Goal: Task Accomplishment & Management: Manage account settings

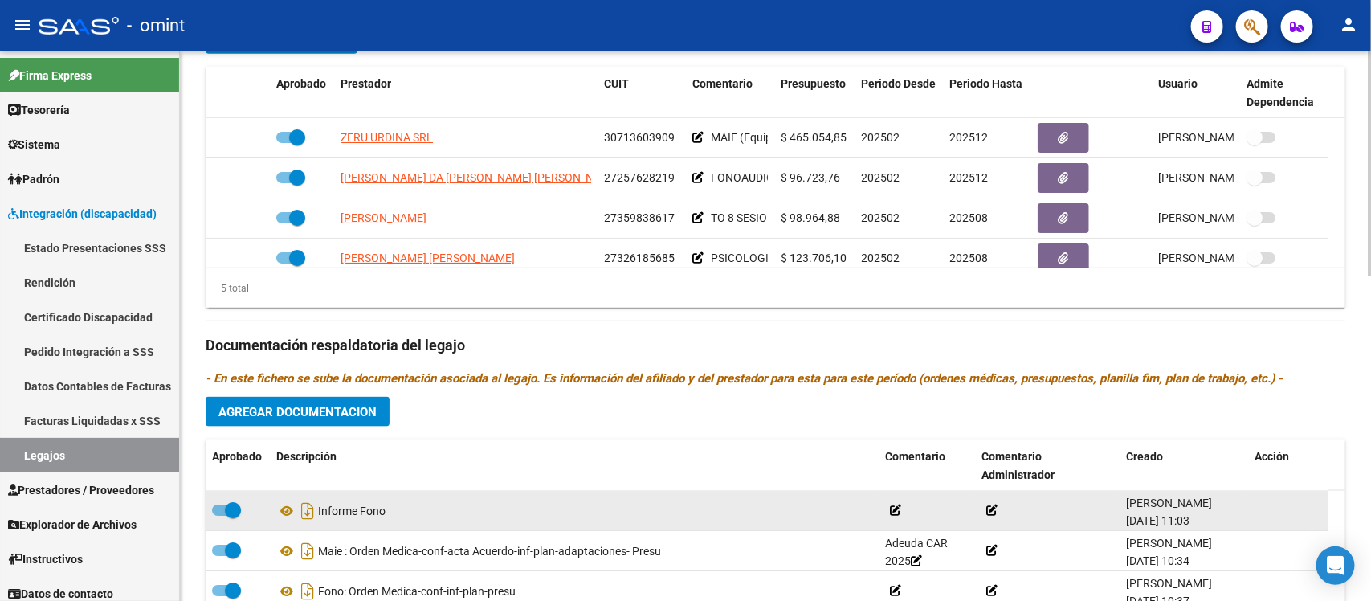
scroll to position [703, 0]
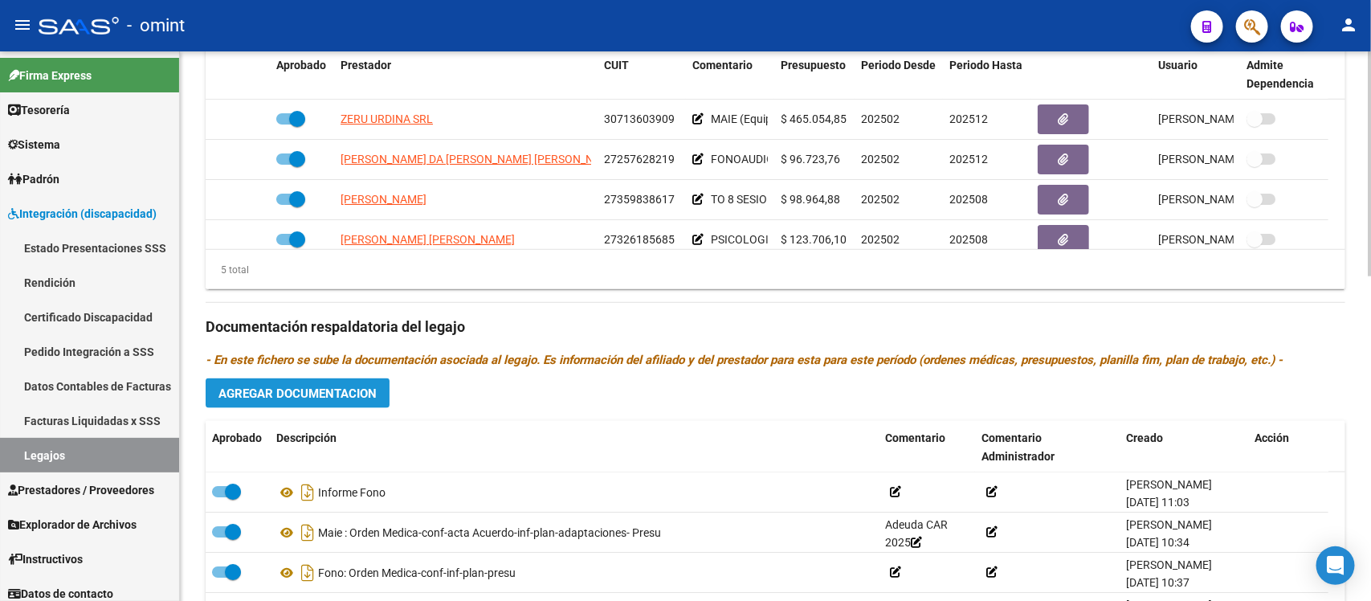
click at [341, 386] on span "Agregar Documentacion" at bounding box center [297, 393] width 158 height 14
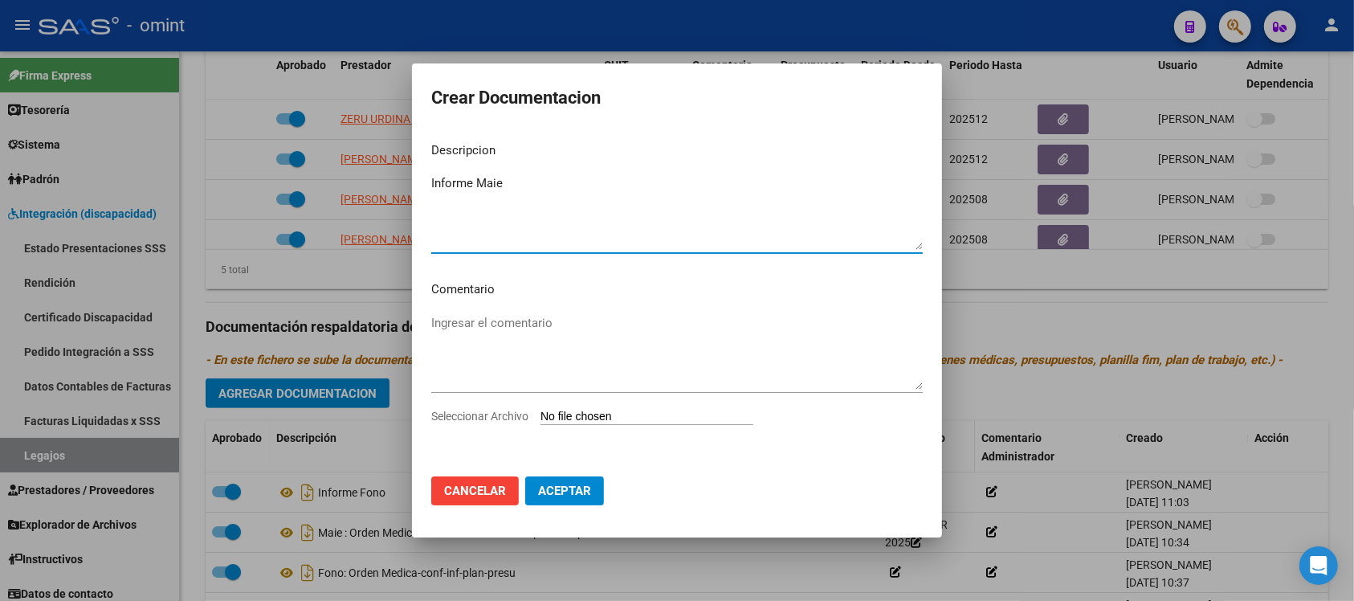
type textarea "Informe Maie"
click at [700, 414] on input "Seleccionar Archivo" at bounding box center [646, 417] width 213 height 15
click at [584, 407] on div "Seleccionar Archivo" at bounding box center [676, 422] width 491 height 31
click at [597, 425] on input "Seleccionar Archivo" at bounding box center [646, 417] width 213 height 15
type input "C:\fakepath\4291597105_25070312250_inf-seg-eval-sem.pdf"
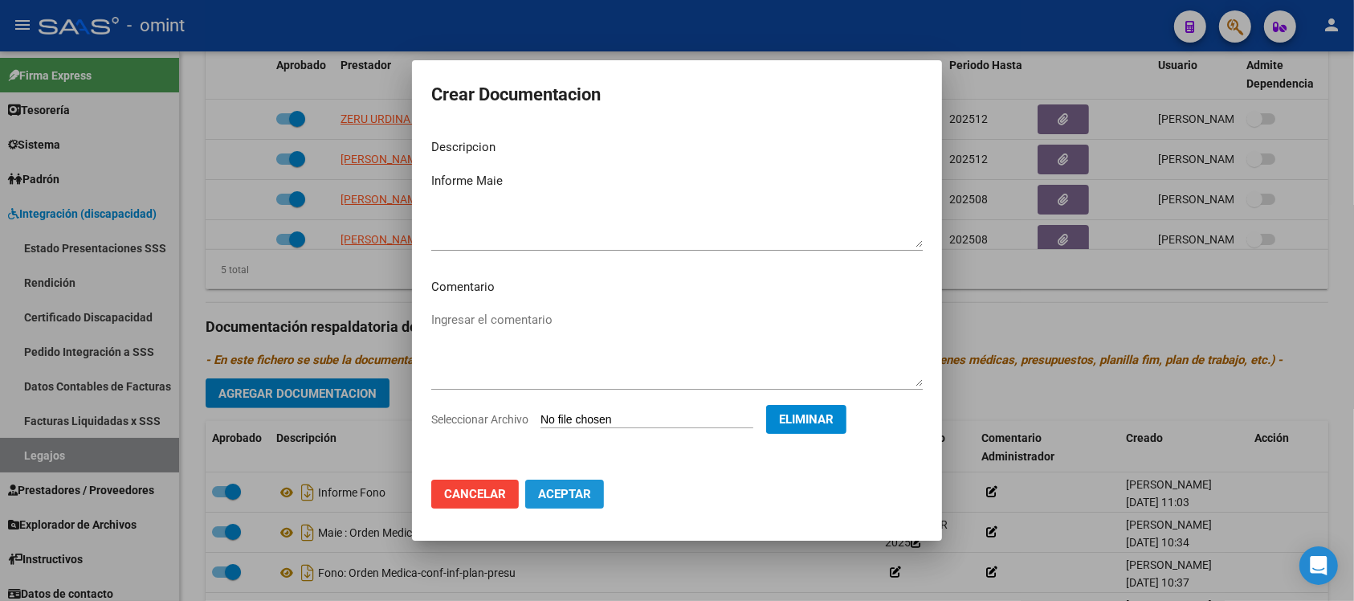
click at [595, 491] on button "Aceptar" at bounding box center [564, 493] width 79 height 29
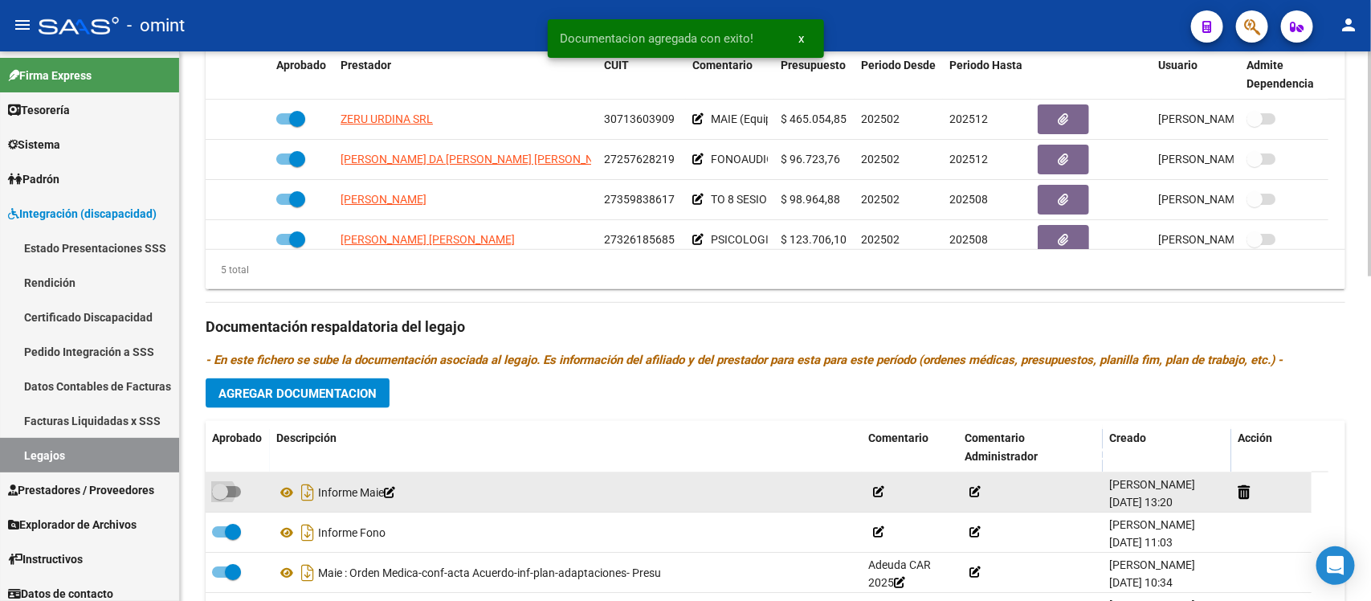
click at [222, 483] on span at bounding box center [220, 491] width 16 height 16
click at [220, 497] on input "checkbox" at bounding box center [219, 497] width 1 height 1
checkbox input "true"
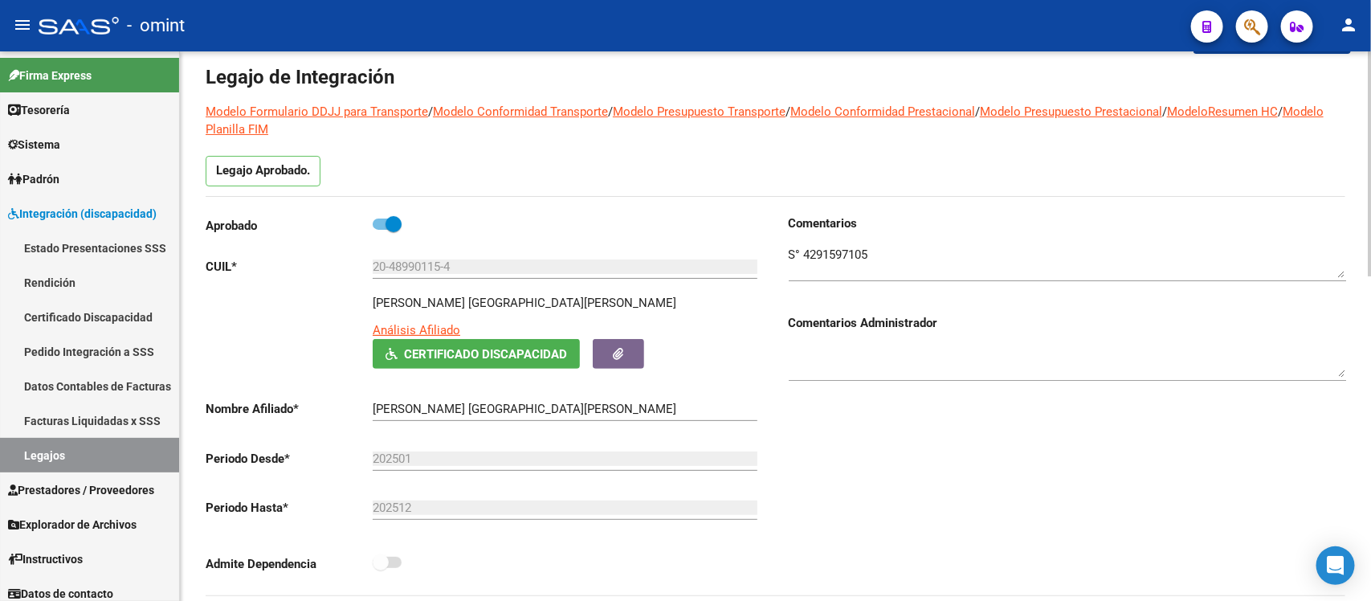
scroll to position [0, 0]
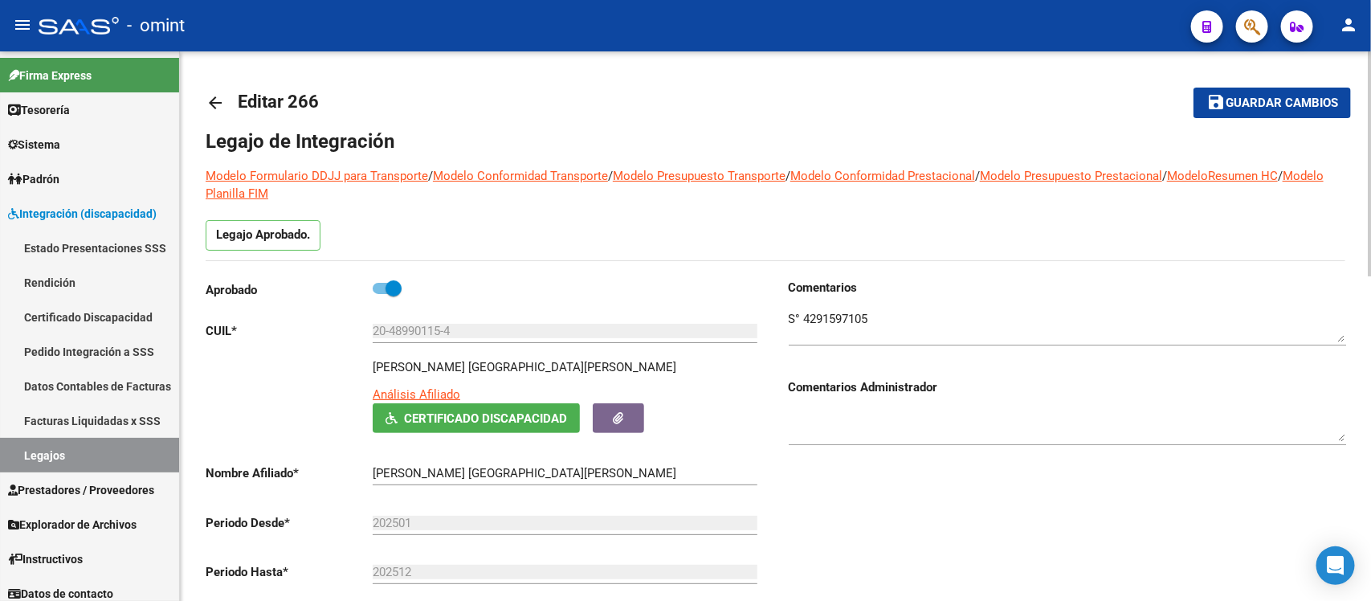
click at [215, 100] on mat-icon "arrow_back" at bounding box center [215, 102] width 19 height 19
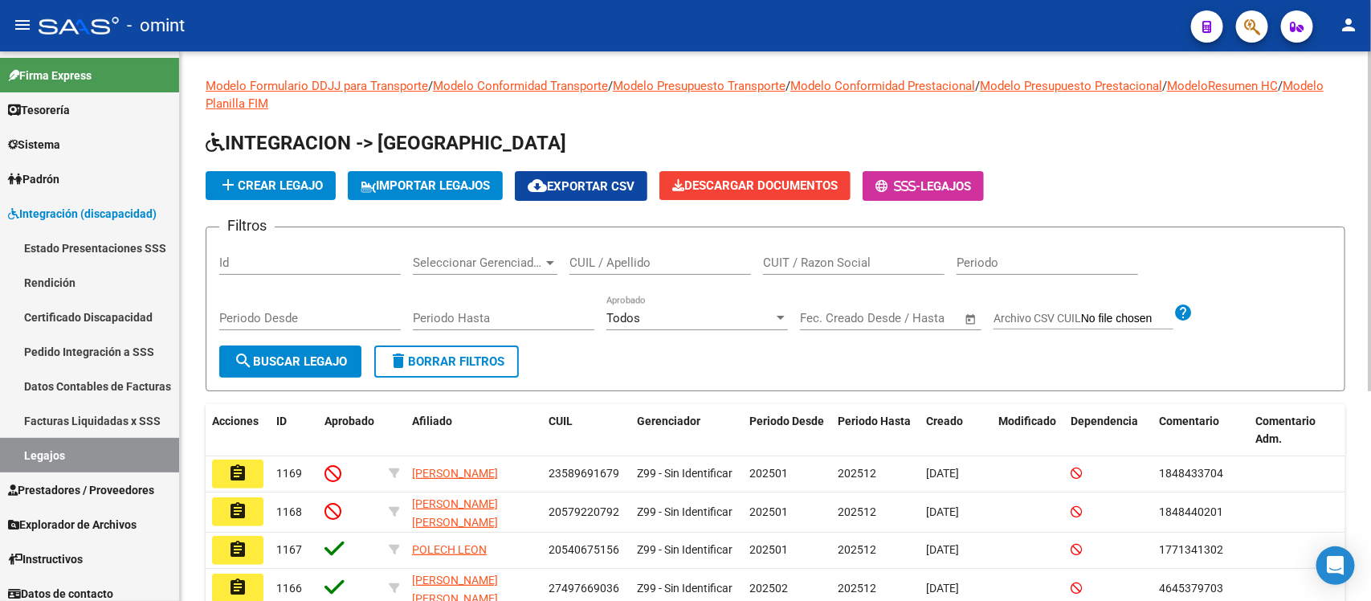
click at [665, 255] on input "CUIL / Apellido" at bounding box center [659, 262] width 181 height 14
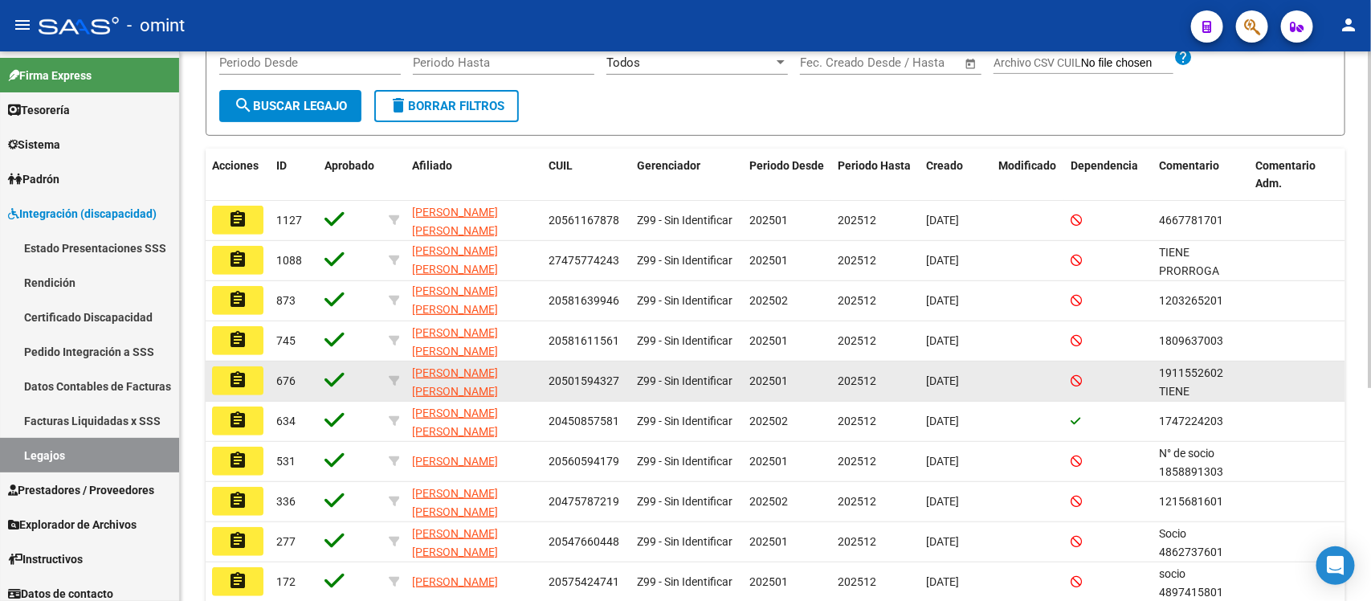
scroll to position [301, 0]
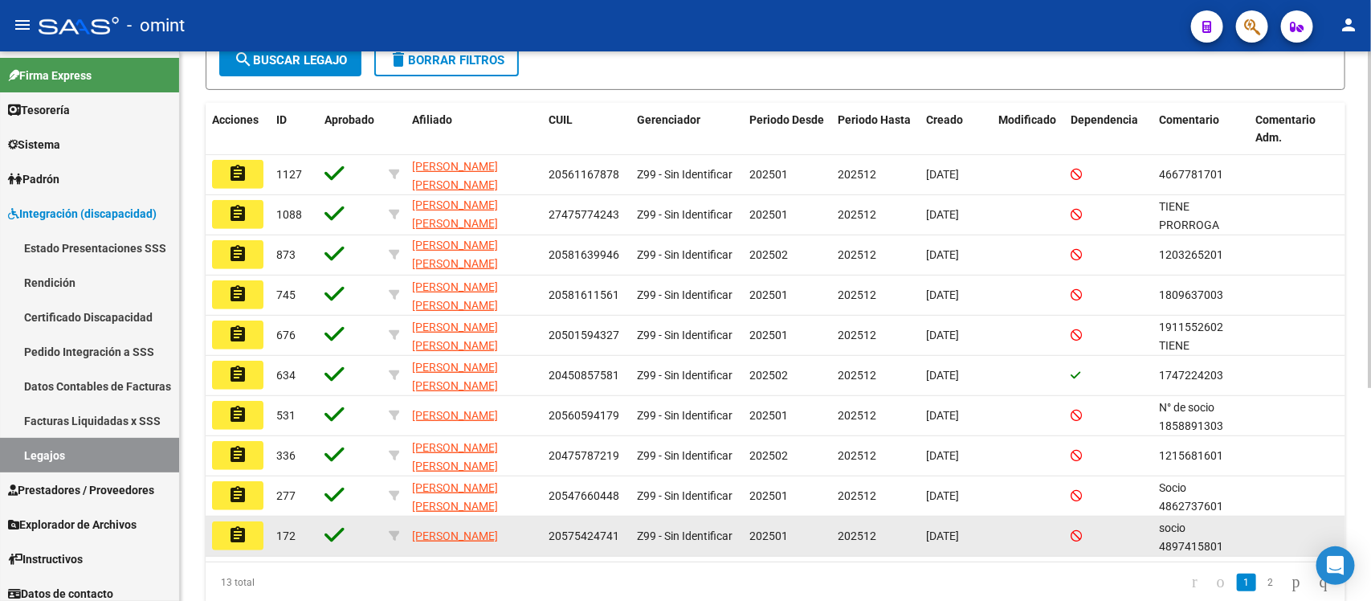
type input "cruz"
click at [234, 532] on mat-icon "assignment" at bounding box center [237, 534] width 19 height 19
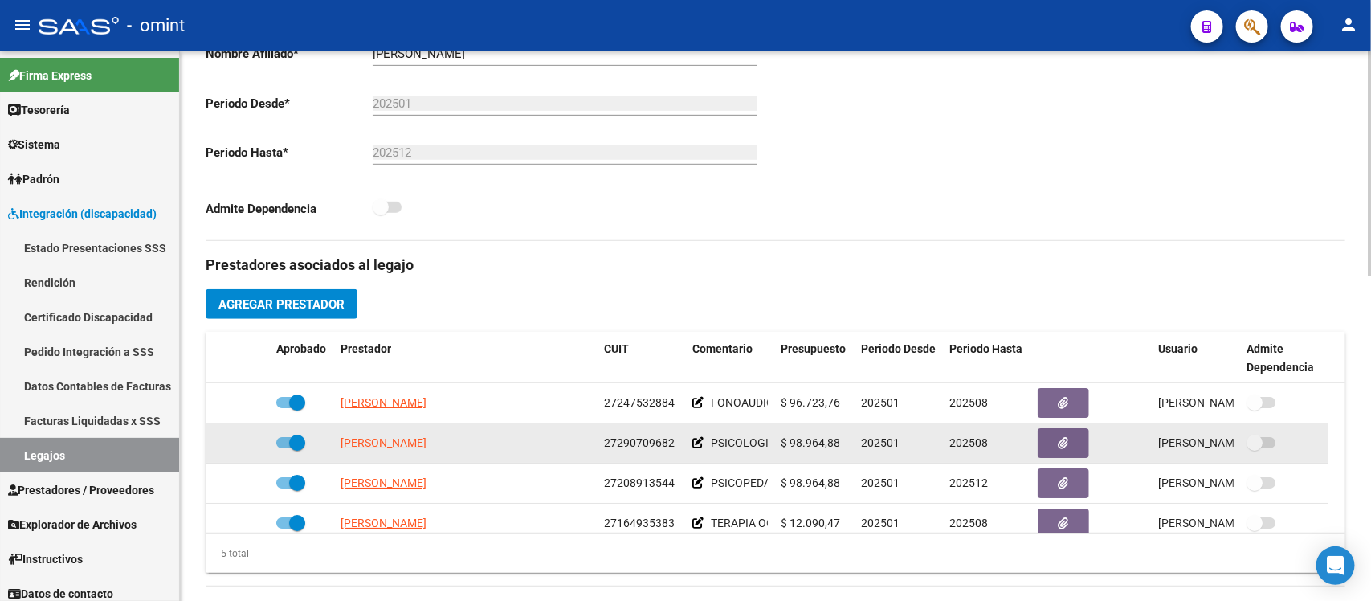
scroll to position [57, 0]
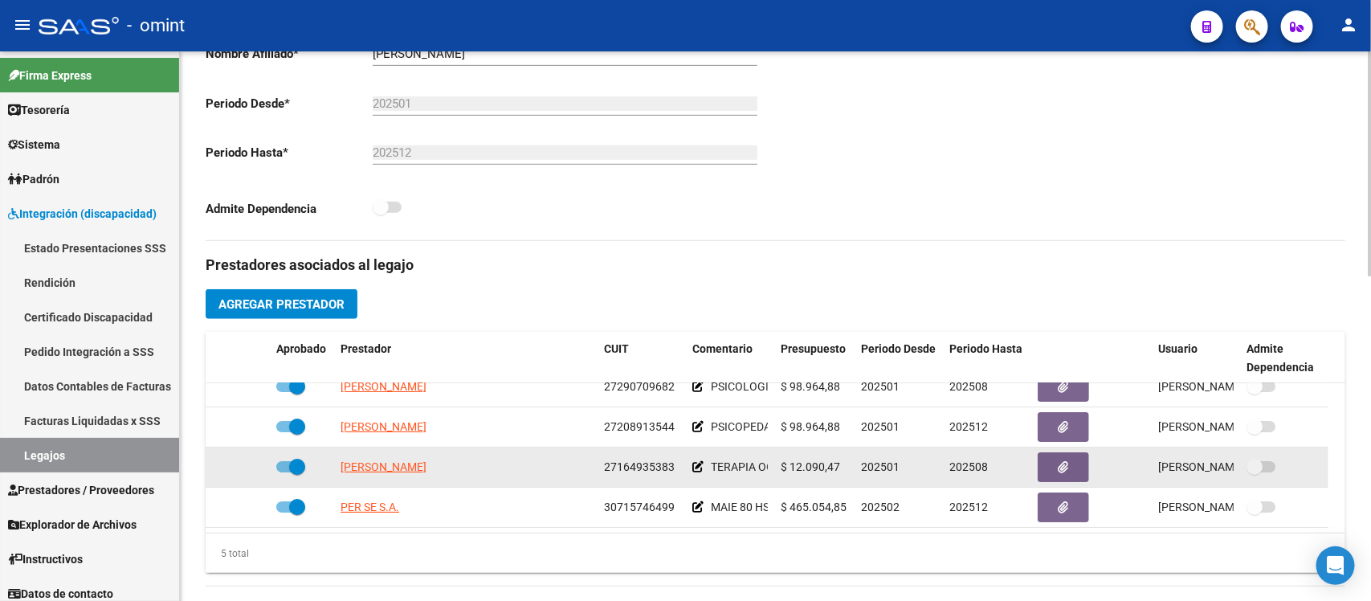
click at [293, 467] on span at bounding box center [297, 467] width 16 height 16
click at [284, 472] on input "checkbox" at bounding box center [283, 472] width 1 height 1
checkbox input "false"
click at [243, 463] on icon at bounding box center [246, 466] width 11 height 11
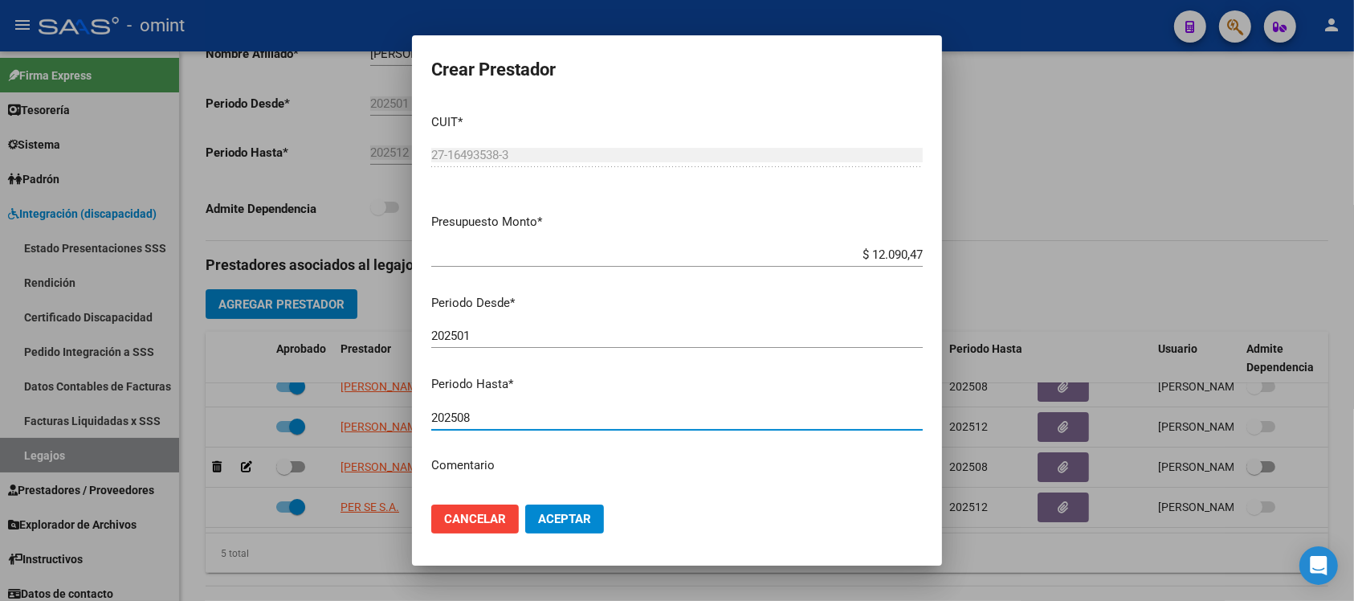
click at [487, 418] on input "202508" at bounding box center [676, 417] width 491 height 14
type input "202512"
click at [525, 504] on button "Aceptar" at bounding box center [564, 518] width 79 height 29
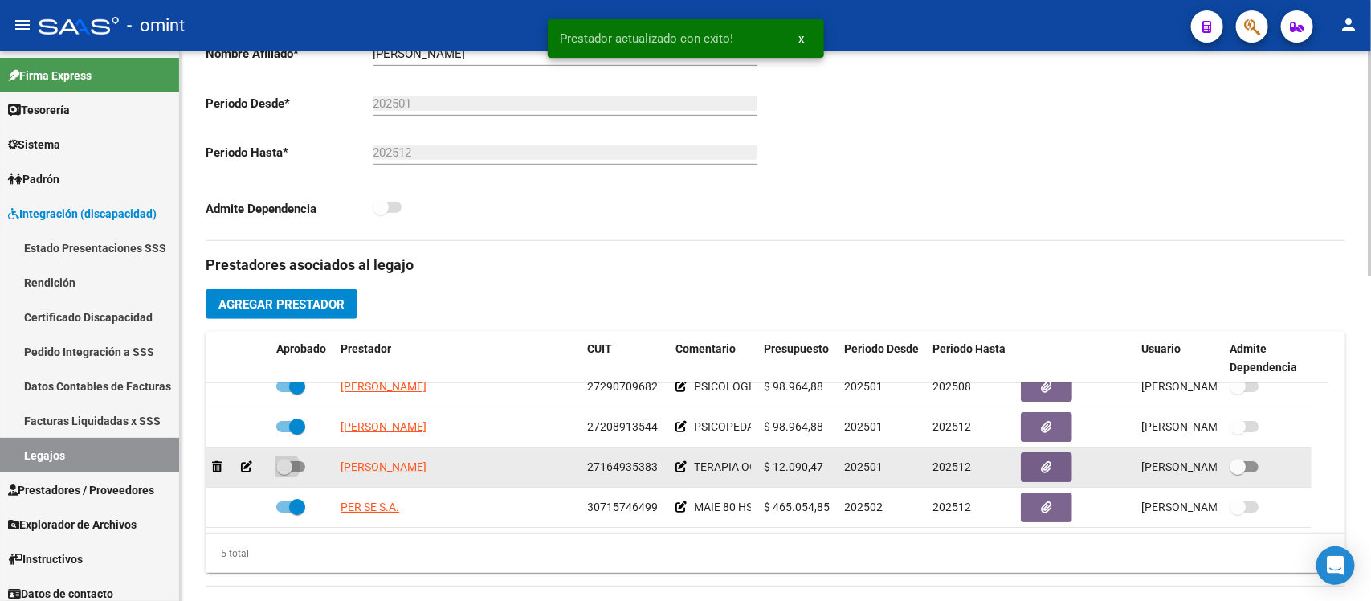
click at [285, 468] on span at bounding box center [284, 467] width 16 height 16
click at [284, 472] on input "checkbox" at bounding box center [283, 472] width 1 height 1
checkbox input "true"
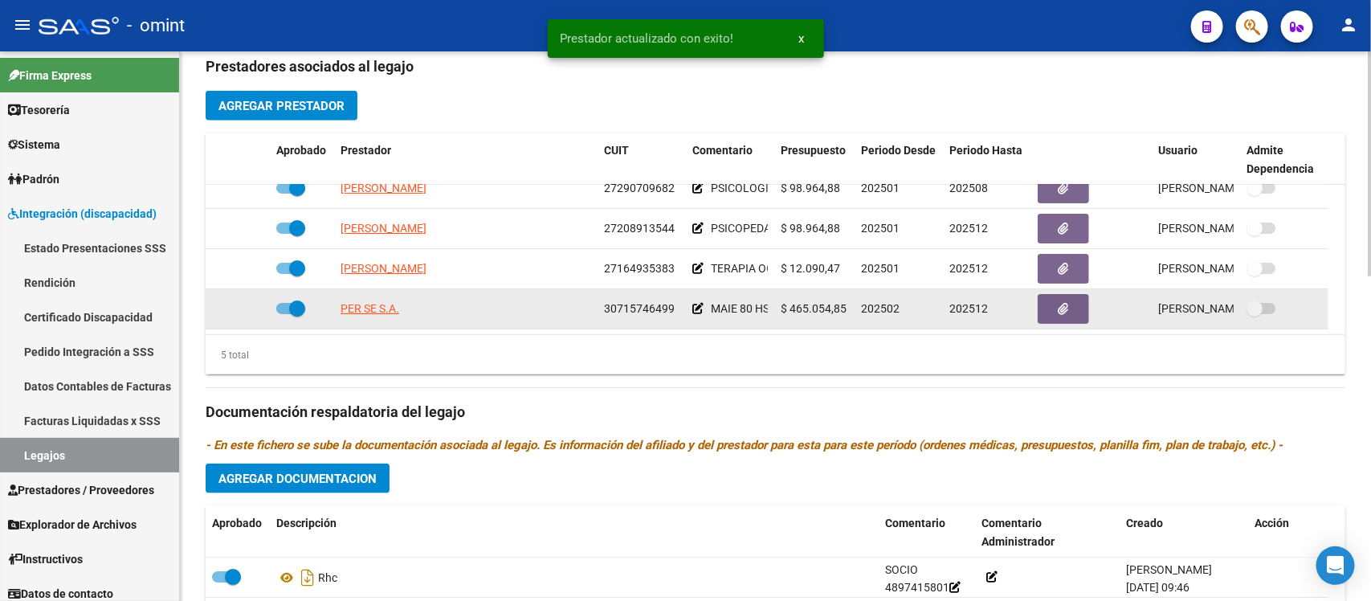
scroll to position [602, 0]
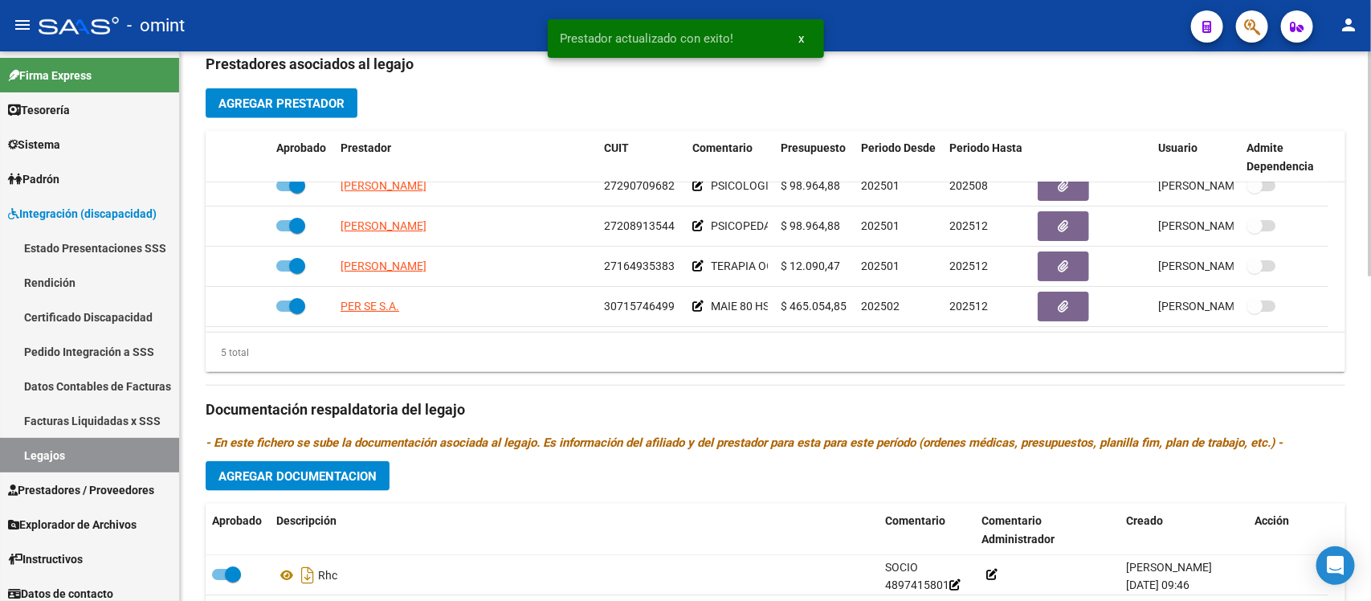
click at [396, 471] on div "Prestadores asociados al legajo Agregar Prestador Aprobado Prestador CUIT Comen…" at bounding box center [775, 398] width 1139 height 717
click at [373, 471] on span "Agregar Documentacion" at bounding box center [297, 476] width 158 height 14
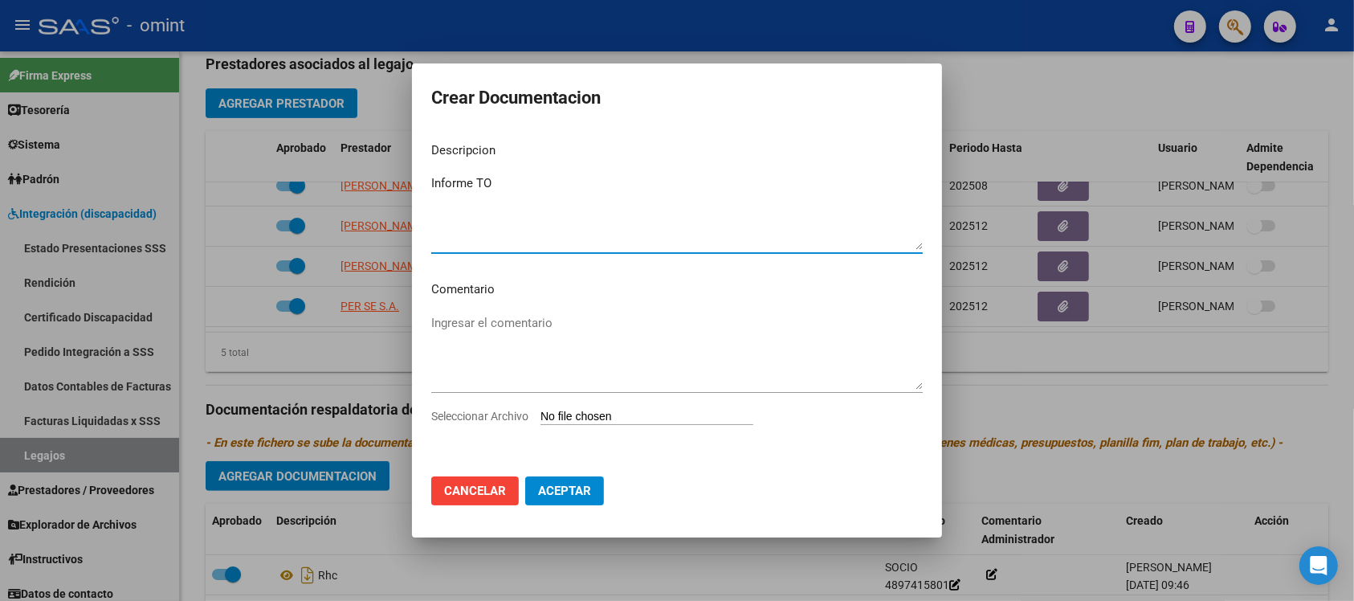
type textarea "Informe TO"
click at [623, 416] on input "Seleccionar Archivo" at bounding box center [646, 417] width 213 height 15
type input "C:\fakepath\4897415801_25070601550_form048.pdf"
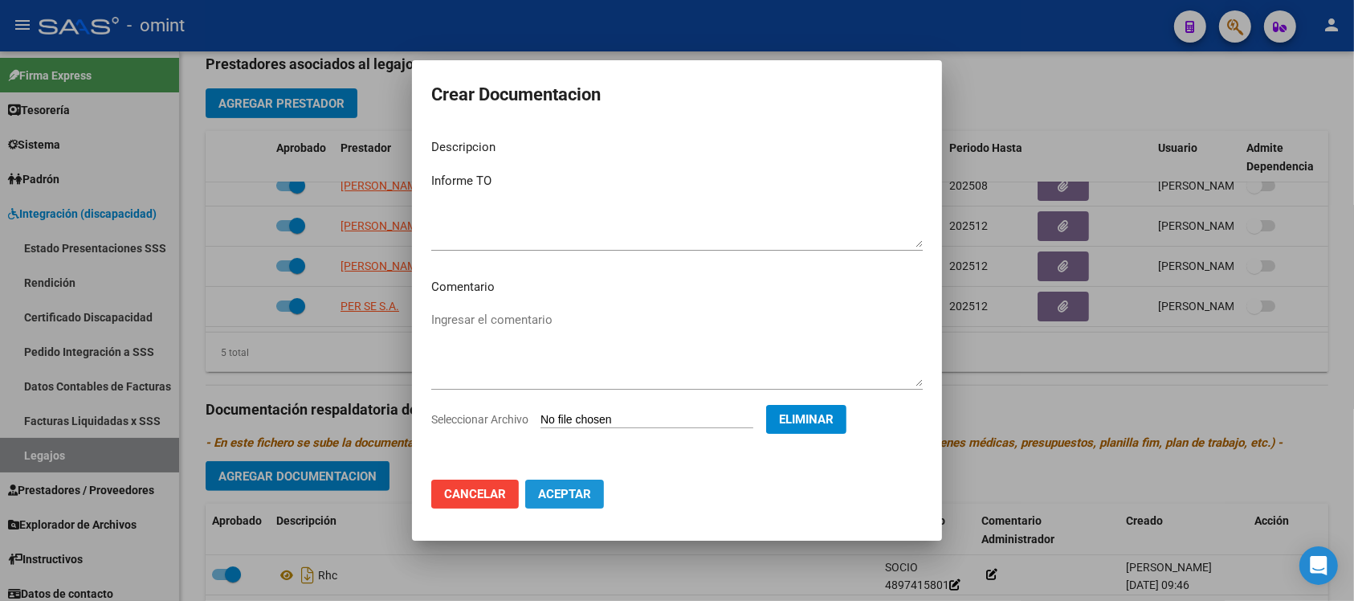
click at [576, 495] on span "Aceptar" at bounding box center [564, 494] width 53 height 14
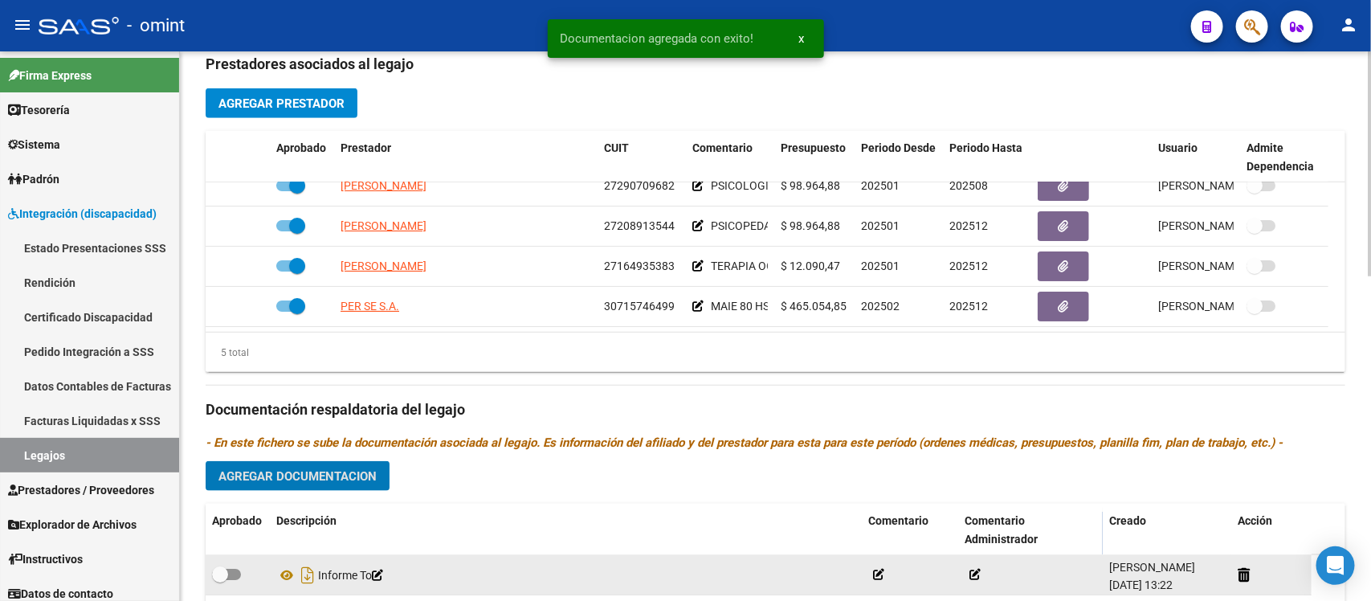
click at [225, 571] on span at bounding box center [220, 574] width 16 height 16
click at [220, 580] on input "checkbox" at bounding box center [219, 580] width 1 height 1
checkbox input "true"
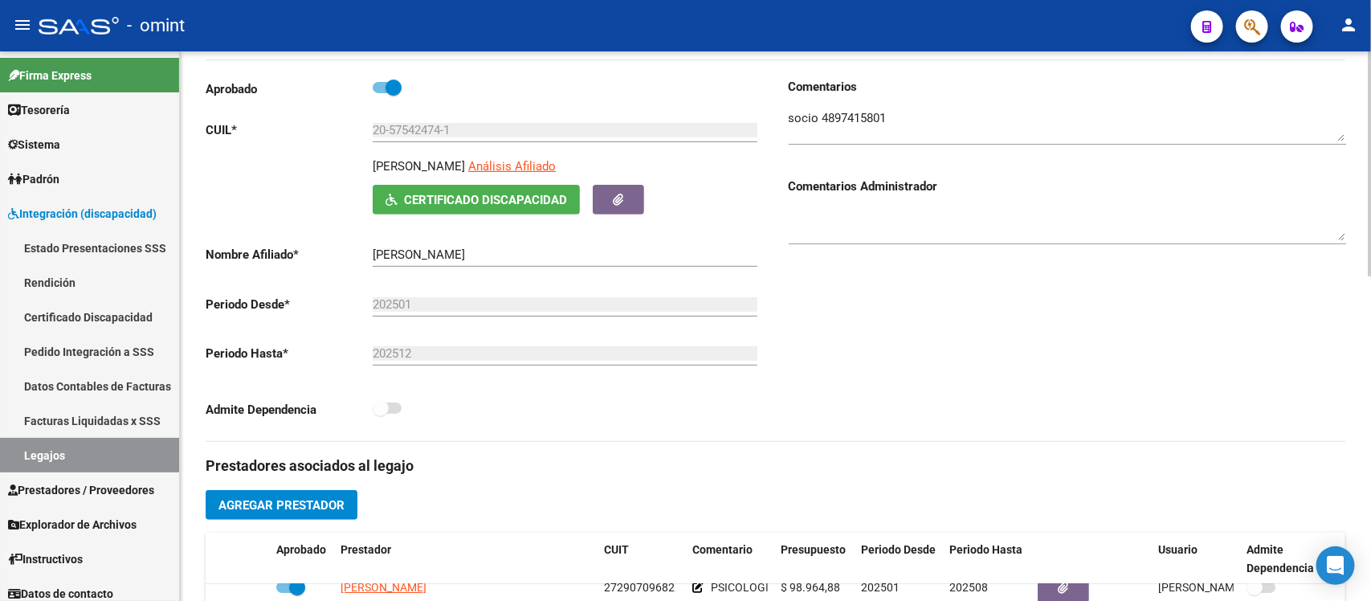
scroll to position [0, 0]
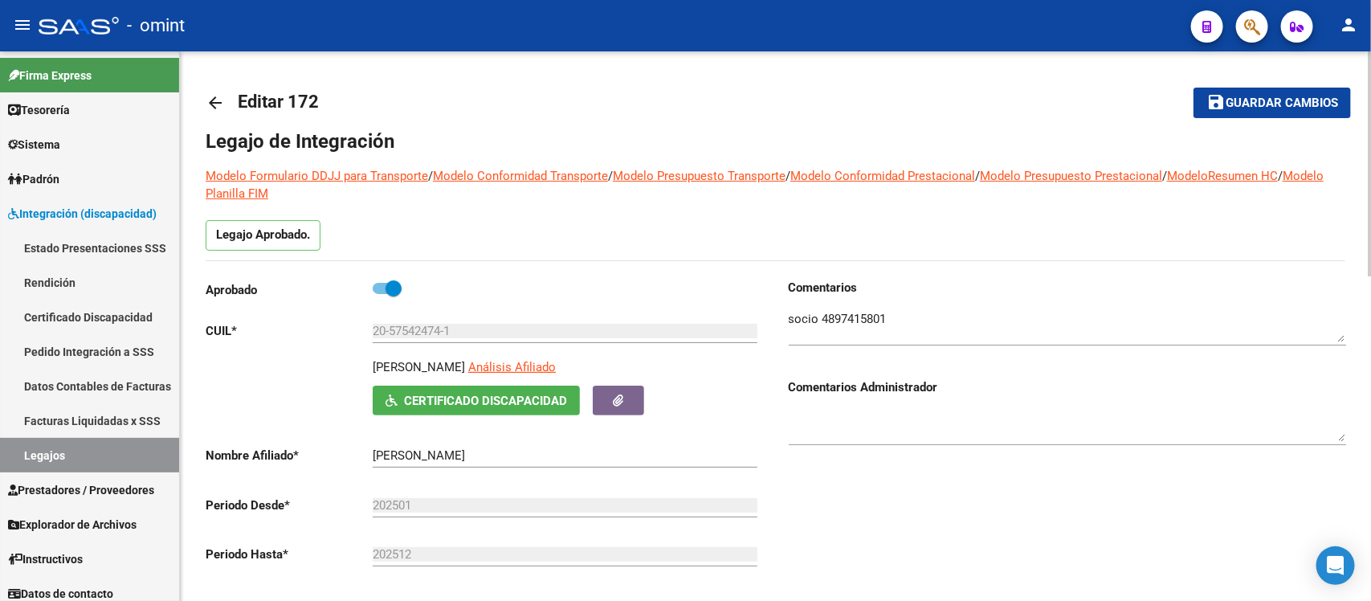
click at [221, 104] on mat-icon "arrow_back" at bounding box center [215, 102] width 19 height 19
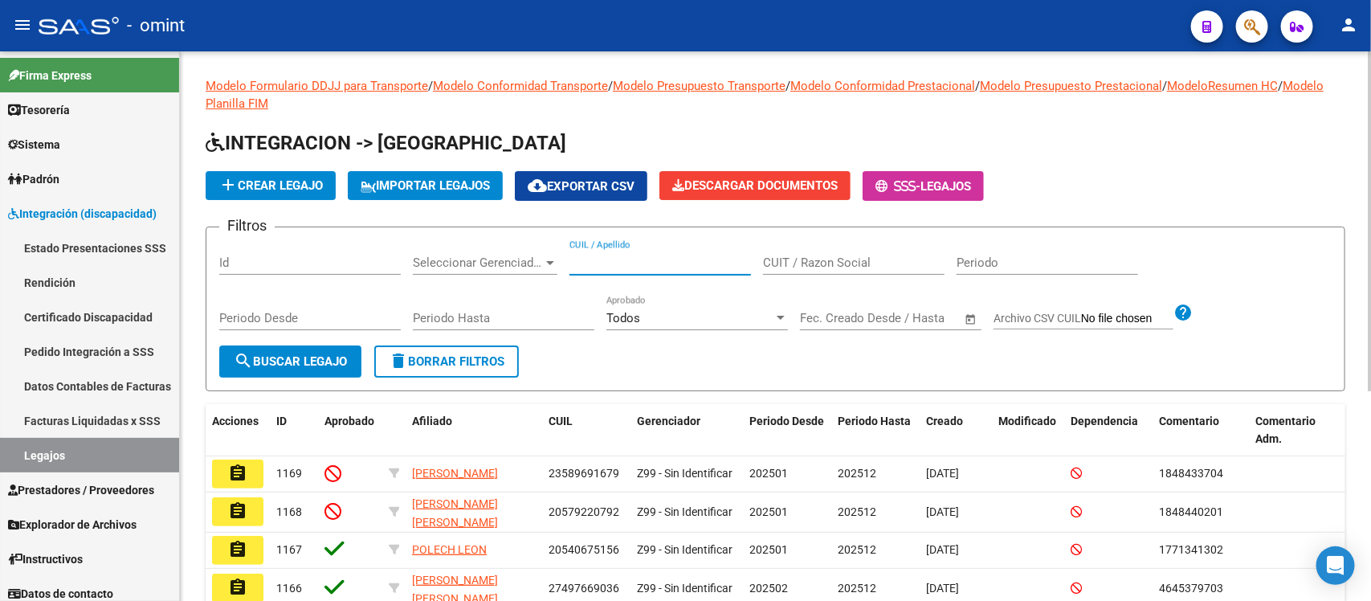
click at [659, 265] on input "CUIL / Apellido" at bounding box center [659, 262] width 181 height 14
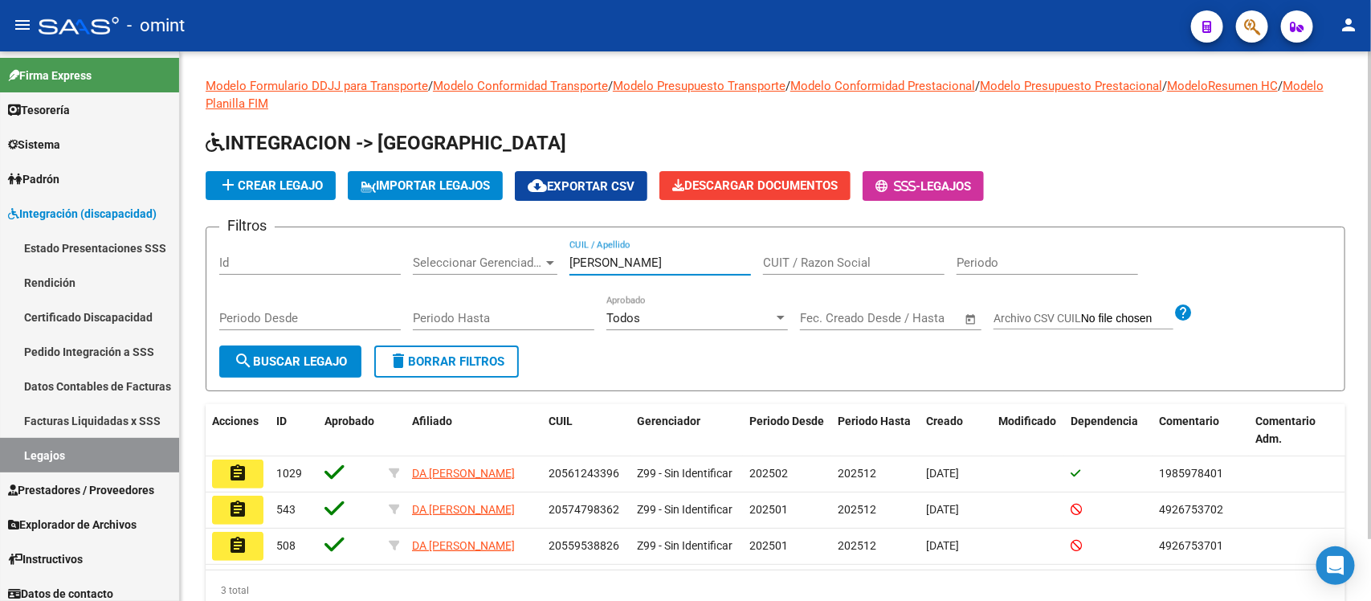
scroll to position [71, 0]
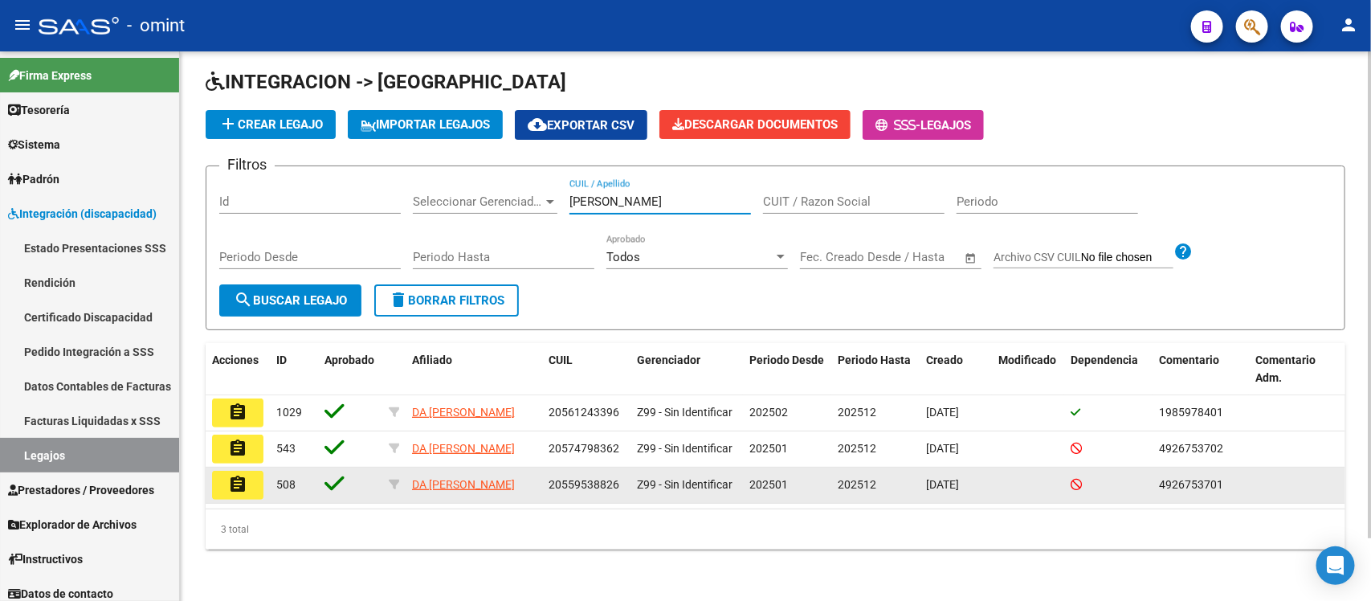
type input "DA SILVA"
click at [235, 478] on mat-icon "assignment" at bounding box center [237, 484] width 19 height 19
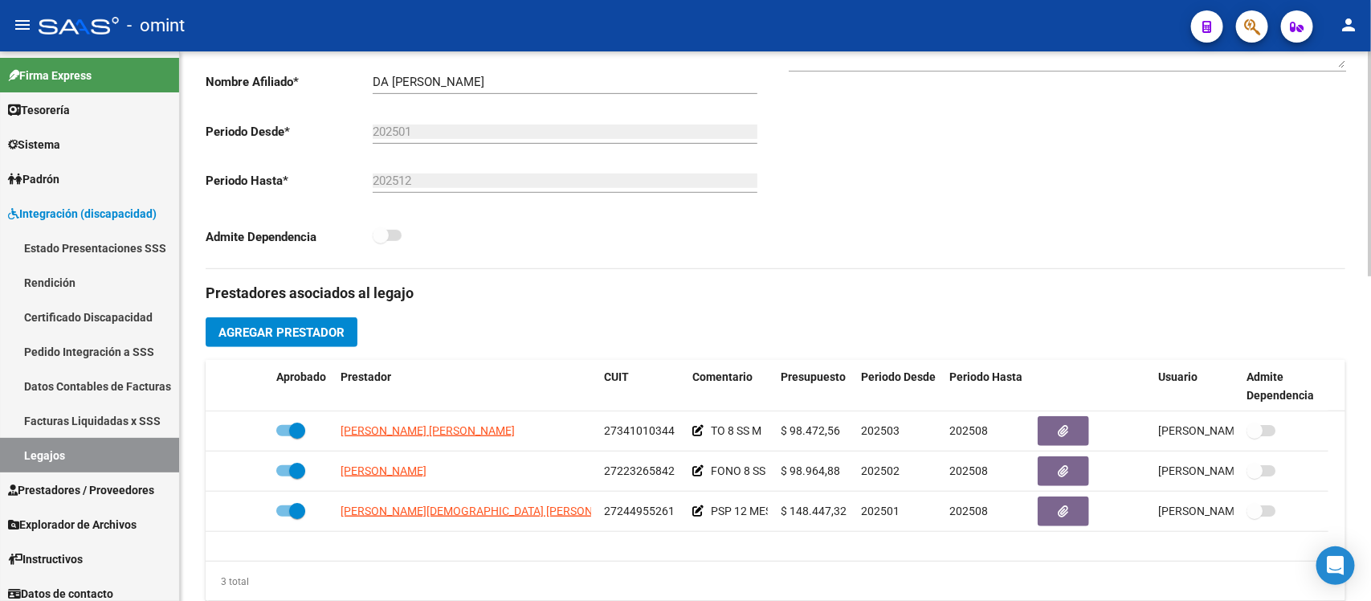
scroll to position [401, 0]
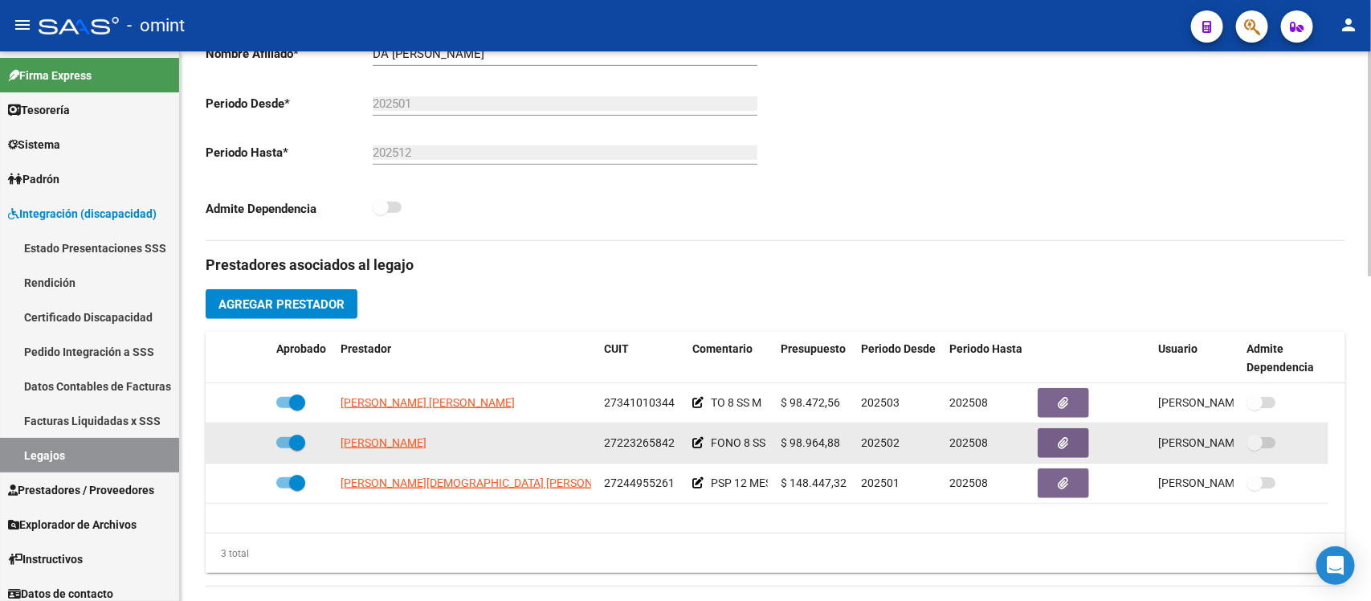
click at [299, 438] on span at bounding box center [297, 442] width 16 height 16
click at [284, 448] on input "checkbox" at bounding box center [283, 448] width 1 height 1
checkbox input "false"
click at [247, 438] on icon at bounding box center [246, 442] width 11 height 11
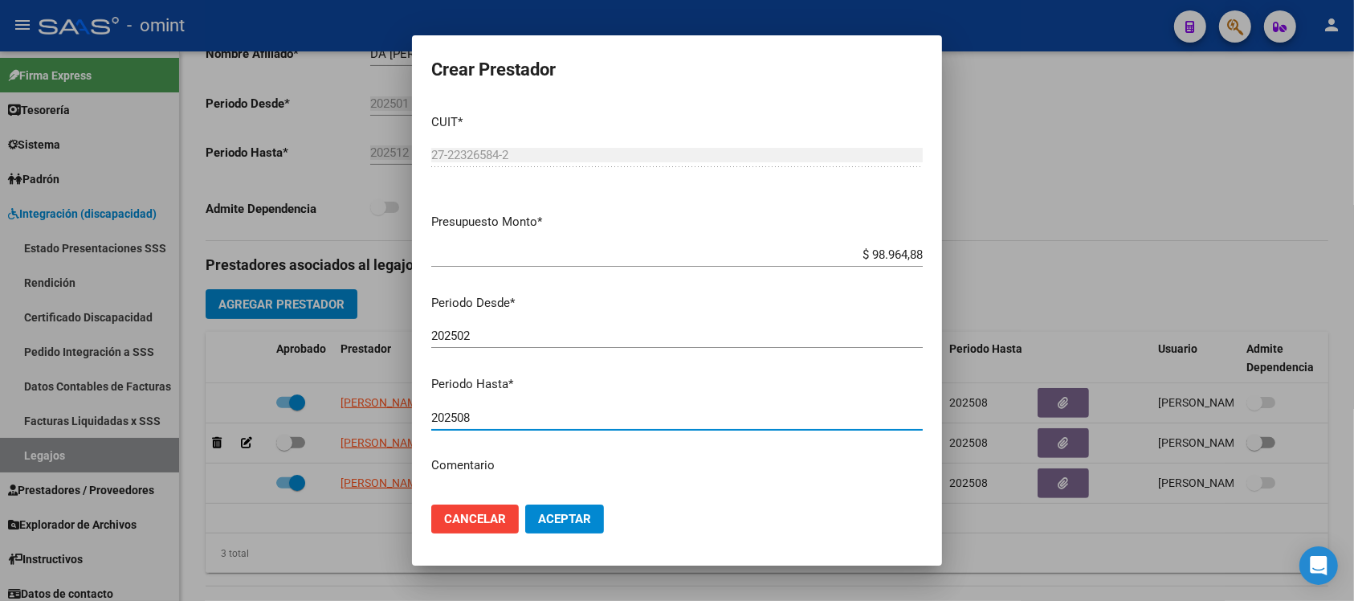
click at [503, 418] on input "202508" at bounding box center [676, 417] width 491 height 14
type input "202510"
click at [525, 504] on button "Aceptar" at bounding box center [564, 518] width 79 height 29
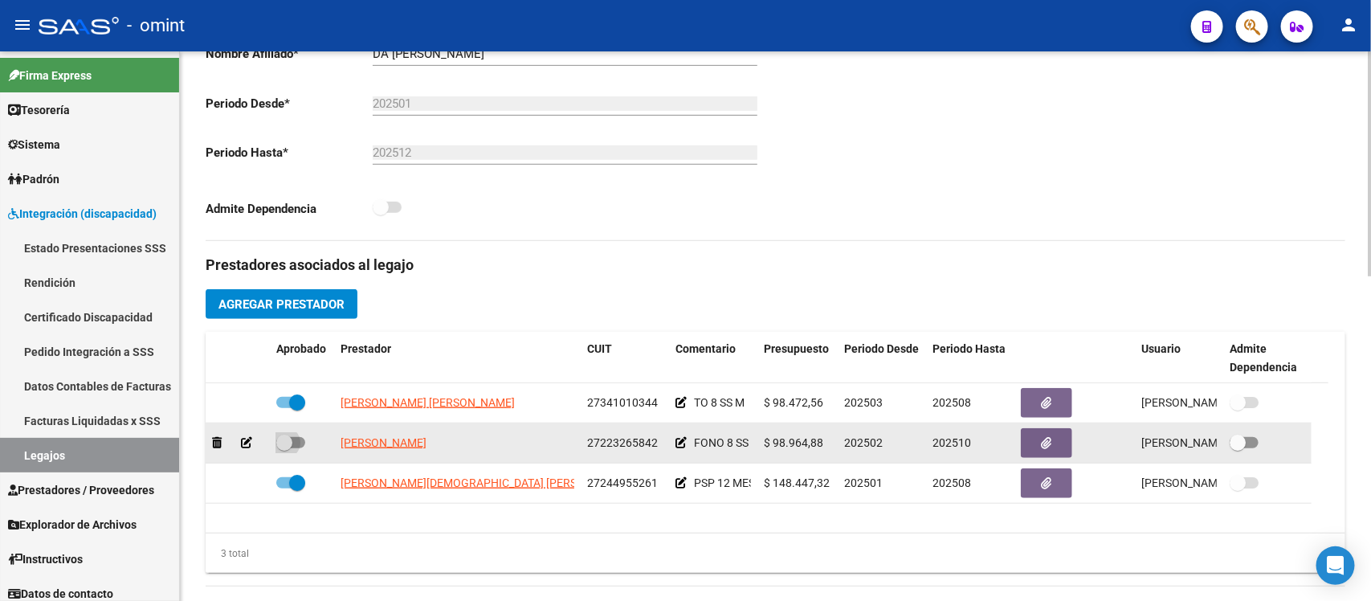
click at [283, 442] on span at bounding box center [284, 442] width 16 height 16
click at [283, 448] on input "checkbox" at bounding box center [283, 448] width 1 height 1
checkbox input "true"
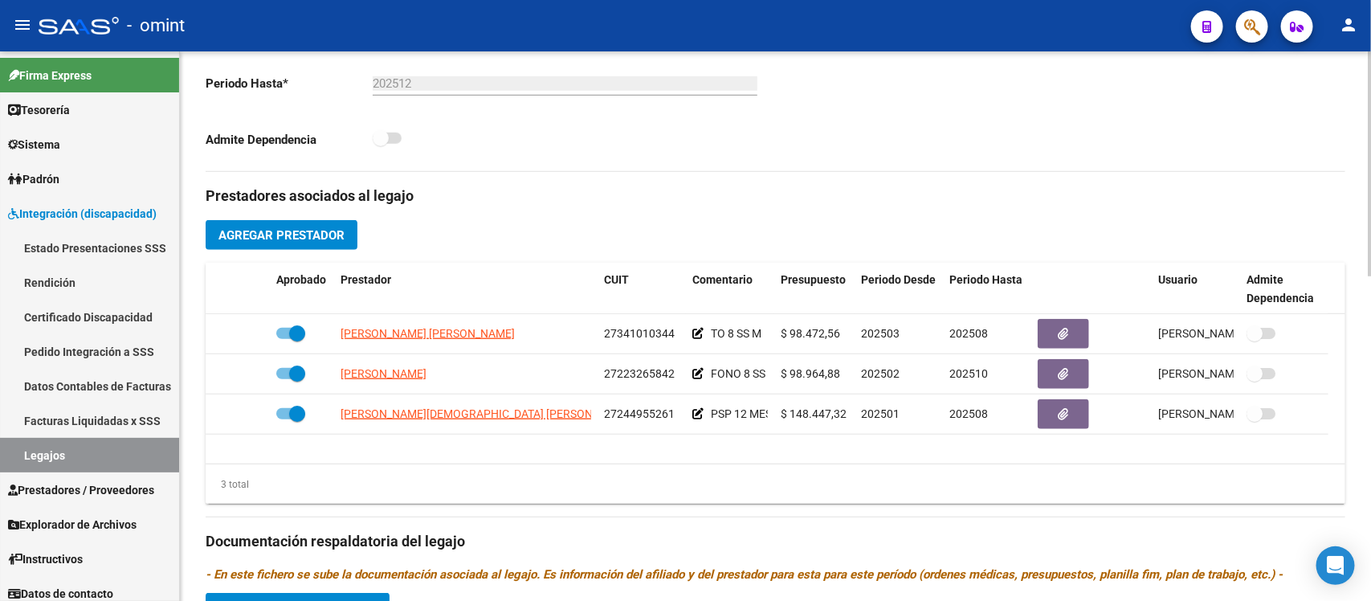
scroll to position [502, 0]
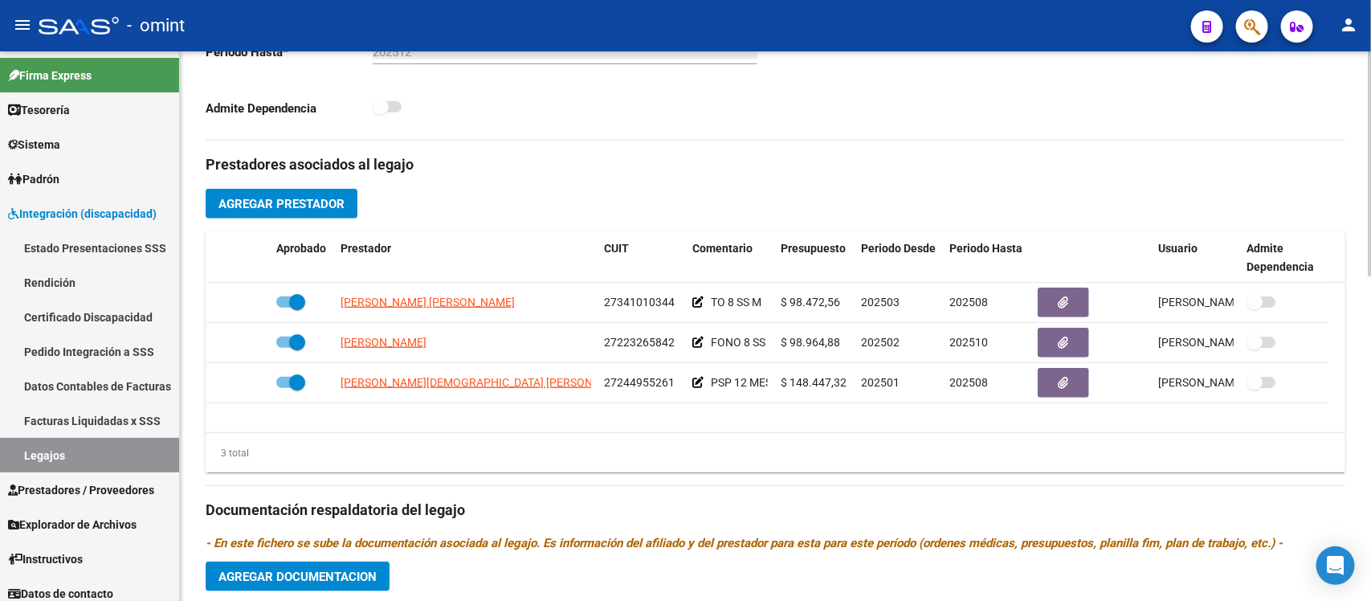
click at [372, 573] on span "Agregar Documentacion" at bounding box center [297, 576] width 158 height 14
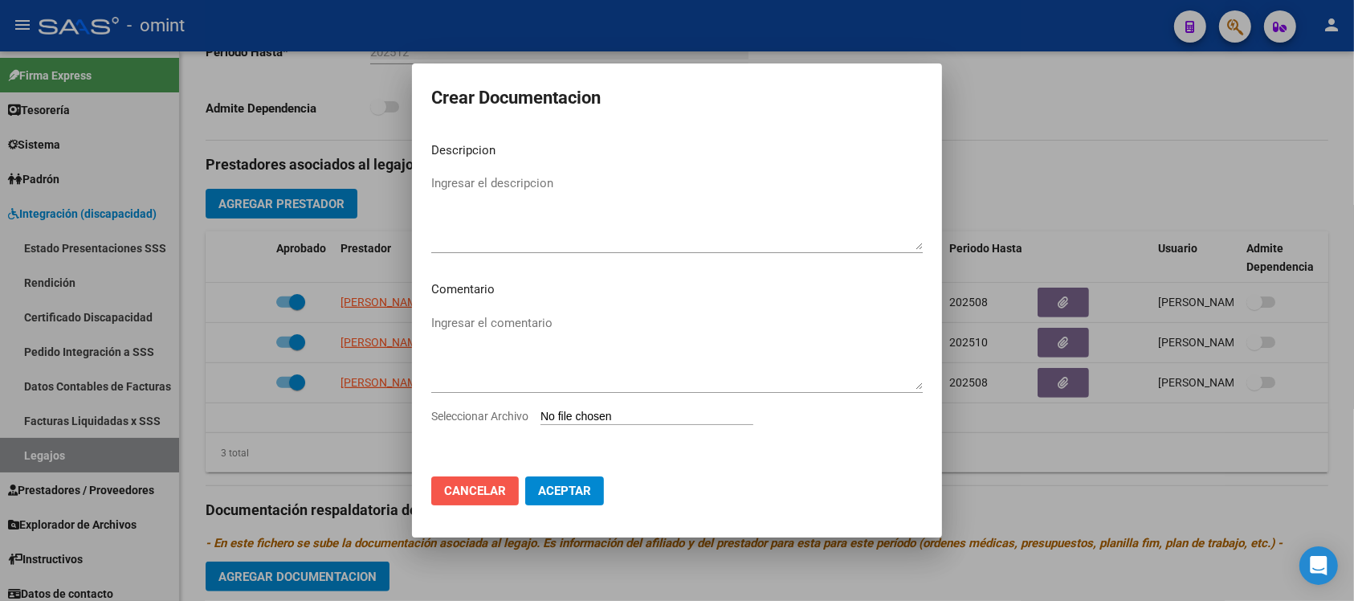
click at [478, 494] on span "Cancelar" at bounding box center [475, 490] width 62 height 14
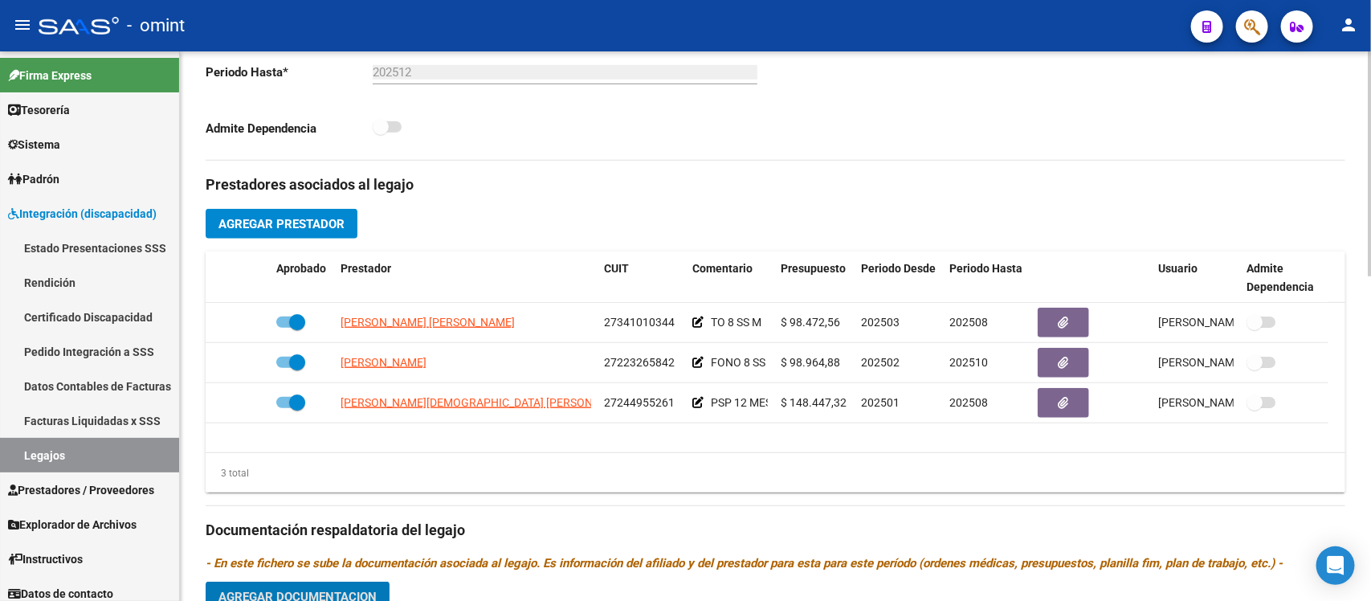
scroll to position [602, 0]
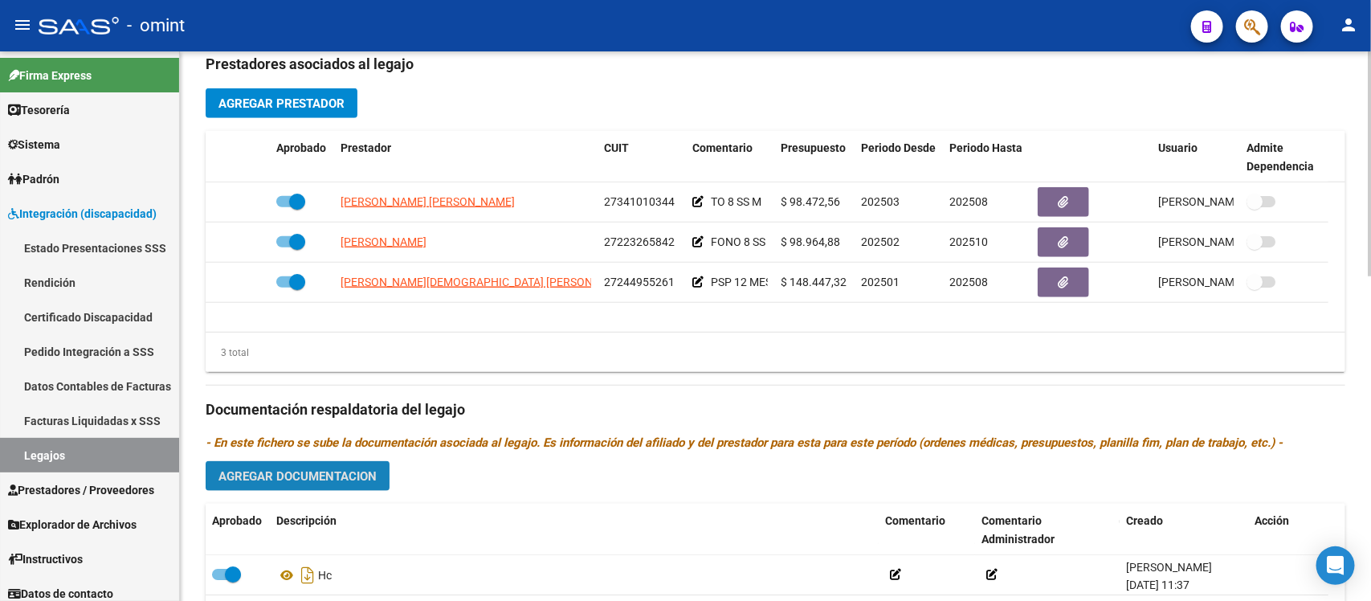
click at [354, 466] on button "Agregar Documentacion" at bounding box center [298, 476] width 184 height 30
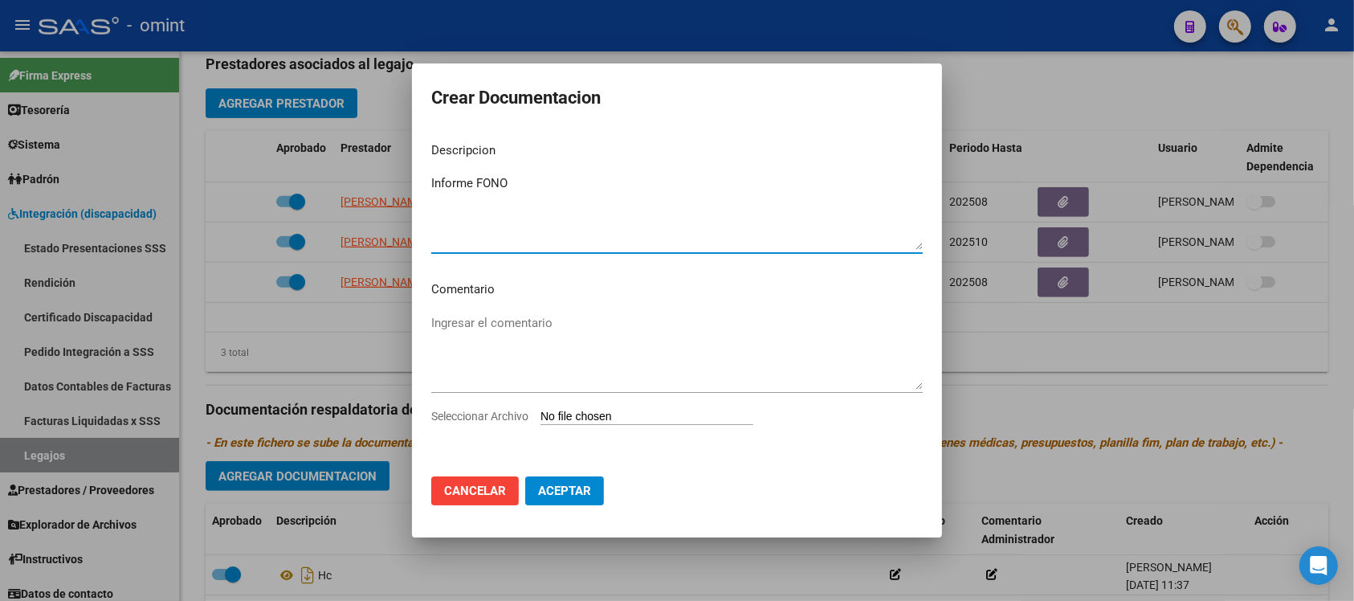
type textarea "Informe FONO"
click at [592, 415] on input "Seleccionar Archivo" at bounding box center [646, 417] width 213 height 15
type input "C:\fakepath\4926753701_25070704370_form048.pdf"
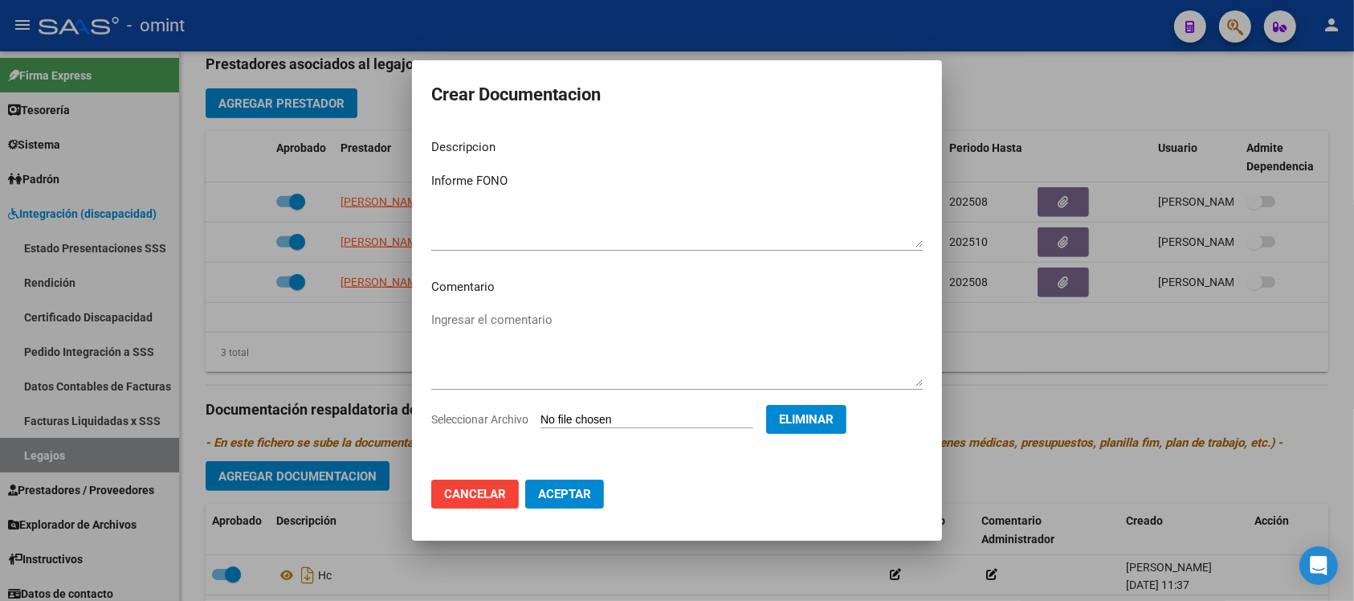
click at [574, 511] on mat-dialog-actions "Cancelar Aceptar" at bounding box center [676, 494] width 491 height 55
click at [577, 503] on button "Aceptar" at bounding box center [564, 493] width 79 height 29
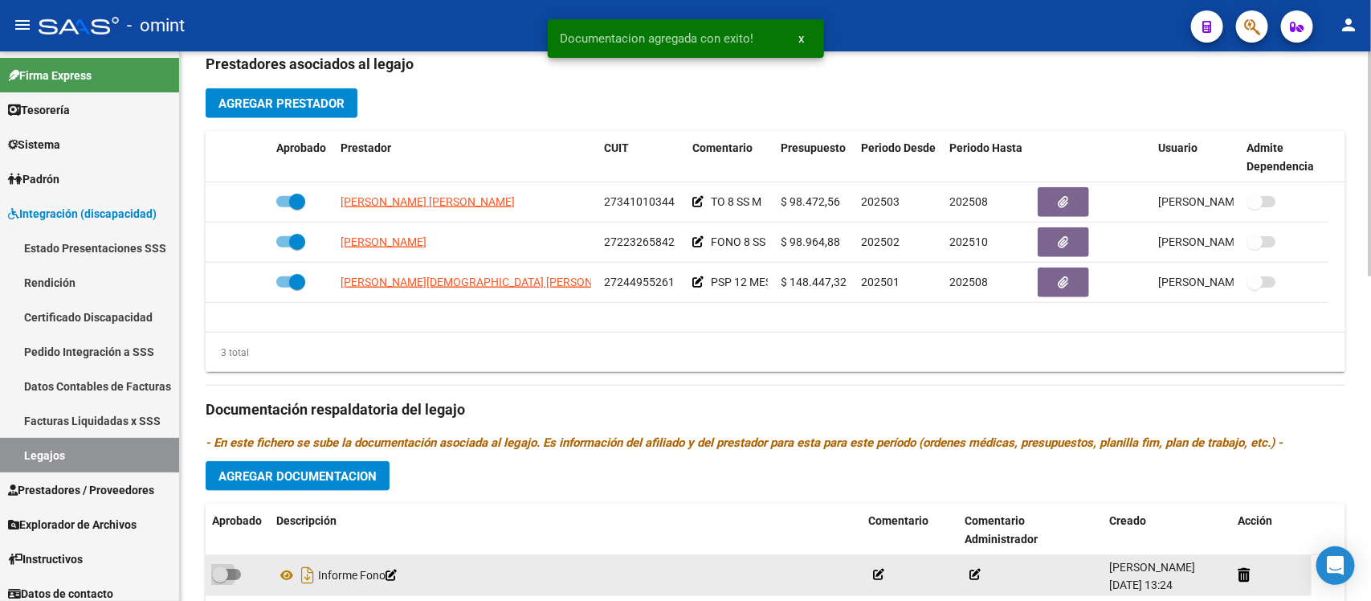
click at [214, 577] on span at bounding box center [220, 574] width 16 height 16
click at [219, 580] on input "checkbox" at bounding box center [219, 580] width 1 height 1
checkbox input "true"
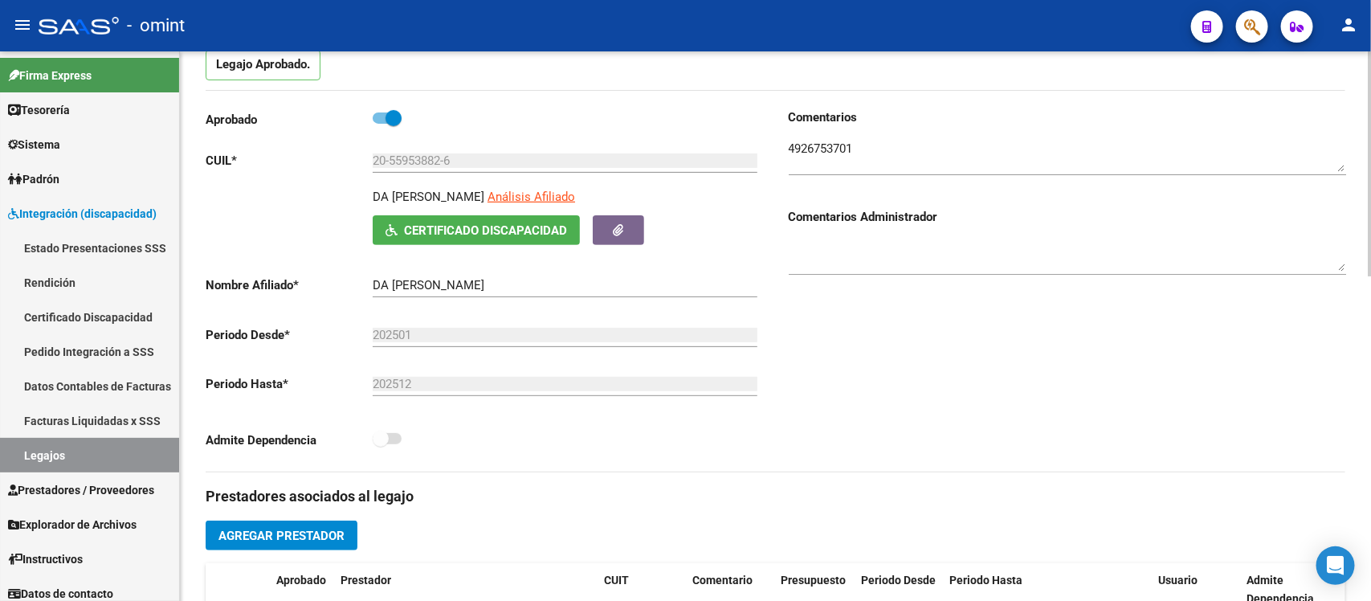
scroll to position [0, 0]
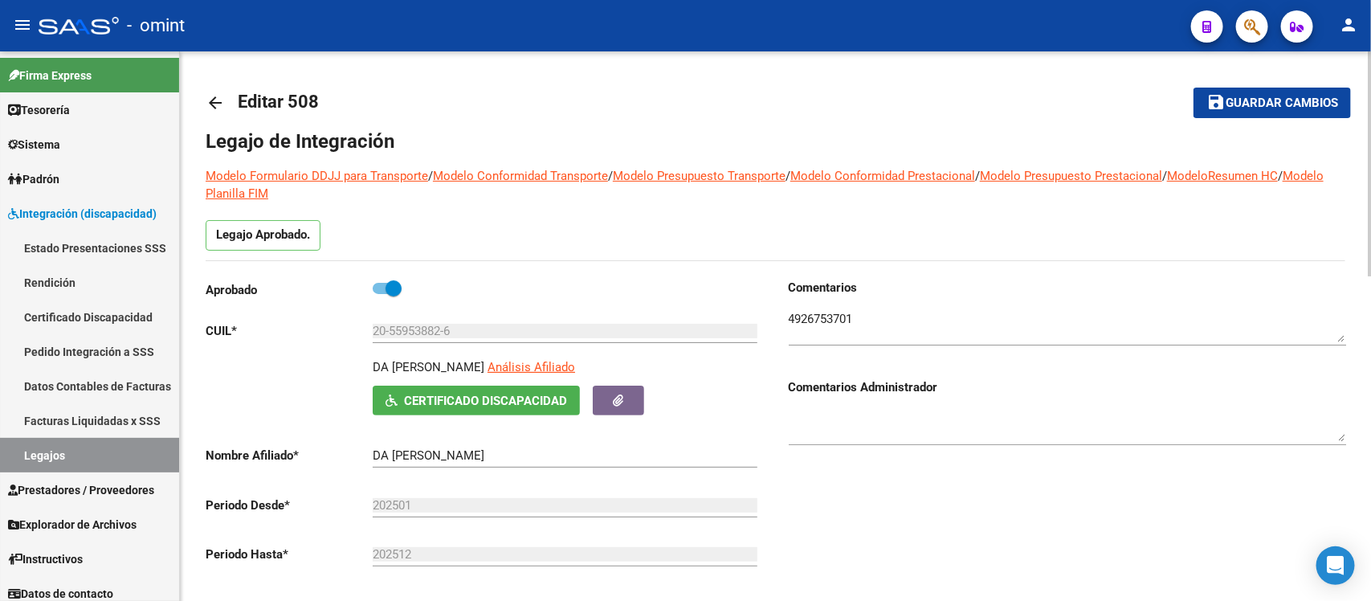
click at [222, 100] on mat-icon "arrow_back" at bounding box center [215, 102] width 19 height 19
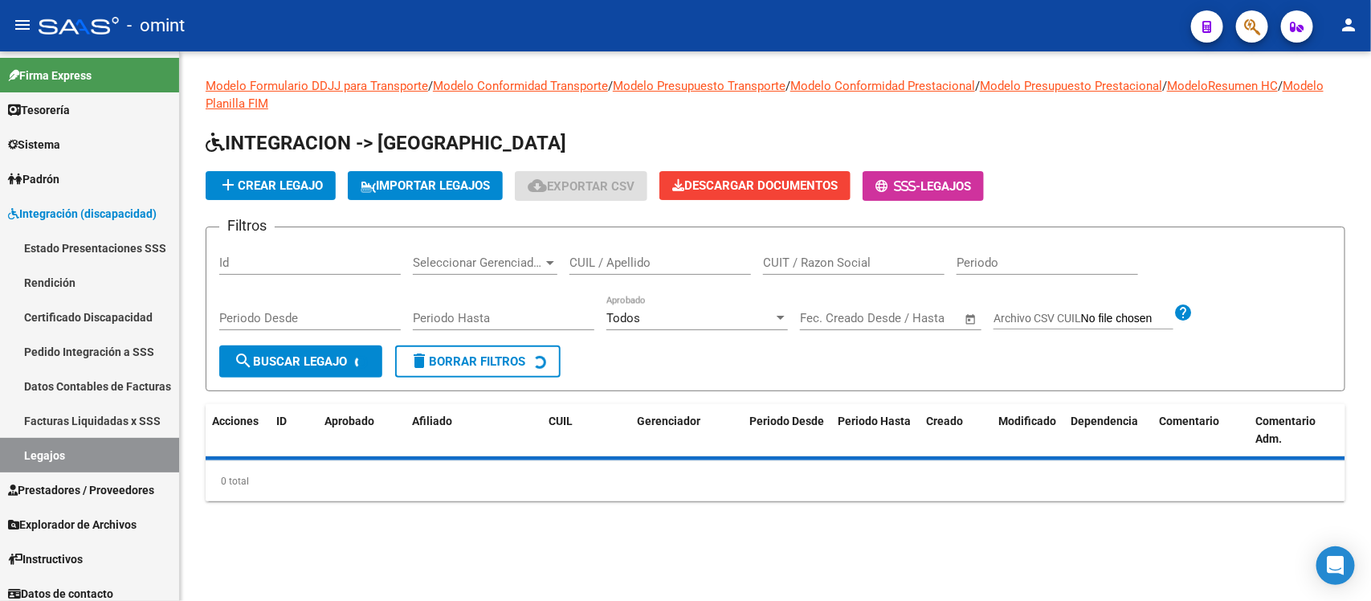
click at [643, 267] on div "CUIL / Apellido" at bounding box center [659, 257] width 181 height 35
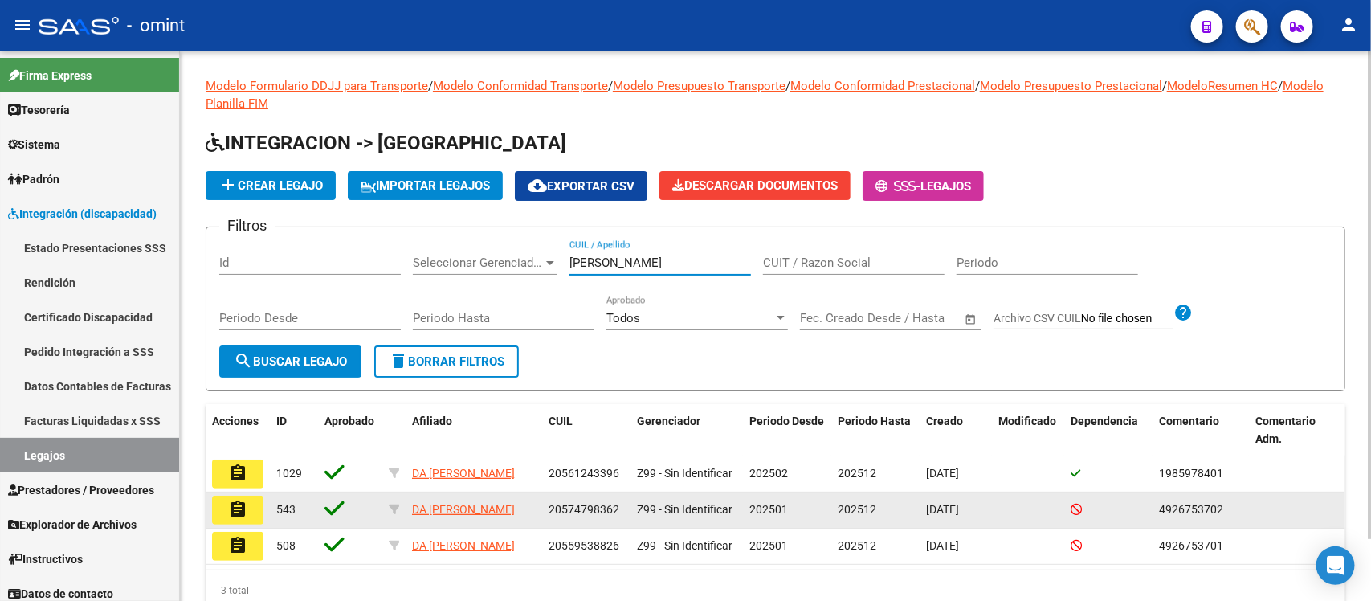
type input "DA SILVA"
click at [249, 504] on button "assignment" at bounding box center [237, 509] width 51 height 29
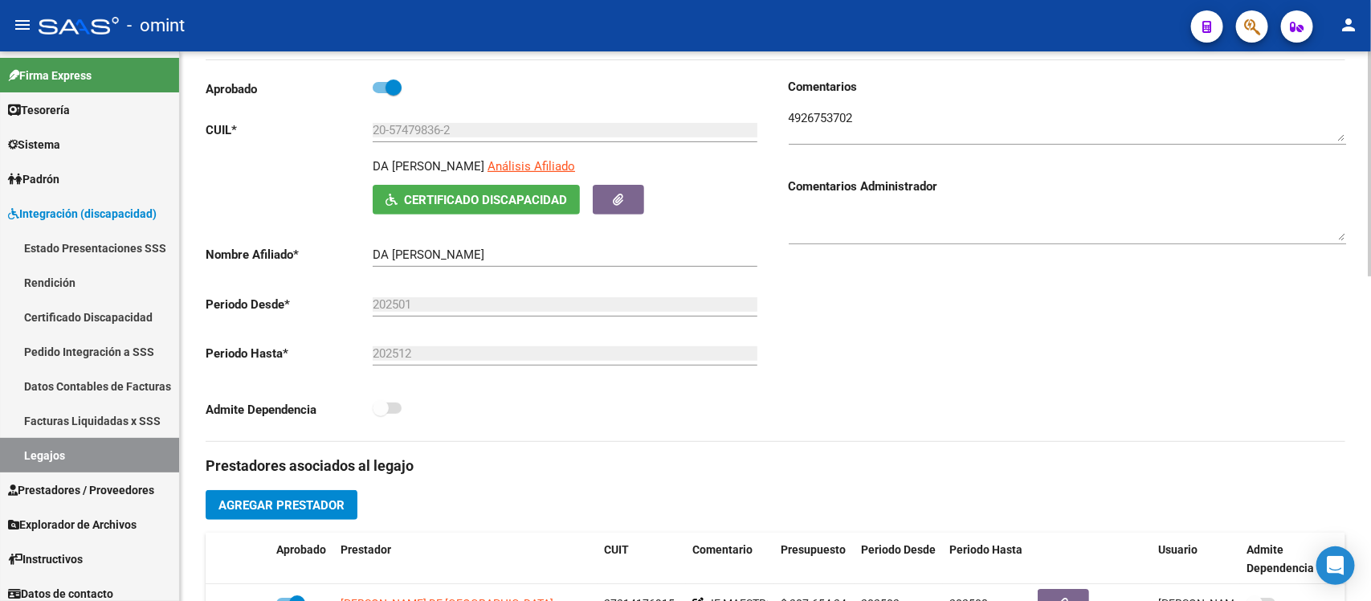
scroll to position [401, 0]
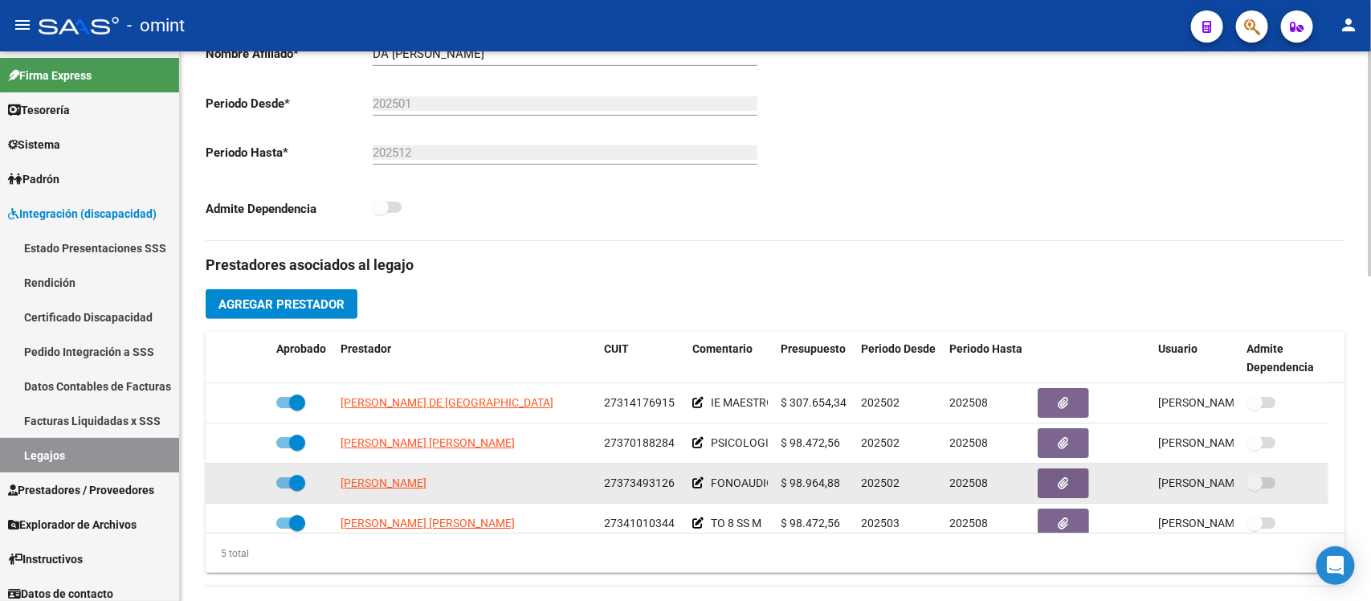
click at [295, 484] on span at bounding box center [297, 483] width 16 height 16
click at [284, 488] on input "checkbox" at bounding box center [283, 488] width 1 height 1
checkbox input "false"
click at [249, 479] on icon at bounding box center [246, 482] width 11 height 11
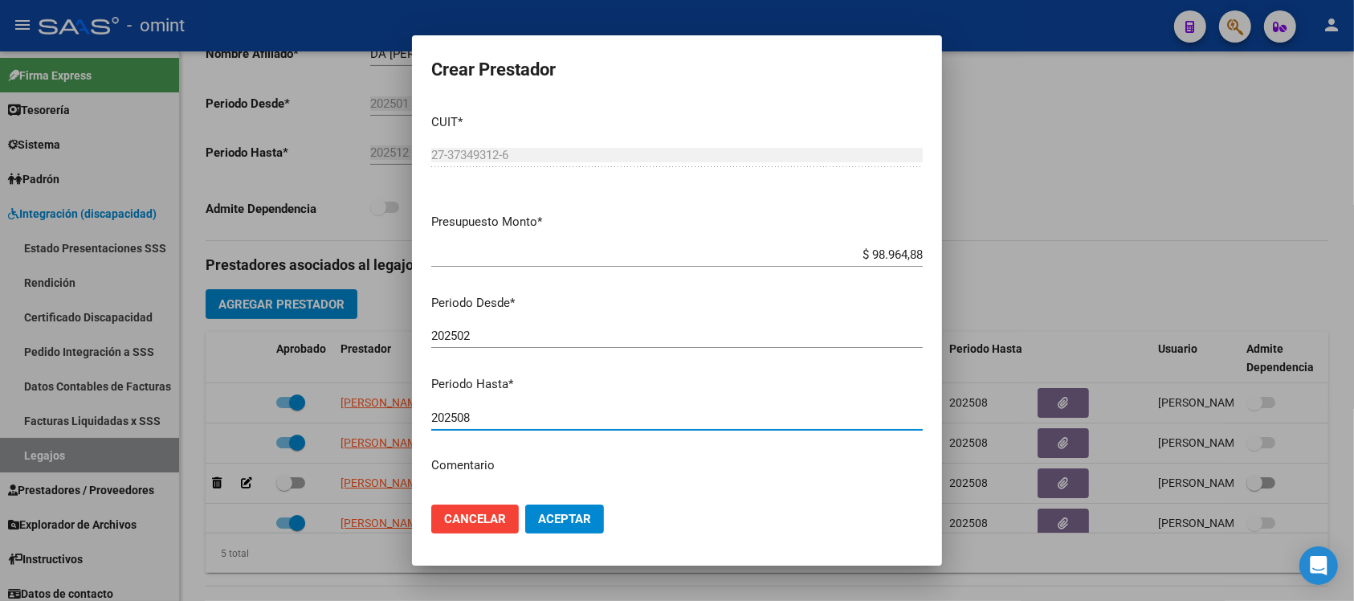
click at [528, 422] on input "202508" at bounding box center [676, 417] width 491 height 14
type input "202512"
click at [525, 504] on button "Aceptar" at bounding box center [564, 518] width 79 height 29
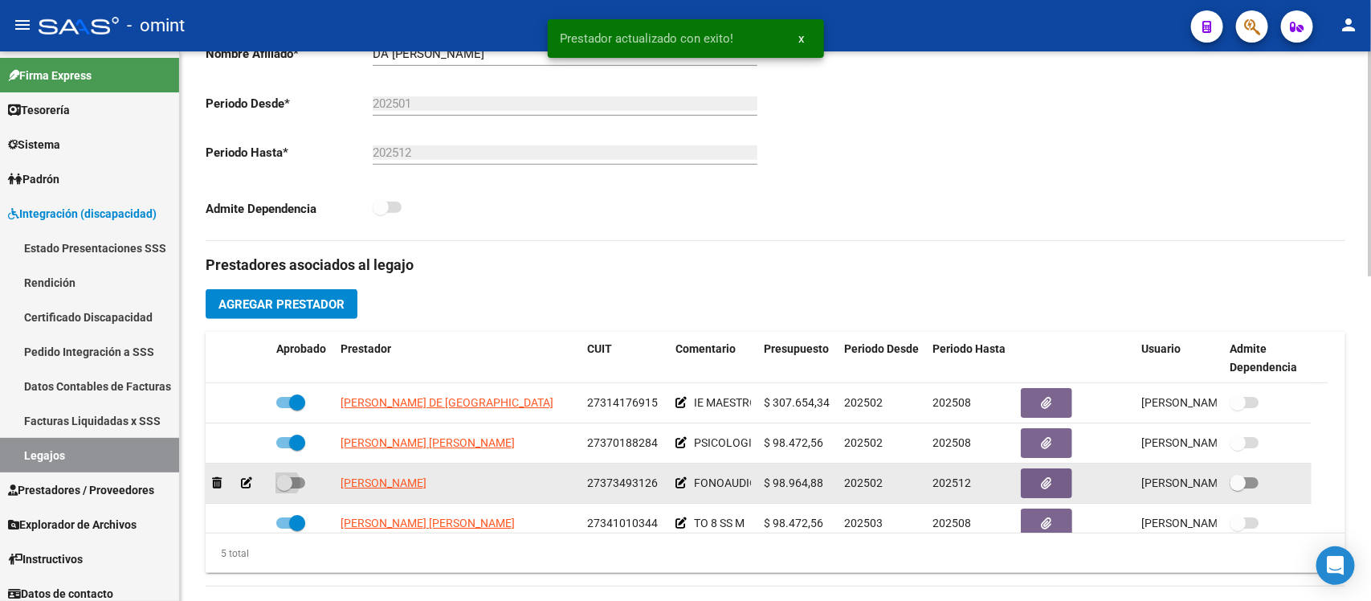
click at [285, 483] on span at bounding box center [284, 483] width 16 height 16
click at [284, 488] on input "checkbox" at bounding box center [283, 488] width 1 height 1
checkbox input "true"
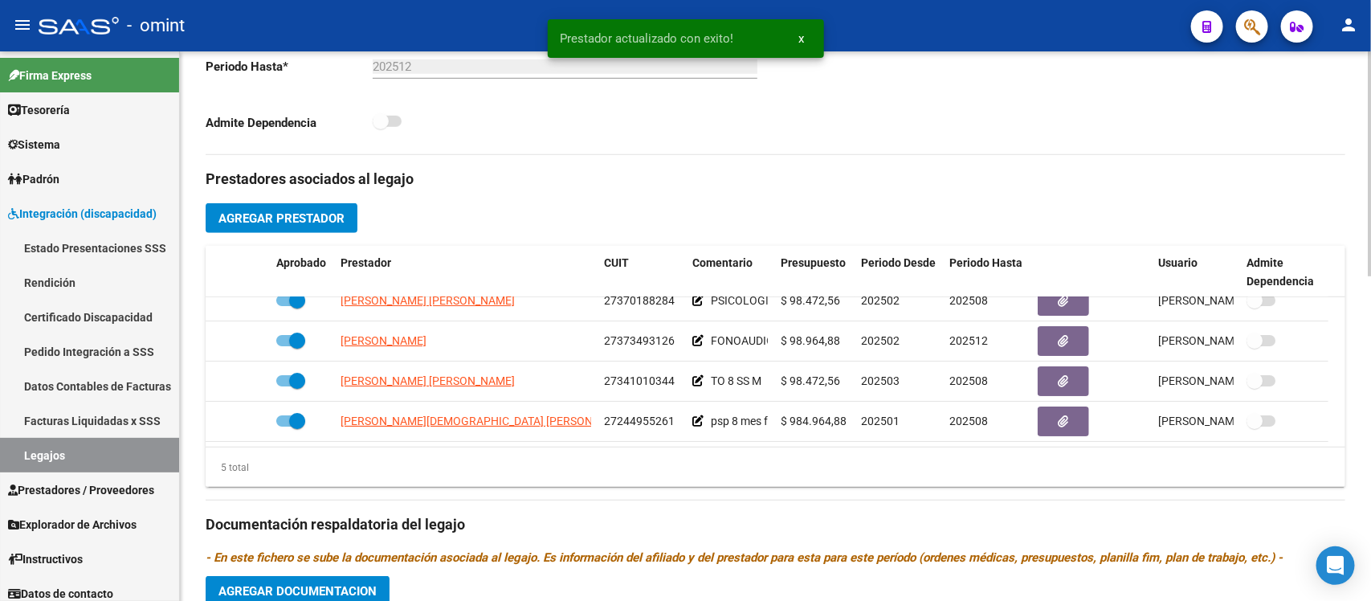
scroll to position [602, 0]
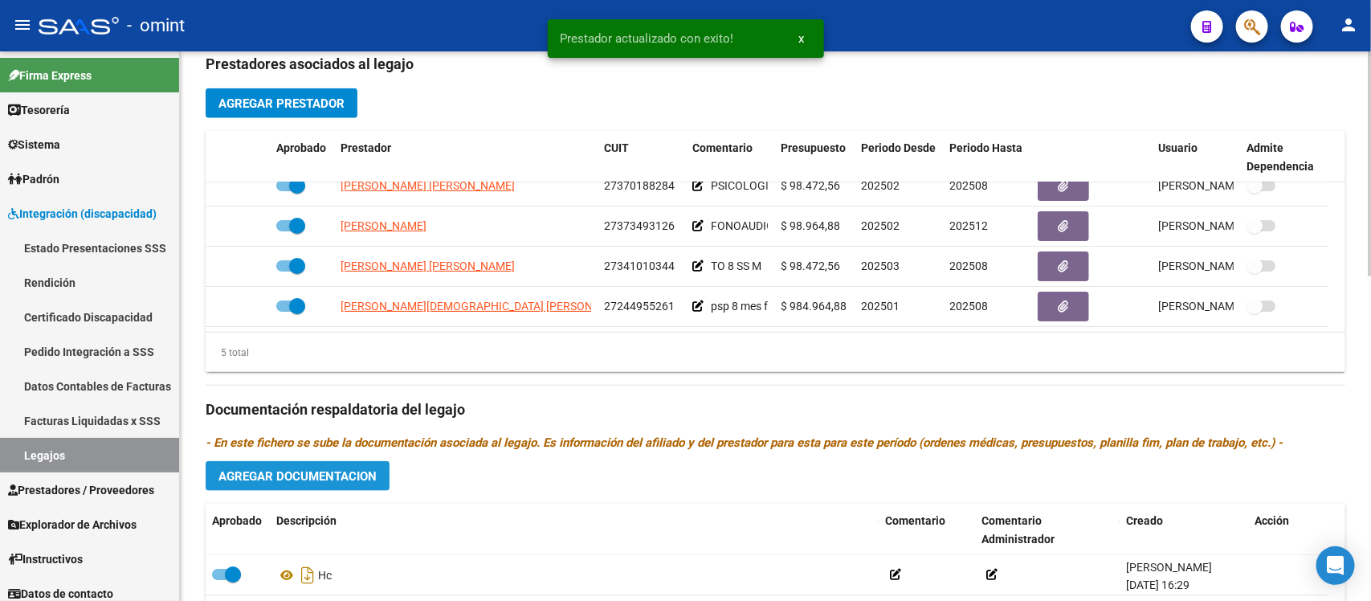
click at [363, 478] on span "Agregar Documentacion" at bounding box center [297, 476] width 158 height 14
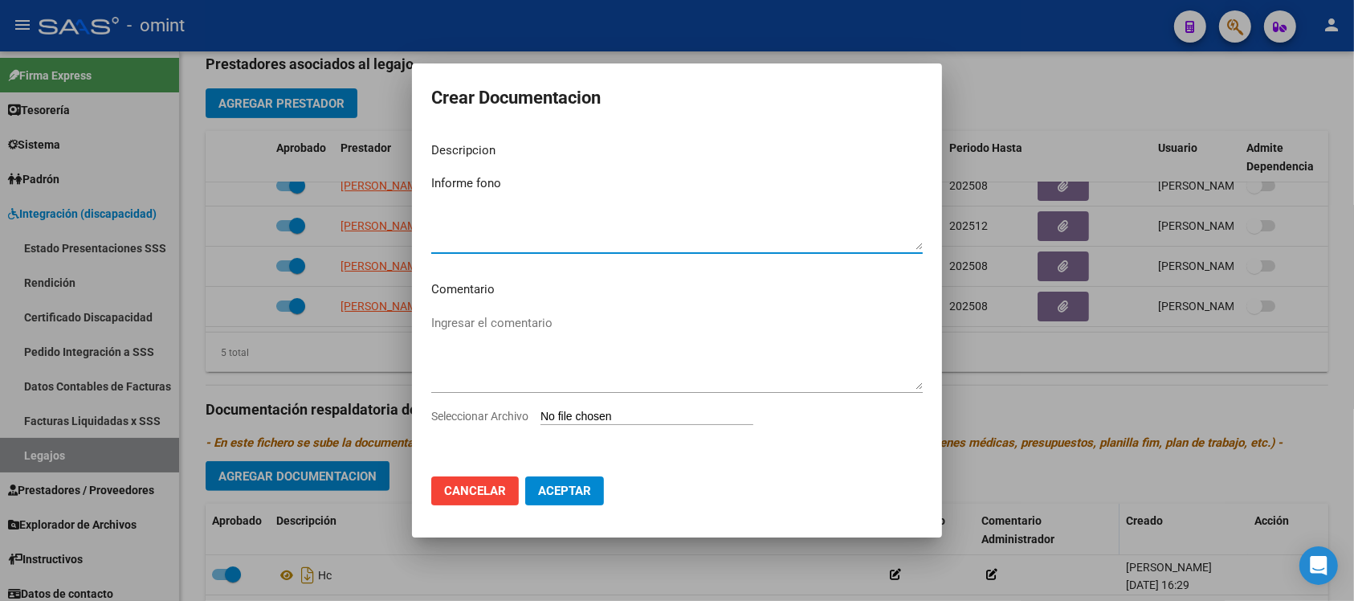
type textarea "Informe fono"
click at [662, 420] on input "Seleccionar Archivo" at bounding box center [646, 417] width 213 height 15
type input "C:\fakepath\4926753702_25070504090_form048.pdf"
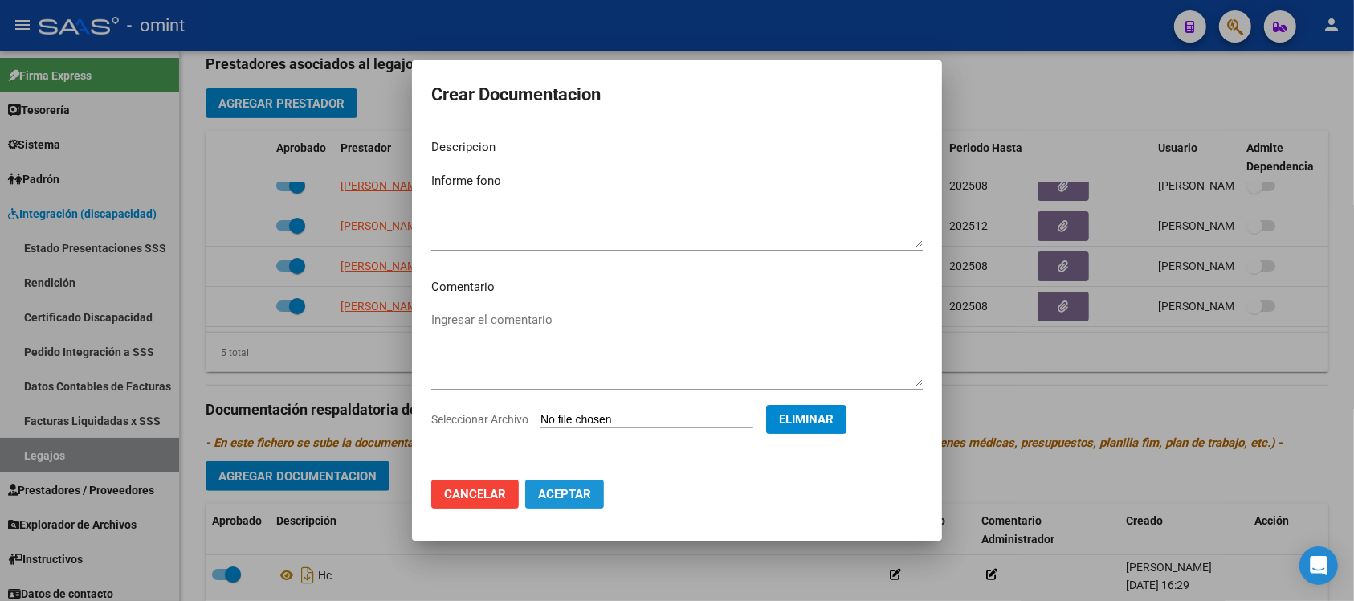
click at [578, 503] on button "Aceptar" at bounding box center [564, 493] width 79 height 29
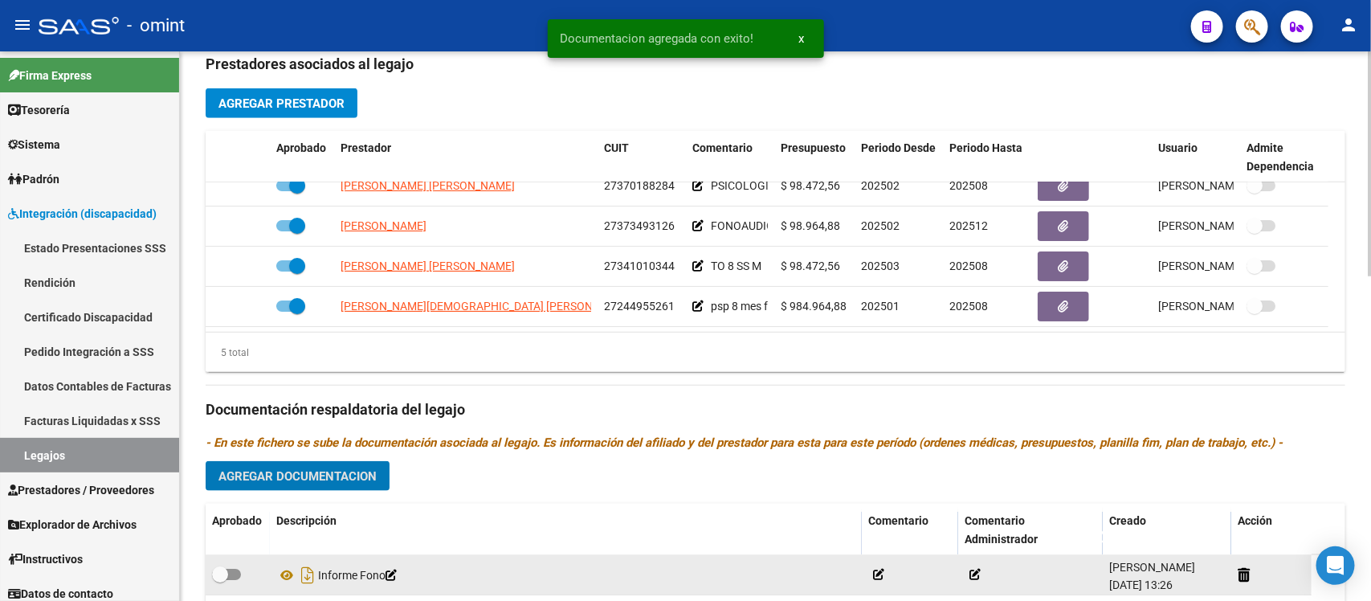
click at [218, 567] on span at bounding box center [220, 574] width 16 height 16
click at [219, 580] on input "checkbox" at bounding box center [219, 580] width 1 height 1
checkbox input "true"
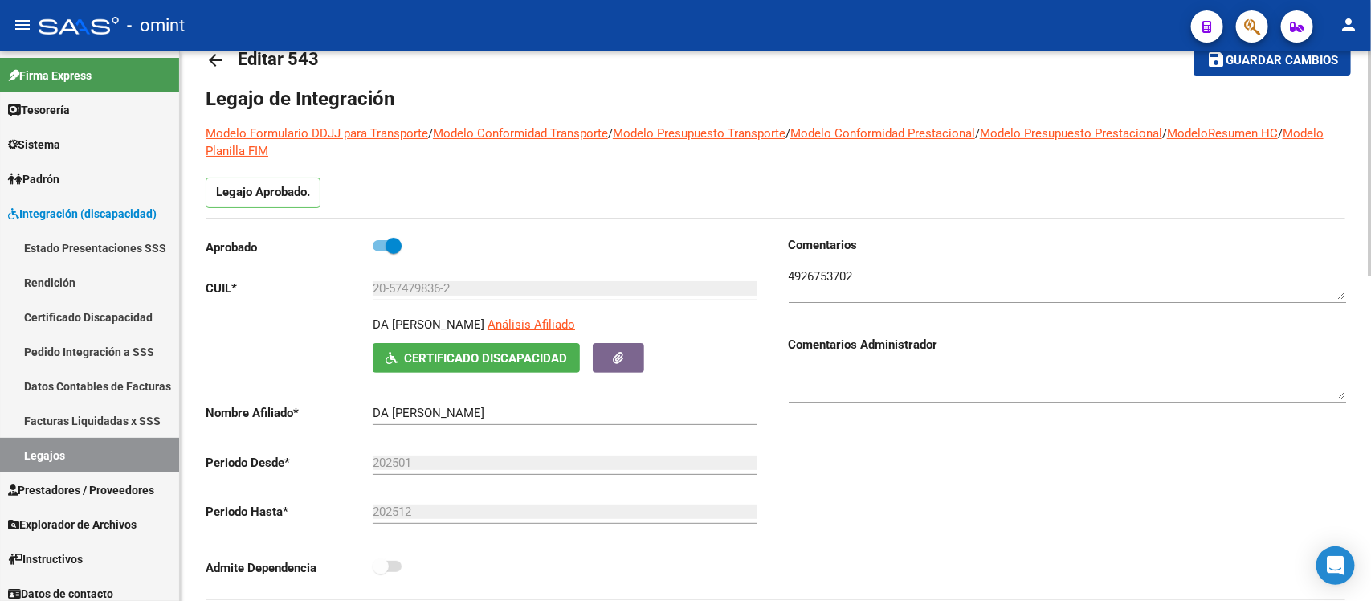
scroll to position [0, 0]
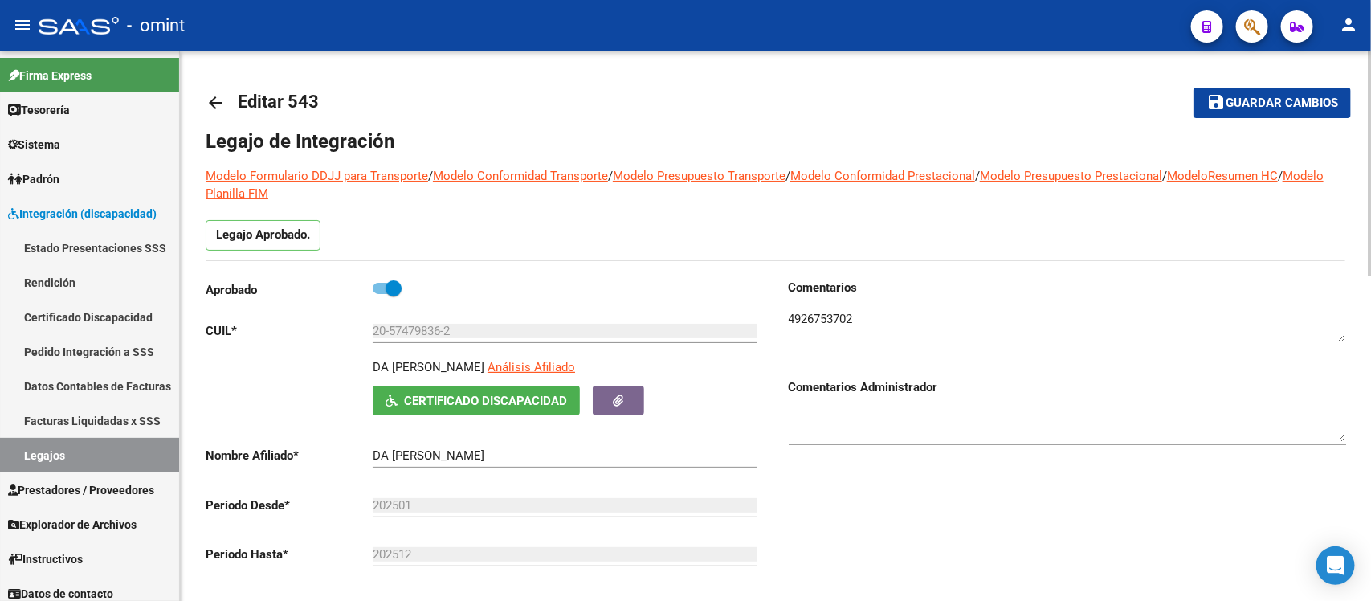
click at [222, 99] on mat-icon "arrow_back" at bounding box center [215, 102] width 19 height 19
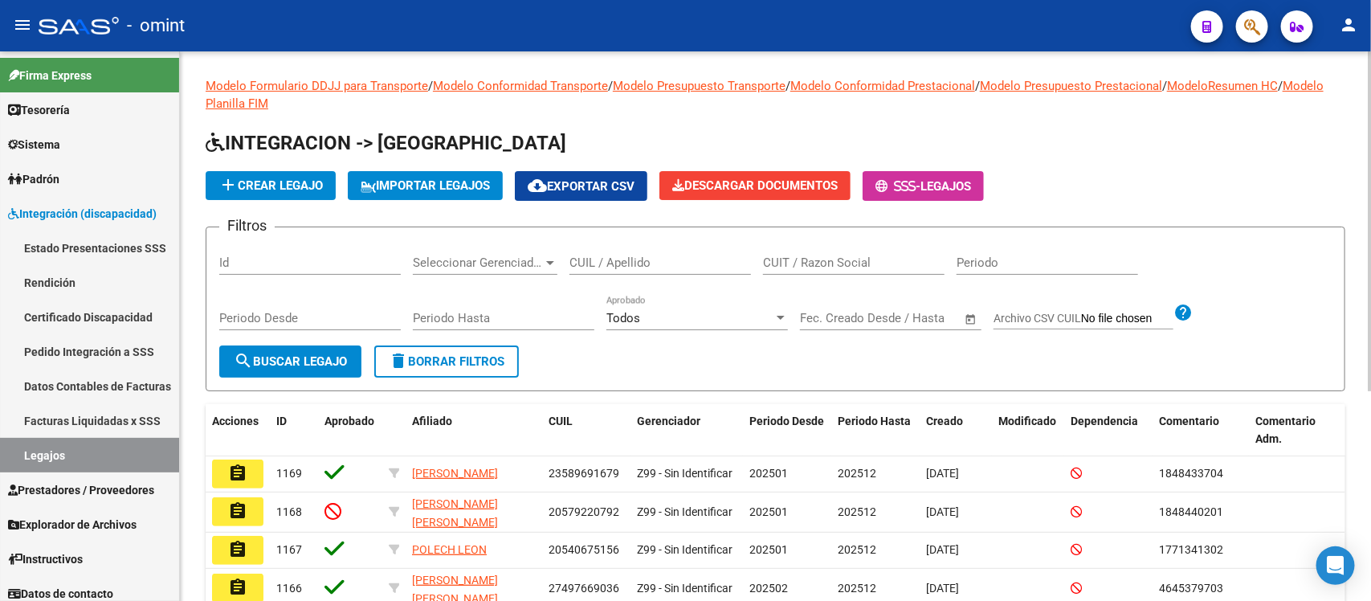
click at [656, 255] on input "CUIL / Apellido" at bounding box center [659, 262] width 181 height 14
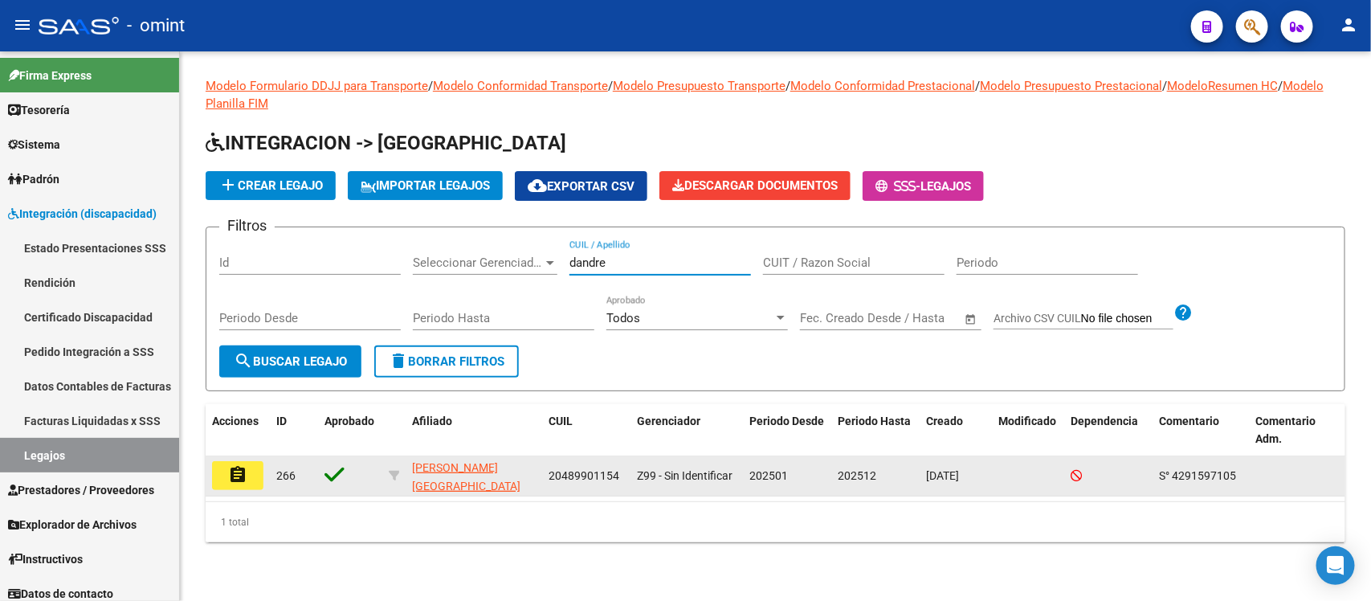
type input "dandre"
click at [238, 480] on mat-icon "assignment" at bounding box center [237, 474] width 19 height 19
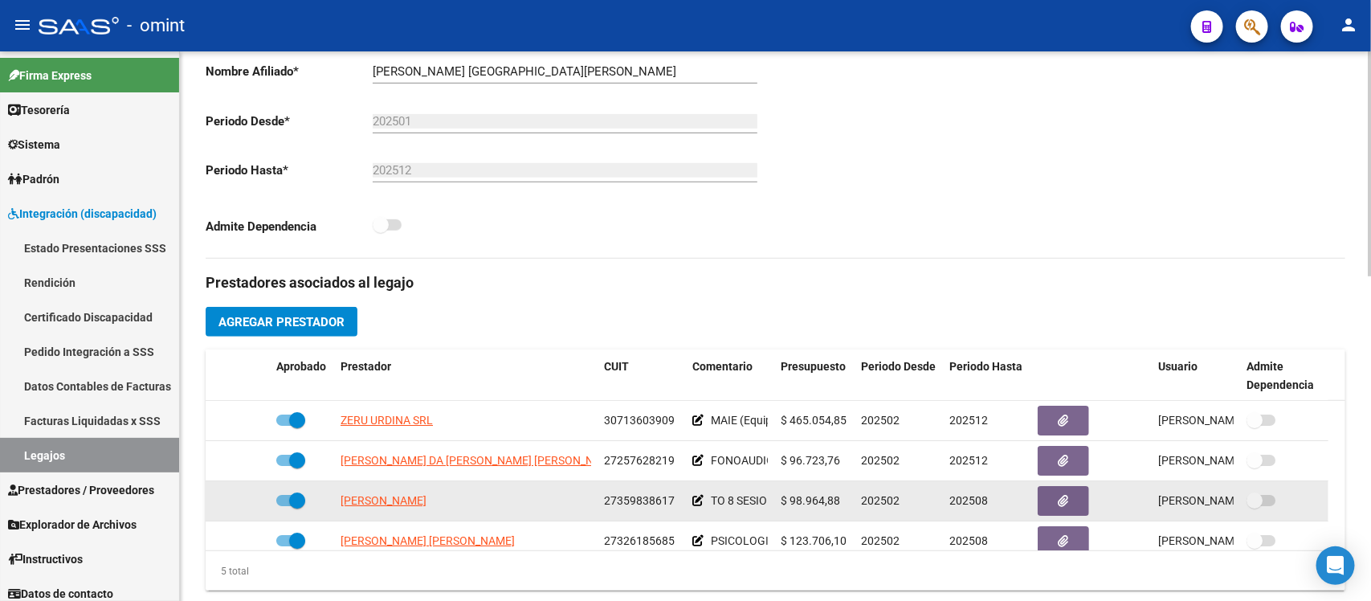
scroll to position [57, 0]
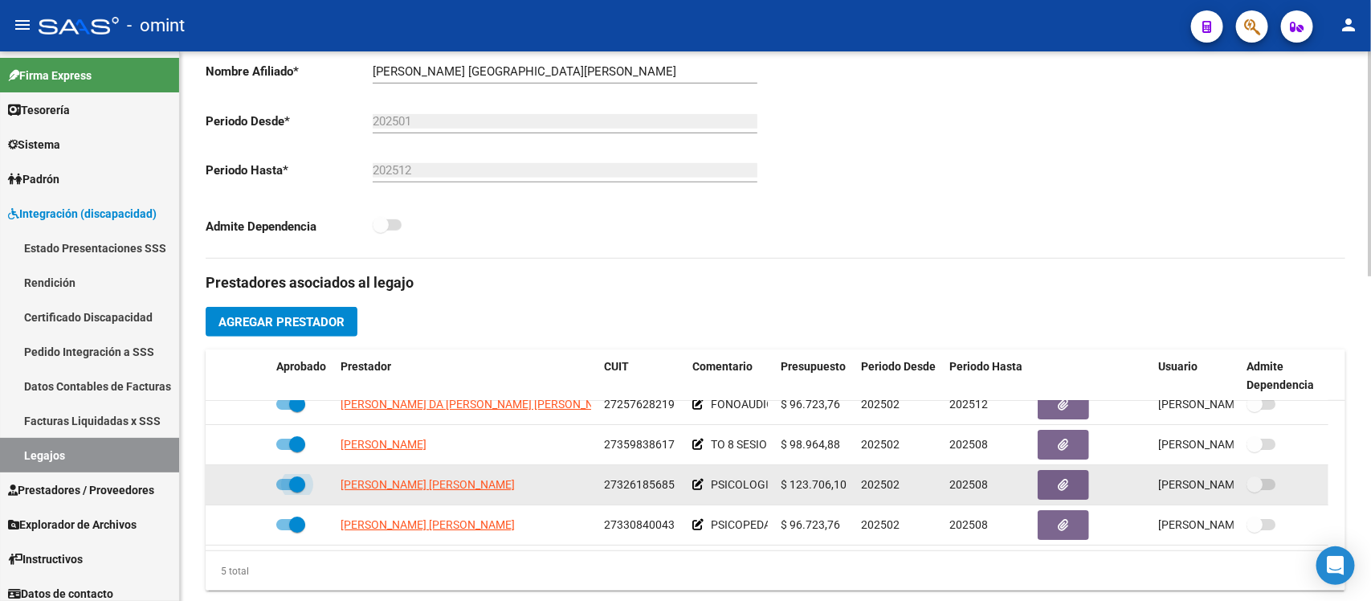
click at [304, 476] on span at bounding box center [297, 484] width 16 height 16
click at [284, 490] on input "checkbox" at bounding box center [283, 490] width 1 height 1
checkbox input "false"
click at [250, 479] on icon at bounding box center [246, 484] width 11 height 11
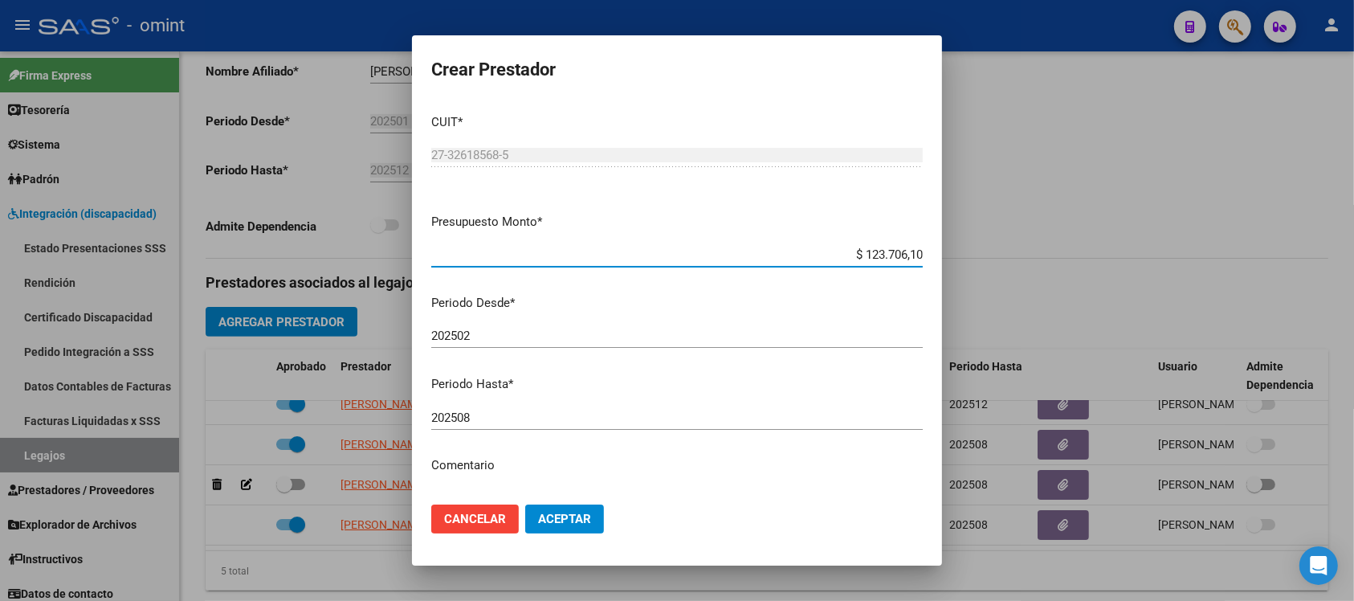
click at [499, 430] on div "202508 Ingresar el periodo" at bounding box center [676, 425] width 491 height 39
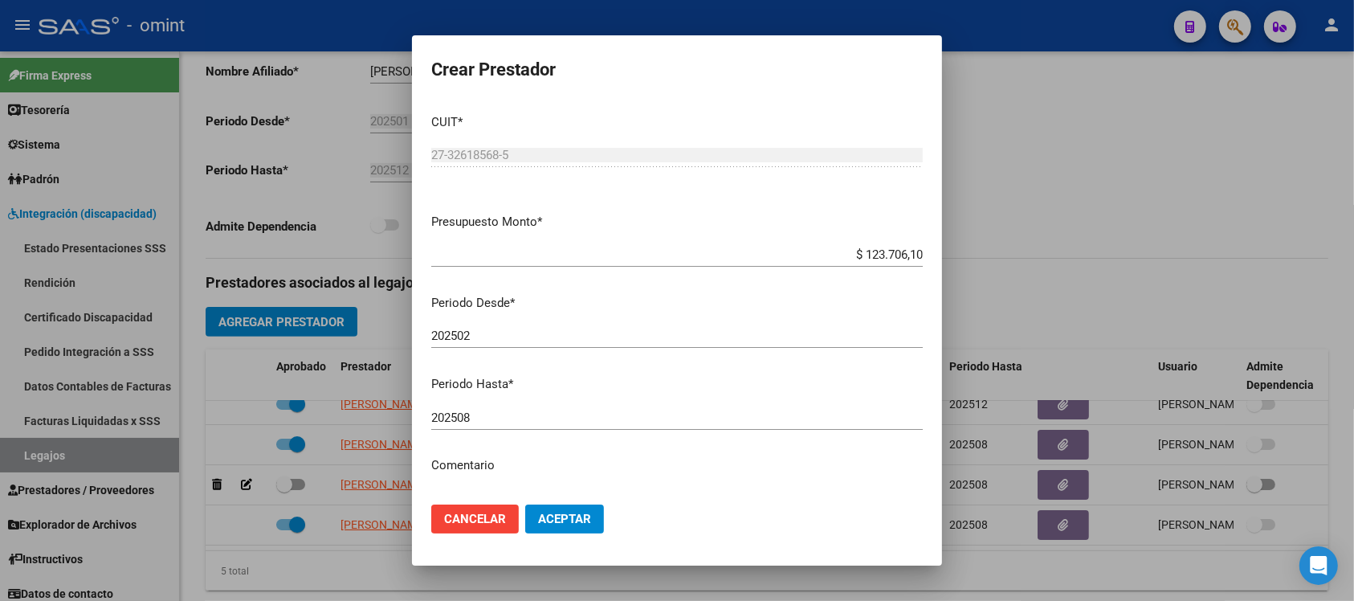
click at [495, 422] on input "202508" at bounding box center [676, 417] width 491 height 14
type input "202509"
click at [577, 523] on span "Aceptar" at bounding box center [564, 519] width 53 height 14
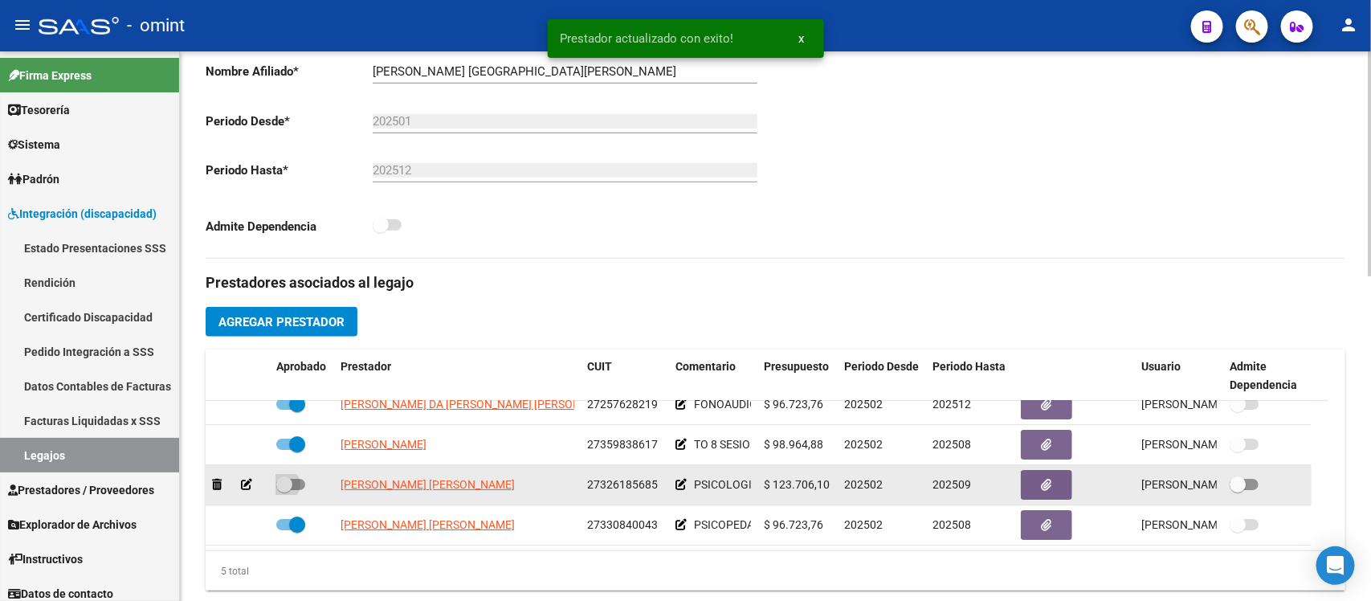
click at [278, 476] on span at bounding box center [284, 484] width 16 height 16
click at [283, 490] on input "checkbox" at bounding box center [283, 490] width 1 height 1
checkbox input "true"
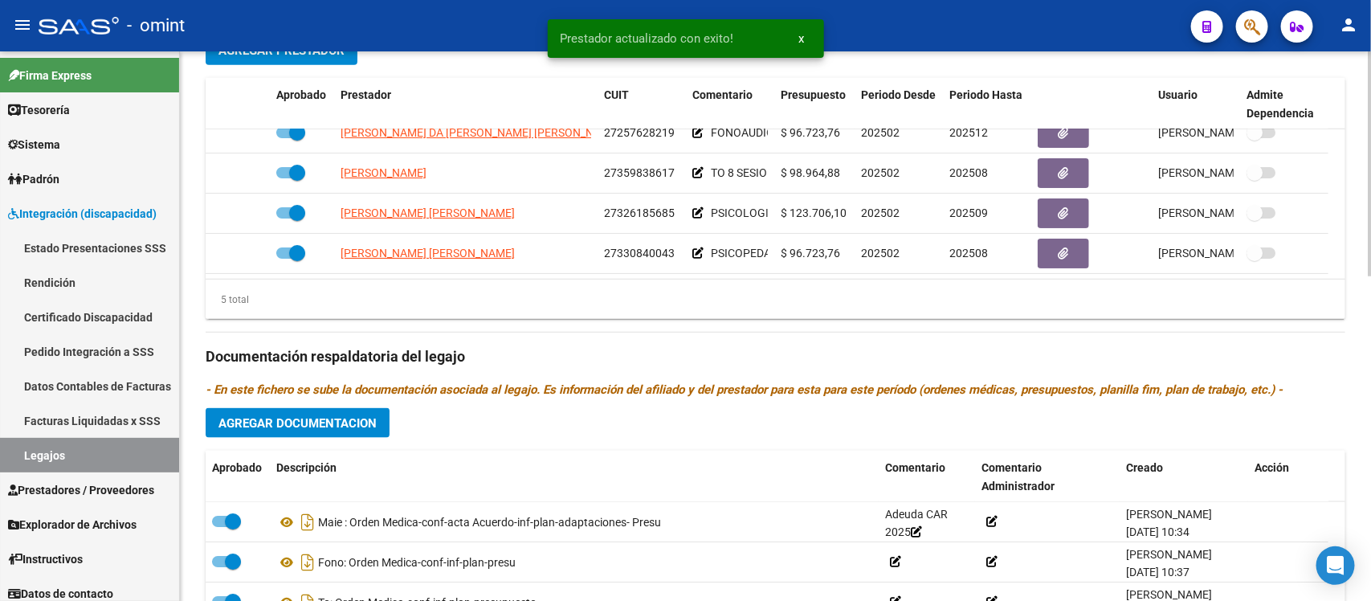
scroll to position [703, 0]
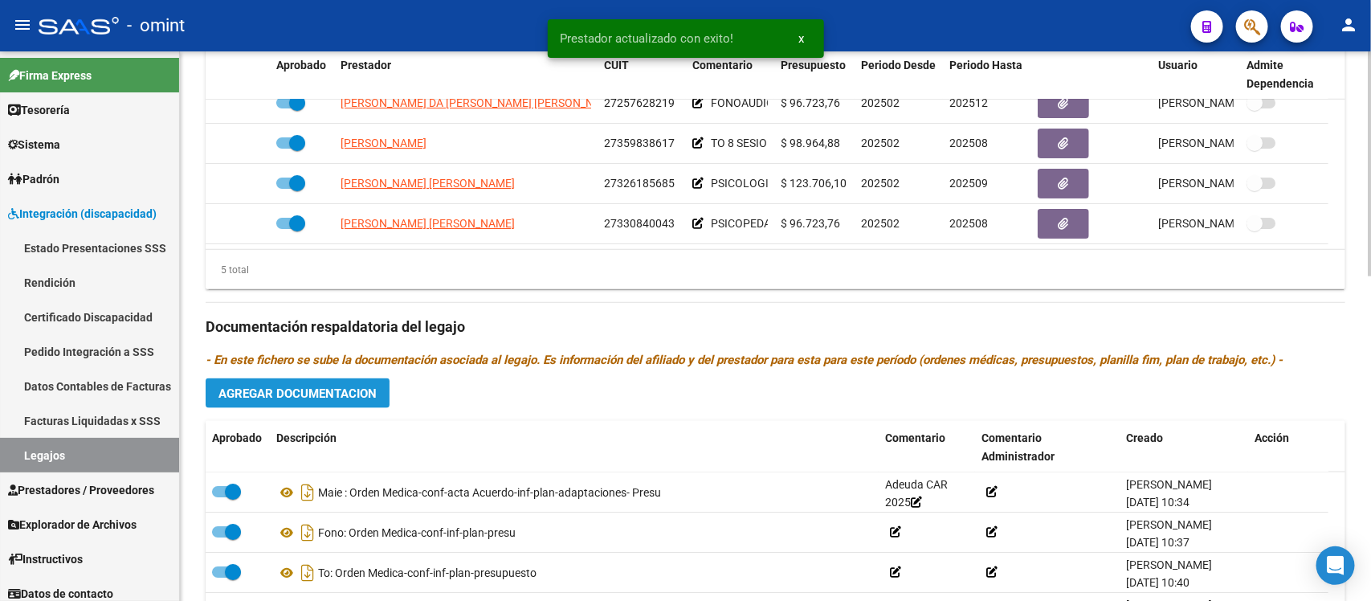
click at [306, 386] on span "Agregar Documentacion" at bounding box center [297, 393] width 158 height 14
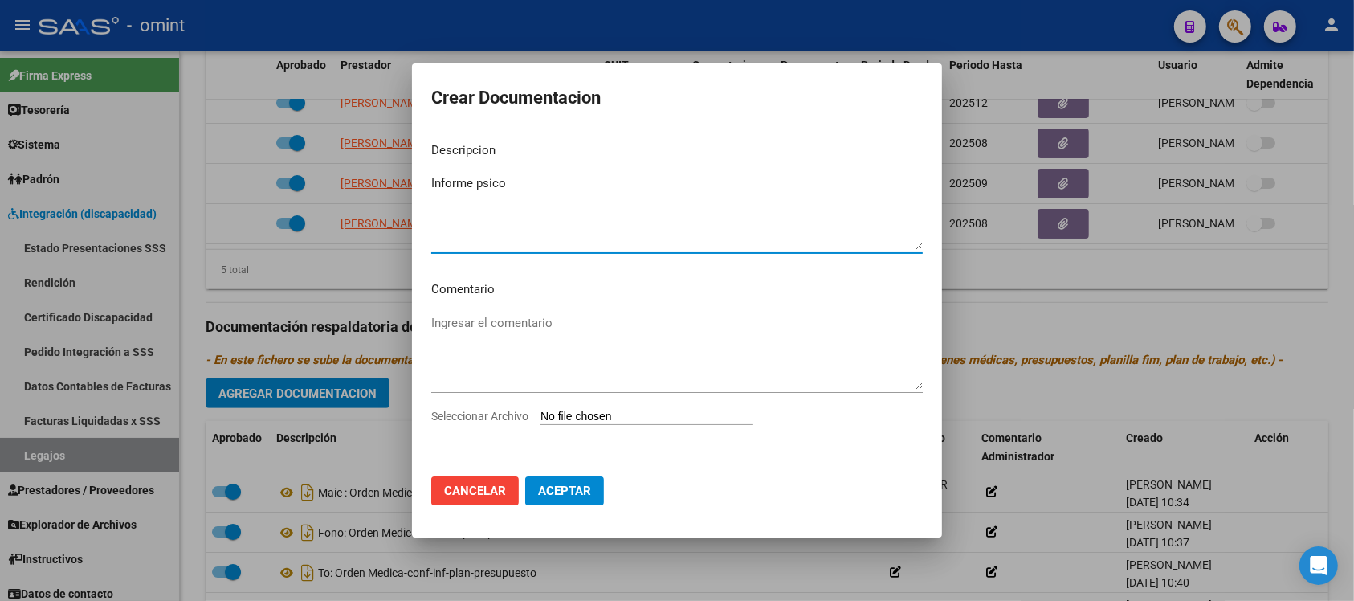
type textarea "Informe psico"
click at [635, 418] on input "Seleccionar Archivo" at bounding box center [646, 417] width 213 height 15
type input "C:\fakepath\4291597105_25071403290_form048.pdf"
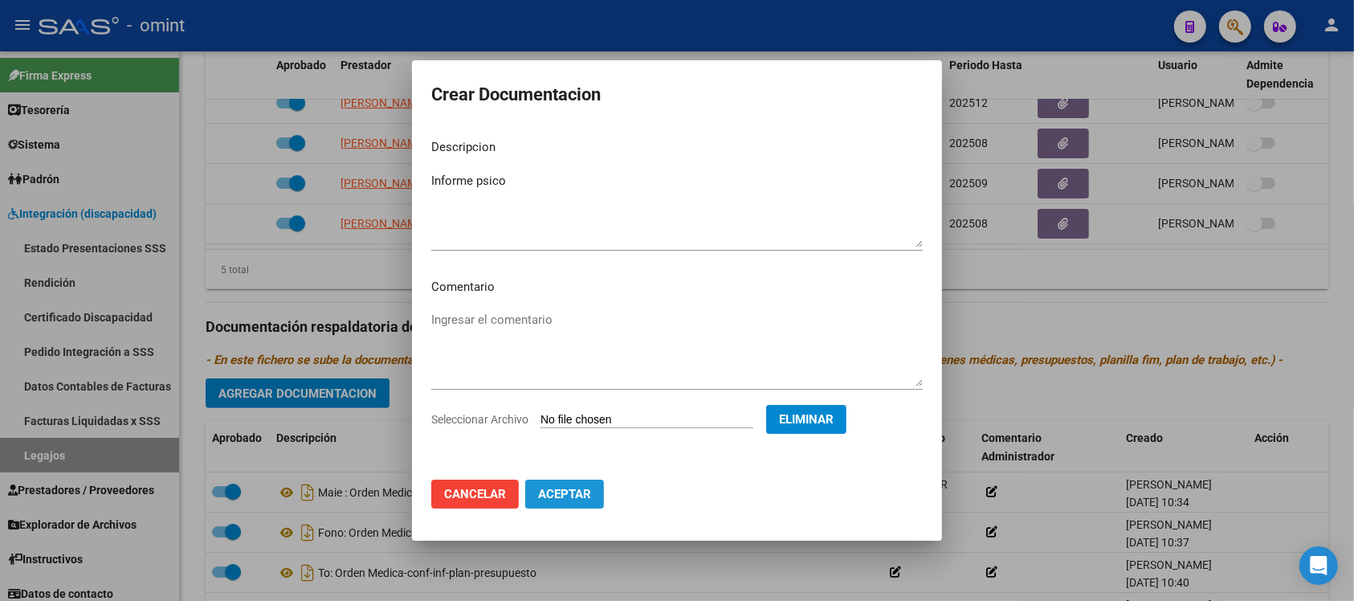
click at [577, 490] on span "Aceptar" at bounding box center [564, 494] width 53 height 14
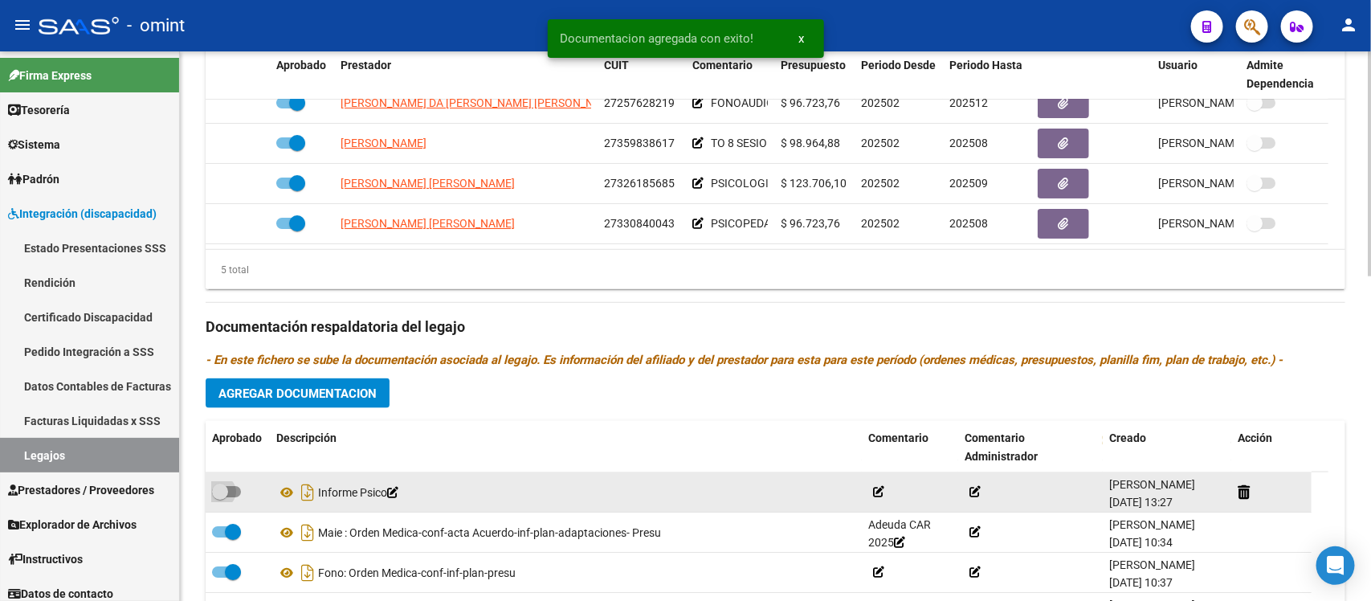
click at [222, 483] on span at bounding box center [220, 491] width 16 height 16
click at [220, 497] on input "checkbox" at bounding box center [219, 497] width 1 height 1
checkbox input "true"
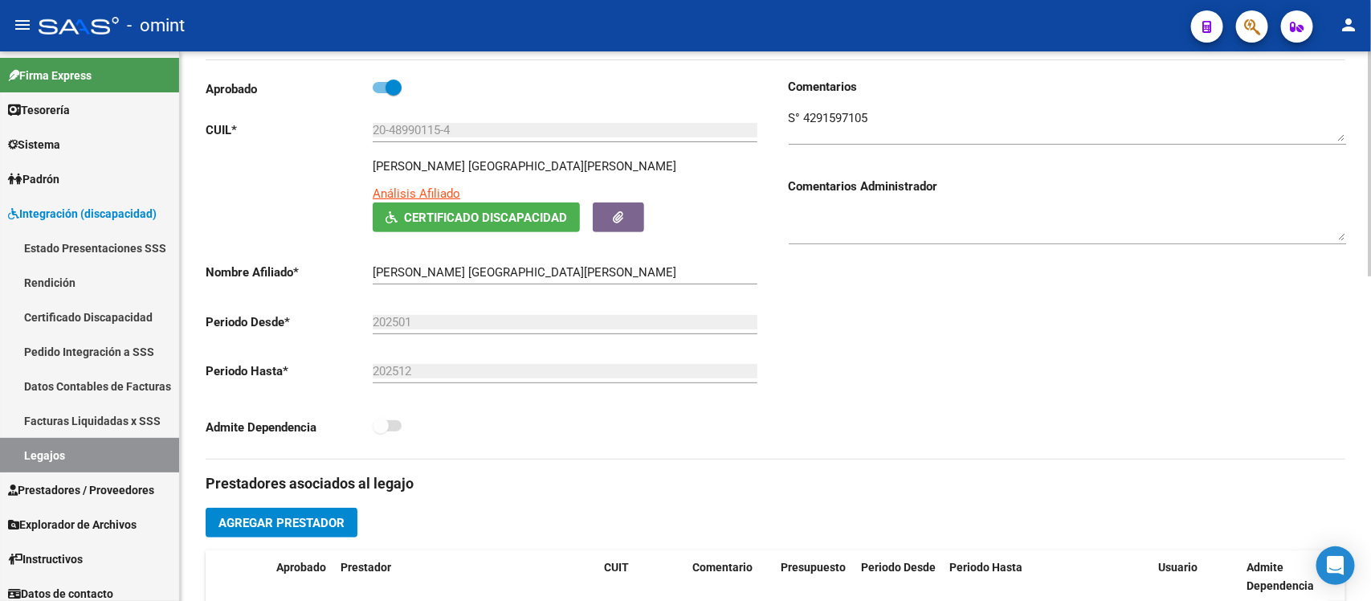
scroll to position [0, 0]
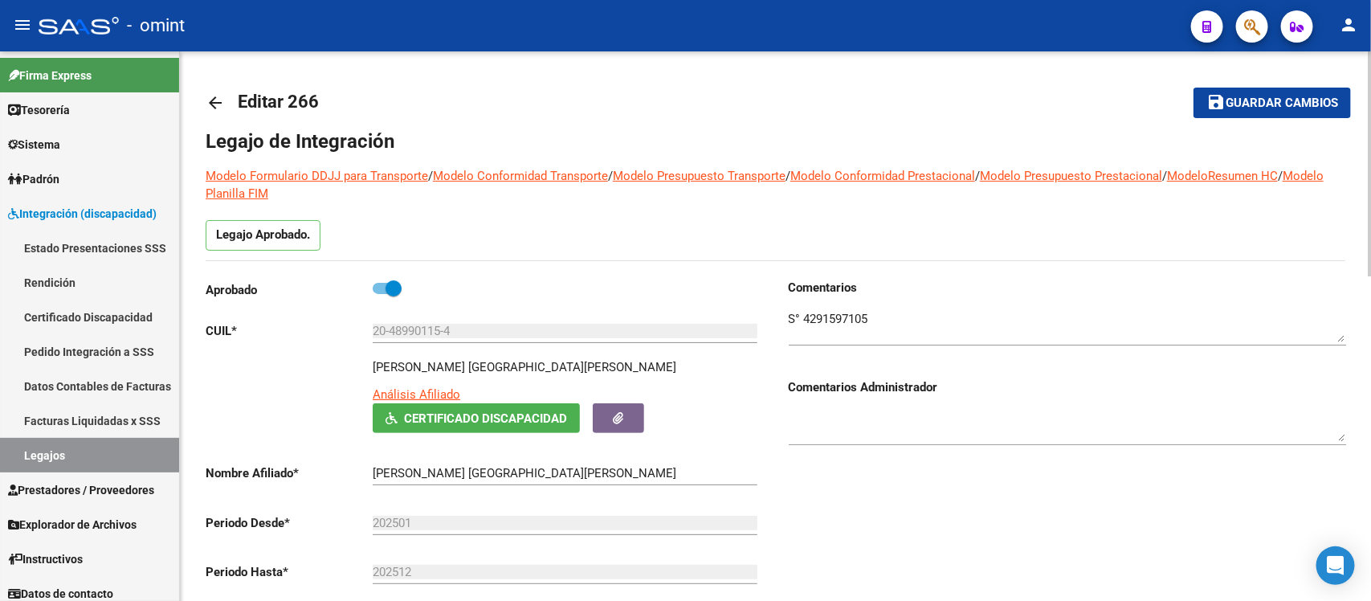
click at [211, 98] on mat-icon "arrow_back" at bounding box center [215, 102] width 19 height 19
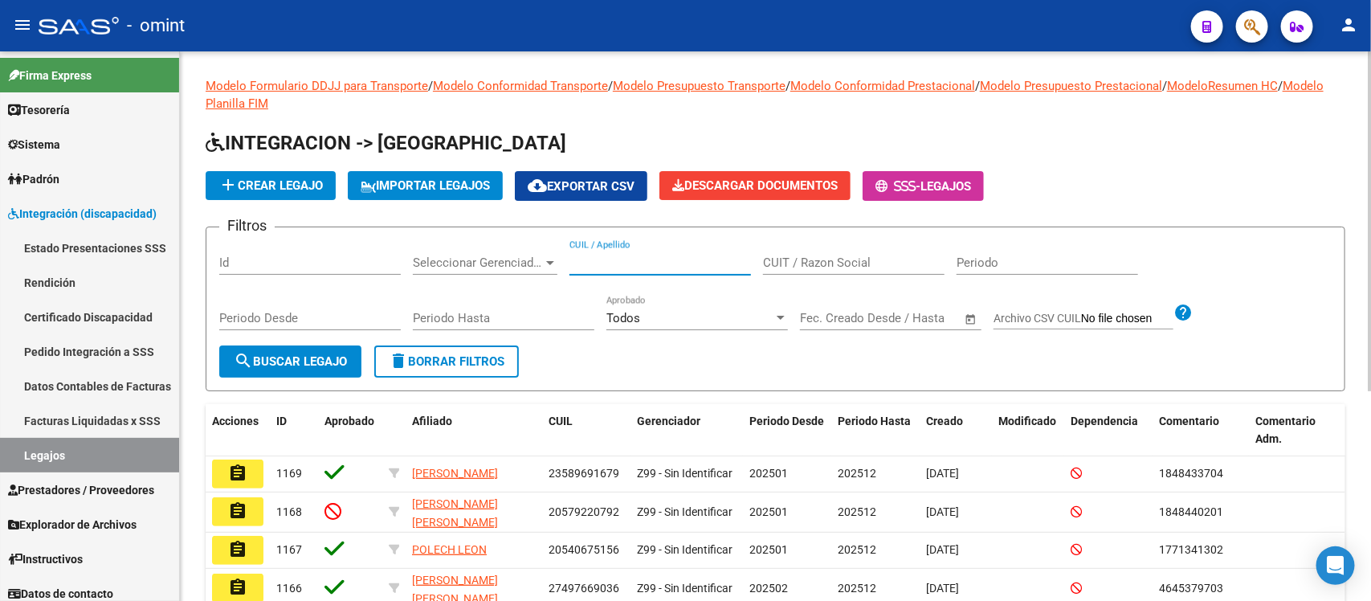
click at [689, 263] on input "CUIL / Apellido" at bounding box center [659, 262] width 181 height 14
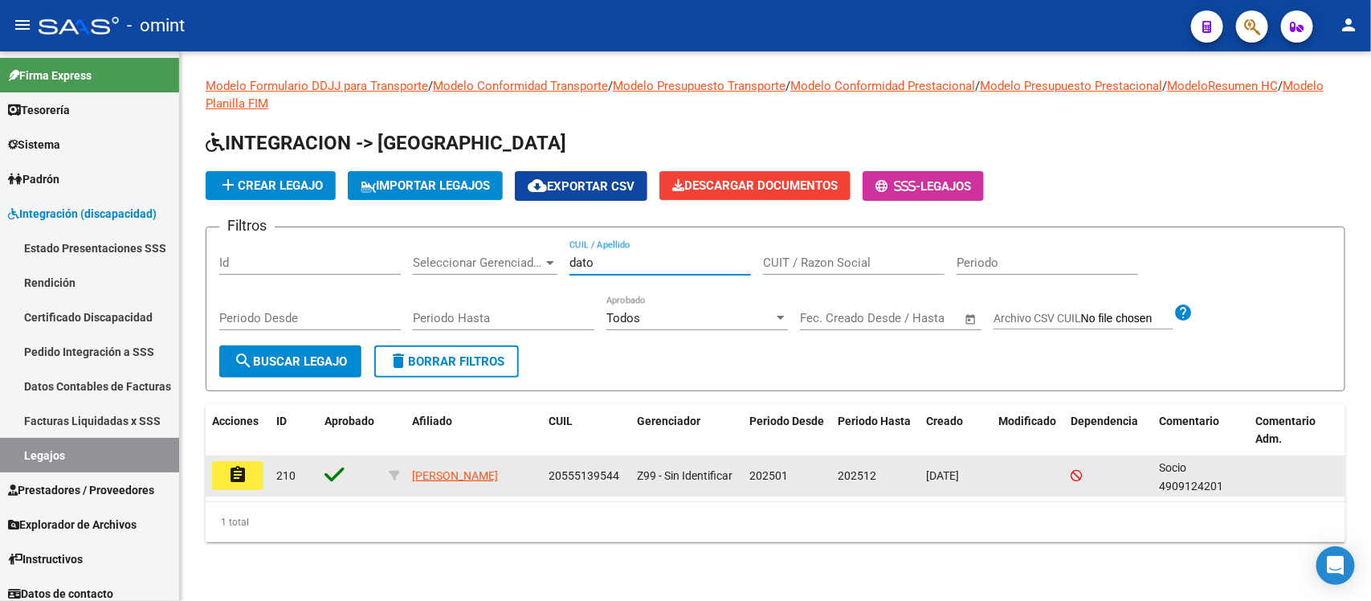
type input "dato"
click at [234, 475] on mat-icon "assignment" at bounding box center [237, 474] width 19 height 19
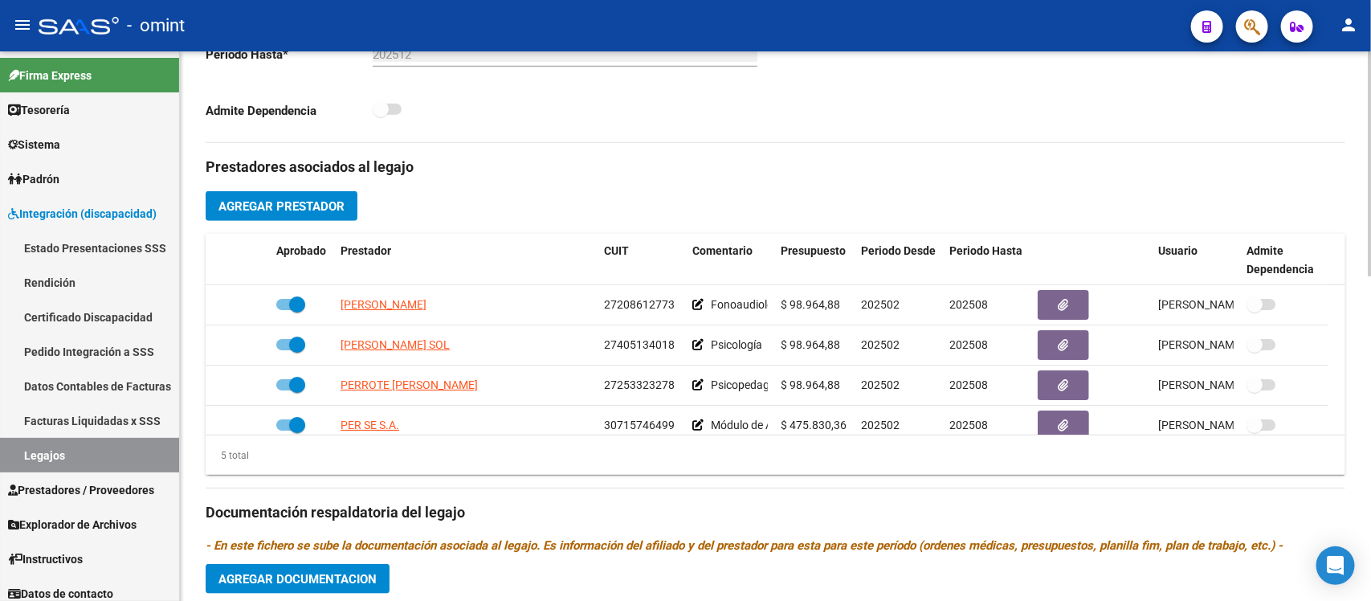
scroll to position [502, 0]
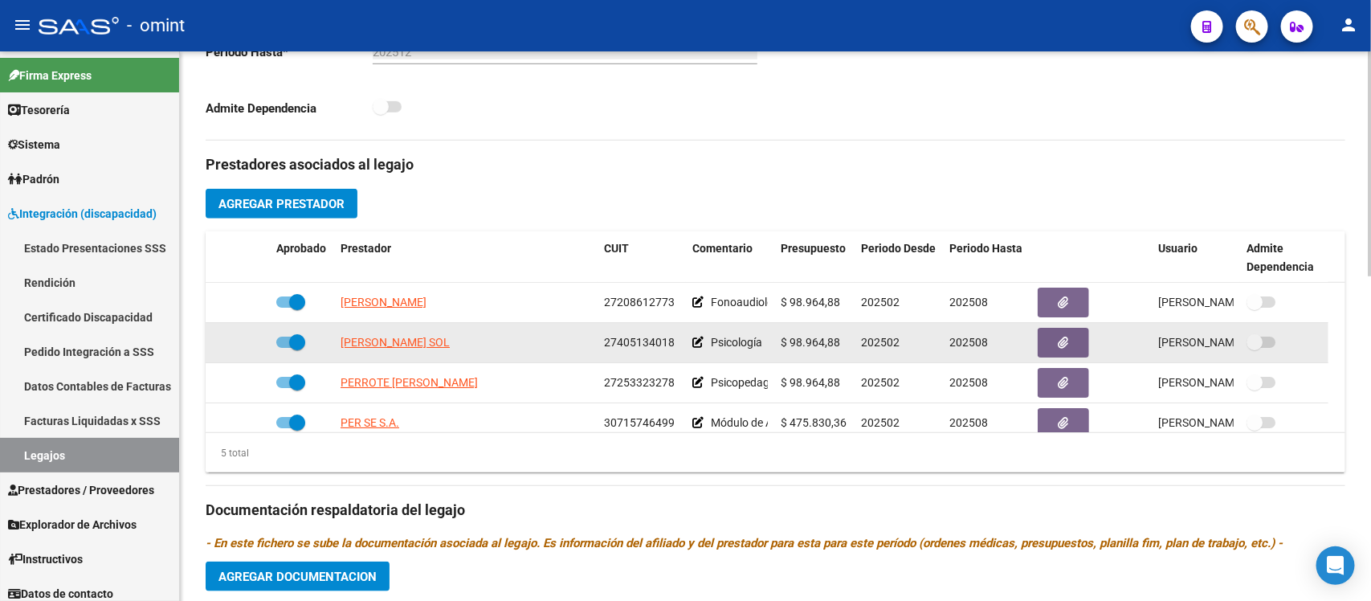
click at [297, 343] on span at bounding box center [297, 342] width 16 height 16
click at [284, 348] on input "checkbox" at bounding box center [283, 348] width 1 height 1
checkbox input "false"
click at [243, 340] on icon at bounding box center [246, 341] width 11 height 11
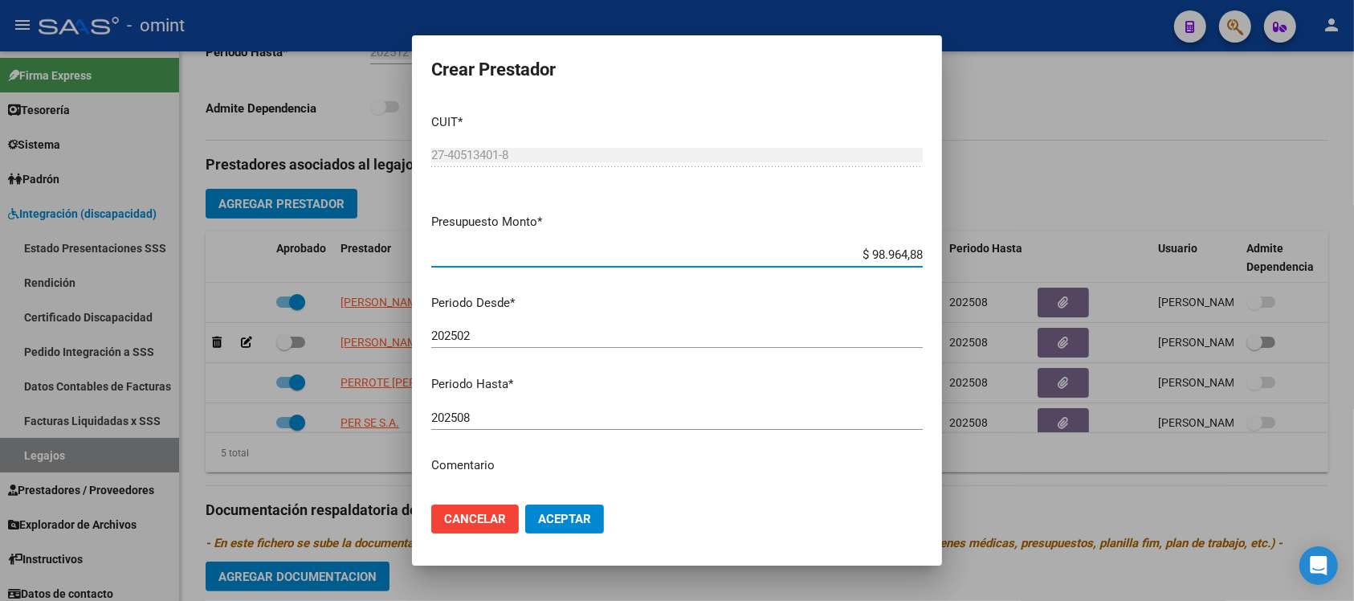
click at [519, 415] on input "202508" at bounding box center [676, 417] width 491 height 14
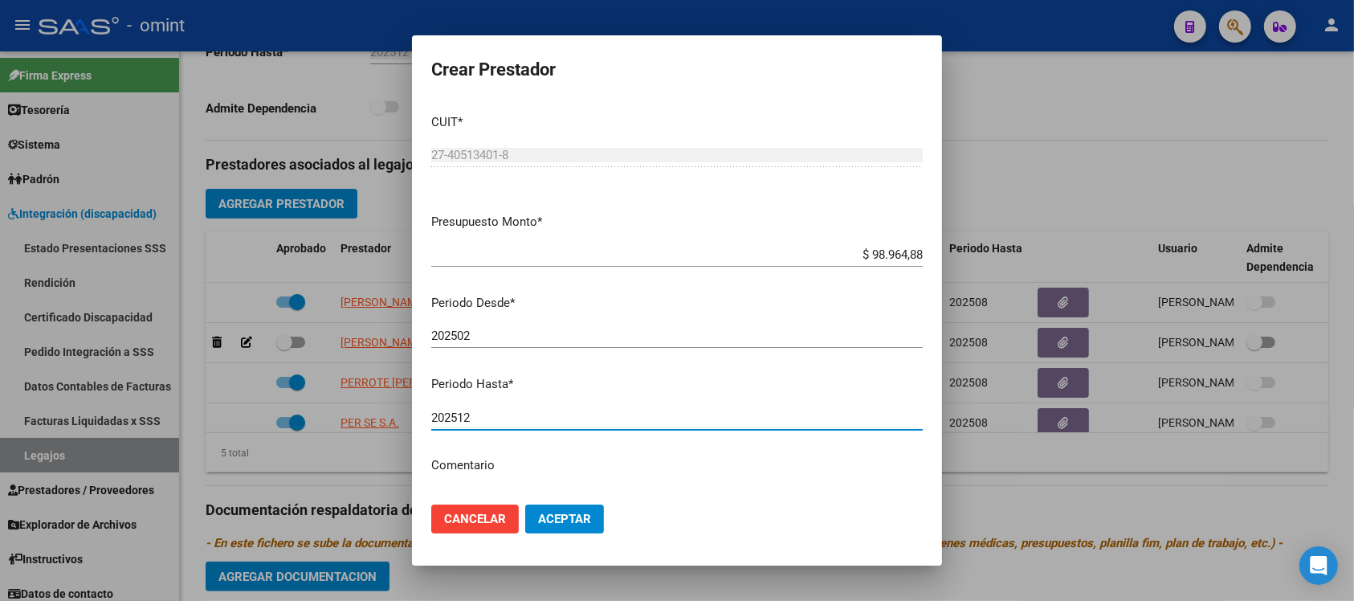
type input "202512"
click at [525, 504] on button "Aceptar" at bounding box center [564, 518] width 79 height 29
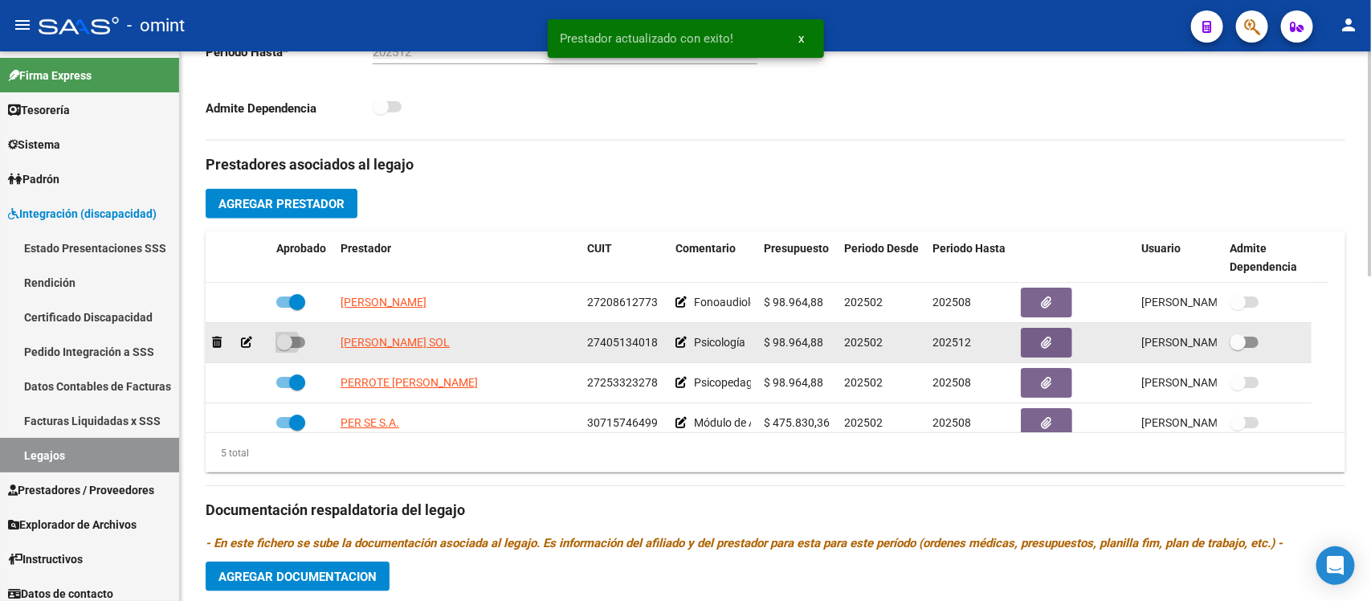
click at [287, 345] on span at bounding box center [284, 342] width 16 height 16
click at [284, 348] on input "checkbox" at bounding box center [283, 348] width 1 height 1
checkbox input "true"
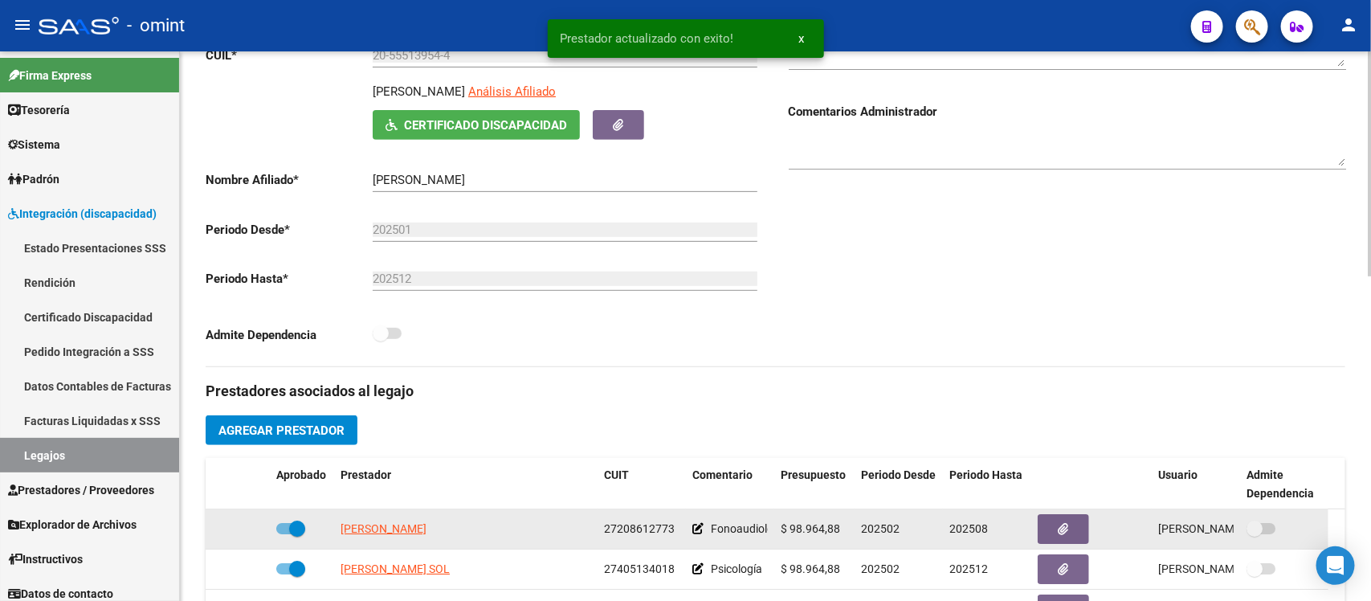
scroll to position [602, 0]
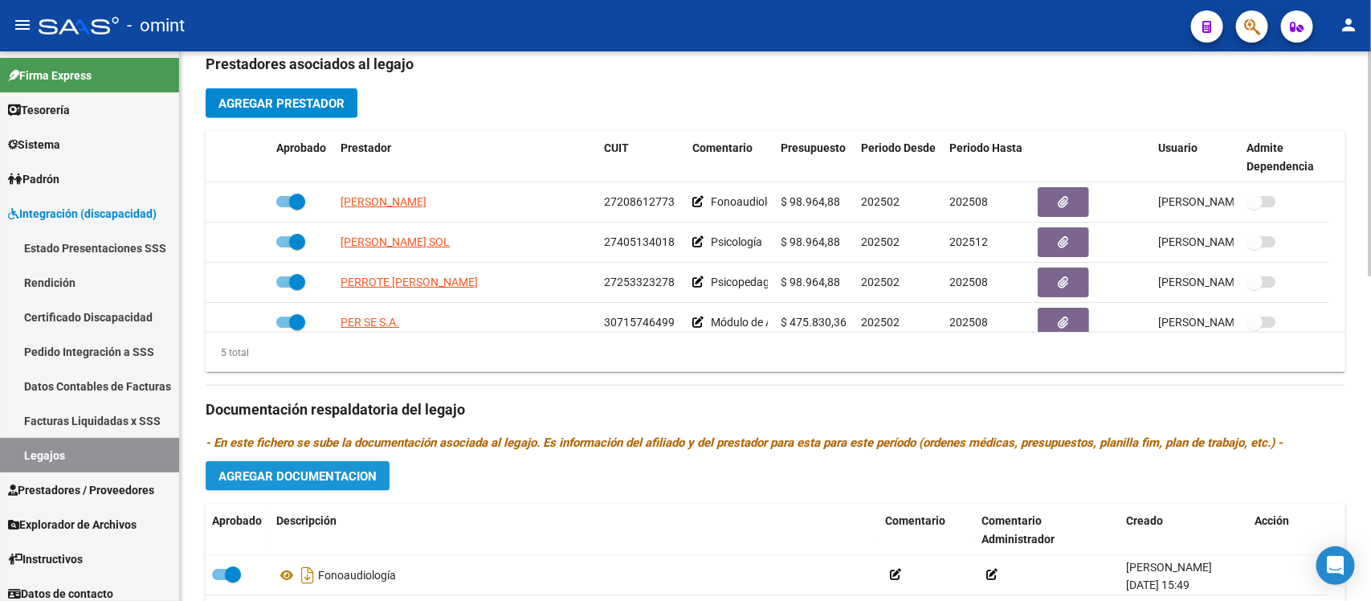
click at [369, 471] on span "Agregar Documentacion" at bounding box center [297, 476] width 158 height 14
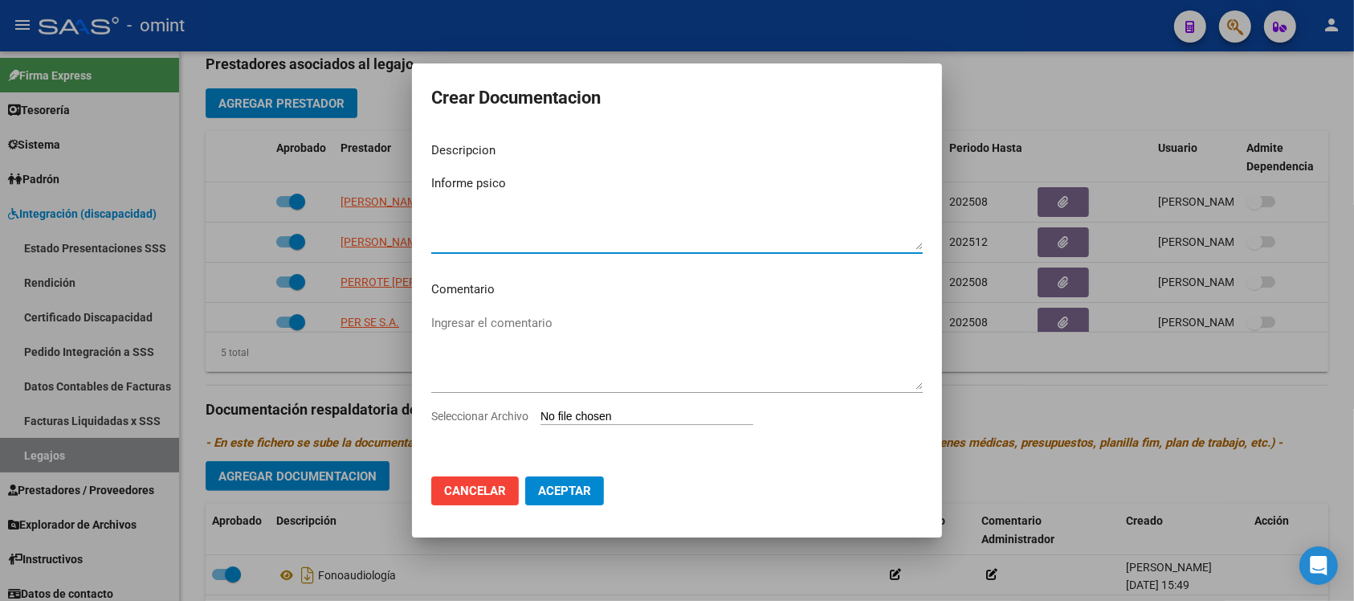
type textarea "Informe psico"
click at [659, 419] on input "Seleccionar Archivo" at bounding box center [646, 417] width 213 height 15
type input "C:\fakepath\informe evolutivo psico.pdf"
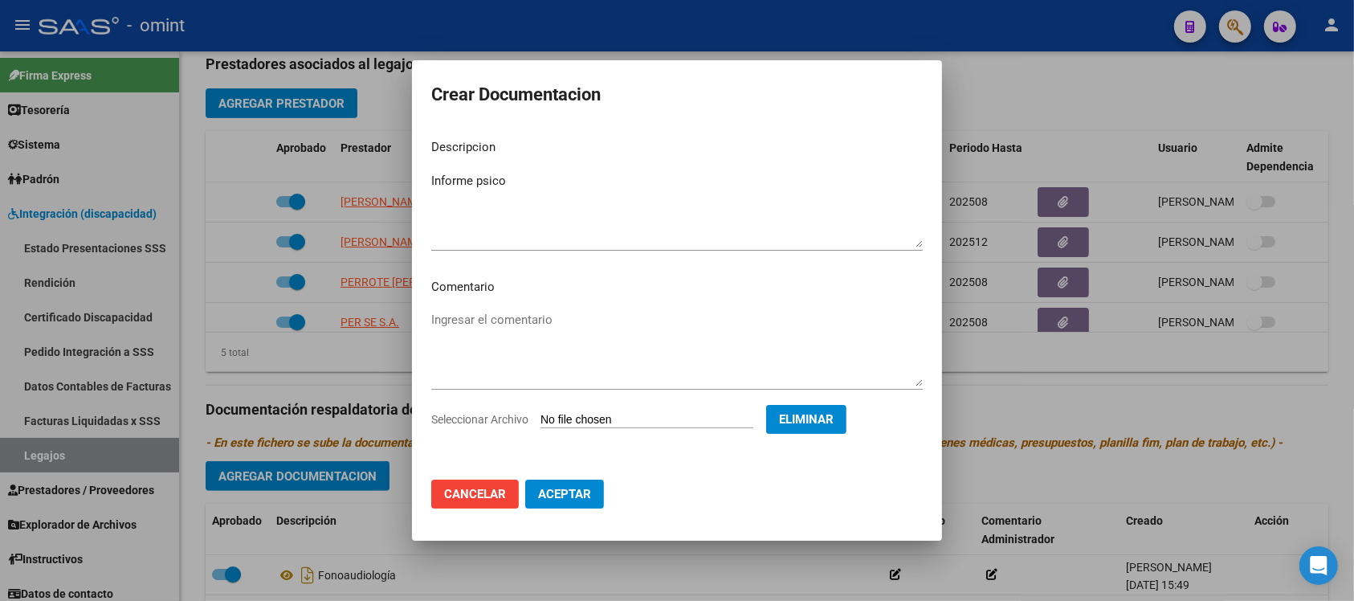
click at [580, 502] on button "Aceptar" at bounding box center [564, 493] width 79 height 29
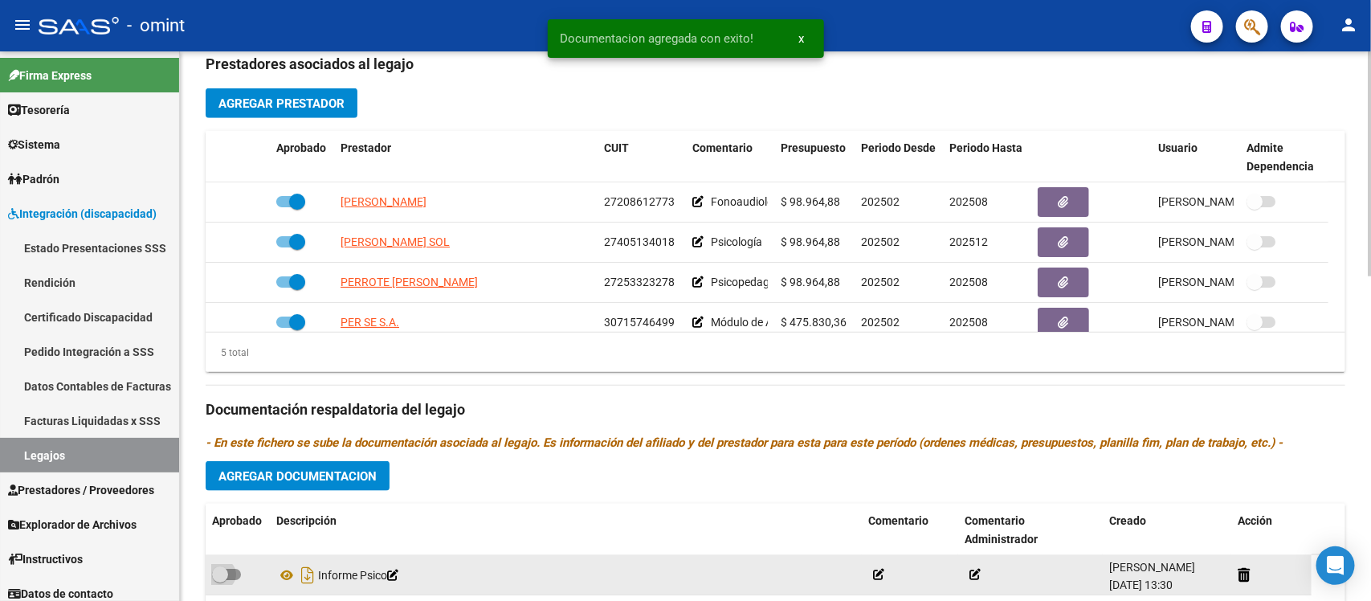
click at [219, 570] on span at bounding box center [220, 574] width 16 height 16
click at [219, 580] on input "checkbox" at bounding box center [219, 580] width 1 height 1
checkbox input "true"
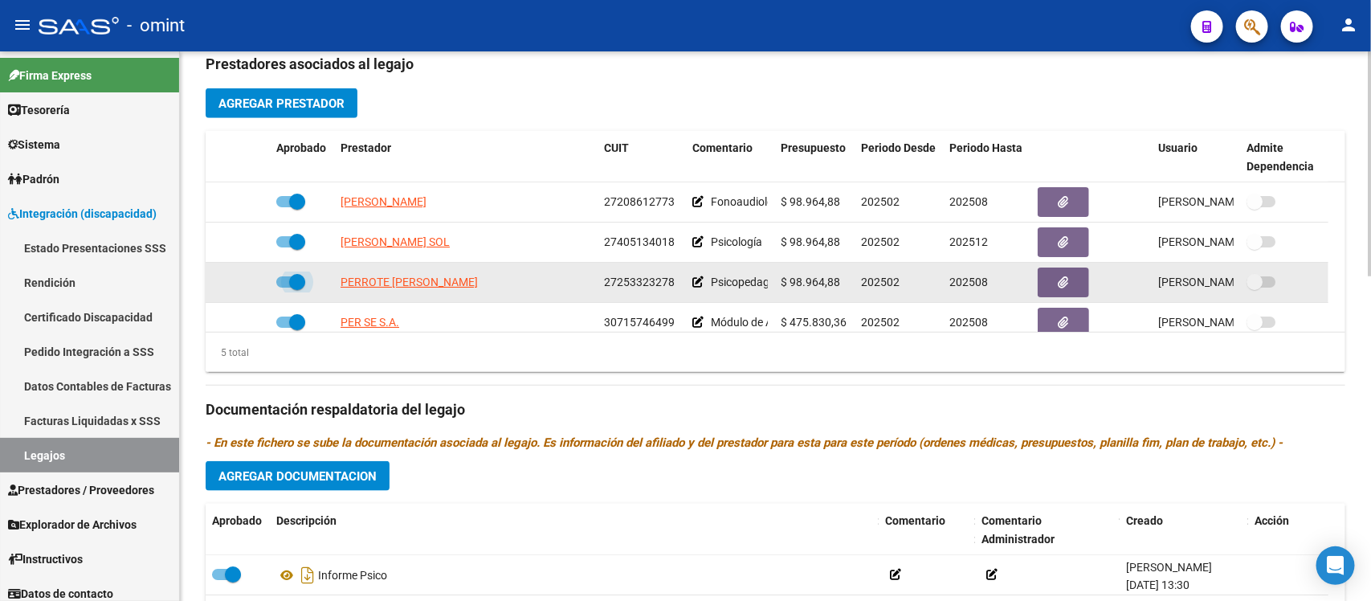
click at [291, 275] on span at bounding box center [297, 282] width 16 height 16
click at [284, 287] on input "checkbox" at bounding box center [283, 287] width 1 height 1
checkbox input "false"
click at [243, 281] on icon at bounding box center [246, 281] width 11 height 11
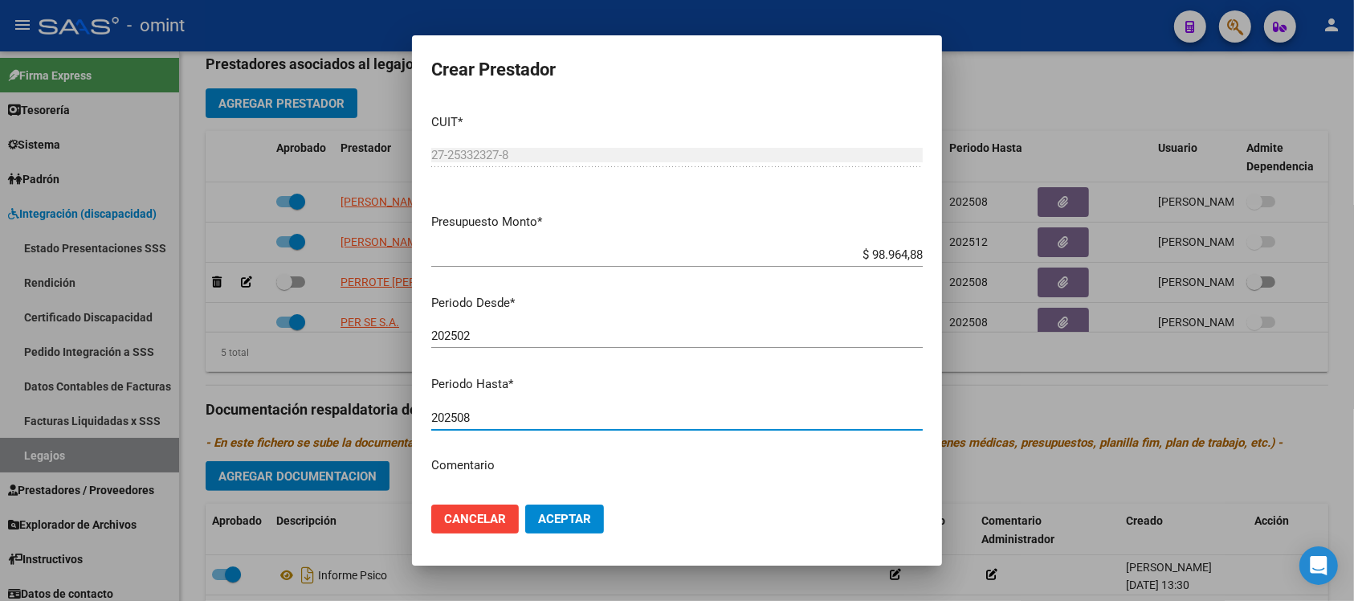
click at [534, 420] on input "202508" at bounding box center [676, 417] width 491 height 14
type input "202512"
click at [525, 504] on button "Aceptar" at bounding box center [564, 518] width 79 height 29
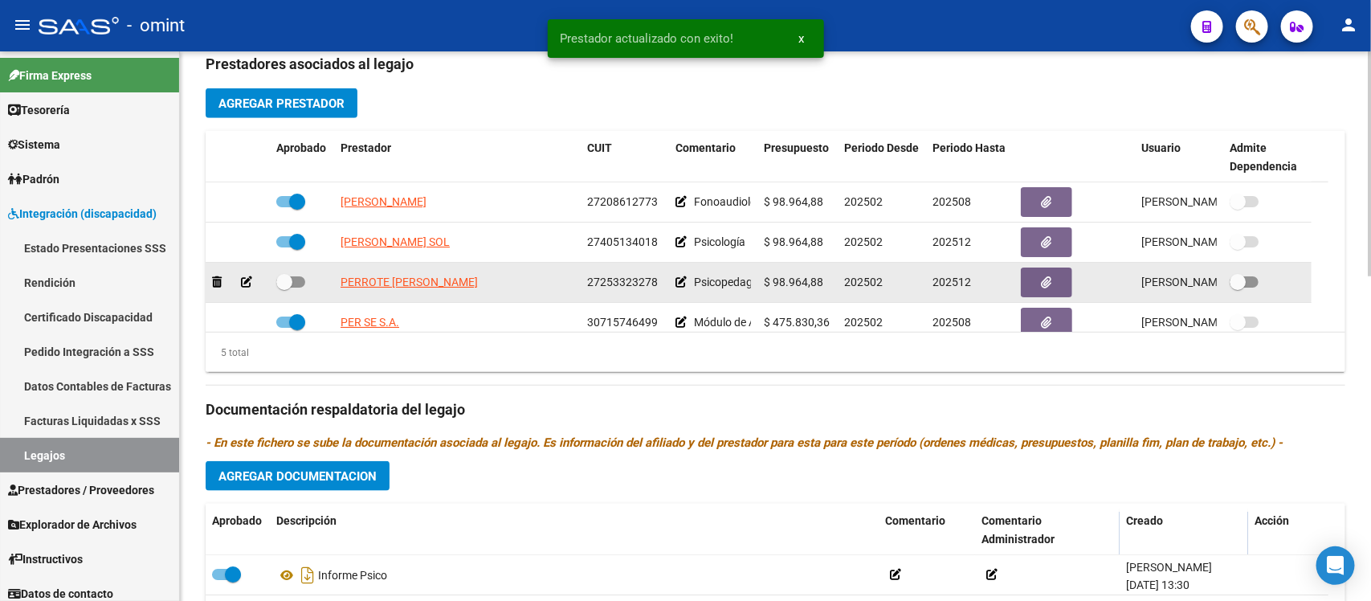
click at [283, 277] on span at bounding box center [284, 282] width 16 height 16
click at [283, 287] on input "checkbox" at bounding box center [283, 287] width 1 height 1
checkbox input "true"
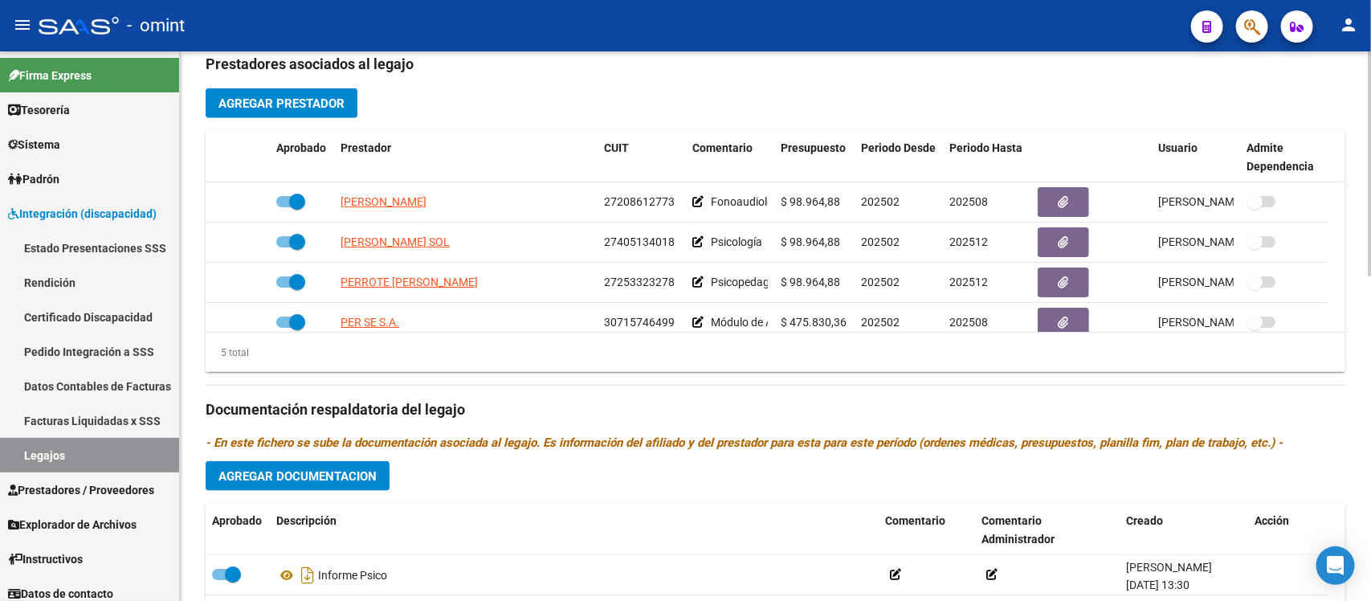
click at [336, 476] on span "Agregar Documentacion" at bounding box center [297, 476] width 158 height 14
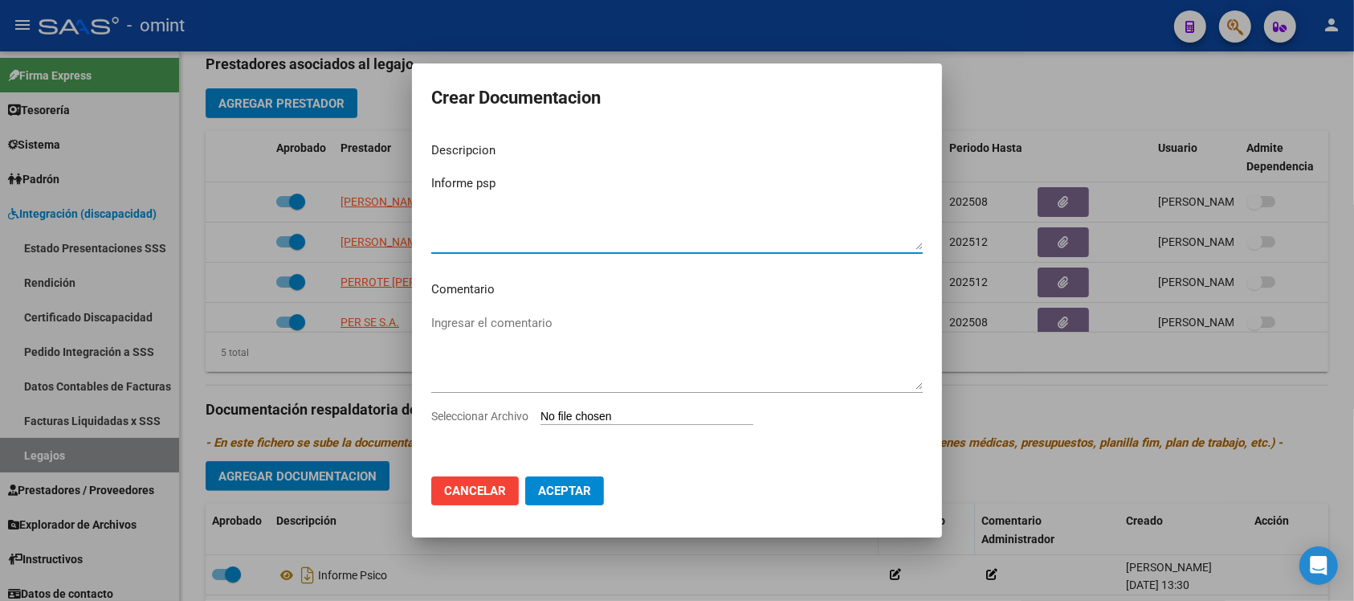
type textarea "Informe psp"
click at [597, 418] on input "Seleccionar Archivo" at bounding box center [646, 417] width 213 height 15
type input "C:\fakepath\4909124201_25071412447_form048-form049-page1.pdf"
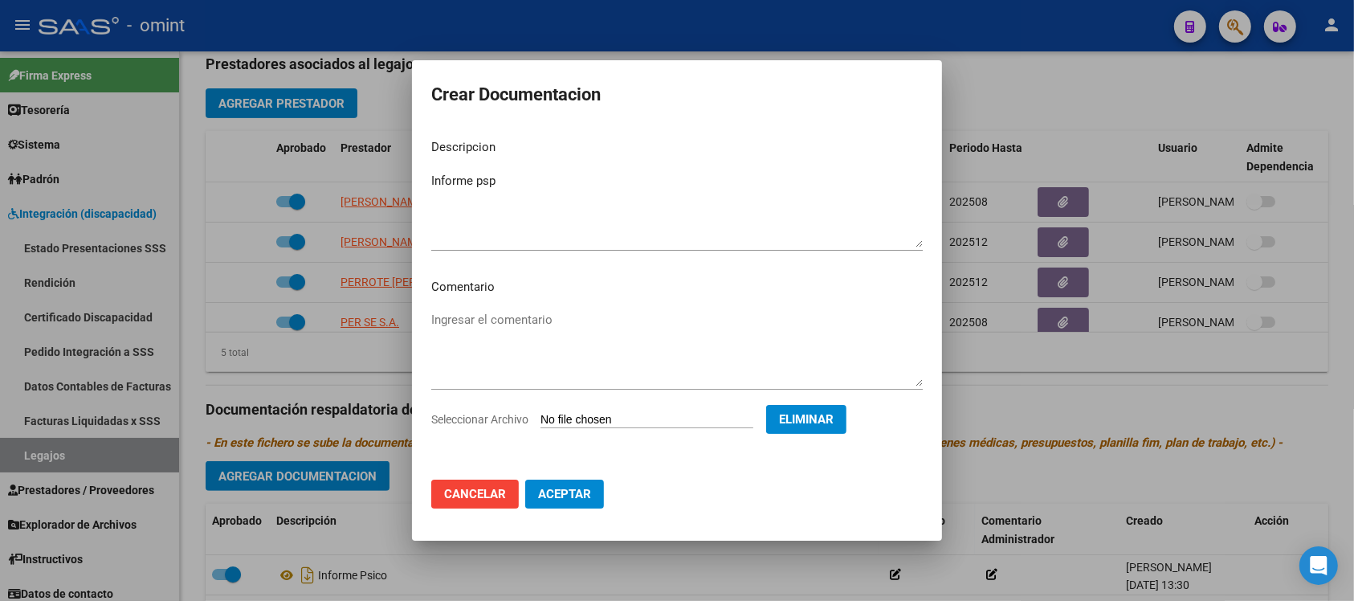
click at [559, 487] on span "Aceptar" at bounding box center [564, 494] width 53 height 14
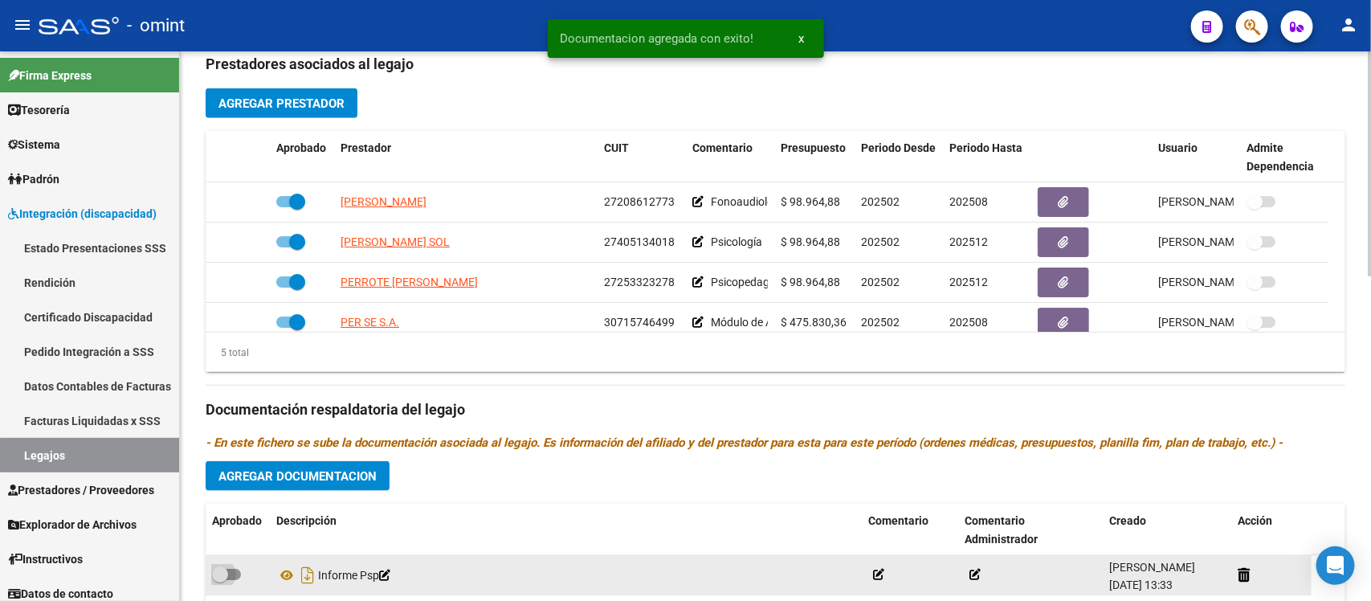
click at [219, 569] on span at bounding box center [220, 574] width 16 height 16
click at [219, 580] on input "checkbox" at bounding box center [219, 580] width 1 height 1
checkbox input "true"
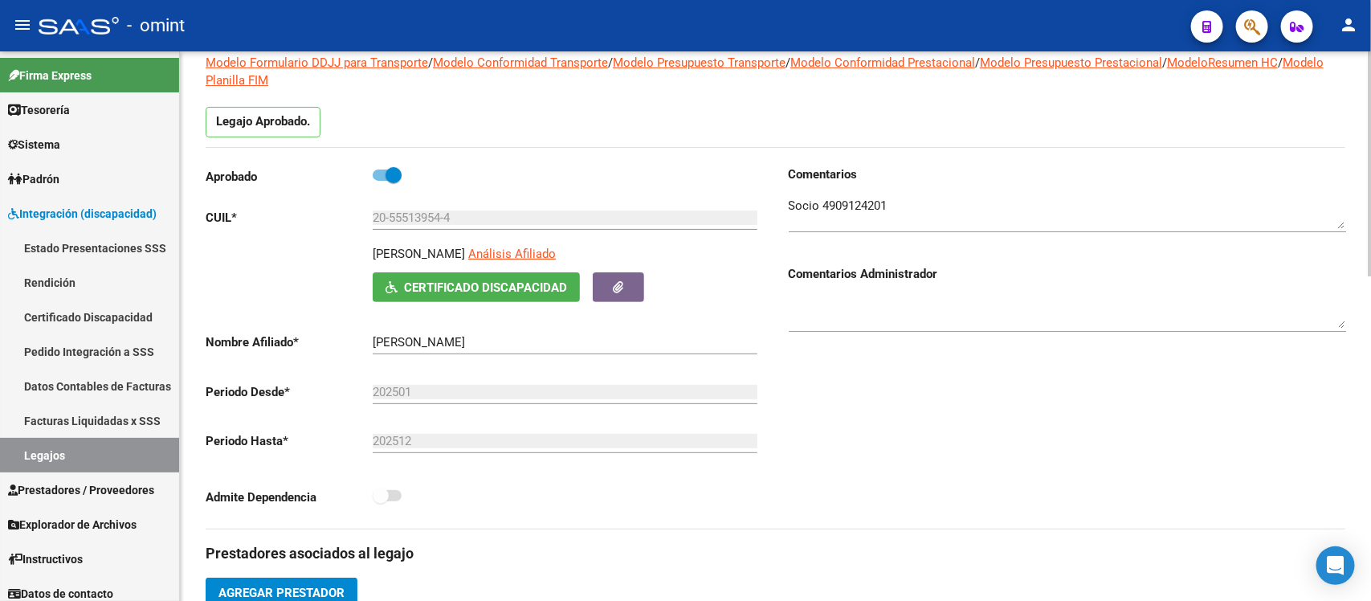
scroll to position [0, 0]
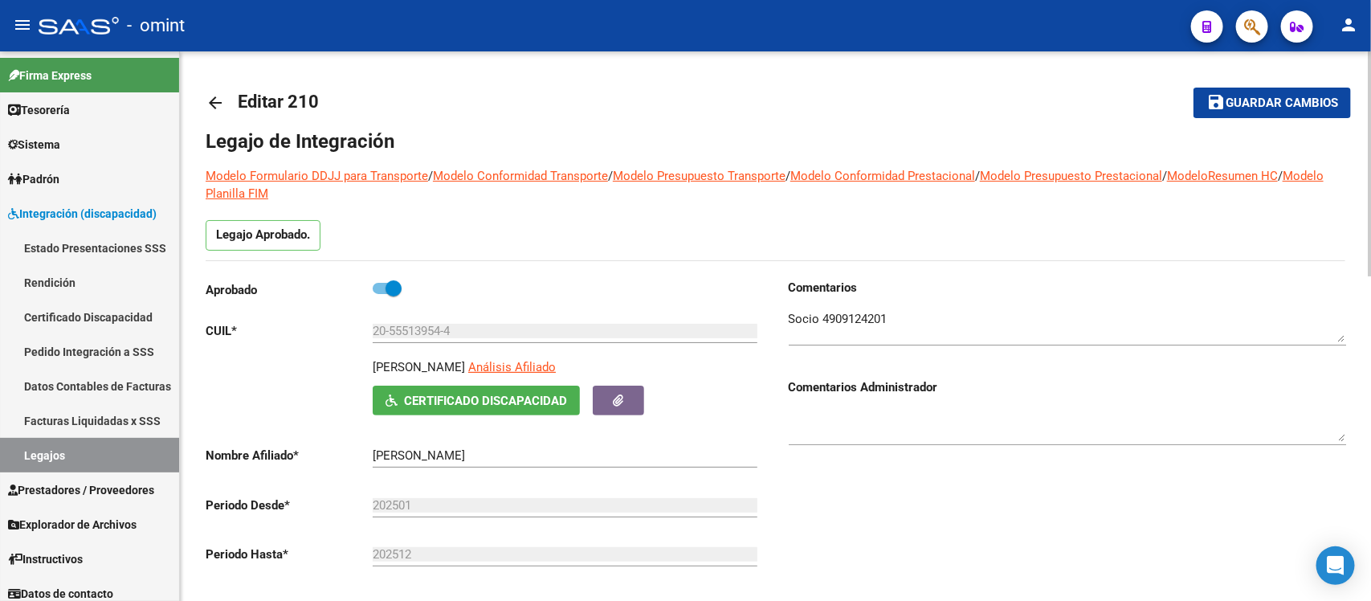
click at [223, 102] on mat-icon "arrow_back" at bounding box center [215, 102] width 19 height 19
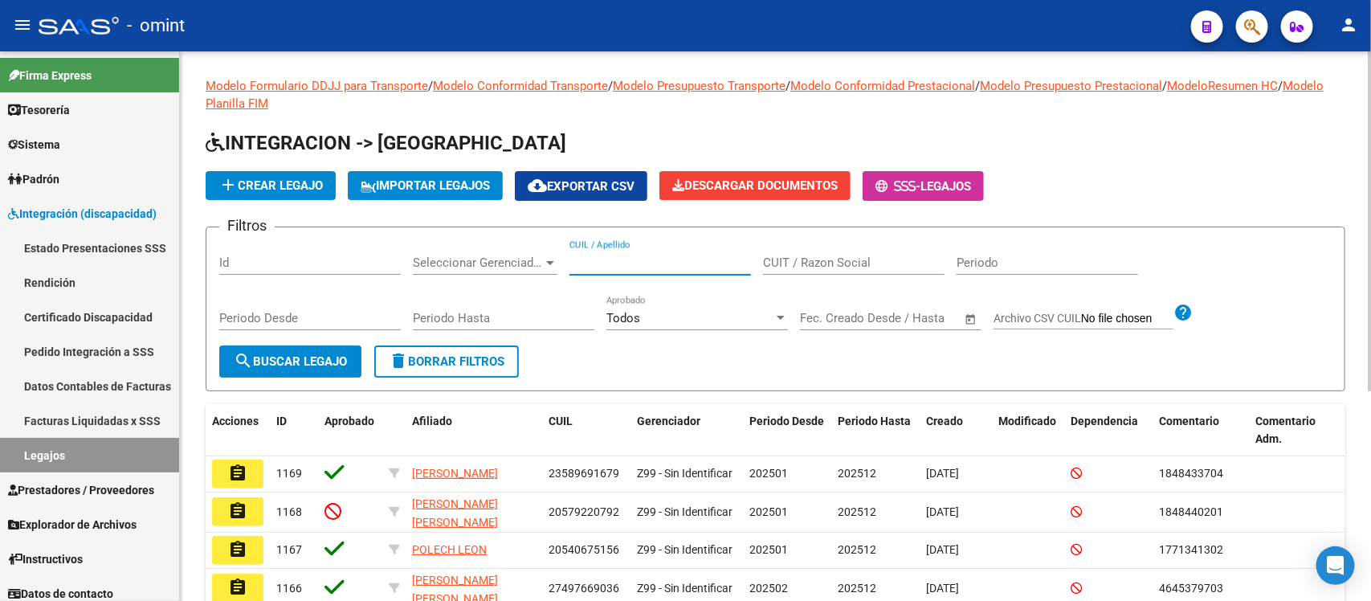
click at [688, 255] on input "CUIL / Apellido" at bounding box center [659, 262] width 181 height 14
paste input "35393339/01"
type input "35393339/01"
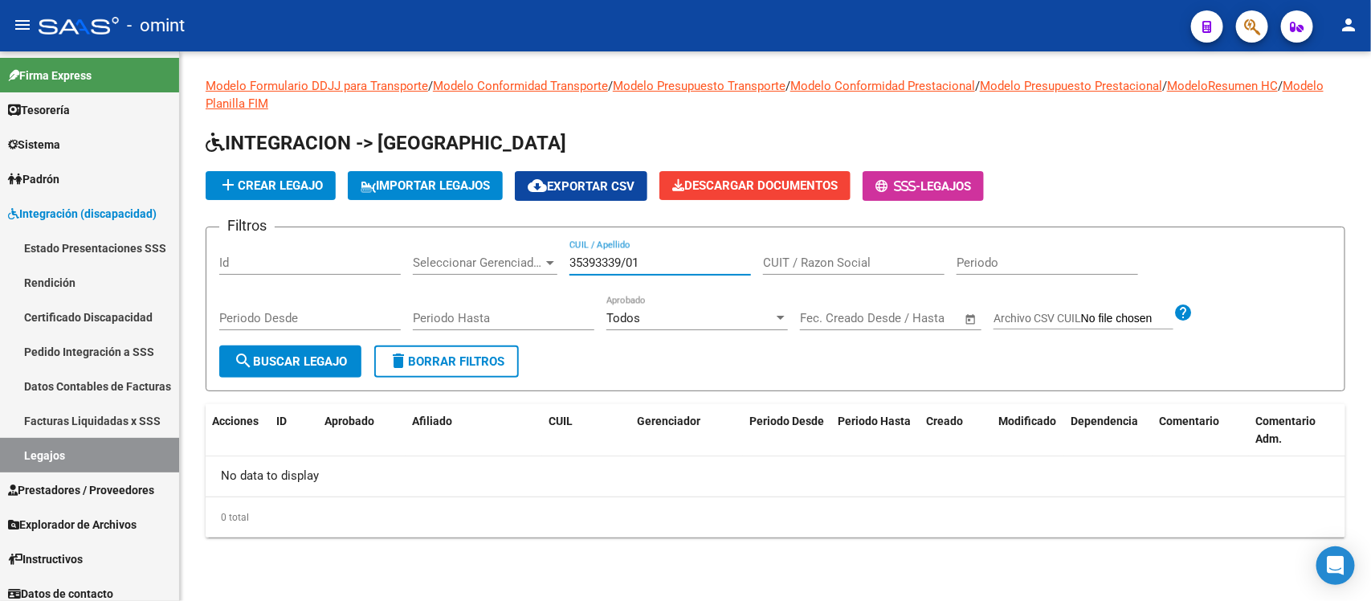
drag, startPoint x: 683, startPoint y: 254, endPoint x: 266, endPoint y: 304, distance: 420.5
click at [266, 304] on div "Filtros Id Seleccionar Gerenciador Seleccionar Gerenciador 35393339/01 CUIL / A…" at bounding box center [775, 292] width 1112 height 105
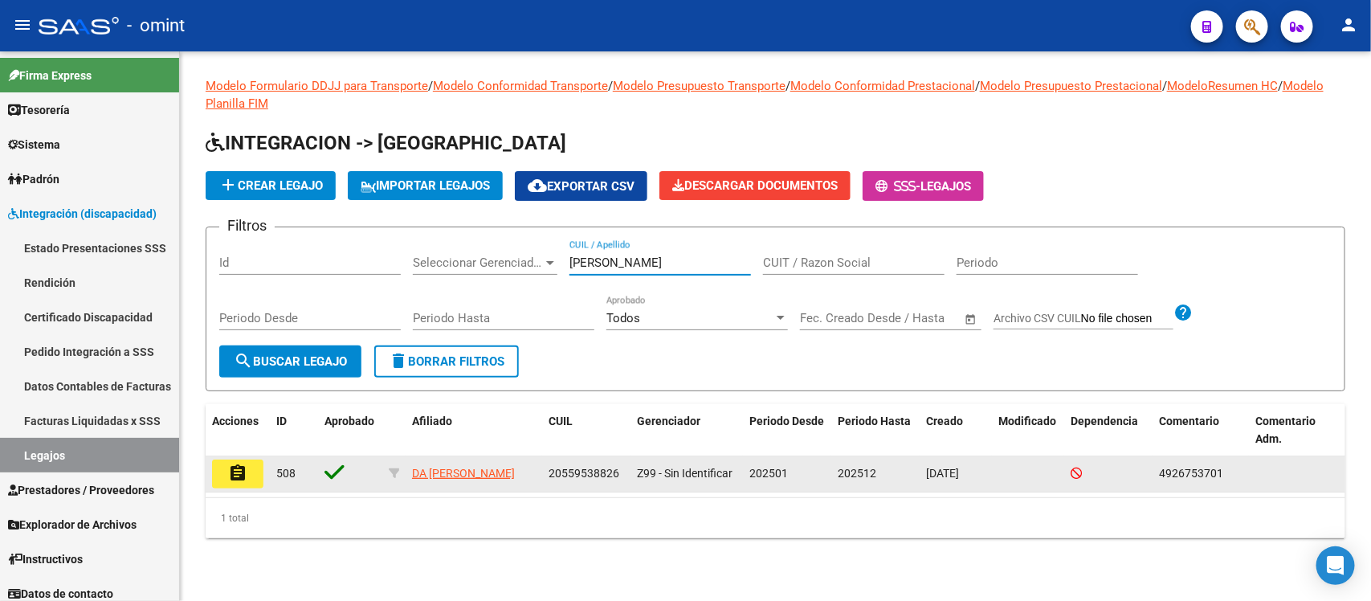
type input "mikeas"
click at [228, 475] on mat-icon "assignment" at bounding box center [237, 472] width 19 height 19
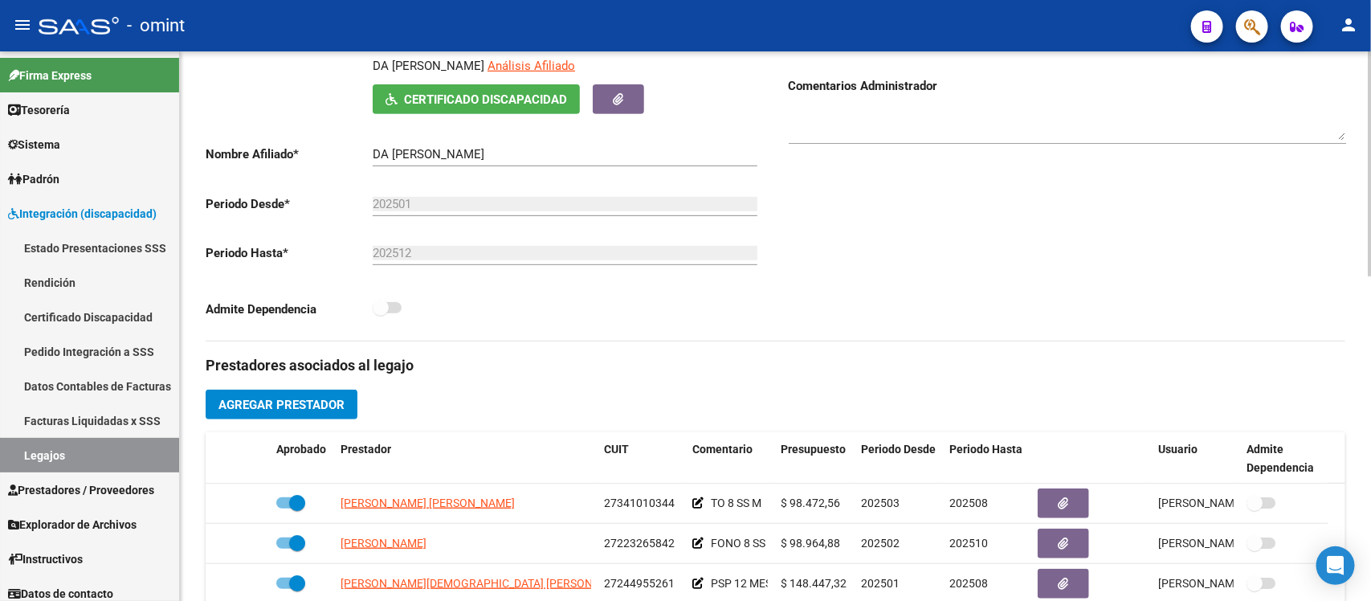
scroll to position [502, 0]
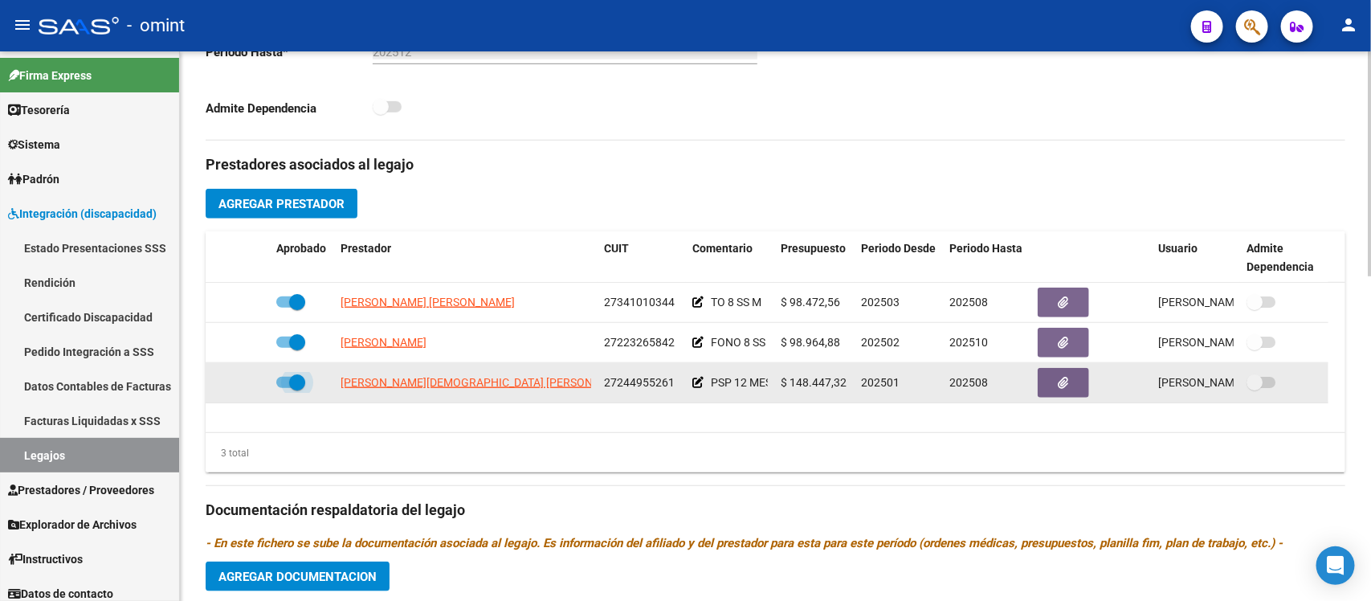
click at [289, 377] on span at bounding box center [297, 382] width 16 height 16
click at [284, 388] on input "checkbox" at bounding box center [283, 388] width 1 height 1
checkbox input "false"
click at [241, 381] on icon at bounding box center [246, 382] width 11 height 11
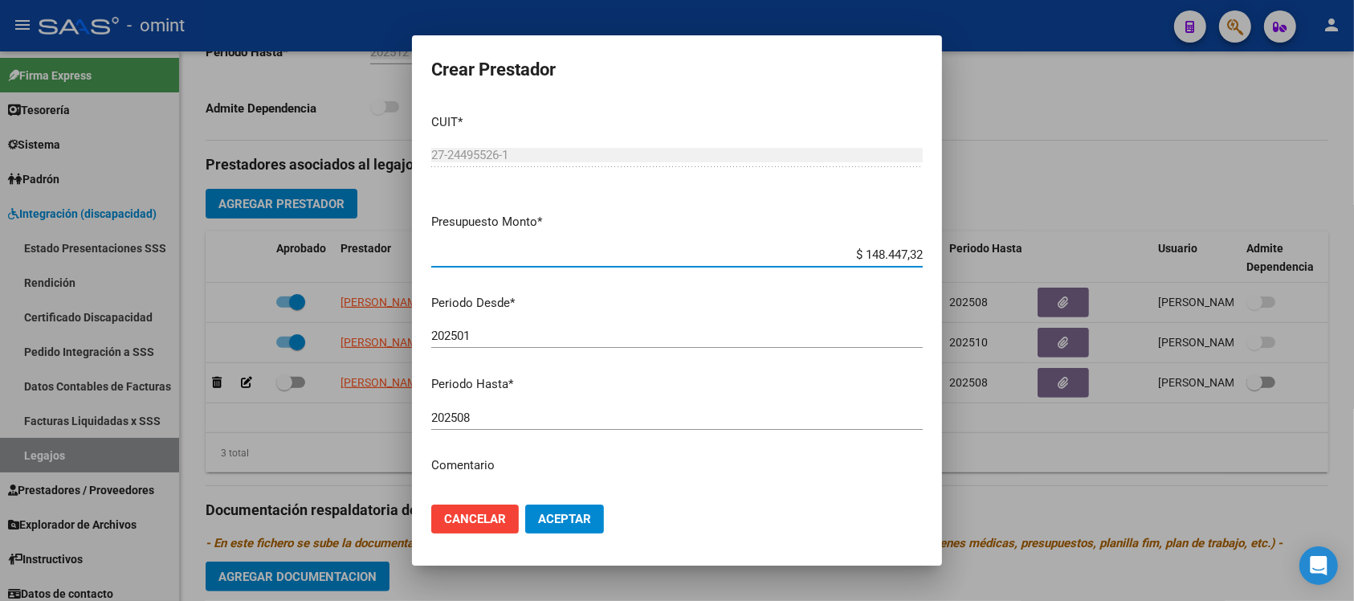
click at [560, 423] on input "202508" at bounding box center [676, 417] width 491 height 14
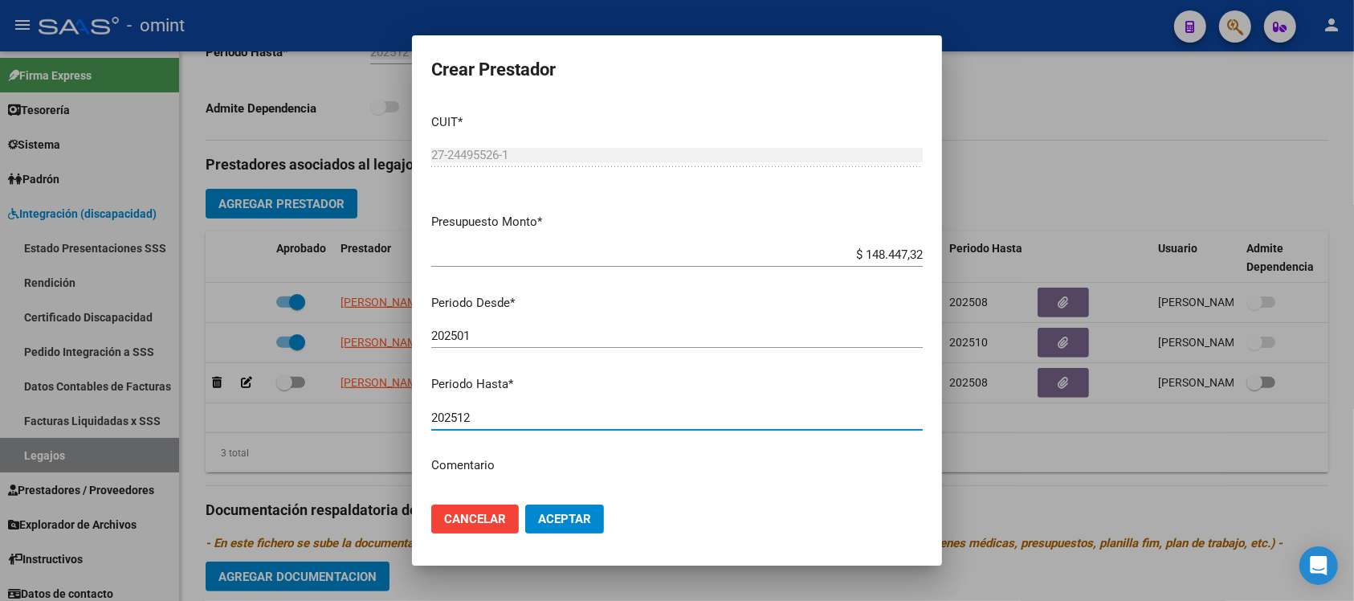
type input "202512"
click at [525, 504] on button "Aceptar" at bounding box center [564, 518] width 79 height 29
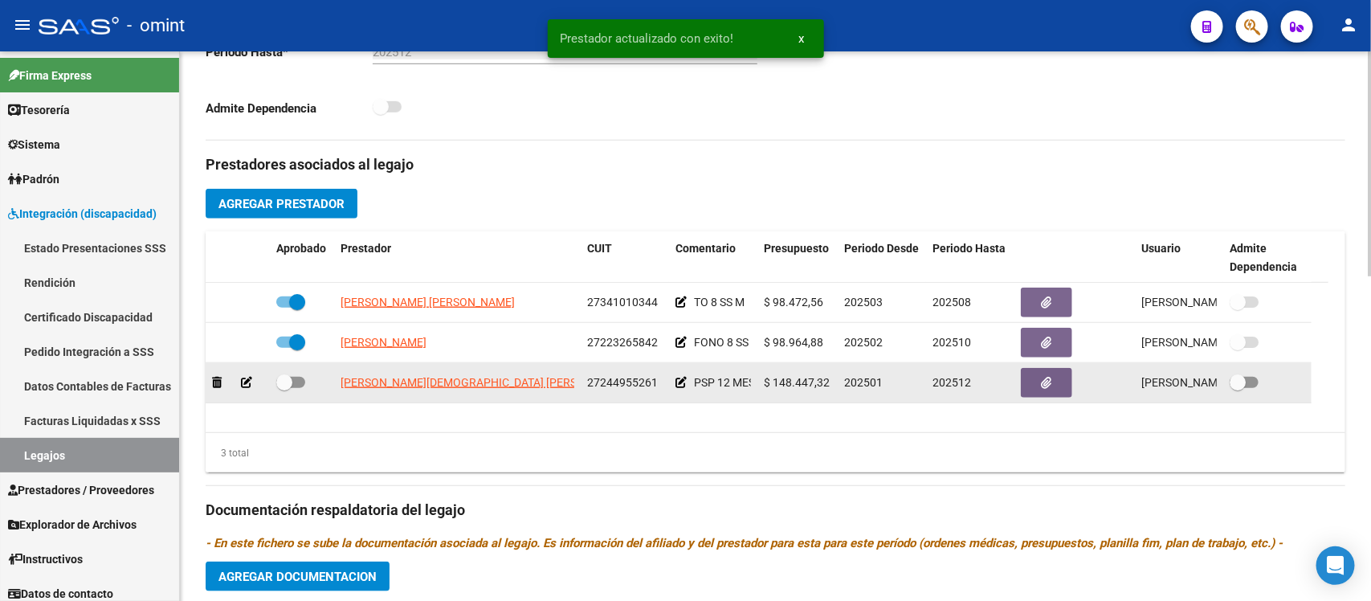
click at [279, 380] on span at bounding box center [284, 382] width 16 height 16
click at [283, 388] on input "checkbox" at bounding box center [283, 388] width 1 height 1
checkbox input "true"
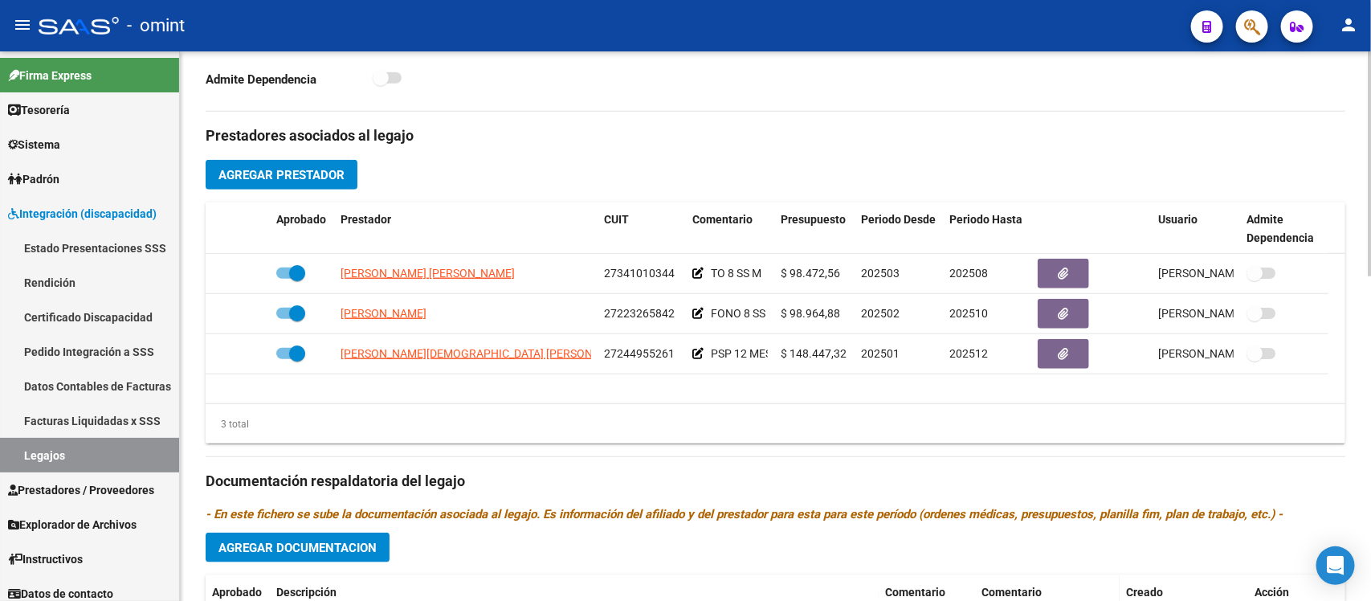
scroll to position [595, 0]
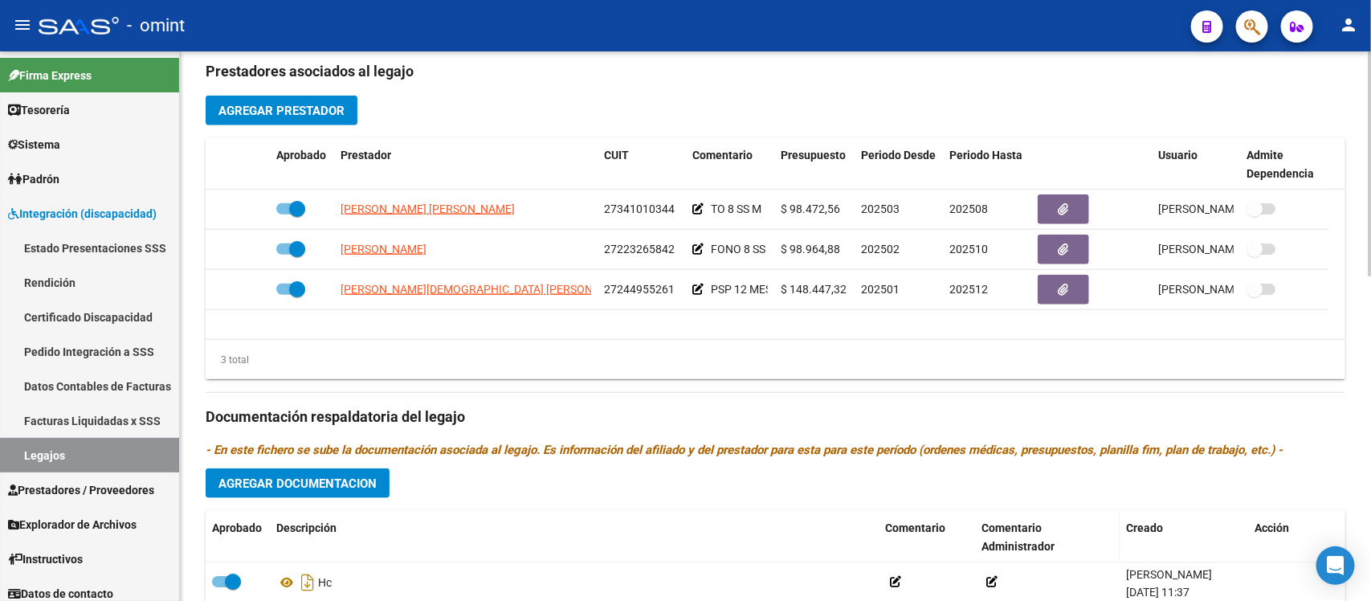
click at [345, 491] on button "Agregar Documentacion" at bounding box center [298, 483] width 184 height 30
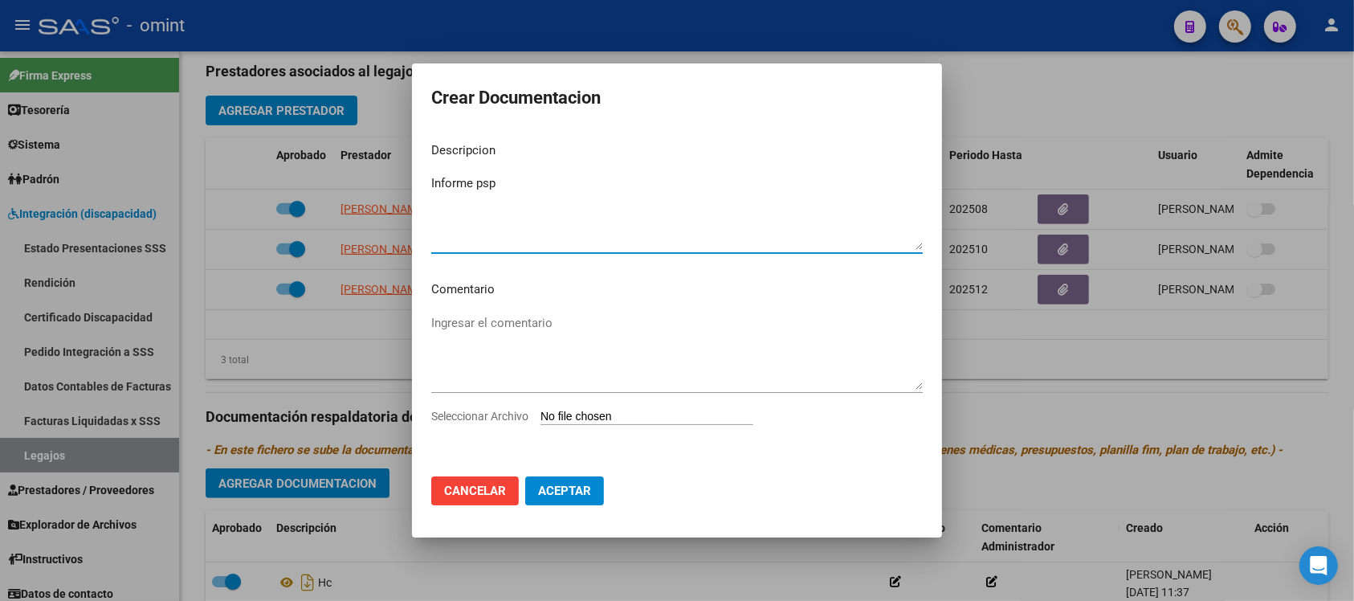
type textarea "Informe psp"
click at [646, 411] on input "Seleccionar Archivo" at bounding box center [646, 417] width 213 height 15
type input "C:\fakepath\4926753701_25071507240_form048.pdf"
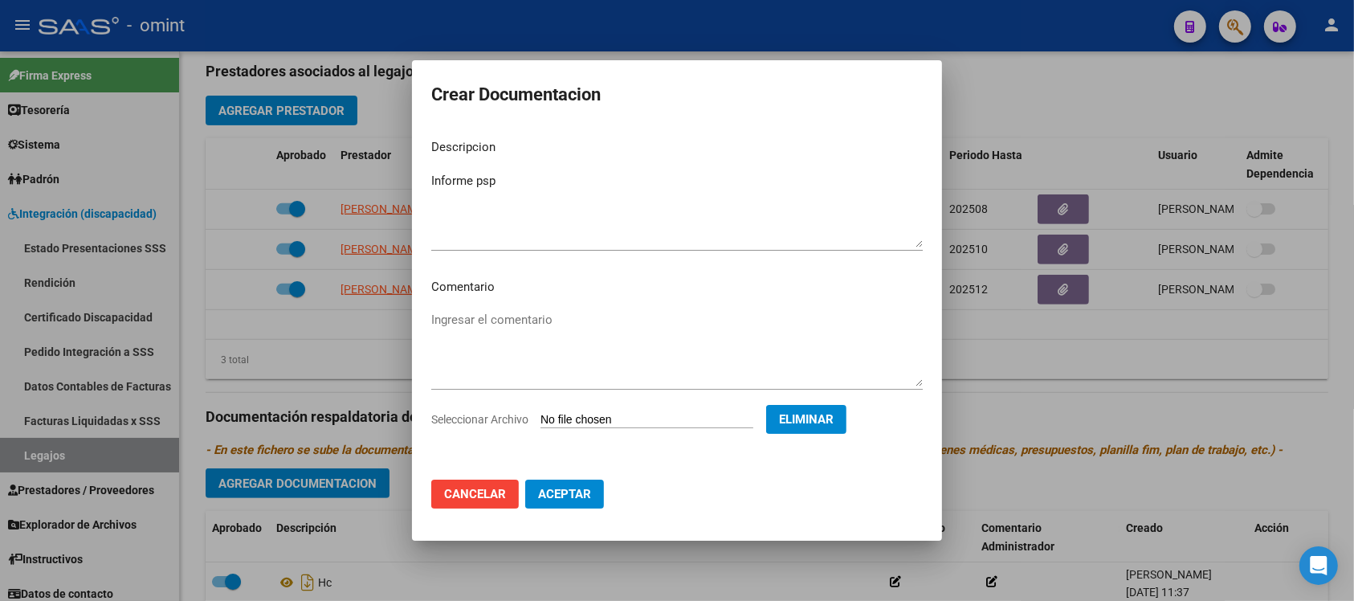
drag, startPoint x: 582, startPoint y: 516, endPoint x: 578, endPoint y: 506, distance: 11.2
click at [581, 516] on mat-dialog-actions "Cancelar Aceptar" at bounding box center [676, 494] width 491 height 55
click at [578, 504] on button "Aceptar" at bounding box center [564, 493] width 79 height 29
checkbox input "false"
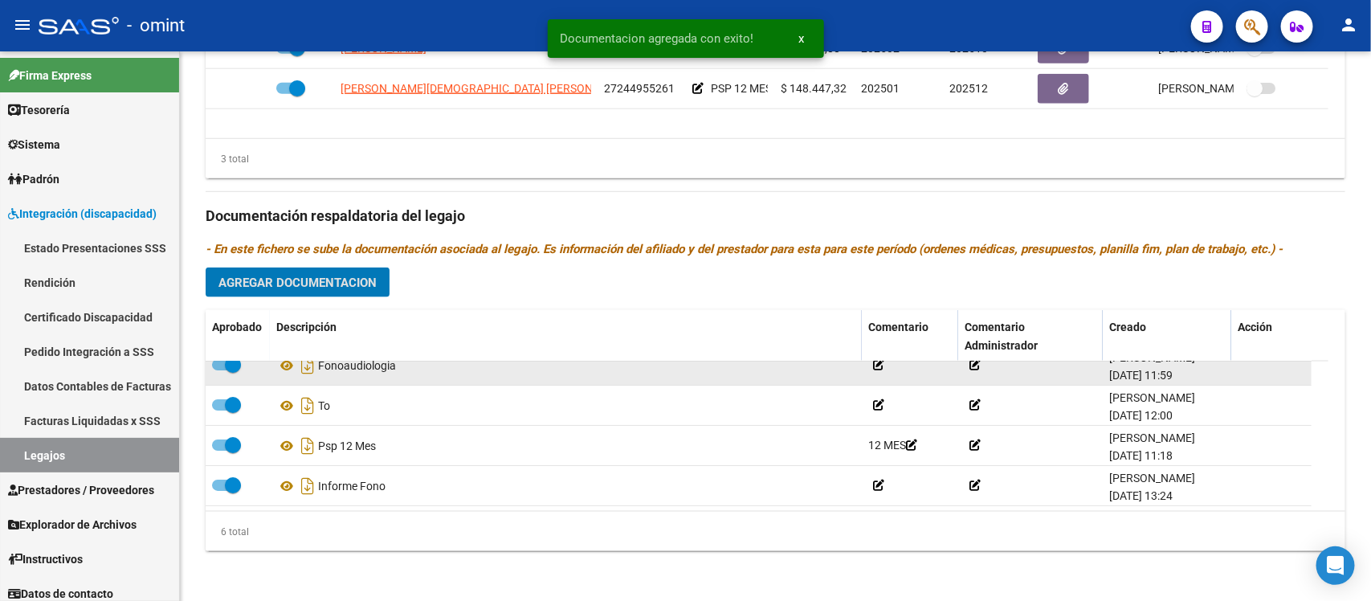
scroll to position [0, 0]
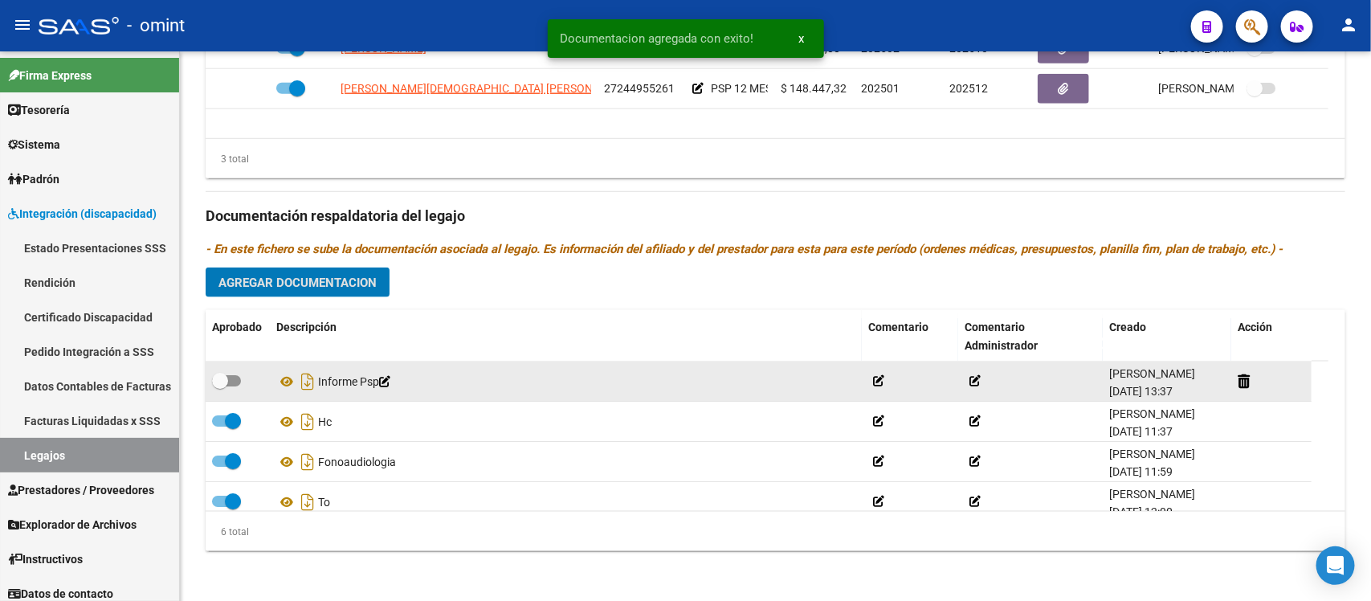
click at [222, 383] on span at bounding box center [220, 381] width 16 height 16
click at [220, 386] on input "checkbox" at bounding box center [219, 386] width 1 height 1
checkbox input "true"
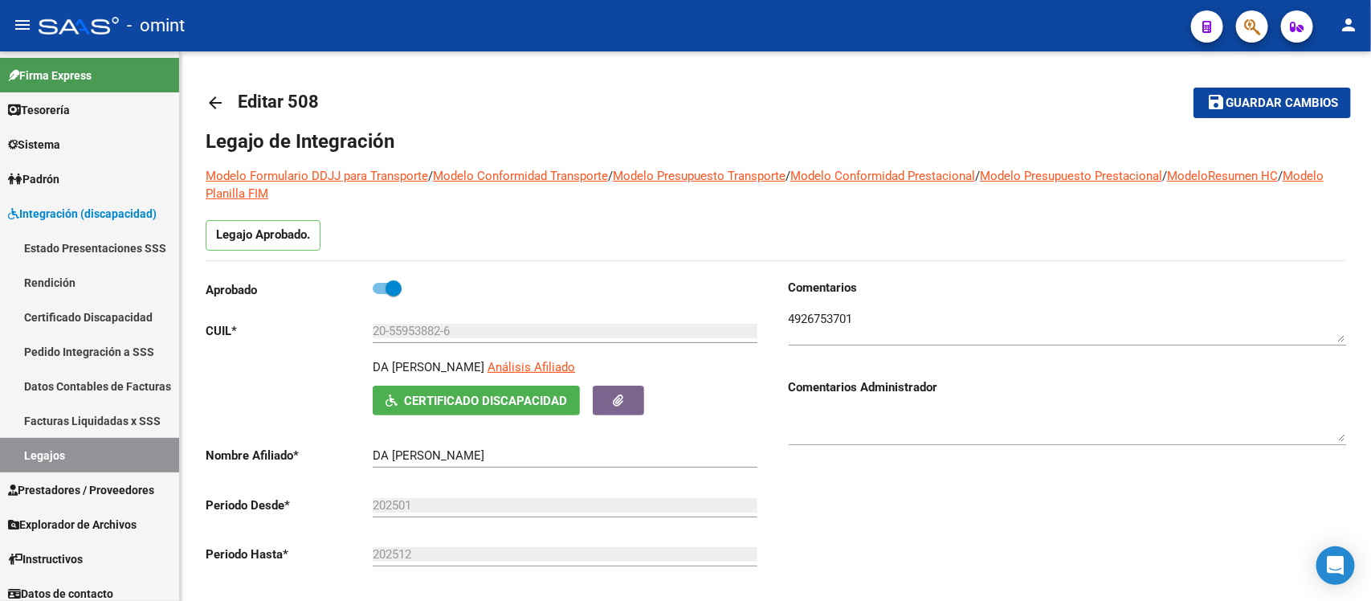
click at [221, 105] on mat-icon "arrow_back" at bounding box center [215, 102] width 19 height 19
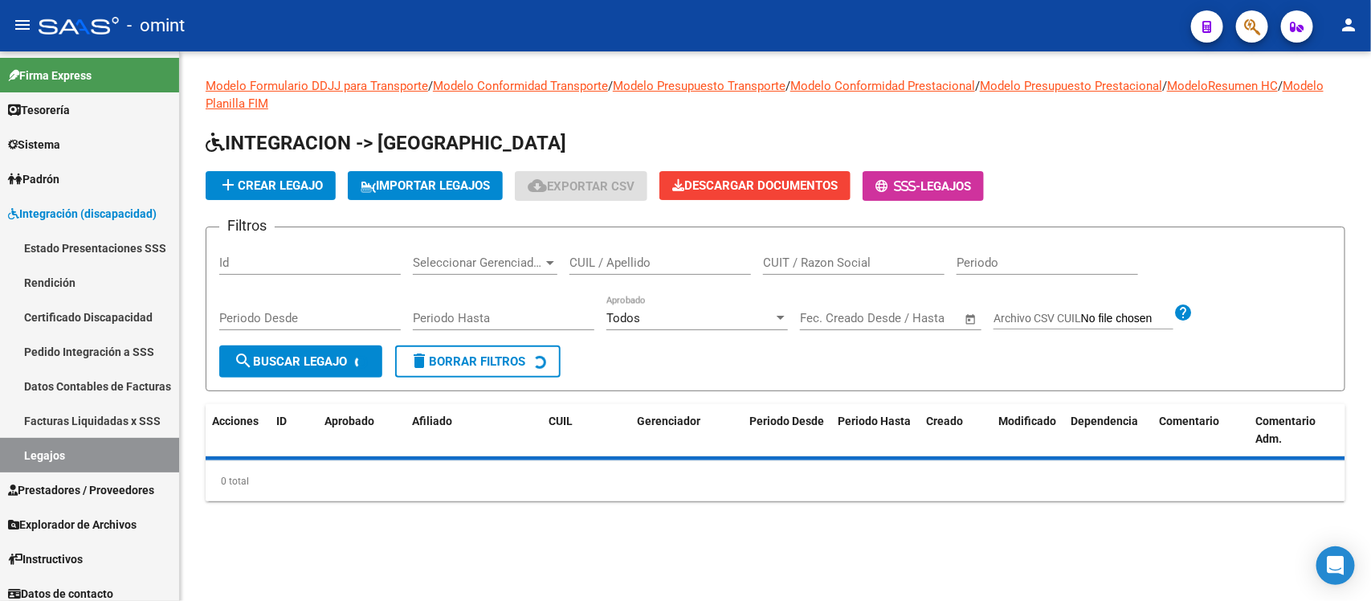
click at [705, 263] on input "CUIL / Apellido" at bounding box center [659, 262] width 181 height 14
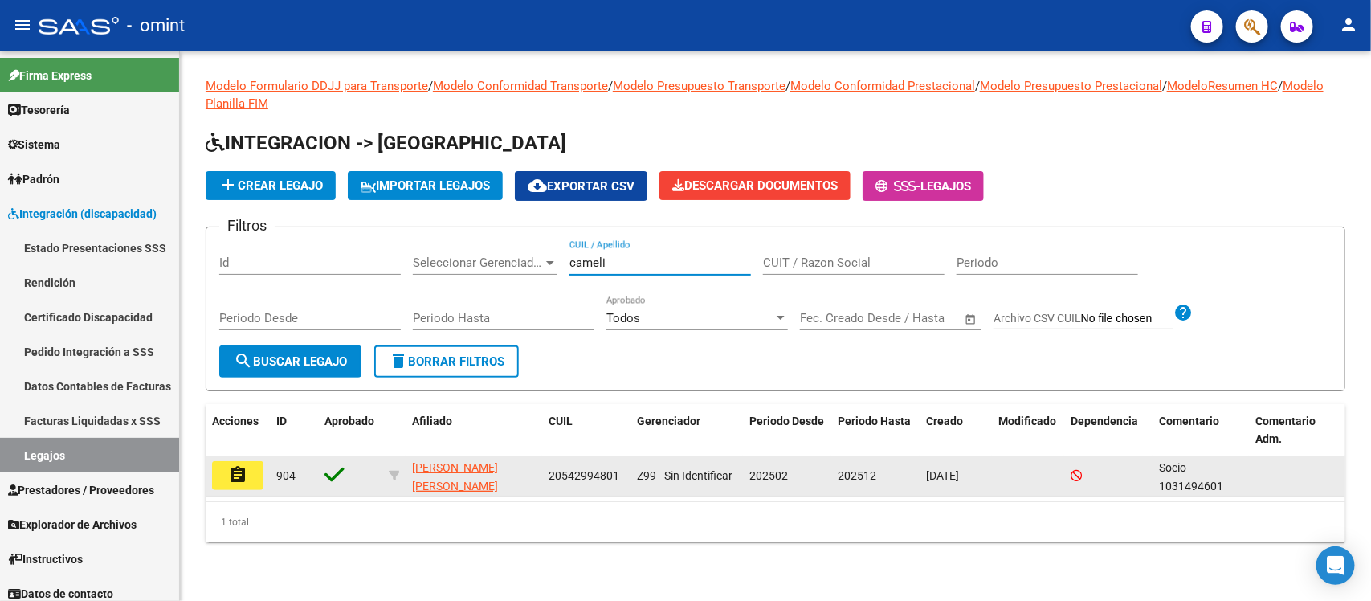
type input "cameli"
click at [229, 465] on mat-icon "assignment" at bounding box center [237, 474] width 19 height 19
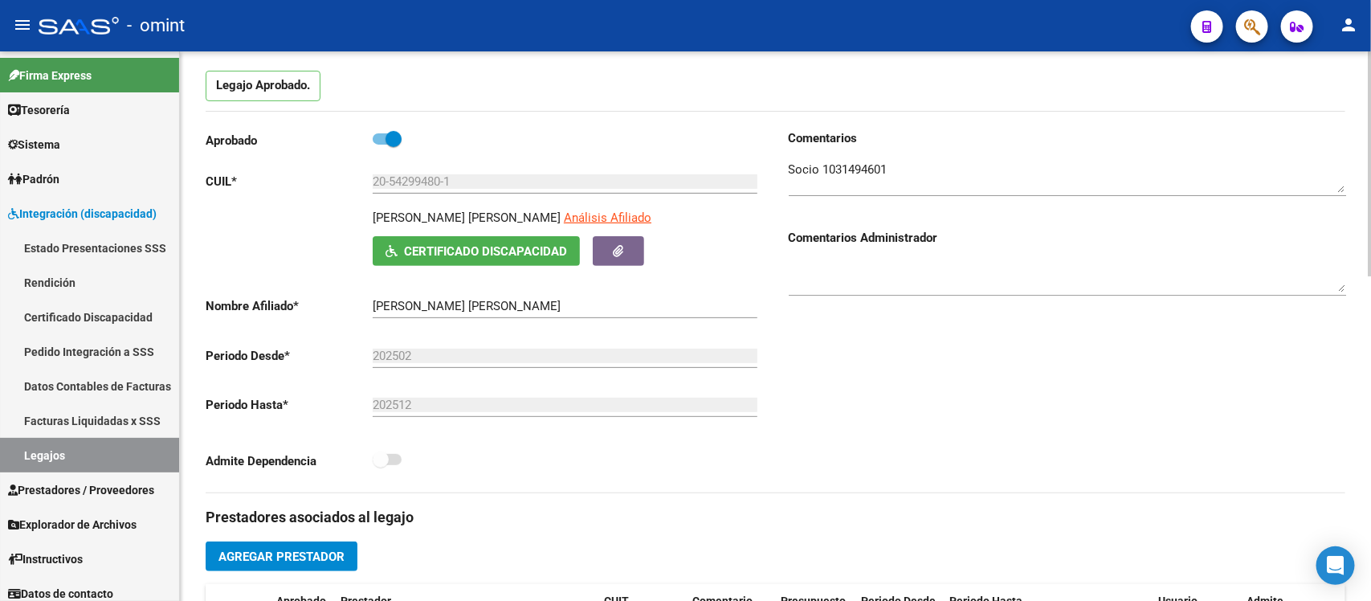
scroll to position [401, 0]
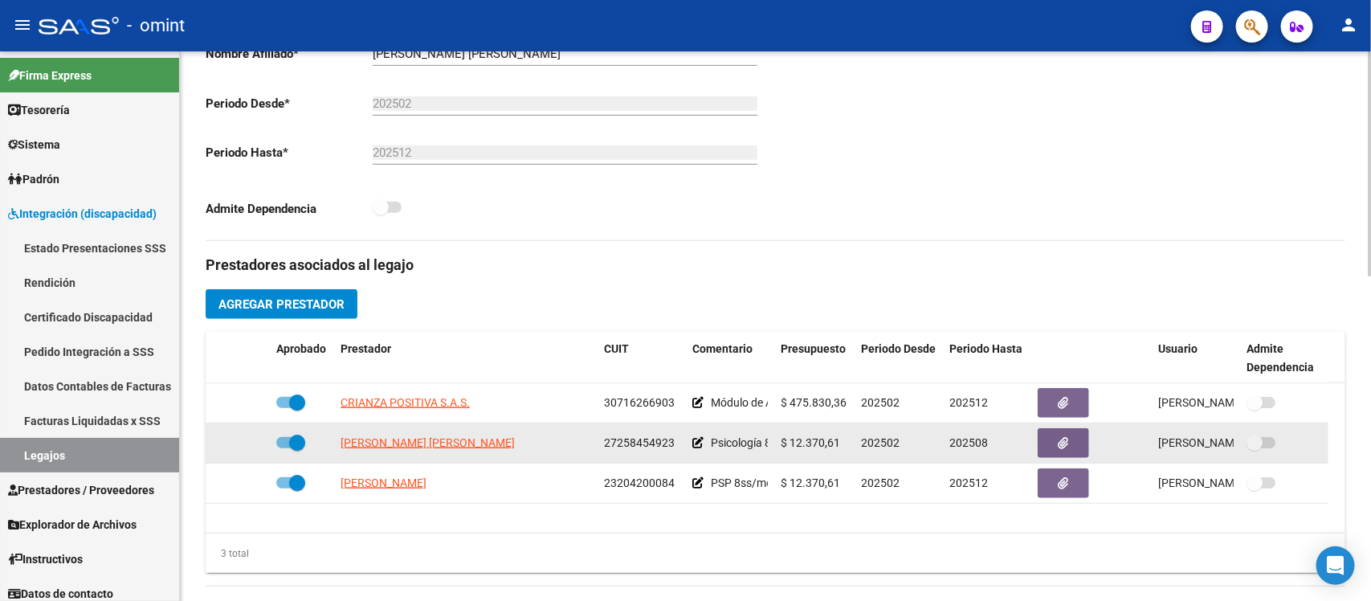
click at [295, 444] on span at bounding box center [297, 442] width 16 height 16
click at [284, 448] on input "checkbox" at bounding box center [283, 448] width 1 height 1
checkbox input "false"
click at [243, 436] on app-integracion-expediente-add-prestador at bounding box center [246, 442] width 11 height 13
click at [243, 440] on icon at bounding box center [246, 442] width 11 height 11
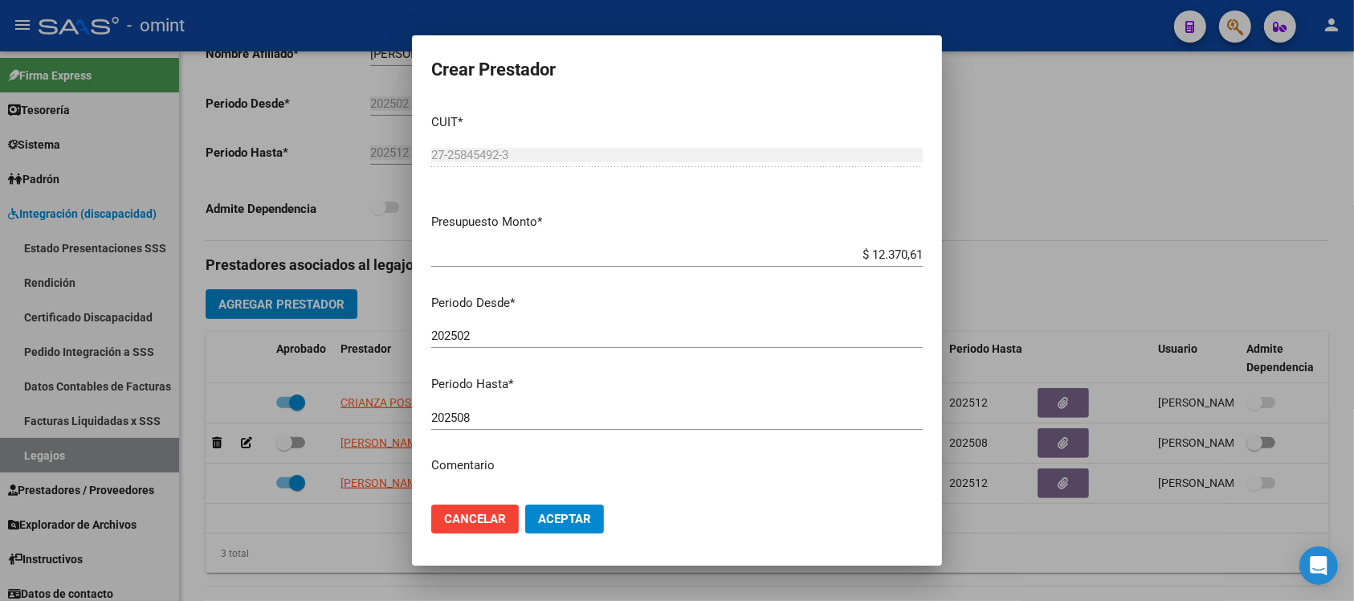
drag, startPoint x: 516, startPoint y: 426, endPoint x: 510, endPoint y: 419, distance: 9.2
click at [512, 422] on div "202508 Ingresar el periodo" at bounding box center [676, 418] width 491 height 24
type input "202512"
click at [525, 504] on button "Aceptar" at bounding box center [564, 518] width 79 height 29
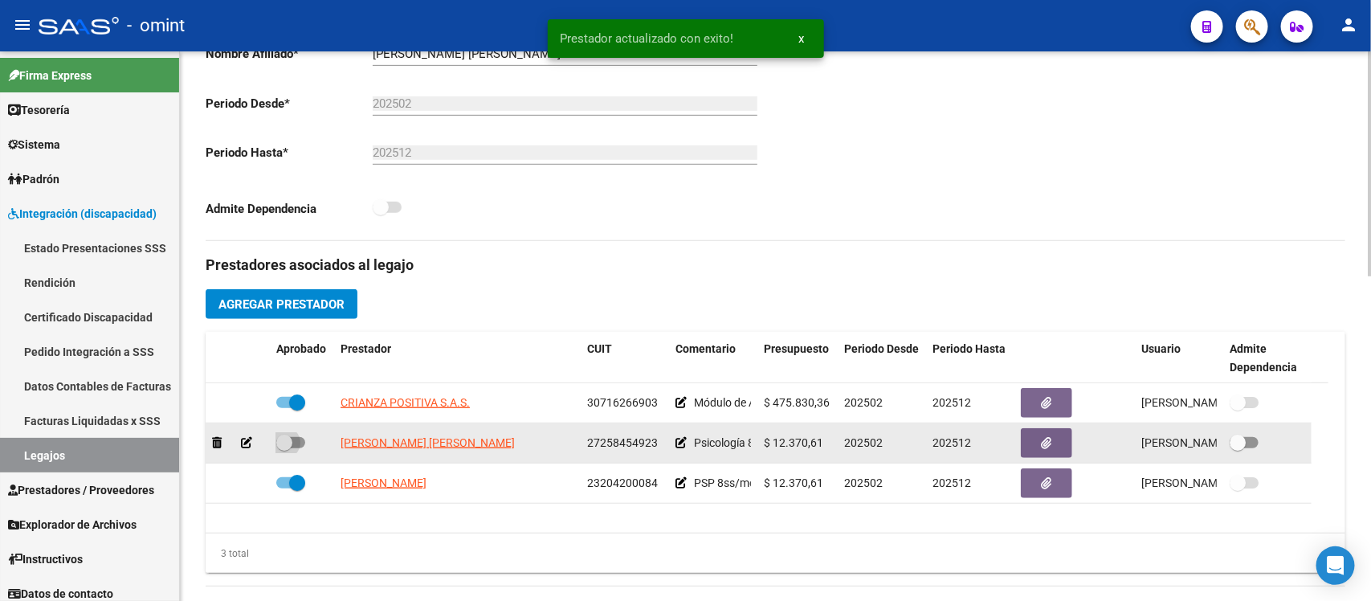
click at [287, 442] on span at bounding box center [284, 442] width 16 height 16
click at [284, 448] on input "checkbox" at bounding box center [283, 448] width 1 height 1
checkbox input "true"
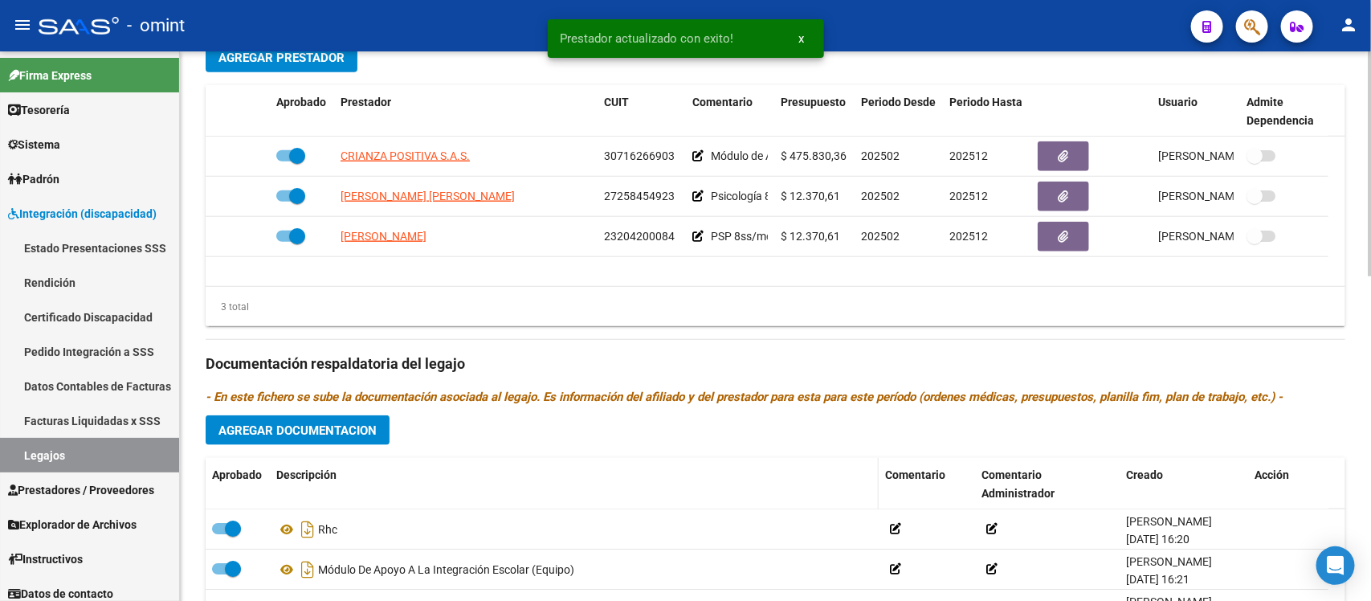
scroll to position [703, 0]
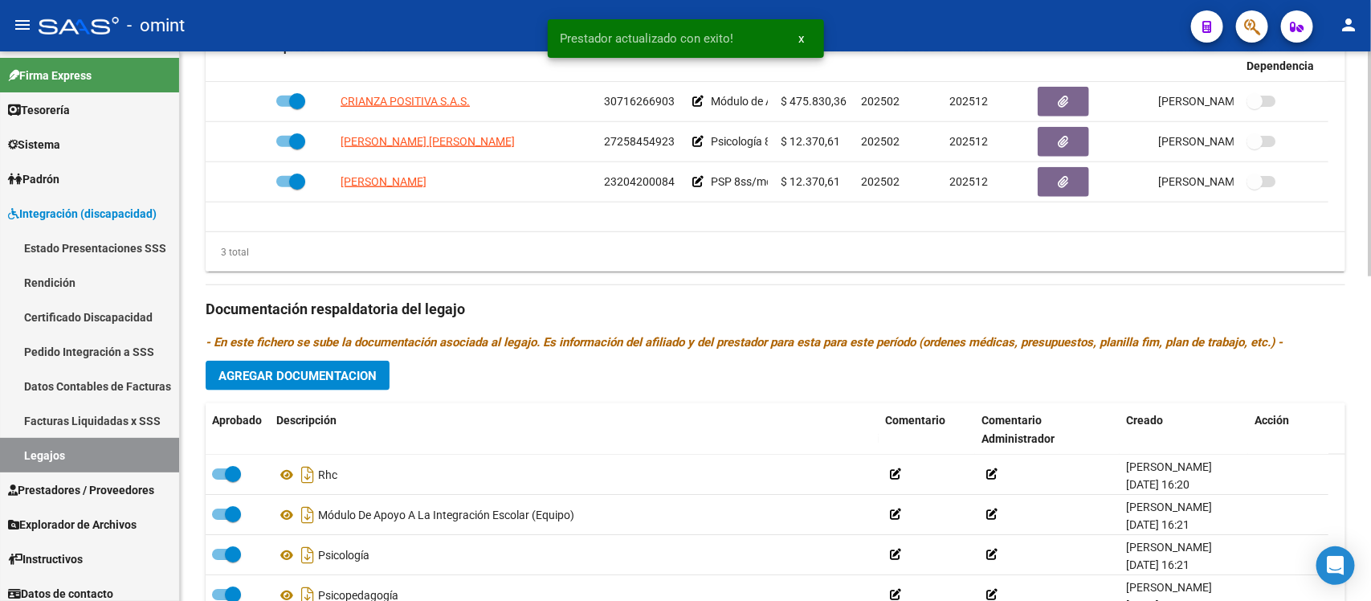
click at [341, 375] on span "Agregar Documentacion" at bounding box center [297, 376] width 158 height 14
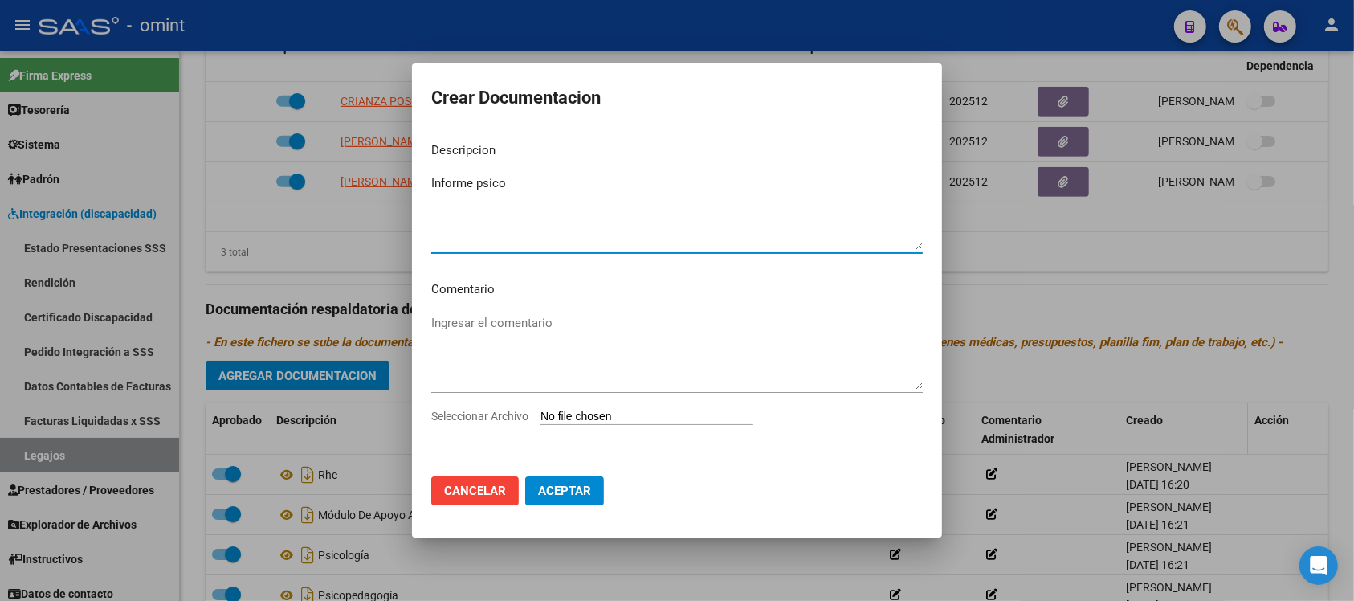
type textarea "Informe psico"
click at [627, 418] on input "Seleccionar Archivo" at bounding box center [646, 417] width 213 height 15
type input "C:\fakepath\Informe semestral.pdf"
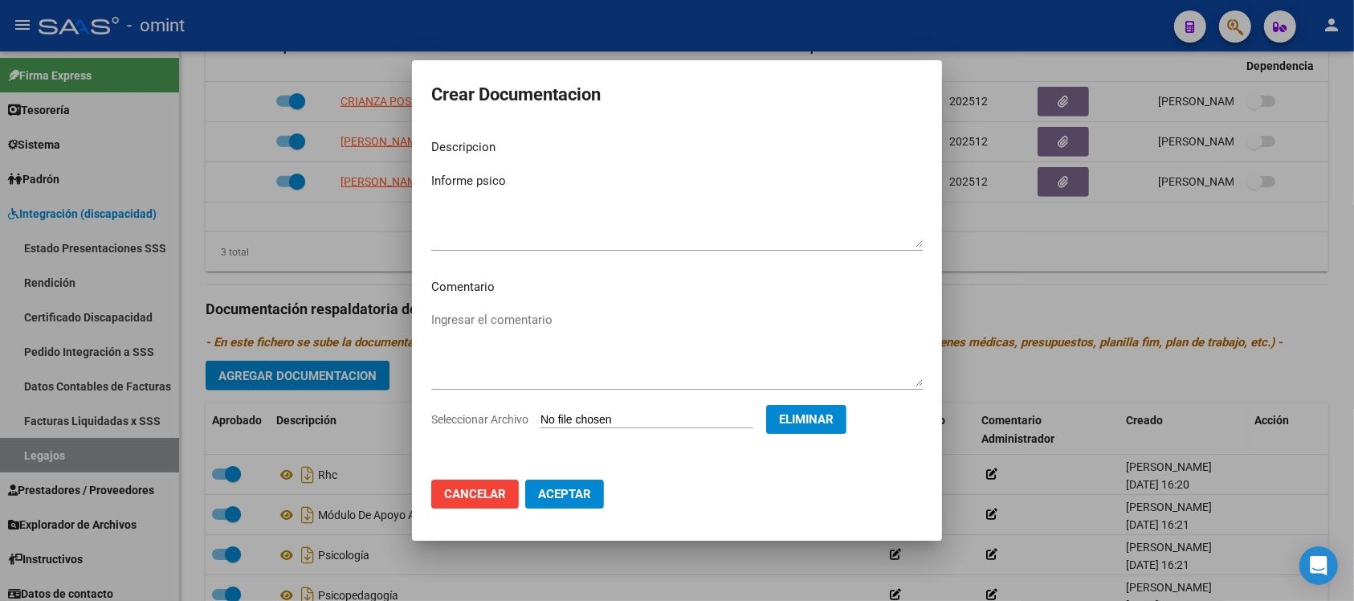
click at [585, 495] on span "Aceptar" at bounding box center [564, 494] width 53 height 14
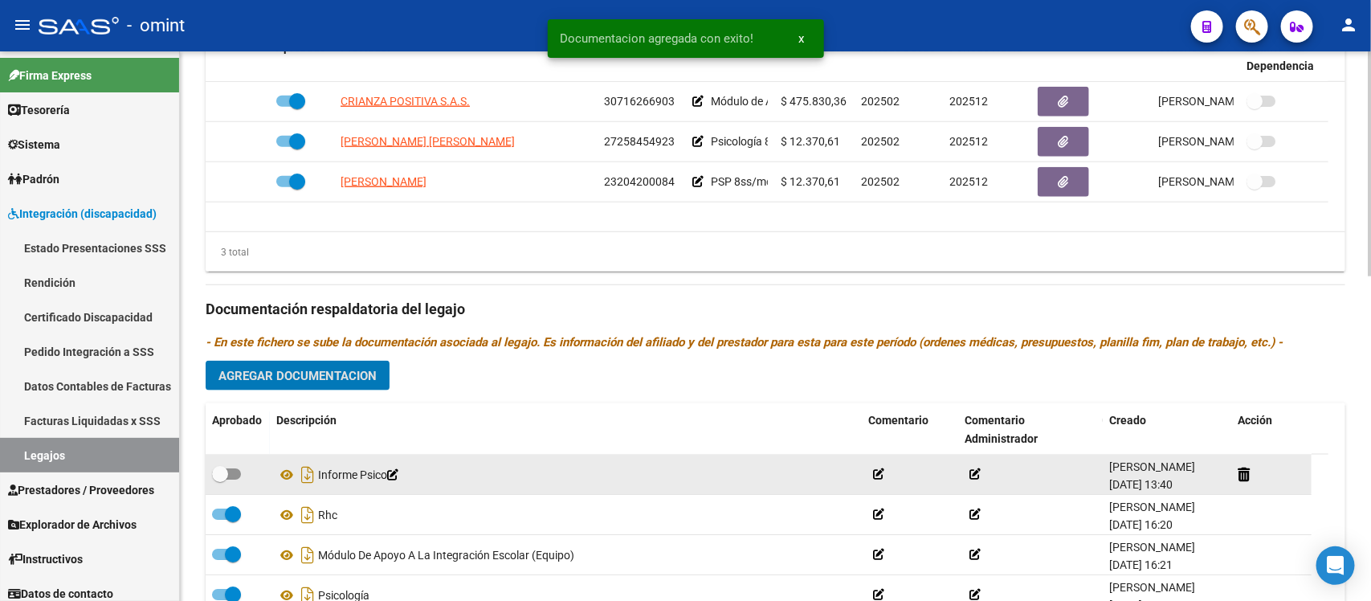
click at [218, 478] on span at bounding box center [220, 474] width 16 height 16
click at [219, 479] on input "checkbox" at bounding box center [219, 479] width 1 height 1
checkbox input "true"
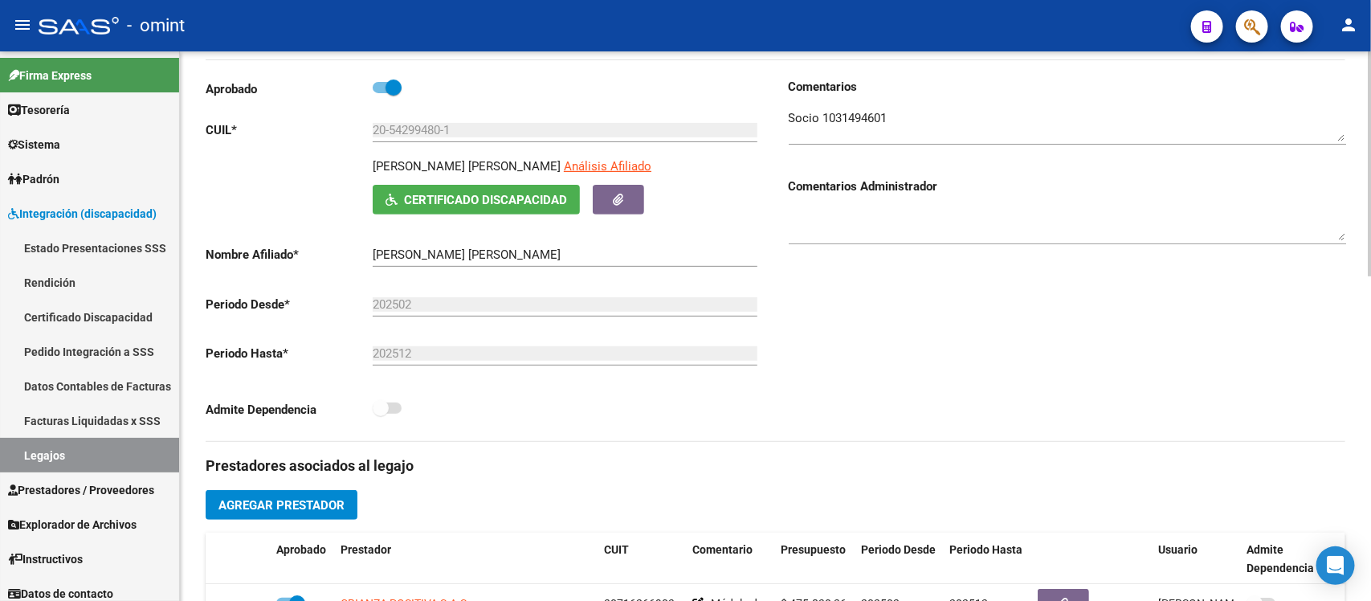
scroll to position [0, 0]
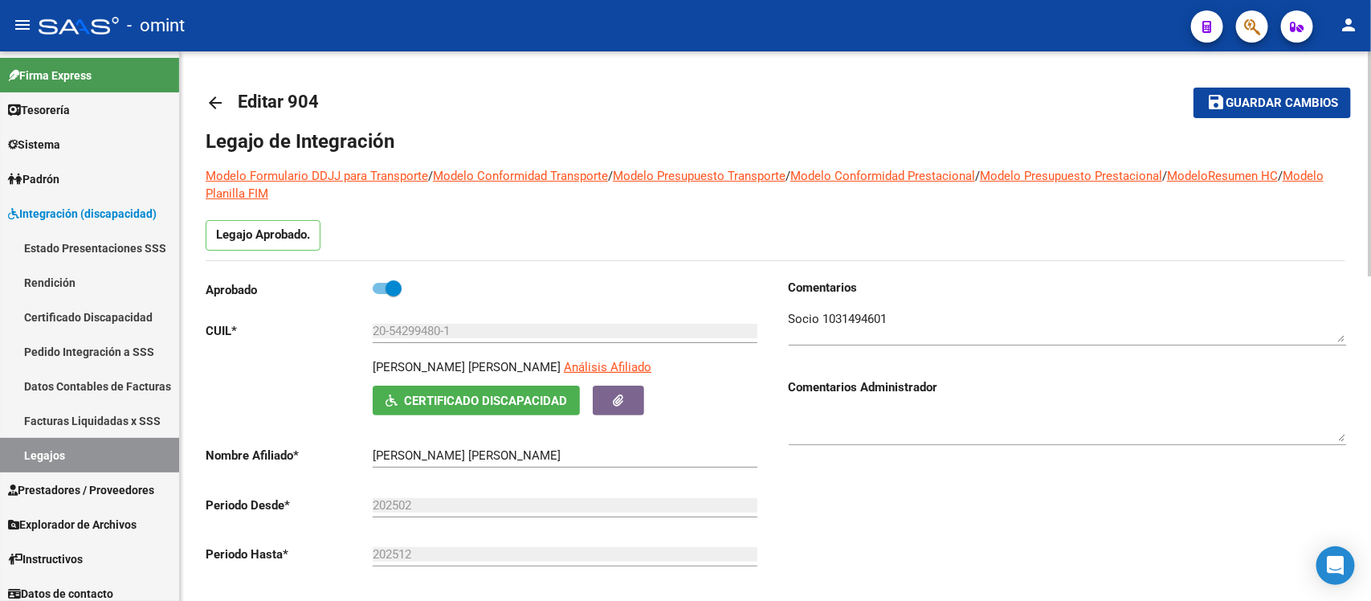
click at [222, 100] on mat-icon "arrow_back" at bounding box center [215, 102] width 19 height 19
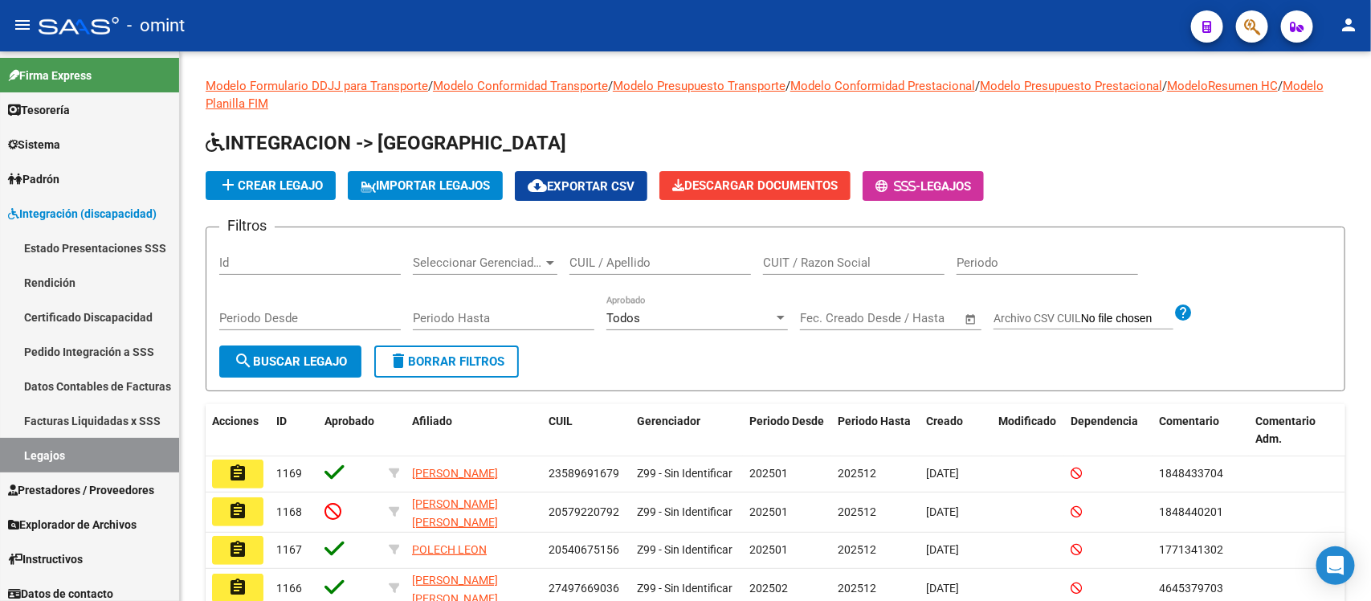
click at [630, 270] on div "CUIL / Apellido" at bounding box center [659, 257] width 181 height 35
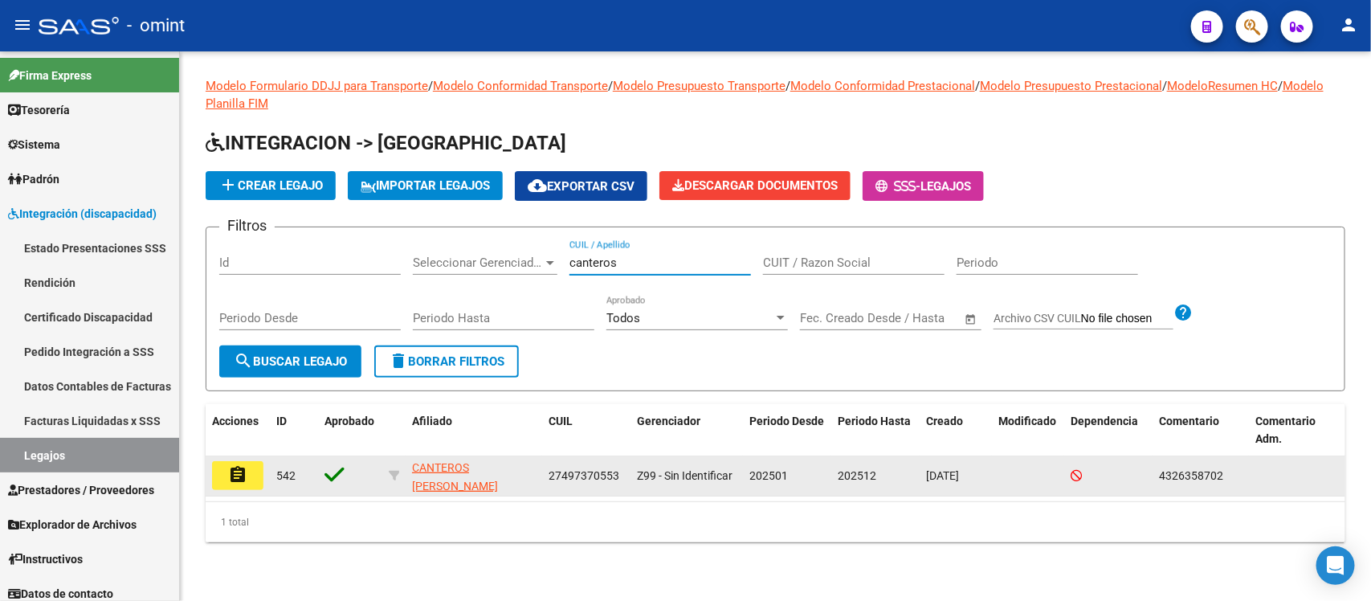
type input "canteros"
click at [238, 467] on mat-icon "assignment" at bounding box center [237, 474] width 19 height 19
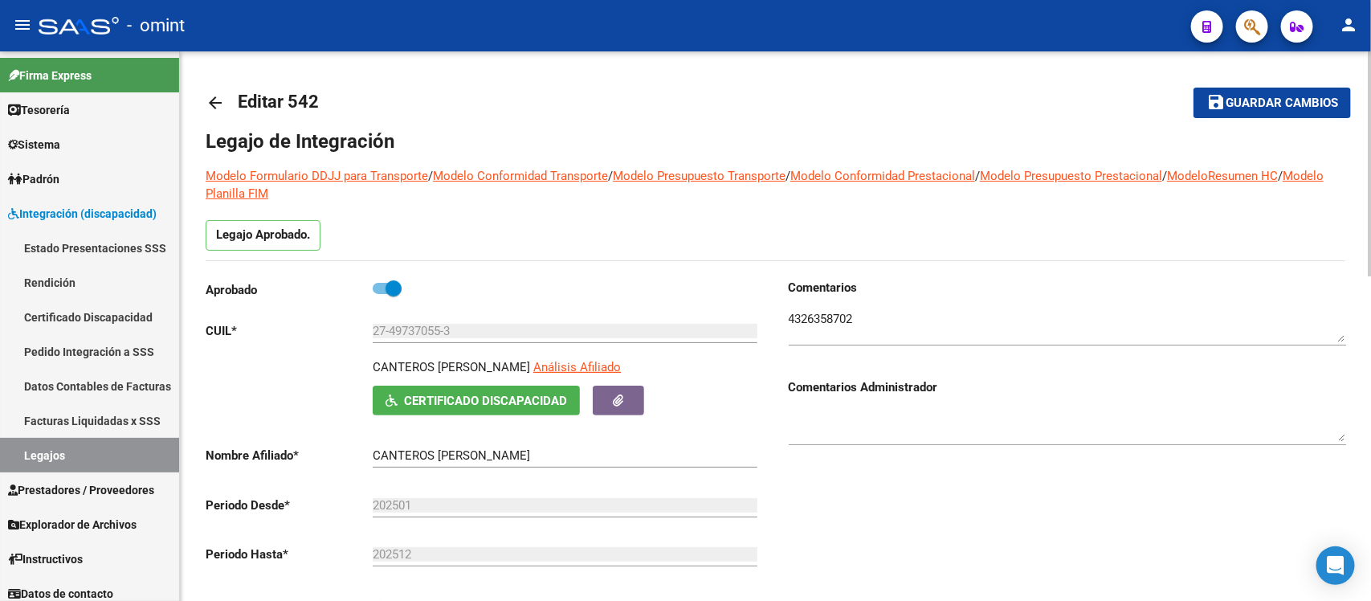
scroll to position [502, 0]
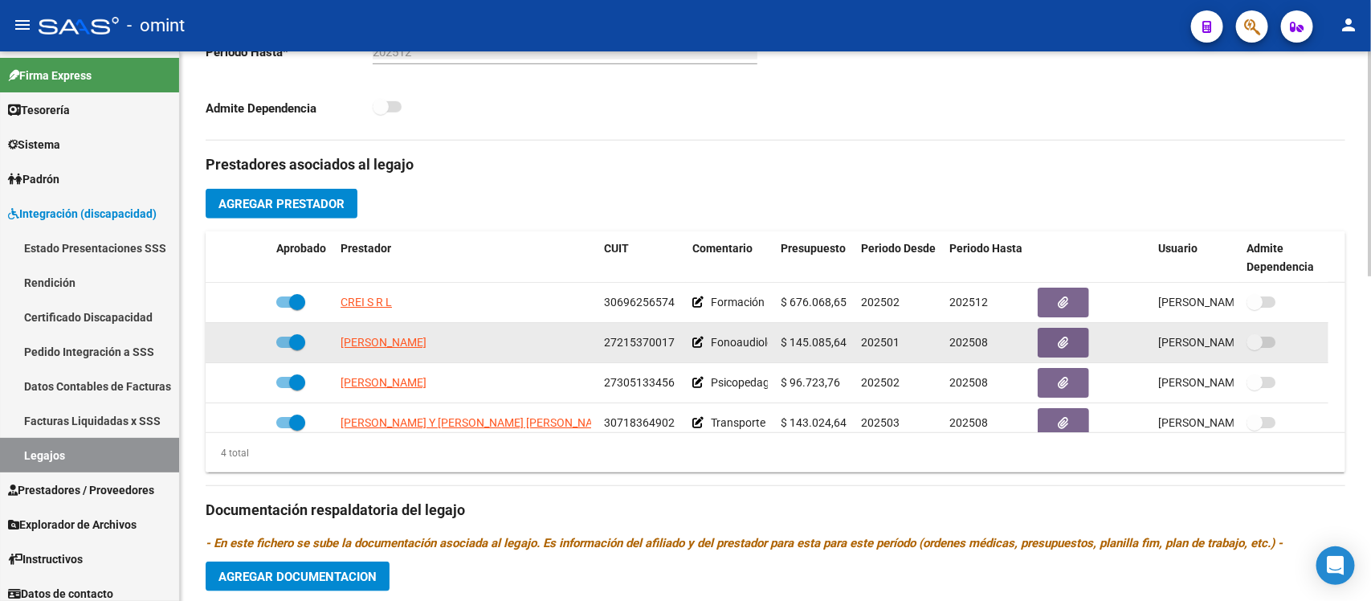
click at [286, 342] on span at bounding box center [290, 341] width 29 height 11
click at [284, 348] on input "checkbox" at bounding box center [283, 348] width 1 height 1
checkbox input "false"
click at [247, 341] on icon at bounding box center [246, 341] width 11 height 11
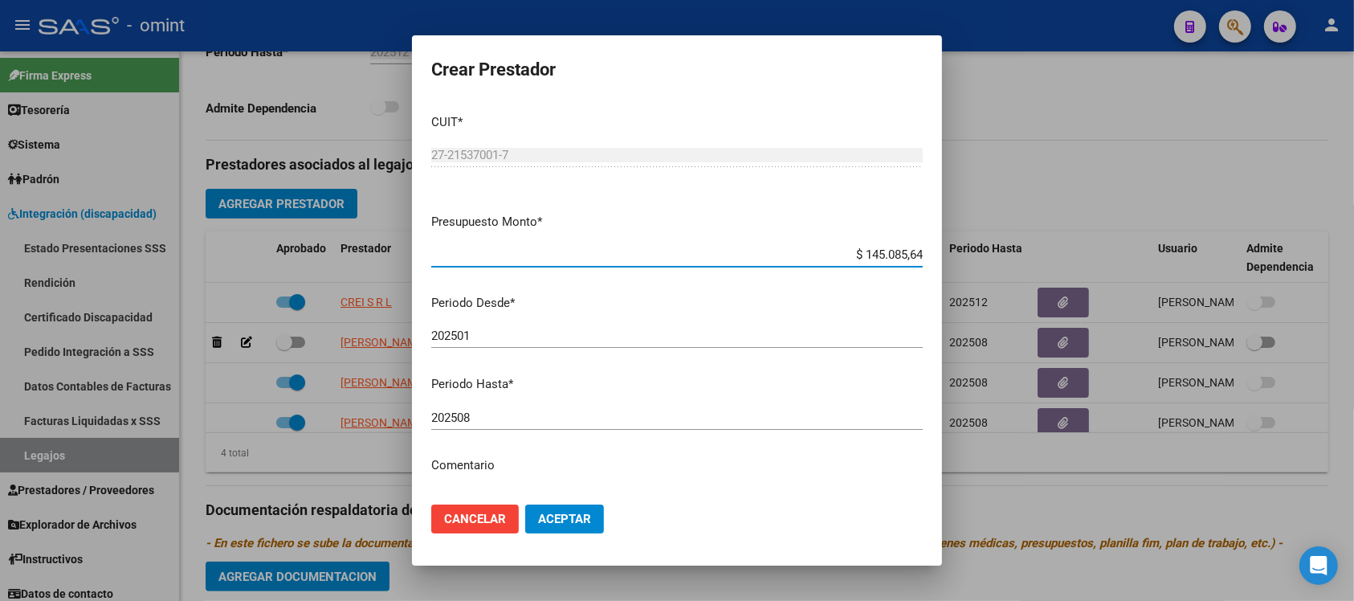
click at [546, 412] on input "202508" at bounding box center [676, 417] width 491 height 14
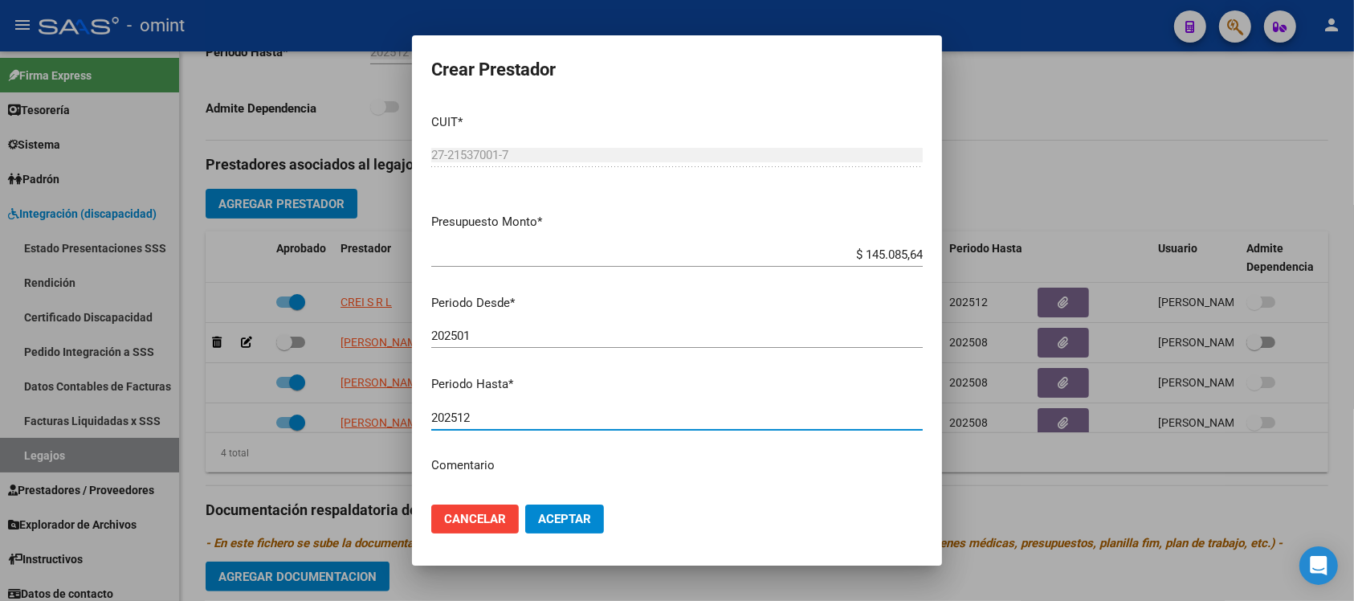
type input "202512"
click at [525, 504] on button "Aceptar" at bounding box center [564, 518] width 79 height 29
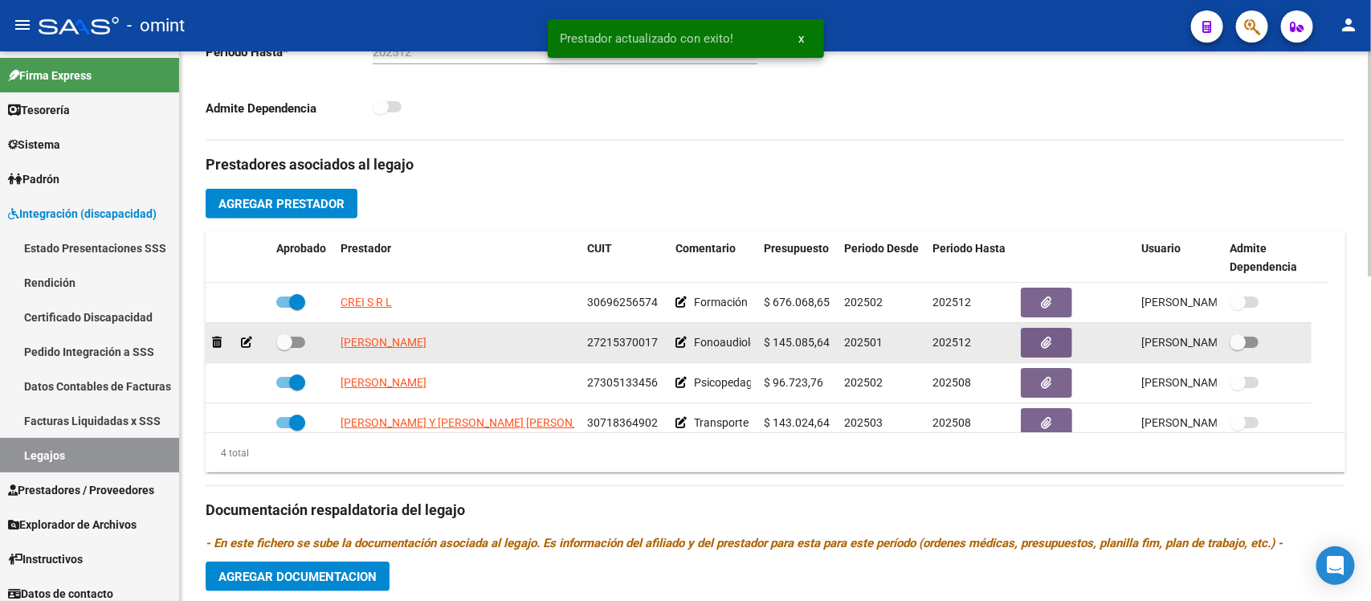
click at [290, 345] on span at bounding box center [284, 342] width 16 height 16
click at [284, 348] on input "checkbox" at bounding box center [283, 348] width 1 height 1
checkbox input "true"
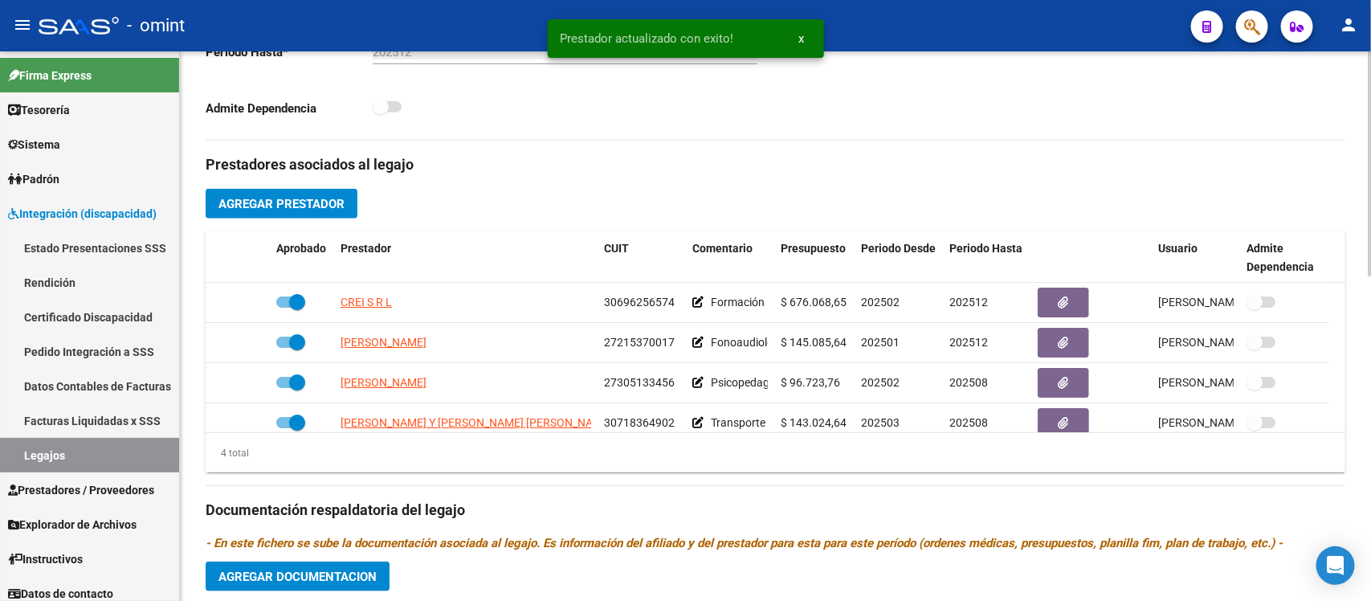
scroll to position [703, 0]
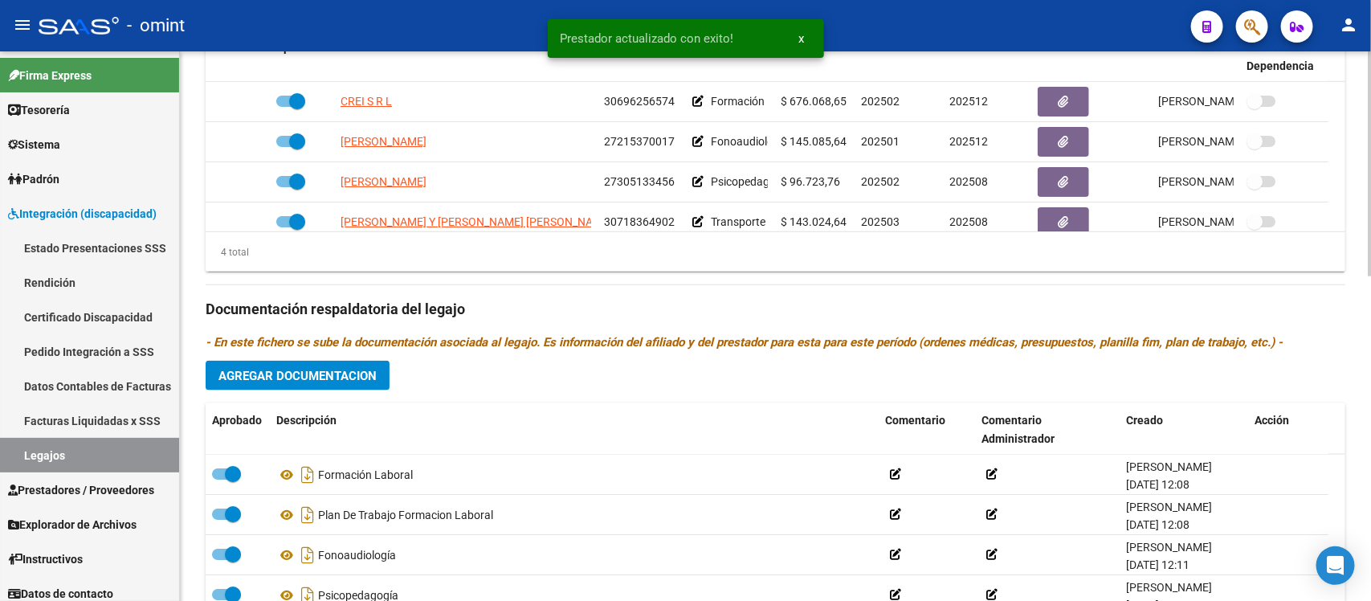
click at [355, 369] on span "Agregar Documentacion" at bounding box center [297, 376] width 158 height 14
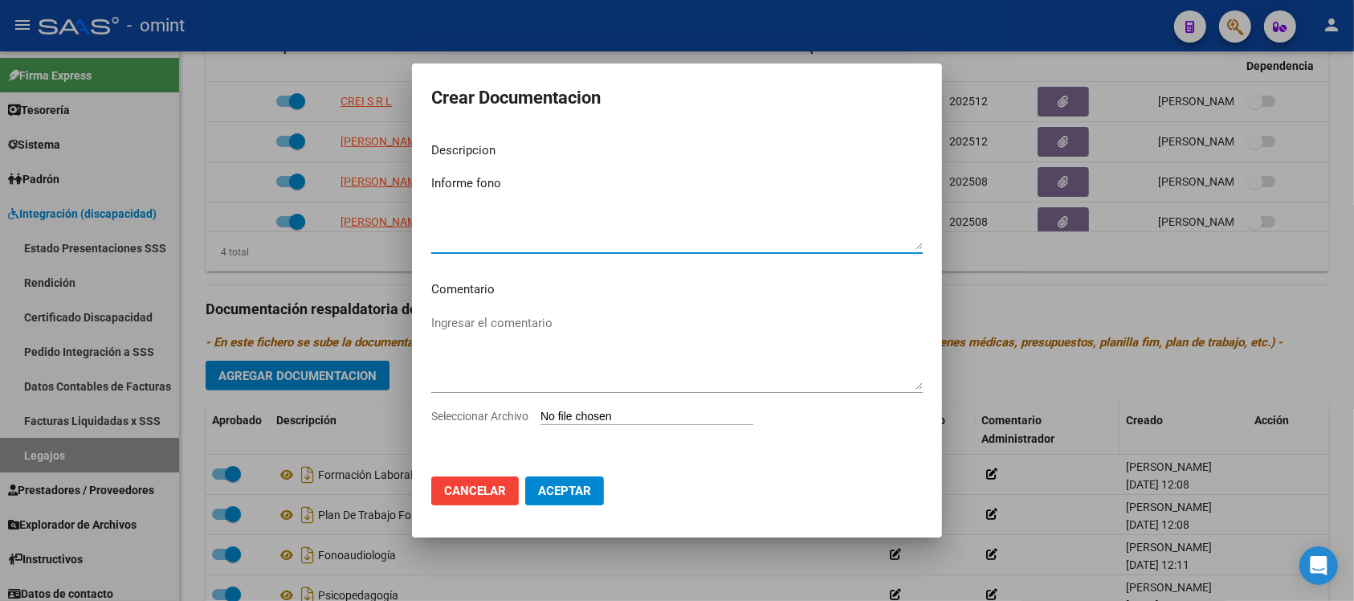
type textarea "Informe fono"
click at [615, 420] on input "Seleccionar Archivo" at bounding box center [646, 417] width 213 height 15
type input "C:\fakepath\F048.pdf"
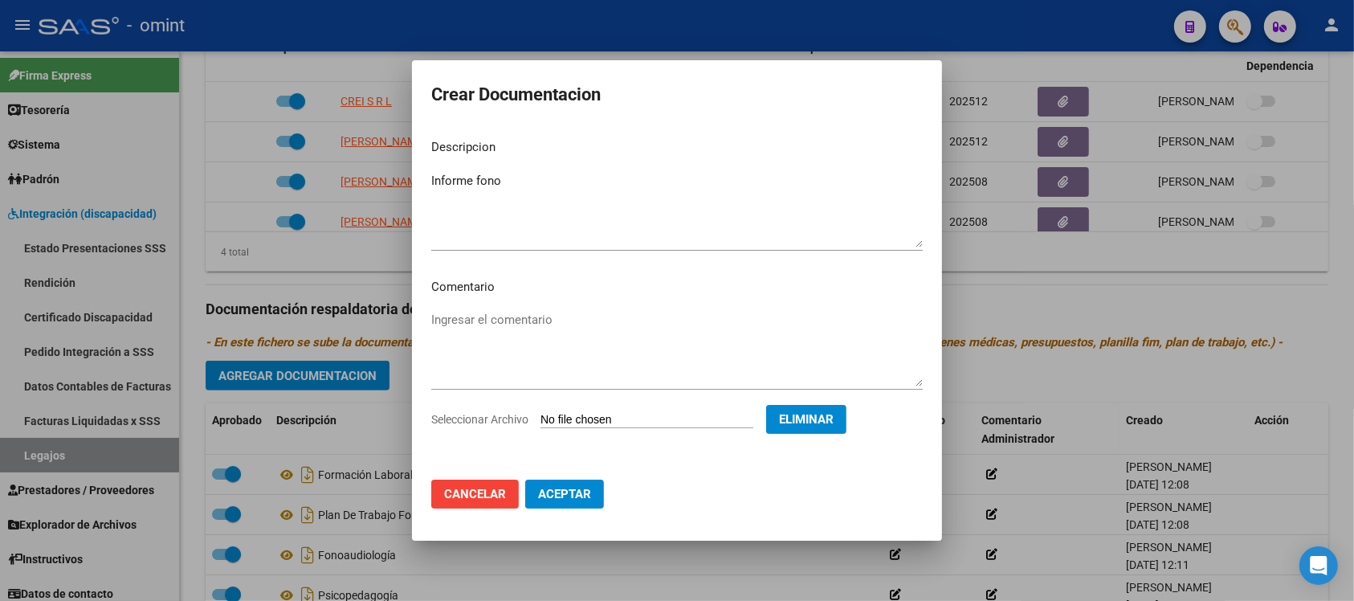
click at [575, 499] on button "Aceptar" at bounding box center [564, 493] width 79 height 29
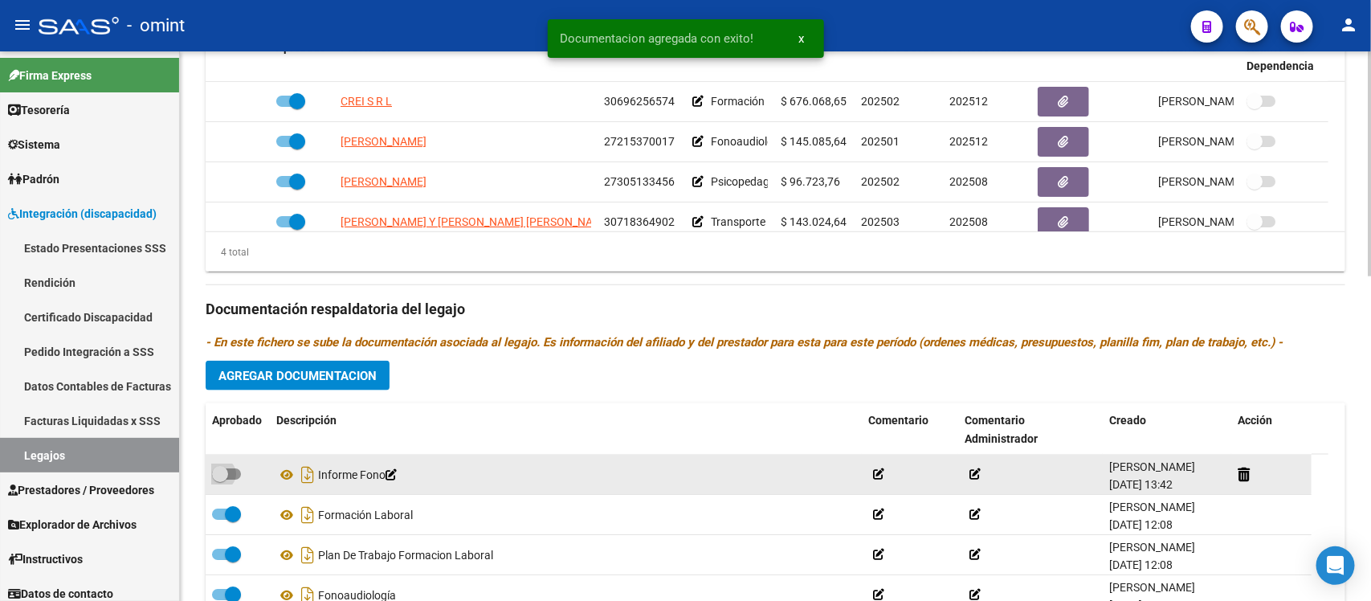
click at [218, 479] on span at bounding box center [220, 474] width 16 height 16
click at [219, 479] on input "checkbox" at bounding box center [219, 479] width 1 height 1
checkbox input "true"
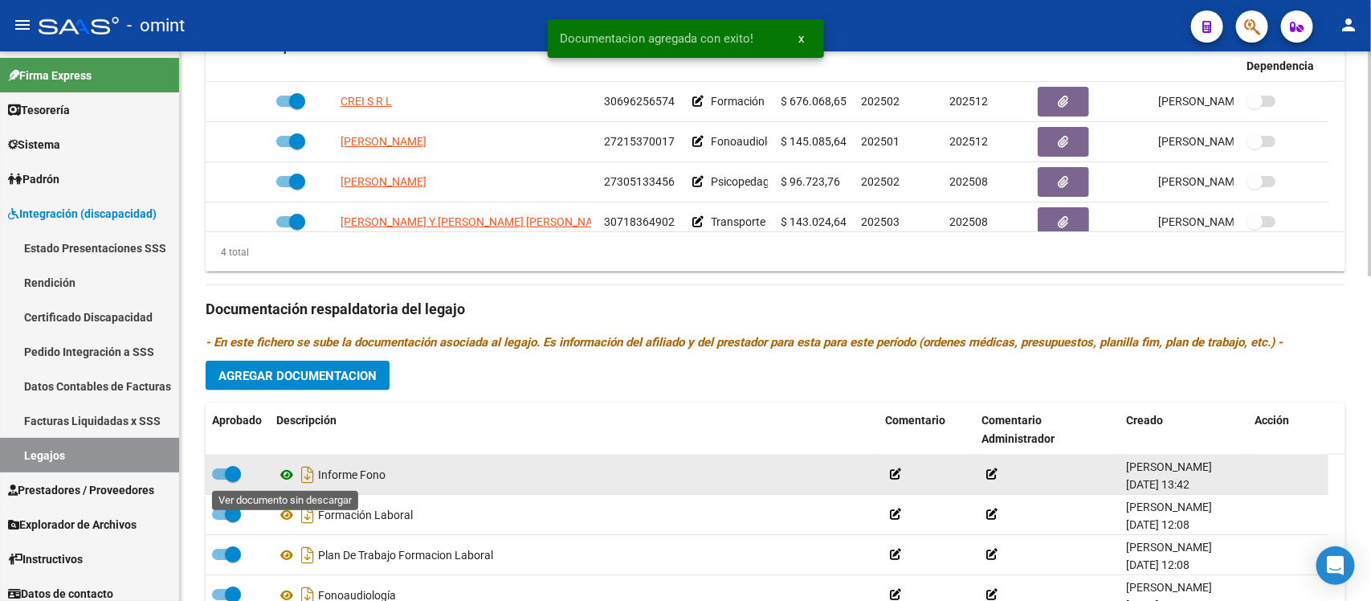
click at [293, 471] on icon at bounding box center [286, 474] width 21 height 19
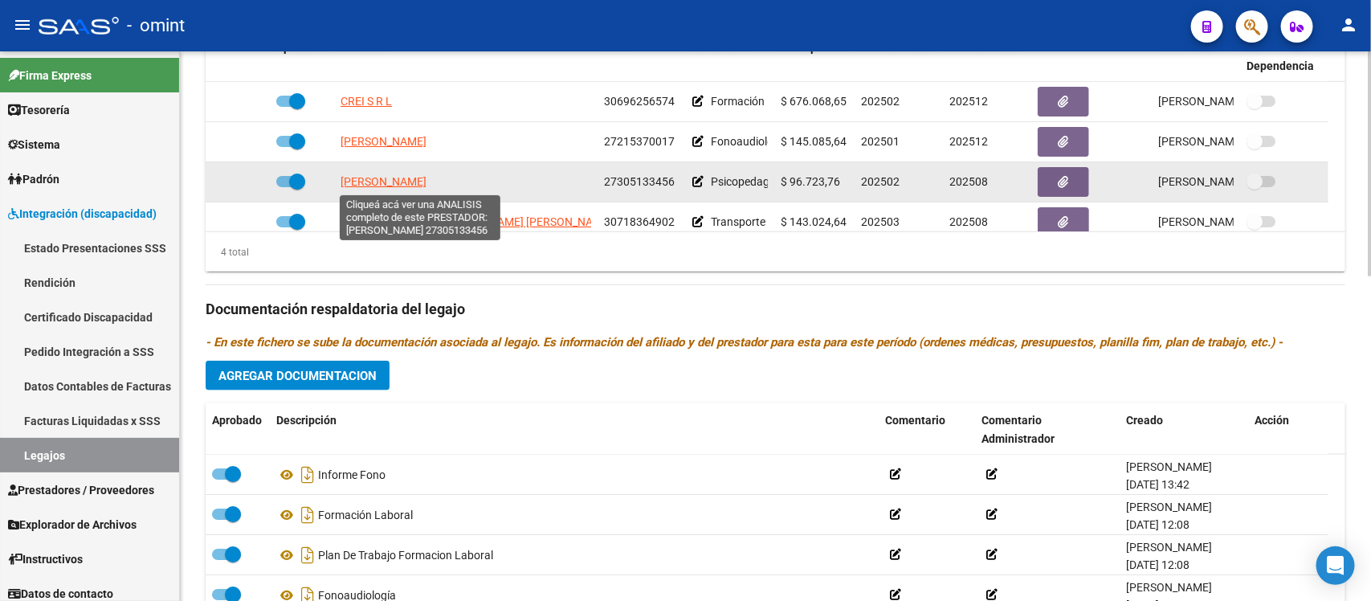
scroll to position [17, 0]
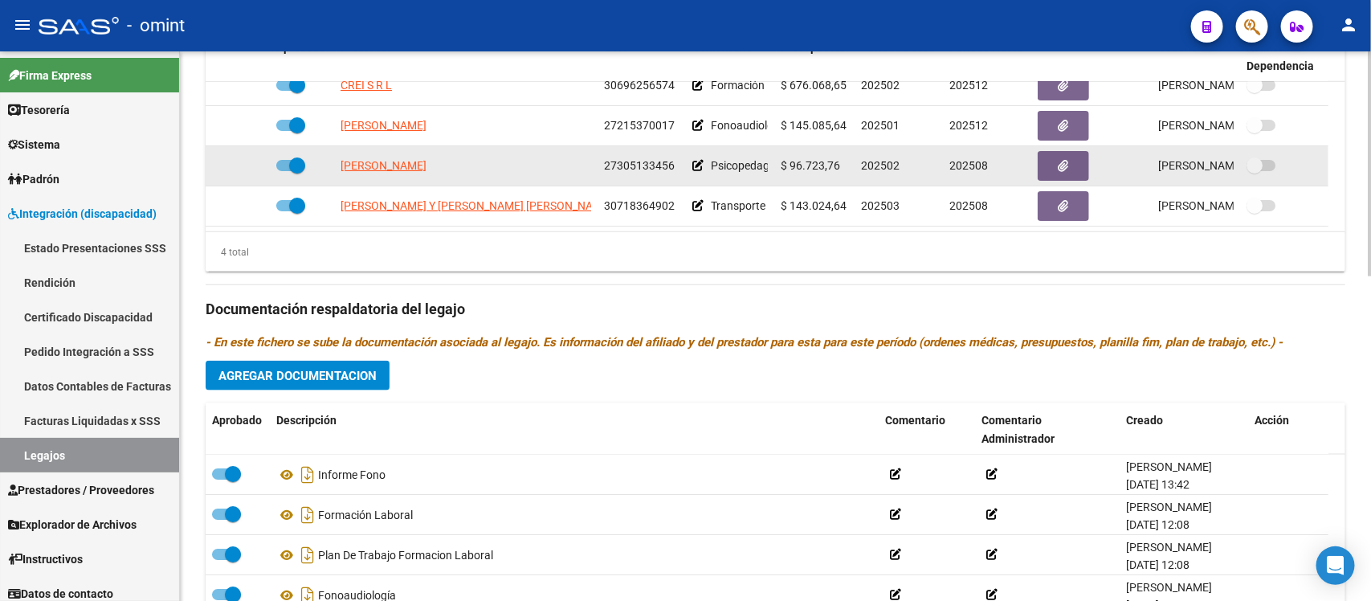
click at [294, 163] on span at bounding box center [297, 165] width 16 height 16
click at [284, 171] on input "checkbox" at bounding box center [283, 171] width 1 height 1
checkbox input "false"
click at [245, 165] on icon at bounding box center [246, 165] width 11 height 11
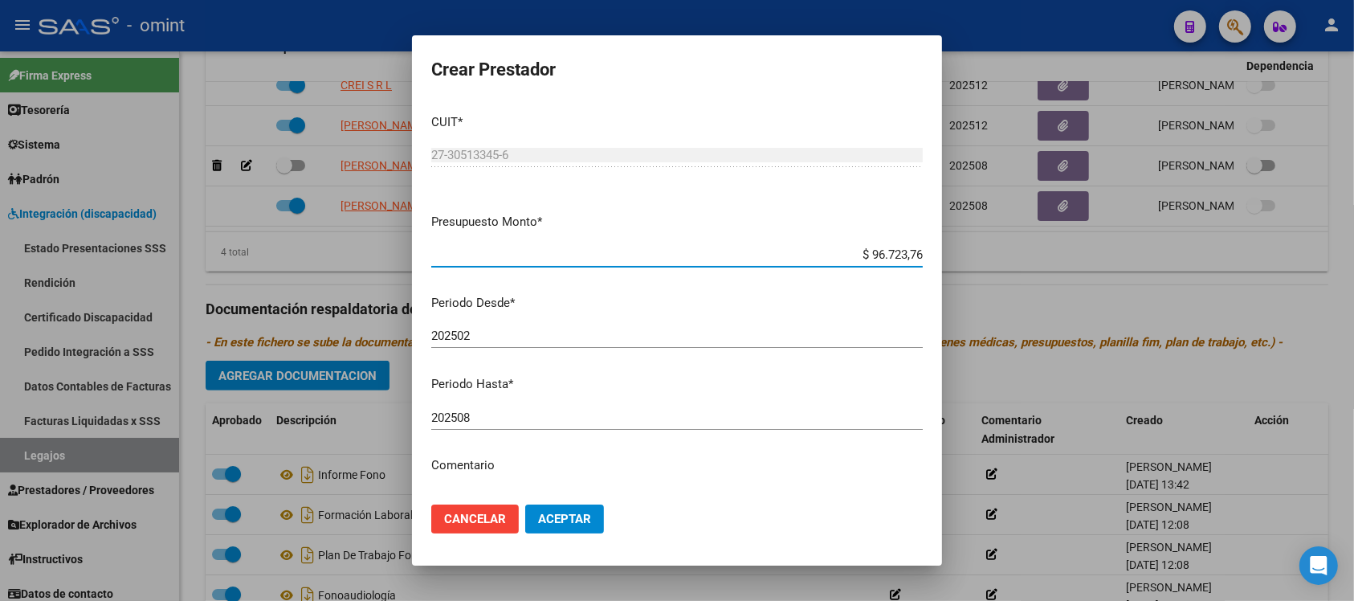
click at [511, 412] on input "202508" at bounding box center [676, 417] width 491 height 14
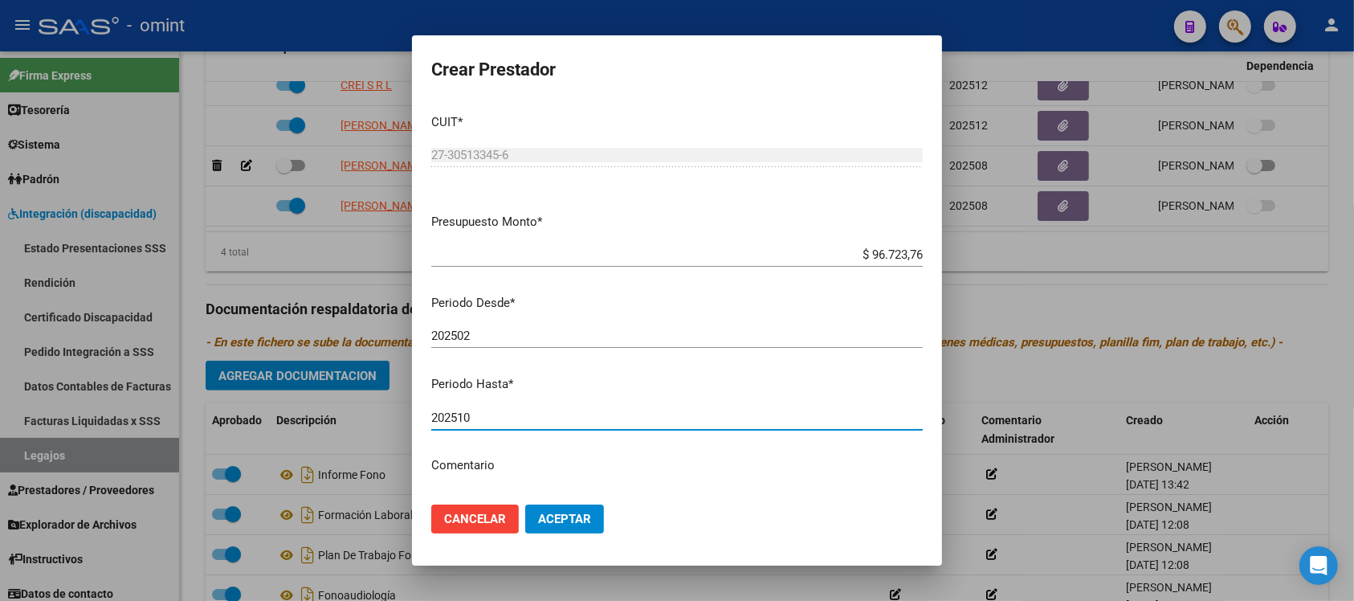
type input "202510"
click at [525, 504] on button "Aceptar" at bounding box center [564, 518] width 79 height 29
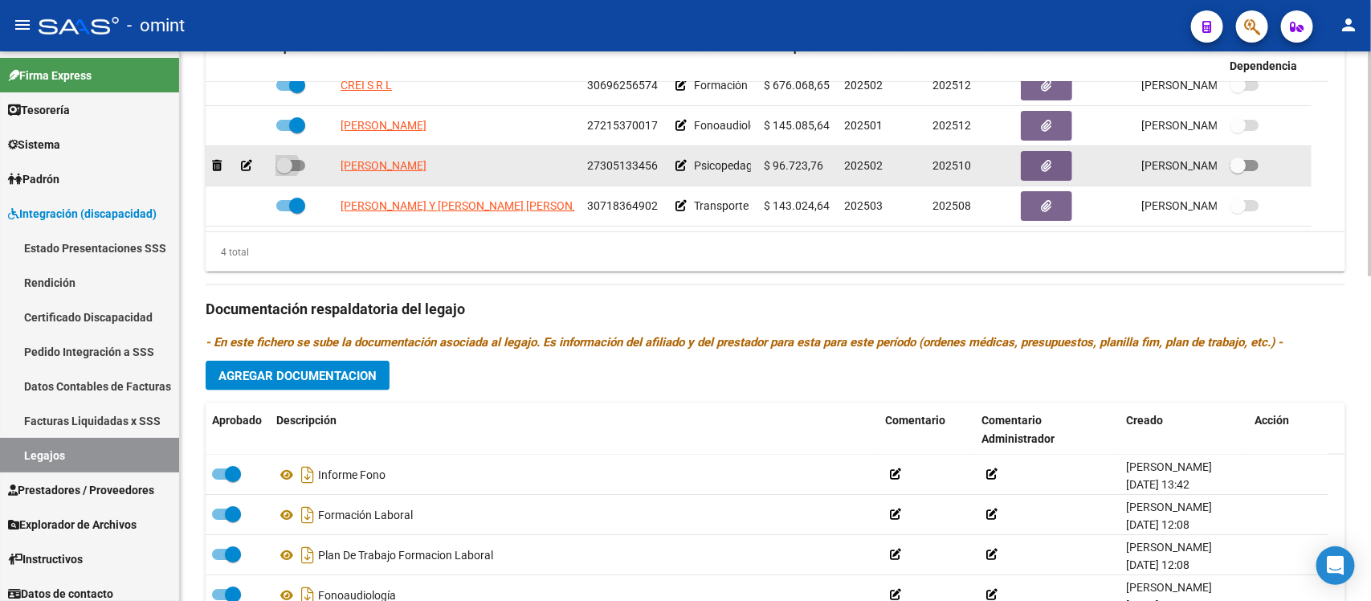
click at [290, 162] on span at bounding box center [284, 165] width 16 height 16
click at [284, 171] on input "checkbox" at bounding box center [283, 171] width 1 height 1
checkbox input "true"
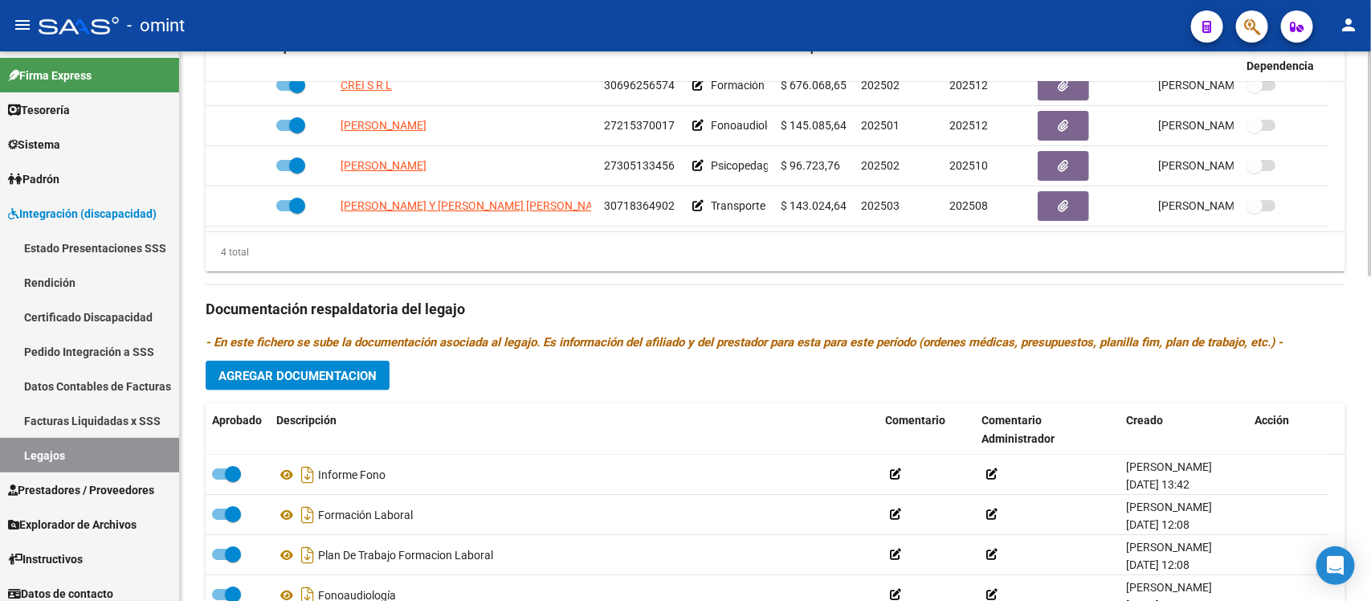
click at [355, 376] on span "Agregar Documentacion" at bounding box center [297, 376] width 158 height 14
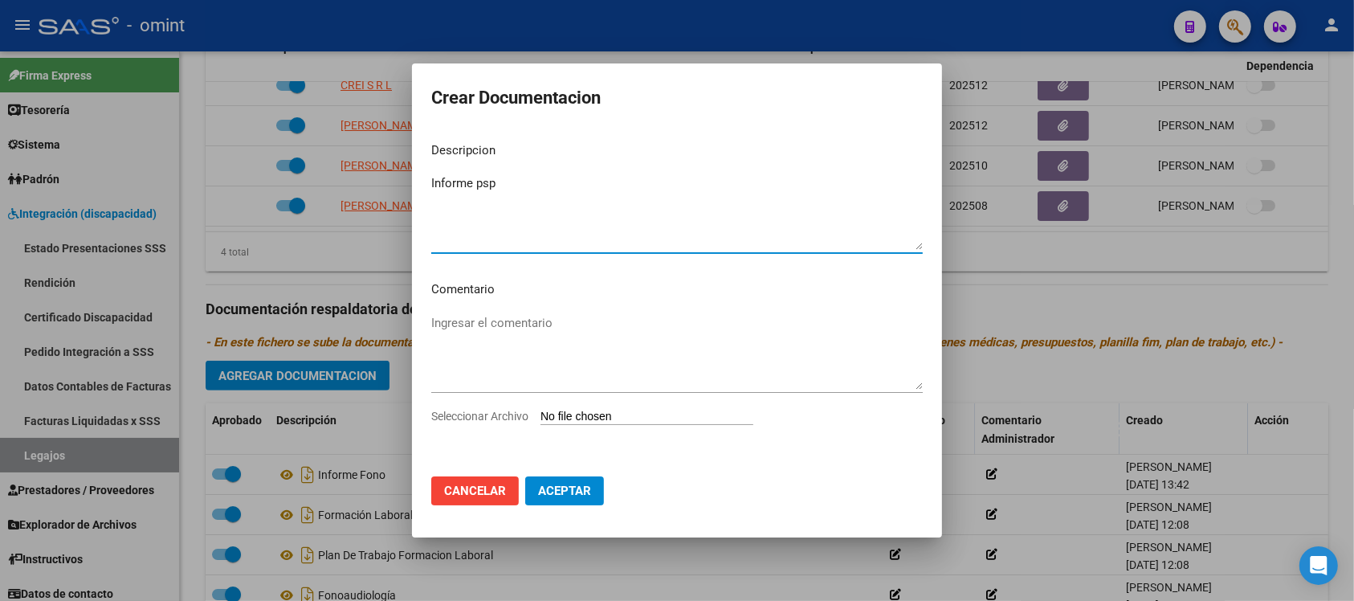
type textarea "Informe psp"
click at [653, 418] on input "Seleccionar Archivo" at bounding box center [646, 417] width 213 height 15
type input "C:\fakepath\EVOLUTIVO PSP.pdf"
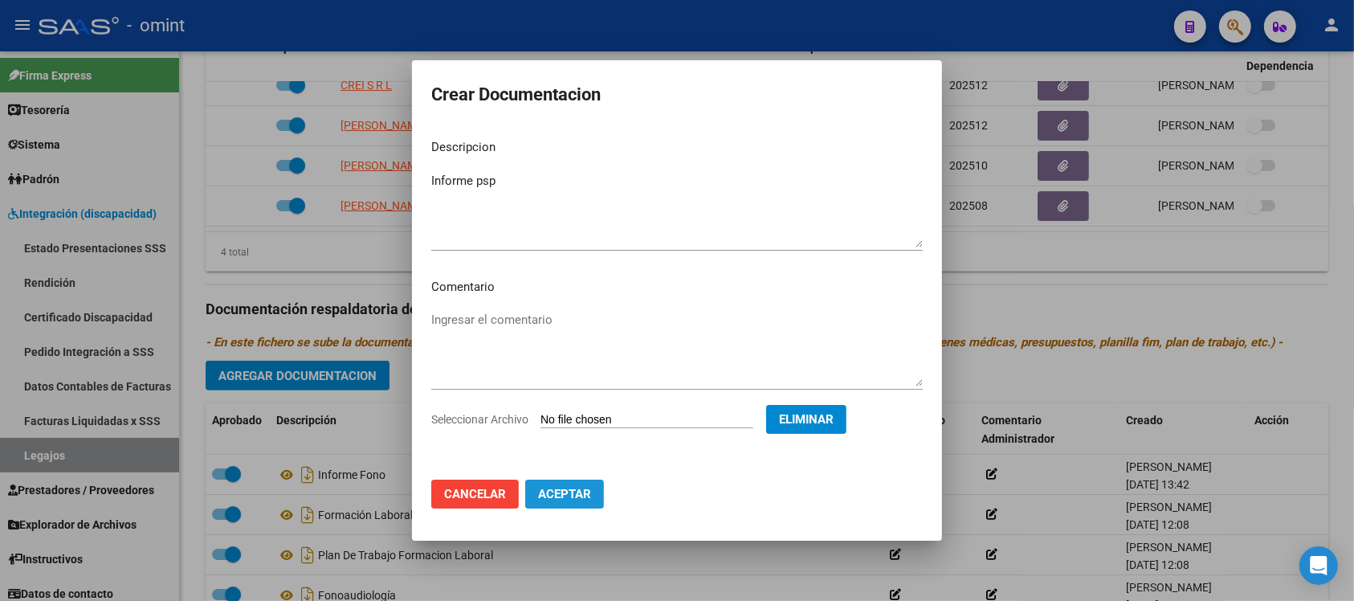
click at [582, 491] on span "Aceptar" at bounding box center [564, 494] width 53 height 14
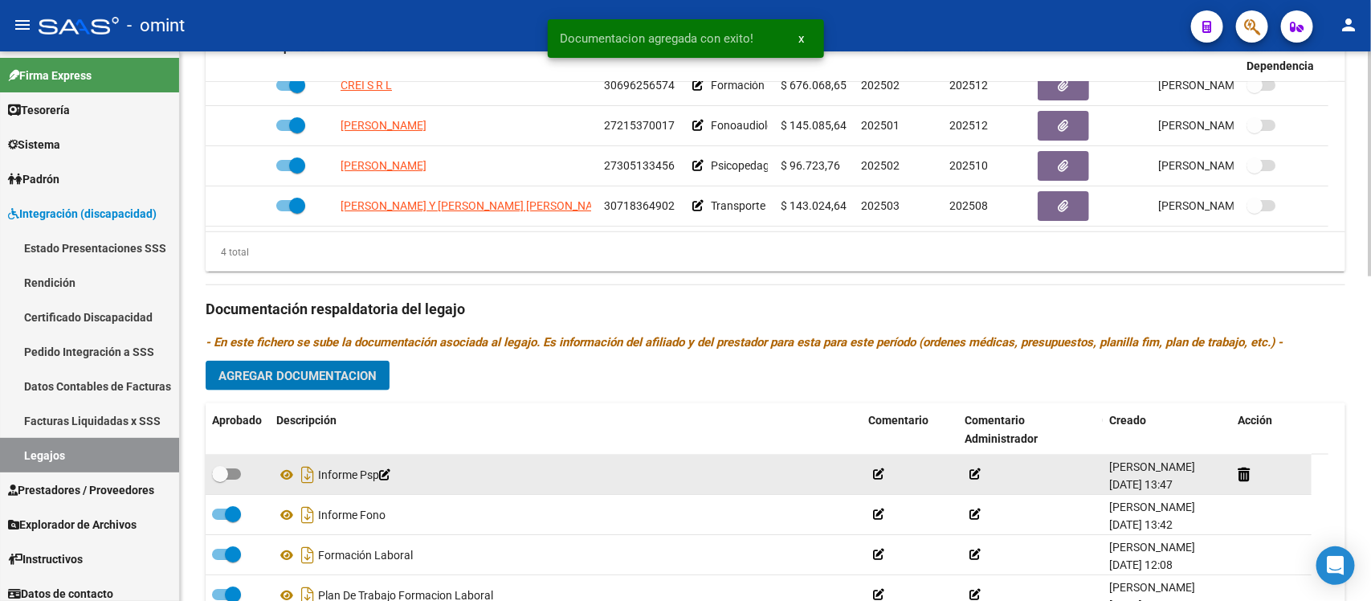
click at [218, 467] on span at bounding box center [220, 474] width 16 height 16
click at [219, 479] on input "checkbox" at bounding box center [219, 479] width 1 height 1
checkbox input "true"
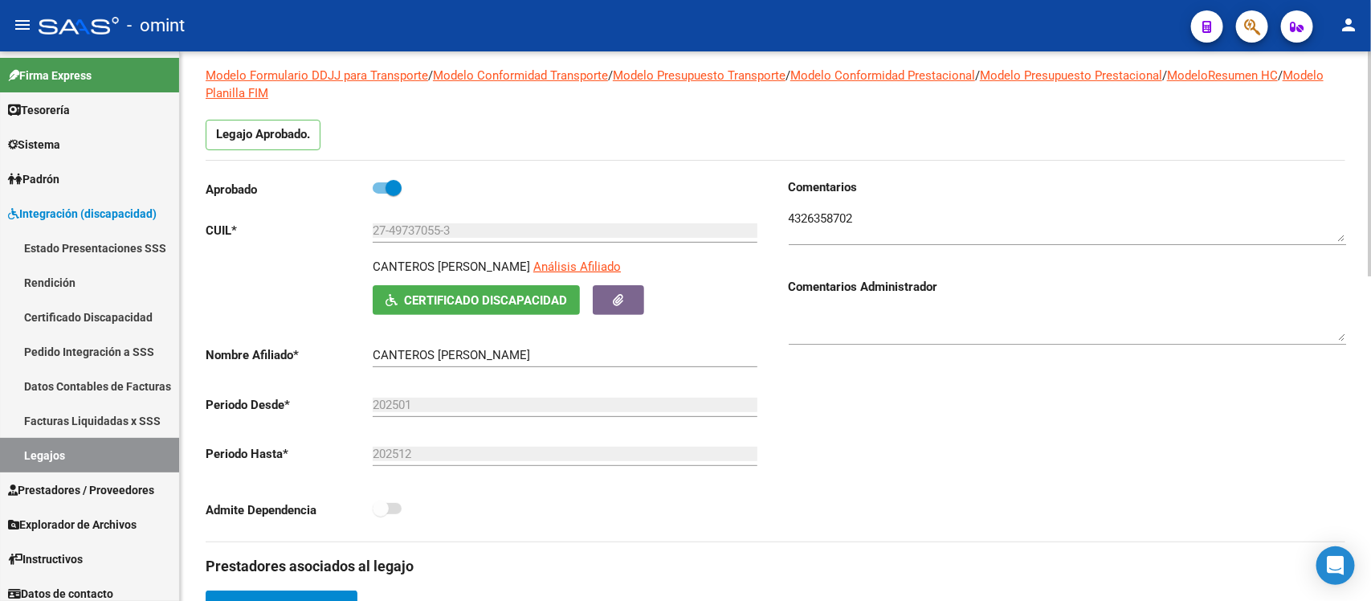
scroll to position [0, 0]
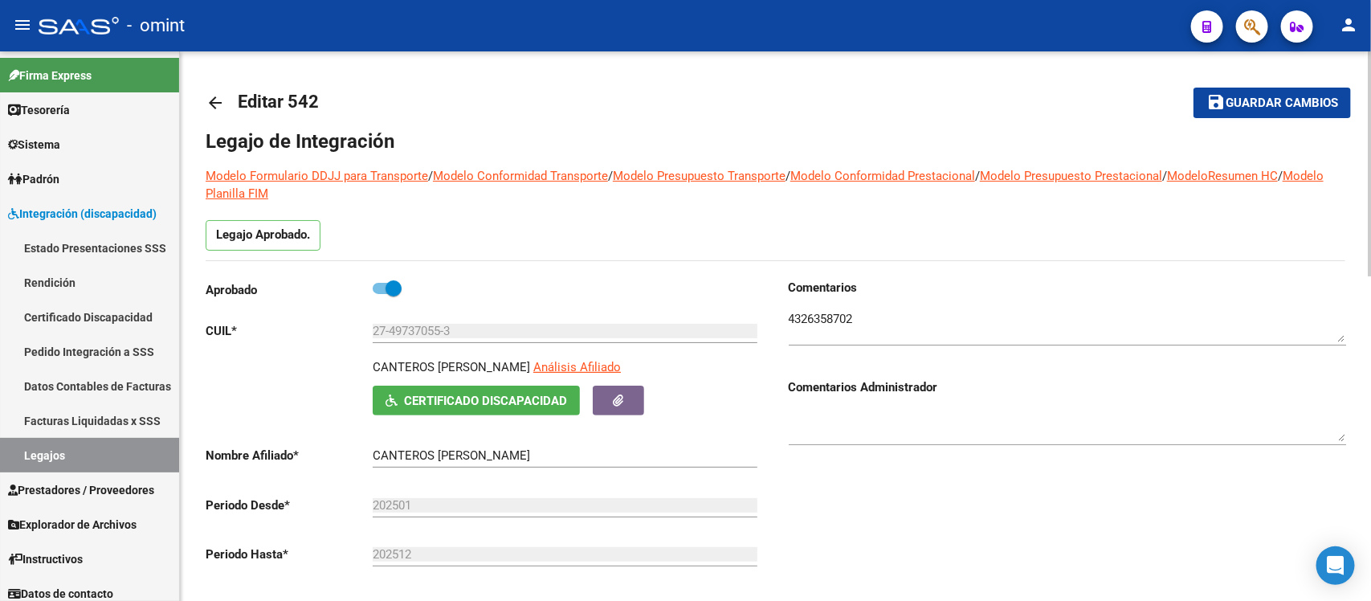
click at [214, 102] on mat-icon "arrow_back" at bounding box center [215, 102] width 19 height 19
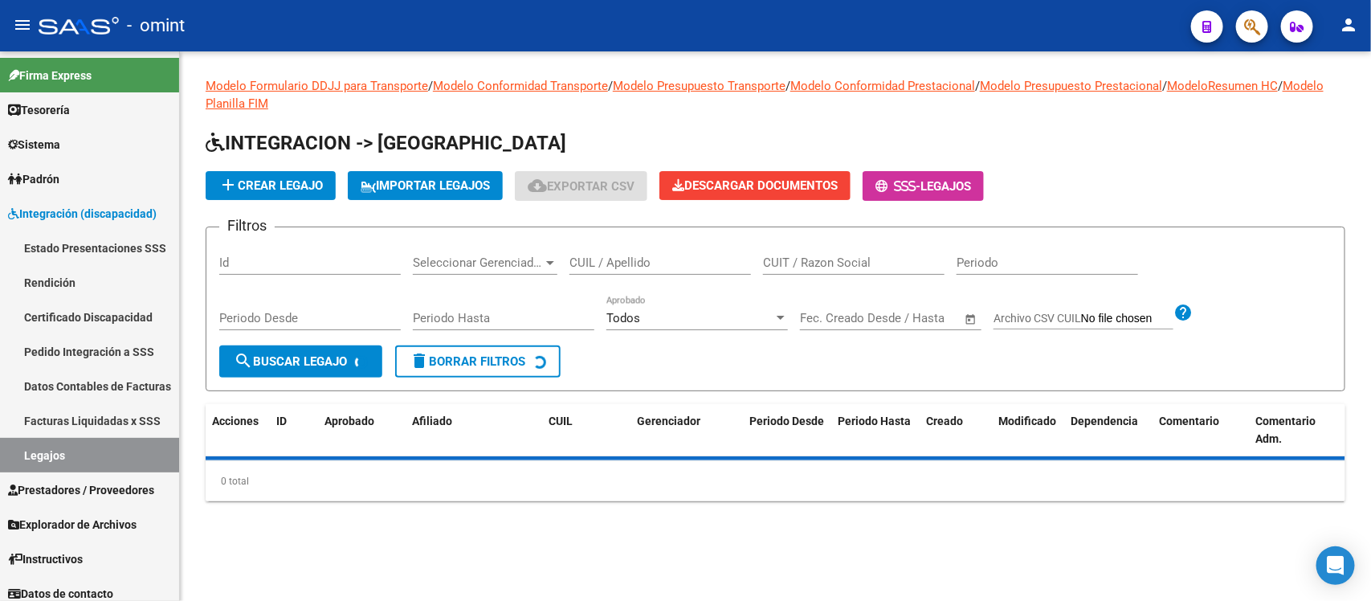
click at [662, 255] on input "CUIL / Apellido" at bounding box center [659, 262] width 181 height 14
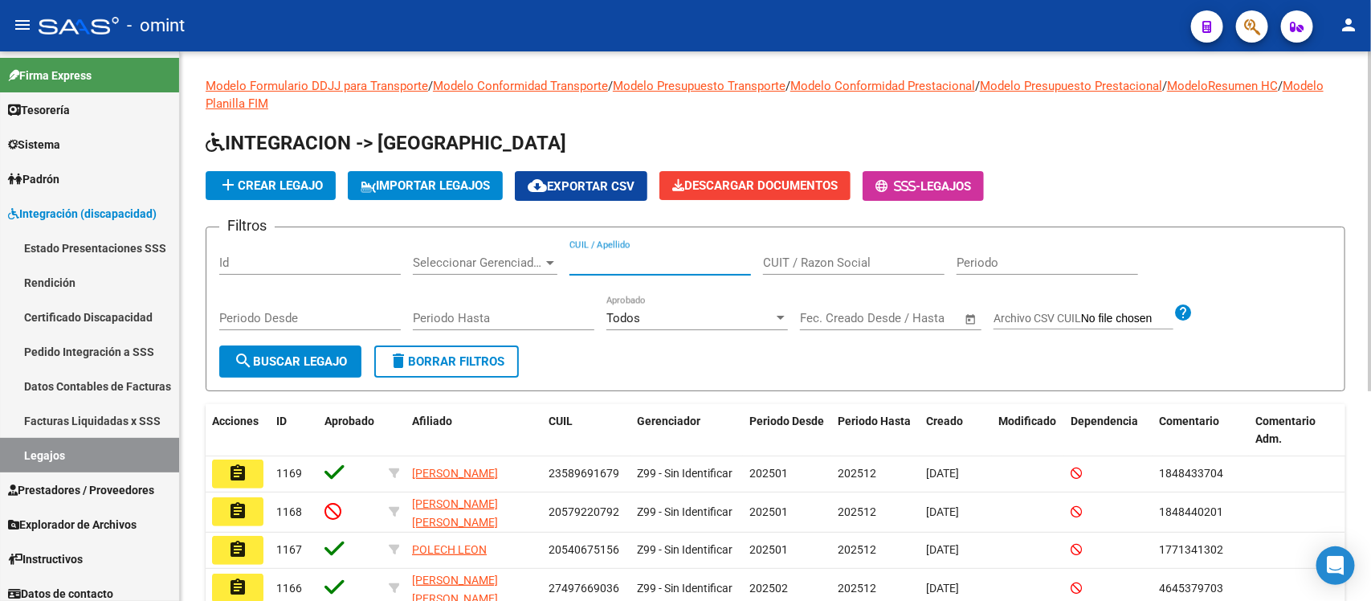
paste input "CASTAGNARO"
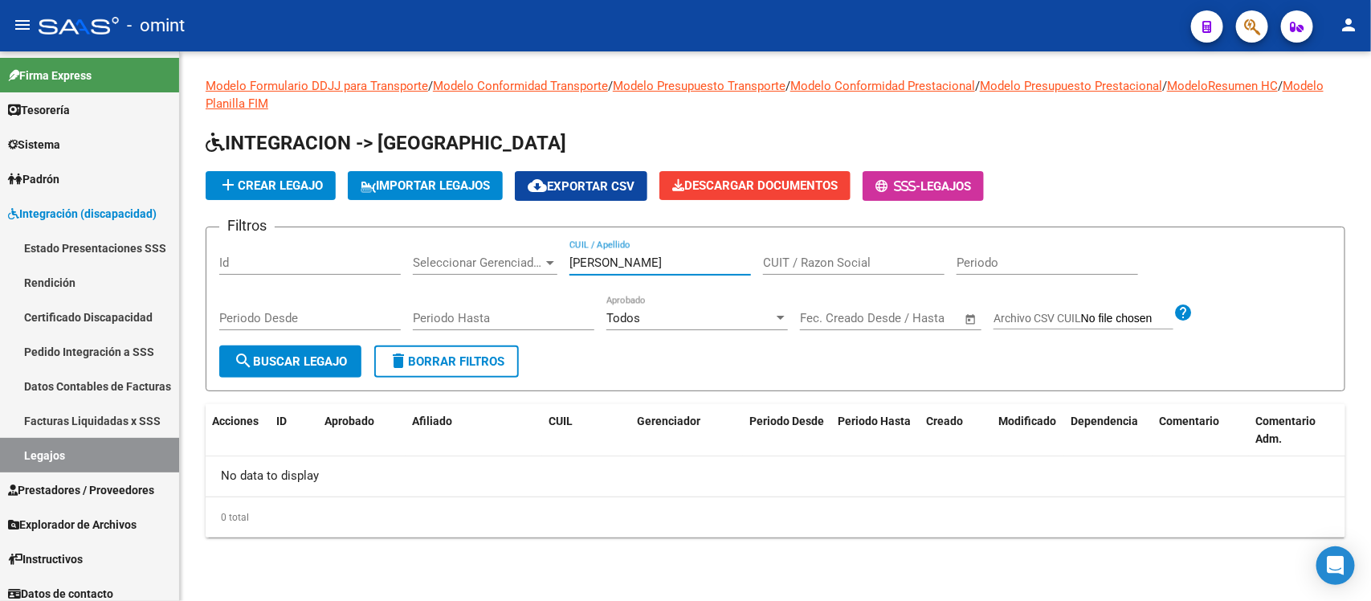
drag, startPoint x: 675, startPoint y: 267, endPoint x: 430, endPoint y: 293, distance: 246.3
click at [430, 293] on div "Filtros Id Seleccionar Gerenciador Seleccionar Gerenciador CASTAGNARO CUIL / Ap…" at bounding box center [775, 292] width 1112 height 105
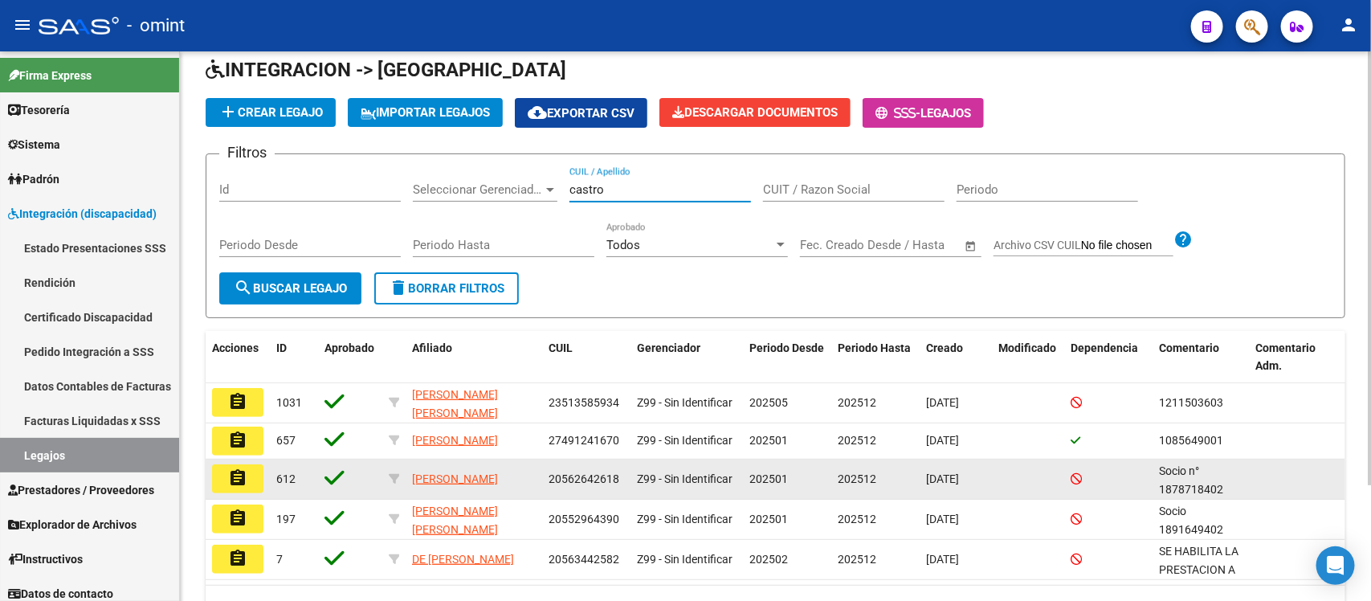
scroll to position [100, 0]
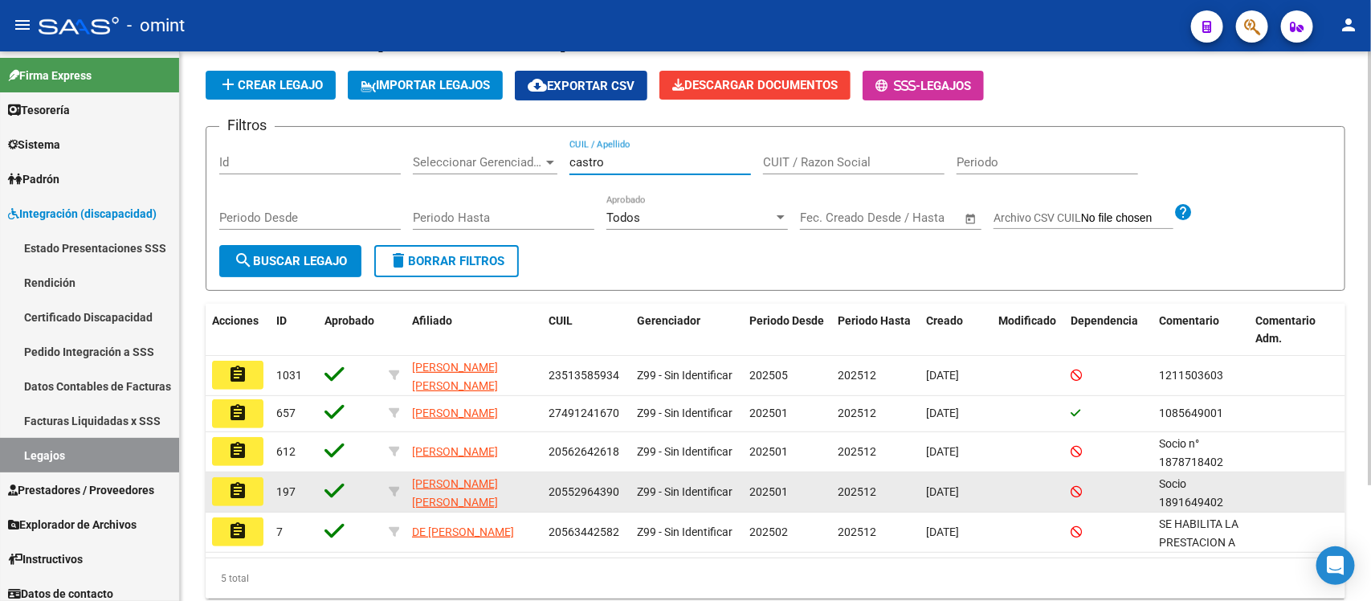
type input "castro"
click at [249, 487] on button "assignment" at bounding box center [237, 491] width 51 height 29
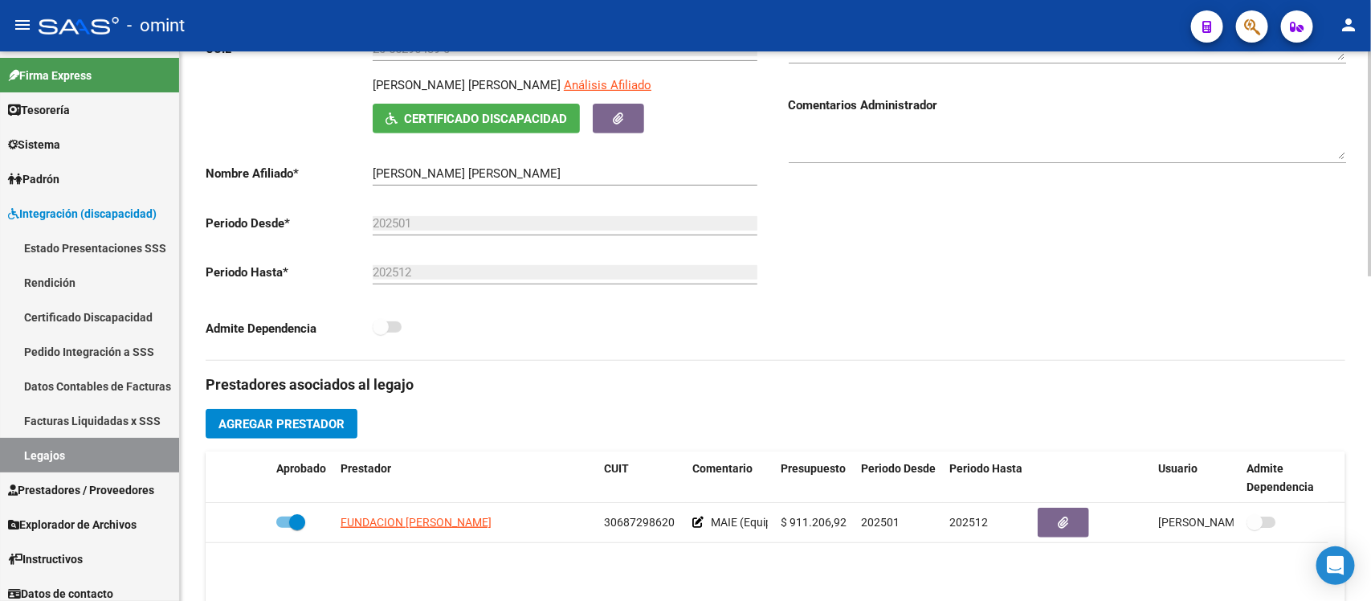
scroll to position [401, 0]
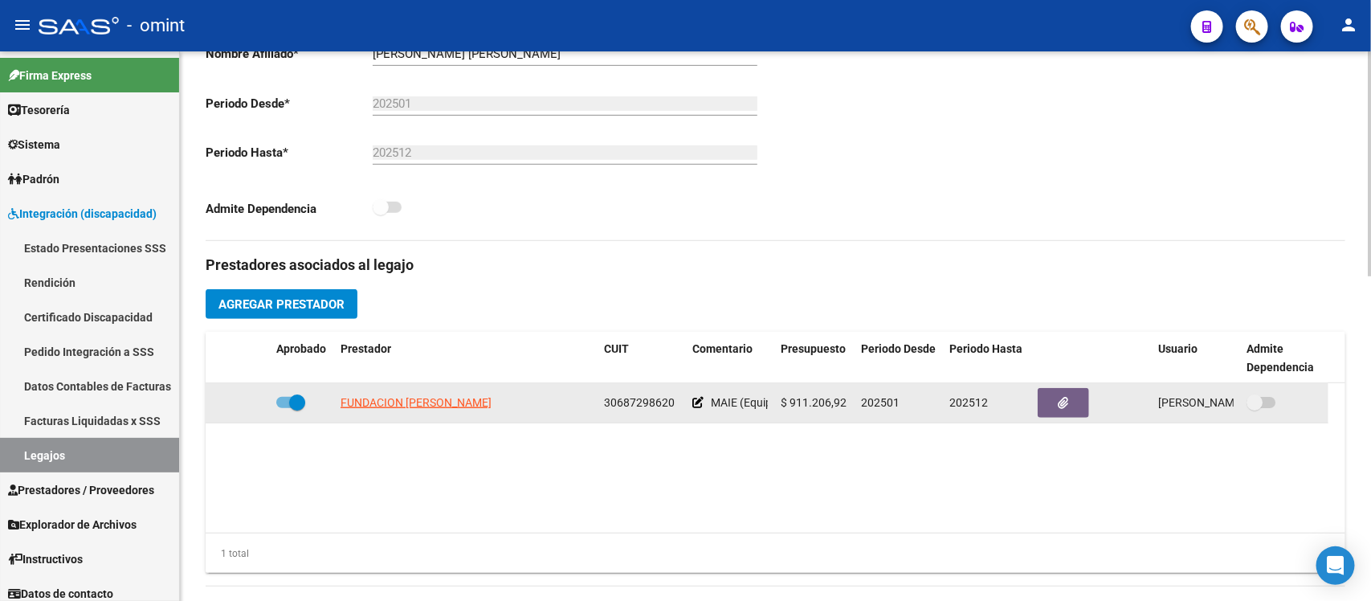
click at [291, 401] on span at bounding box center [297, 402] width 16 height 16
click at [284, 408] on input "checkbox" at bounding box center [283, 408] width 1 height 1
click at [291, 401] on span at bounding box center [284, 402] width 16 height 16
click at [284, 408] on input "checkbox" at bounding box center [283, 408] width 1 height 1
checkbox input "true"
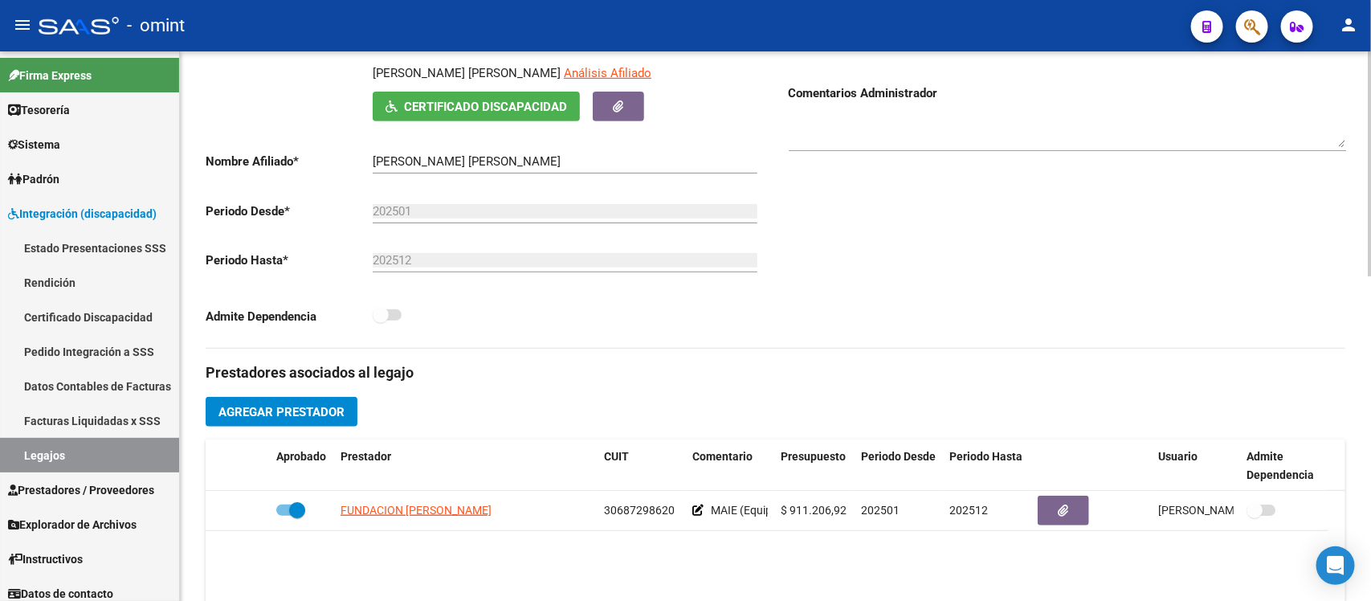
scroll to position [0, 0]
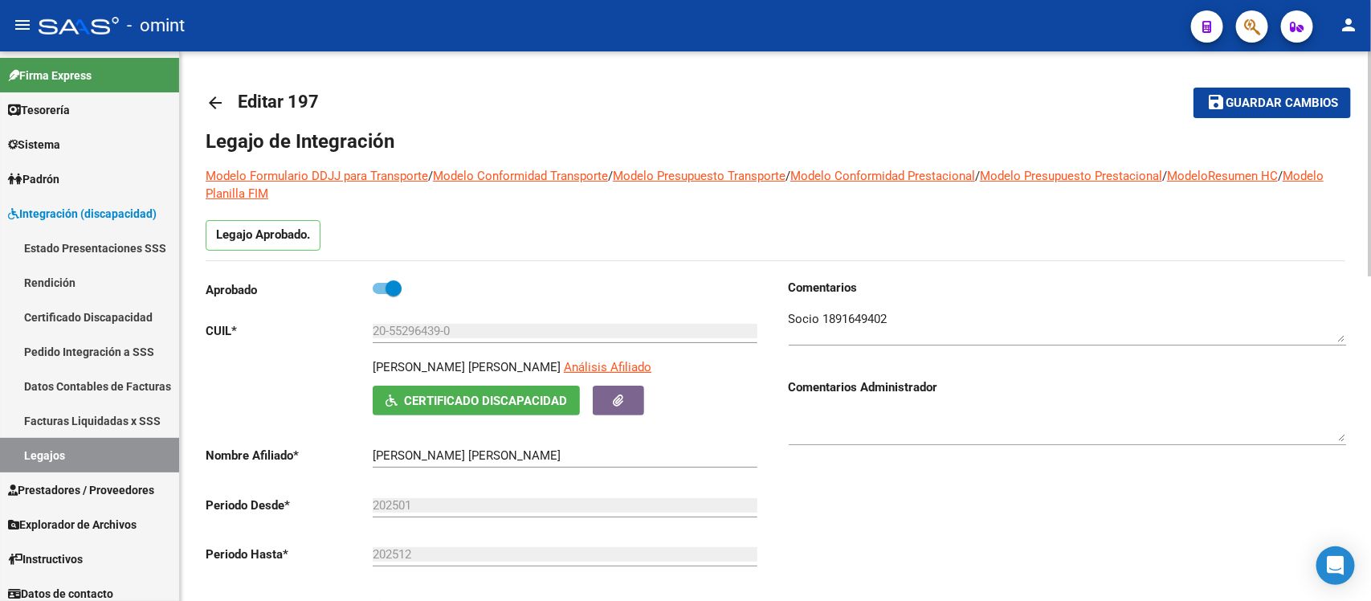
click at [209, 102] on mat-icon "arrow_back" at bounding box center [215, 102] width 19 height 19
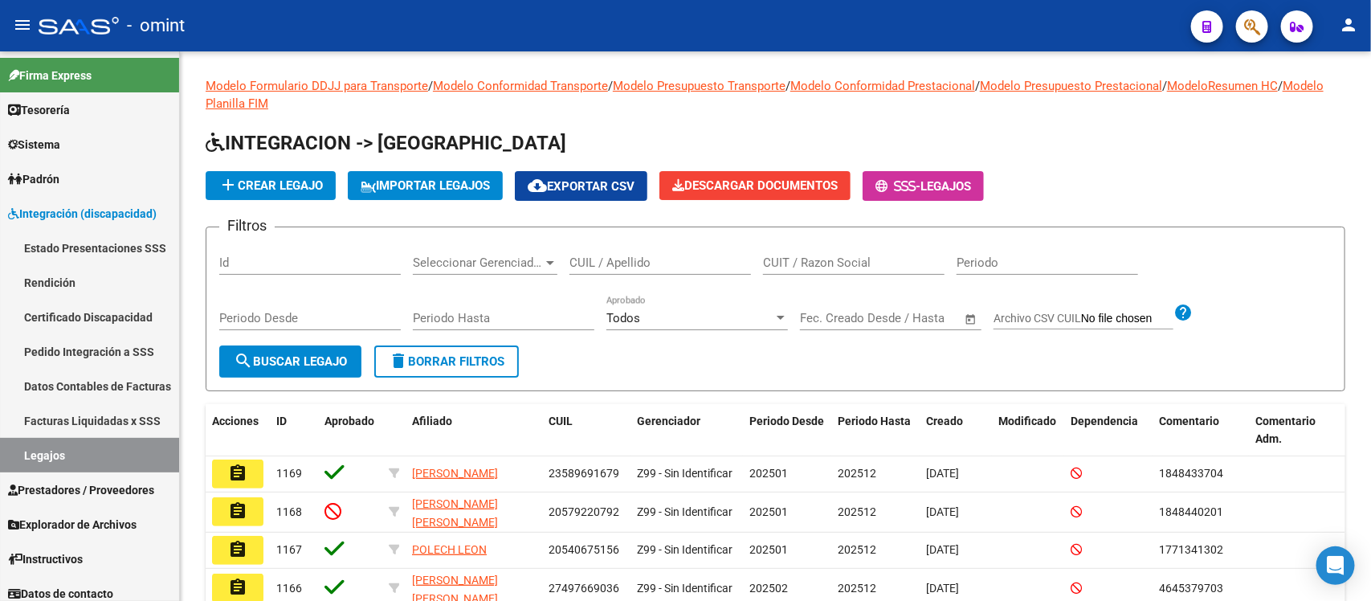
click at [709, 259] on input "CUIL / Apellido" at bounding box center [659, 262] width 181 height 14
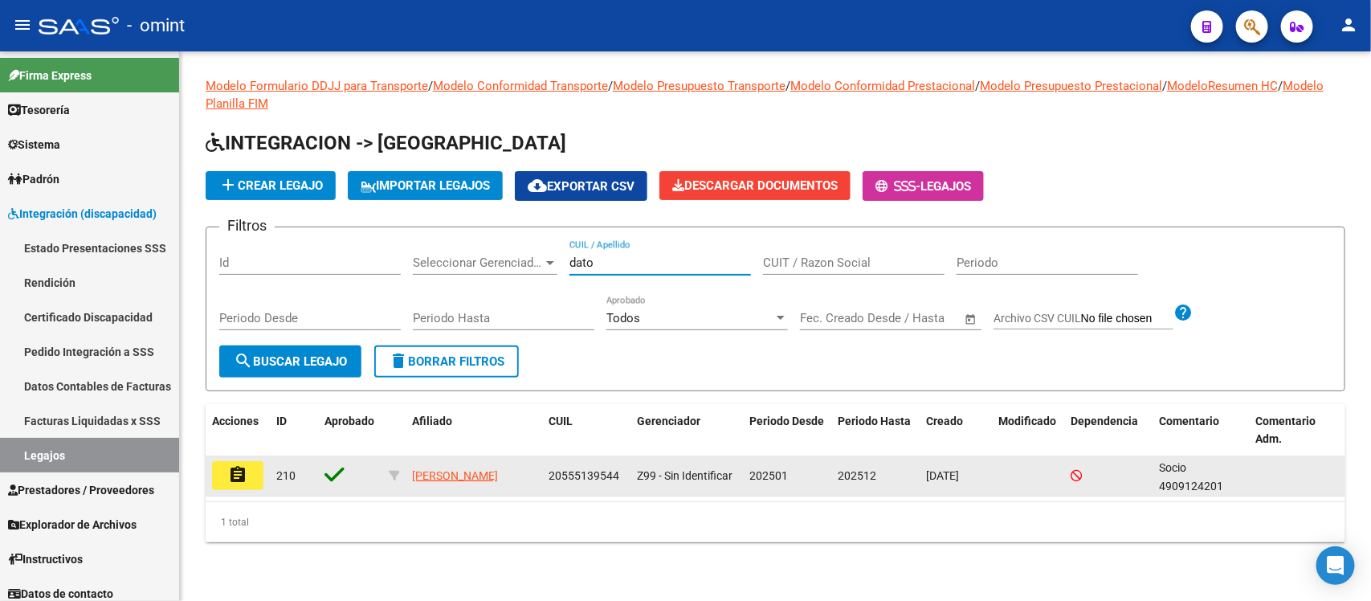
type input "dato"
click at [235, 468] on mat-icon "assignment" at bounding box center [237, 474] width 19 height 19
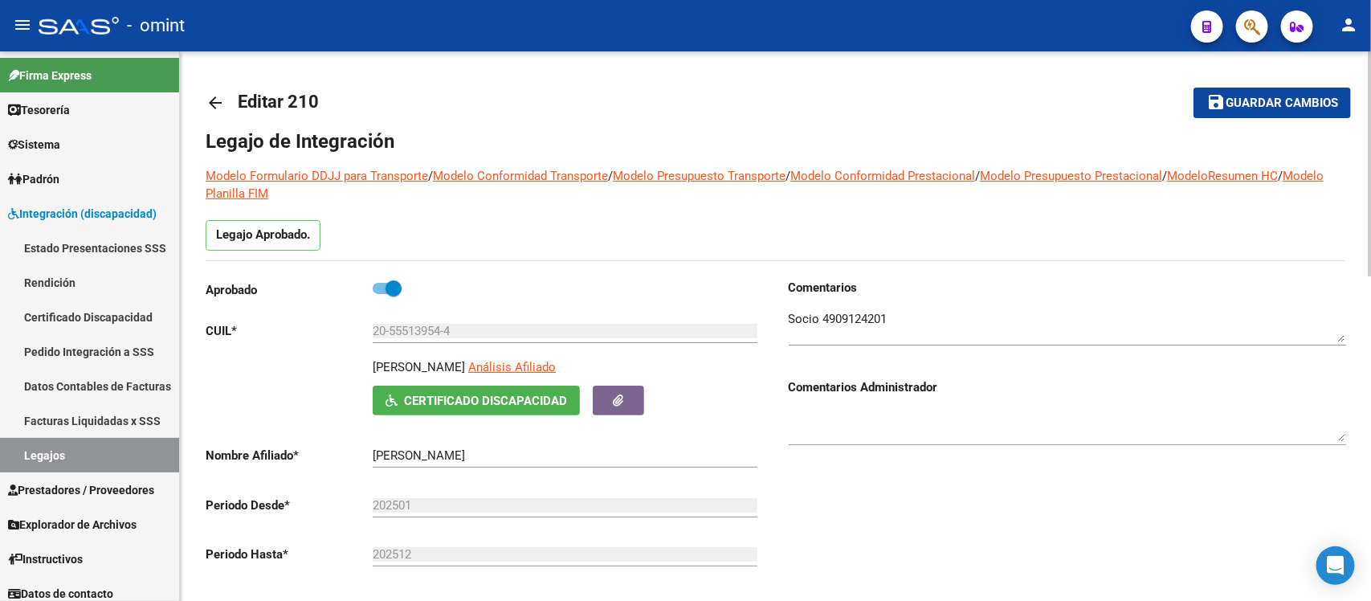
scroll to position [401, 0]
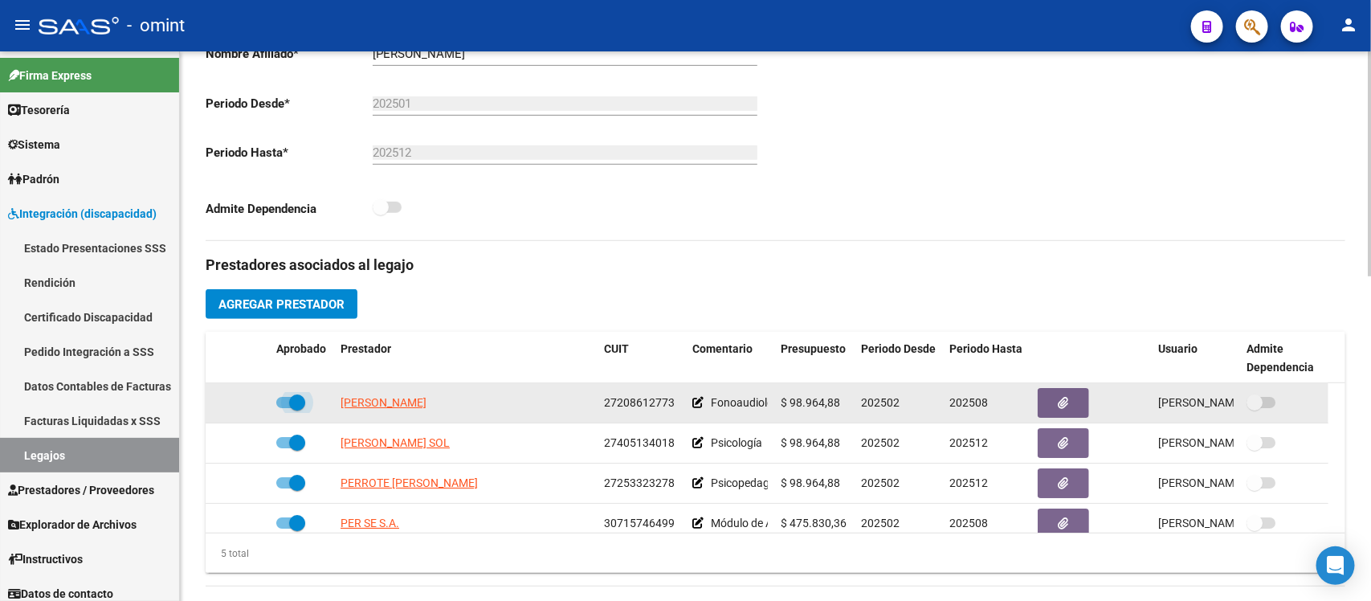
click at [279, 400] on span at bounding box center [290, 402] width 29 height 11
click at [283, 408] on input "checkbox" at bounding box center [283, 408] width 1 height 1
checkbox input "false"
click at [241, 403] on icon at bounding box center [246, 402] width 11 height 11
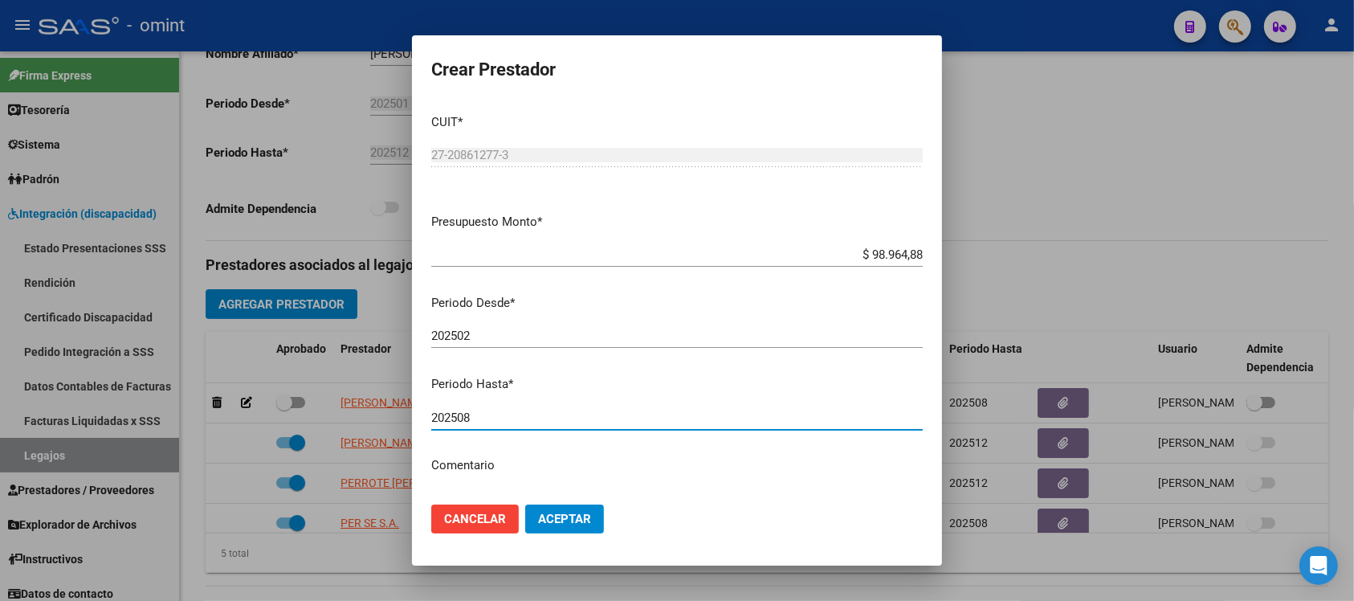
click at [507, 422] on input "202508" at bounding box center [676, 417] width 491 height 14
type input "202512"
click at [525, 504] on button "Aceptar" at bounding box center [564, 518] width 79 height 29
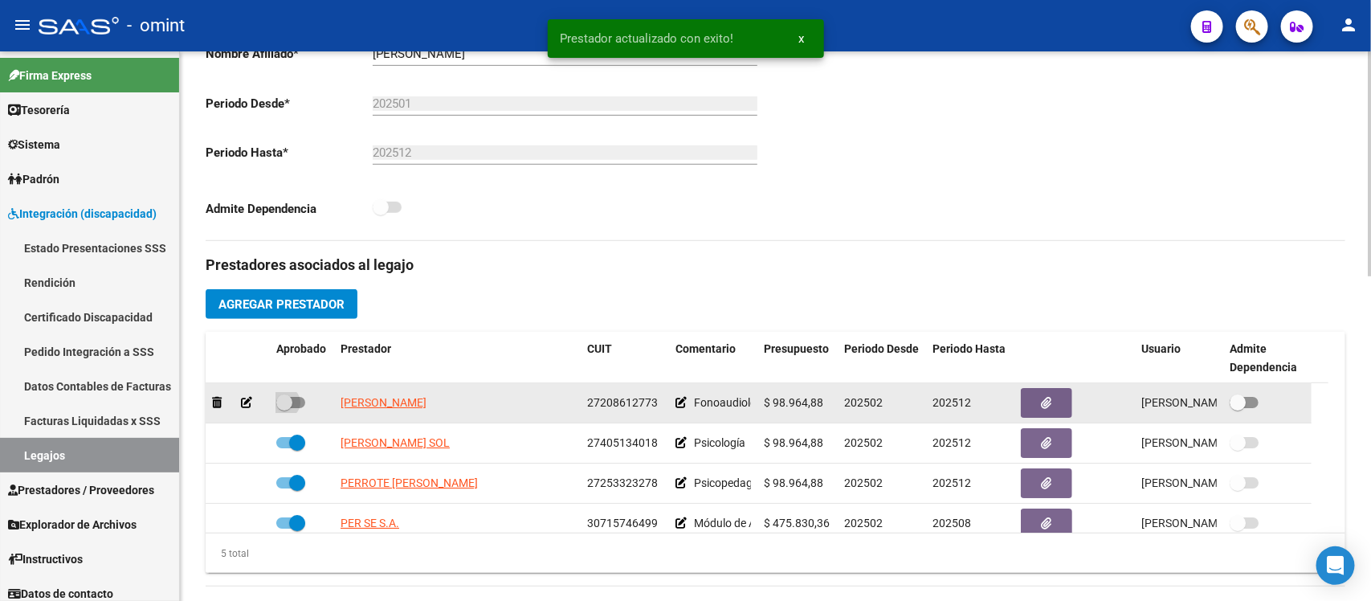
click at [278, 402] on span at bounding box center [284, 402] width 16 height 16
click at [283, 408] on input "checkbox" at bounding box center [283, 408] width 1 height 1
checkbox input "true"
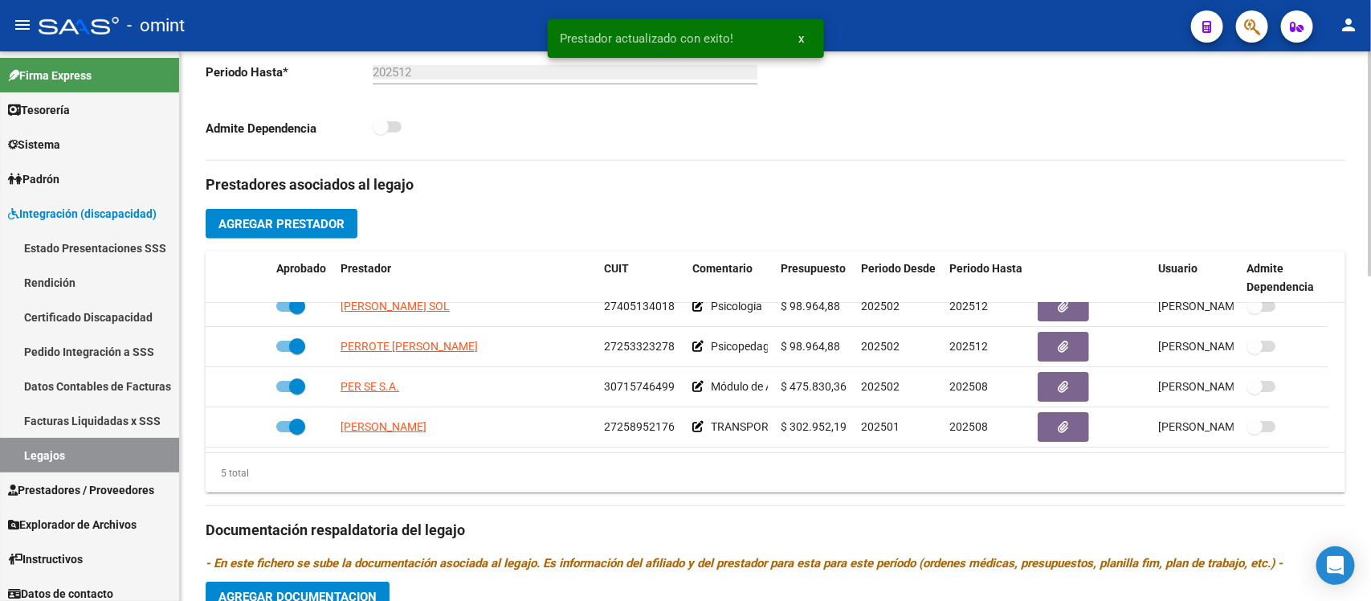
scroll to position [602, 0]
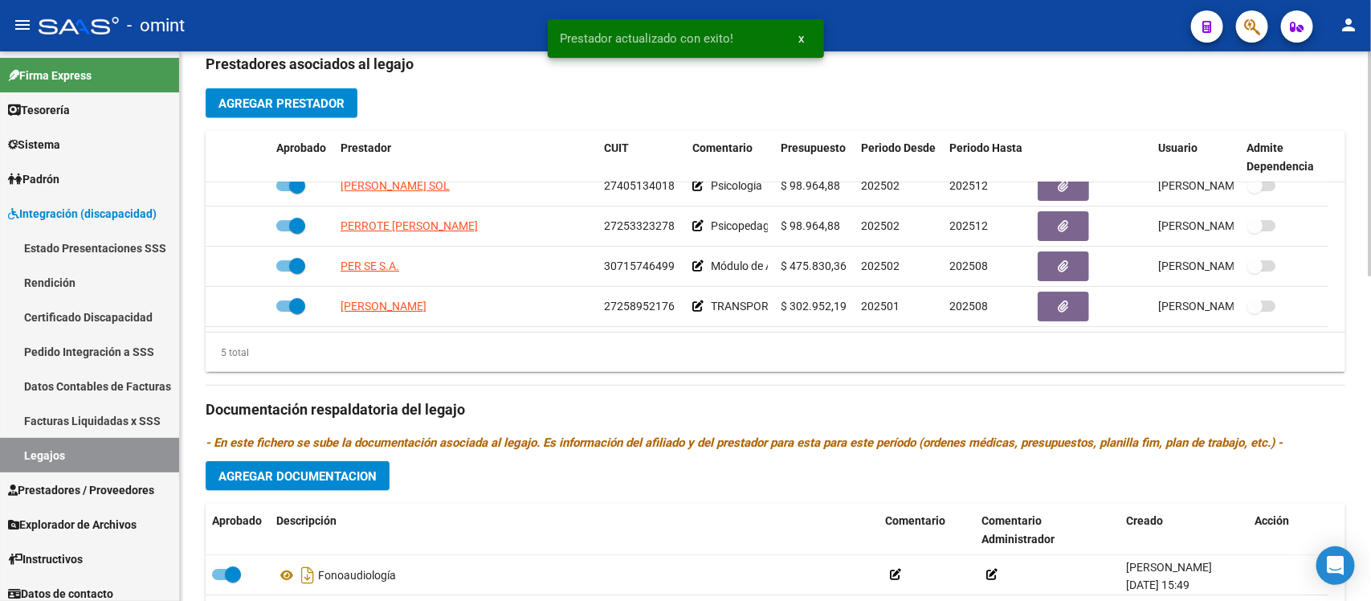
click at [307, 464] on button "Agregar Documentacion" at bounding box center [298, 476] width 184 height 30
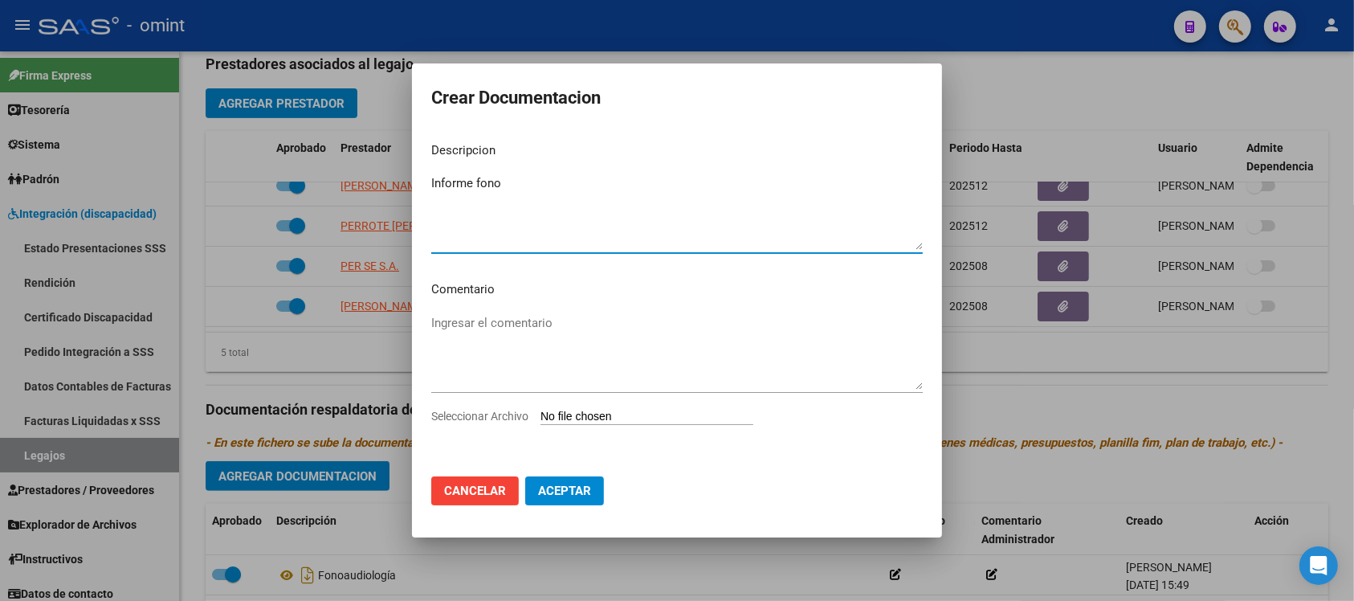
type textarea "Informe fono"
click at [623, 426] on div "Seleccionar Archivo" at bounding box center [676, 422] width 491 height 31
click at [627, 412] on input "Seleccionar Archivo" at bounding box center [646, 417] width 213 height 15
type input "C:\fakepath\informe semestral.pdf"
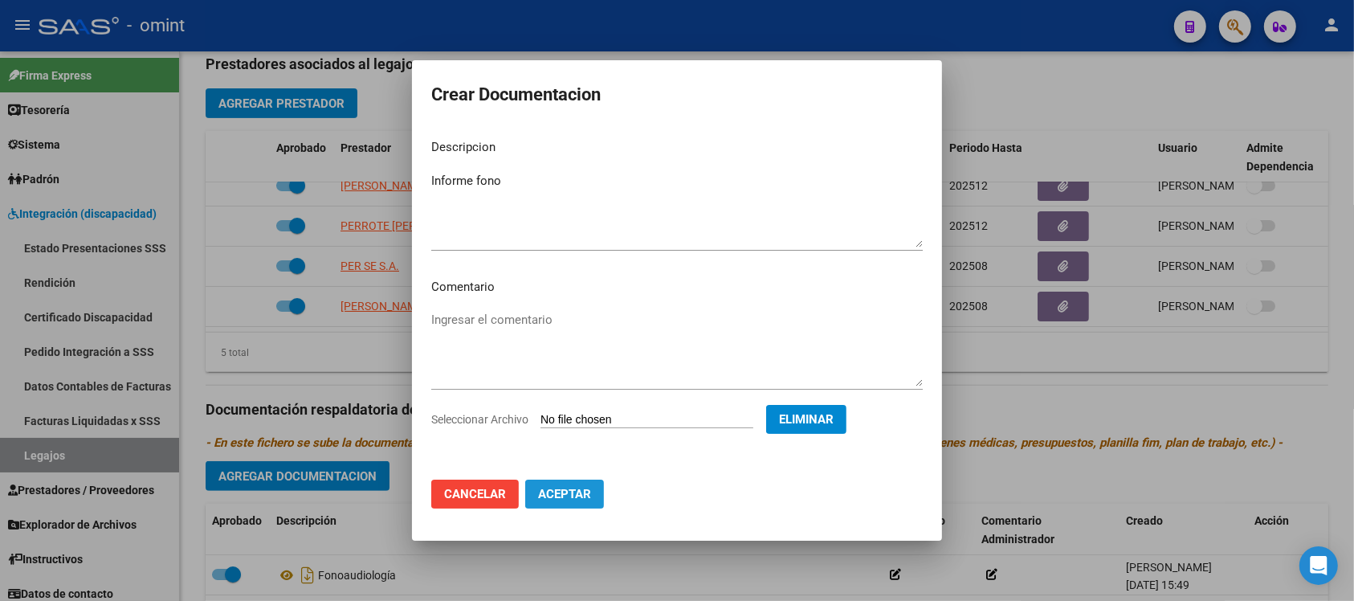
click at [544, 487] on span "Aceptar" at bounding box center [564, 494] width 53 height 14
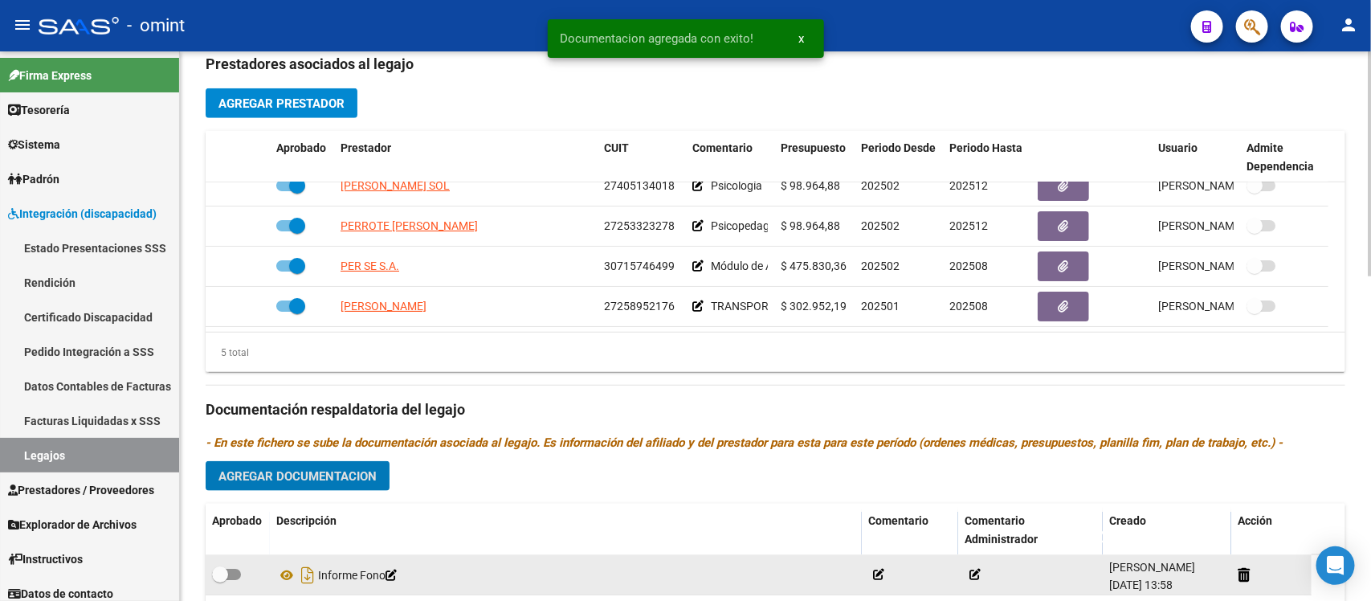
click at [222, 568] on span at bounding box center [220, 574] width 16 height 16
click at [220, 580] on input "checkbox" at bounding box center [219, 580] width 1 height 1
checkbox input "true"
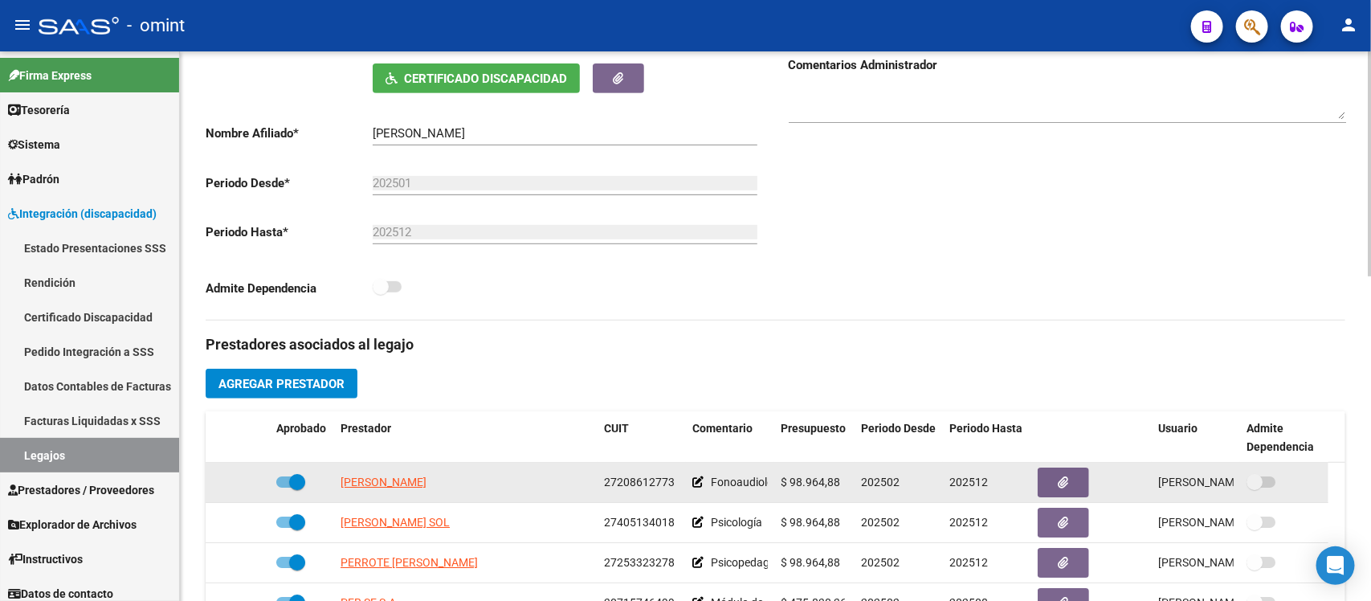
scroll to position [0, 0]
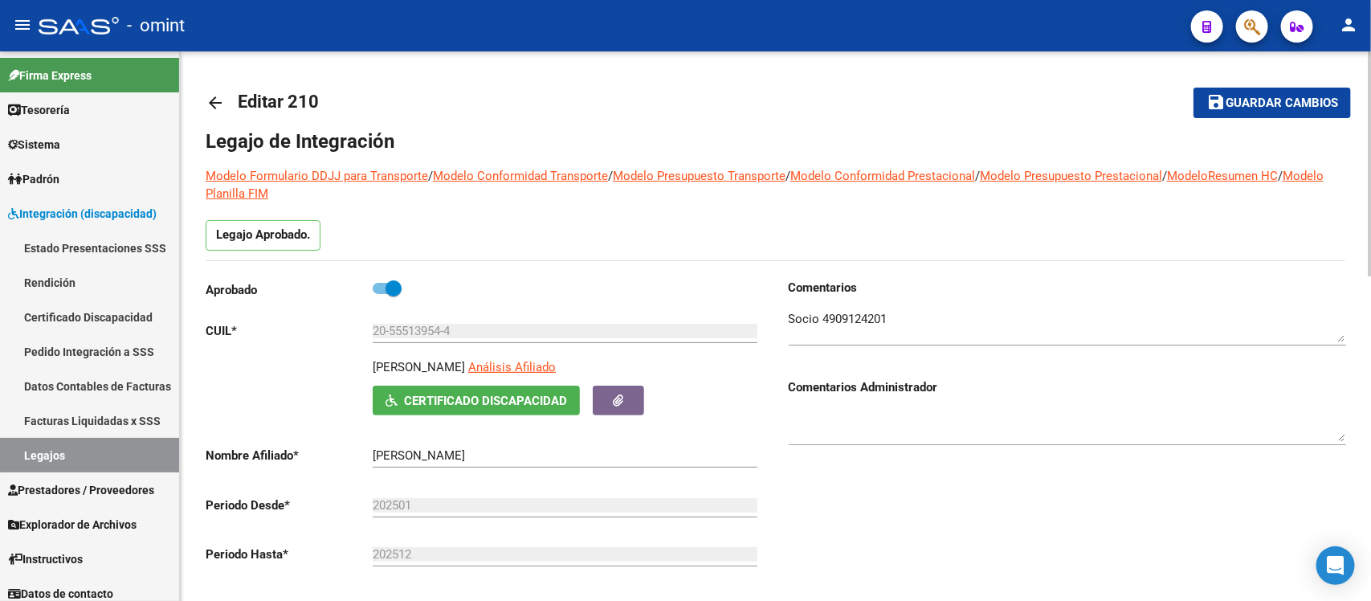
click at [207, 105] on mat-icon "arrow_back" at bounding box center [215, 102] width 19 height 19
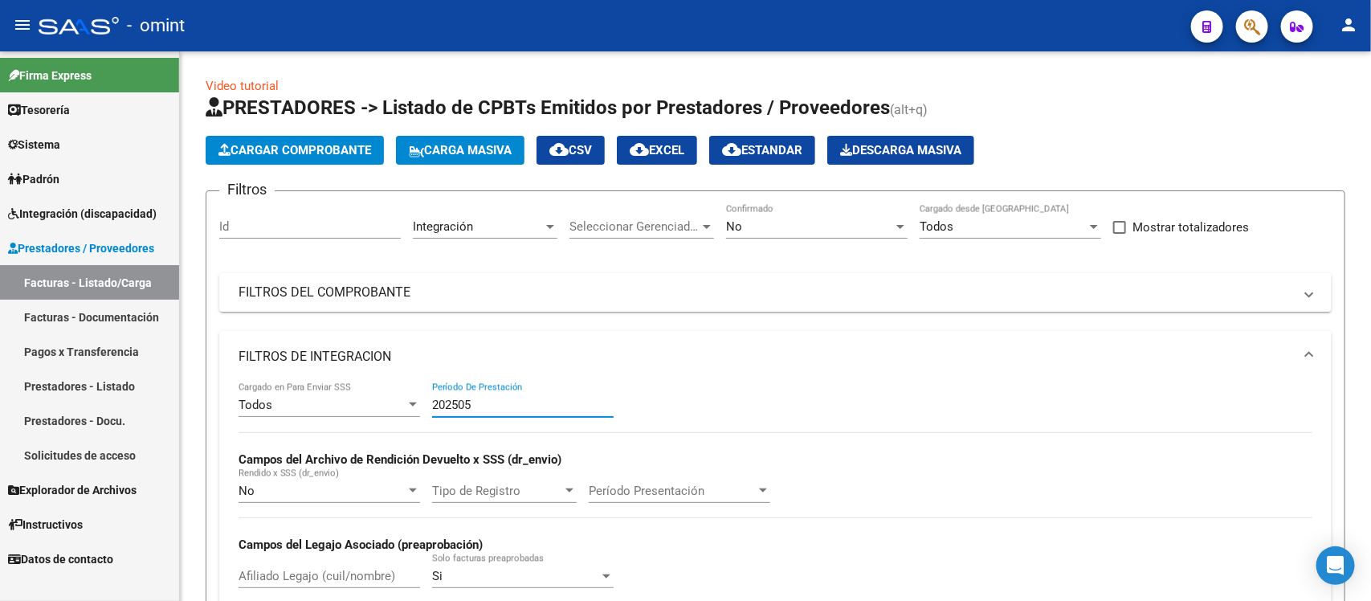
scroll to position [21, 0]
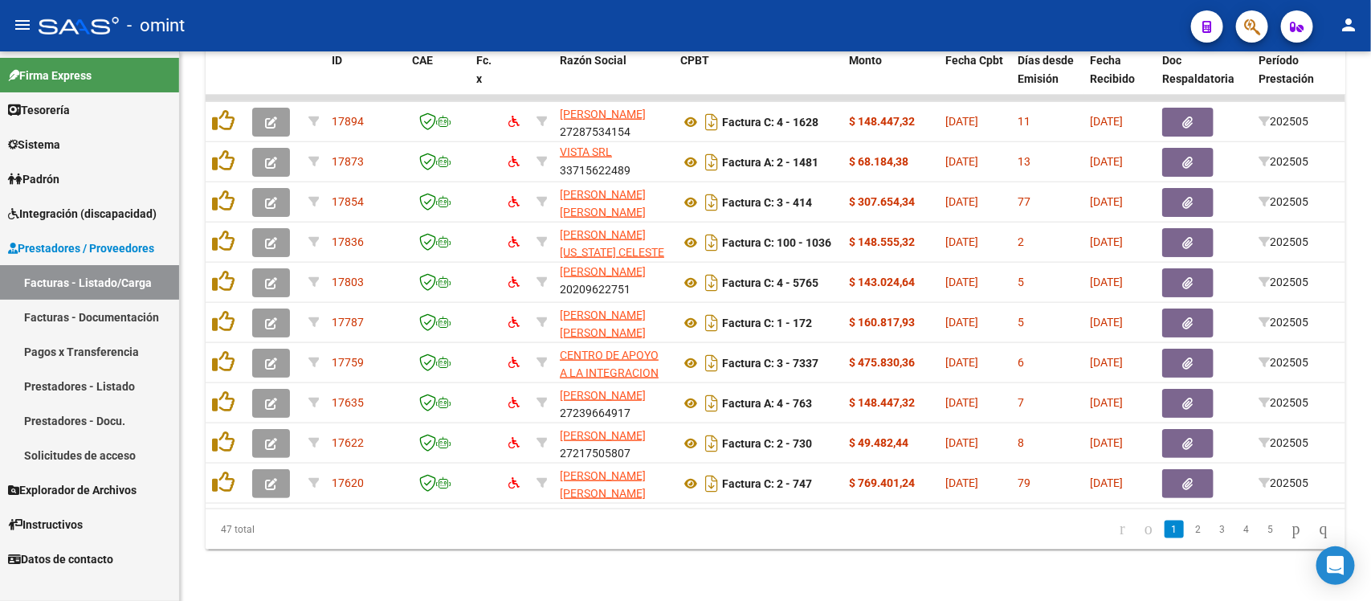
click at [85, 282] on link "Facturas - Listado/Carga" at bounding box center [89, 282] width 179 height 35
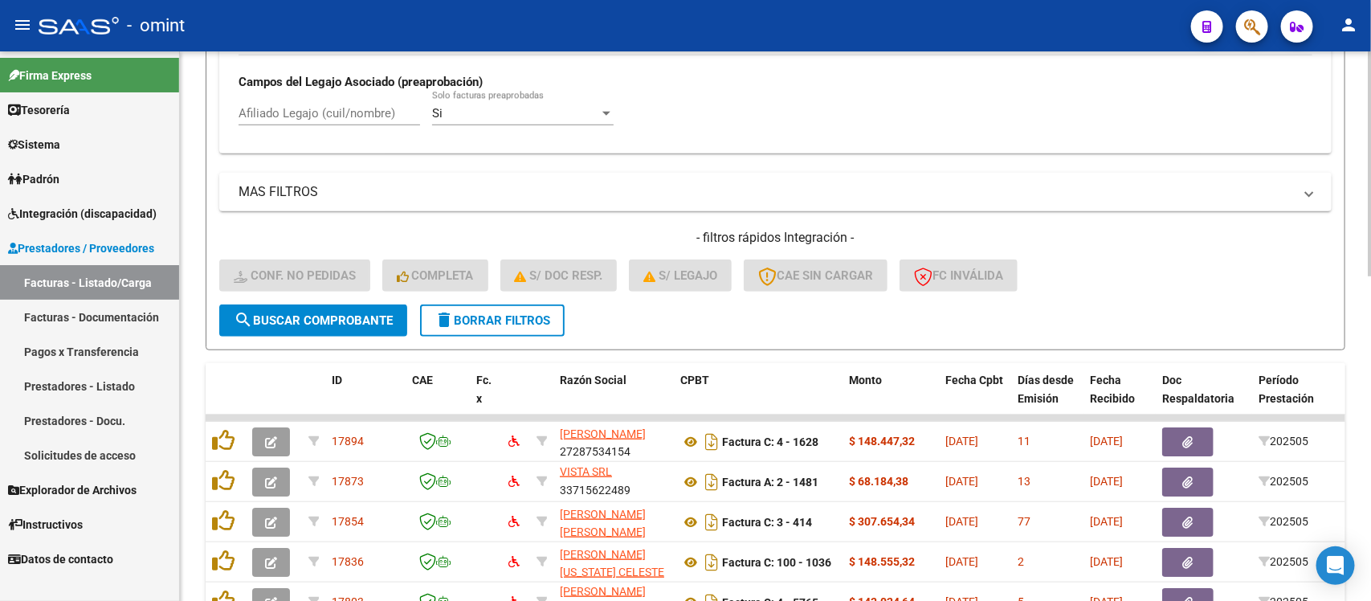
scroll to position [394, 0]
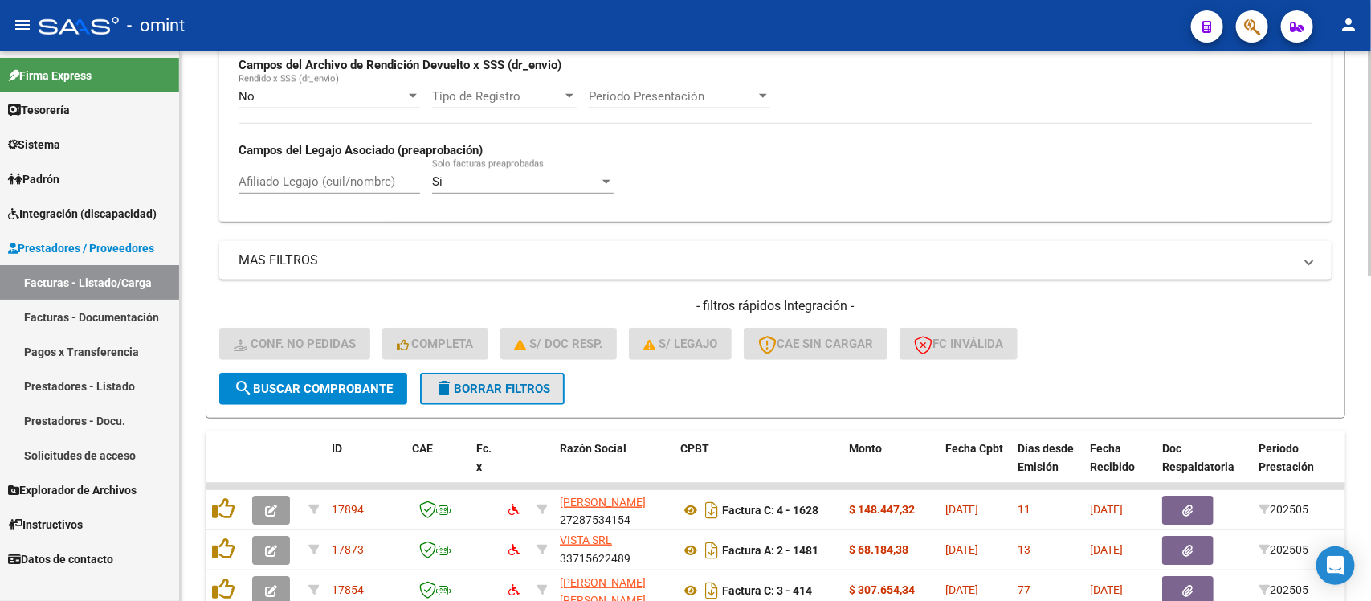
click at [503, 367] on form "Filtros Id Integración Area Seleccionar Gerenciador Seleccionar Gerenciador No …" at bounding box center [775, 107] width 1139 height 622
click at [460, 381] on span "delete Borrar Filtros" at bounding box center [492, 388] width 116 height 14
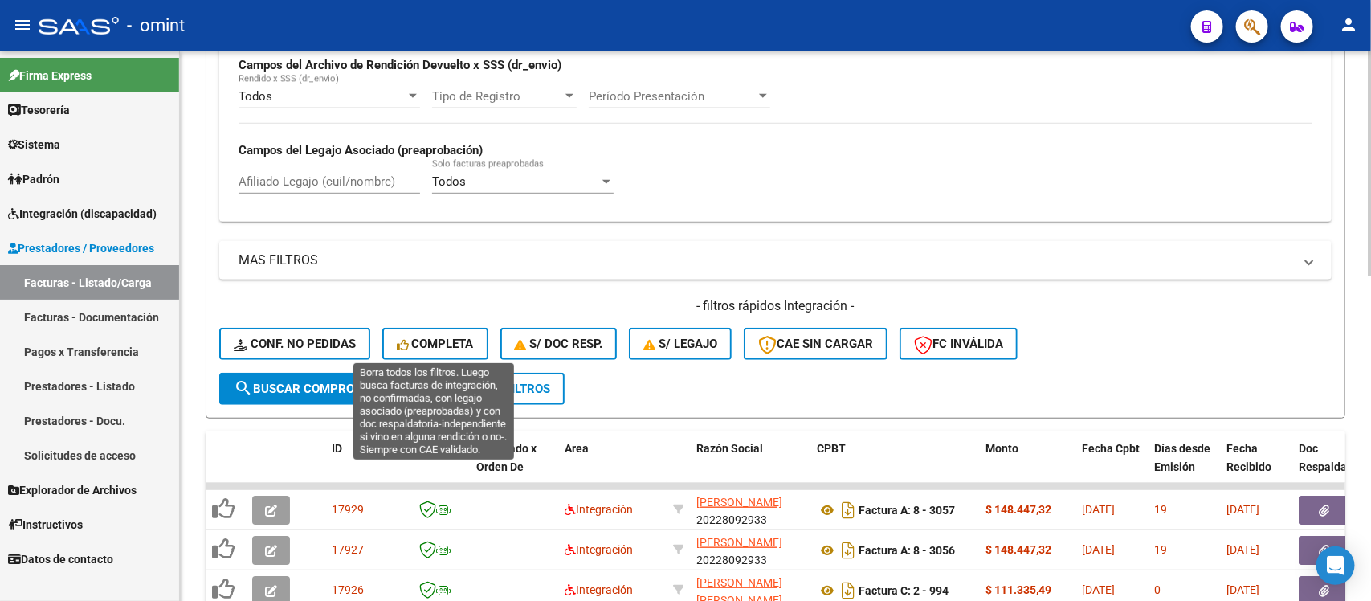
click at [450, 340] on span "Completa" at bounding box center [435, 343] width 77 height 14
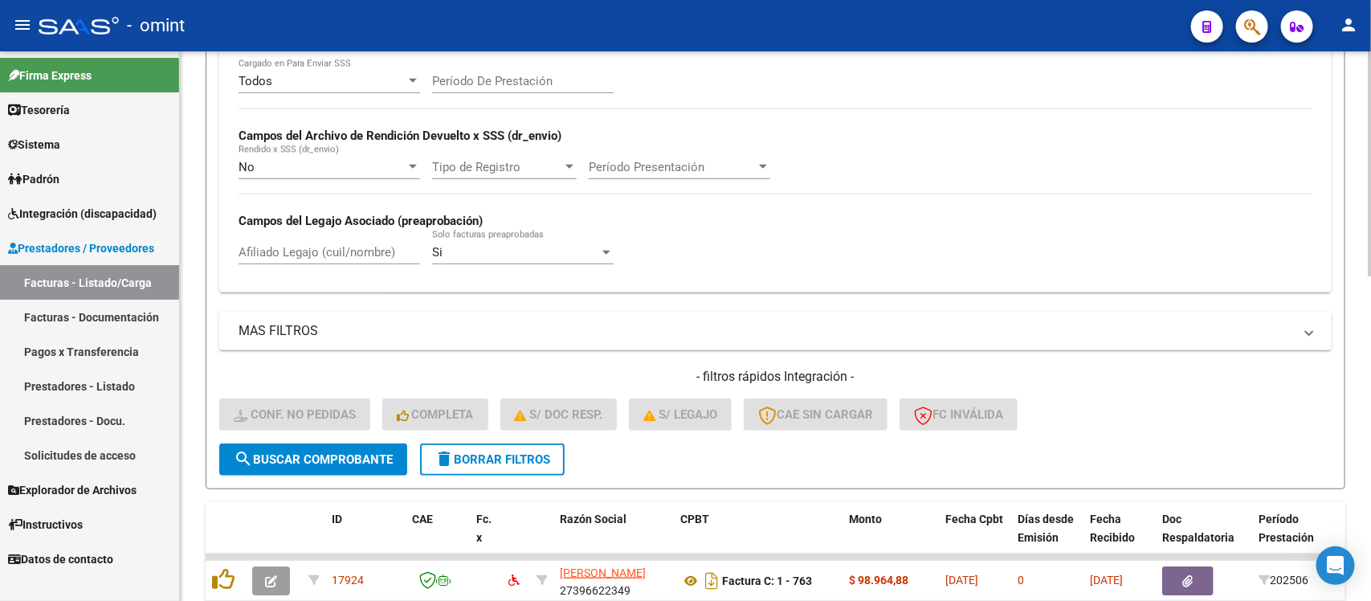
scroll to position [294, 0]
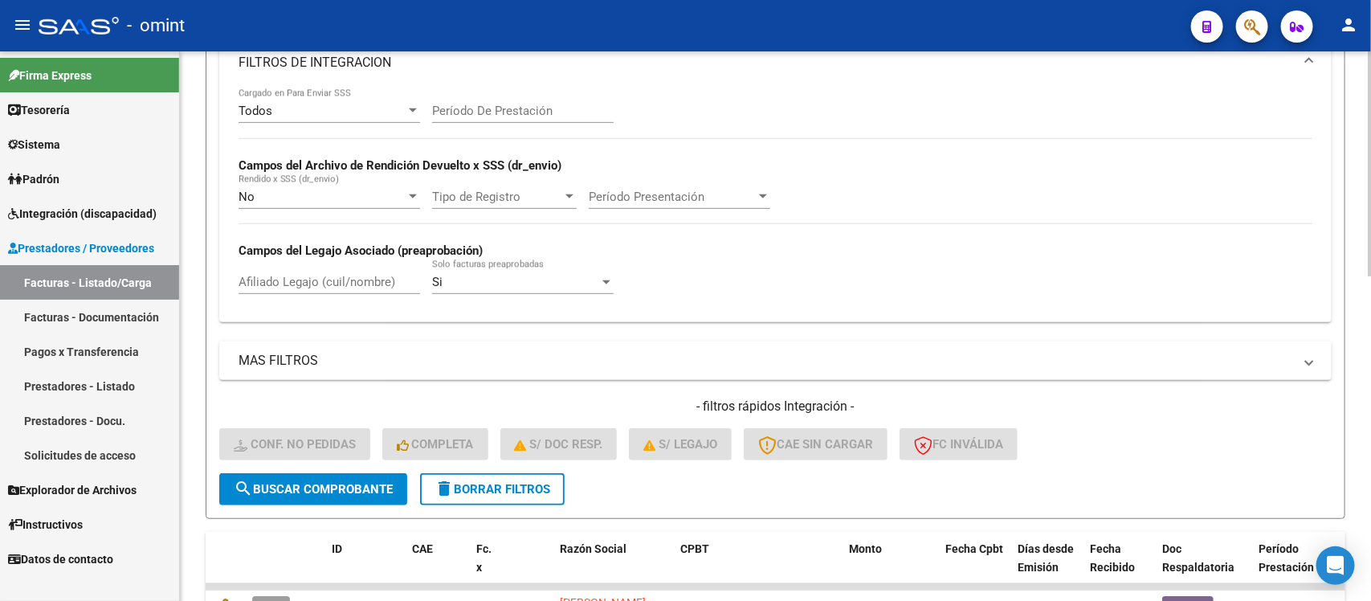
click at [544, 99] on div "Período De Prestación" at bounding box center [522, 105] width 181 height 35
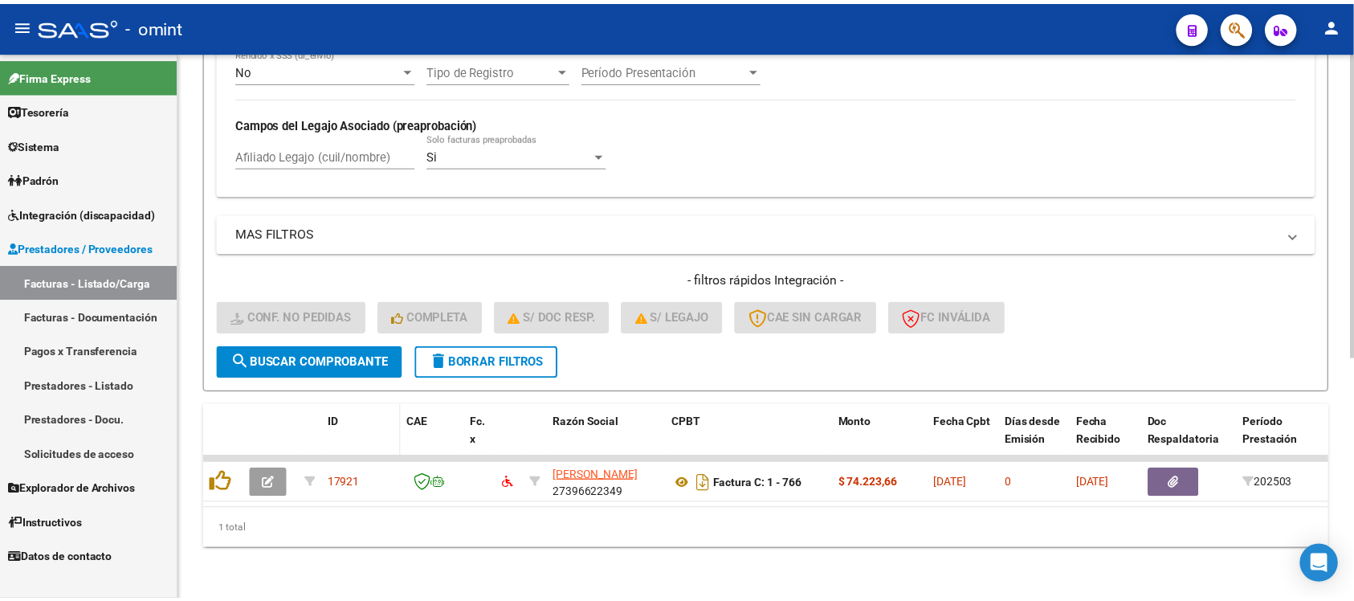
scroll to position [434, 0]
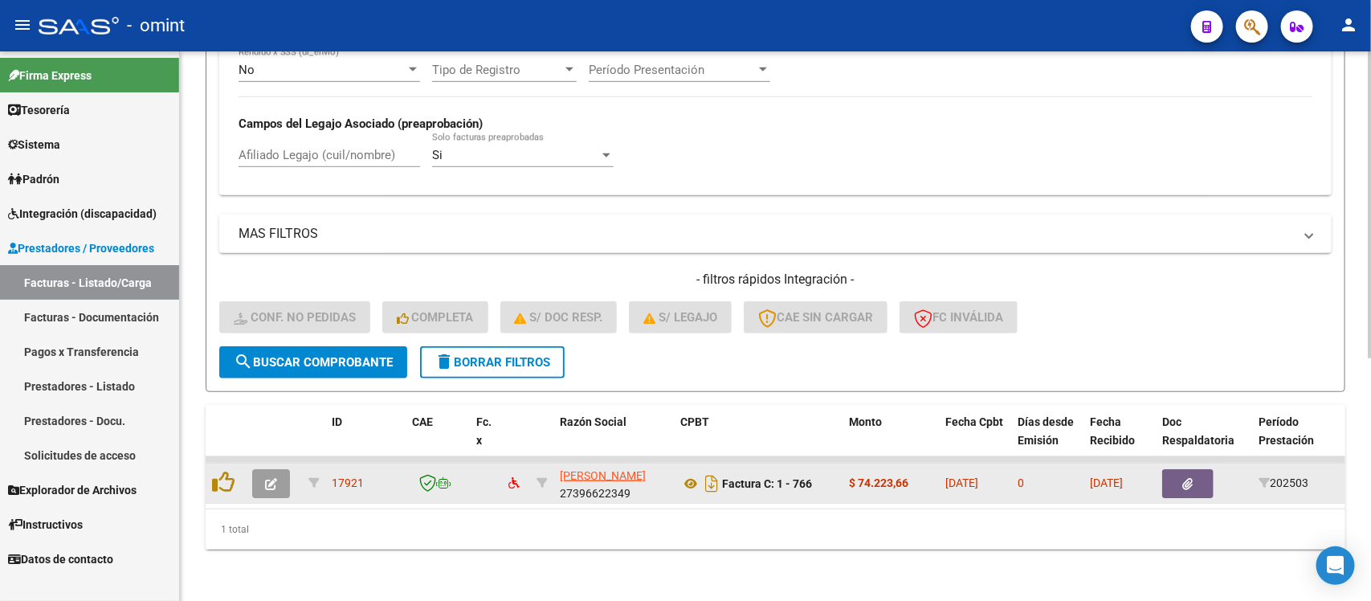
type input "202503"
click at [282, 469] on button "button" at bounding box center [271, 483] width 38 height 29
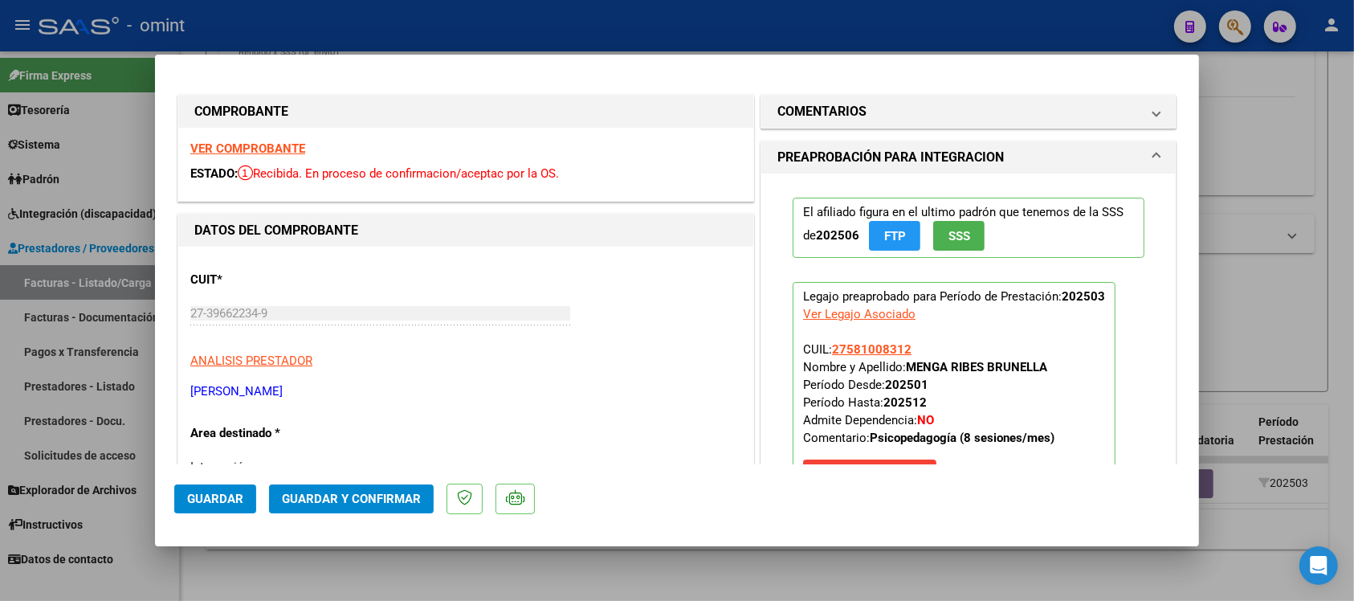
click at [243, 149] on strong "VER COMPROBANTE" at bounding box center [247, 148] width 115 height 14
click at [828, 113] on h1 "COMENTARIOS" at bounding box center [821, 111] width 89 height 19
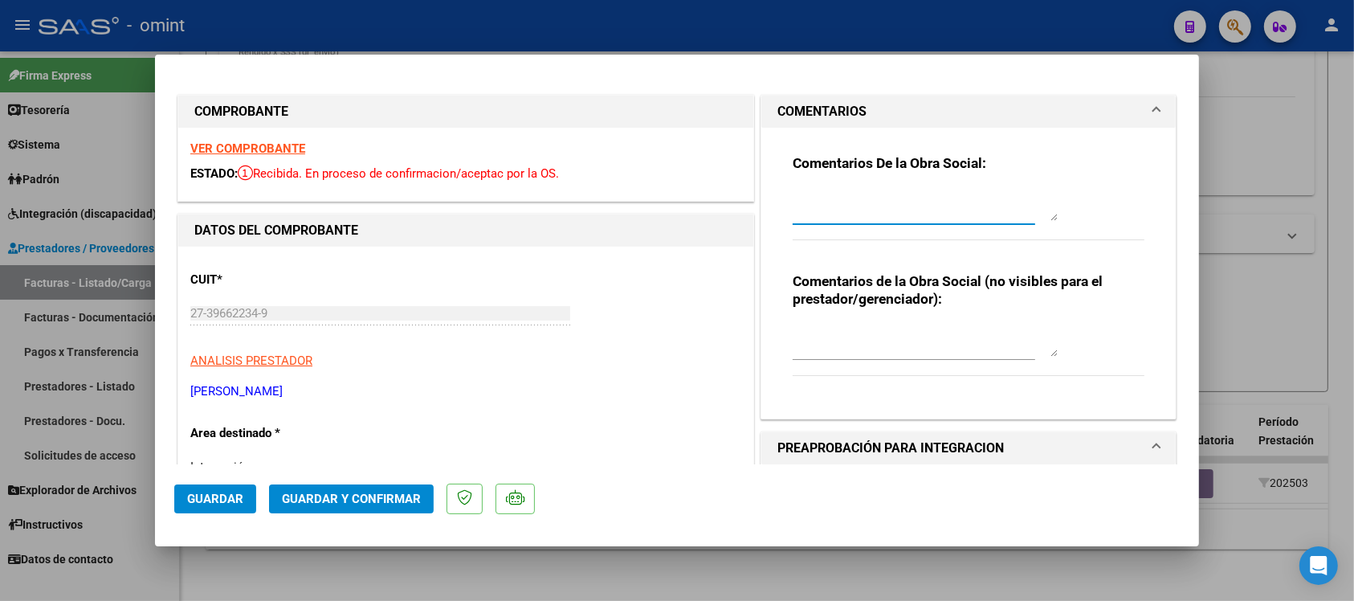
click at [834, 210] on textarea at bounding box center [925, 205] width 265 height 32
paste textarea "Fuera del periodo de presentación para el mecanismo de integración. Por favor c…"
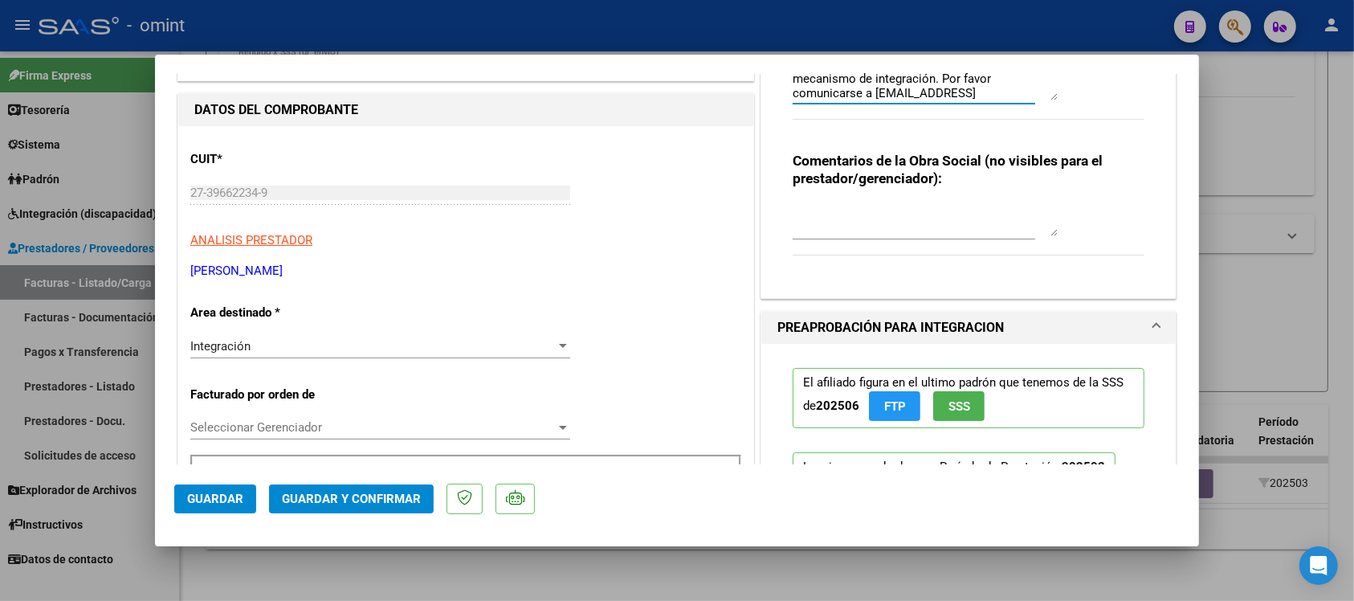
scroll to position [201, 0]
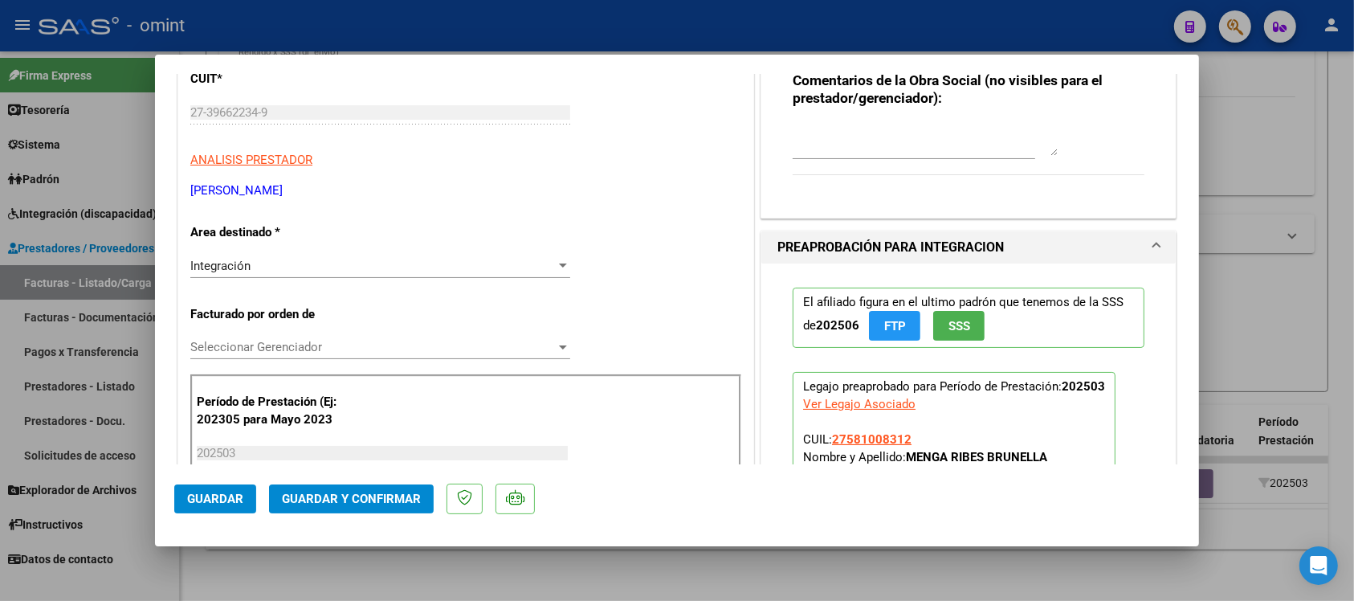
type textarea "Fuera del periodo de presentación para el mecanismo de integración. Por favor c…"
click at [267, 267] on div "Integración" at bounding box center [372, 266] width 365 height 14
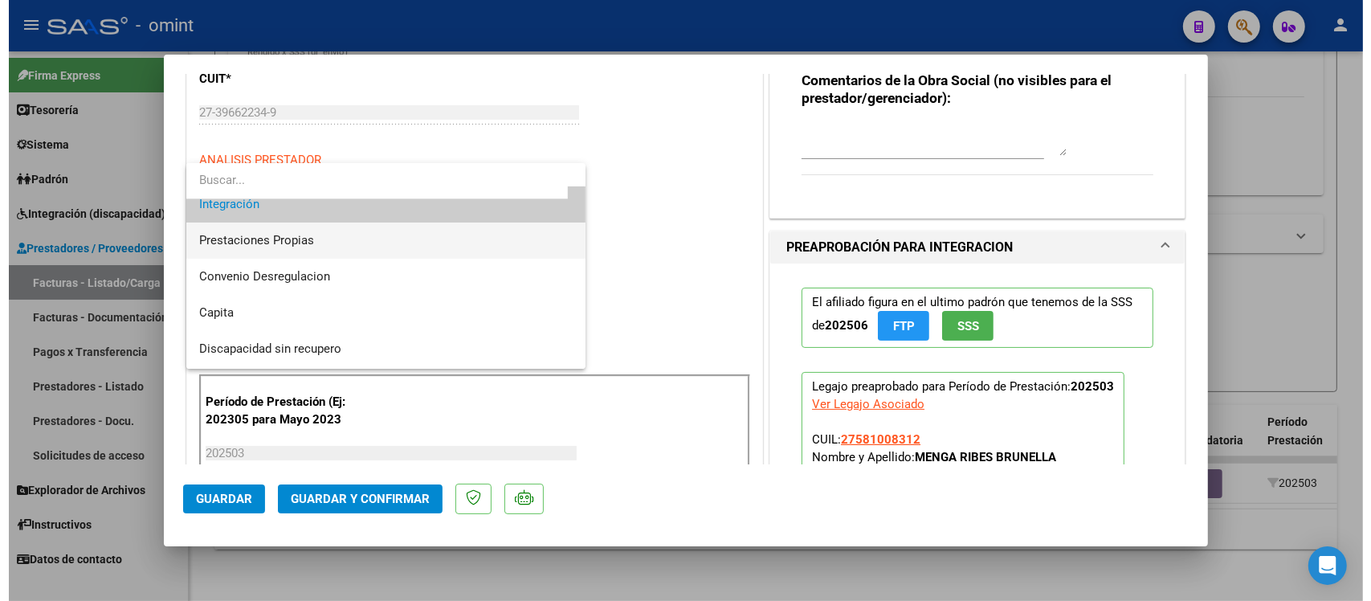
scroll to position [155, 0]
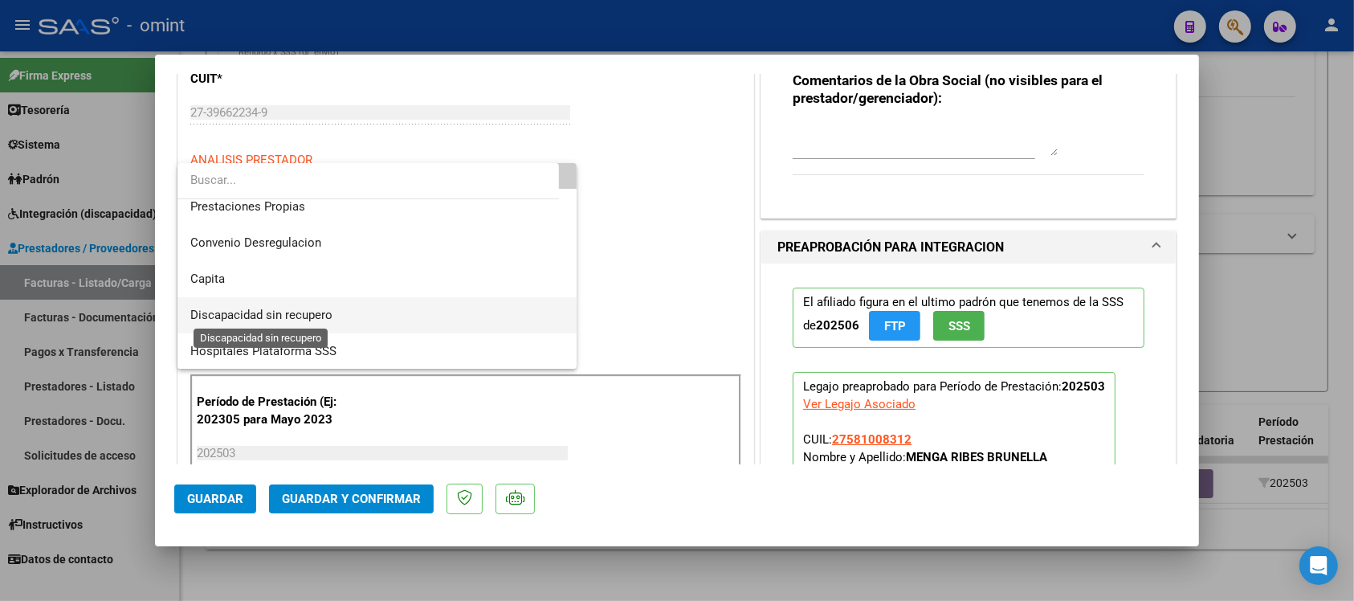
click at [332, 318] on span "Discapacidad sin recupero" at bounding box center [261, 315] width 142 height 14
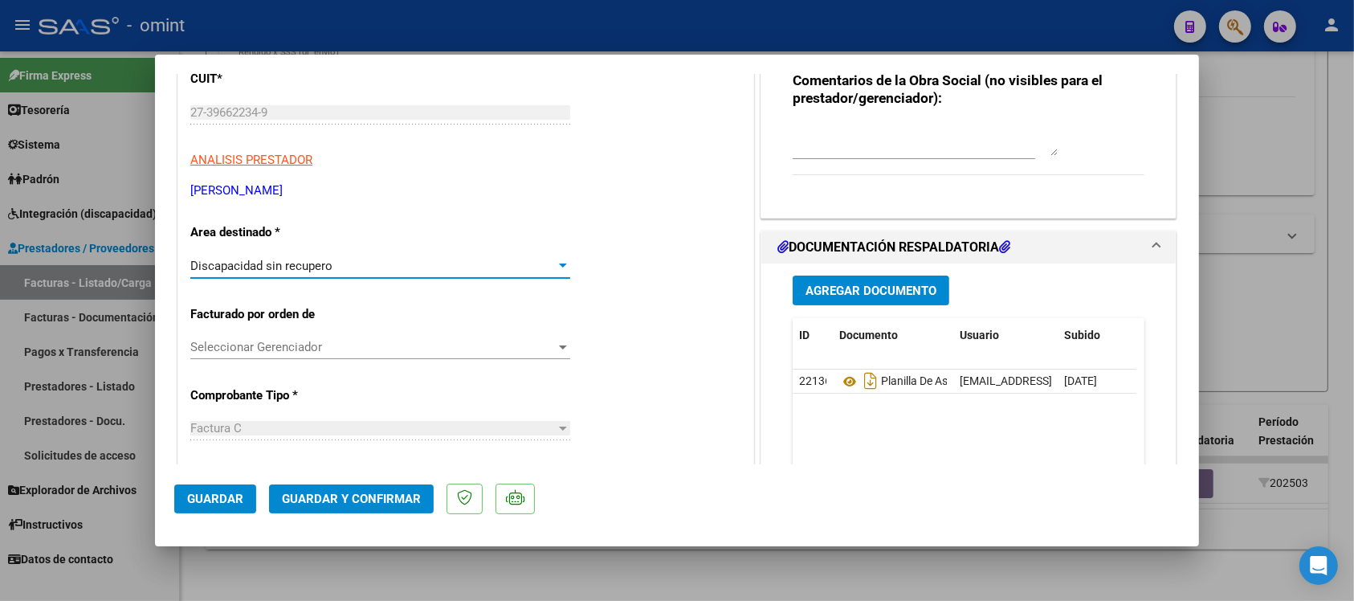
click at [304, 503] on span "Guardar y Confirmar" at bounding box center [351, 498] width 139 height 14
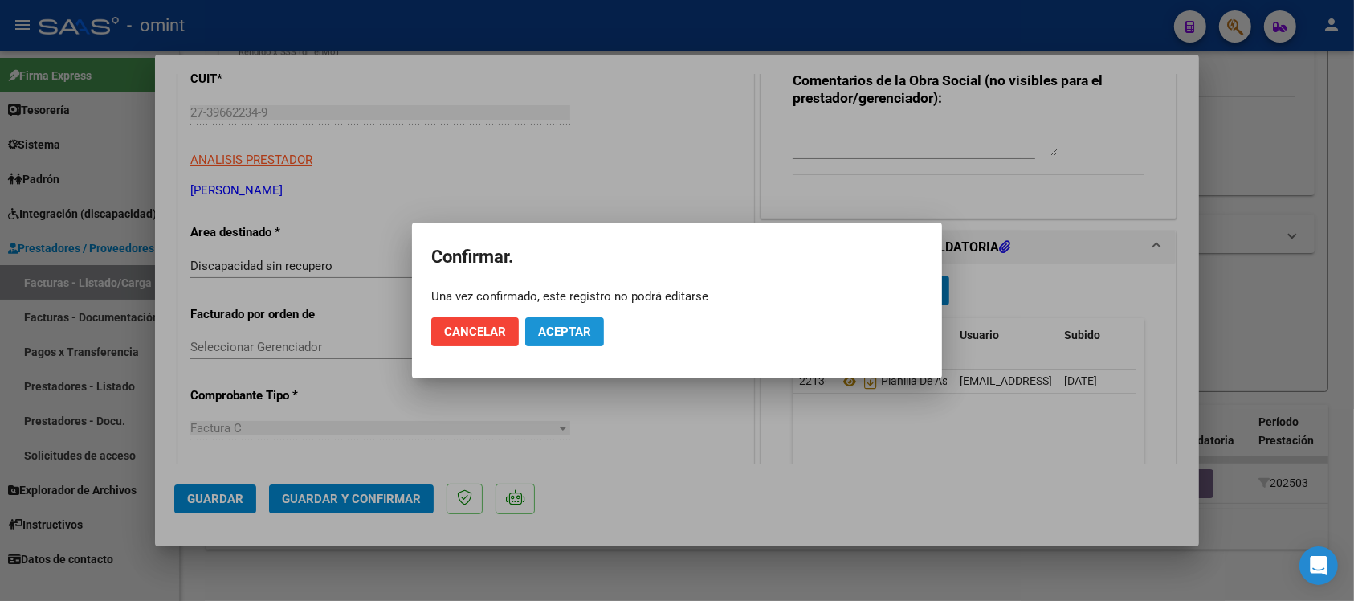
click at [560, 338] on span "Aceptar" at bounding box center [564, 331] width 53 height 14
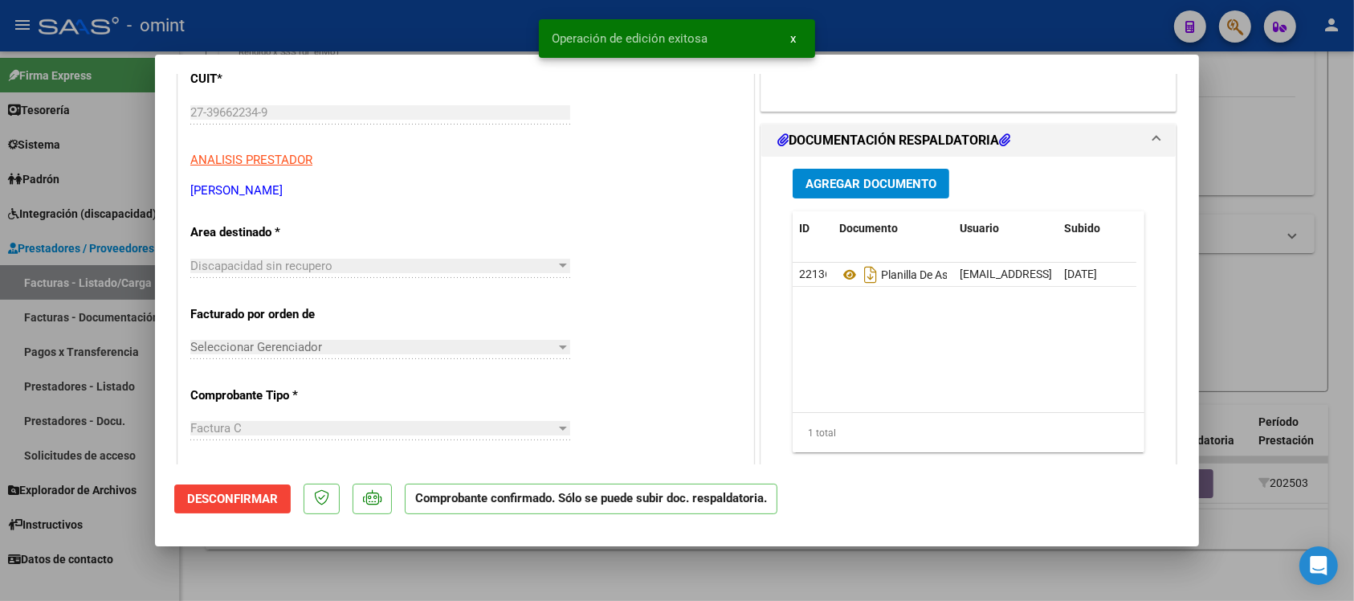
click at [498, 29] on div at bounding box center [677, 300] width 1354 height 601
type input "$ 0,00"
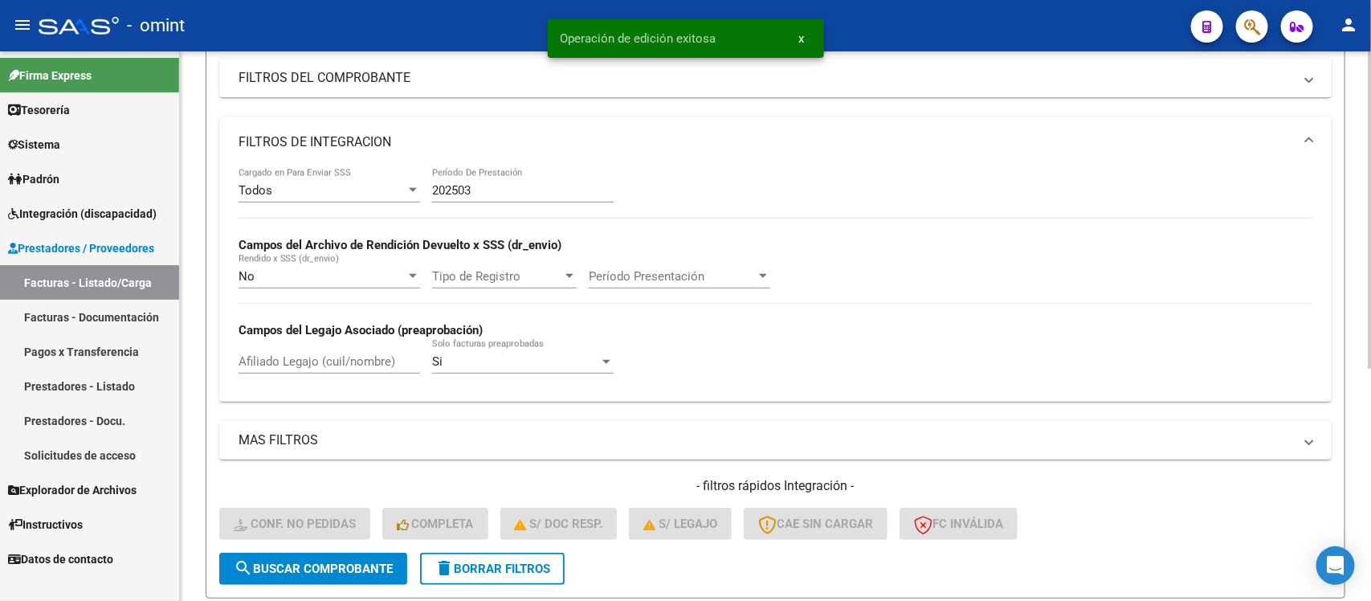
scroll to position [203, 0]
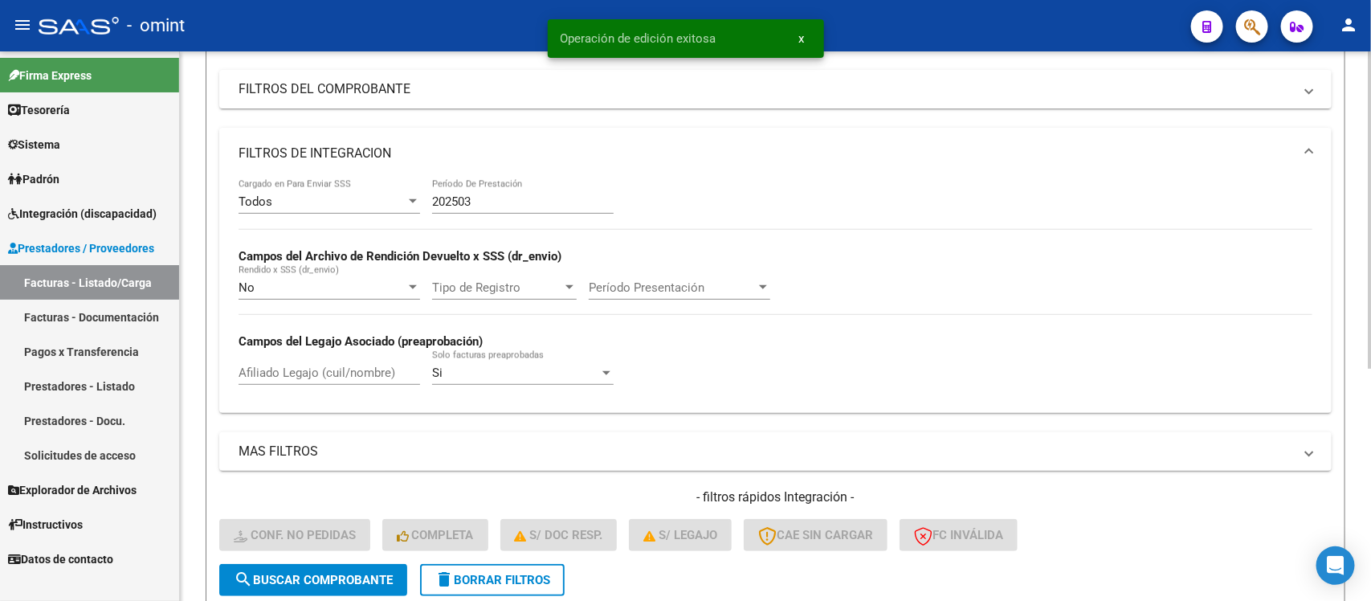
click at [510, 203] on input "202503" at bounding box center [522, 201] width 181 height 14
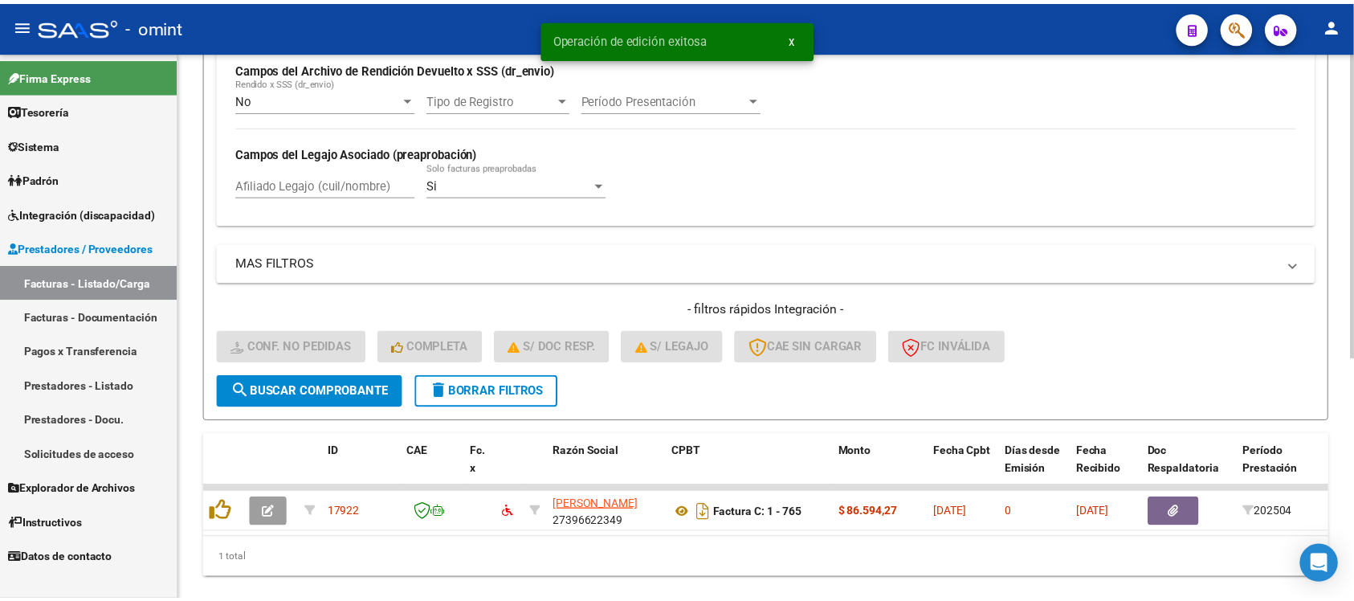
scroll to position [434, 0]
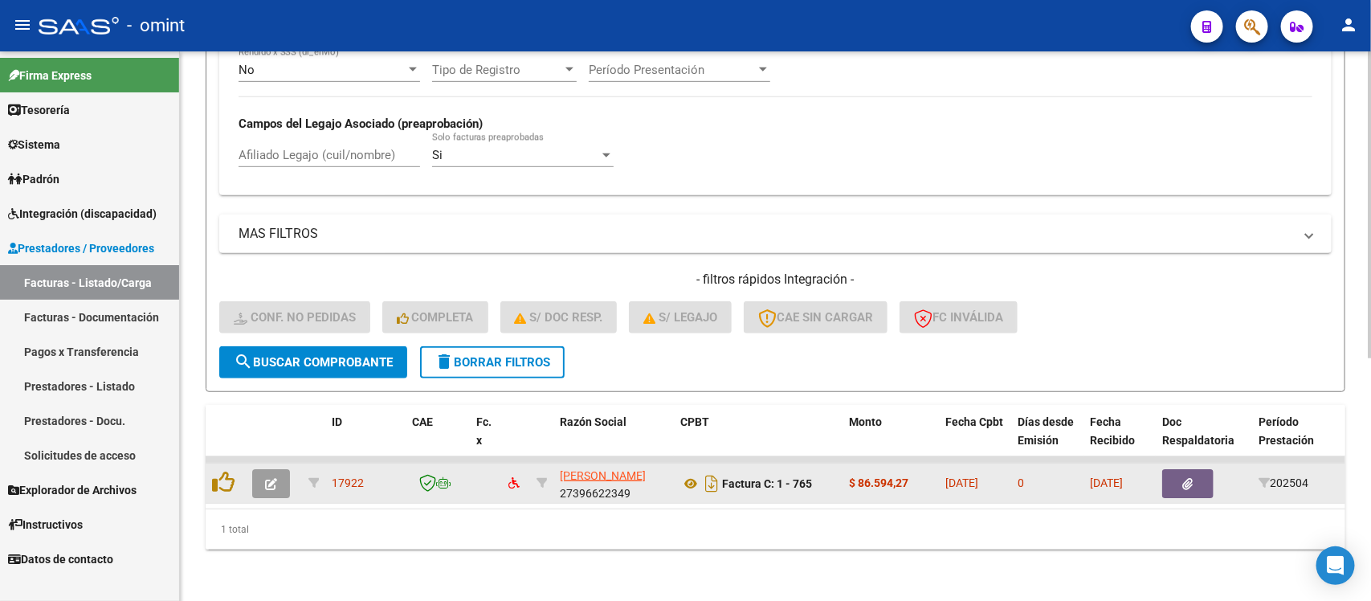
type input "202504"
click at [270, 478] on icon "button" at bounding box center [271, 484] width 12 height 12
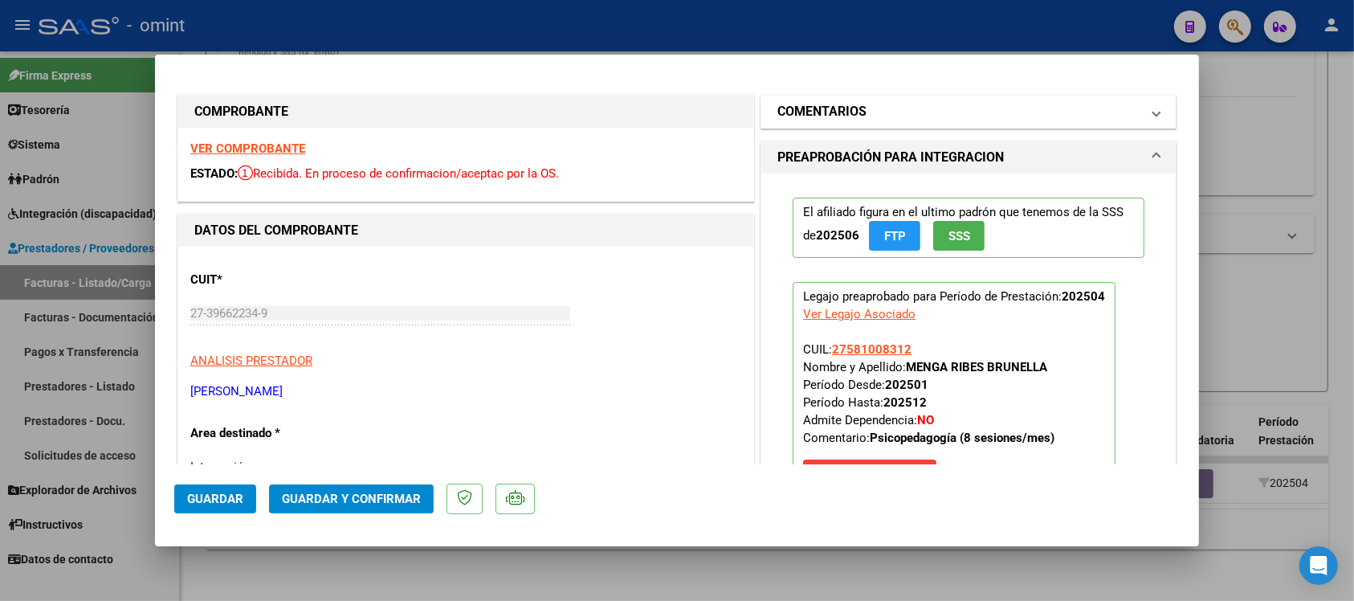
click at [847, 120] on h1 "COMENTARIOS" at bounding box center [821, 111] width 89 height 19
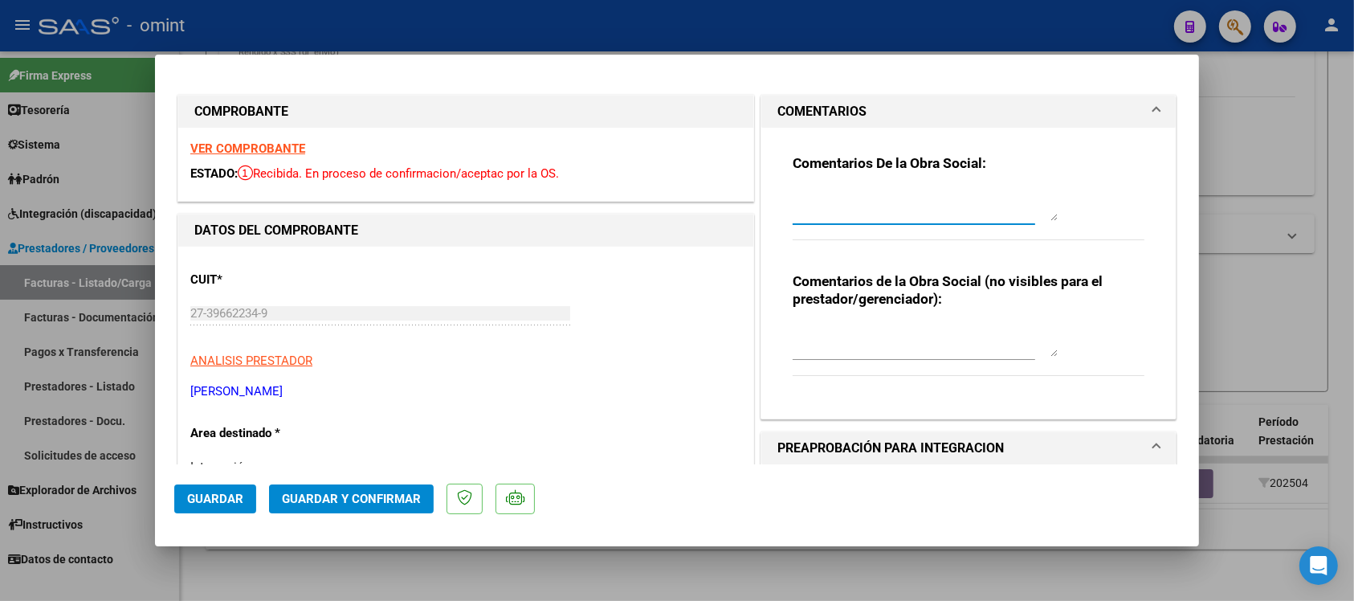
click at [844, 207] on textarea at bounding box center [925, 205] width 265 height 32
paste textarea "Fuera del periodo de presentación para el mecanismo de integración. Por favor c…"
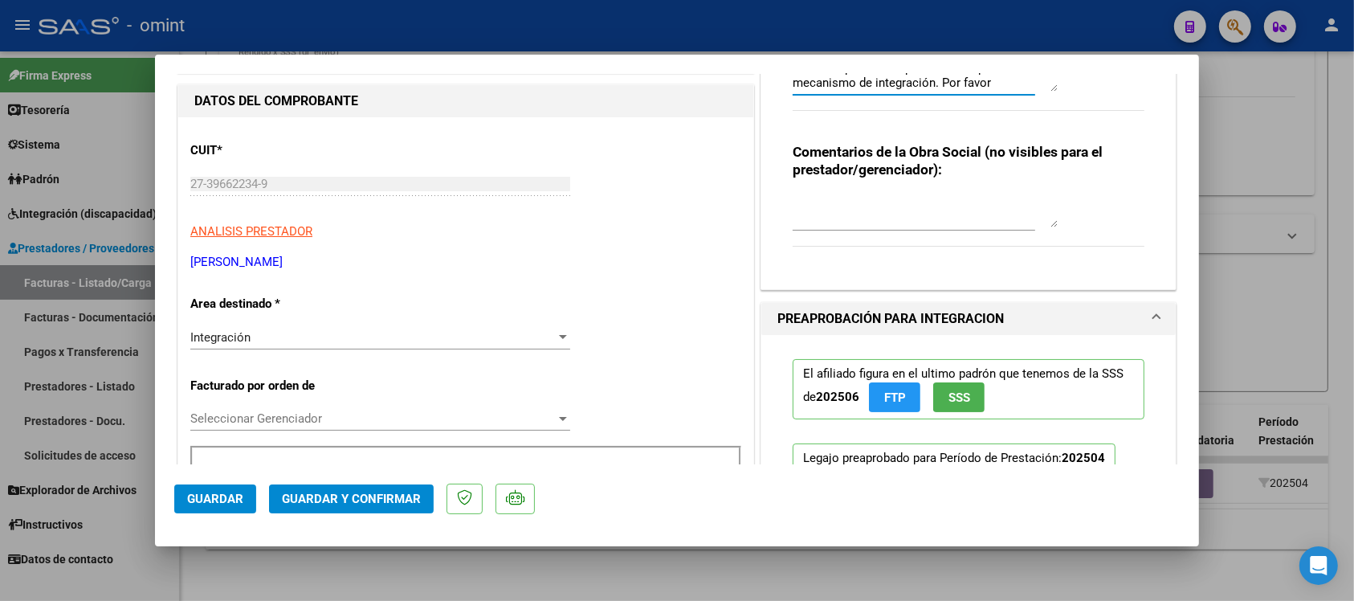
scroll to position [0, 0]
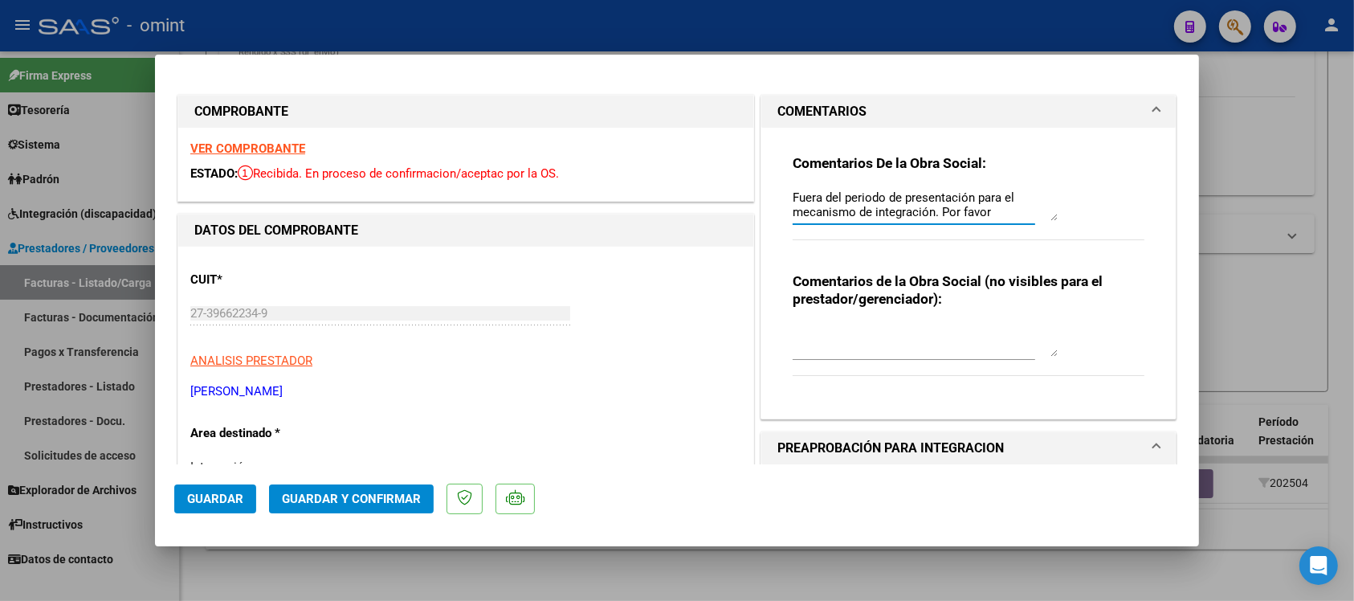
type textarea "Fuera del periodo de presentación para el mecanismo de integración. Por favor c…"
click at [282, 141] on strong "VER COMPROBANTE" at bounding box center [247, 148] width 115 height 14
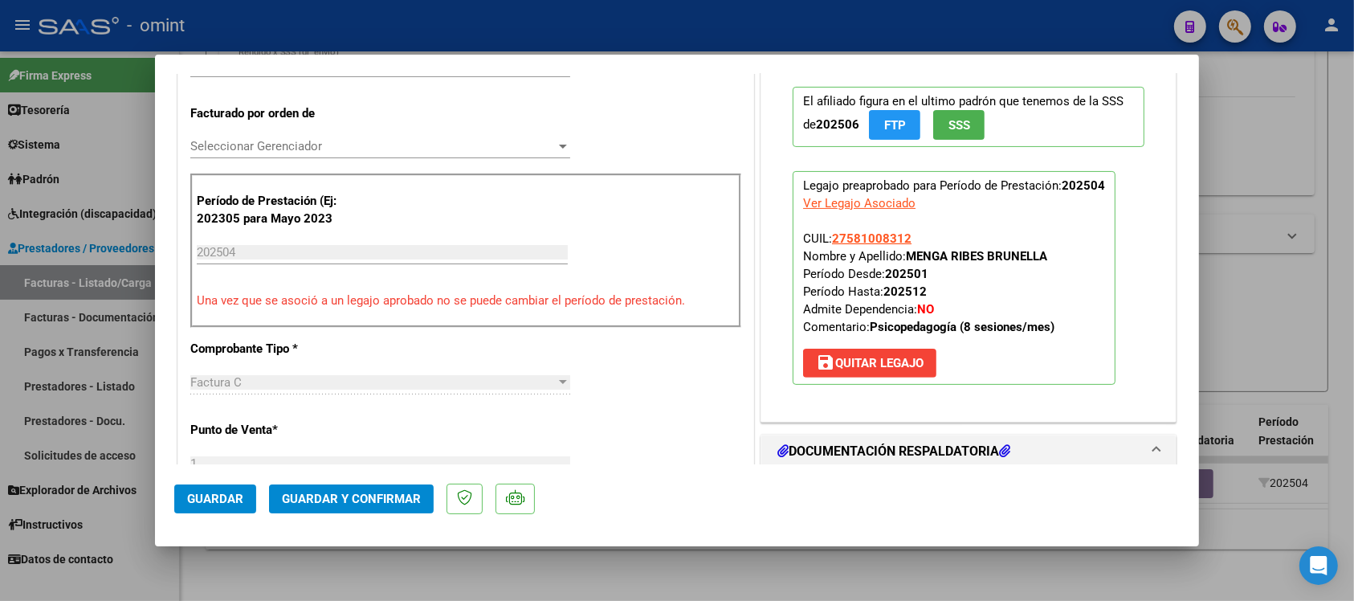
scroll to position [201, 0]
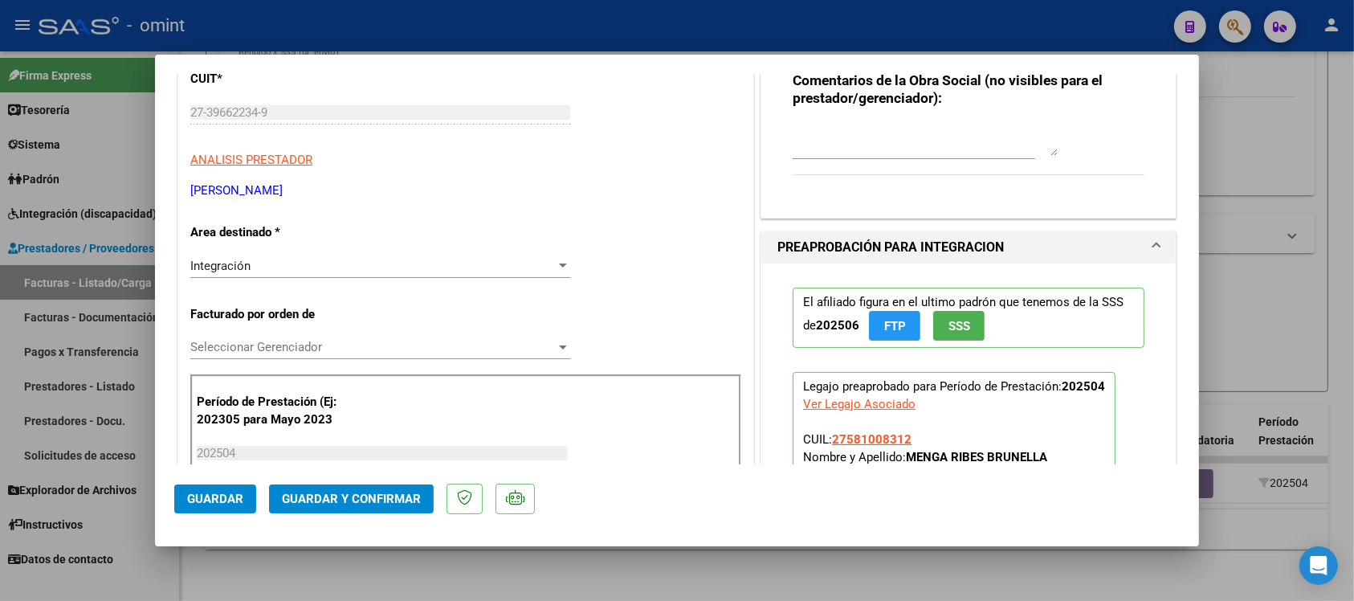
click at [299, 263] on div "Integración" at bounding box center [372, 266] width 365 height 14
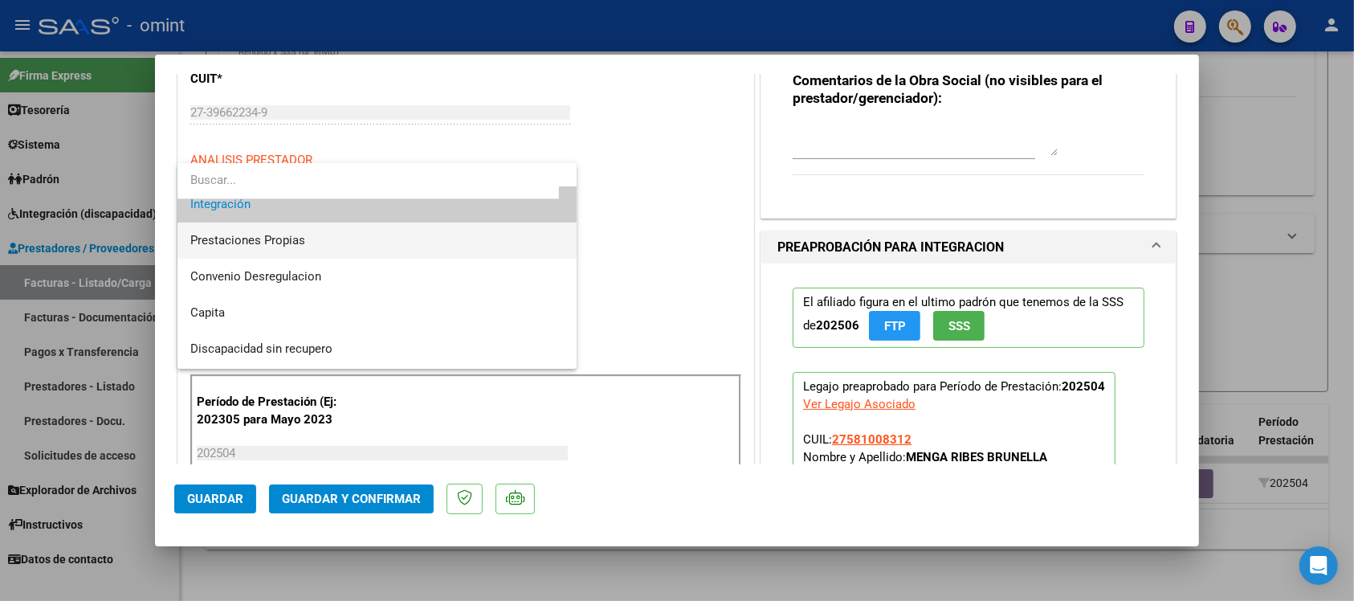
scroll to position [155, 0]
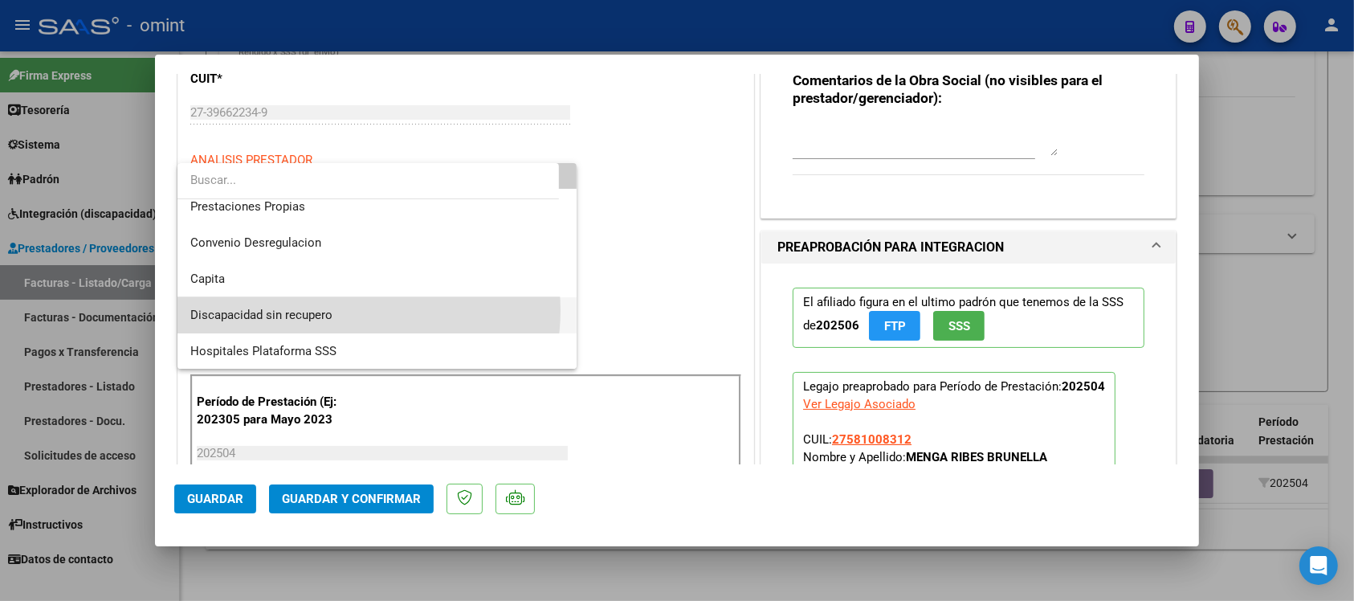
click at [366, 310] on span "Discapacidad sin recupero" at bounding box center [376, 315] width 373 height 36
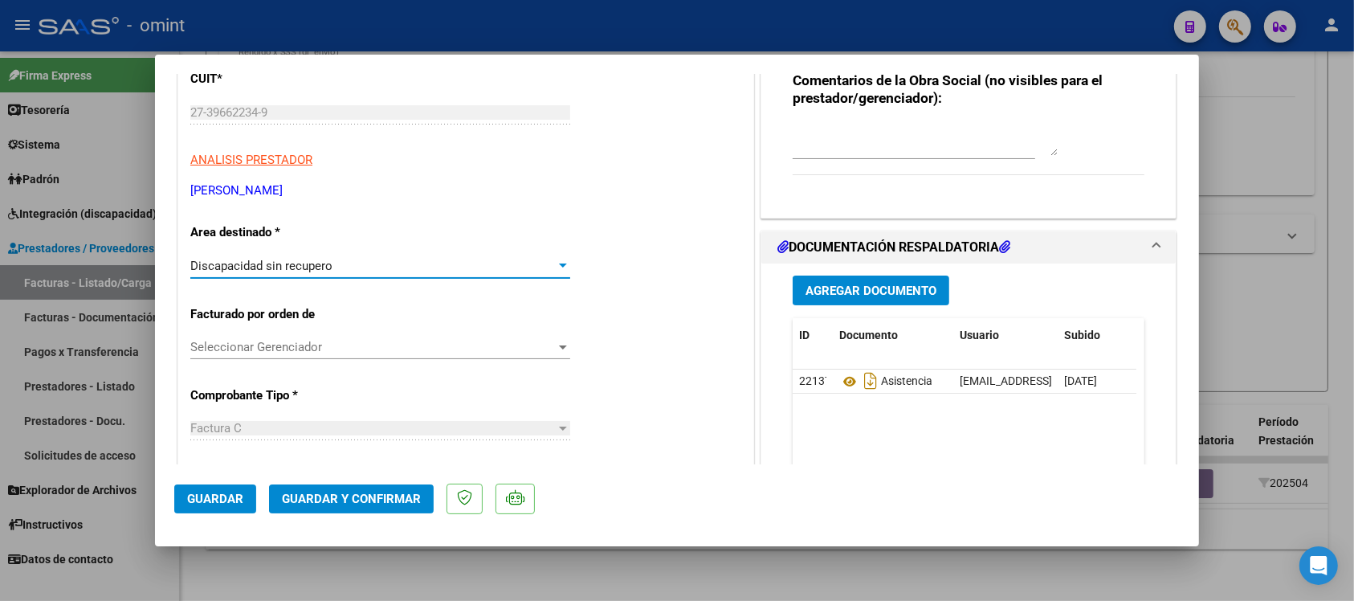
click at [324, 500] on span "Guardar y Confirmar" at bounding box center [351, 498] width 139 height 14
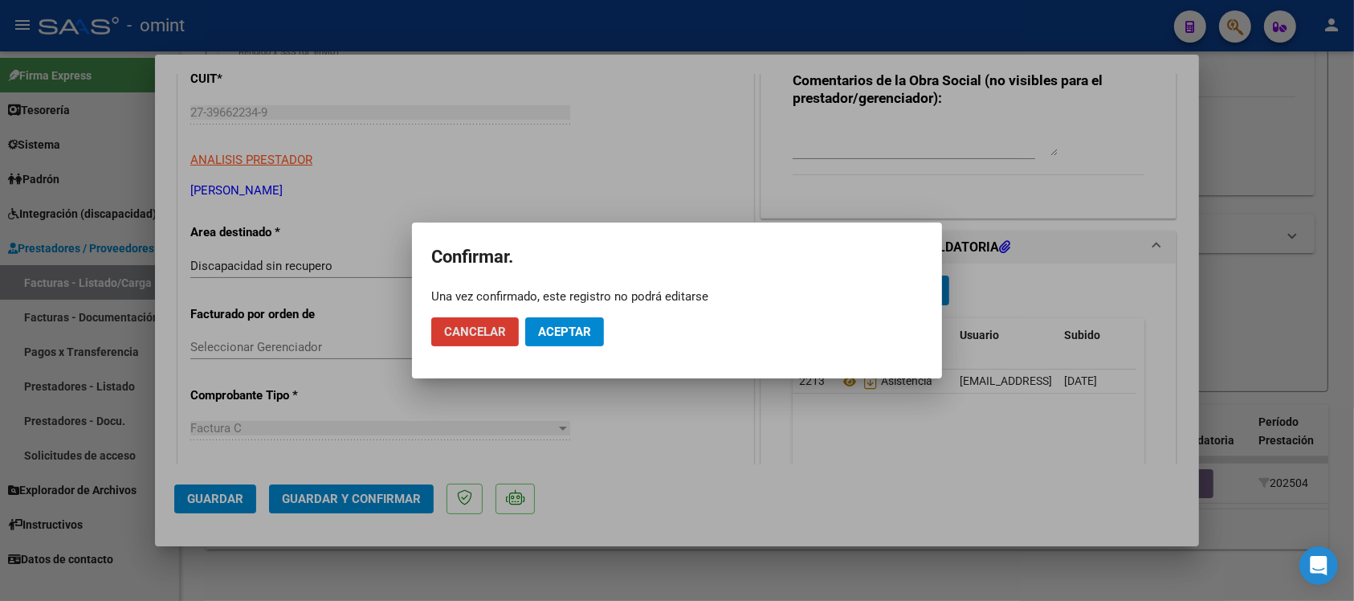
click at [578, 340] on button "Aceptar" at bounding box center [564, 331] width 79 height 29
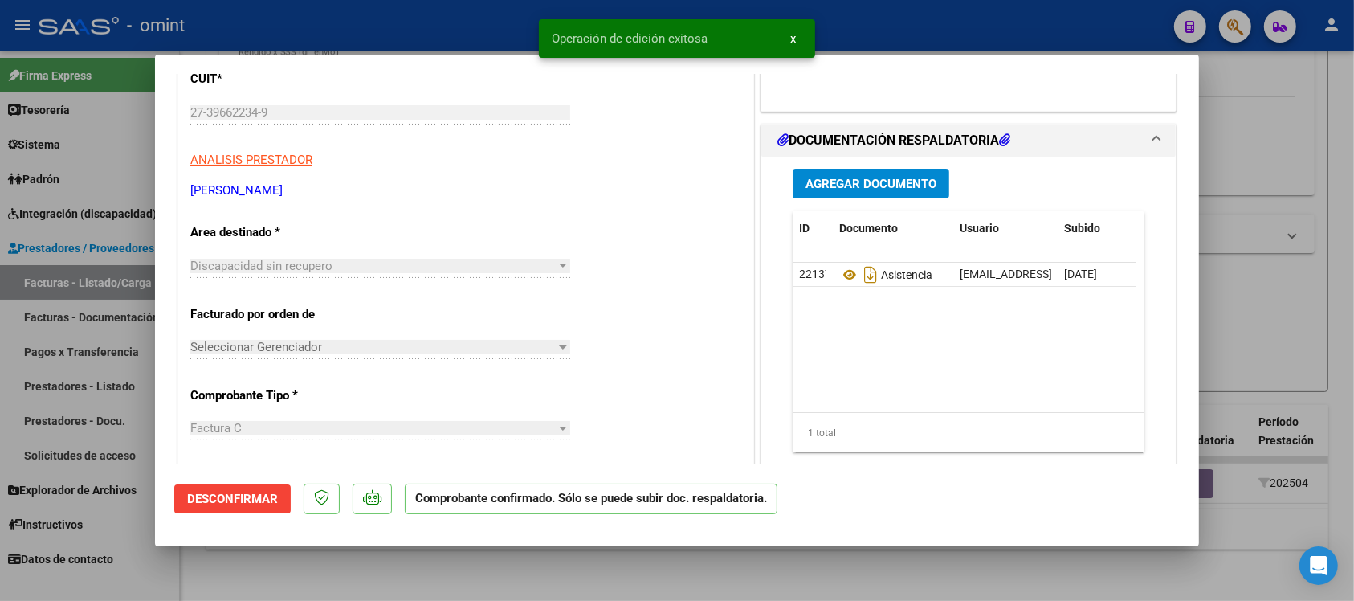
click at [483, 1] on div at bounding box center [677, 300] width 1354 height 601
type input "$ 0,00"
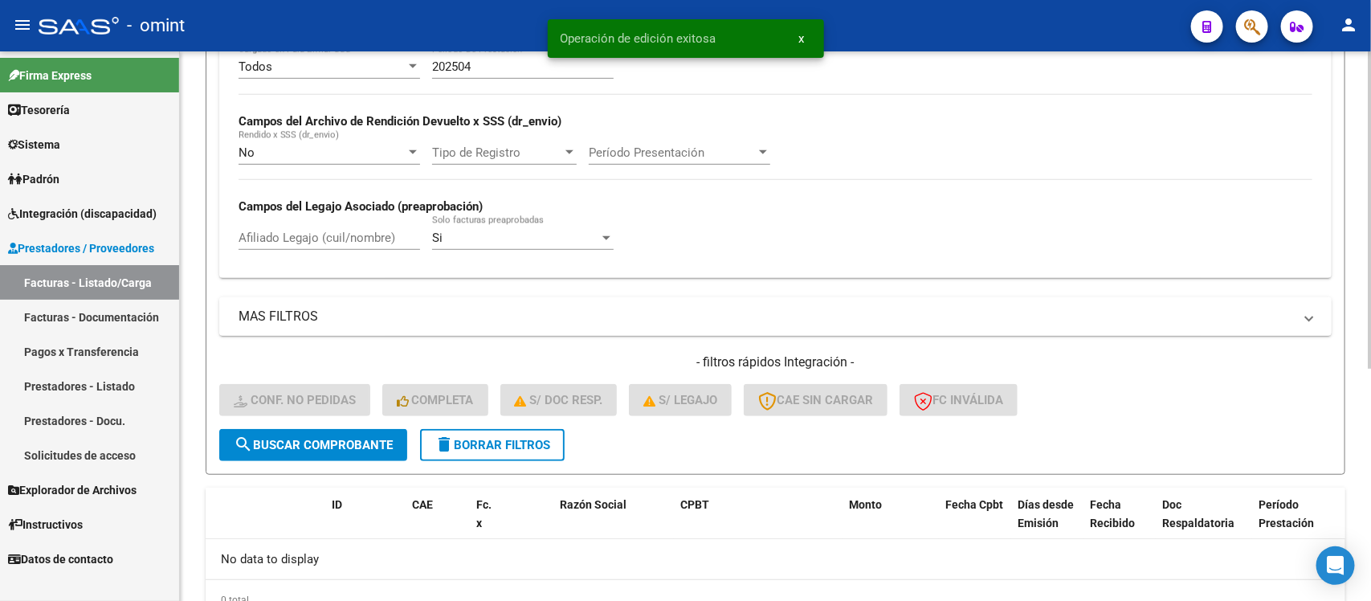
scroll to position [304, 0]
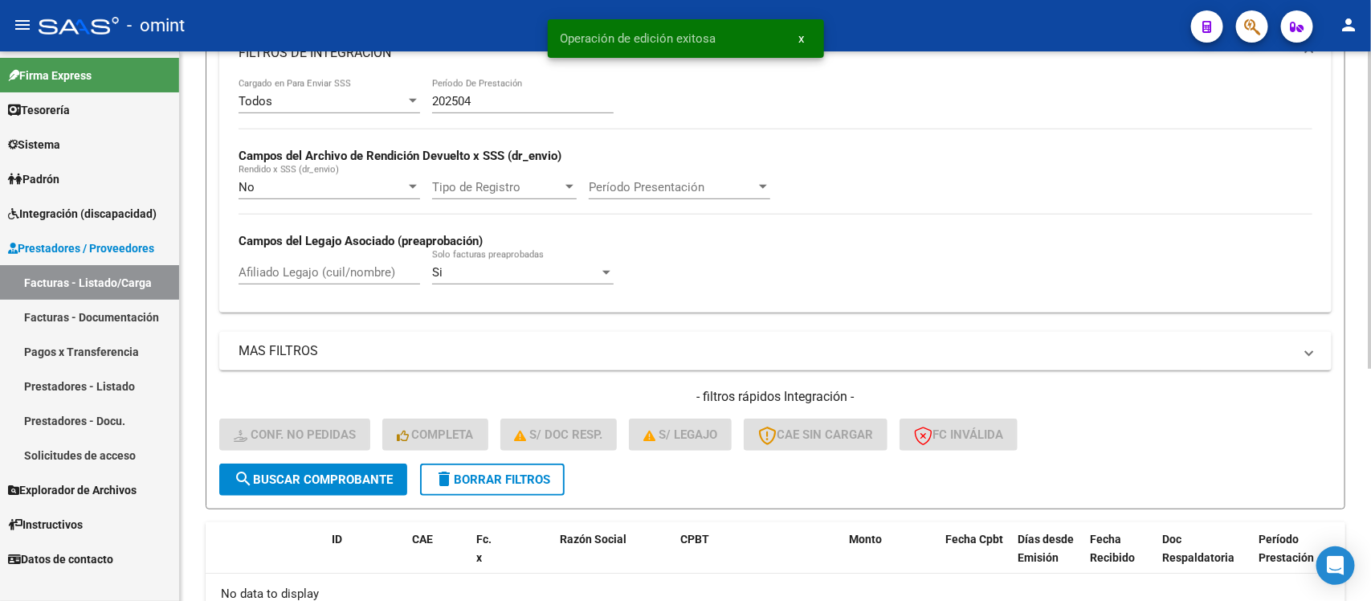
click at [502, 99] on input "202504" at bounding box center [522, 101] width 181 height 14
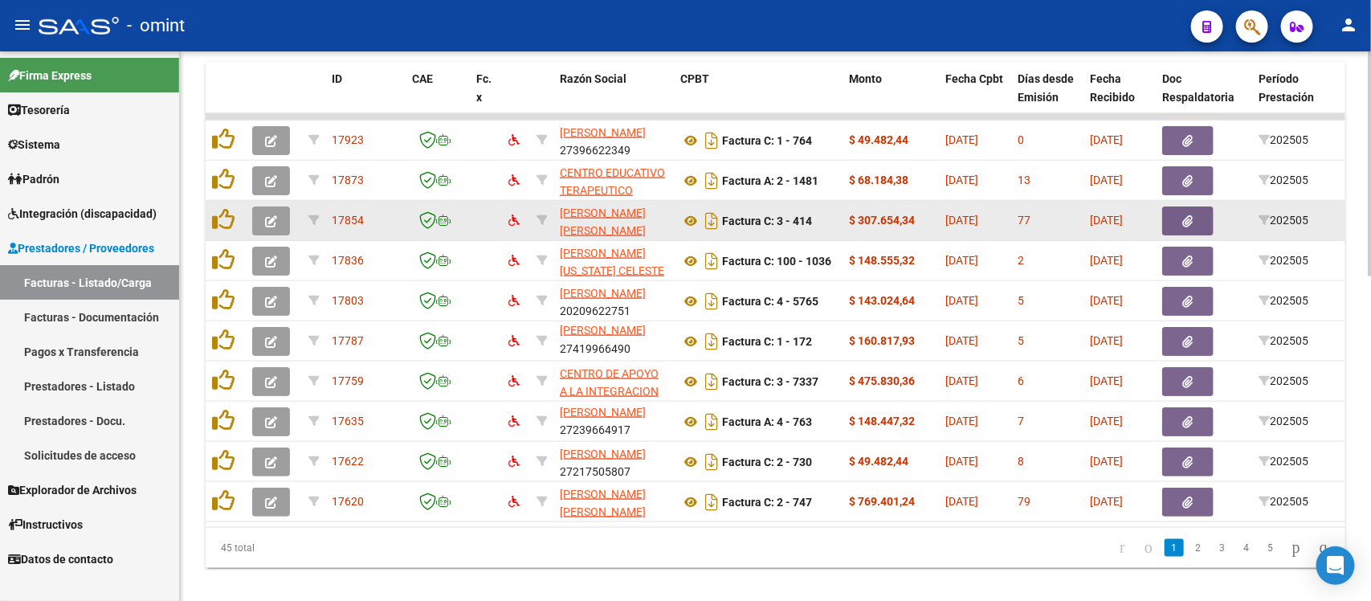
scroll to position [796, 0]
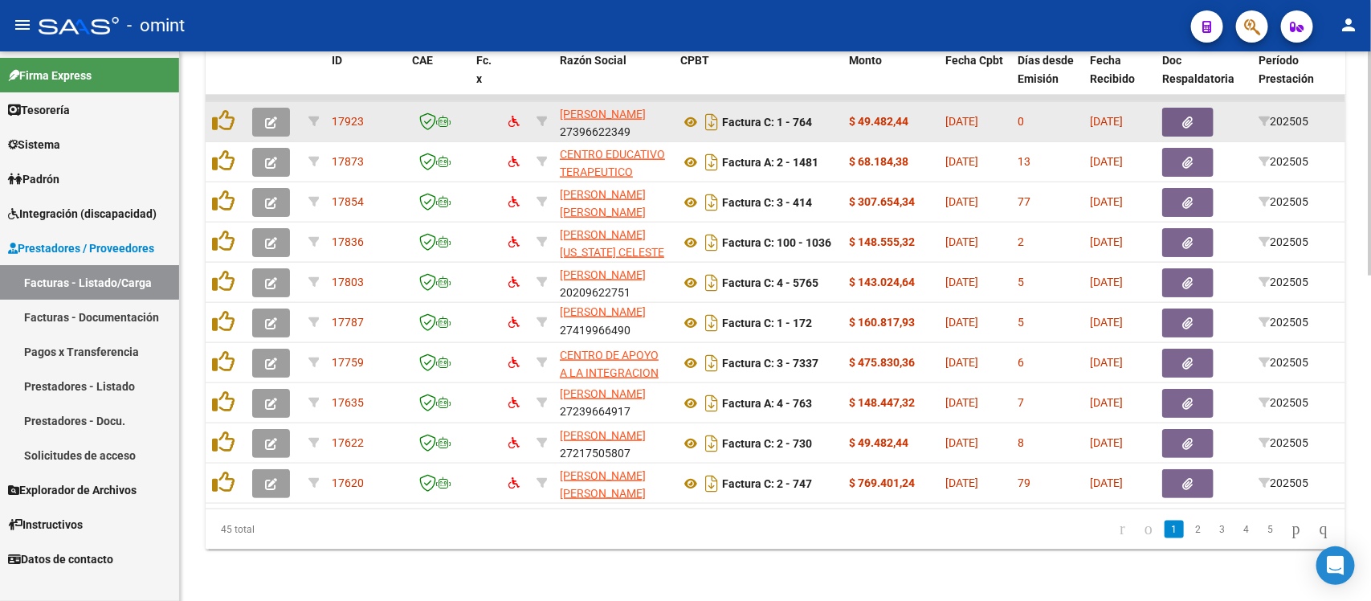
type input "202505"
click at [267, 116] on icon "button" at bounding box center [271, 122] width 12 height 12
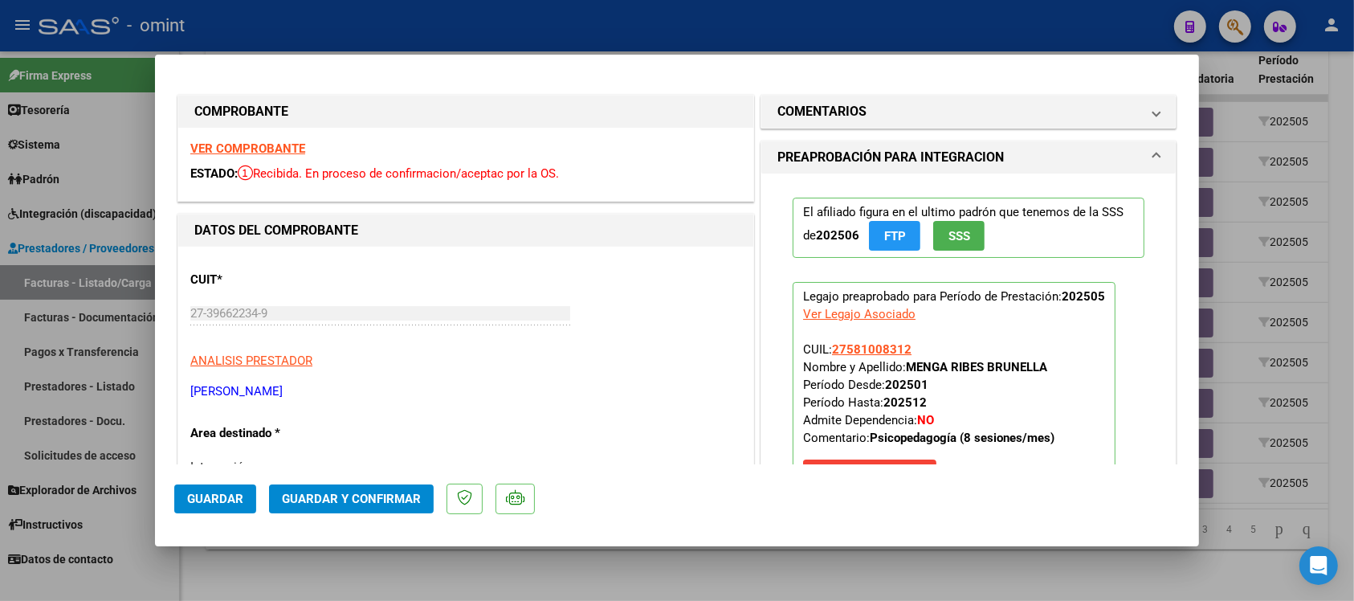
click at [286, 147] on strong "VER COMPROBANTE" at bounding box center [247, 148] width 115 height 14
click at [326, 487] on button "Guardar y Confirmar" at bounding box center [351, 498] width 165 height 29
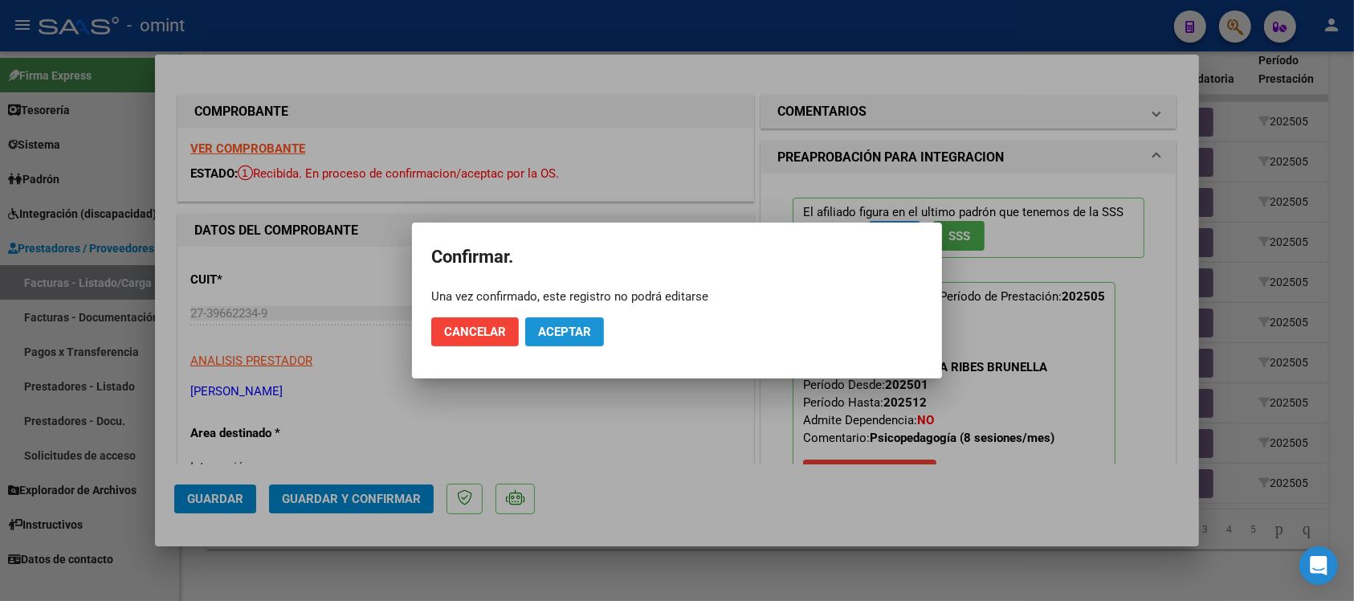
click at [576, 321] on button "Aceptar" at bounding box center [564, 331] width 79 height 29
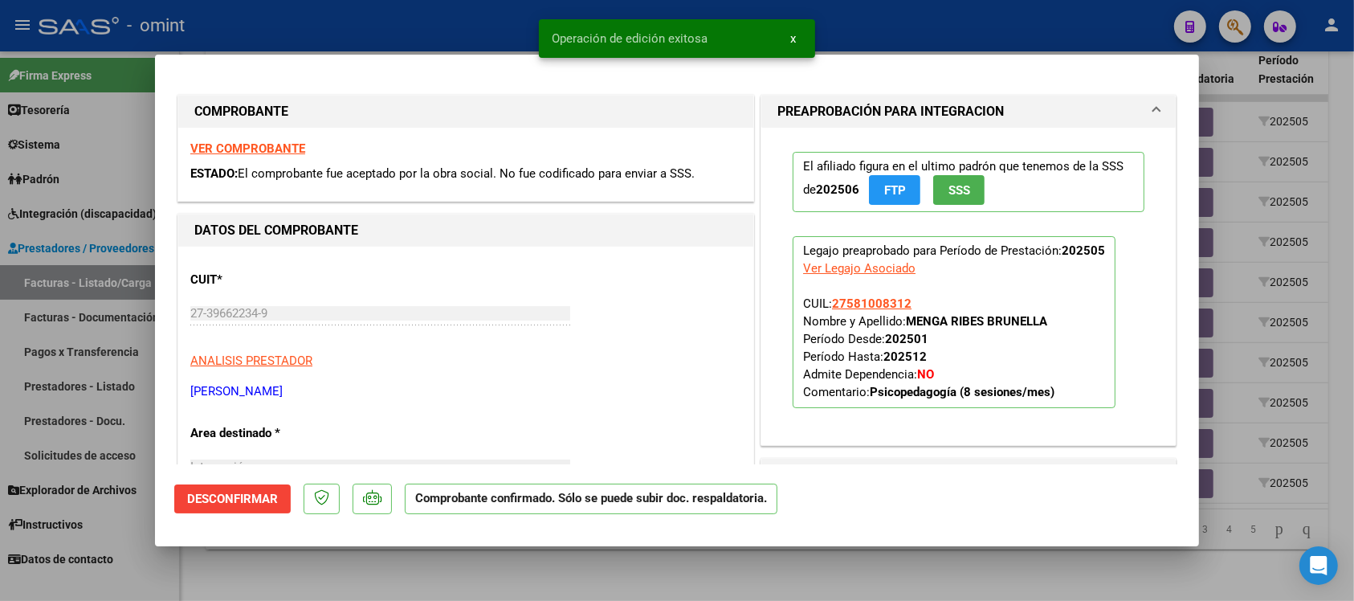
click at [411, 6] on div at bounding box center [677, 300] width 1354 height 601
type input "$ 0,00"
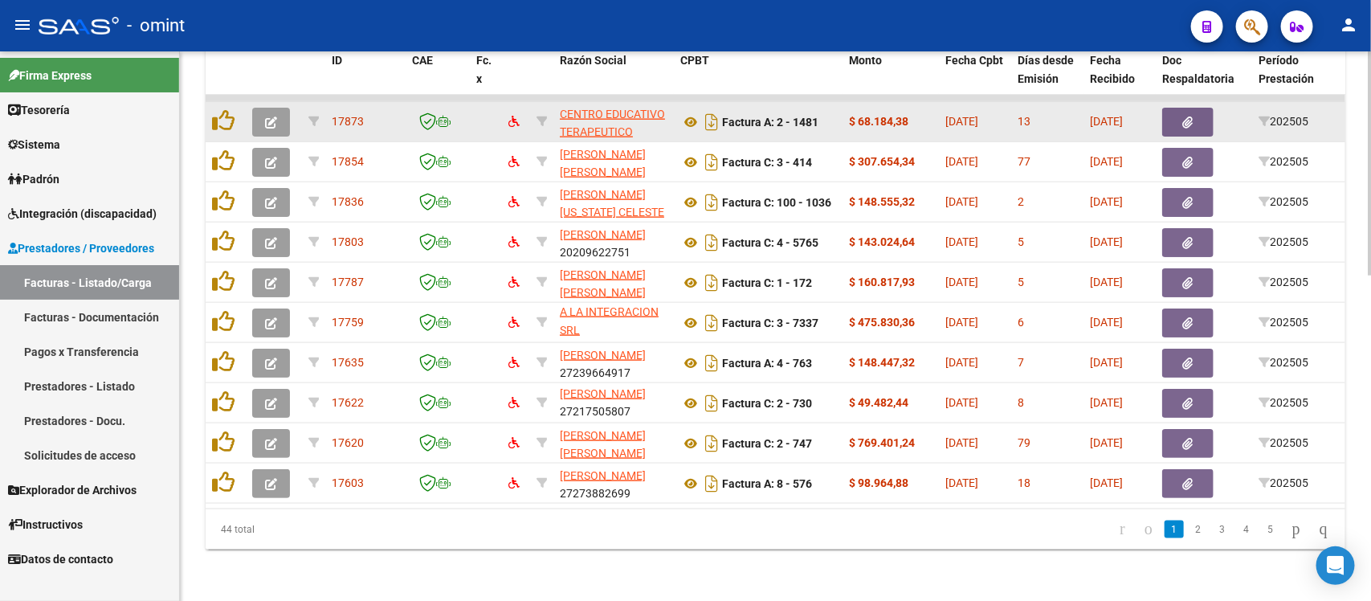
click at [271, 116] on icon "button" at bounding box center [271, 122] width 12 height 12
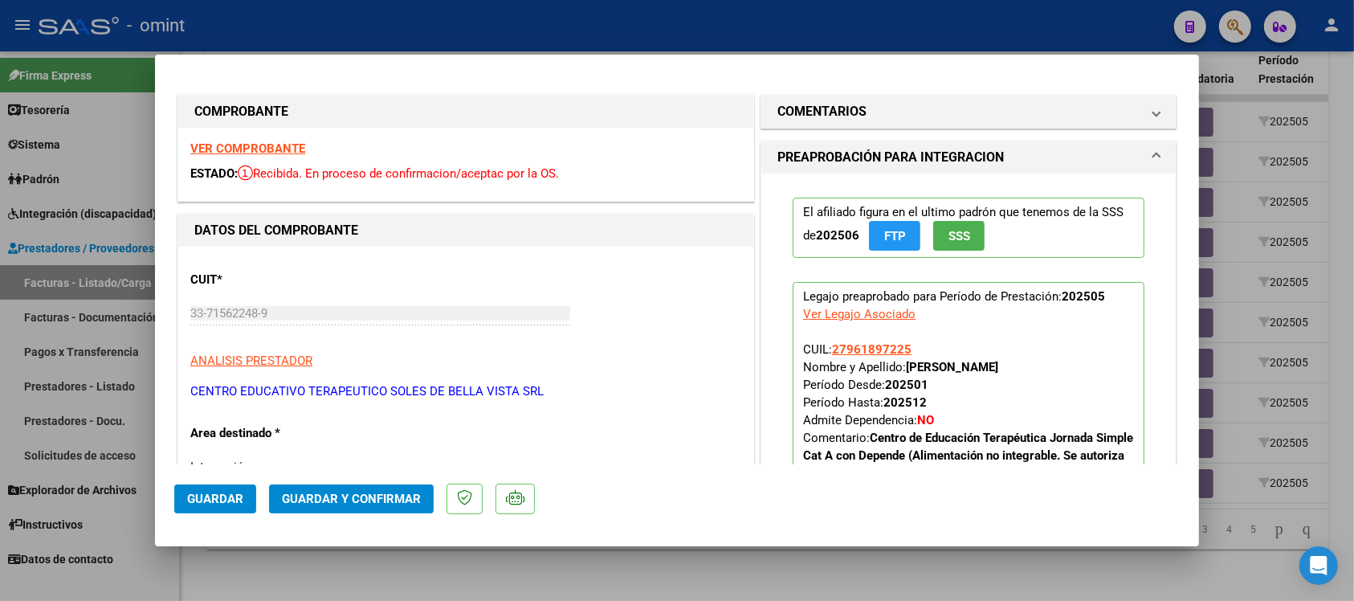
click at [273, 142] on strong "VER COMPROBANTE" at bounding box center [247, 148] width 115 height 14
click at [298, 488] on button "Guardar y Confirmar" at bounding box center [351, 498] width 165 height 29
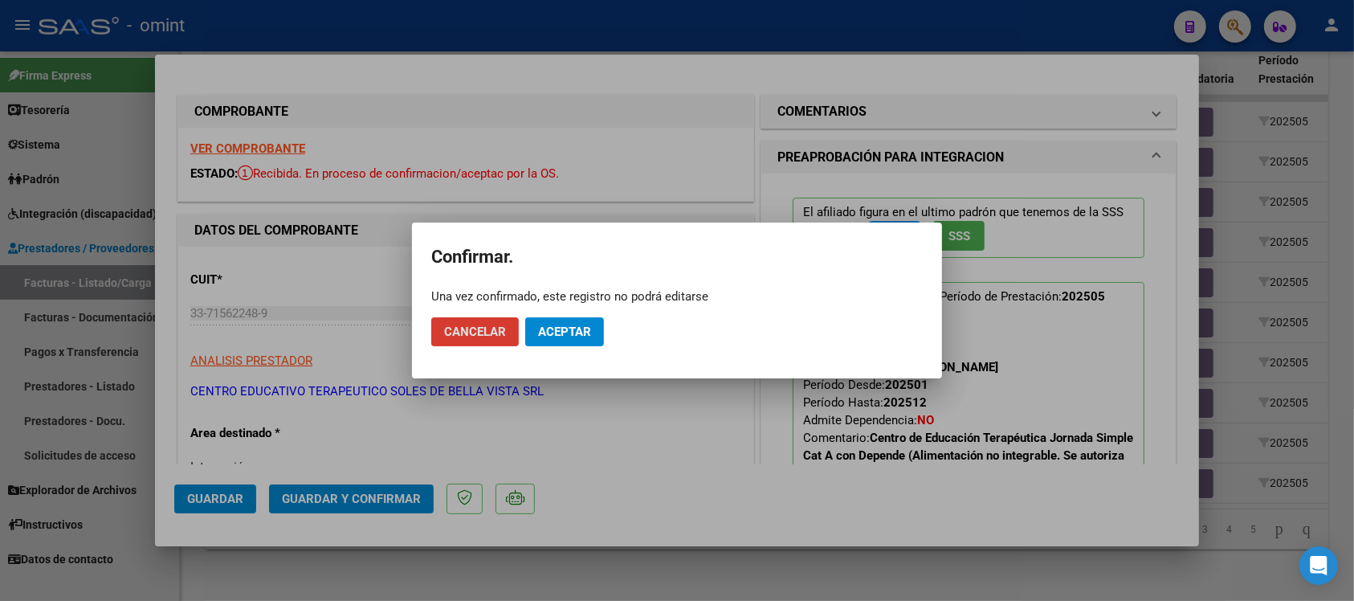
click at [550, 328] on span "Aceptar" at bounding box center [564, 331] width 53 height 14
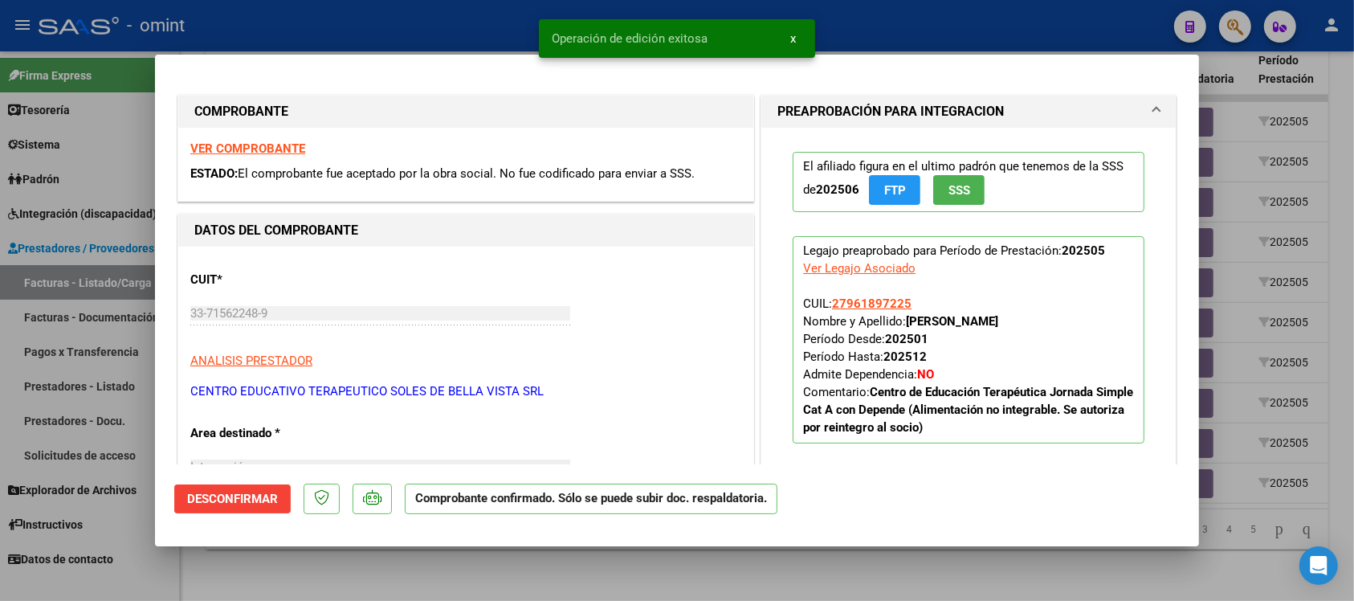
click at [494, 31] on div at bounding box center [677, 300] width 1354 height 601
type input "$ 0,00"
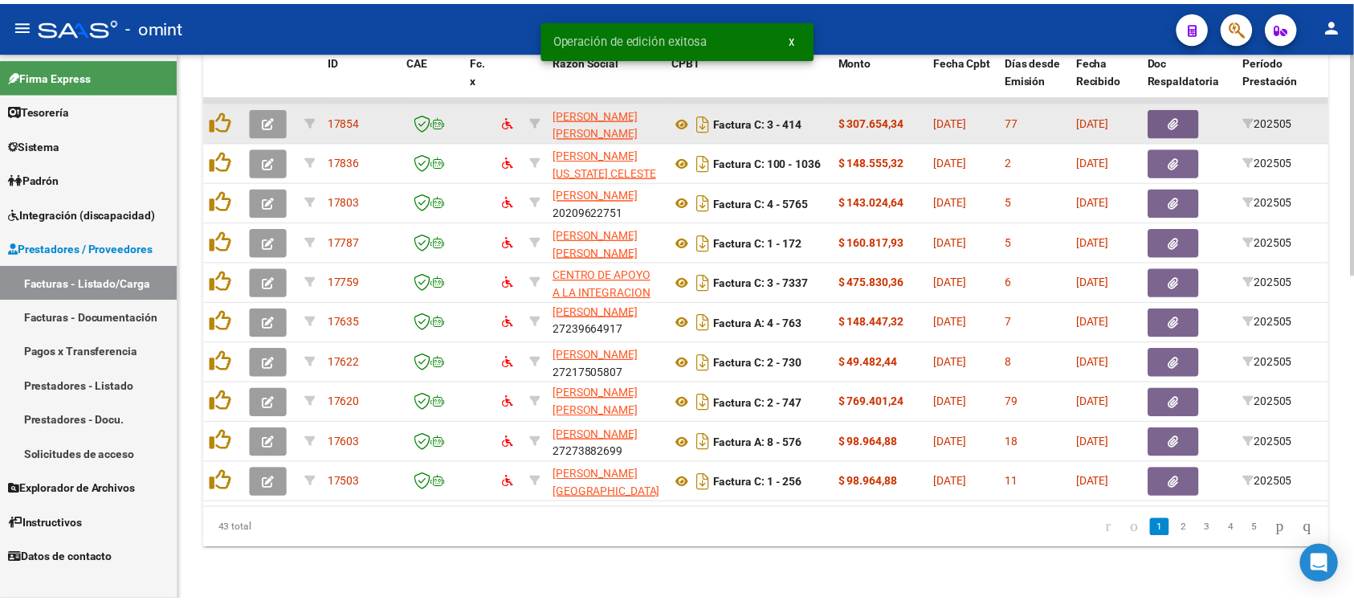
scroll to position [2, 0]
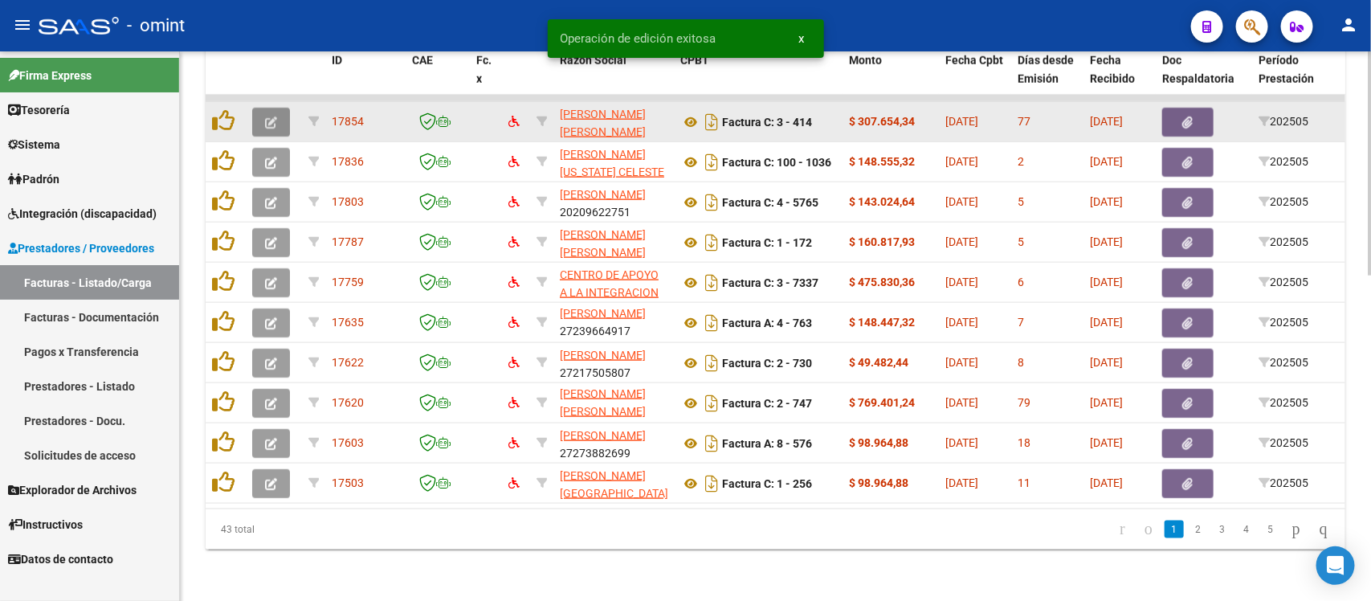
click at [279, 108] on button "button" at bounding box center [271, 122] width 38 height 29
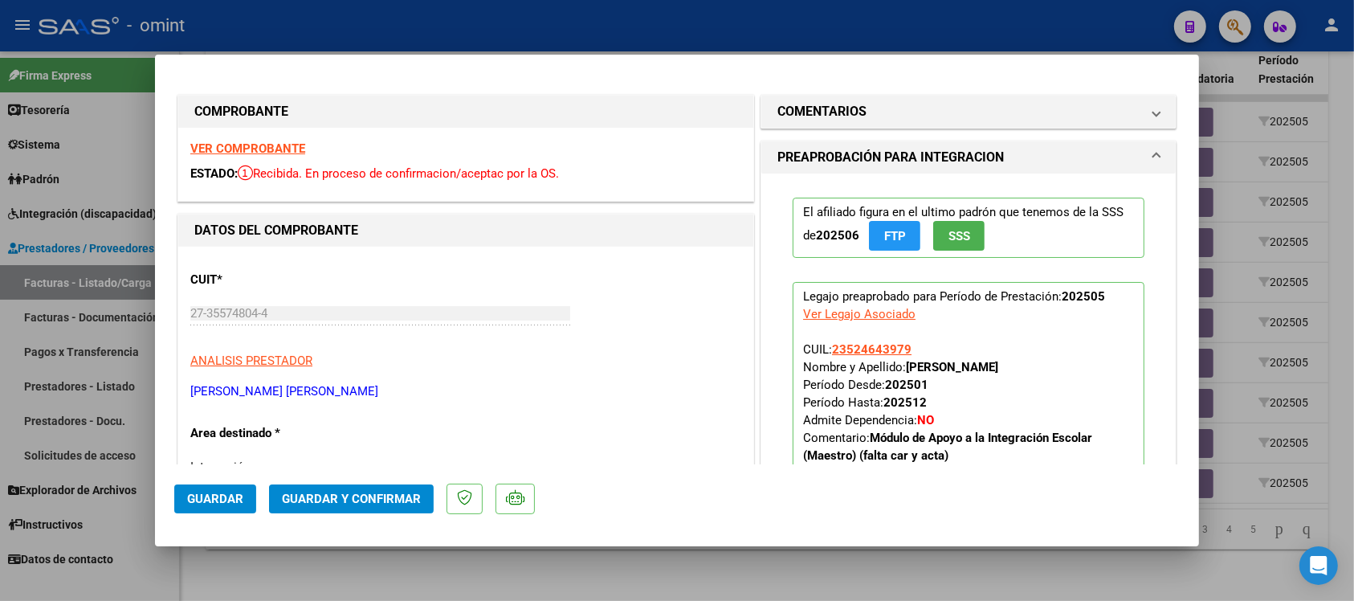
click at [281, 149] on strong "VER COMPROBANTE" at bounding box center [247, 148] width 115 height 14
click at [267, 149] on strong "VER COMPROBANTE" at bounding box center [247, 148] width 115 height 14
click at [869, 107] on mat-panel-title "COMENTARIOS" at bounding box center [958, 111] width 363 height 19
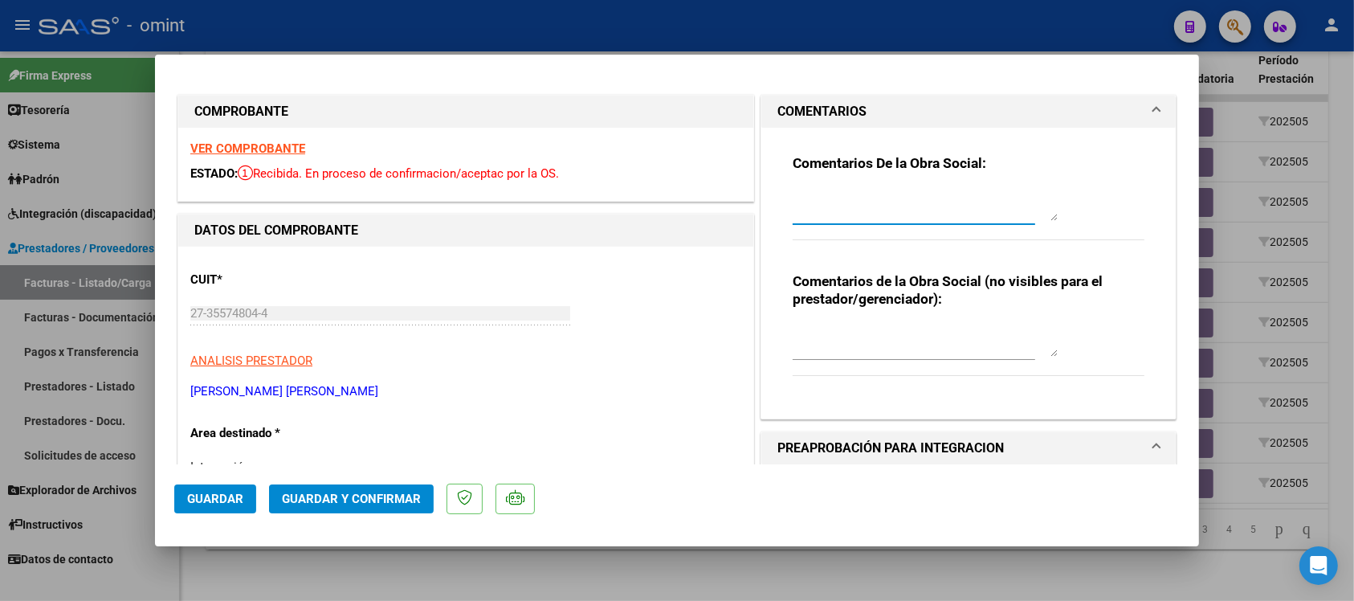
click at [870, 203] on textarea at bounding box center [925, 205] width 265 height 32
paste textarea "Fuera del periodo de presentación para el mecanismo de integración. Por favor c…"
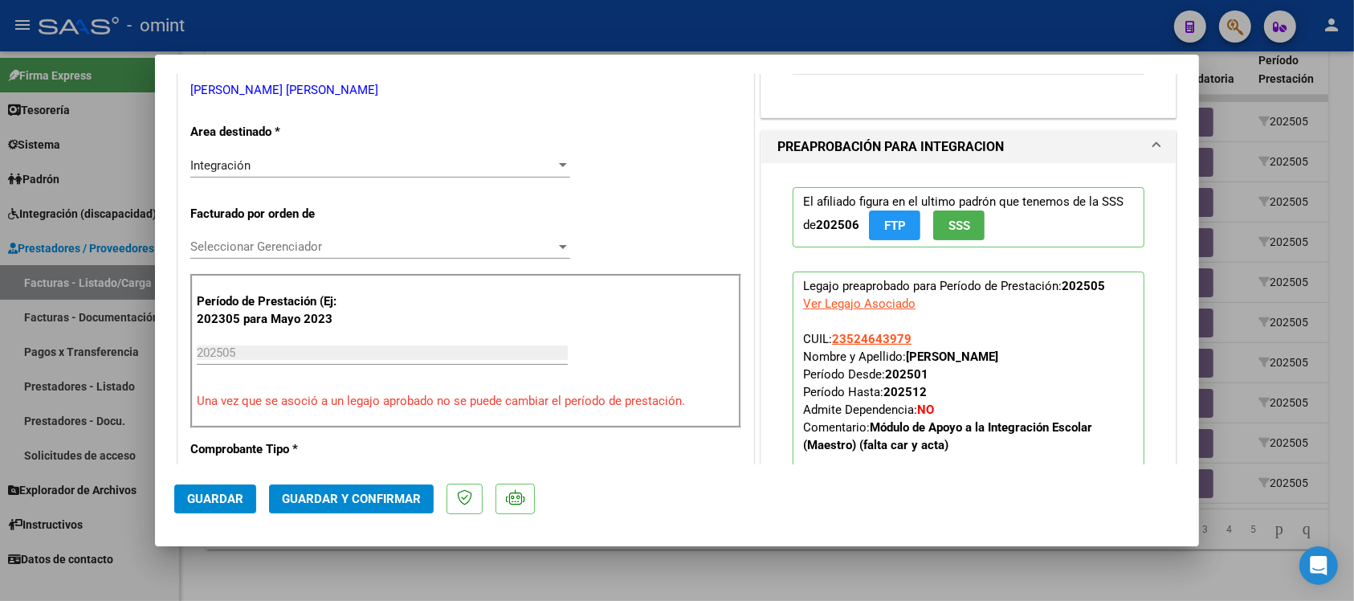
click at [273, 173] on div "Integración Seleccionar Area" at bounding box center [380, 165] width 380 height 24
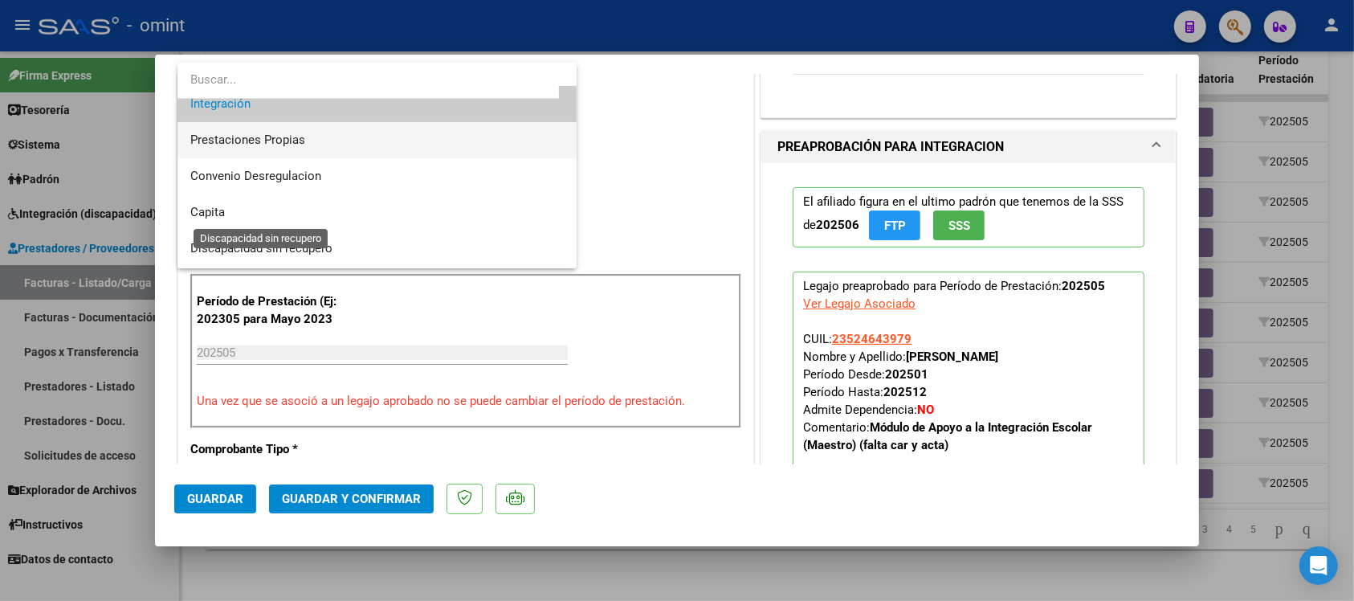
scroll to position [155, 0]
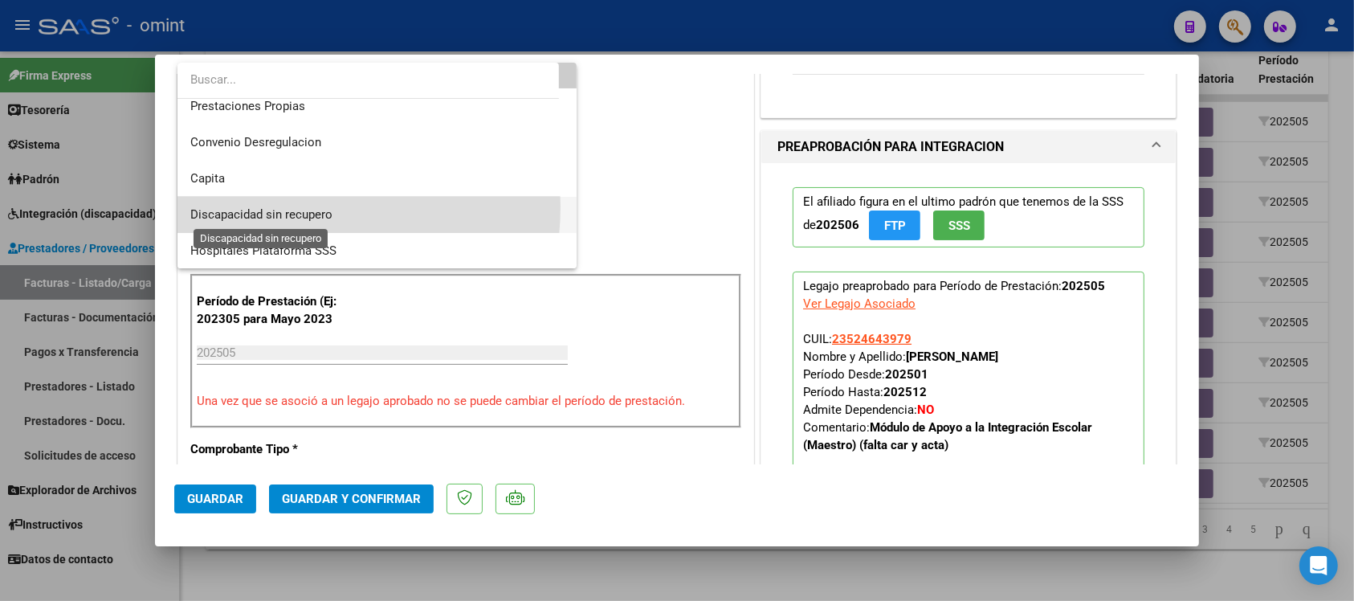
click at [295, 207] on span "Discapacidad sin recupero" at bounding box center [261, 214] width 142 height 14
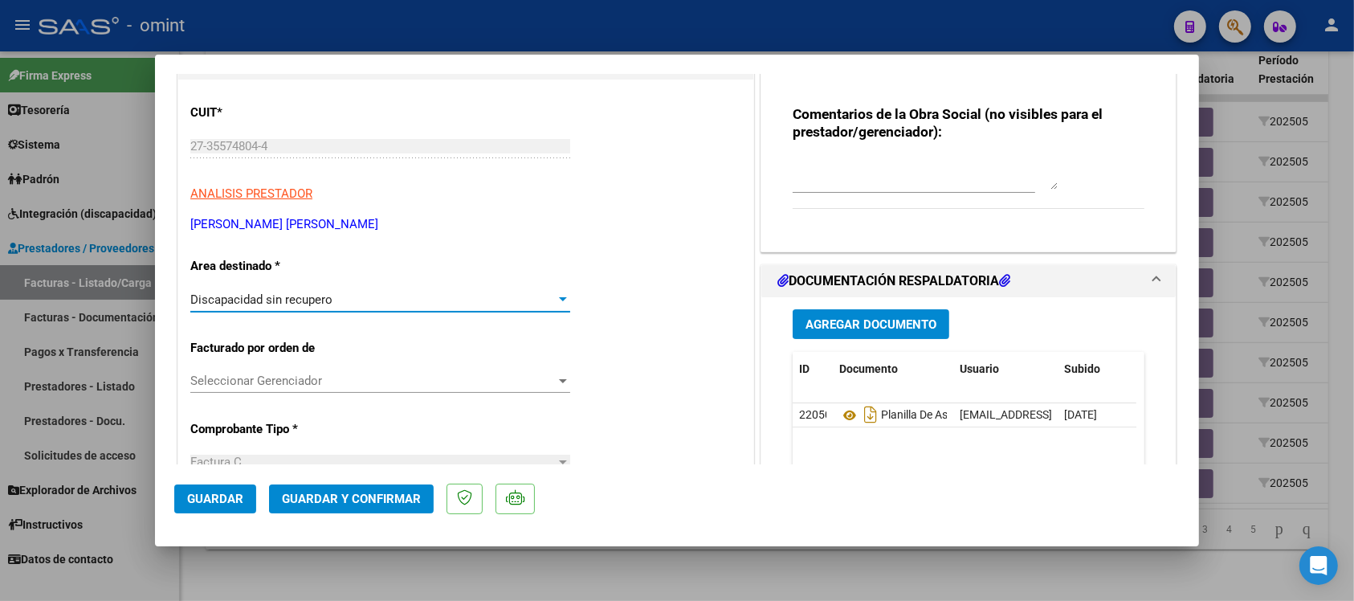
scroll to position [0, 0]
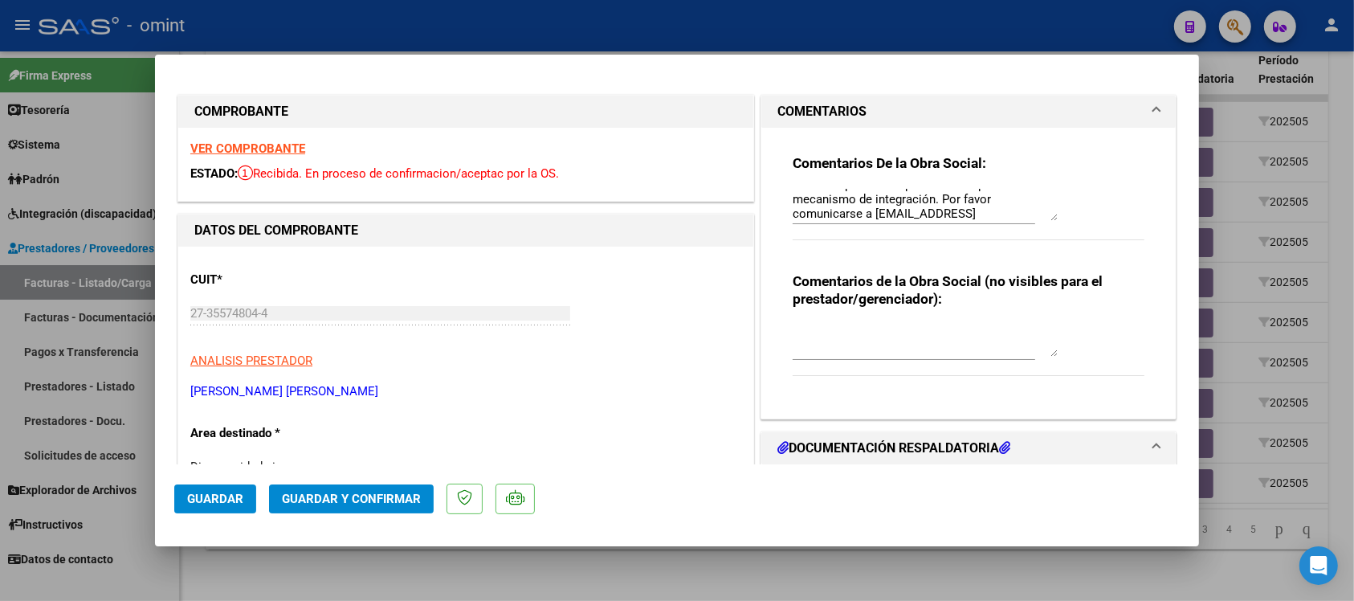
click at [821, 210] on textarea "Fuera del periodo de presentación para el mecanismo de integración. Por favor c…" at bounding box center [925, 205] width 265 height 32
paste textarea "El comprobante se encuentra vencido para su presentación. En este periodo la su…"
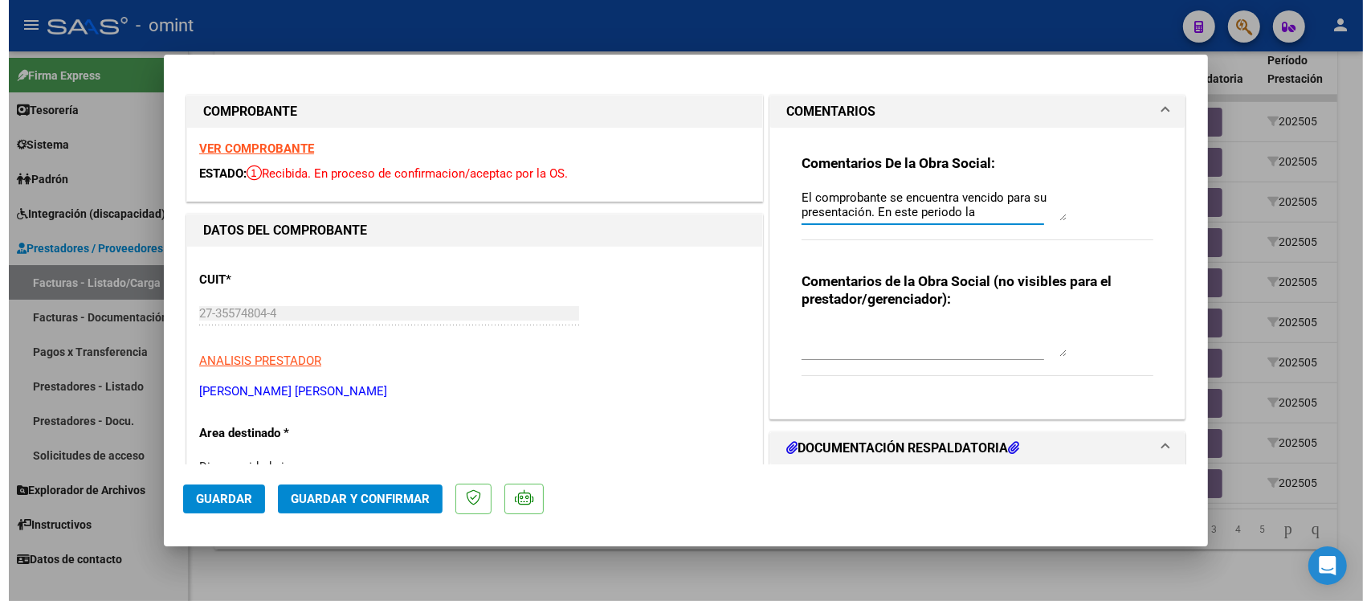
scroll to position [43, 0]
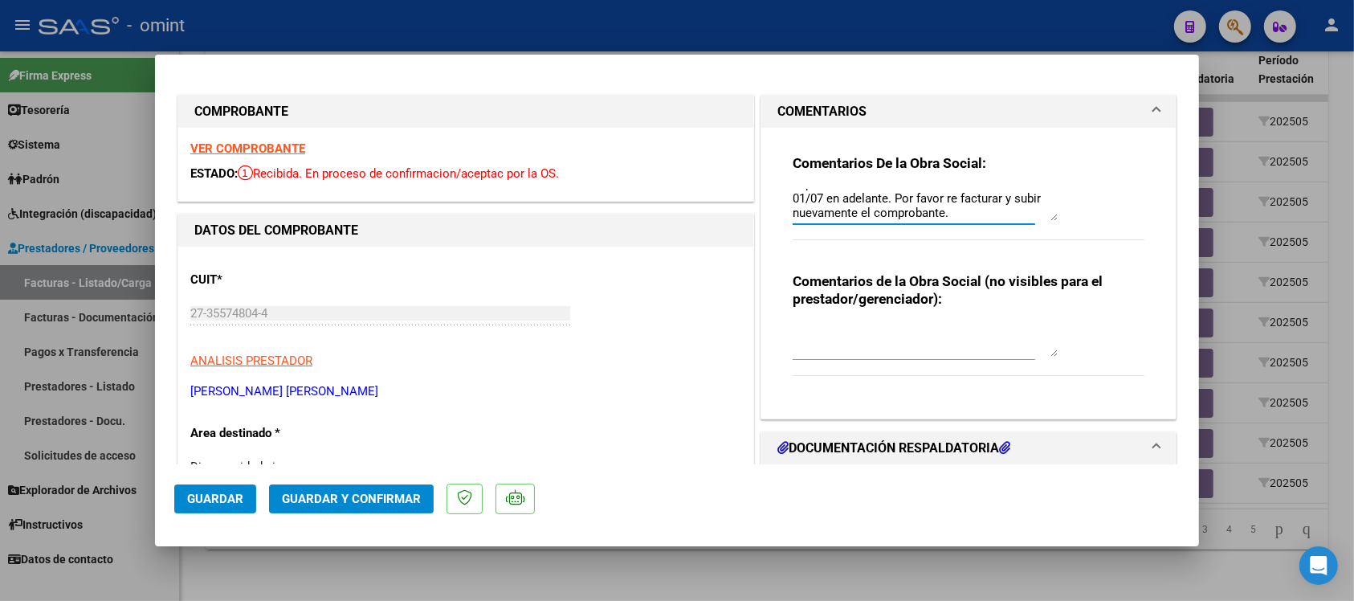
type textarea "El comprobante se encuentra vencido para su presentación. En este periodo la su…"
click at [367, 491] on span "Guardar y Confirmar" at bounding box center [351, 498] width 139 height 14
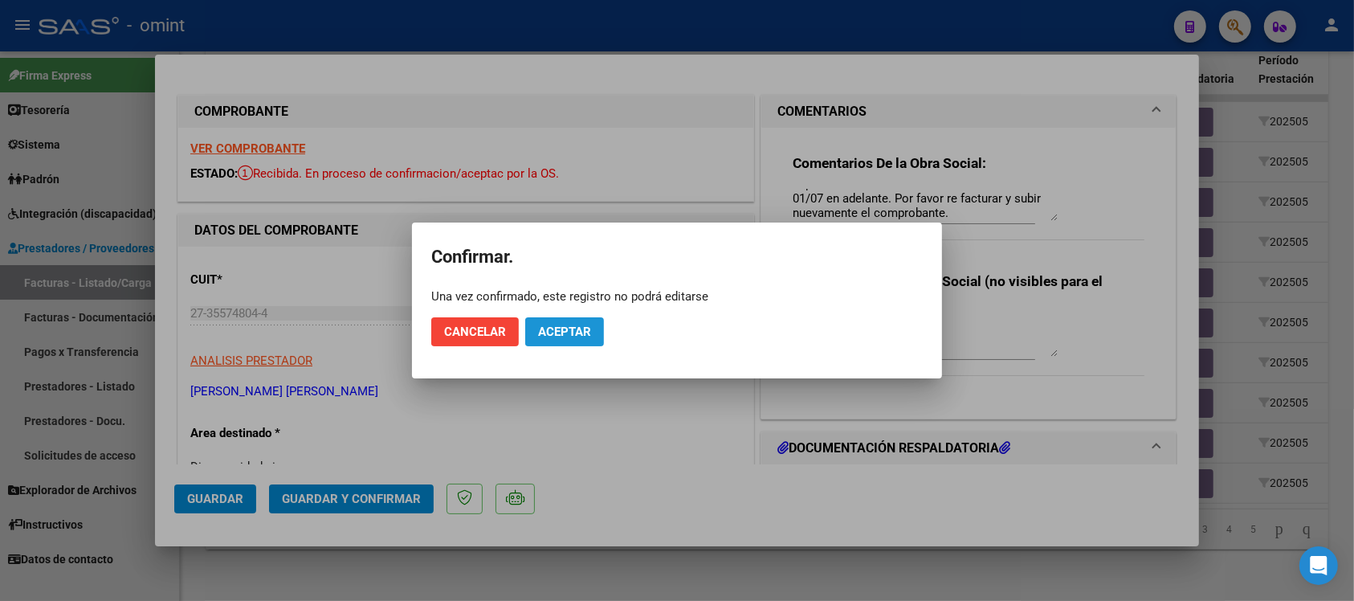
click at [577, 329] on span "Aceptar" at bounding box center [564, 331] width 53 height 14
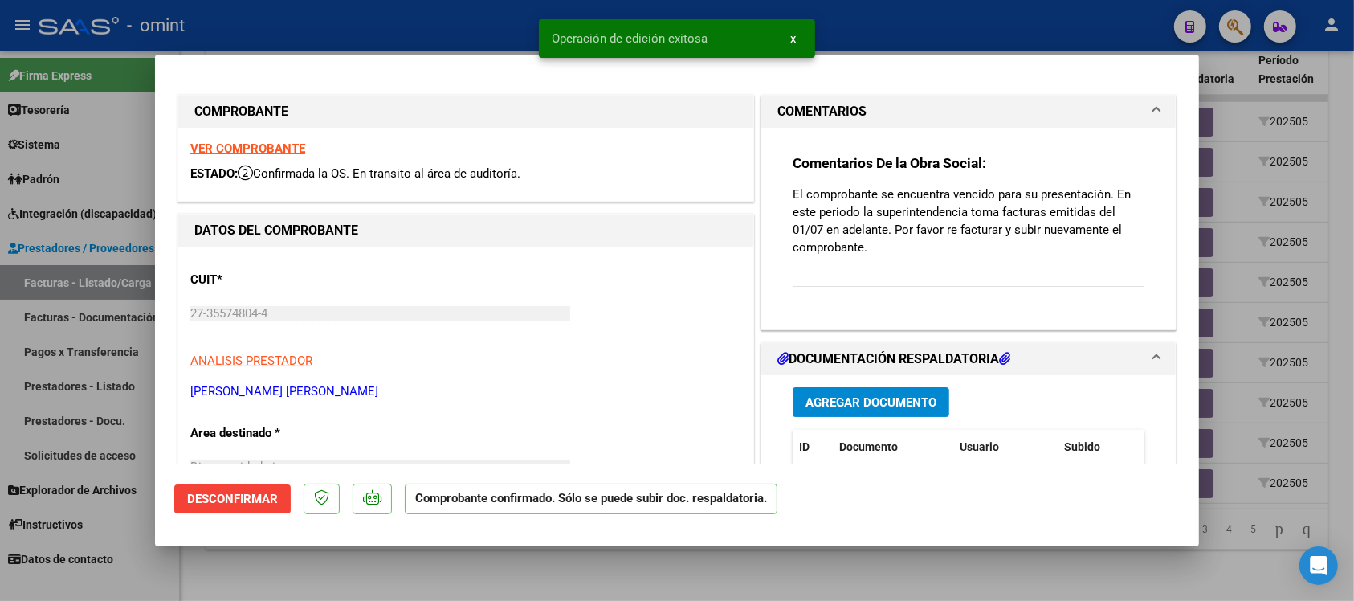
click at [593, 24] on snack-bar-container "Operación de edición exitosa x" at bounding box center [677, 38] width 276 height 39
click at [414, 26] on div at bounding box center [677, 300] width 1354 height 601
type input "$ 0,00"
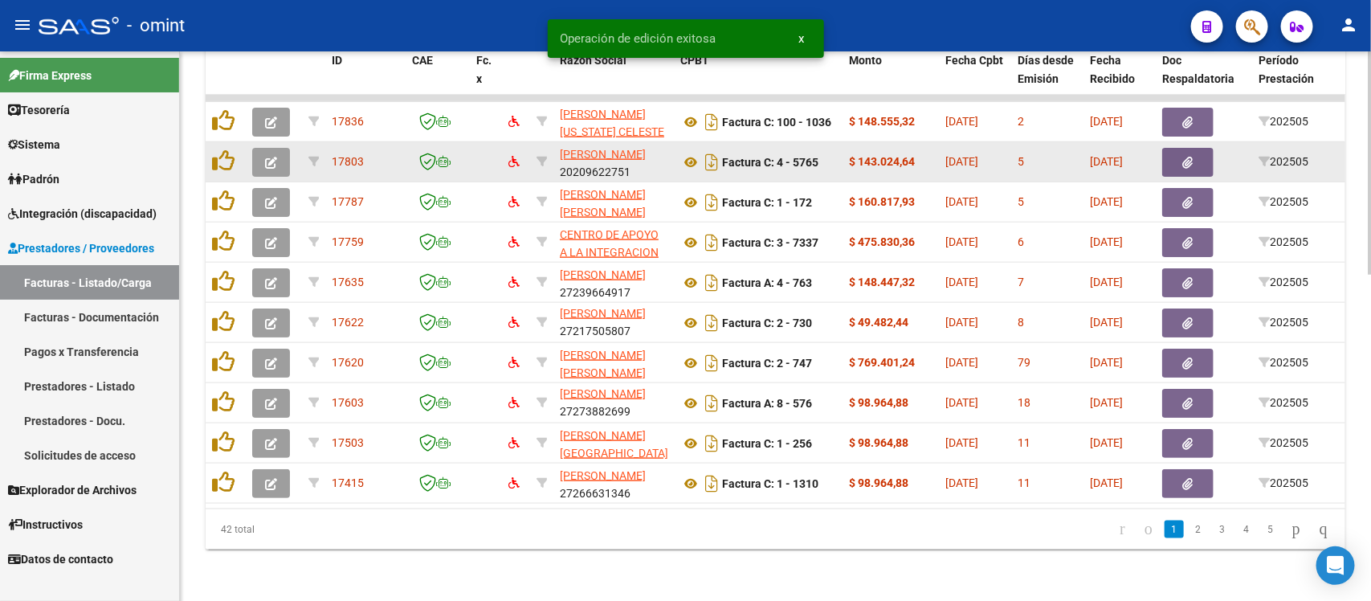
scroll to position [21, 0]
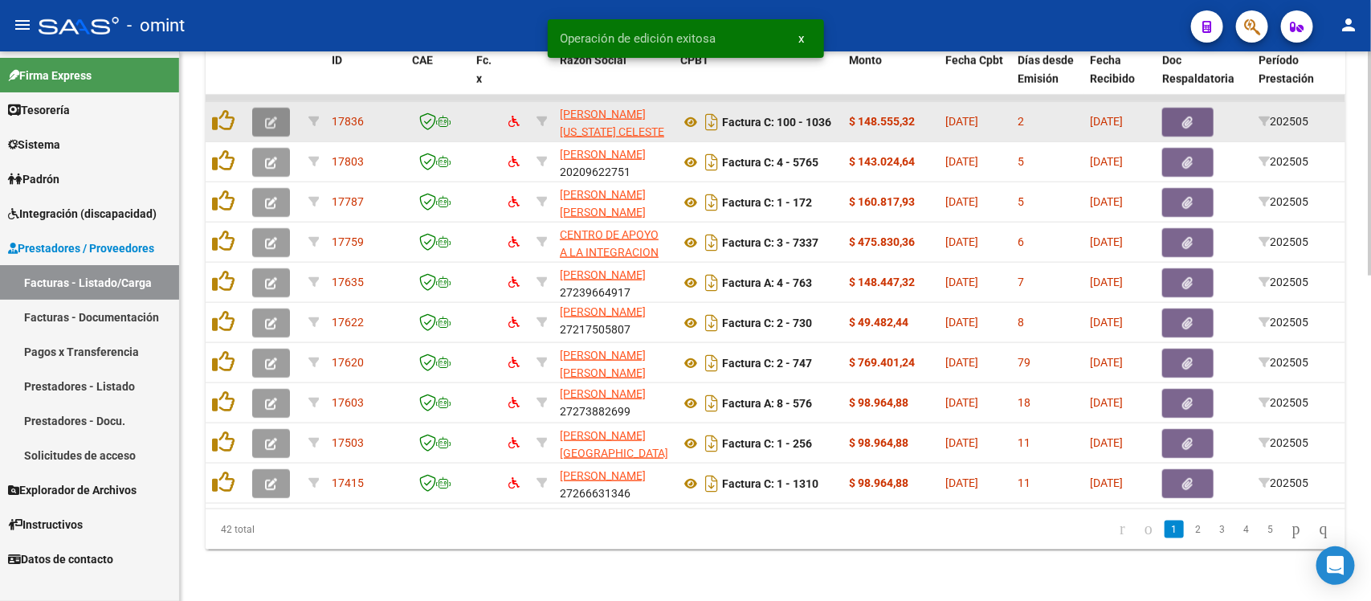
click at [263, 108] on button "button" at bounding box center [271, 122] width 38 height 29
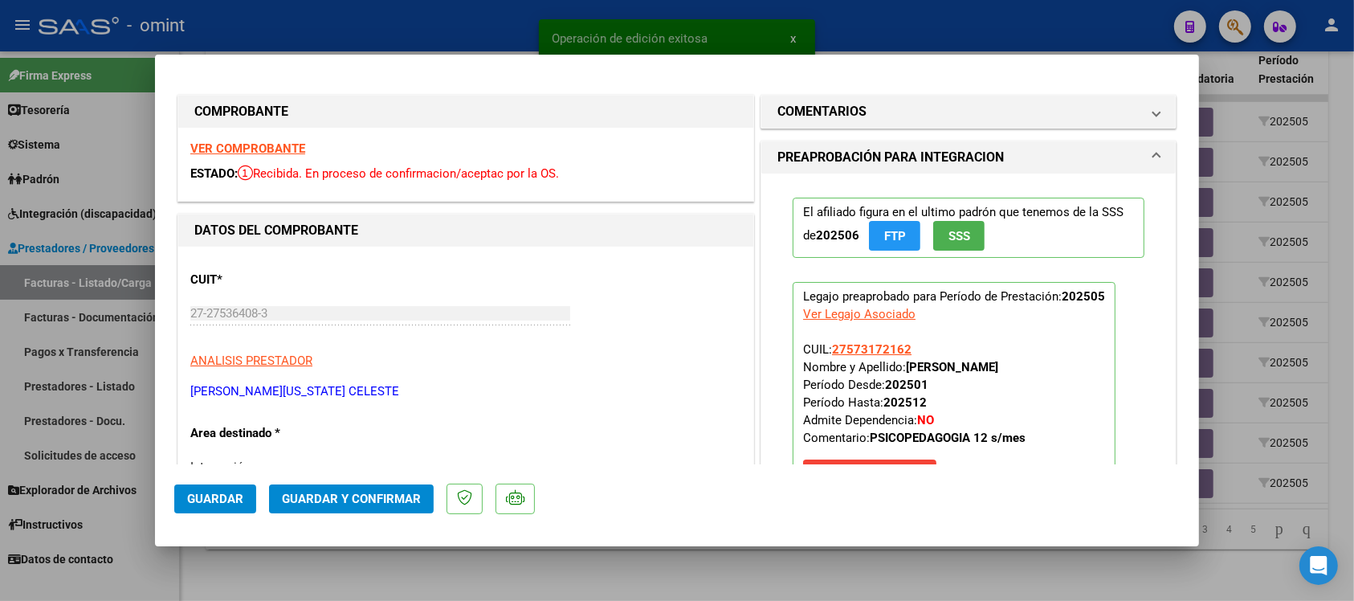
click at [275, 151] on strong "VER COMPROBANTE" at bounding box center [247, 148] width 115 height 14
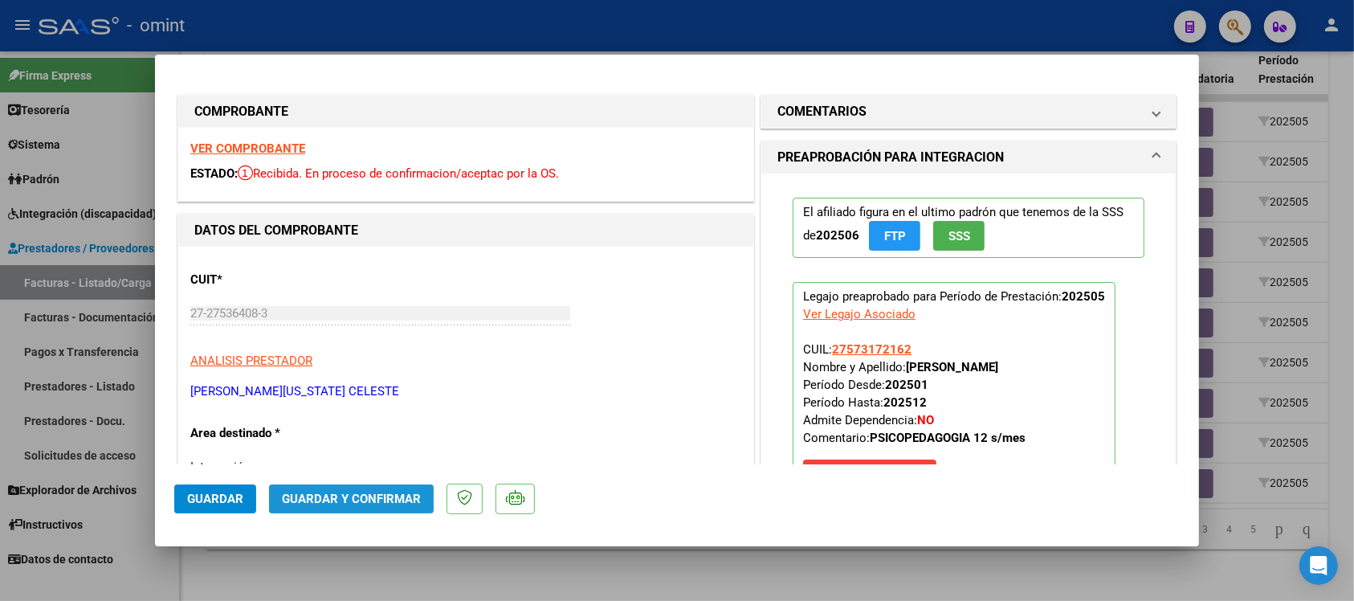
click at [294, 498] on span "Guardar y Confirmar" at bounding box center [351, 498] width 139 height 14
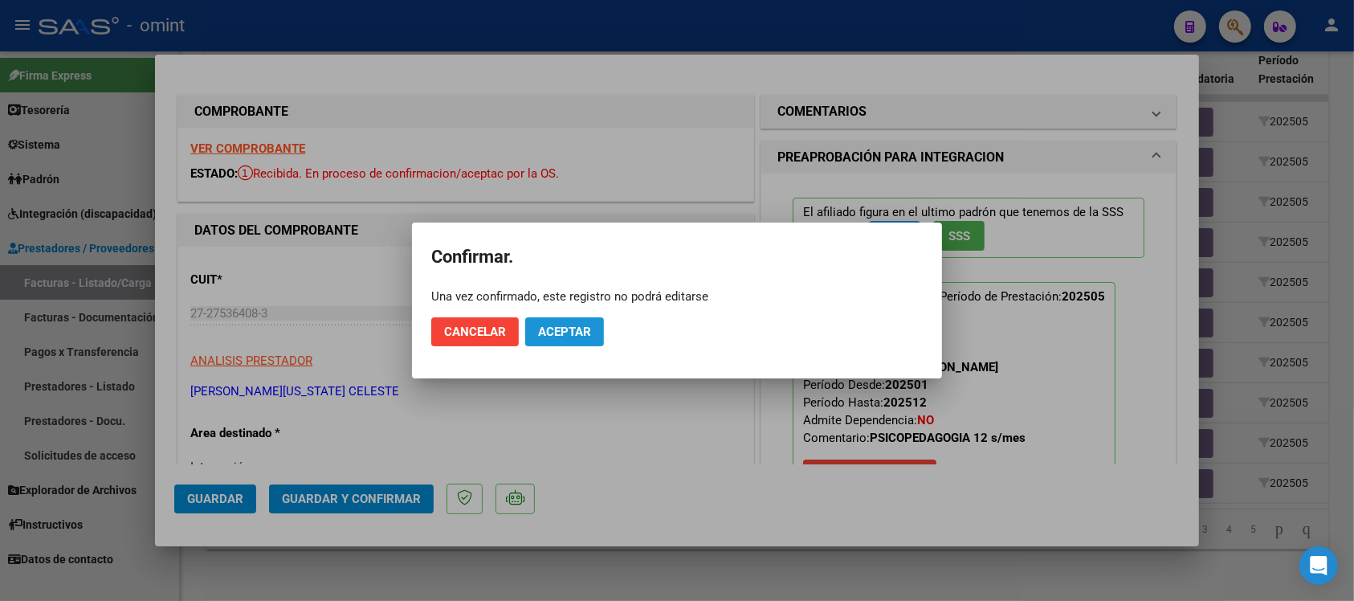
click at [552, 336] on span "Aceptar" at bounding box center [564, 331] width 53 height 14
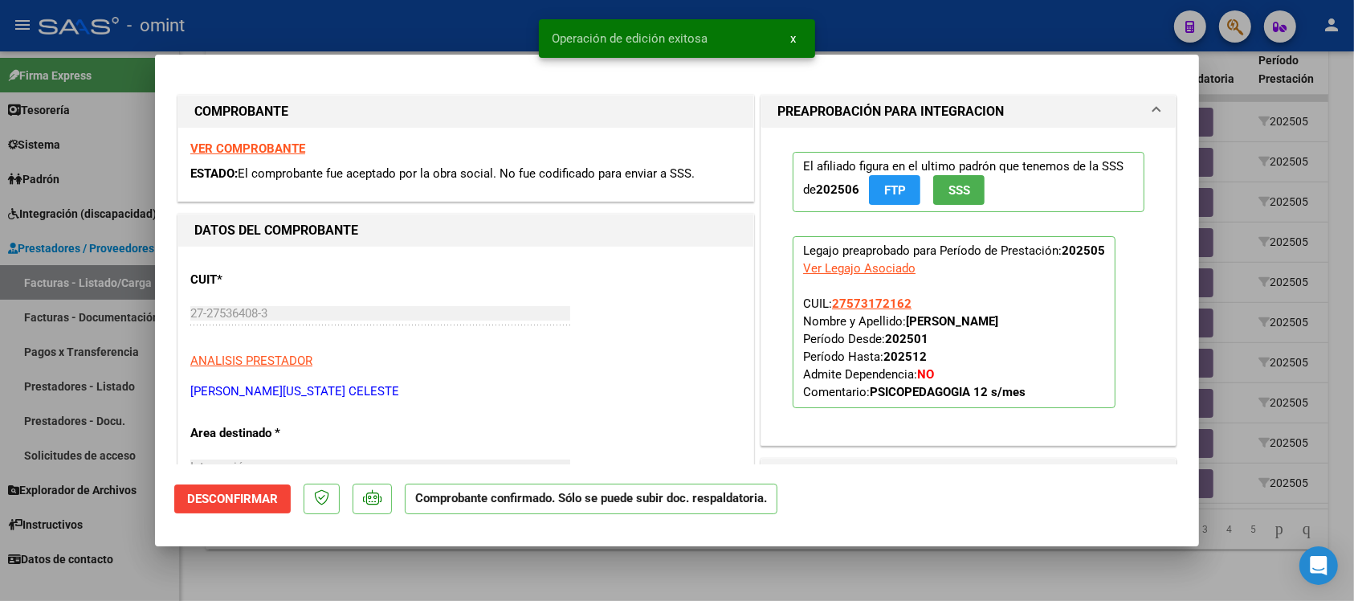
click at [499, 17] on div at bounding box center [677, 300] width 1354 height 601
type input "$ 0,00"
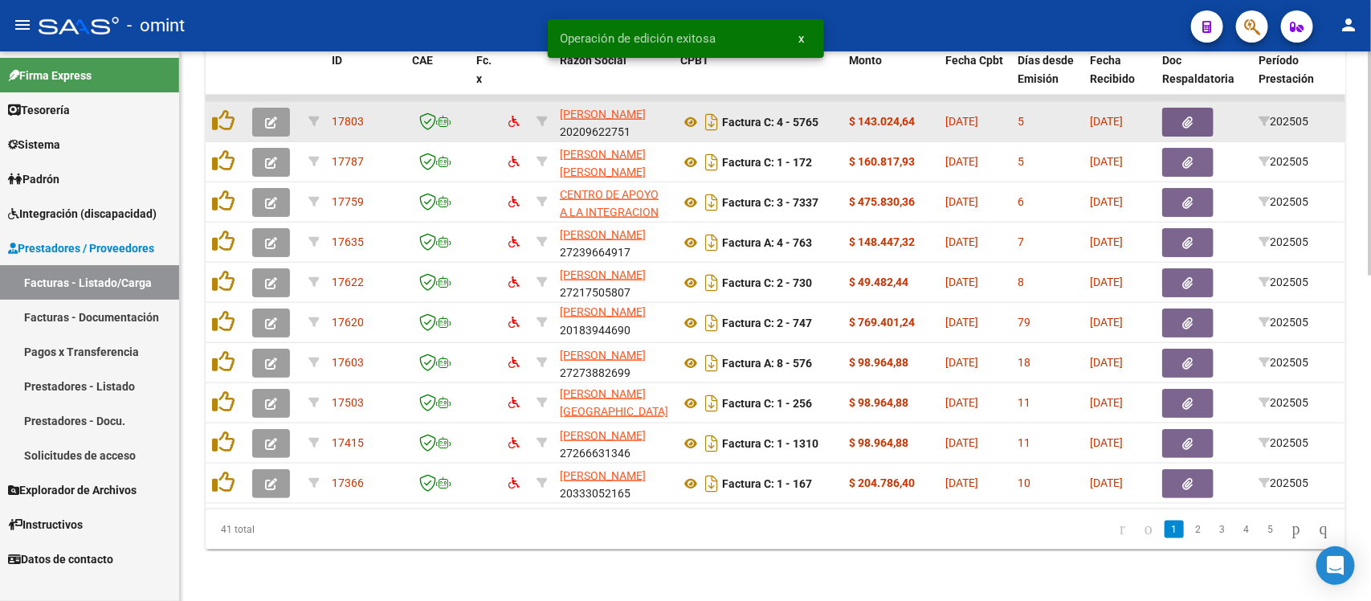
click at [257, 109] on button "button" at bounding box center [271, 122] width 38 height 29
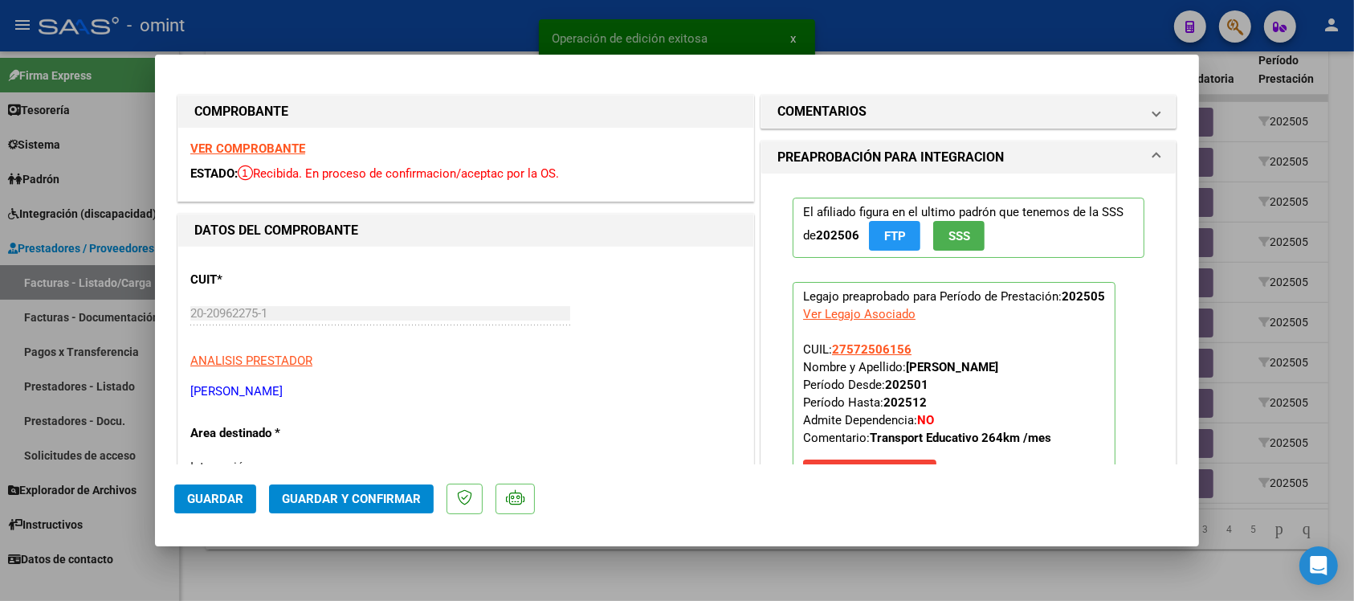
click at [263, 151] on strong "VER COMPROBANTE" at bounding box center [247, 148] width 115 height 14
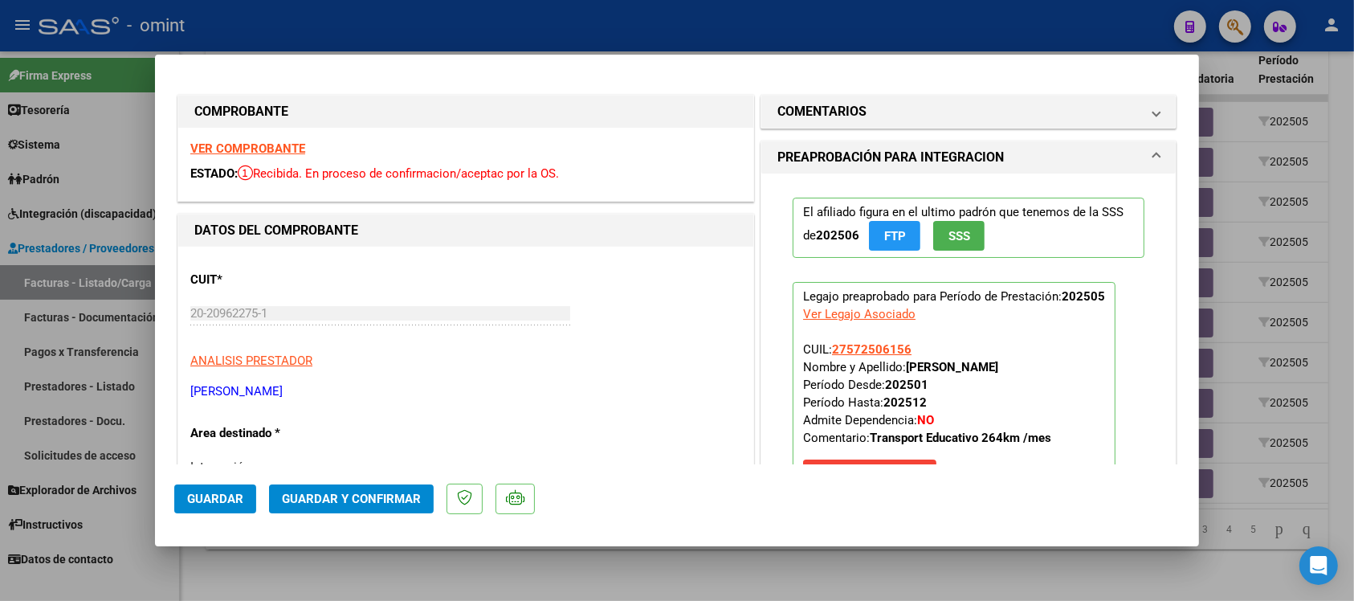
click at [295, 153] on strong "VER COMPROBANTE" at bounding box center [247, 148] width 115 height 14
click at [420, 504] on button "Guardar y Confirmar" at bounding box center [351, 498] width 165 height 29
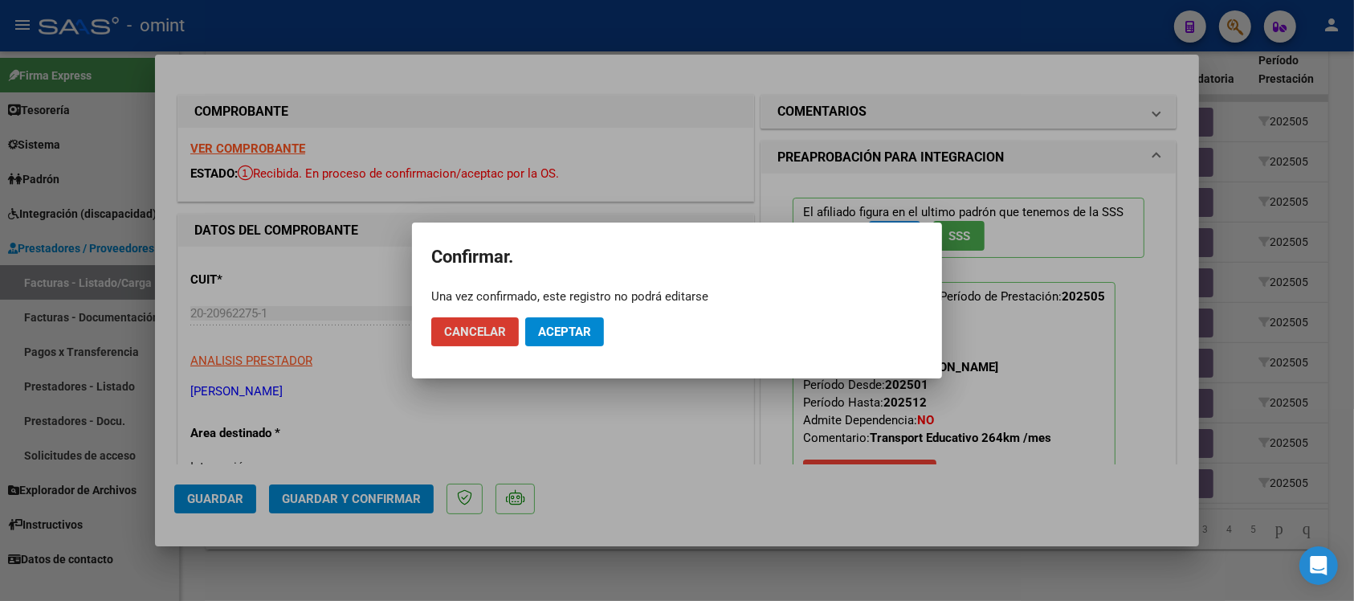
click at [552, 344] on button "Aceptar" at bounding box center [564, 331] width 79 height 29
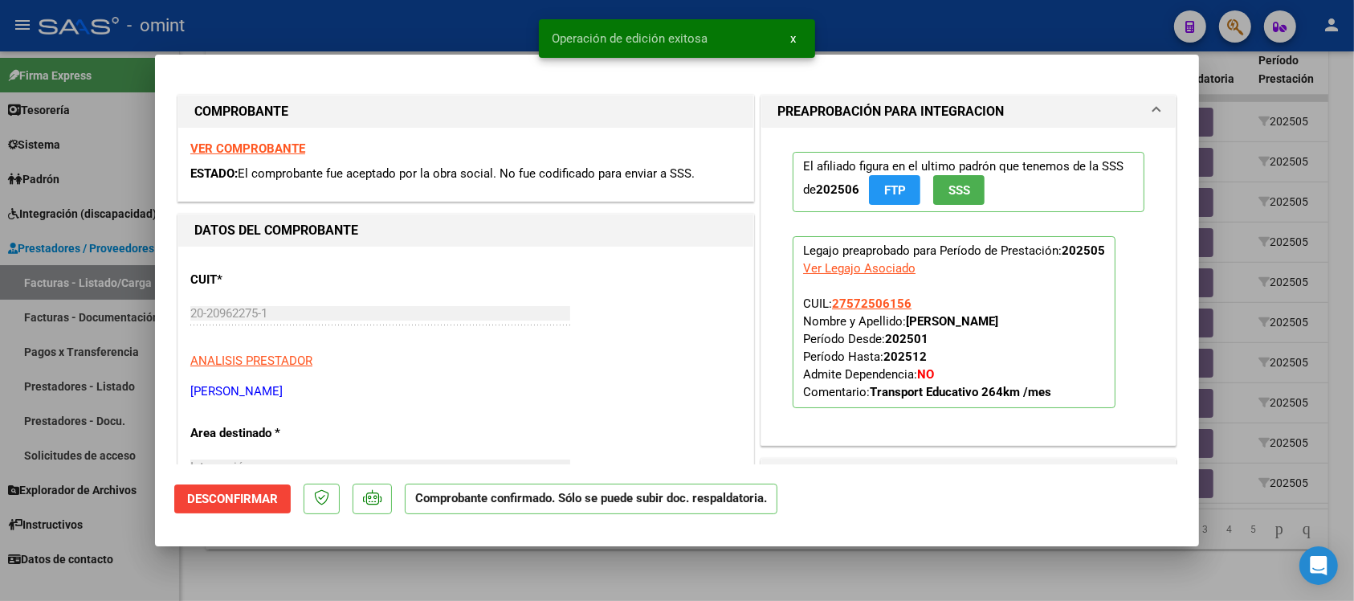
click at [398, 34] on div at bounding box center [677, 300] width 1354 height 601
type input "$ 0,00"
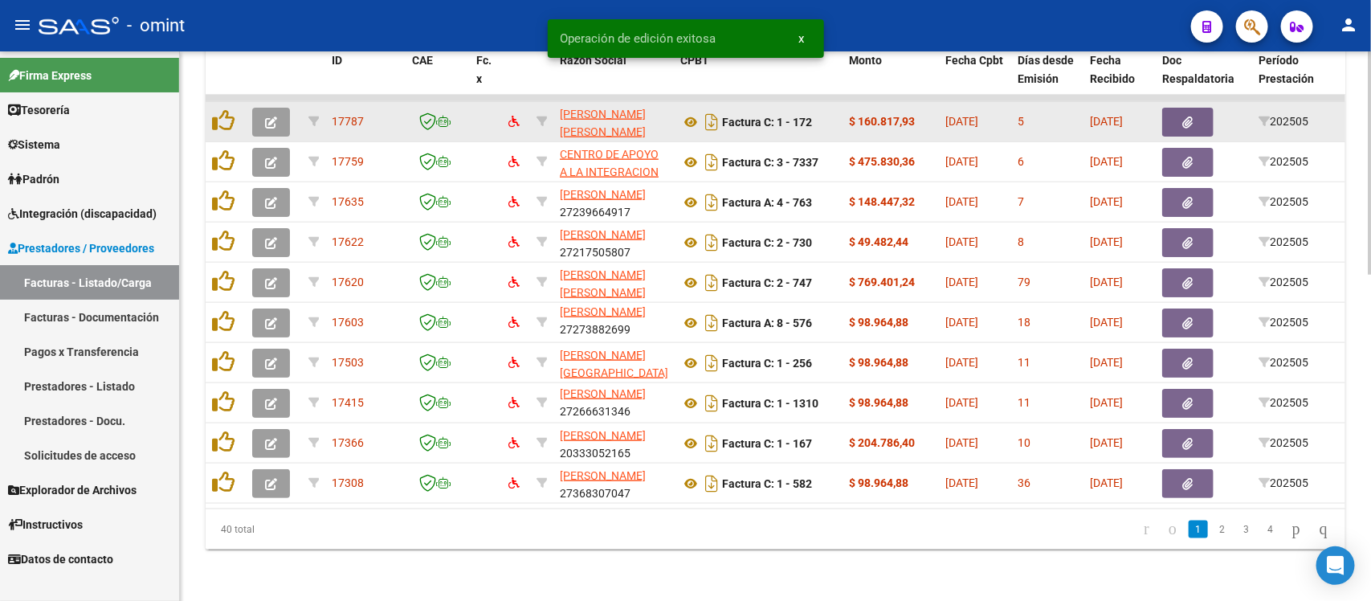
scroll to position [2, 0]
click at [270, 116] on icon "button" at bounding box center [271, 122] width 12 height 12
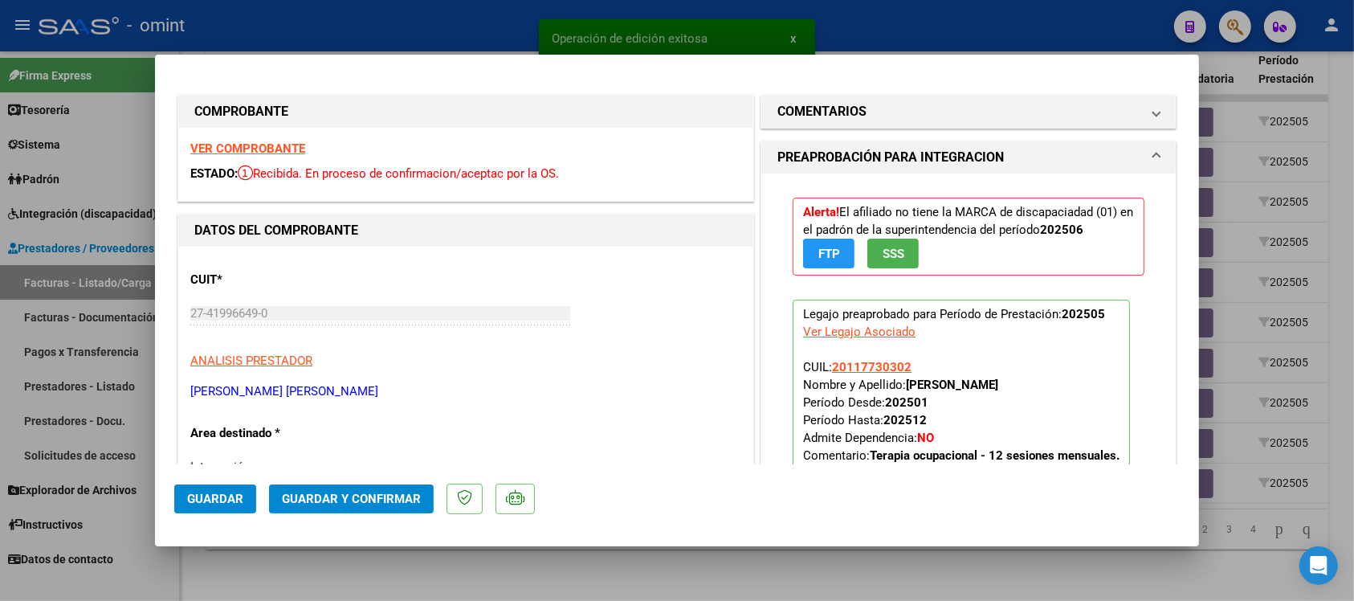
click at [271, 155] on strong "VER COMPROBANTE" at bounding box center [247, 148] width 115 height 14
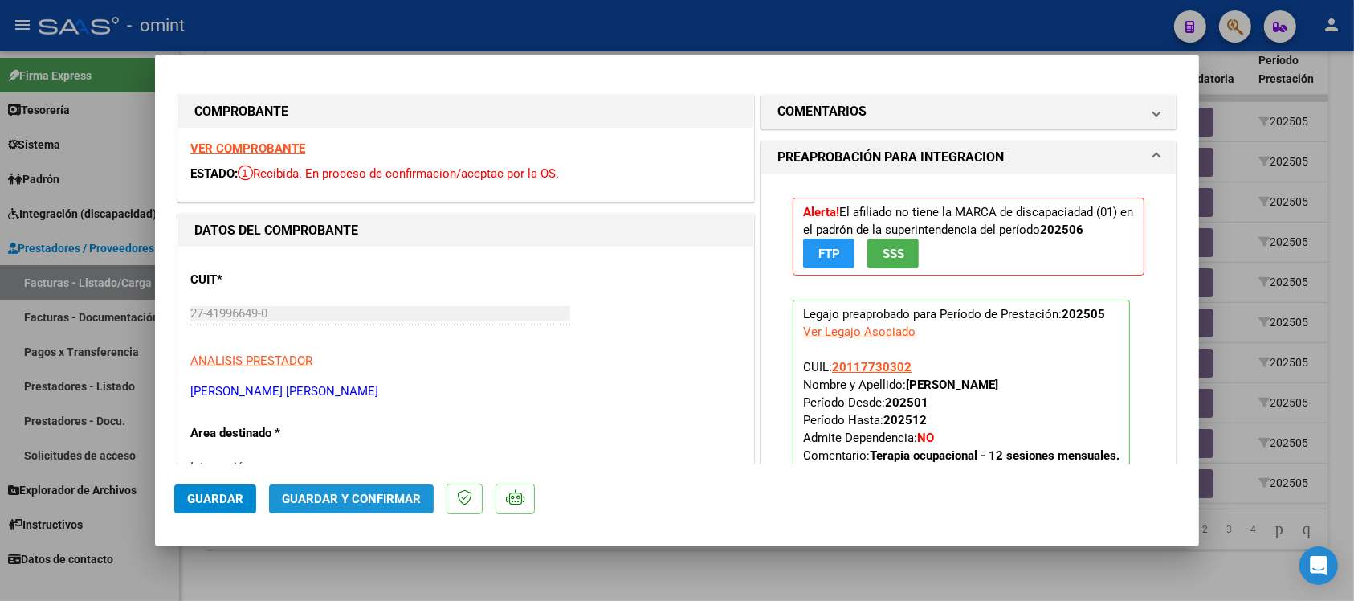
click at [374, 499] on span "Guardar y Confirmar" at bounding box center [351, 498] width 139 height 14
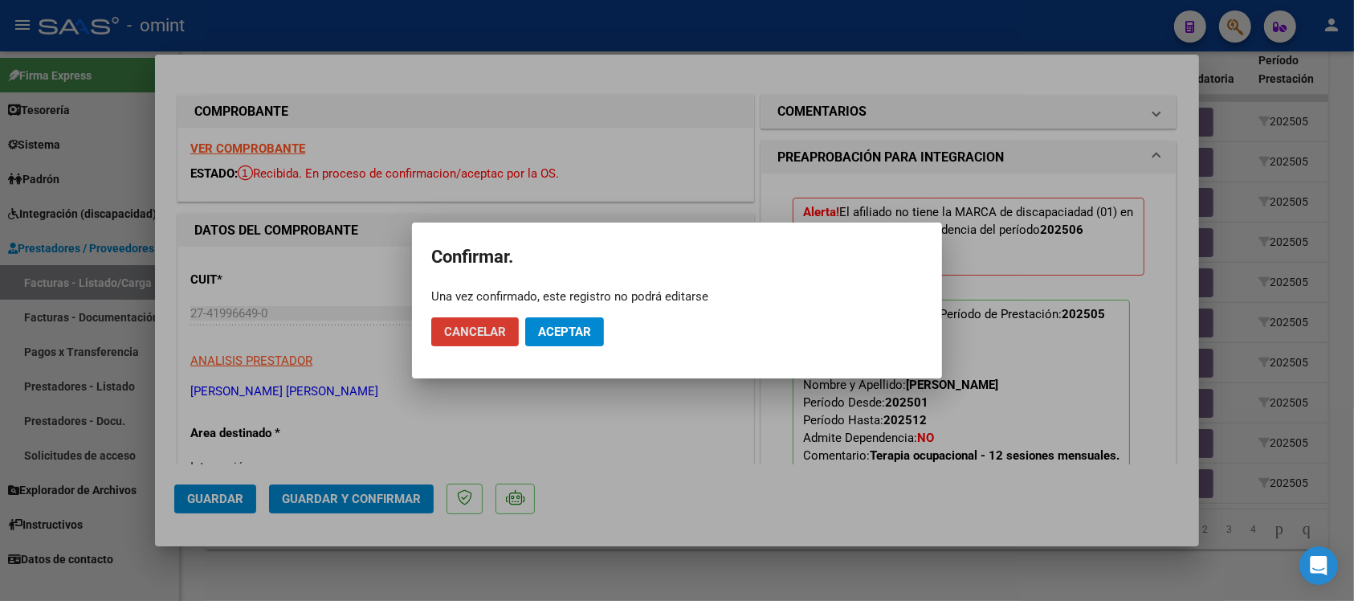
click at [585, 334] on span "Aceptar" at bounding box center [564, 331] width 53 height 14
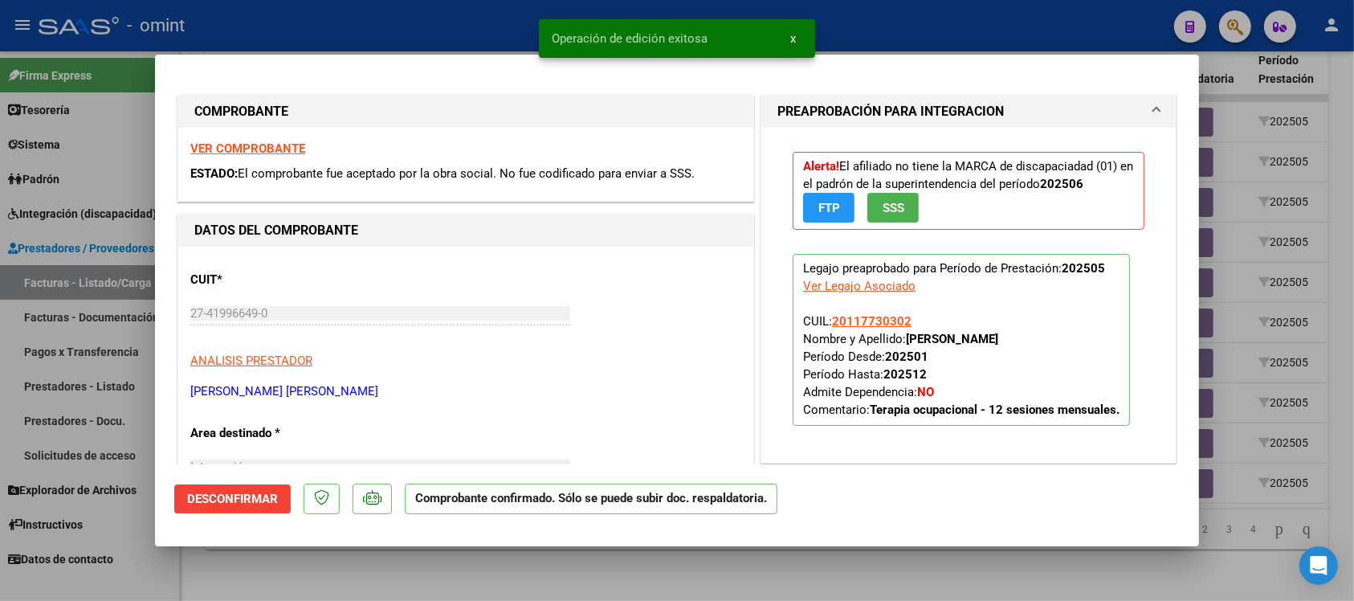
click at [479, 35] on div at bounding box center [677, 300] width 1354 height 601
type input "$ 0,00"
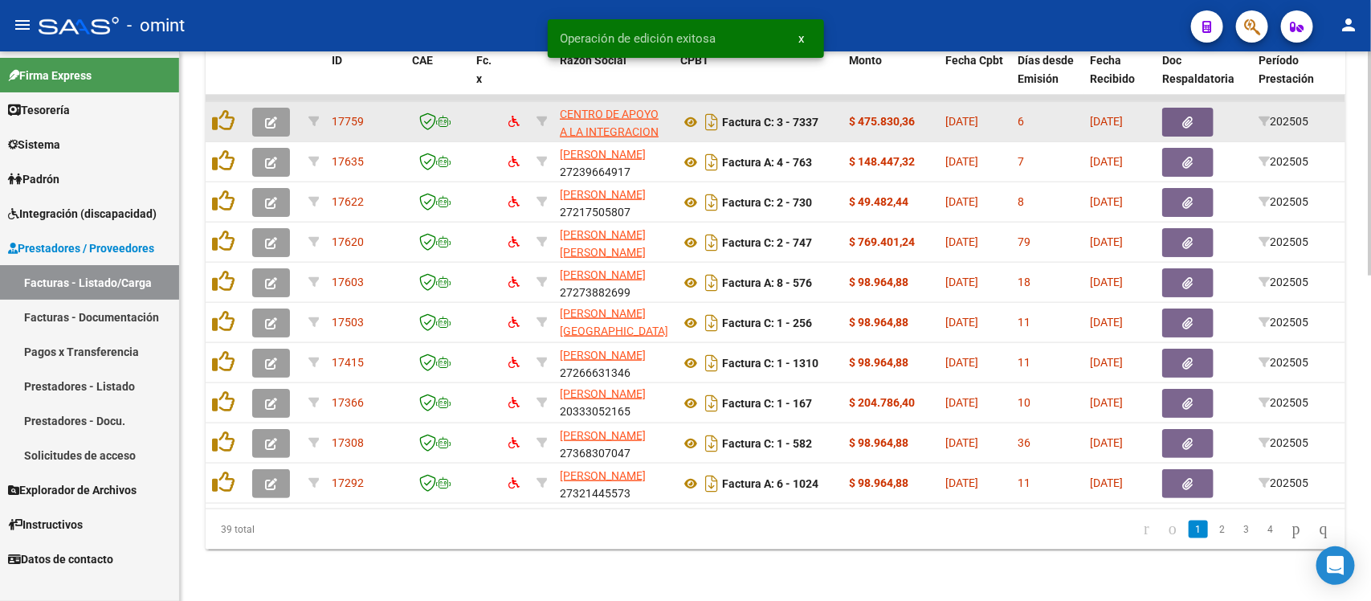
click at [278, 108] on button "button" at bounding box center [271, 122] width 38 height 29
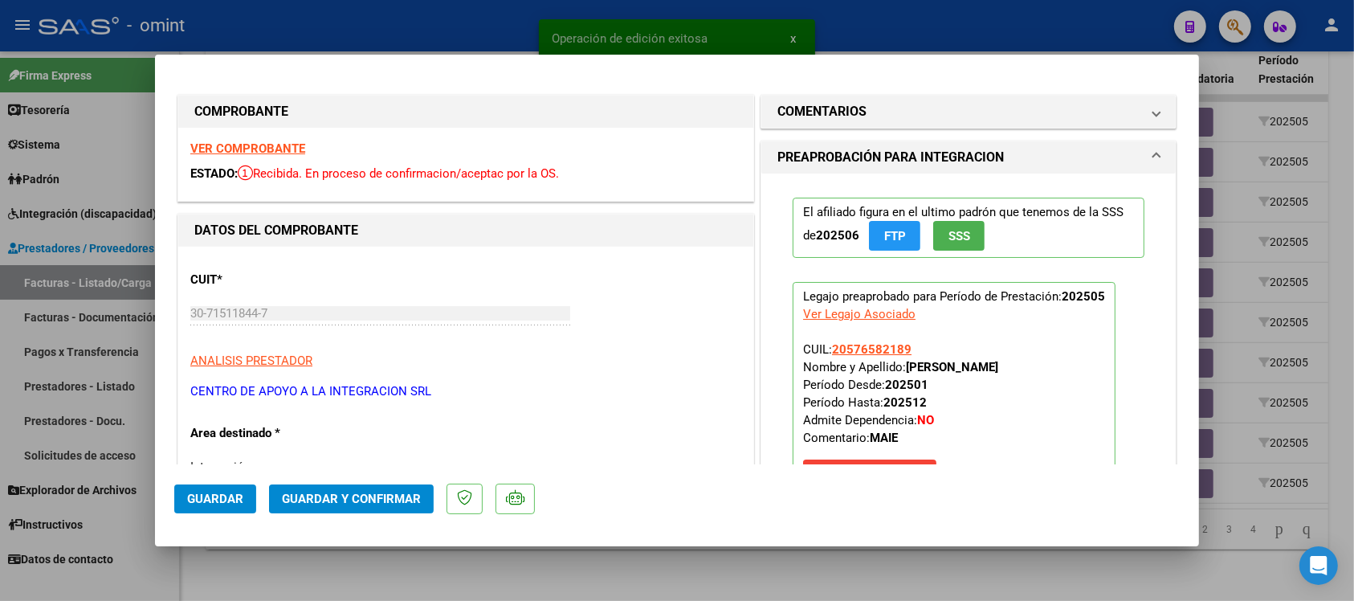
click at [282, 147] on strong "VER COMPROBANTE" at bounding box center [247, 148] width 115 height 14
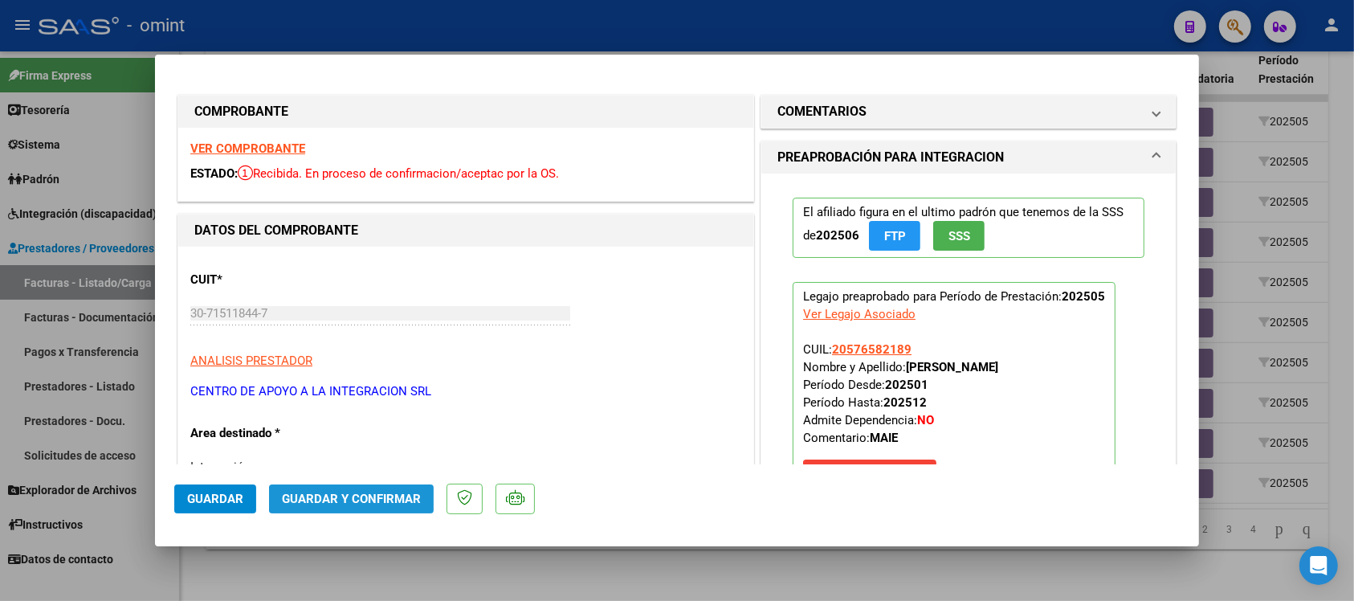
click at [369, 495] on span "Guardar y Confirmar" at bounding box center [351, 498] width 139 height 14
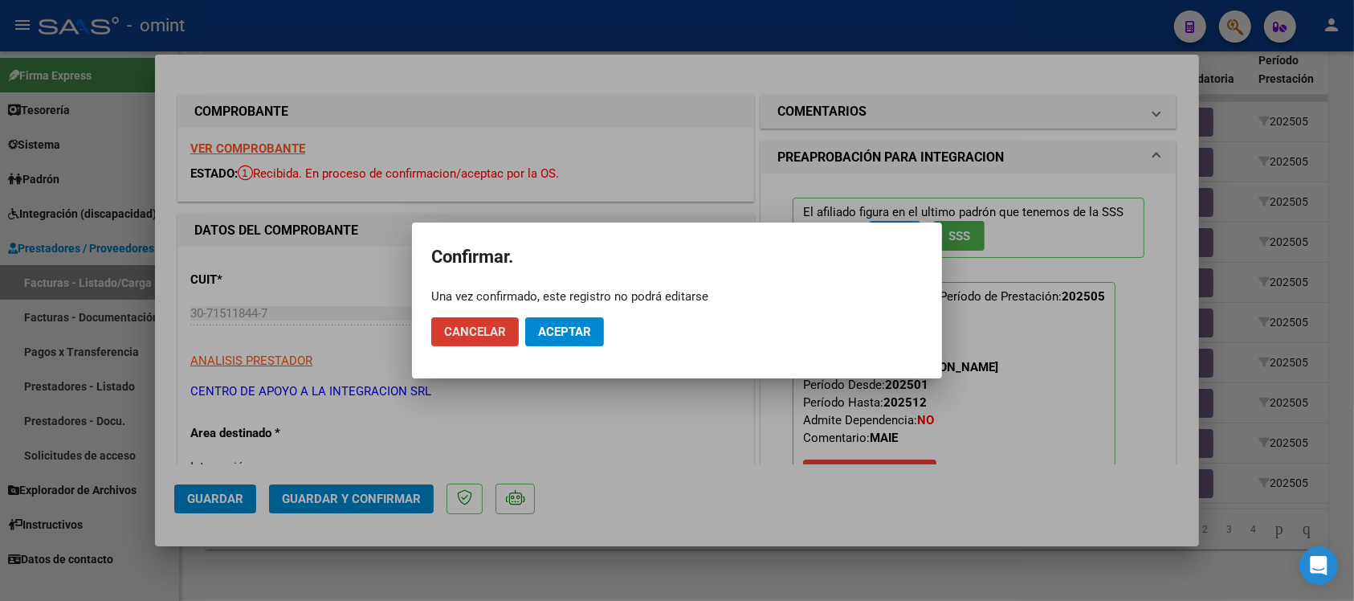
click at [581, 325] on span "Aceptar" at bounding box center [564, 331] width 53 height 14
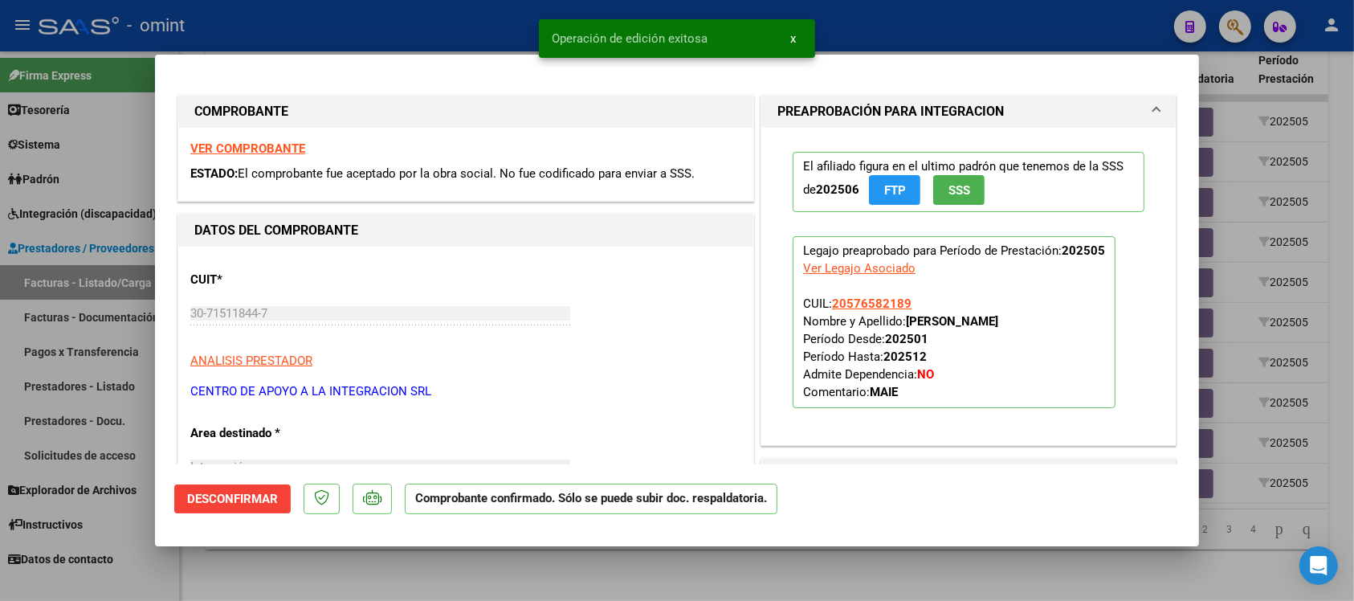
click at [435, 18] on div at bounding box center [677, 300] width 1354 height 601
type input "$ 0,00"
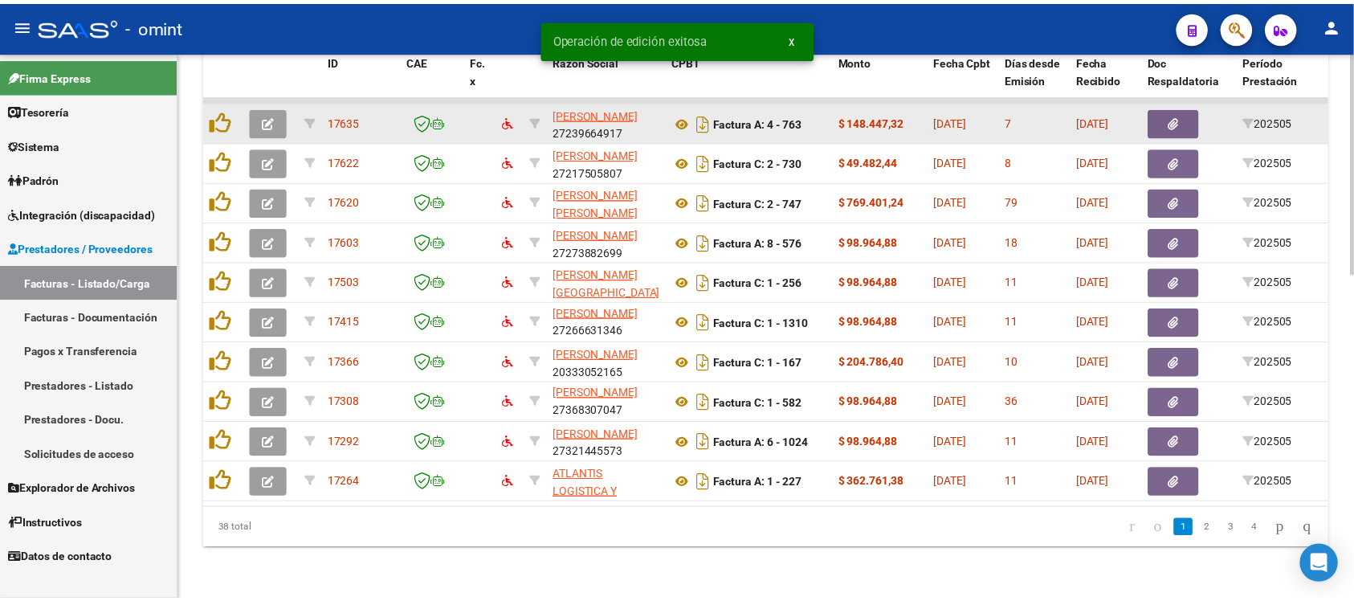
scroll to position [21, 0]
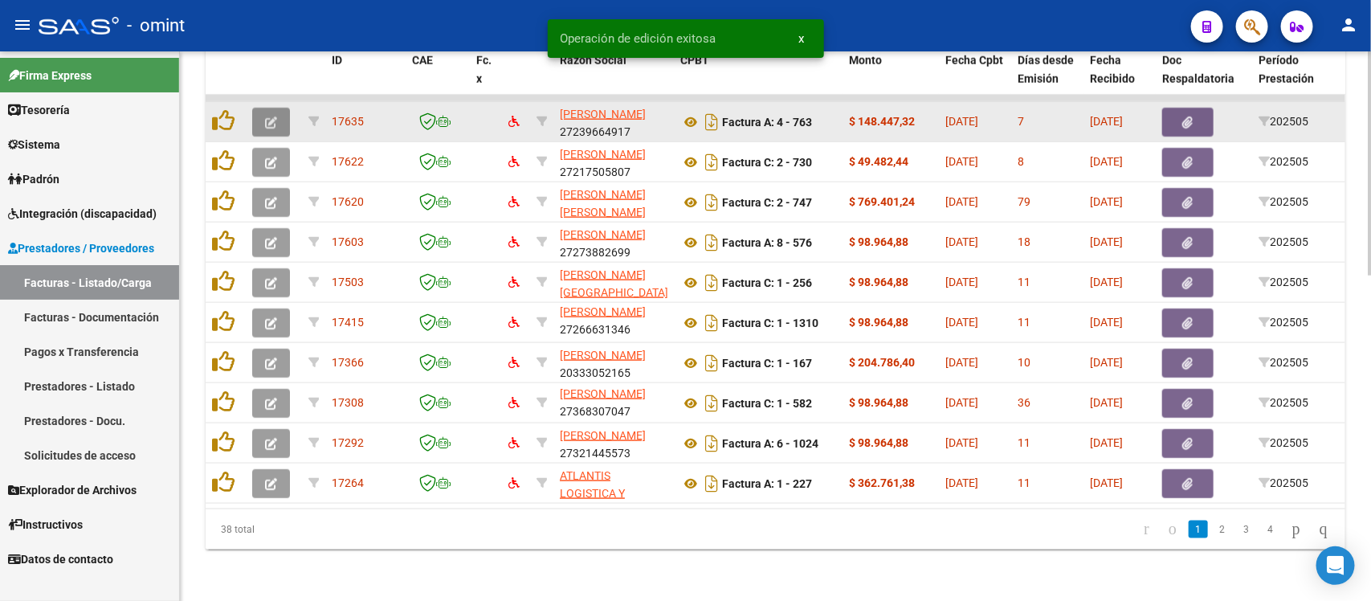
click at [263, 108] on button "button" at bounding box center [271, 122] width 38 height 29
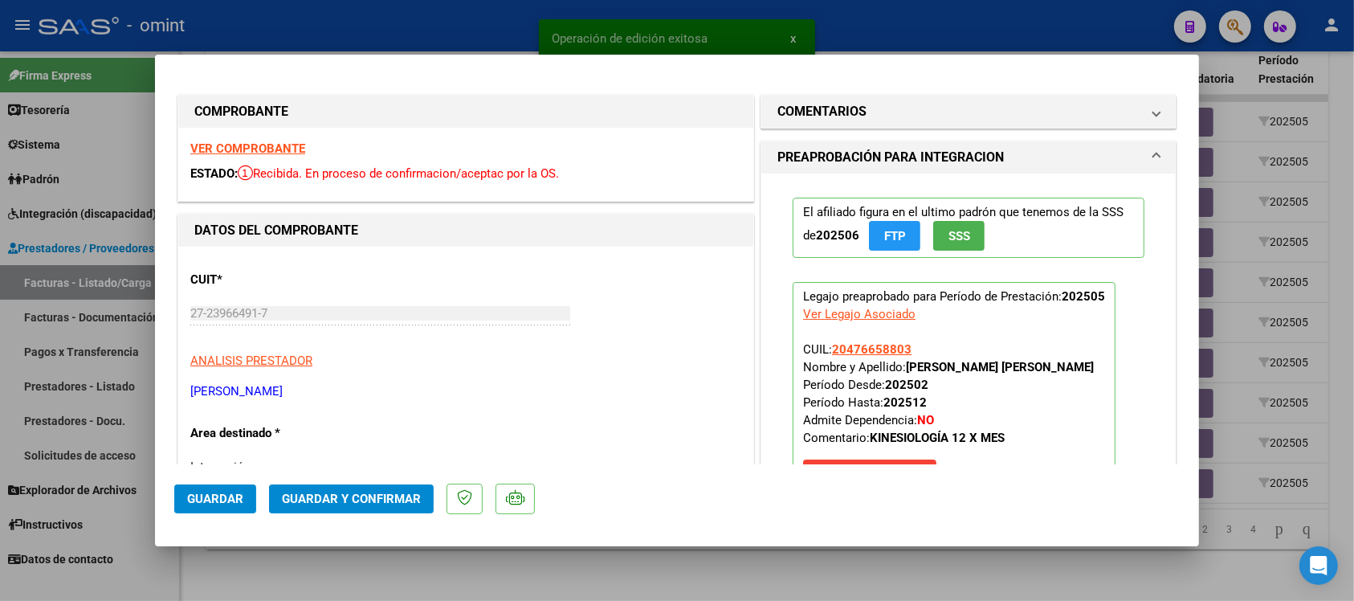
click at [261, 146] on strong "VER COMPROBANTE" at bounding box center [247, 148] width 115 height 14
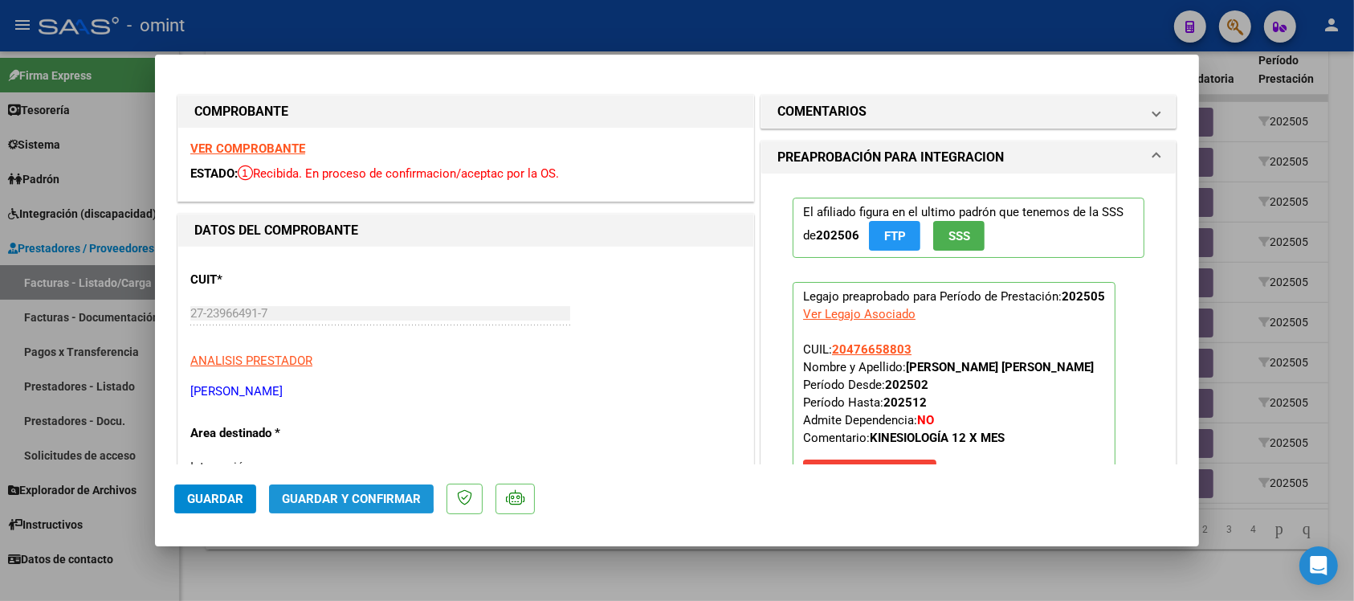
click at [333, 494] on span "Guardar y Confirmar" at bounding box center [351, 498] width 139 height 14
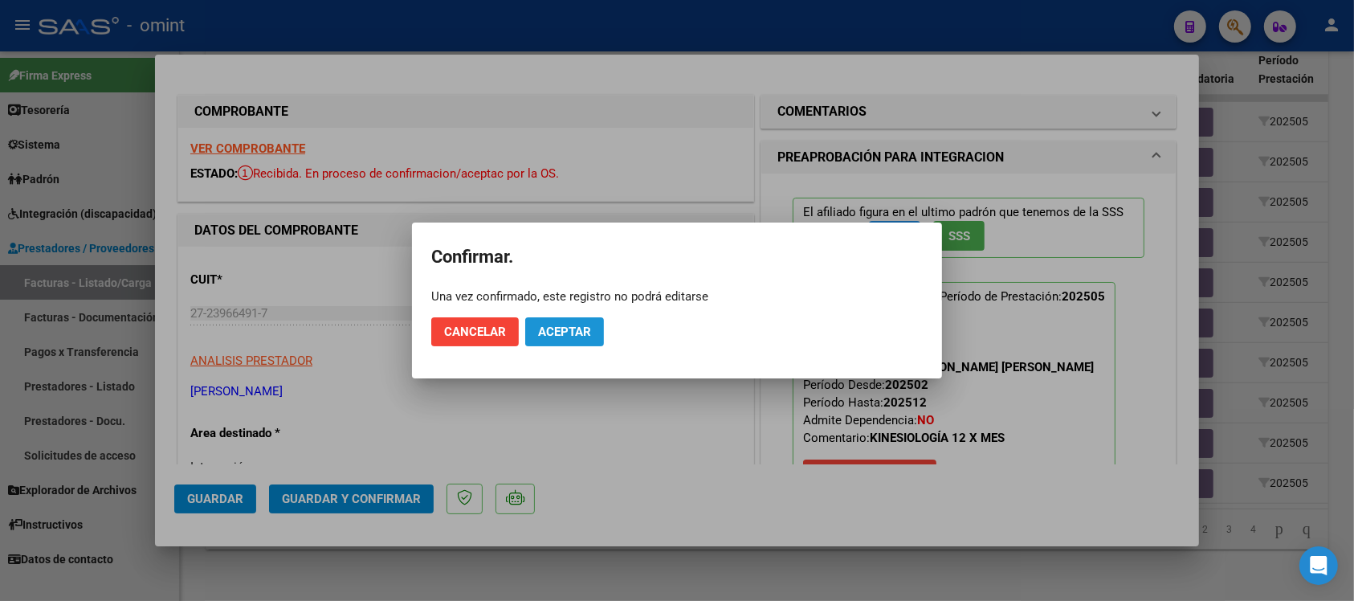
click at [564, 332] on span "Aceptar" at bounding box center [564, 331] width 53 height 14
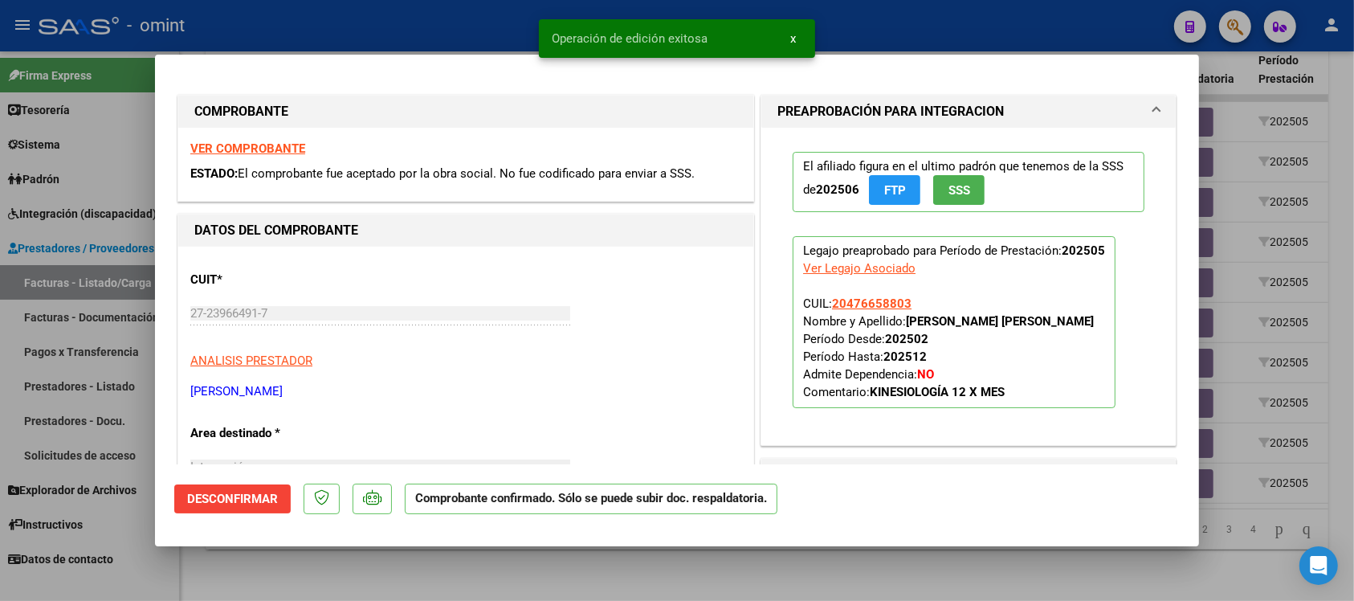
click at [389, 17] on div at bounding box center [677, 300] width 1354 height 601
type input "$ 0,00"
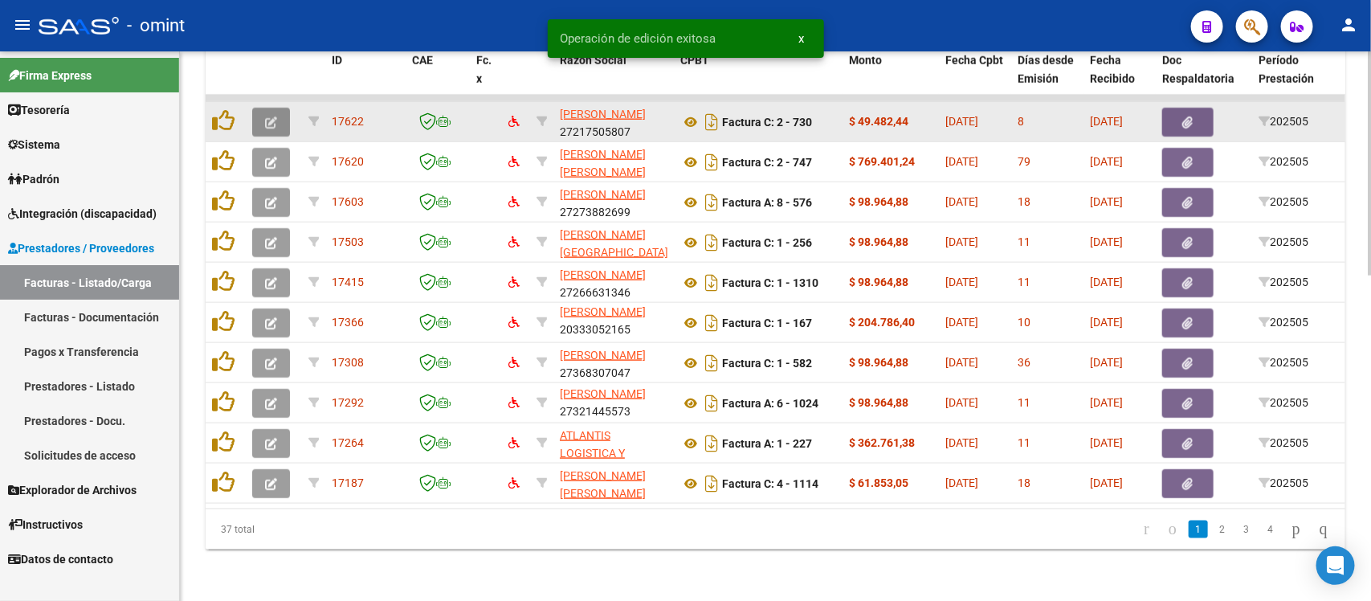
click at [271, 115] on span "button" at bounding box center [271, 122] width 12 height 14
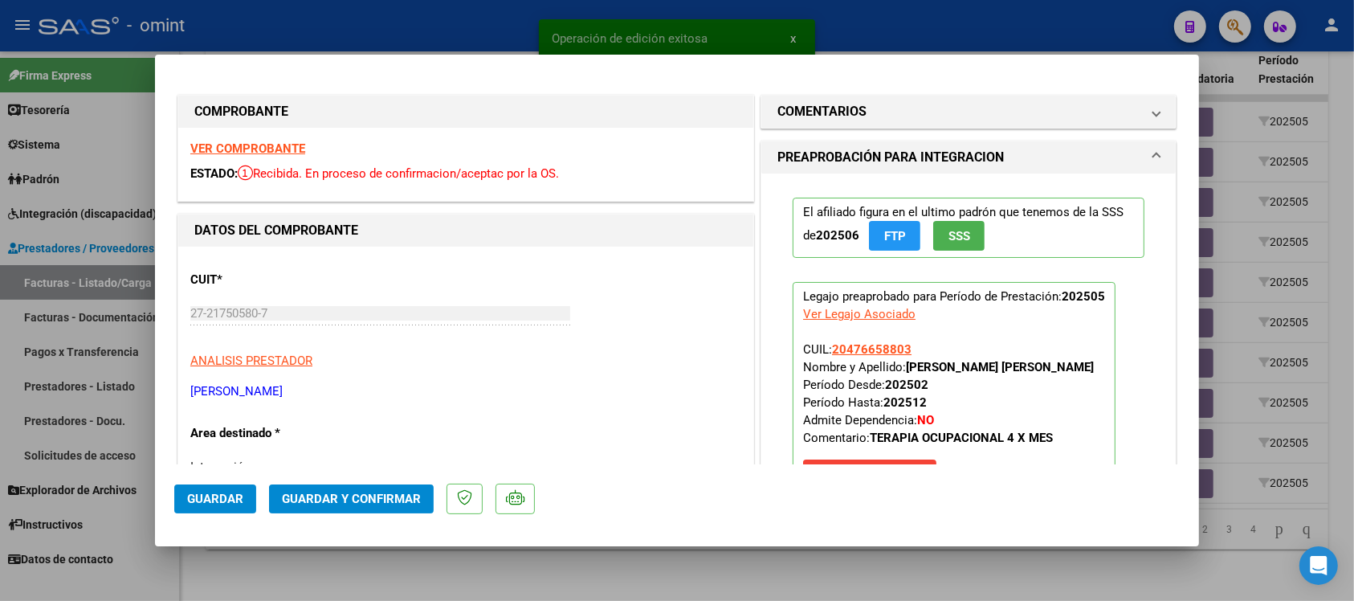
click at [263, 143] on strong "VER COMPROBANTE" at bounding box center [247, 148] width 115 height 14
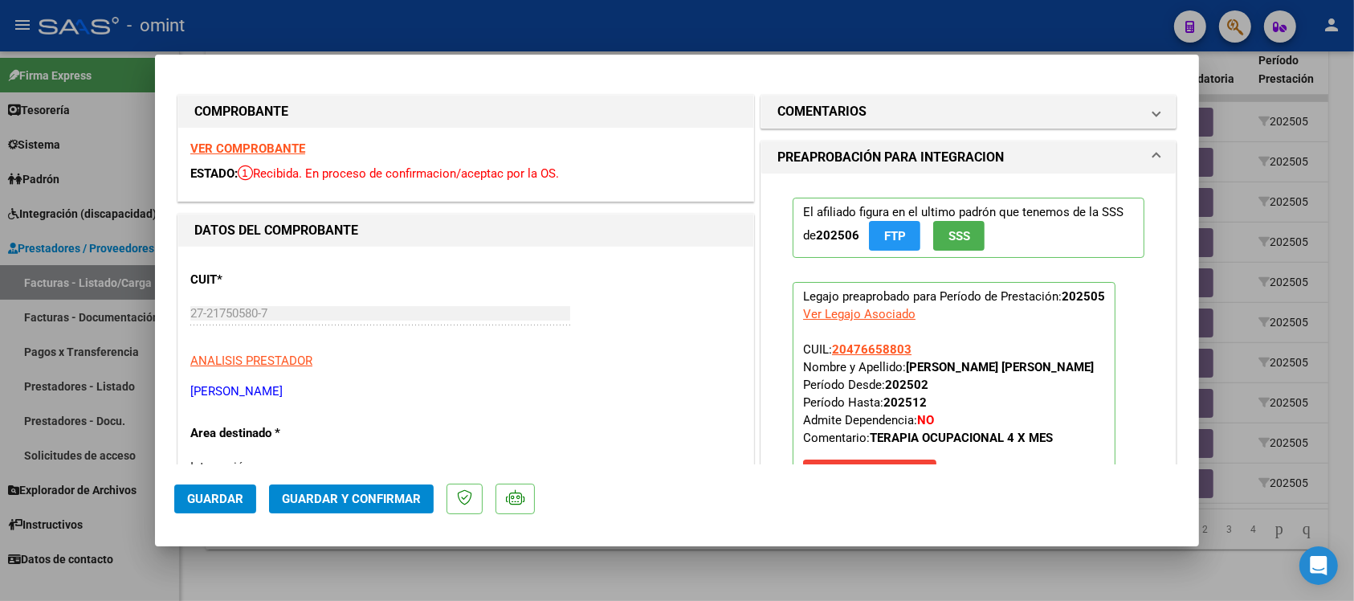
click at [255, 149] on strong "VER COMPROBANTE" at bounding box center [247, 148] width 115 height 14
click at [323, 498] on span "Guardar y Confirmar" at bounding box center [351, 498] width 139 height 14
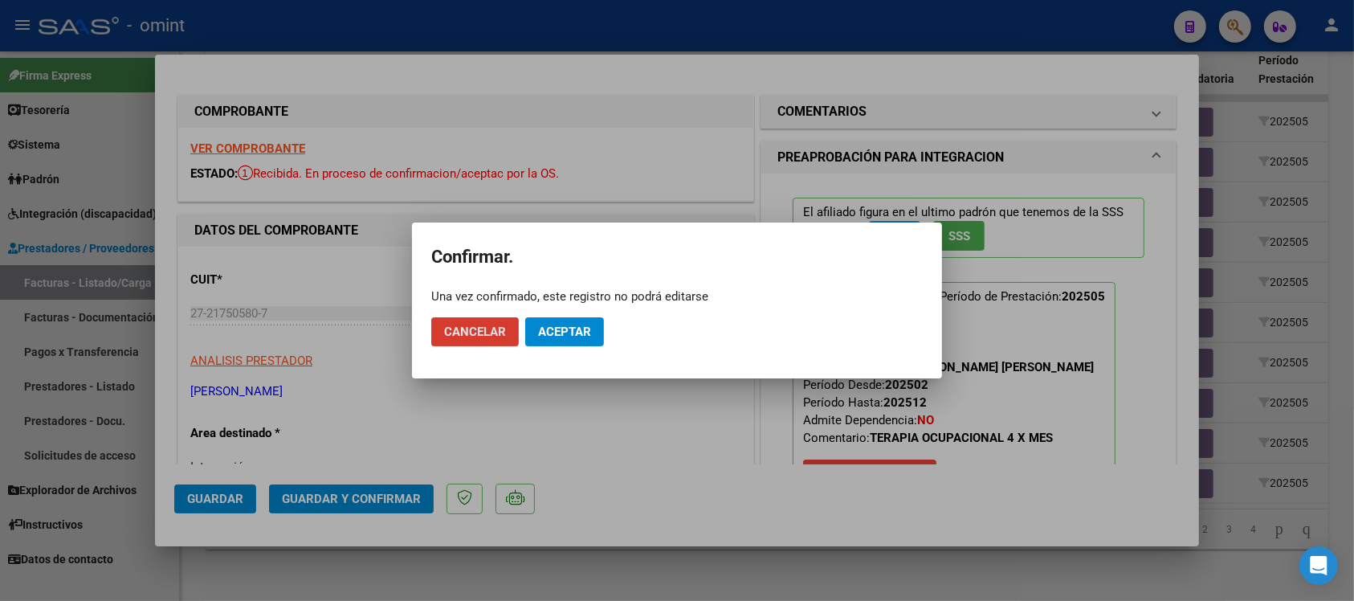
click at [546, 329] on span "Aceptar" at bounding box center [564, 331] width 53 height 14
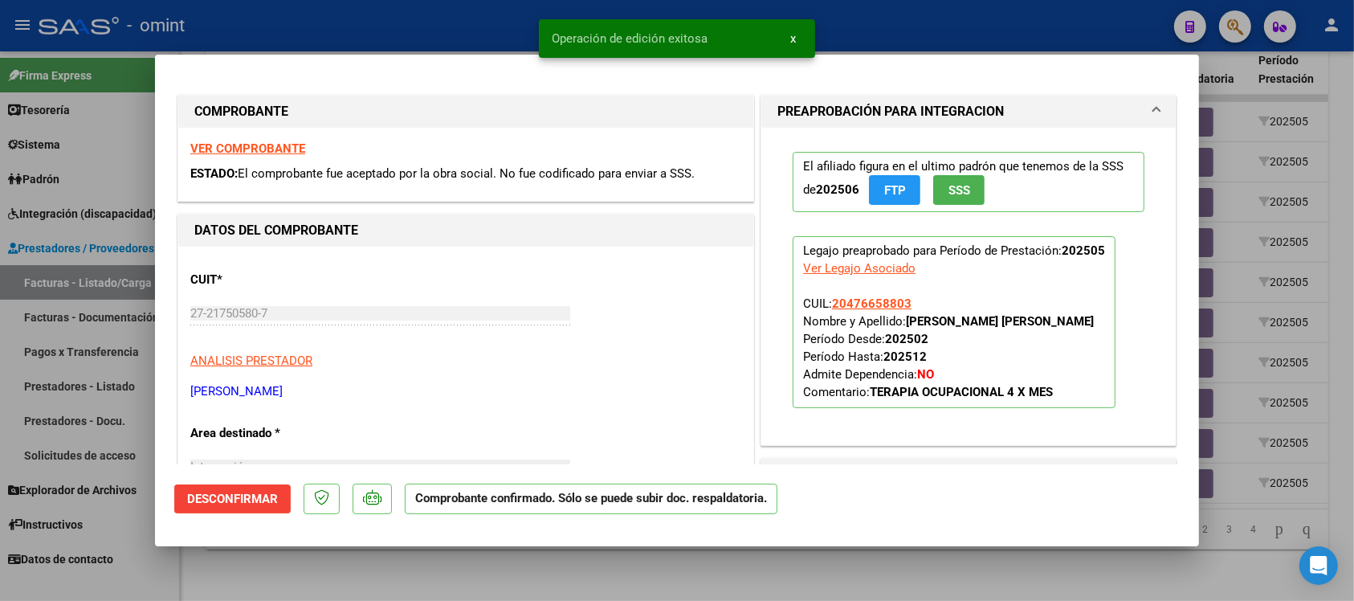
click at [427, 40] on div at bounding box center [677, 300] width 1354 height 601
type input "$ 0,00"
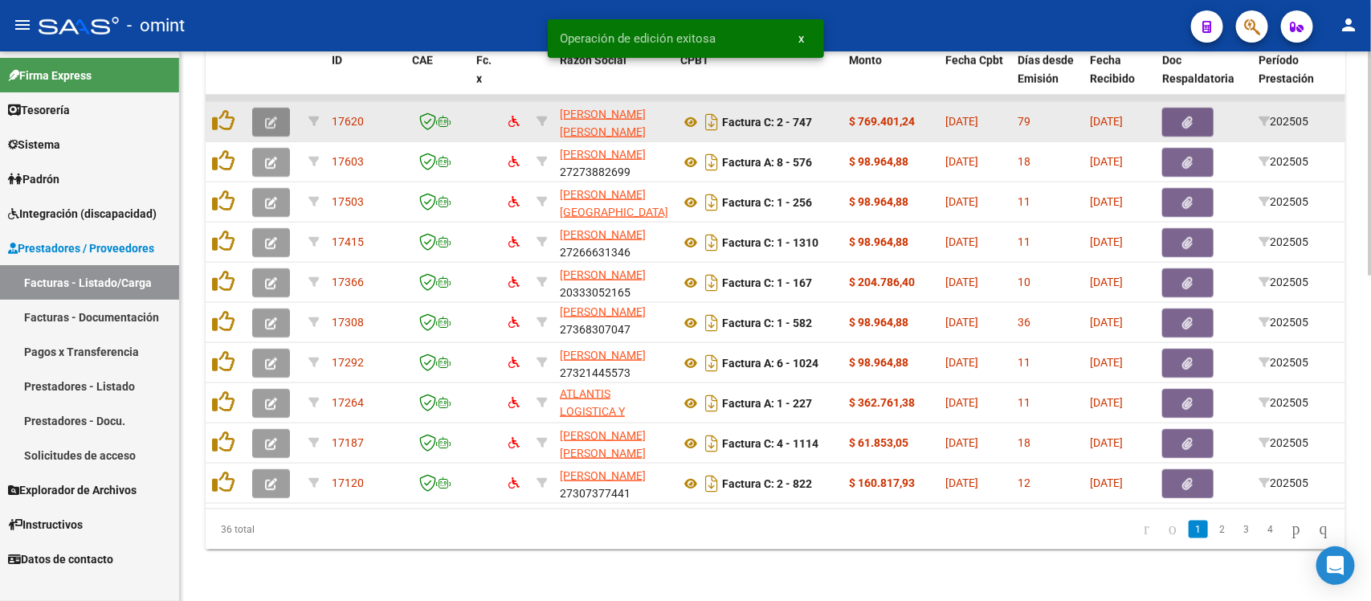
click at [267, 116] on icon "button" at bounding box center [271, 122] width 12 height 12
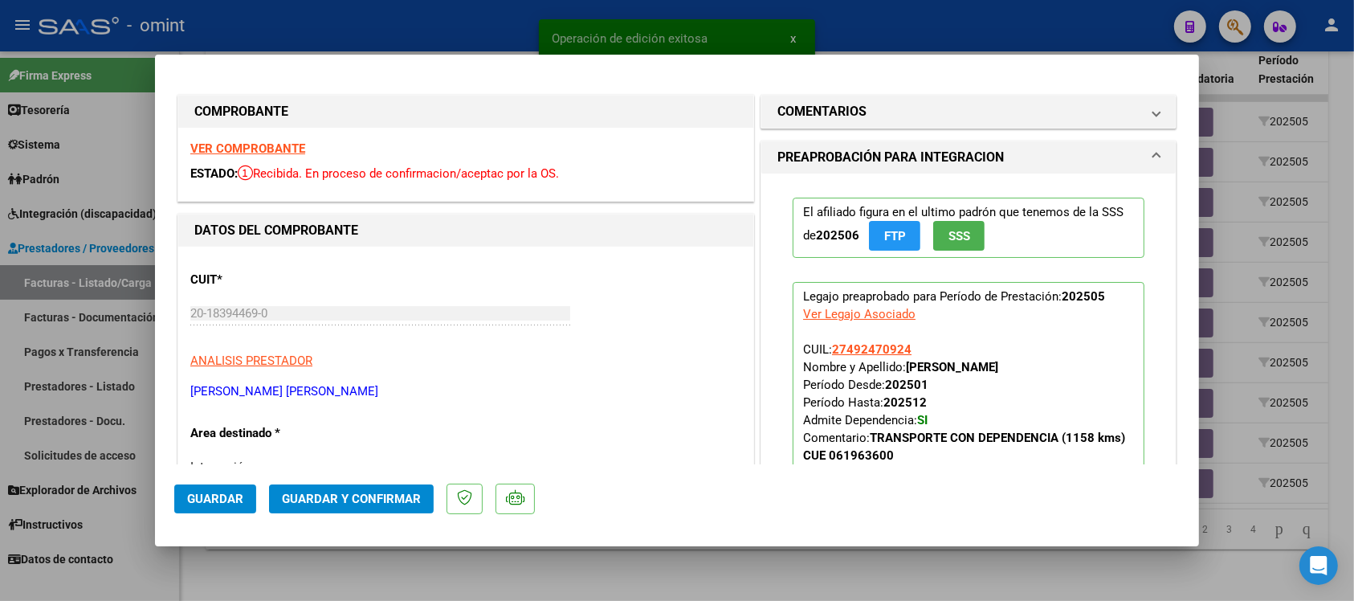
click at [282, 145] on strong "VER COMPROBANTE" at bounding box center [247, 148] width 115 height 14
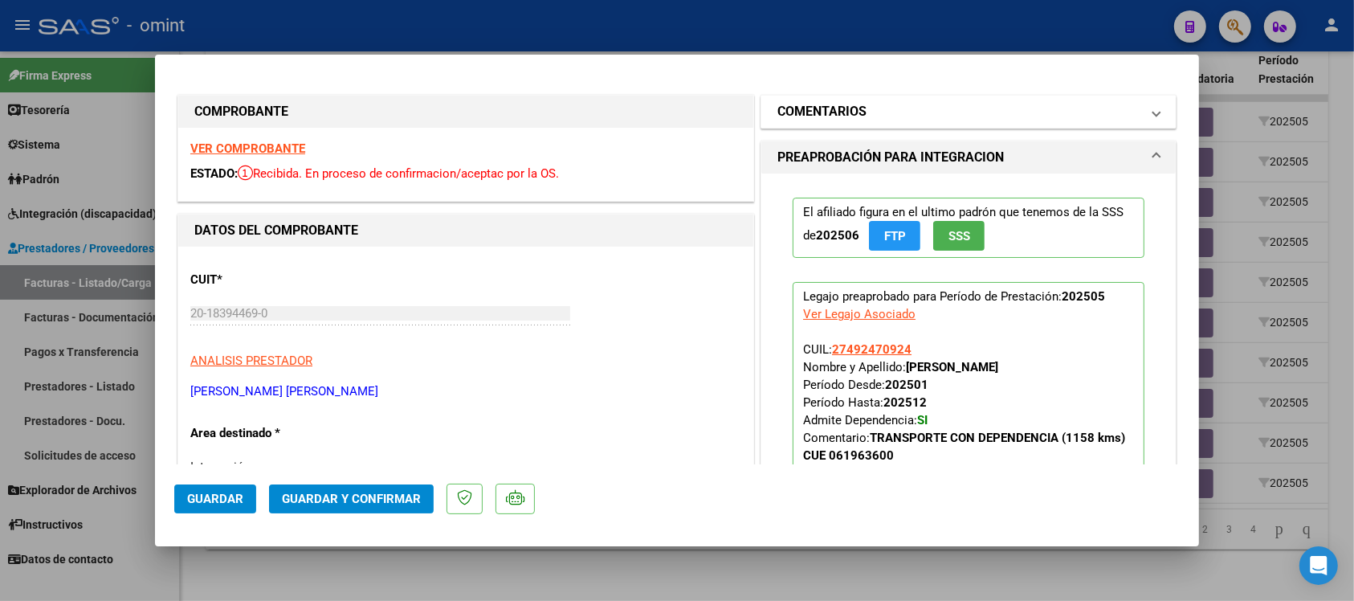
click at [842, 115] on h1 "COMENTARIOS" at bounding box center [821, 111] width 89 height 19
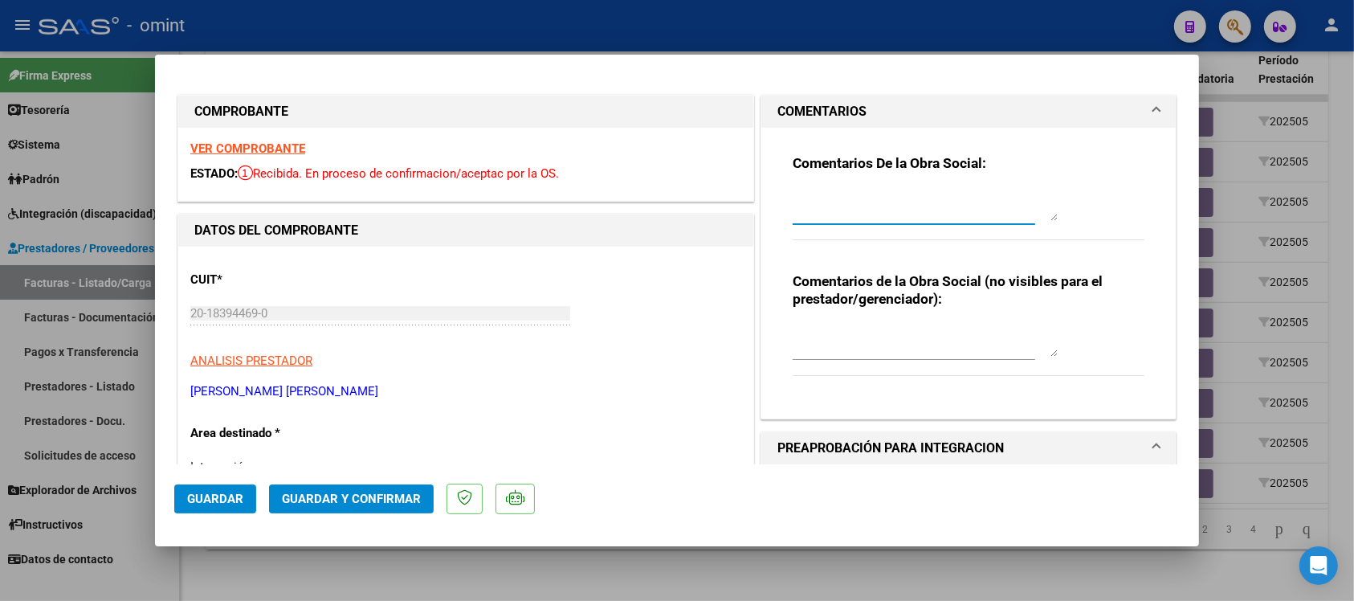
click at [837, 210] on textarea at bounding box center [925, 205] width 265 height 32
paste textarea "El comprobante se encuentra vencido para su presentación. En este periodo la su…"
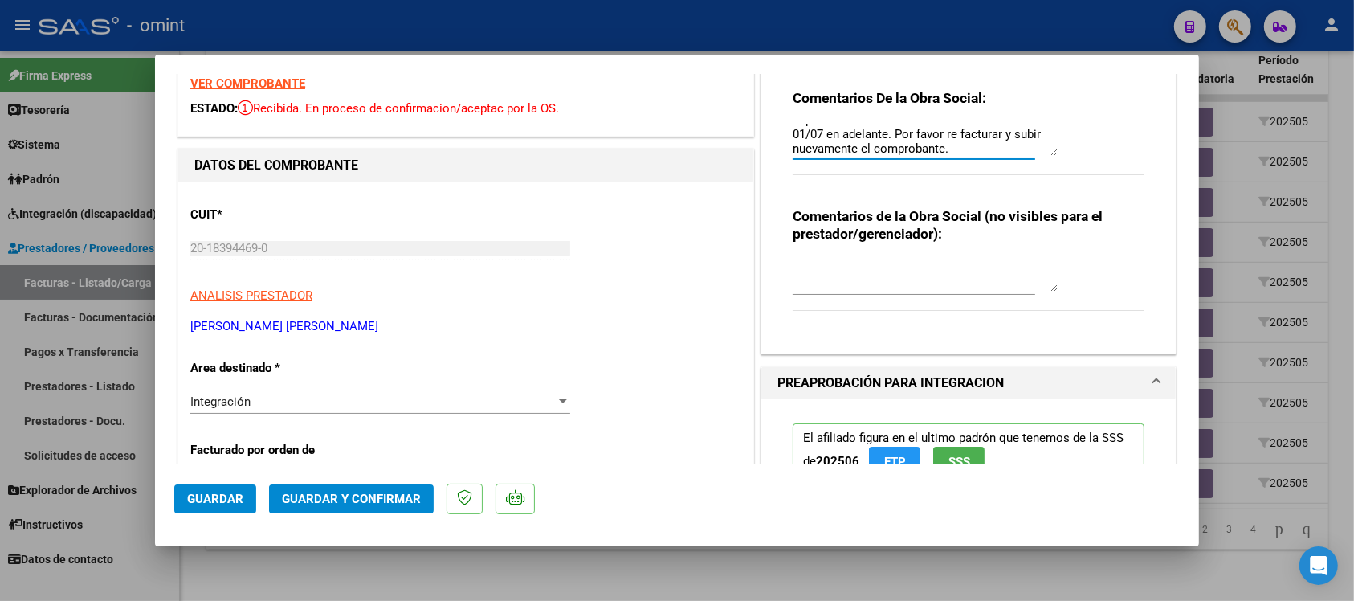
scroll to position [100, 0]
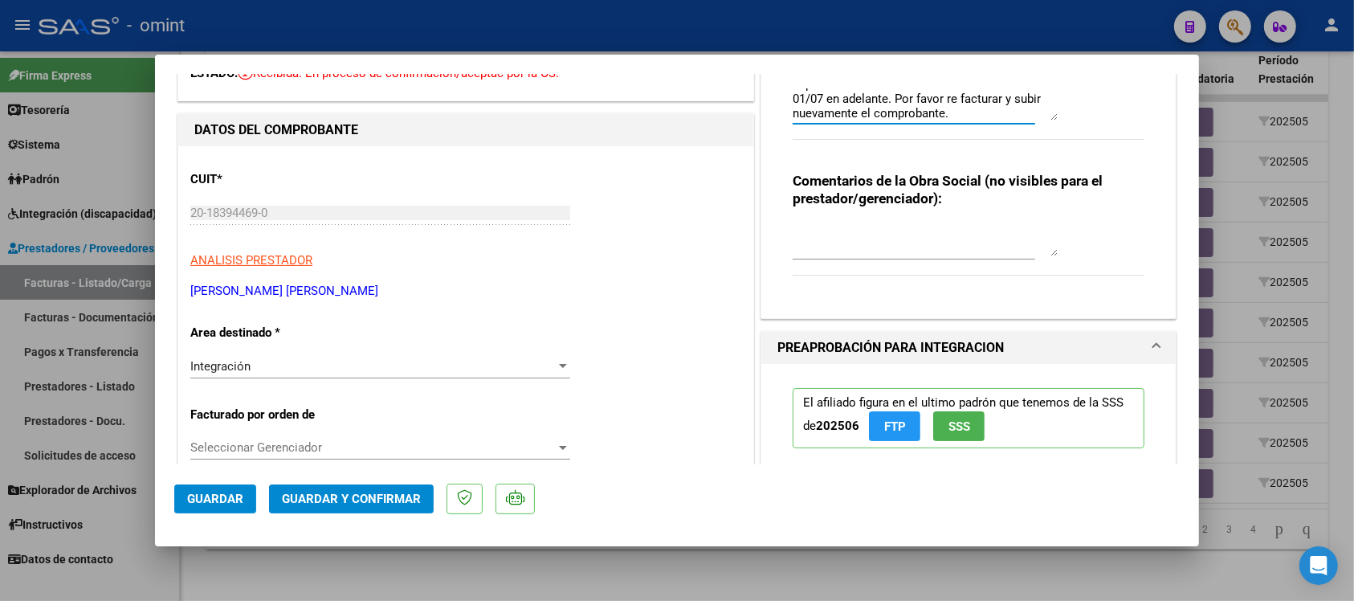
type textarea "El comprobante se encuentra vencido para su presentación. En este periodo la su…"
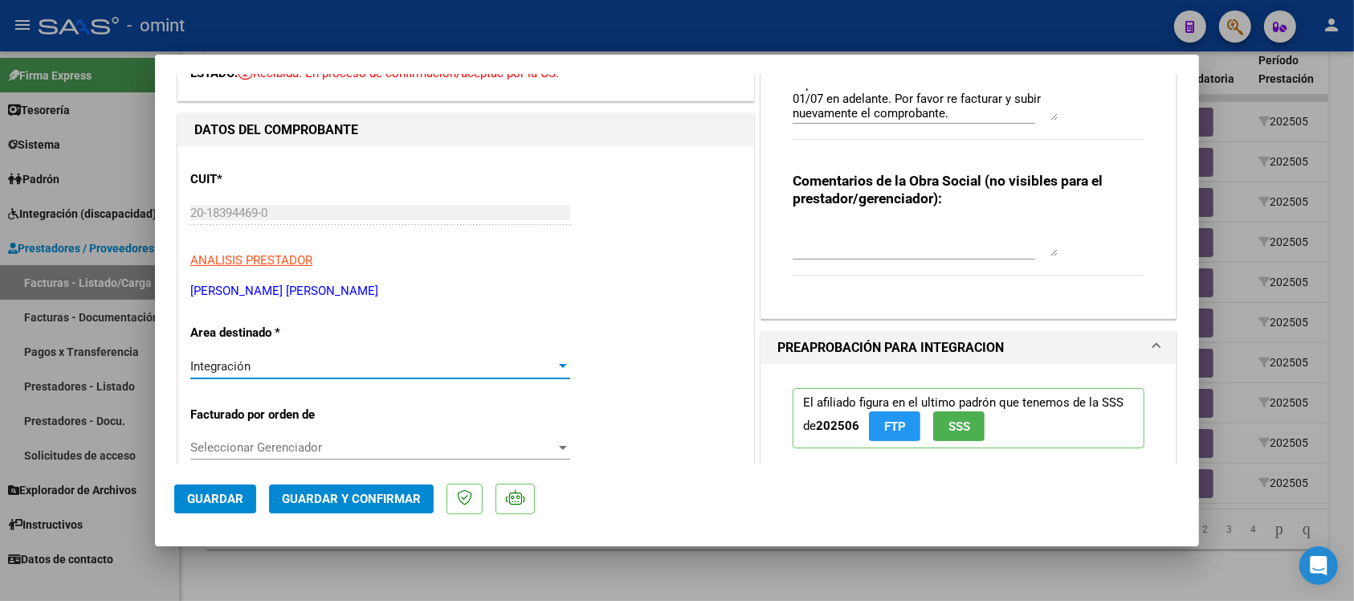
click at [305, 370] on div "Integración" at bounding box center [372, 366] width 365 height 14
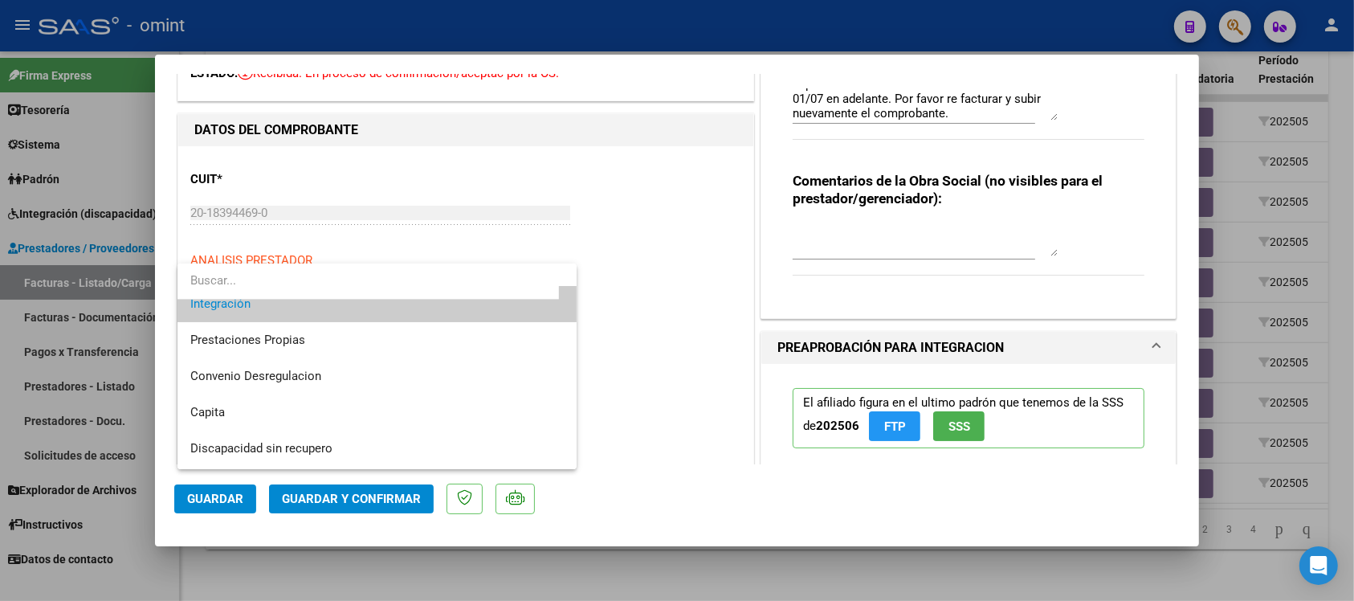
scroll to position [155, 0]
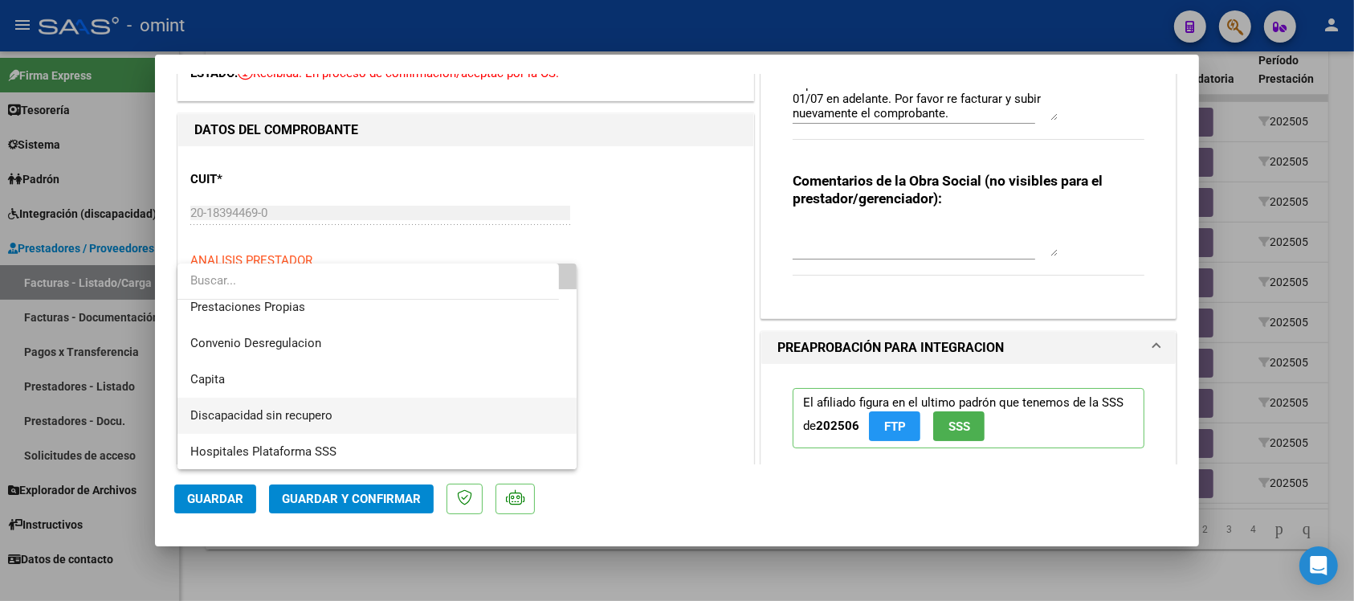
click at [336, 414] on span "Discapacidad sin recupero" at bounding box center [376, 415] width 373 height 36
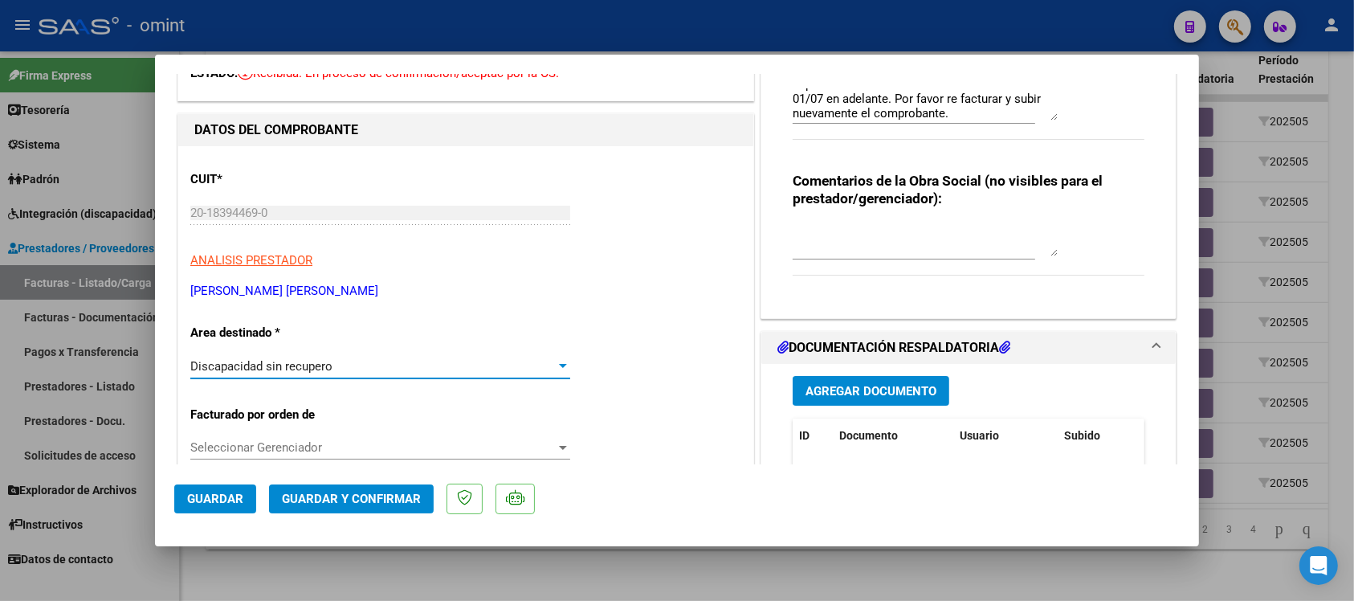
click at [359, 503] on span "Guardar y Confirmar" at bounding box center [351, 498] width 139 height 14
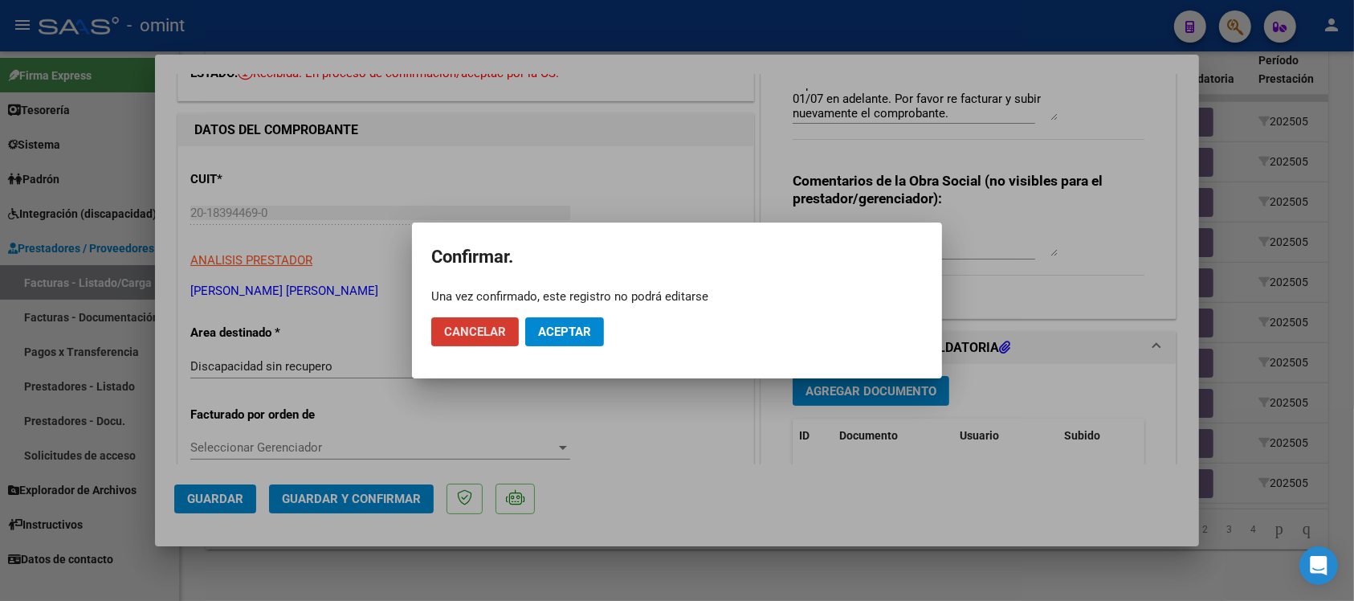
click at [476, 339] on button "Cancelar" at bounding box center [475, 331] width 88 height 29
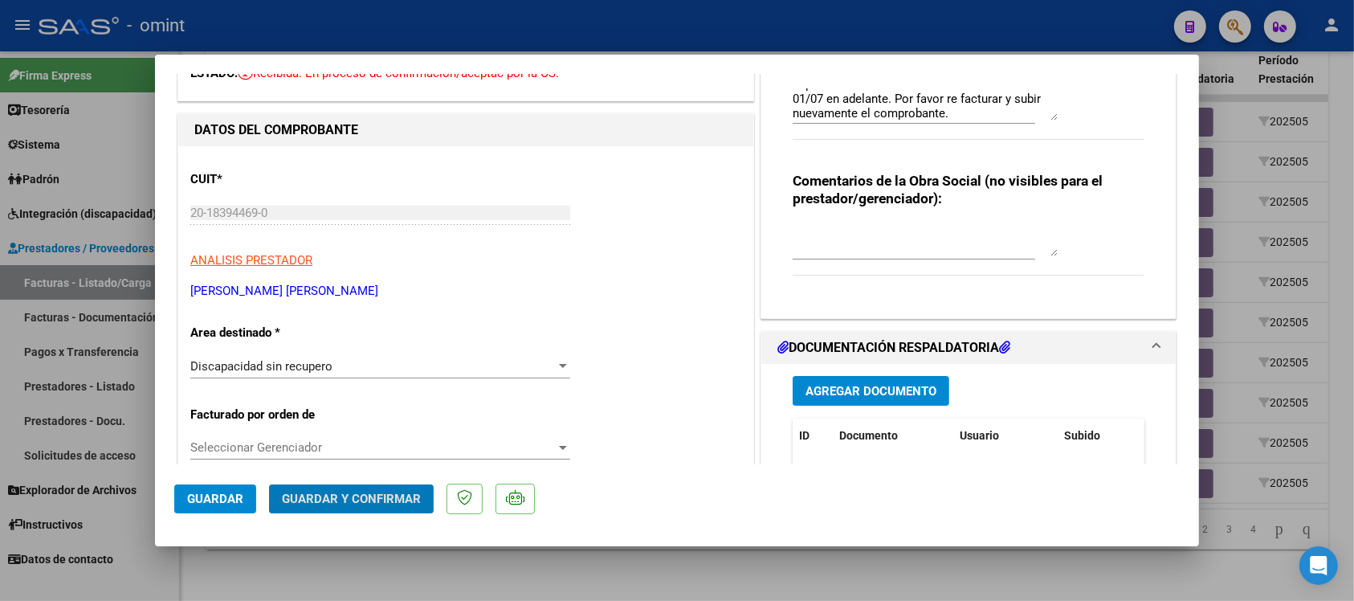
click at [374, 492] on span "Guardar y Confirmar" at bounding box center [351, 498] width 139 height 14
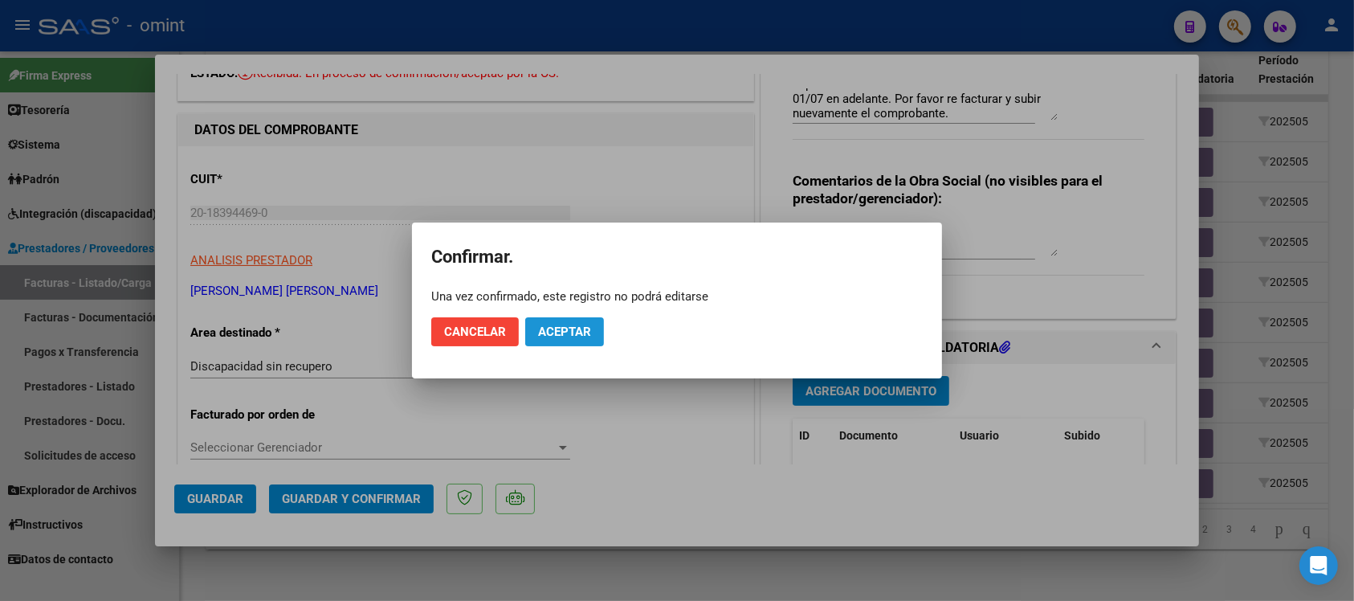
click at [568, 334] on span "Aceptar" at bounding box center [564, 331] width 53 height 14
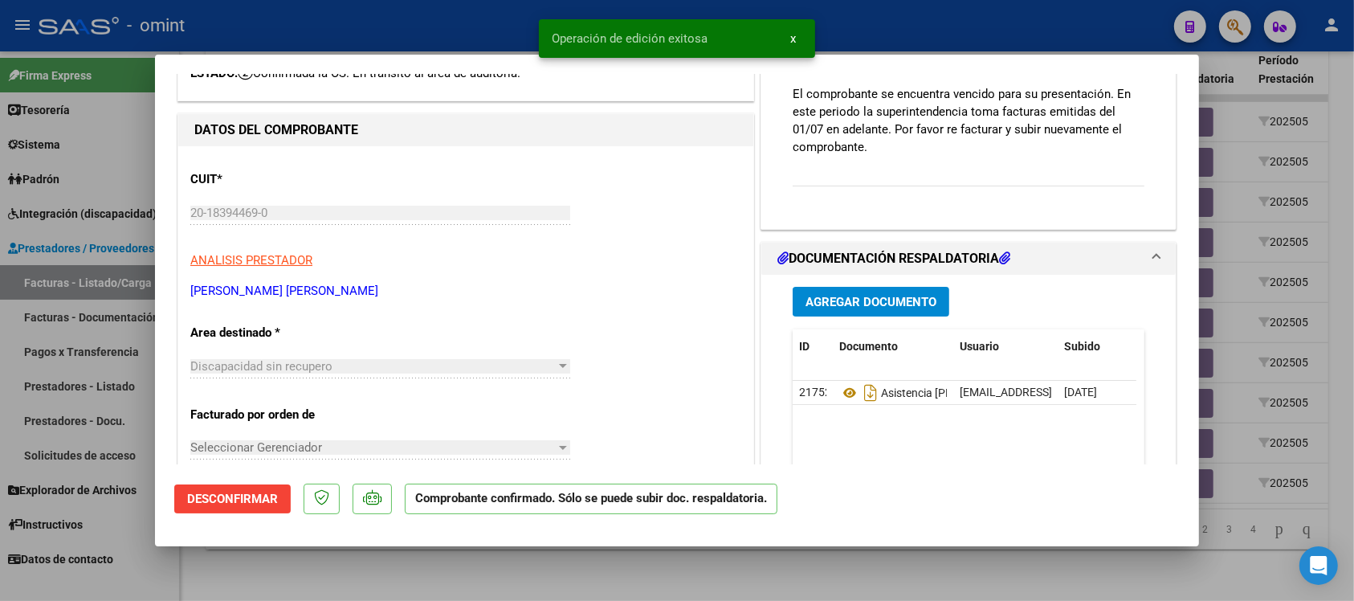
click at [434, 20] on div at bounding box center [677, 300] width 1354 height 601
type input "$ 0,00"
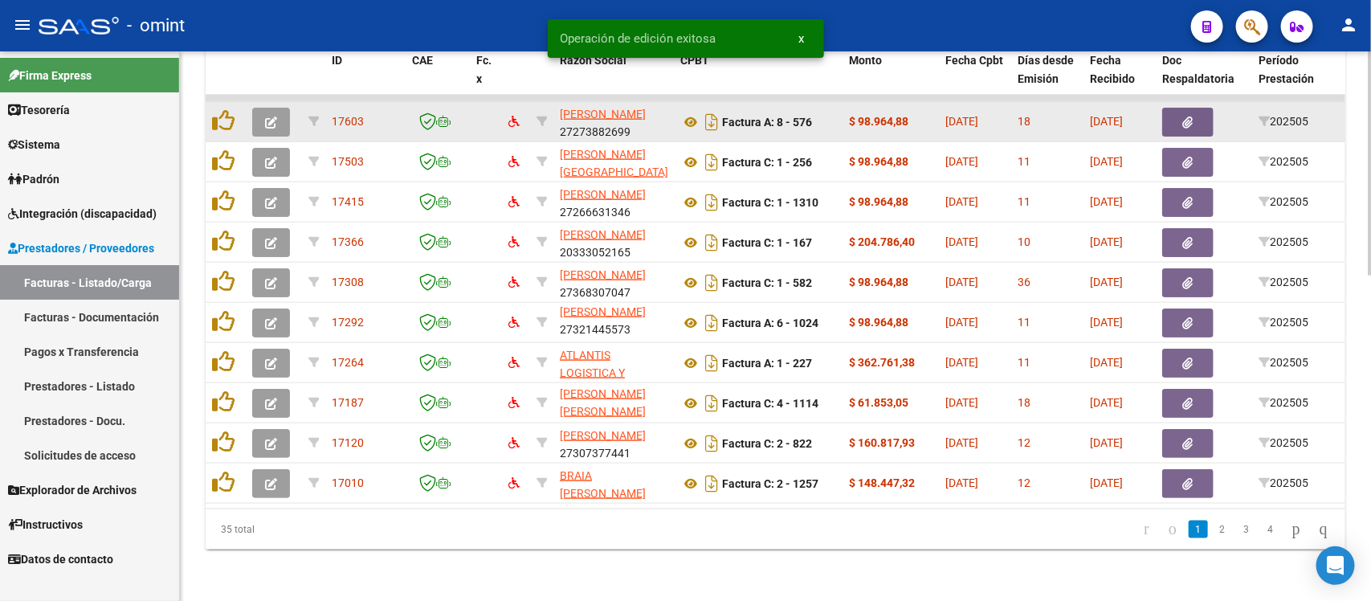
click at [271, 116] on icon "button" at bounding box center [271, 122] width 12 height 12
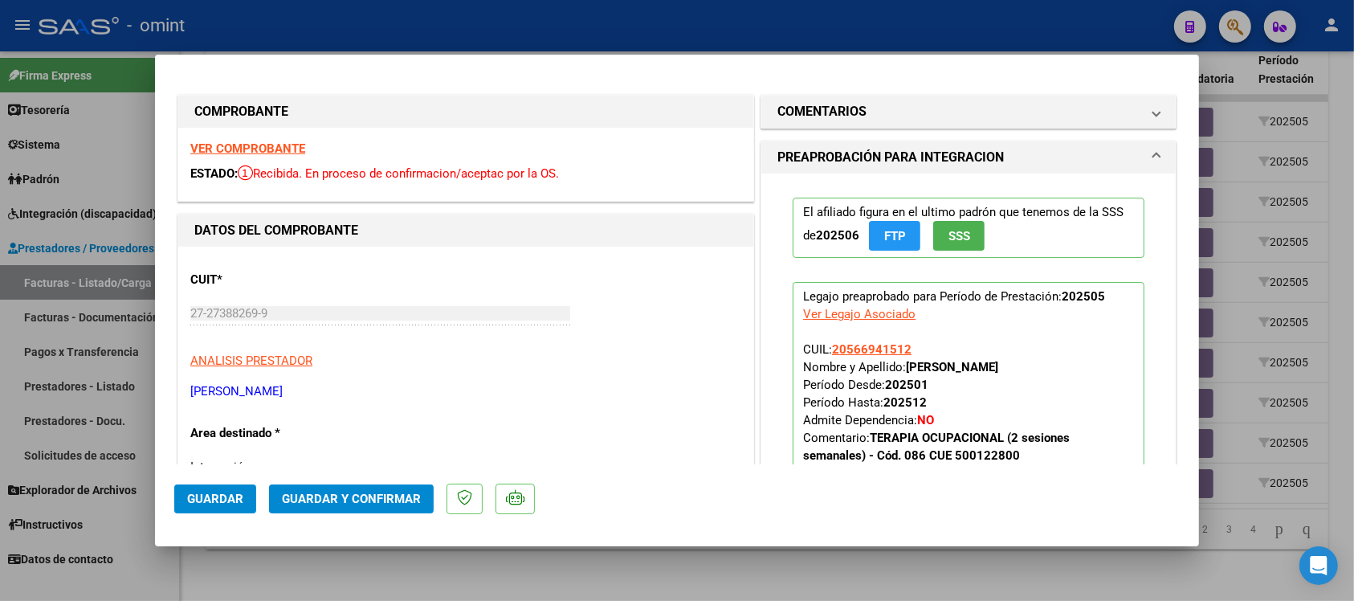
click at [275, 149] on strong "VER COMPROBANTE" at bounding box center [247, 148] width 115 height 14
click at [371, 495] on span "Guardar y Confirmar" at bounding box center [351, 498] width 139 height 14
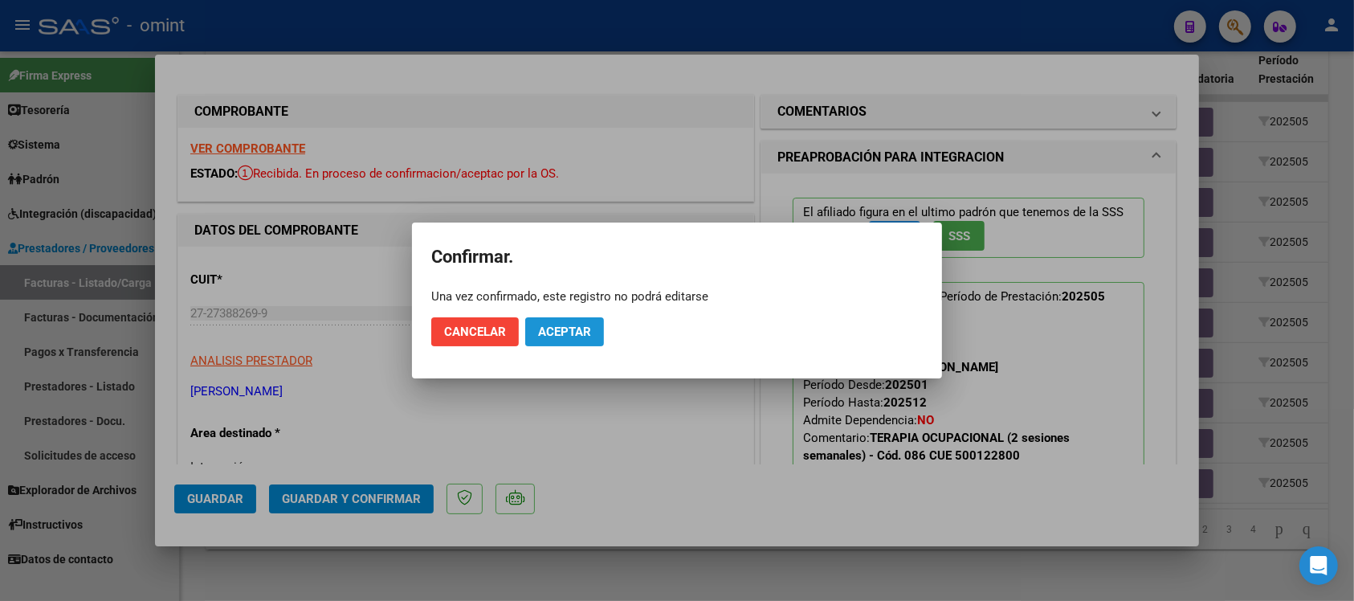
click at [574, 329] on span "Aceptar" at bounding box center [564, 331] width 53 height 14
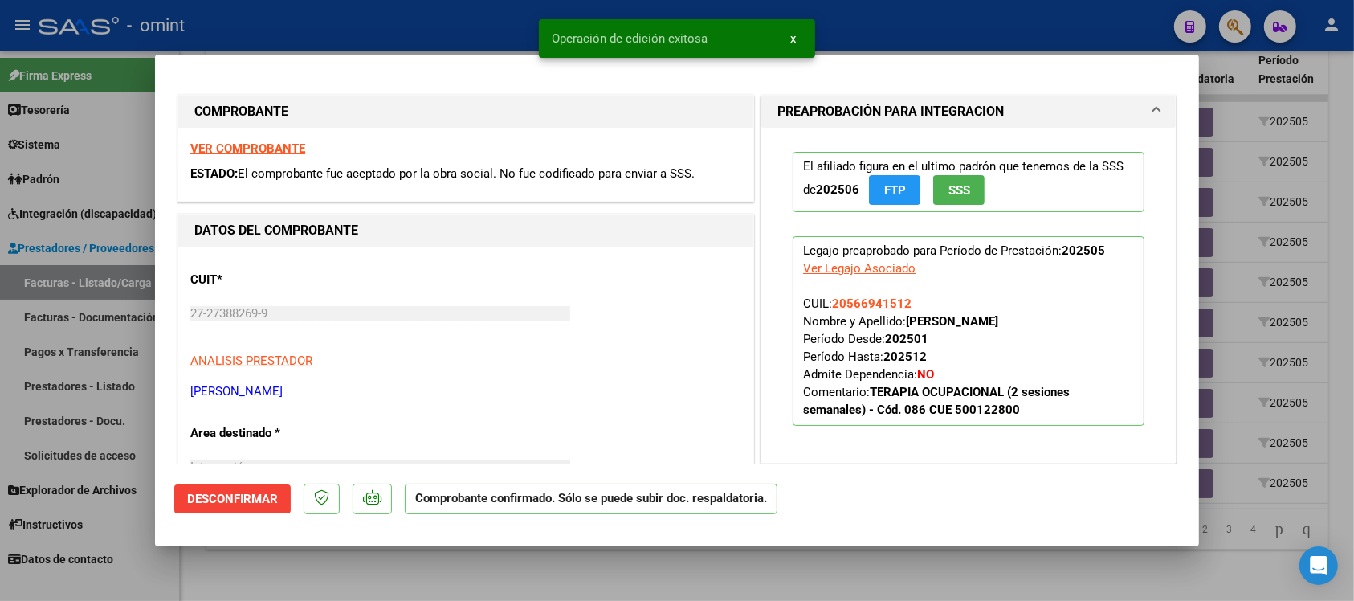
click at [414, 29] on div at bounding box center [677, 300] width 1354 height 601
type input "$ 0,00"
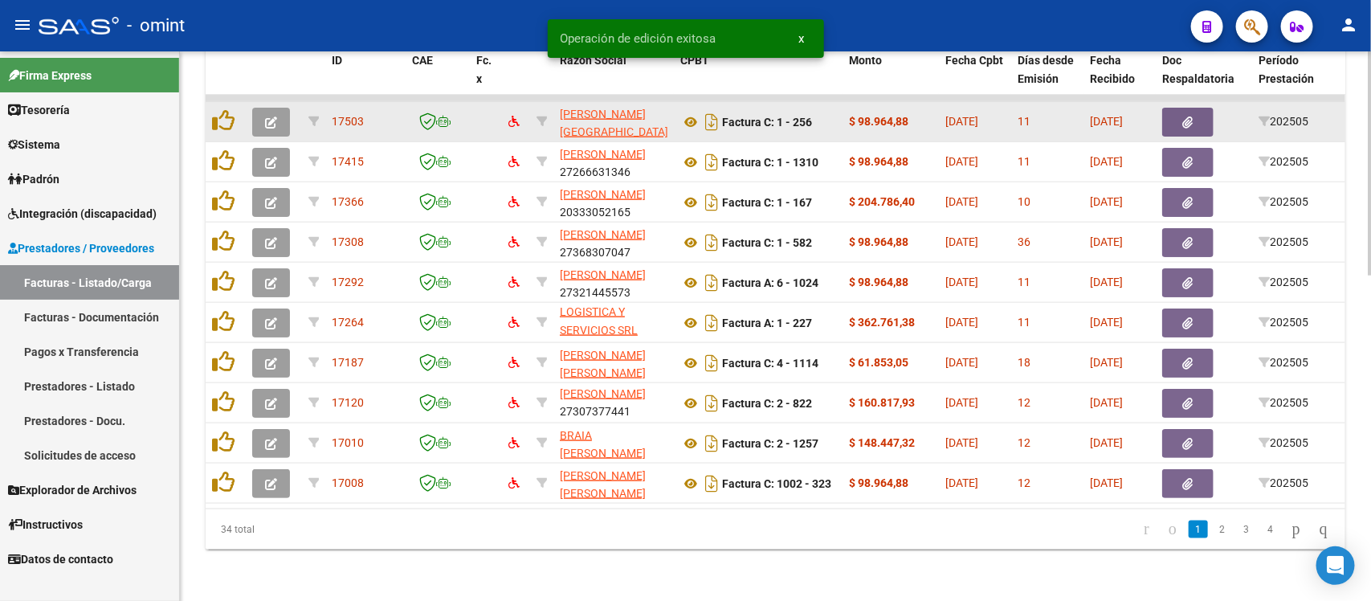
click at [279, 108] on button "button" at bounding box center [271, 122] width 38 height 29
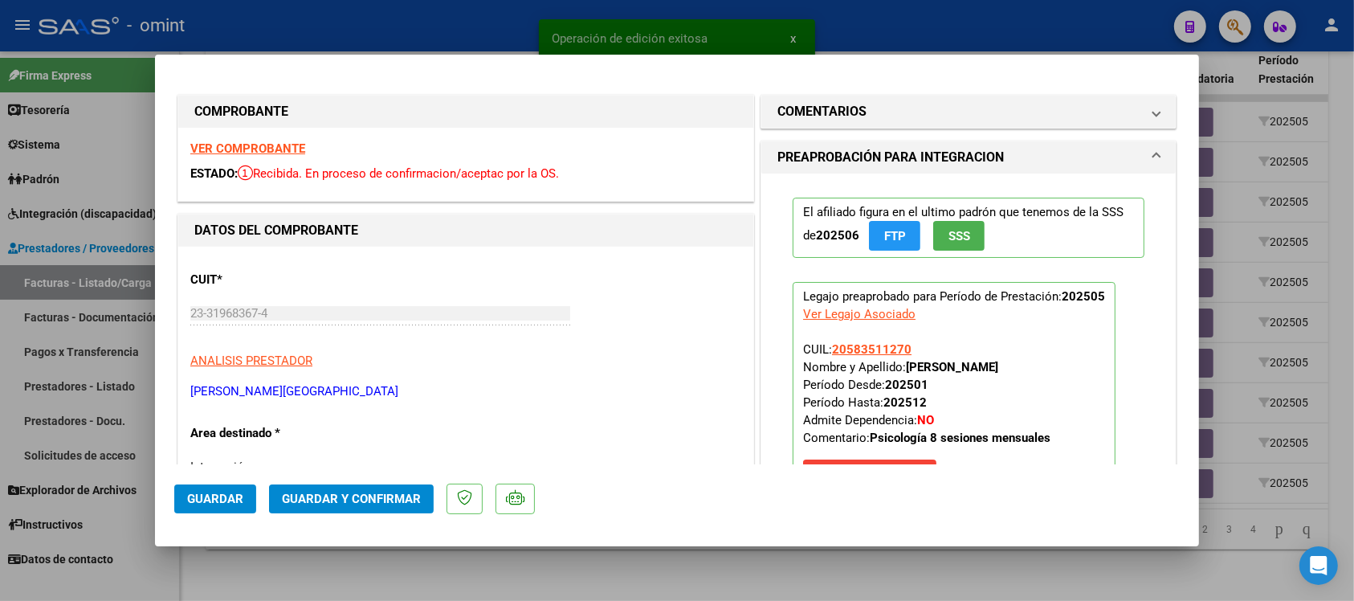
click at [287, 145] on strong "VER COMPROBANTE" at bounding box center [247, 148] width 115 height 14
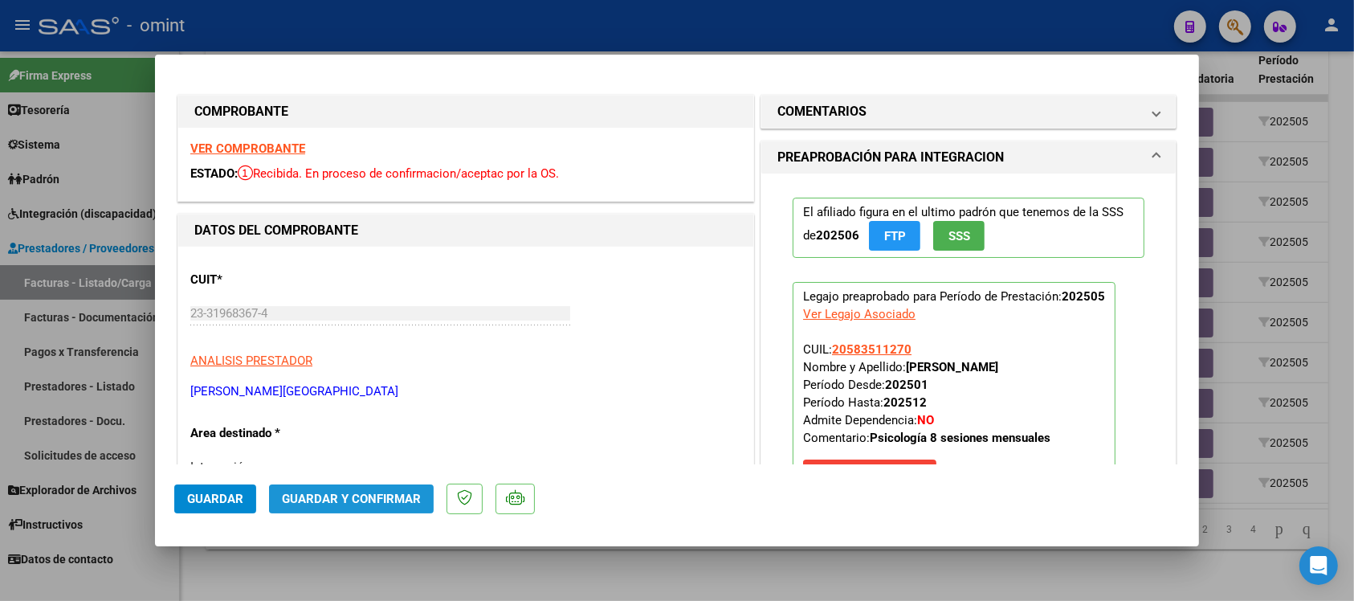
click at [367, 494] on span "Guardar y Confirmar" at bounding box center [351, 498] width 139 height 14
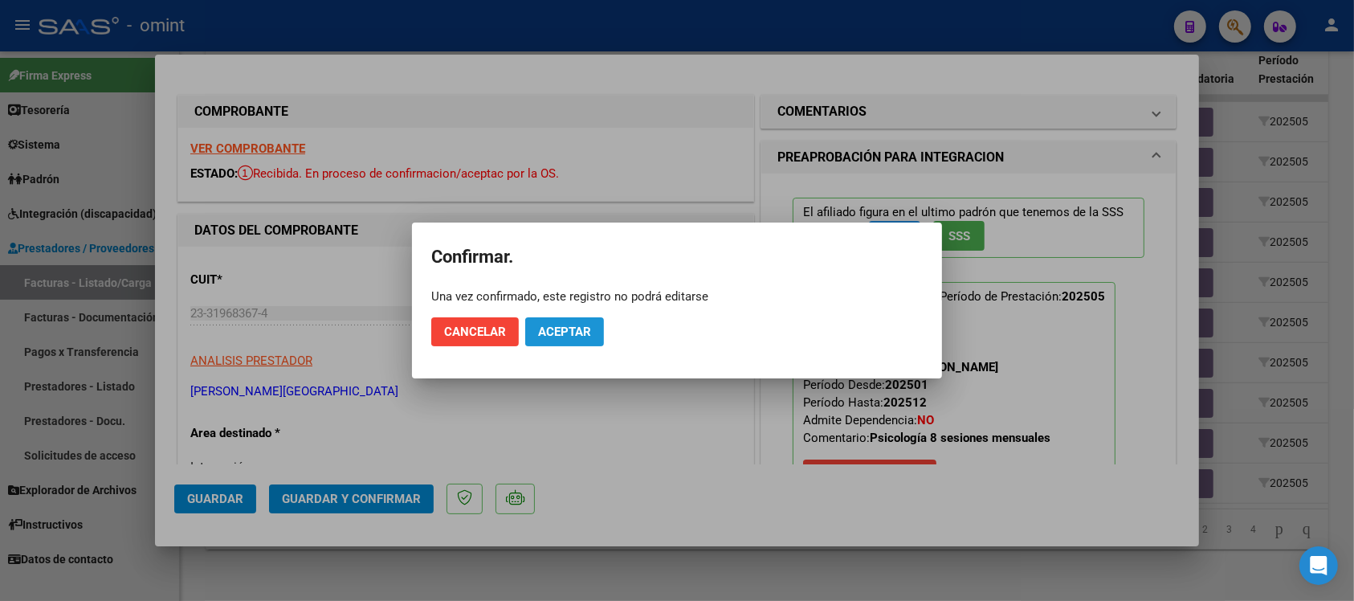
click at [552, 330] on span "Aceptar" at bounding box center [564, 331] width 53 height 14
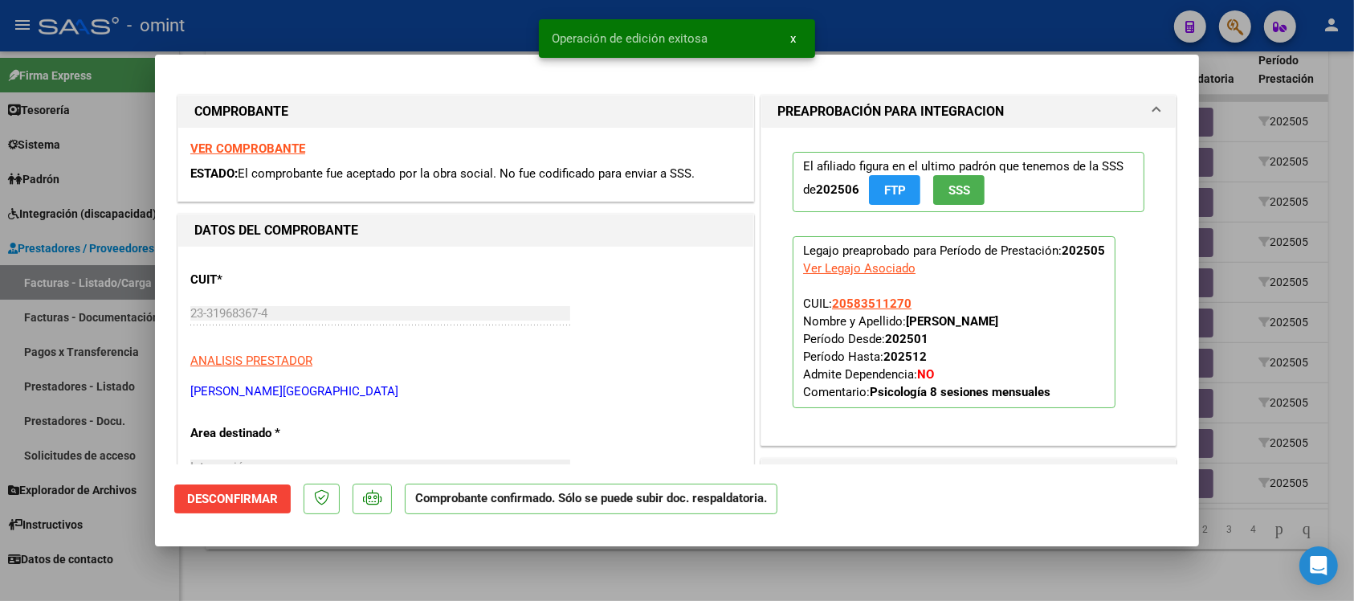
click at [420, 18] on div at bounding box center [677, 300] width 1354 height 601
type input "$ 0,00"
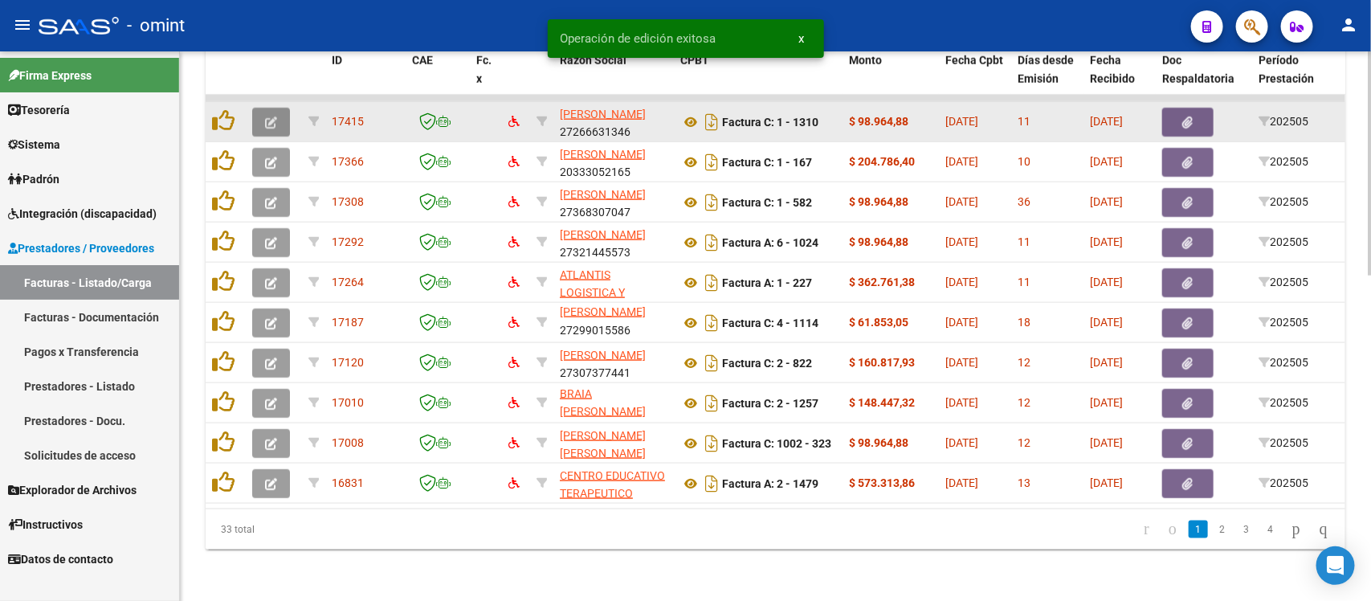
click at [265, 116] on icon "button" at bounding box center [271, 122] width 12 height 12
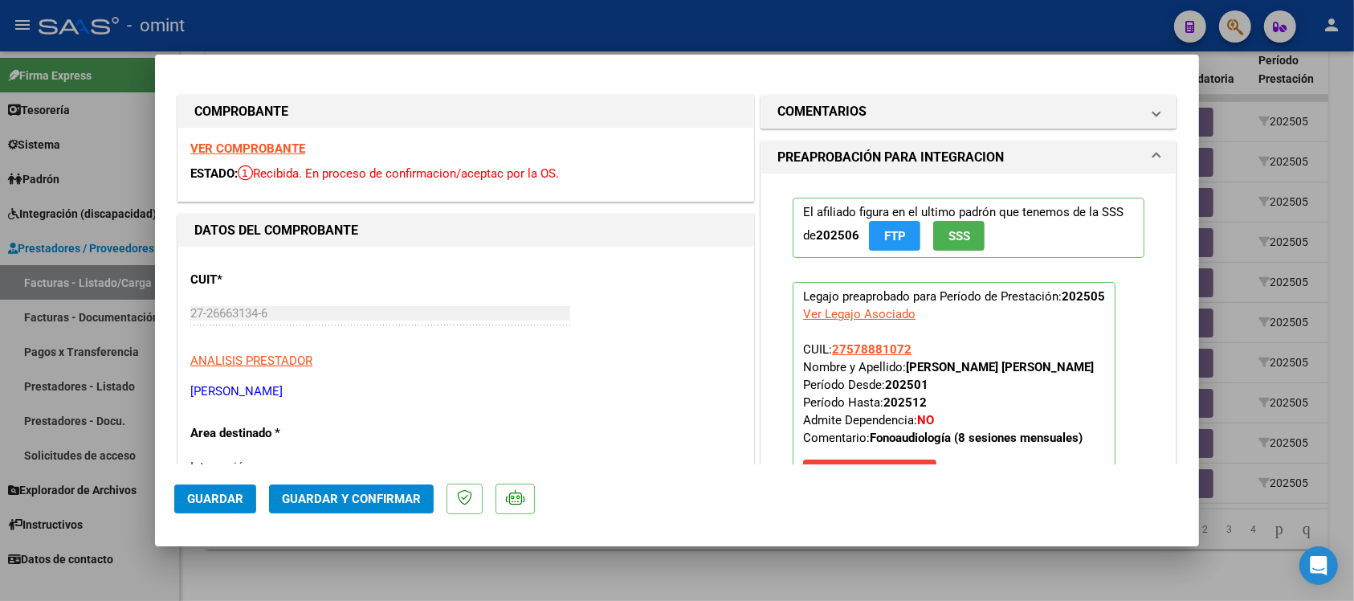
click at [291, 150] on strong "VER COMPROBANTE" at bounding box center [247, 148] width 115 height 14
click at [396, 491] on span "Guardar y Confirmar" at bounding box center [351, 498] width 139 height 14
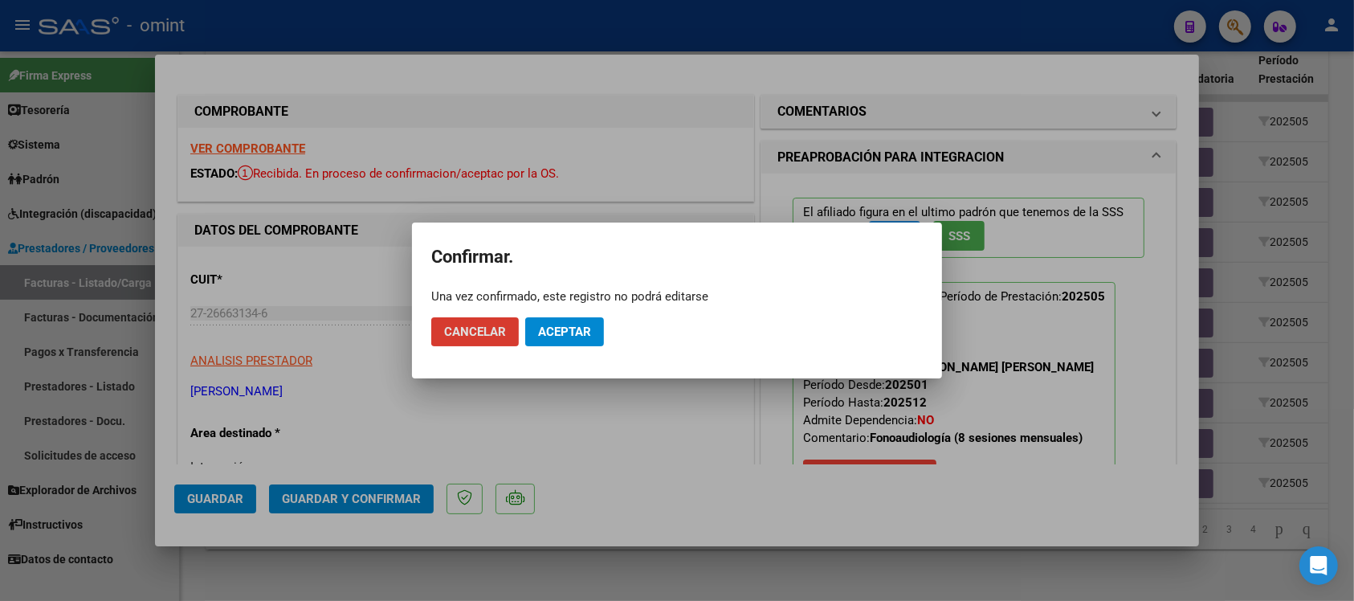
click at [569, 319] on button "Aceptar" at bounding box center [564, 331] width 79 height 29
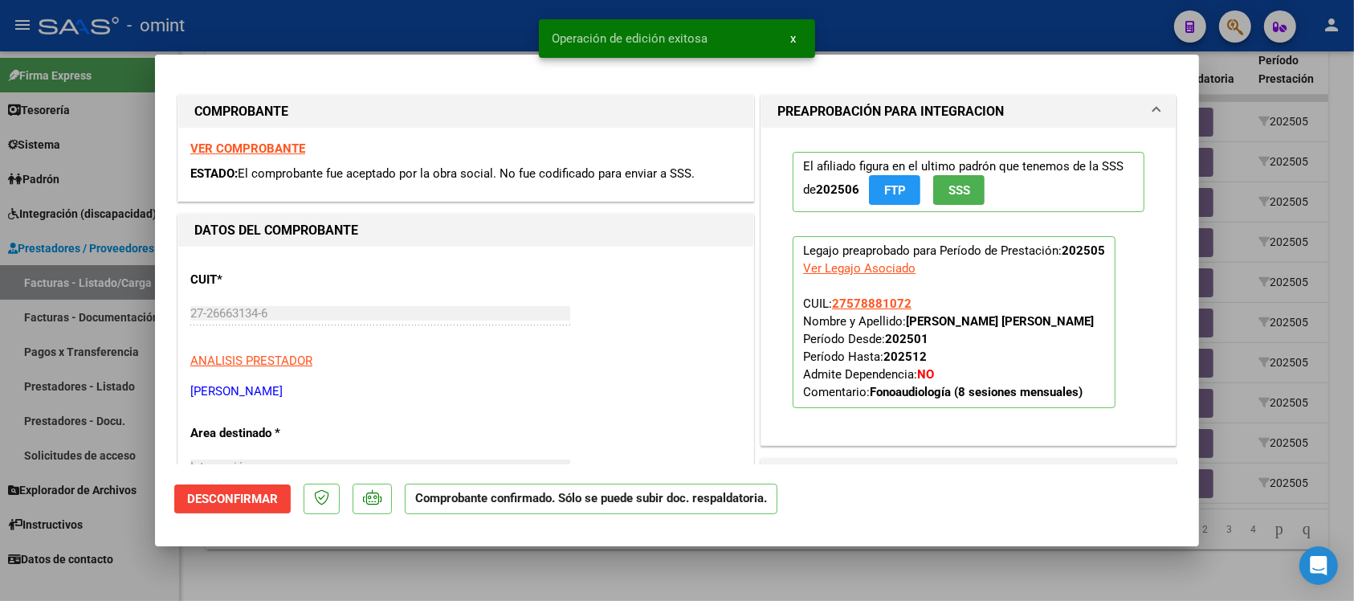
click at [458, 34] on div at bounding box center [677, 300] width 1354 height 601
type input "$ 0,00"
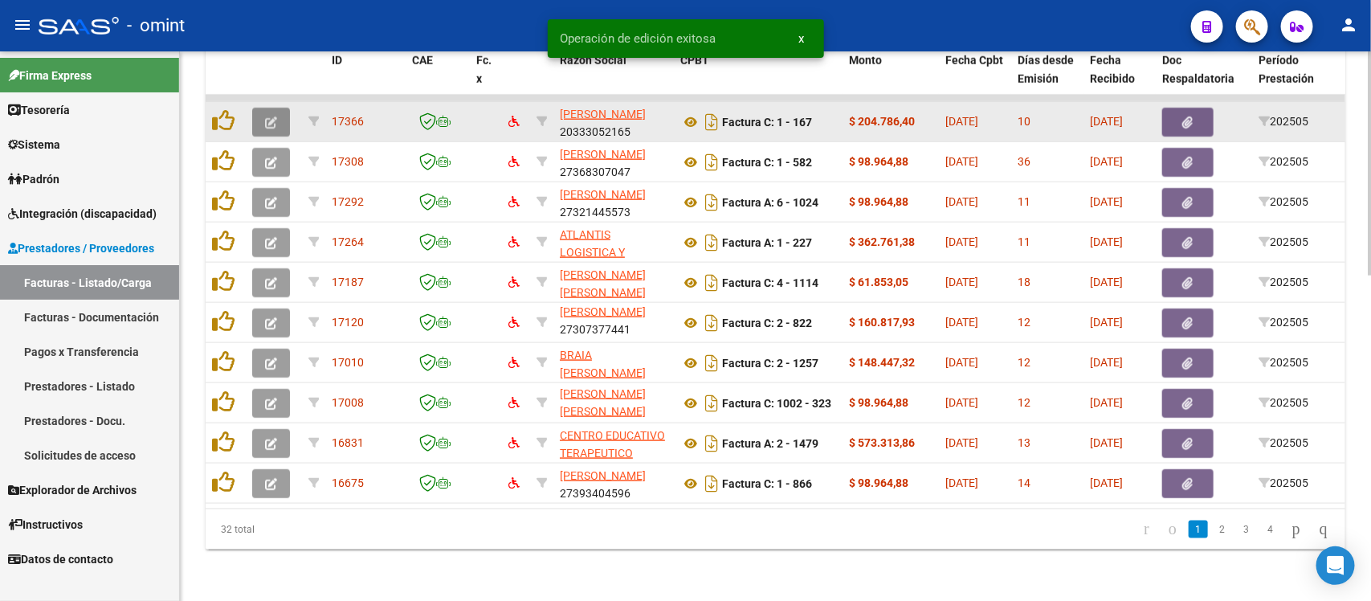
click at [282, 108] on button "button" at bounding box center [271, 122] width 38 height 29
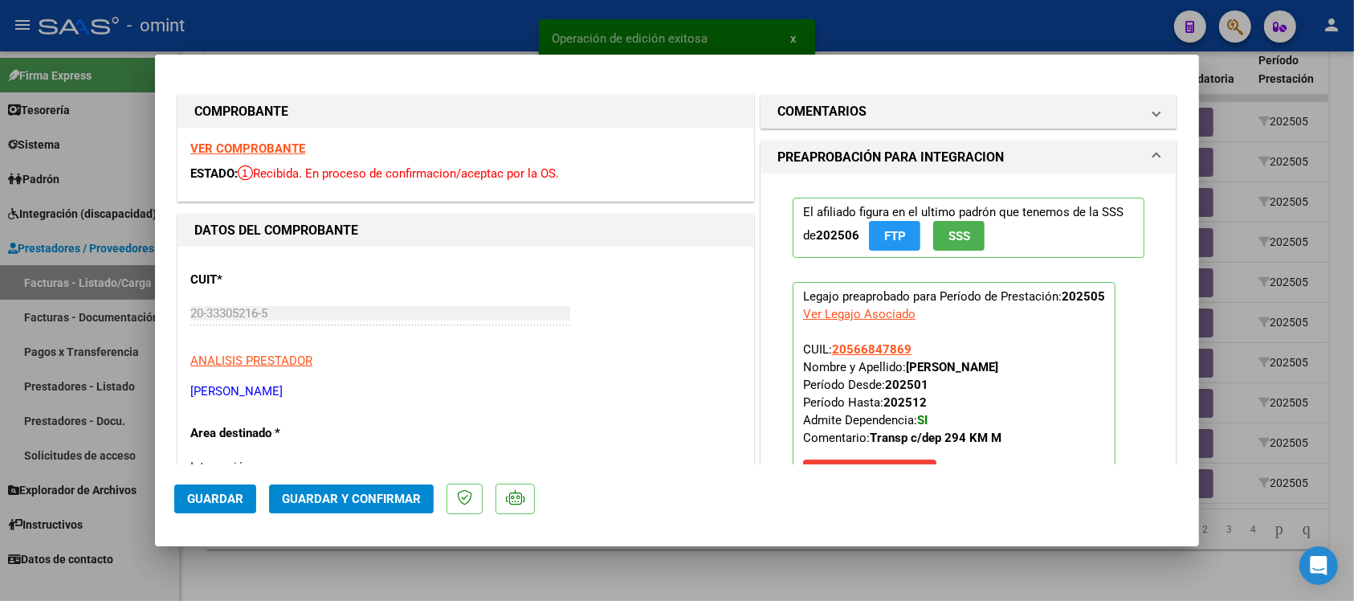
click at [275, 146] on strong "VER COMPROBANTE" at bounding box center [247, 148] width 115 height 14
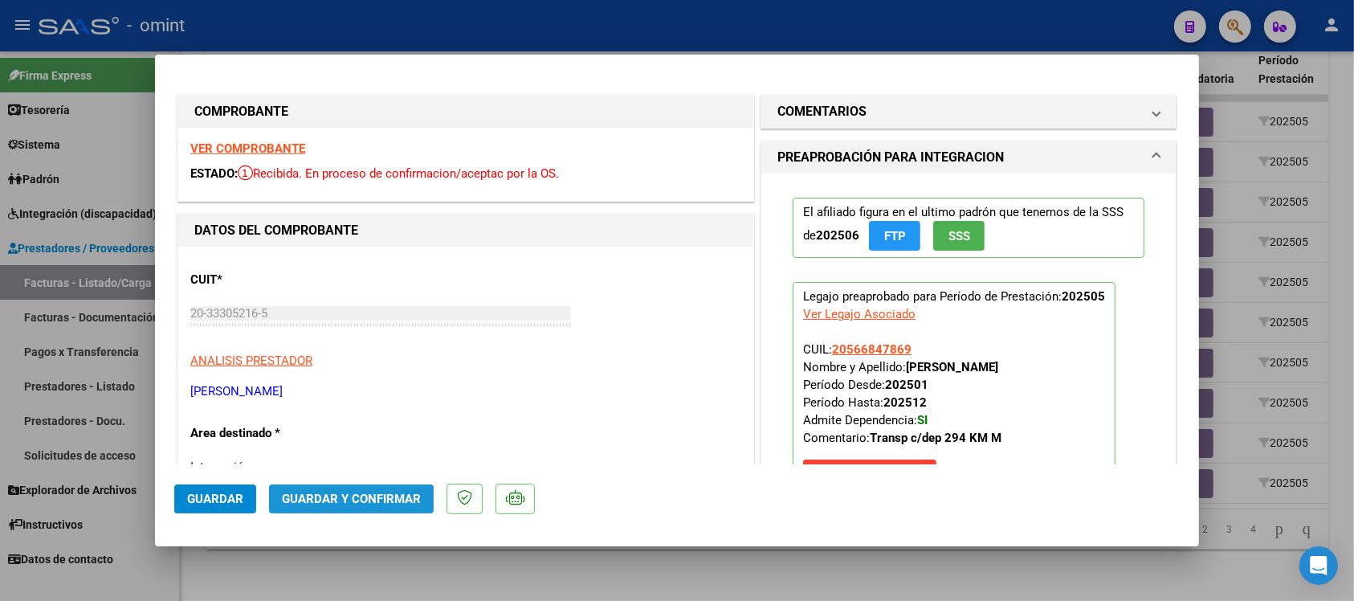
click at [371, 491] on span "Guardar y Confirmar" at bounding box center [351, 498] width 139 height 14
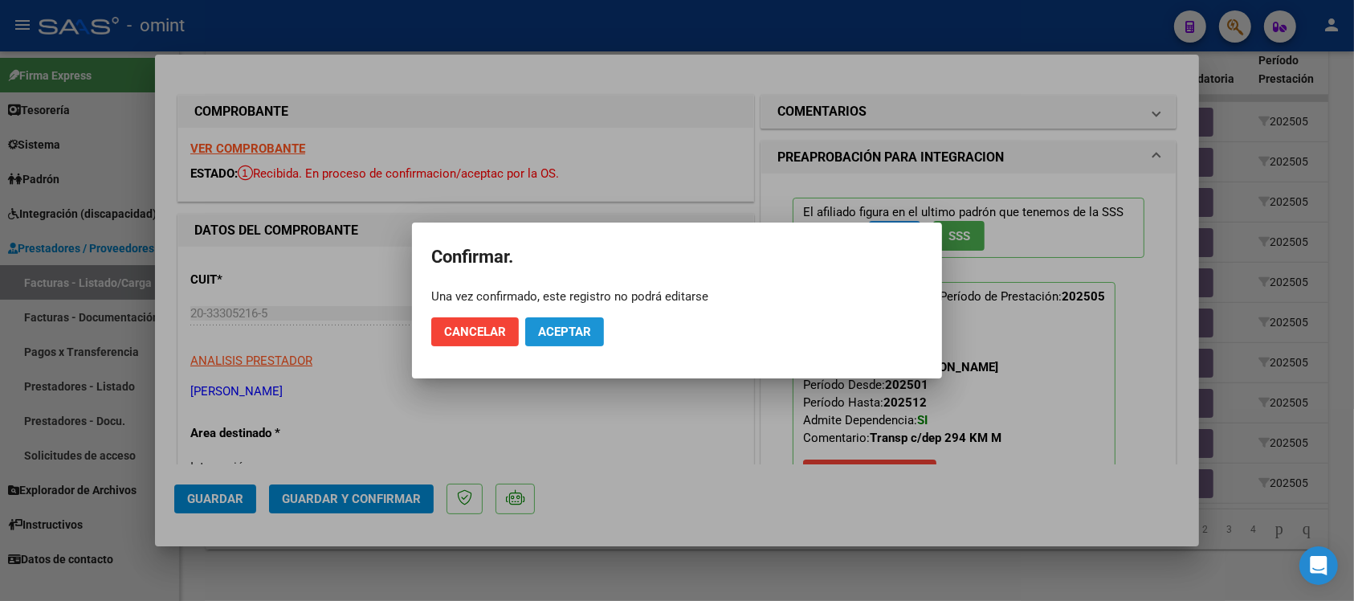
click at [588, 336] on span "Aceptar" at bounding box center [564, 331] width 53 height 14
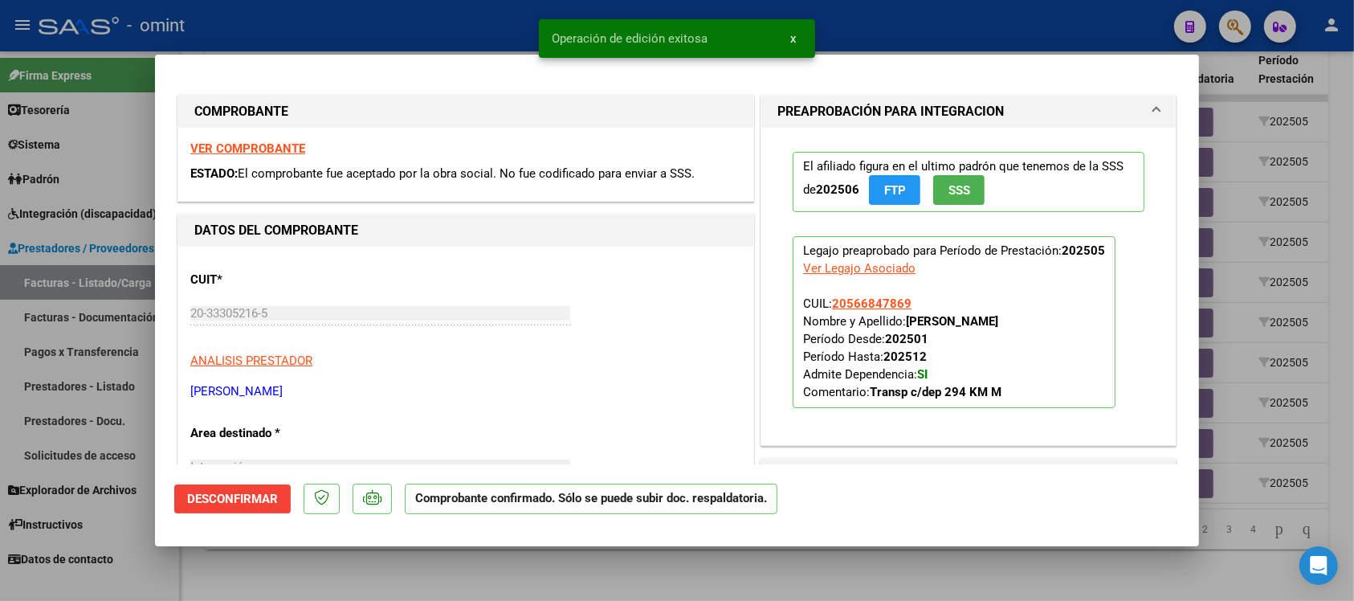
click at [447, 20] on div at bounding box center [677, 300] width 1354 height 601
type input "$ 0,00"
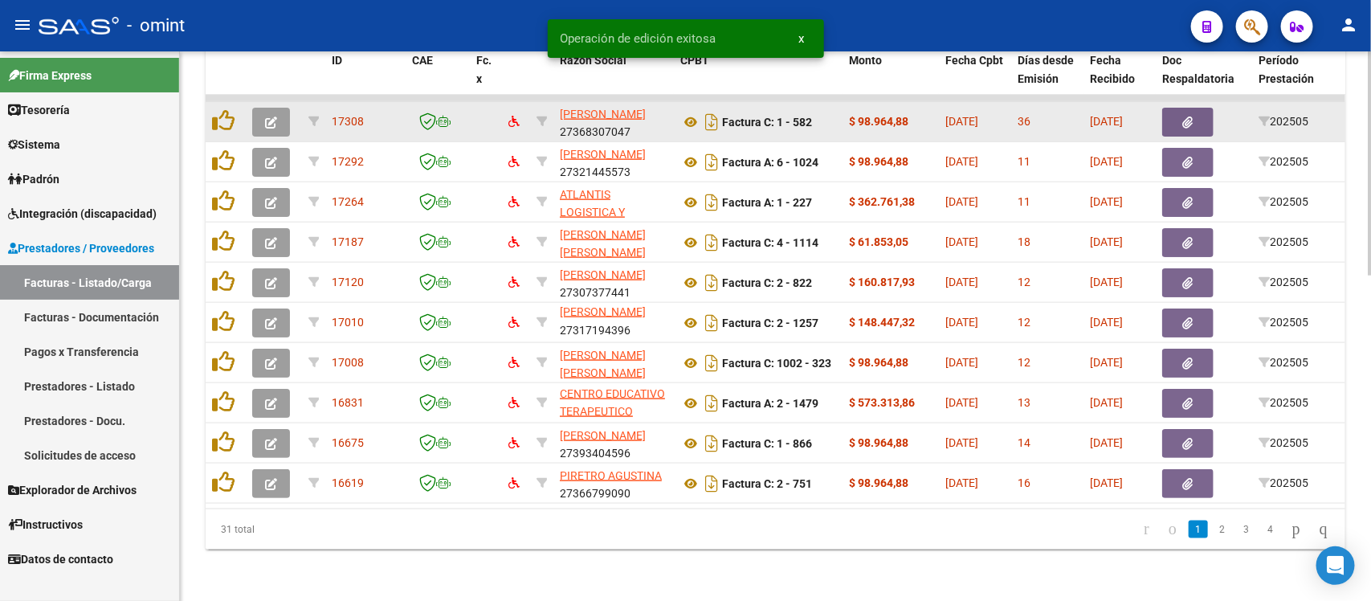
click at [275, 116] on icon "button" at bounding box center [271, 122] width 12 height 12
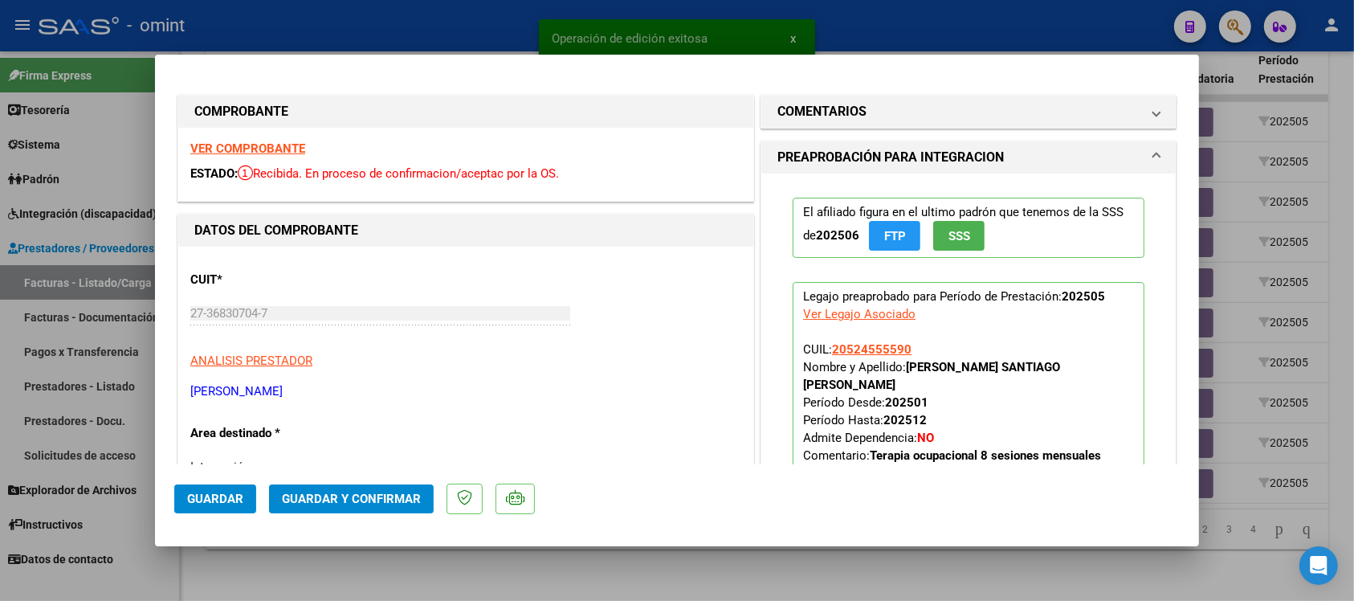
click at [259, 146] on strong "VER COMPROBANTE" at bounding box center [247, 148] width 115 height 14
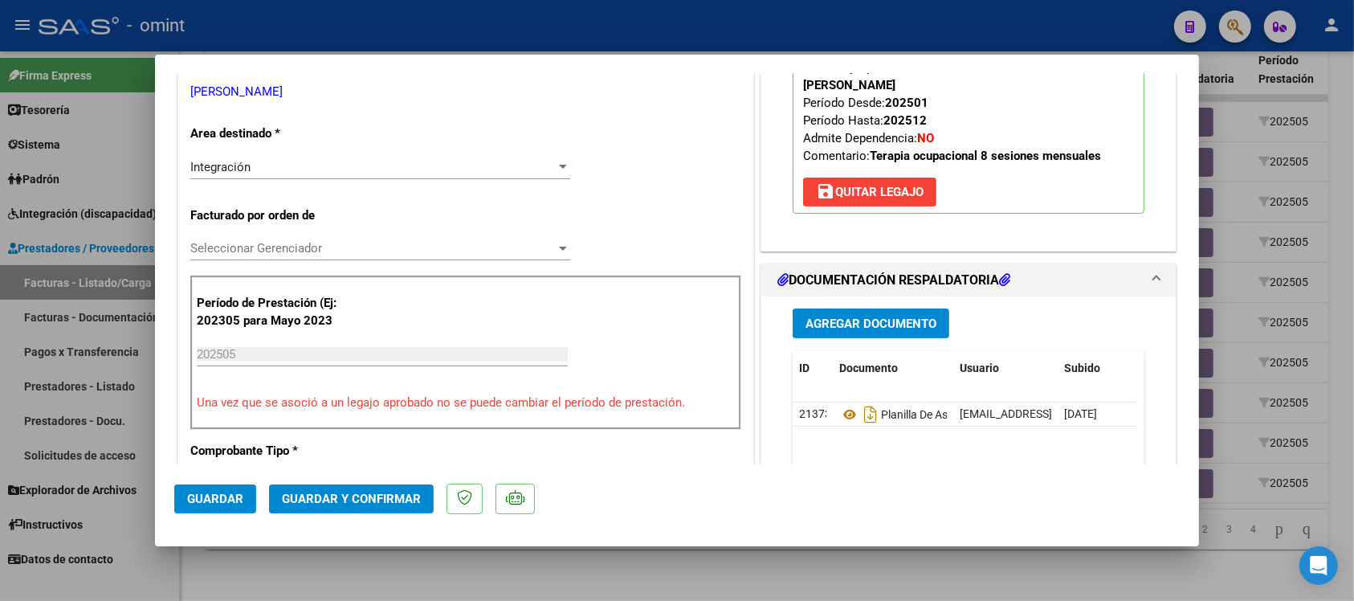
scroll to position [301, 0]
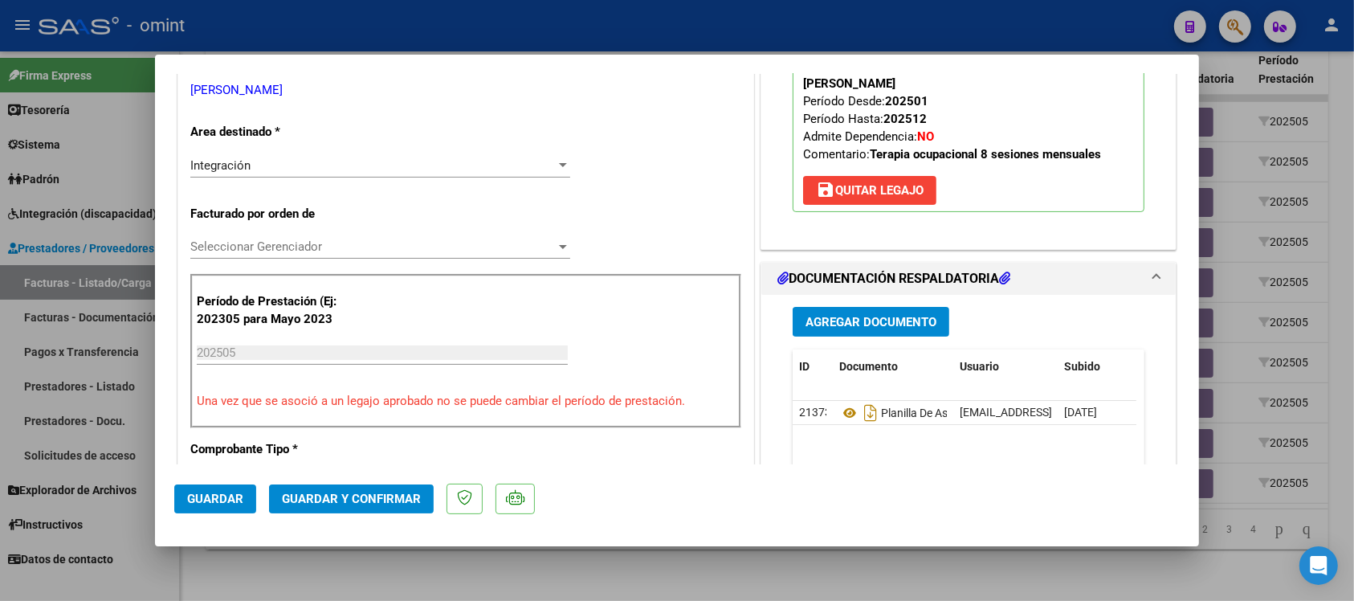
click at [380, 503] on span "Guardar y Confirmar" at bounding box center [351, 498] width 139 height 14
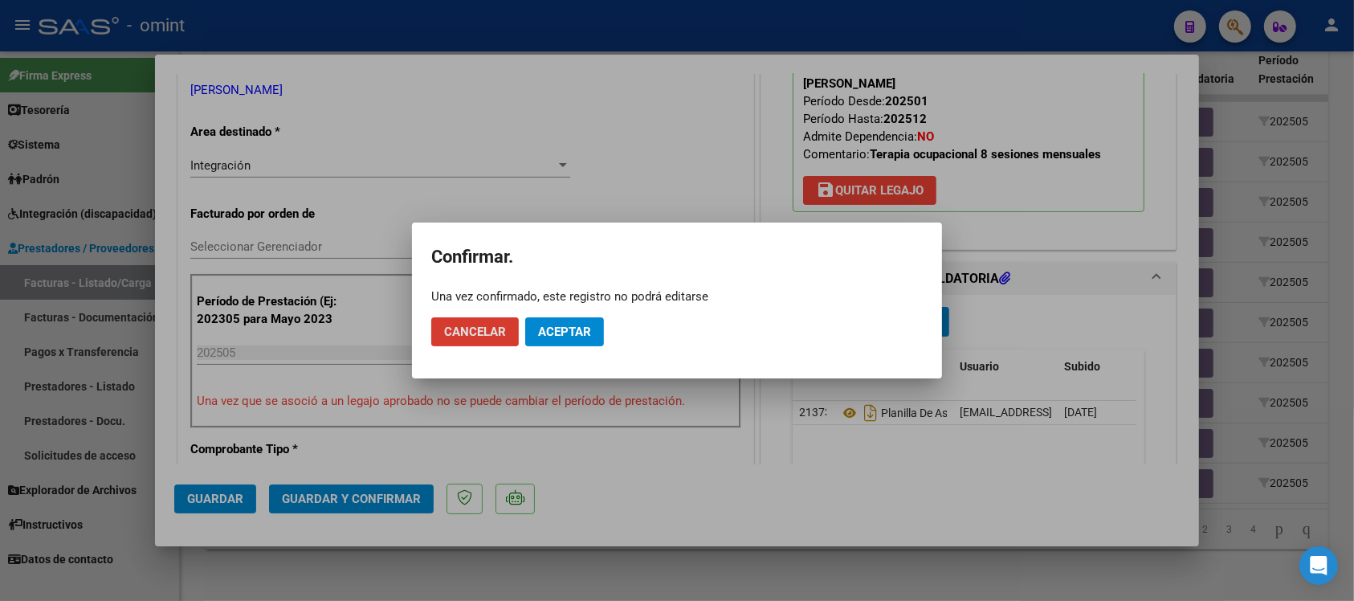
click at [580, 333] on span "Aceptar" at bounding box center [564, 331] width 53 height 14
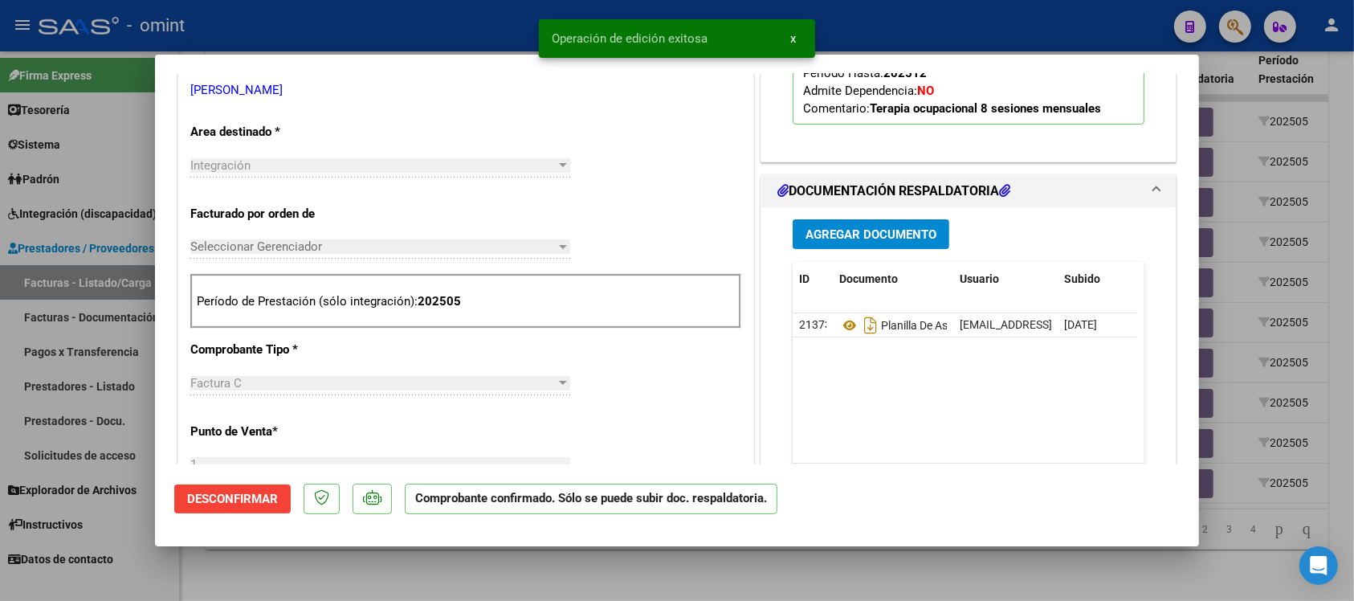
click at [408, 24] on div at bounding box center [677, 300] width 1354 height 601
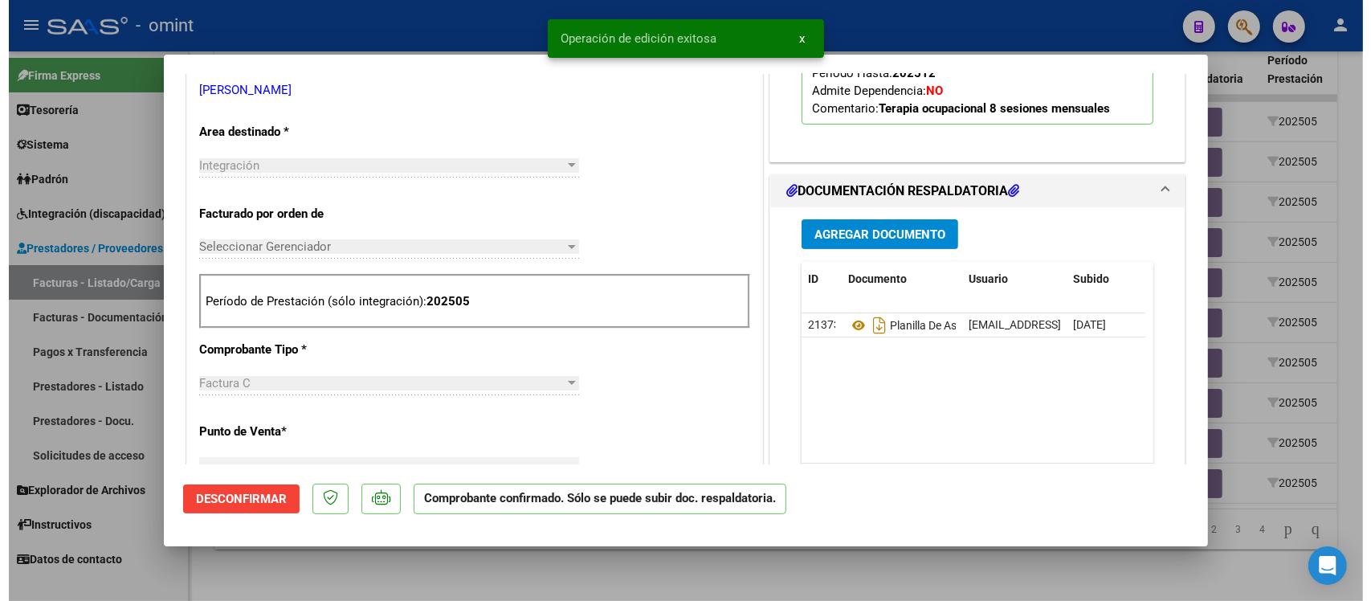
scroll to position [0, 0]
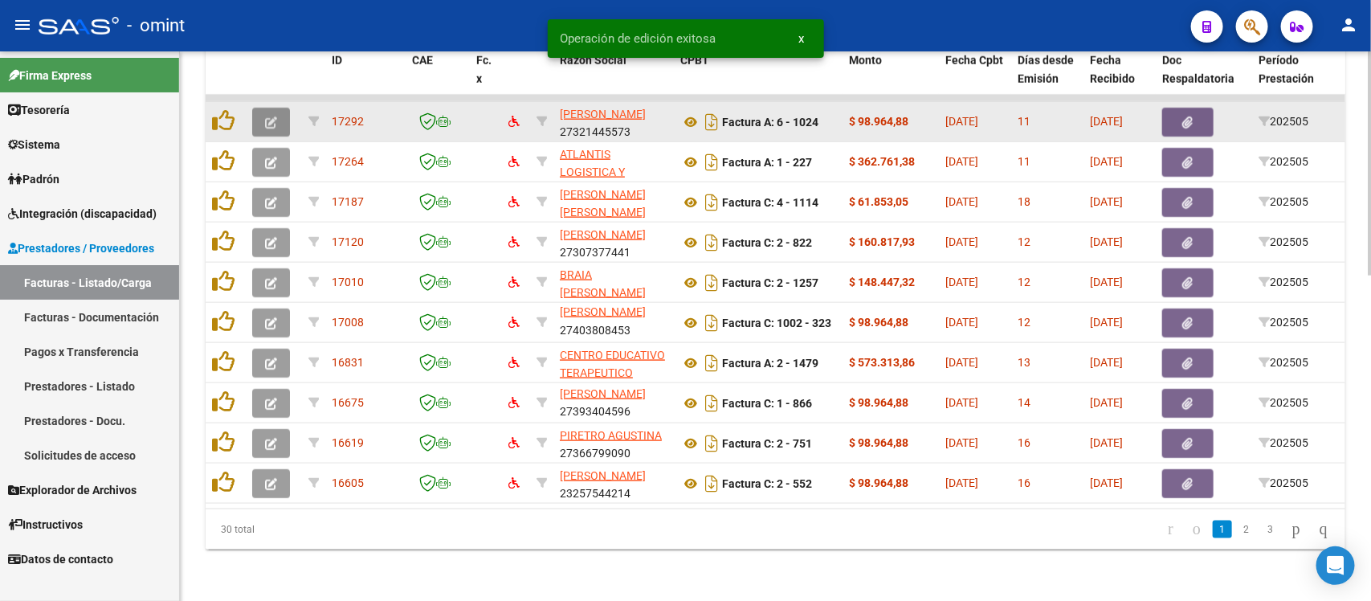
click at [271, 116] on icon "button" at bounding box center [271, 122] width 12 height 12
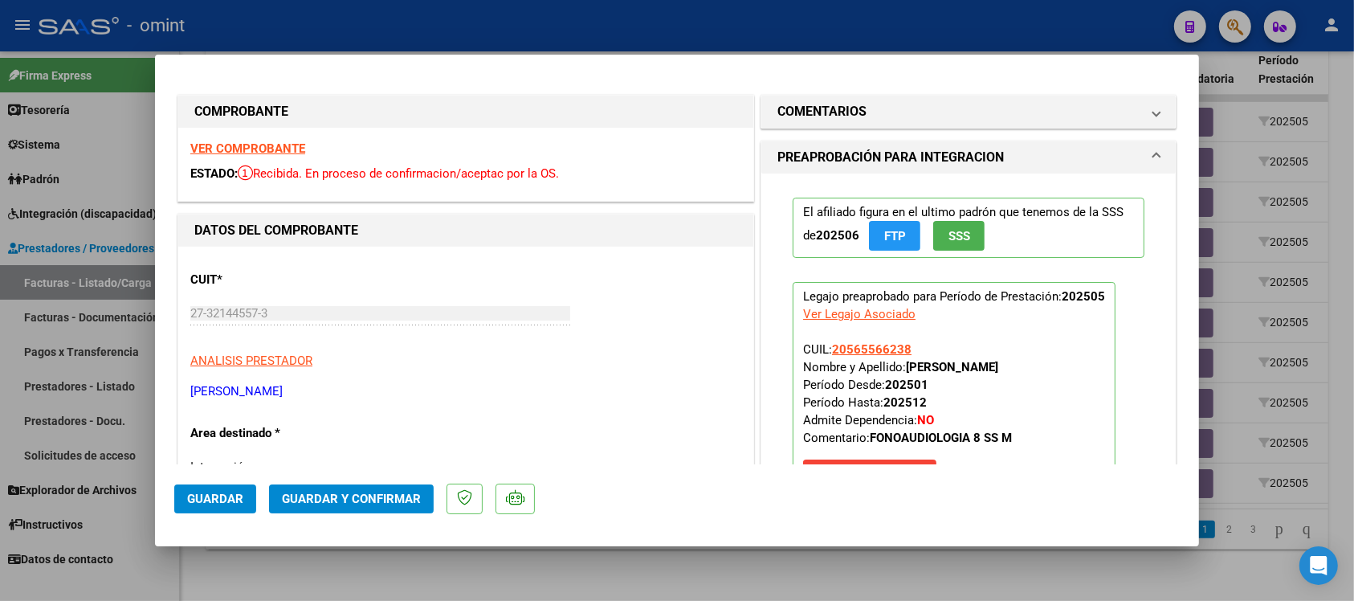
click at [250, 141] on div "VER COMPROBANTE ESTADO: Recibida. En proceso de confirmacion/aceptac por la OS." at bounding box center [465, 164] width 575 height 73
click at [255, 147] on strong "VER COMPROBANTE" at bounding box center [247, 148] width 115 height 14
click at [354, 502] on span "Guardar y Confirmar" at bounding box center [351, 498] width 139 height 14
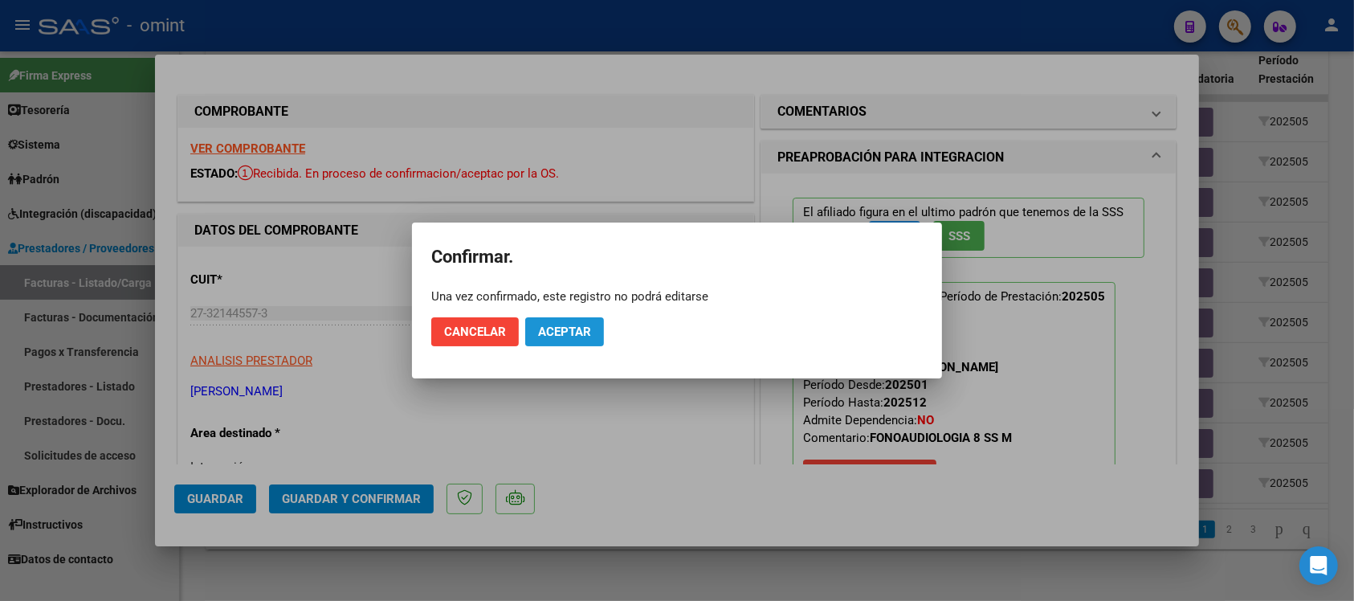
click at [556, 329] on span "Aceptar" at bounding box center [564, 331] width 53 height 14
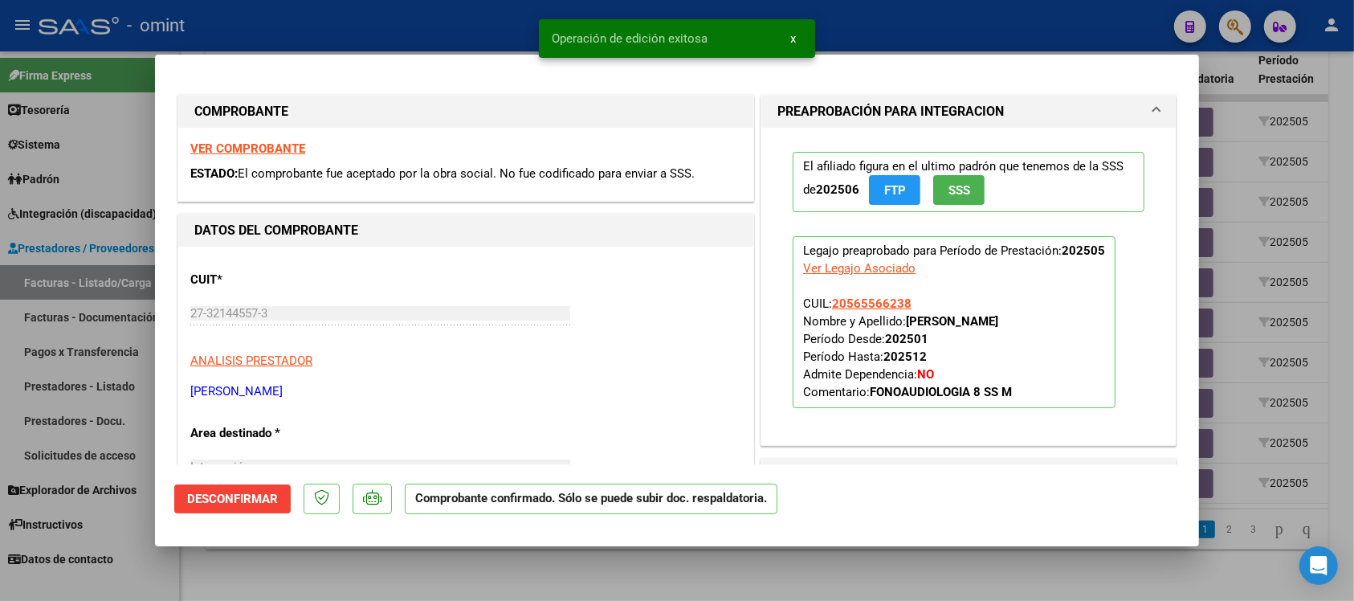
click at [423, 26] on div at bounding box center [677, 300] width 1354 height 601
type input "$ 0,00"
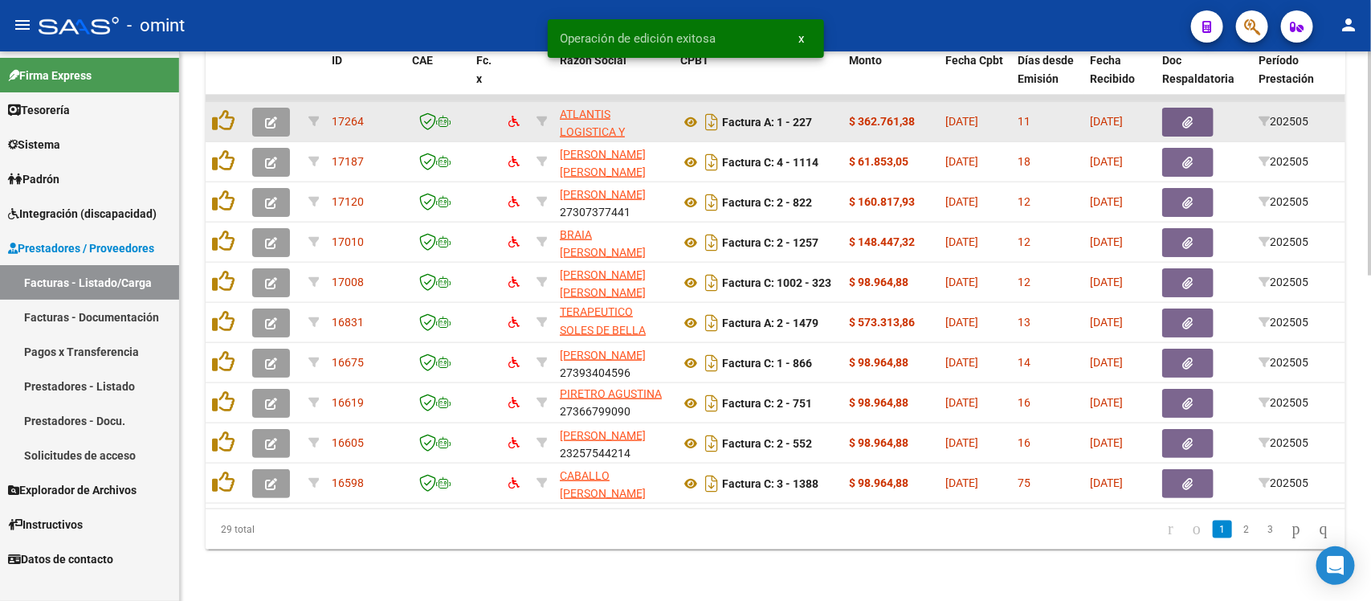
click at [279, 108] on button "button" at bounding box center [271, 122] width 38 height 29
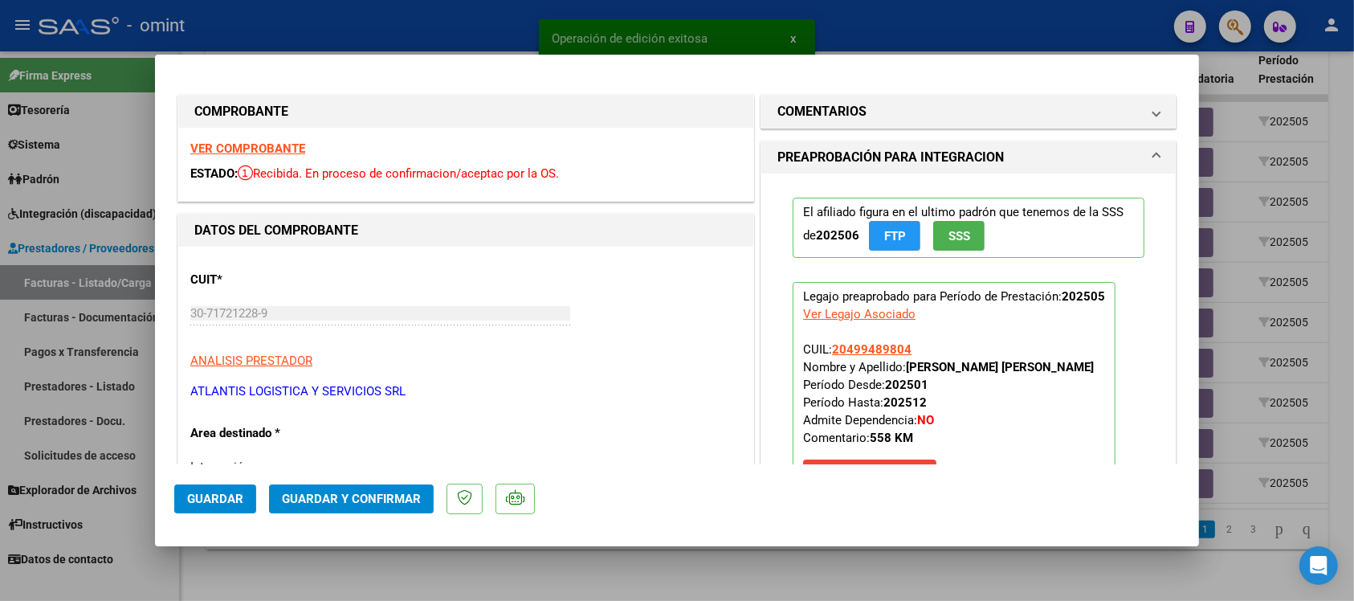
click at [297, 149] on strong "VER COMPROBANTE" at bounding box center [247, 148] width 115 height 14
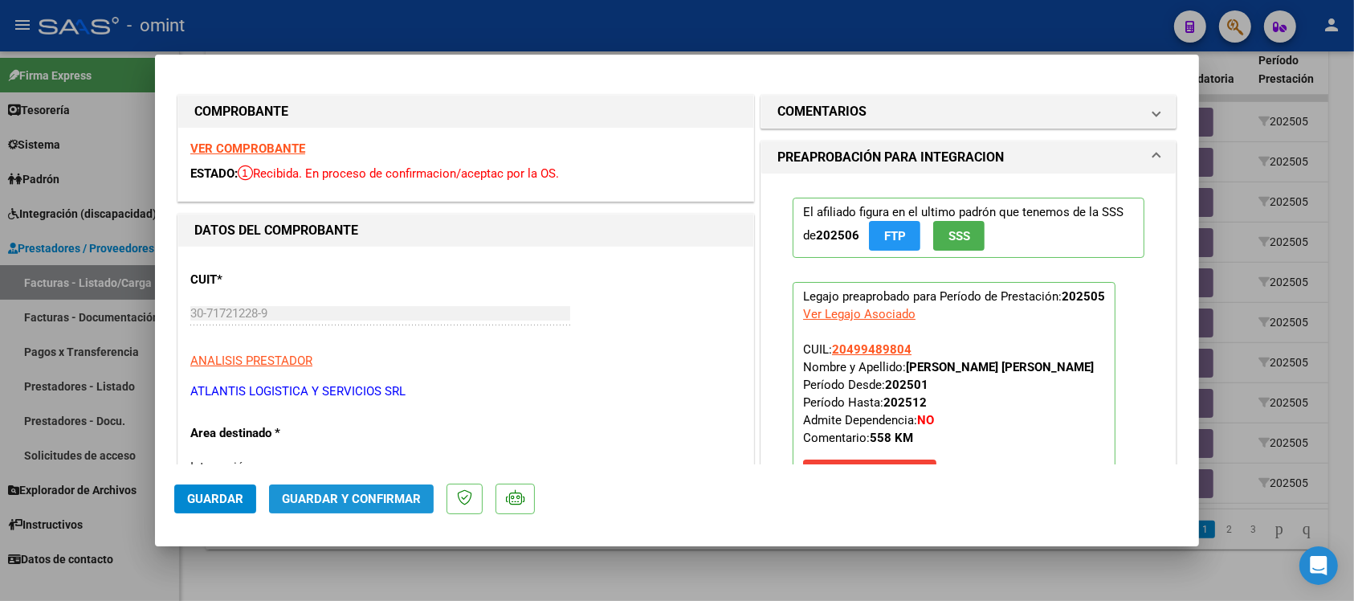
click at [415, 498] on span "Guardar y Confirmar" at bounding box center [351, 498] width 139 height 14
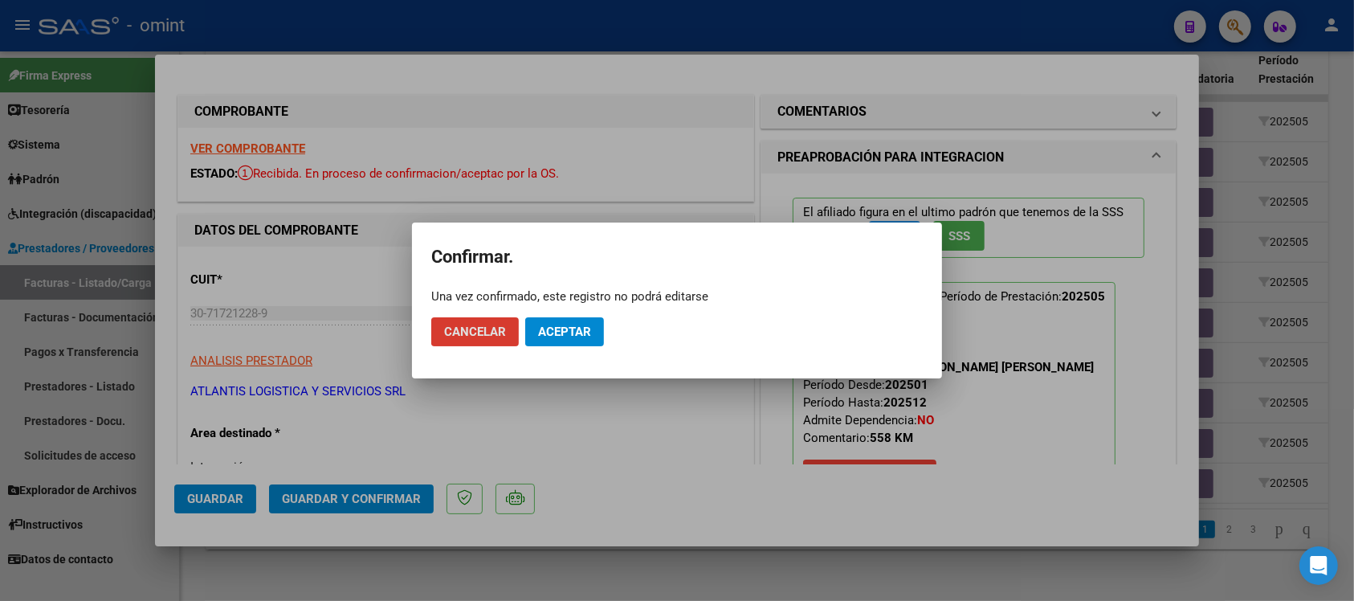
click at [596, 329] on button "Aceptar" at bounding box center [564, 331] width 79 height 29
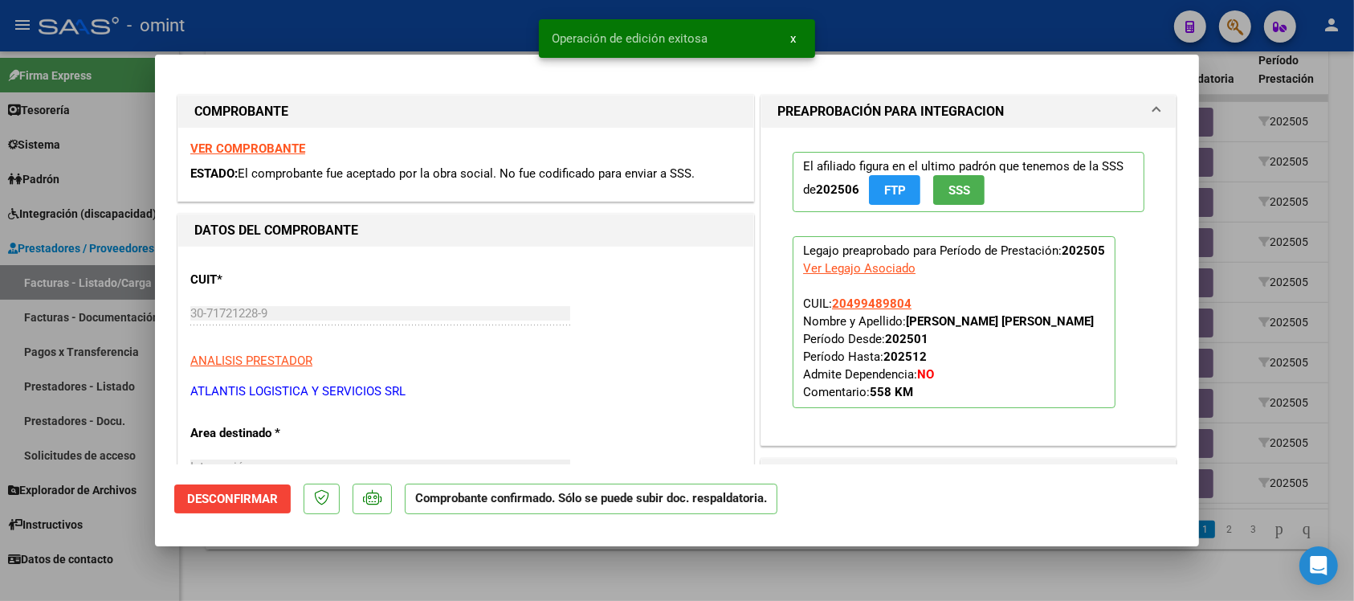
click at [471, 14] on div at bounding box center [677, 300] width 1354 height 601
type input "$ 0,00"
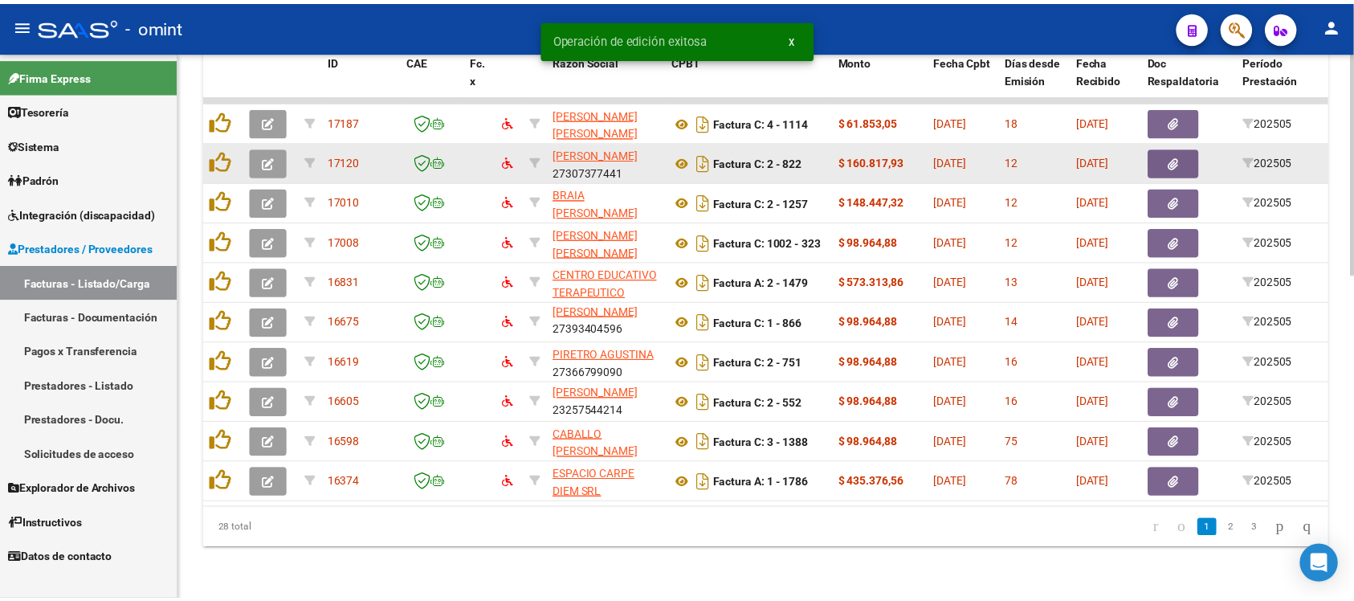
scroll to position [2, 0]
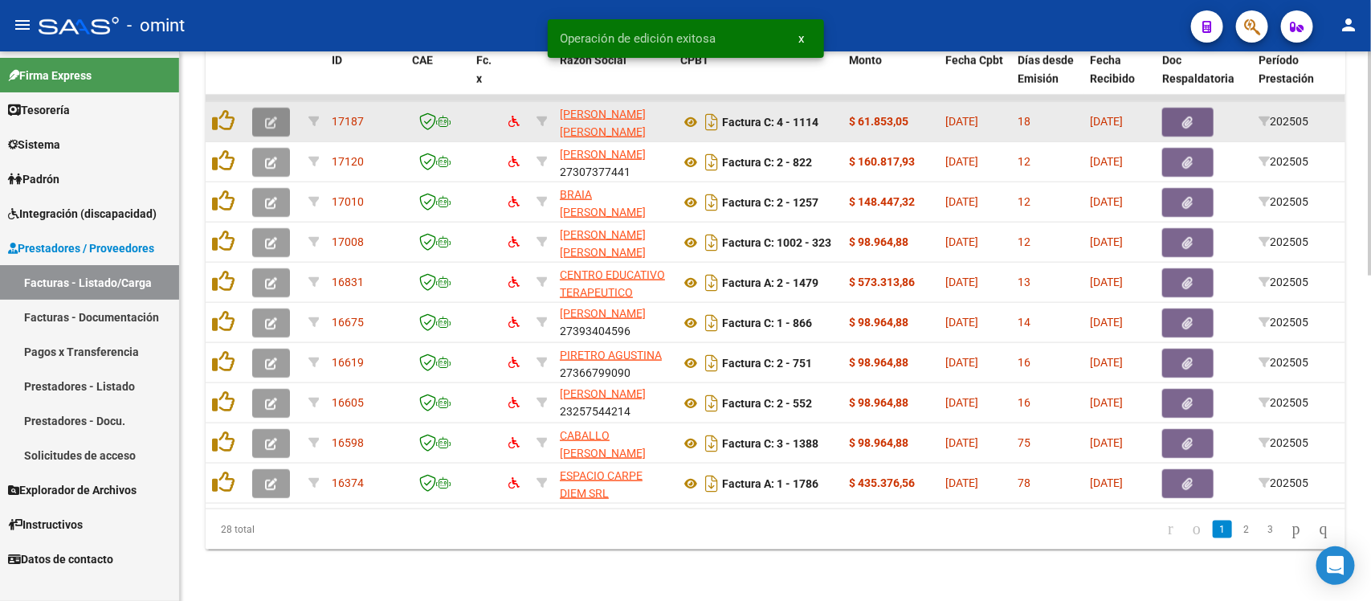
click at [277, 108] on button "button" at bounding box center [271, 122] width 38 height 29
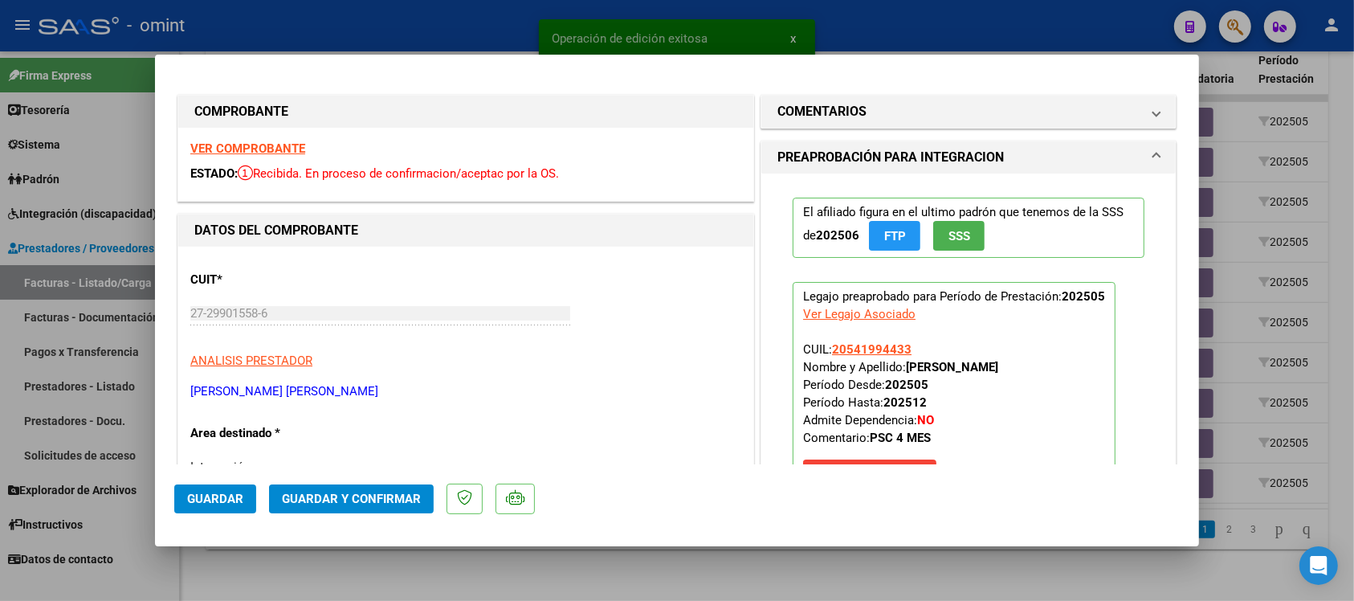
click at [271, 150] on strong "VER COMPROBANTE" at bounding box center [247, 148] width 115 height 14
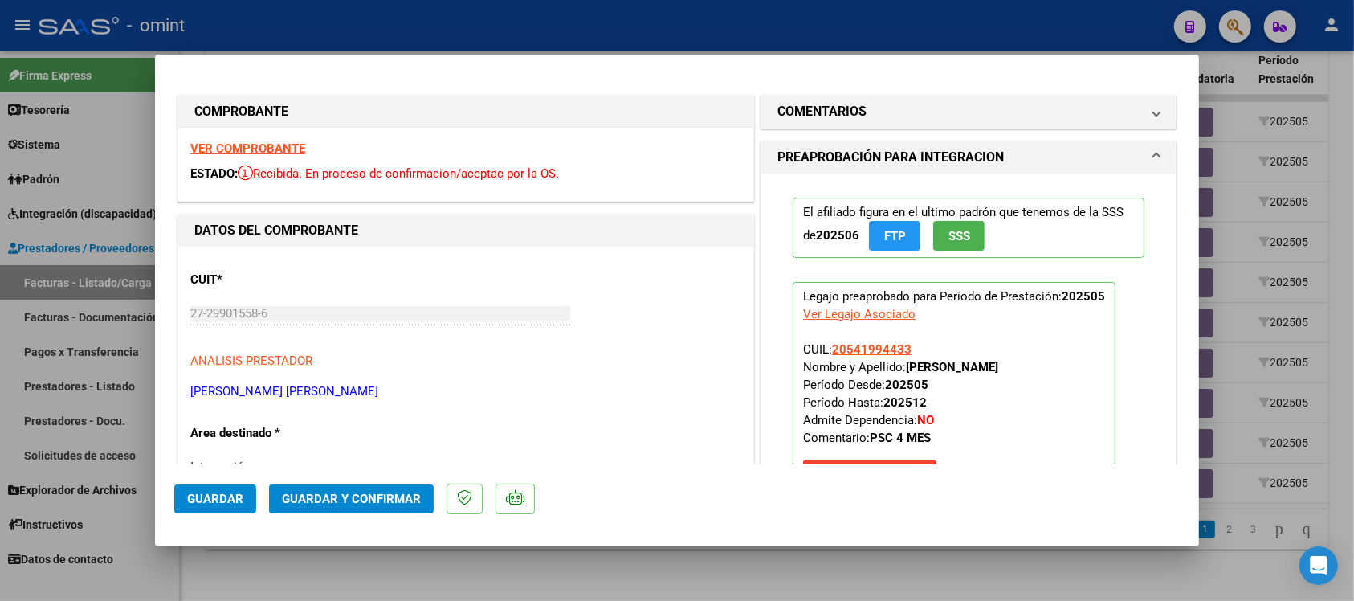
click at [402, 498] on span "Guardar y Confirmar" at bounding box center [351, 498] width 139 height 14
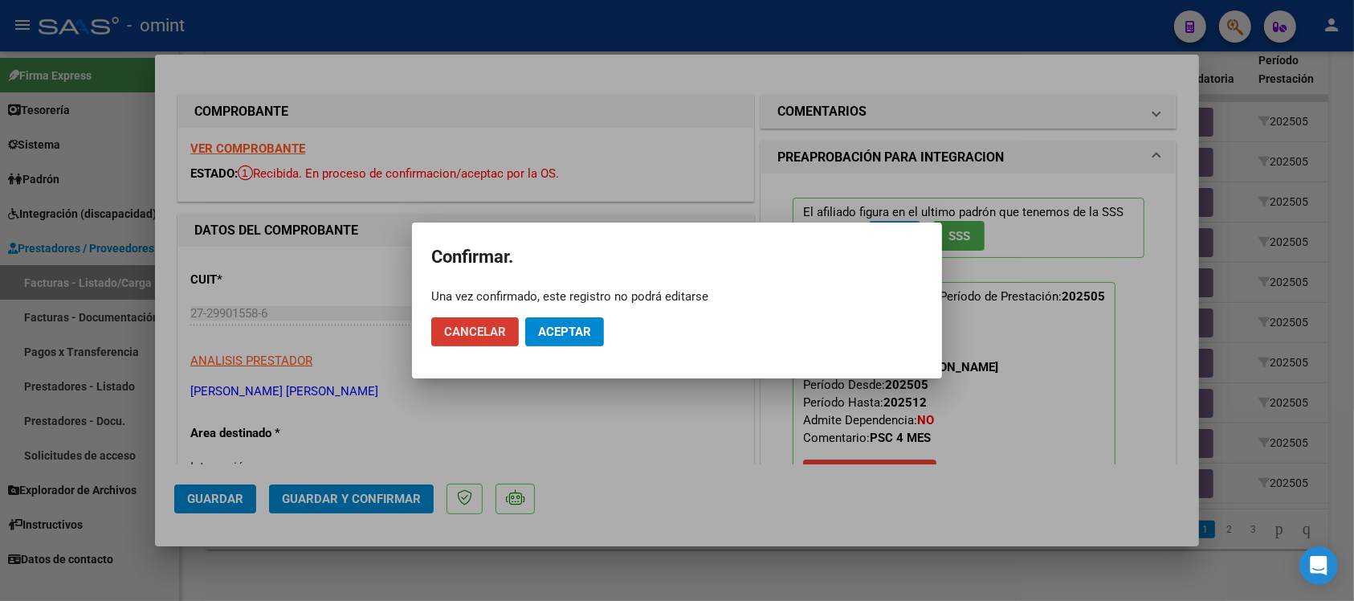
click at [574, 326] on span "Aceptar" at bounding box center [564, 331] width 53 height 14
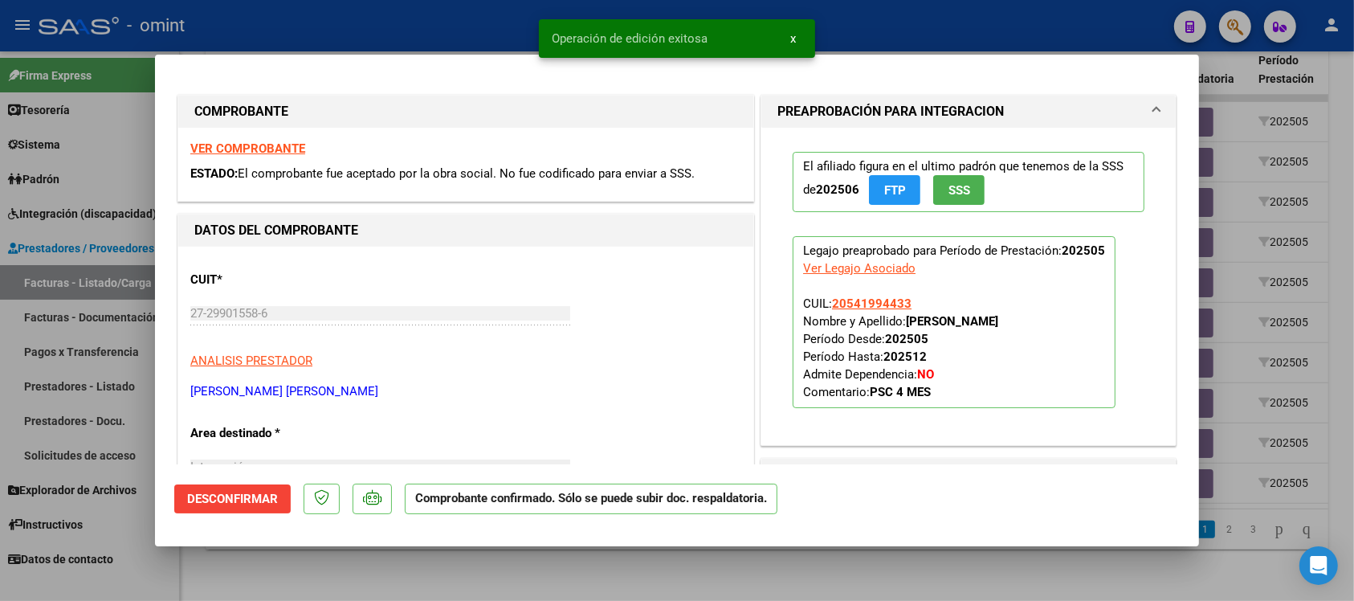
click at [516, 16] on div at bounding box center [677, 300] width 1354 height 601
type input "$ 0,00"
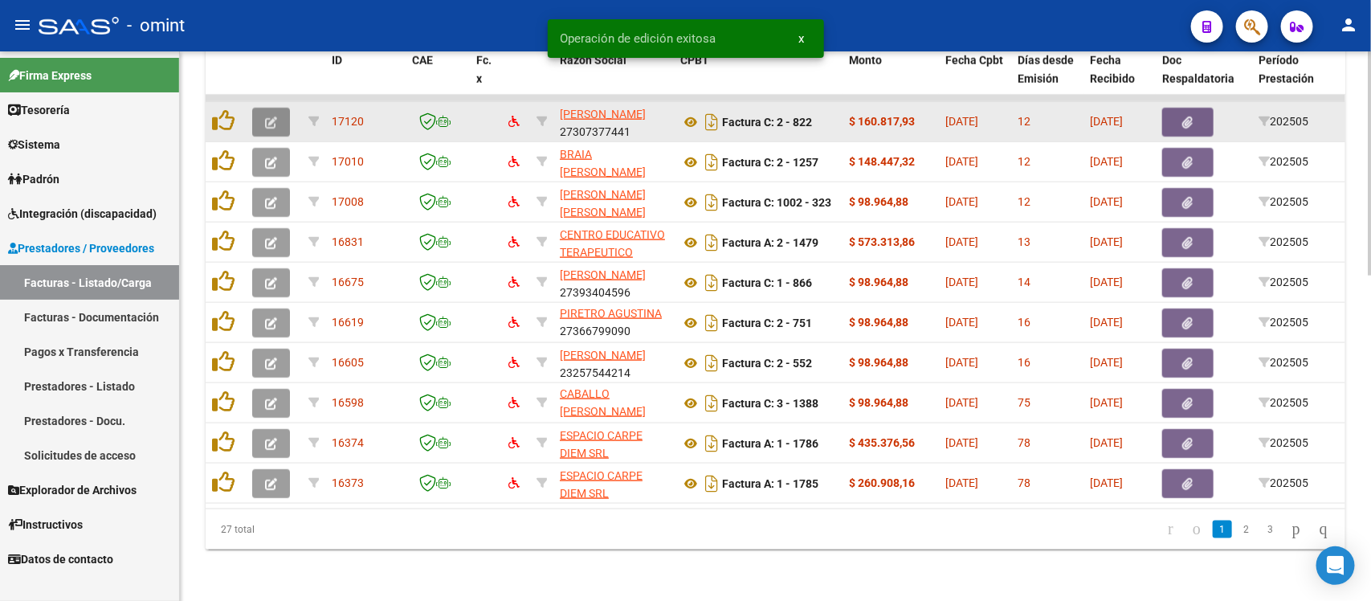
click at [282, 108] on button "button" at bounding box center [271, 122] width 38 height 29
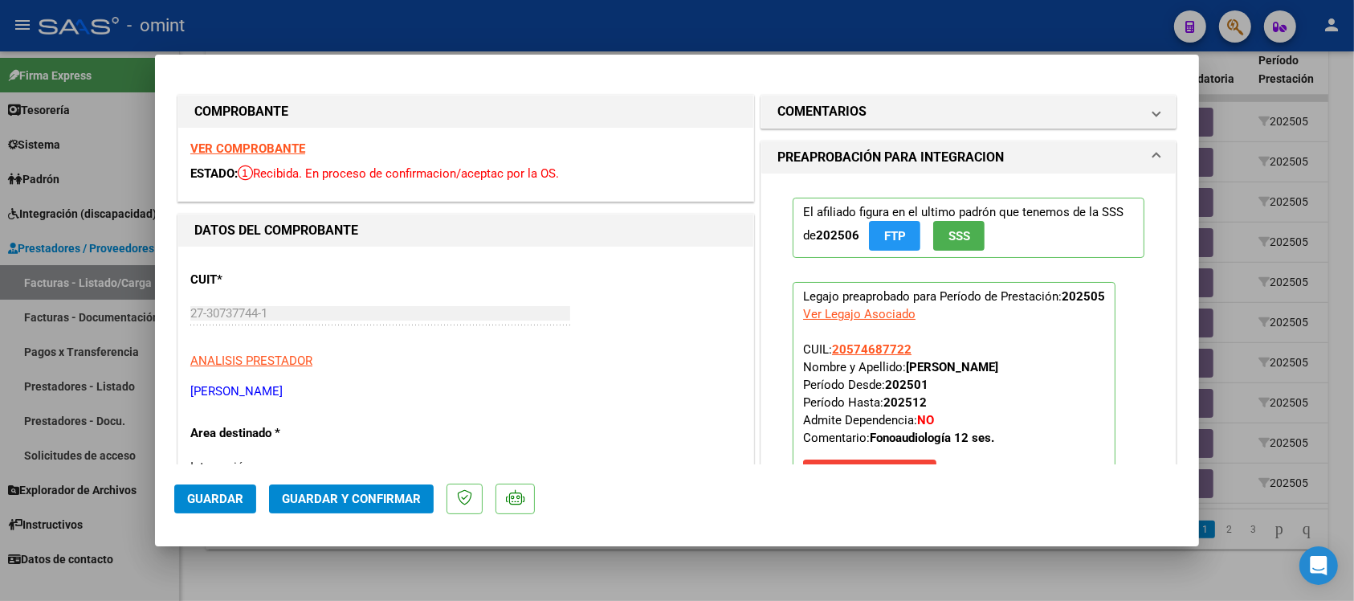
click at [273, 146] on strong "VER COMPROBANTE" at bounding box center [247, 148] width 115 height 14
click at [800, 111] on h1 "COMENTARIOS" at bounding box center [821, 111] width 89 height 19
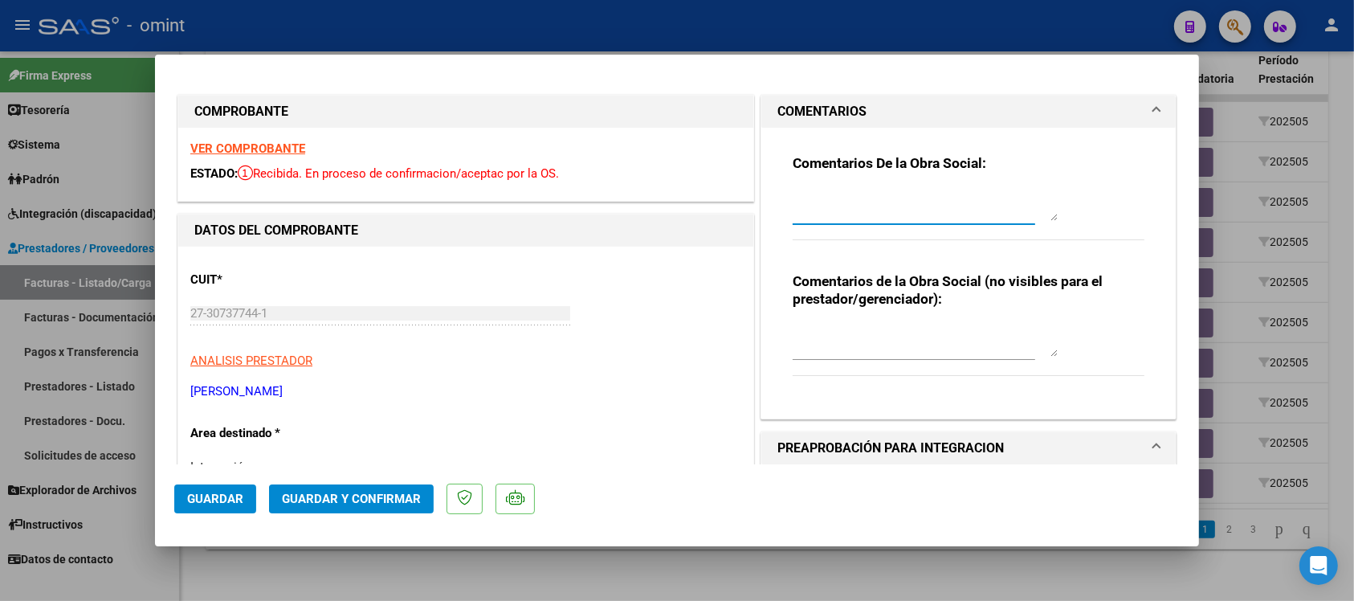
click at [813, 214] on textarea at bounding box center [925, 205] width 265 height 32
paste textarea "Se rechaza el comprobante. La cantidad de sesiones habilitadas son XXXXX SS/MES…"
click at [953, 206] on textarea "Se rechaza el comprobante. La cantidad de sesiones habilitadas son XXXXX SS/MES…" at bounding box center [925, 205] width 265 height 32
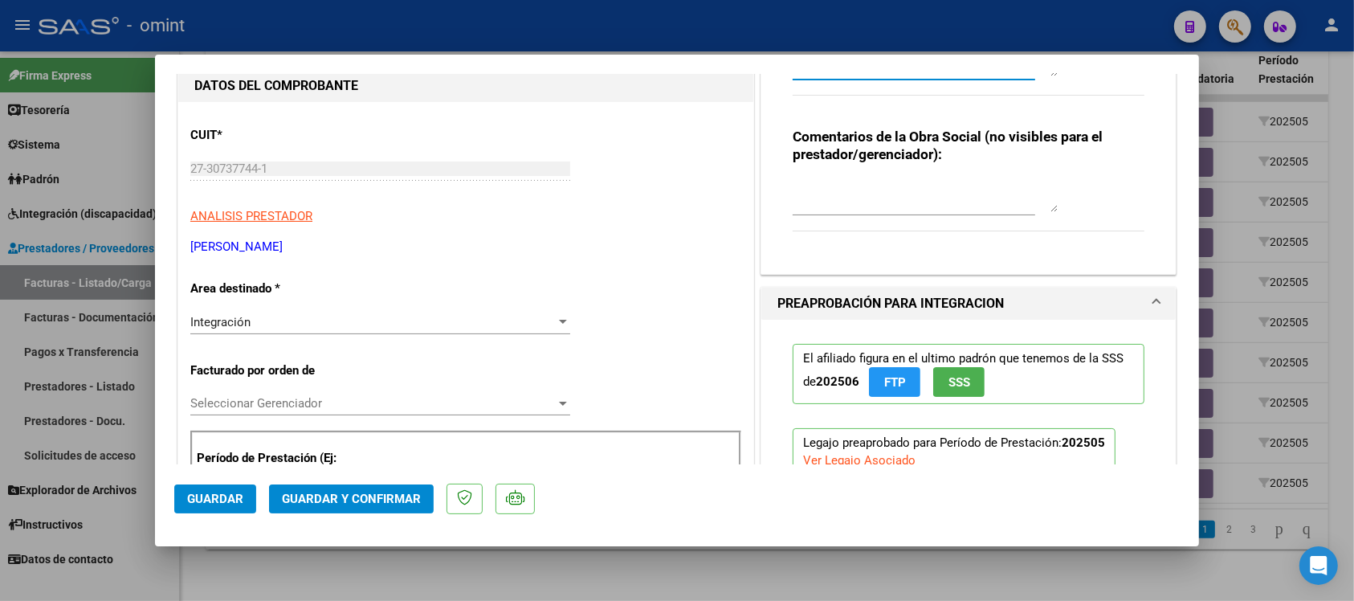
scroll to position [301, 0]
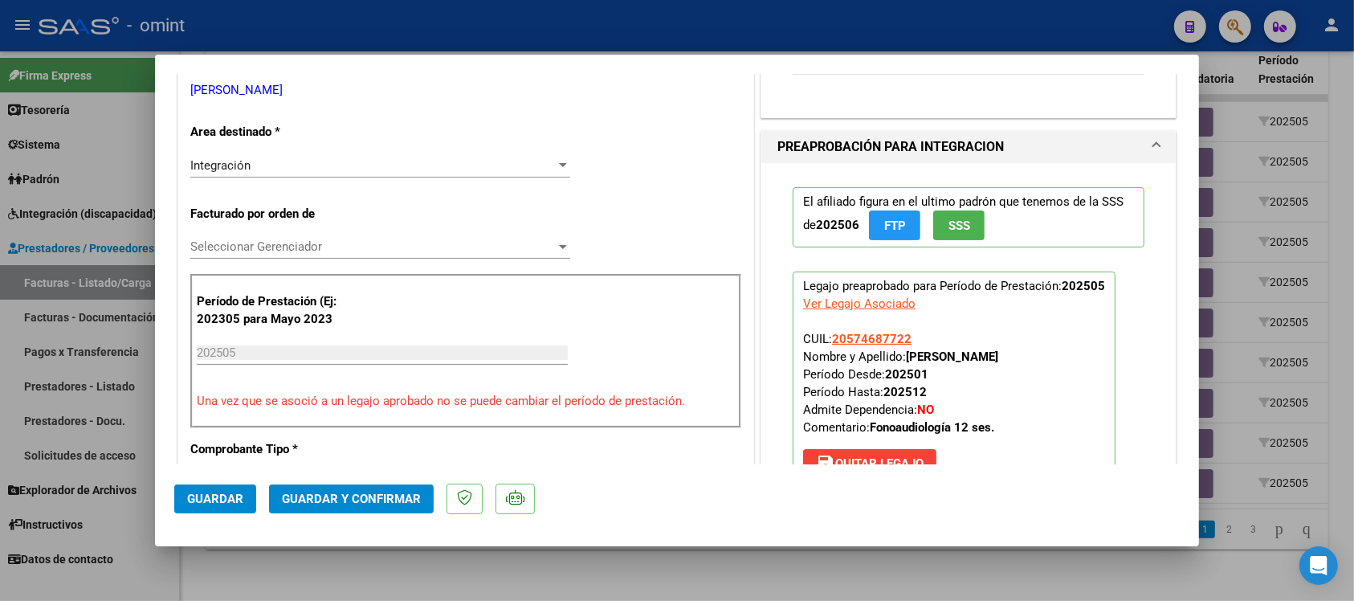
type textarea "Se rechaza el comprobante. La cantidad de sesiones habilitadas son 12 SS/MES. P…"
click at [279, 163] on div "Integración" at bounding box center [372, 165] width 365 height 14
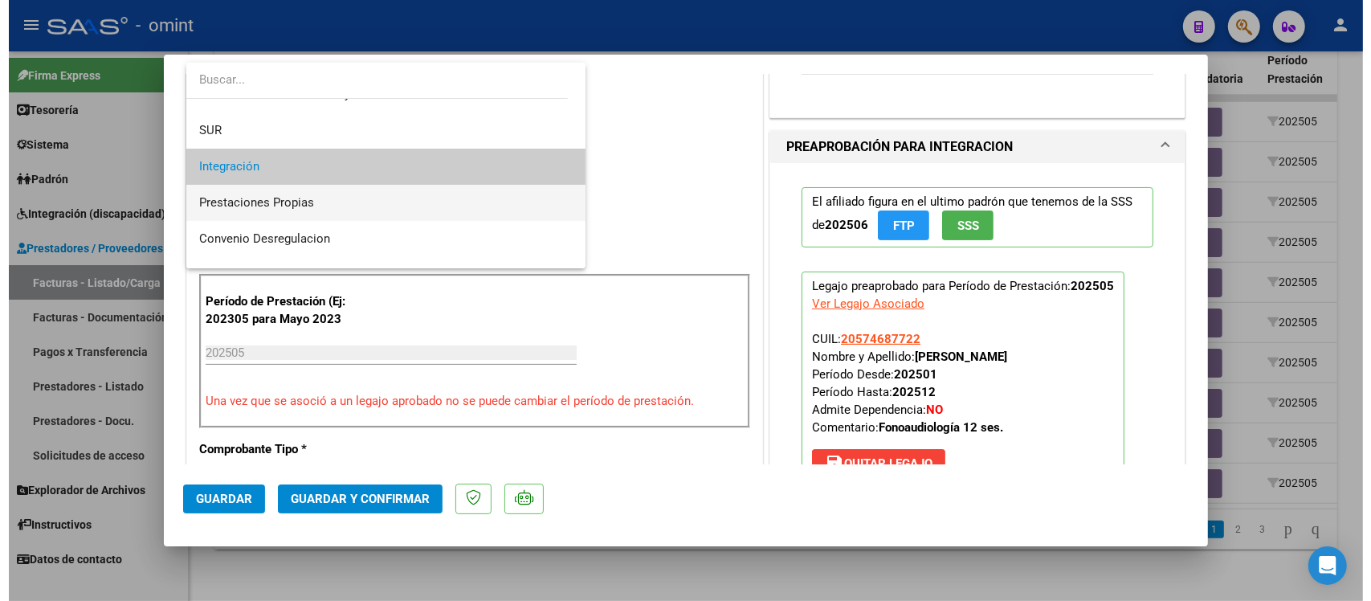
scroll to position [155, 0]
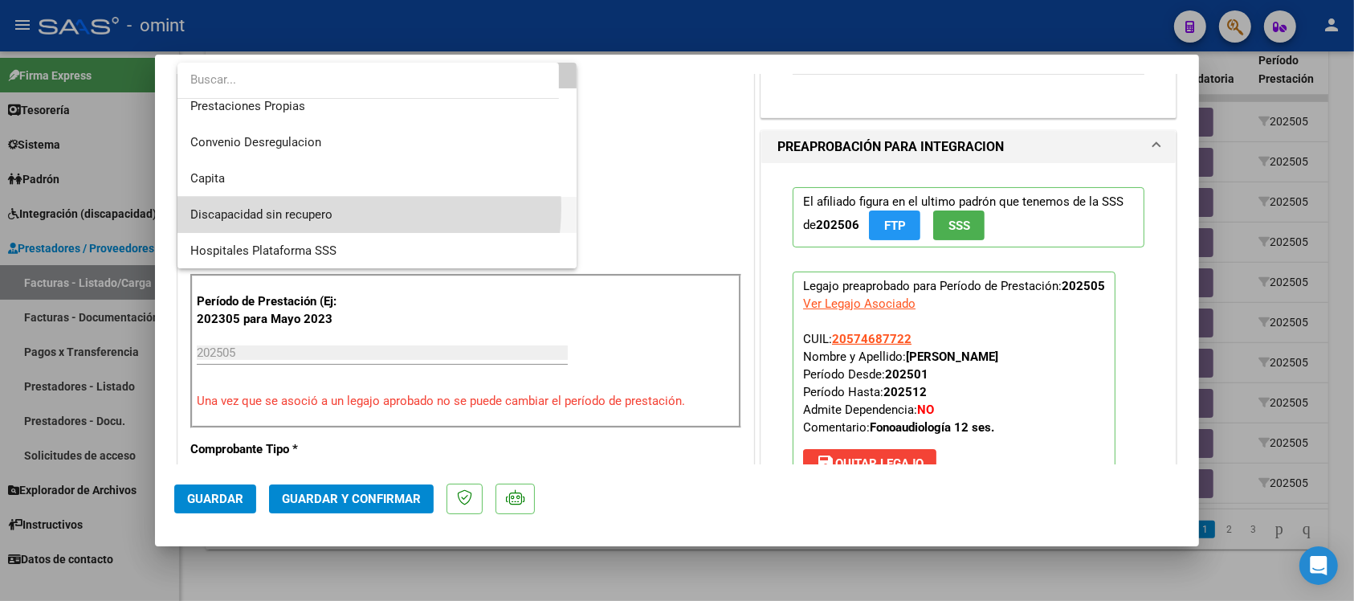
click at [340, 207] on span "Discapacidad sin recupero" at bounding box center [376, 215] width 373 height 36
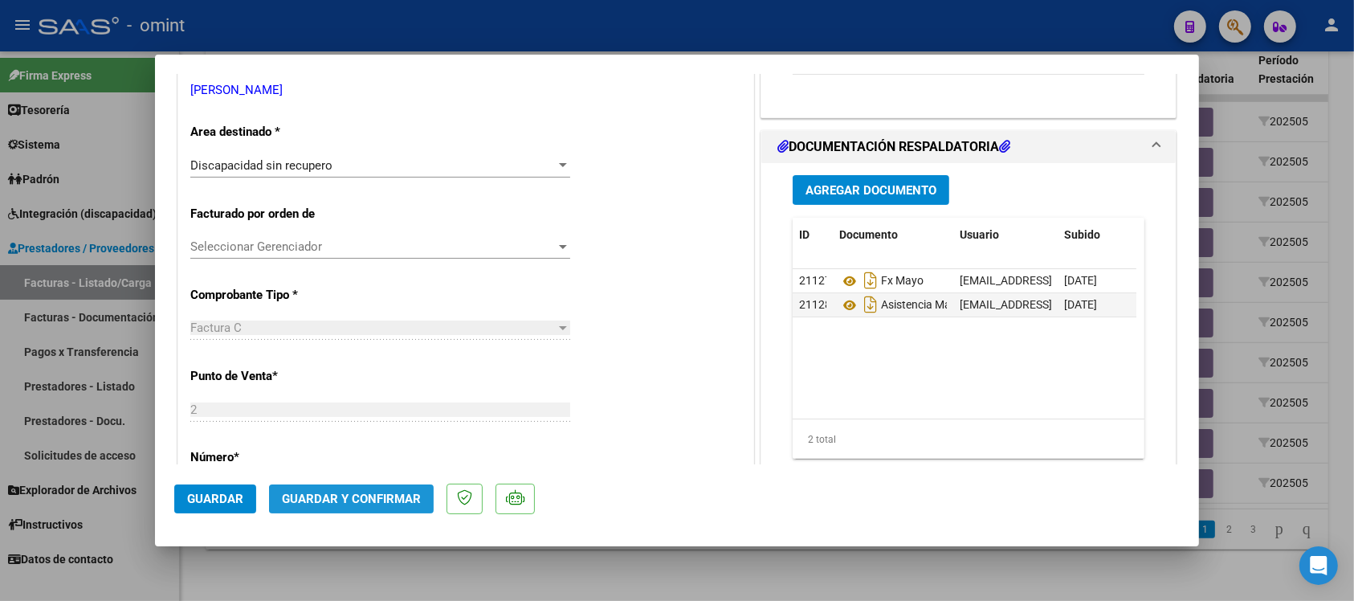
click at [358, 496] on span "Guardar y Confirmar" at bounding box center [351, 498] width 139 height 14
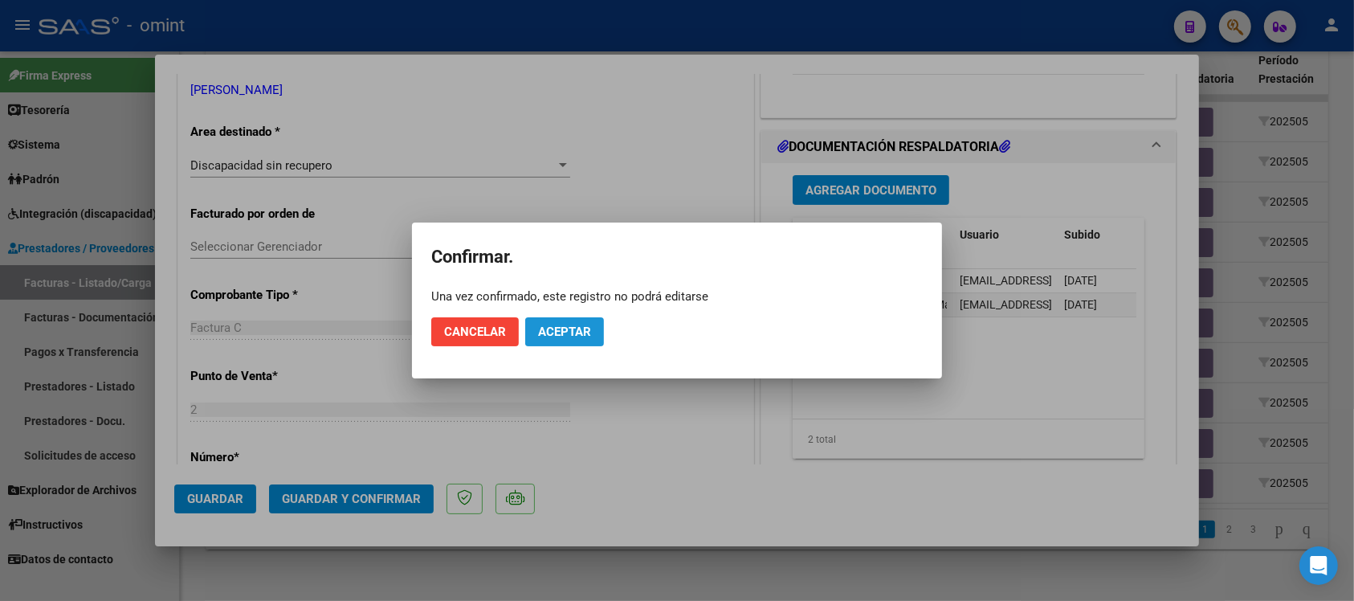
click at [567, 337] on span "Aceptar" at bounding box center [564, 331] width 53 height 14
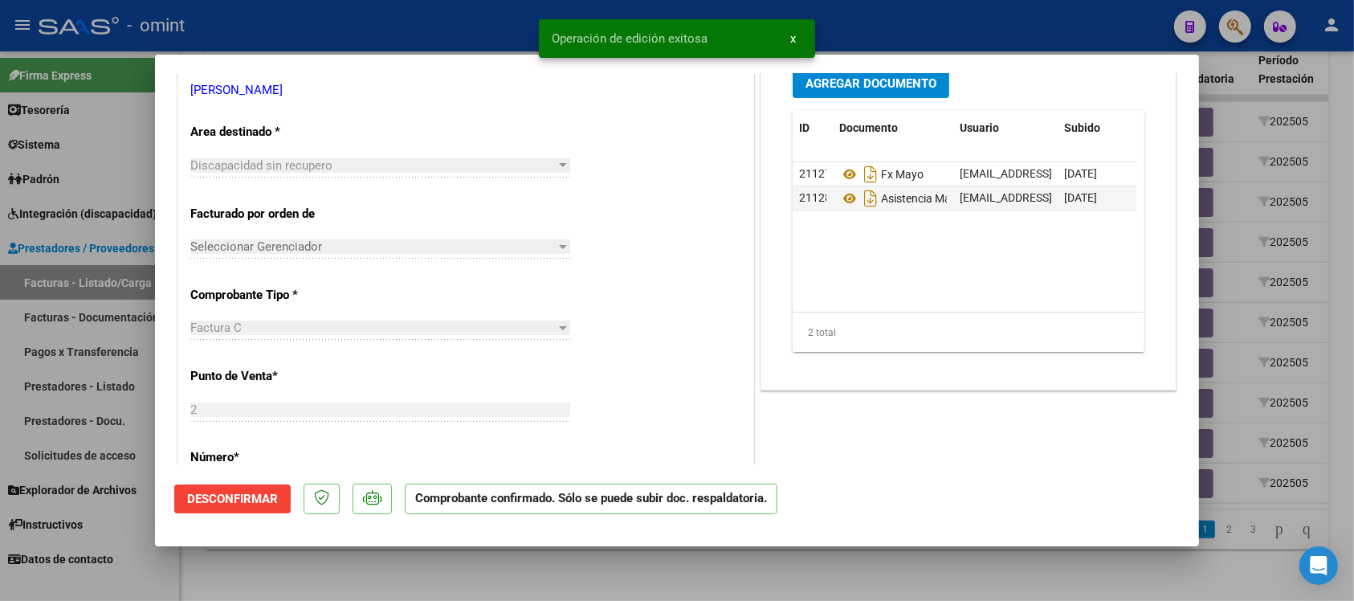
click at [491, 18] on div at bounding box center [677, 300] width 1354 height 601
type input "$ 0,00"
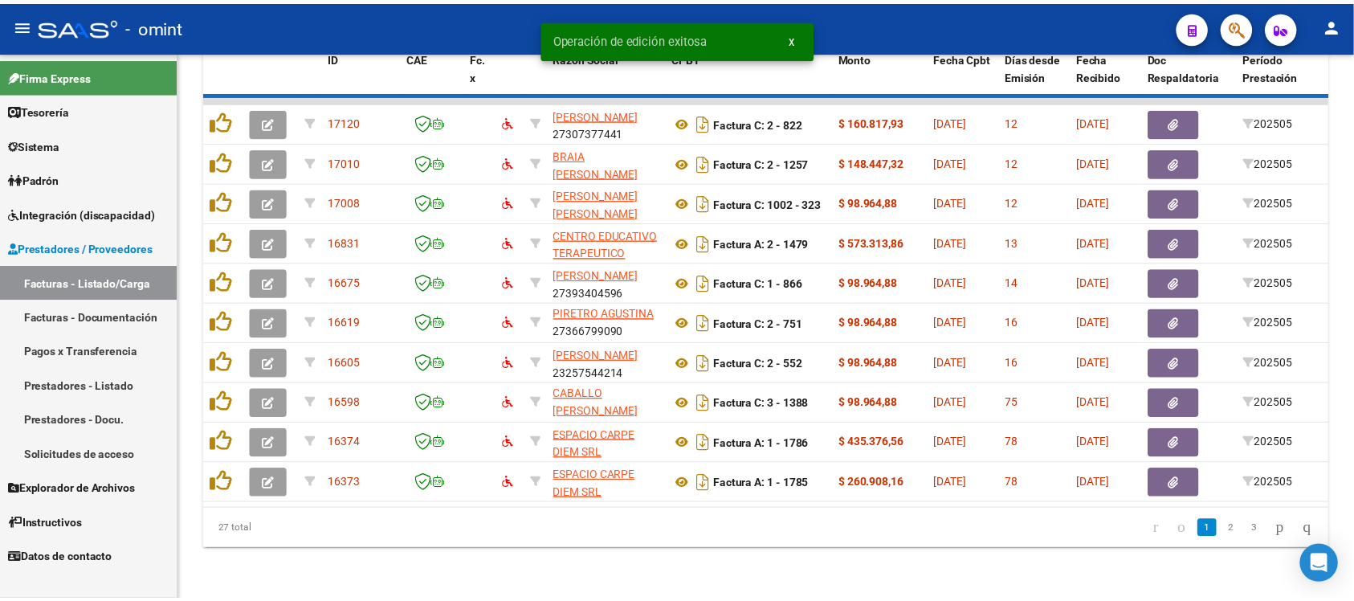
scroll to position [21, 0]
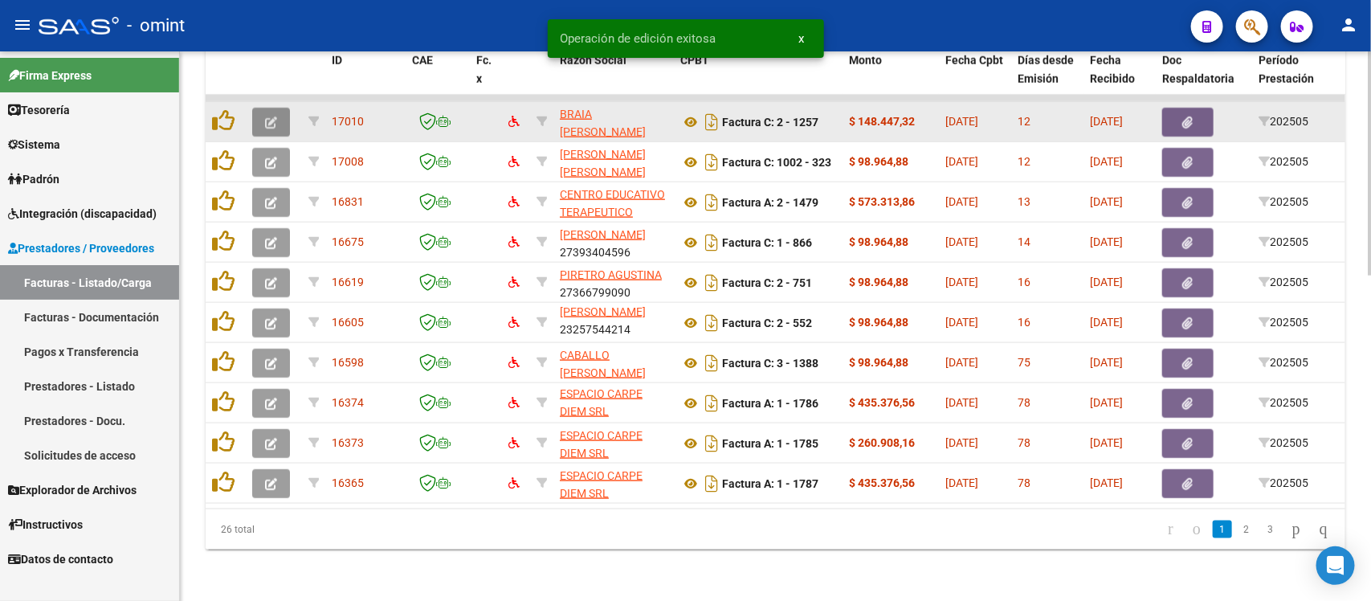
click at [270, 116] on icon "button" at bounding box center [271, 122] width 12 height 12
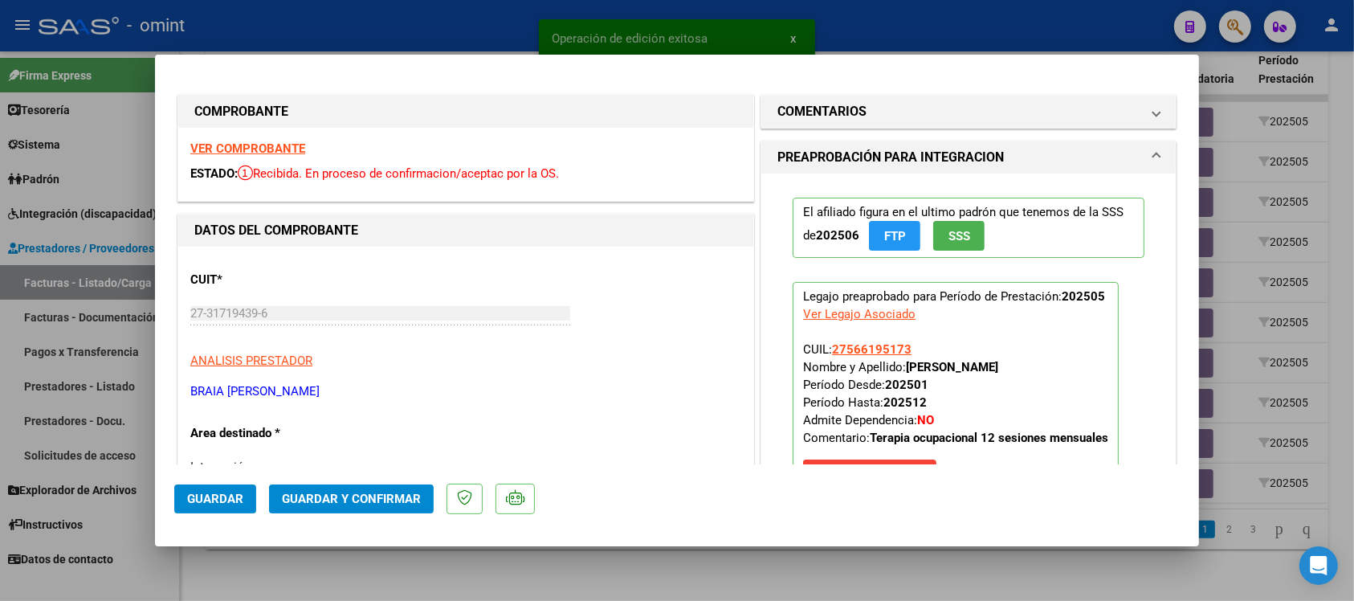
click at [255, 147] on strong "VER COMPROBANTE" at bounding box center [247, 148] width 115 height 14
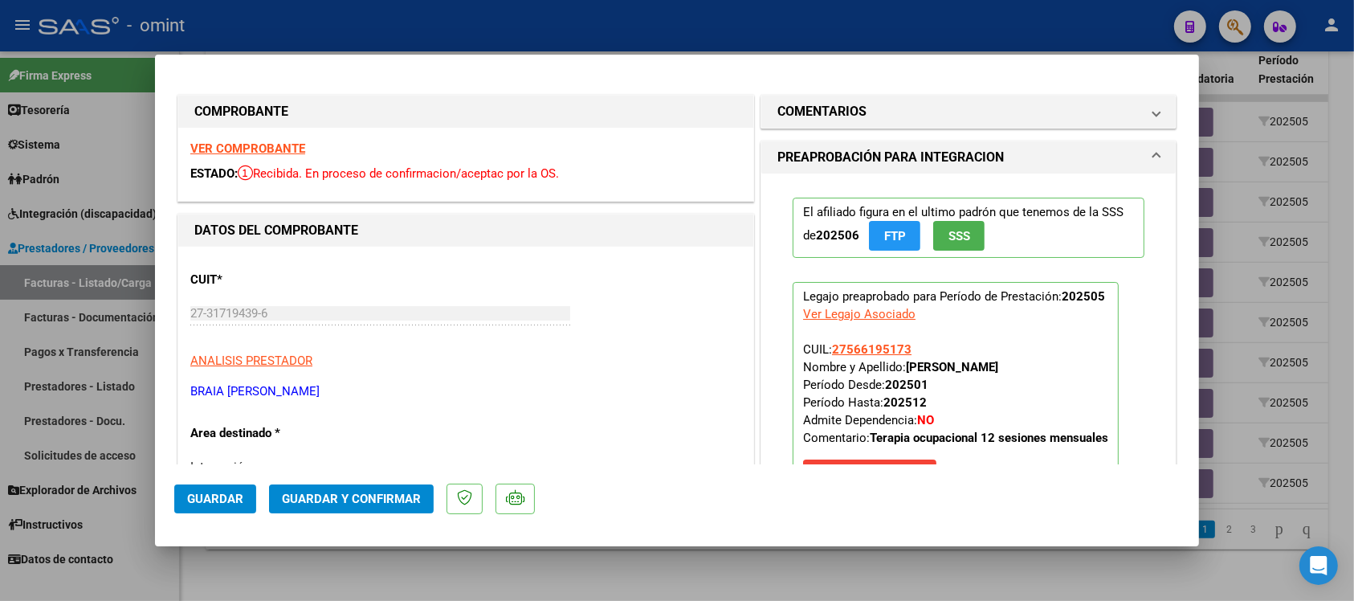
click at [282, 151] on strong "VER COMPROBANTE" at bounding box center [247, 148] width 115 height 14
click at [332, 503] on span "Guardar y Confirmar" at bounding box center [351, 498] width 139 height 14
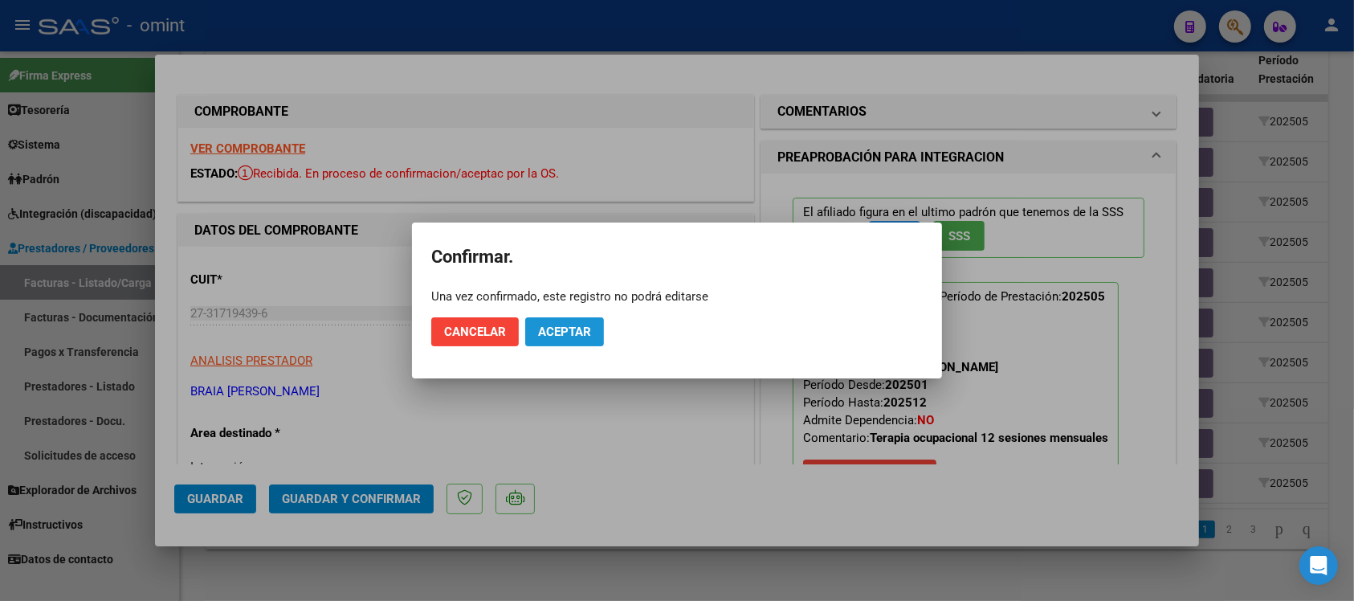
click at [593, 334] on button "Aceptar" at bounding box center [564, 331] width 79 height 29
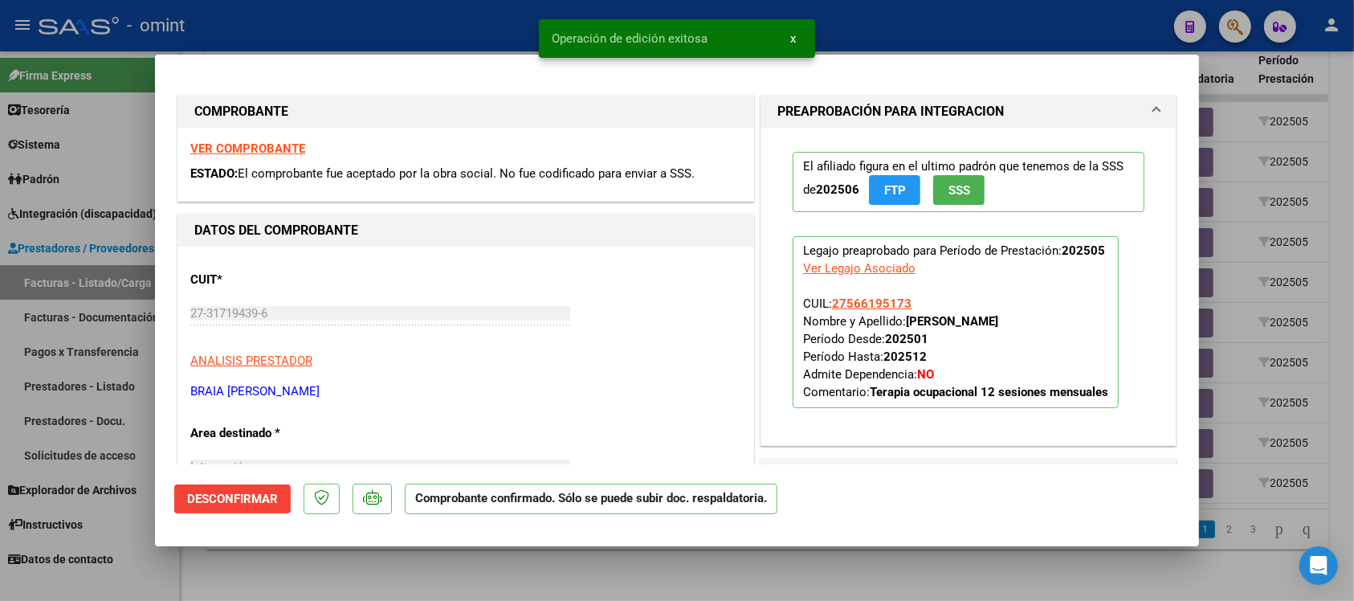
click at [440, 34] on div at bounding box center [677, 300] width 1354 height 601
type input "$ 0,00"
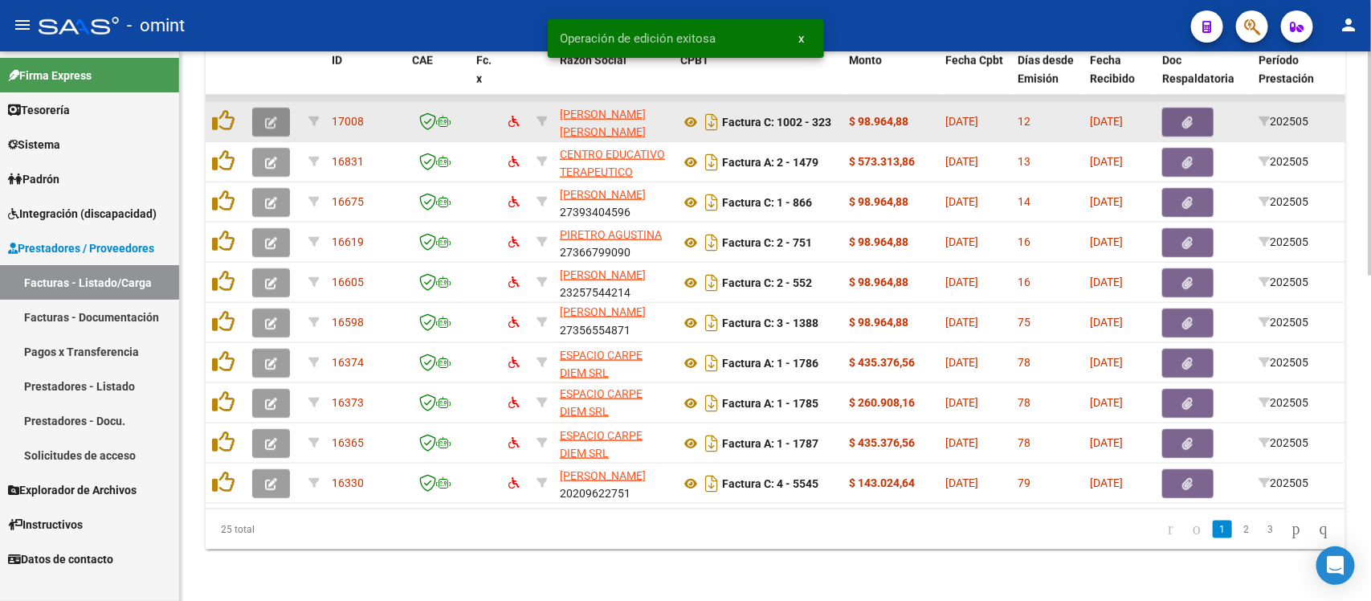
click at [265, 116] on icon "button" at bounding box center [271, 122] width 12 height 12
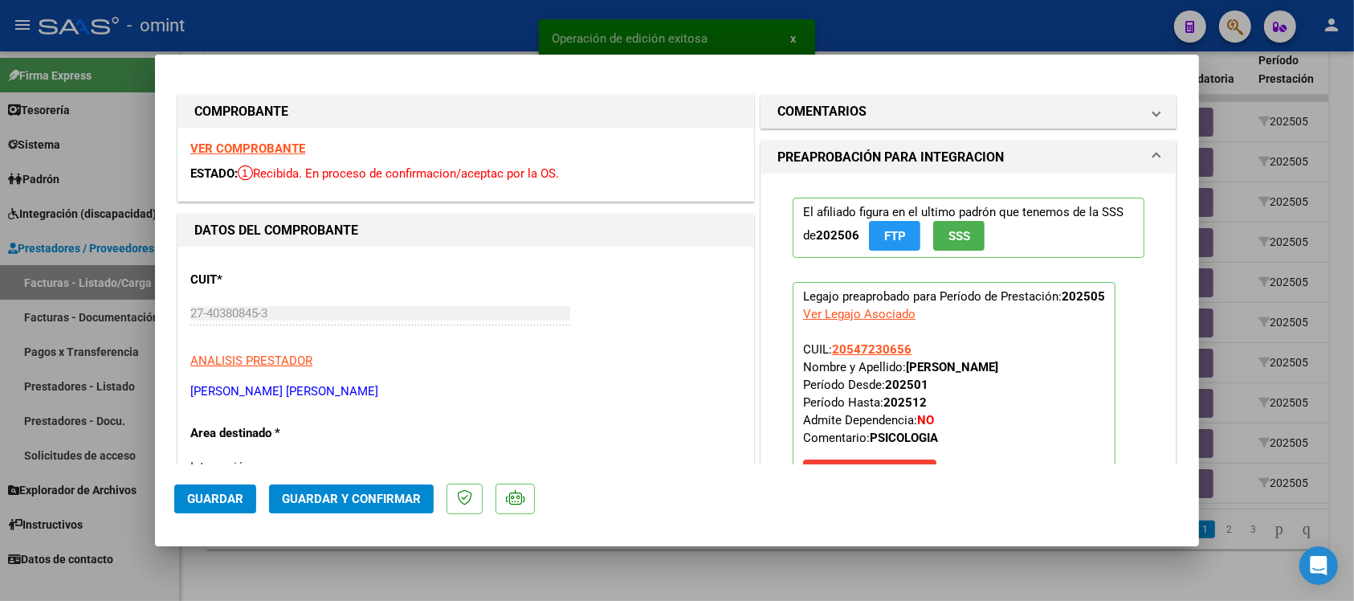
click at [275, 153] on strong "VER COMPROBANTE" at bounding box center [247, 148] width 115 height 14
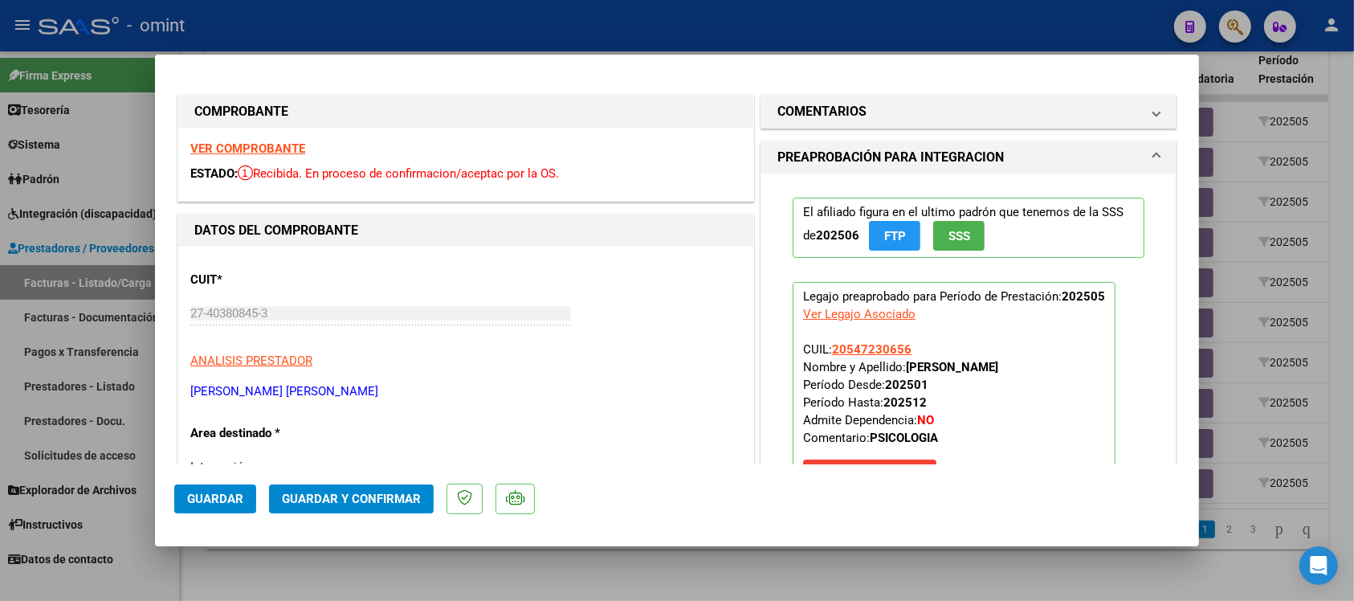
click at [346, 491] on span "Guardar y Confirmar" at bounding box center [351, 498] width 139 height 14
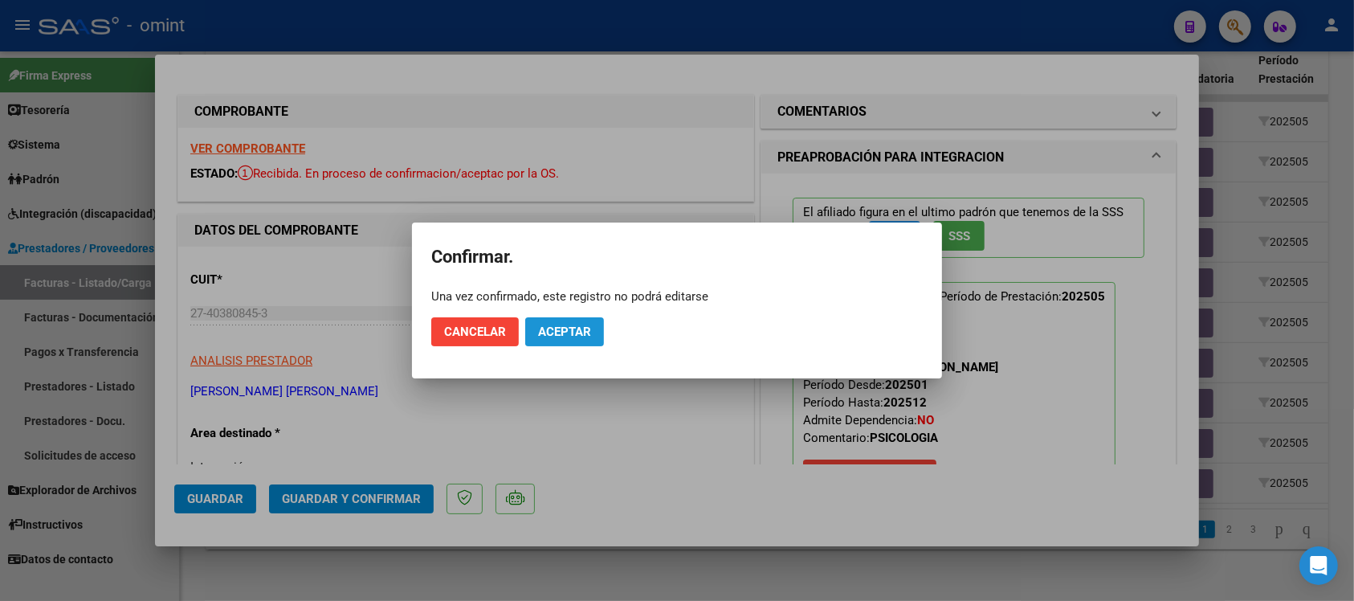
click at [556, 330] on span "Aceptar" at bounding box center [564, 331] width 53 height 14
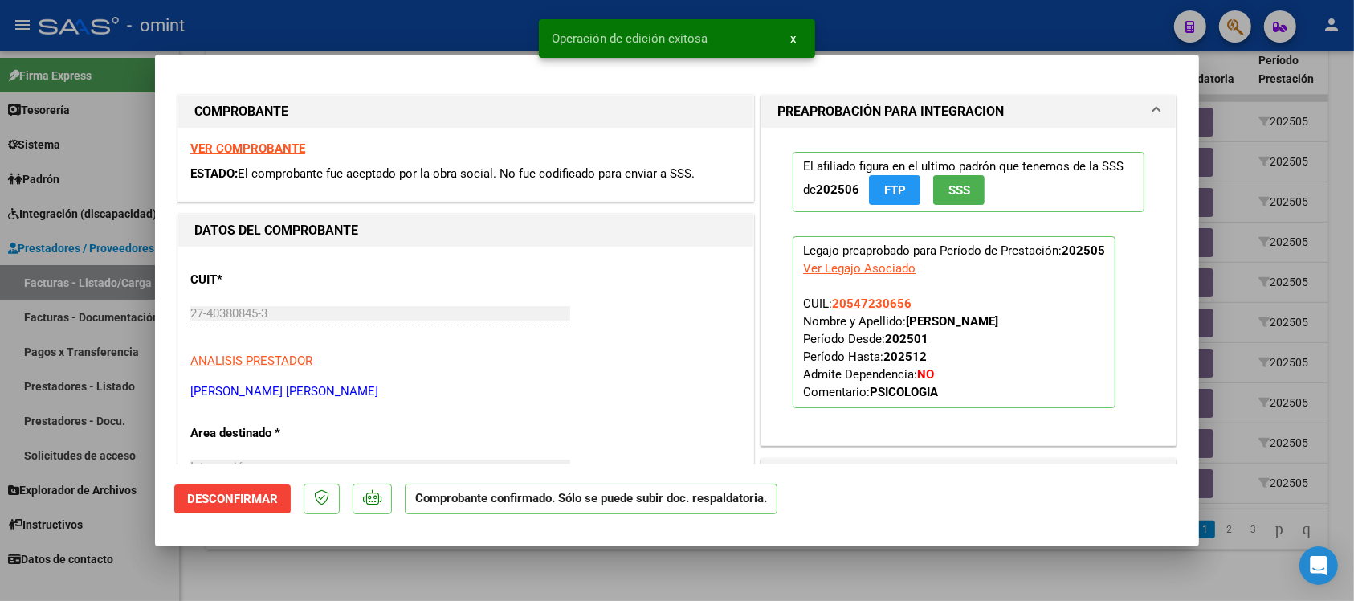
click at [379, 22] on div at bounding box center [677, 300] width 1354 height 601
type input "$ 0,00"
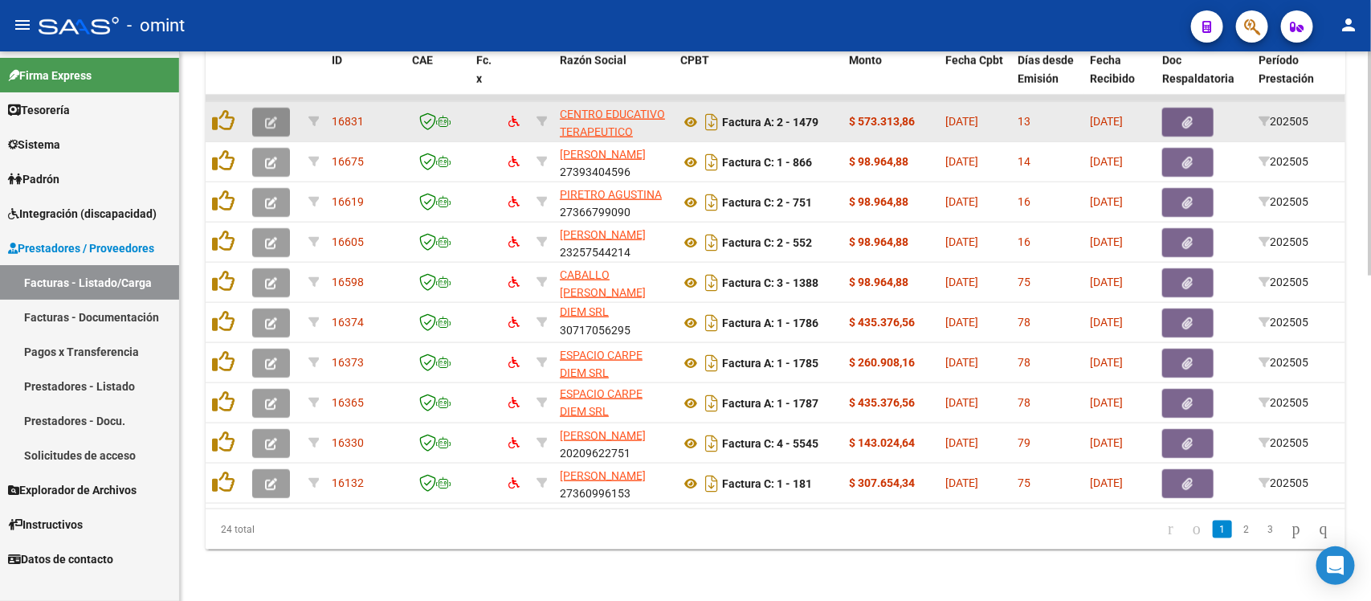
click at [275, 116] on icon "button" at bounding box center [271, 122] width 12 height 12
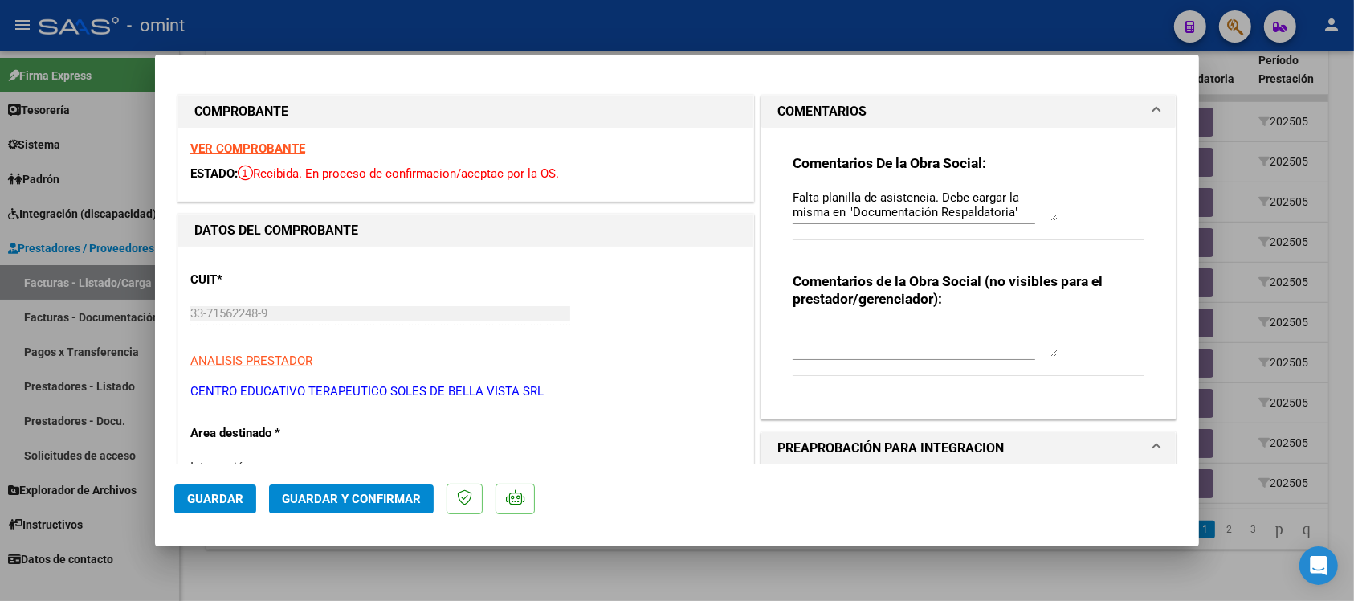
click at [271, 149] on strong "VER COMPROBANTE" at bounding box center [247, 148] width 115 height 14
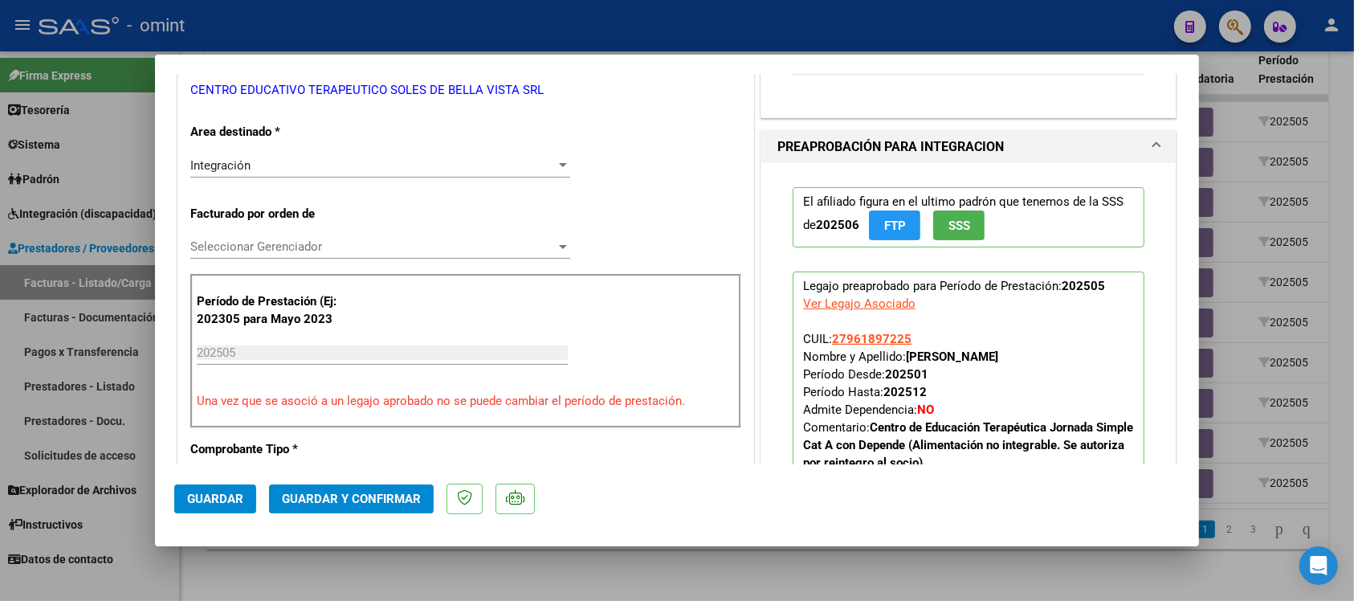
scroll to position [0, 0]
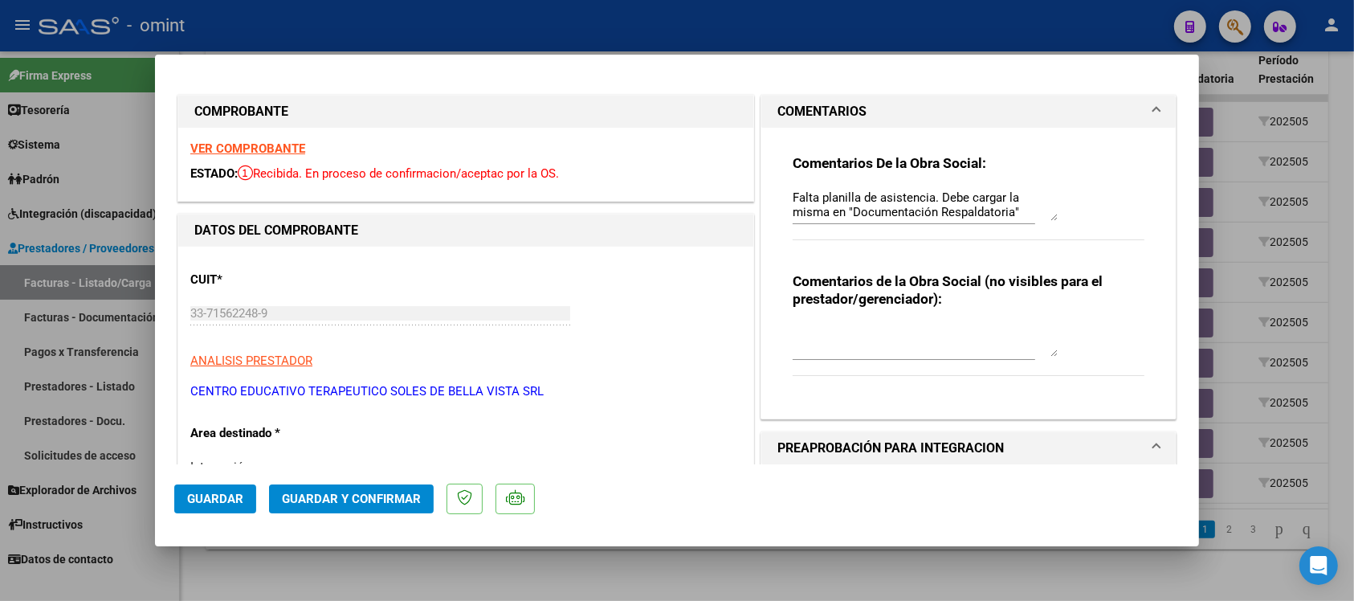
click at [263, 150] on strong "VER COMPROBANTE" at bounding box center [247, 148] width 115 height 14
click at [377, 498] on span "Guardar y Confirmar" at bounding box center [351, 498] width 139 height 14
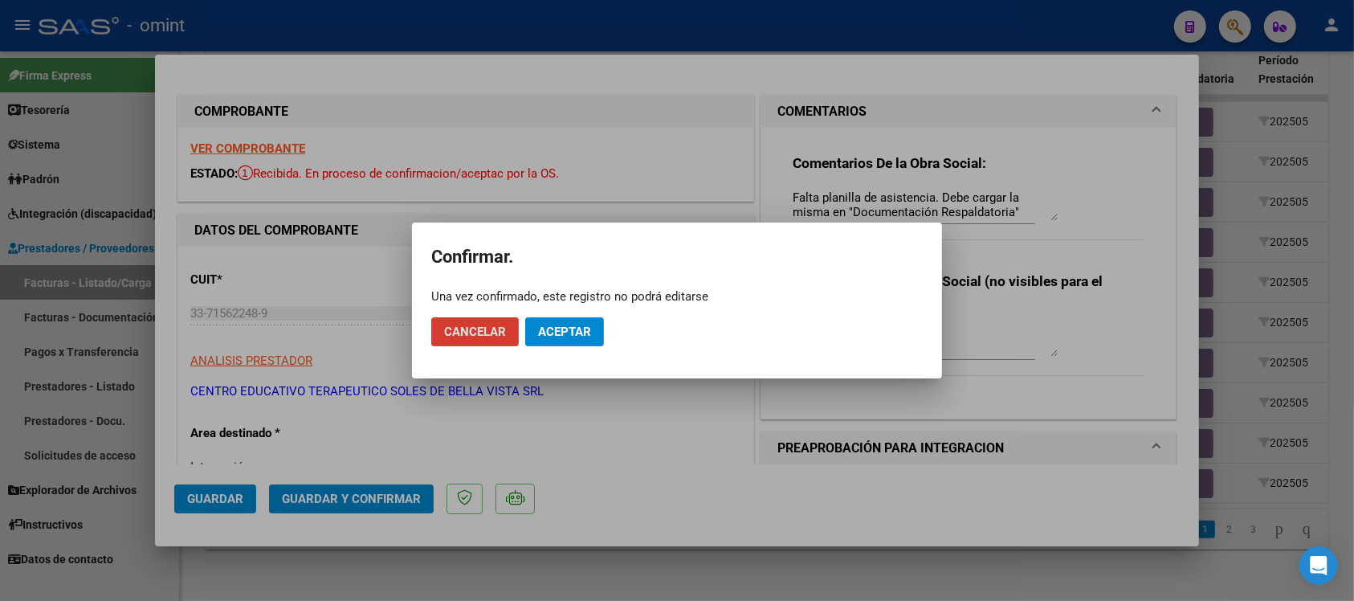
click at [567, 324] on span "Aceptar" at bounding box center [564, 331] width 53 height 14
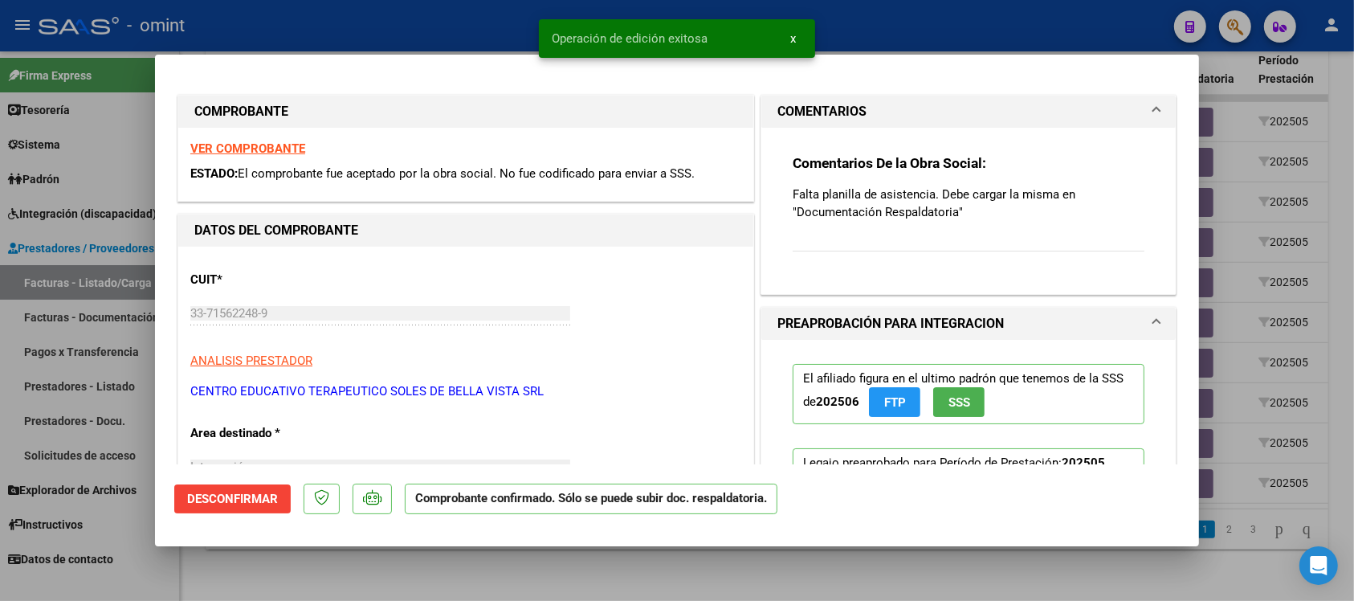
click at [470, 14] on div at bounding box center [677, 300] width 1354 height 601
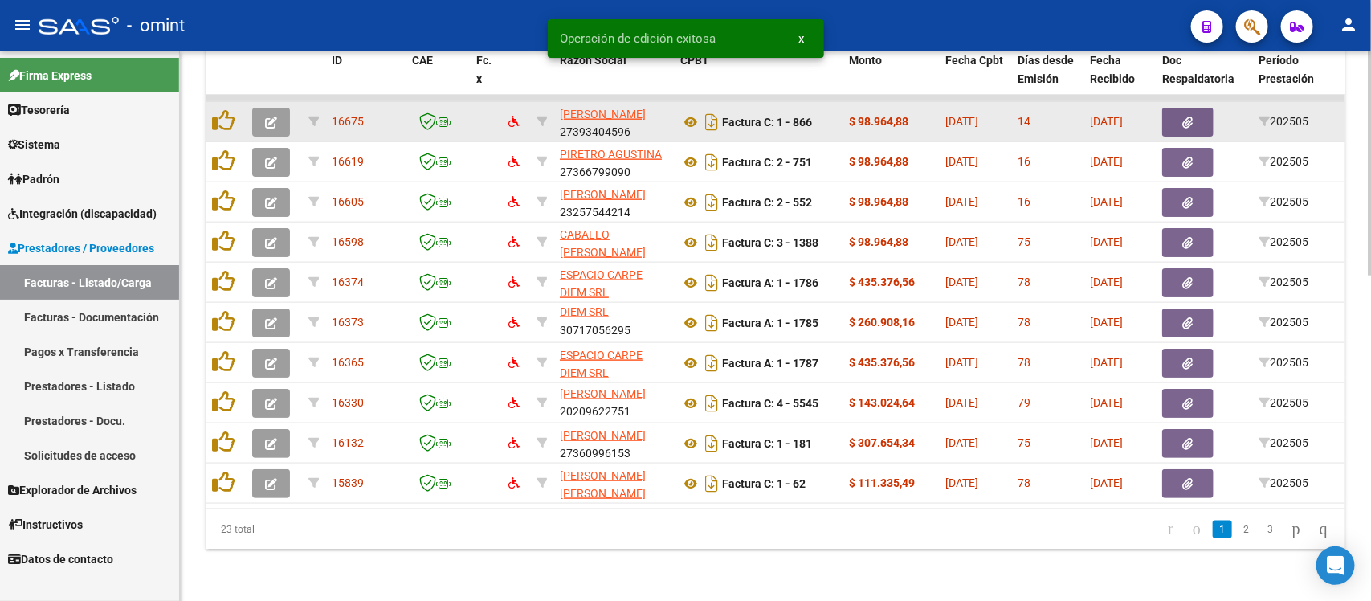
click at [270, 110] on button "button" at bounding box center [271, 122] width 38 height 29
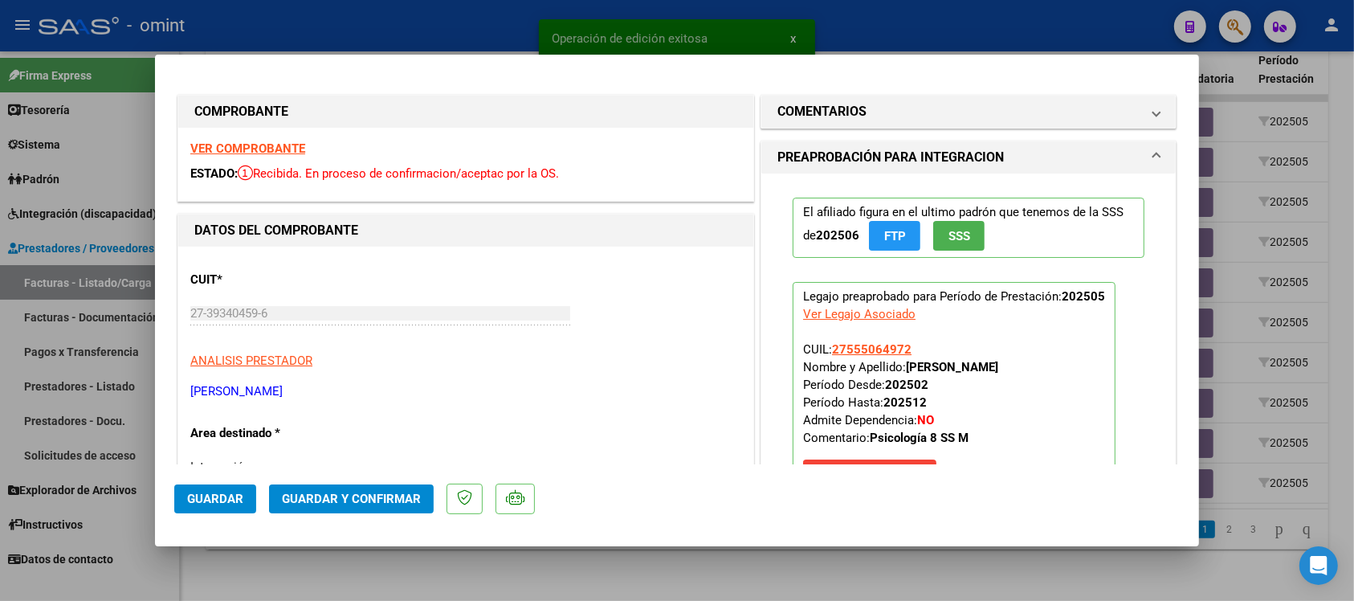
click at [291, 147] on strong "VER COMPROBANTE" at bounding box center [247, 148] width 115 height 14
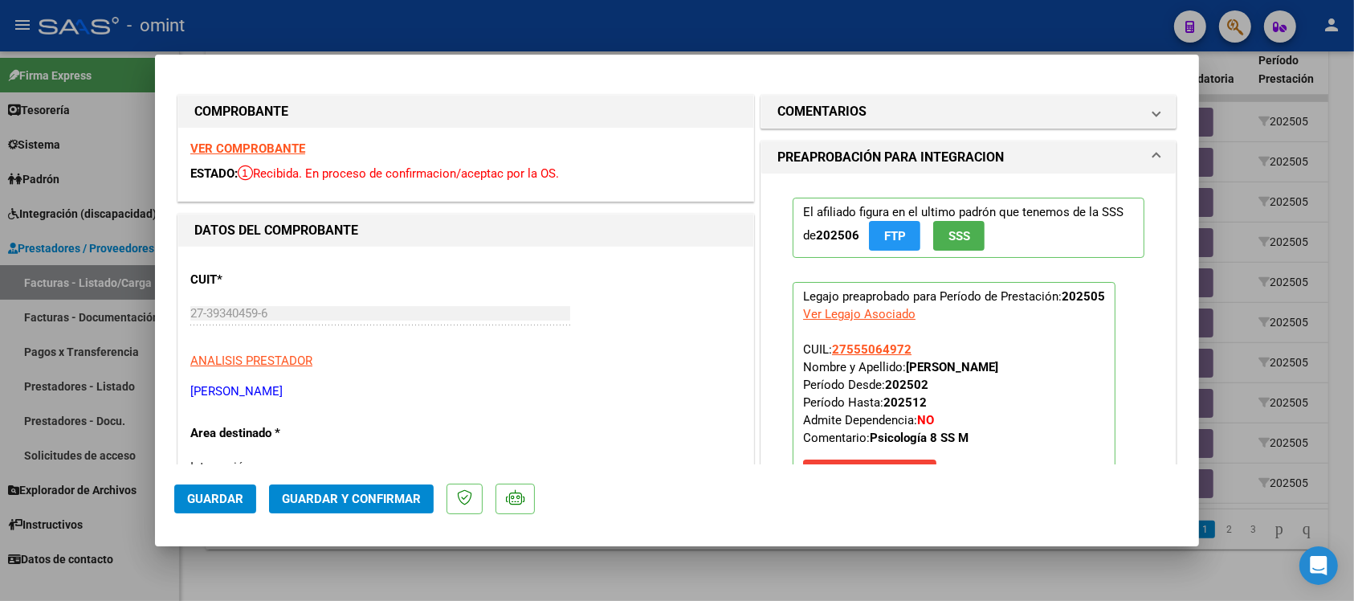
click at [282, 145] on strong "VER COMPROBANTE" at bounding box center [247, 148] width 115 height 14
click at [375, 499] on span "Guardar y Confirmar" at bounding box center [351, 498] width 139 height 14
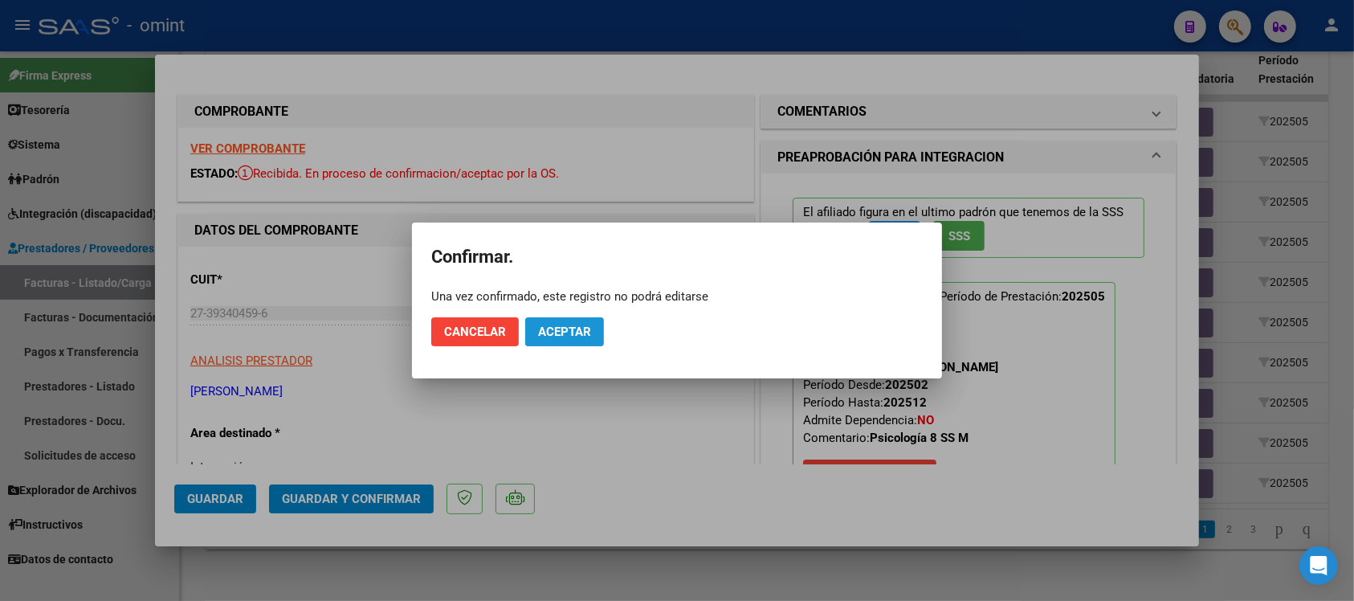
click at [560, 333] on span "Aceptar" at bounding box center [564, 331] width 53 height 14
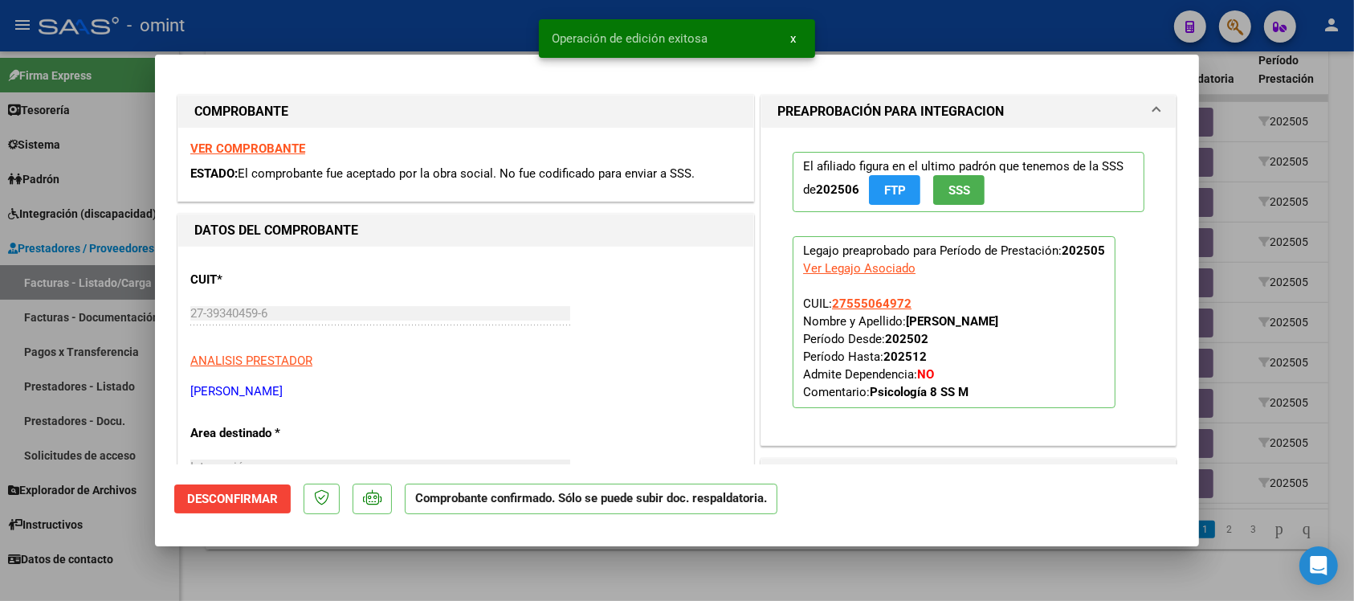
click at [483, 28] on div at bounding box center [677, 300] width 1354 height 601
type input "$ 0,00"
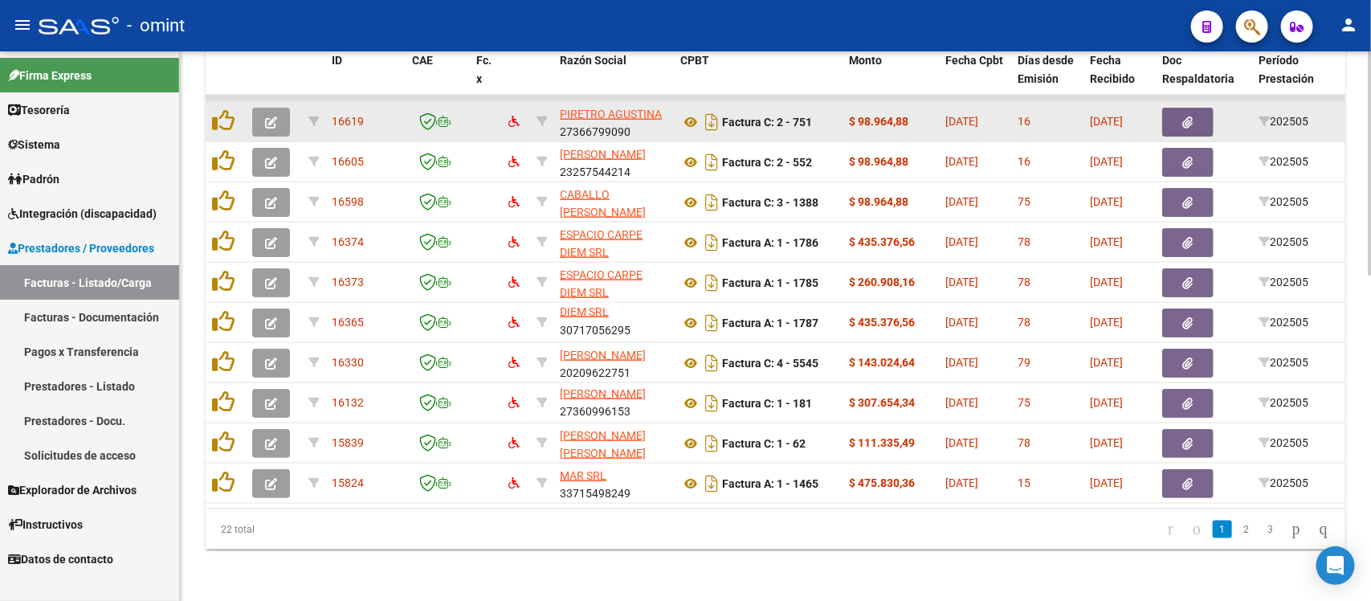
click at [267, 116] on icon "button" at bounding box center [271, 122] width 12 height 12
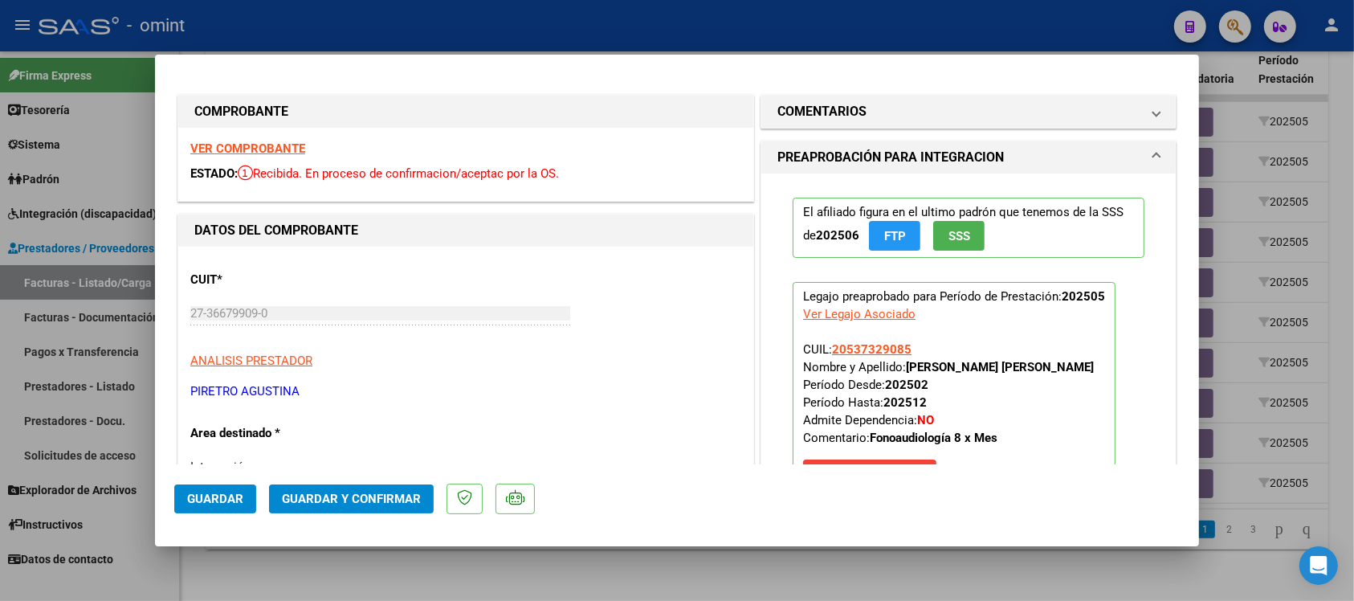
click at [238, 143] on strong "VER COMPROBANTE" at bounding box center [247, 148] width 115 height 14
click at [378, 510] on button "Guardar y Confirmar" at bounding box center [351, 498] width 165 height 29
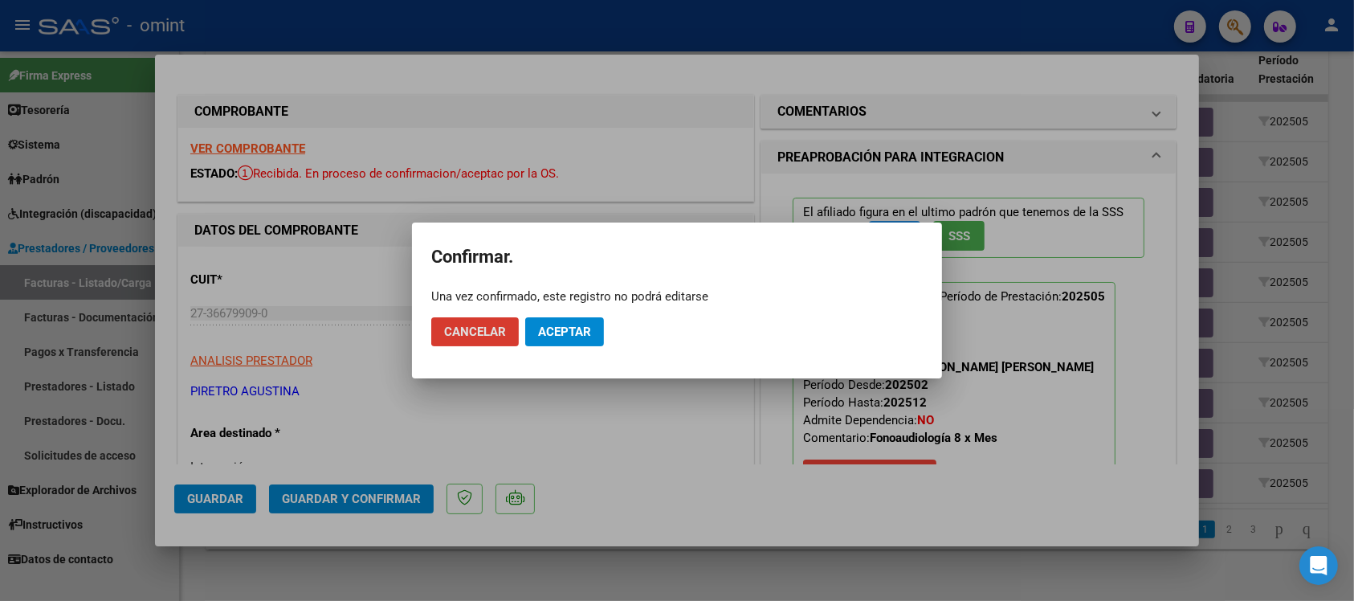
click at [550, 332] on span "Aceptar" at bounding box center [564, 331] width 53 height 14
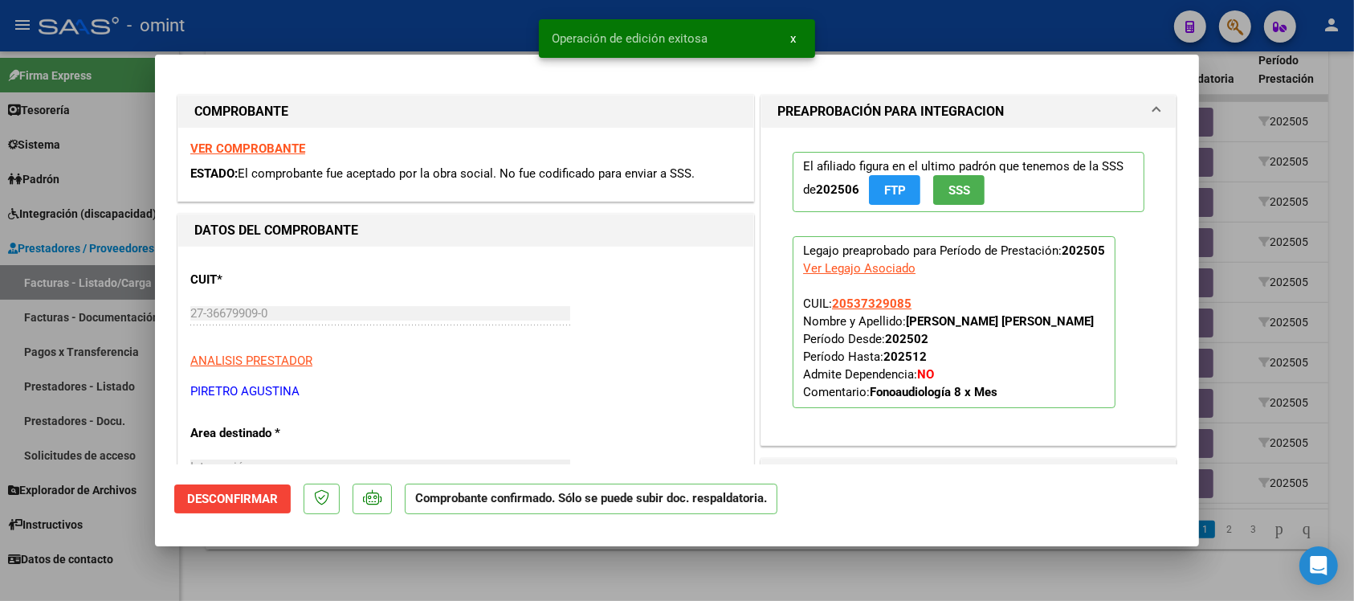
click at [392, 36] on div at bounding box center [677, 300] width 1354 height 601
type input "$ 0,00"
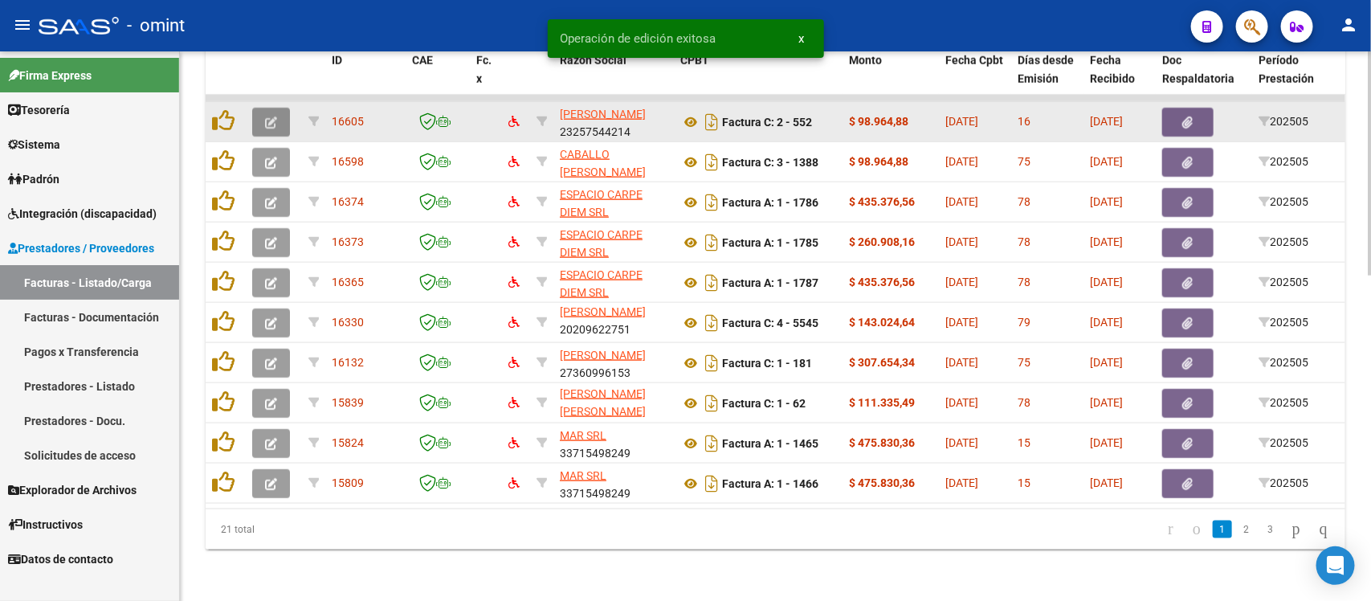
click at [271, 116] on icon "button" at bounding box center [271, 122] width 12 height 12
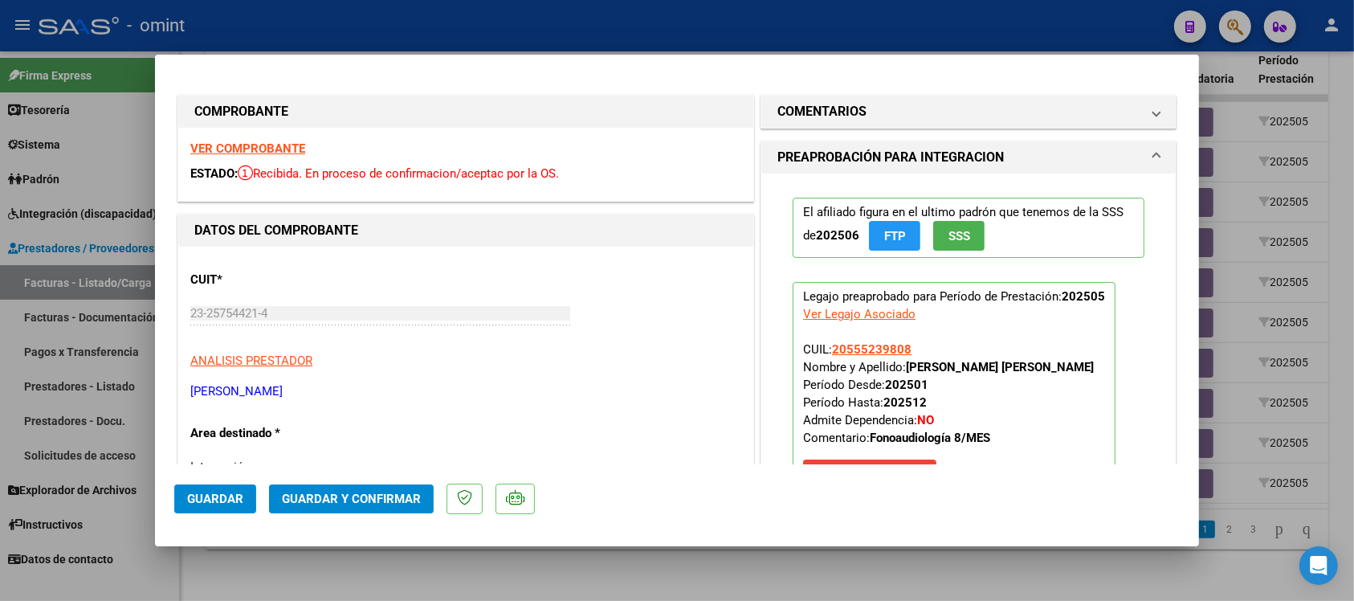
click at [279, 138] on div "VER COMPROBANTE ESTADO: Recibida. En proceso de confirmacion/aceptac por la OS." at bounding box center [465, 164] width 575 height 73
click at [282, 145] on strong "VER COMPROBANTE" at bounding box center [247, 148] width 115 height 14
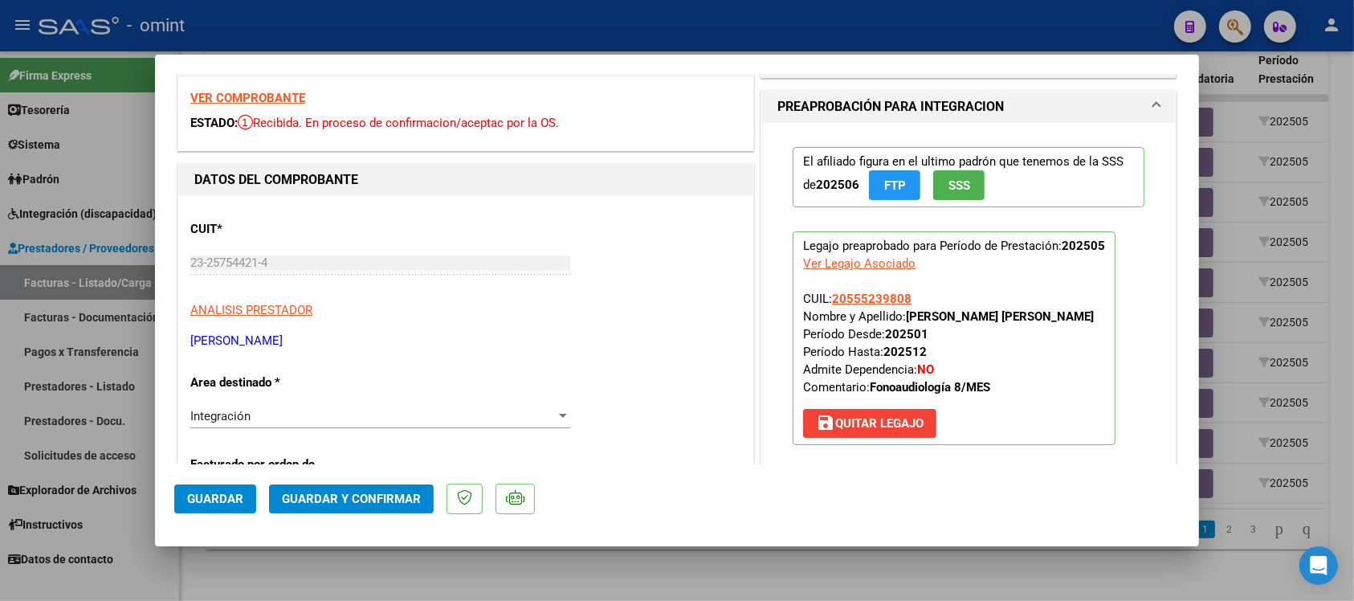
scroll to position [100, 0]
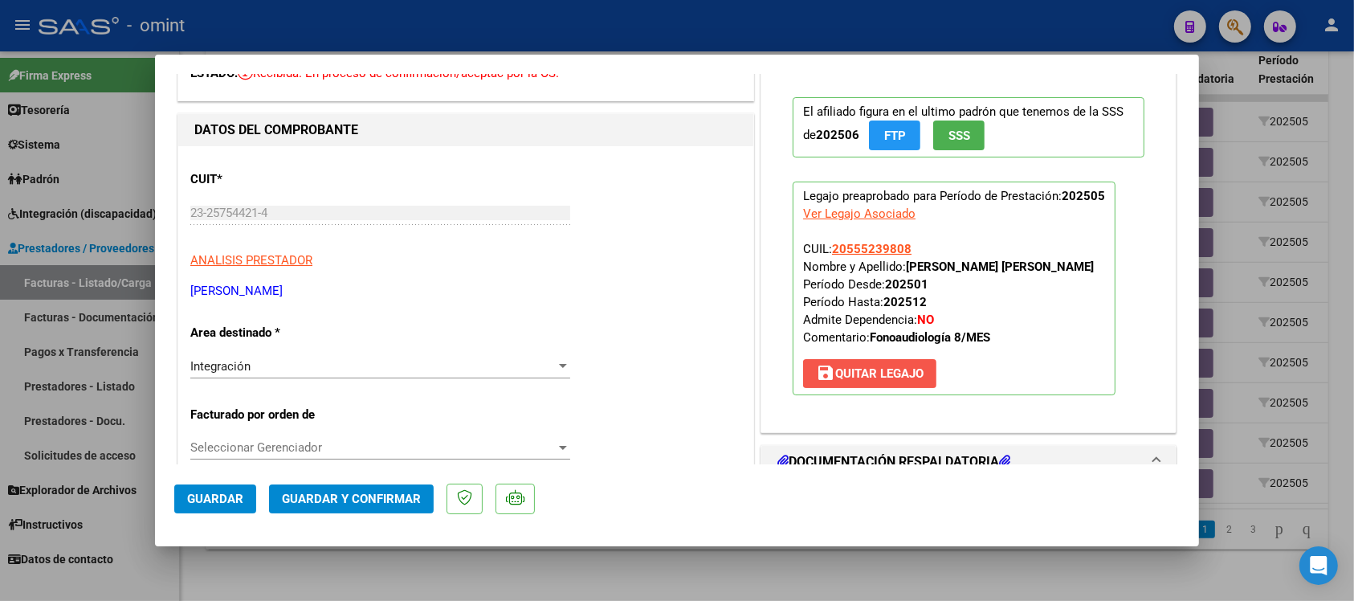
click at [913, 368] on span "save Quitar Legajo" at bounding box center [870, 373] width 108 height 14
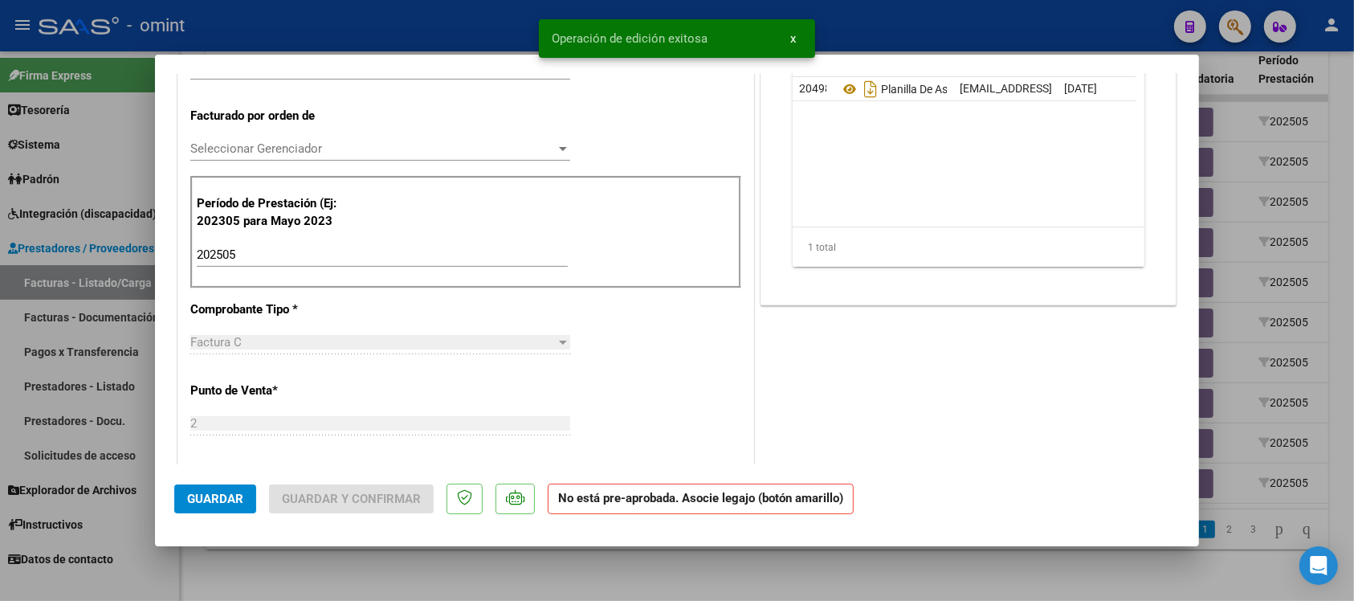
scroll to position [401, 0]
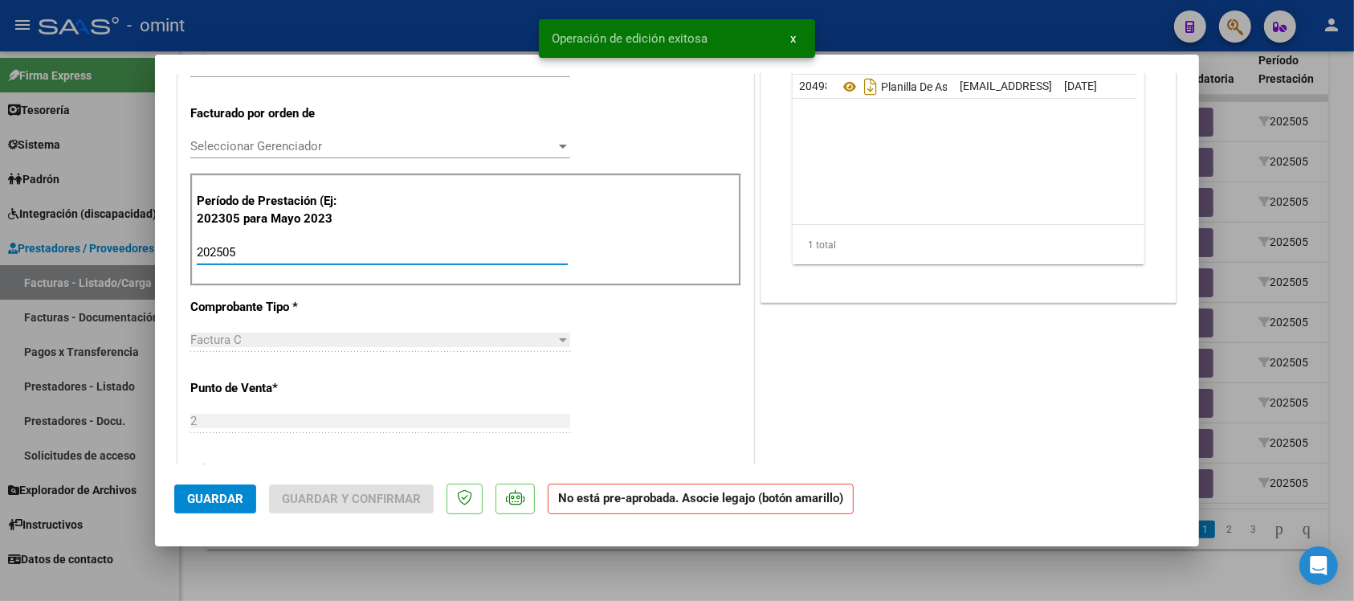
click at [275, 251] on input "202505" at bounding box center [382, 252] width 371 height 14
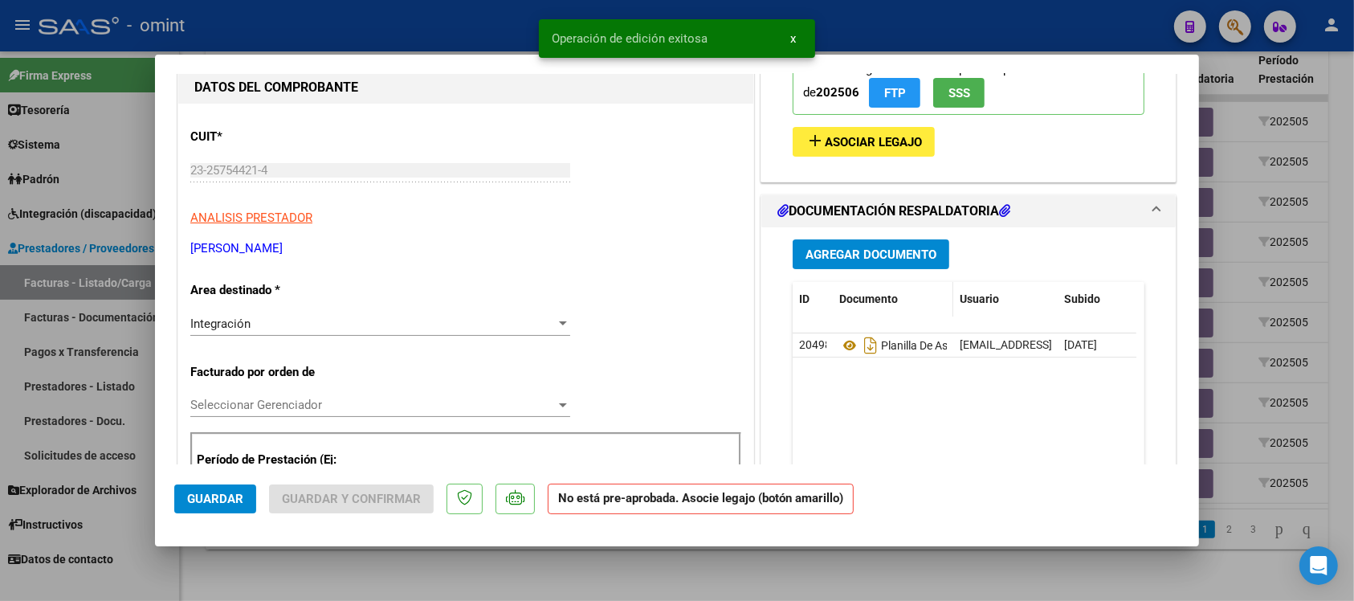
scroll to position [100, 0]
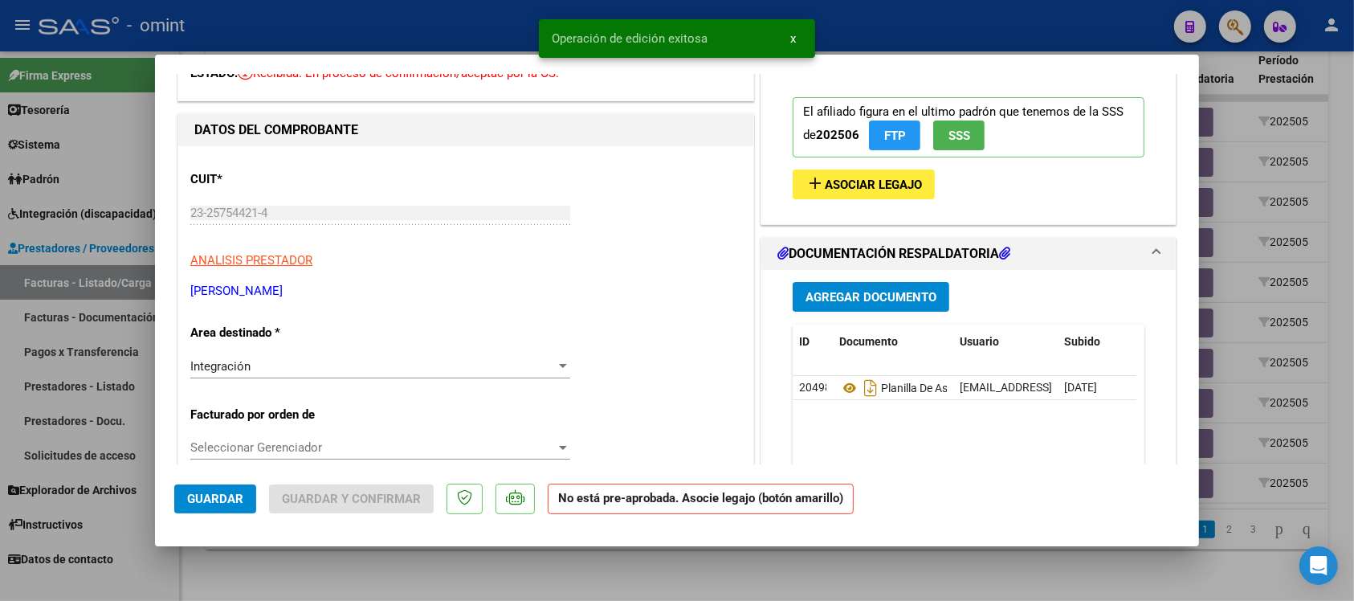
type input "202507"
click at [871, 179] on span "Asociar Legajo" at bounding box center [873, 184] width 97 height 14
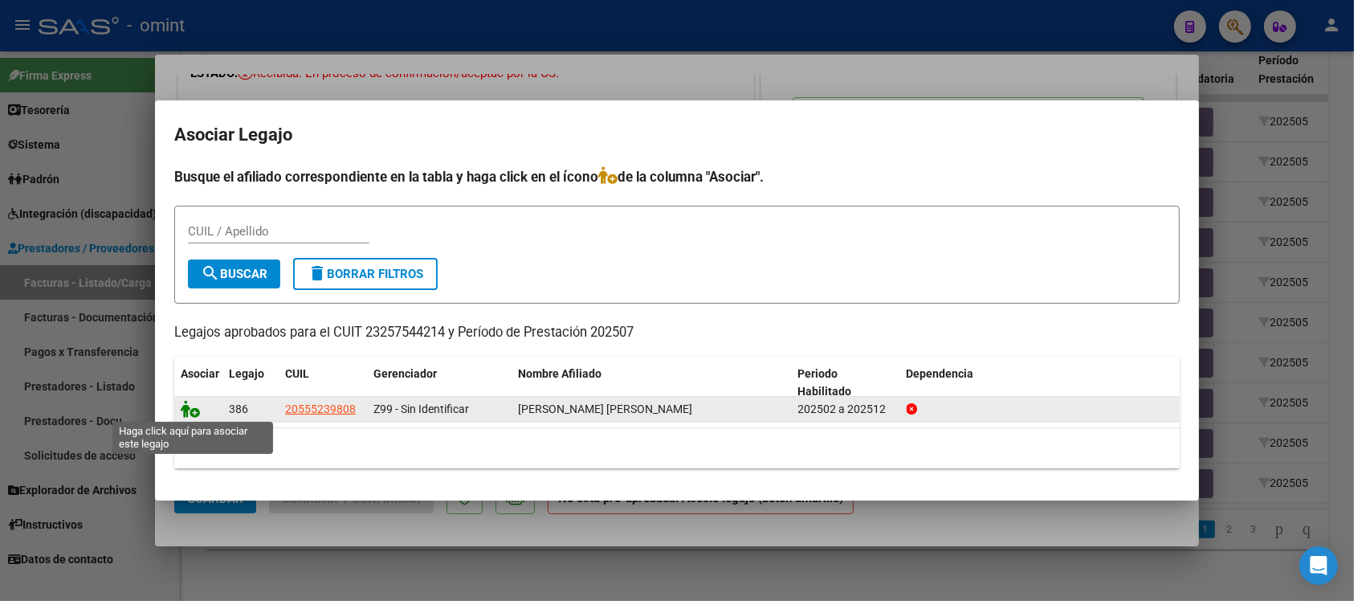
click at [186, 406] on icon at bounding box center [190, 409] width 19 height 18
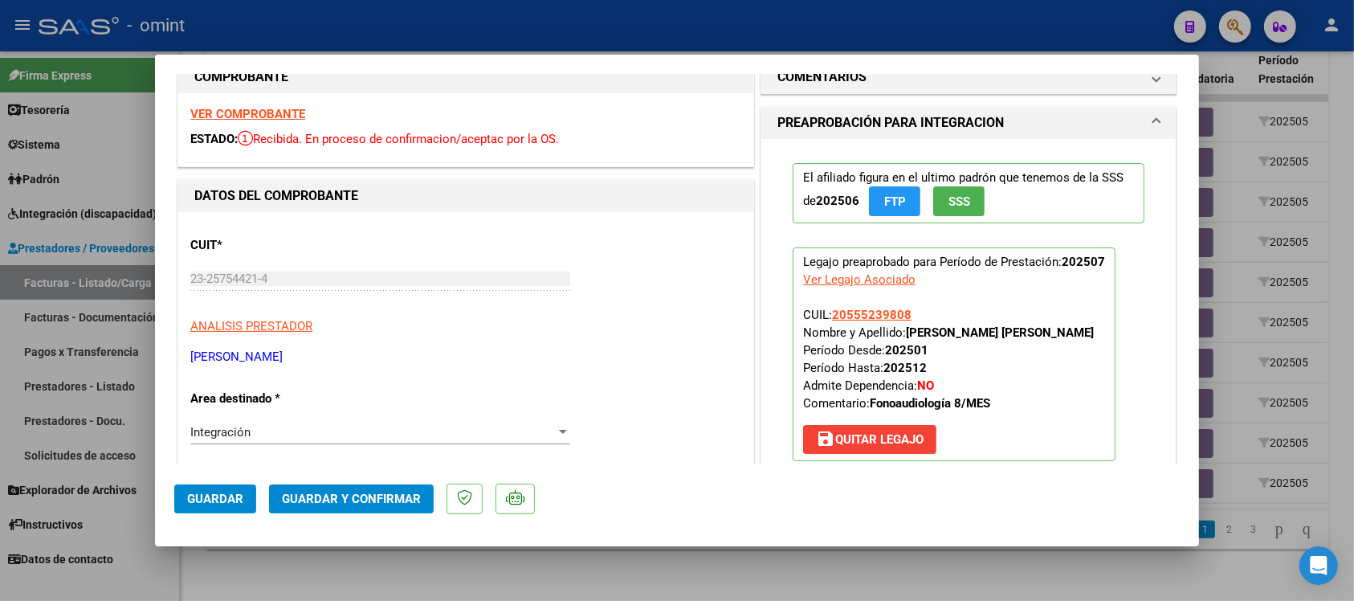
scroll to position [0, 0]
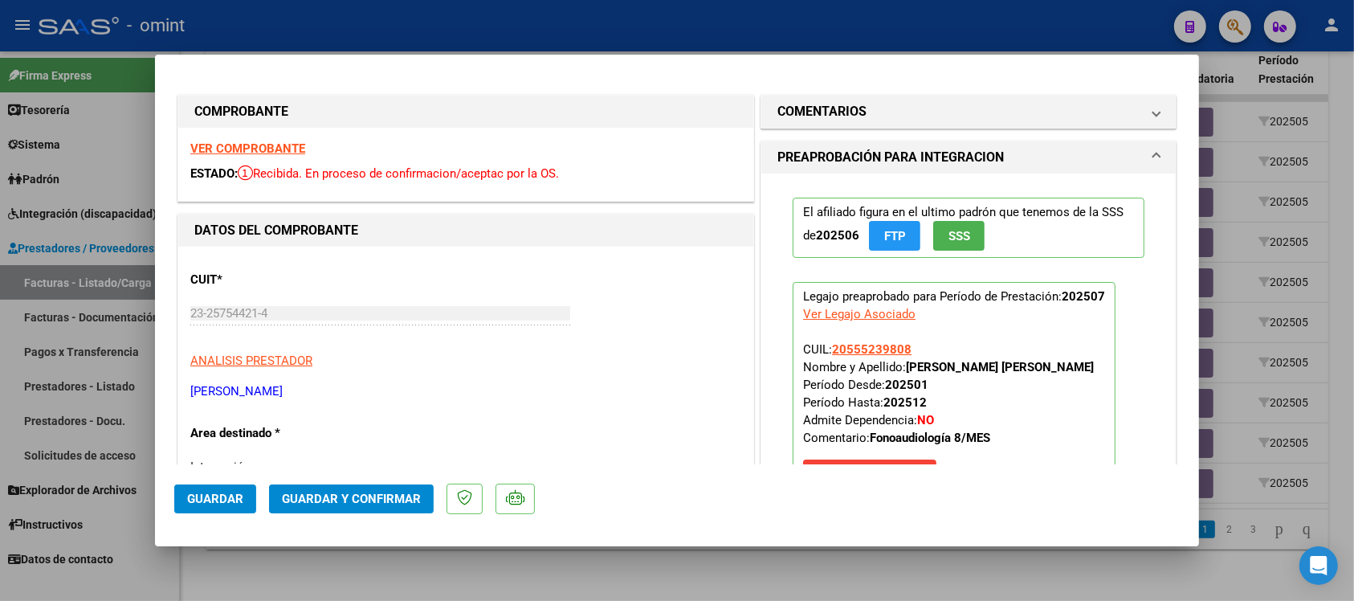
click at [275, 141] on div "VER COMPROBANTE ESTADO: Recibida. En proceso de confirmacion/aceptac por la OS." at bounding box center [465, 164] width 575 height 73
click at [275, 149] on strong "VER COMPROBANTE" at bounding box center [247, 148] width 115 height 14
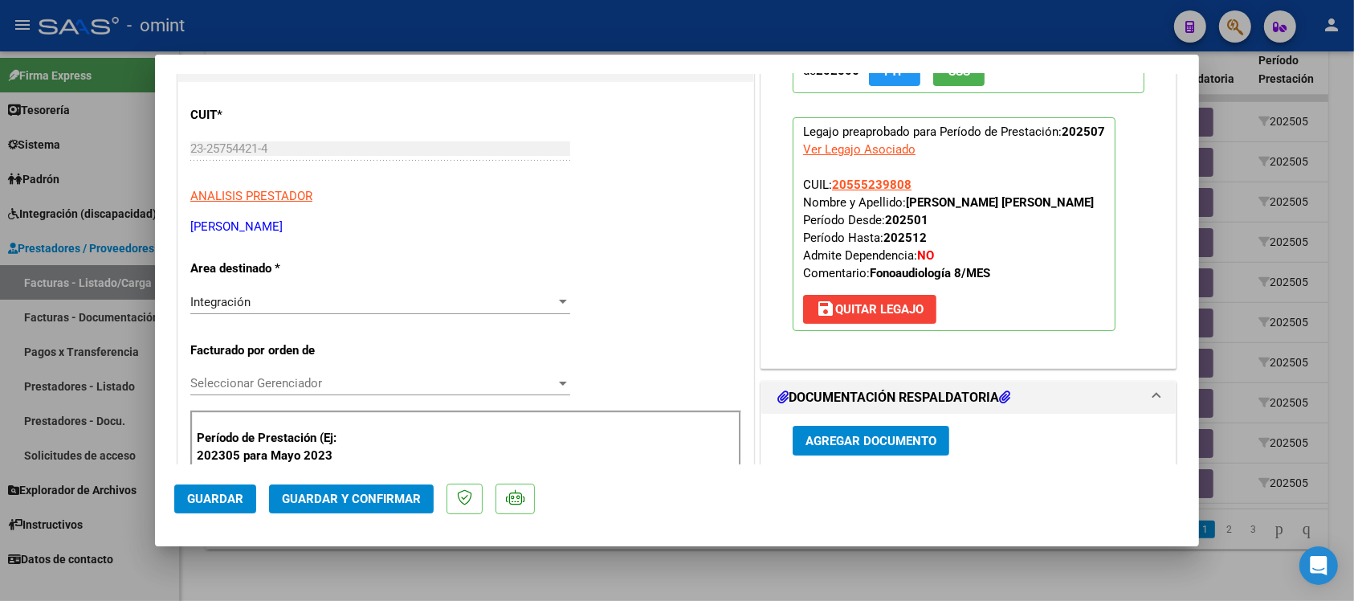
scroll to position [201, 0]
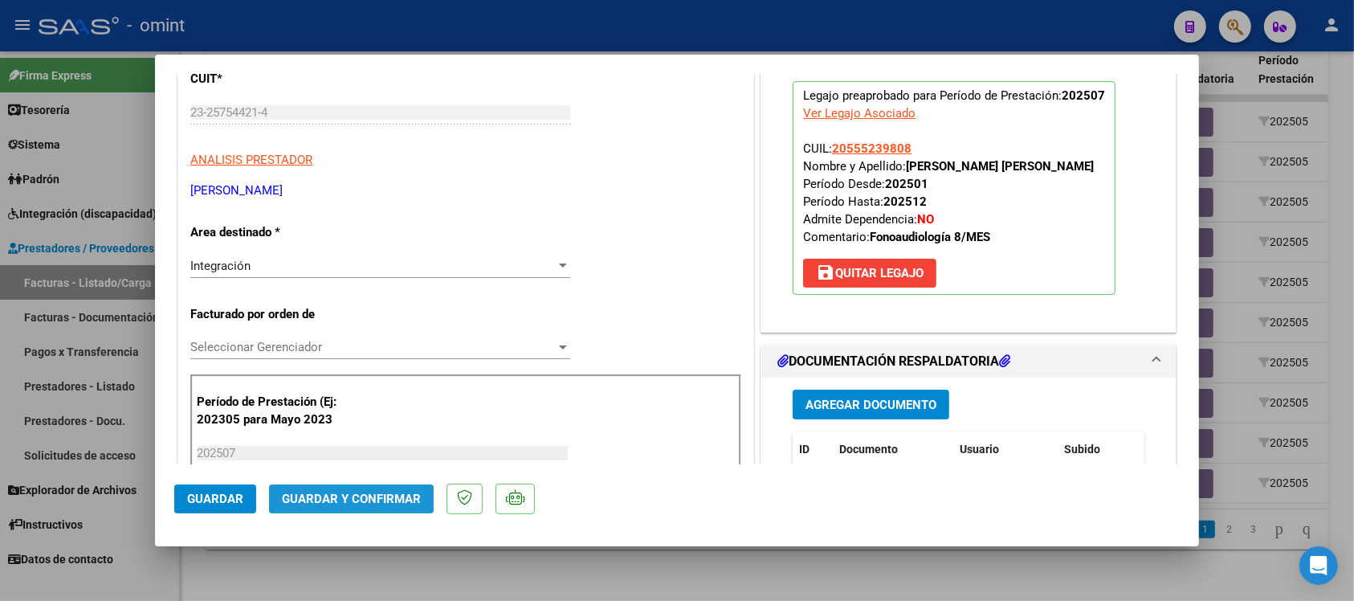
click at [335, 494] on span "Guardar y Confirmar" at bounding box center [351, 498] width 139 height 14
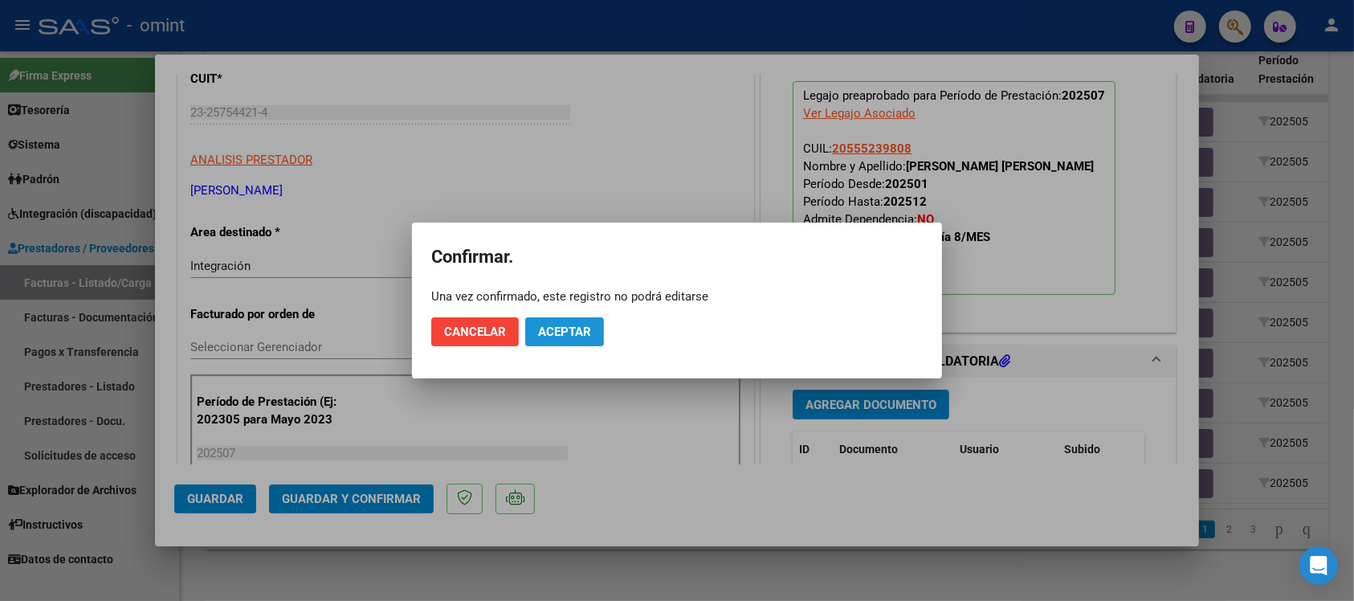
click at [550, 333] on span "Aceptar" at bounding box center [564, 331] width 53 height 14
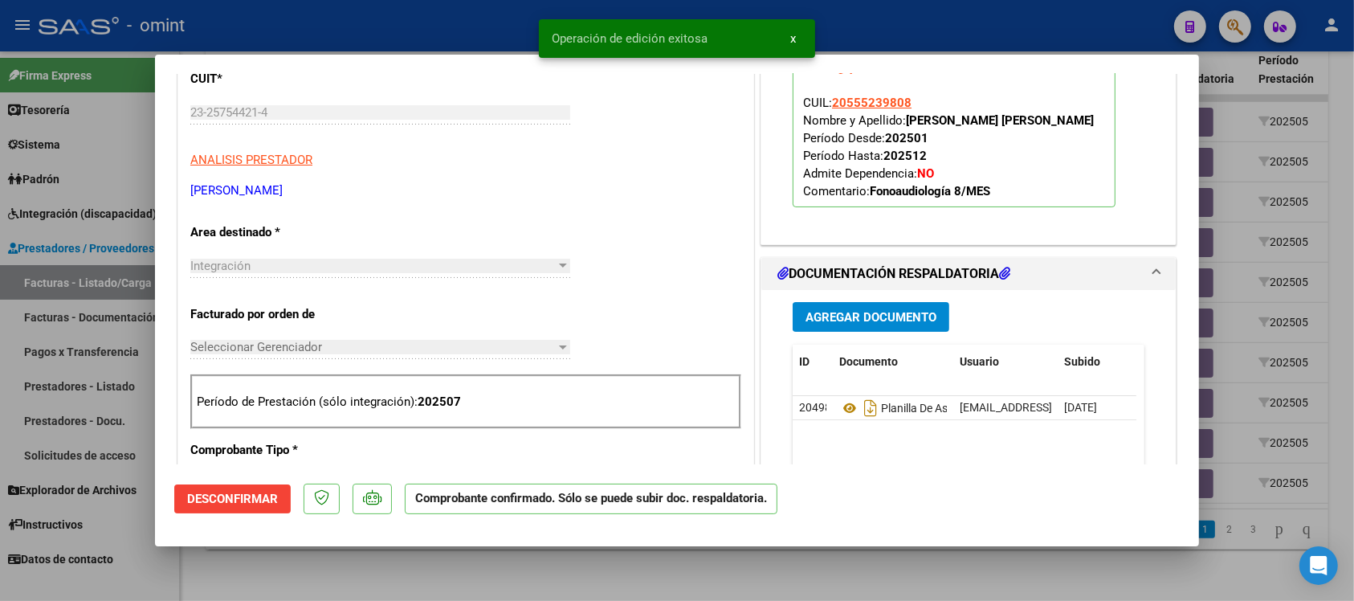
click at [326, 18] on div at bounding box center [677, 300] width 1354 height 601
type input "$ 0,00"
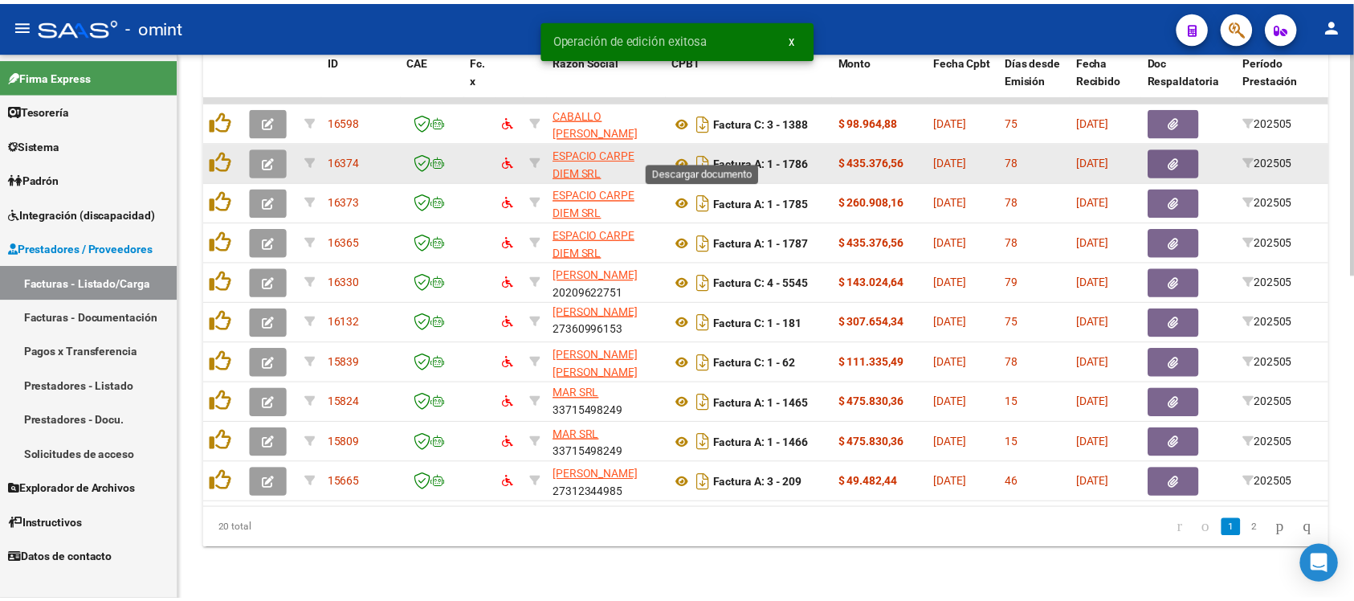
scroll to position [2, 0]
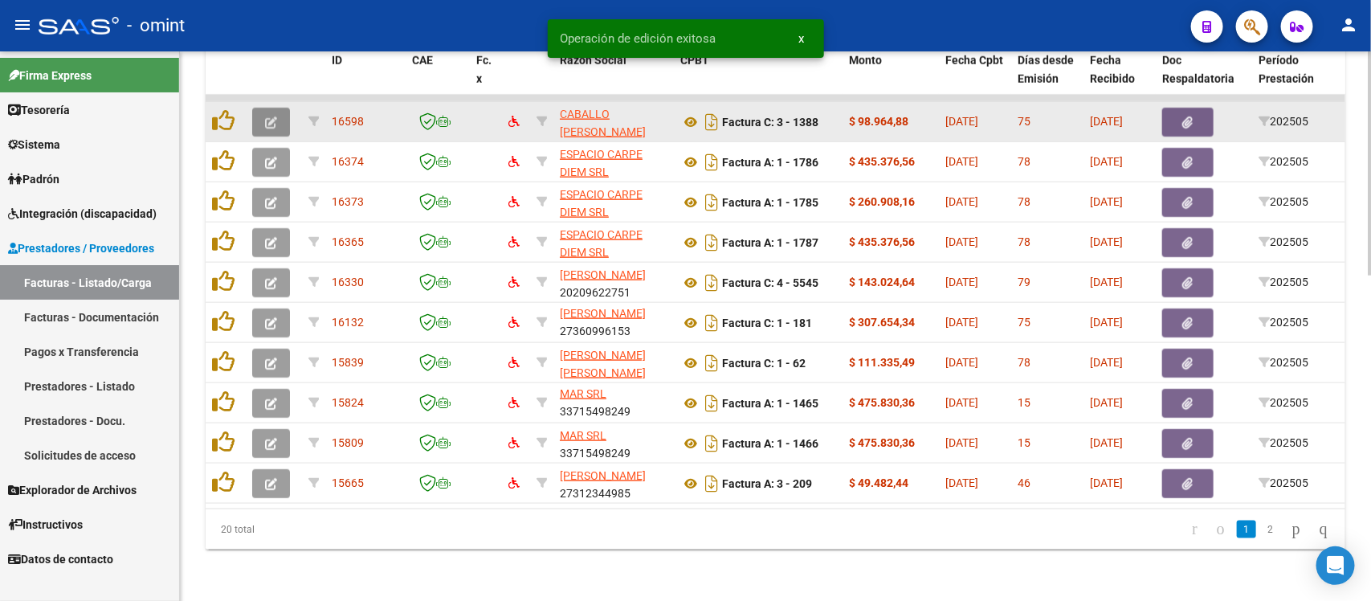
click at [262, 108] on button "button" at bounding box center [271, 122] width 38 height 29
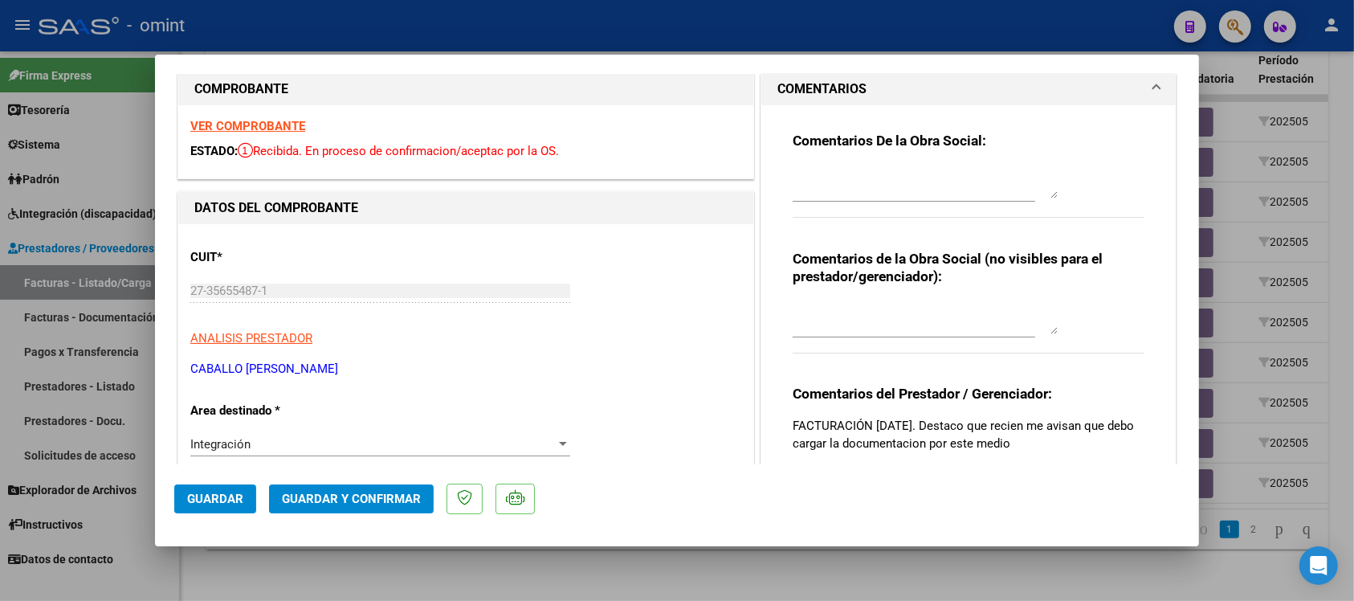
scroll to position [0, 0]
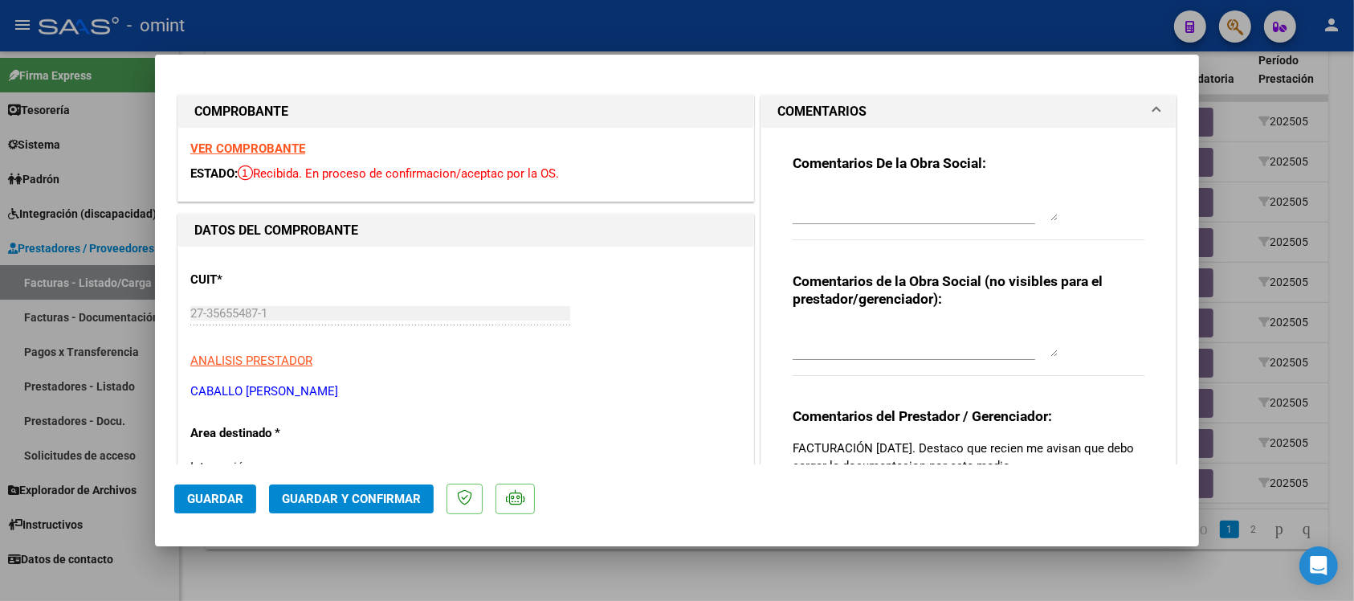
click at [275, 141] on div "VER COMPROBANTE ESTADO: Recibida. En proceso de confirmacion/aceptac por la OS." at bounding box center [465, 164] width 575 height 73
click at [278, 143] on strong "VER COMPROBANTE" at bounding box center [247, 148] width 115 height 14
click at [886, 207] on textarea at bounding box center [925, 205] width 265 height 32
paste textarea "Se rechaza el comprobante. La cantidad de sesiones habilitadas son XXXXX SS/MES…"
click at [836, 190] on textarea "Se rechaza el comprobante. La cantidad de sesiones habilitadas son XXXXX SS/MES…" at bounding box center [925, 205] width 265 height 32
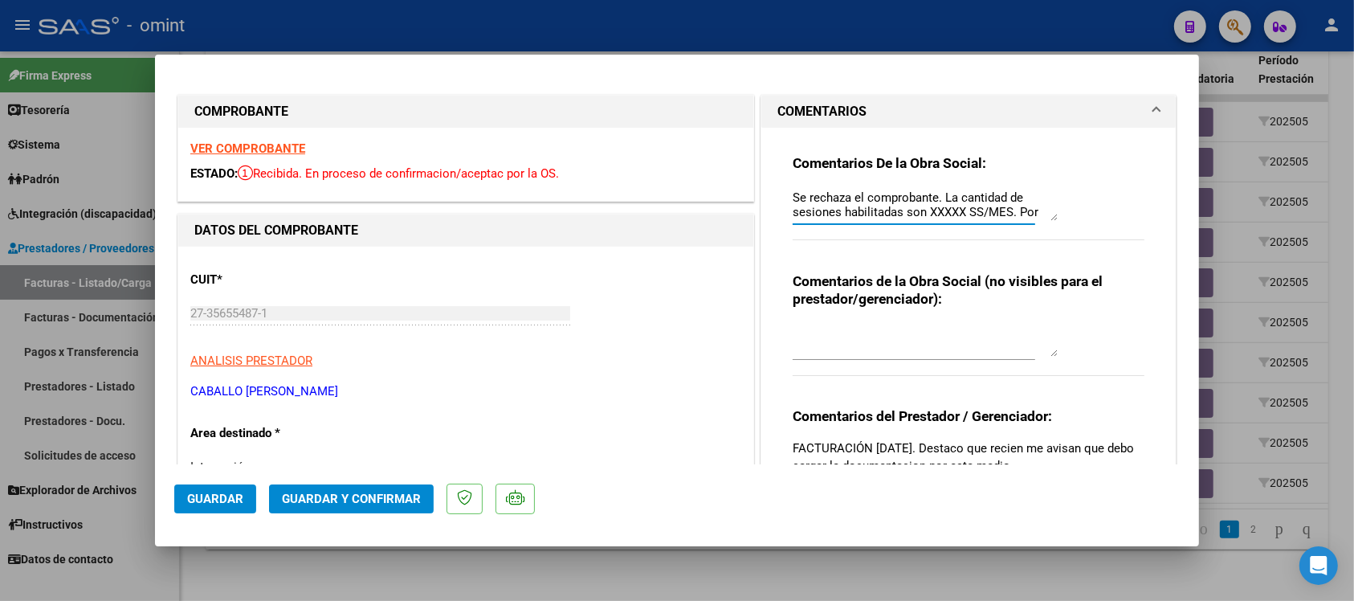
click at [836, 190] on textarea "Se rechaza el comprobante. La cantidad de sesiones habilitadas son XXXXX SS/MES…" at bounding box center [925, 205] width 265 height 32
paste textarea "El comprobante se encuentra vencido para su presentación. En este periodo la su…"
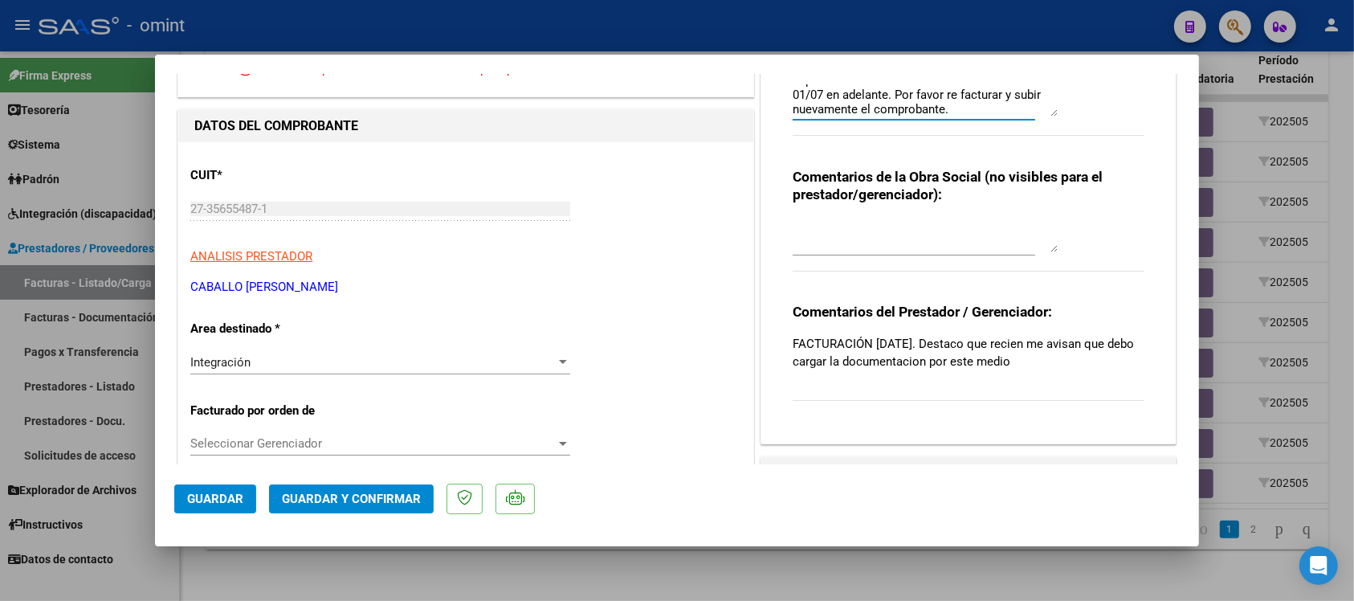
scroll to position [201, 0]
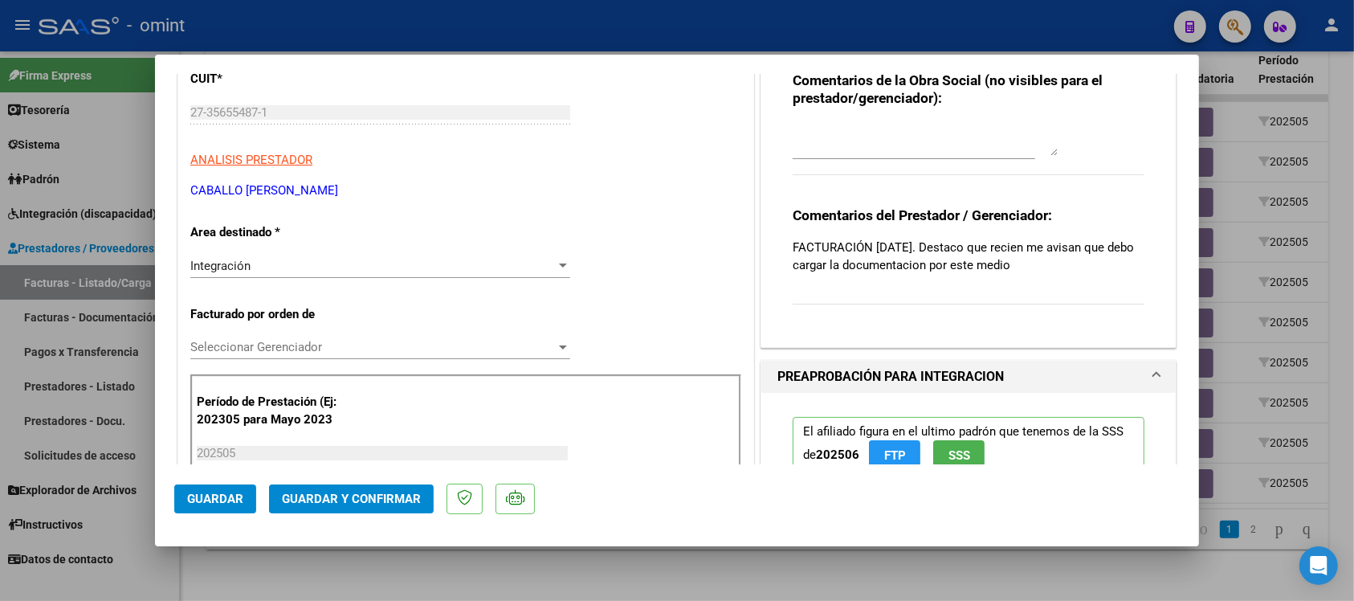
type textarea "El comprobante se encuentra vencido para su presentación. En este periodo la su…"
click at [263, 266] on div "Integración" at bounding box center [372, 266] width 365 height 14
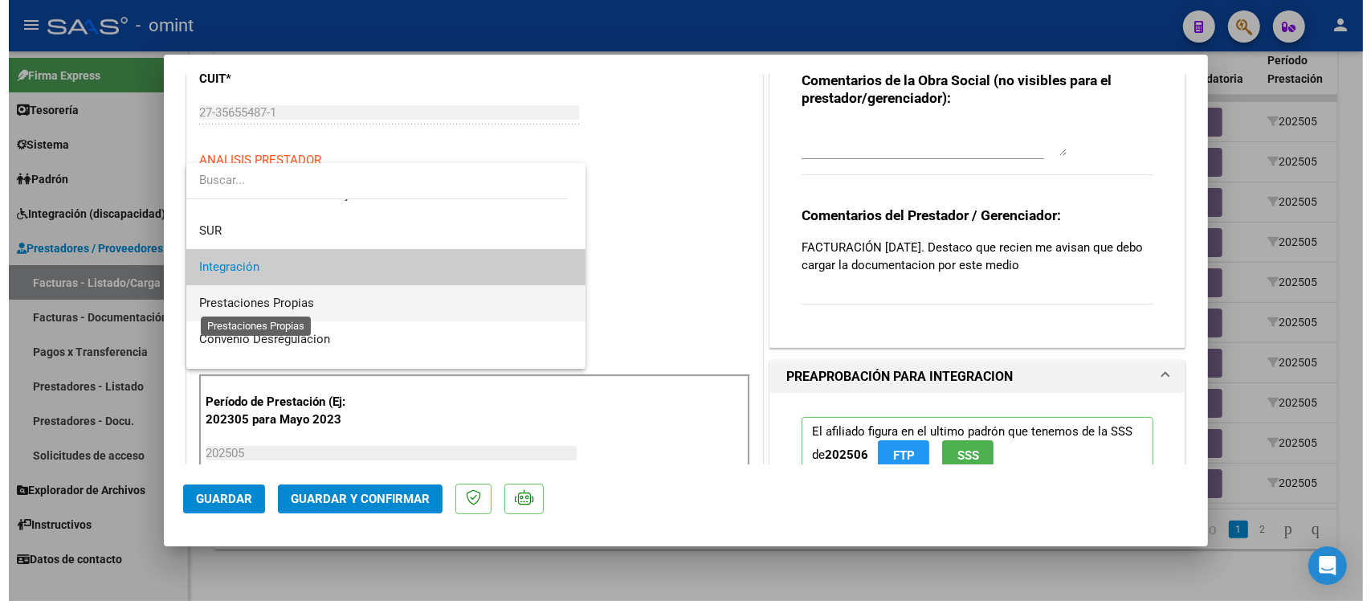
scroll to position [155, 0]
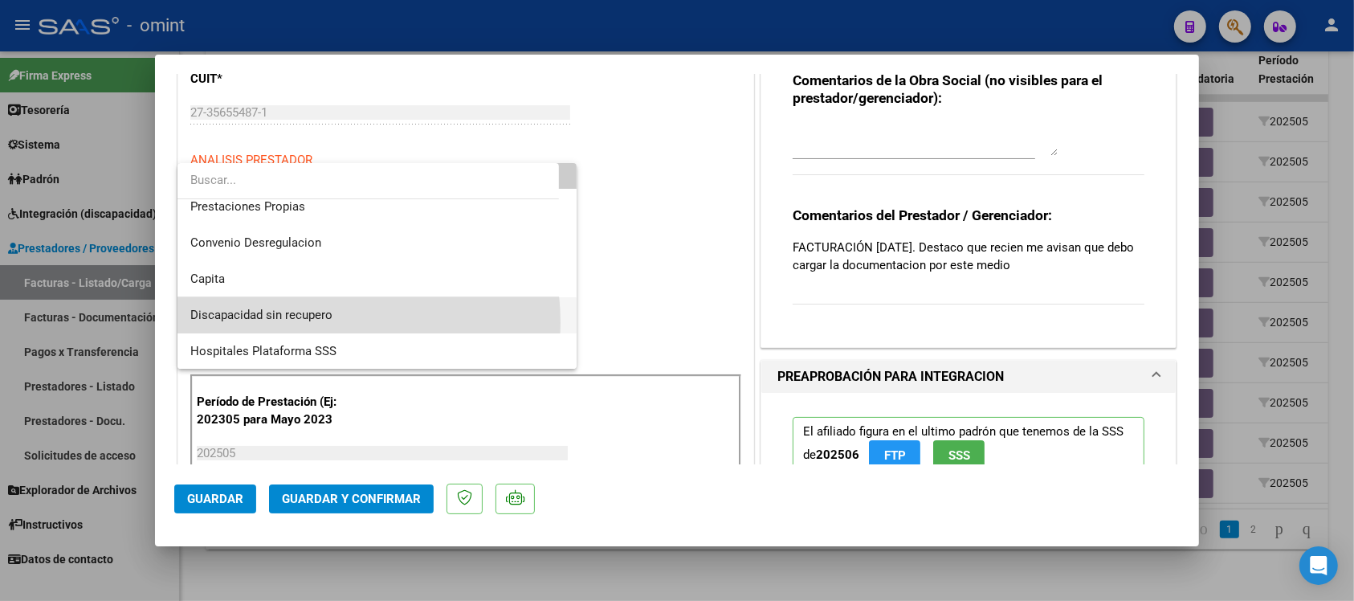
click at [321, 322] on span "Discapacidad sin recupero" at bounding box center [376, 315] width 373 height 36
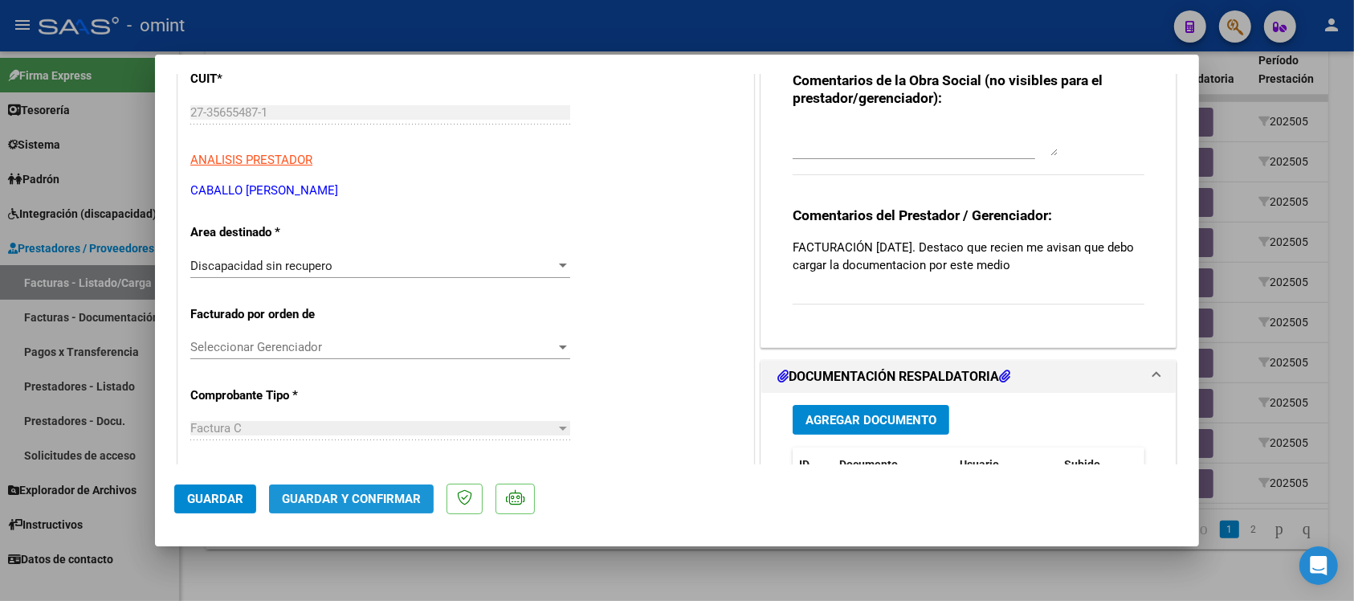
click at [376, 502] on span "Guardar y Confirmar" at bounding box center [351, 498] width 139 height 14
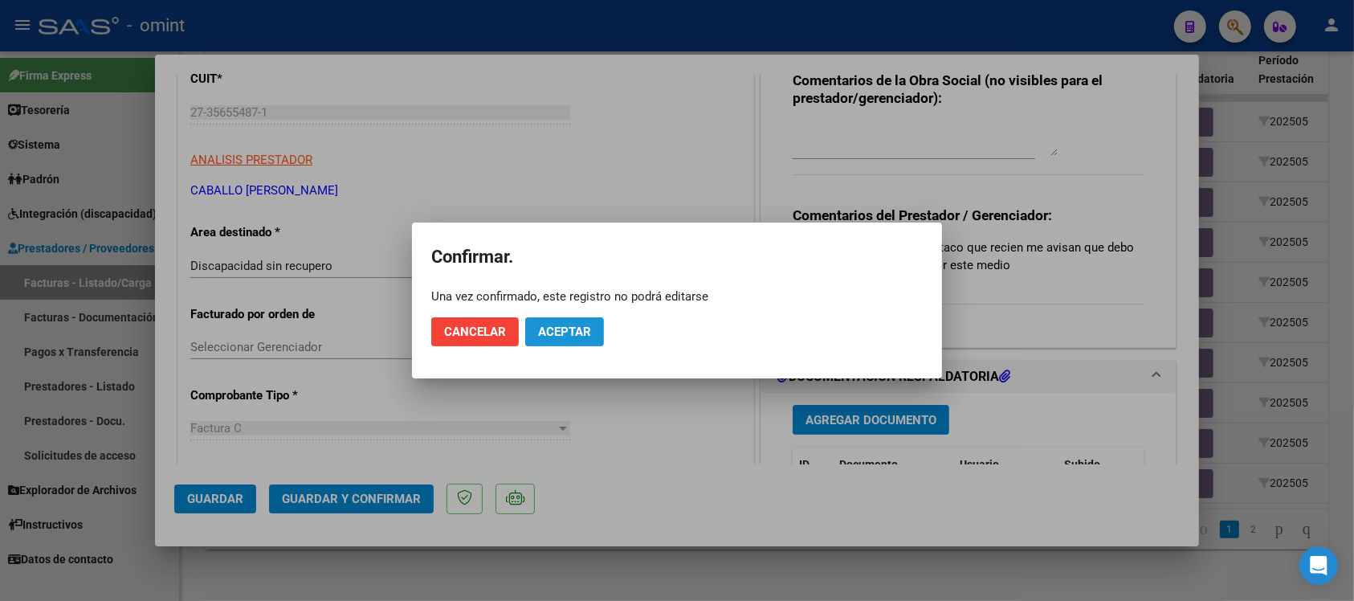
click at [591, 323] on button "Aceptar" at bounding box center [564, 331] width 79 height 29
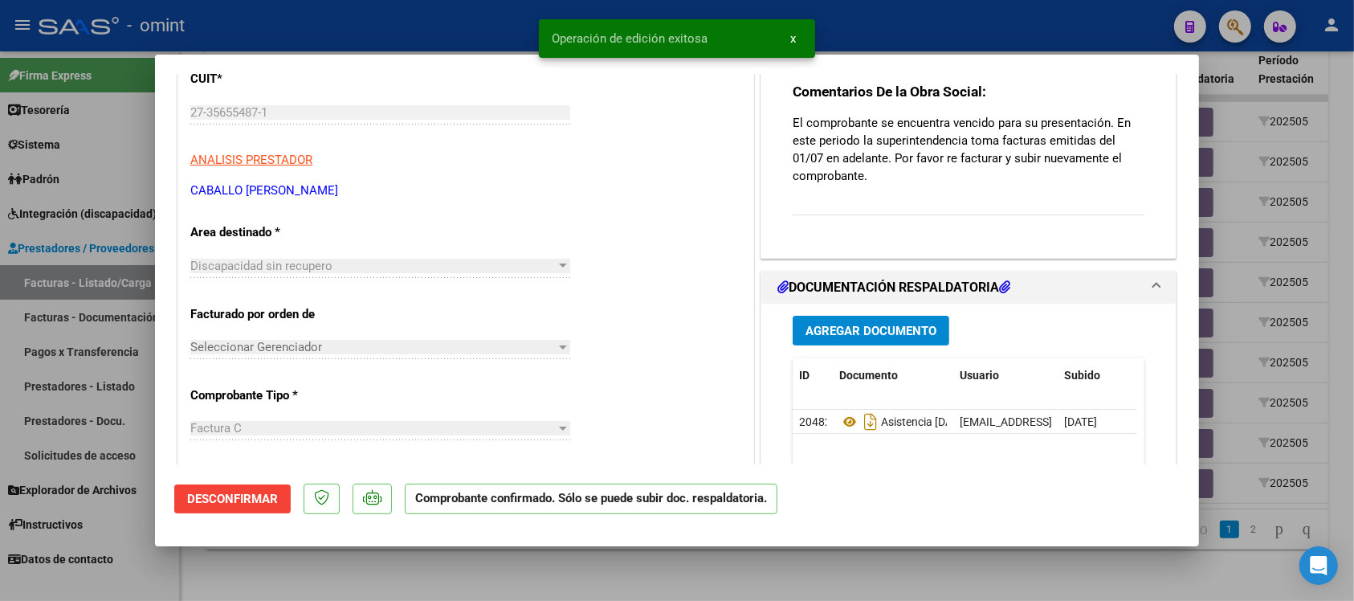
click at [376, 33] on div at bounding box center [677, 300] width 1354 height 601
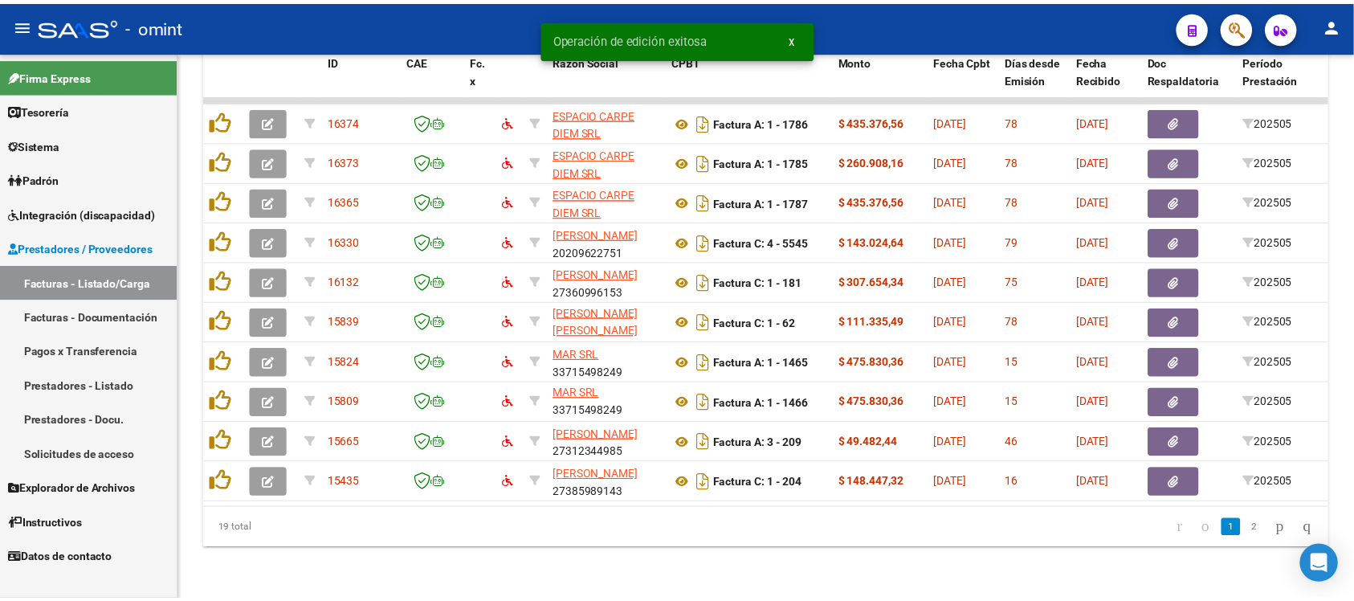
scroll to position [21, 0]
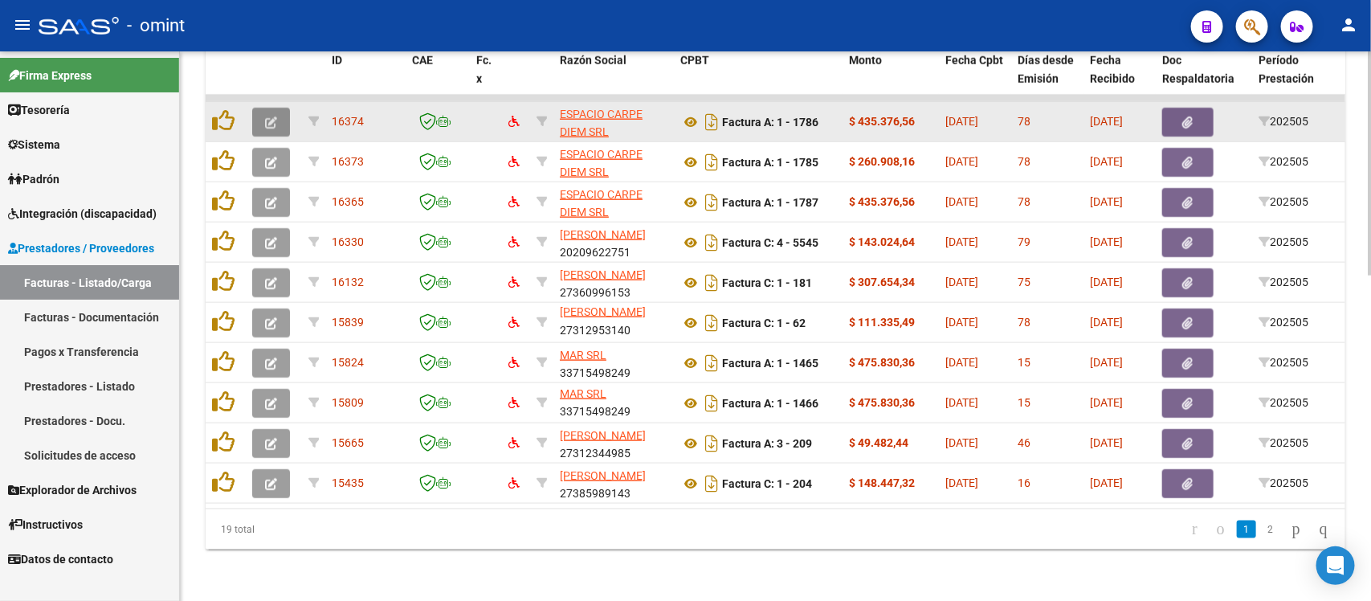
click at [274, 116] on icon "button" at bounding box center [271, 122] width 12 height 12
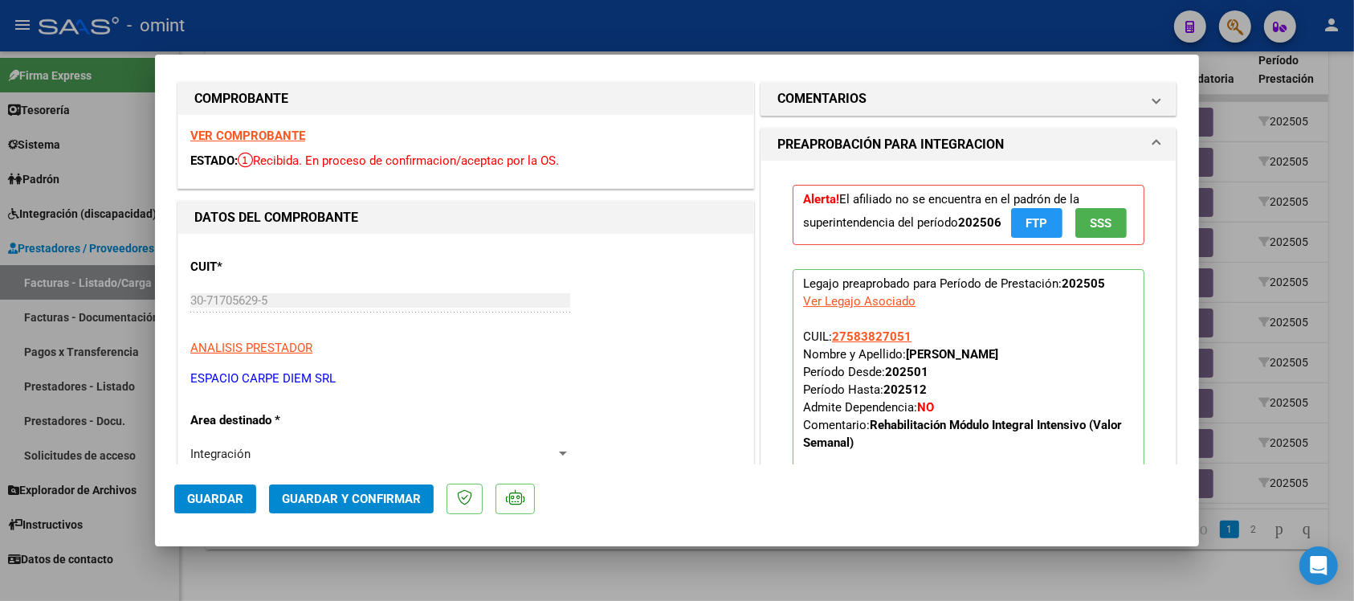
scroll to position [0, 0]
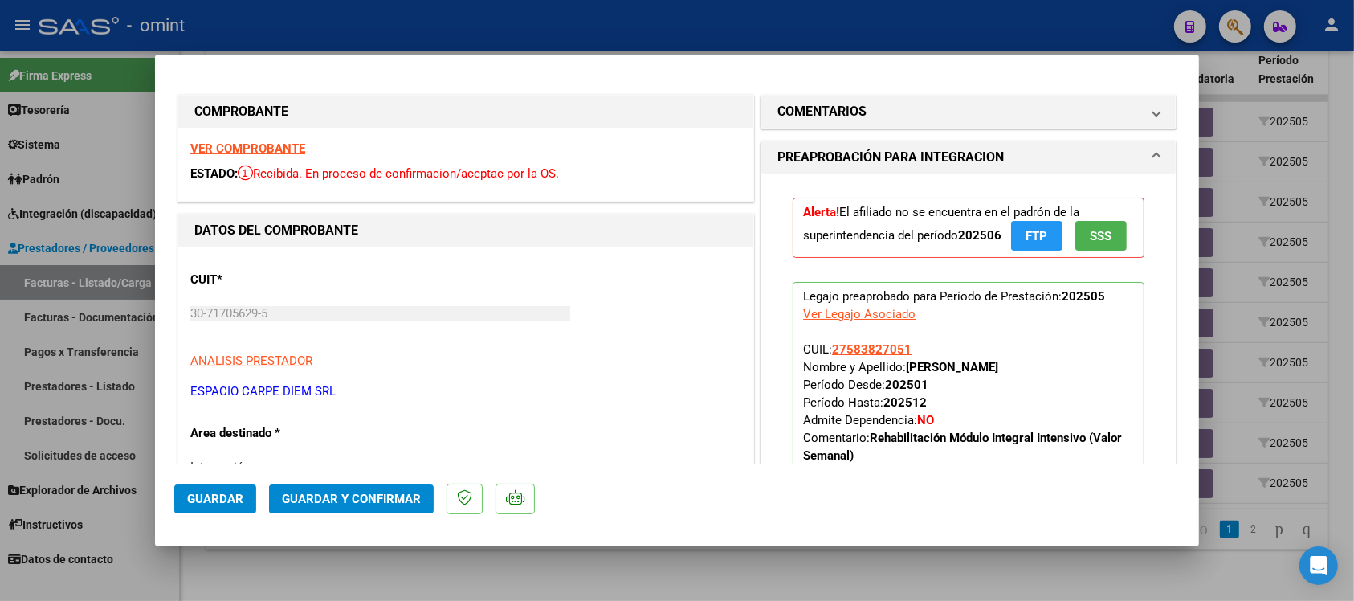
click at [293, 143] on strong "VER COMPROBANTE" at bounding box center [247, 148] width 115 height 14
click at [893, 114] on mat-panel-title "COMENTARIOS" at bounding box center [958, 111] width 363 height 19
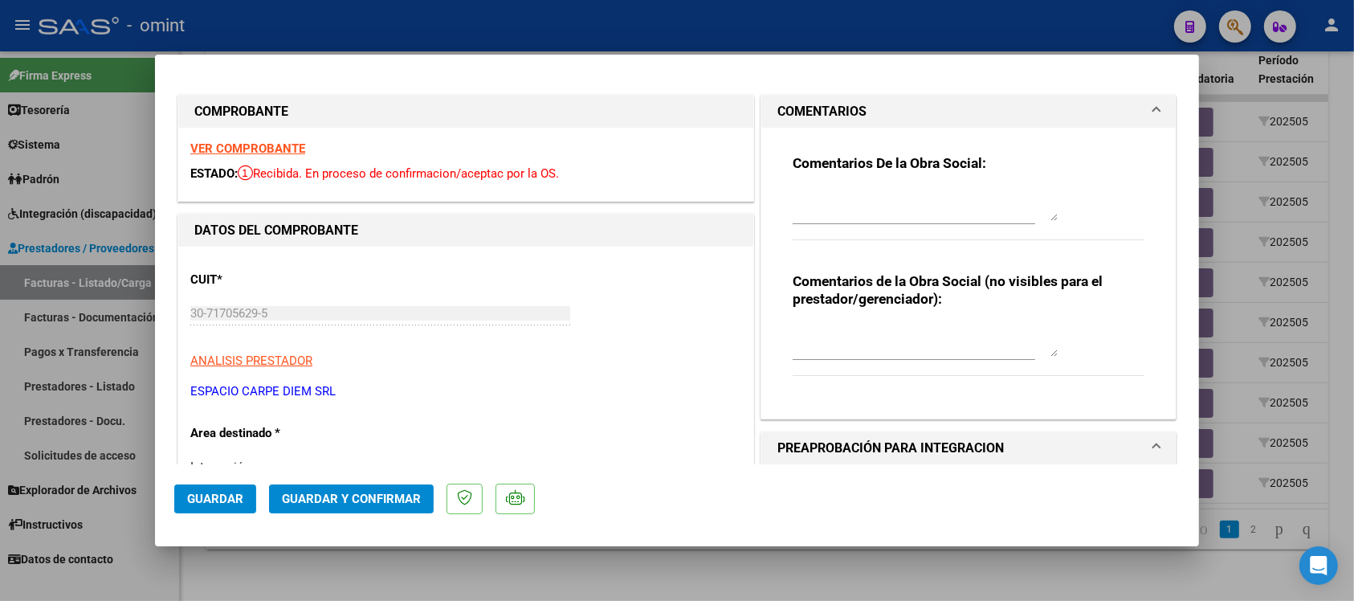
click at [894, 209] on textarea at bounding box center [925, 205] width 265 height 32
paste textarea "El comprobante se encuentra vencido para su presentación. En este periodo la su…"
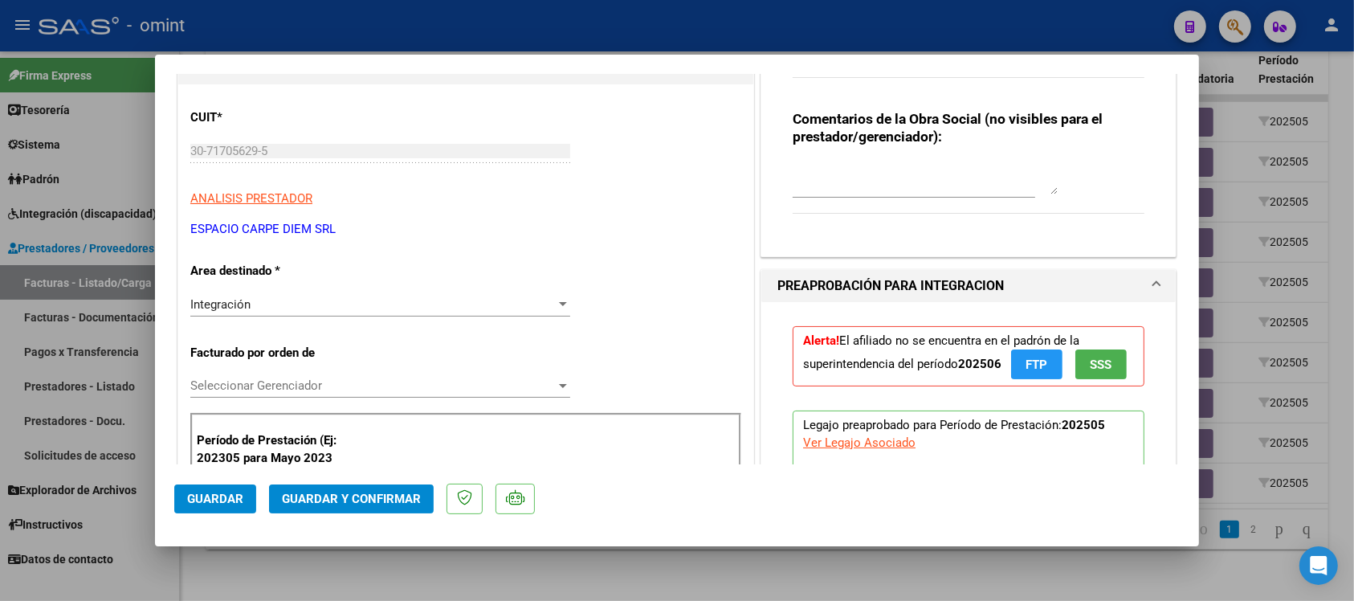
scroll to position [301, 0]
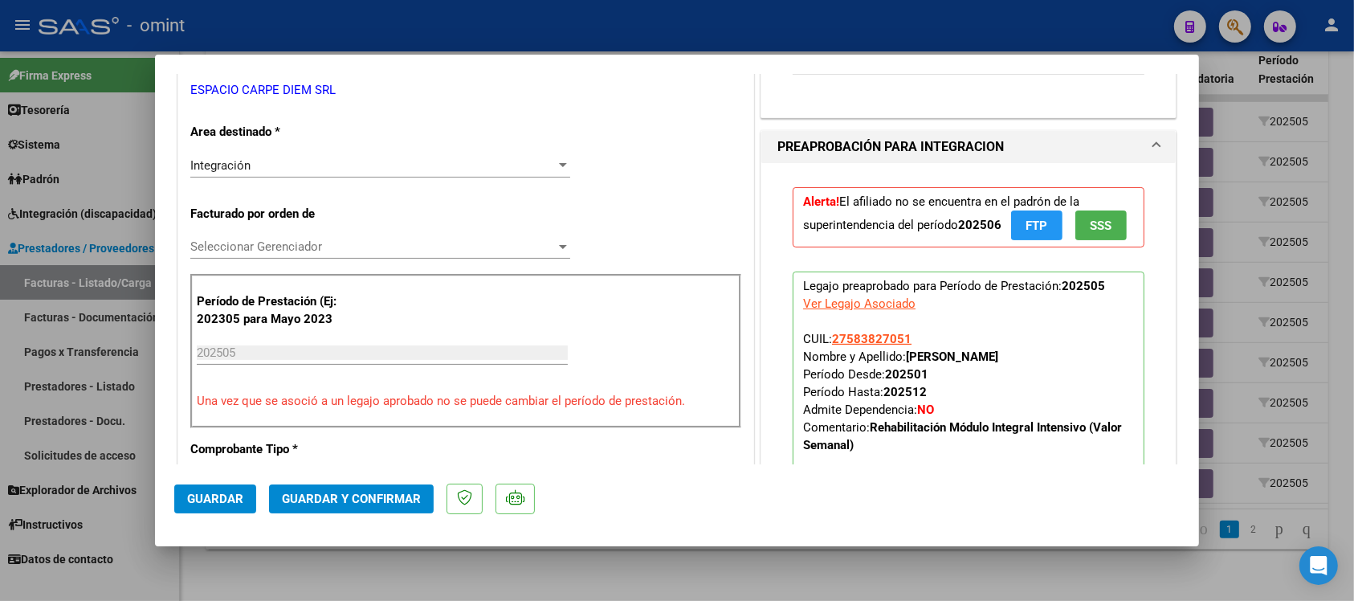
click at [261, 169] on div "Integración" at bounding box center [372, 165] width 365 height 14
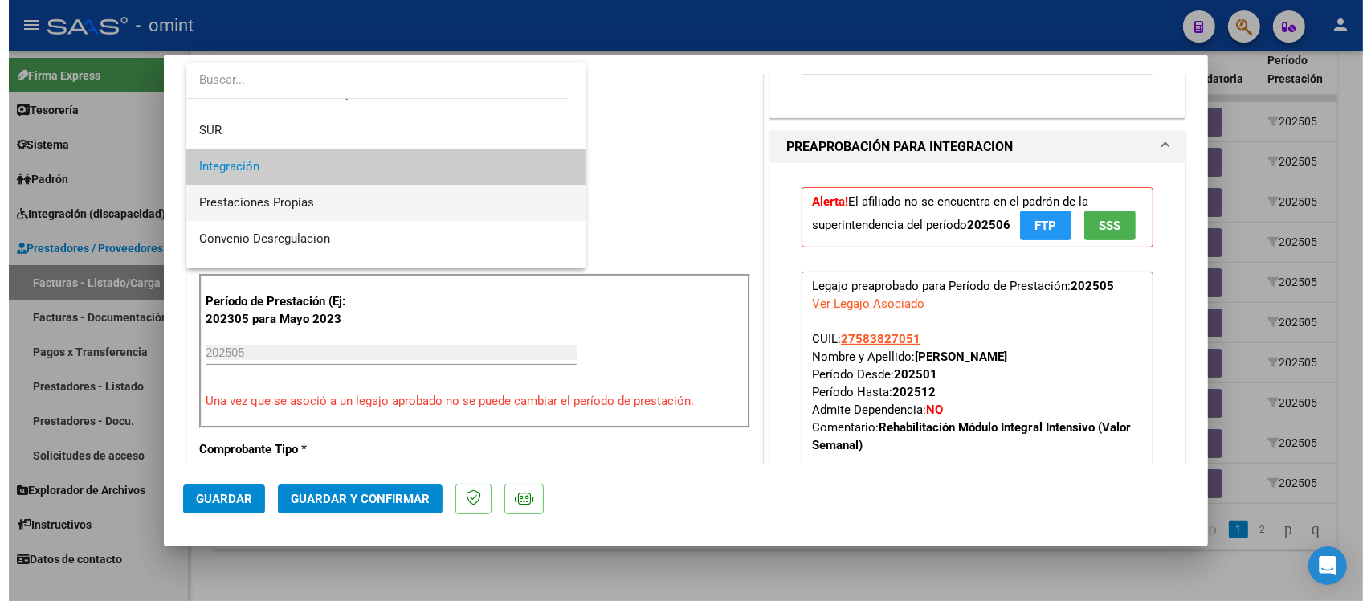
scroll to position [155, 0]
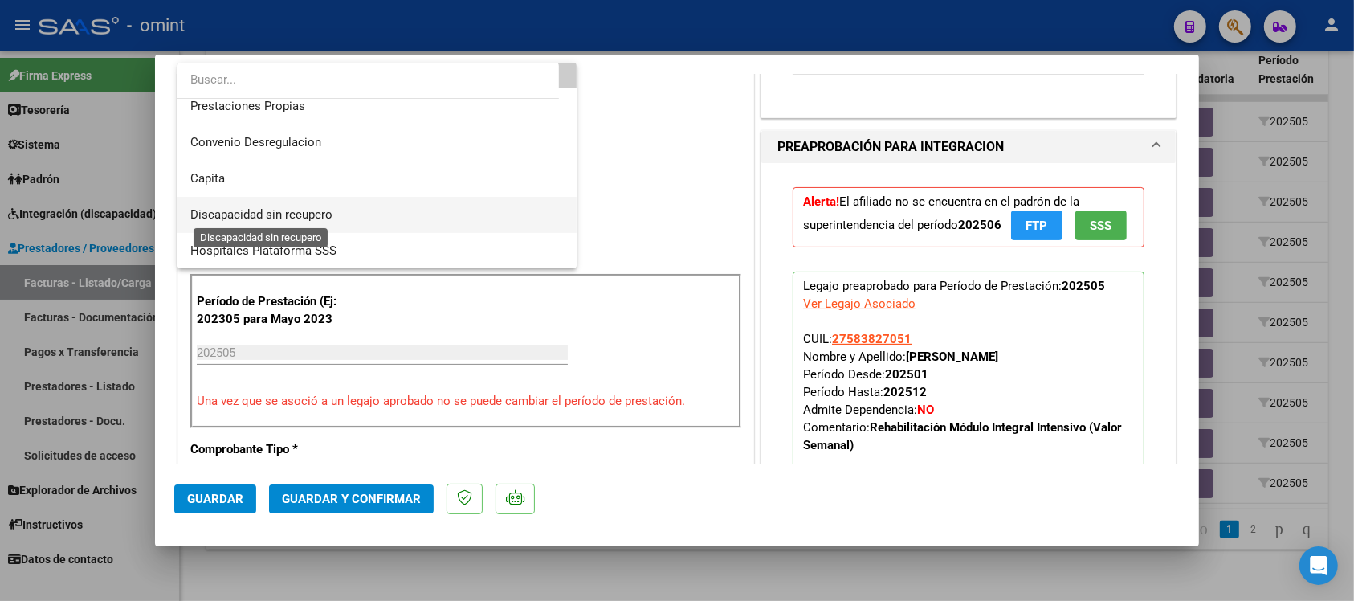
click at [293, 214] on span "Discapacidad sin recupero" at bounding box center [261, 214] width 142 height 14
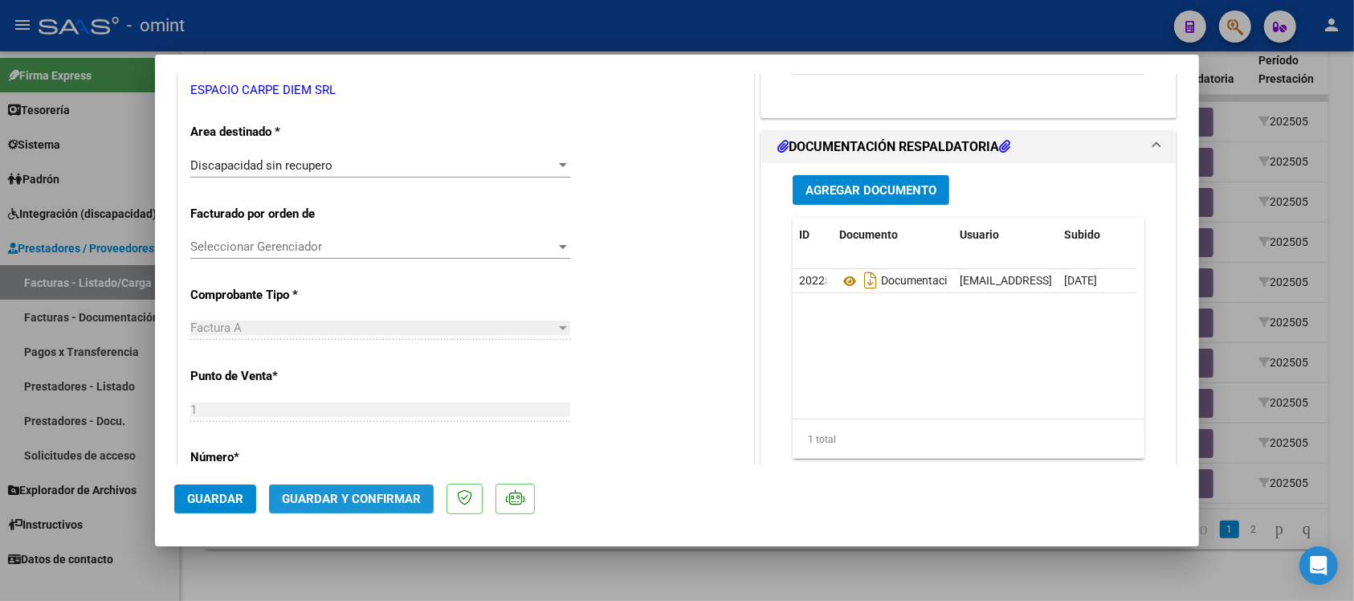
click at [345, 491] on span "Guardar y Confirmar" at bounding box center [351, 498] width 139 height 14
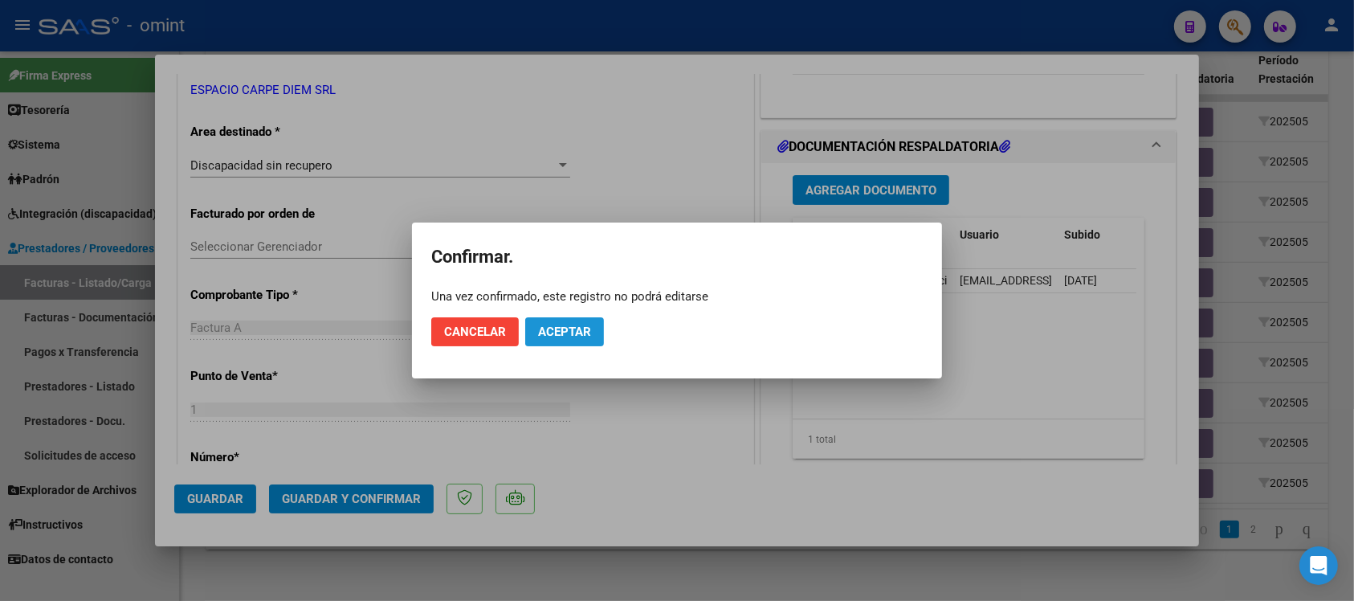
click at [572, 326] on span "Aceptar" at bounding box center [564, 331] width 53 height 14
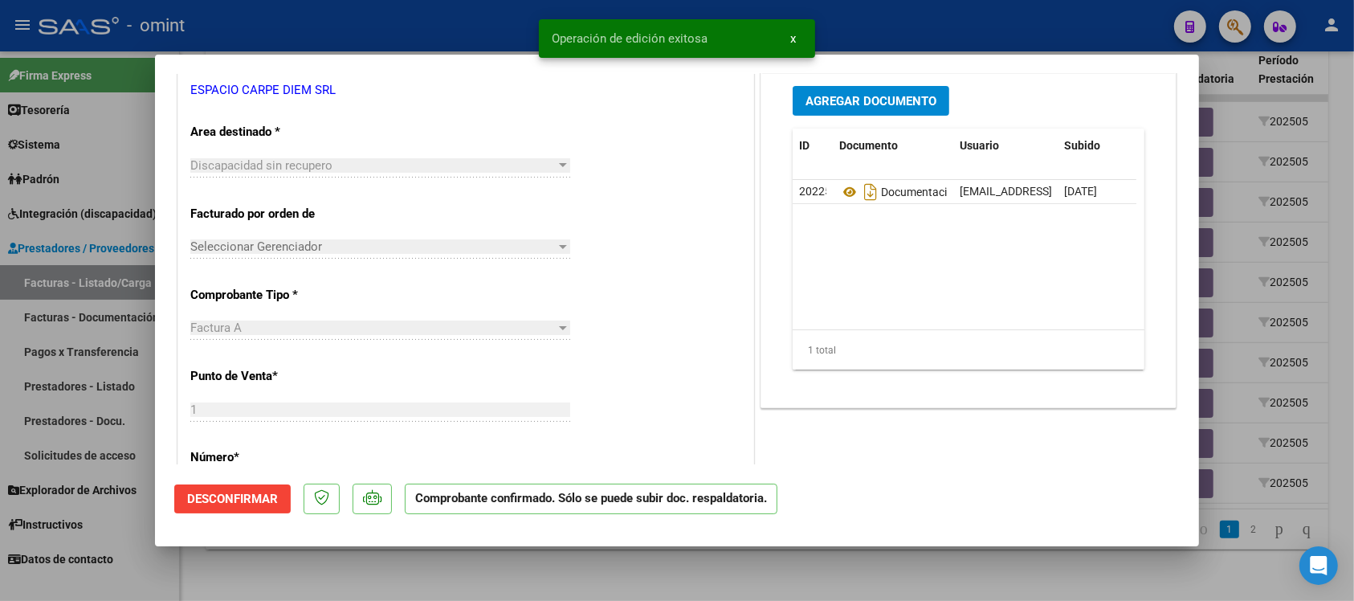
click at [459, 33] on div at bounding box center [677, 300] width 1354 height 601
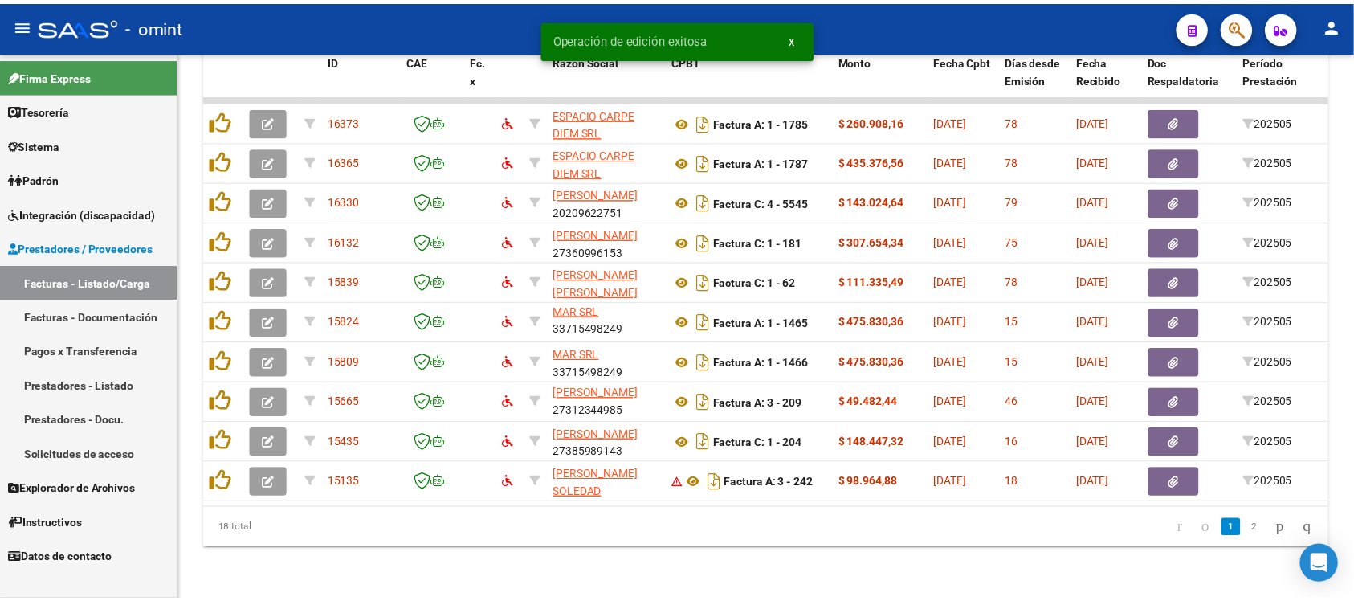
scroll to position [2, 0]
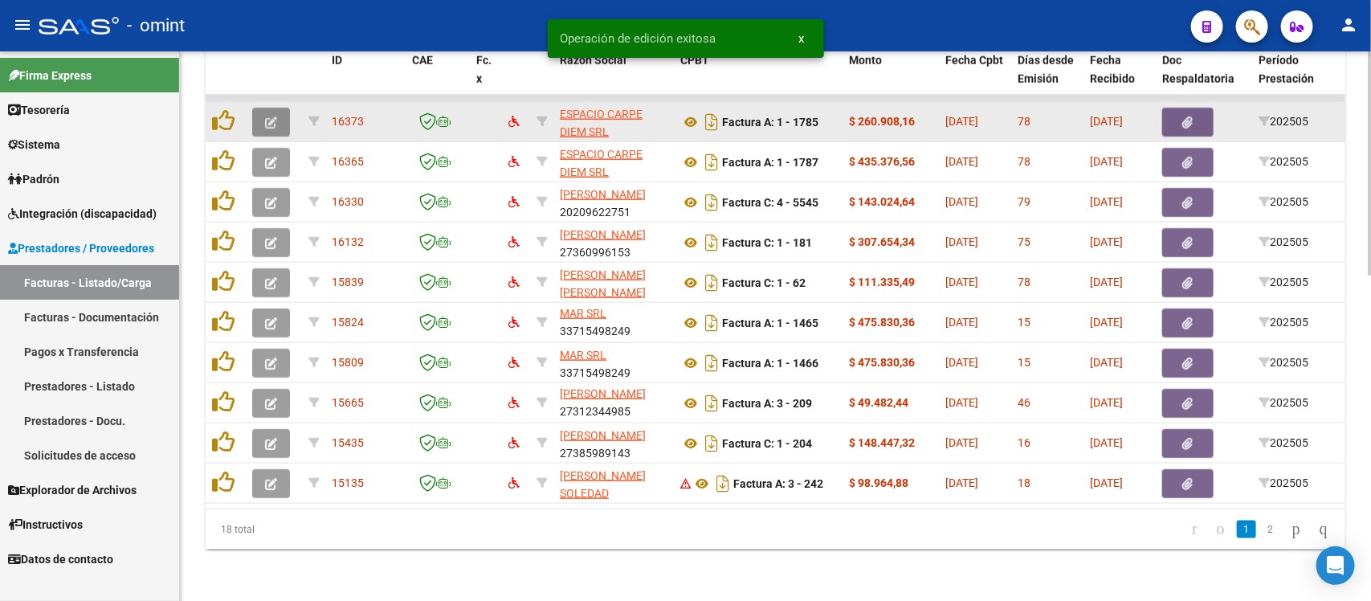
click at [267, 116] on icon "button" at bounding box center [271, 122] width 12 height 12
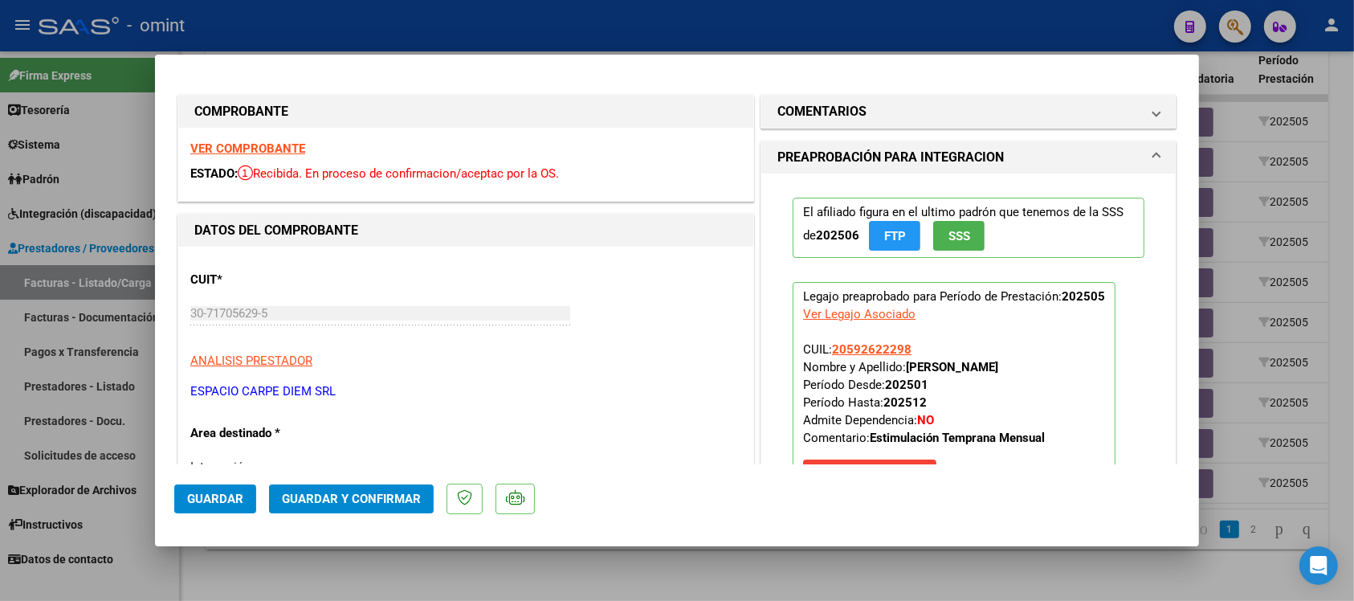
click at [269, 150] on strong "VER COMPROBANTE" at bounding box center [247, 148] width 115 height 14
click at [834, 119] on h1 "COMENTARIOS" at bounding box center [821, 111] width 89 height 19
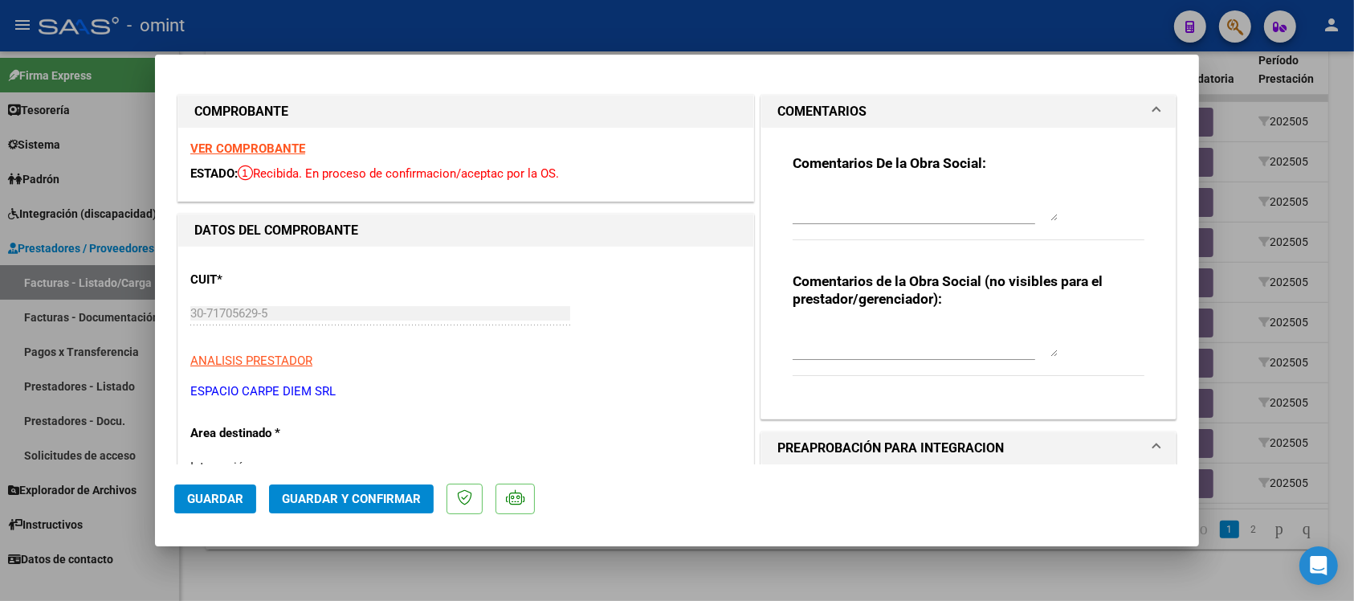
click at [850, 213] on textarea at bounding box center [925, 205] width 265 height 32
paste textarea "El comprobante se encuentra vencido para su presentación. En este periodo la su…"
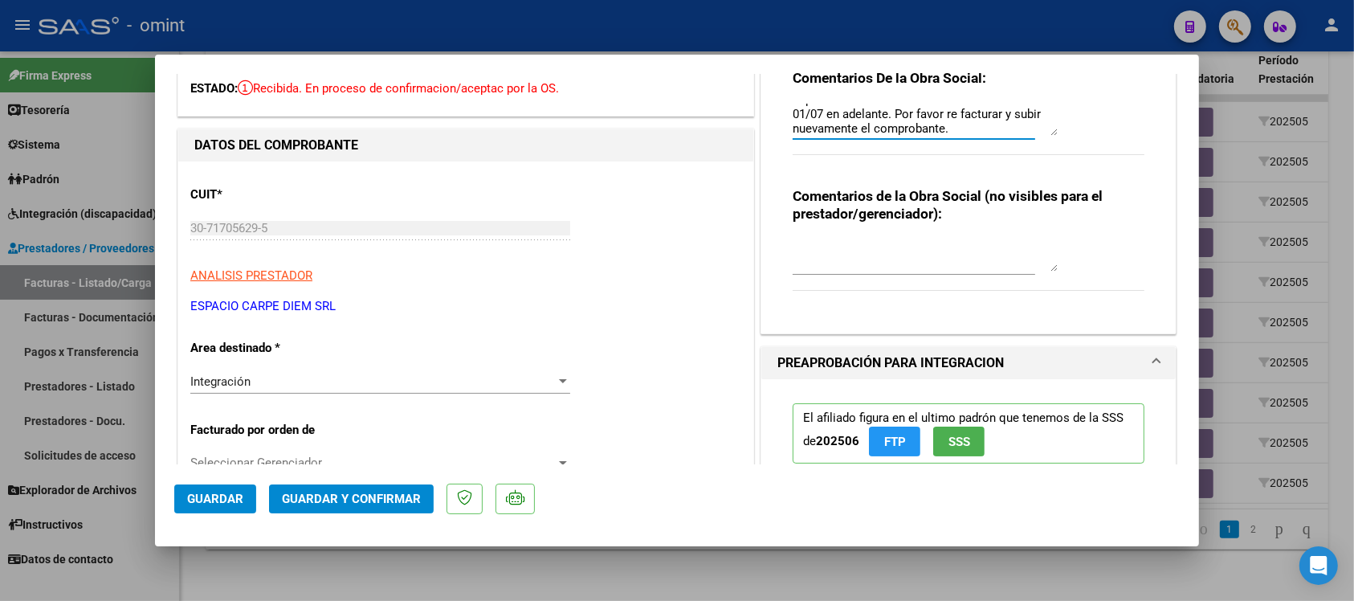
scroll to position [201, 0]
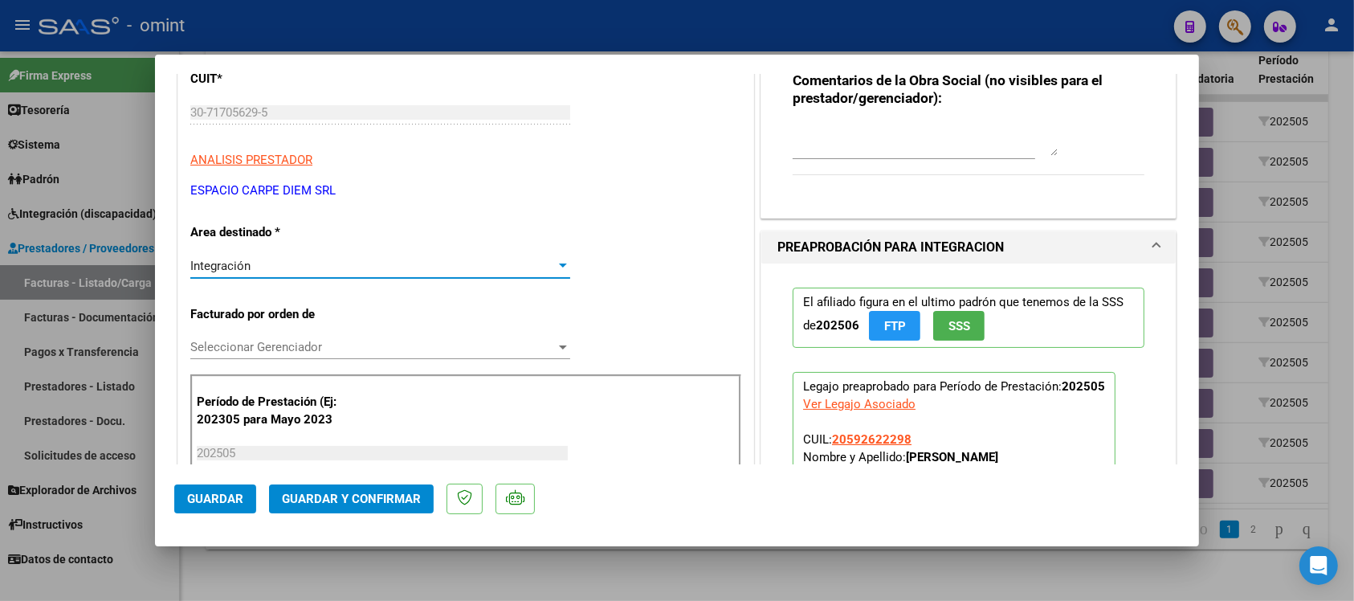
click at [275, 265] on div "Integración" at bounding box center [372, 266] width 365 height 14
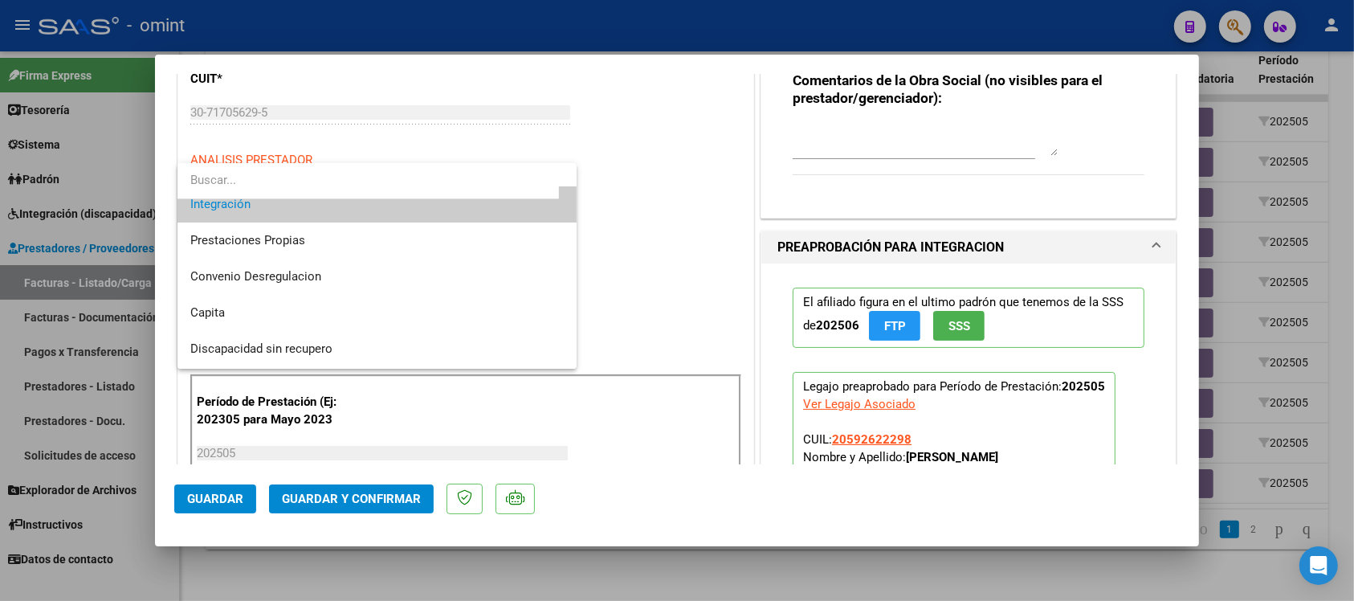
scroll to position [155, 0]
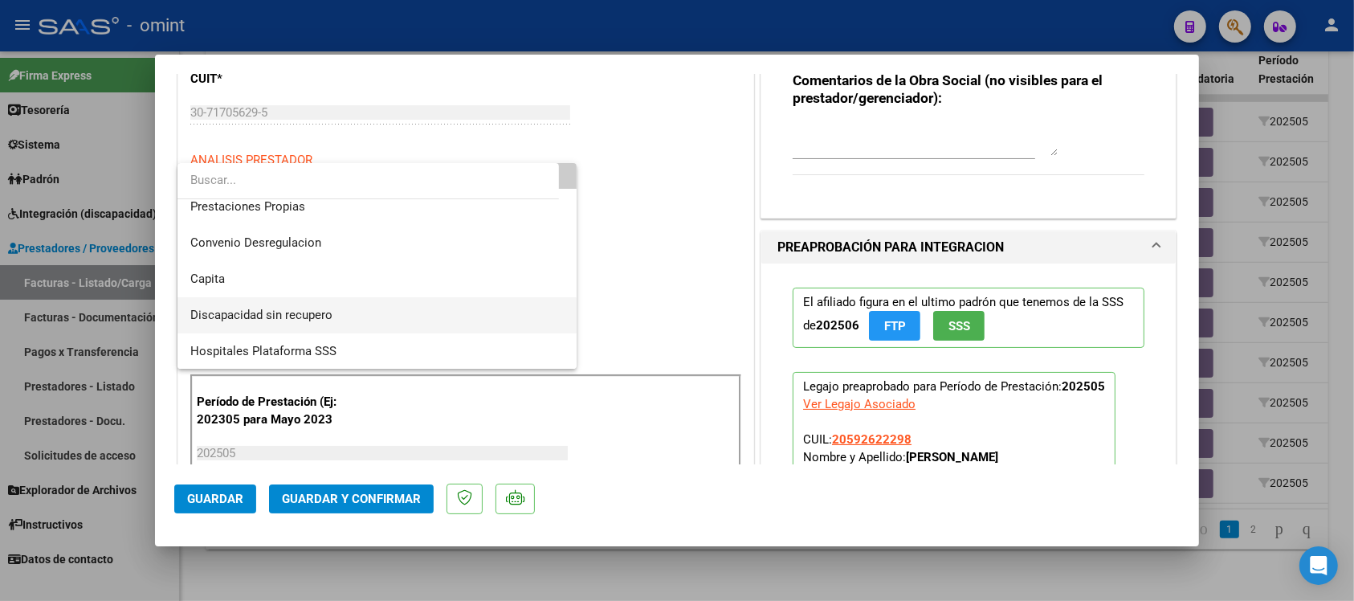
click at [306, 305] on span "Discapacidad sin recupero" at bounding box center [376, 315] width 373 height 36
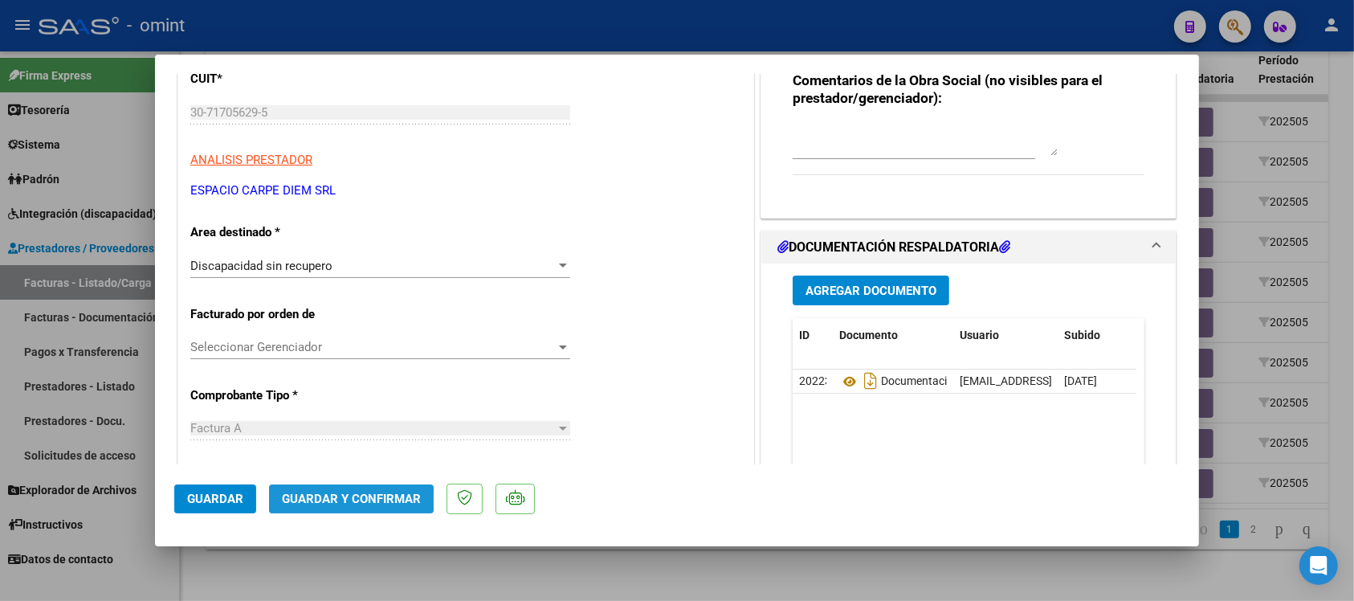
click at [335, 500] on span "Guardar y Confirmar" at bounding box center [351, 498] width 139 height 14
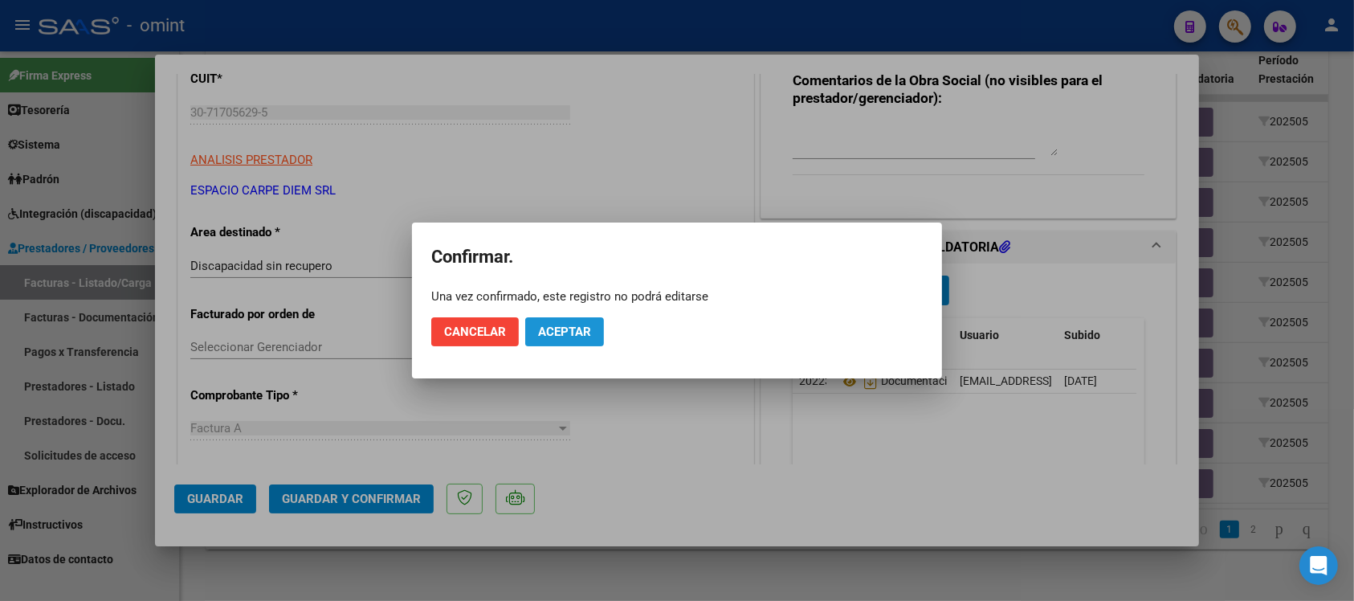
click at [546, 340] on button "Aceptar" at bounding box center [564, 331] width 79 height 29
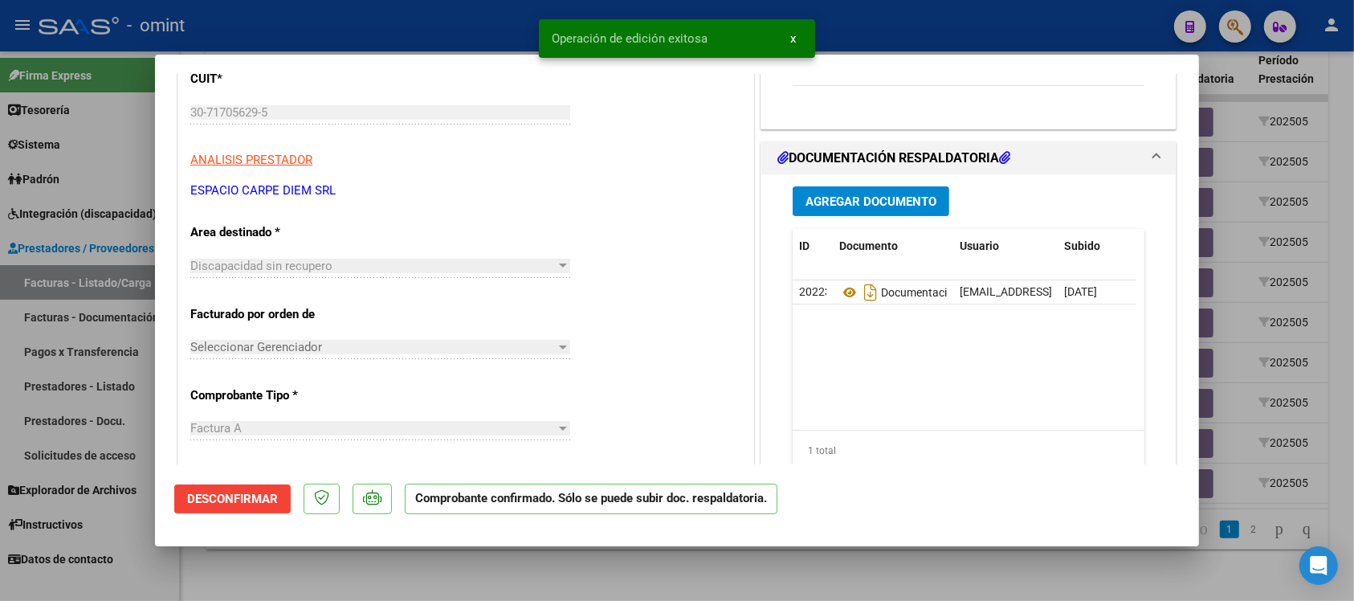
click at [411, 39] on div at bounding box center [677, 300] width 1354 height 601
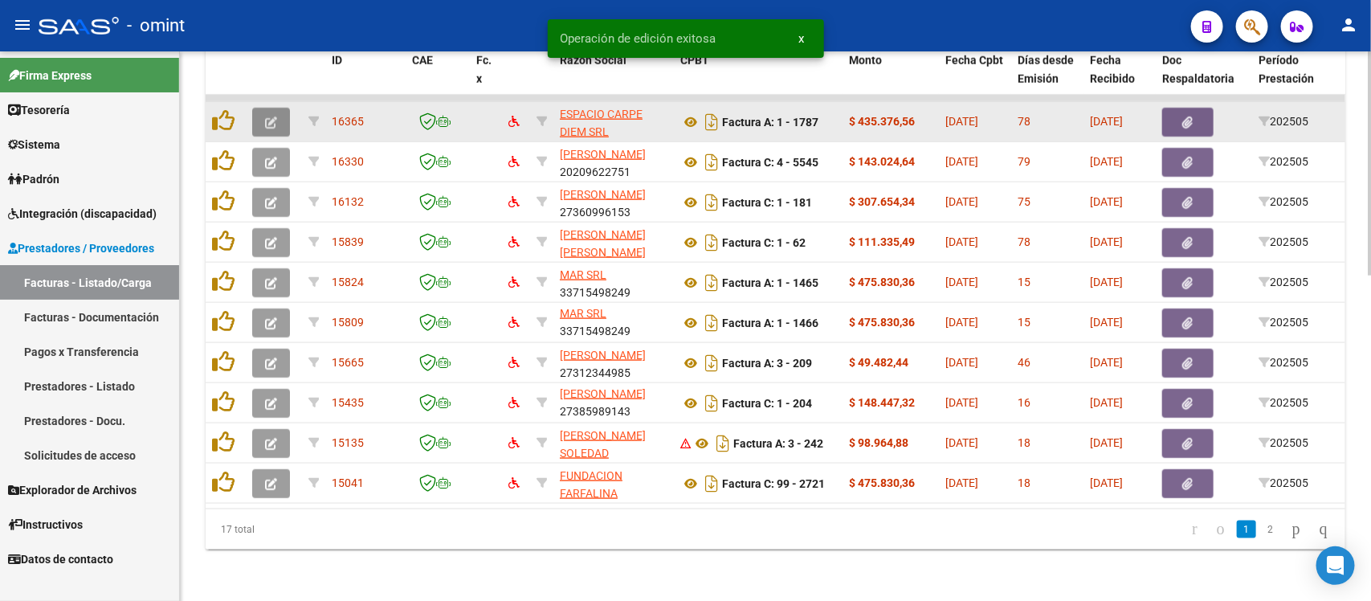
click at [274, 116] on icon "button" at bounding box center [271, 122] width 12 height 12
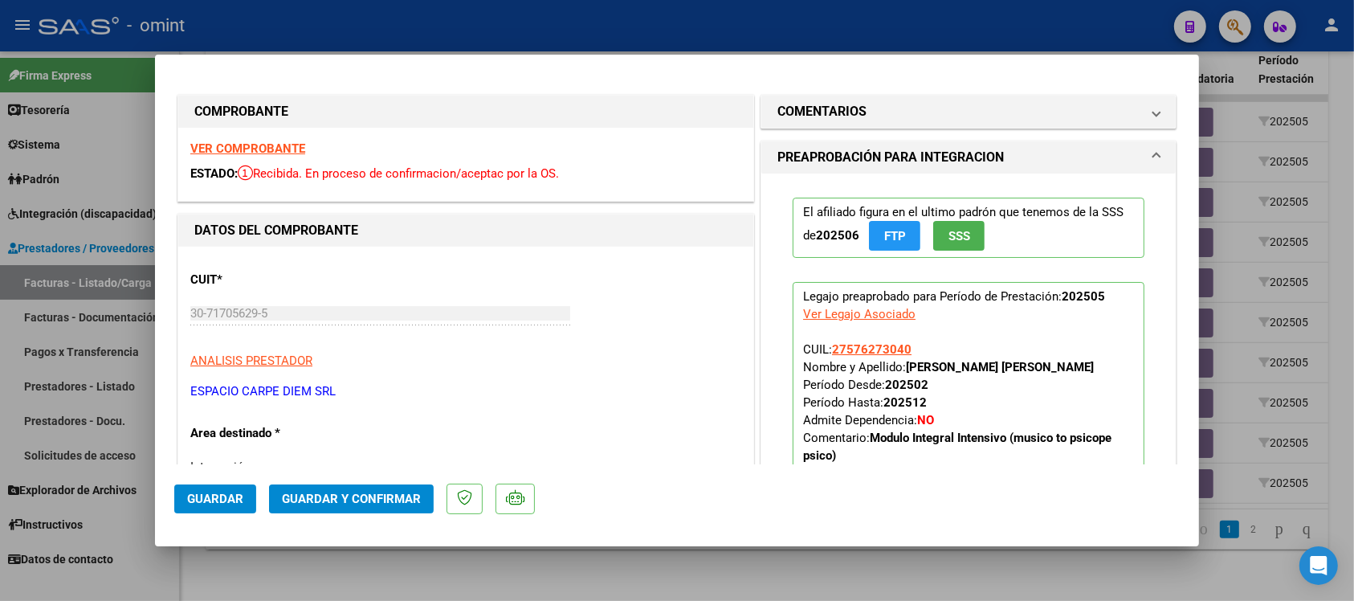
click at [271, 141] on strong "VER COMPROBANTE" at bounding box center [247, 148] width 115 height 14
click at [845, 105] on h1 "COMENTARIOS" at bounding box center [821, 111] width 89 height 19
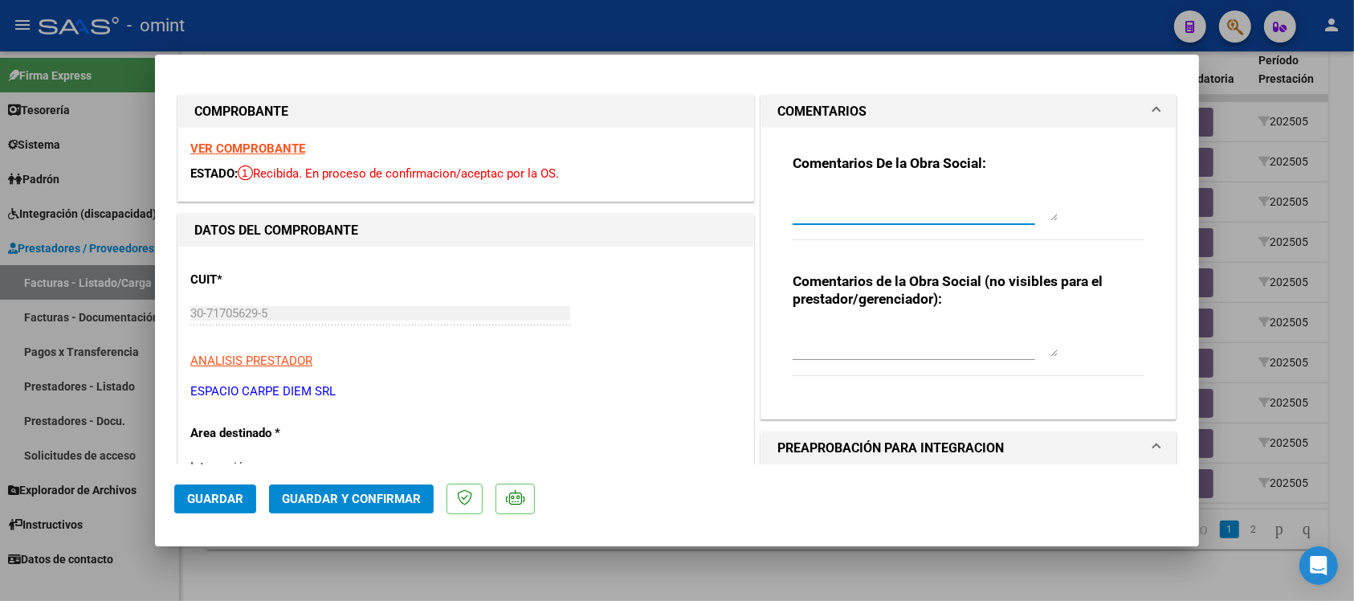
click at [879, 206] on textarea at bounding box center [925, 205] width 265 height 32
paste textarea "El comprobante se encuentra vencido para su presentación. En este periodo la su…"
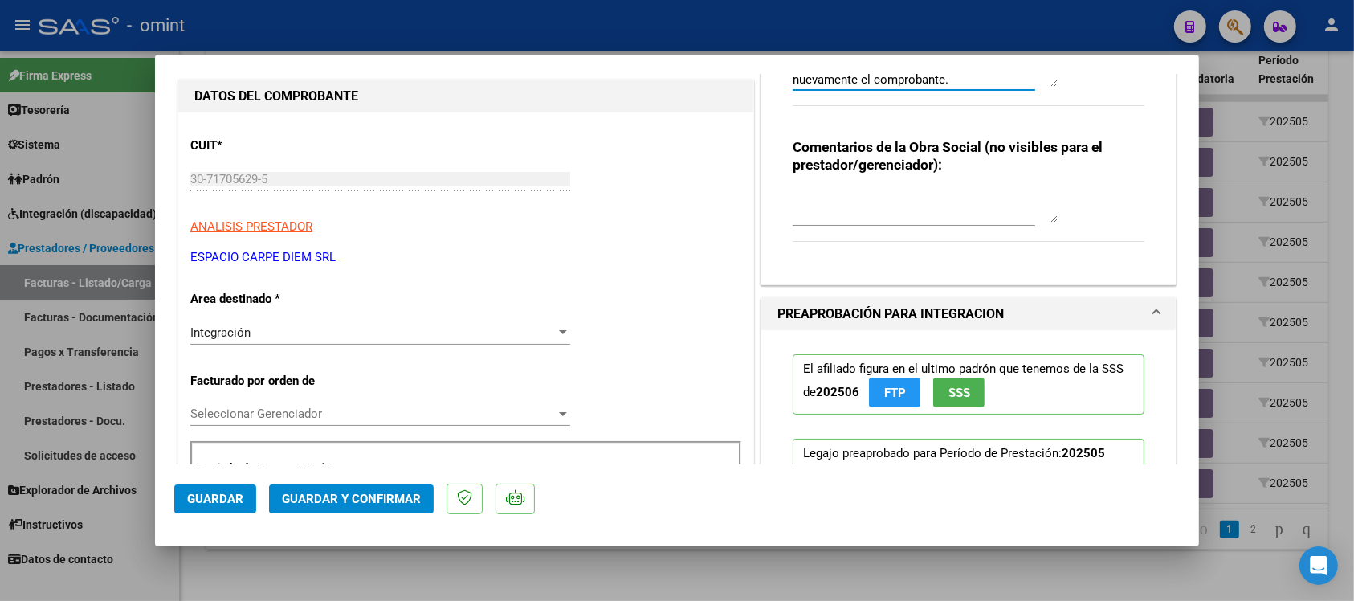
scroll to position [201, 0]
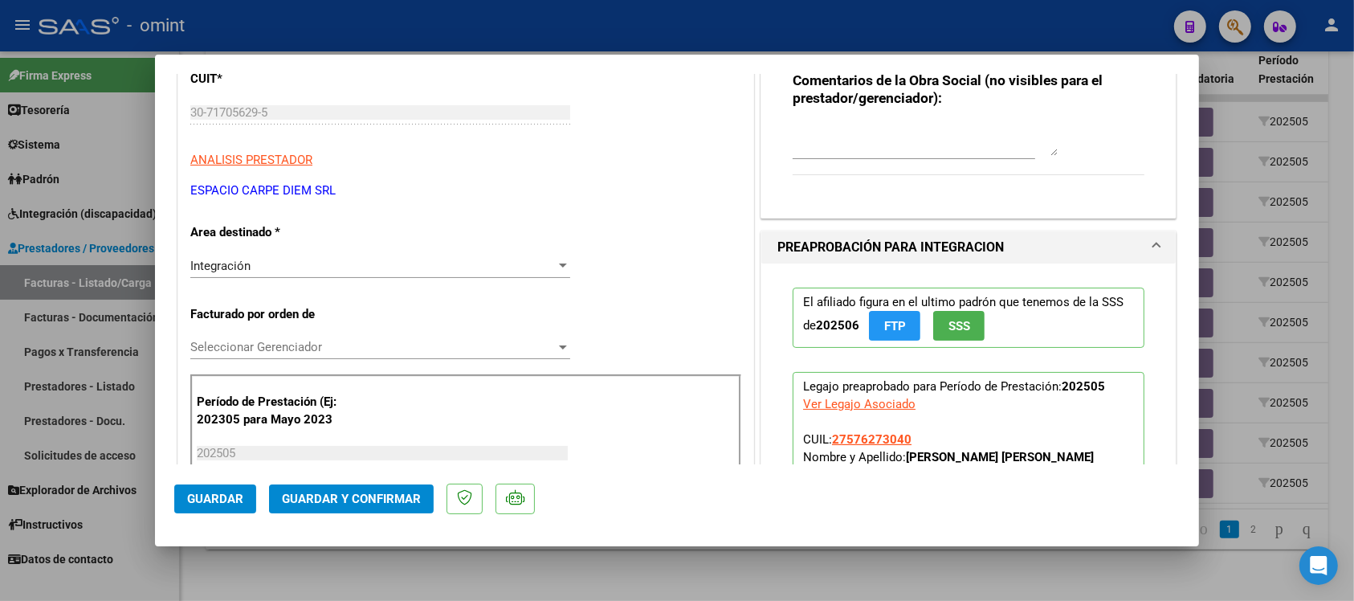
click at [303, 274] on div "Integración Seleccionar Area" at bounding box center [380, 266] width 380 height 24
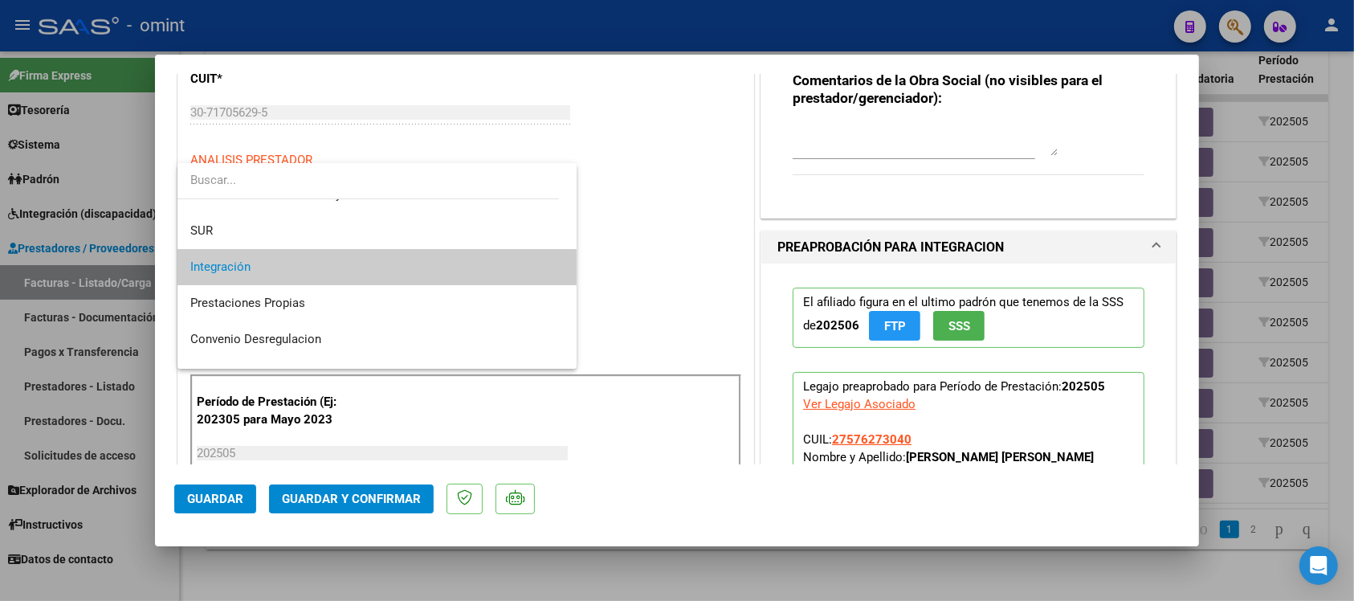
scroll to position [155, 0]
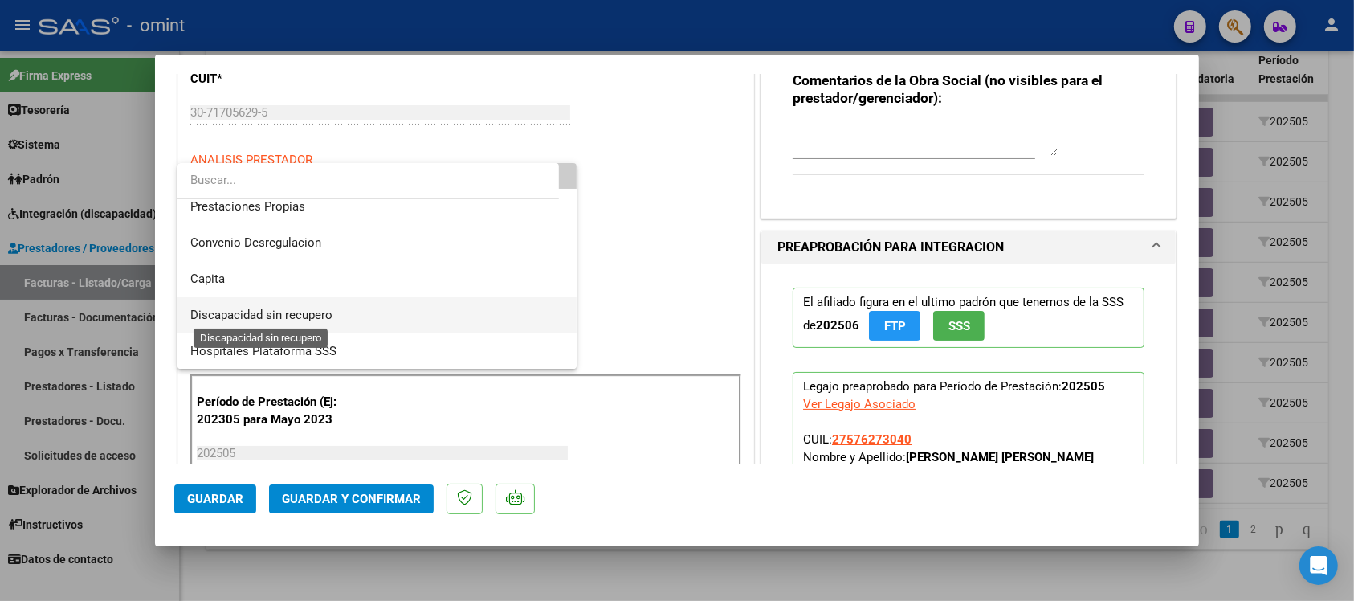
click at [316, 308] on span "Discapacidad sin recupero" at bounding box center [261, 315] width 142 height 14
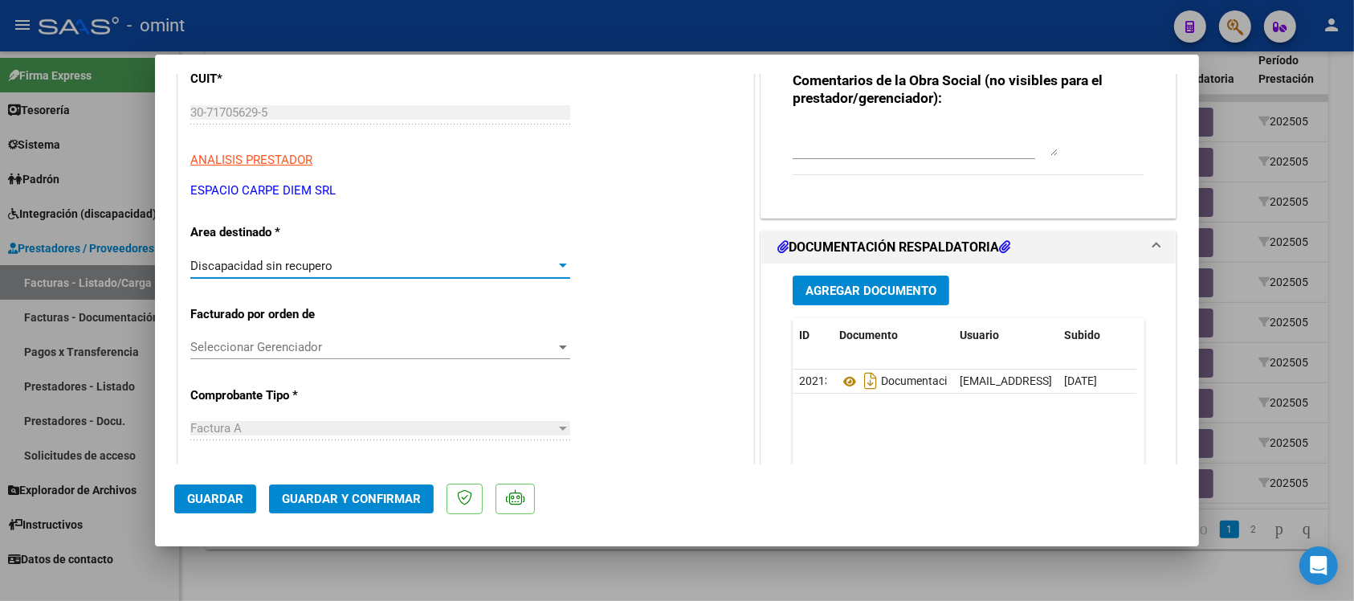
click at [357, 510] on button "Guardar y Confirmar" at bounding box center [351, 498] width 165 height 29
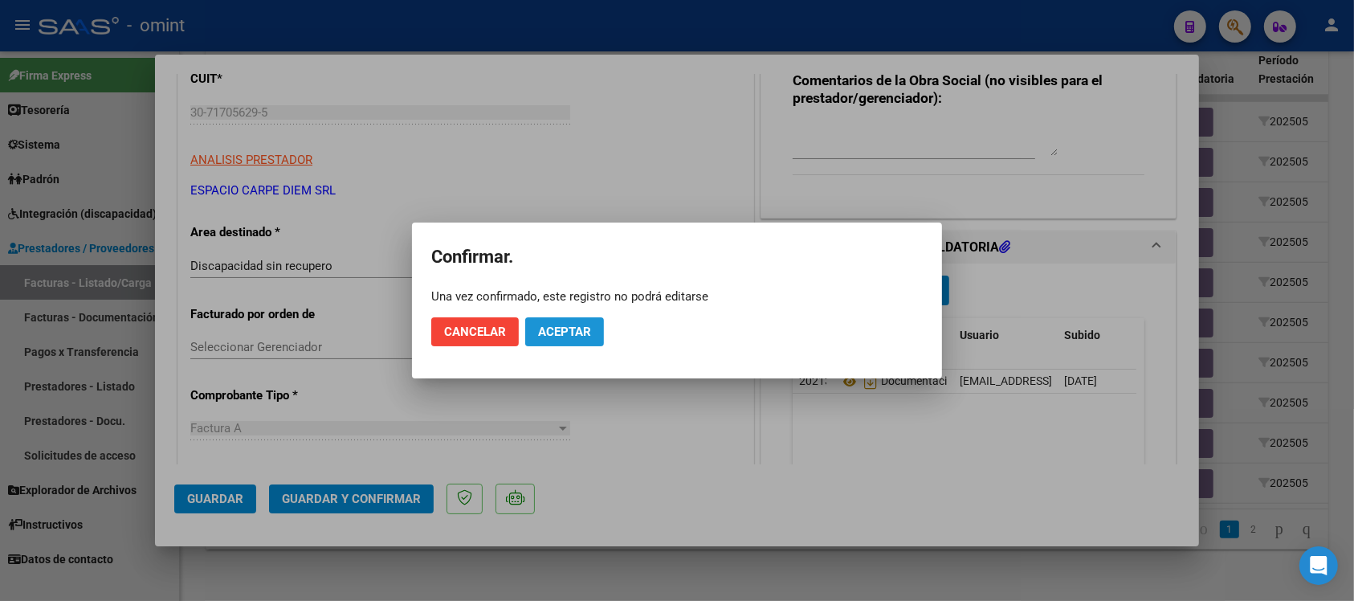
click at [560, 331] on span "Aceptar" at bounding box center [564, 331] width 53 height 14
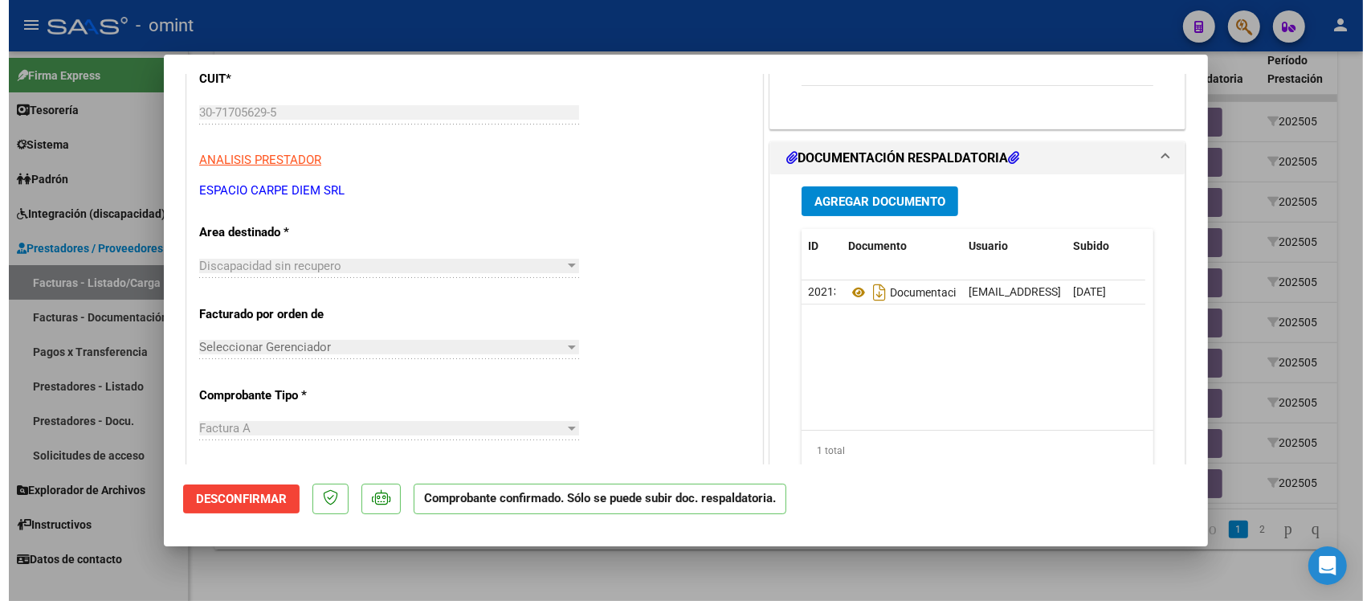
scroll to position [0, 0]
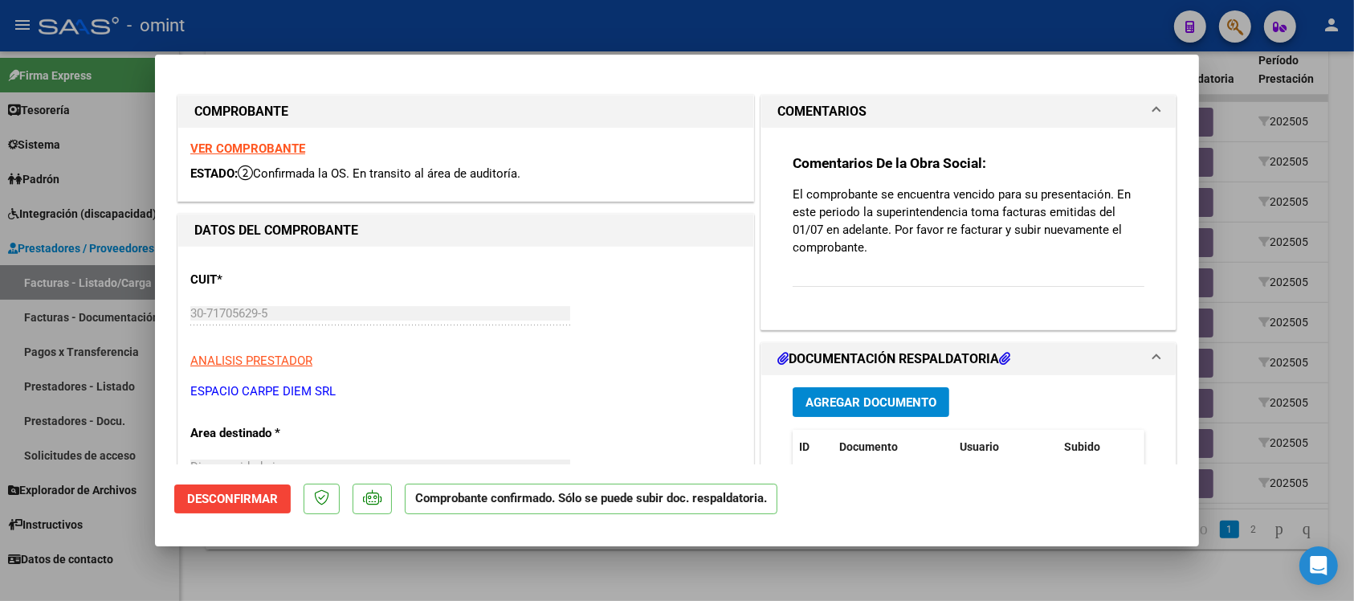
click at [546, 30] on div at bounding box center [677, 300] width 1354 height 601
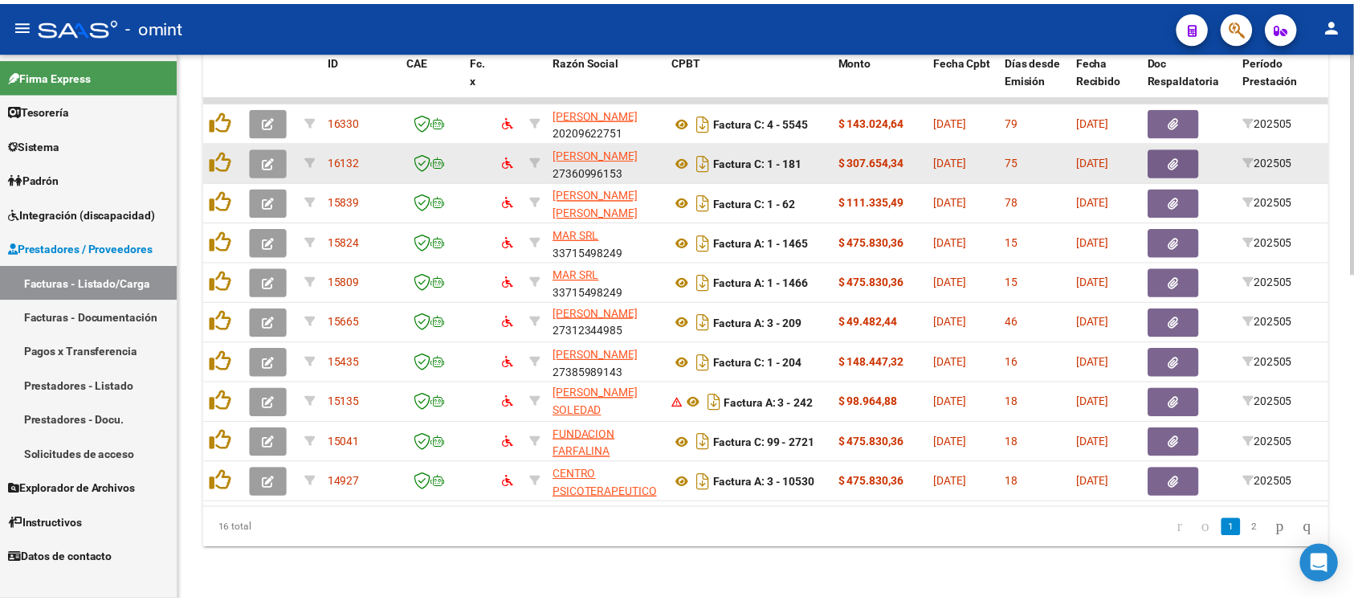
scroll to position [21, 0]
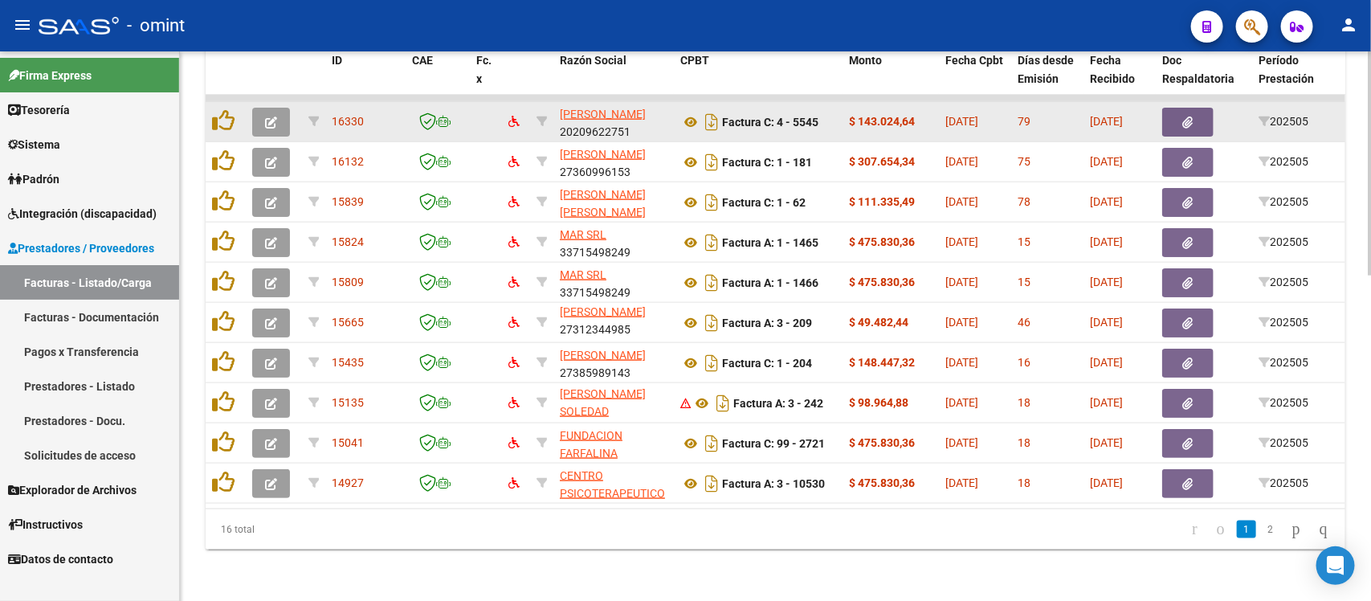
click at [267, 116] on icon "button" at bounding box center [271, 122] width 12 height 12
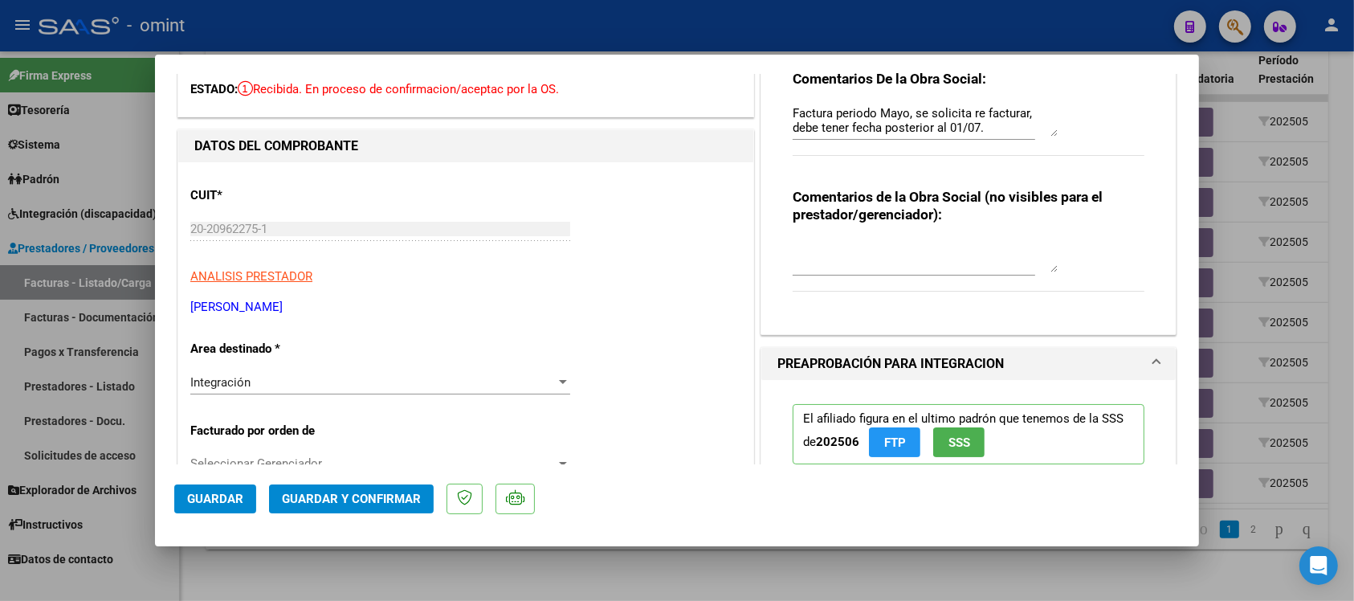
scroll to position [201, 0]
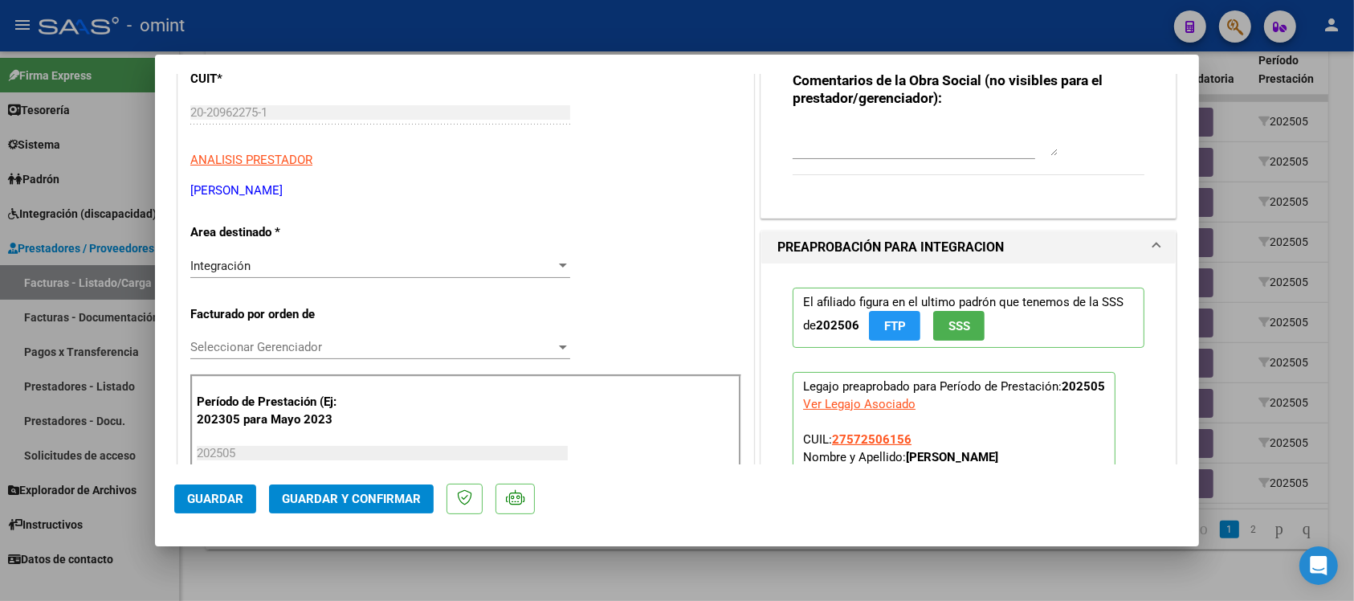
click at [299, 270] on div "Integración" at bounding box center [372, 266] width 365 height 14
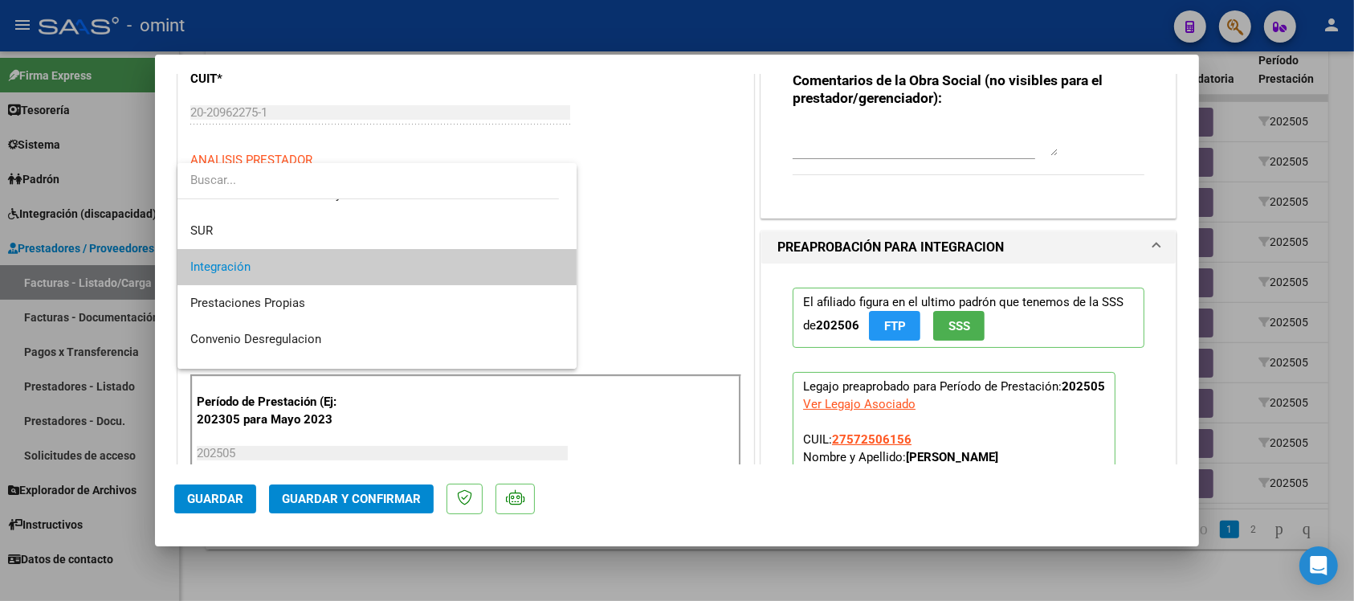
scroll to position [155, 0]
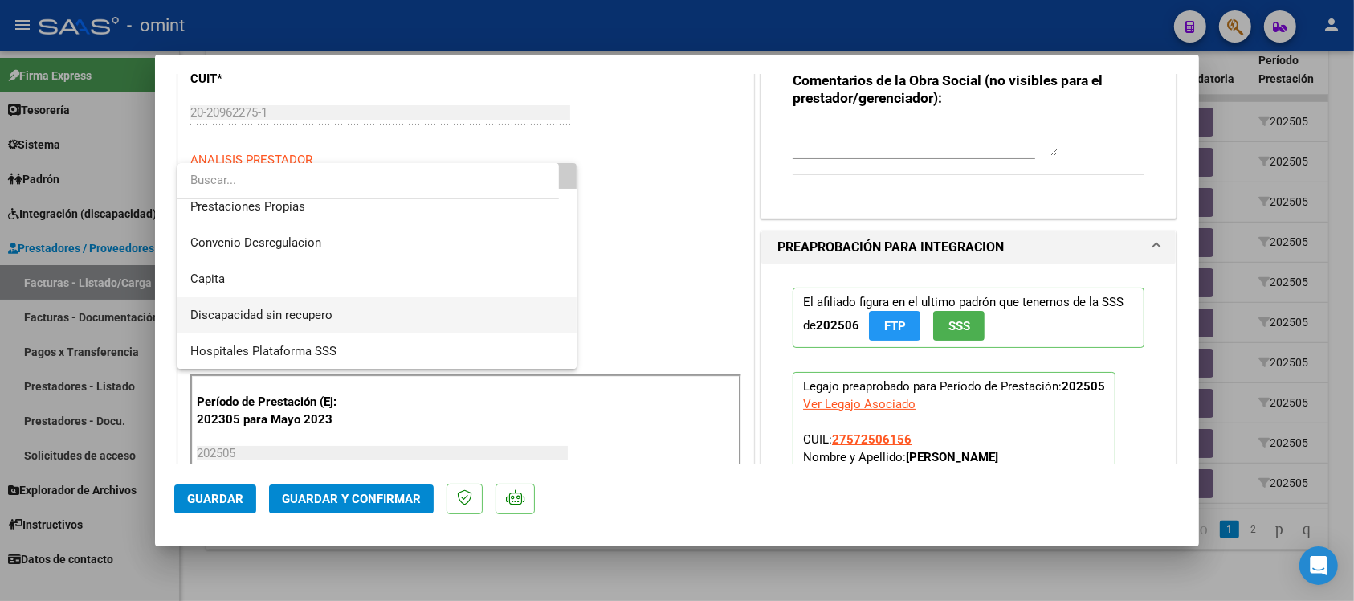
click at [313, 304] on span "Discapacidad sin recupero" at bounding box center [376, 315] width 373 height 36
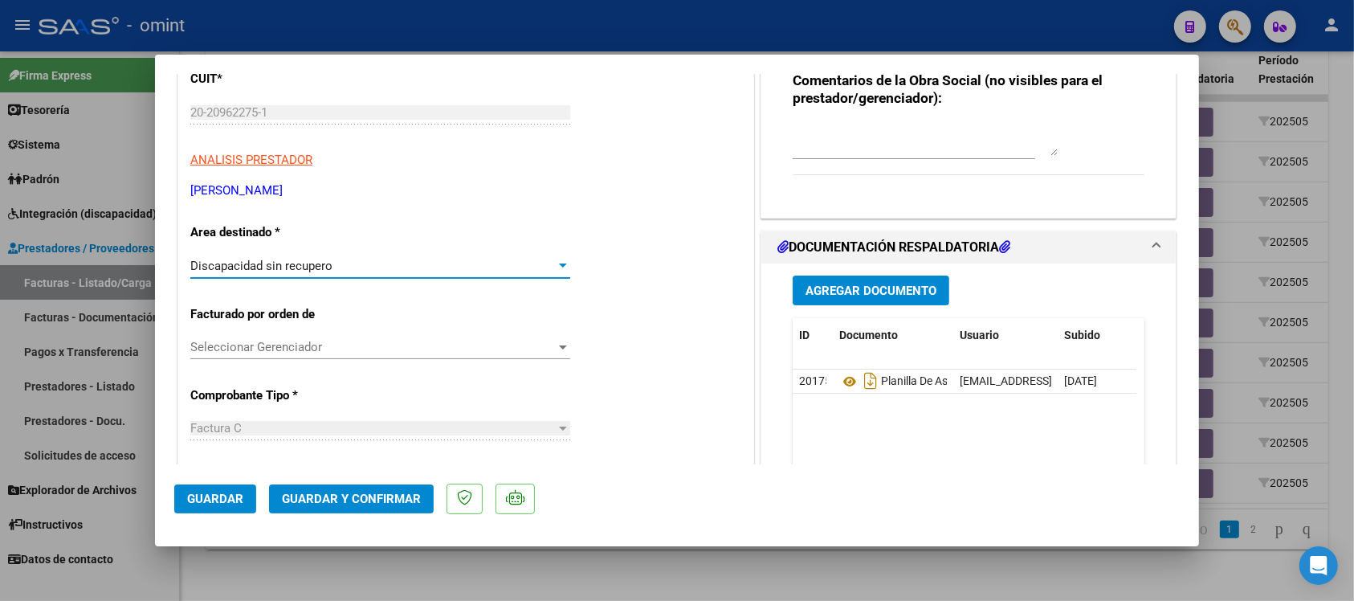
click at [374, 488] on button "Guardar y Confirmar" at bounding box center [351, 498] width 165 height 29
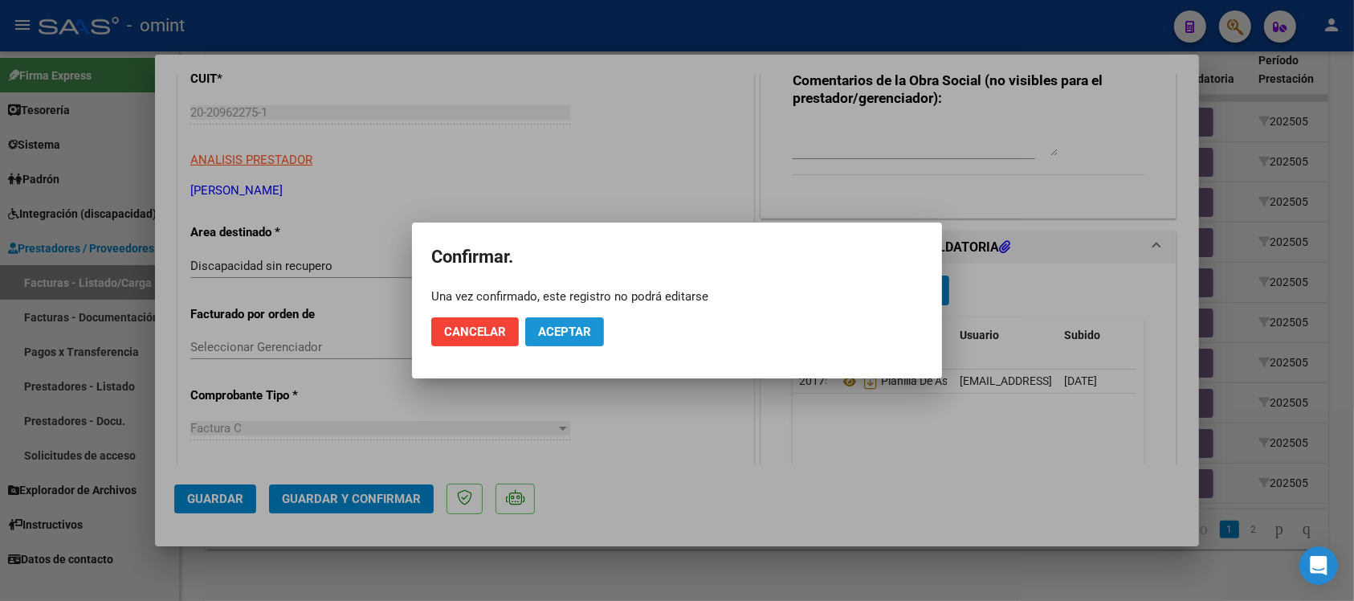
click at [563, 339] on button "Aceptar" at bounding box center [564, 331] width 79 height 29
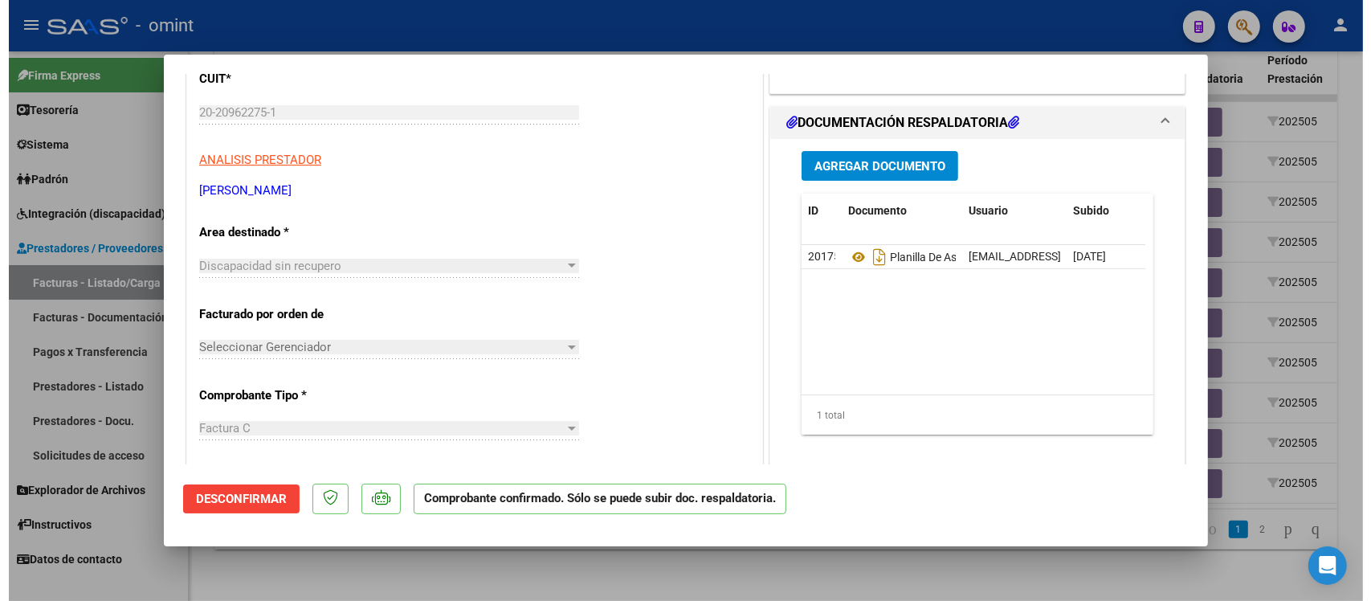
scroll to position [0, 0]
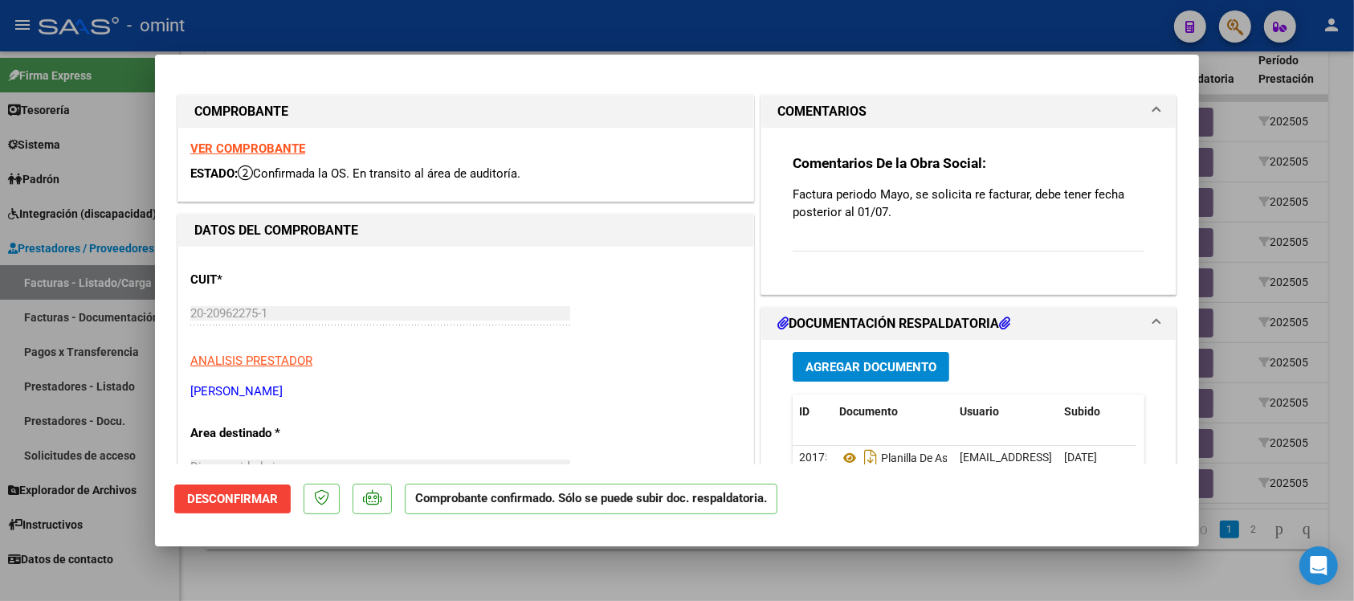
click at [600, 17] on div at bounding box center [677, 300] width 1354 height 601
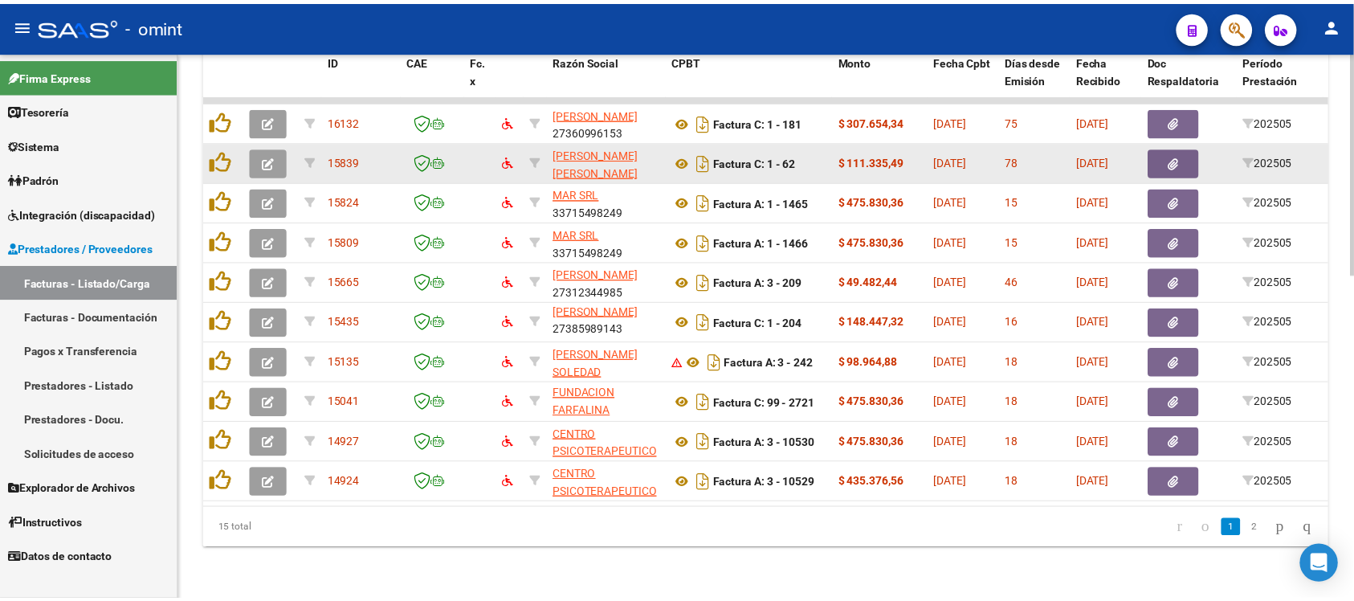
scroll to position [2, 0]
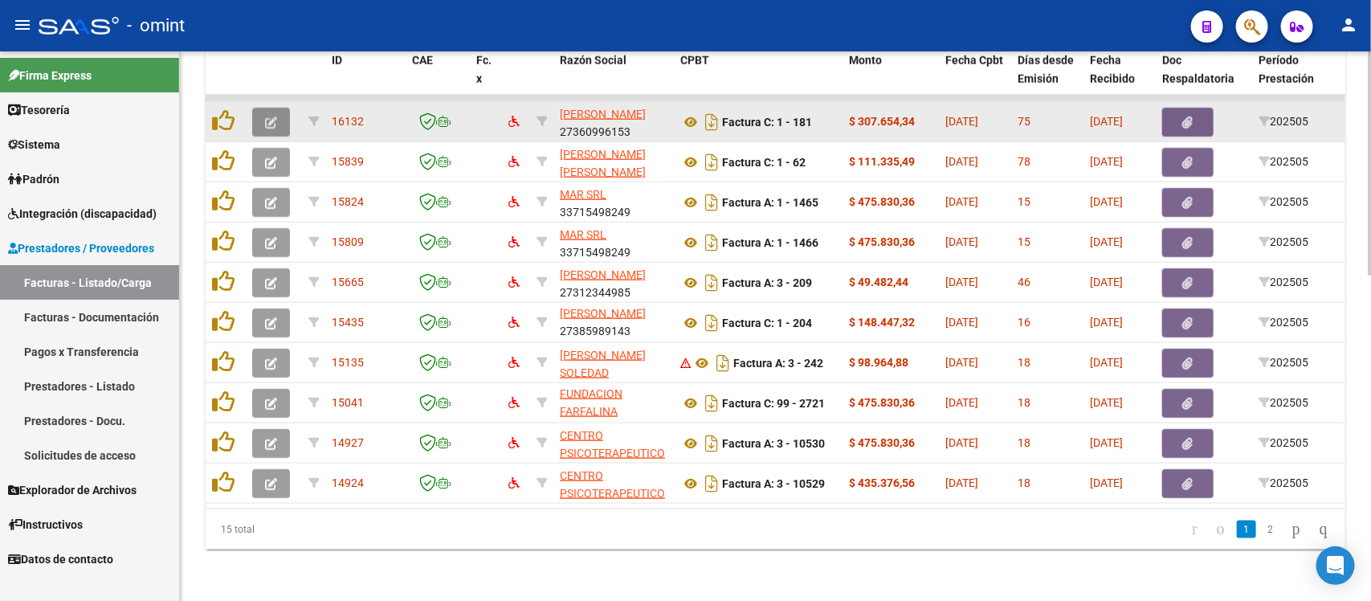
click at [273, 116] on icon "button" at bounding box center [271, 122] width 12 height 12
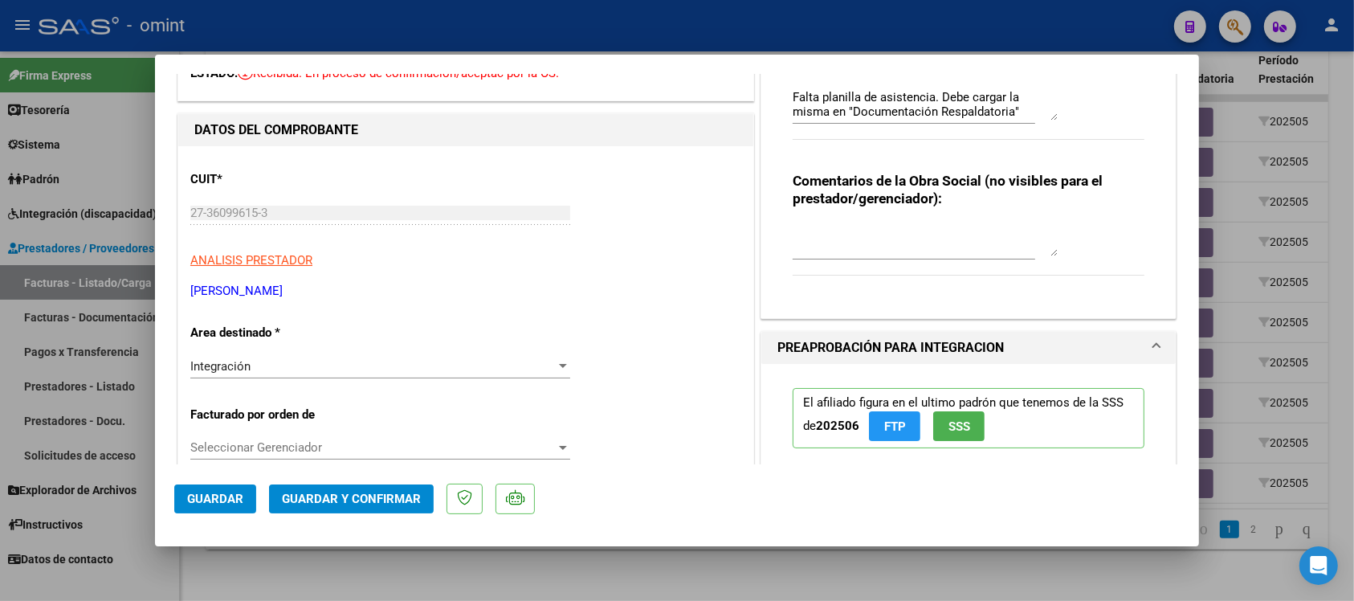
scroll to position [0, 0]
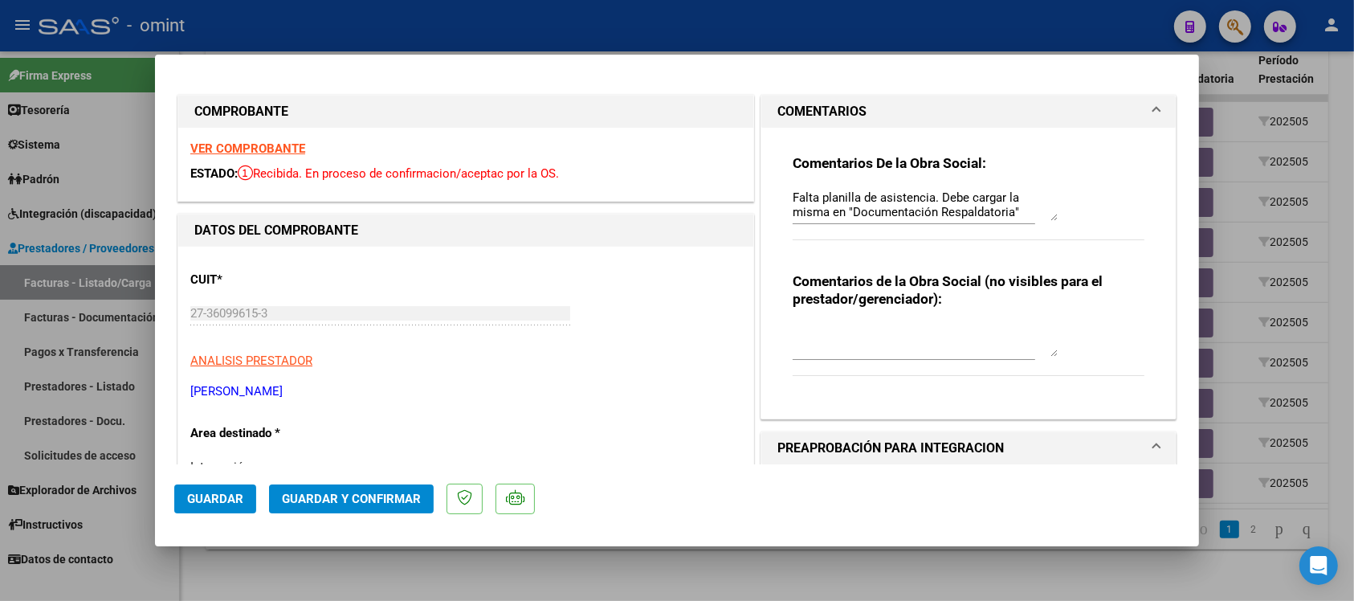
click at [283, 145] on strong "VER COMPROBANTE" at bounding box center [247, 148] width 115 height 14
click at [866, 198] on textarea "Falta planilla de asistencia. Debe cargar la misma en "Documentación Respaldato…" at bounding box center [925, 205] width 265 height 32
paste textarea "El comprobante se encuentra vencido para su presentación. En este periodo la su…"
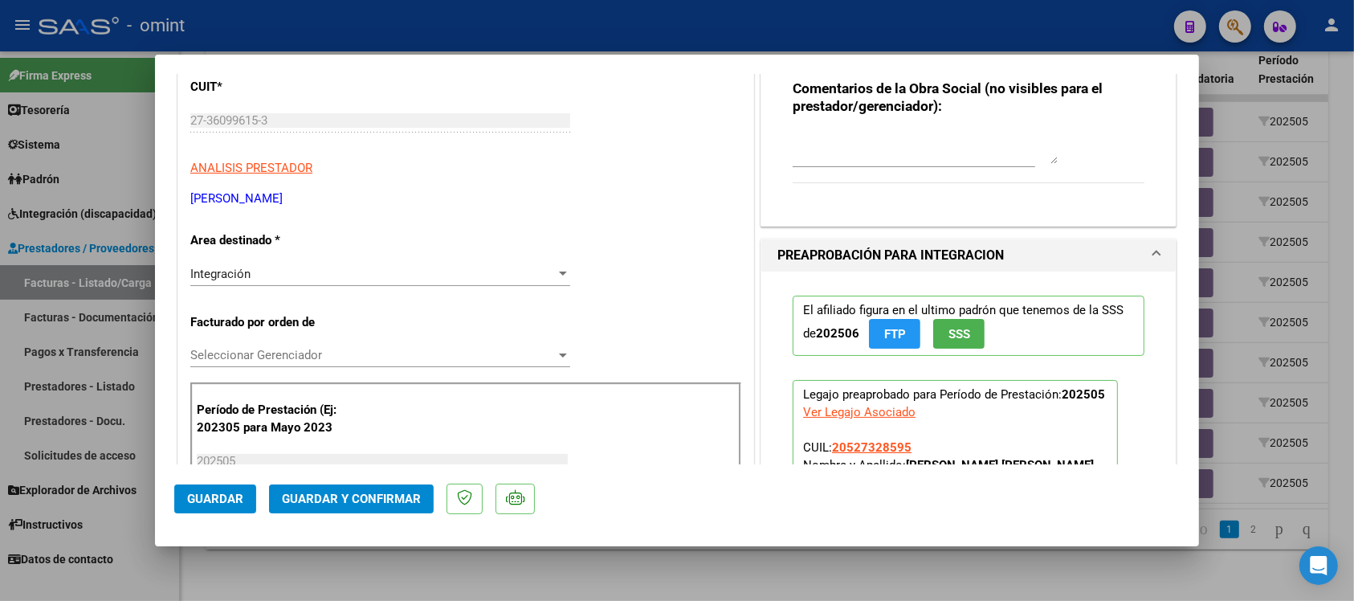
scroll to position [201, 0]
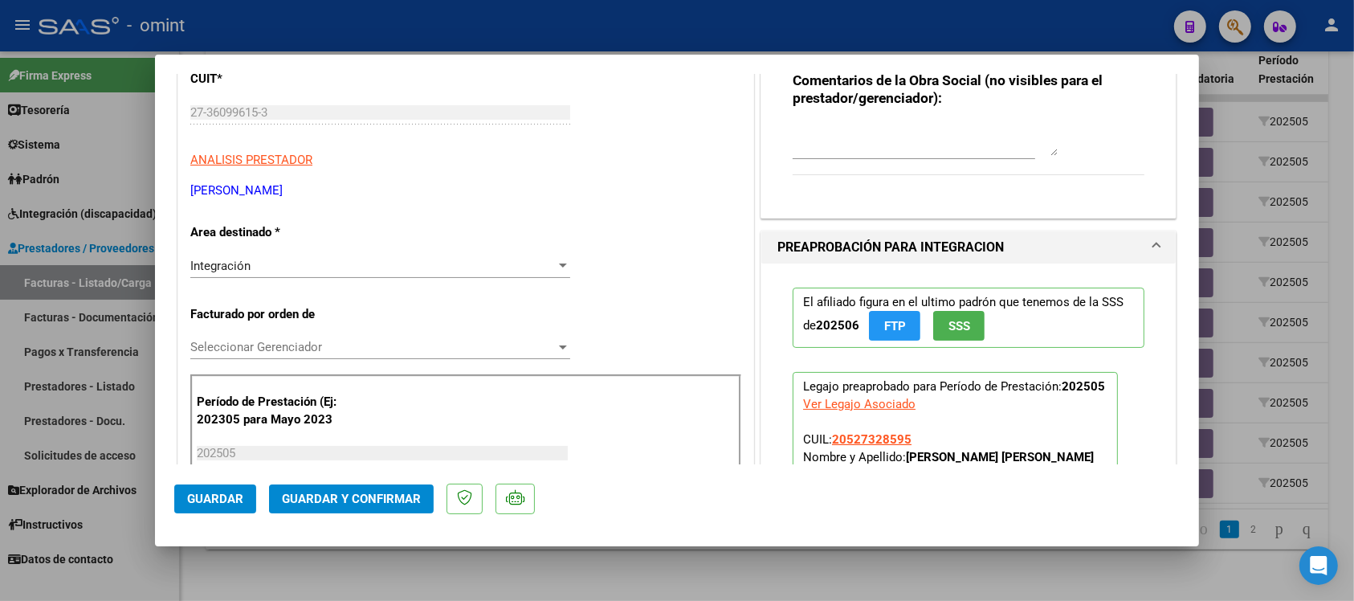
click at [263, 271] on div "Integración" at bounding box center [372, 266] width 365 height 14
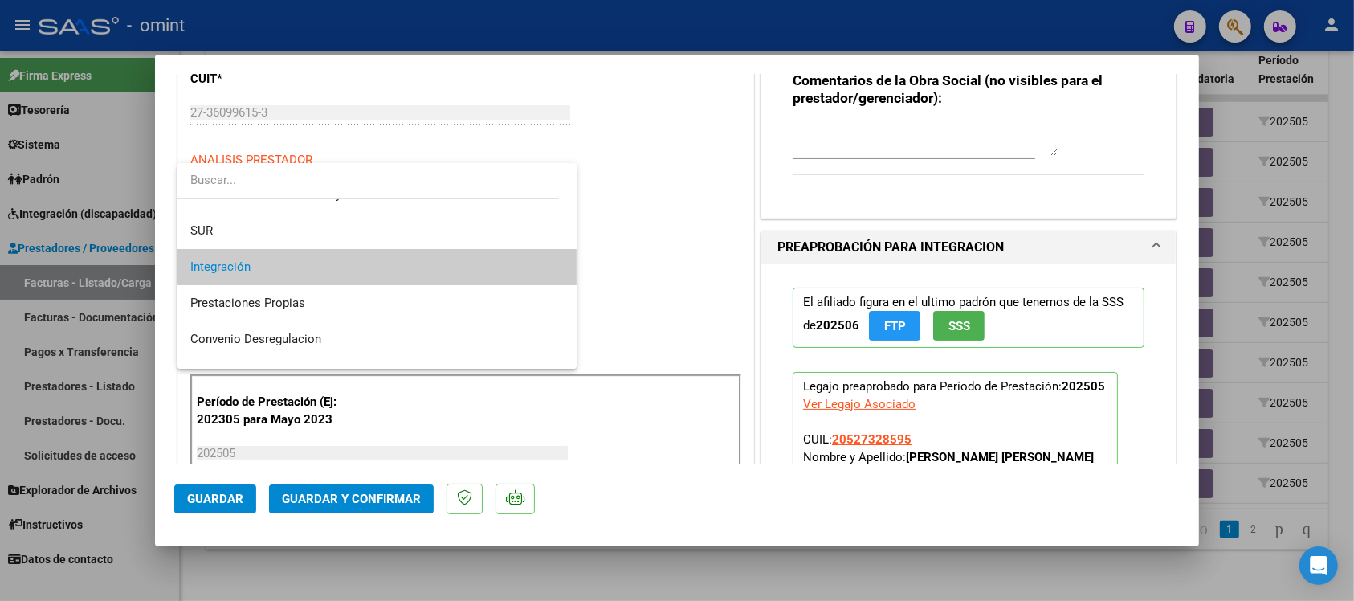
scroll to position [155, 0]
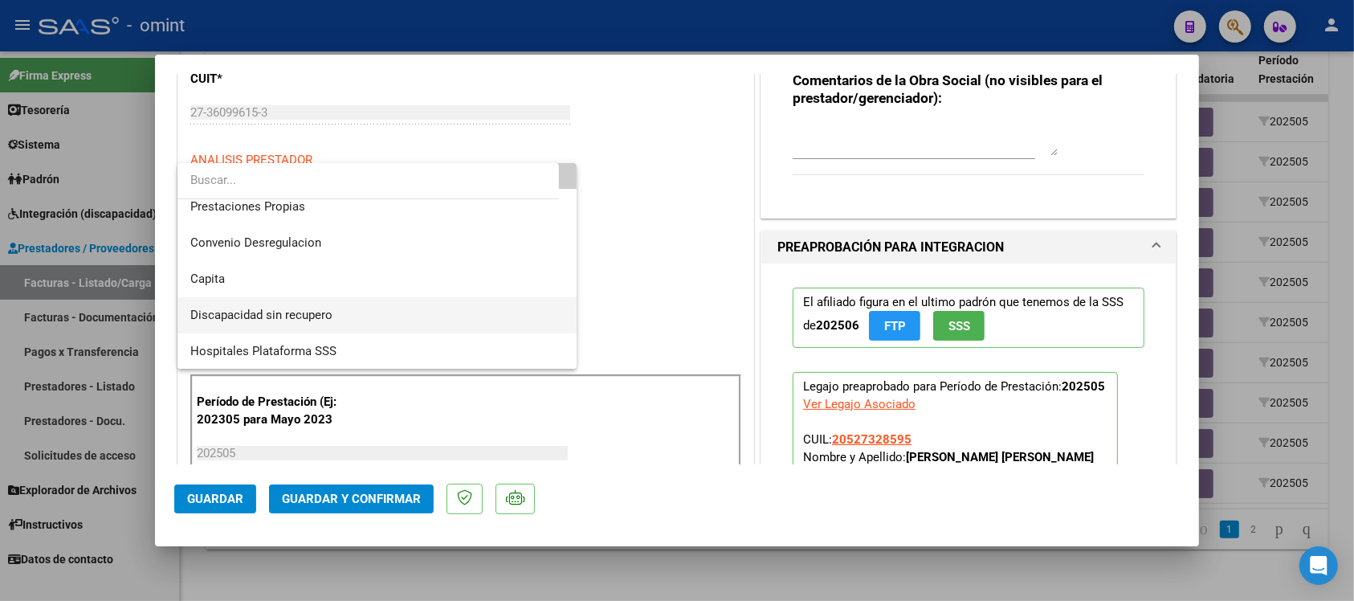
click at [322, 323] on span "Discapacidad sin recupero" at bounding box center [376, 315] width 373 height 36
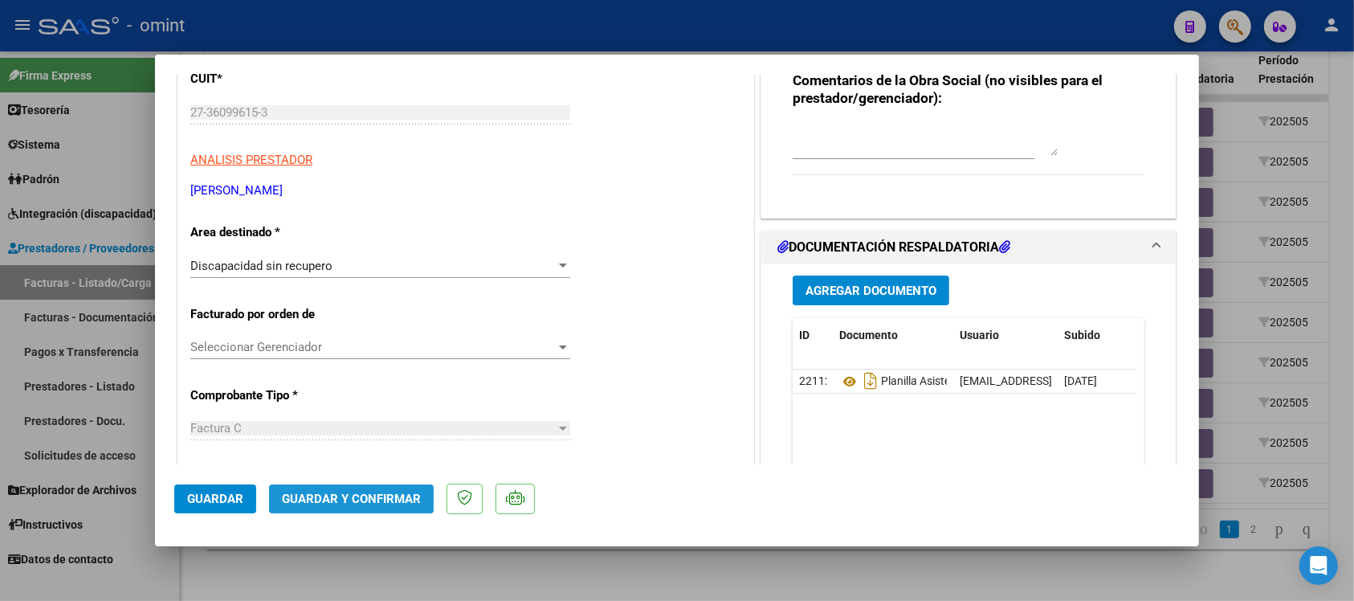
click at [374, 506] on button "Guardar y Confirmar" at bounding box center [351, 498] width 165 height 29
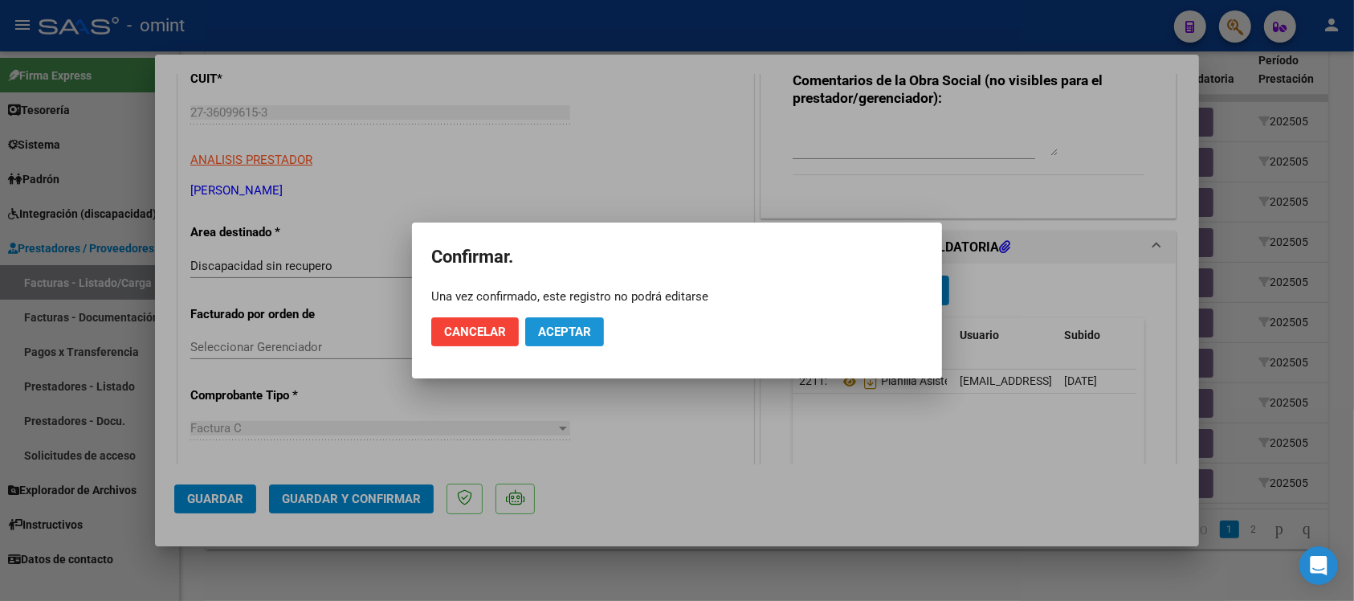
click at [575, 324] on span "Aceptar" at bounding box center [564, 331] width 53 height 14
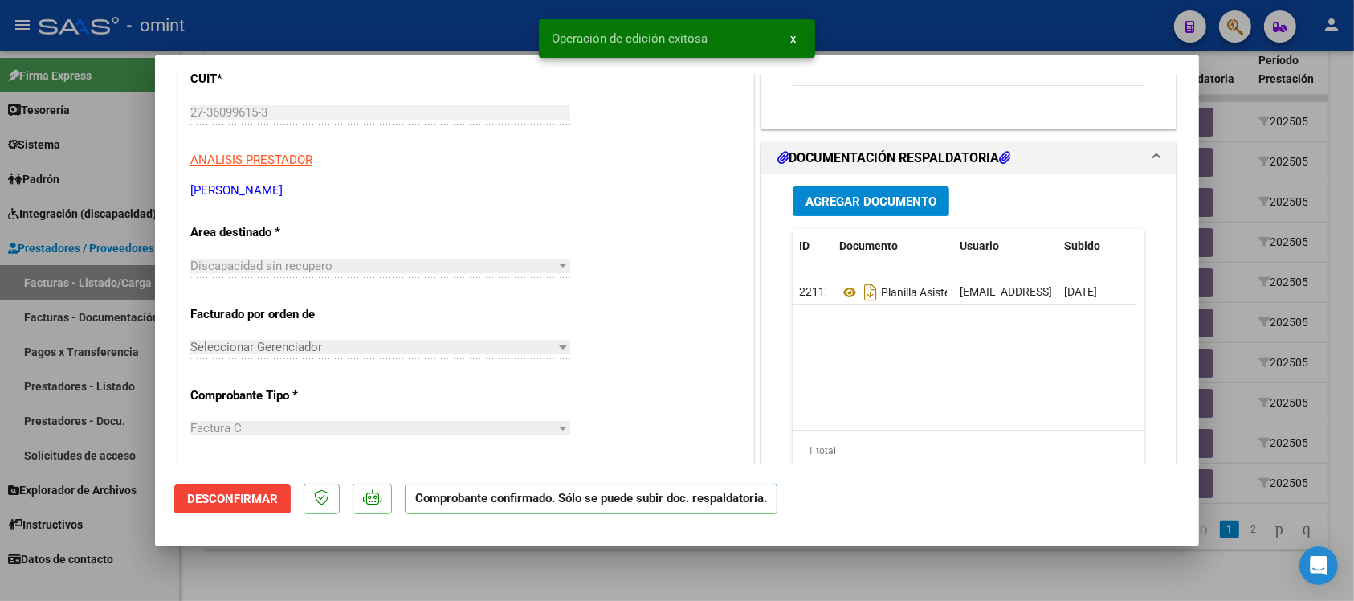
click at [456, 22] on div at bounding box center [677, 300] width 1354 height 601
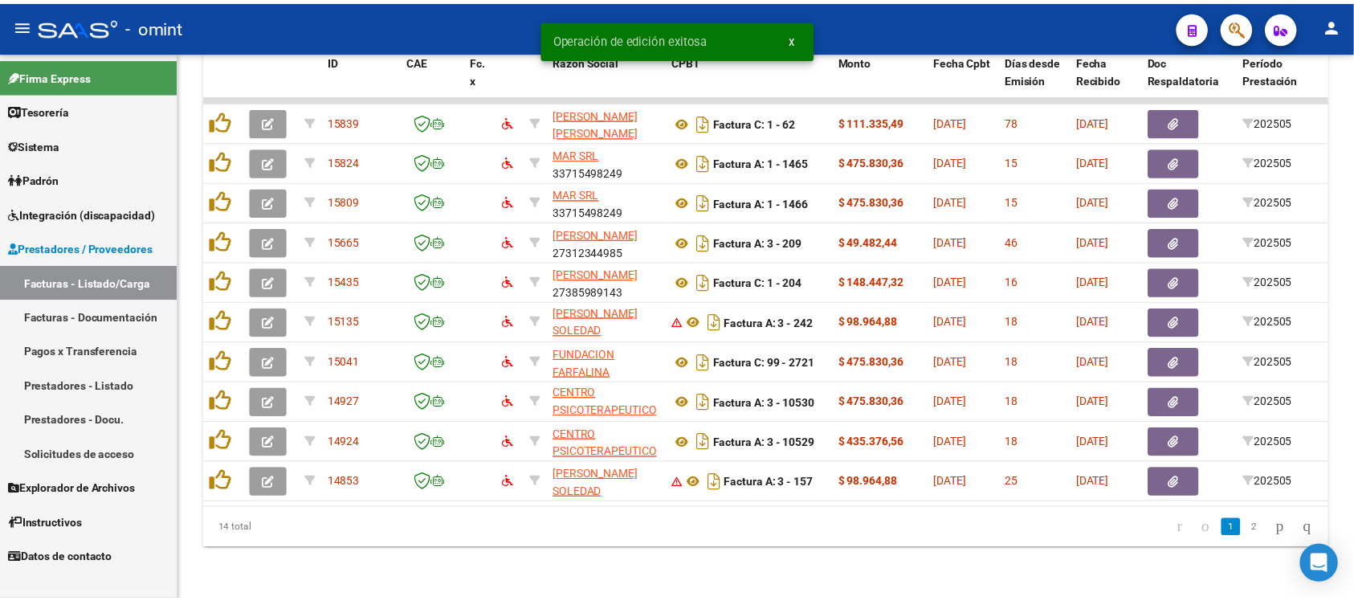
scroll to position [21, 0]
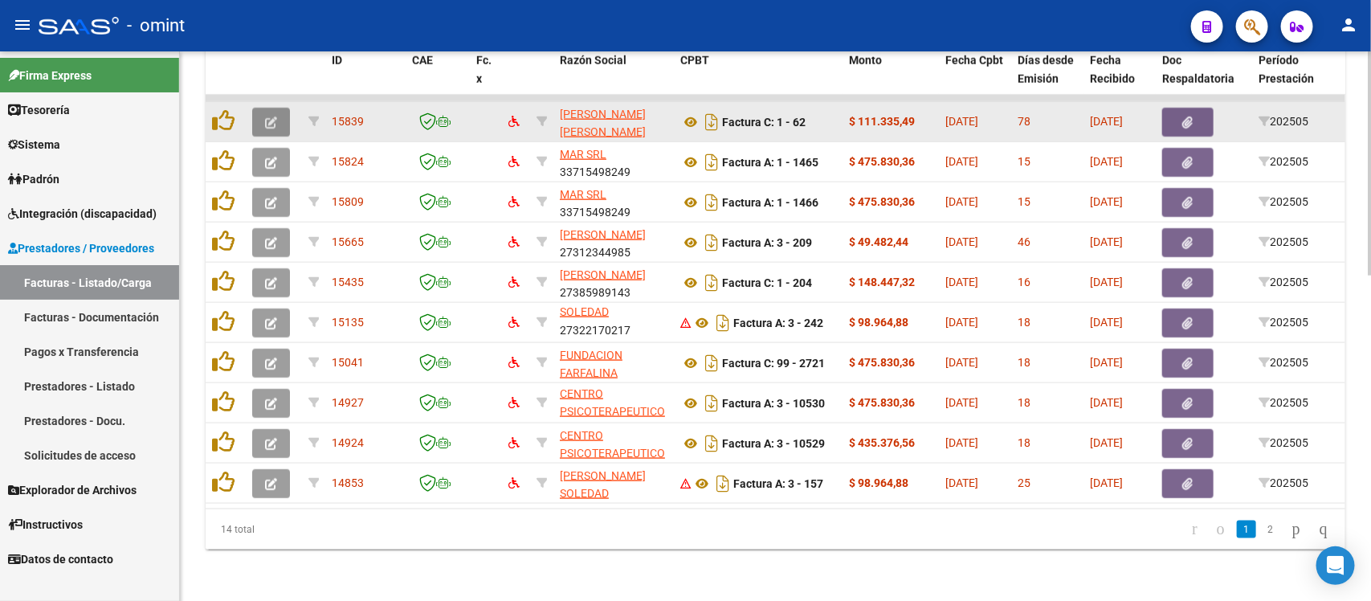
click at [265, 114] on button "button" at bounding box center [271, 122] width 38 height 29
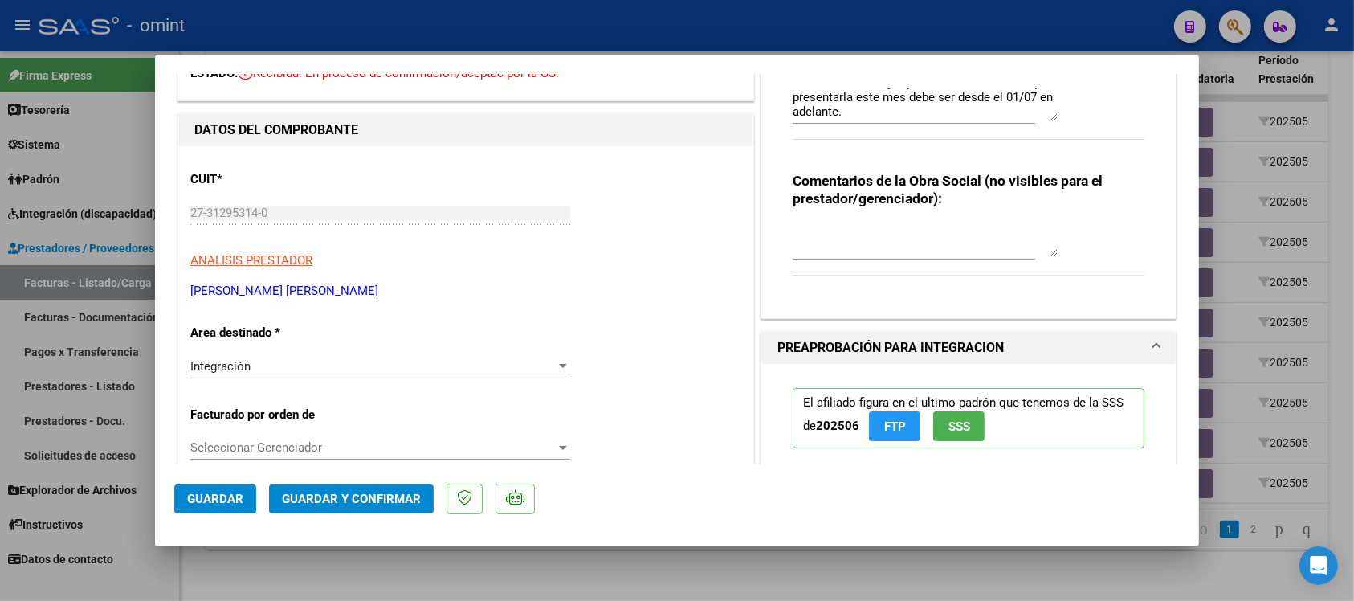
scroll to position [201, 0]
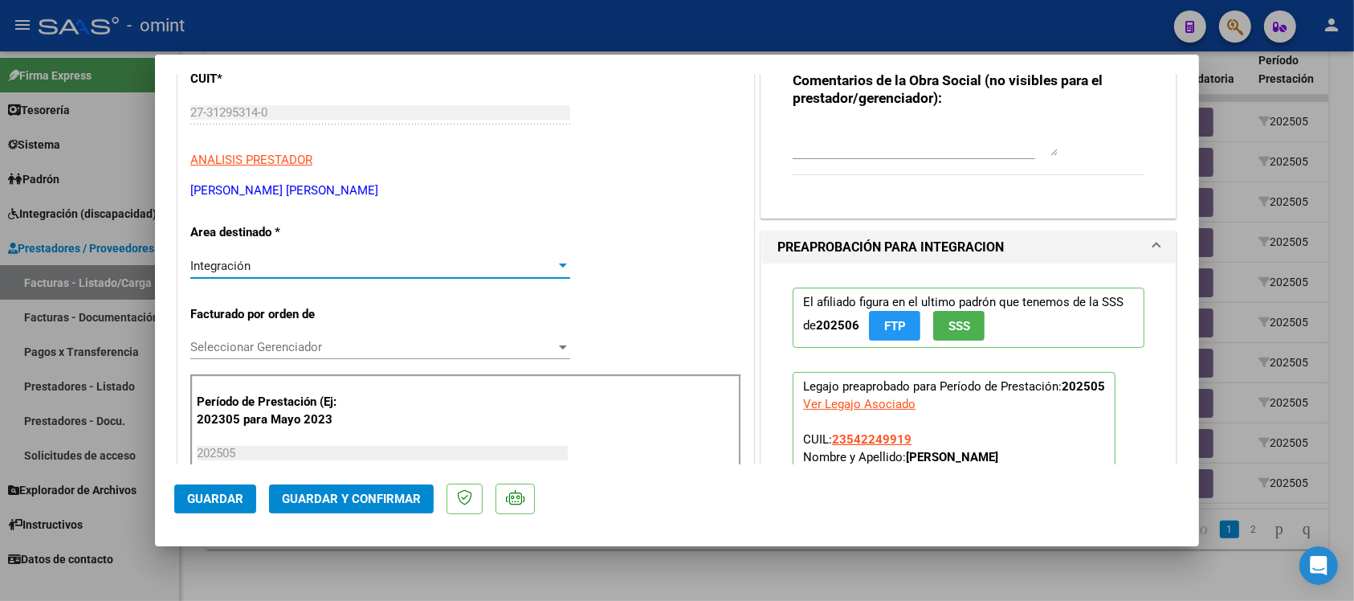
click at [279, 263] on div "Integración" at bounding box center [372, 266] width 365 height 14
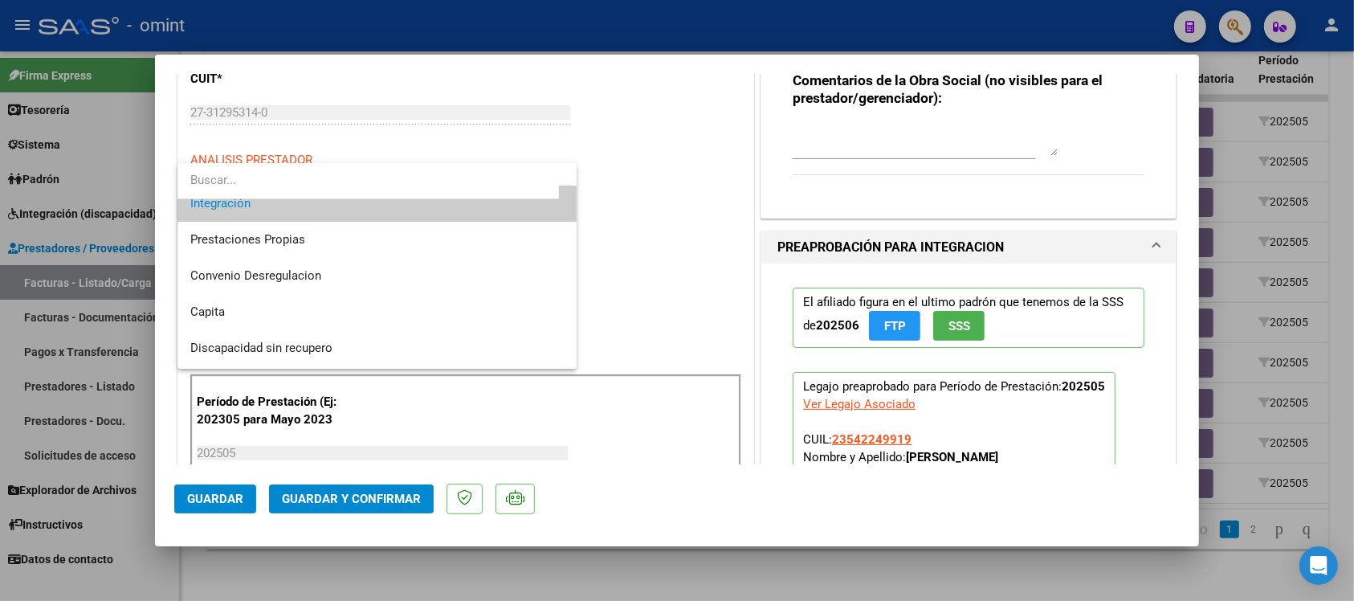
scroll to position [155, 0]
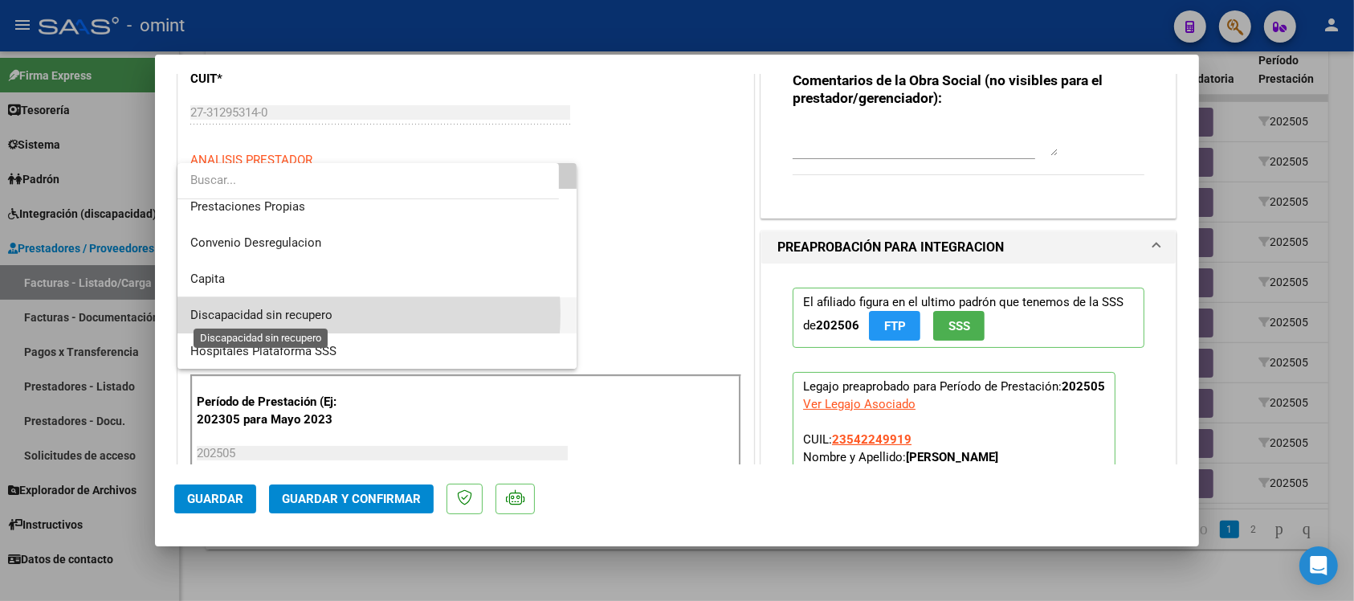
click at [310, 312] on span "Discapacidad sin recupero" at bounding box center [261, 315] width 142 height 14
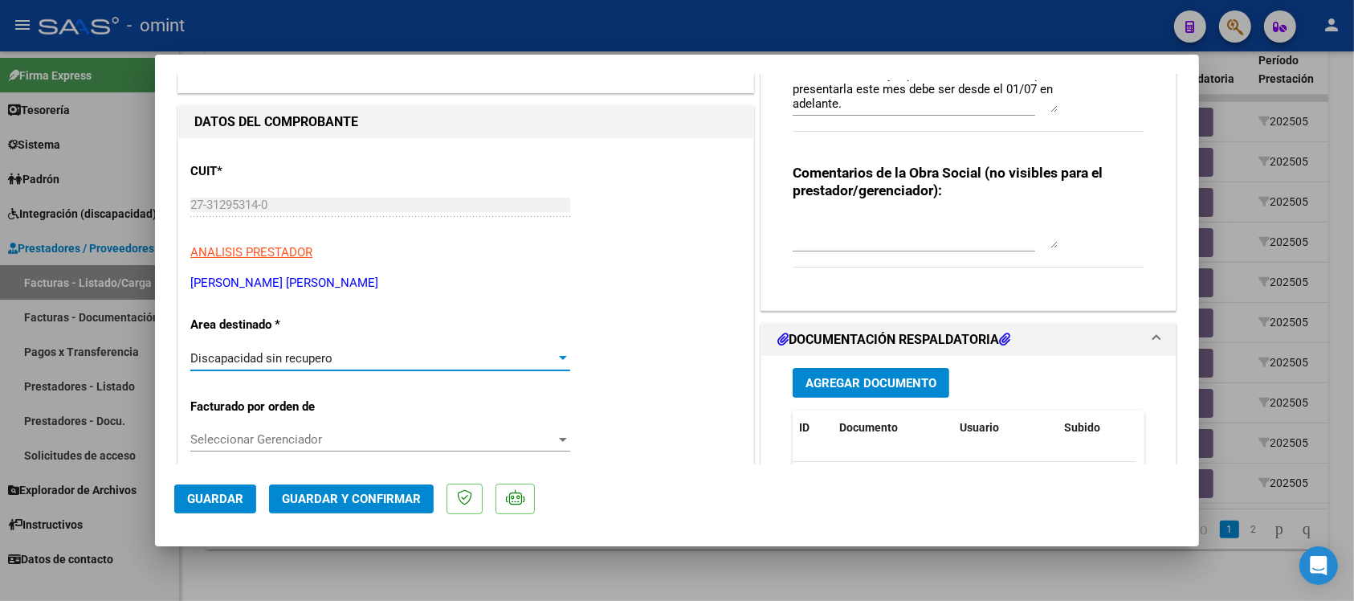
scroll to position [0, 0]
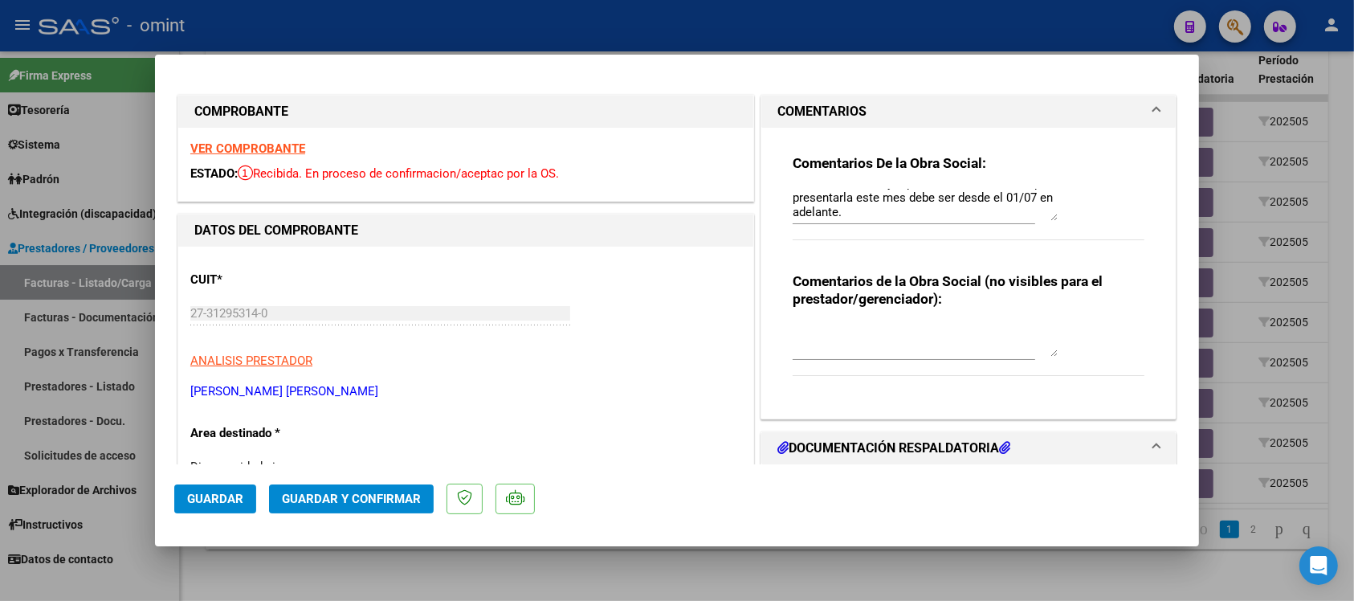
click at [279, 154] on strong "VER COMPROBANTE" at bounding box center [247, 148] width 115 height 14
click at [382, 490] on button "Guardar y Confirmar" at bounding box center [351, 498] width 165 height 29
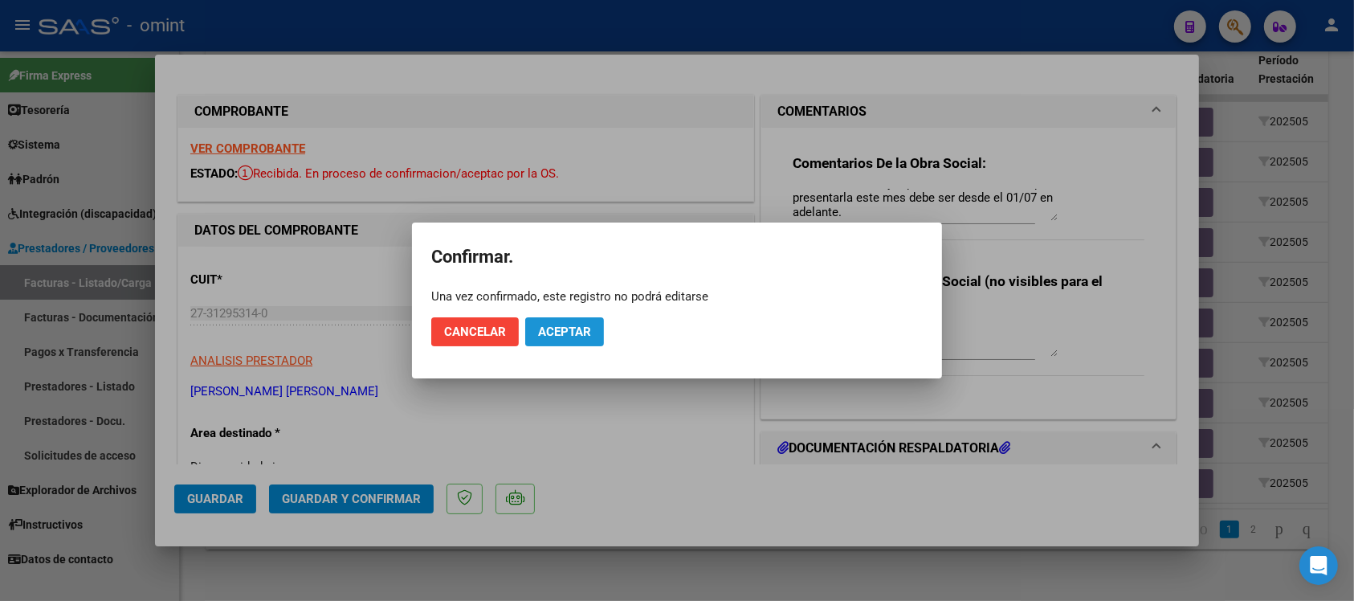
click at [552, 322] on button "Aceptar" at bounding box center [564, 331] width 79 height 29
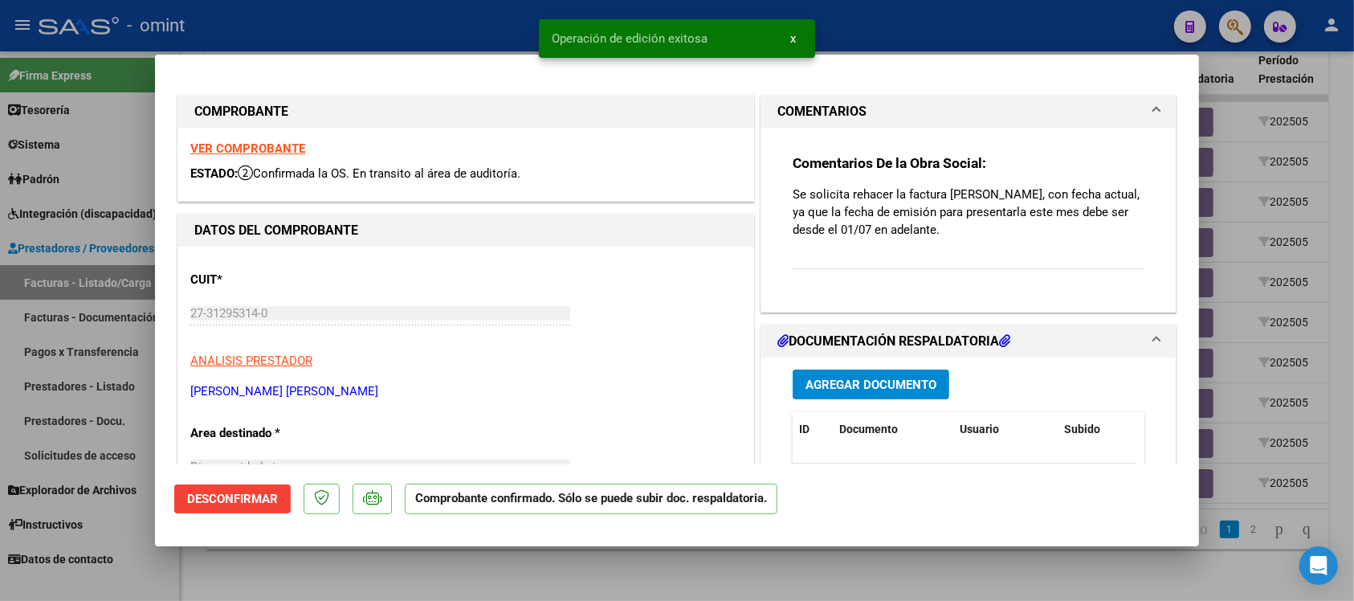
click at [380, 28] on div at bounding box center [677, 300] width 1354 height 601
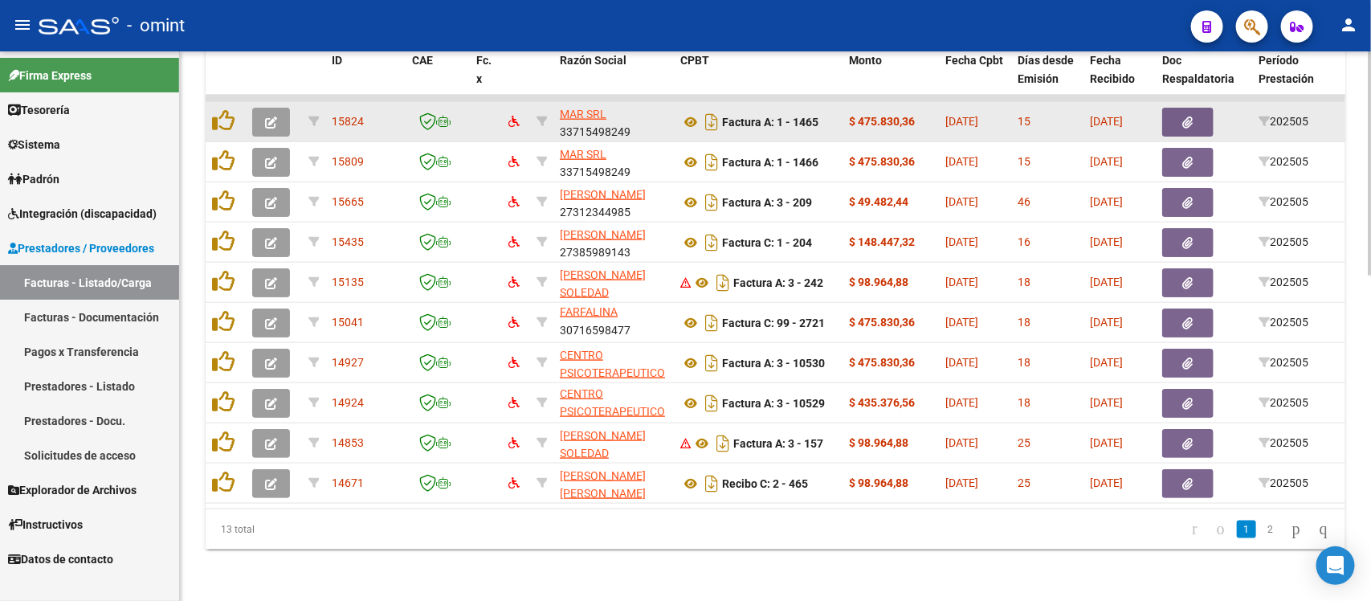
click at [271, 116] on icon "button" at bounding box center [271, 122] width 12 height 12
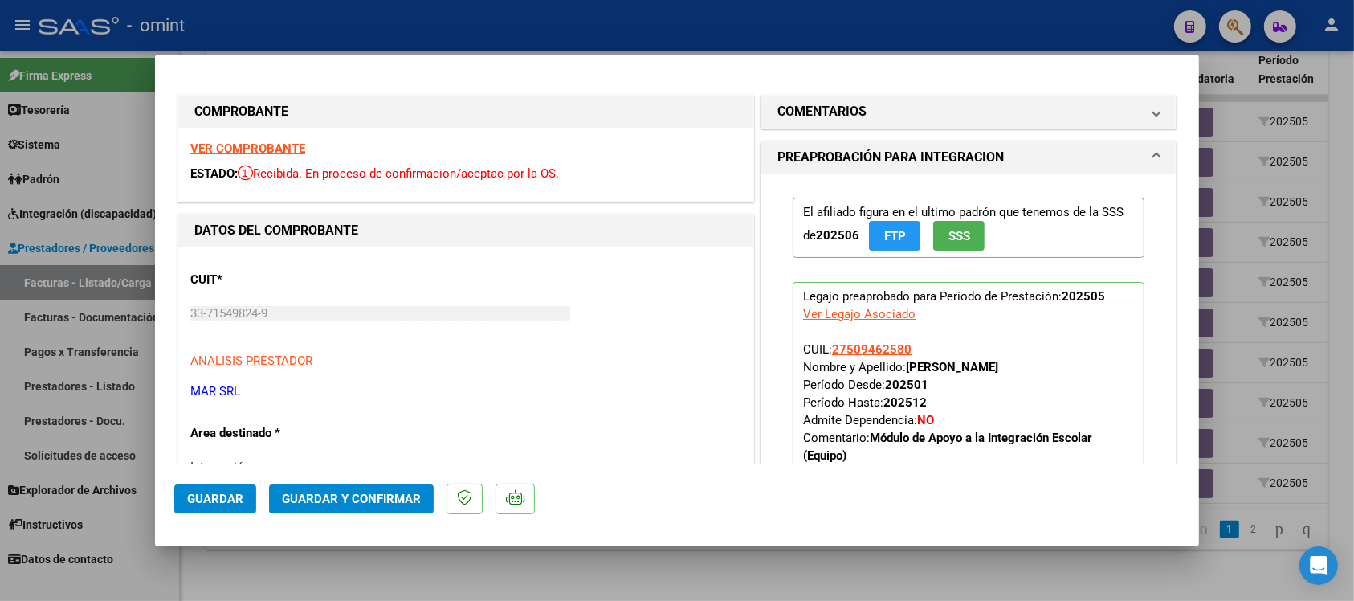
click at [281, 150] on strong "VER COMPROBANTE" at bounding box center [247, 148] width 115 height 14
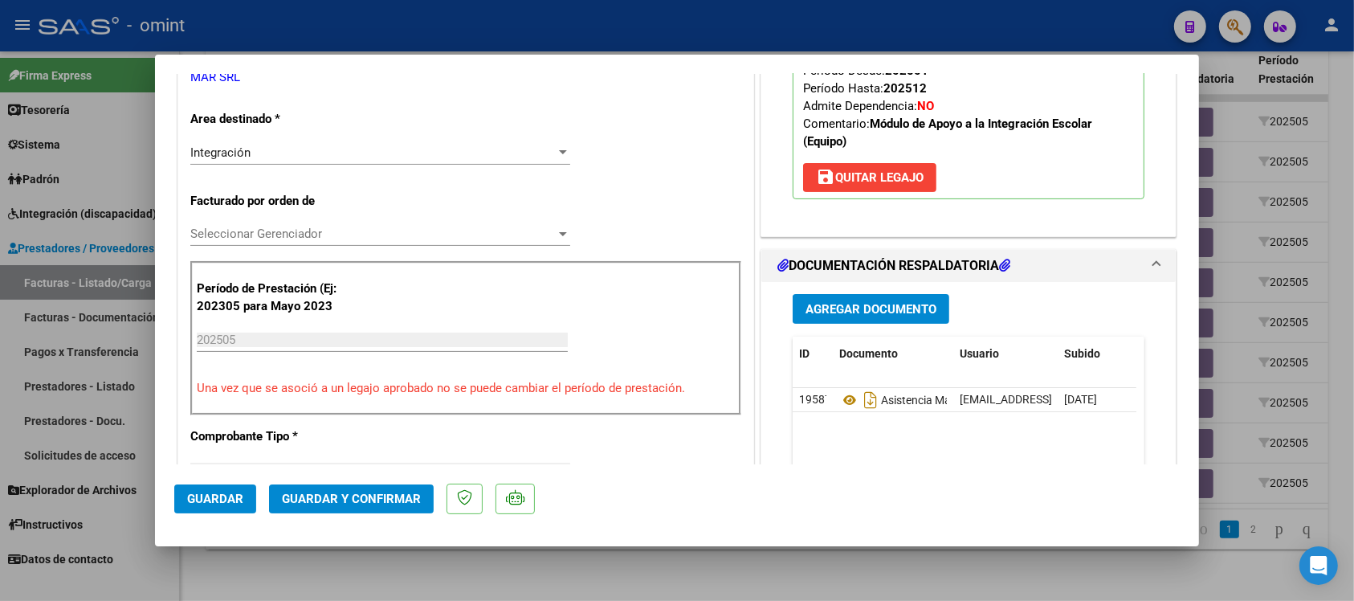
scroll to position [401, 0]
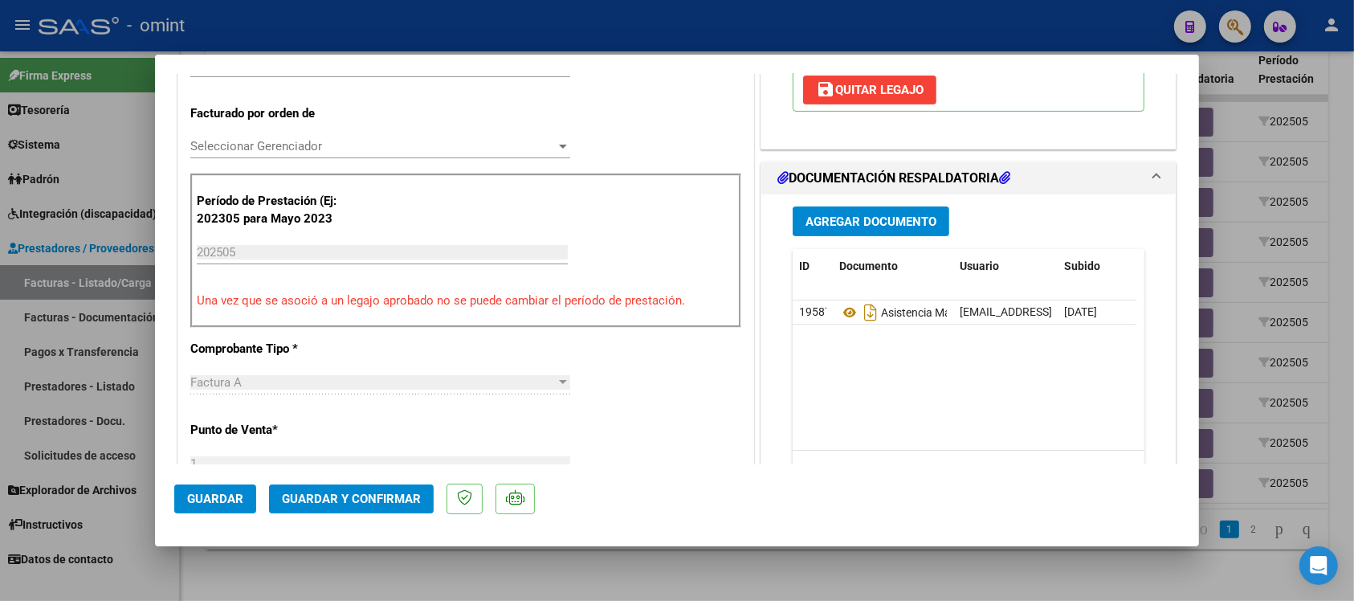
click at [366, 492] on span "Guardar y Confirmar" at bounding box center [351, 498] width 139 height 14
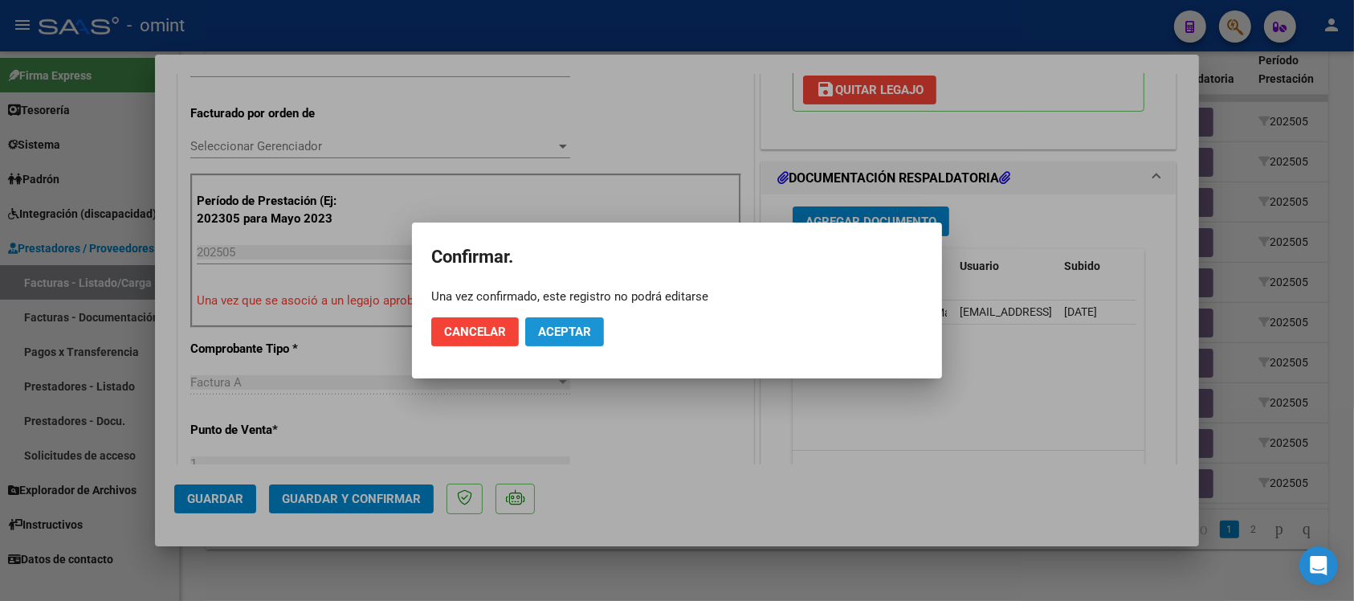
click at [566, 328] on span "Aceptar" at bounding box center [564, 331] width 53 height 14
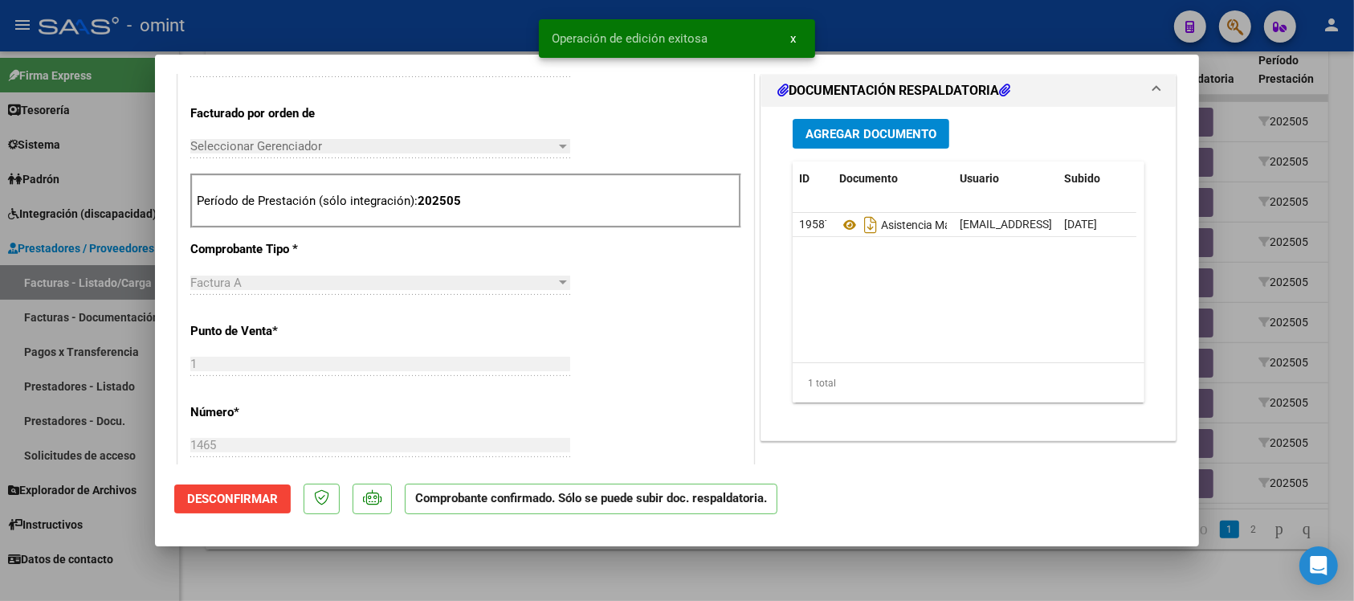
click at [340, 22] on div at bounding box center [677, 300] width 1354 height 601
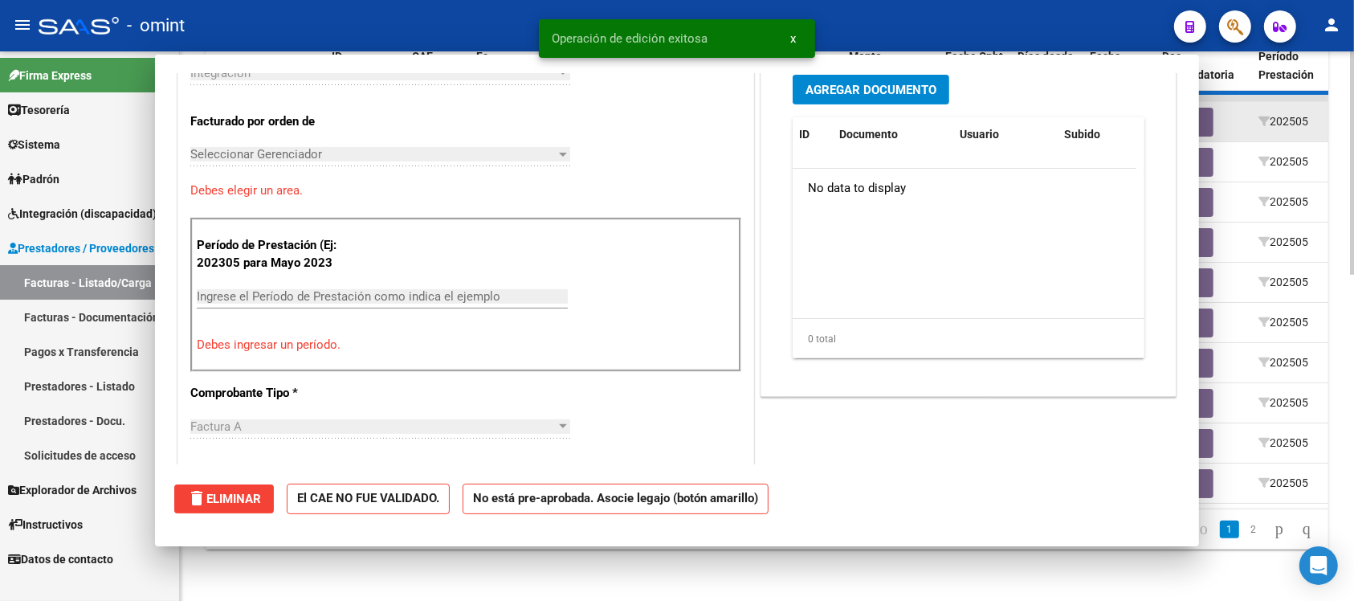
scroll to position [0, 0]
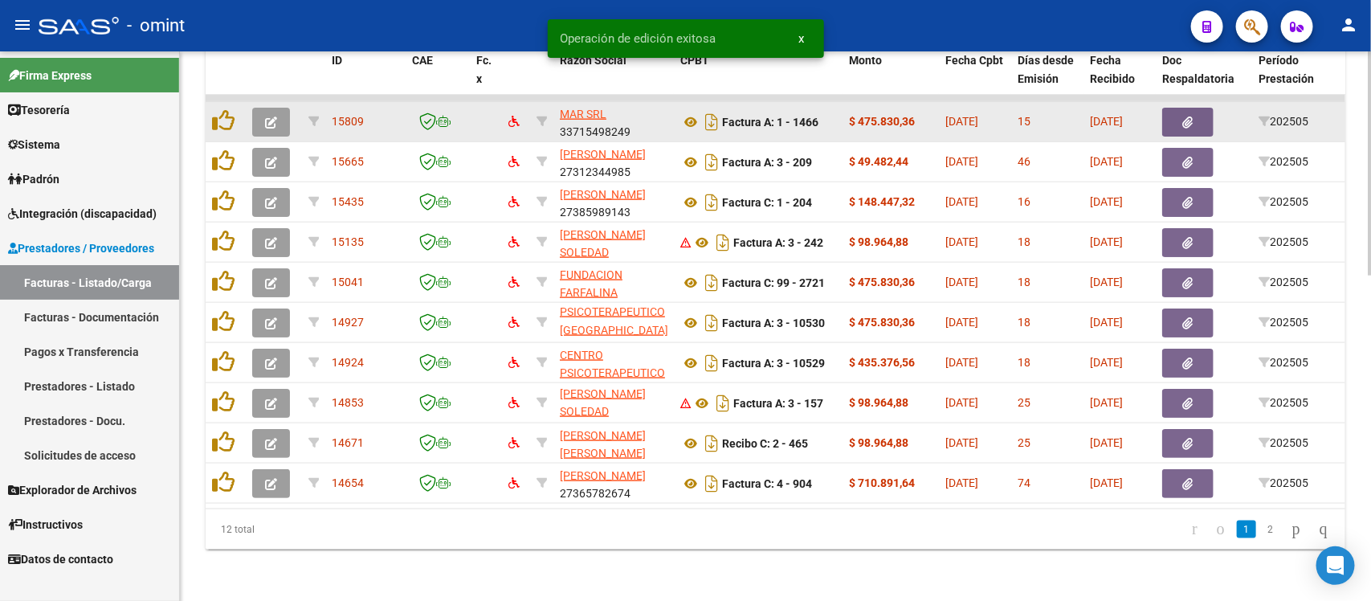
click at [270, 116] on icon "button" at bounding box center [271, 122] width 12 height 12
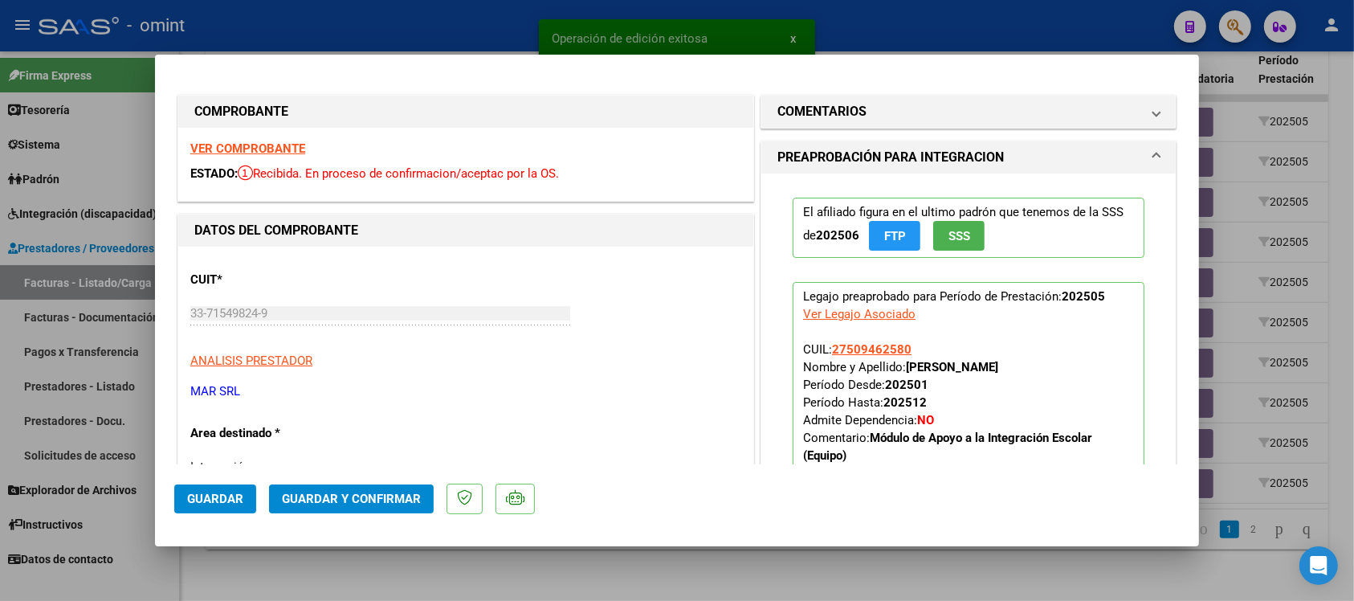
click at [254, 150] on strong "VER COMPROBANTE" at bounding box center [247, 148] width 115 height 14
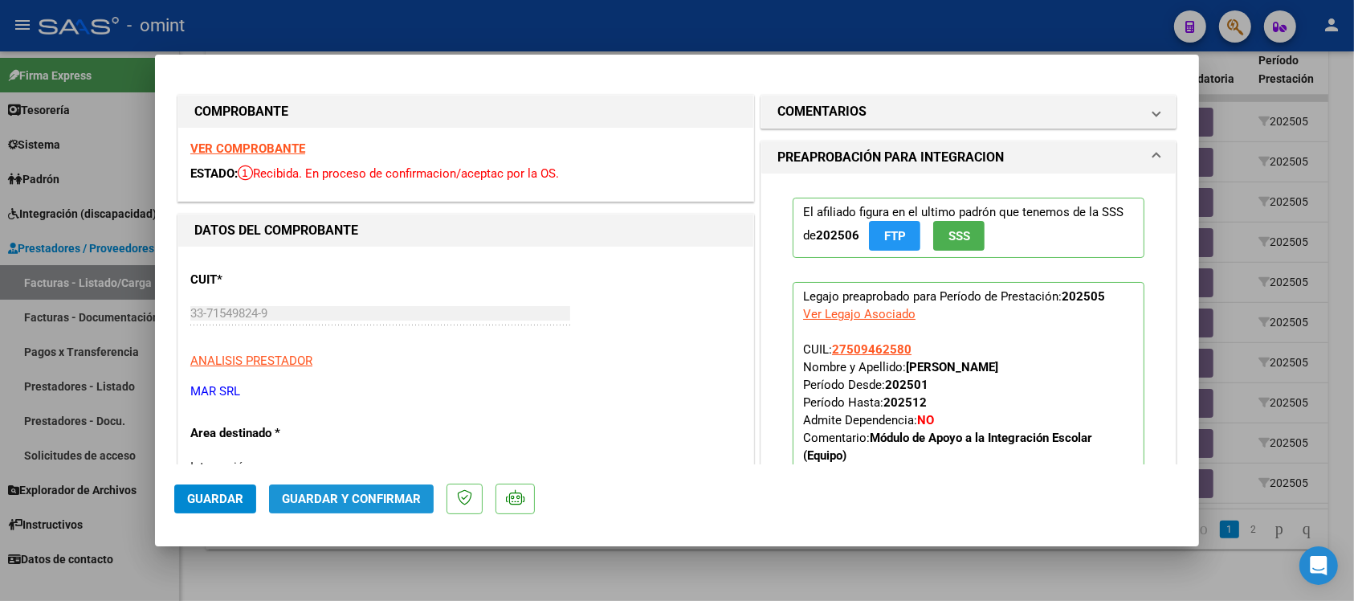
click at [393, 512] on button "Guardar y Confirmar" at bounding box center [351, 498] width 165 height 29
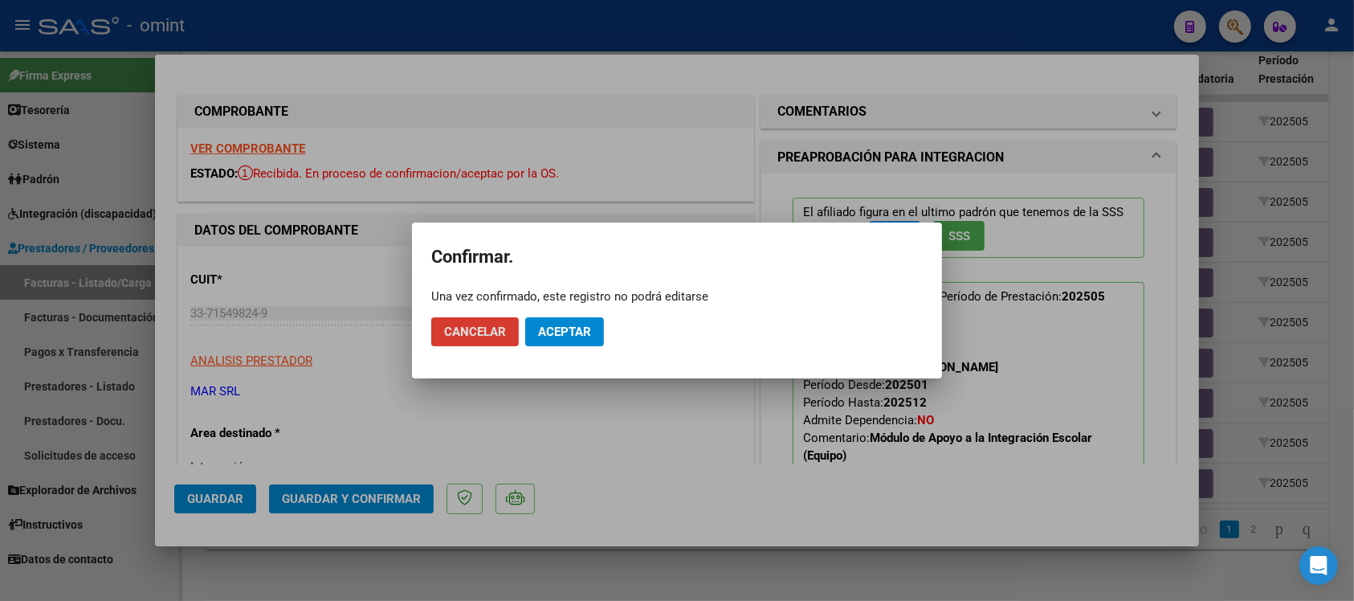
click at [544, 337] on span "Aceptar" at bounding box center [564, 331] width 53 height 14
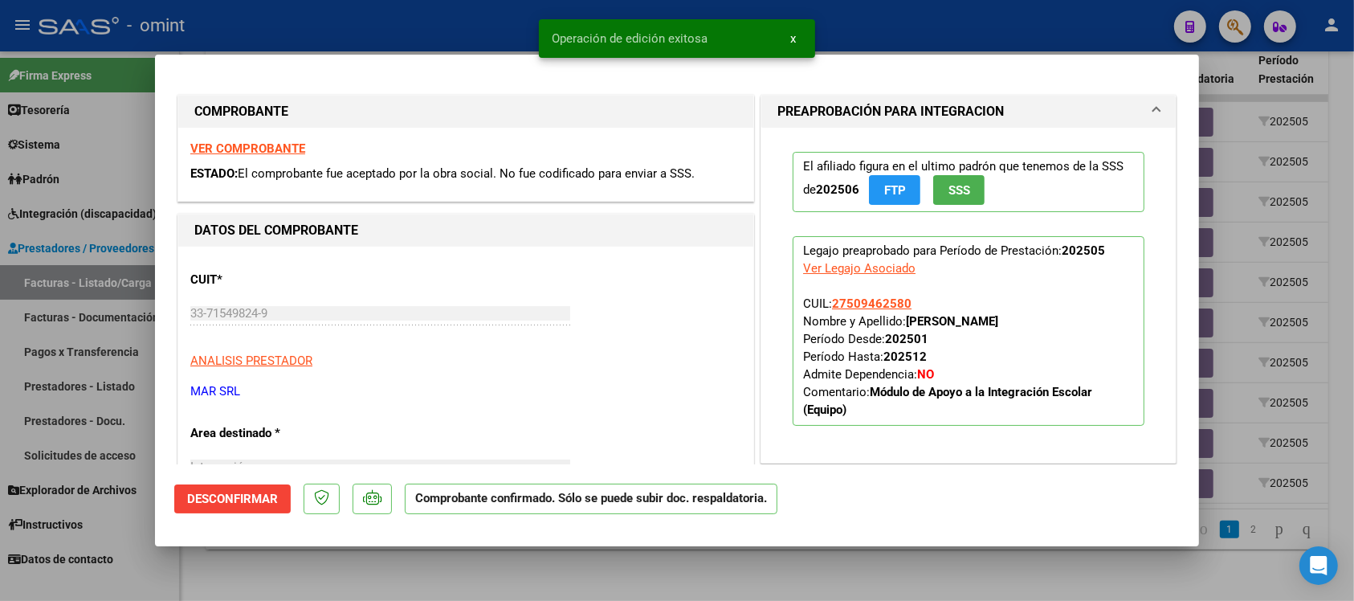
click at [418, 36] on div at bounding box center [677, 300] width 1354 height 601
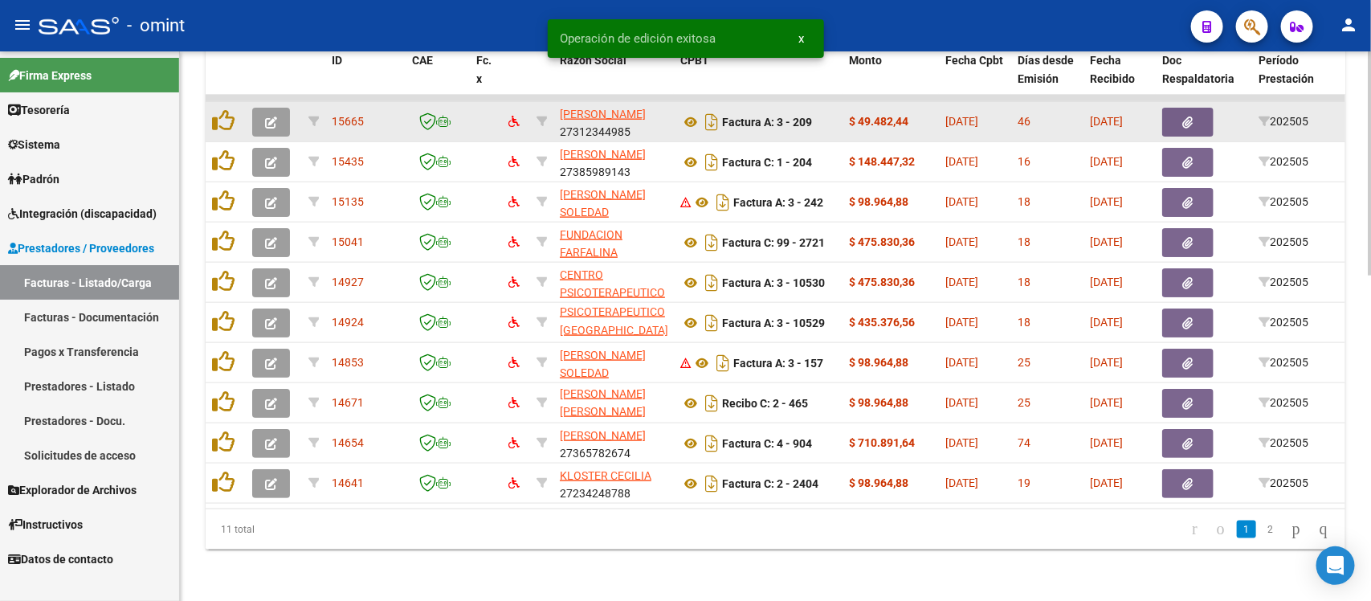
click at [265, 116] on icon "button" at bounding box center [271, 122] width 12 height 12
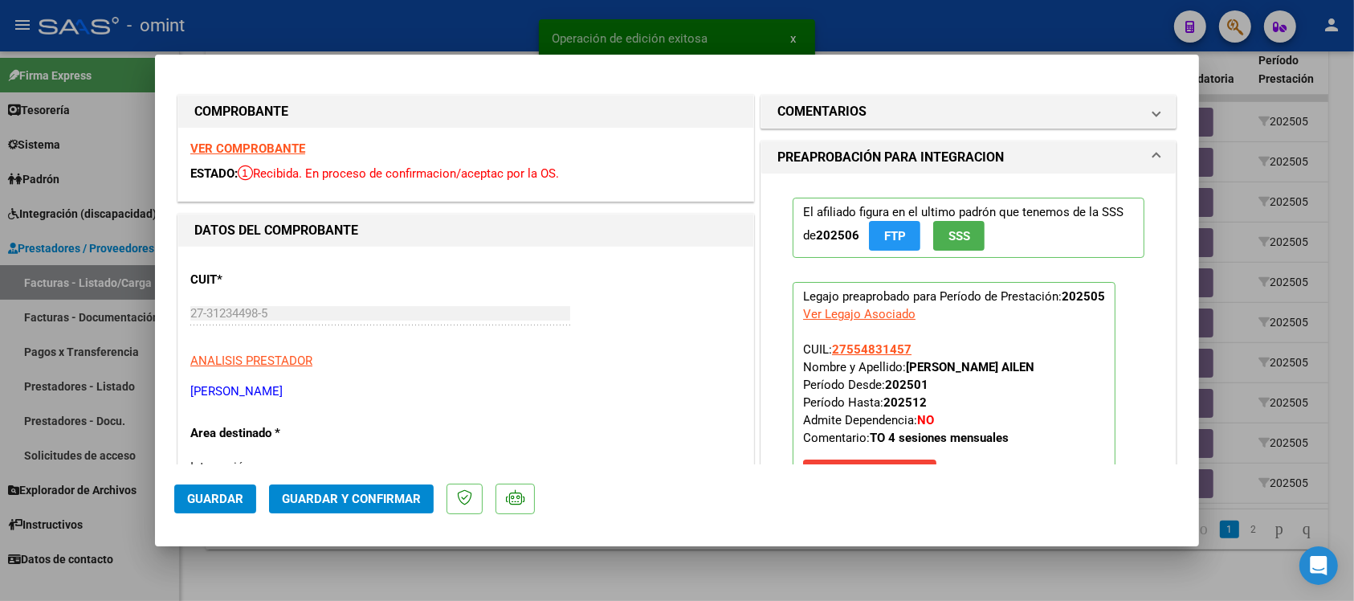
click at [274, 139] on div "VER COMPROBANTE ESTADO: Recibida. En proceso de confirmacion/aceptac por la OS." at bounding box center [465, 164] width 575 height 73
click at [275, 141] on div "VER COMPROBANTE ESTADO: Recibida. En proceso de confirmacion/aceptac por la OS." at bounding box center [465, 164] width 575 height 73
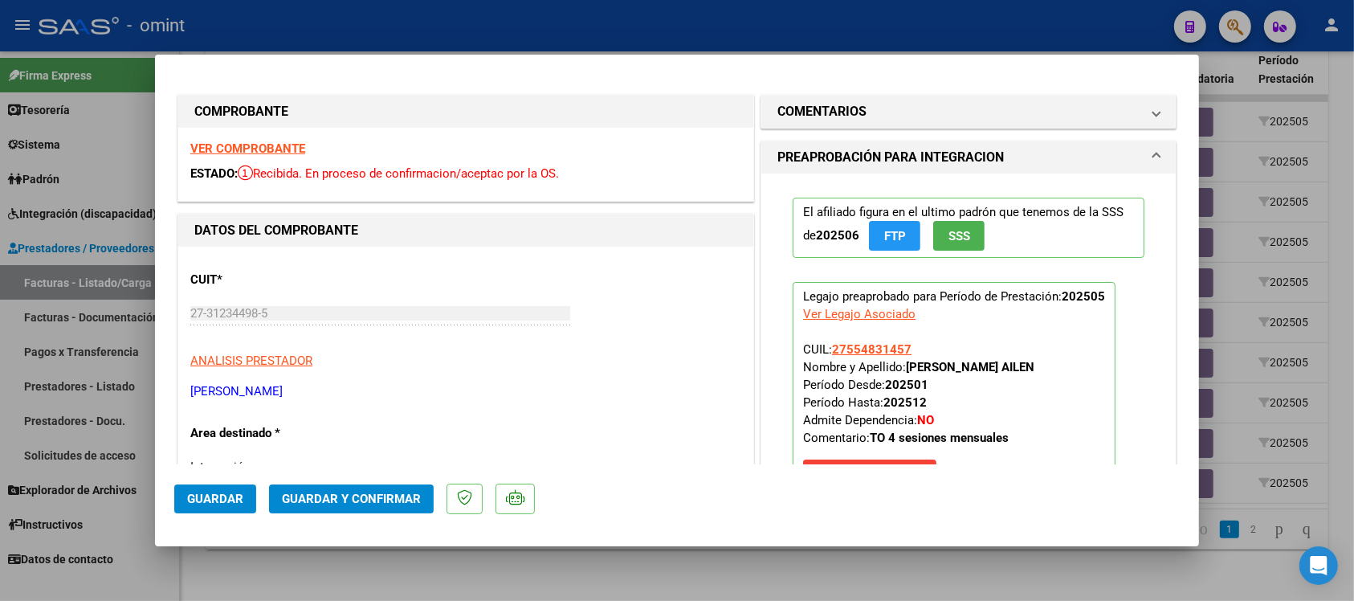
click at [271, 149] on strong "VER COMPROBANTE" at bounding box center [247, 148] width 115 height 14
click at [254, 145] on strong "VER COMPROBANTE" at bounding box center [247, 148] width 115 height 14
click at [375, 495] on span "Guardar y Confirmar" at bounding box center [351, 498] width 139 height 14
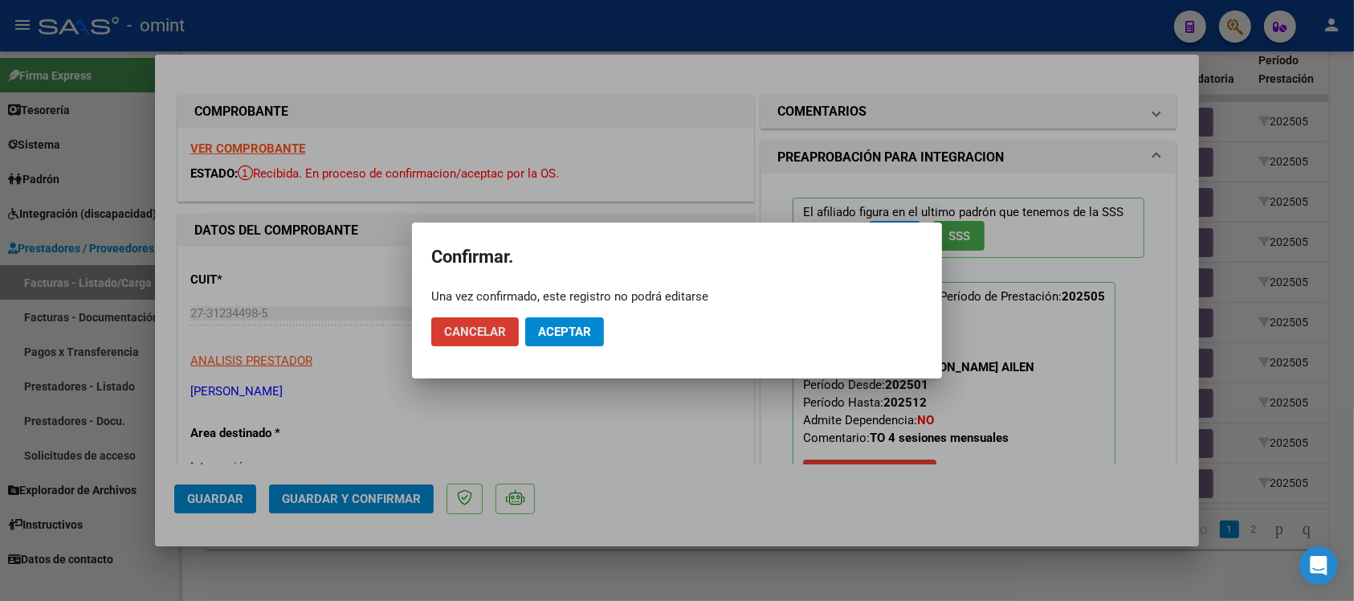
click at [567, 333] on span "Aceptar" at bounding box center [564, 331] width 53 height 14
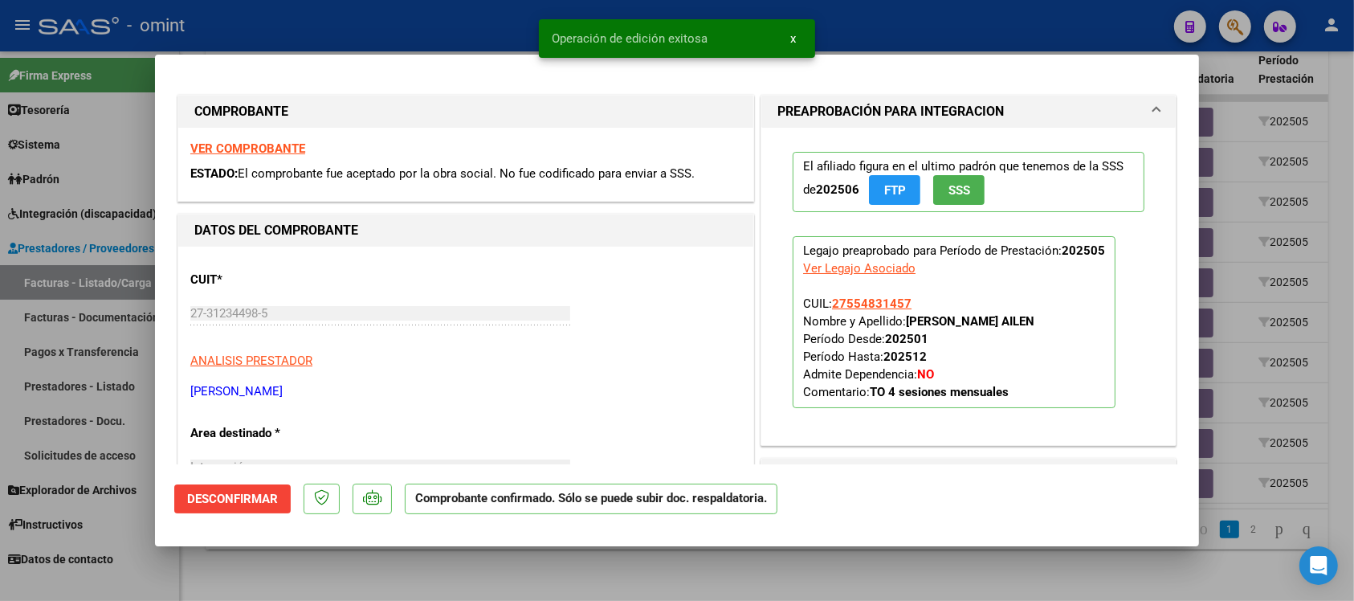
click at [387, 31] on div at bounding box center [677, 300] width 1354 height 601
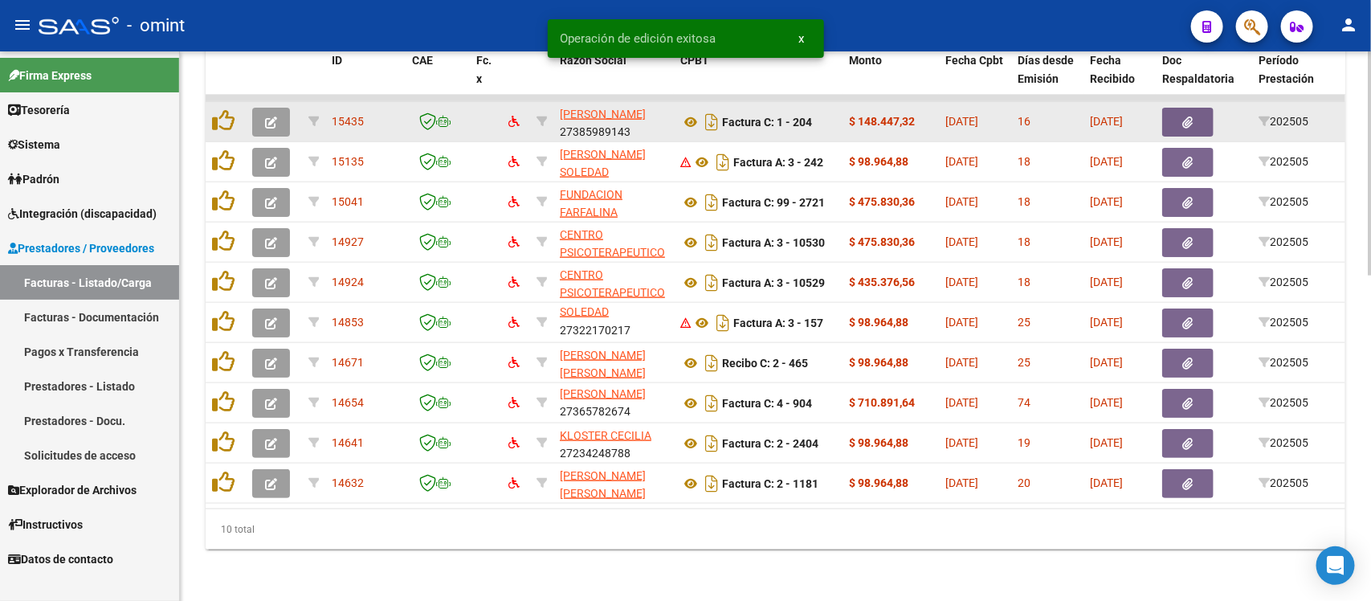
click at [282, 108] on button "button" at bounding box center [271, 122] width 38 height 29
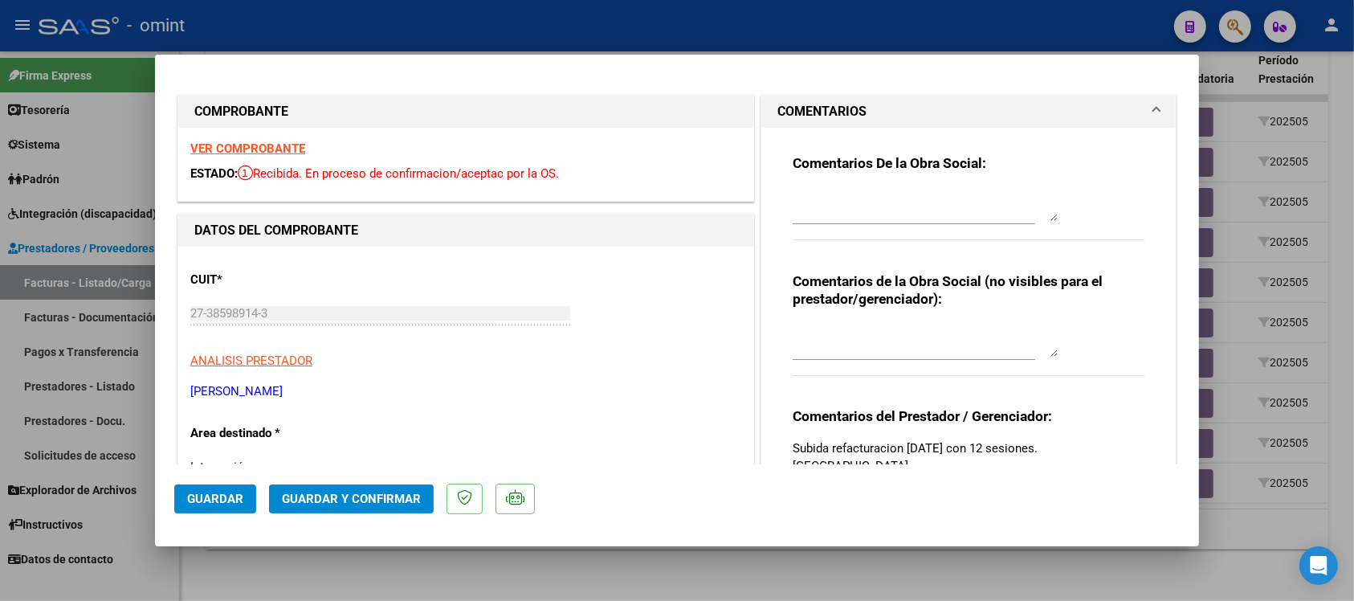
click at [273, 153] on strong "VER COMPROBANTE" at bounding box center [247, 148] width 115 height 14
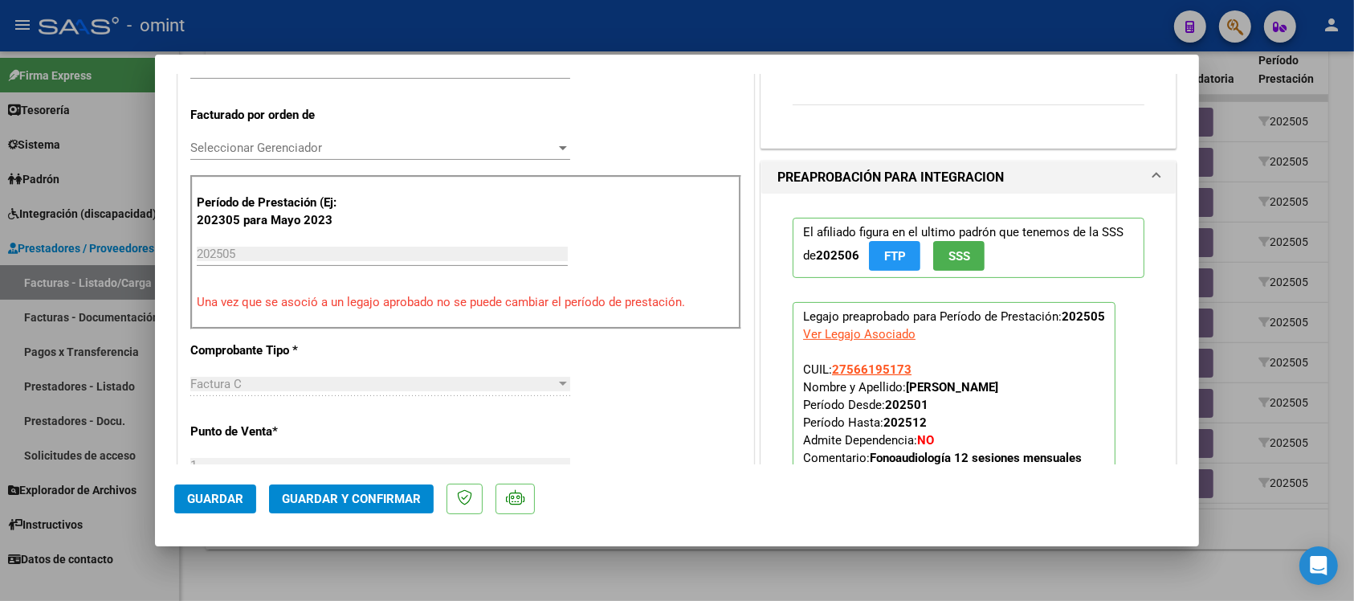
scroll to position [401, 0]
click at [395, 491] on span "Guardar y Confirmar" at bounding box center [351, 498] width 139 height 14
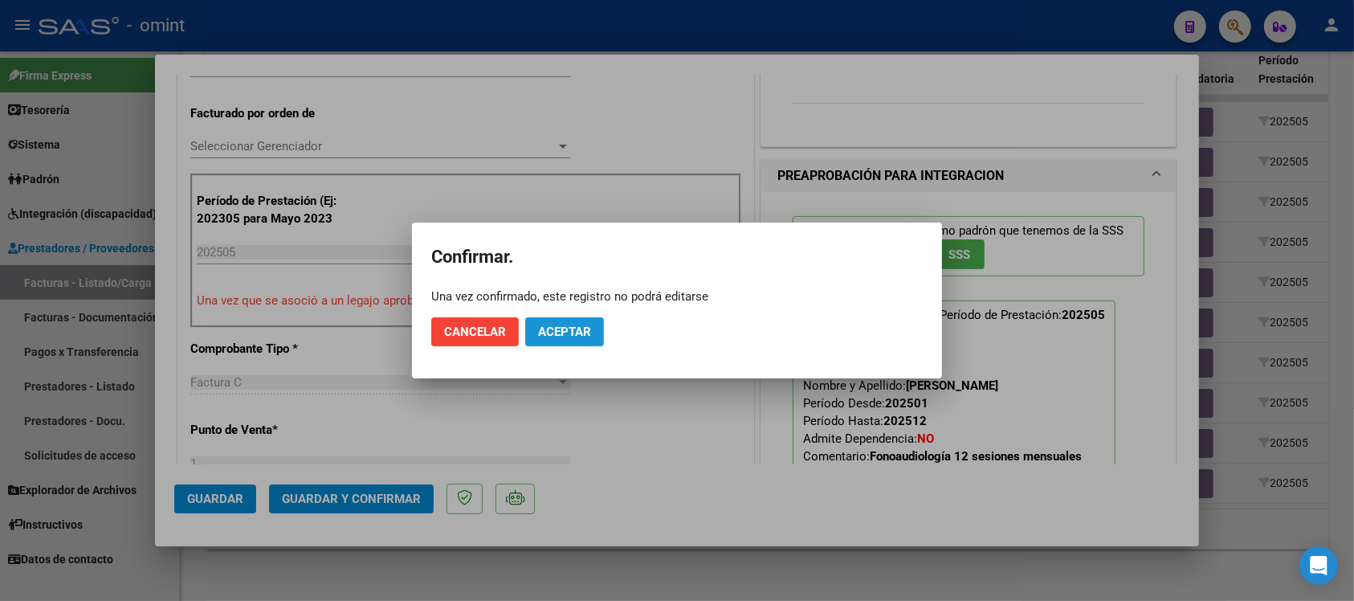
click at [563, 331] on span "Aceptar" at bounding box center [564, 331] width 53 height 14
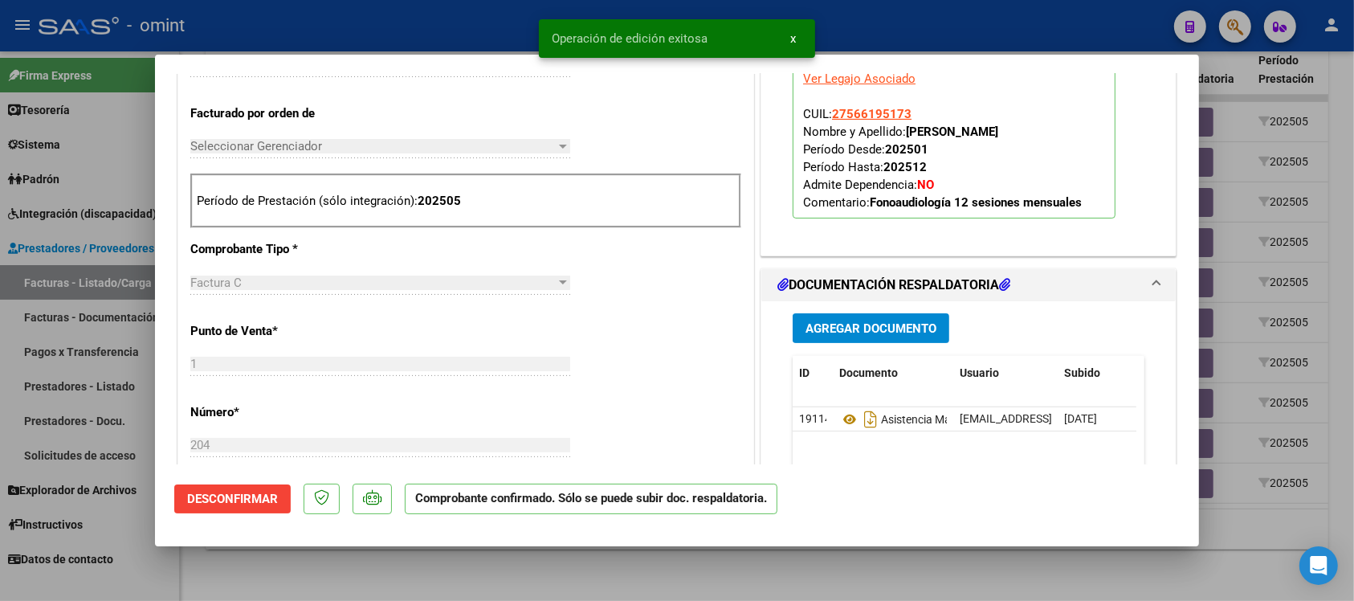
click at [371, 18] on div at bounding box center [677, 300] width 1354 height 601
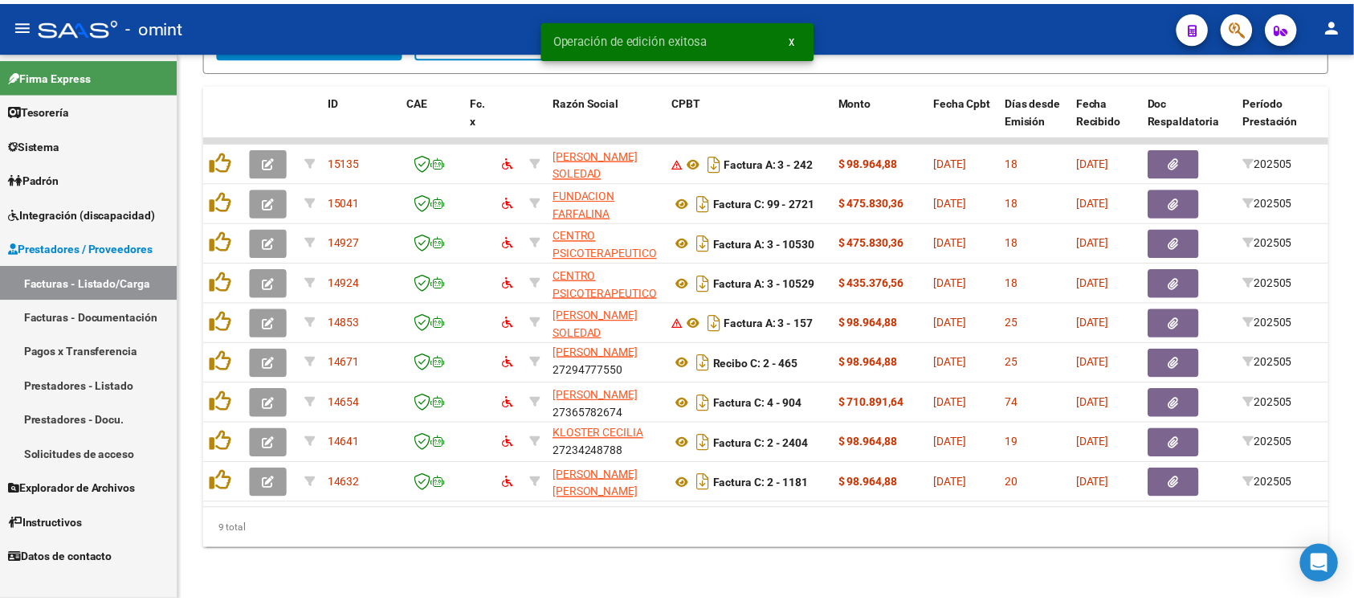
scroll to position [756, 0]
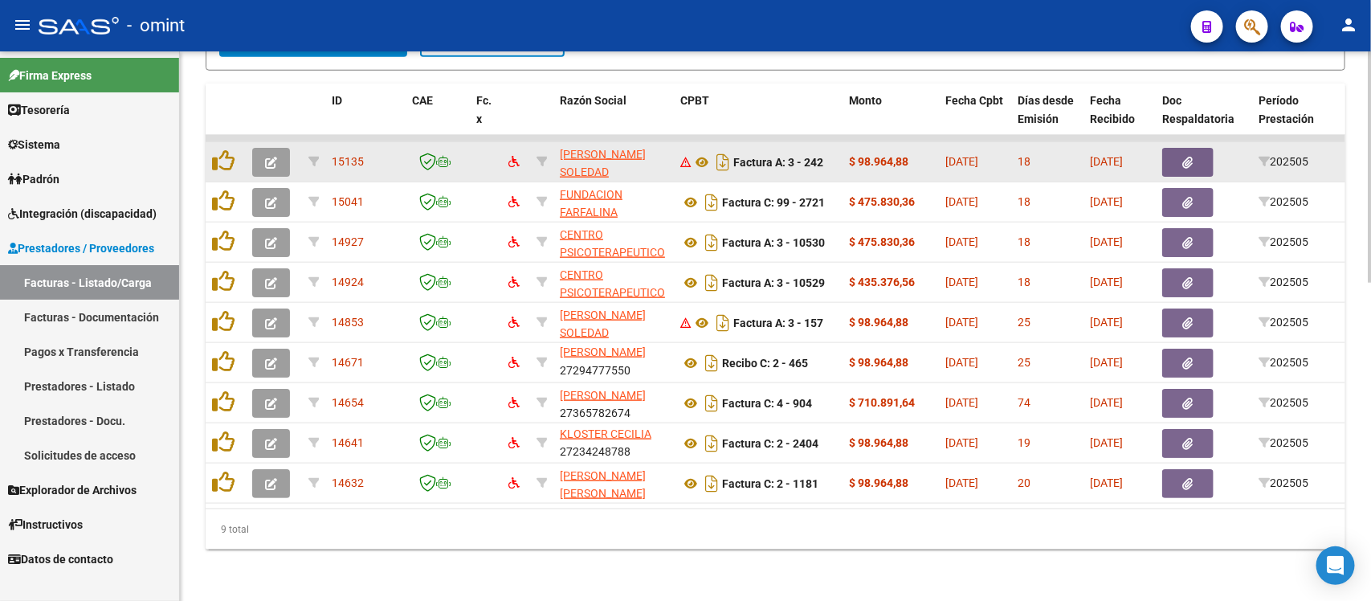
click at [285, 142] on datatable-body-cell at bounding box center [274, 161] width 56 height 39
click at [283, 148] on button "button" at bounding box center [271, 162] width 38 height 29
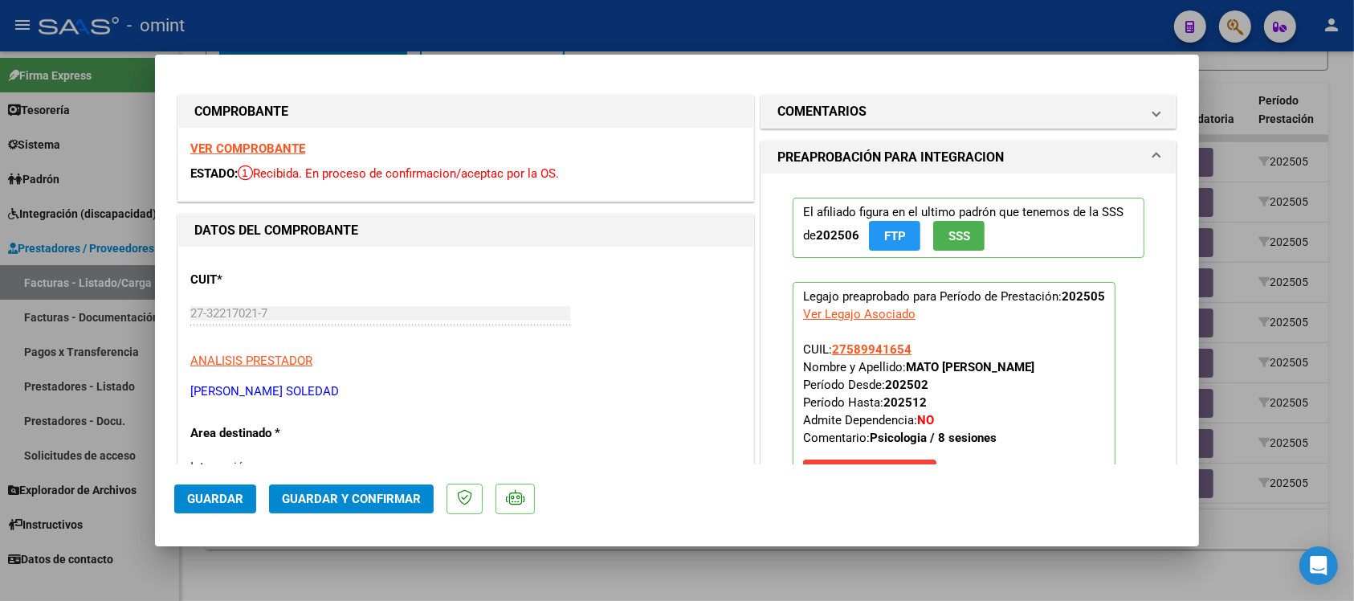
click at [279, 155] on strong "VER COMPROBANTE" at bounding box center [247, 148] width 115 height 14
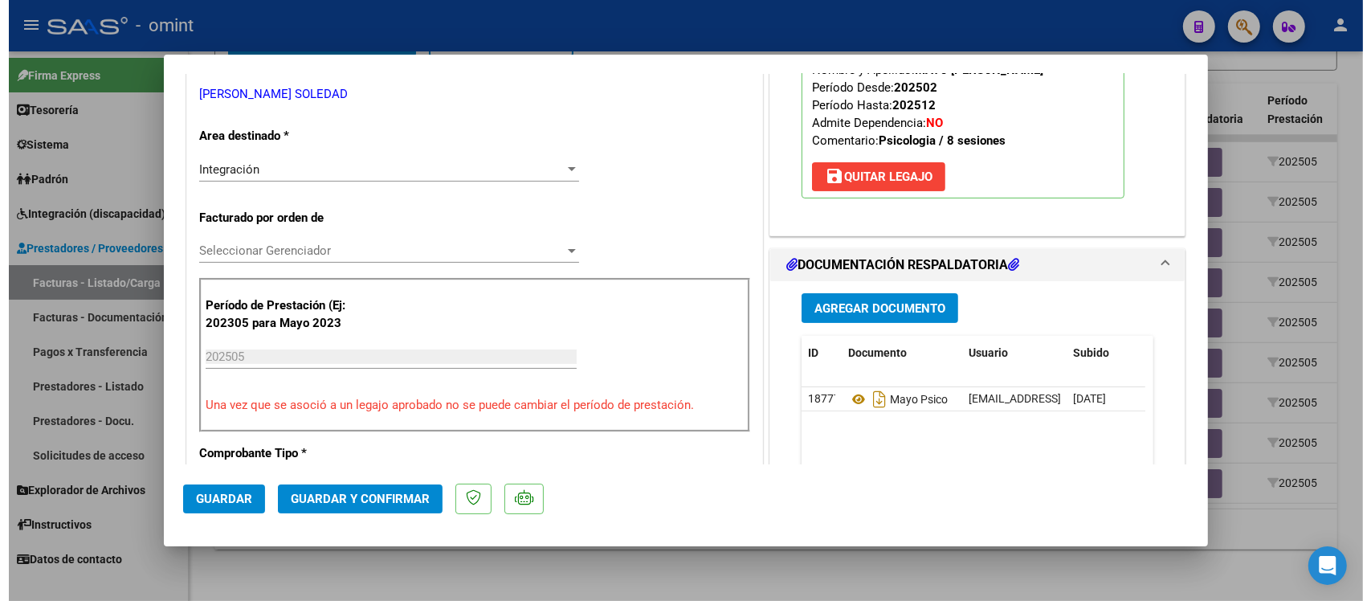
scroll to position [301, 0]
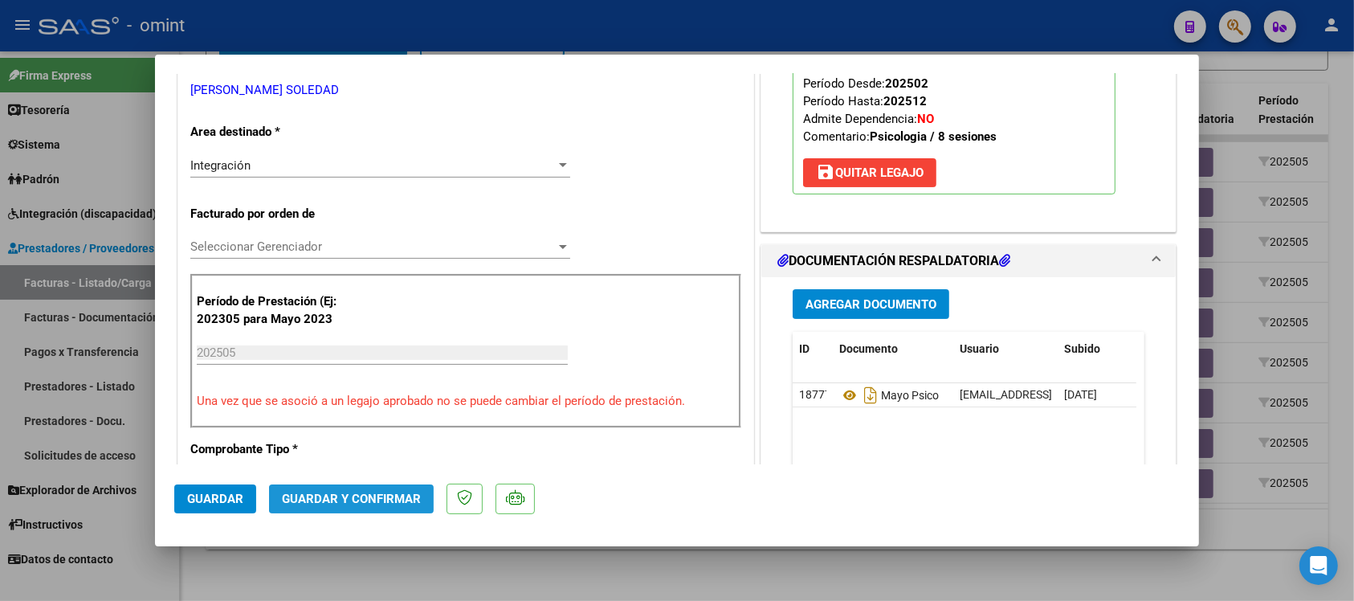
click at [387, 491] on span "Guardar y Confirmar" at bounding box center [351, 498] width 139 height 14
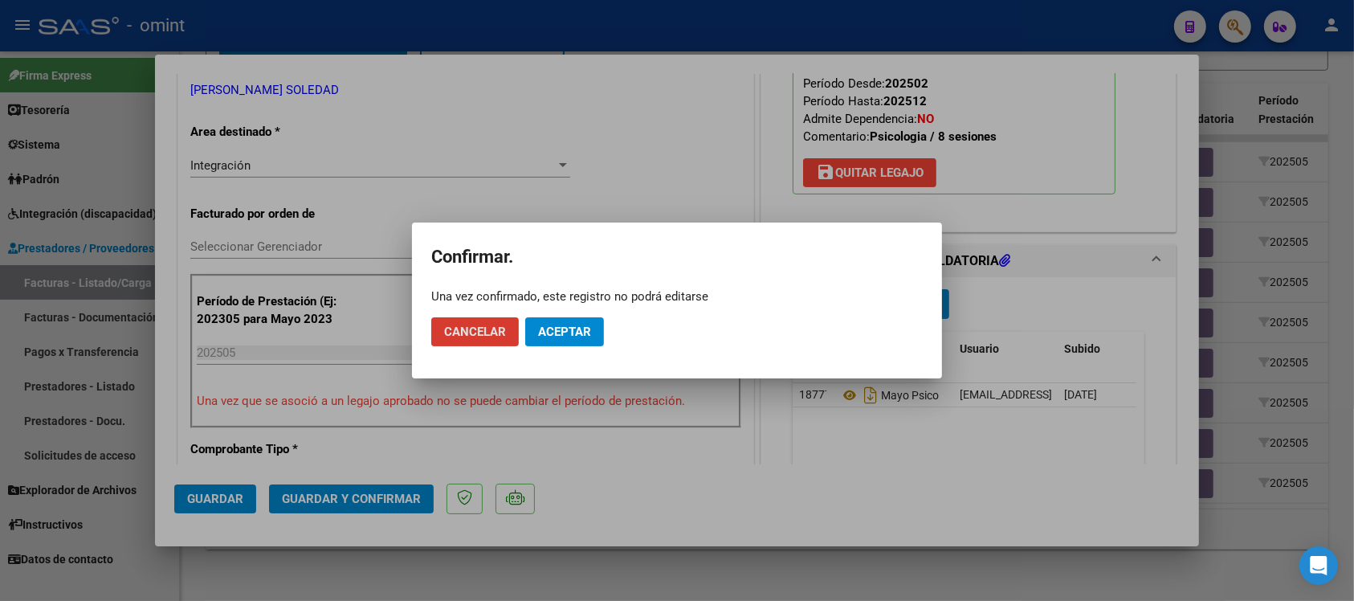
click at [562, 323] on button "Aceptar" at bounding box center [564, 331] width 79 height 29
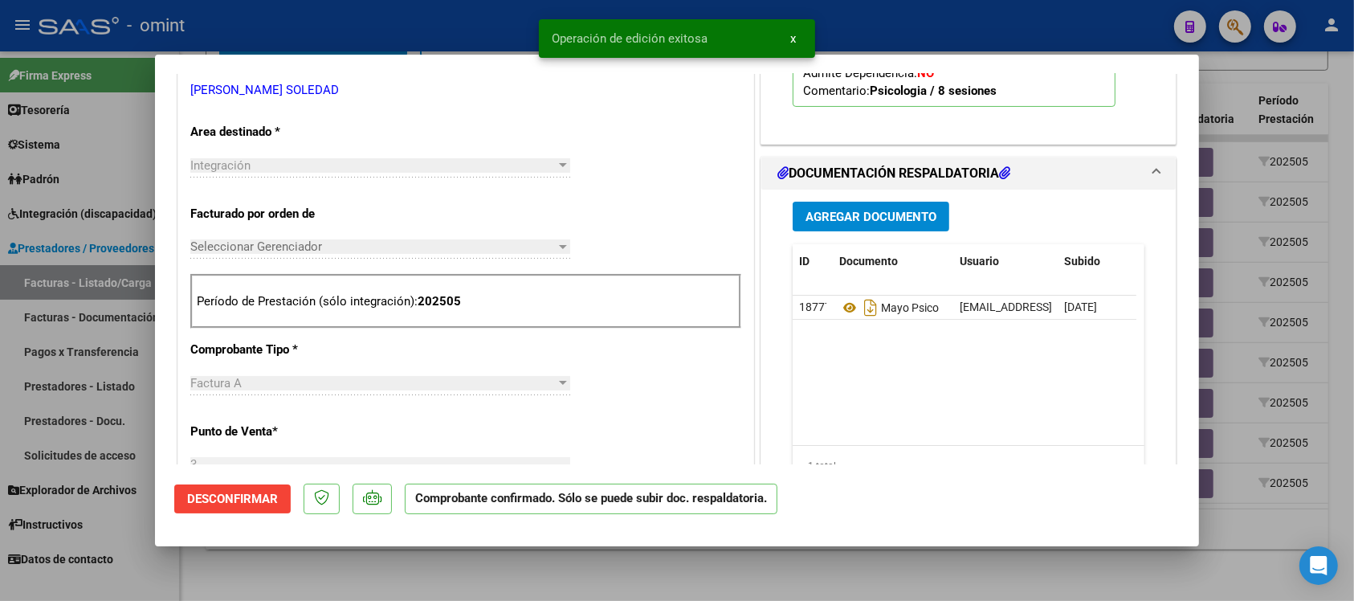
click at [480, 38] on div at bounding box center [677, 300] width 1354 height 601
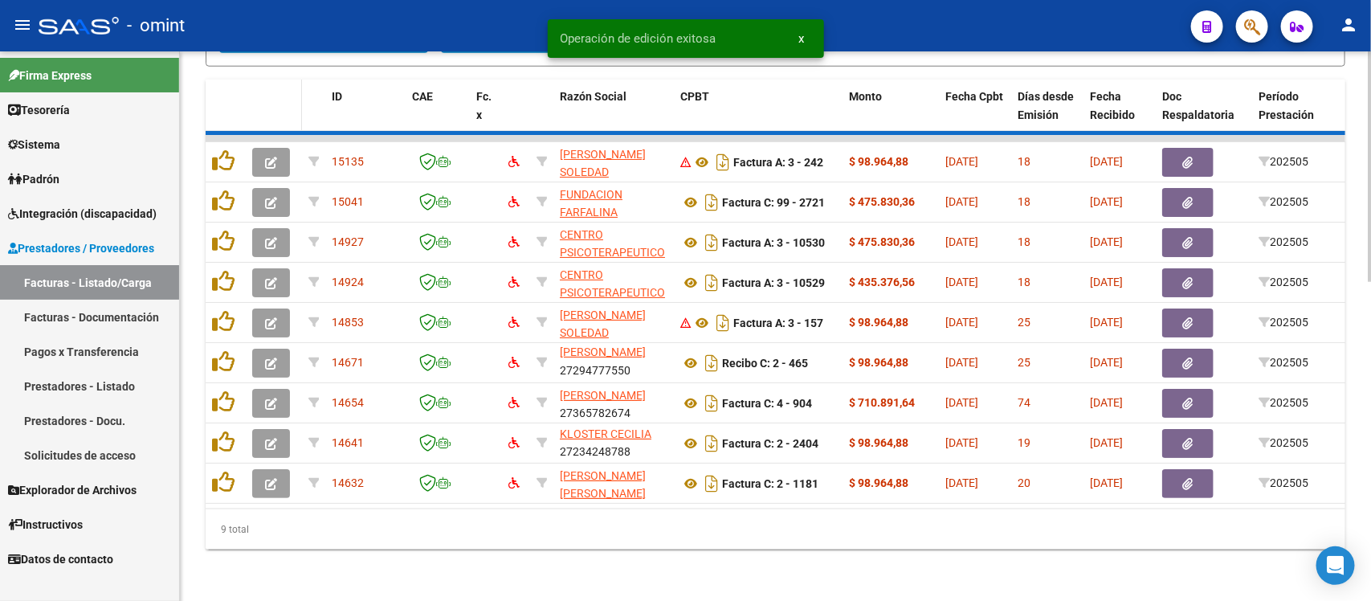
scroll to position [715, 0]
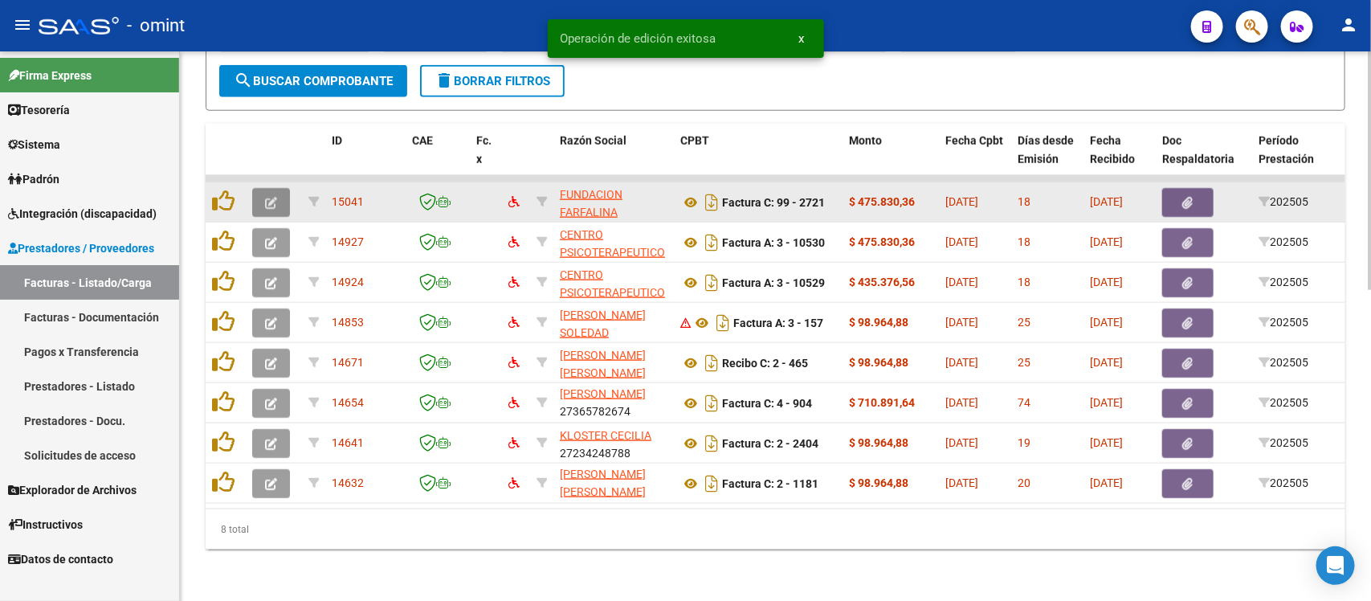
click at [275, 197] on icon "button" at bounding box center [271, 203] width 12 height 12
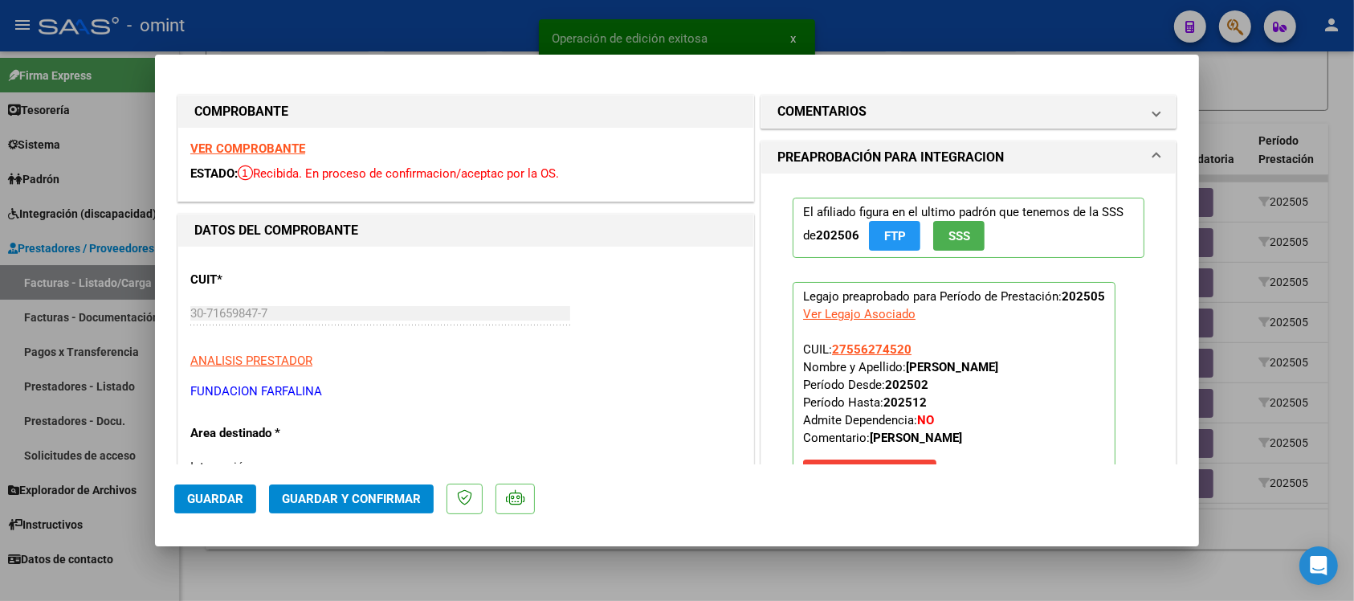
click at [278, 145] on strong "VER COMPROBANTE" at bounding box center [247, 148] width 115 height 14
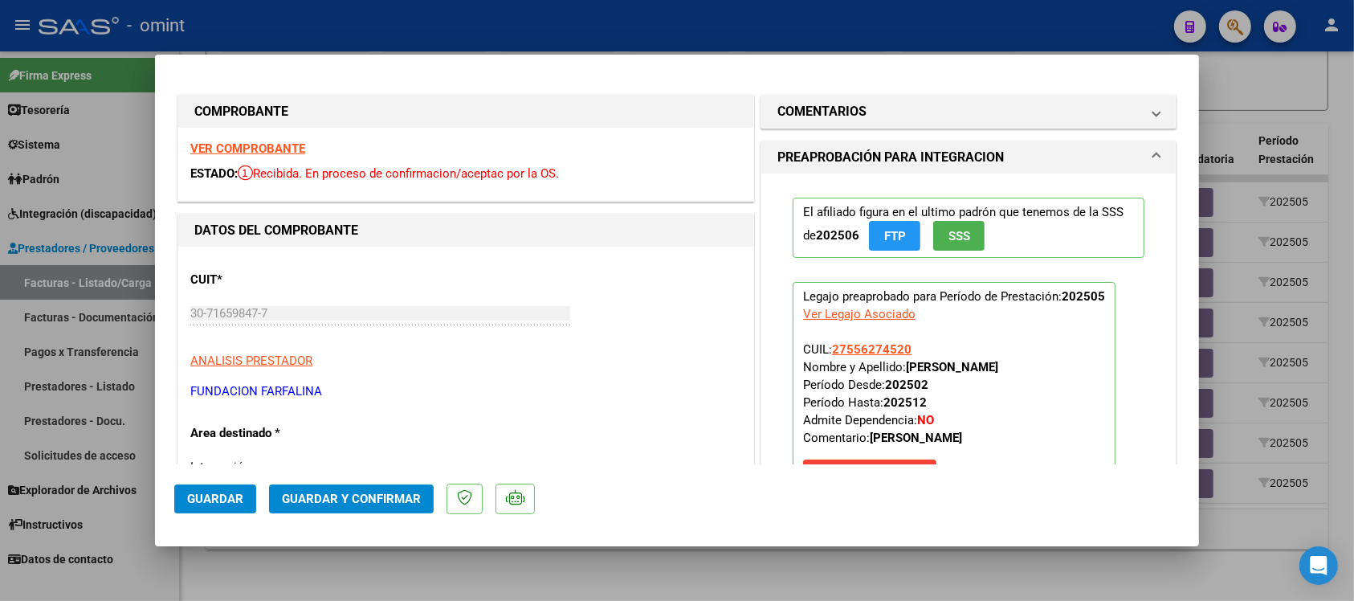
click at [270, 151] on strong "VER COMPROBANTE" at bounding box center [247, 148] width 115 height 14
click at [370, 495] on span "Guardar y Confirmar" at bounding box center [351, 498] width 139 height 14
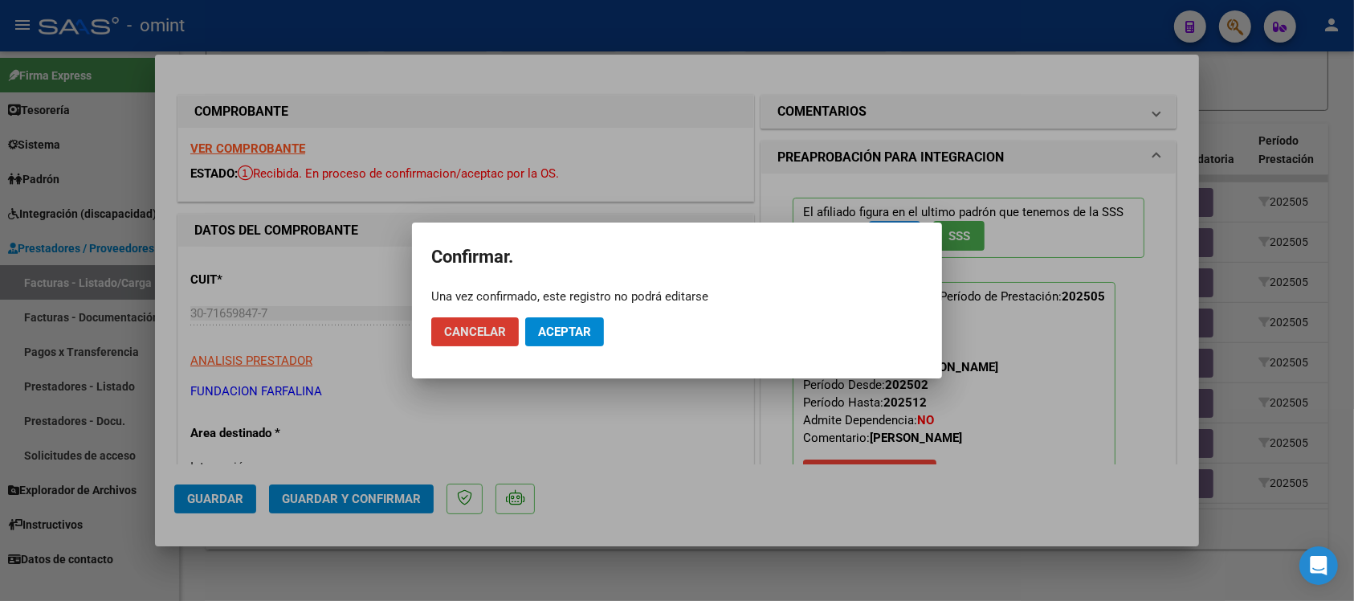
click at [569, 348] on mat-dialog-actions "Cancelar Aceptar" at bounding box center [676, 331] width 491 height 55
click at [569, 333] on span "Aceptar" at bounding box center [564, 331] width 53 height 14
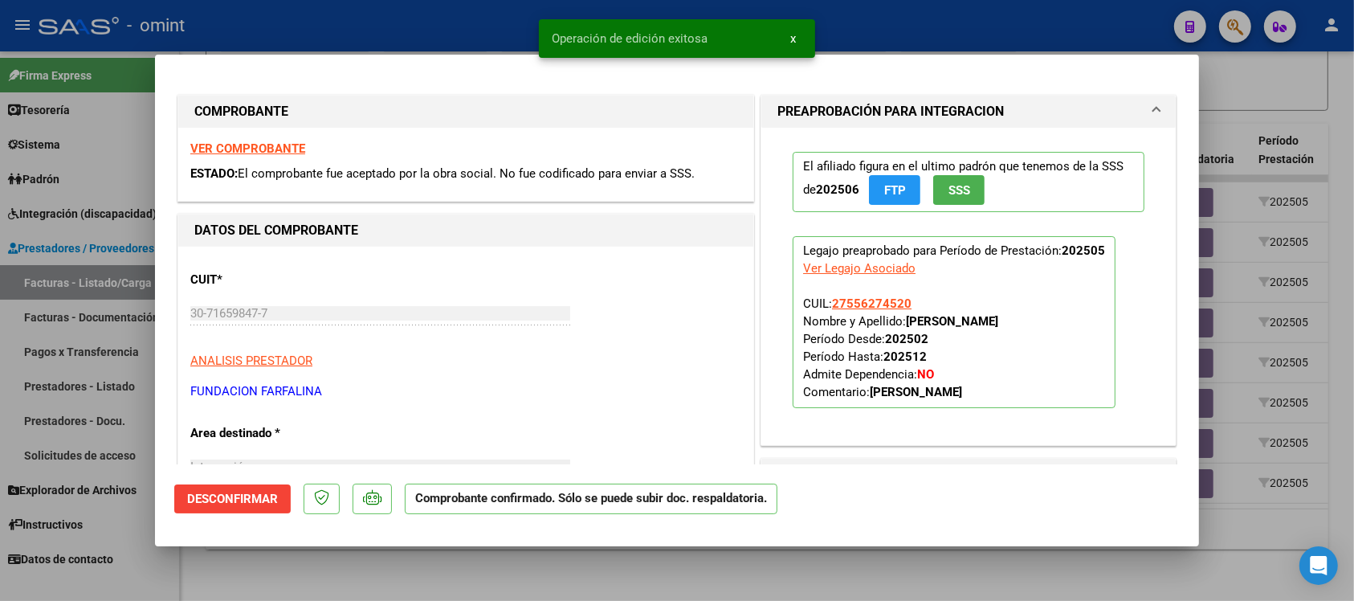
click at [482, 32] on div at bounding box center [677, 300] width 1354 height 601
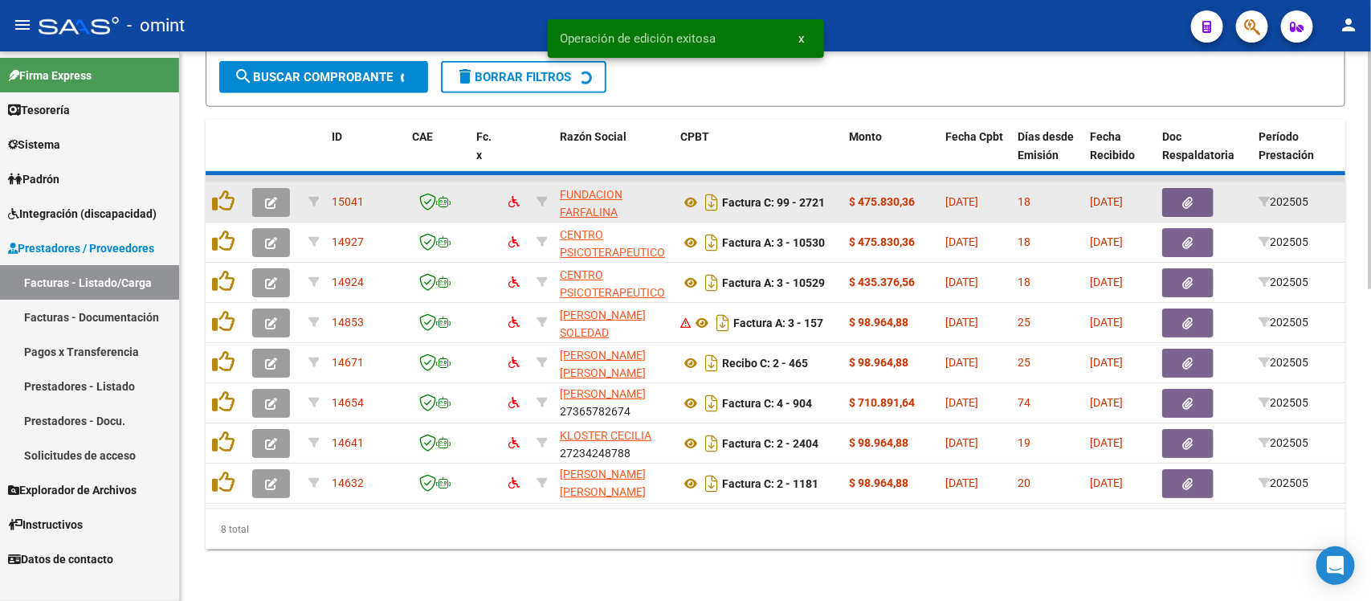
scroll to position [675, 0]
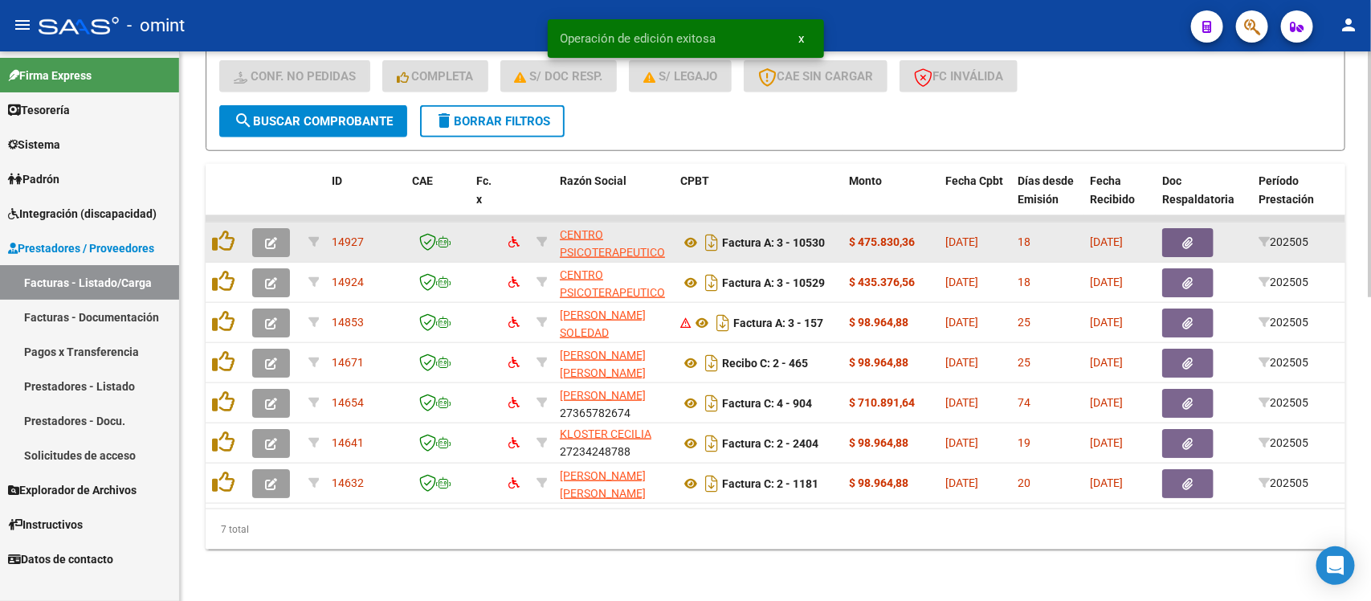
click at [266, 228] on button "button" at bounding box center [271, 242] width 38 height 29
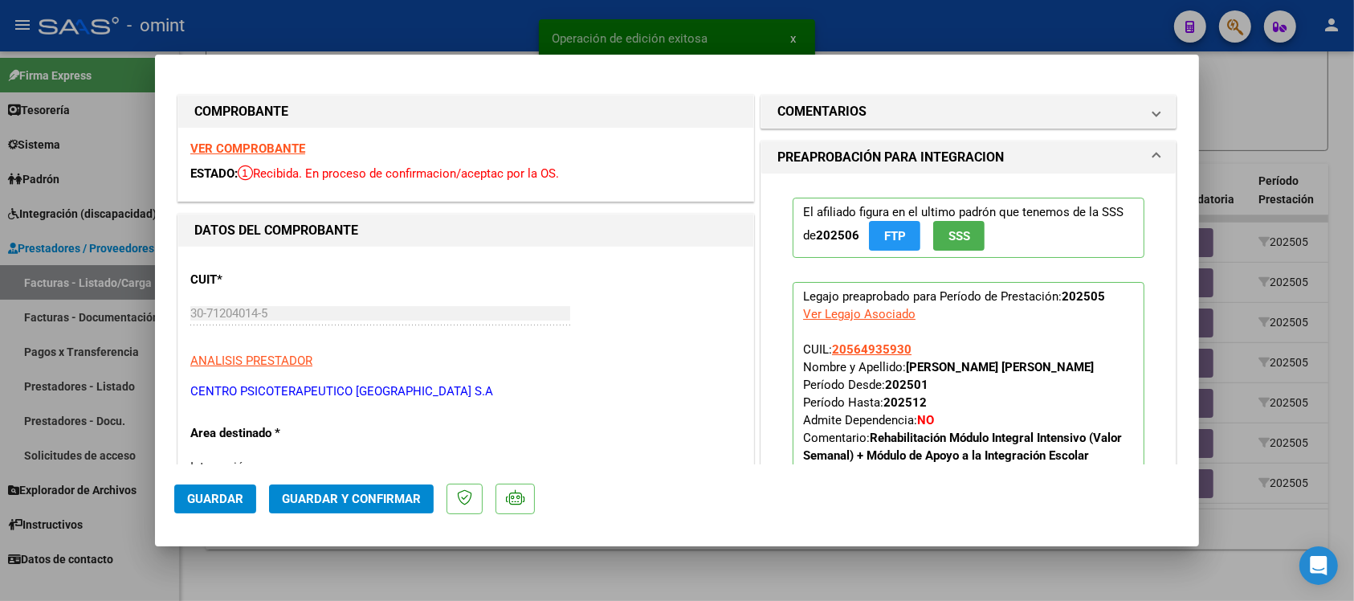
click at [281, 137] on div "VER COMPROBANTE ESTADO: Recibida. En proceso de confirmacion/aceptac por la OS." at bounding box center [465, 164] width 575 height 73
click at [286, 141] on strong "VER COMPROBANTE" at bounding box center [247, 148] width 115 height 14
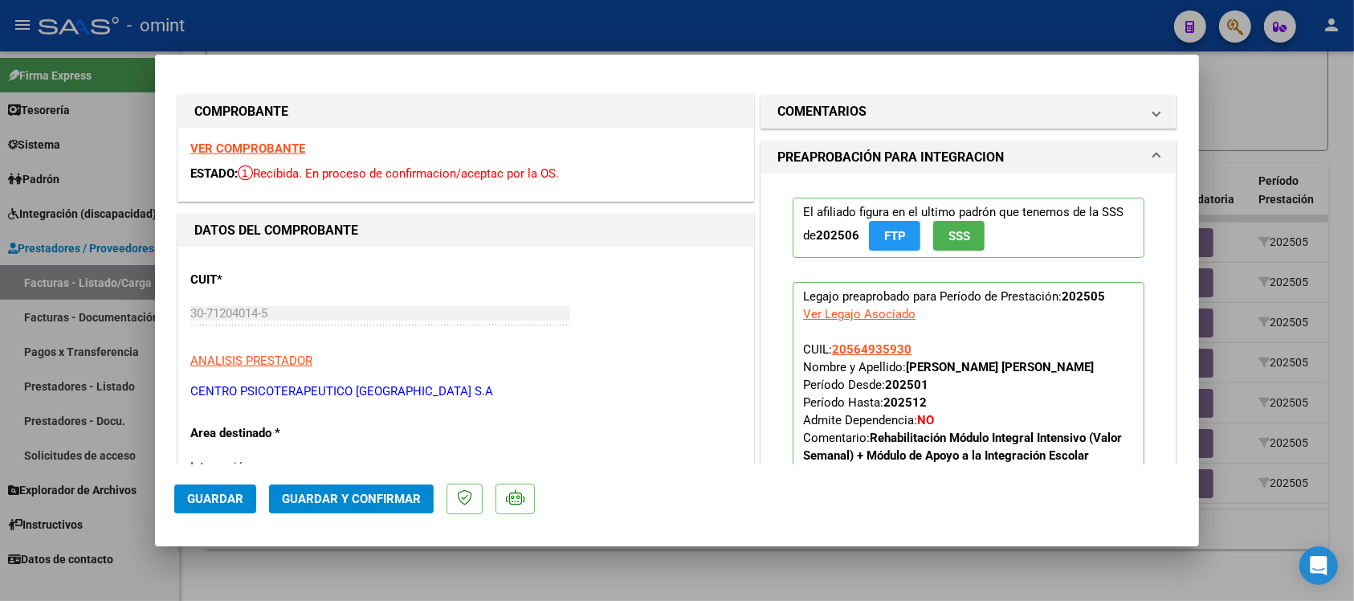
click at [356, 499] on span "Guardar y Confirmar" at bounding box center [351, 498] width 139 height 14
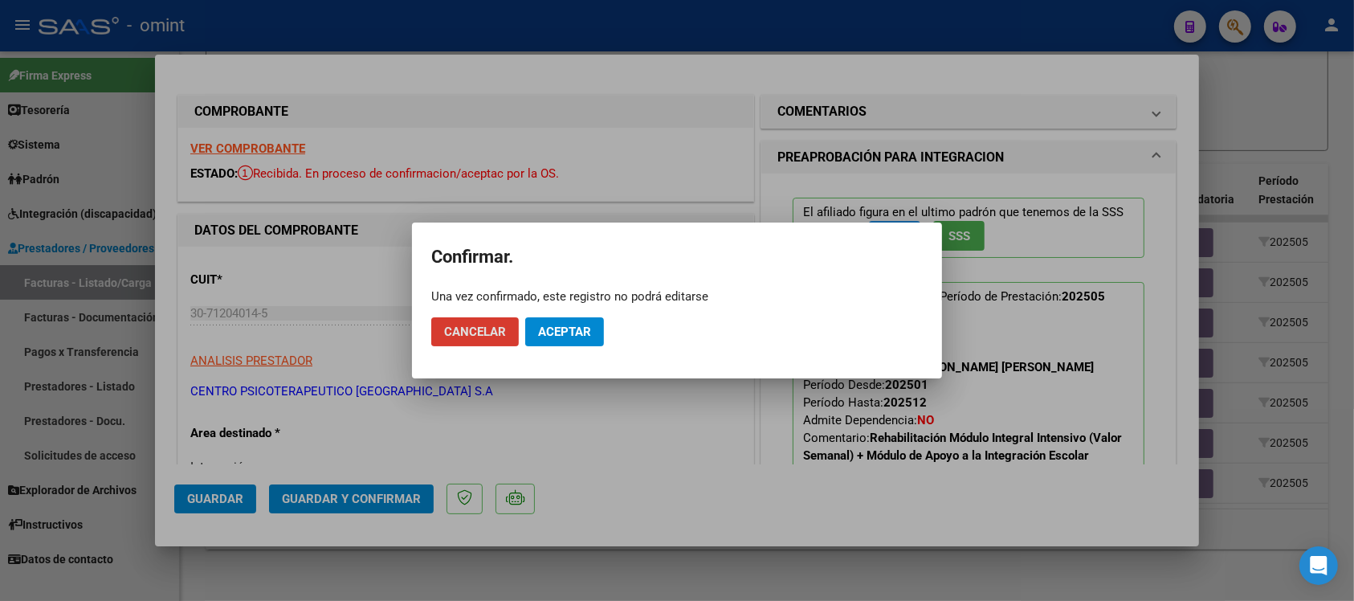
click at [550, 323] on button "Aceptar" at bounding box center [564, 331] width 79 height 29
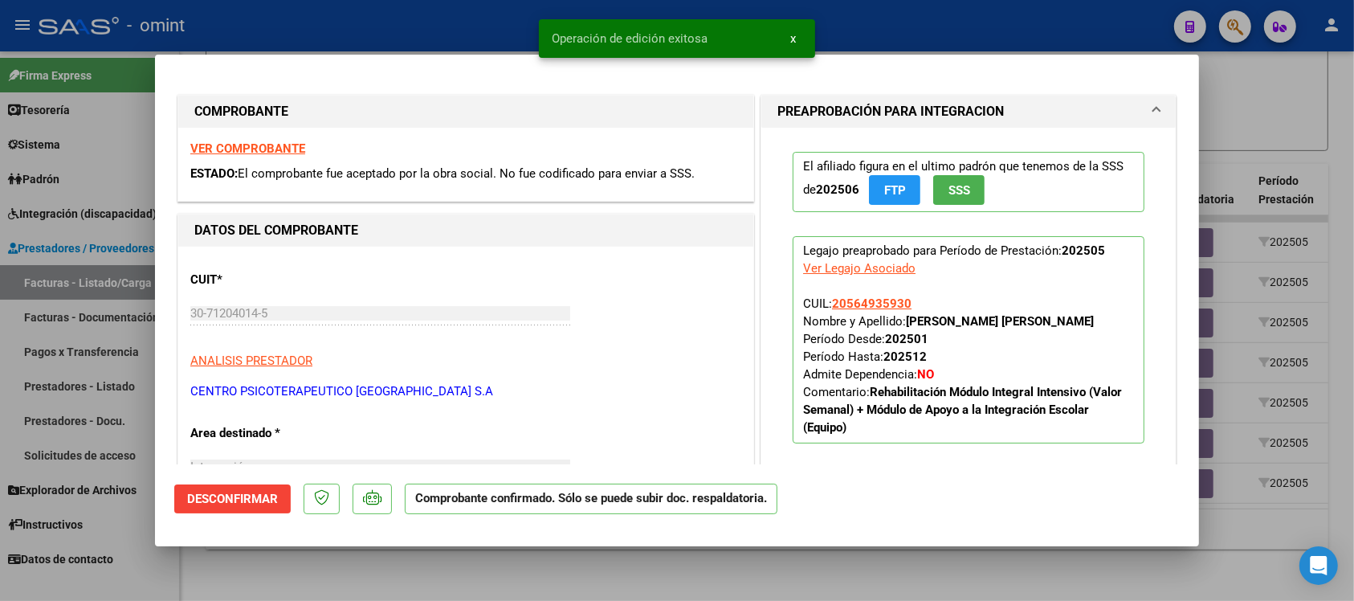
click at [408, 16] on div at bounding box center [677, 300] width 1354 height 601
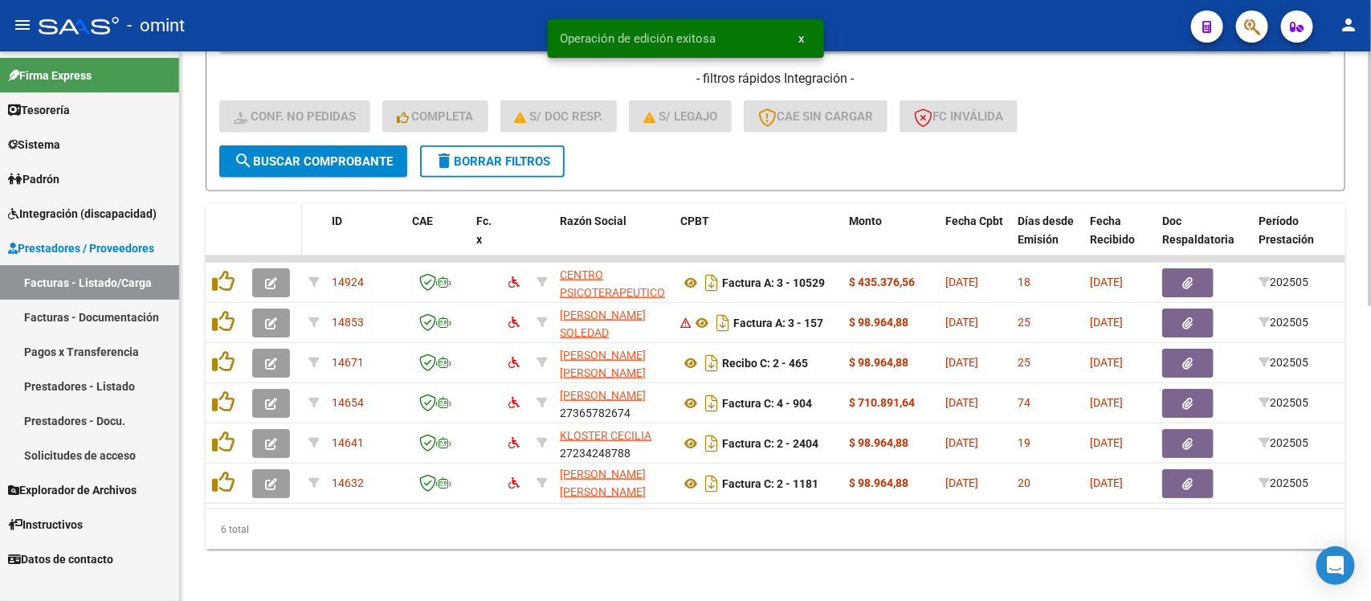
scroll to position [21, 0]
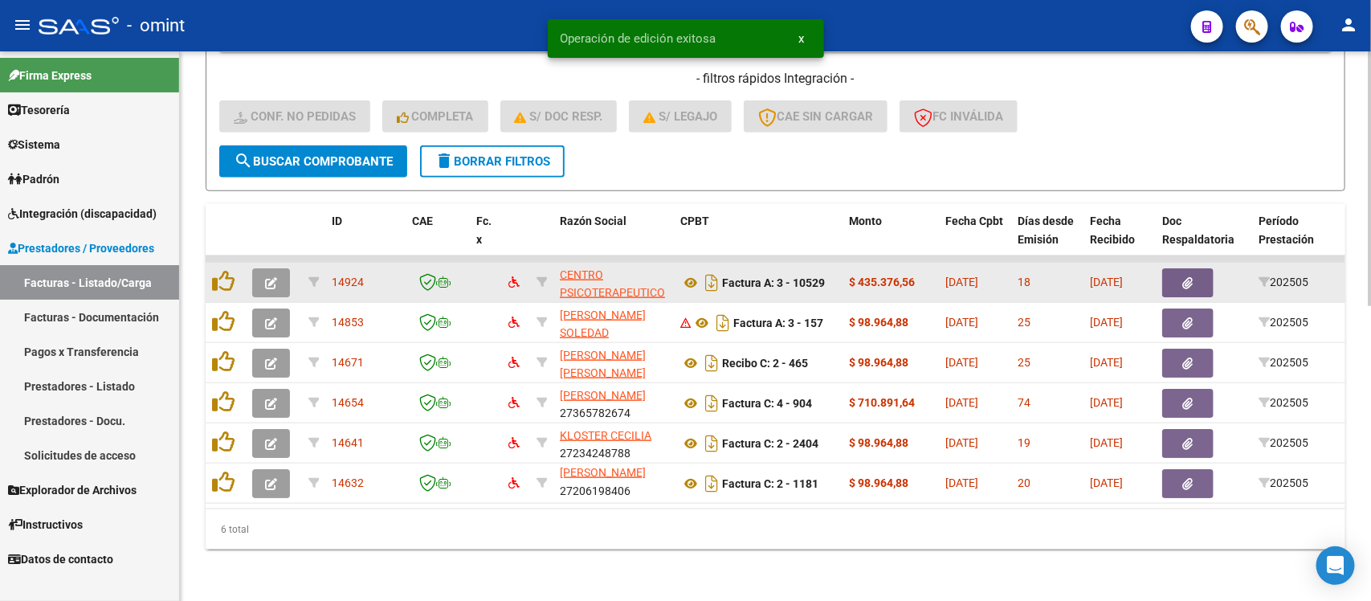
click at [267, 277] on icon "button" at bounding box center [271, 283] width 12 height 12
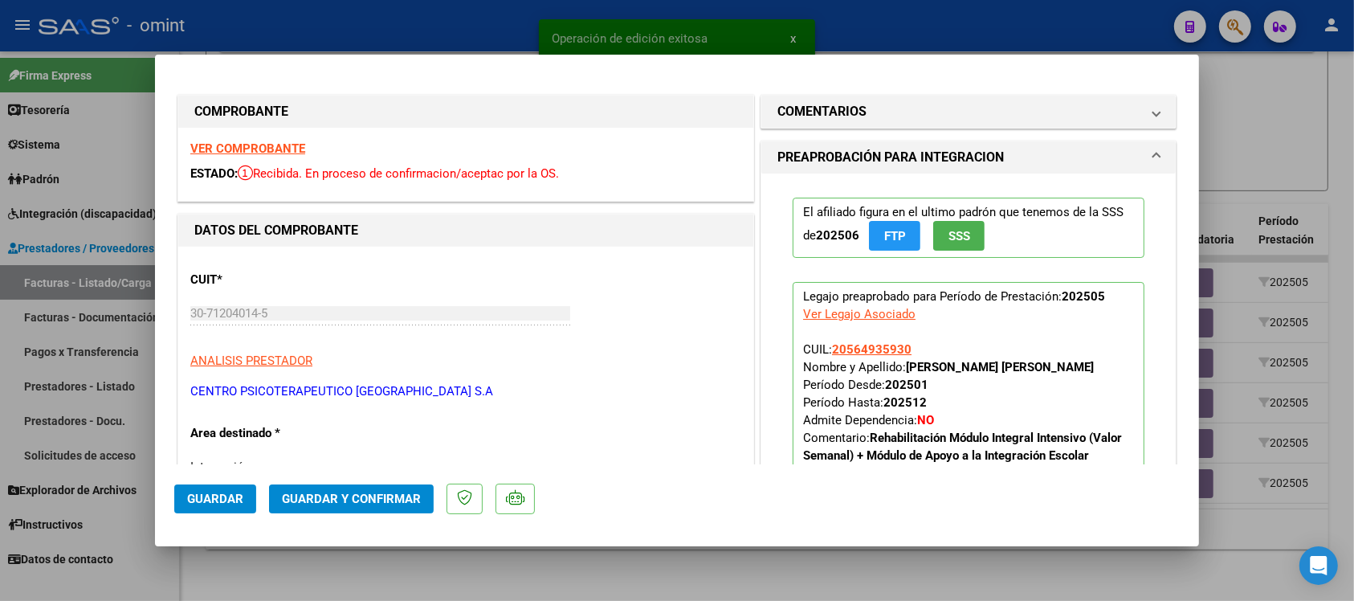
click at [271, 151] on strong "VER COMPROBANTE" at bounding box center [247, 148] width 115 height 14
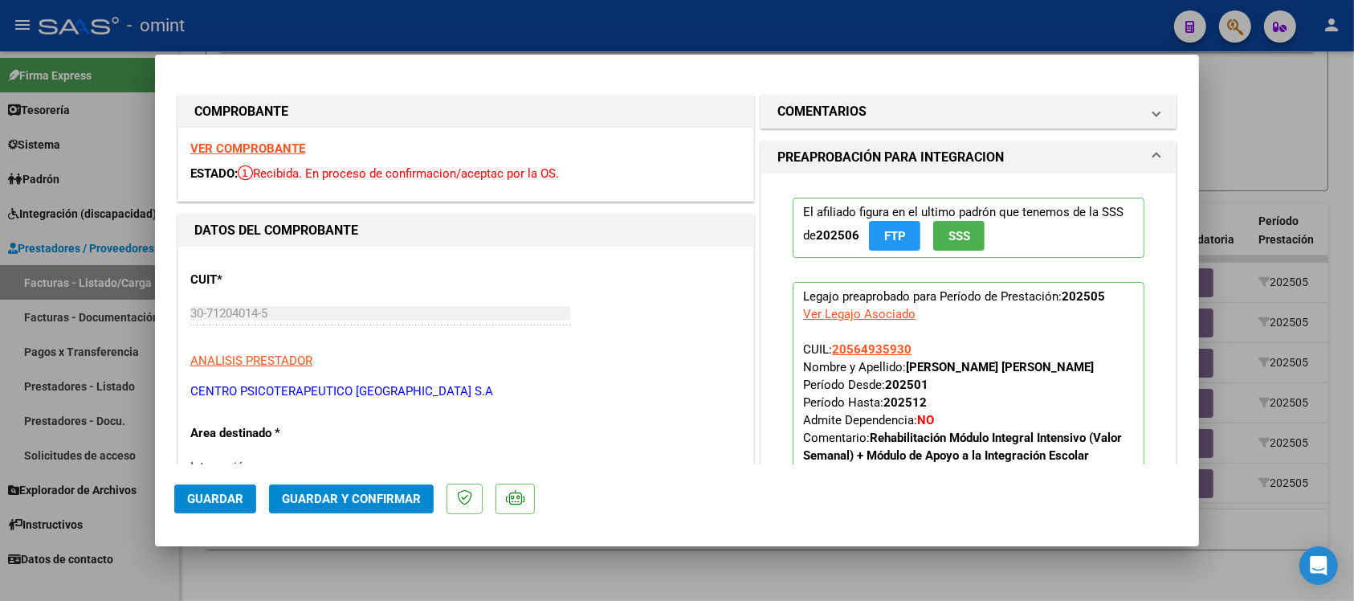
click at [343, 492] on span "Guardar y Confirmar" at bounding box center [351, 498] width 139 height 14
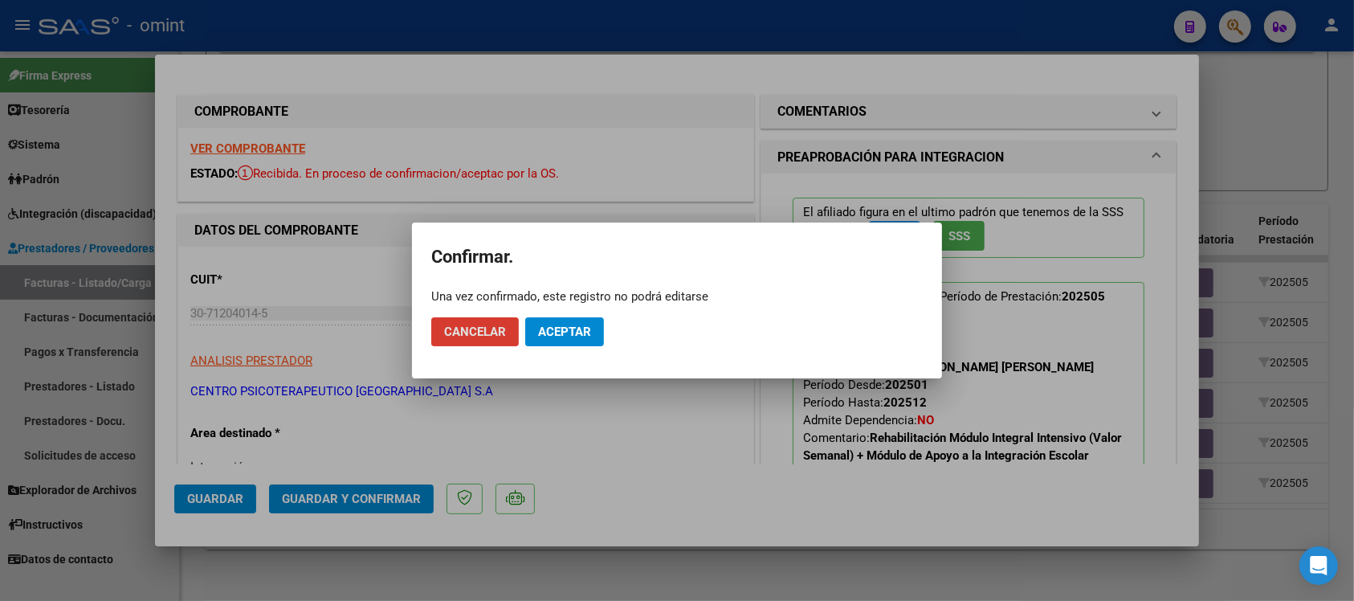
click at [571, 331] on span "Aceptar" at bounding box center [564, 331] width 53 height 14
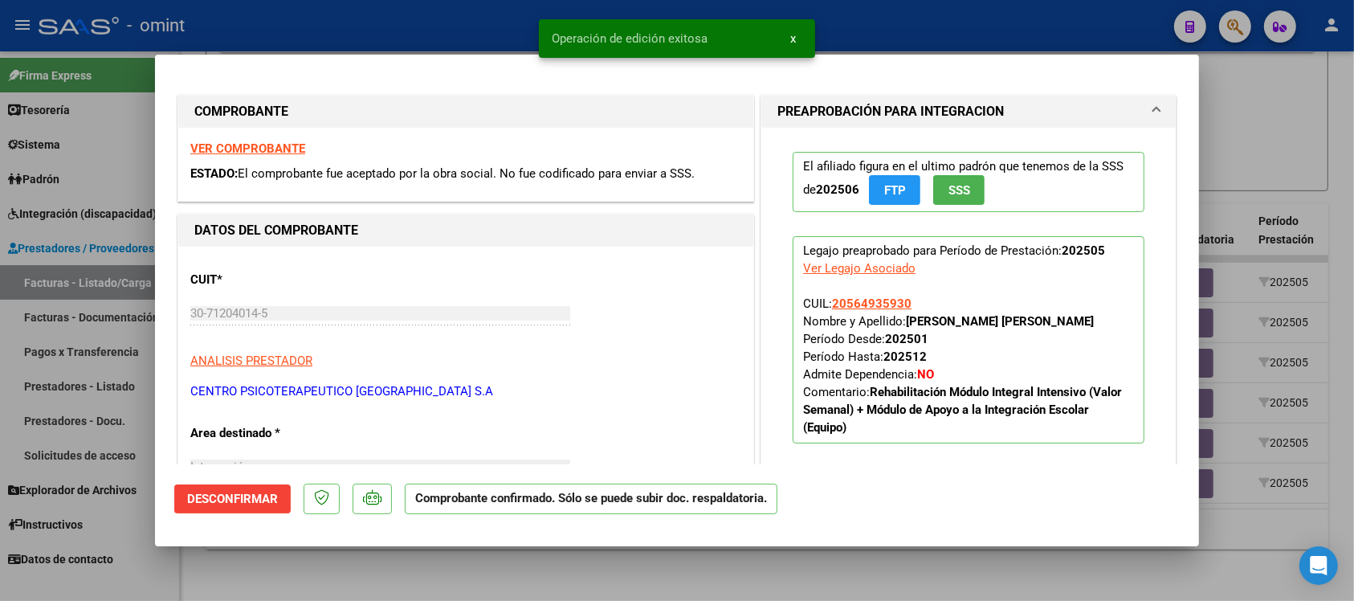
click at [372, 30] on div at bounding box center [677, 300] width 1354 height 601
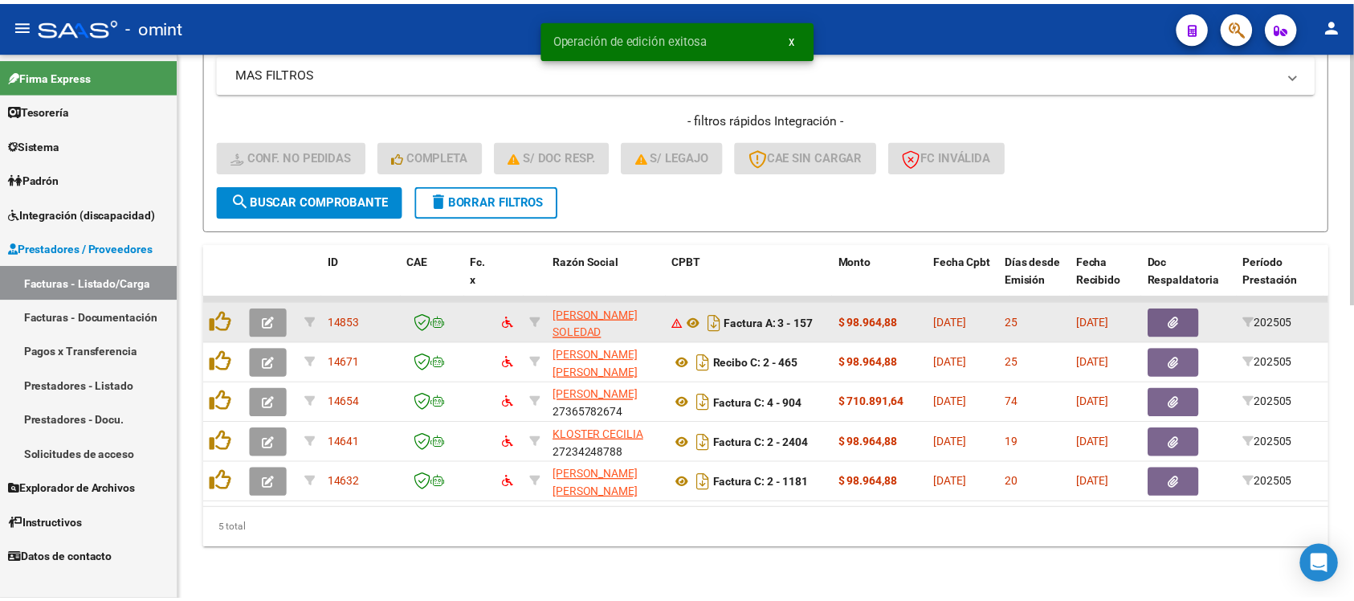
scroll to position [595, 0]
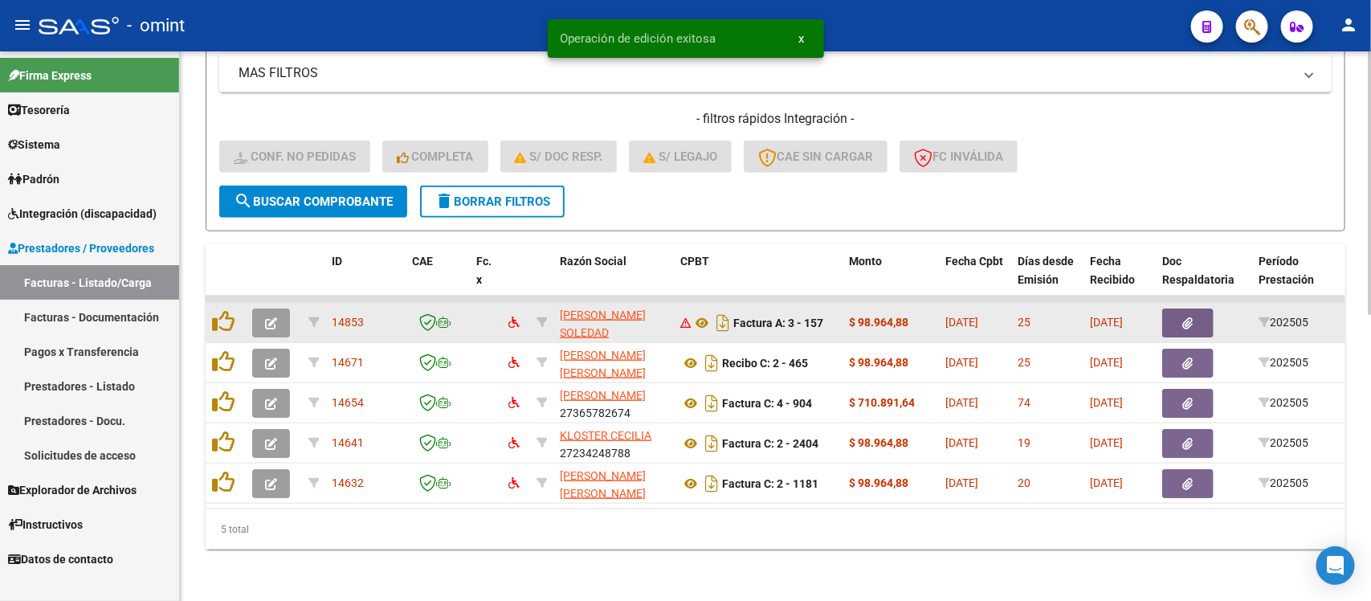
click at [275, 317] on icon "button" at bounding box center [271, 323] width 12 height 12
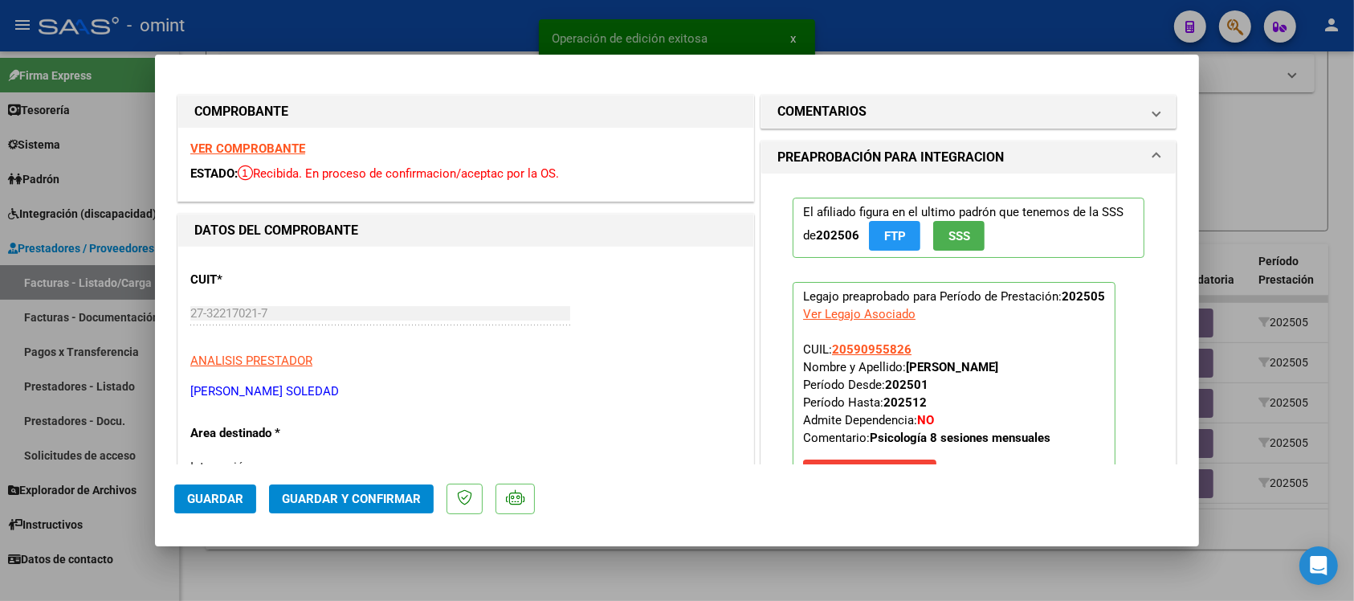
click at [277, 149] on strong "VER COMPROBANTE" at bounding box center [247, 148] width 115 height 14
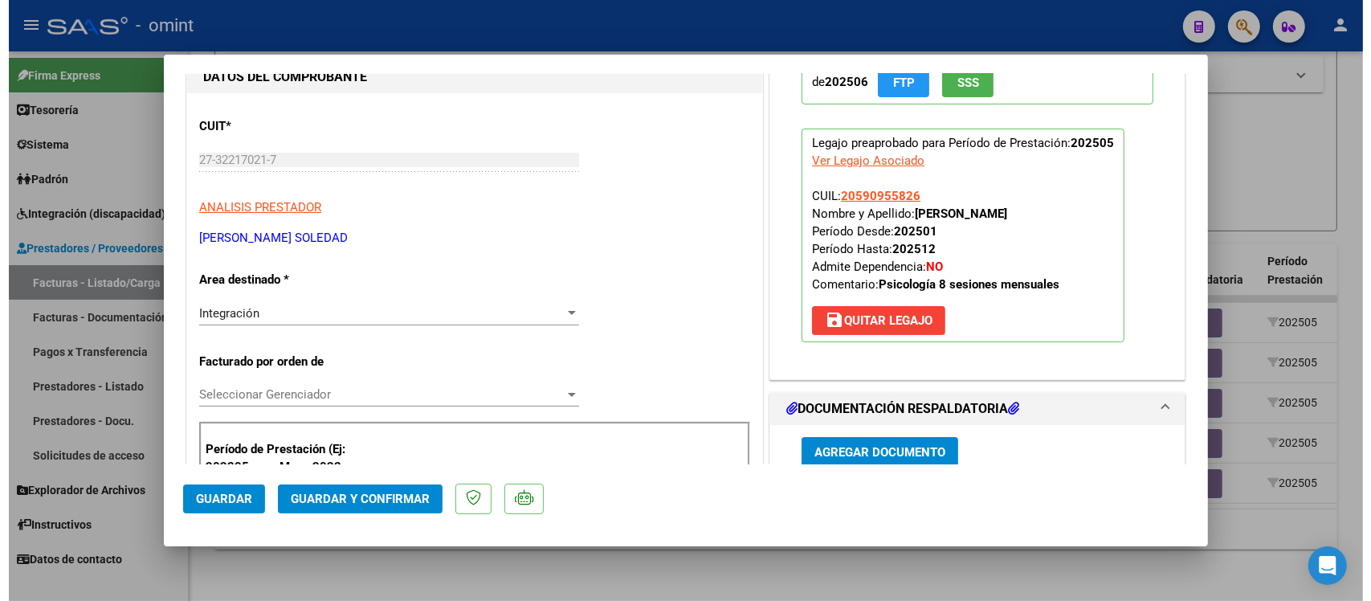
scroll to position [201, 0]
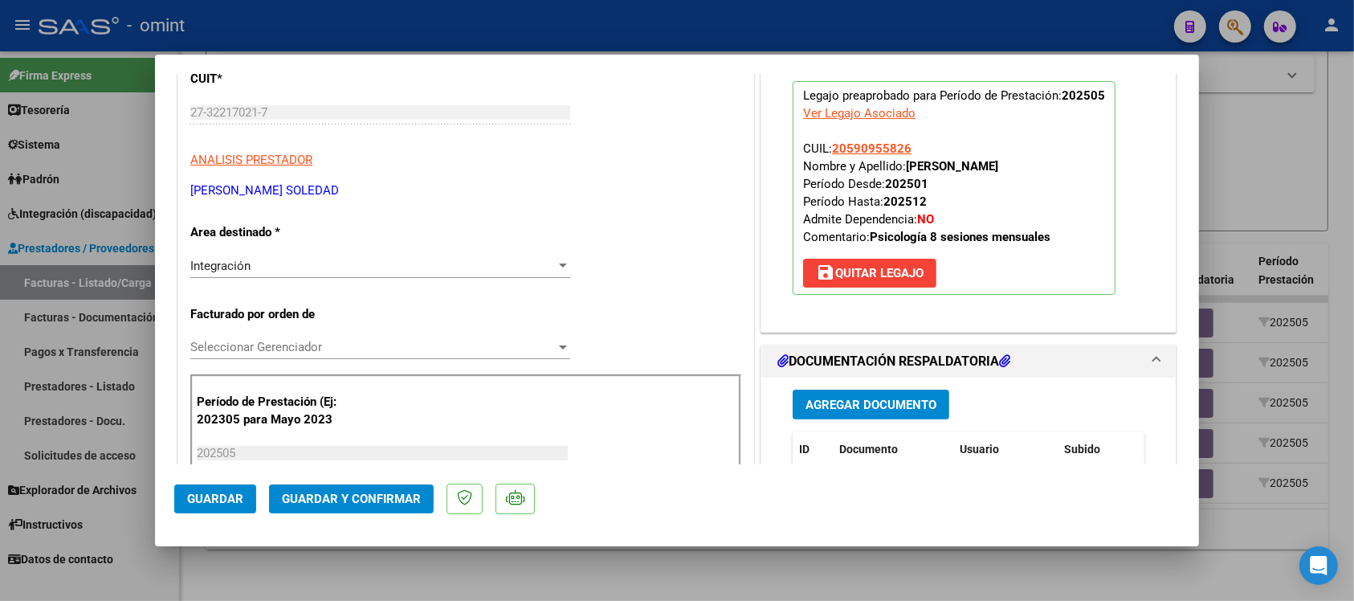
click at [376, 498] on span "Guardar y Confirmar" at bounding box center [351, 498] width 139 height 14
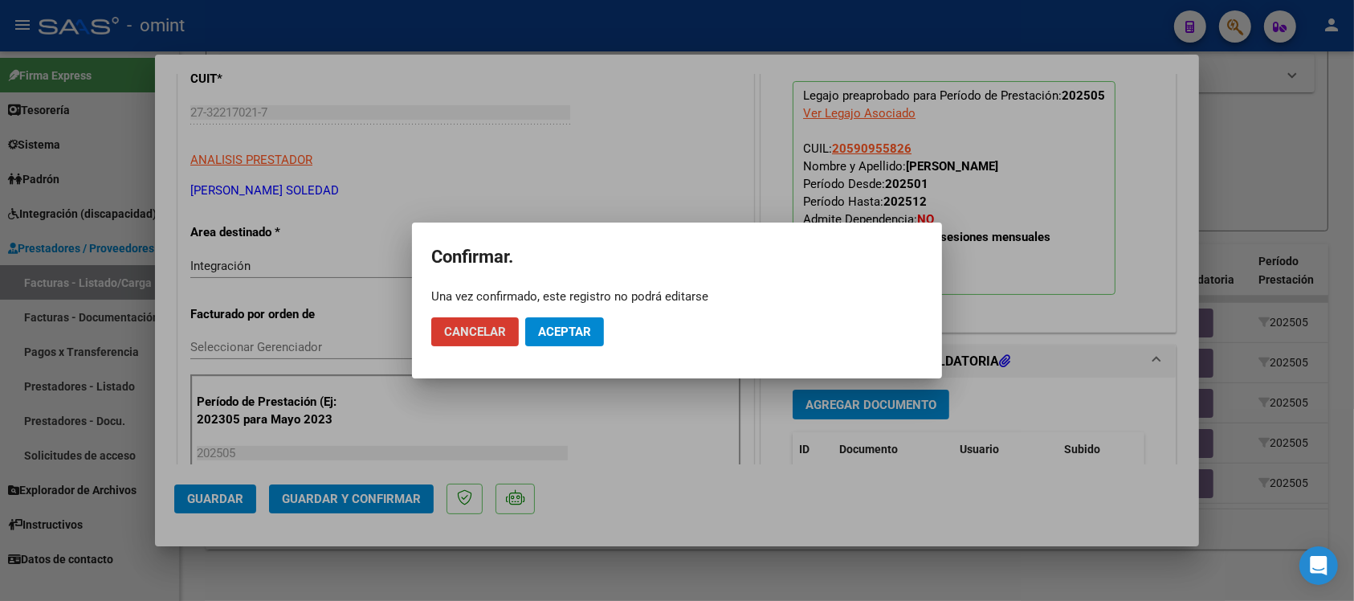
click at [554, 335] on span "Aceptar" at bounding box center [564, 331] width 53 height 14
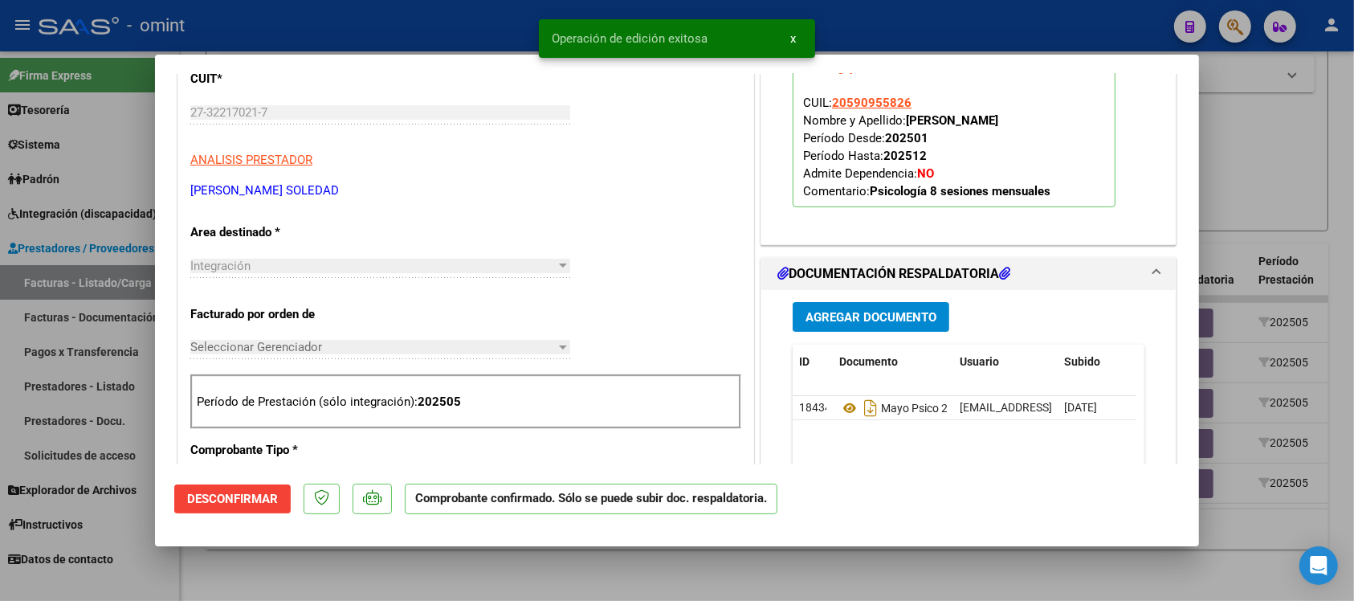
click at [520, 26] on div "Operación de edición exitosa x" at bounding box center [677, 38] width 315 height 77
click at [458, 10] on div at bounding box center [677, 300] width 1354 height 601
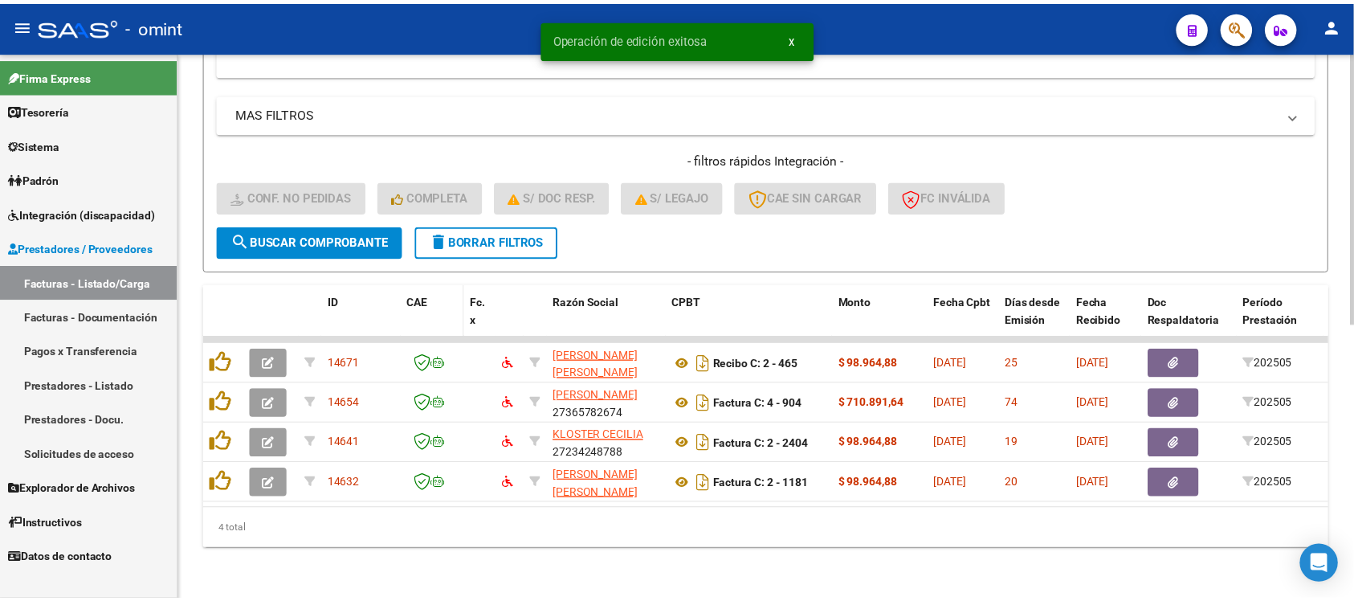
scroll to position [555, 0]
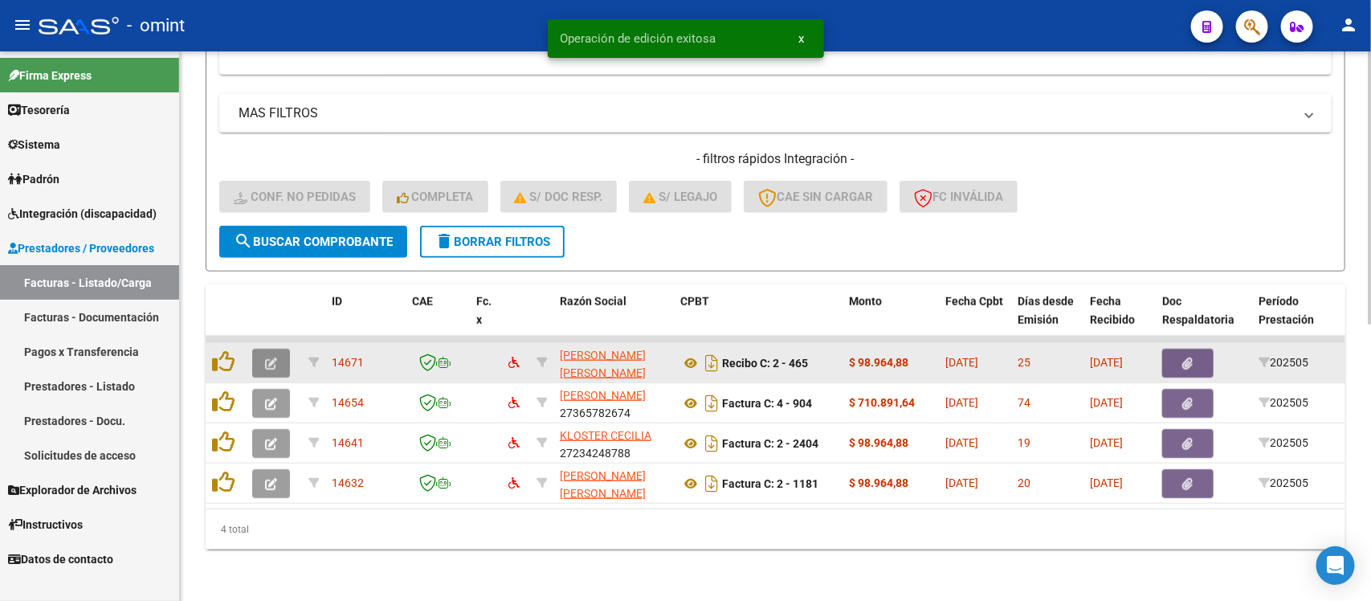
click at [275, 357] on icon "button" at bounding box center [271, 363] width 12 height 12
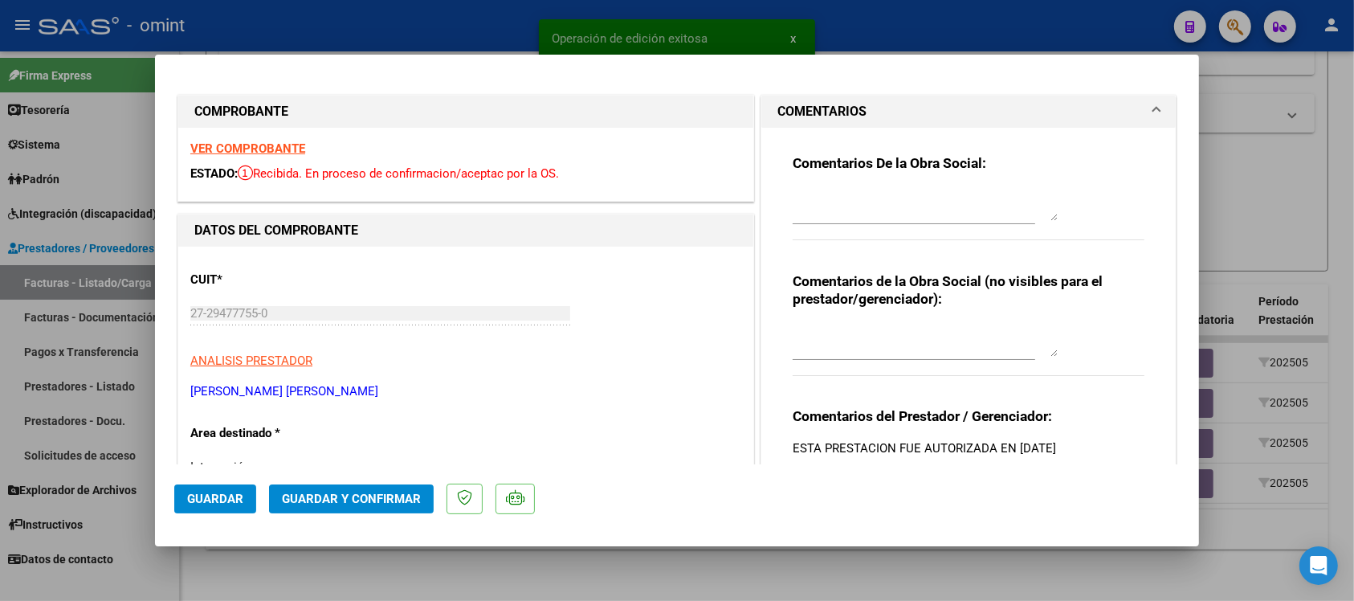
click at [291, 145] on strong "VER COMPROBANTE" at bounding box center [247, 148] width 115 height 14
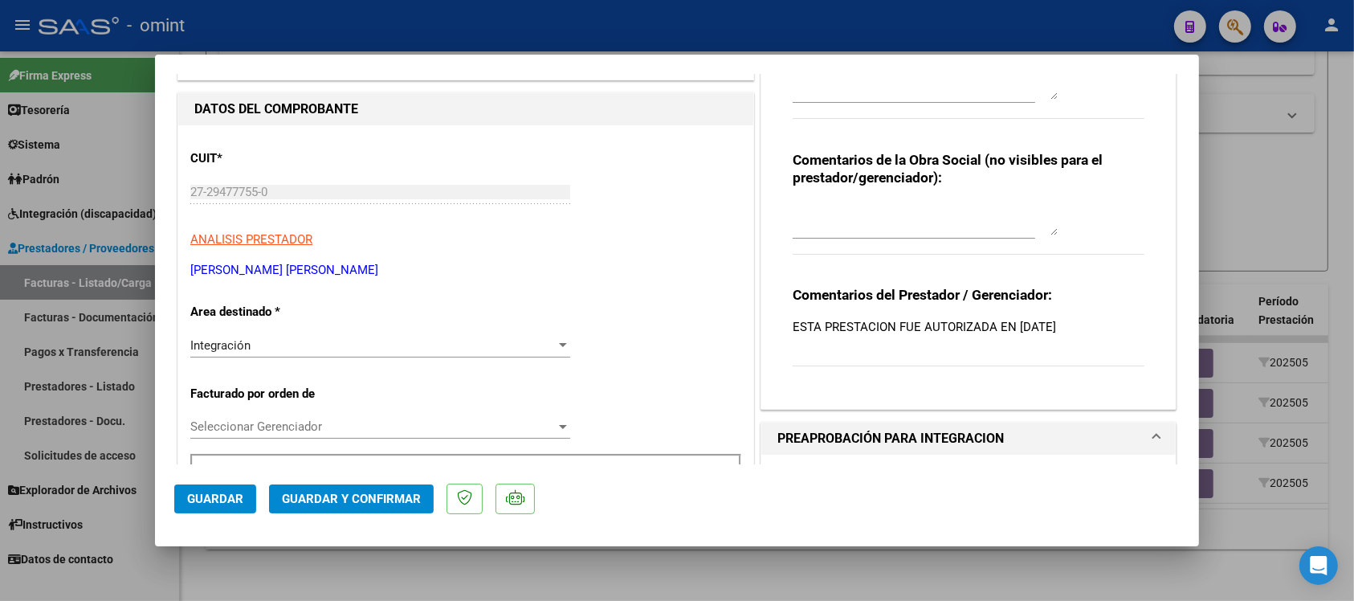
scroll to position [0, 0]
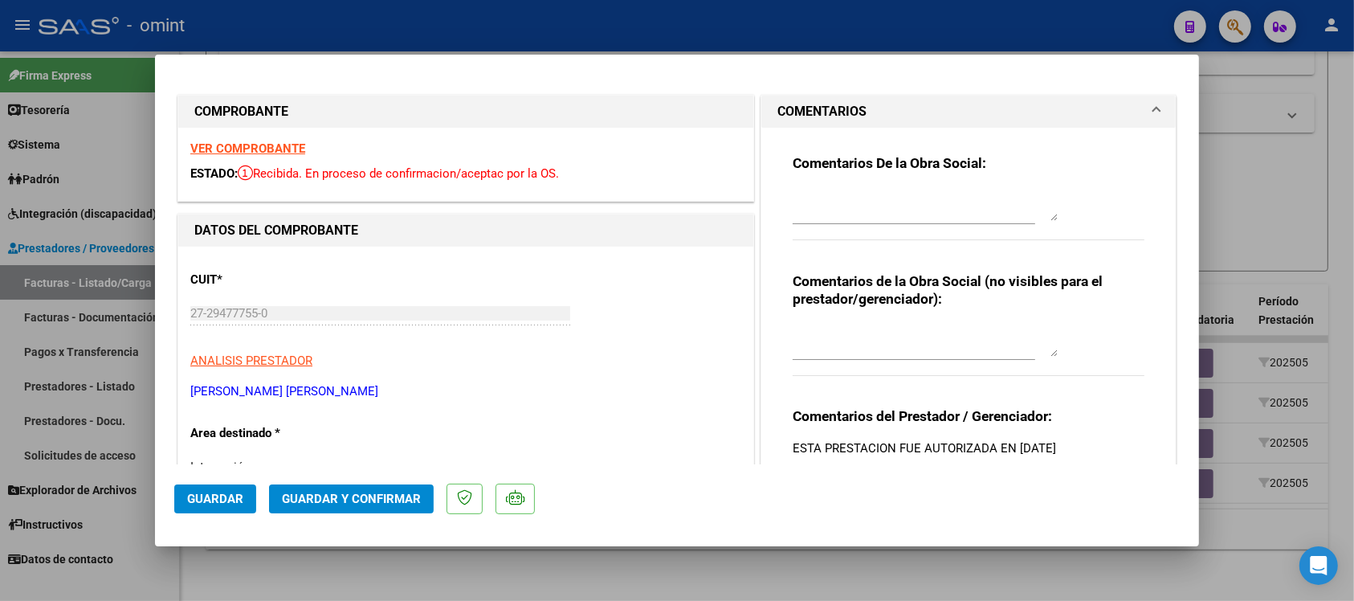
click at [291, 145] on strong "VER COMPROBANTE" at bounding box center [247, 148] width 115 height 14
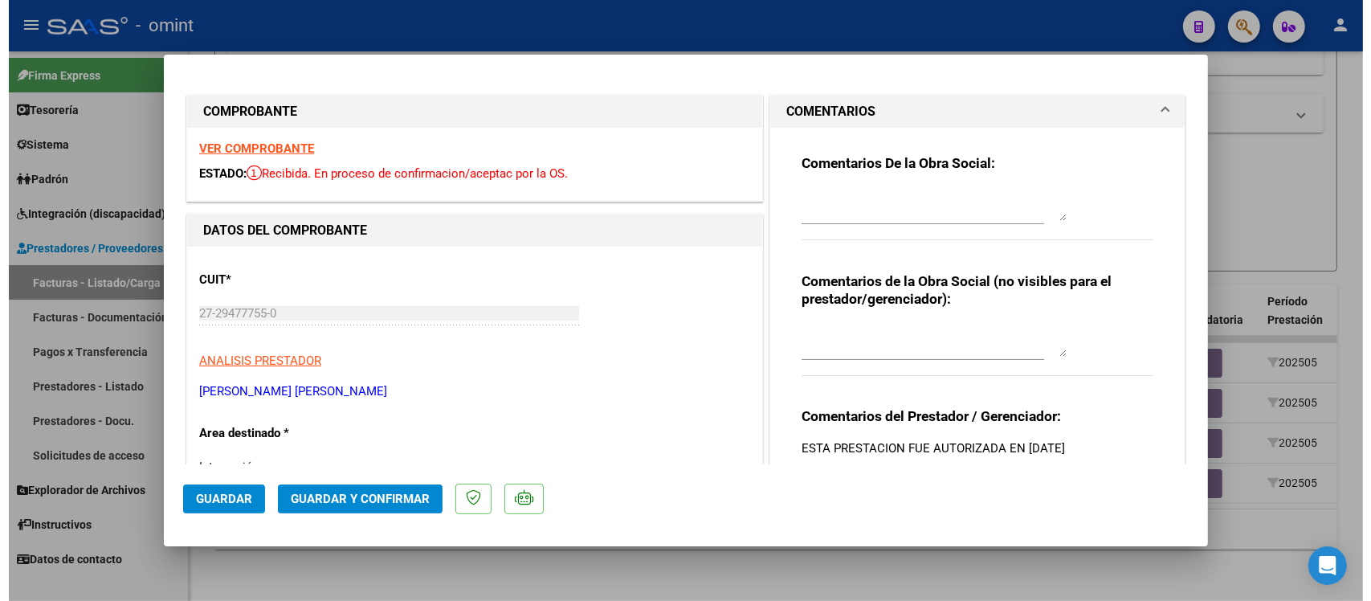
scroll to position [301, 0]
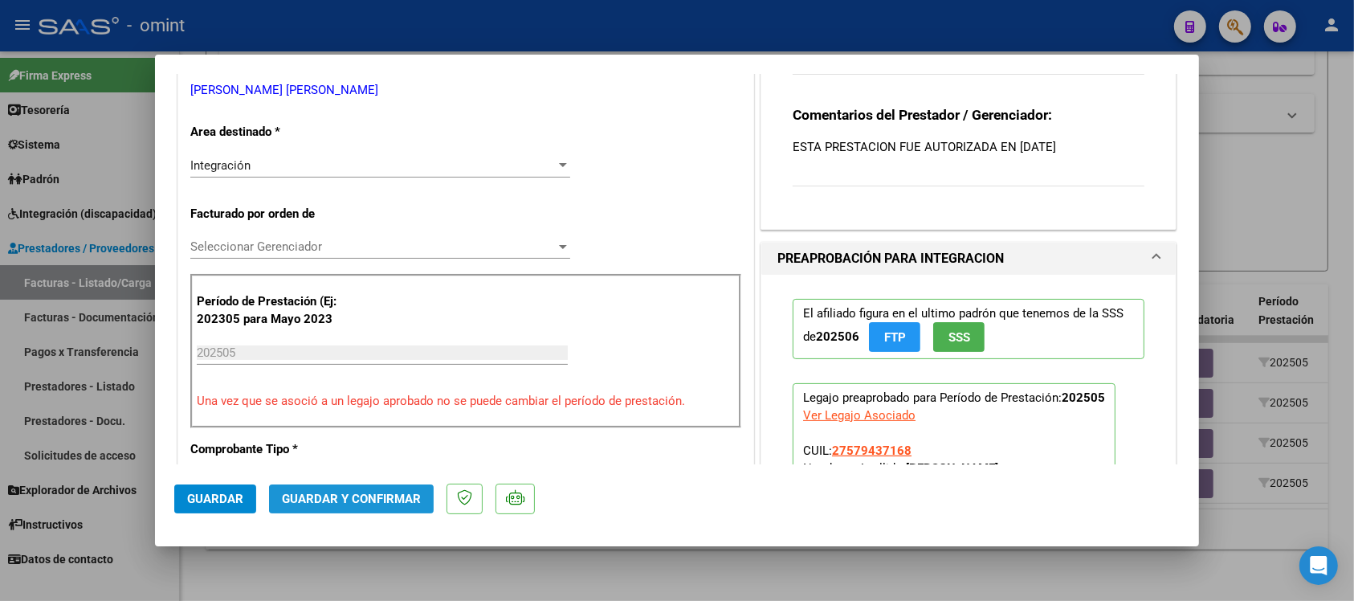
click at [403, 499] on span "Guardar y Confirmar" at bounding box center [351, 498] width 139 height 14
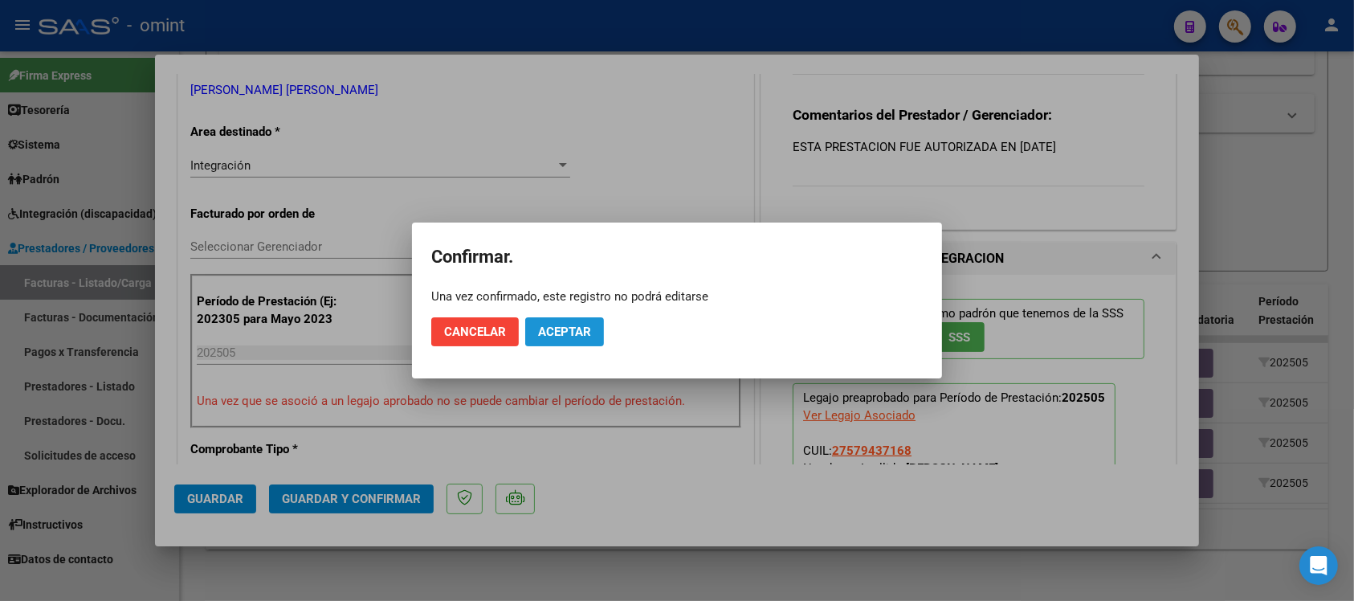
click at [585, 327] on span "Aceptar" at bounding box center [564, 331] width 53 height 14
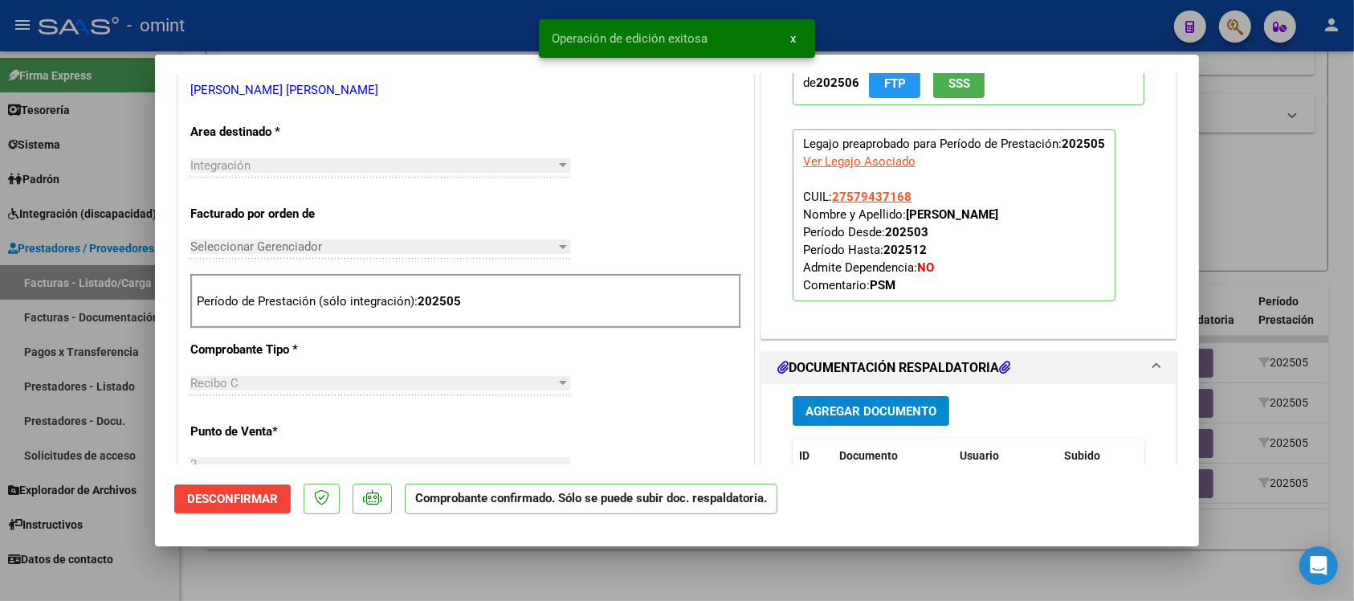
click at [483, 24] on div at bounding box center [677, 300] width 1354 height 601
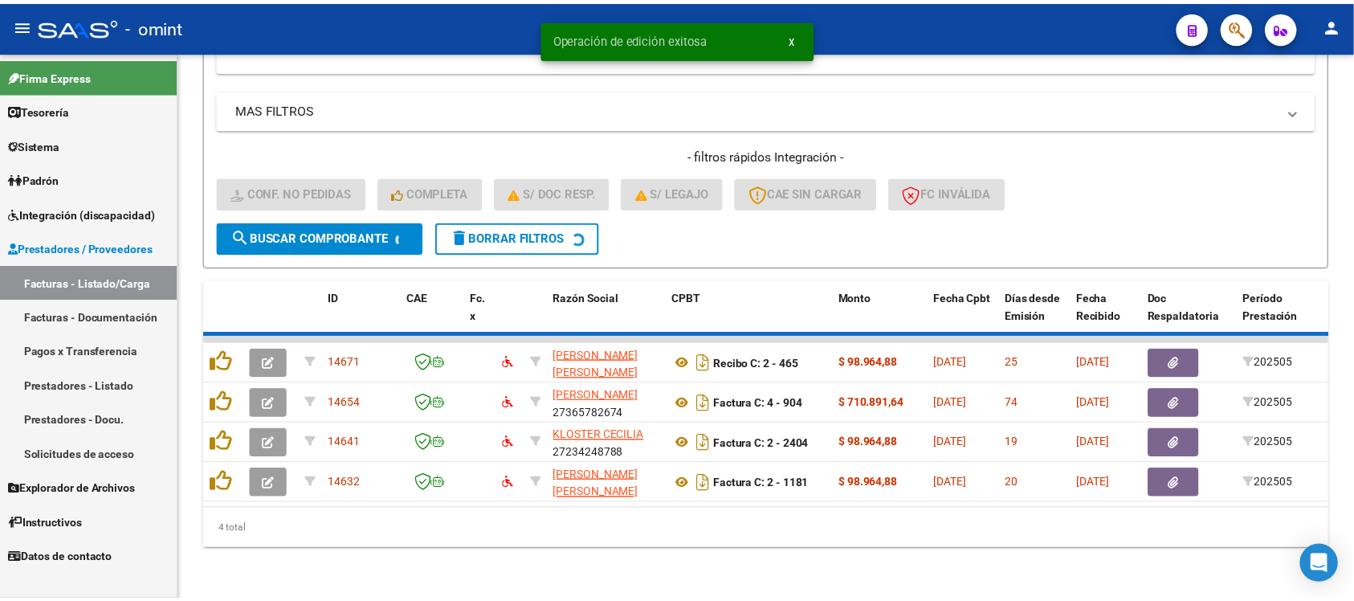
scroll to position [515, 0]
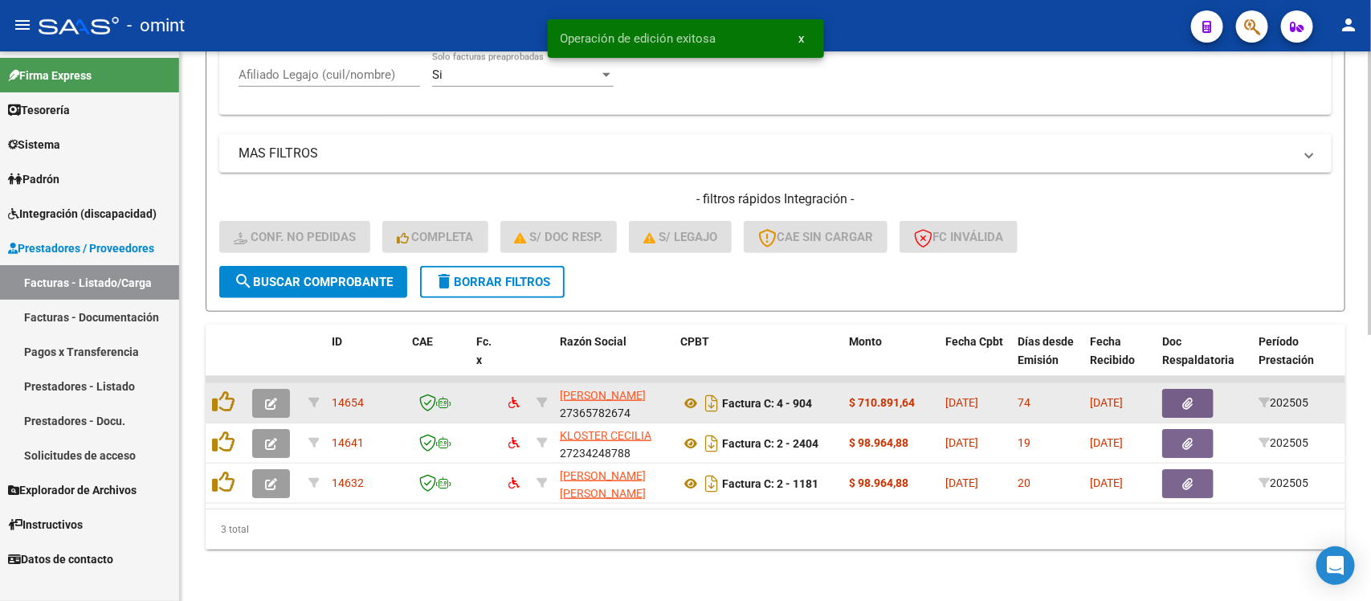
click at [267, 389] on button "button" at bounding box center [271, 403] width 38 height 29
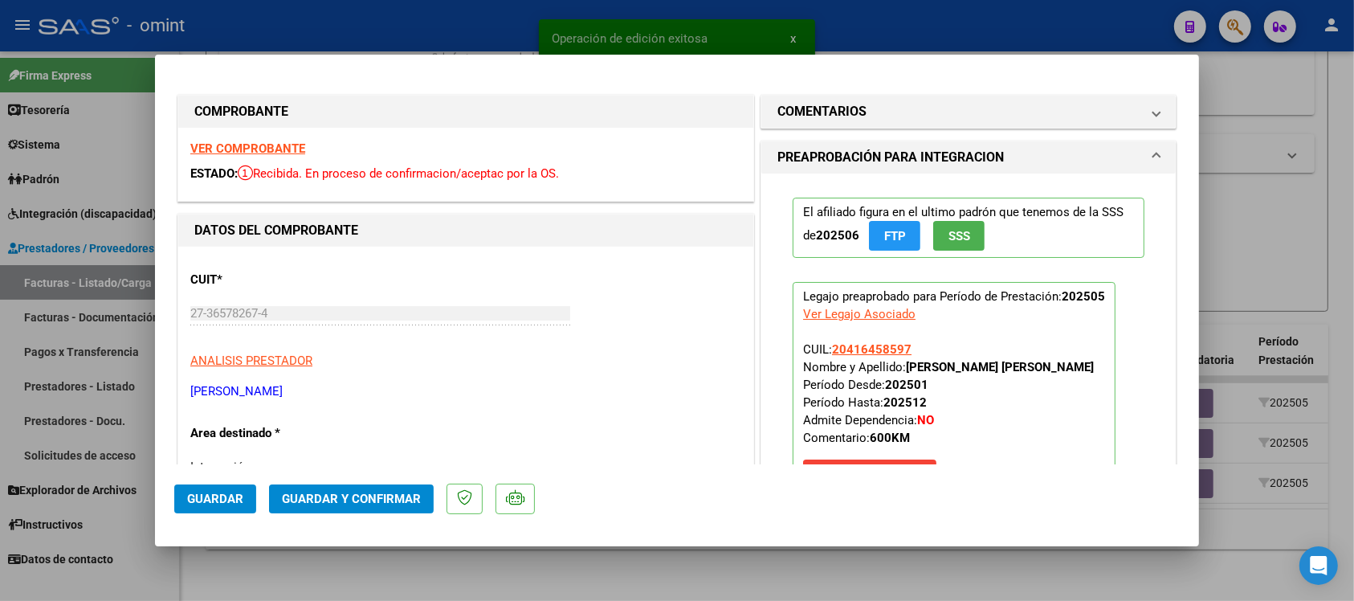
click at [243, 145] on strong "VER COMPROBANTE" at bounding box center [247, 148] width 115 height 14
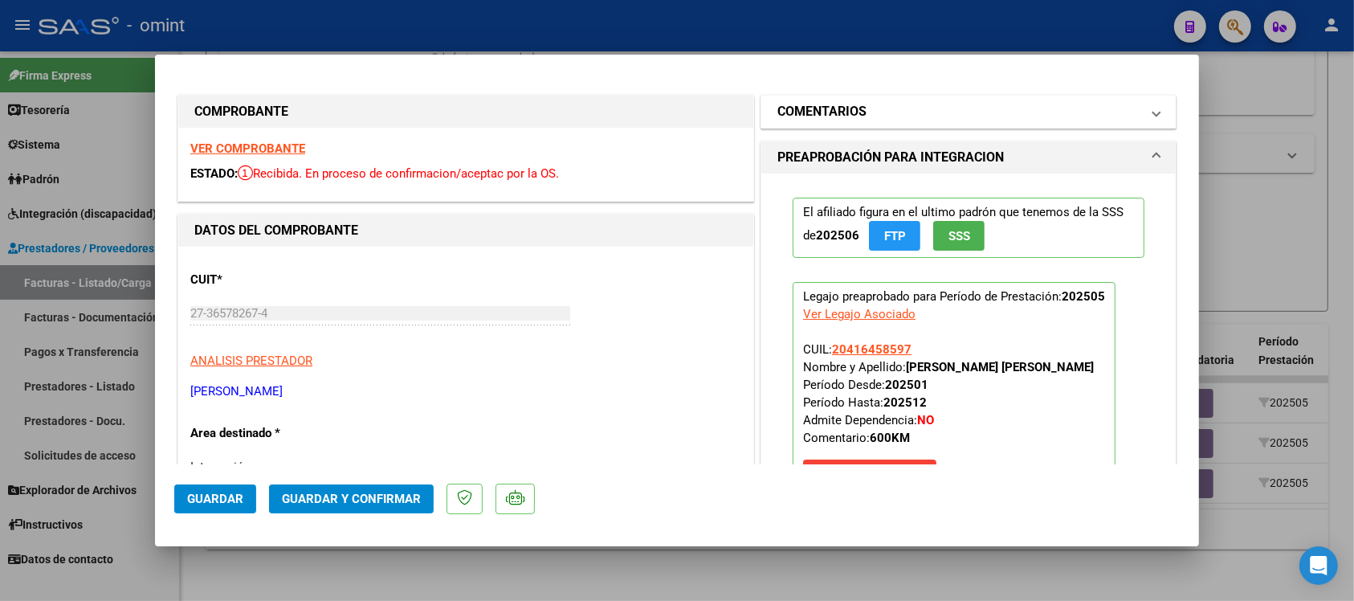
click at [906, 99] on mat-expansion-panel-header "COMENTARIOS" at bounding box center [968, 112] width 414 height 32
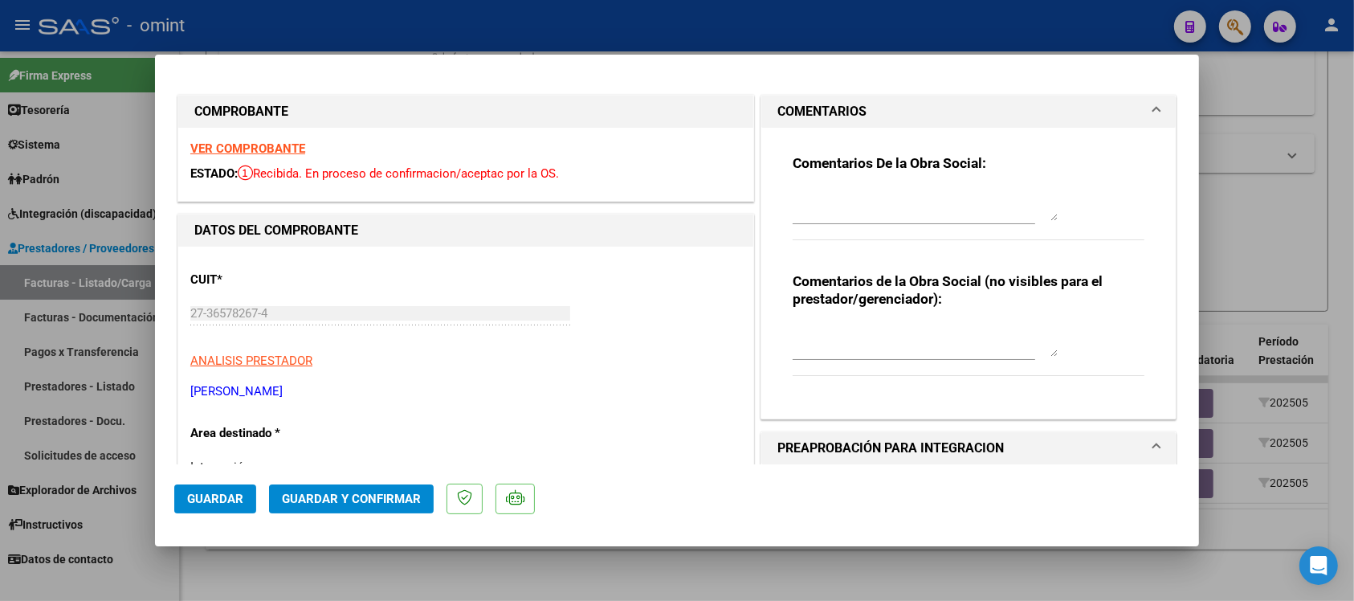
click at [834, 221] on textarea at bounding box center [925, 205] width 265 height 32
paste textarea "El comprobante se encuentra vencido para su presentación. En este periodo la su…"
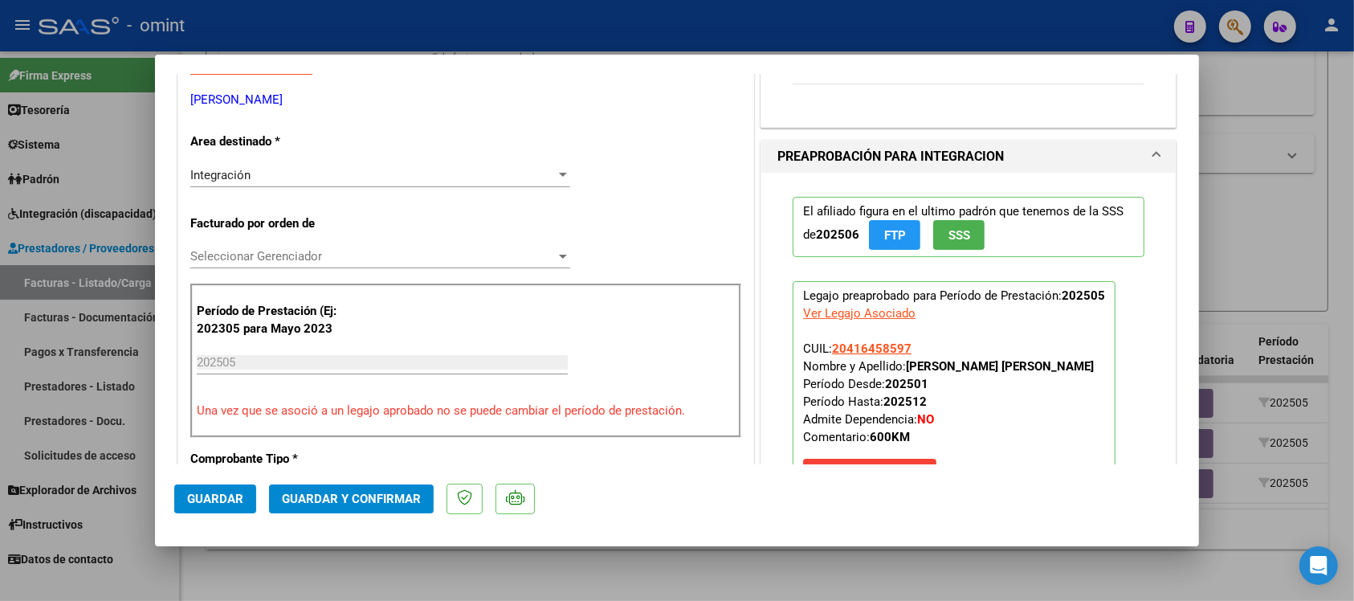
scroll to position [301, 0]
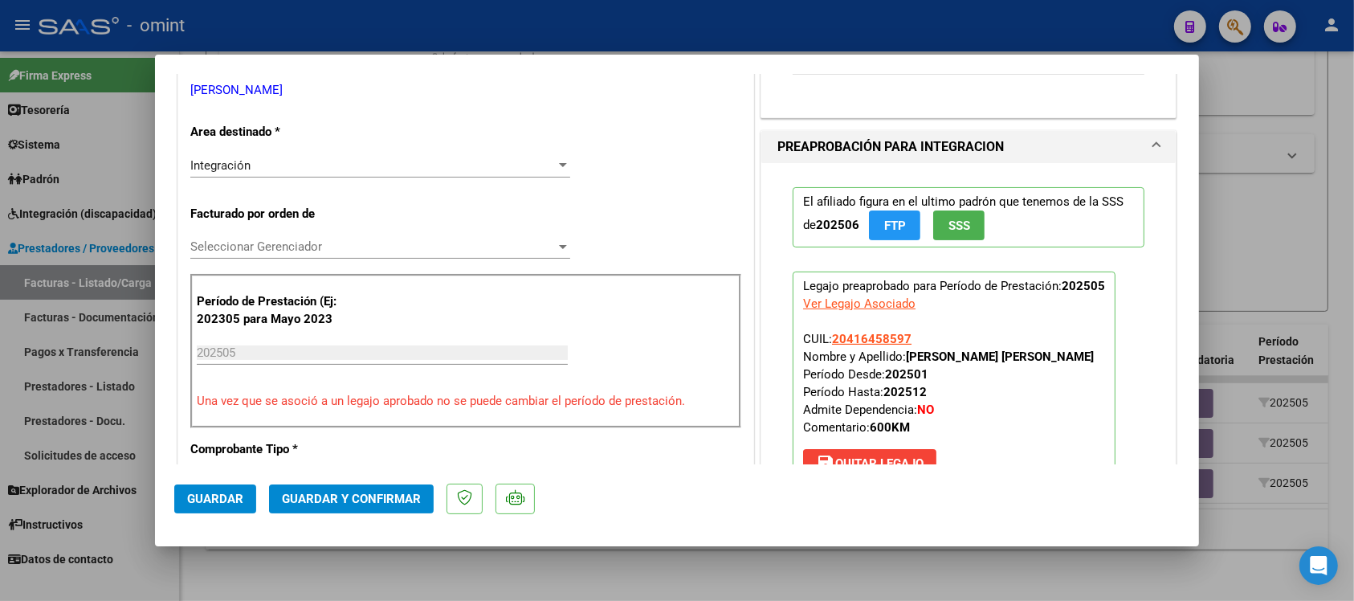
click at [299, 173] on div "Integración Seleccionar Area" at bounding box center [380, 165] width 380 height 24
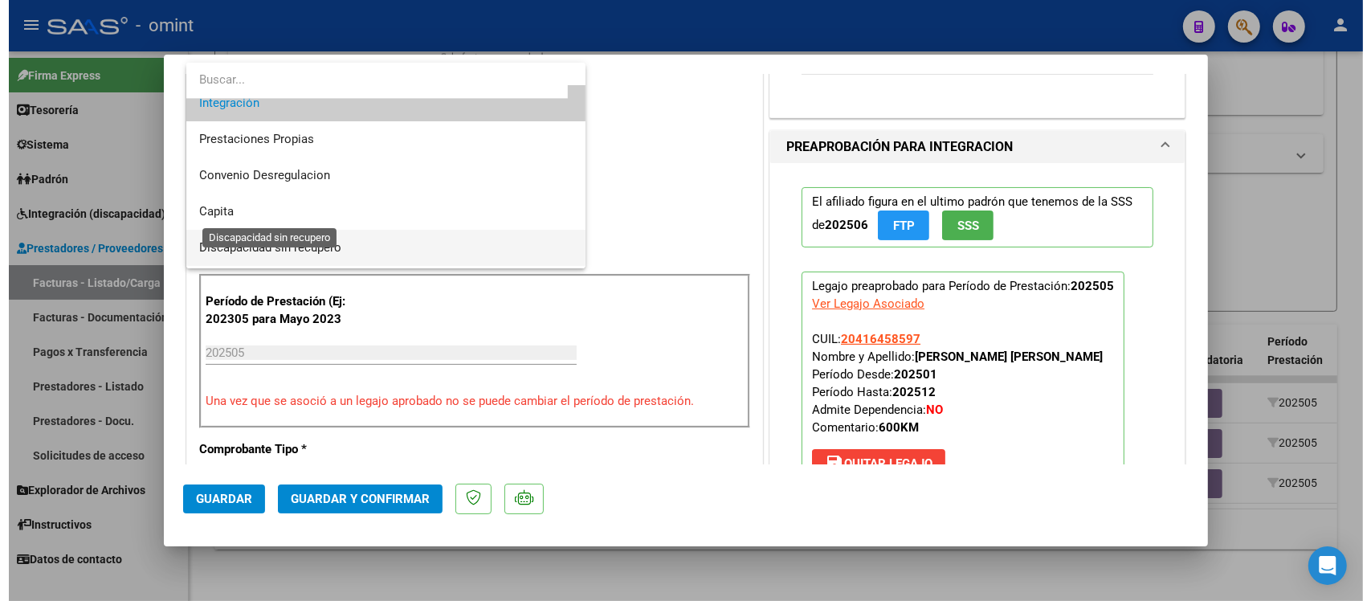
scroll to position [155, 0]
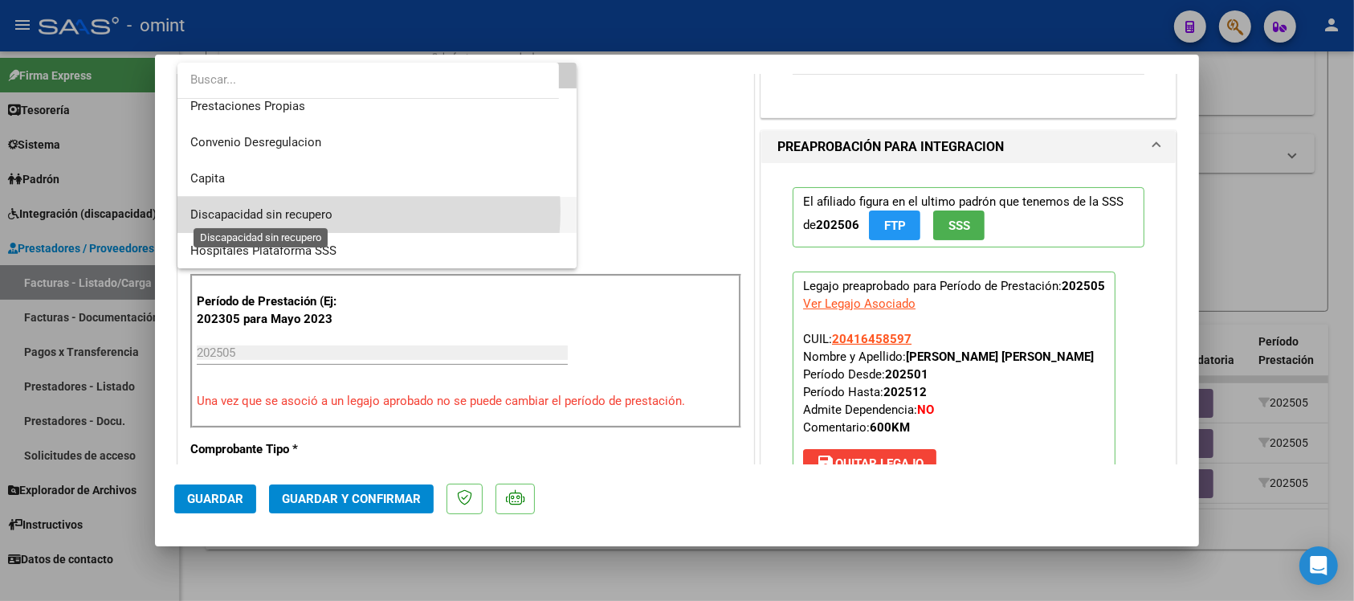
click at [329, 210] on span "Discapacidad sin recupero" at bounding box center [261, 214] width 142 height 14
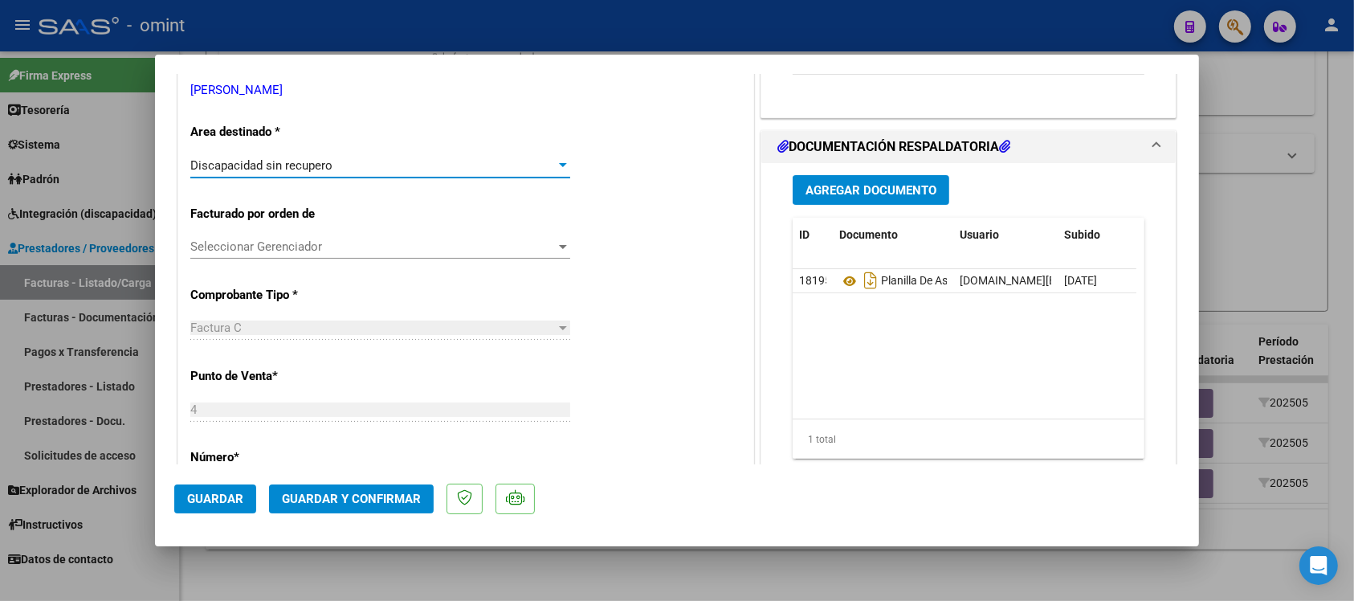
click at [376, 495] on span "Guardar y Confirmar" at bounding box center [351, 498] width 139 height 14
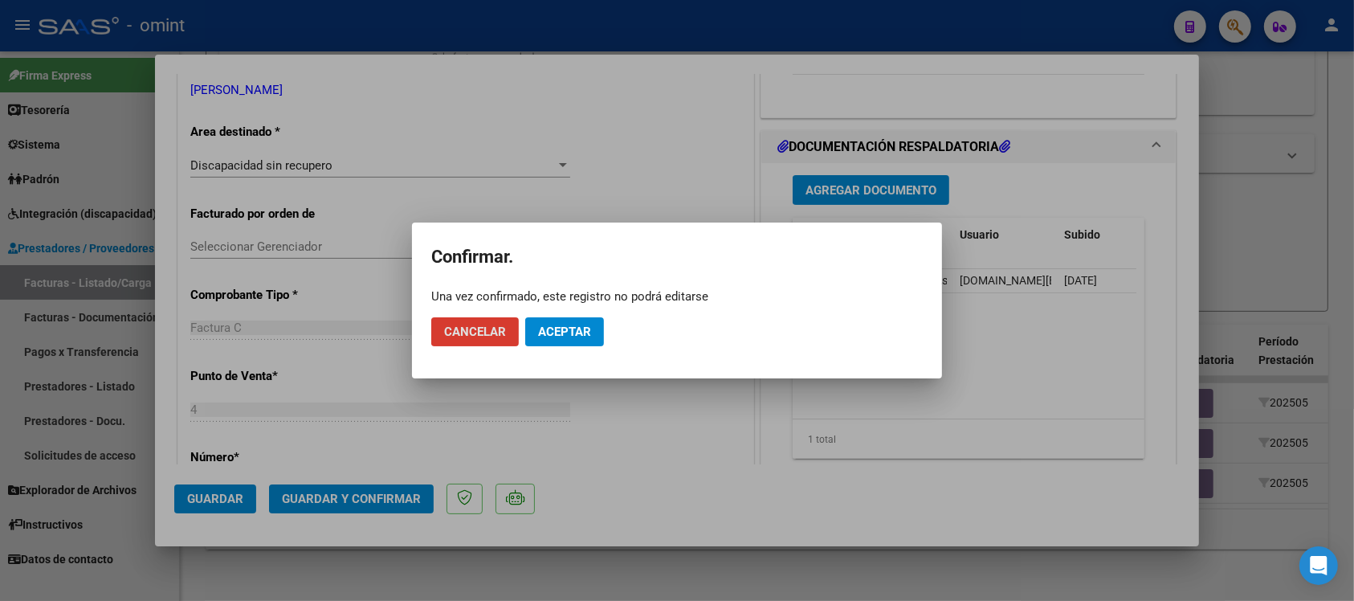
click at [574, 331] on span "Aceptar" at bounding box center [564, 331] width 53 height 14
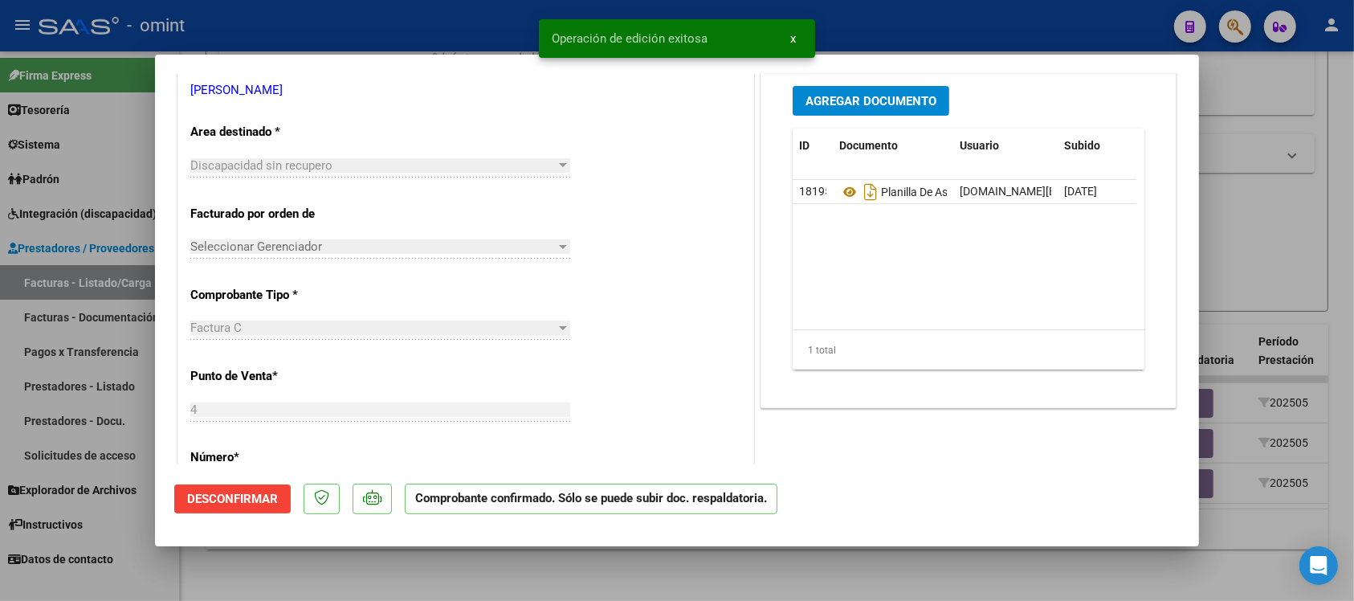
click at [439, 21] on div at bounding box center [677, 300] width 1354 height 601
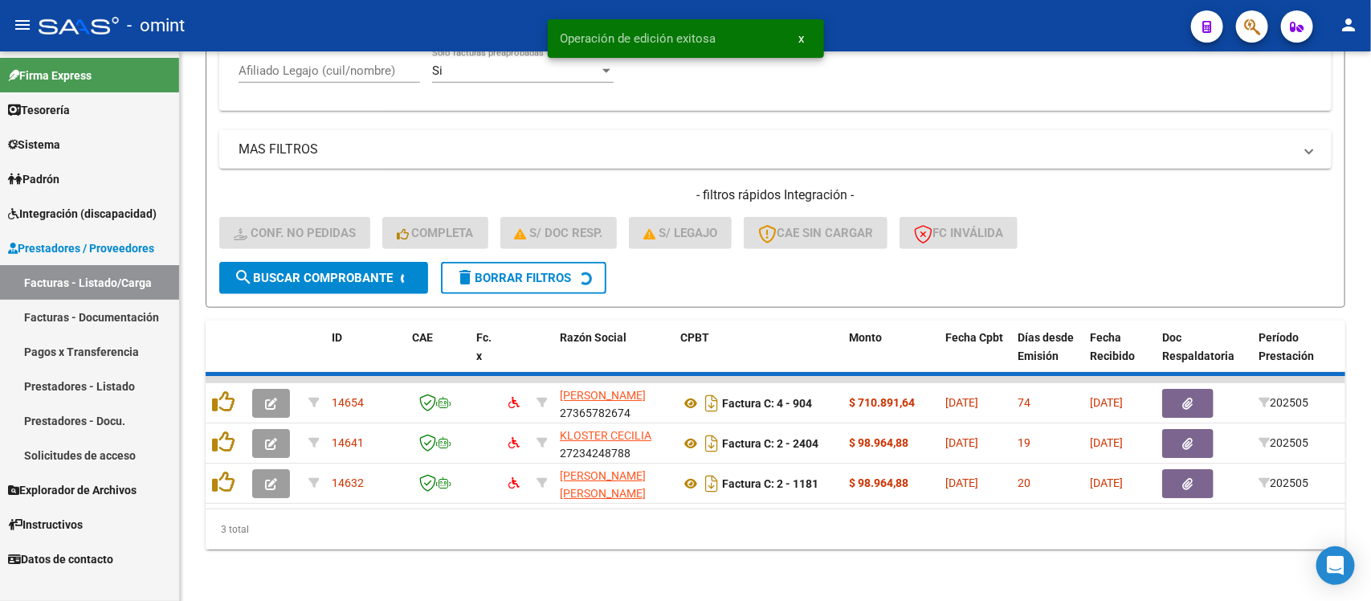
scroll to position [475, 0]
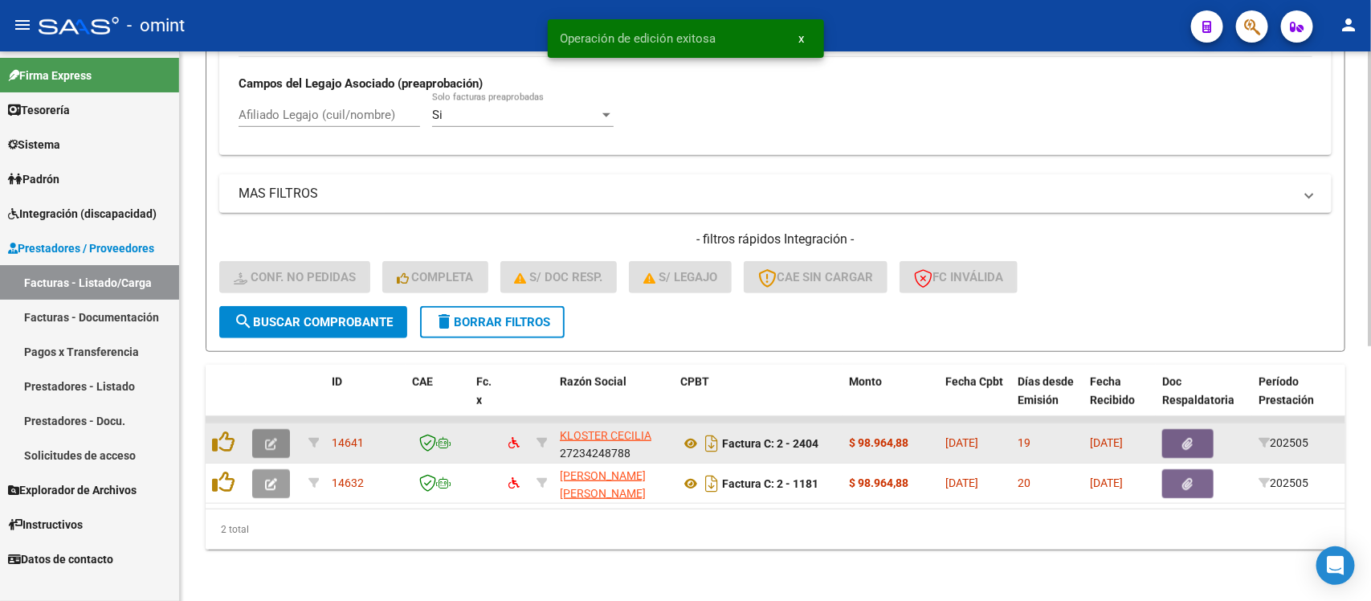
click at [273, 436] on span "button" at bounding box center [271, 443] width 12 height 14
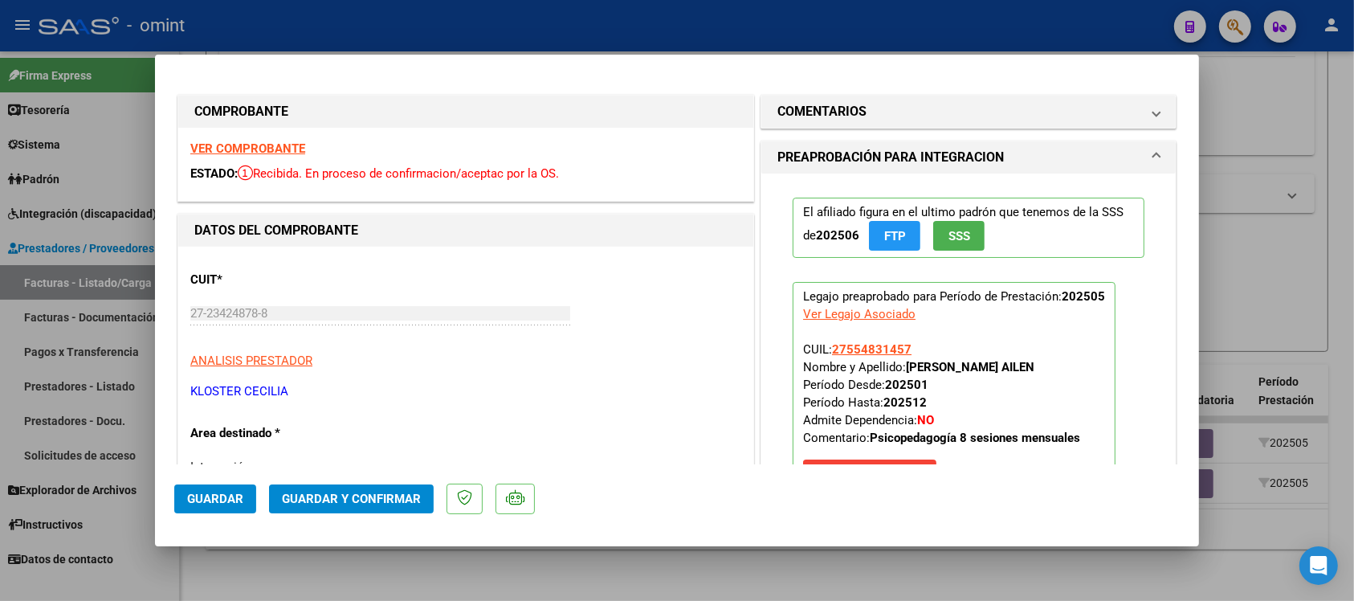
click at [261, 145] on strong "VER COMPROBANTE" at bounding box center [247, 148] width 115 height 14
click at [290, 145] on strong "VER COMPROBANTE" at bounding box center [247, 148] width 115 height 14
click at [401, 495] on span "Guardar y Confirmar" at bounding box center [351, 498] width 139 height 14
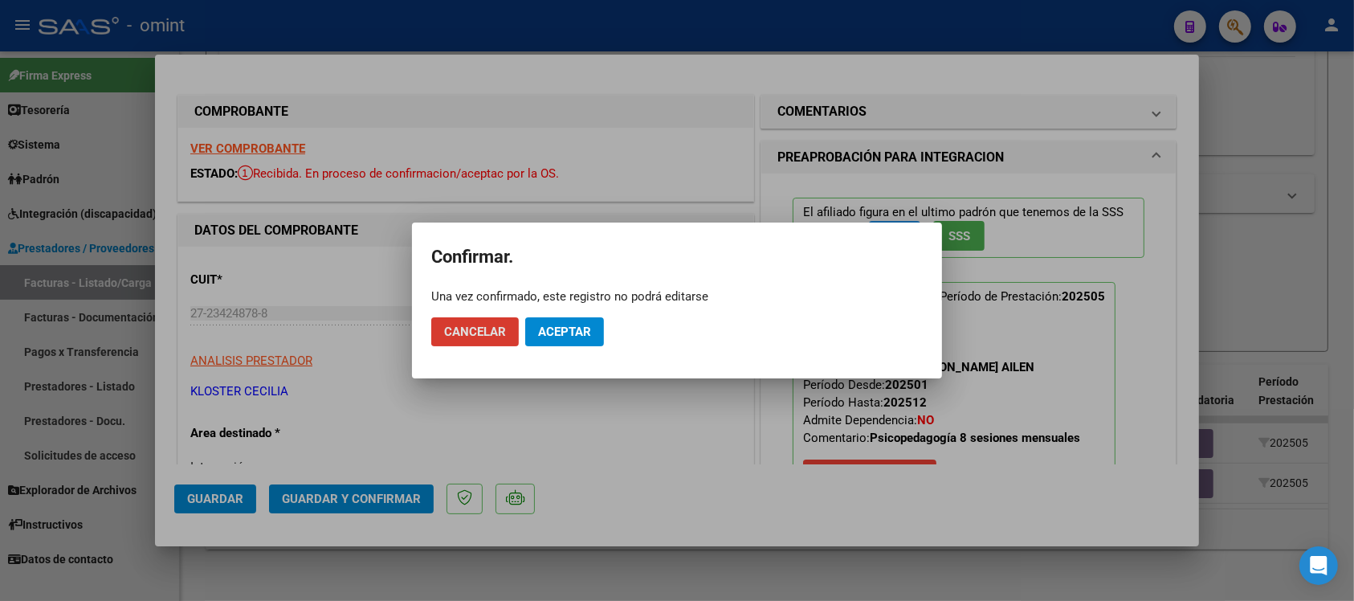
click at [552, 335] on span "Aceptar" at bounding box center [564, 331] width 53 height 14
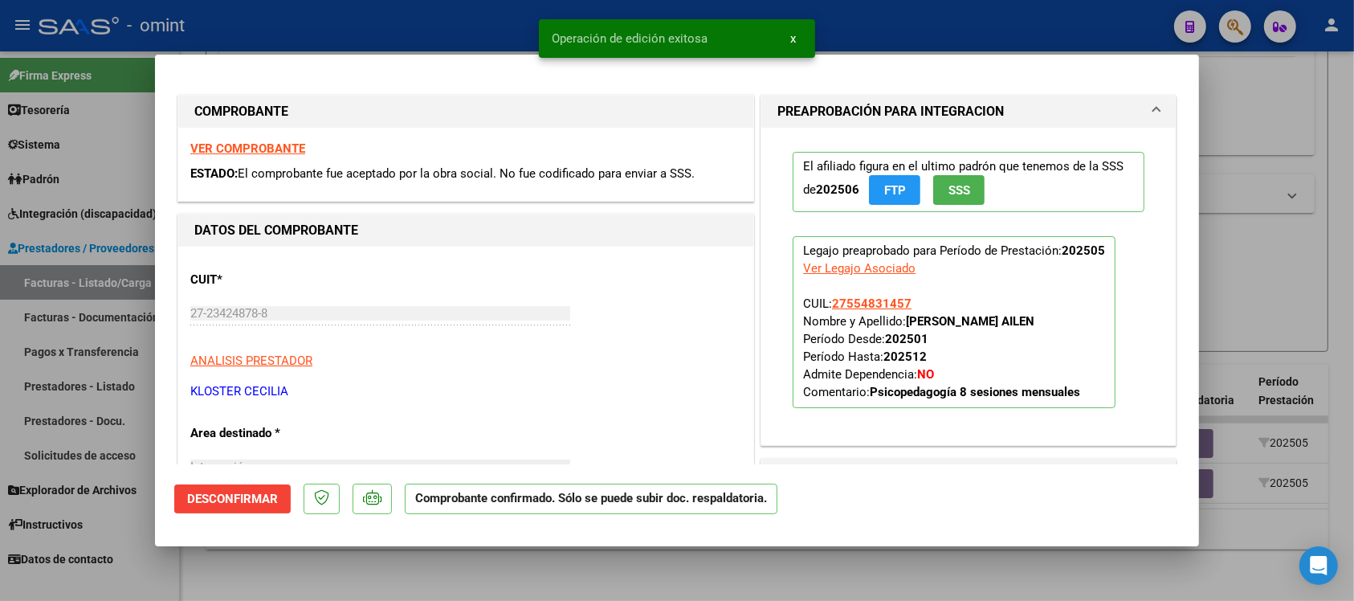
click at [467, 22] on div at bounding box center [677, 300] width 1354 height 601
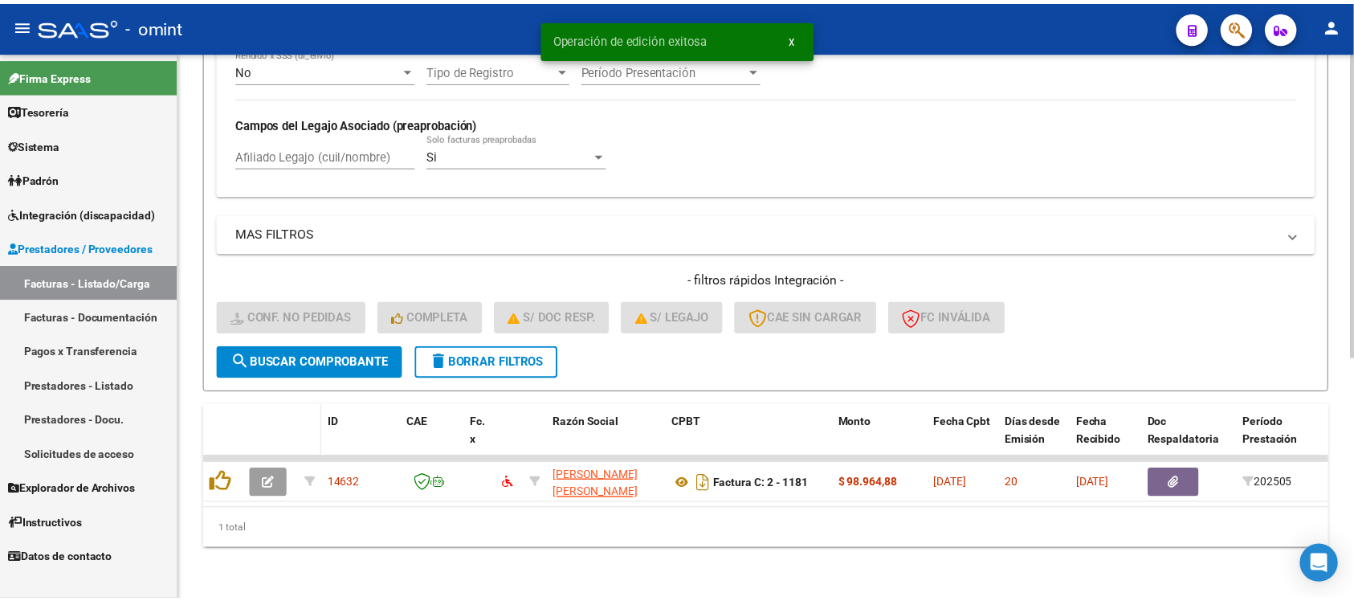
scroll to position [434, 0]
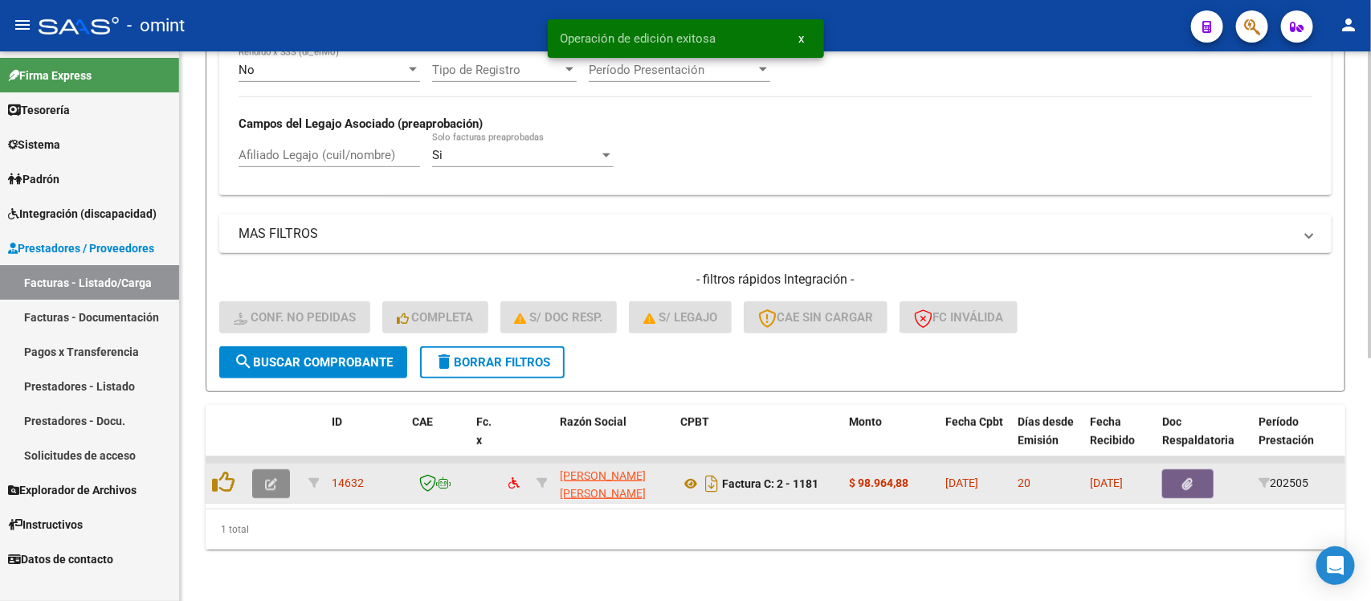
click at [277, 469] on button "button" at bounding box center [271, 483] width 38 height 29
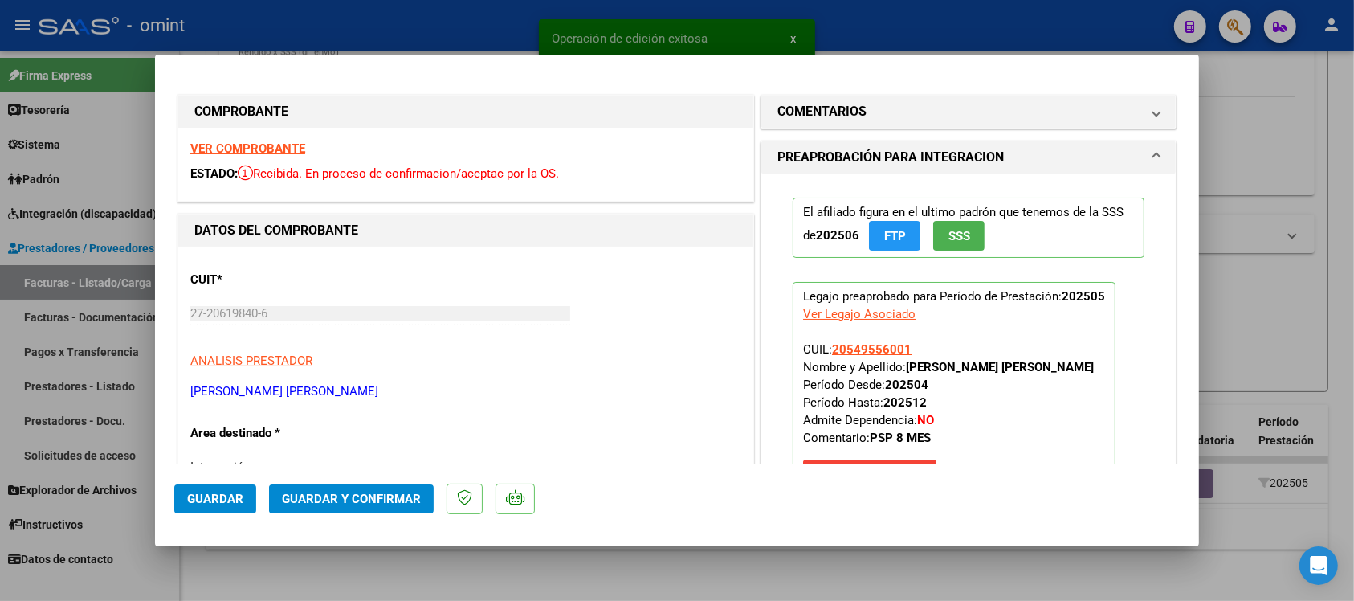
click at [283, 143] on strong "VER COMPROBANTE" at bounding box center [247, 148] width 115 height 14
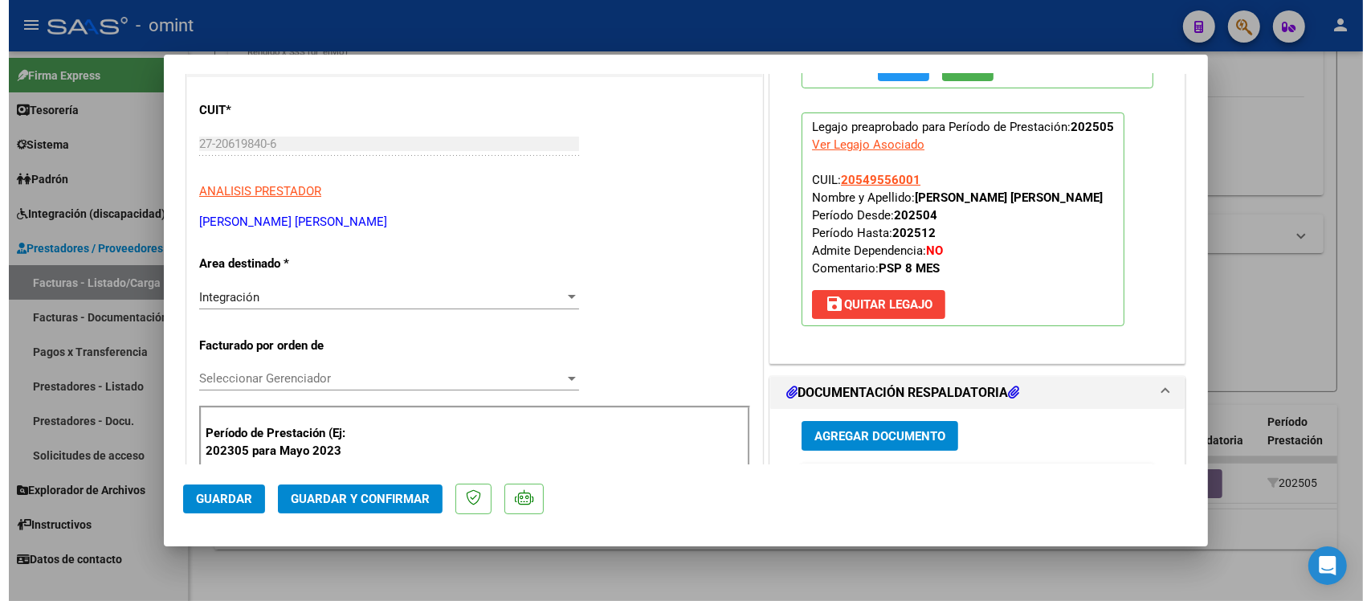
scroll to position [0, 0]
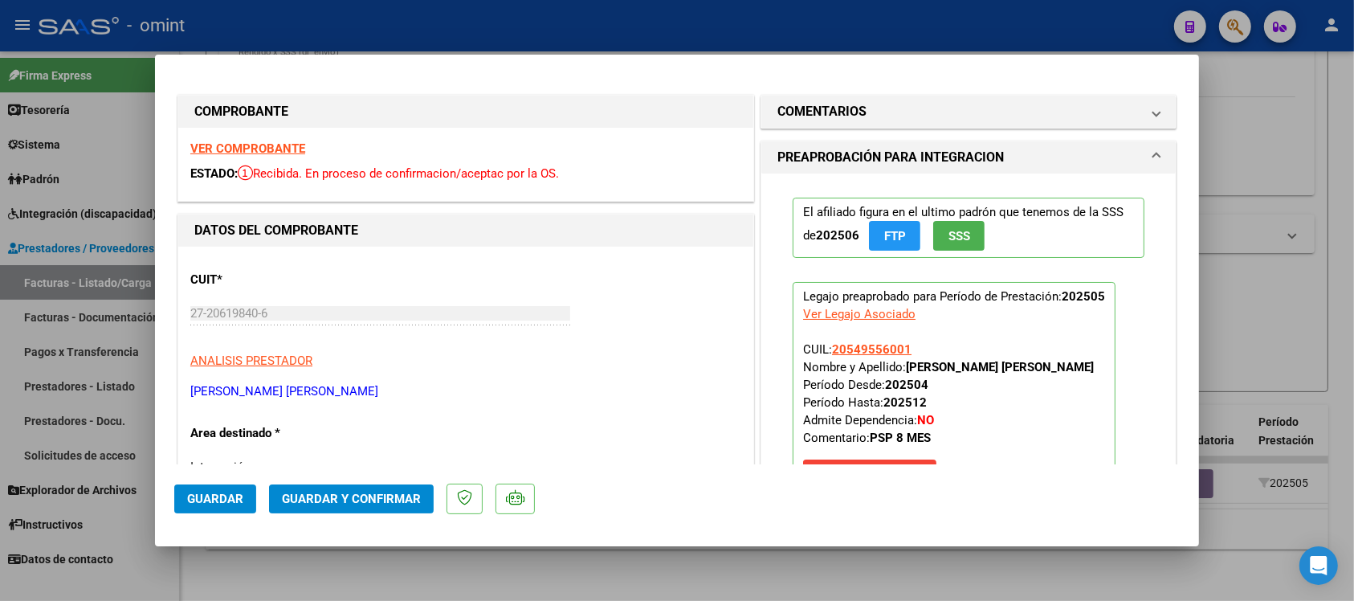
click at [283, 149] on strong "VER COMPROBANTE" at bounding box center [247, 148] width 115 height 14
click at [344, 507] on button "Guardar y Confirmar" at bounding box center [351, 498] width 165 height 29
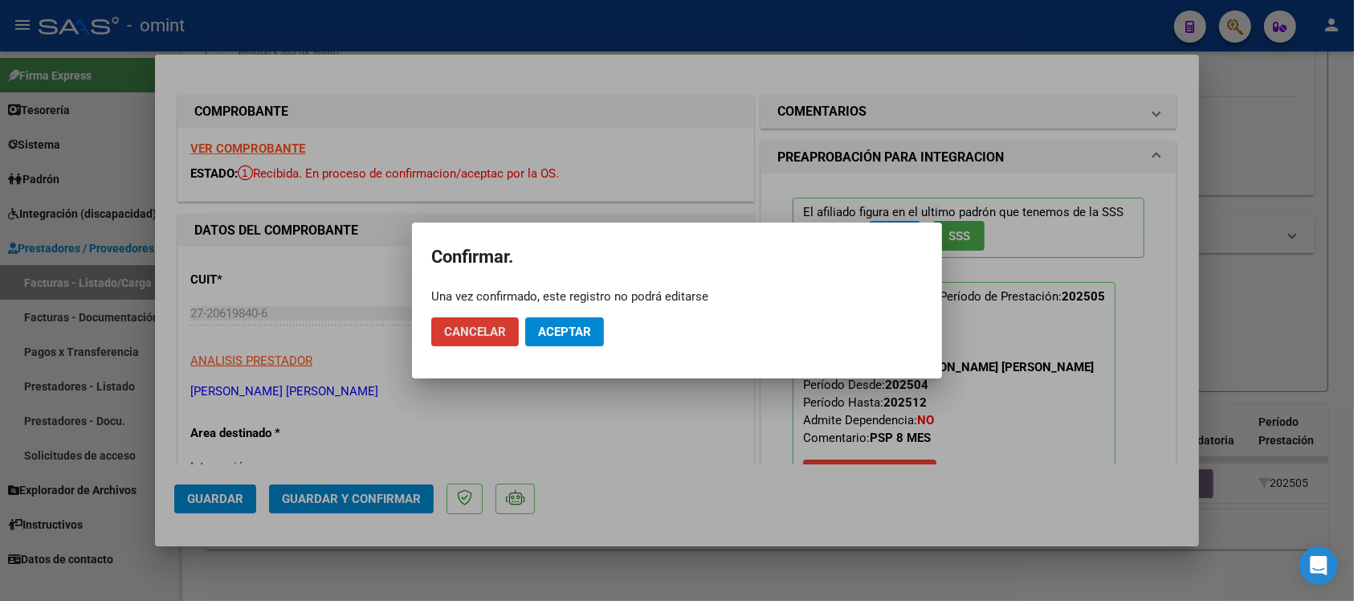
click at [560, 324] on span "Aceptar" at bounding box center [564, 331] width 53 height 14
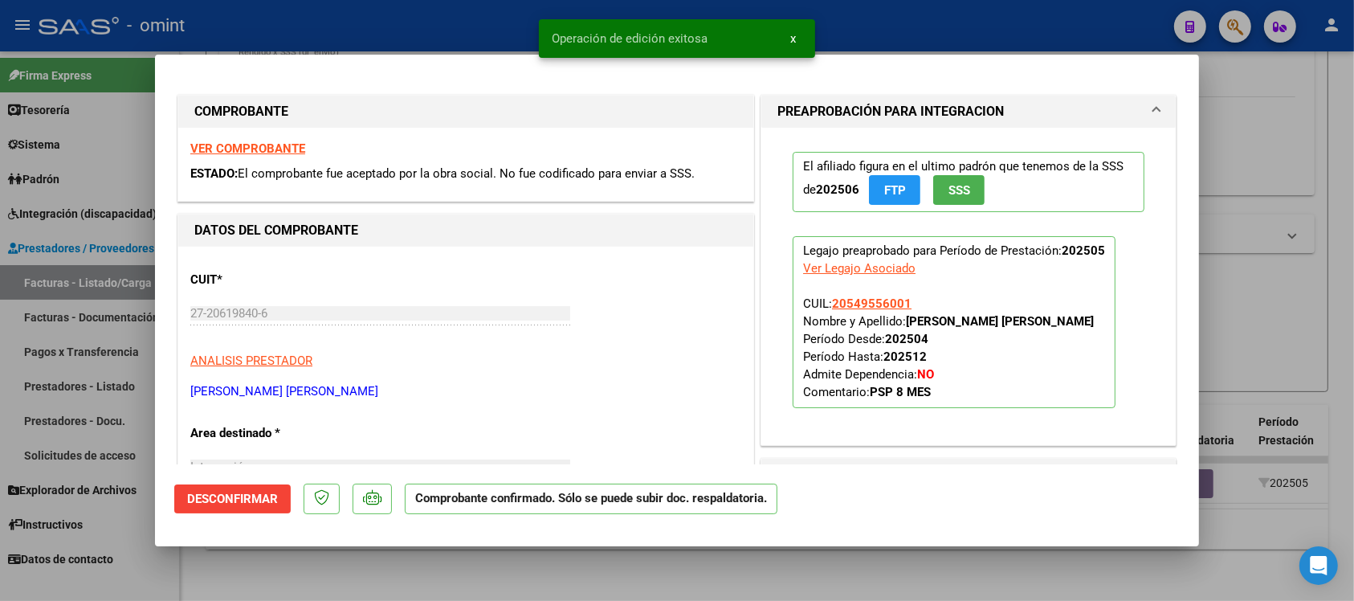
click at [365, 21] on div at bounding box center [677, 300] width 1354 height 601
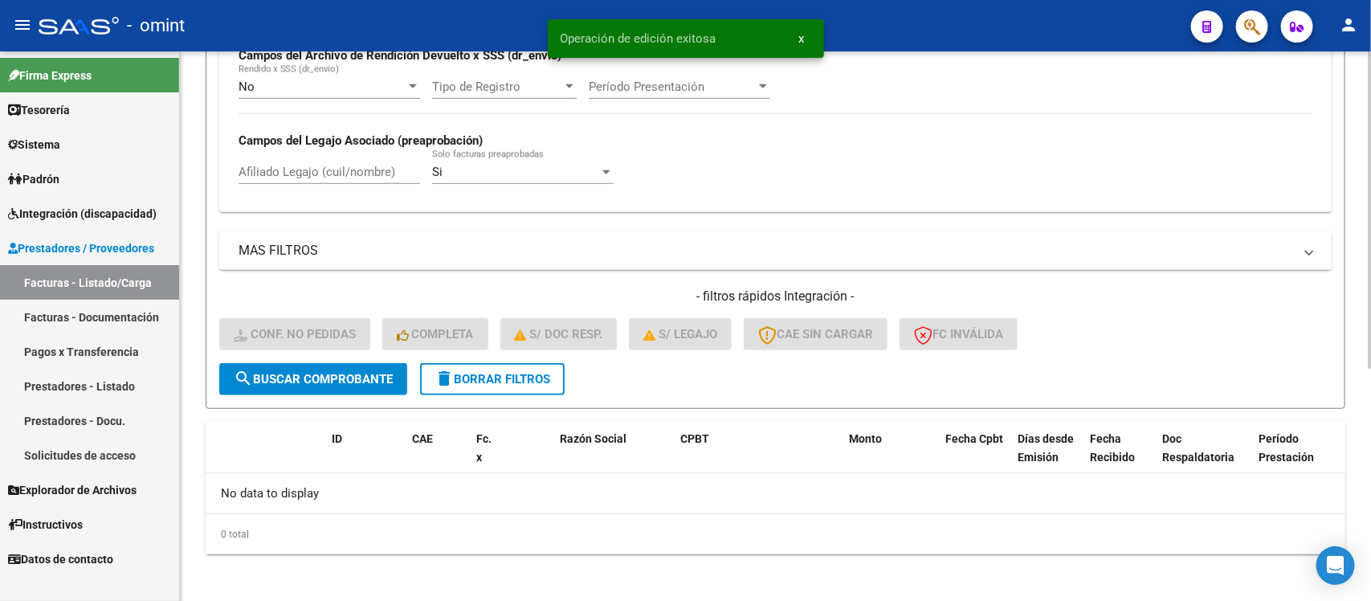
scroll to position [203, 0]
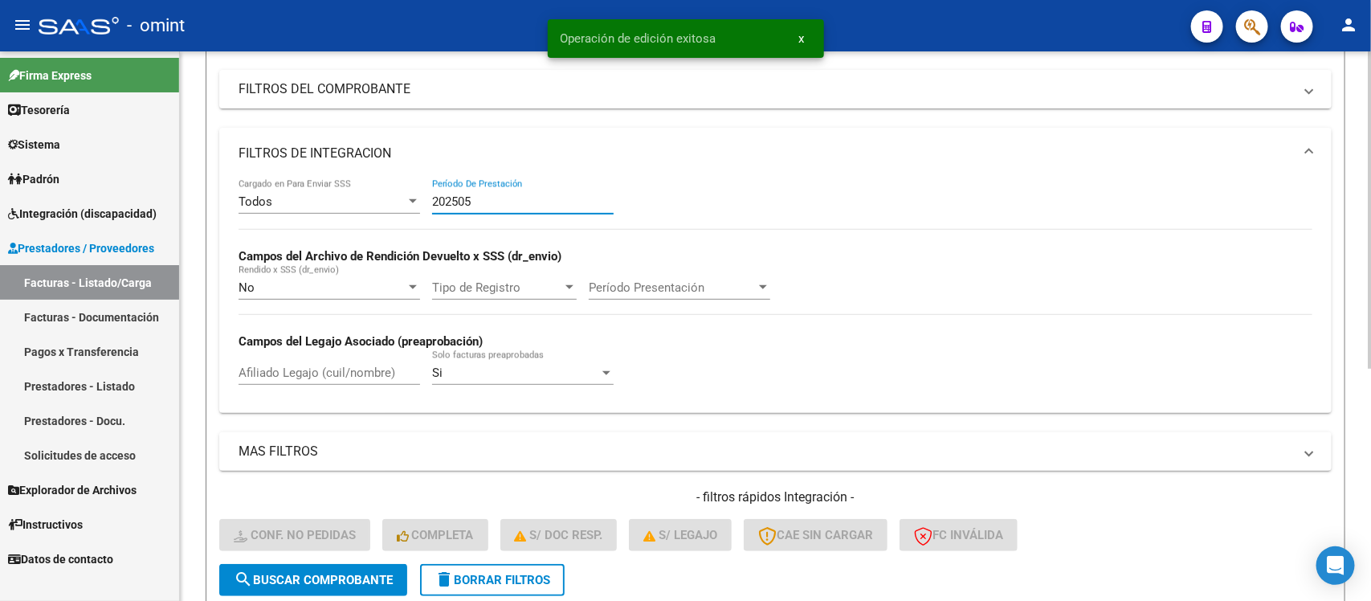
click at [495, 199] on input "202505" at bounding box center [522, 201] width 181 height 14
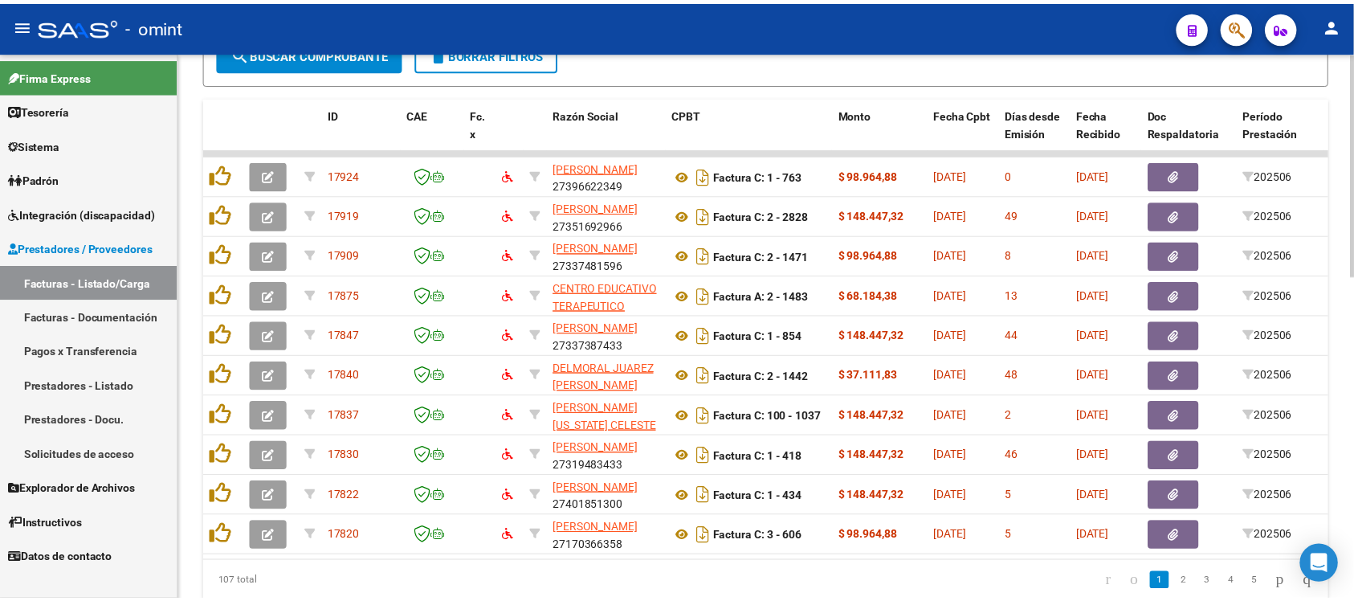
scroll to position [796, 0]
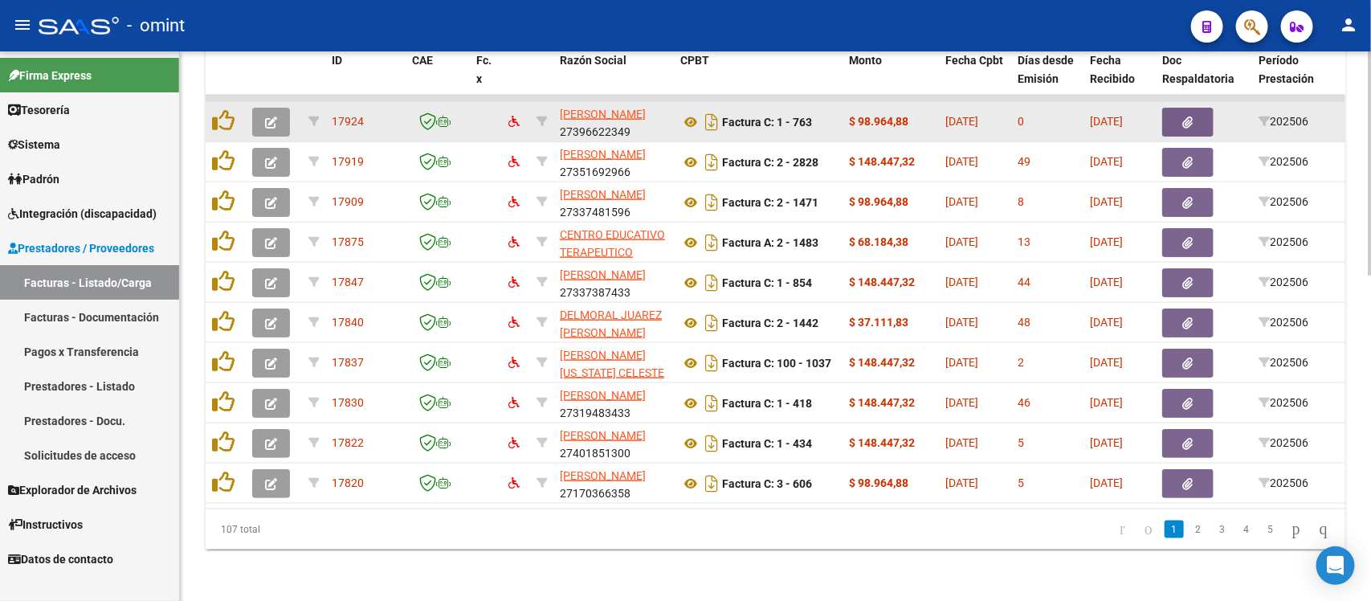
click at [281, 108] on button "button" at bounding box center [271, 122] width 38 height 29
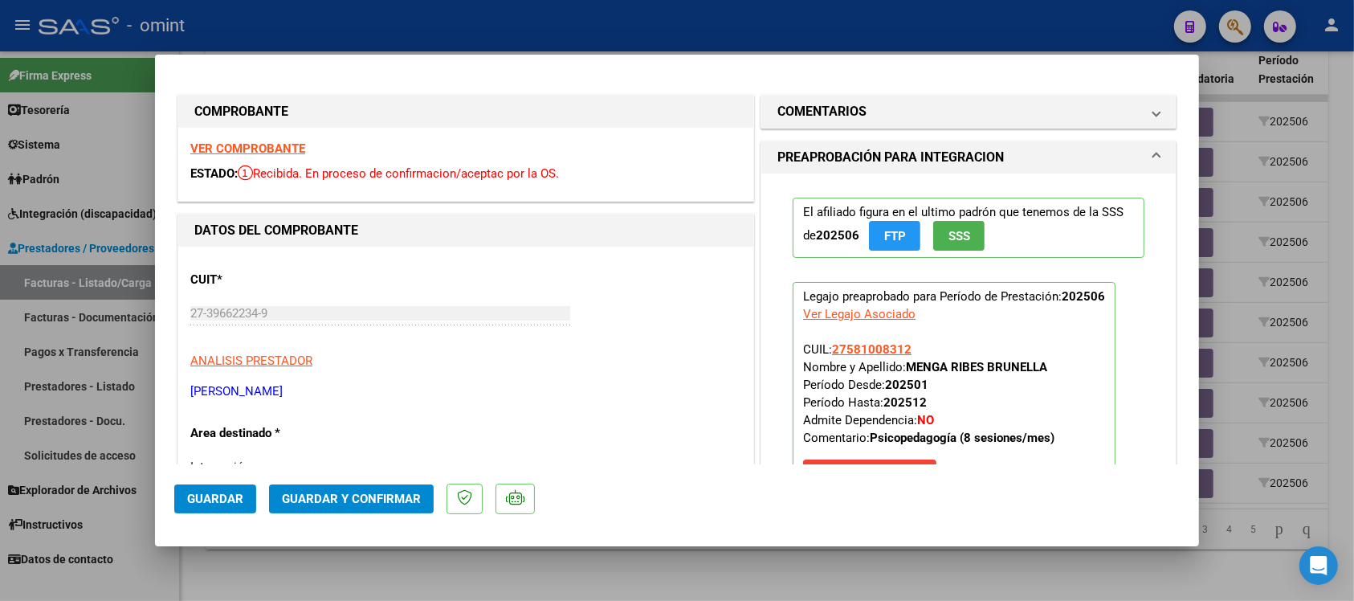
click at [263, 147] on strong "VER COMPROBANTE" at bounding box center [247, 148] width 115 height 14
click at [410, 502] on span "Guardar y Confirmar" at bounding box center [351, 498] width 139 height 14
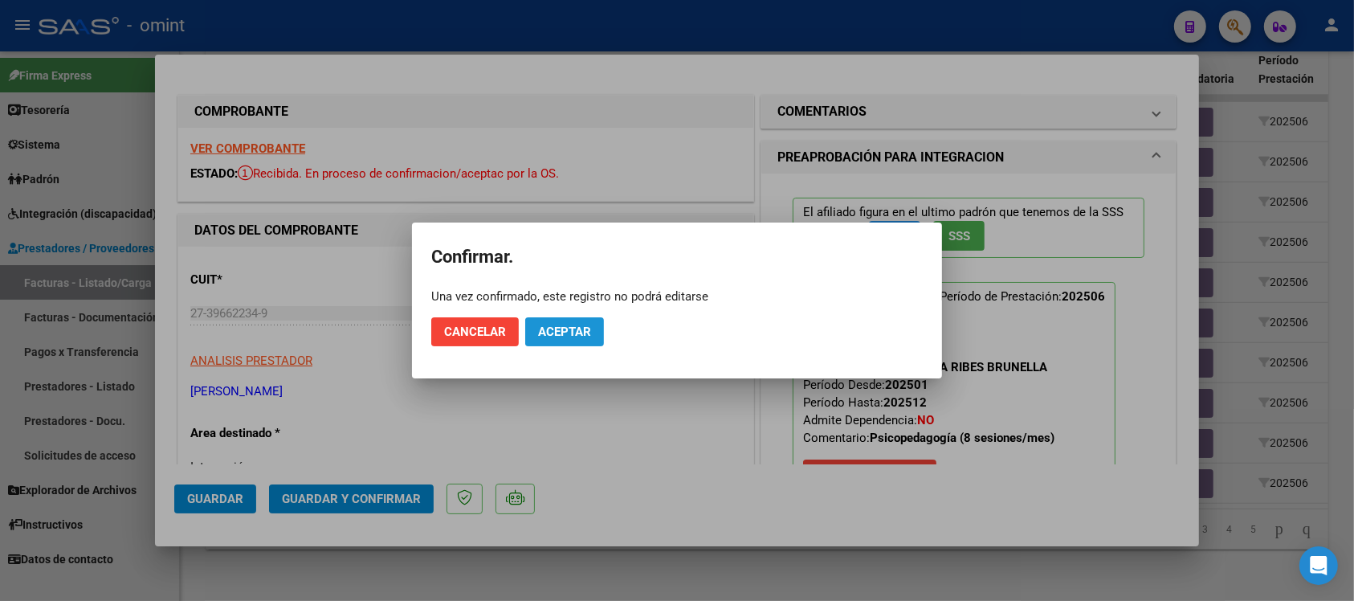
click at [560, 330] on span "Aceptar" at bounding box center [564, 331] width 53 height 14
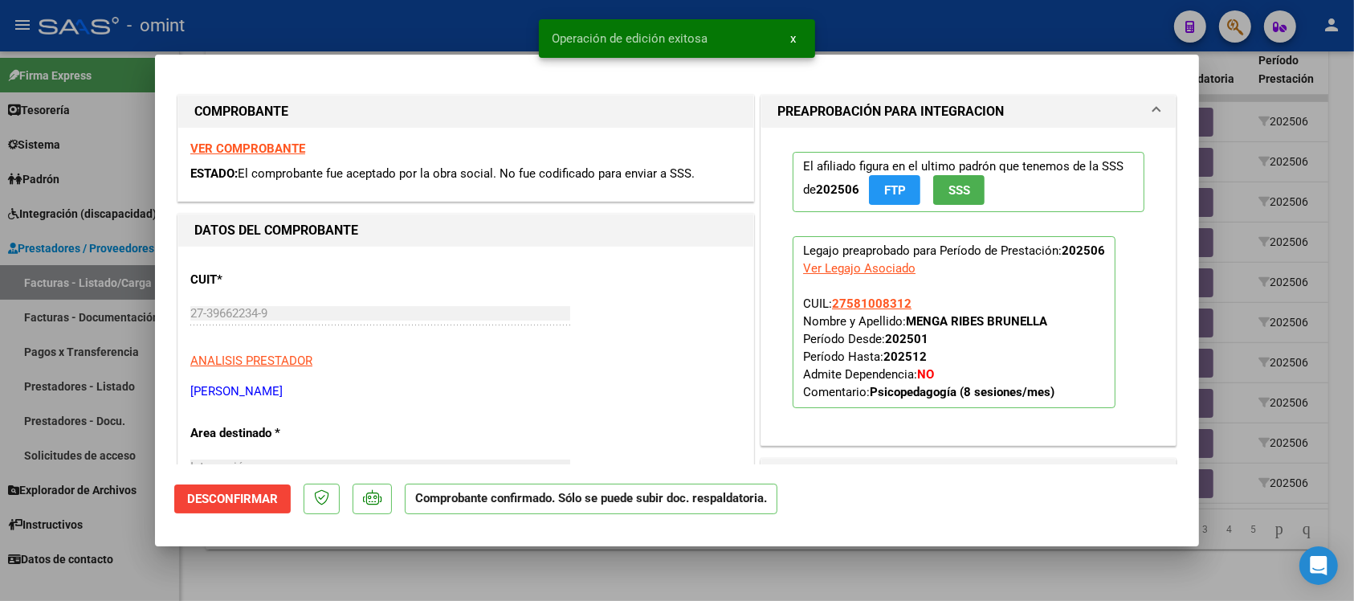
click at [426, 21] on div at bounding box center [677, 300] width 1354 height 601
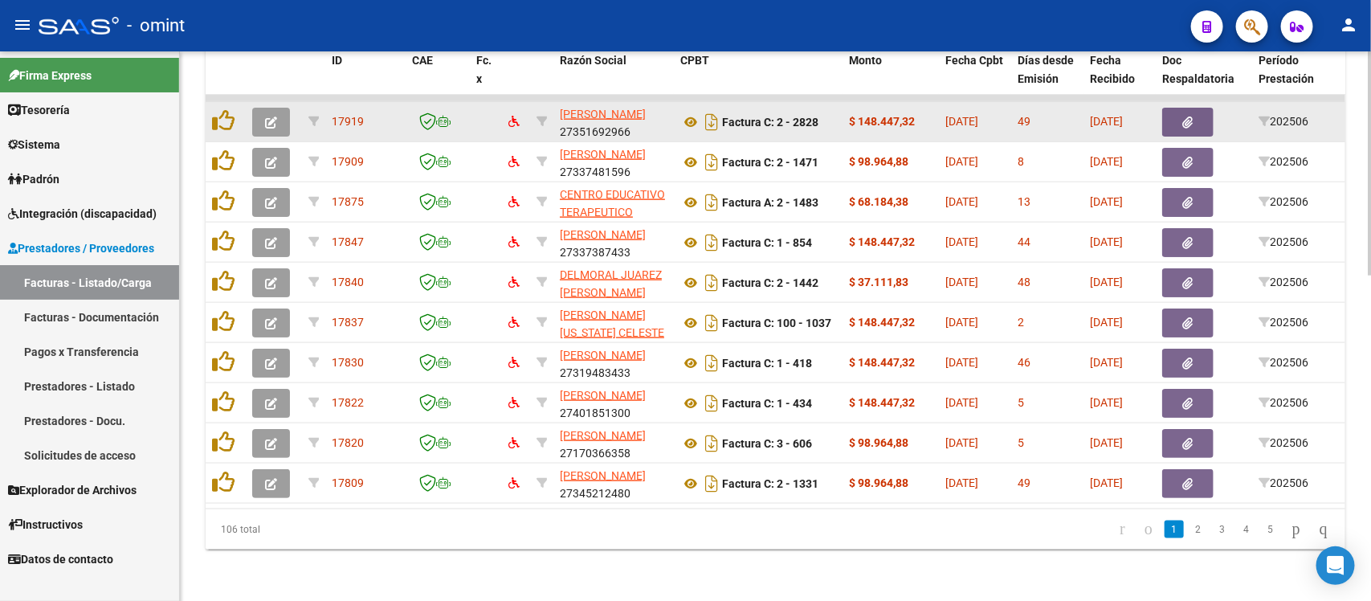
click at [270, 116] on icon "button" at bounding box center [271, 122] width 12 height 12
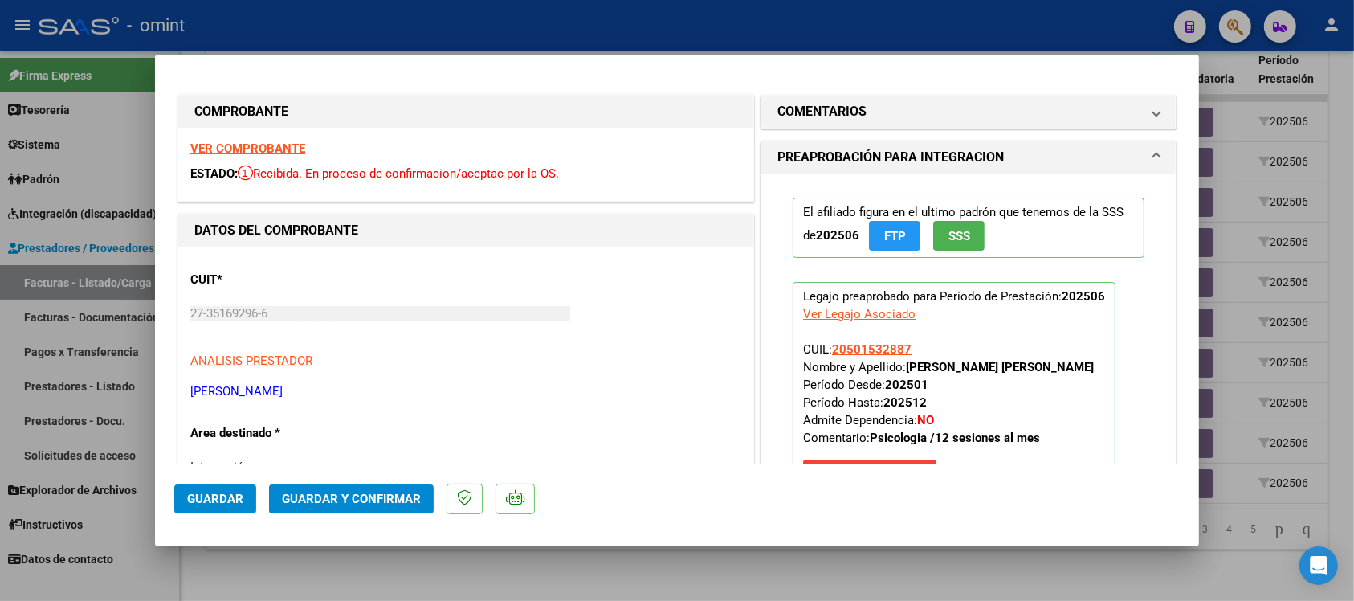
click at [289, 150] on strong "VER COMPROBANTE" at bounding box center [247, 148] width 115 height 14
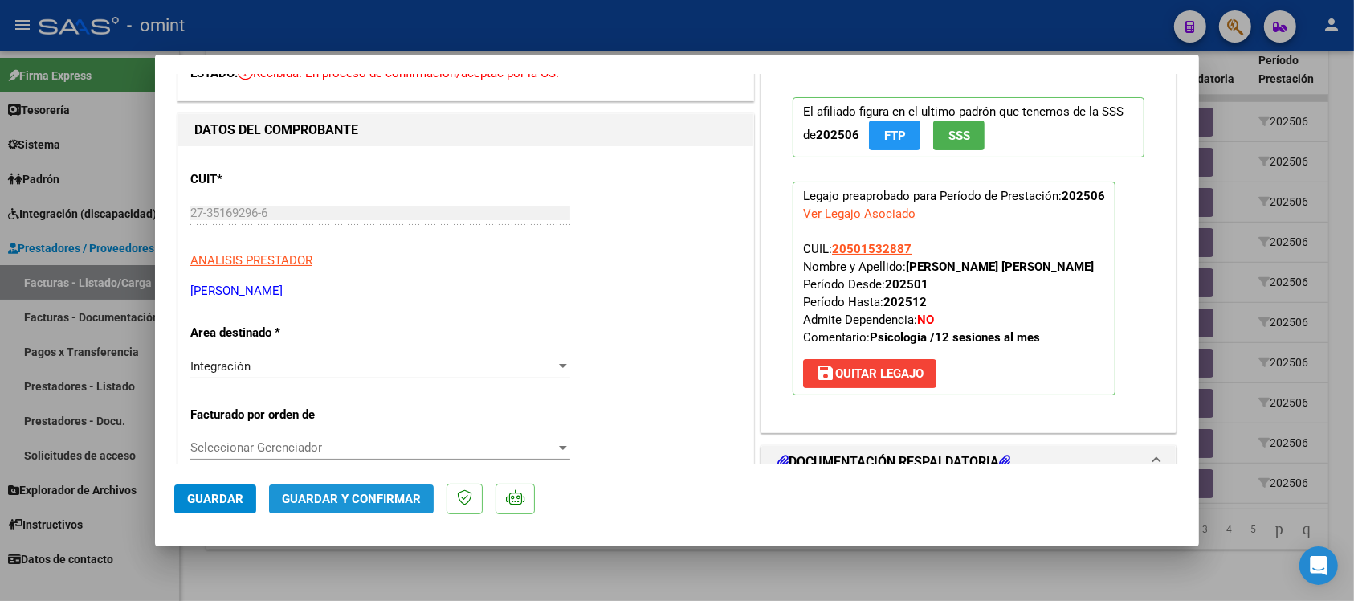
click at [387, 495] on span "Guardar y Confirmar" at bounding box center [351, 498] width 139 height 14
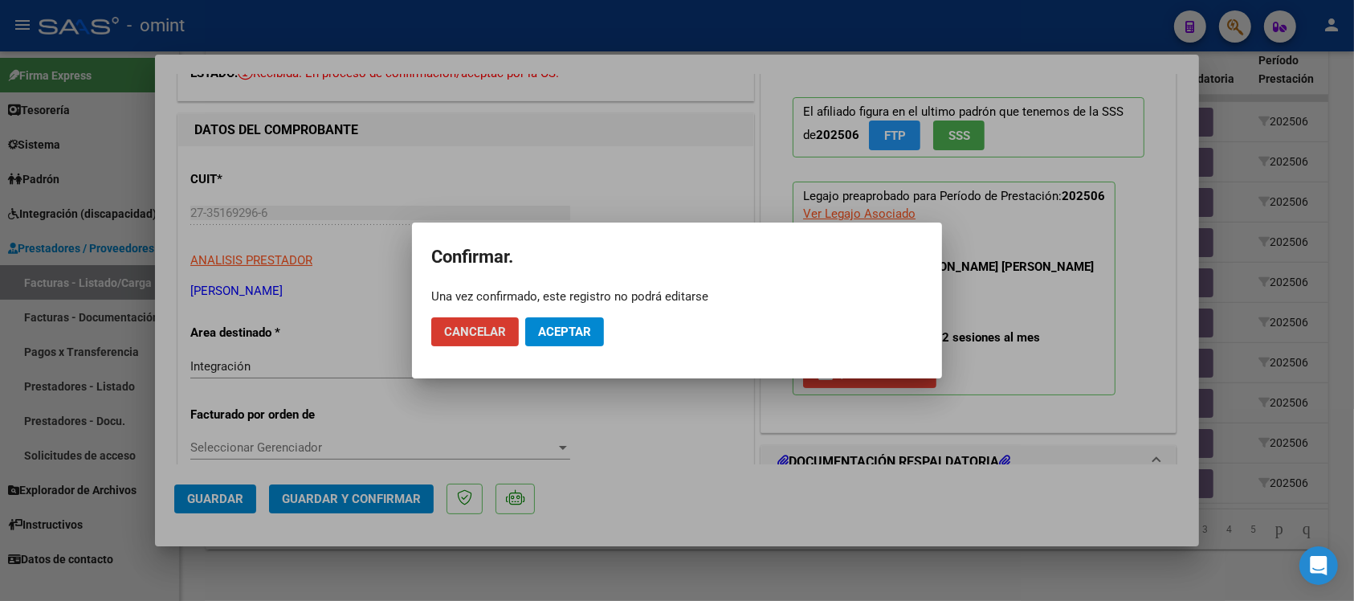
click at [556, 333] on span "Aceptar" at bounding box center [564, 331] width 53 height 14
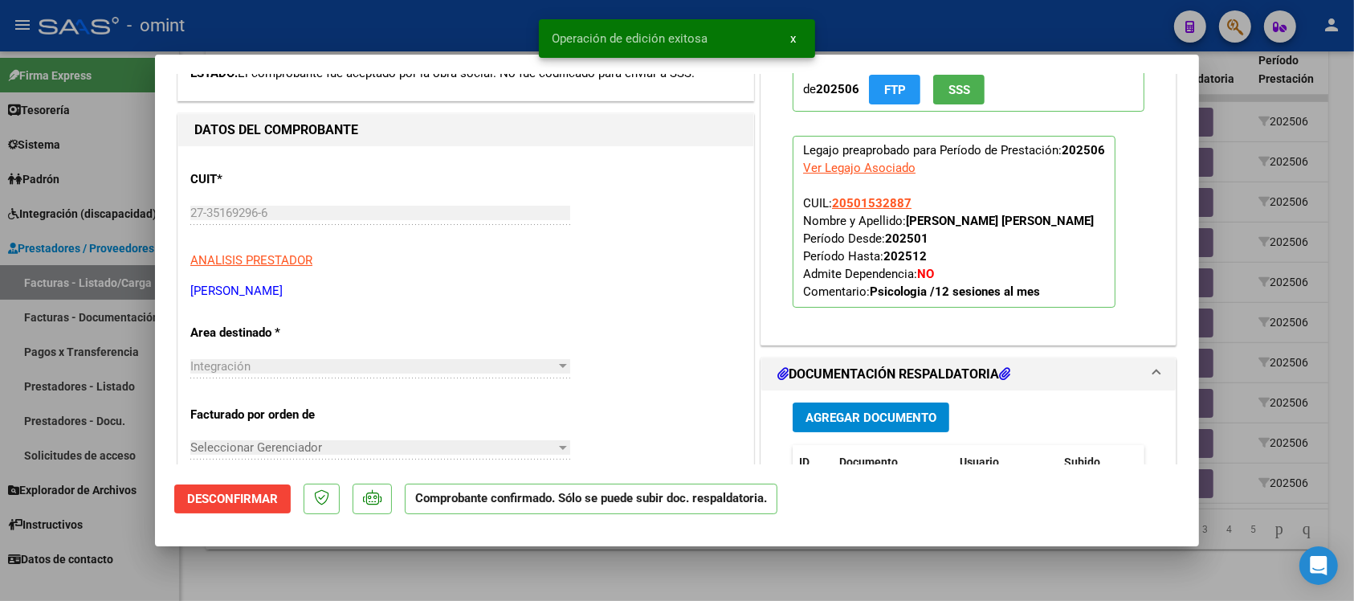
click at [312, 14] on div at bounding box center [677, 300] width 1354 height 601
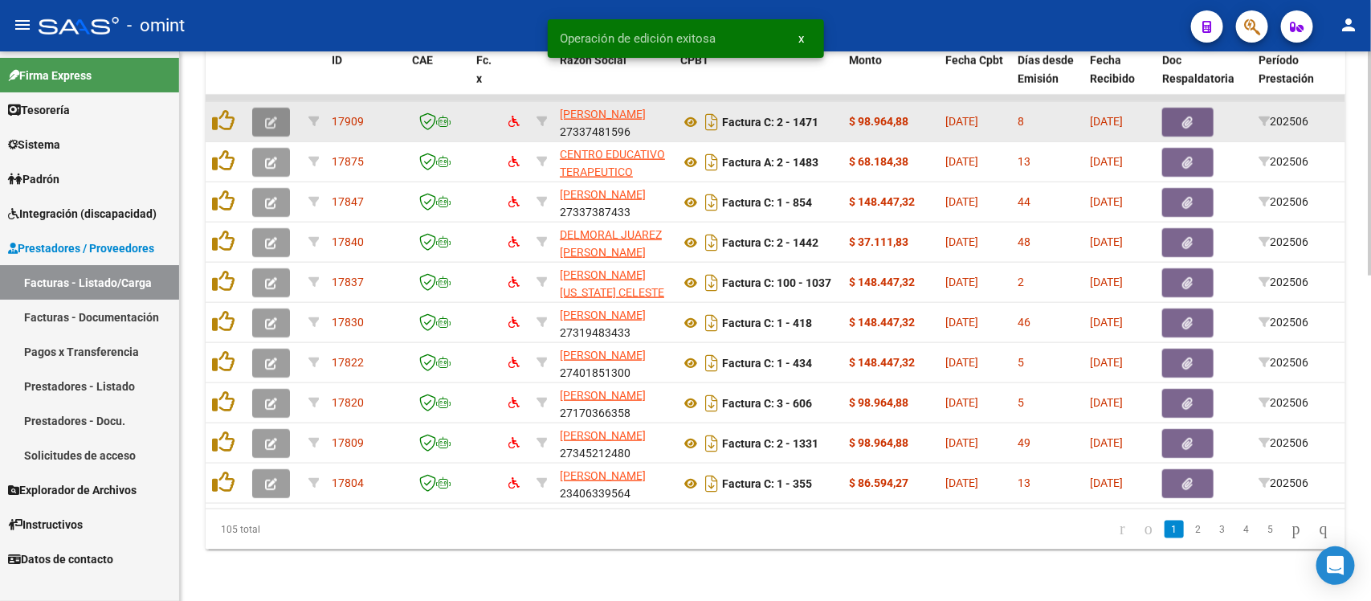
click at [278, 110] on button "button" at bounding box center [271, 122] width 38 height 29
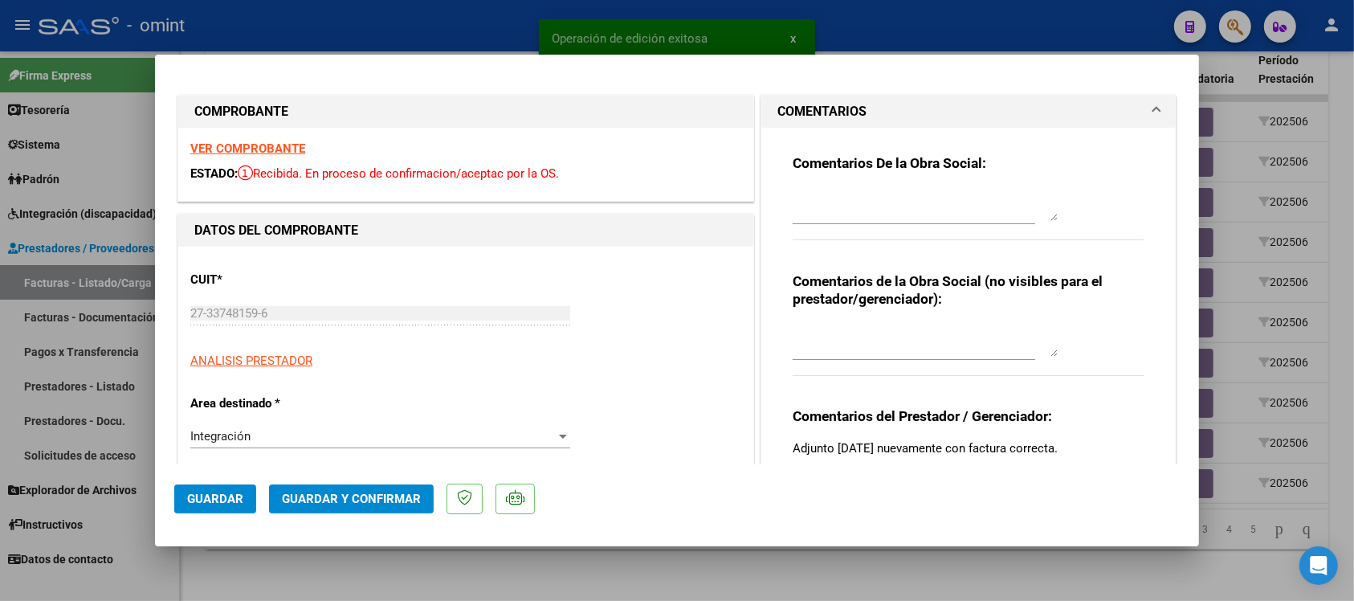
click at [265, 153] on strong "VER COMPROBANTE" at bounding box center [247, 148] width 115 height 14
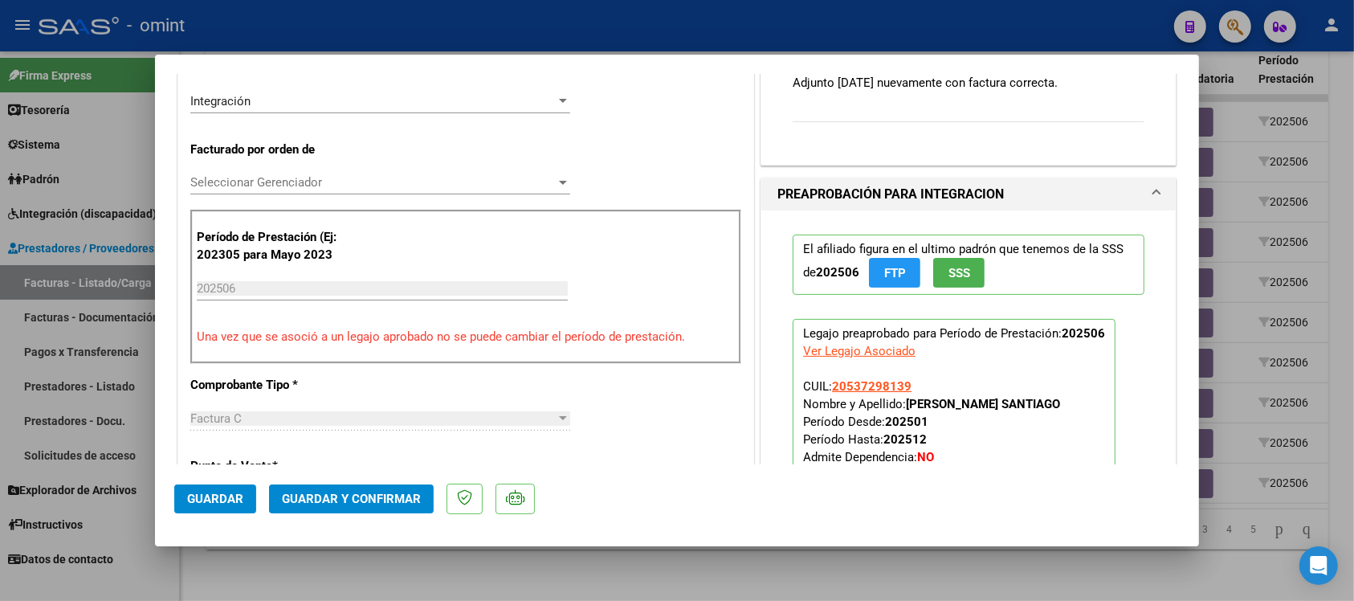
scroll to position [401, 0]
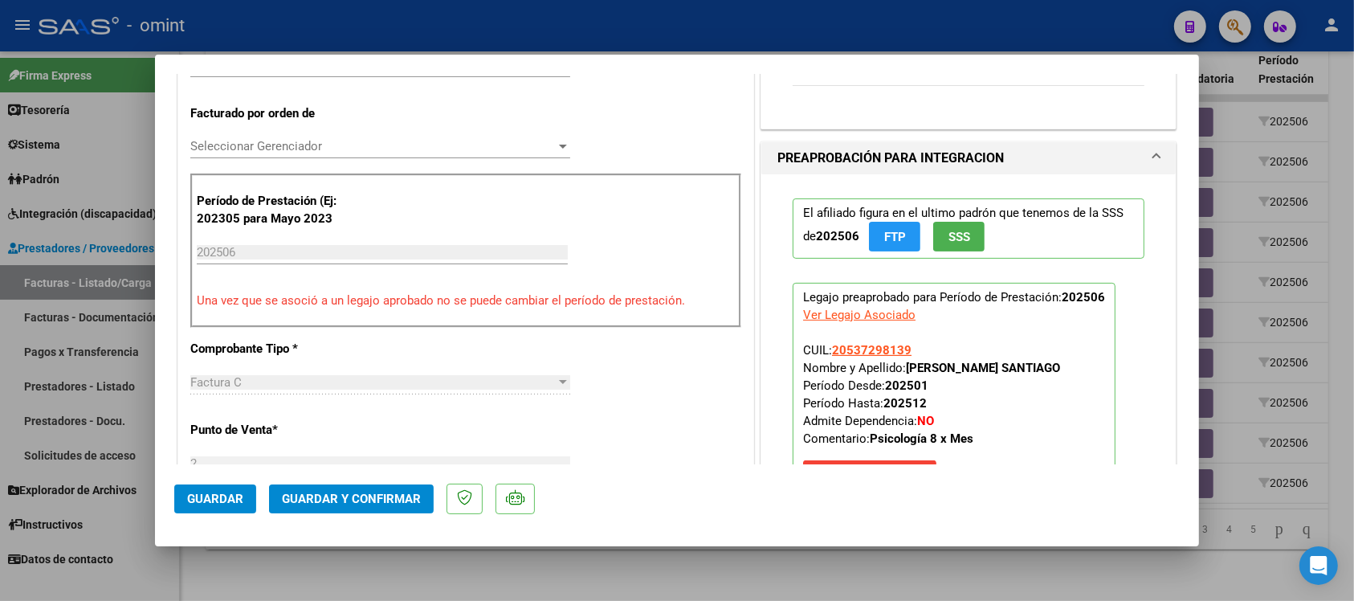
click at [330, 508] on button "Guardar y Confirmar" at bounding box center [351, 498] width 165 height 29
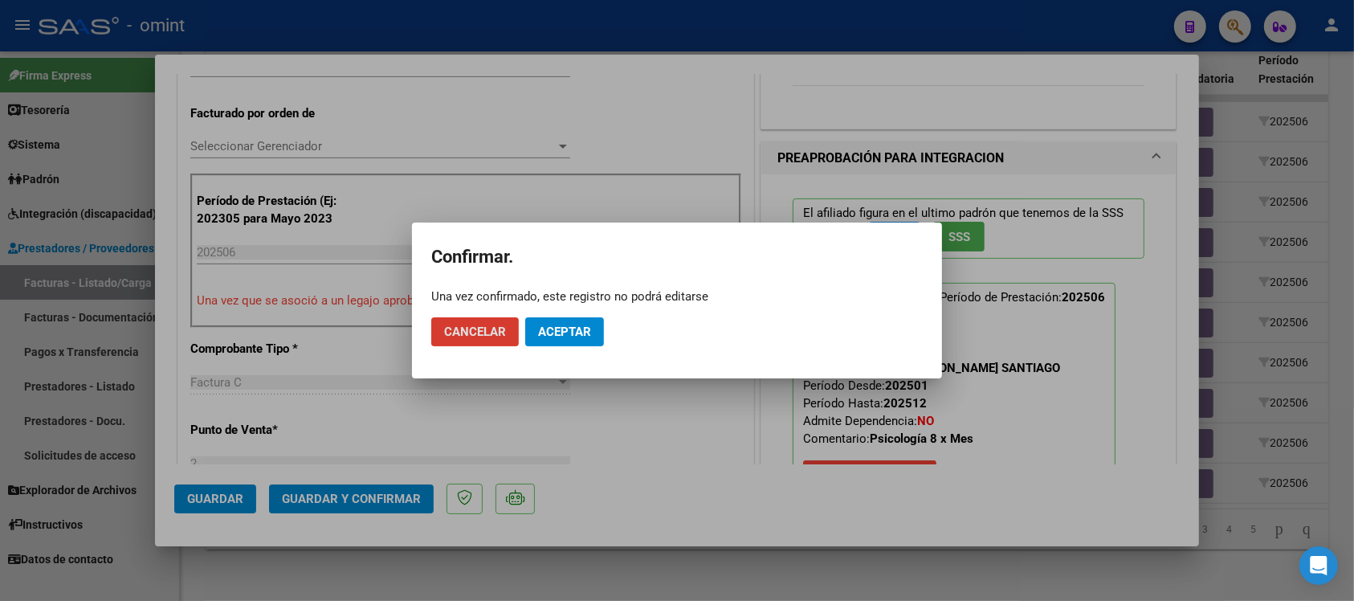
click at [572, 327] on span "Aceptar" at bounding box center [564, 331] width 53 height 14
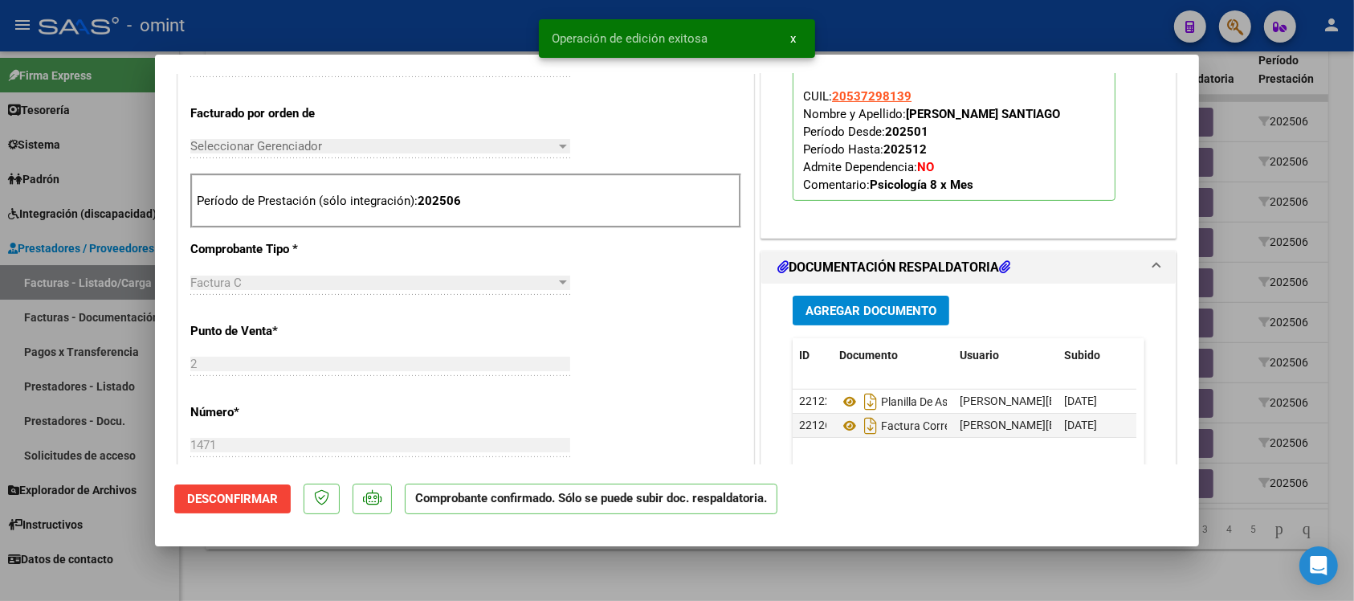
click at [387, 35] on div at bounding box center [677, 300] width 1354 height 601
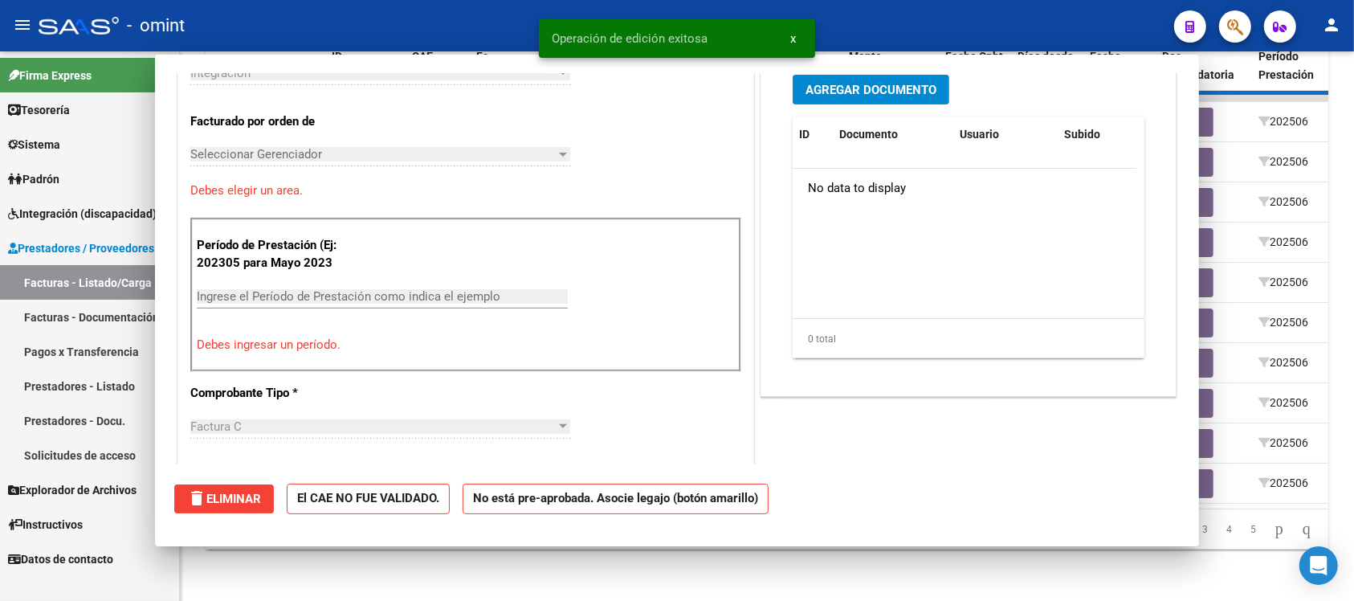
scroll to position [430, 0]
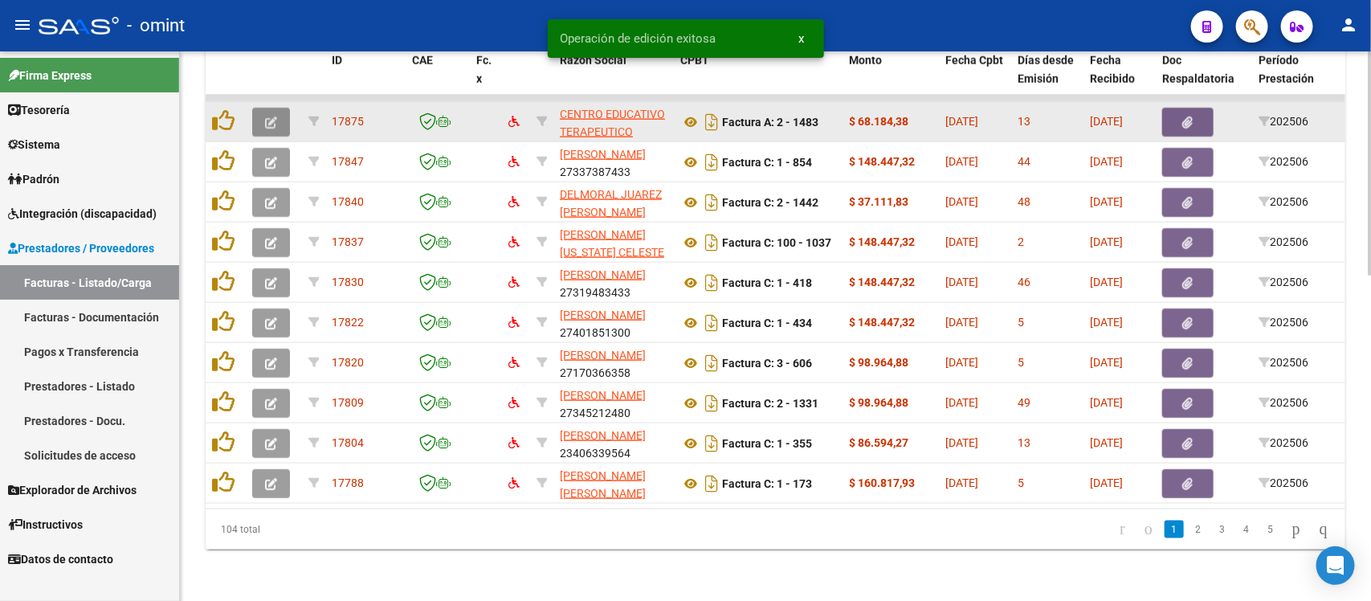
click at [265, 116] on icon "button" at bounding box center [271, 122] width 12 height 12
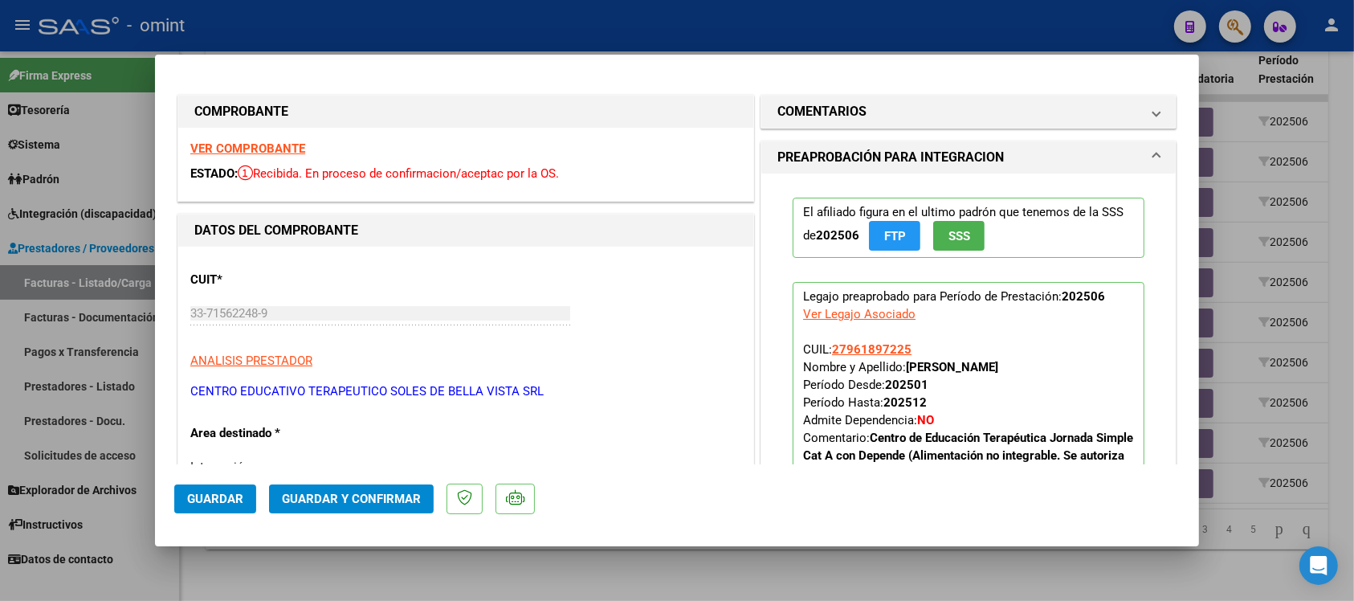
click at [277, 142] on strong "VER COMPROBANTE" at bounding box center [247, 148] width 115 height 14
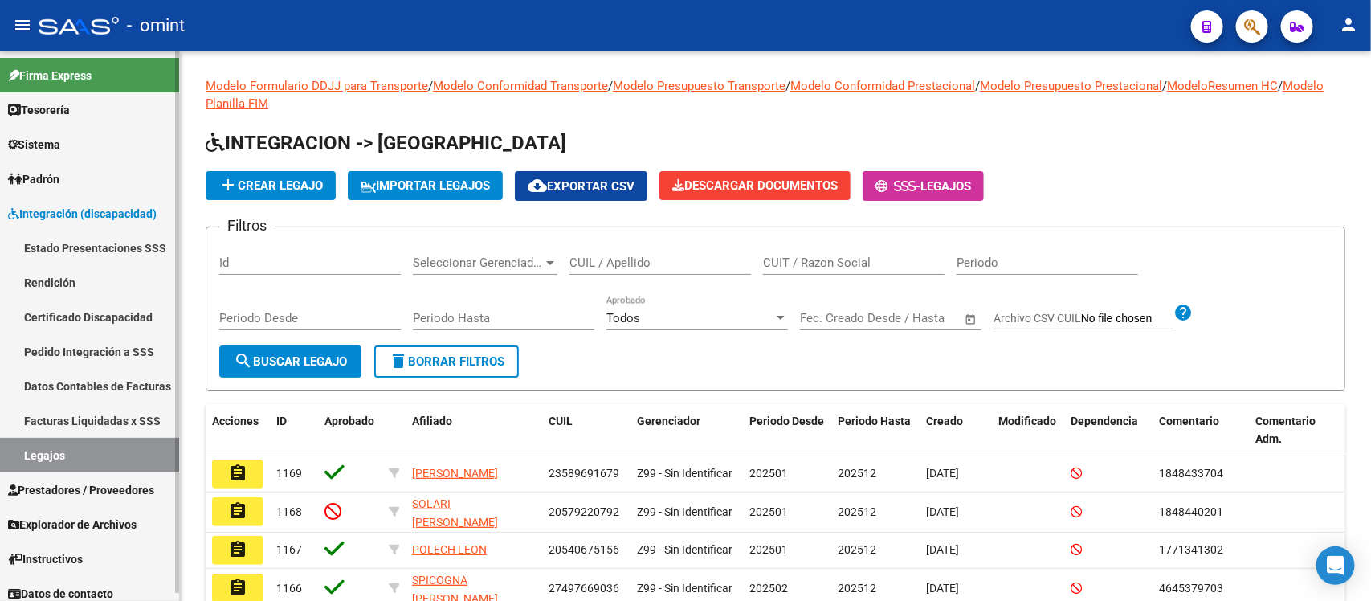
click at [120, 481] on span "Prestadores / Proveedores" at bounding box center [81, 490] width 146 height 18
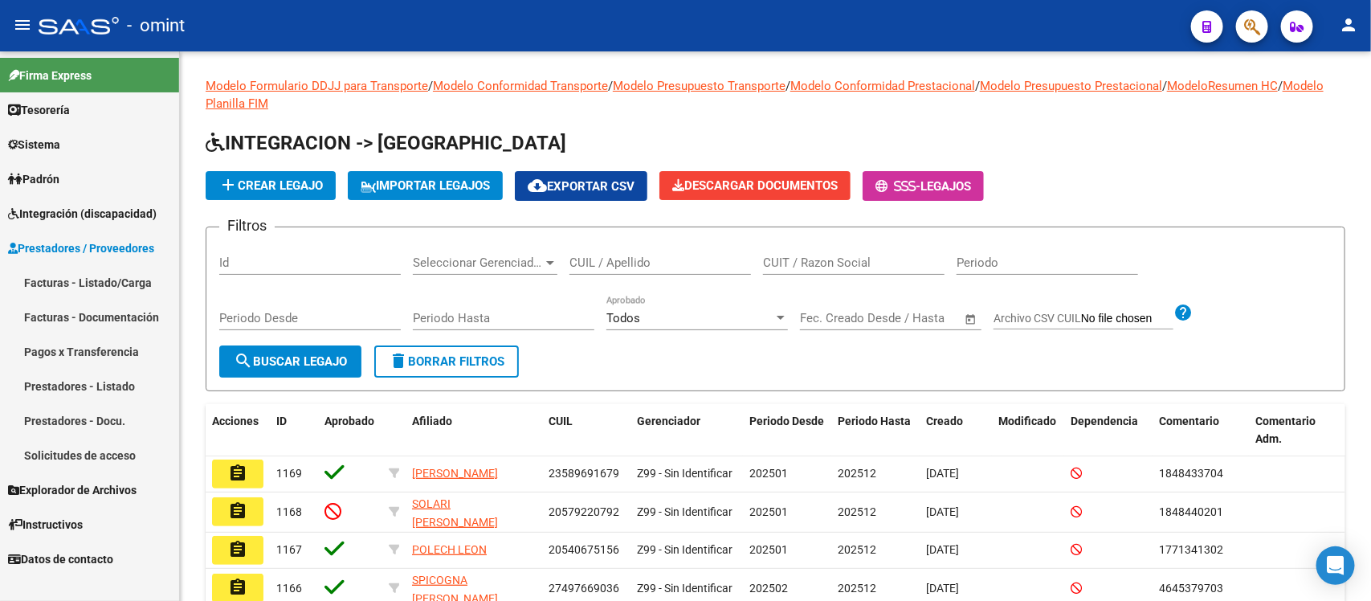
click at [117, 283] on link "Facturas - Listado/Carga" at bounding box center [89, 282] width 179 height 35
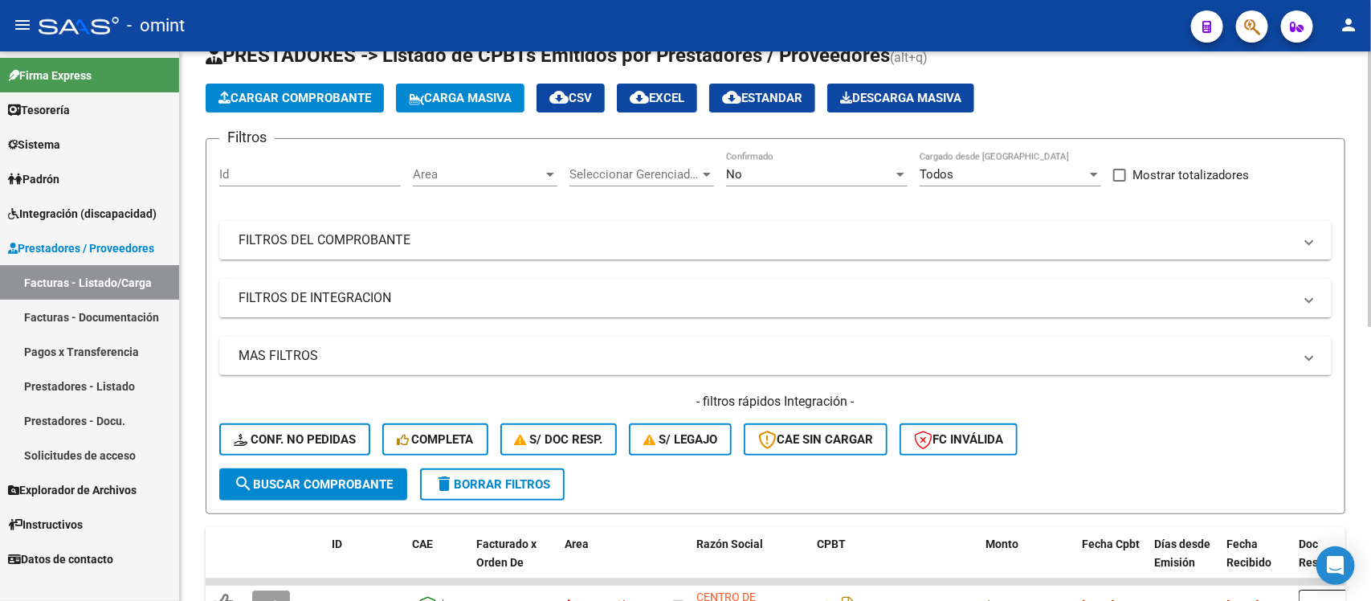
scroll to position [100, 0]
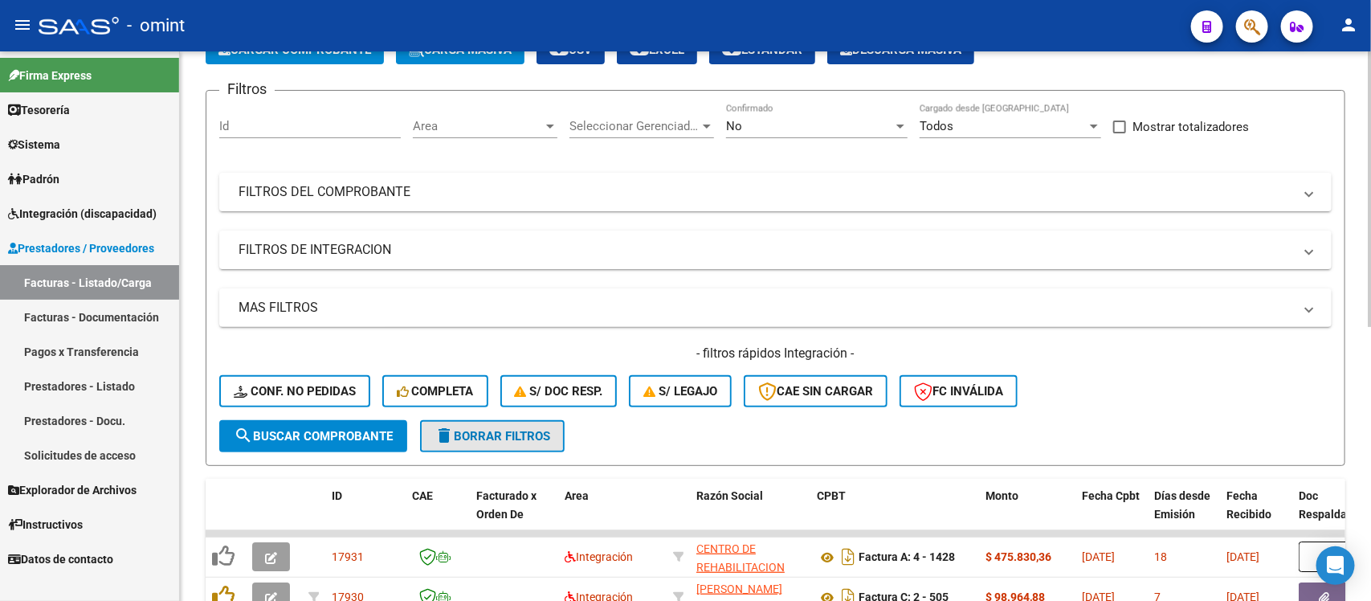
click at [486, 431] on span "delete Borrar Filtros" at bounding box center [492, 436] width 116 height 14
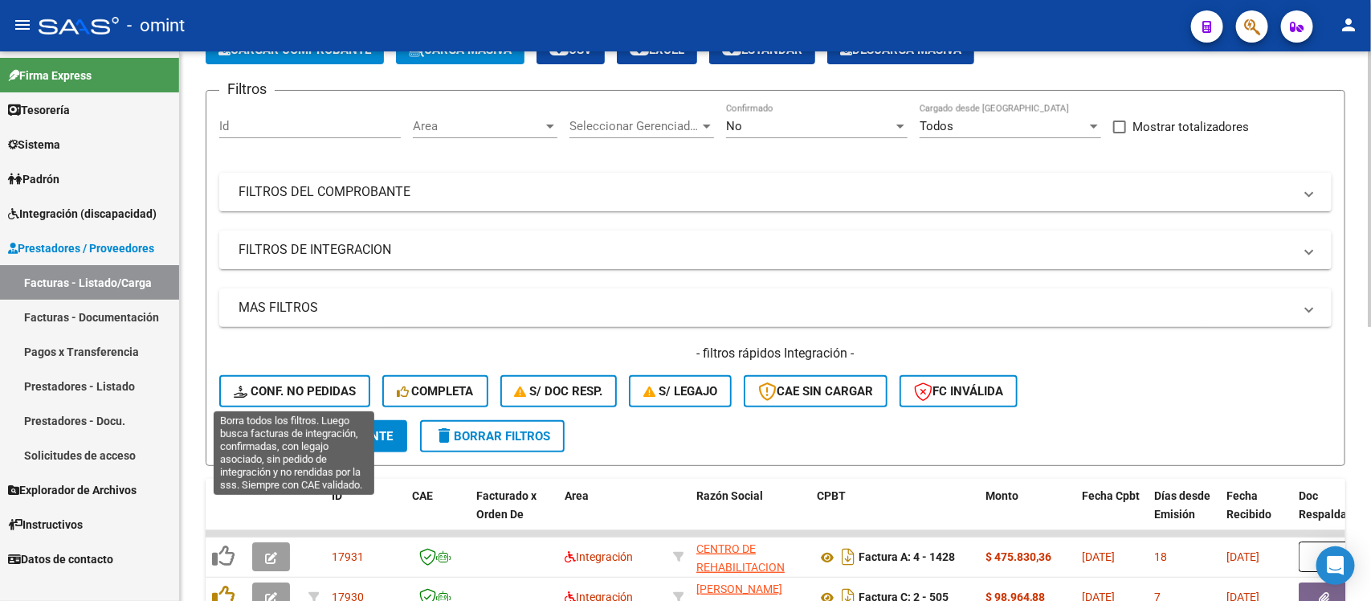
click at [287, 391] on span "Conf. no pedidas" at bounding box center [295, 391] width 122 height 14
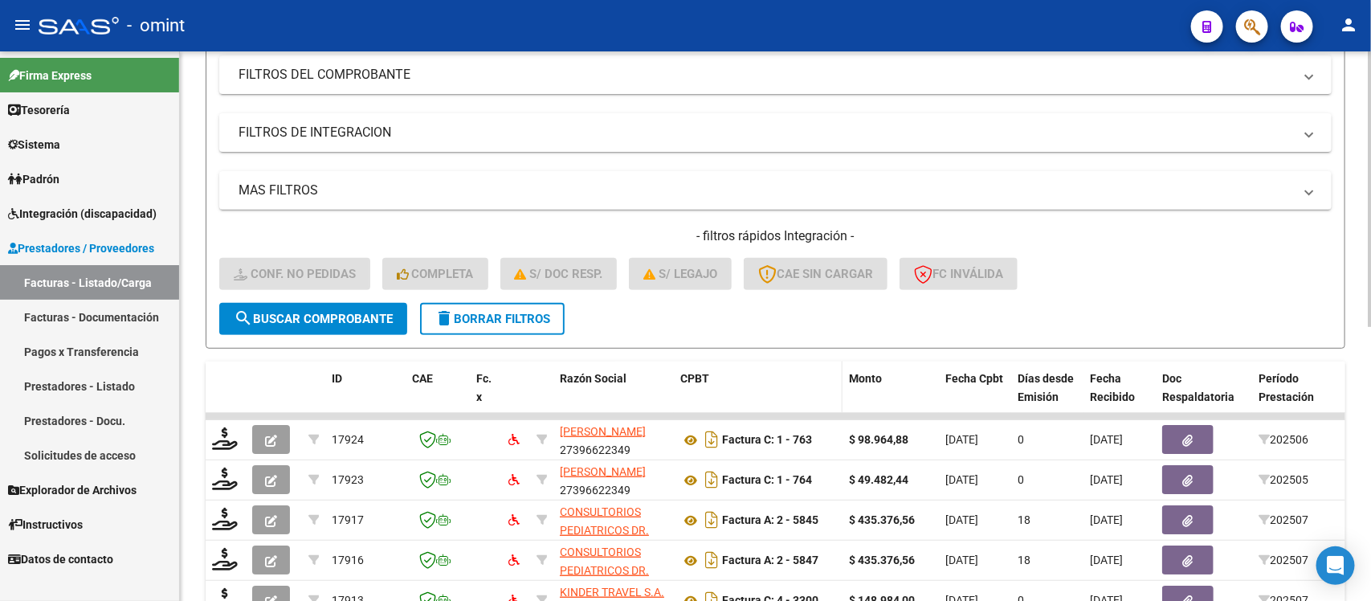
scroll to position [48, 0]
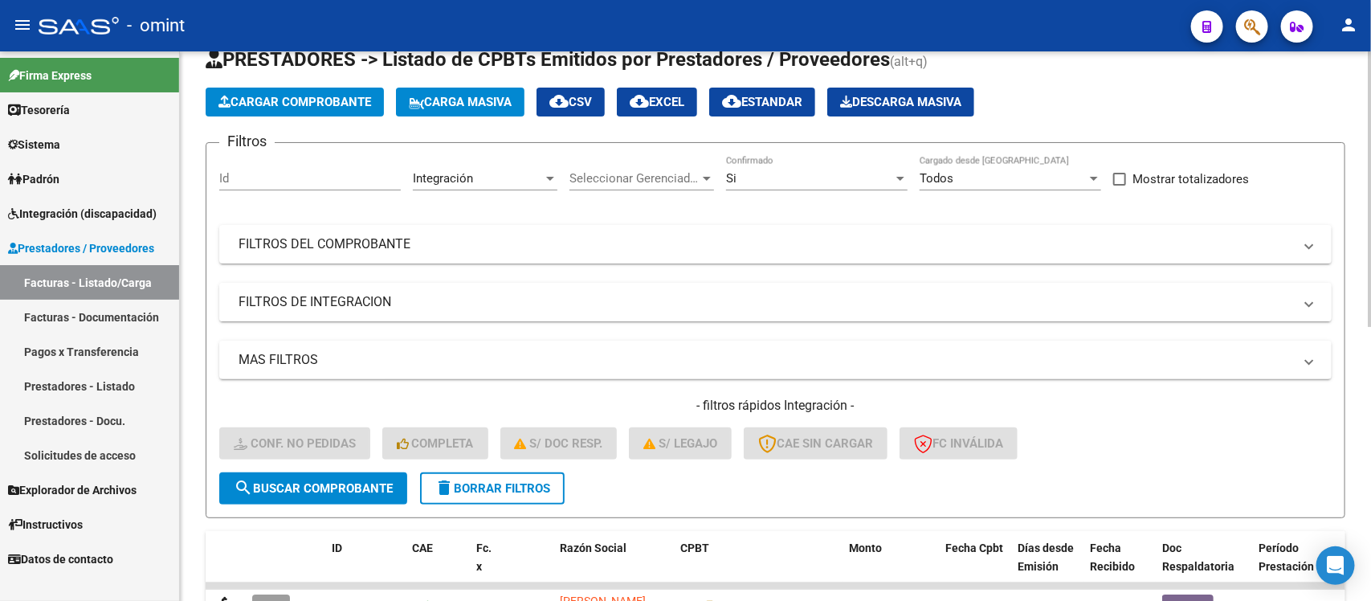
click at [387, 309] on mat-panel-title "FILTROS DE INTEGRACION" at bounding box center [765, 302] width 1054 height 18
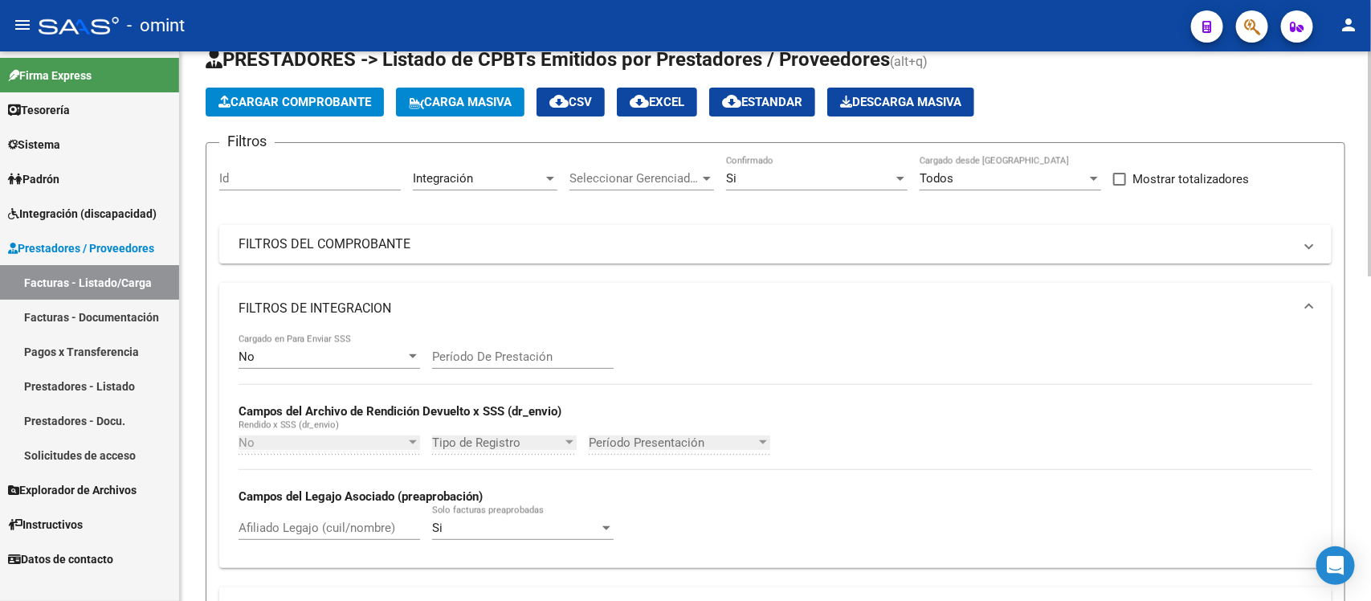
click at [490, 351] on input "Período De Prestación" at bounding box center [522, 356] width 181 height 14
click at [836, 329] on mat-expansion-panel-header "FILTROS DE INTEGRACION" at bounding box center [775, 308] width 1112 height 51
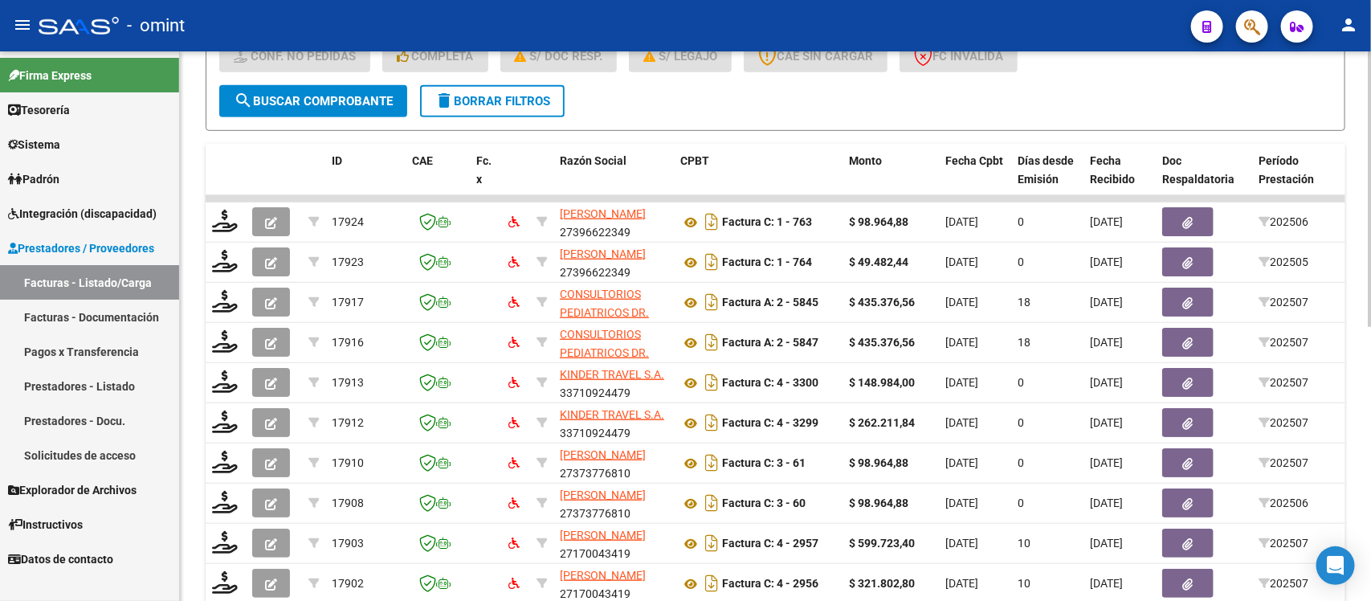
scroll to position [249, 0]
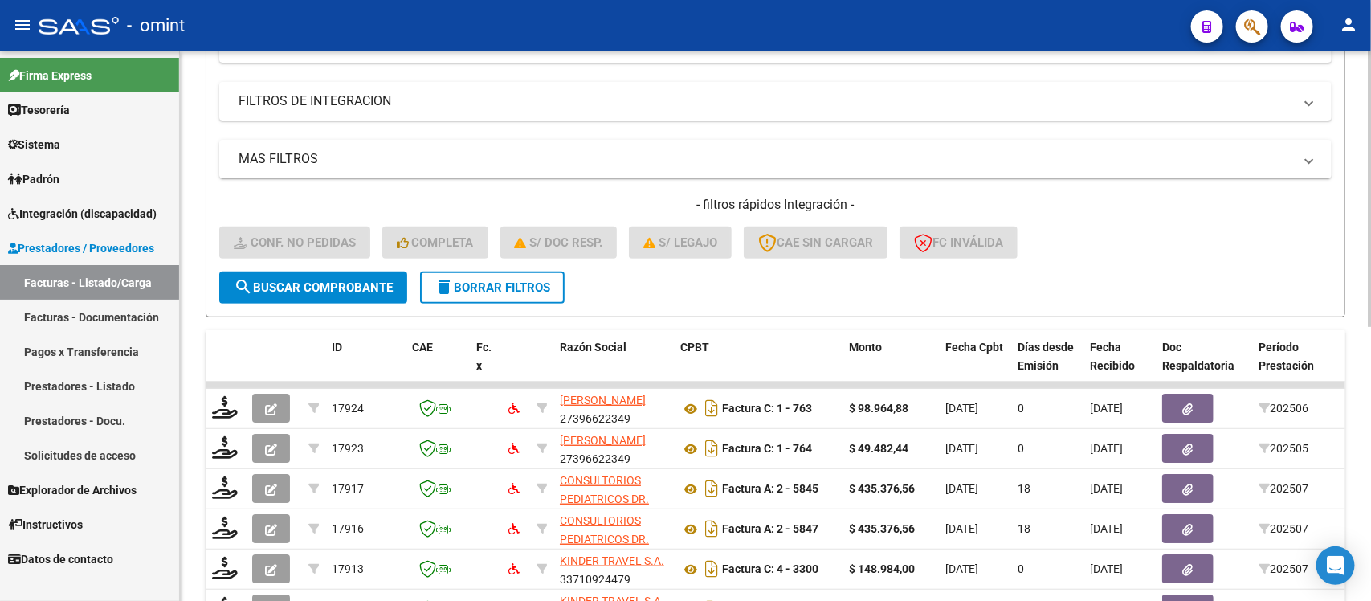
click at [496, 263] on div "- filtros rápidos Integración - Conf. no pedidas Completa S/ Doc Resp. S/ legaj…" at bounding box center [775, 233] width 1112 height 75
click at [503, 282] on span "delete Borrar Filtros" at bounding box center [492, 287] width 116 height 14
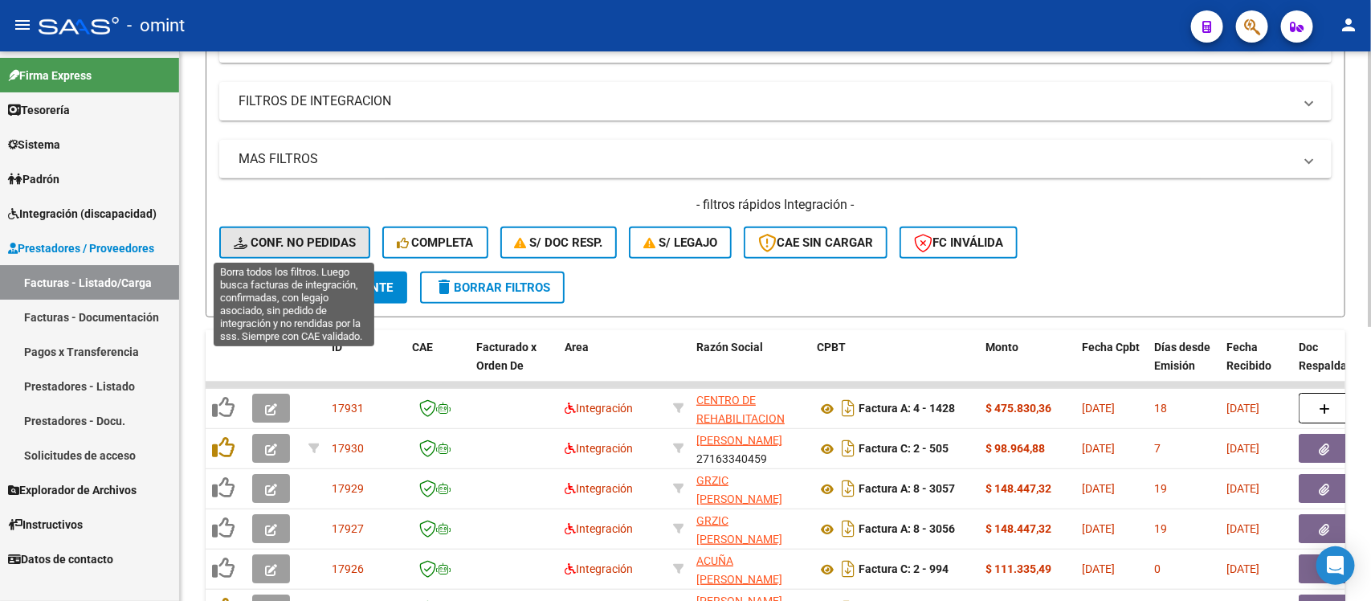
click at [281, 253] on button "Conf. no pedidas" at bounding box center [294, 242] width 151 height 32
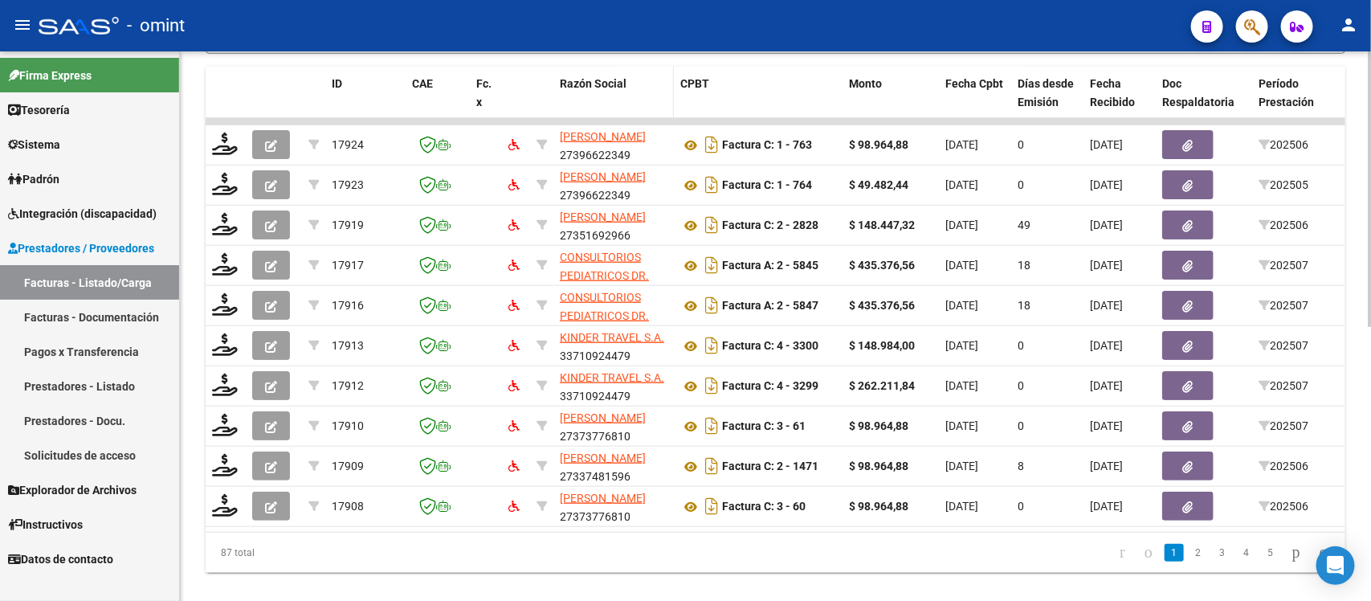
scroll to position [550, 0]
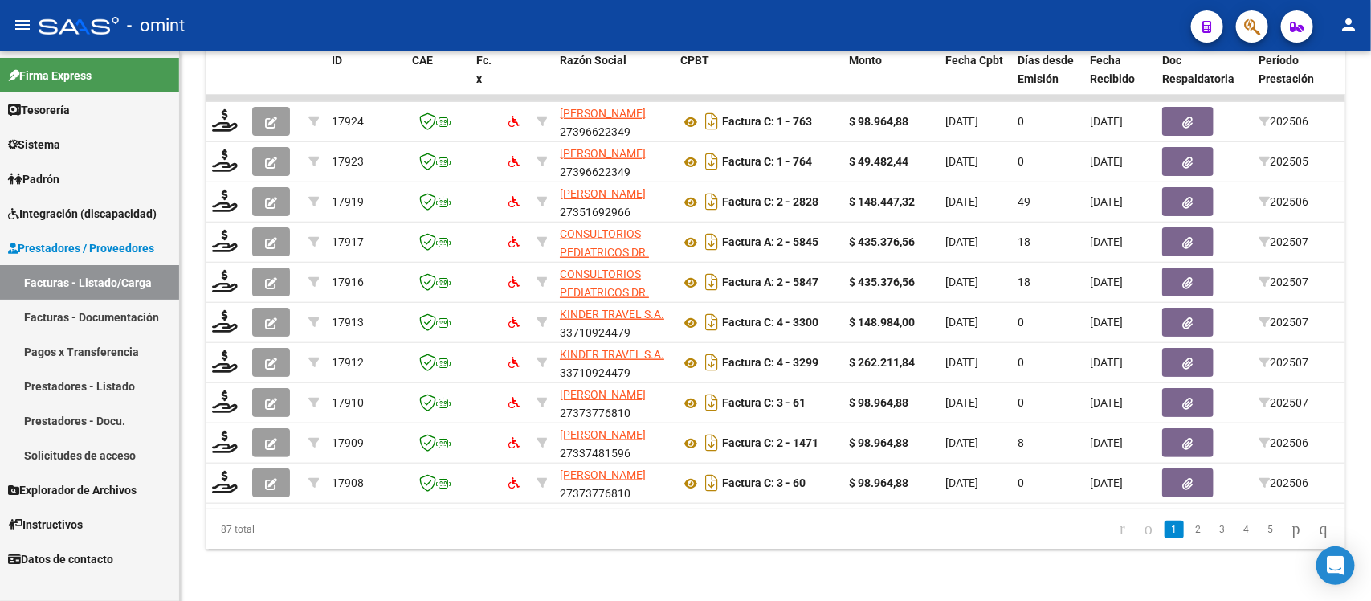
click at [59, 177] on span "Padrón" at bounding box center [33, 179] width 51 height 18
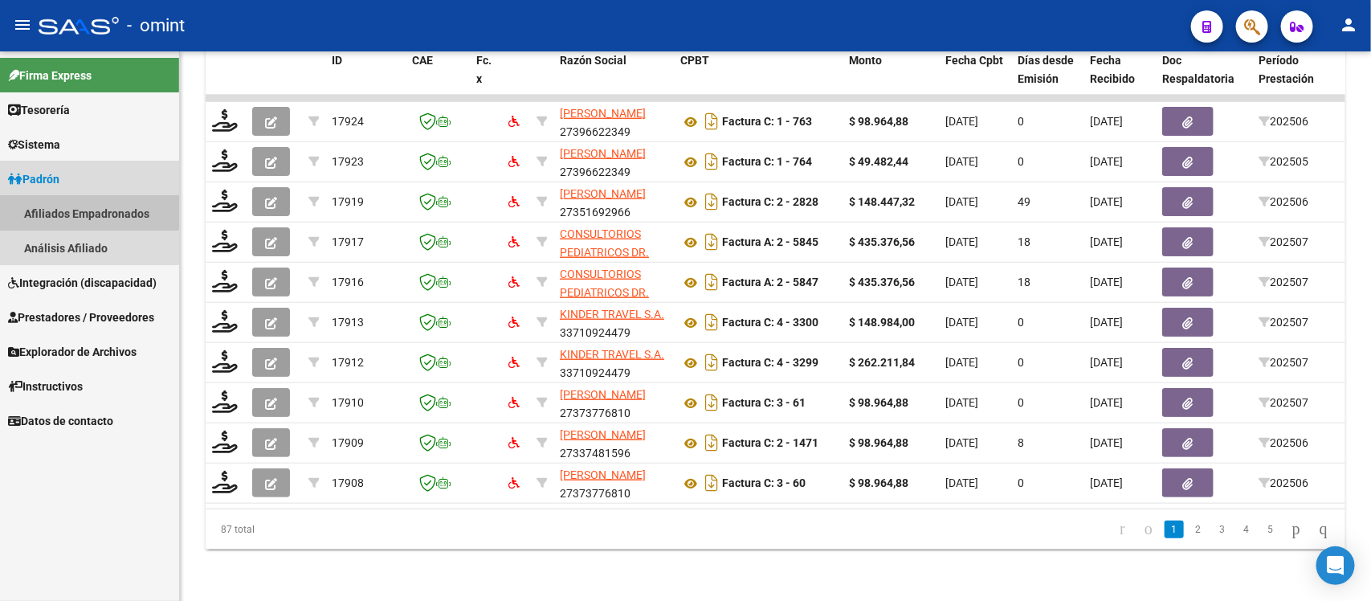
click at [76, 203] on link "Afiliados Empadronados" at bounding box center [89, 213] width 179 height 35
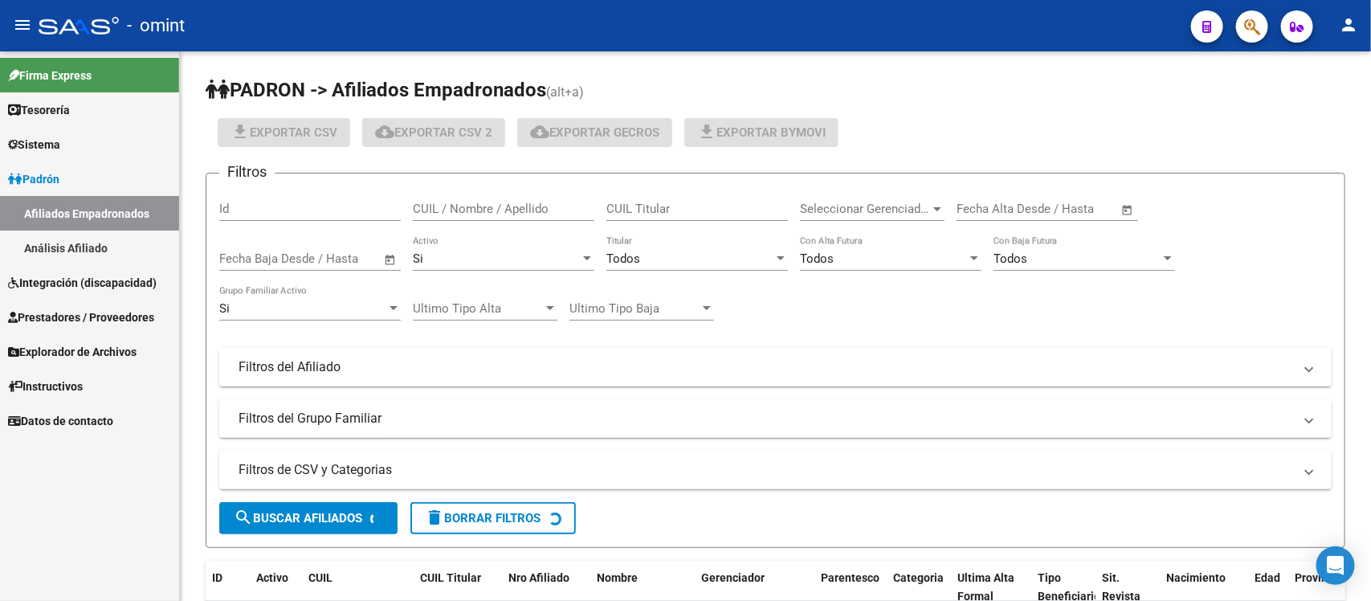
click at [88, 282] on span "Integración (discapacidad)" at bounding box center [82, 283] width 149 height 18
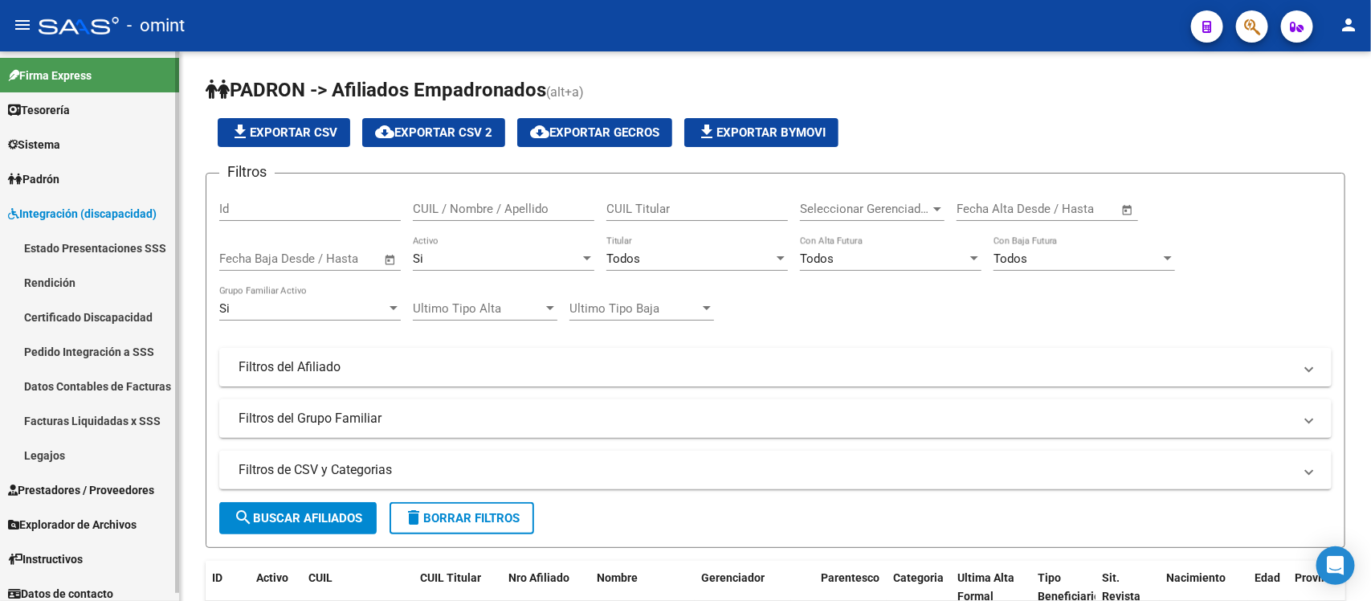
click at [68, 459] on link "Legajos" at bounding box center [89, 455] width 179 height 35
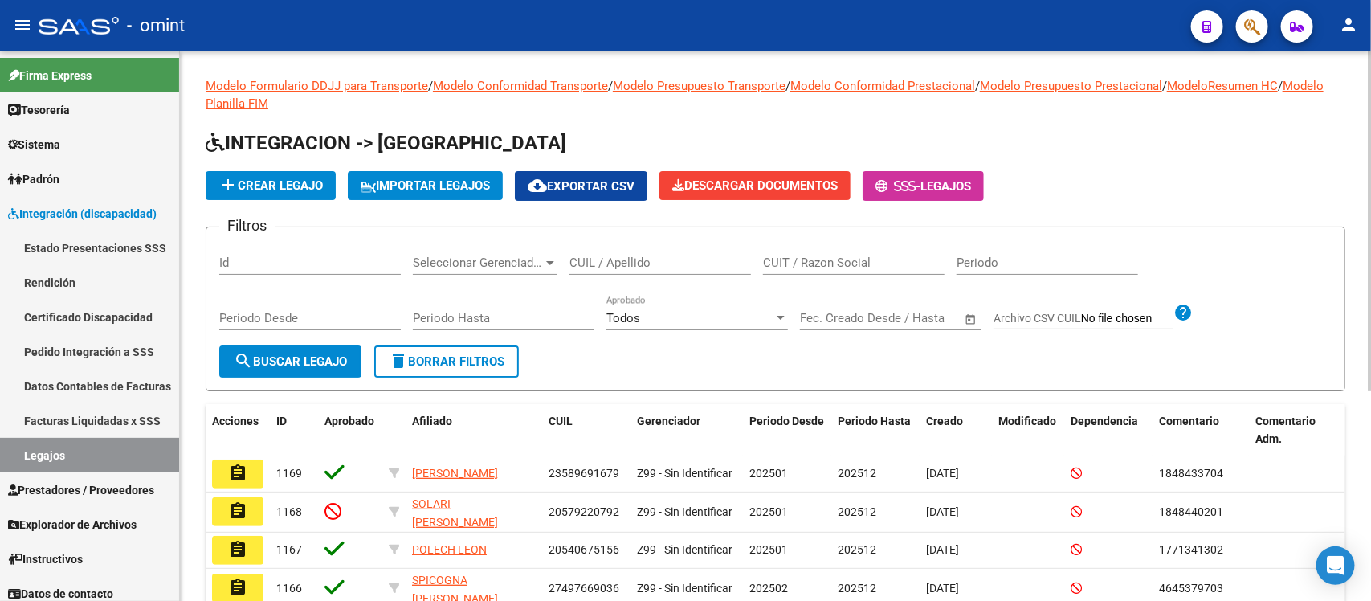
click at [644, 251] on div "CUIL / Apellido" at bounding box center [659, 257] width 181 height 35
paste input "20576582189"
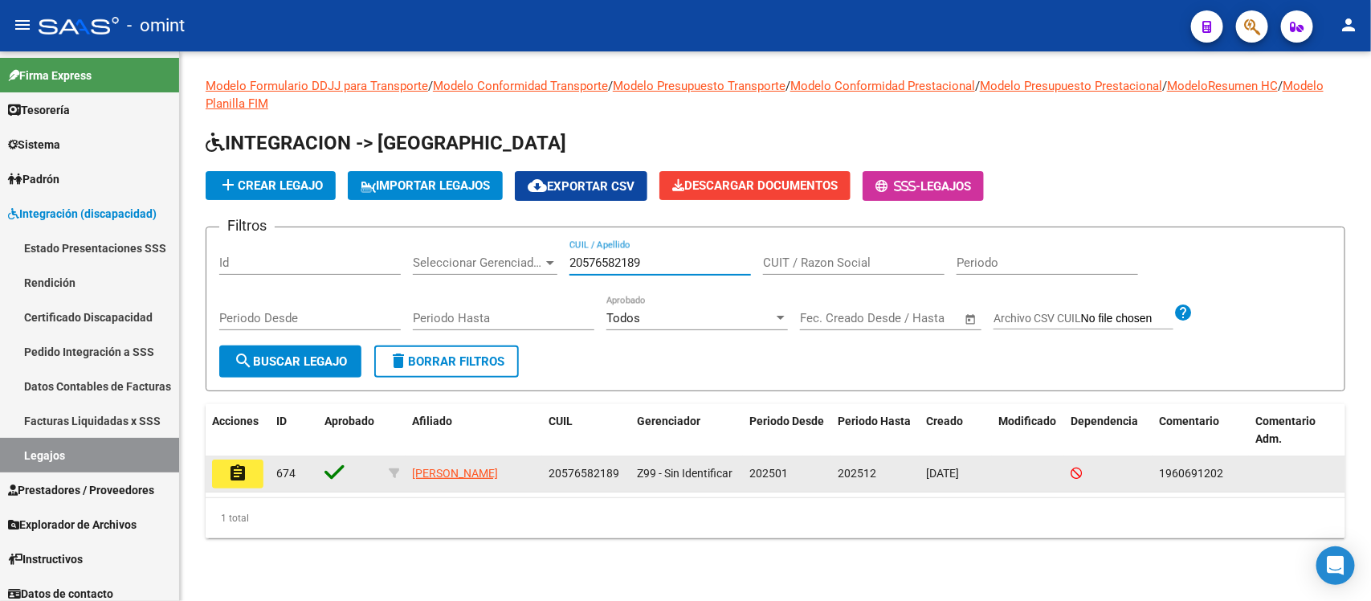
type input "20576582189"
click at [243, 470] on mat-icon "assignment" at bounding box center [237, 472] width 19 height 19
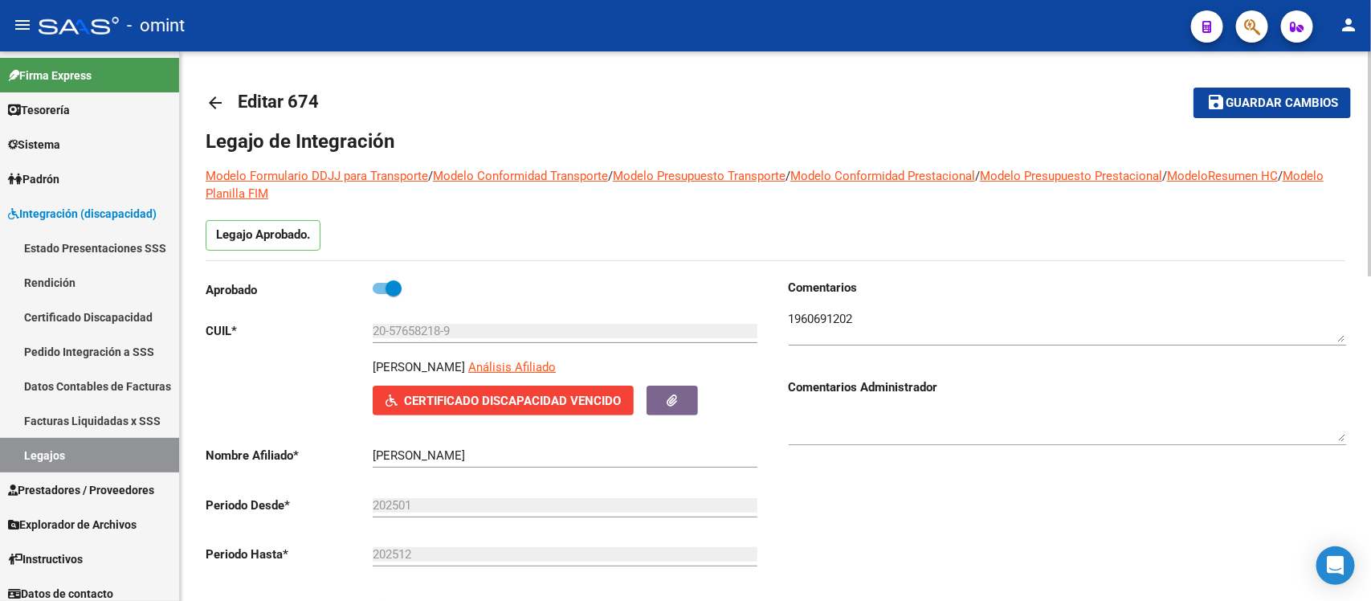
click at [845, 320] on textarea at bounding box center [1067, 326] width 557 height 32
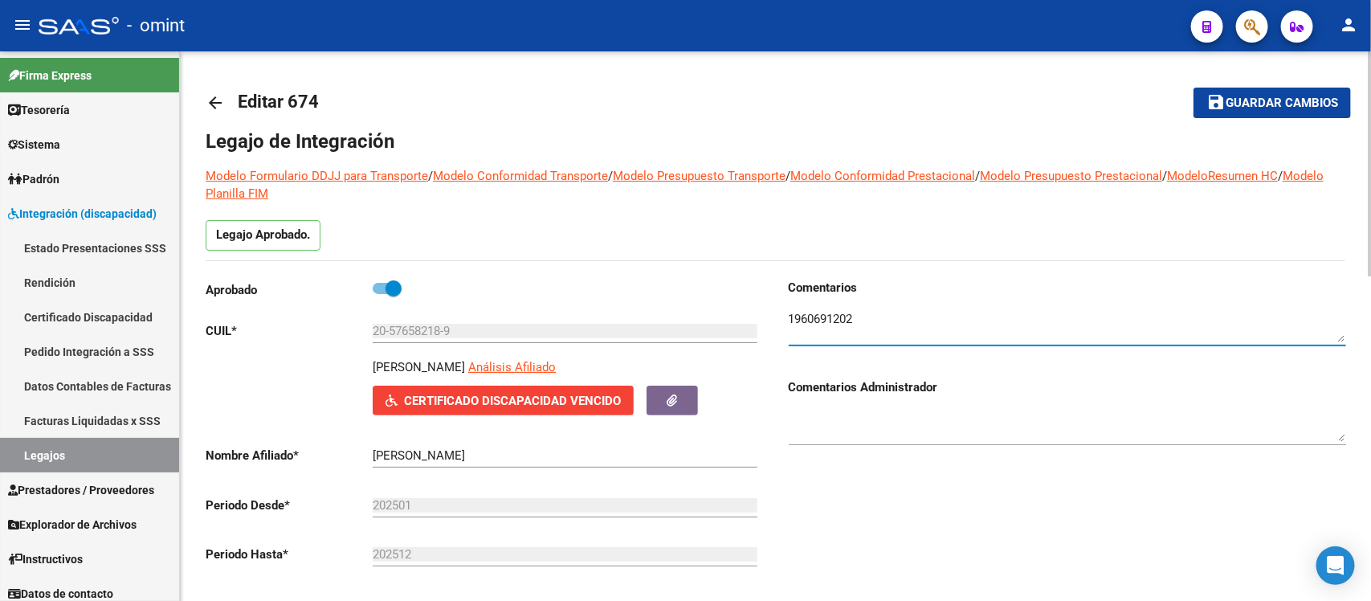
click at [845, 319] on textarea at bounding box center [1067, 326] width 557 height 32
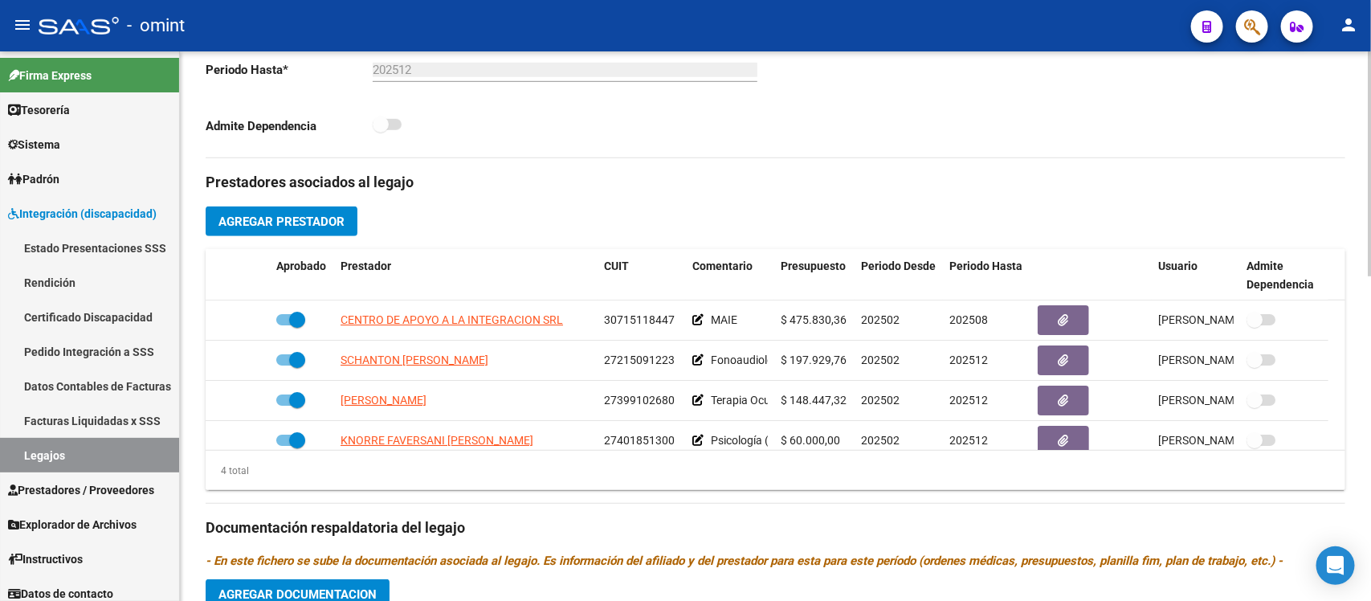
scroll to position [502, 0]
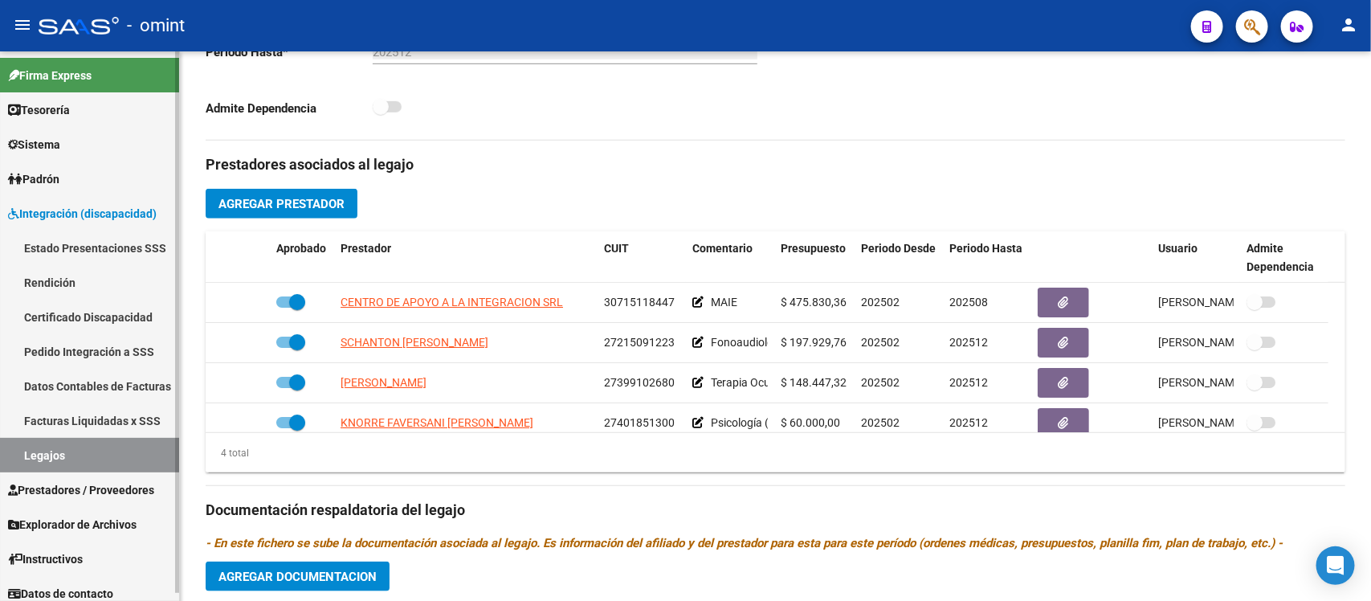
click at [78, 483] on span "Prestadores / Proveedores" at bounding box center [81, 490] width 146 height 18
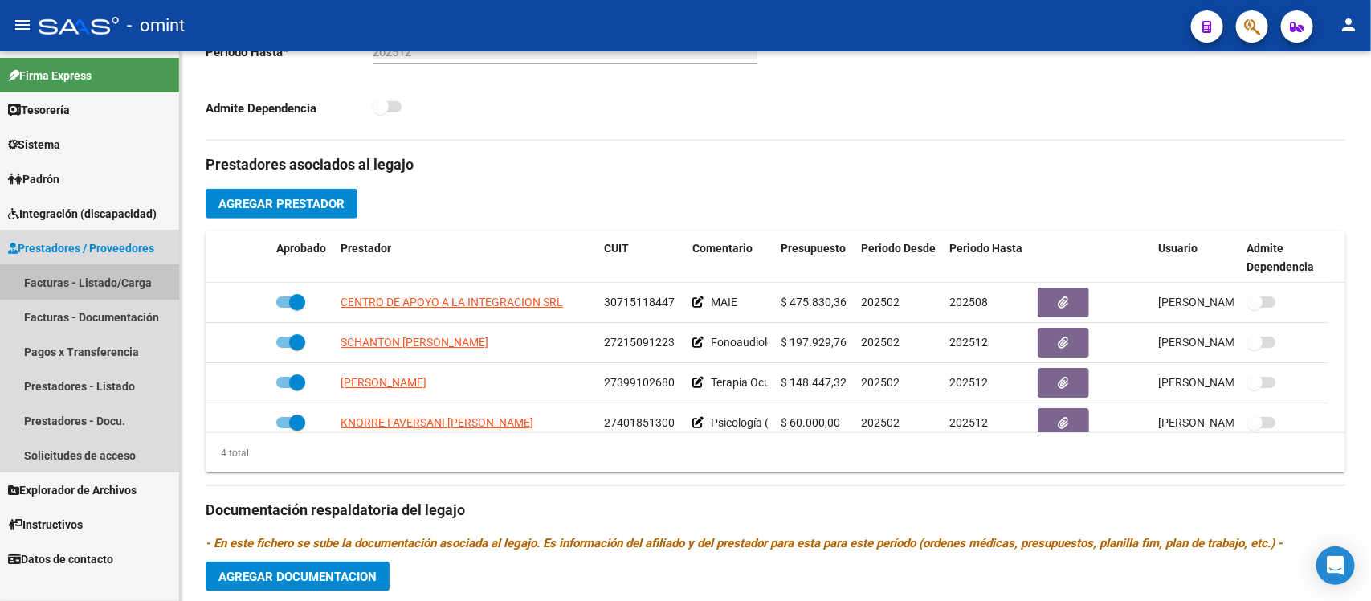
click at [112, 275] on link "Facturas - Listado/Carga" at bounding box center [89, 282] width 179 height 35
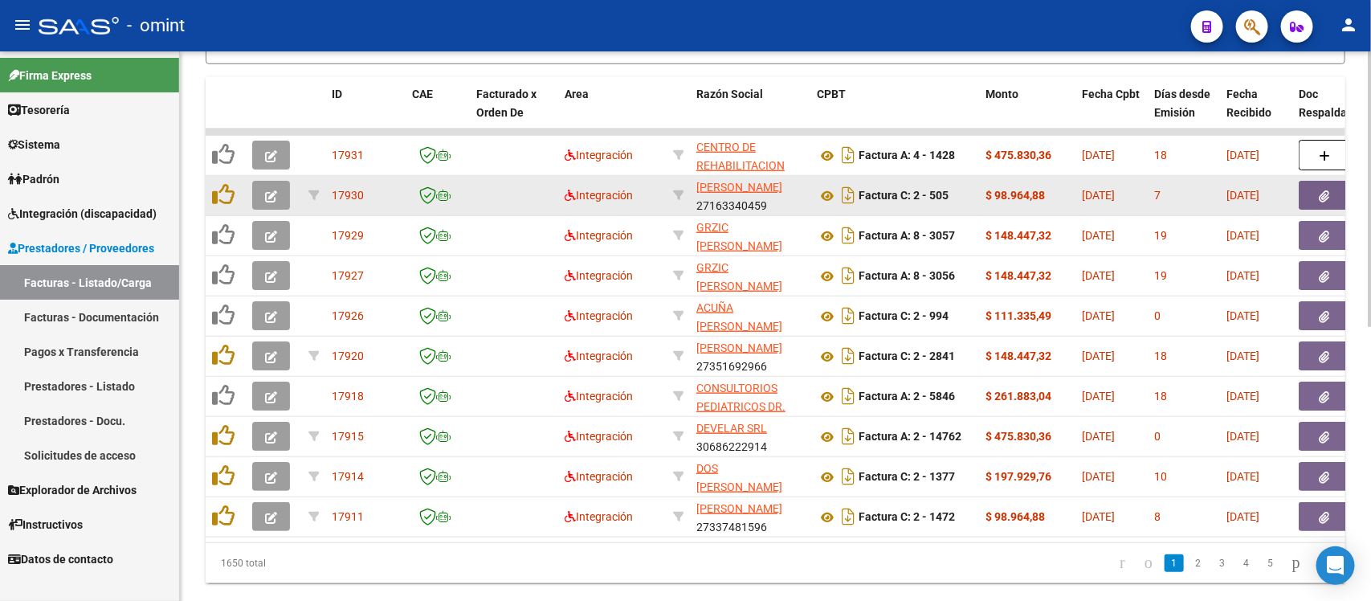
scroll to position [401, 0]
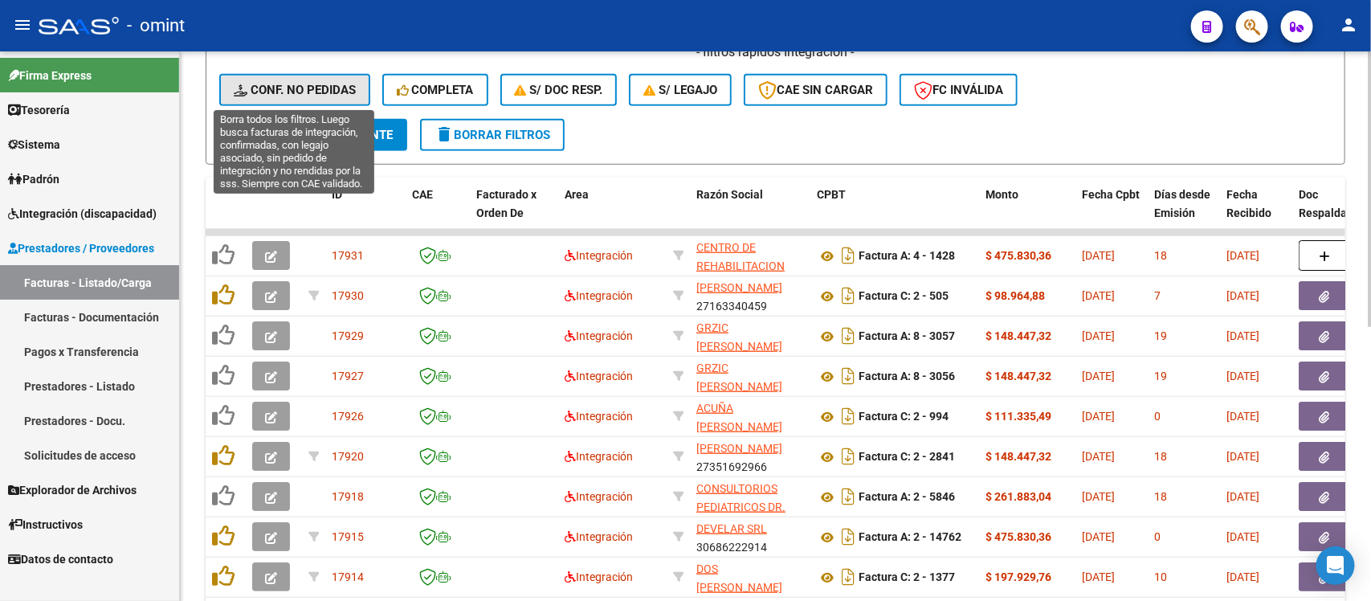
click at [317, 85] on span "Conf. no pedidas" at bounding box center [295, 90] width 122 height 14
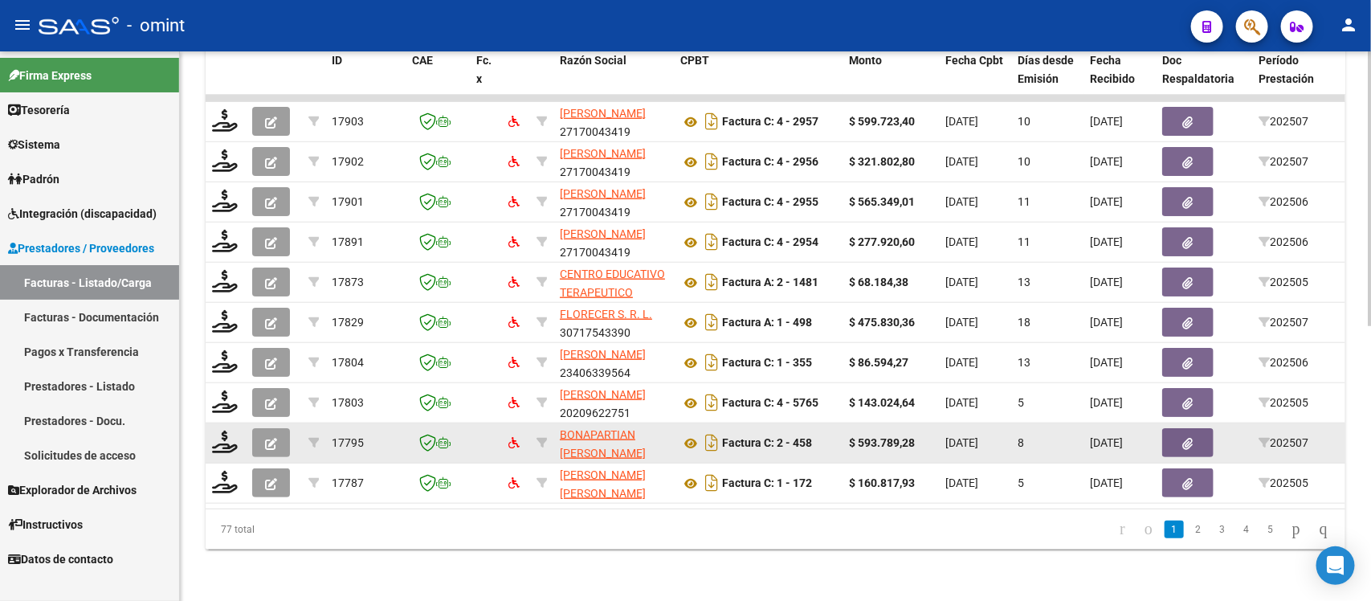
scroll to position [349, 0]
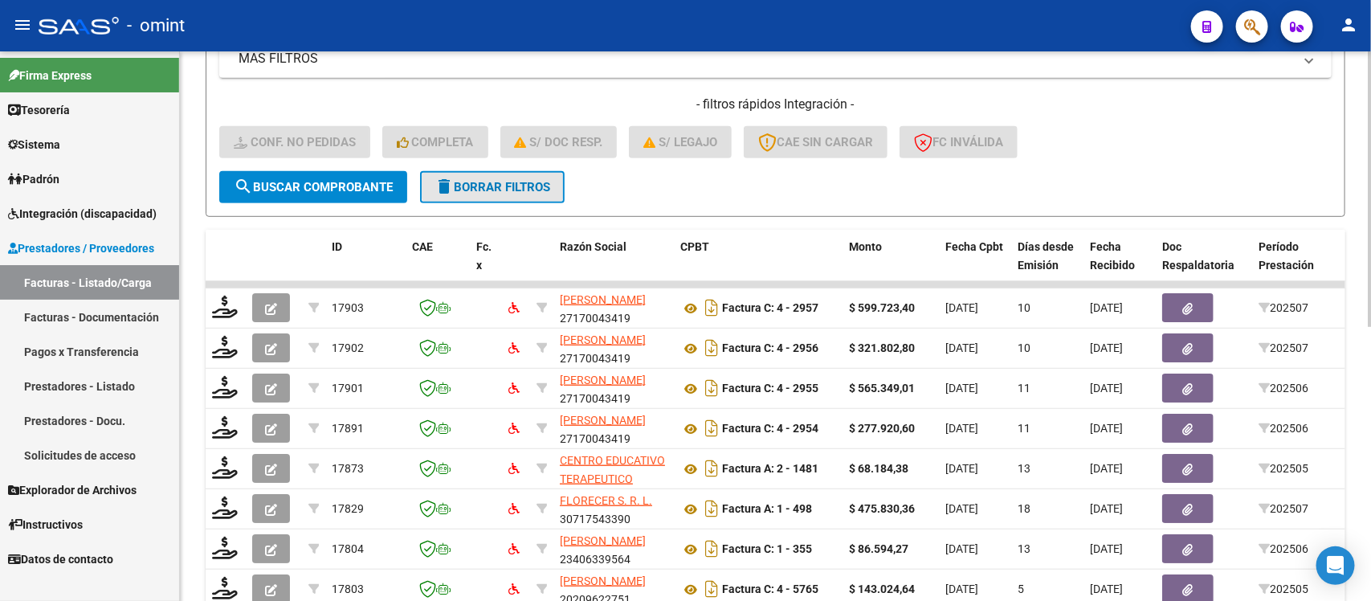
click at [528, 182] on span "delete Borrar Filtros" at bounding box center [492, 187] width 116 height 14
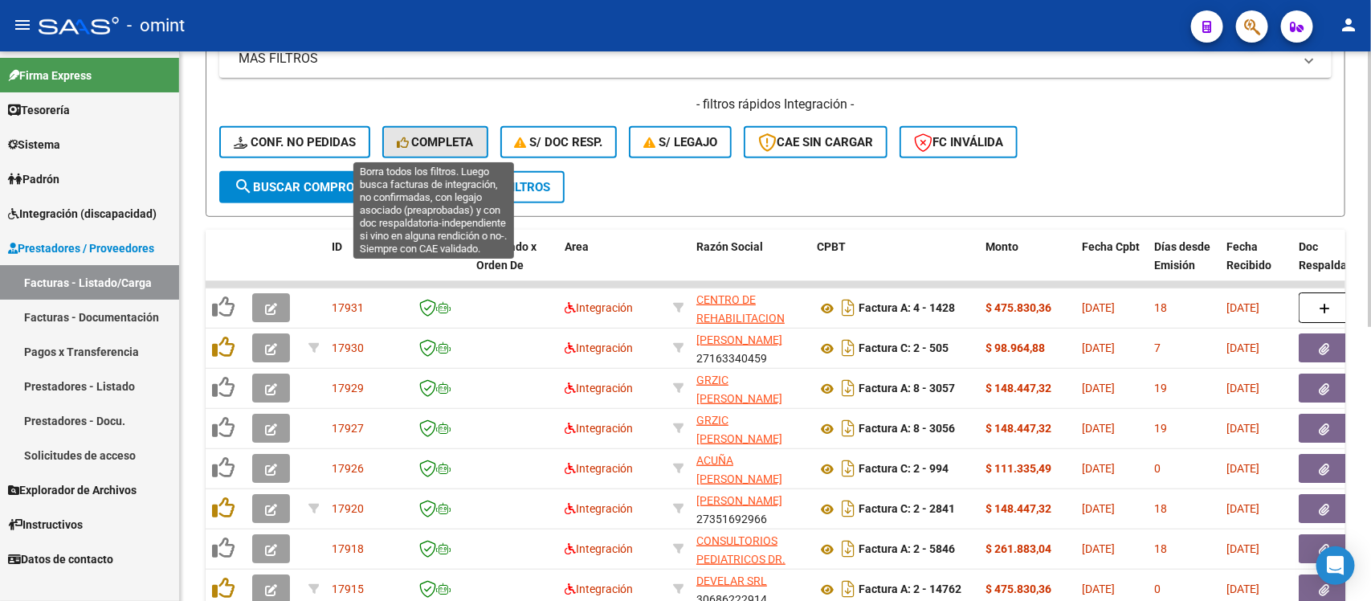
click at [450, 147] on button "Completa" at bounding box center [435, 142] width 106 height 32
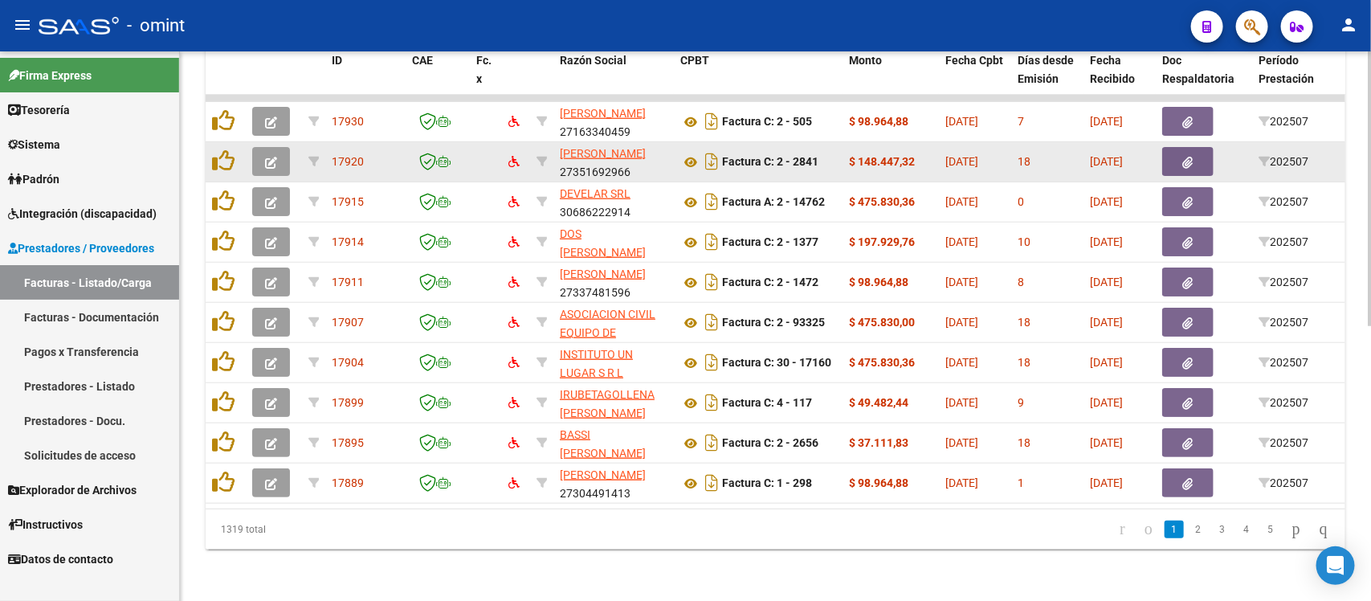
scroll to position [450, 0]
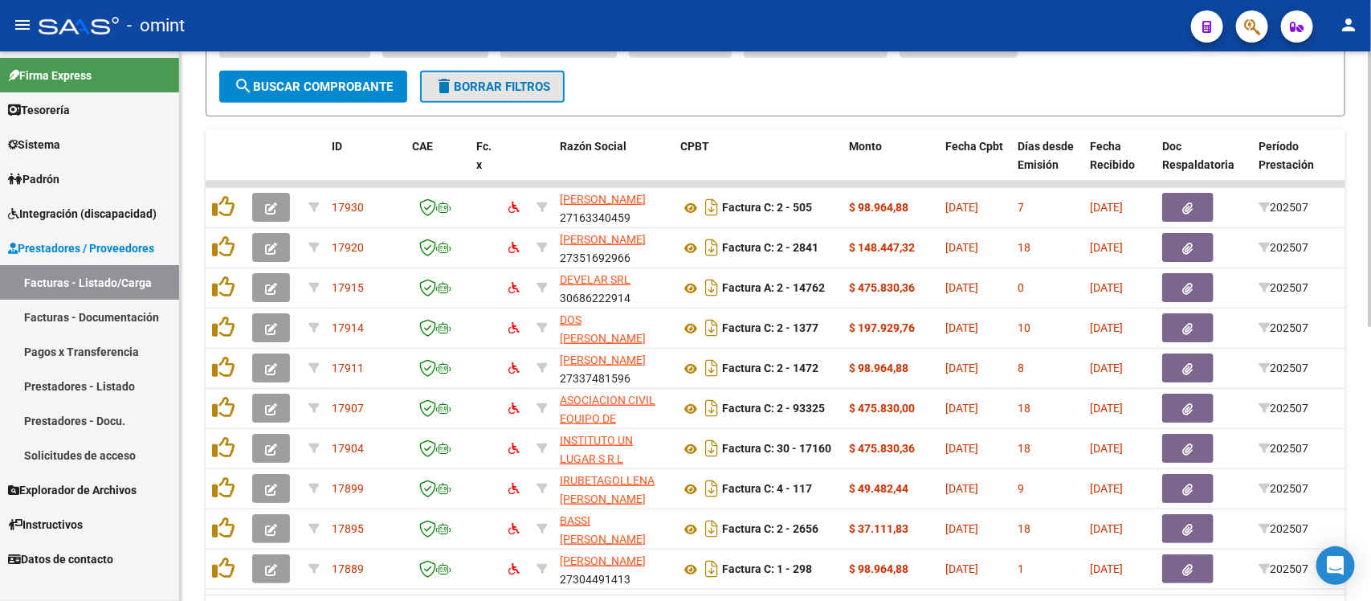
click at [496, 86] on span "delete Borrar Filtros" at bounding box center [492, 86] width 116 height 14
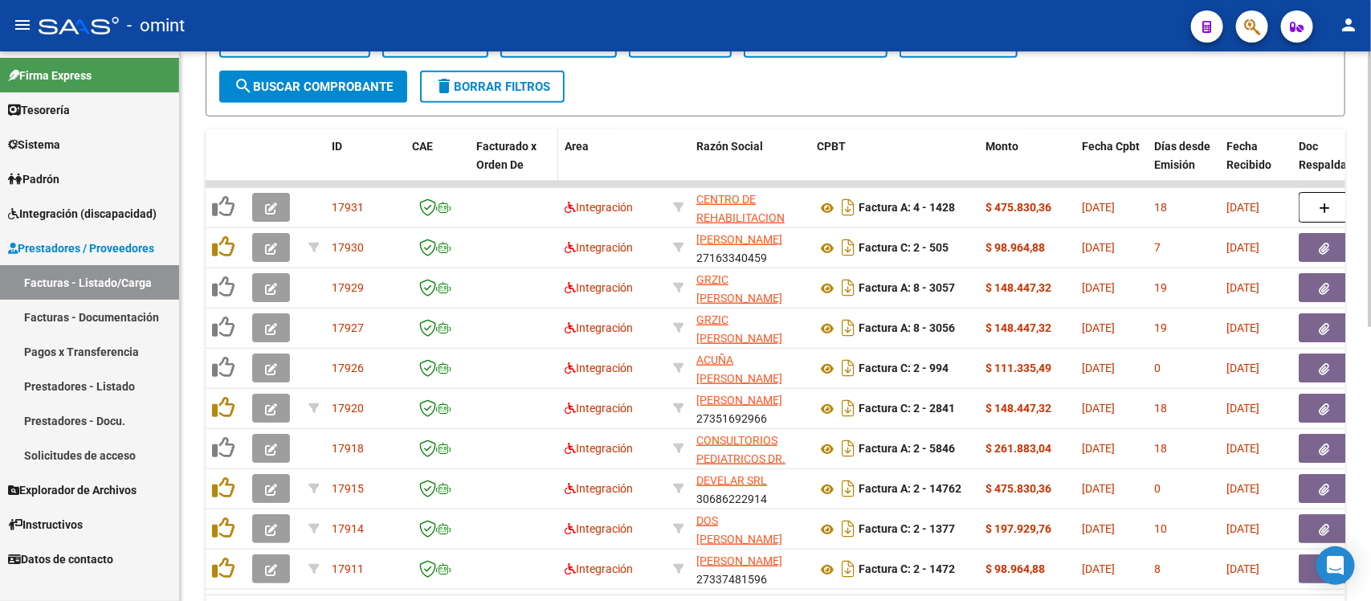
scroll to position [349, 0]
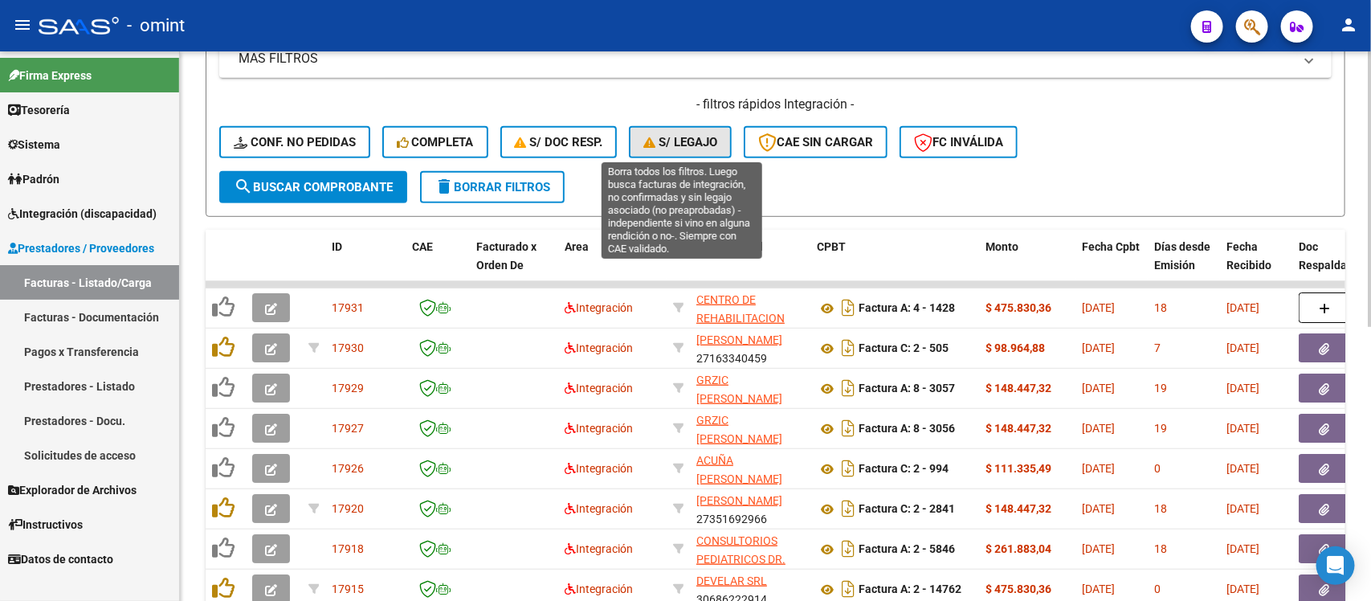
click at [711, 135] on span "S/ legajo" at bounding box center [680, 142] width 74 height 14
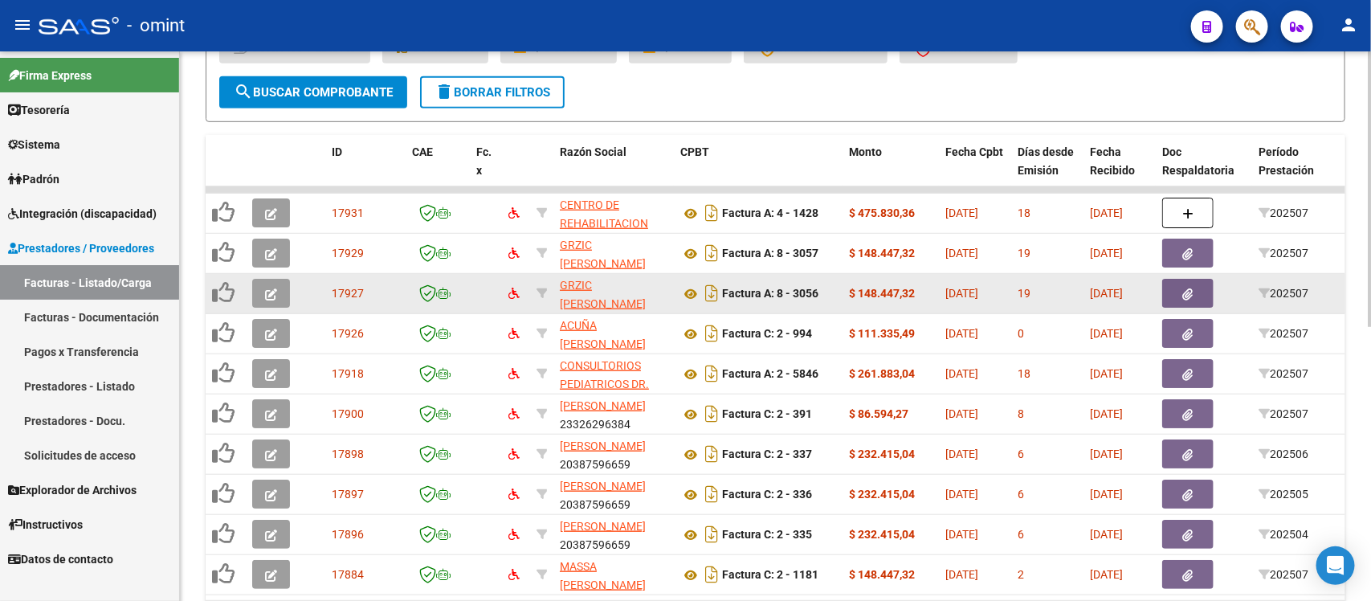
scroll to position [550, 0]
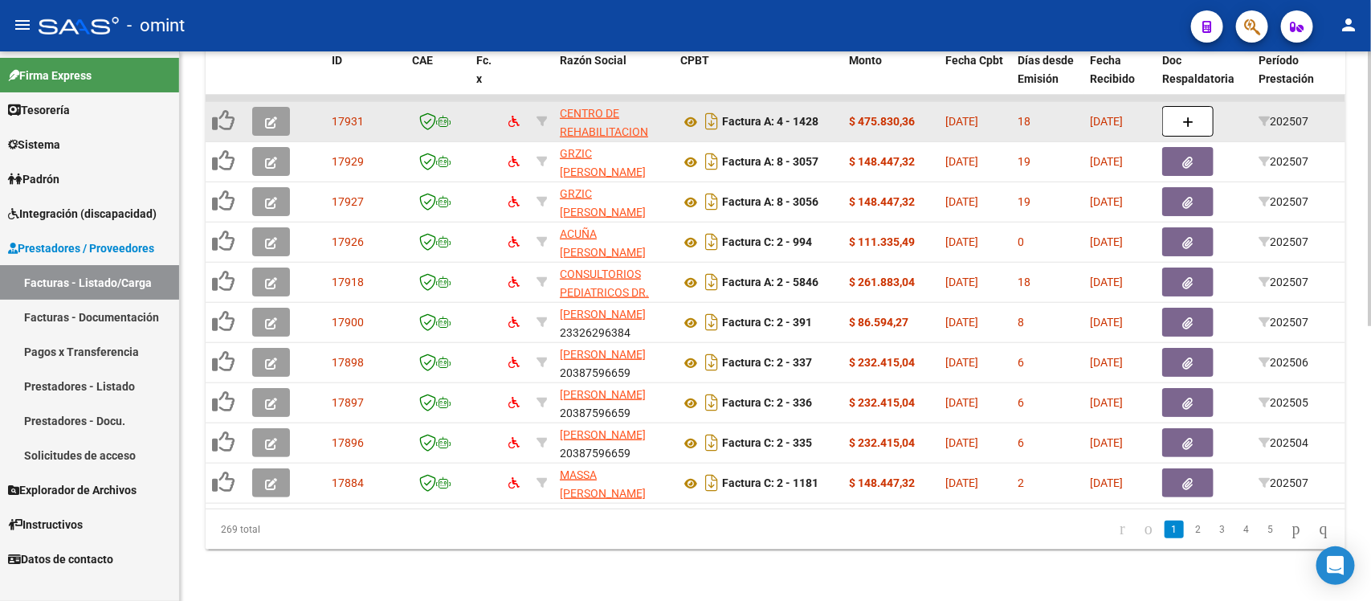
click at [279, 107] on button "button" at bounding box center [271, 121] width 38 height 29
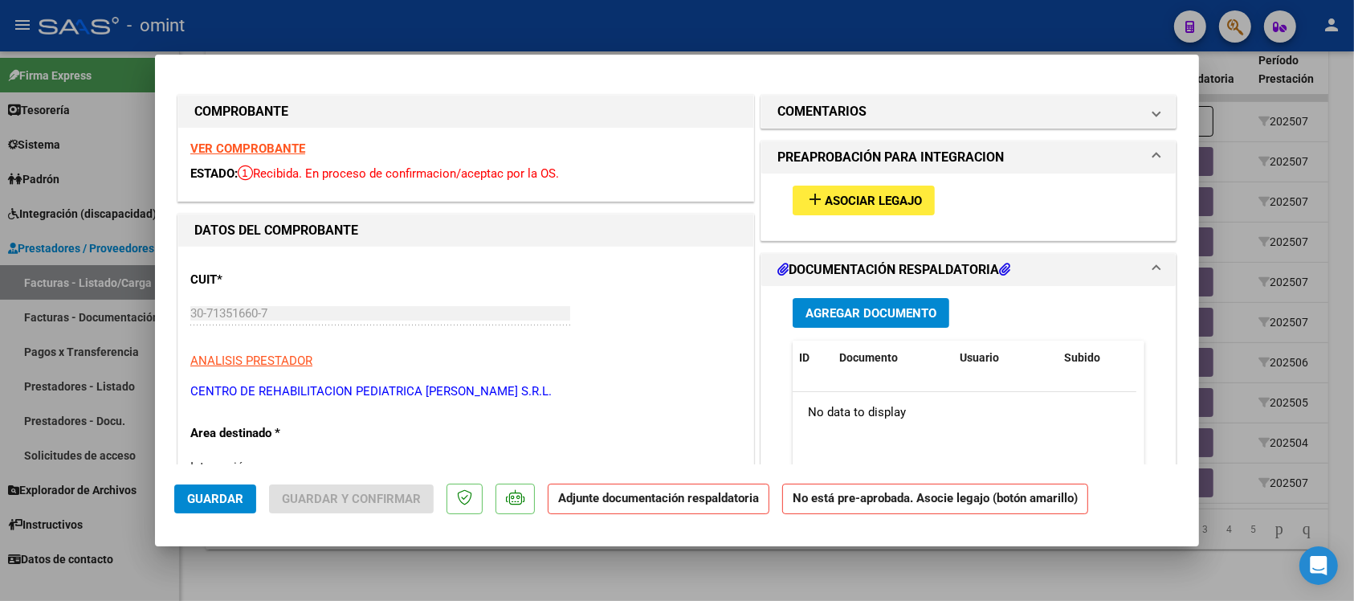
click at [274, 149] on strong "VER COMPROBANTE" at bounding box center [247, 148] width 115 height 14
click at [829, 210] on button "add Asociar Legajo" at bounding box center [864, 200] width 142 height 30
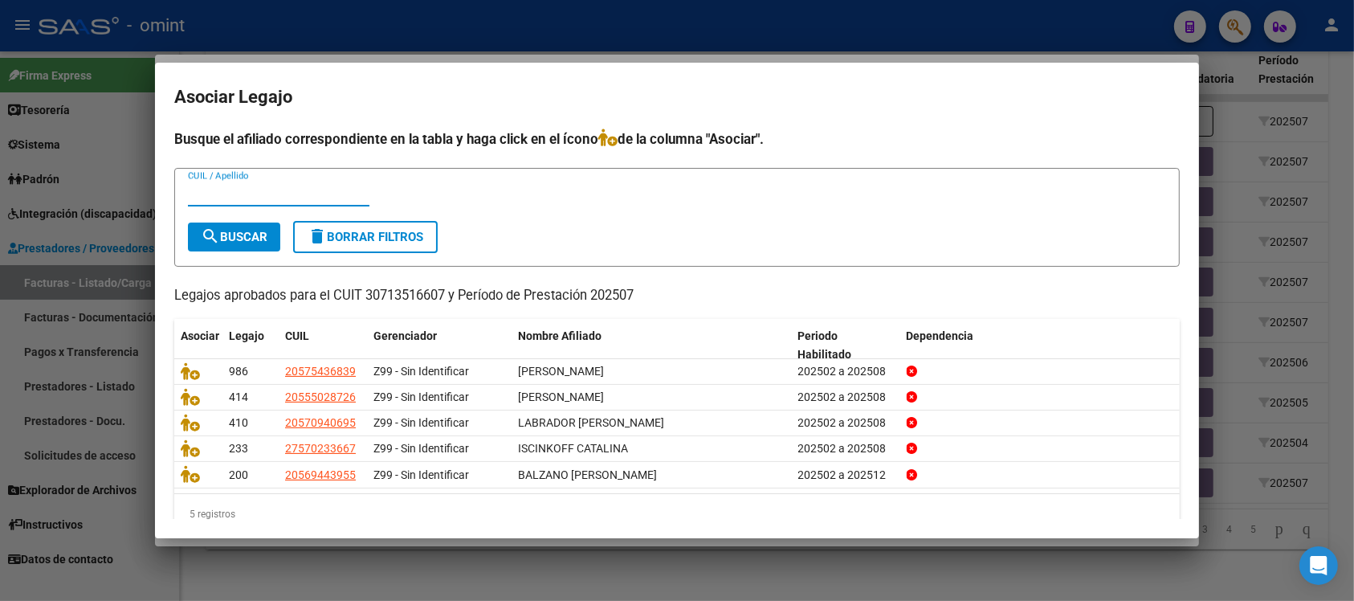
click at [531, 36] on div at bounding box center [677, 300] width 1354 height 601
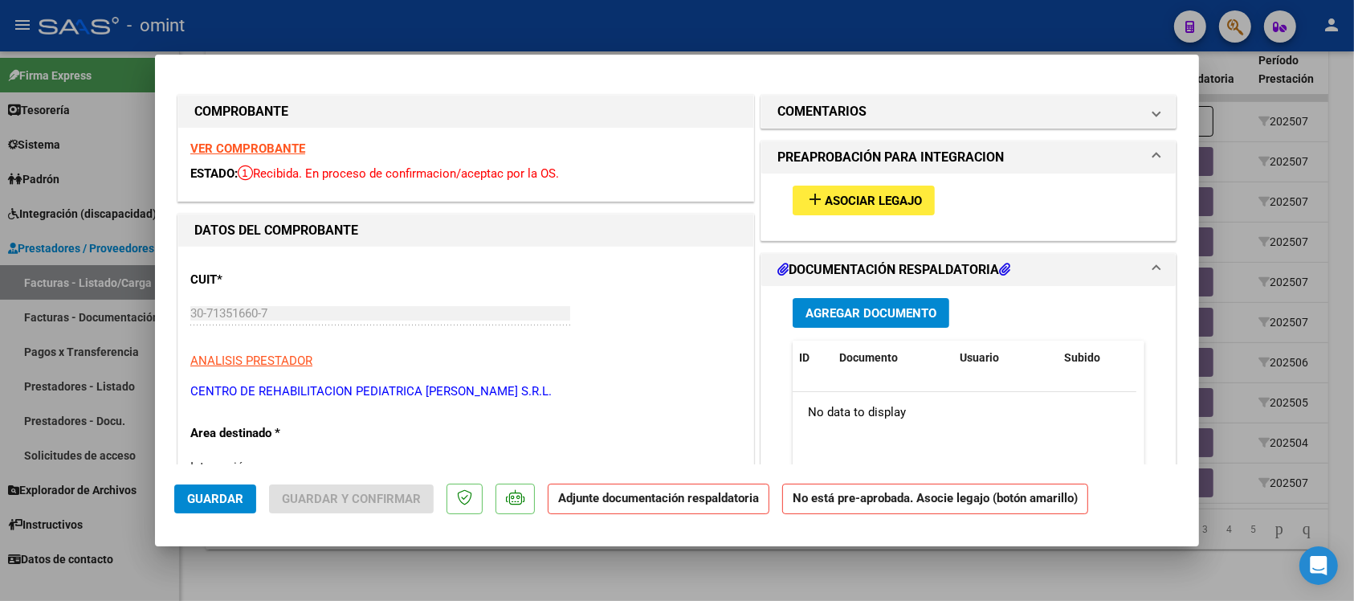
click at [519, 29] on div at bounding box center [677, 300] width 1354 height 601
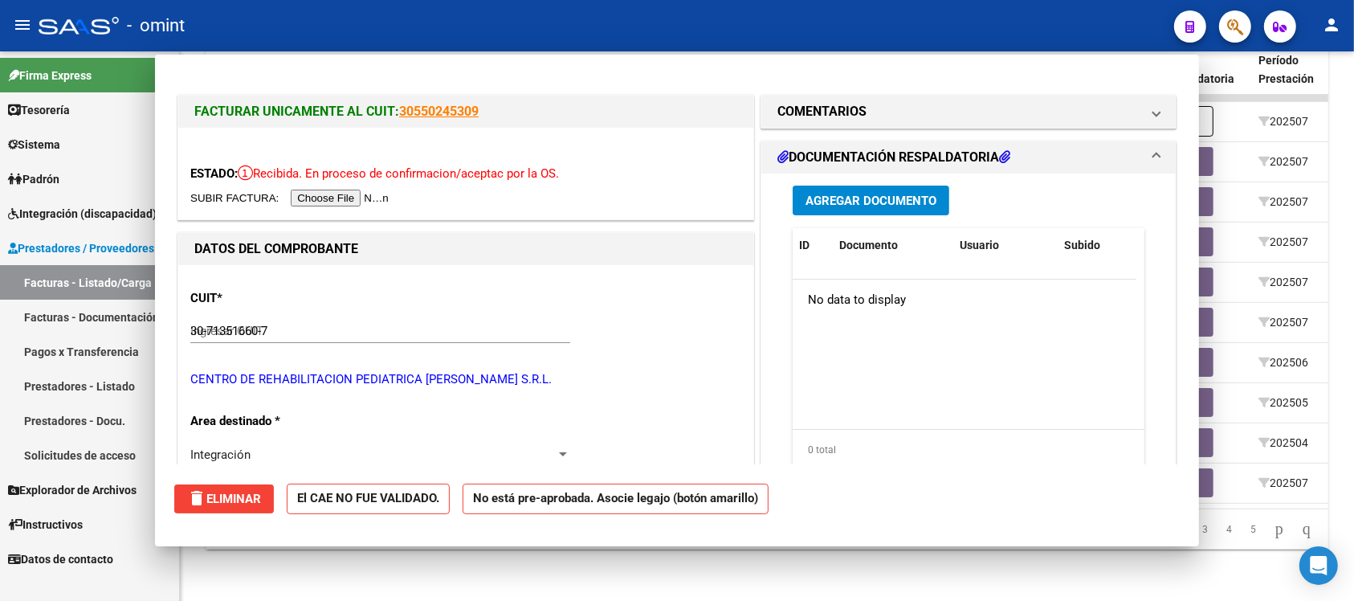
type input "$ 0,00"
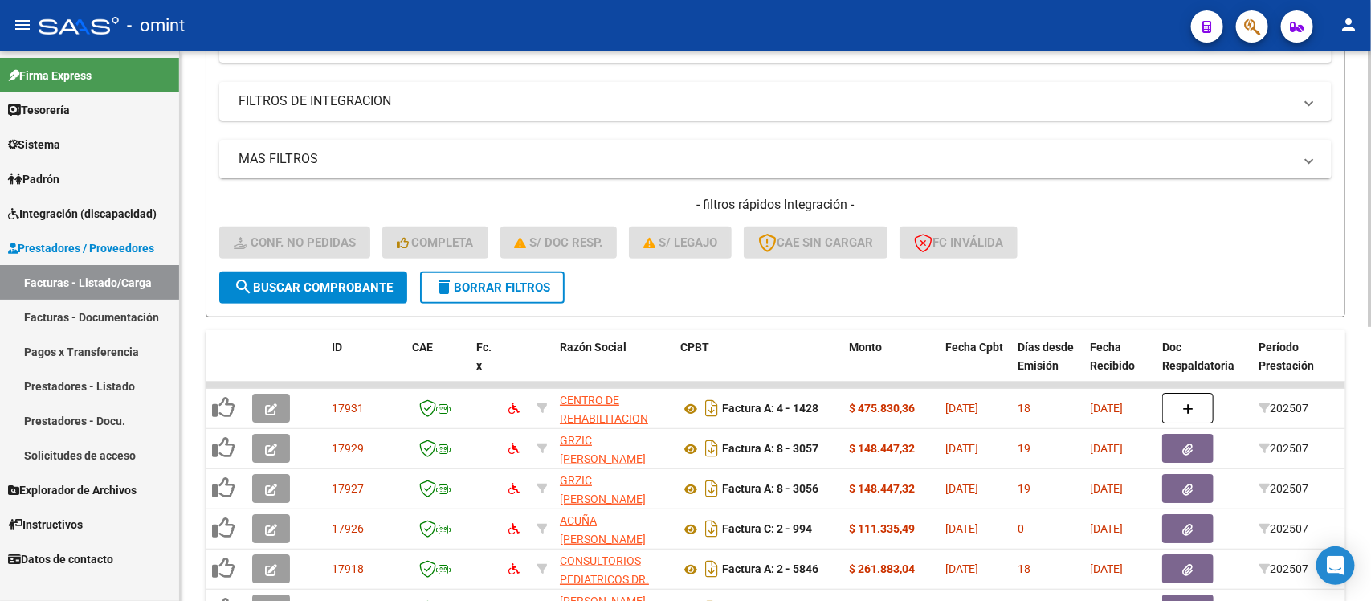
click at [494, 290] on span "delete Borrar Filtros" at bounding box center [492, 287] width 116 height 14
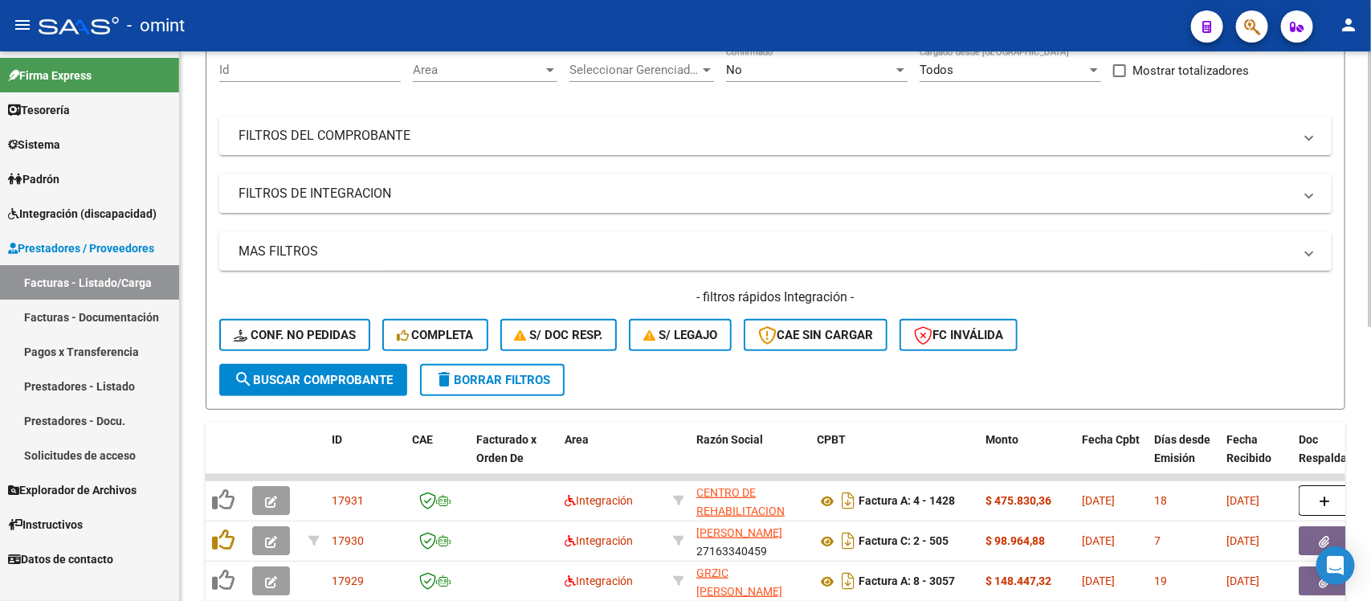
scroll to position [249, 0]
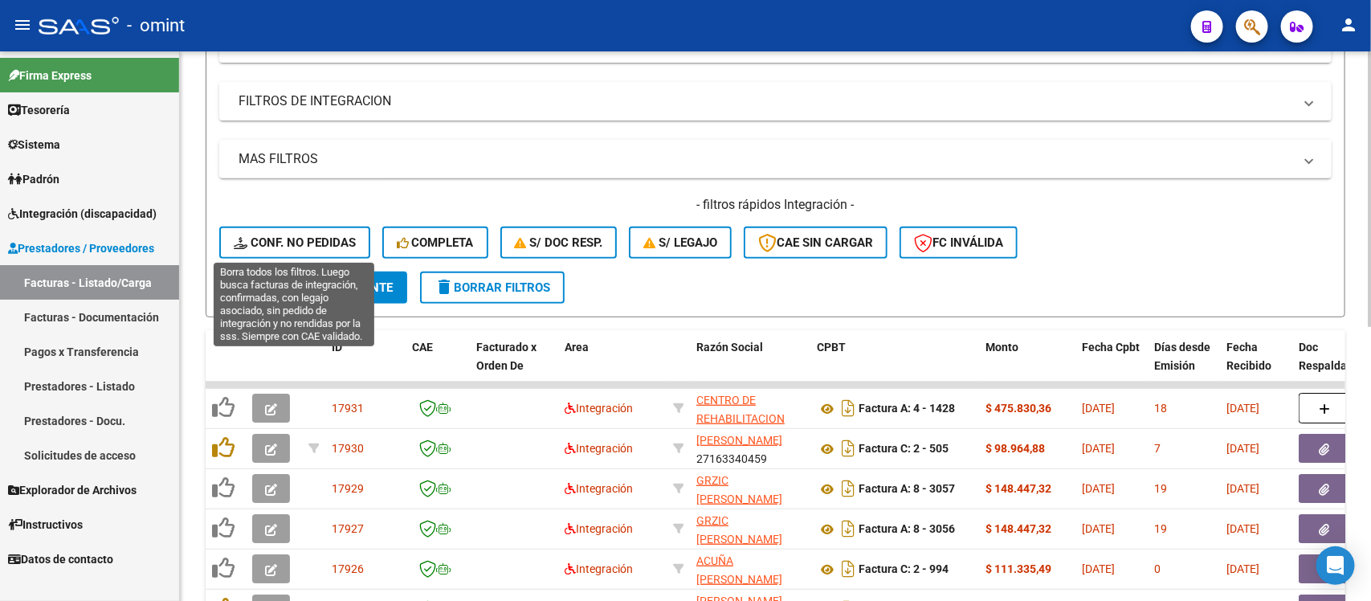
click at [312, 245] on span "Conf. no pedidas" at bounding box center [295, 242] width 122 height 14
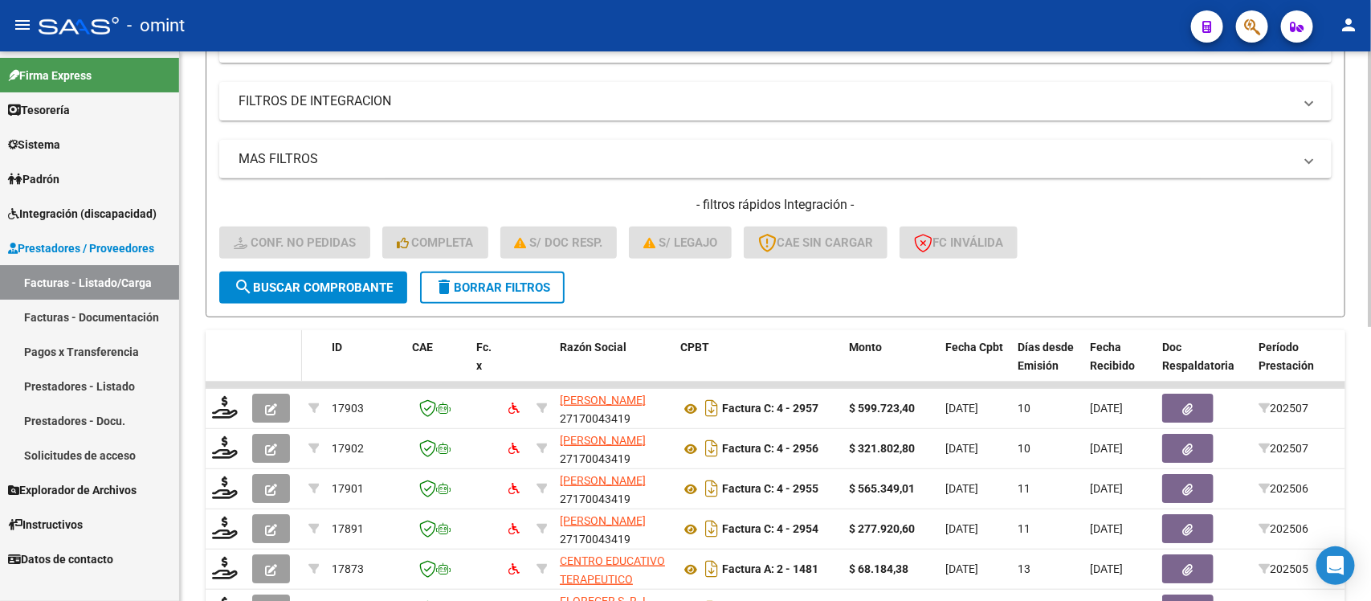
scroll to position [550, 0]
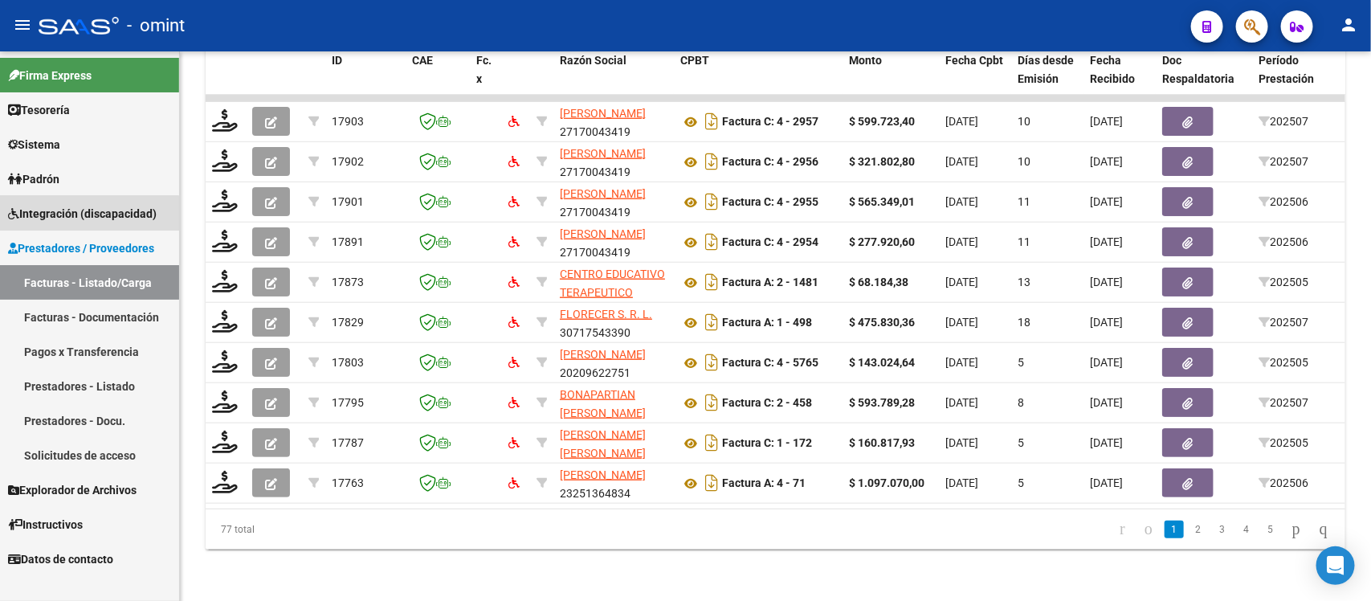
click at [74, 214] on span "Integración (discapacidad)" at bounding box center [82, 214] width 149 height 18
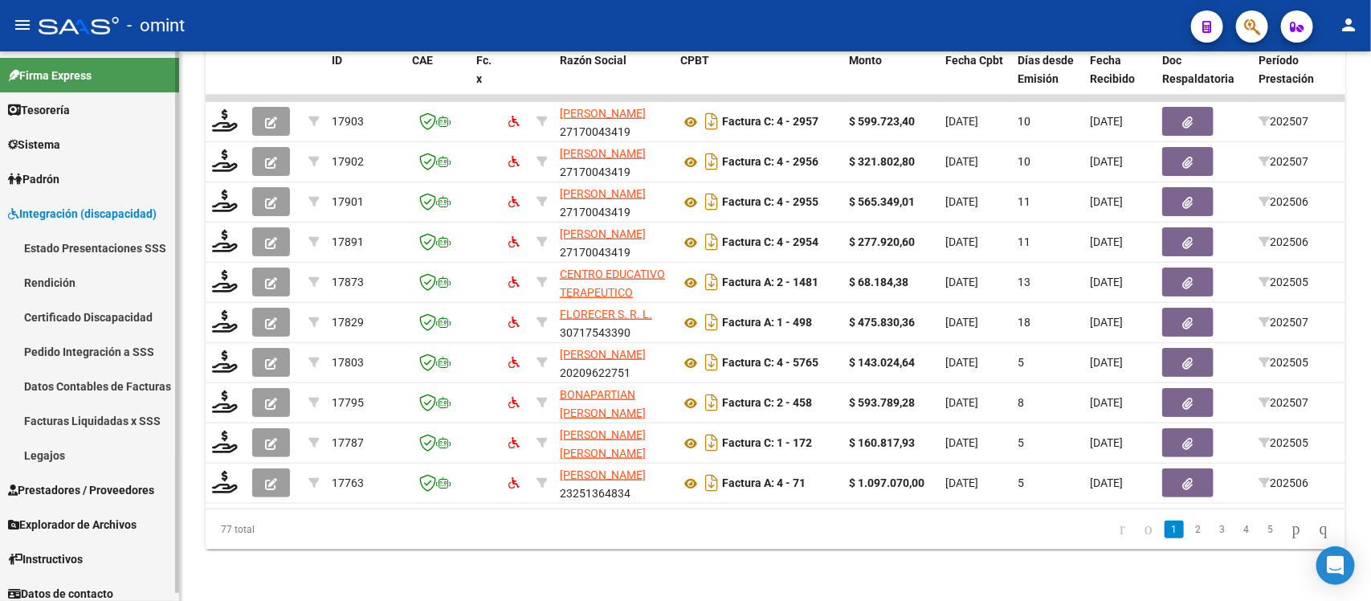
click at [58, 466] on link "Legajos" at bounding box center [89, 455] width 179 height 35
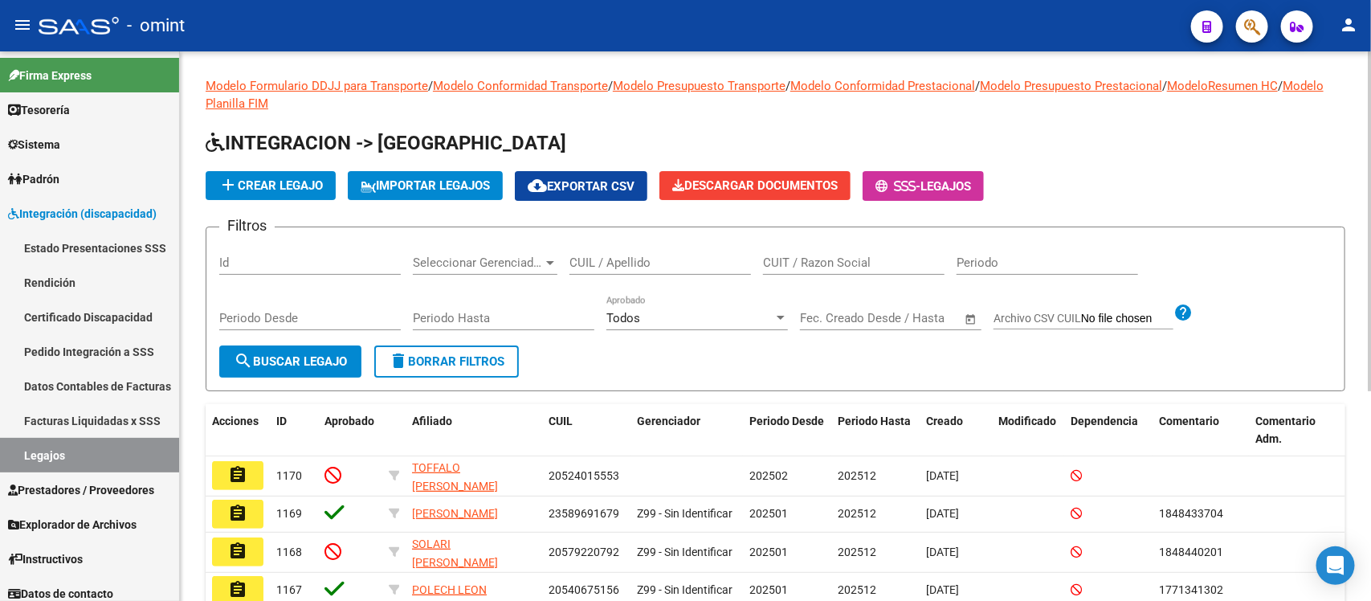
click at [647, 247] on div "CUIL / Apellido" at bounding box center [659, 257] width 181 height 35
paste input "23488391259"
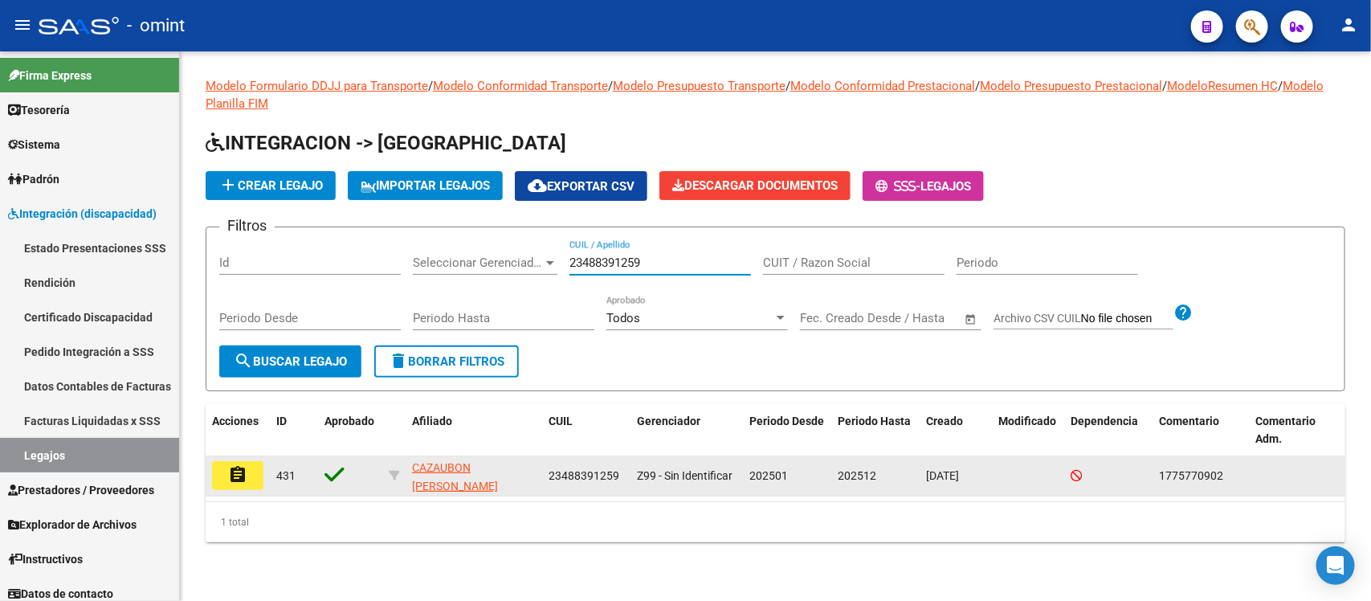
type input "23488391259"
click at [249, 467] on button "assignment" at bounding box center [237, 475] width 51 height 29
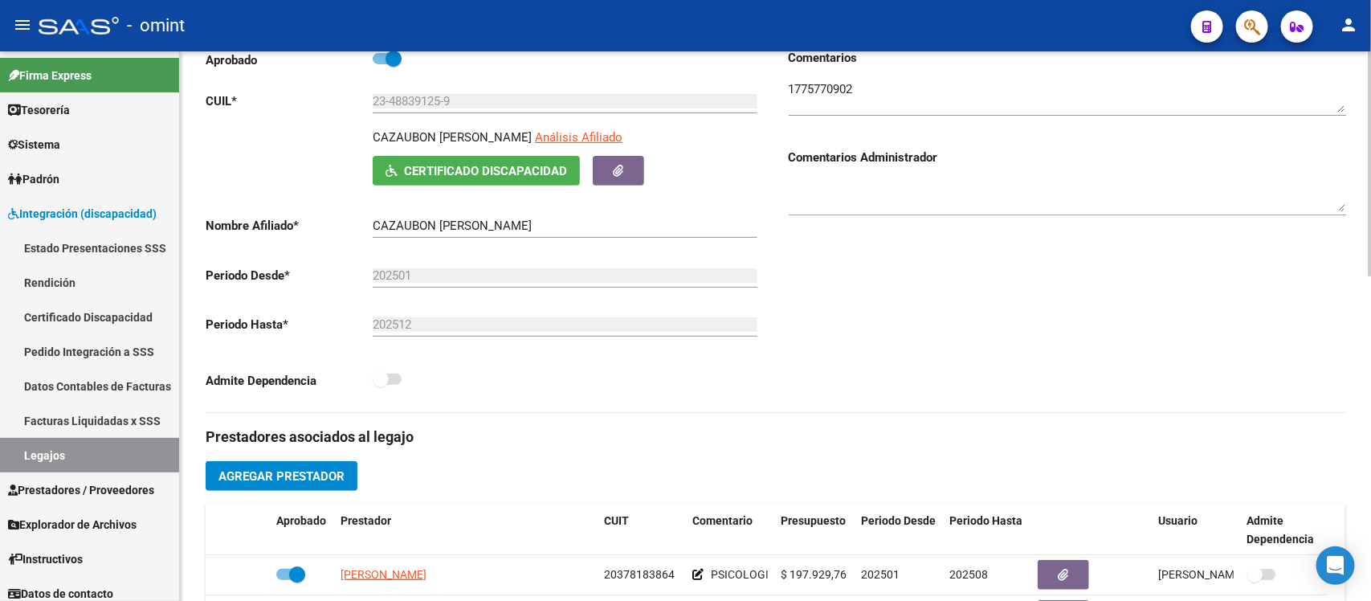
scroll to position [201, 0]
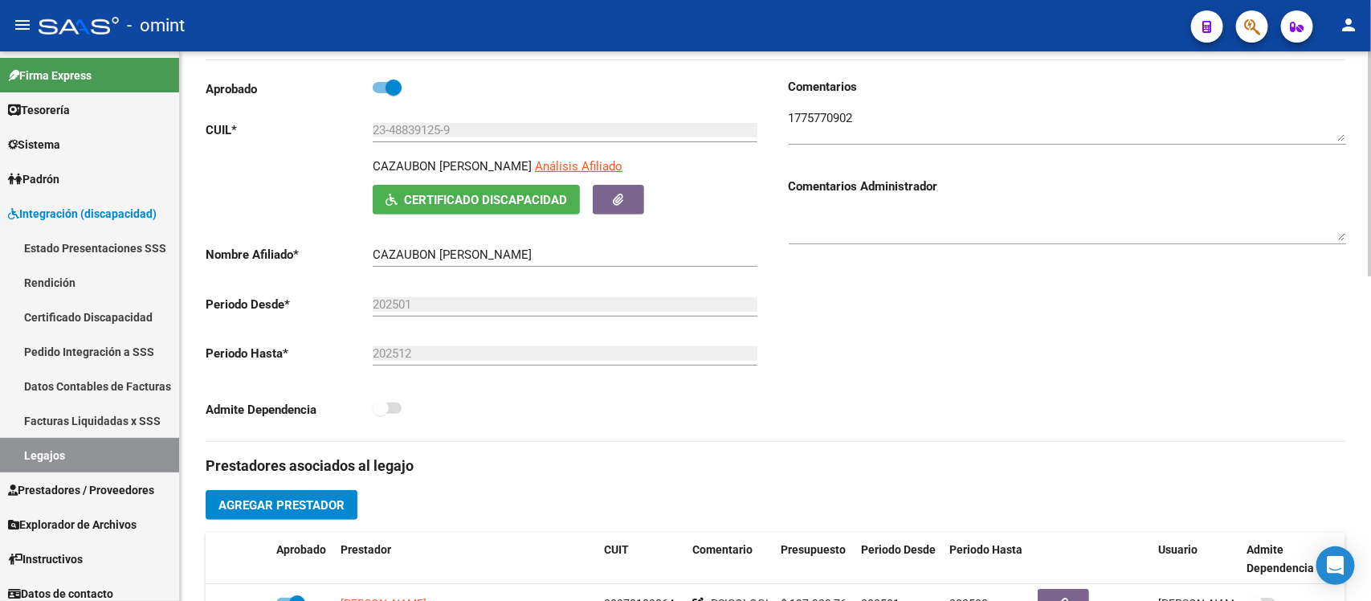
click at [845, 124] on textarea at bounding box center [1067, 125] width 557 height 32
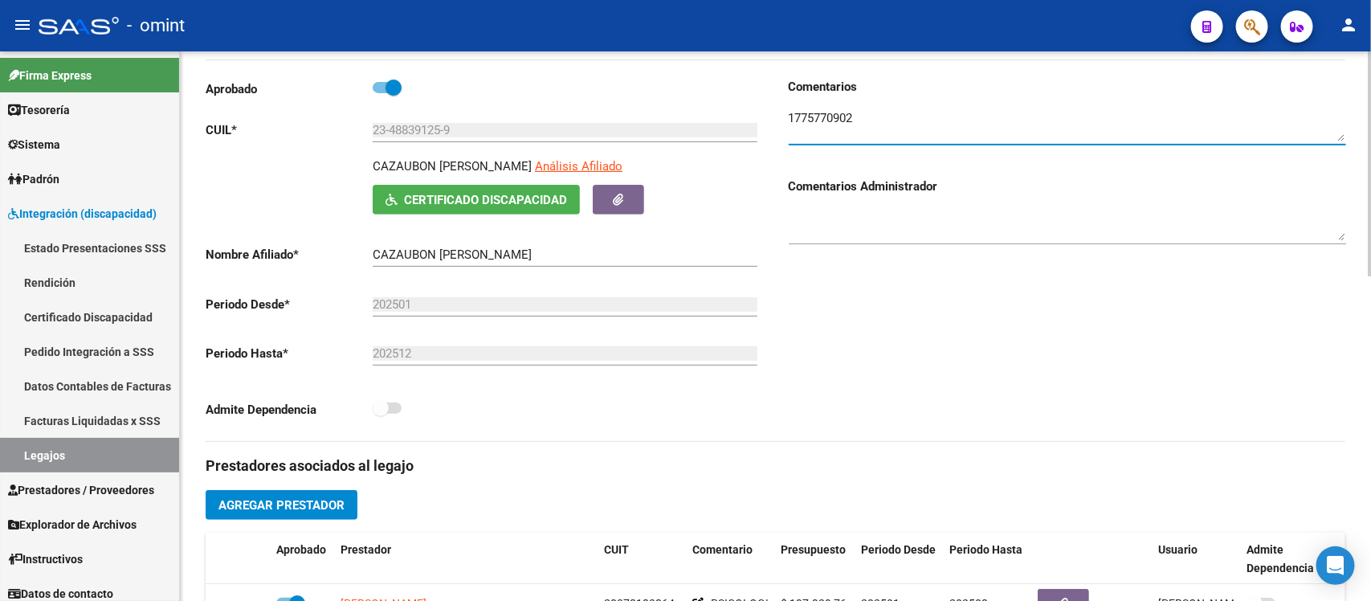
click at [845, 122] on textarea at bounding box center [1067, 125] width 557 height 32
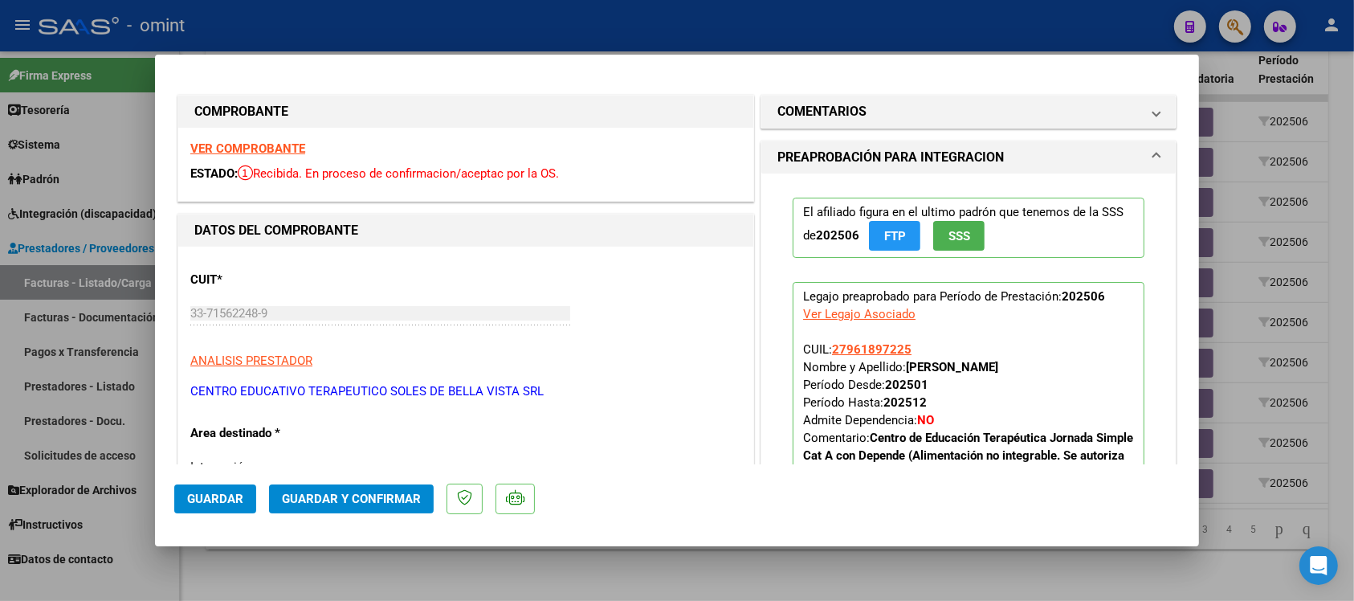
click at [266, 142] on strong "VER COMPROBANTE" at bounding box center [247, 148] width 115 height 14
click at [867, 111] on mat-panel-title "COMENTARIOS" at bounding box center [958, 111] width 363 height 19
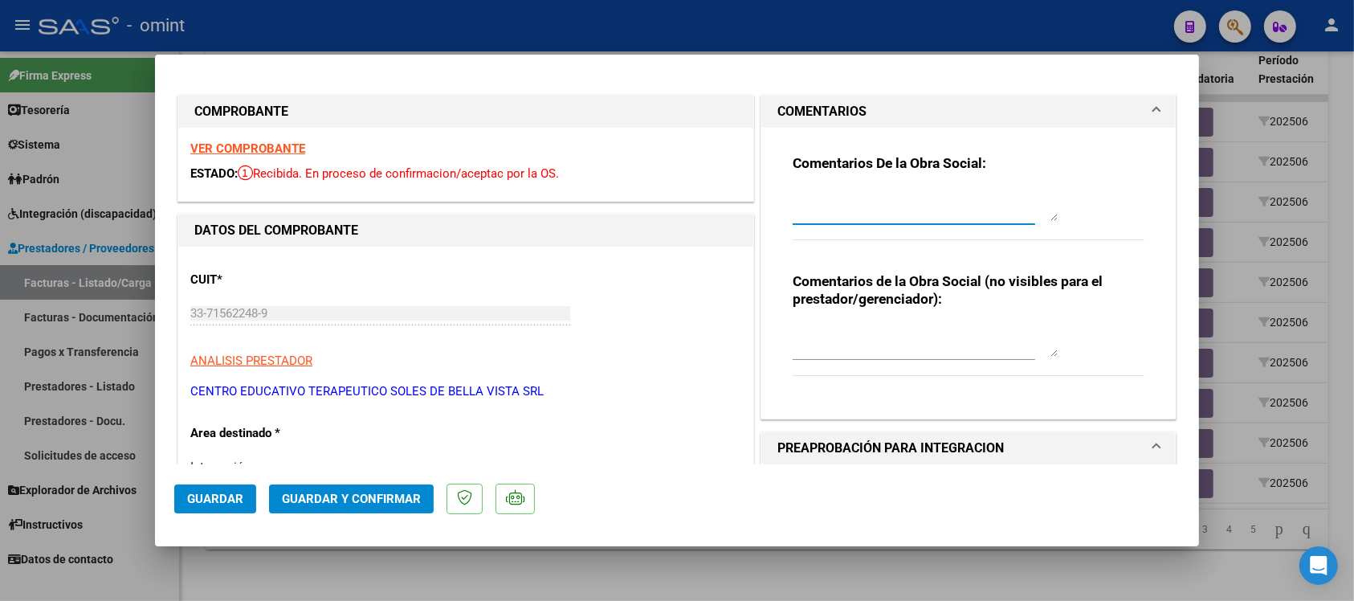
click at [862, 215] on textarea at bounding box center [925, 205] width 265 height 32
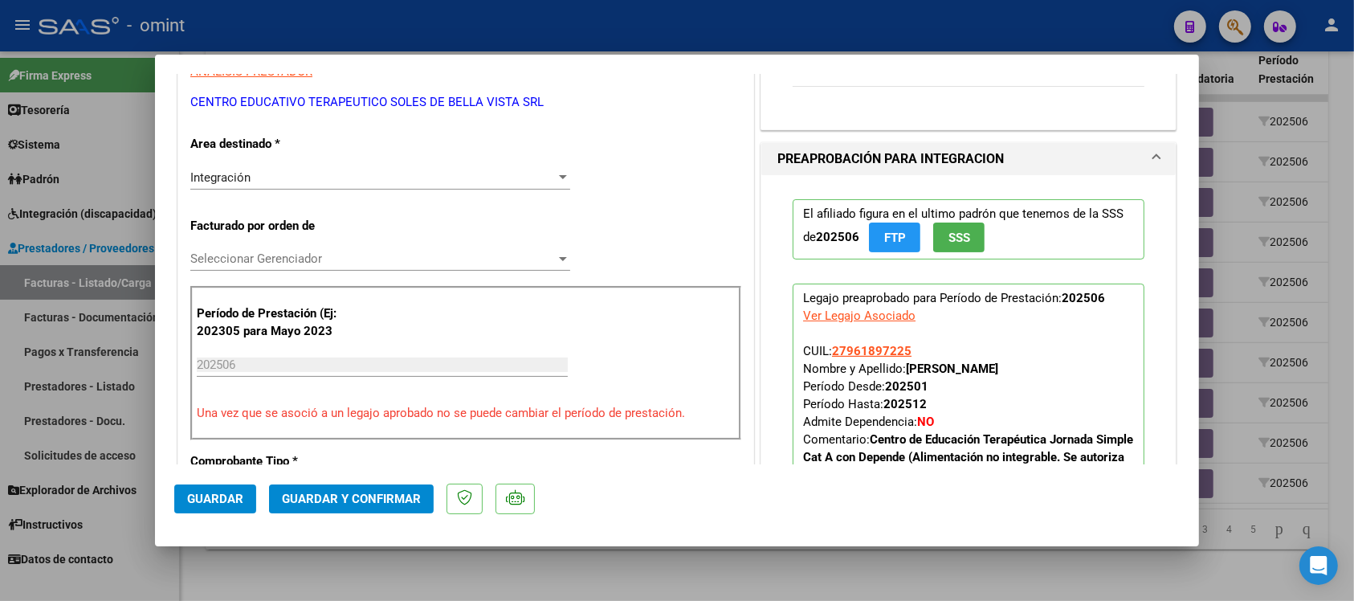
scroll to position [301, 0]
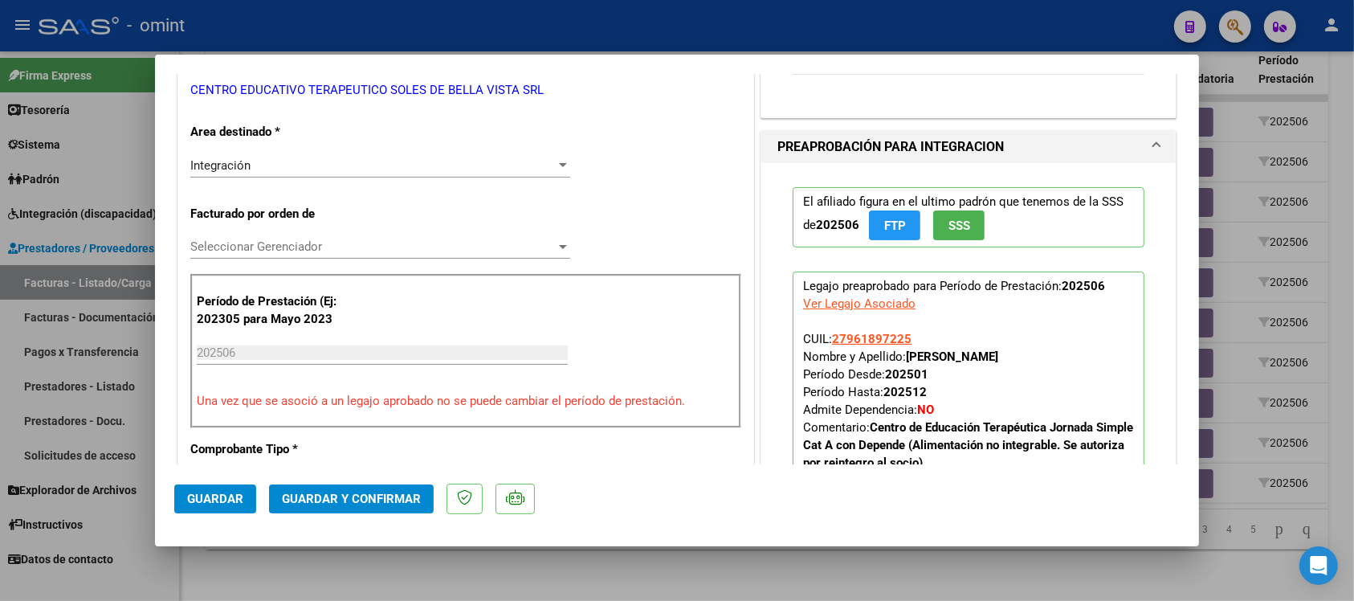
type textarea "La alimentación se encuentra autorizada por reintegro. debe presentar facturaci…"
click at [323, 169] on div "Integración" at bounding box center [372, 165] width 365 height 14
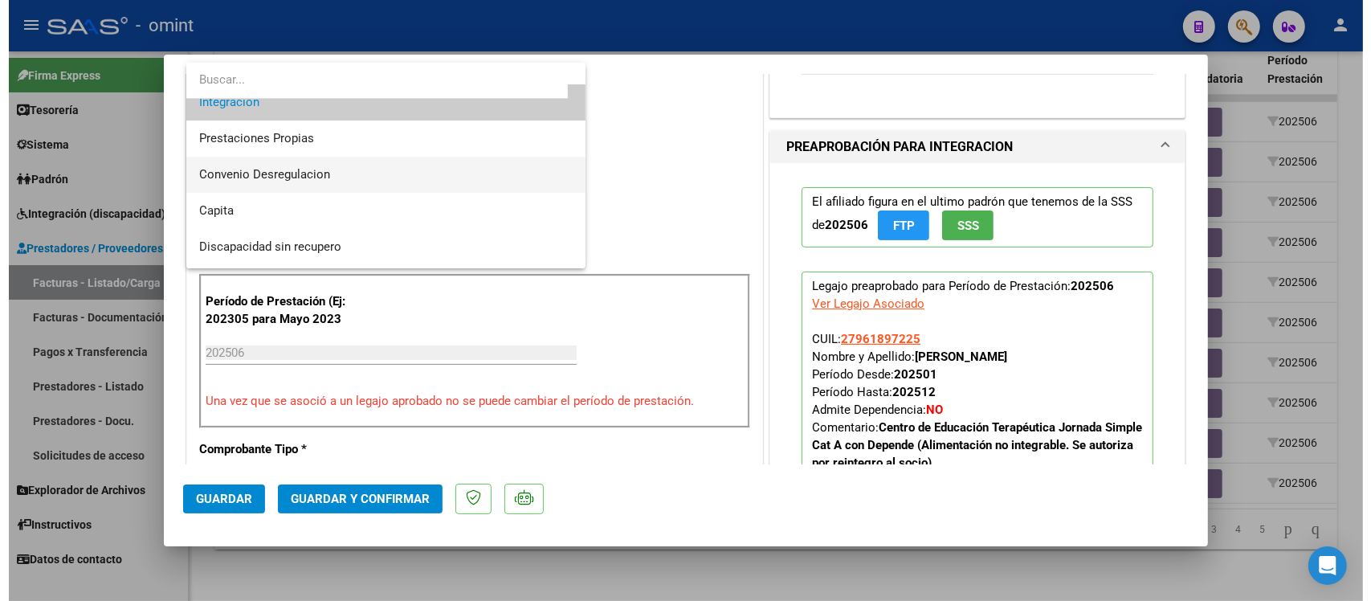
scroll to position [155, 0]
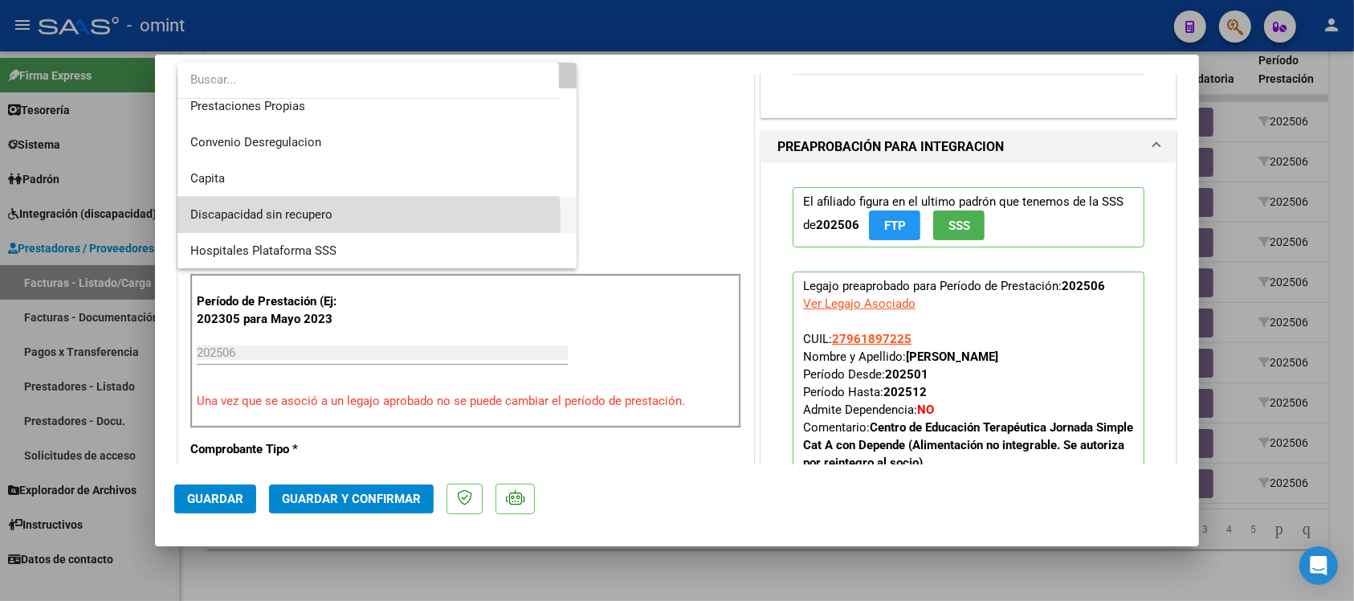
click at [343, 219] on span "Discapacidad sin recupero" at bounding box center [376, 215] width 373 height 36
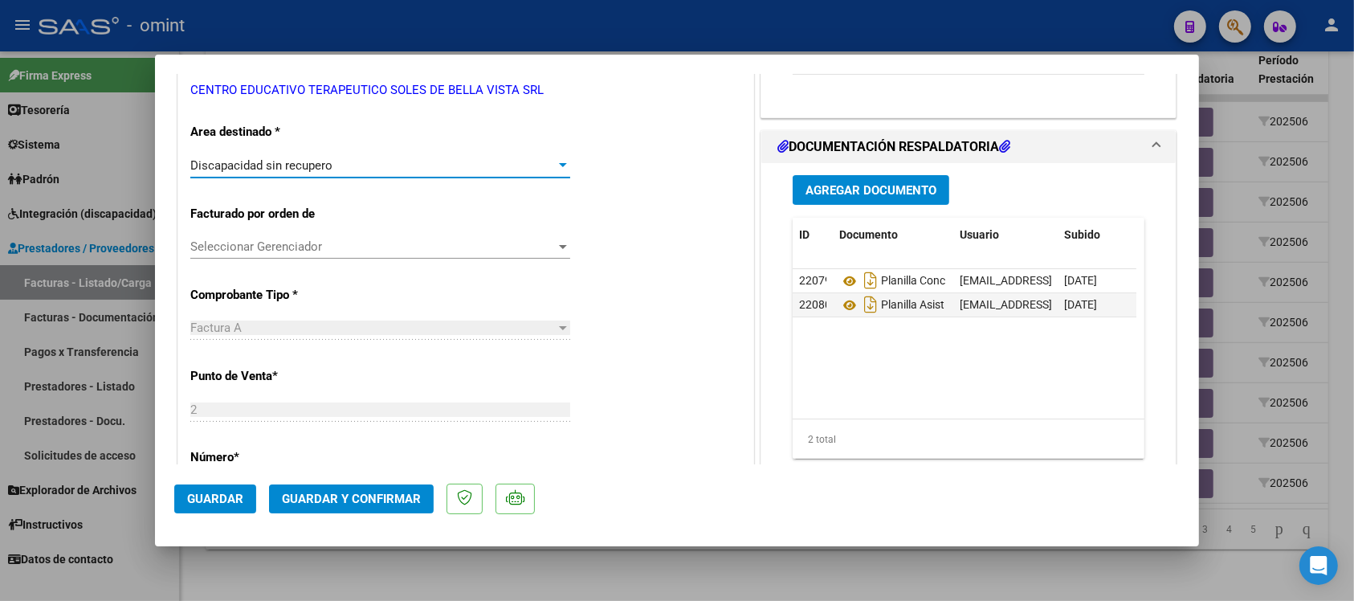
click at [369, 507] on button "Guardar y Confirmar" at bounding box center [351, 498] width 165 height 29
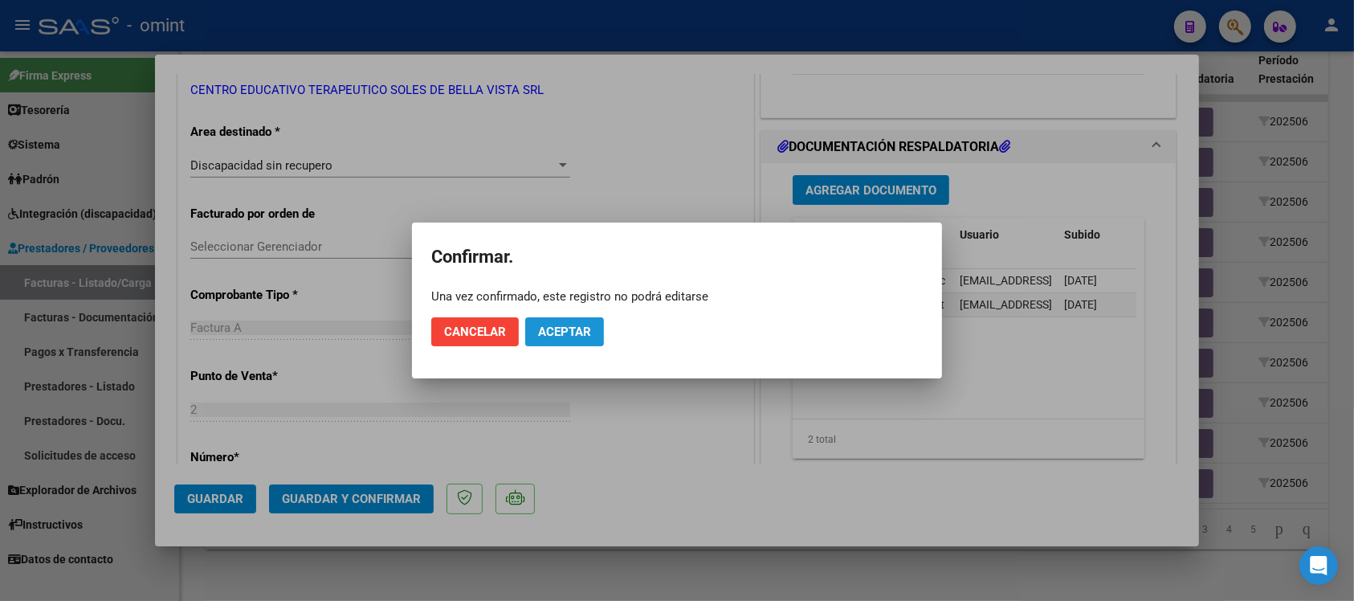
click at [595, 330] on button "Aceptar" at bounding box center [564, 331] width 79 height 29
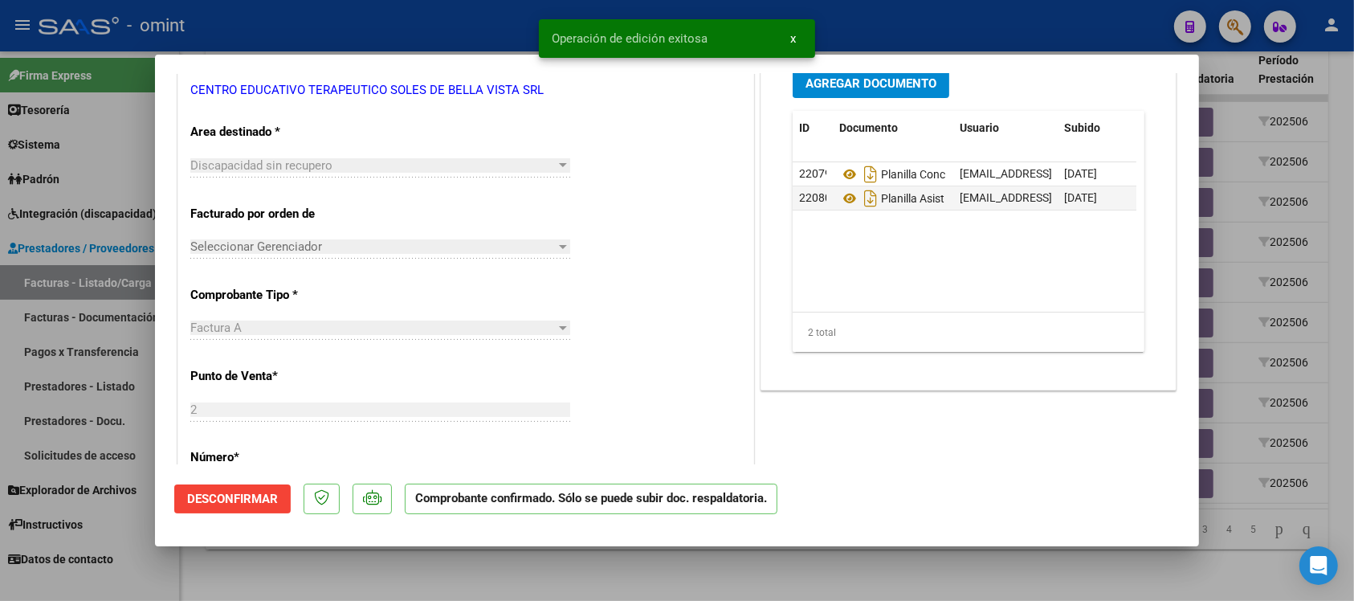
click at [480, 12] on div at bounding box center [677, 300] width 1354 height 601
type input "$ 0,00"
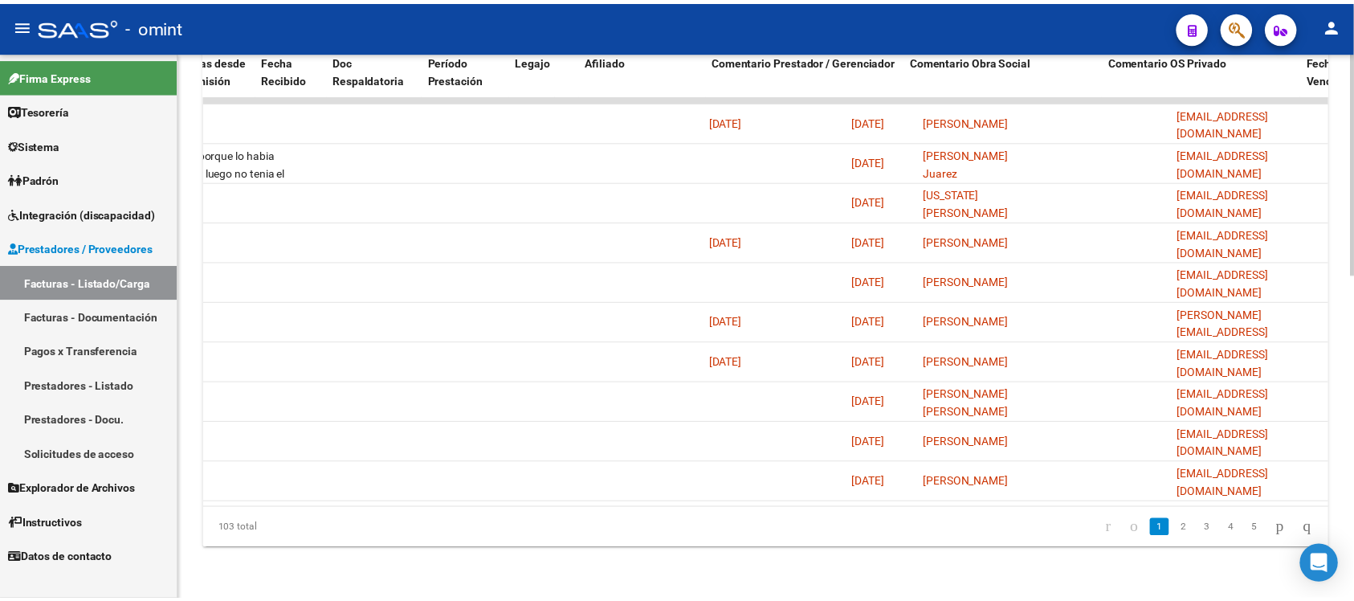
scroll to position [0, 0]
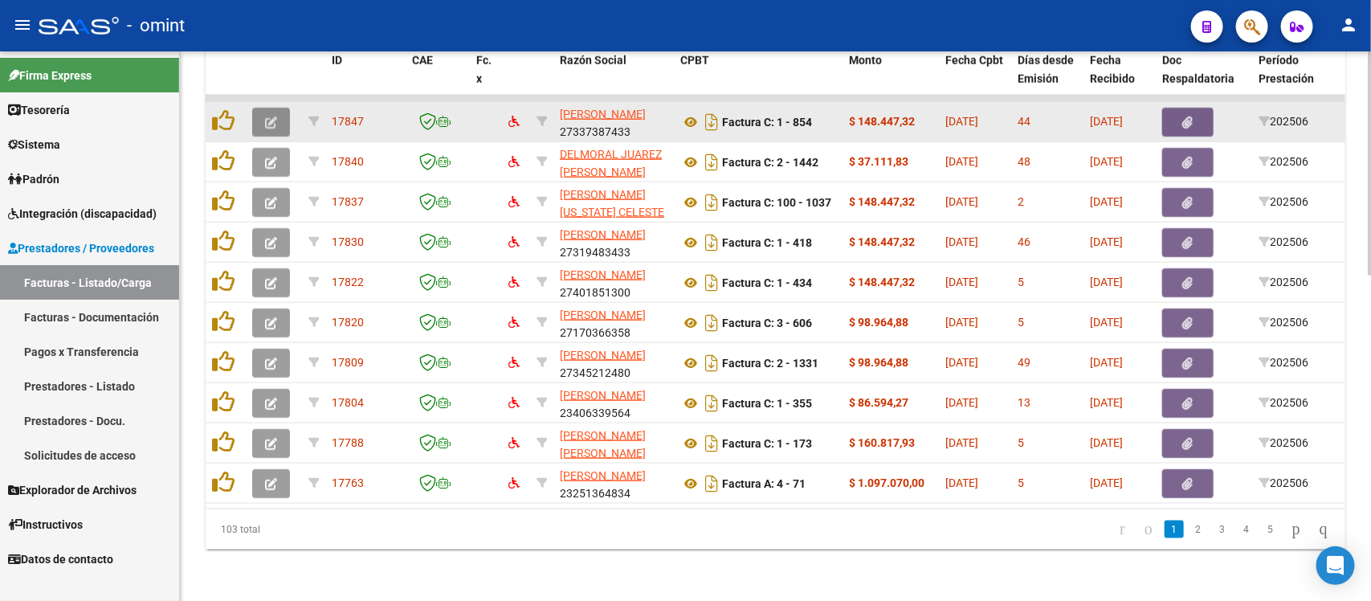
click at [279, 108] on button "button" at bounding box center [271, 122] width 38 height 29
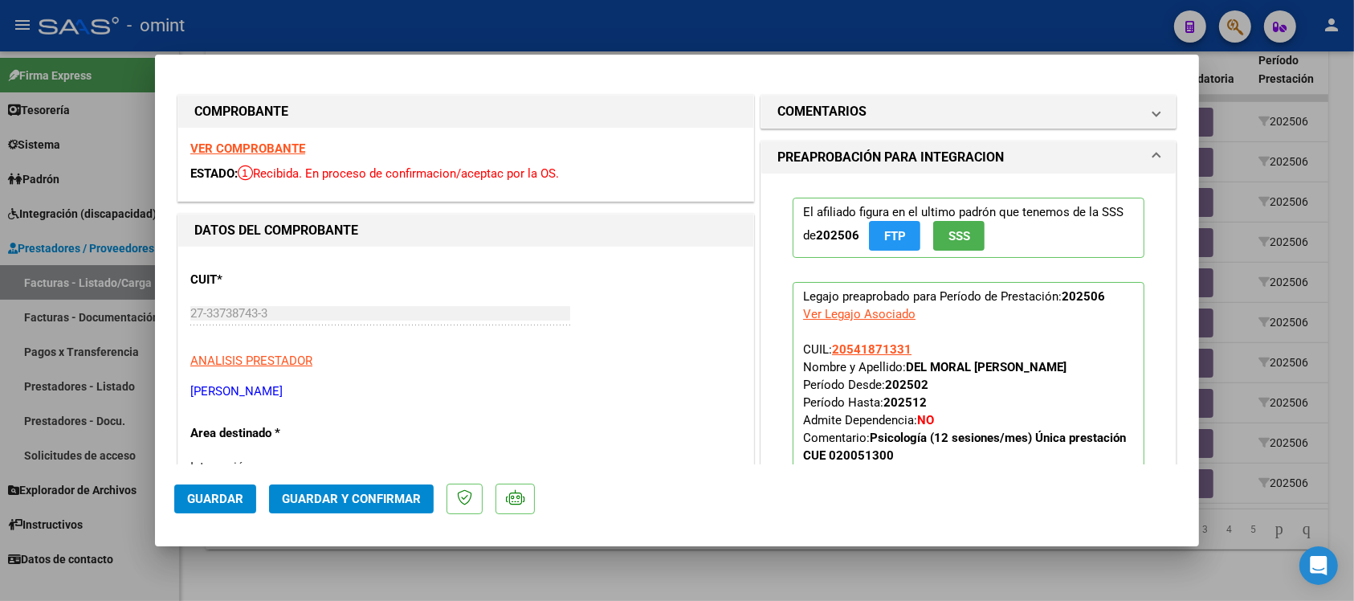
click at [271, 150] on strong "VER COMPROBANTE" at bounding box center [247, 148] width 115 height 14
click at [234, 153] on strong "VER COMPROBANTE" at bounding box center [247, 148] width 115 height 14
click at [339, 491] on span "Guardar y Confirmar" at bounding box center [351, 498] width 139 height 14
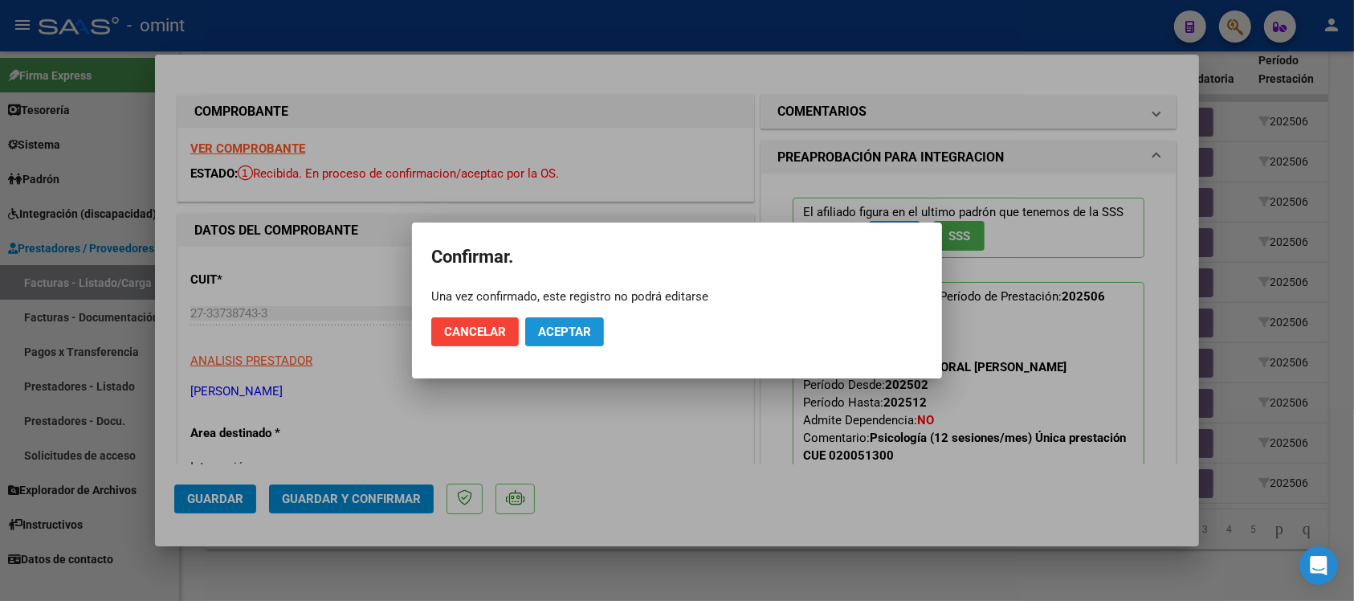
click at [548, 329] on span "Aceptar" at bounding box center [564, 331] width 53 height 14
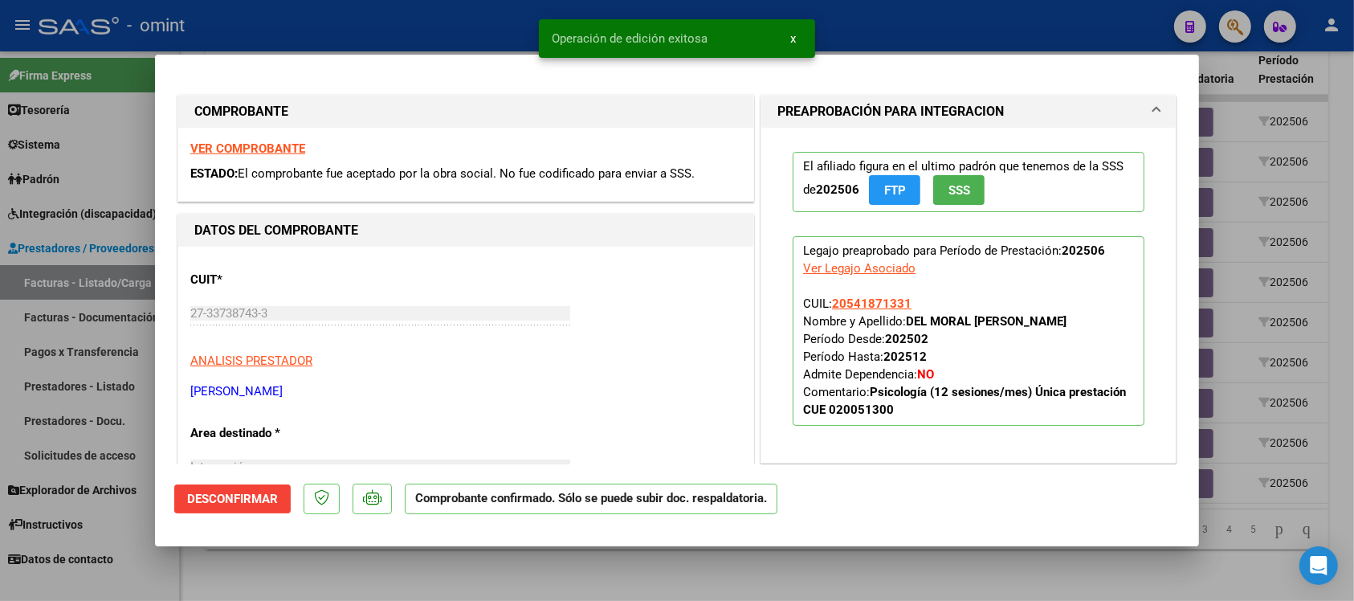
click at [475, 21] on div at bounding box center [677, 300] width 1354 height 601
type input "$ 0,00"
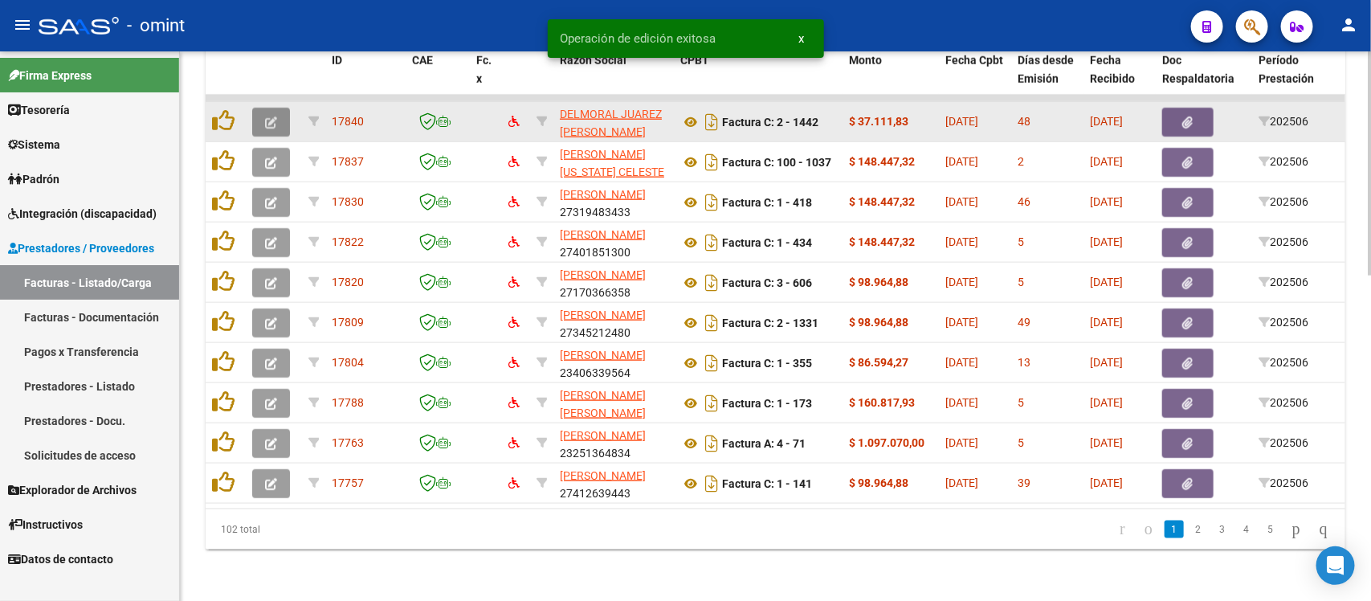
click at [271, 116] on icon "button" at bounding box center [271, 122] width 12 height 12
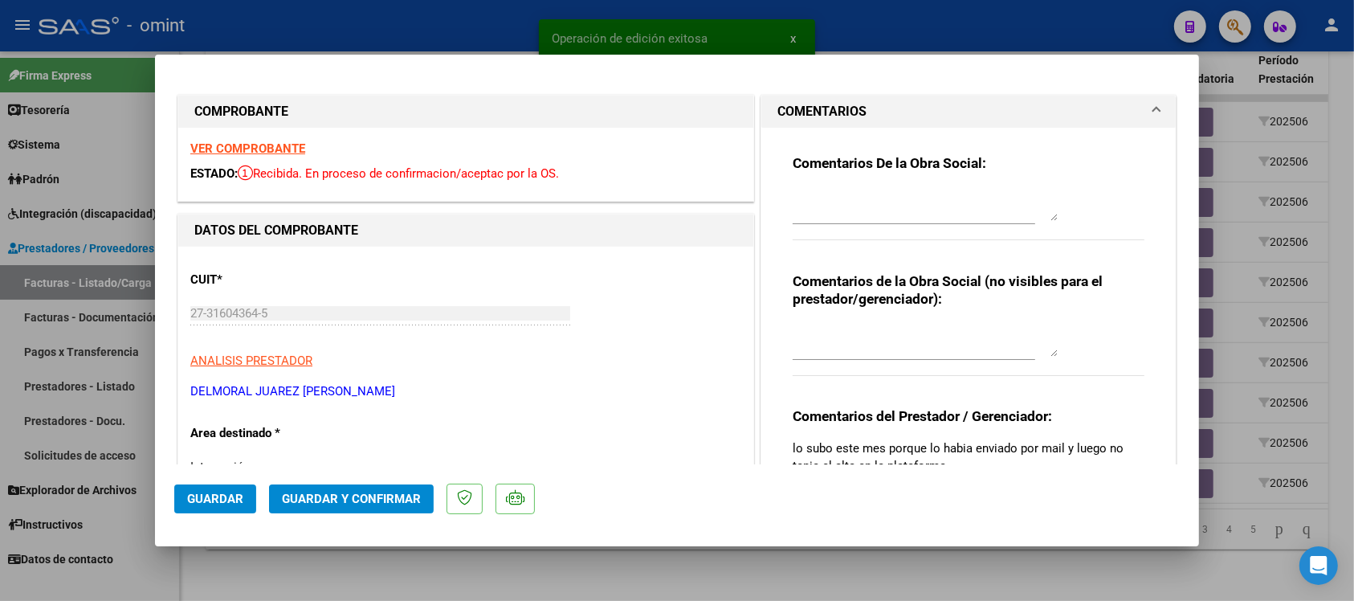
click at [271, 147] on strong "VER COMPROBANTE" at bounding box center [247, 148] width 115 height 14
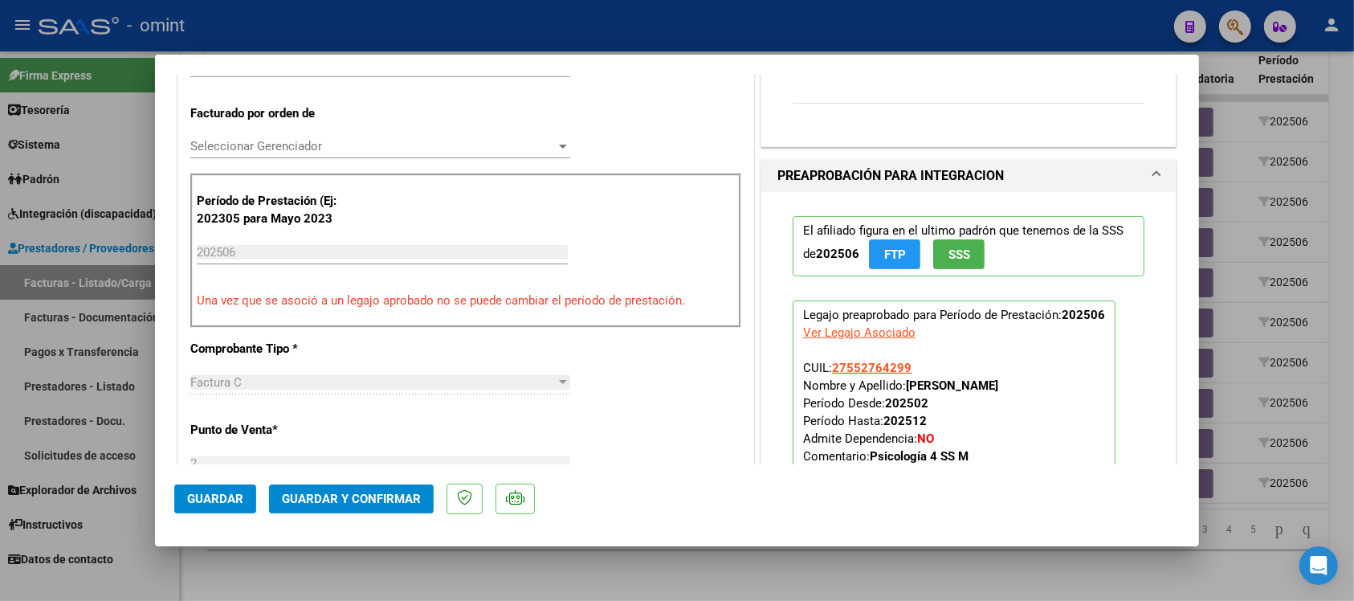
scroll to position [502, 0]
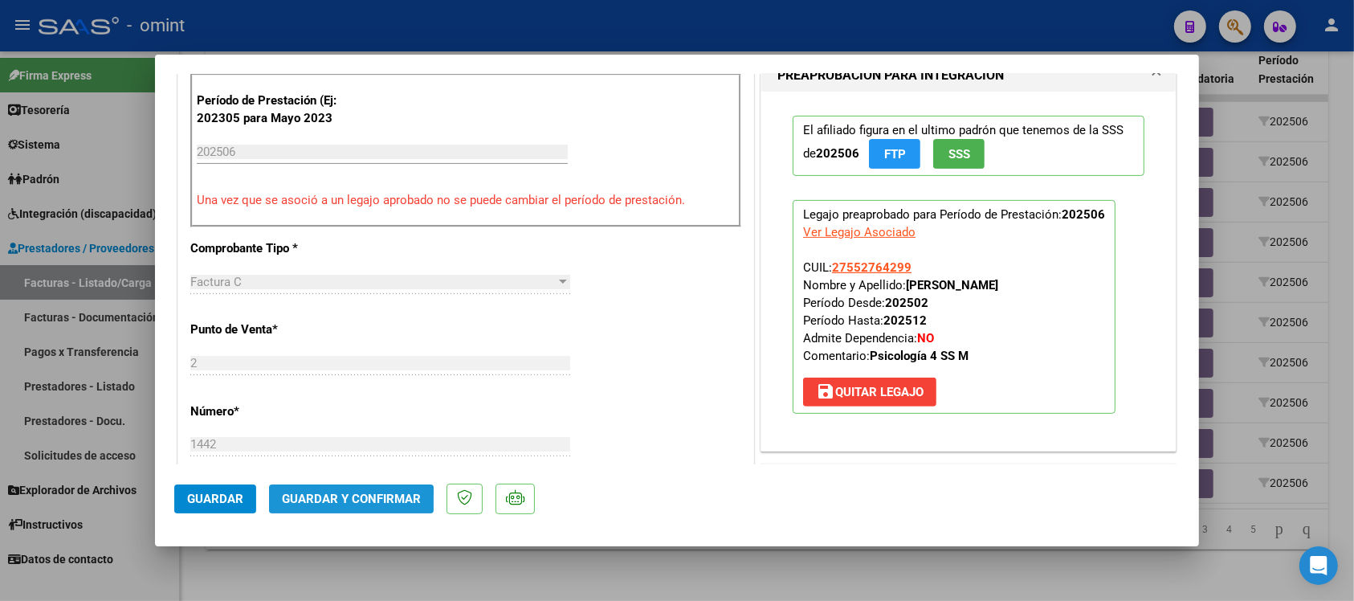
click at [323, 502] on span "Guardar y Confirmar" at bounding box center [351, 498] width 139 height 14
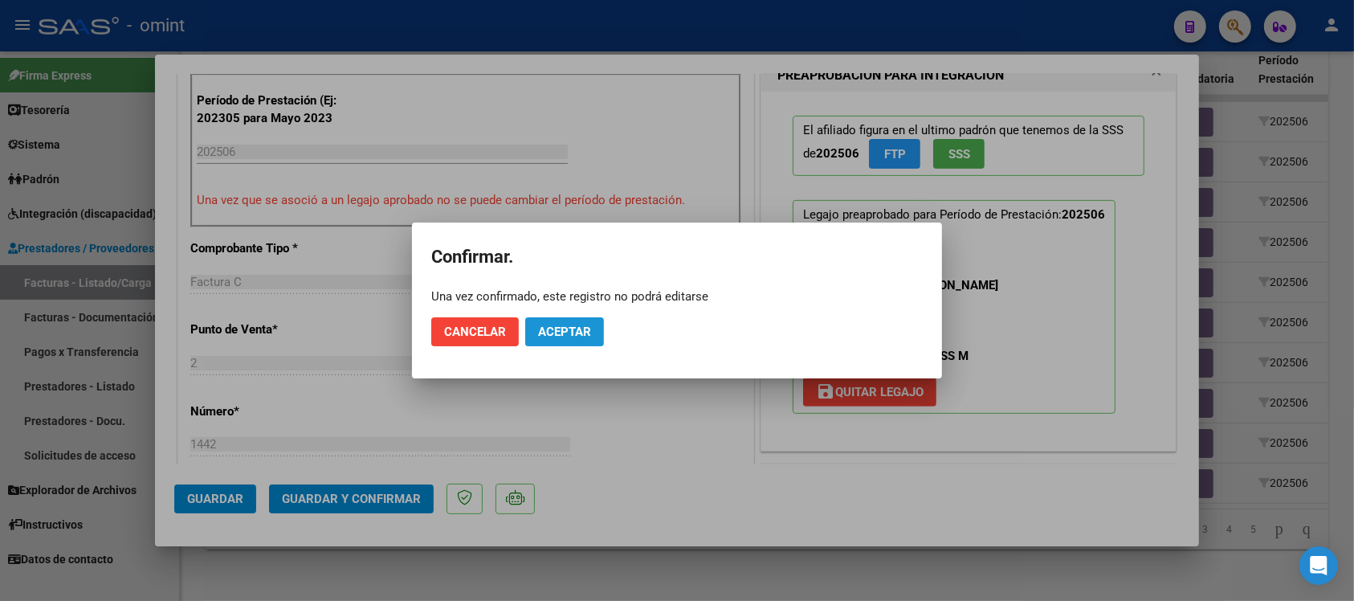
click at [543, 321] on button "Aceptar" at bounding box center [564, 331] width 79 height 29
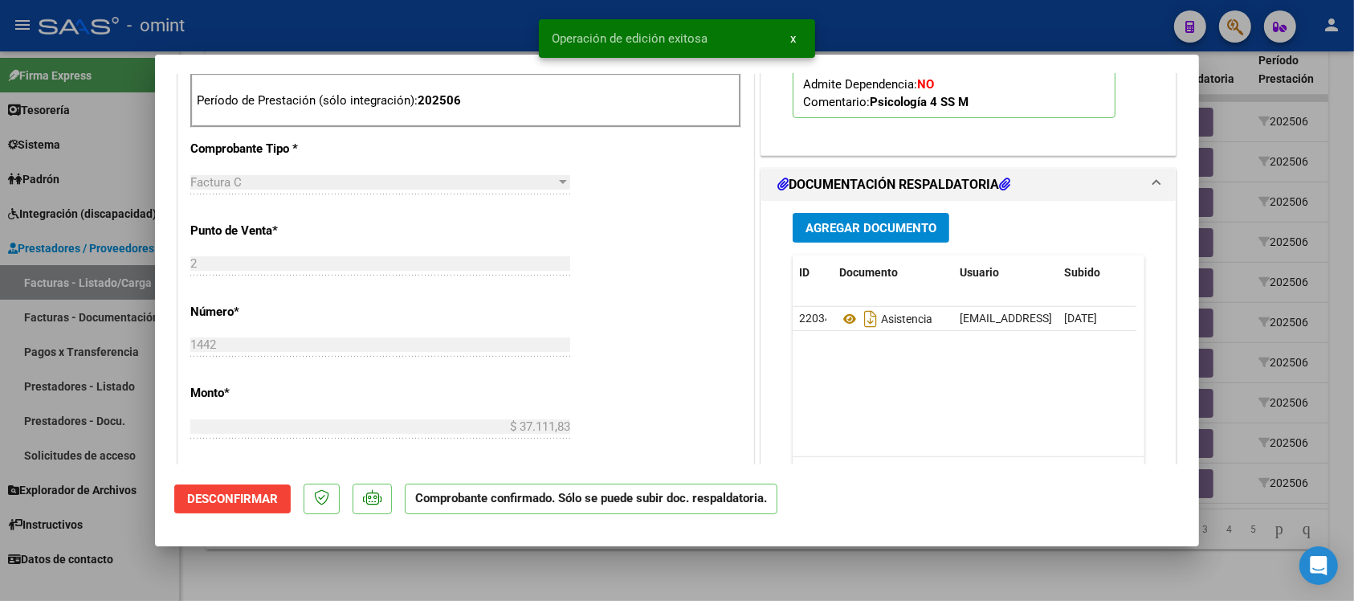
click at [412, 26] on div at bounding box center [677, 300] width 1354 height 601
type input "$ 0,00"
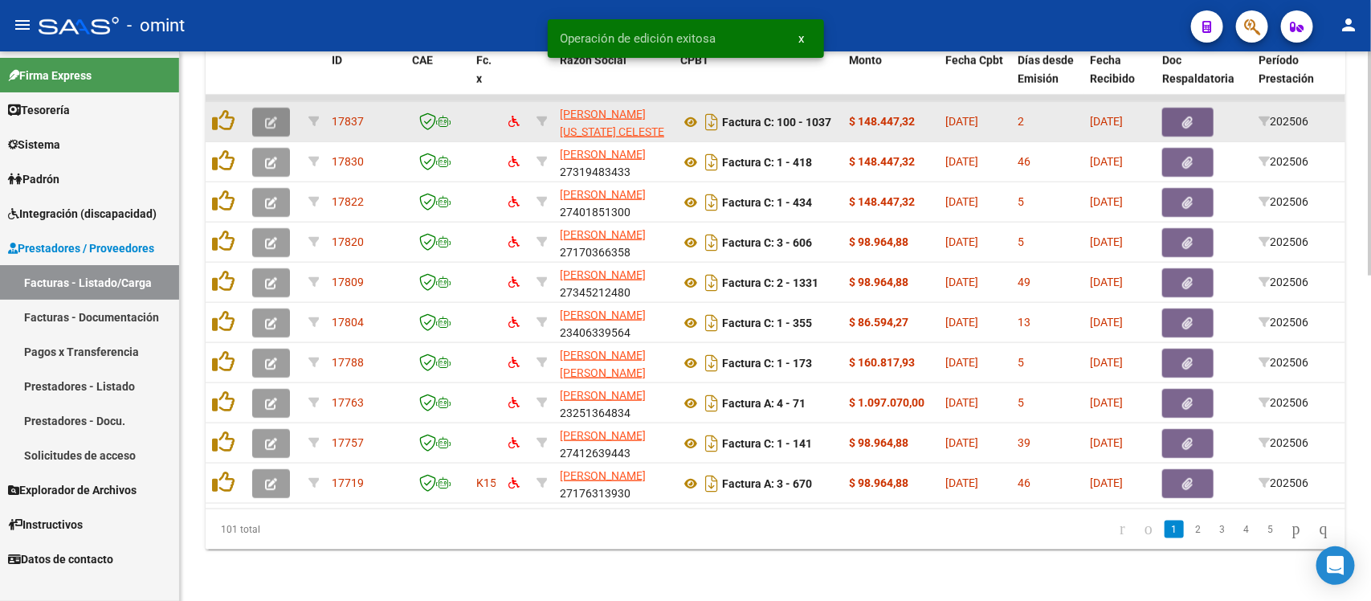
click at [274, 116] on icon "button" at bounding box center [271, 122] width 12 height 12
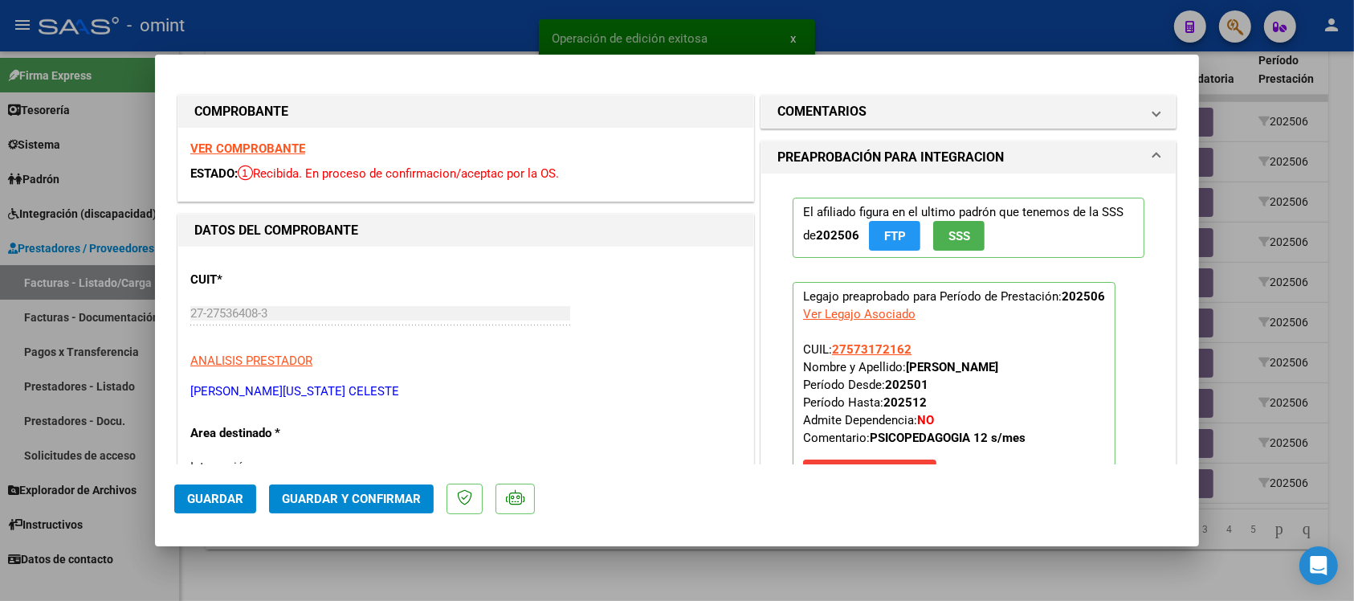
click at [293, 143] on strong "VER COMPROBANTE" at bounding box center [247, 148] width 115 height 14
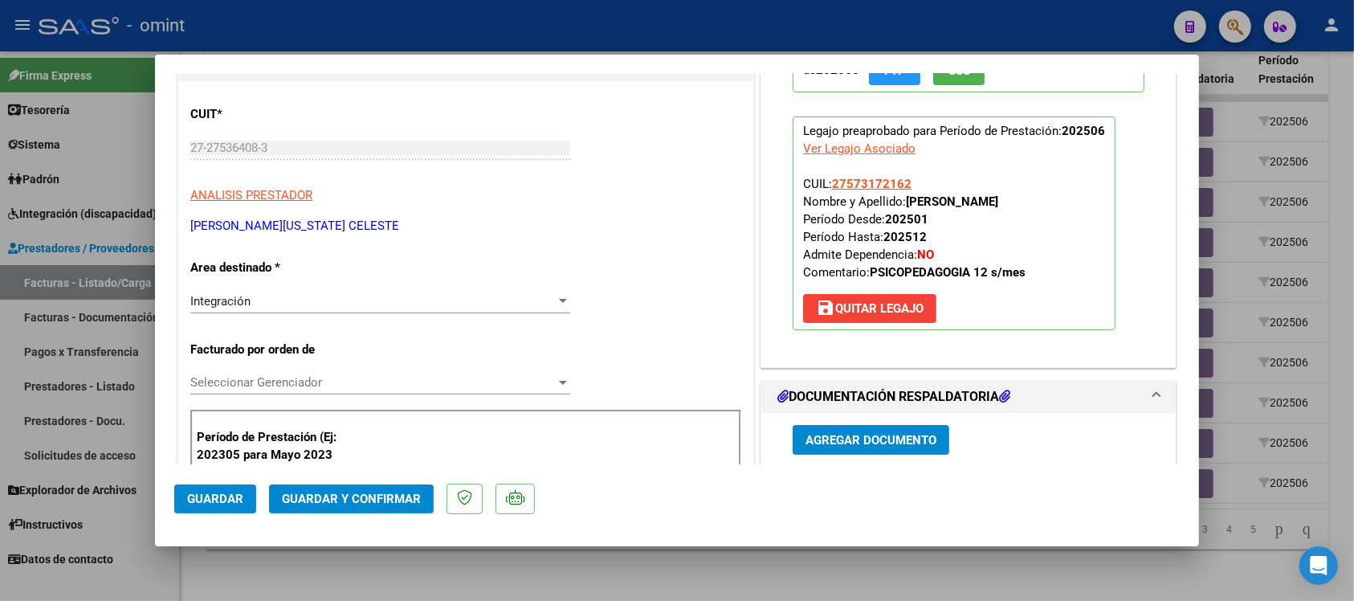
scroll to position [201, 0]
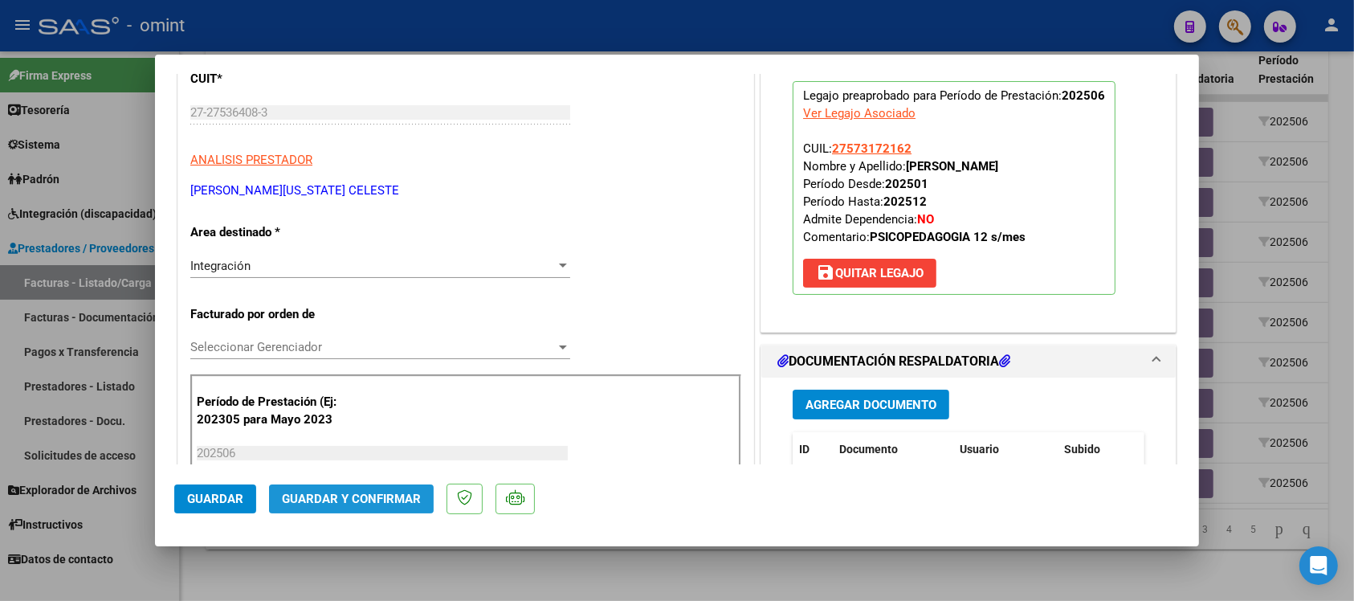
click at [349, 490] on button "Guardar y Confirmar" at bounding box center [351, 498] width 165 height 29
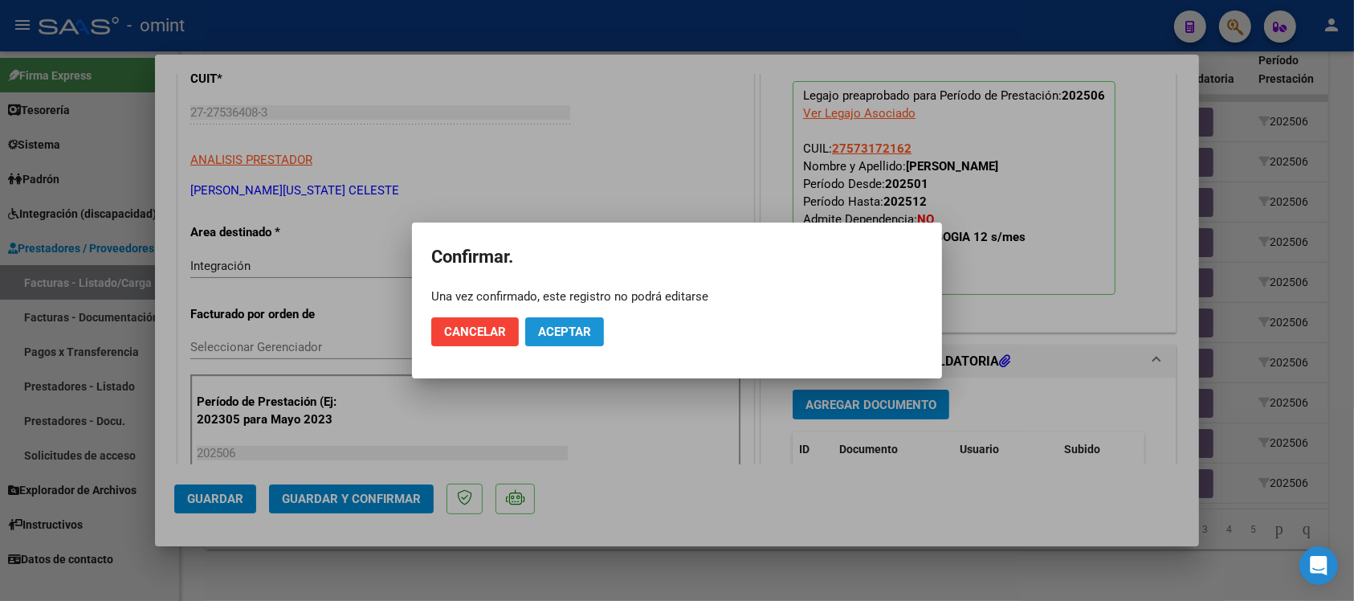
click at [565, 323] on button "Aceptar" at bounding box center [564, 331] width 79 height 29
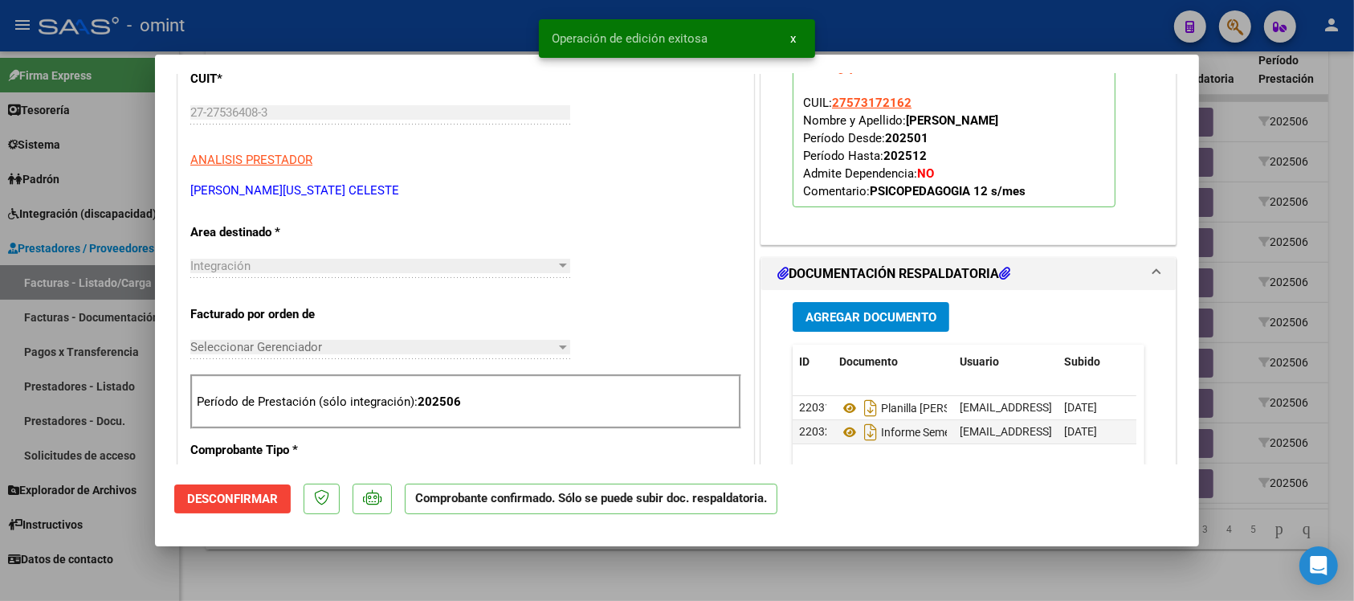
click at [416, 18] on div at bounding box center [677, 300] width 1354 height 601
type input "$ 0,00"
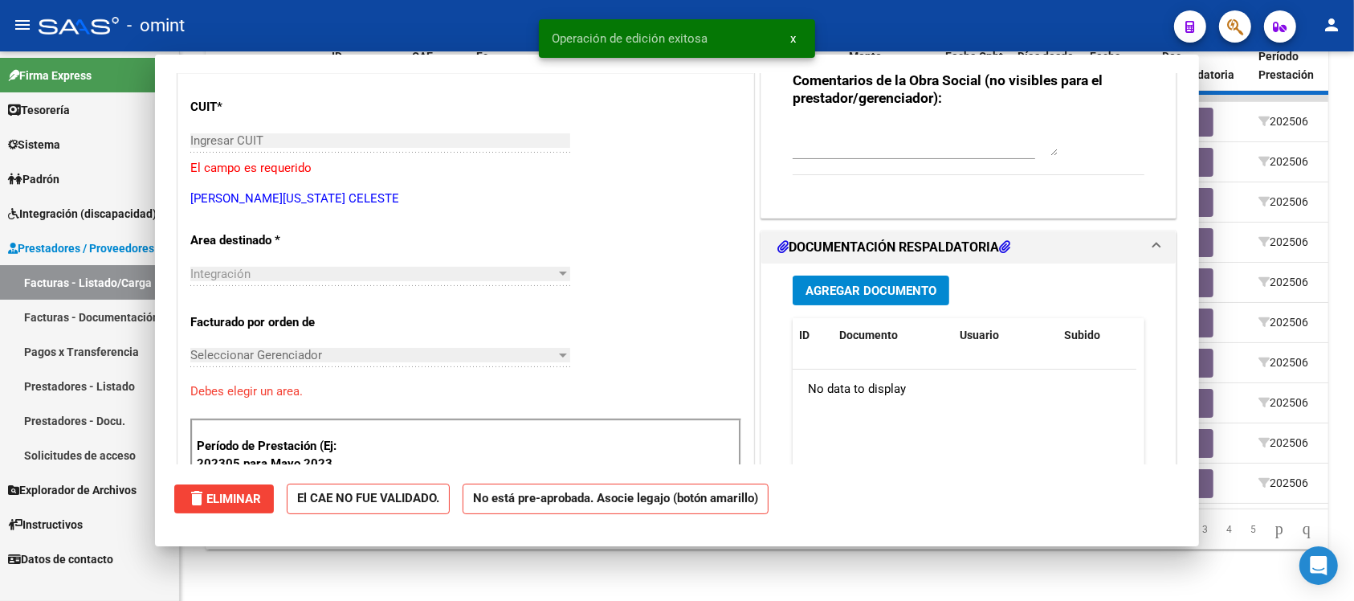
scroll to position [229, 0]
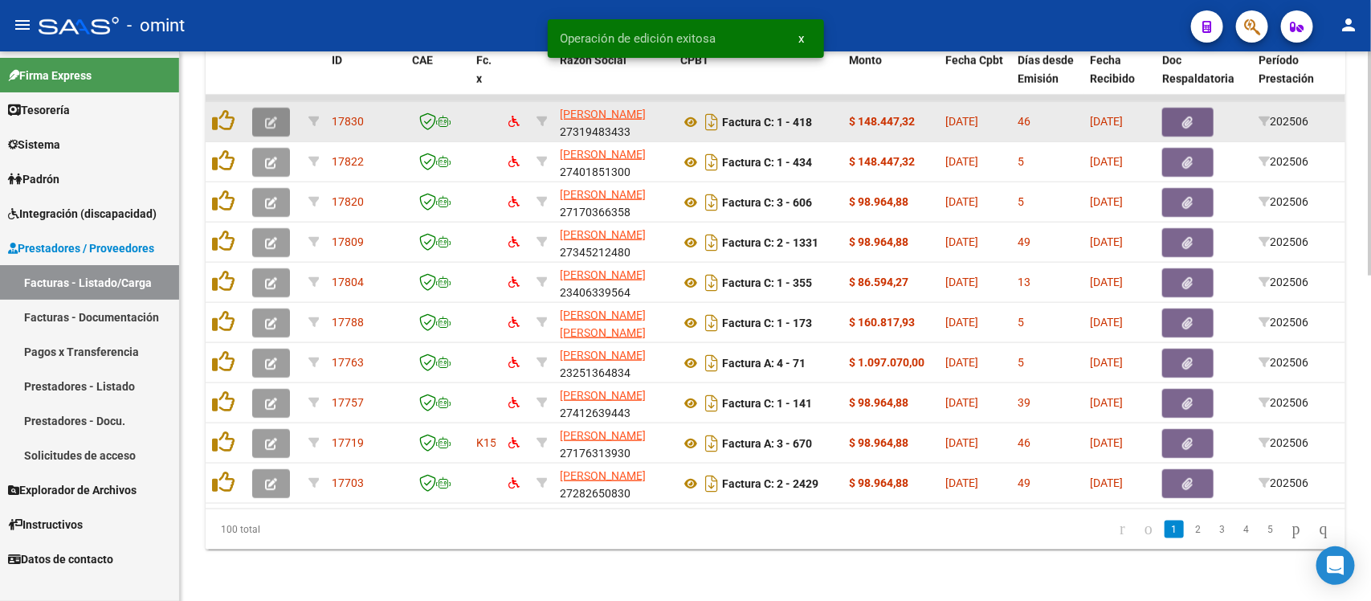
click at [265, 116] on icon "button" at bounding box center [271, 122] width 12 height 12
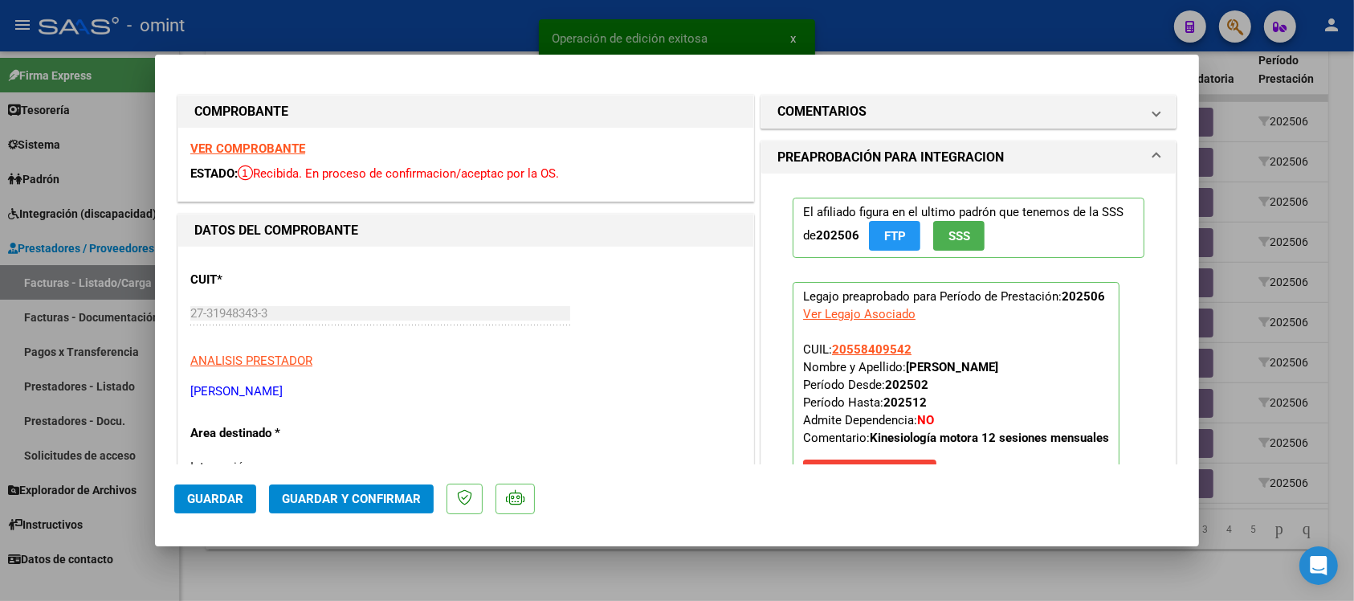
click at [291, 149] on strong "VER COMPROBANTE" at bounding box center [247, 148] width 115 height 14
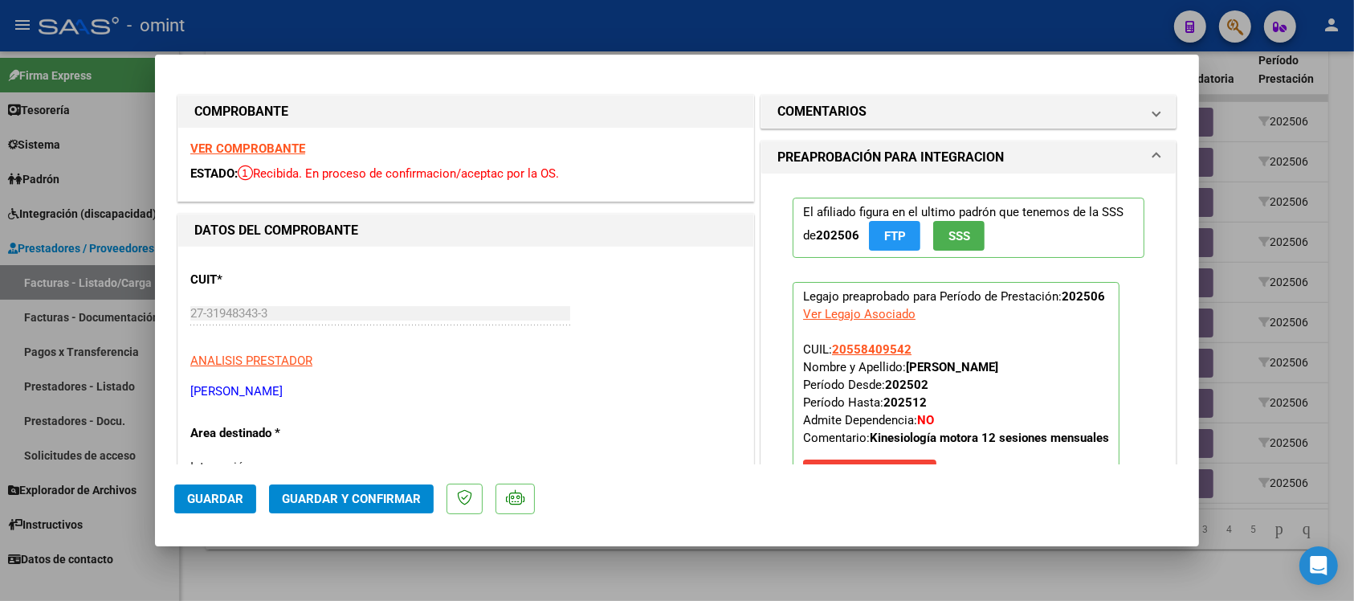
scroll to position [100, 0]
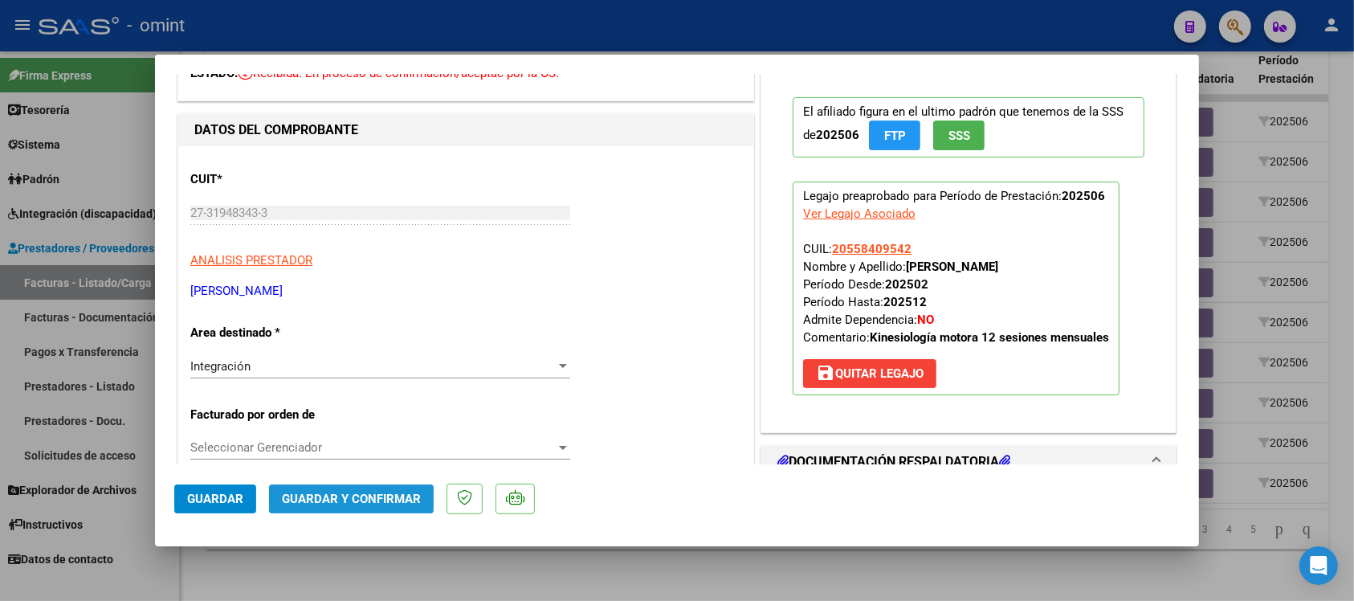
click at [338, 506] on button "Guardar y Confirmar" at bounding box center [351, 498] width 165 height 29
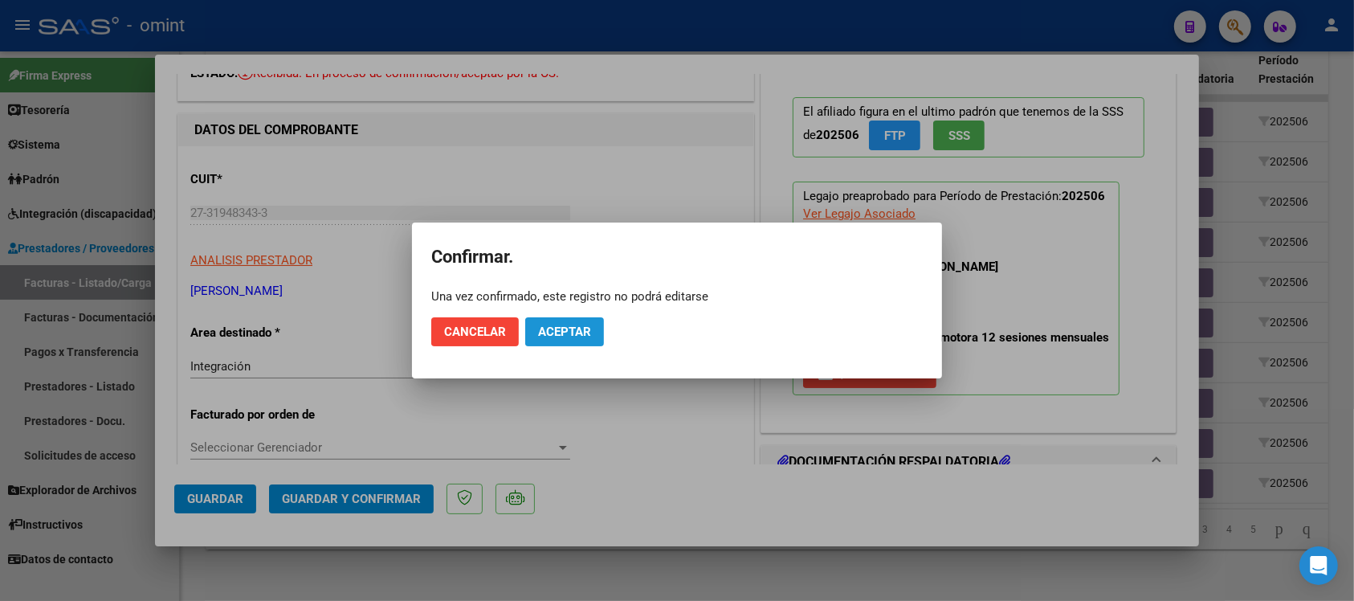
click at [568, 337] on span "Aceptar" at bounding box center [564, 331] width 53 height 14
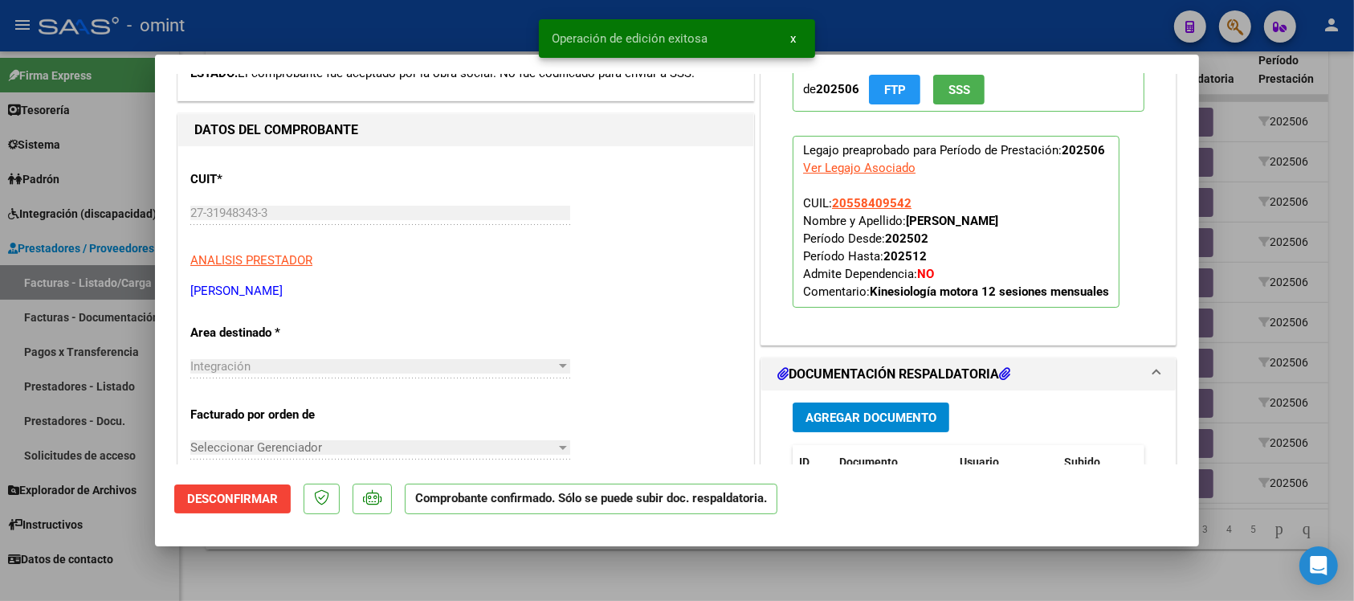
click at [512, 21] on div at bounding box center [677, 300] width 1354 height 601
type input "$ 0,00"
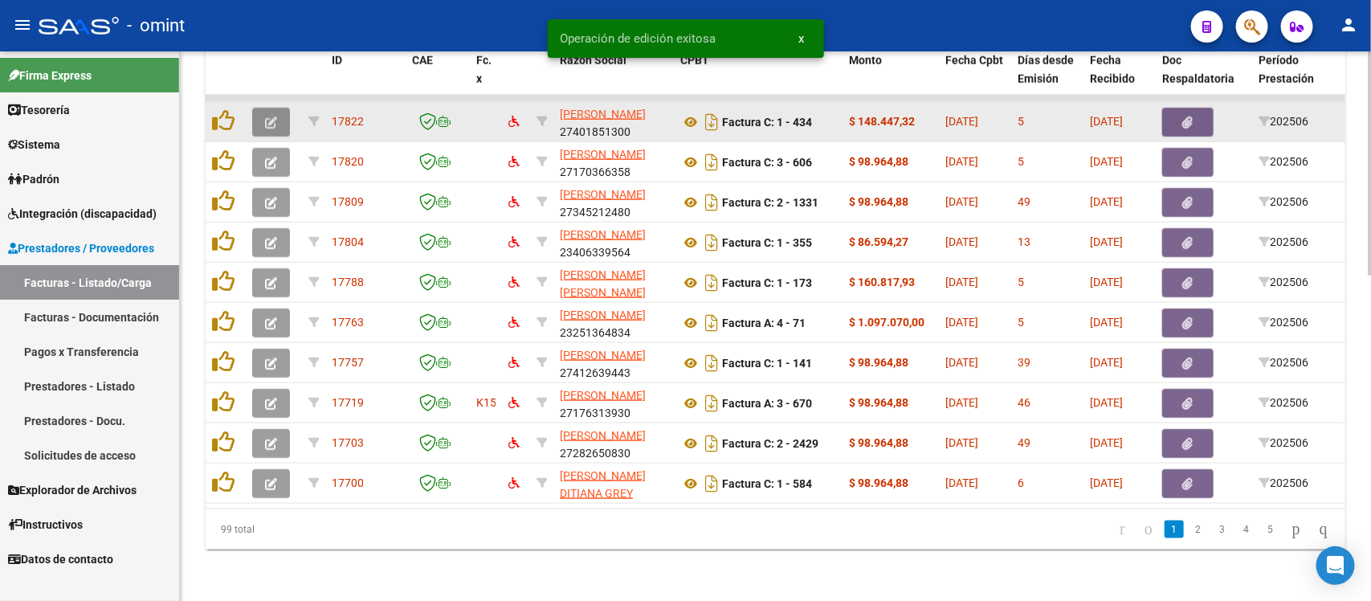
click at [261, 112] on button "button" at bounding box center [271, 122] width 38 height 29
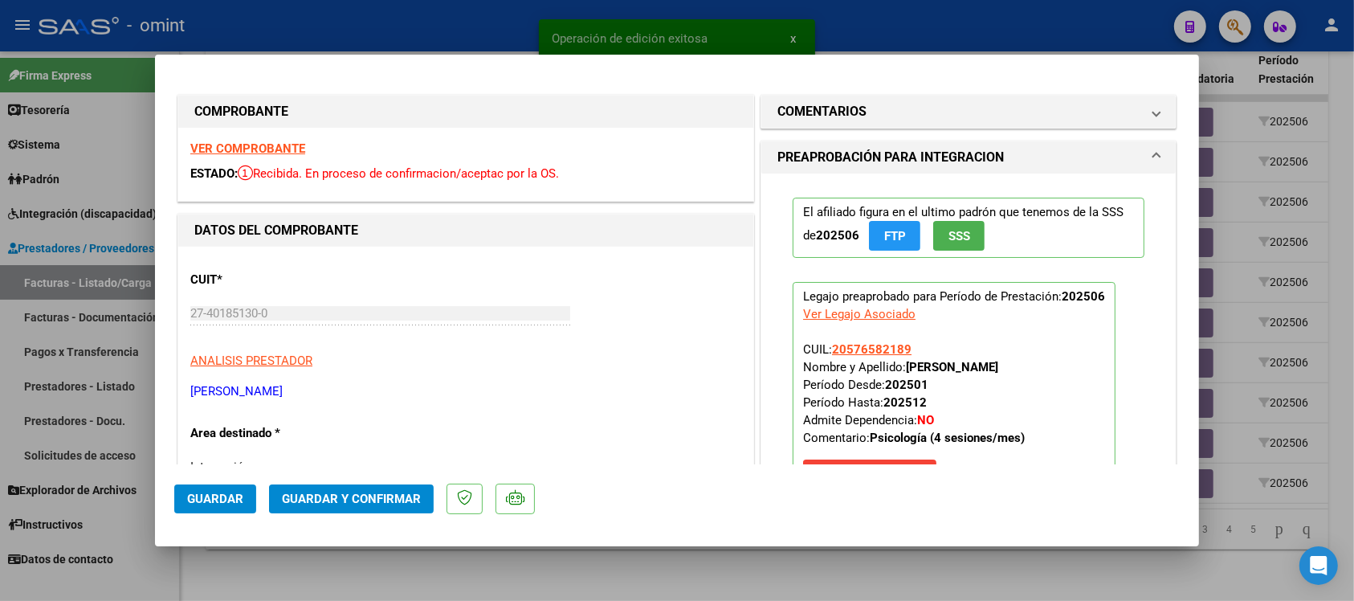
click at [254, 149] on strong "VER COMPROBANTE" at bounding box center [247, 148] width 115 height 14
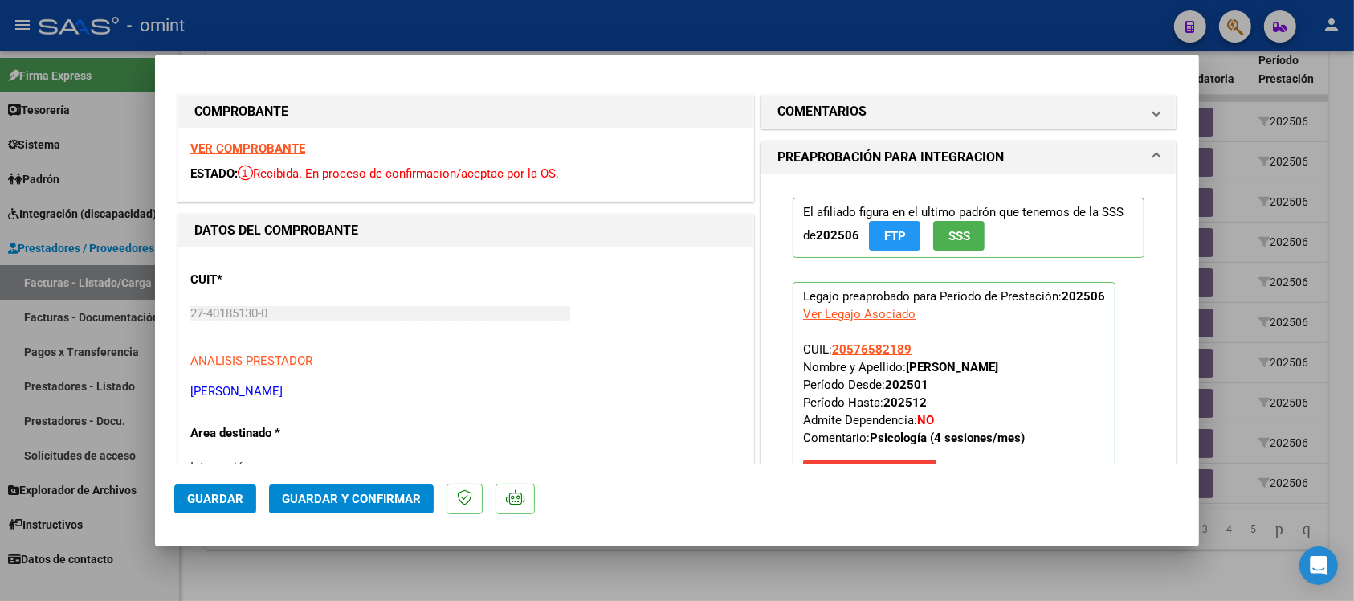
click at [291, 145] on strong "VER COMPROBANTE" at bounding box center [247, 148] width 115 height 14
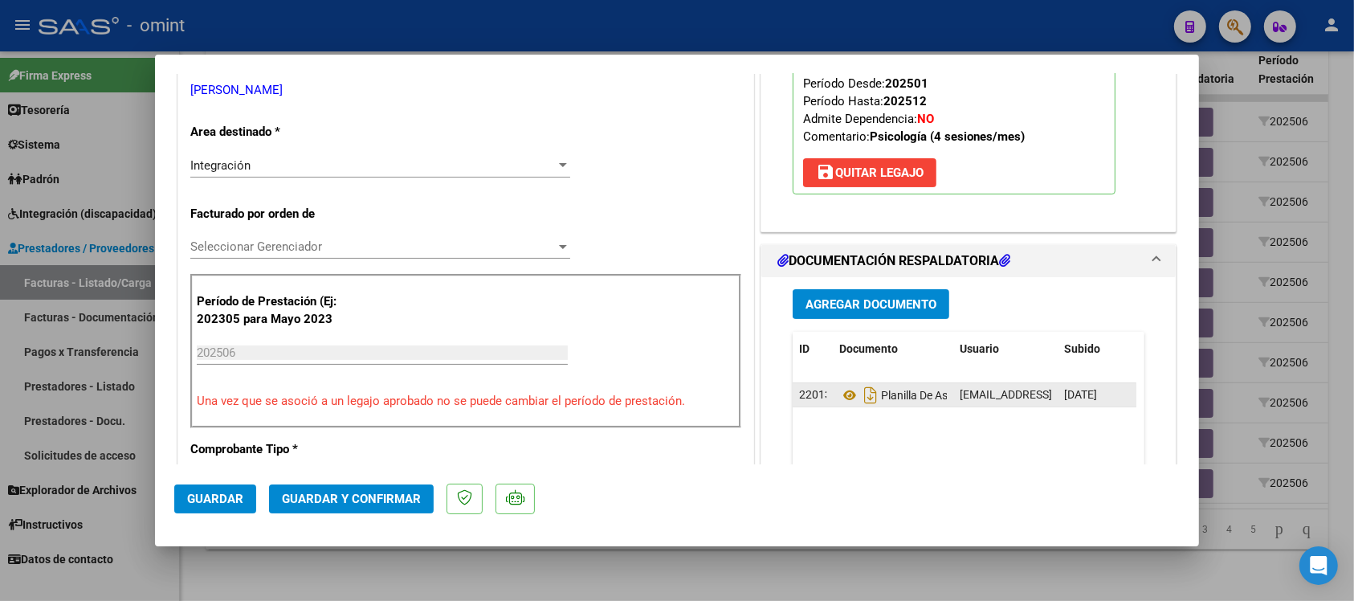
scroll to position [0, 0]
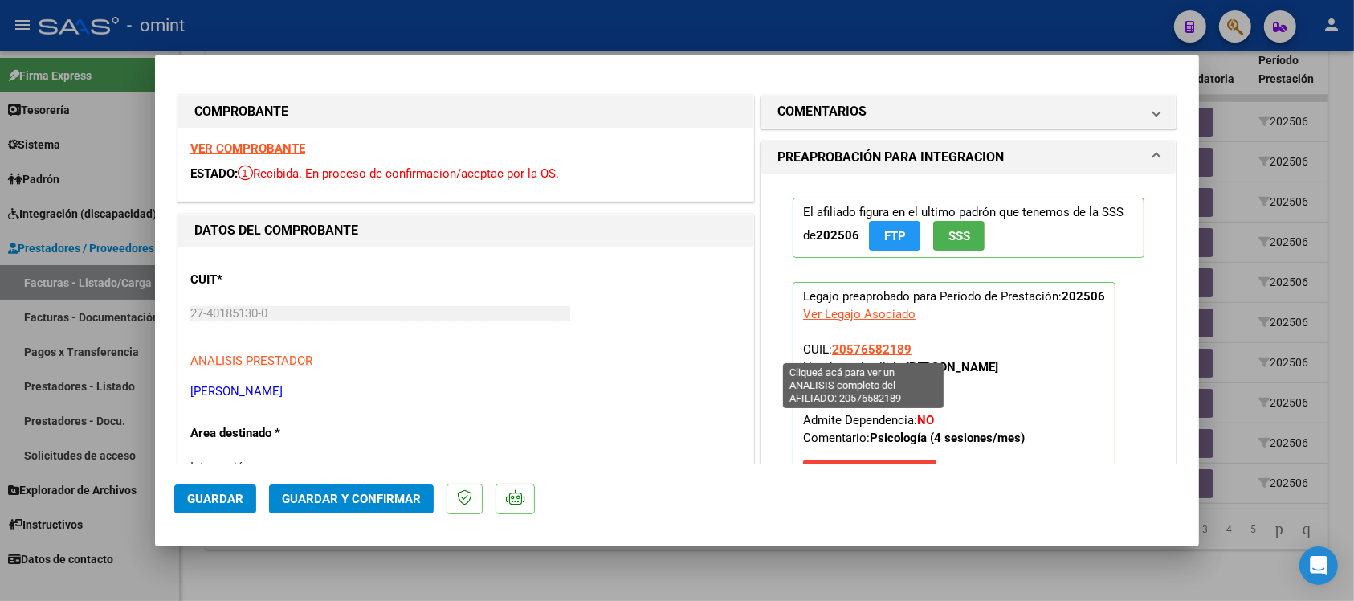
drag, startPoint x: 909, startPoint y: 351, endPoint x: 828, endPoint y: 352, distance: 81.1
click at [828, 352] on p "Legajo preaprobado para Período de Prestación: 202506 Ver Legajo Asociado CUIL:…" at bounding box center [954, 389] width 323 height 214
copy span "20576582189"
click at [297, 145] on strong "VER COMPROBANTE" at bounding box center [247, 148] width 115 height 14
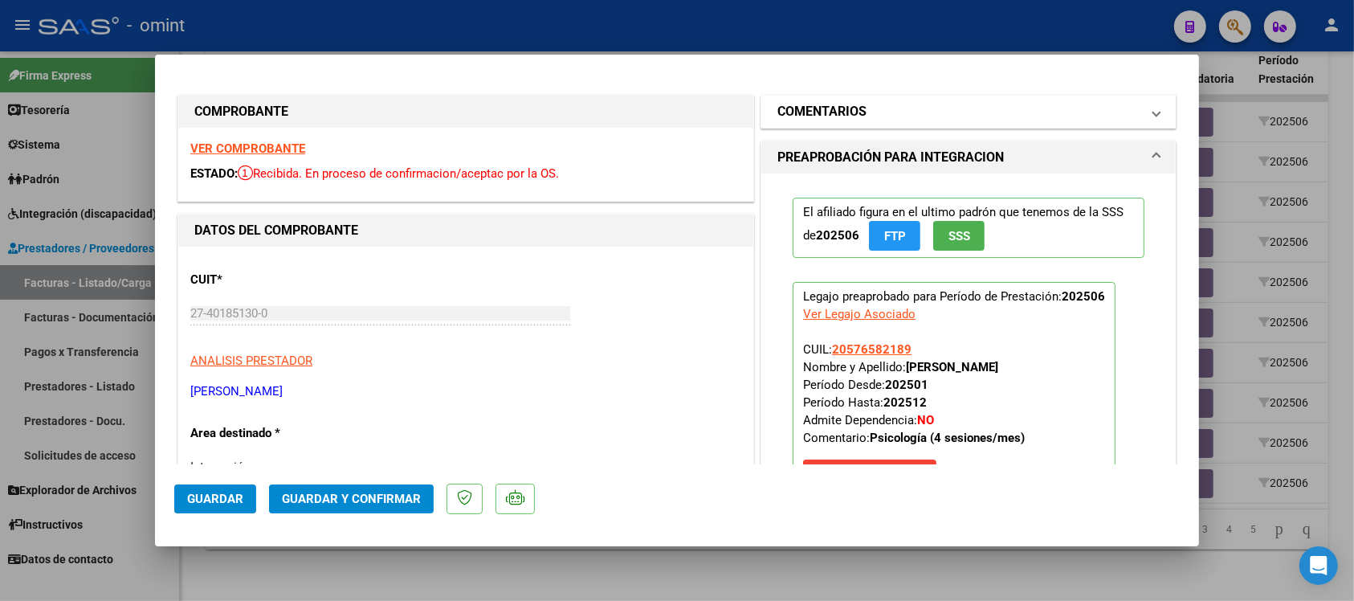
click at [864, 107] on mat-panel-title "COMENTARIOS" at bounding box center [958, 111] width 363 height 19
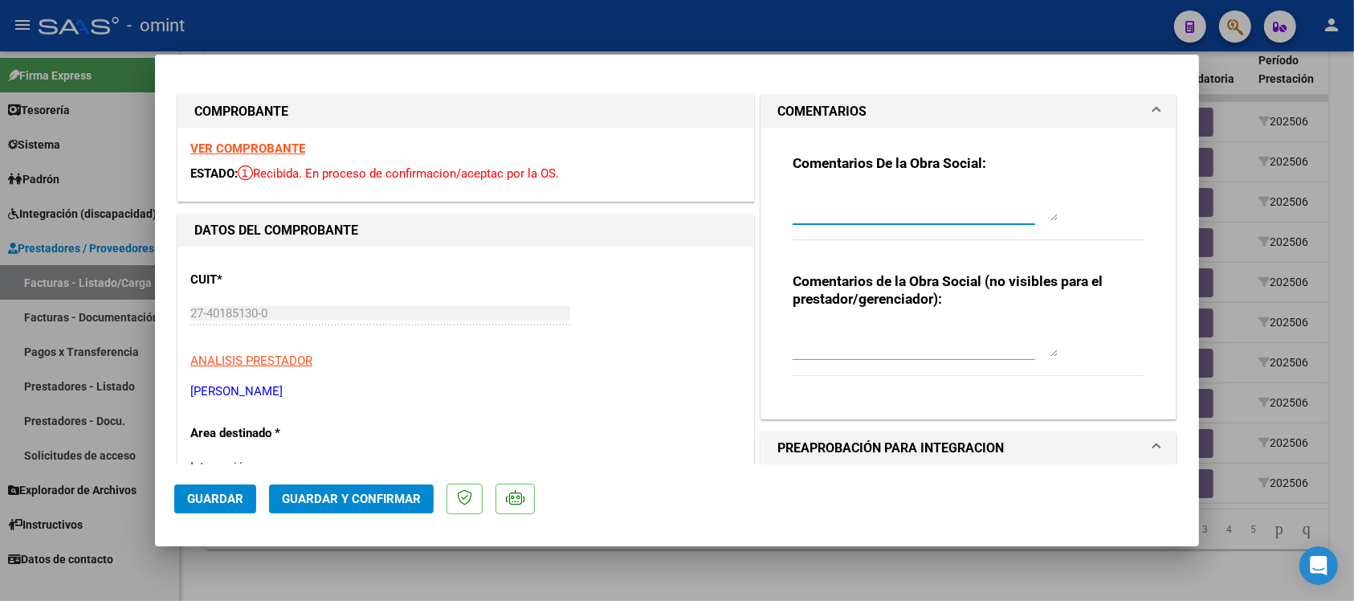
click at [870, 211] on textarea at bounding box center [925, 205] width 265 height 32
paste textarea "Se rechaza el comprobante. La cantidad de sesiones habilitadas son XXXXX SS/MES…"
click at [956, 214] on textarea "Se rechaza el comprobante. La cantidad de sesiones habilitadas son XXXXX SS/MES…" at bounding box center [925, 205] width 265 height 32
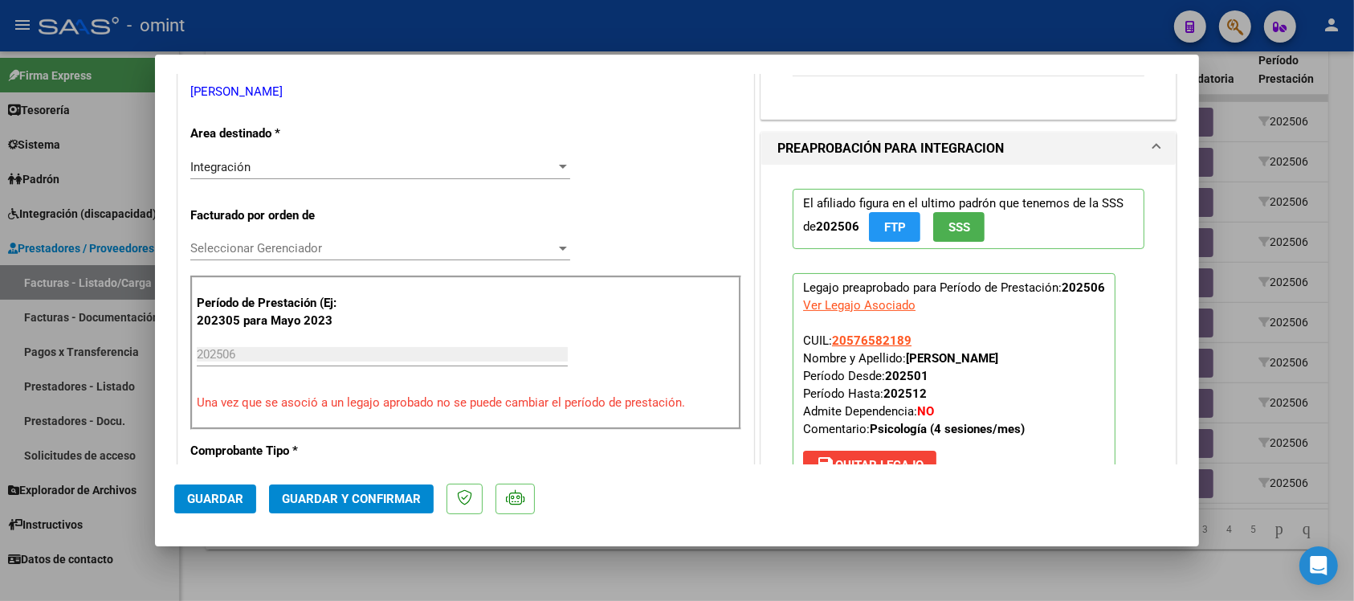
scroll to position [301, 0]
type textarea "Se rechaza el comprobante. La cantidad de sesiones habilitadas son 4 SS/MES. Po…"
click at [293, 174] on div "Integración Seleccionar Area" at bounding box center [380, 165] width 380 height 24
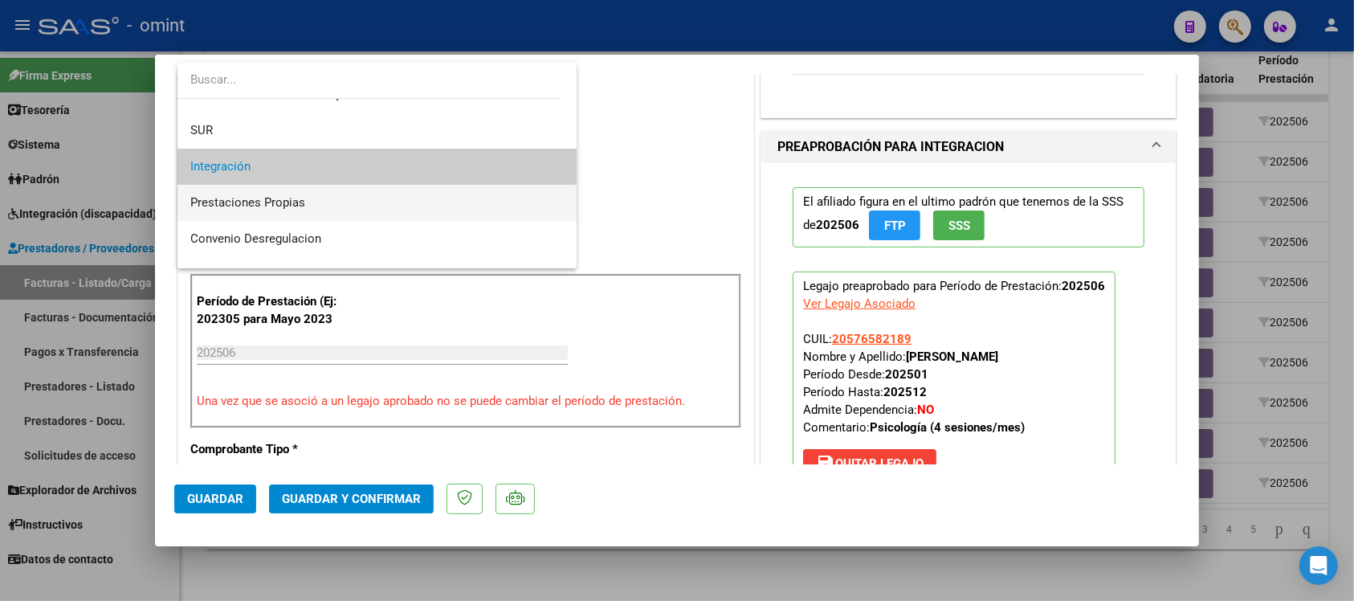
scroll to position [155, 0]
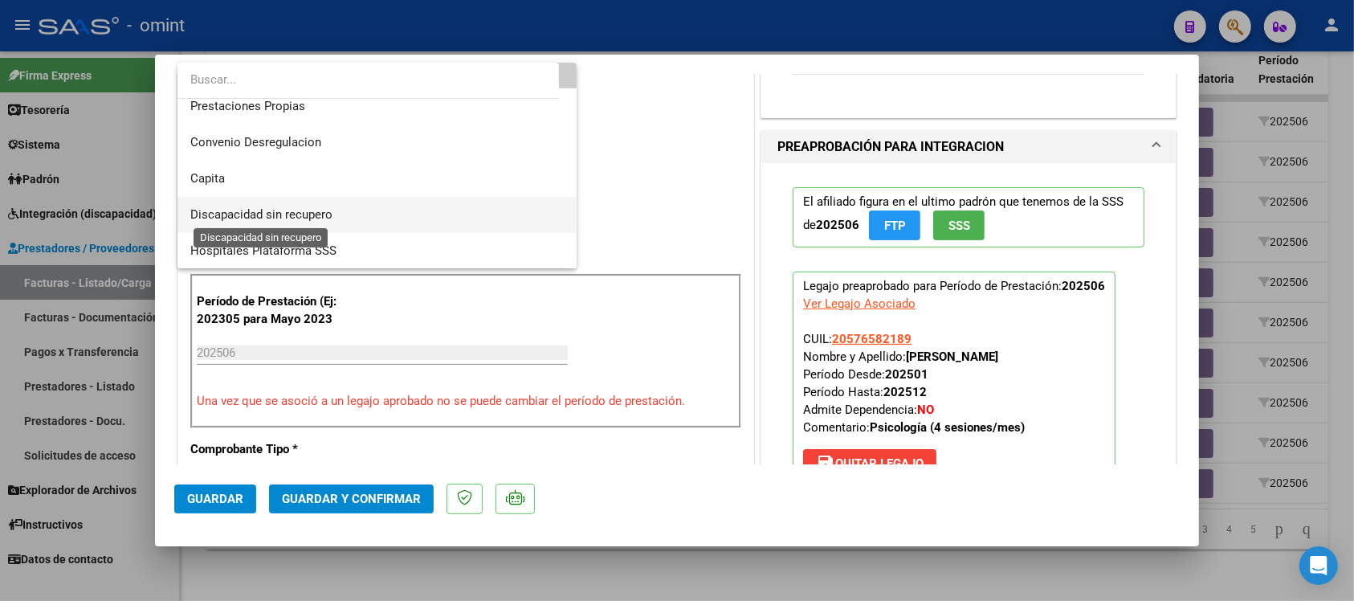
click at [332, 211] on span "Discapacidad sin recupero" at bounding box center [261, 214] width 142 height 14
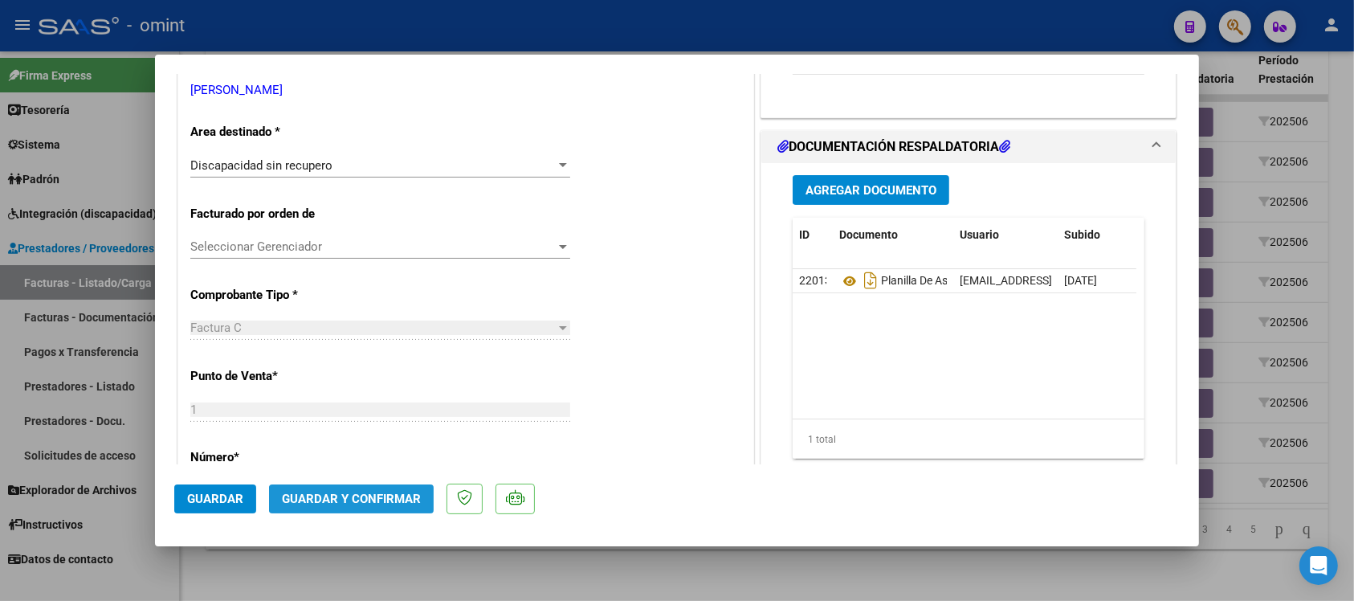
click at [406, 498] on span "Guardar y Confirmar" at bounding box center [351, 498] width 139 height 14
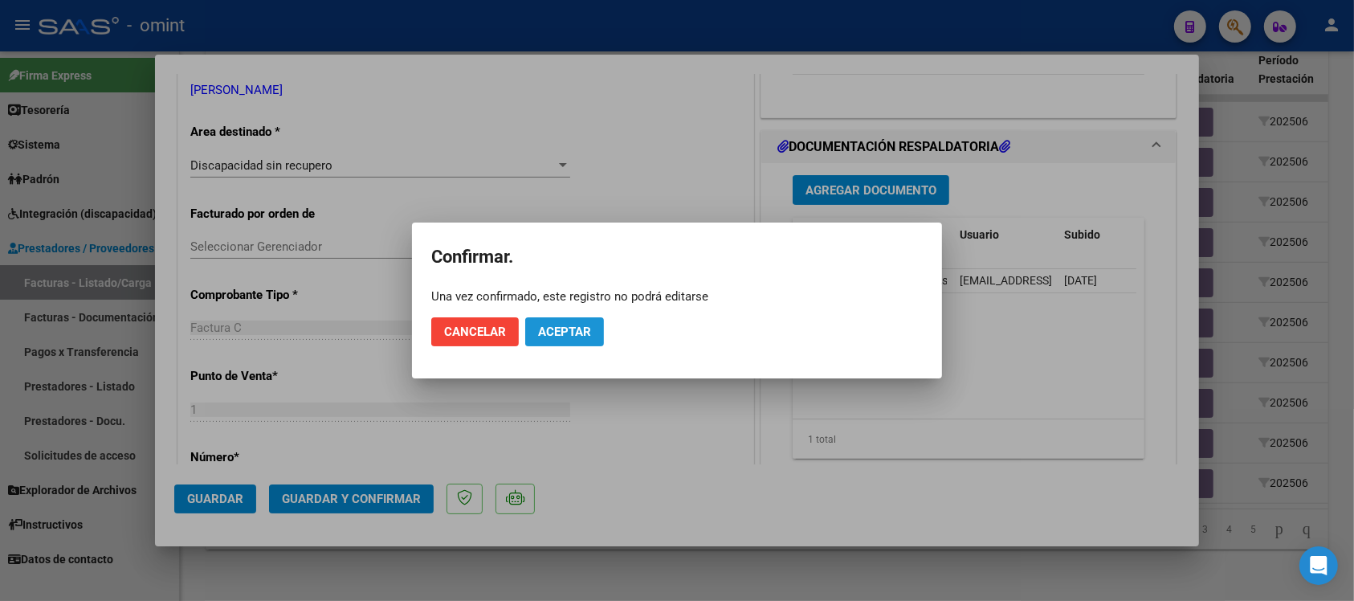
click at [596, 331] on button "Aceptar" at bounding box center [564, 331] width 79 height 29
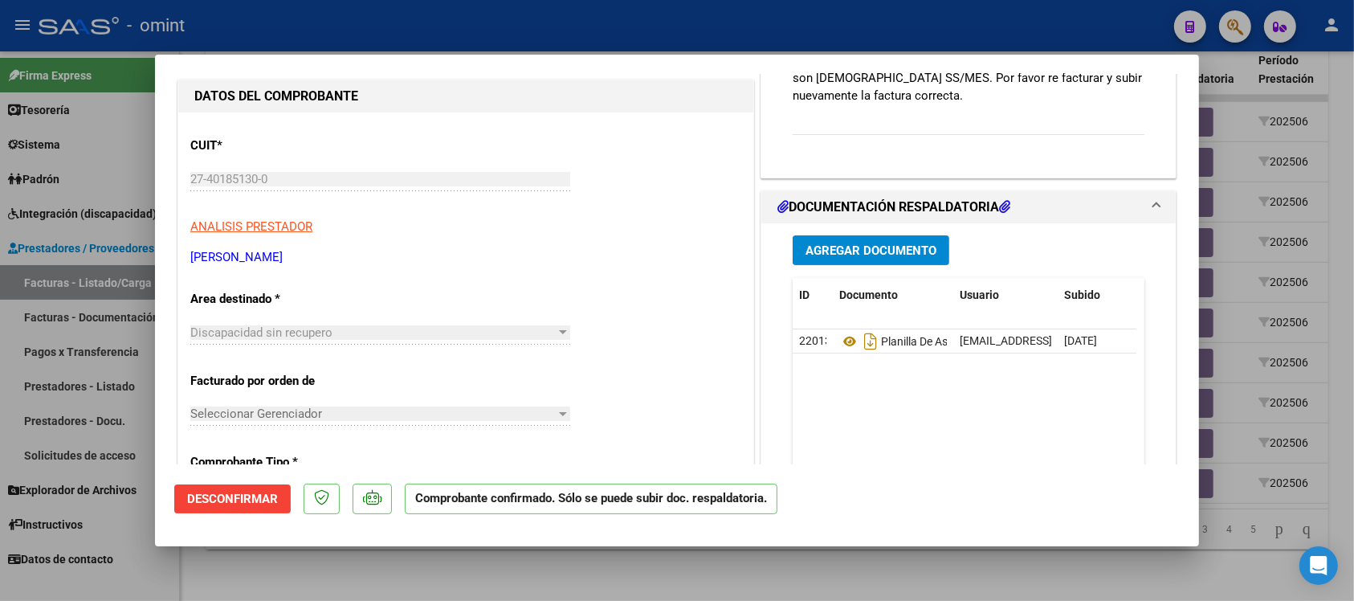
scroll to position [0, 0]
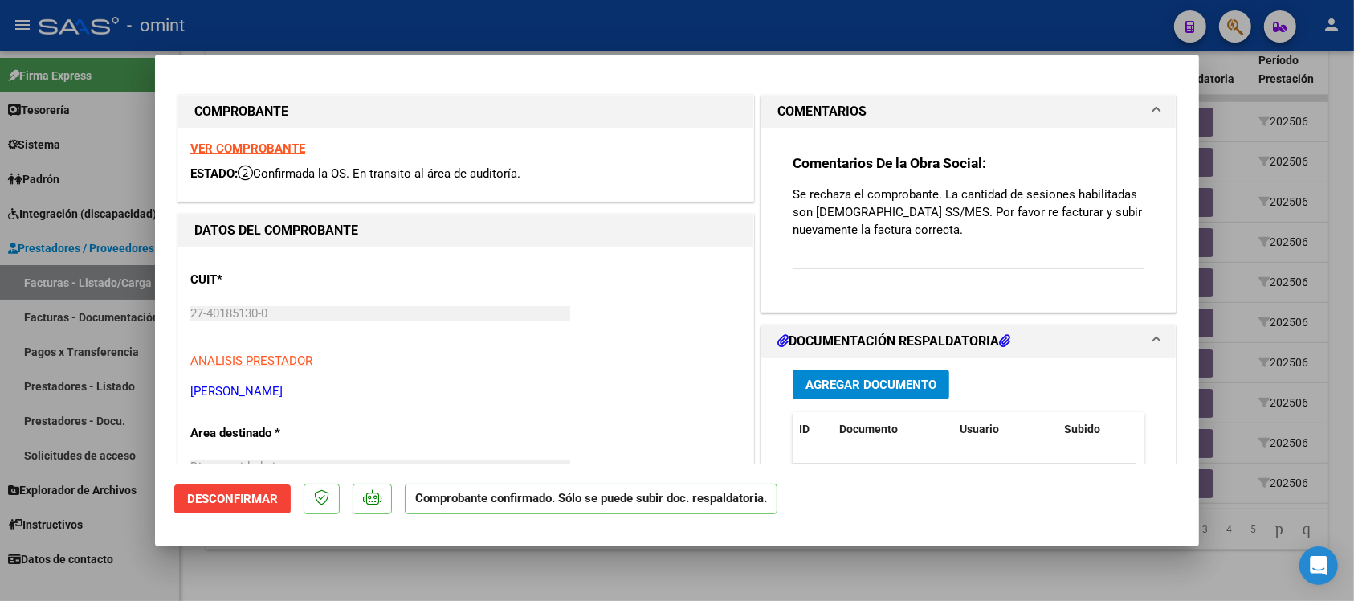
click at [544, 14] on div at bounding box center [677, 300] width 1354 height 601
type input "$ 0,00"
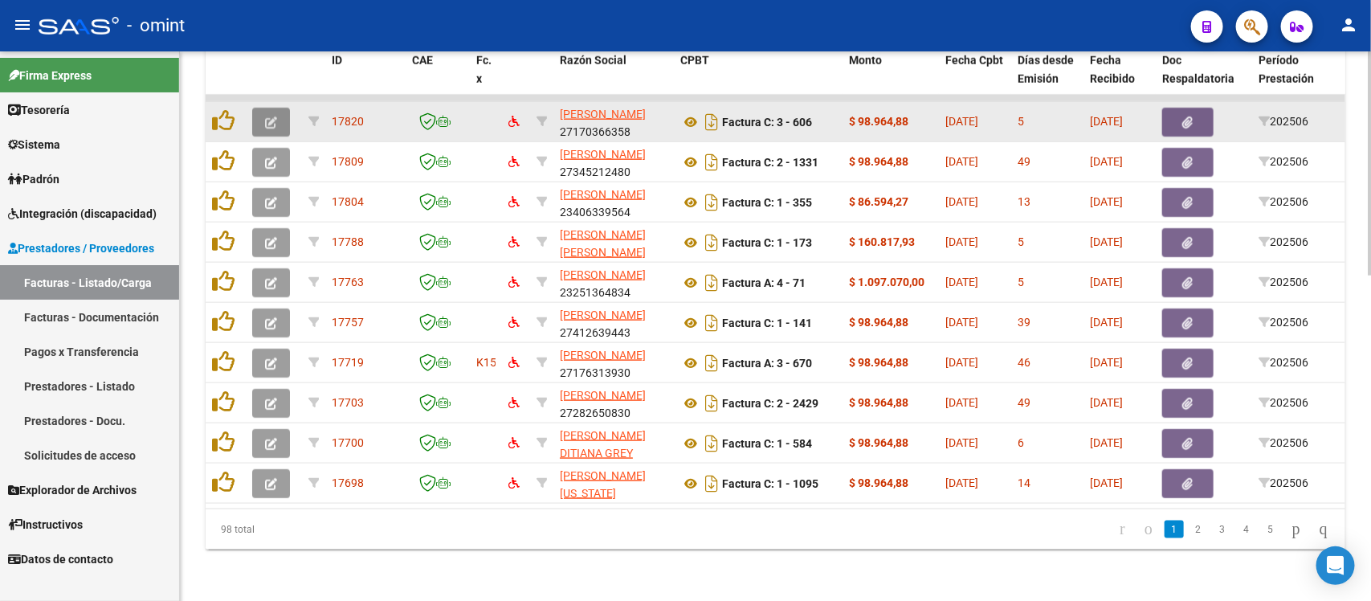
click at [277, 108] on button "button" at bounding box center [271, 122] width 38 height 29
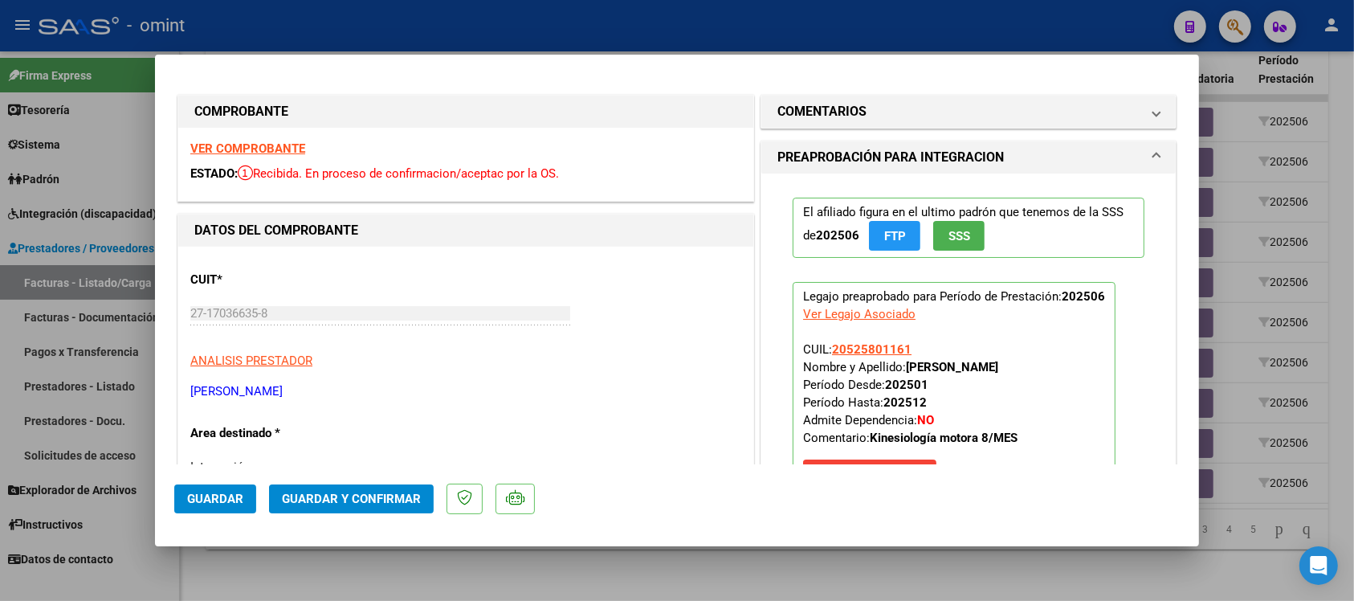
click at [281, 142] on strong "VER COMPROBANTE" at bounding box center [247, 148] width 115 height 14
click at [295, 143] on strong "VER COMPROBANTE" at bounding box center [247, 148] width 115 height 14
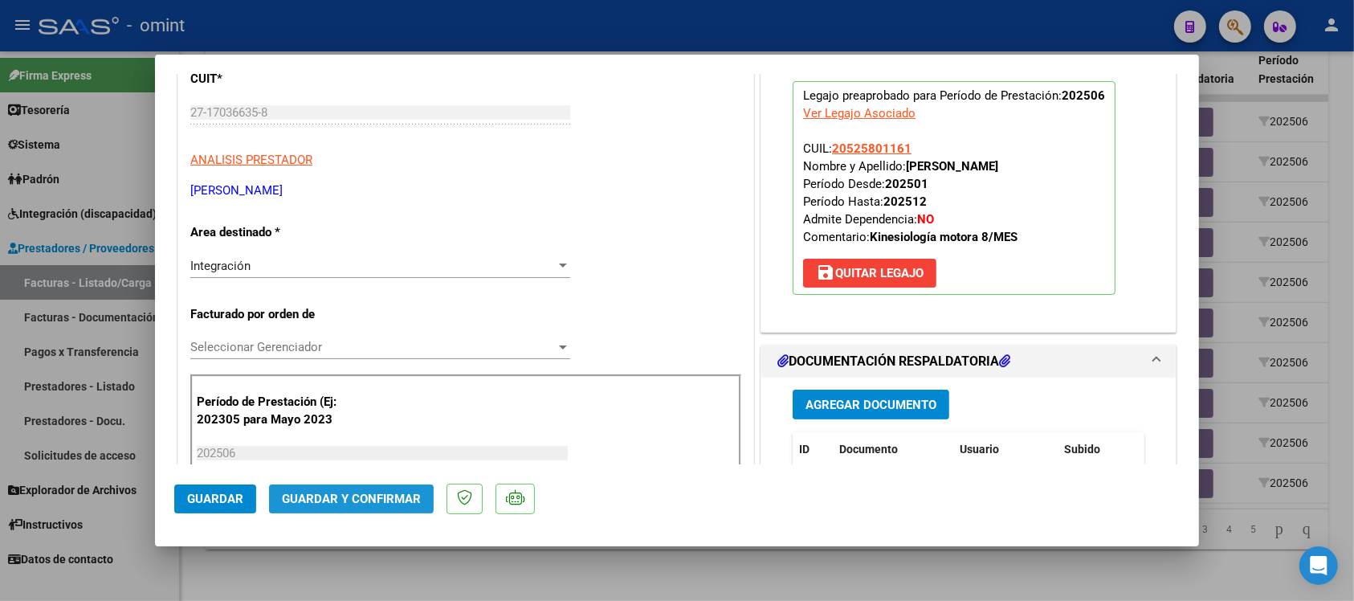
click at [371, 490] on button "Guardar y Confirmar" at bounding box center [351, 498] width 165 height 29
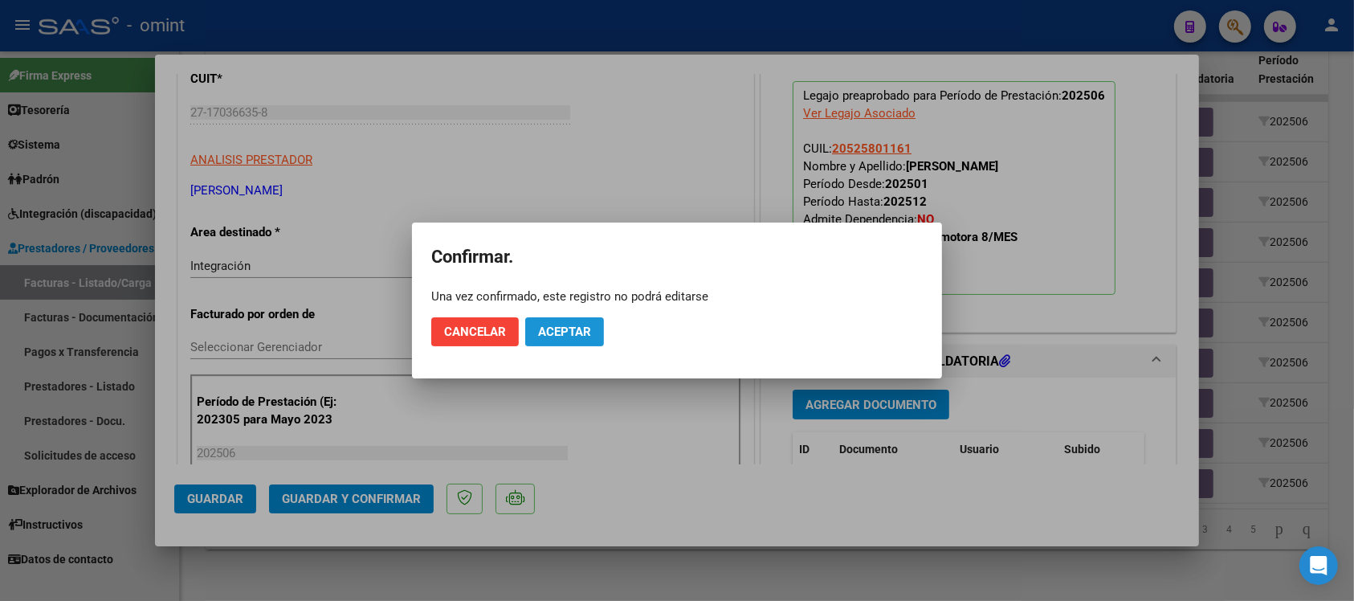
click at [581, 322] on button "Aceptar" at bounding box center [564, 331] width 79 height 29
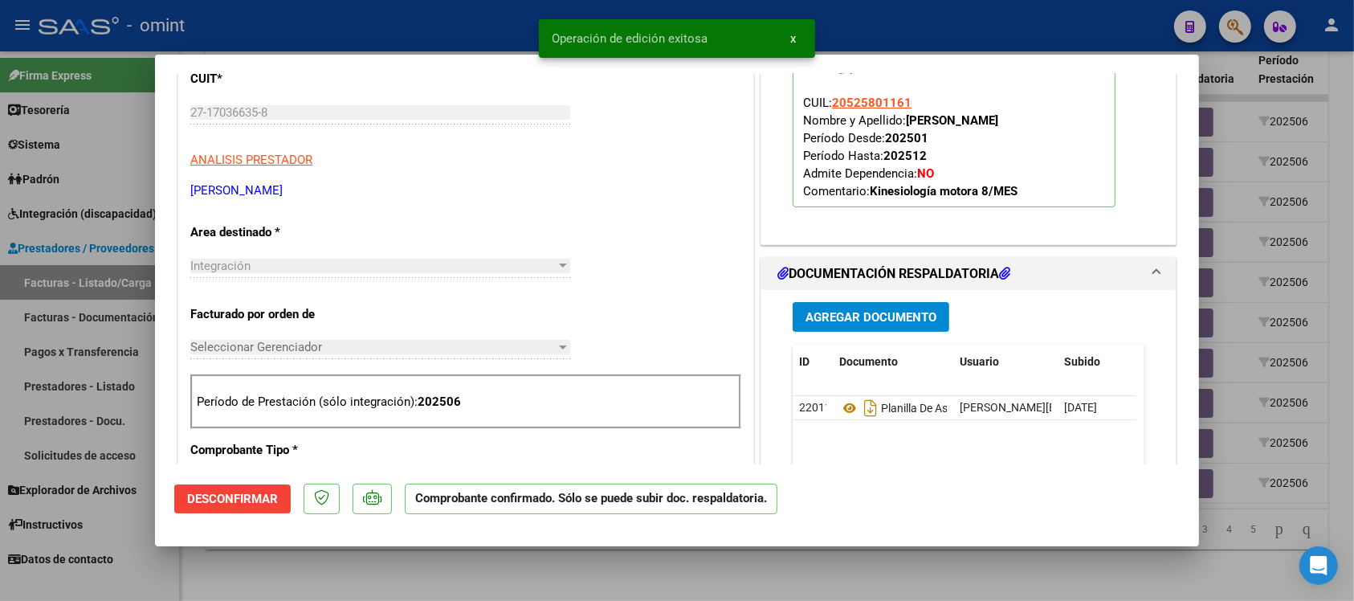
click at [438, 26] on div at bounding box center [677, 300] width 1354 height 601
type input "$ 0,00"
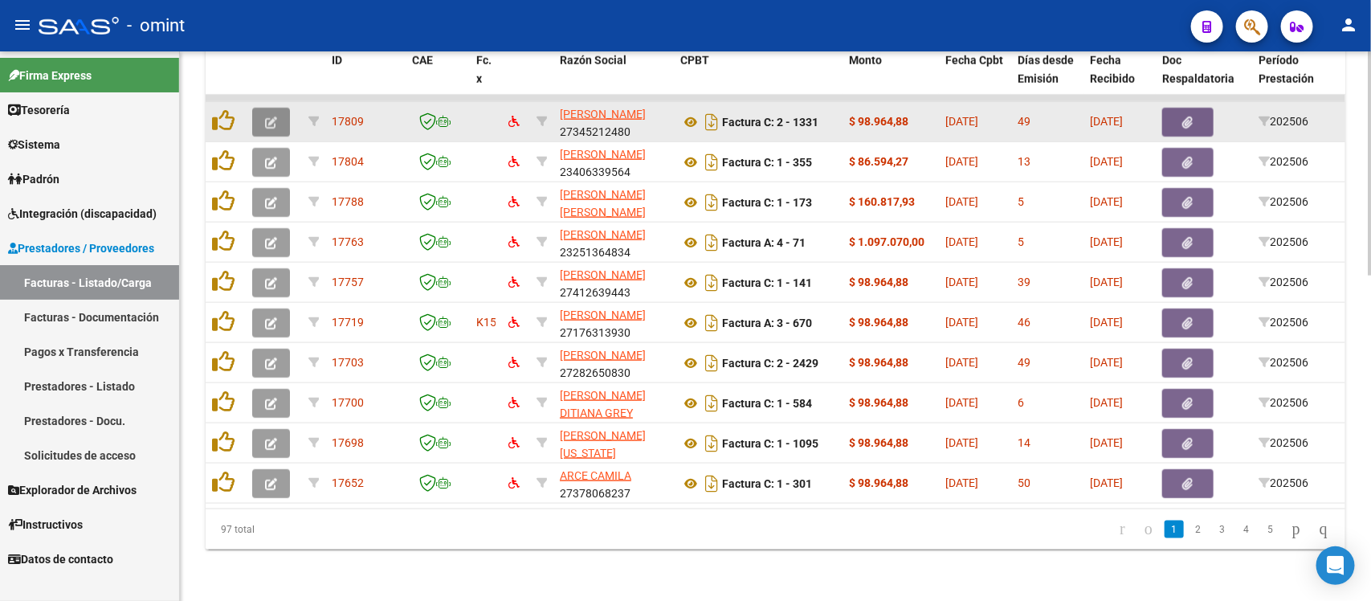
click at [278, 108] on button "button" at bounding box center [271, 122] width 38 height 29
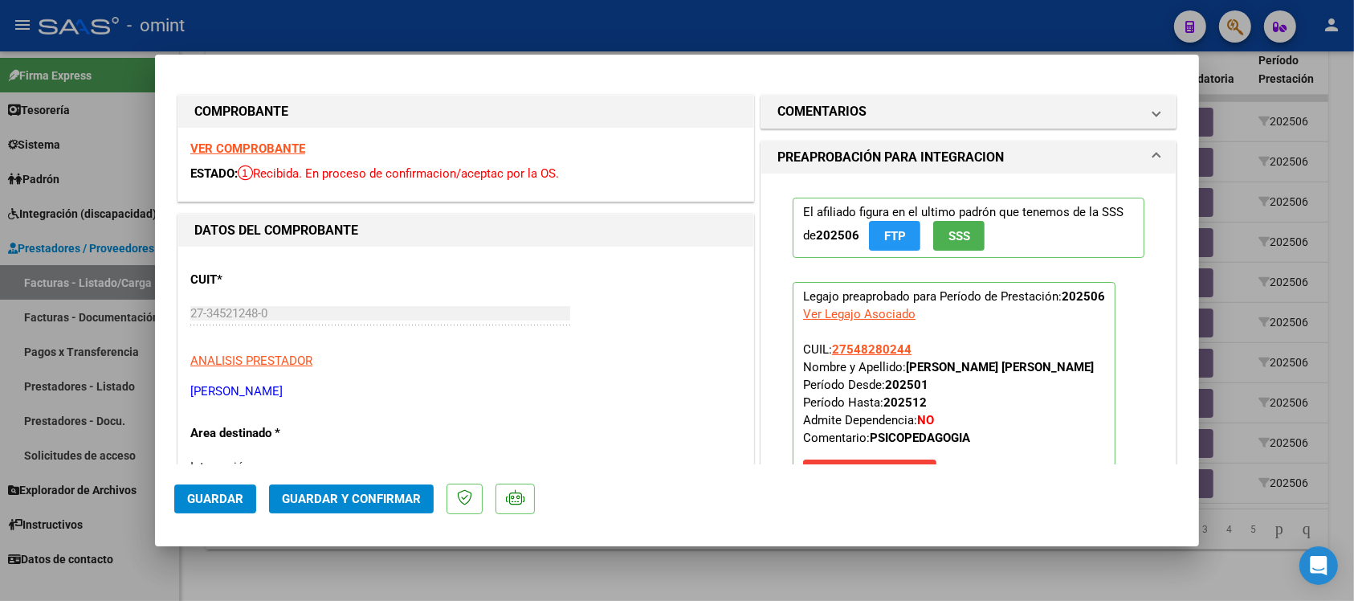
click at [273, 143] on strong "VER COMPROBANTE" at bounding box center [247, 148] width 115 height 14
click at [246, 145] on strong "VER COMPROBANTE" at bounding box center [247, 148] width 115 height 14
click at [395, 499] on span "Guardar y Confirmar" at bounding box center [351, 498] width 139 height 14
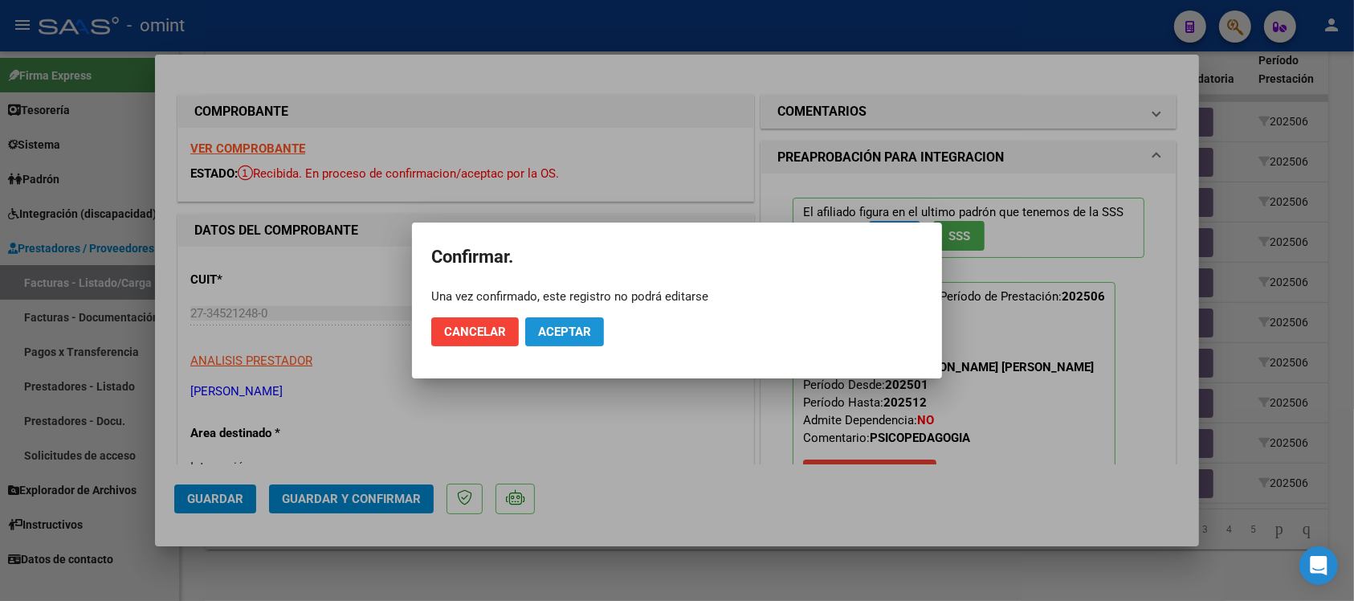
click at [584, 335] on span "Aceptar" at bounding box center [564, 331] width 53 height 14
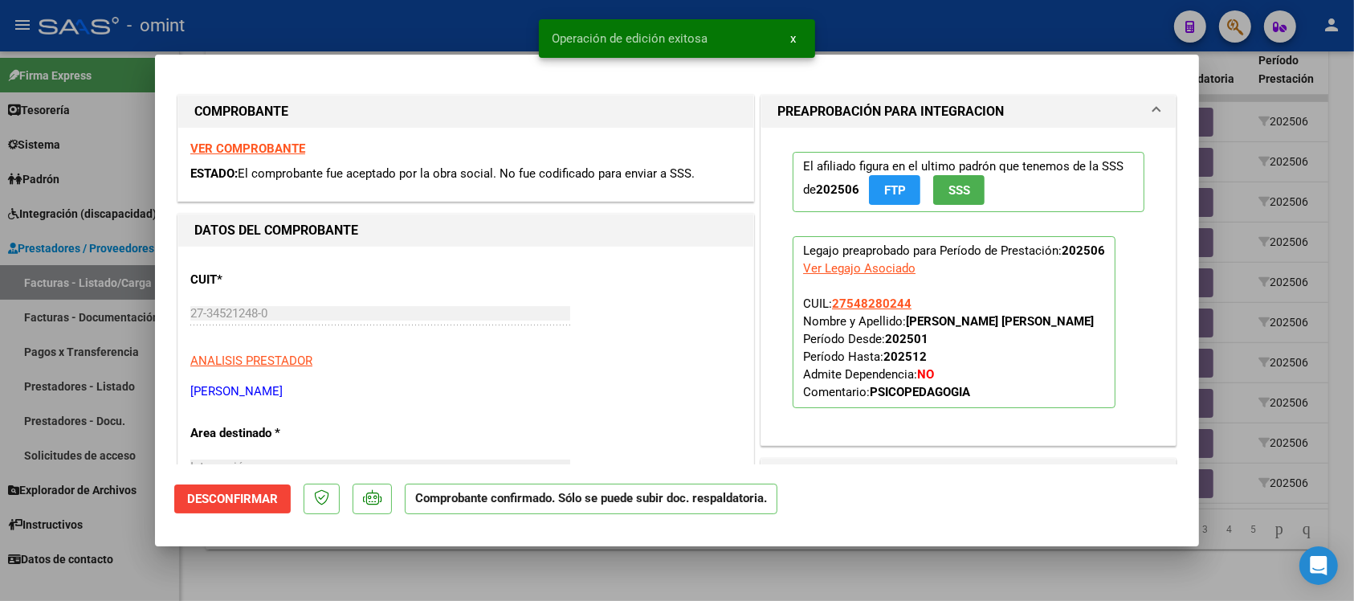
click at [483, 26] on div at bounding box center [677, 300] width 1354 height 601
type input "$ 0,00"
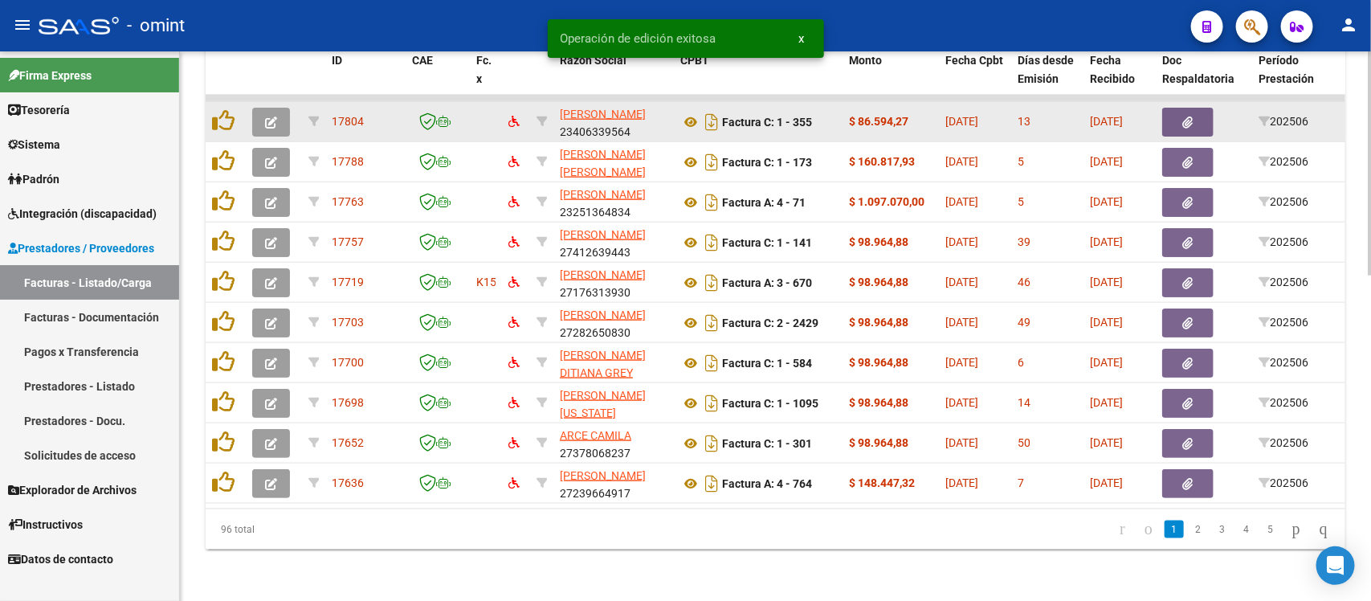
click at [279, 108] on button "button" at bounding box center [271, 122] width 38 height 29
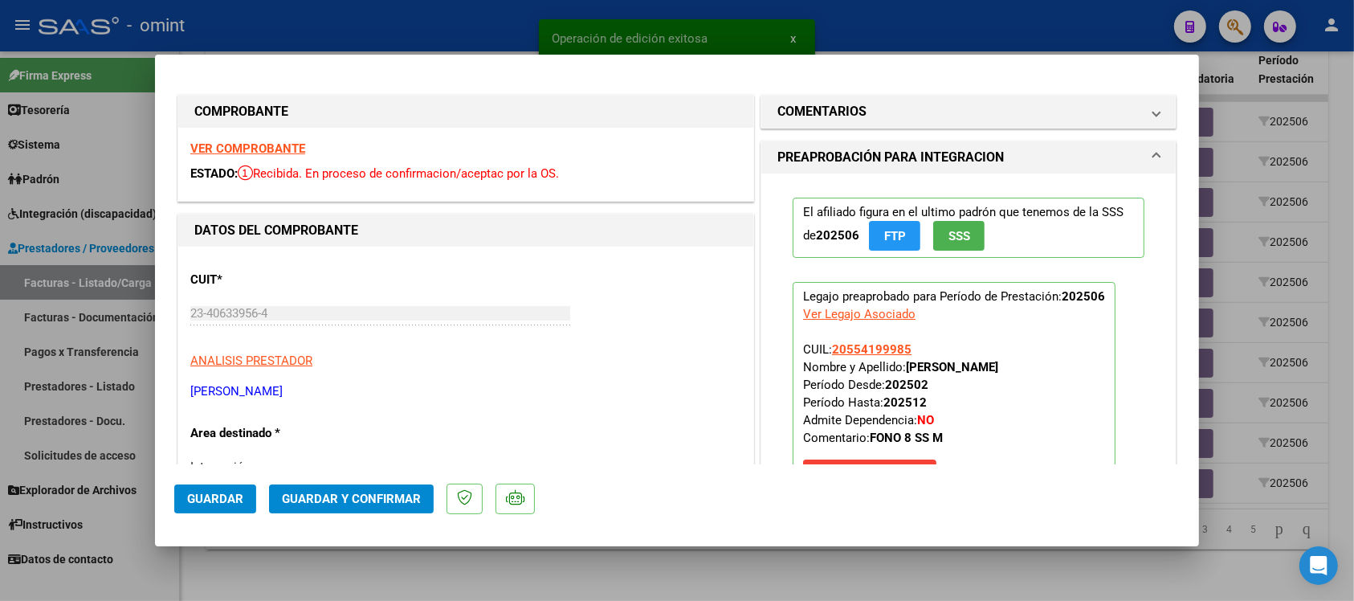
click at [283, 145] on strong "VER COMPROBANTE" at bounding box center [247, 148] width 115 height 14
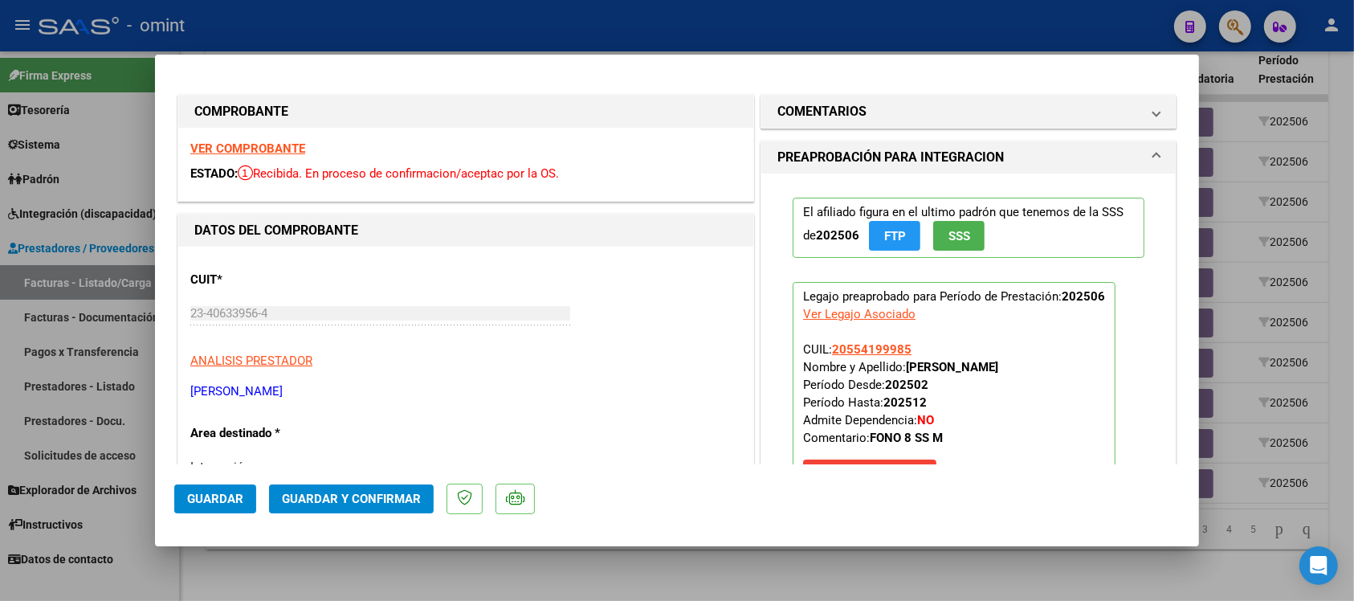
click at [295, 145] on strong "VER COMPROBANTE" at bounding box center [247, 148] width 115 height 14
click at [373, 499] on span "Guardar y Confirmar" at bounding box center [351, 498] width 139 height 14
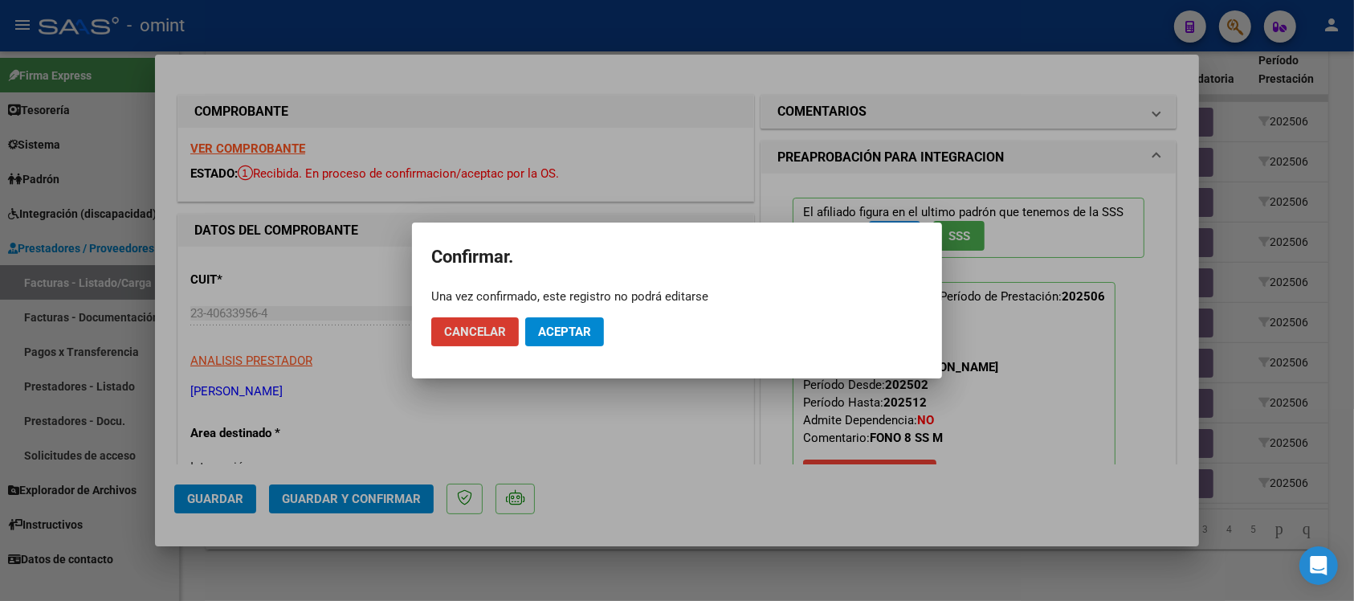
click at [547, 326] on span "Aceptar" at bounding box center [564, 331] width 53 height 14
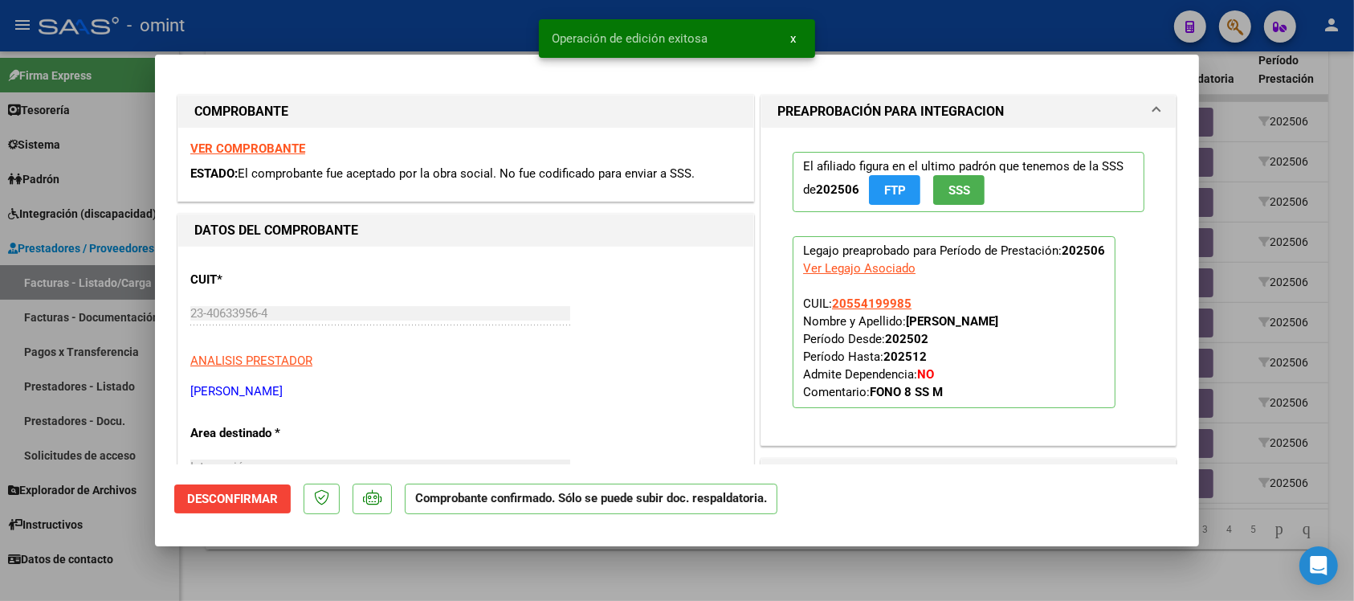
click at [466, 20] on div at bounding box center [677, 300] width 1354 height 601
type input "$ 0,00"
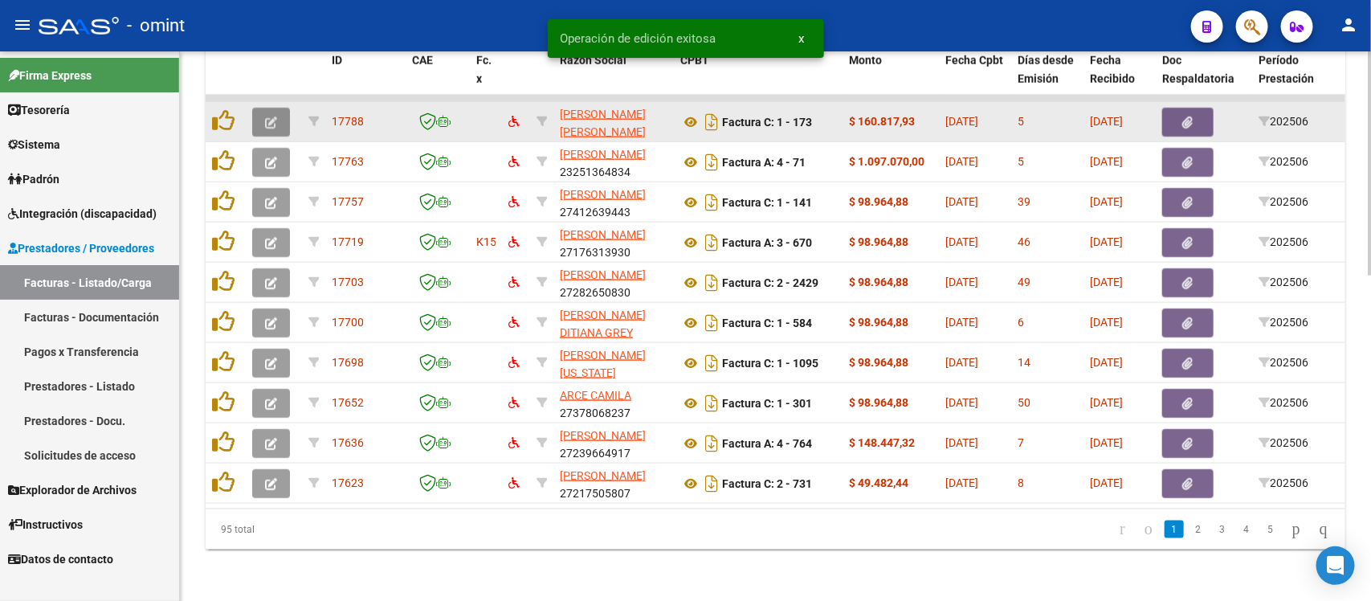
click at [275, 116] on icon "button" at bounding box center [271, 122] width 12 height 12
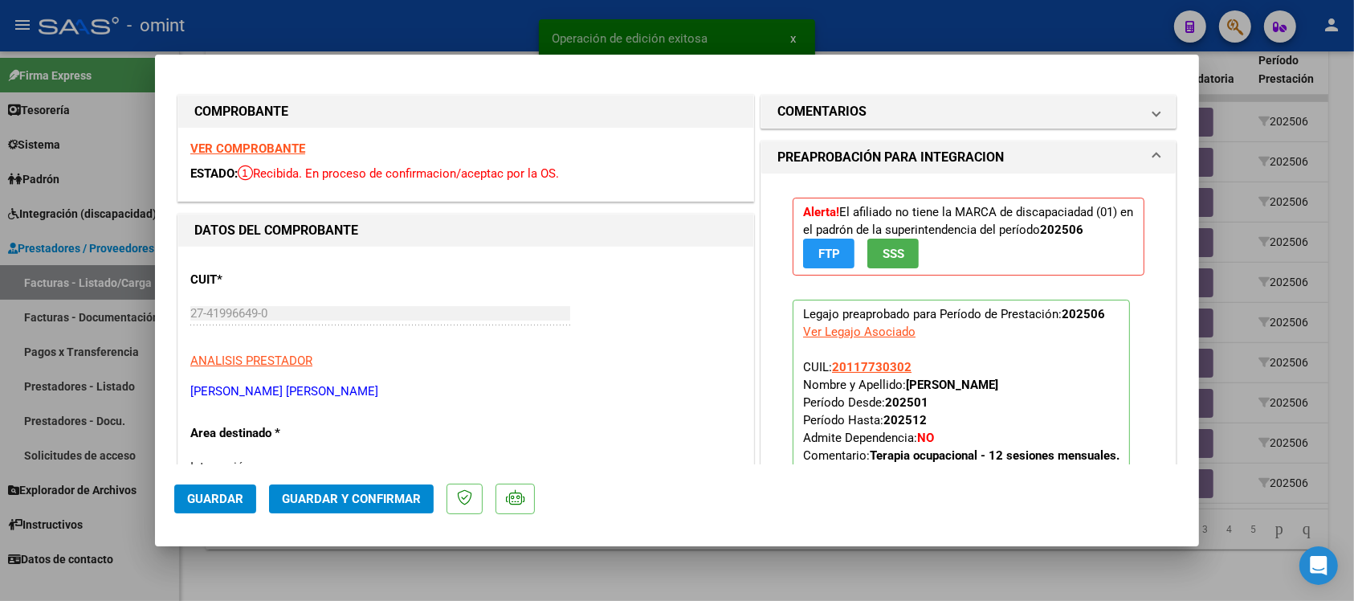
click at [291, 150] on strong "VER COMPROBANTE" at bounding box center [247, 148] width 115 height 14
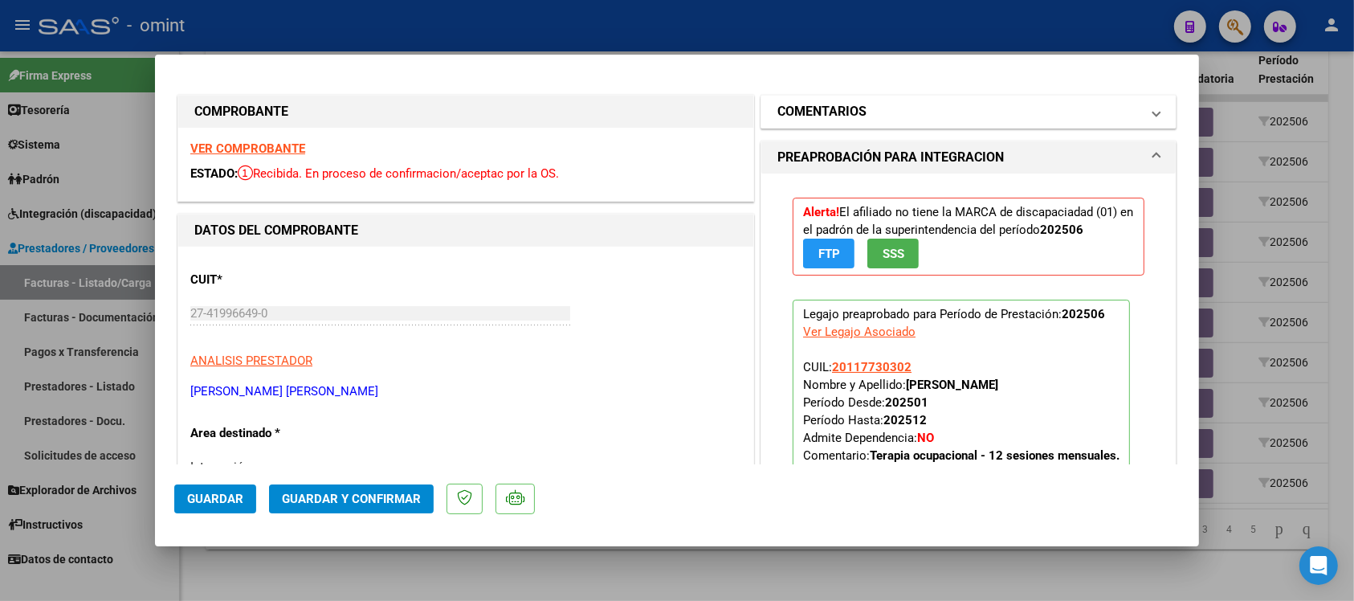
click at [894, 111] on mat-panel-title "COMENTARIOS" at bounding box center [958, 111] width 363 height 19
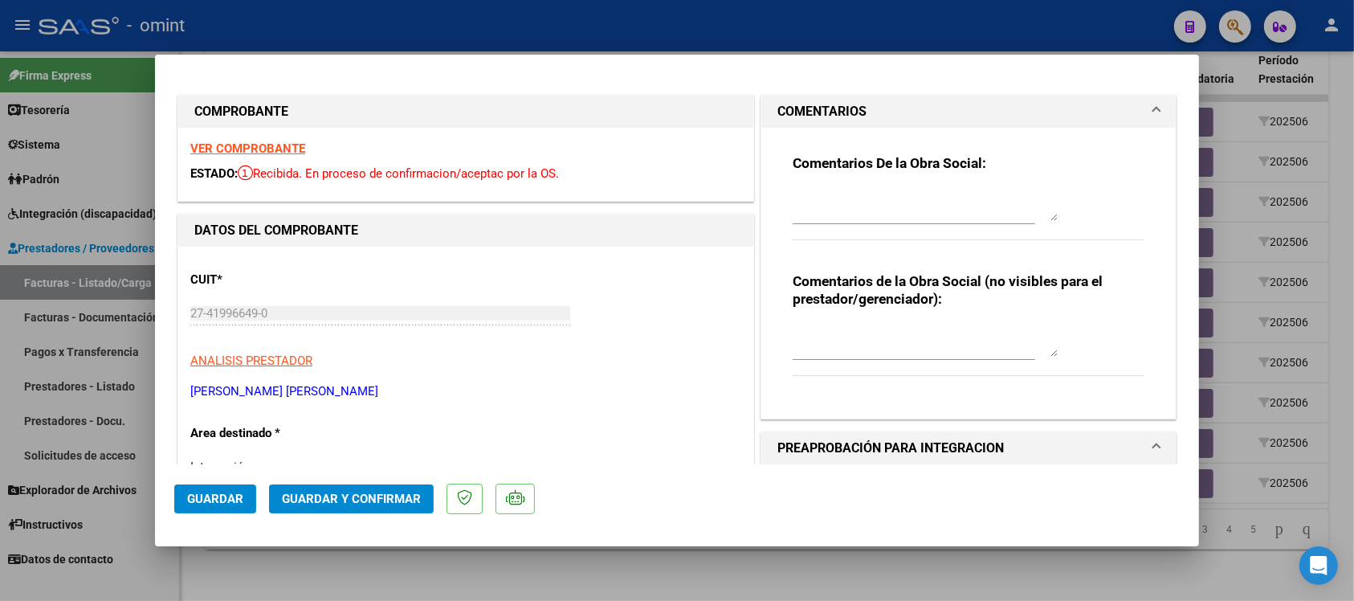
click at [817, 210] on textarea at bounding box center [925, 205] width 265 height 32
paste textarea "Se rechaza el comprobante. La cantidad de sesiones habilitadas son XXXXX SS/MES…"
click at [954, 207] on textarea "Se rechaza el comprobante. La cantidad de sesiones habilitadas son XXXXX SS/MES…" at bounding box center [925, 205] width 265 height 32
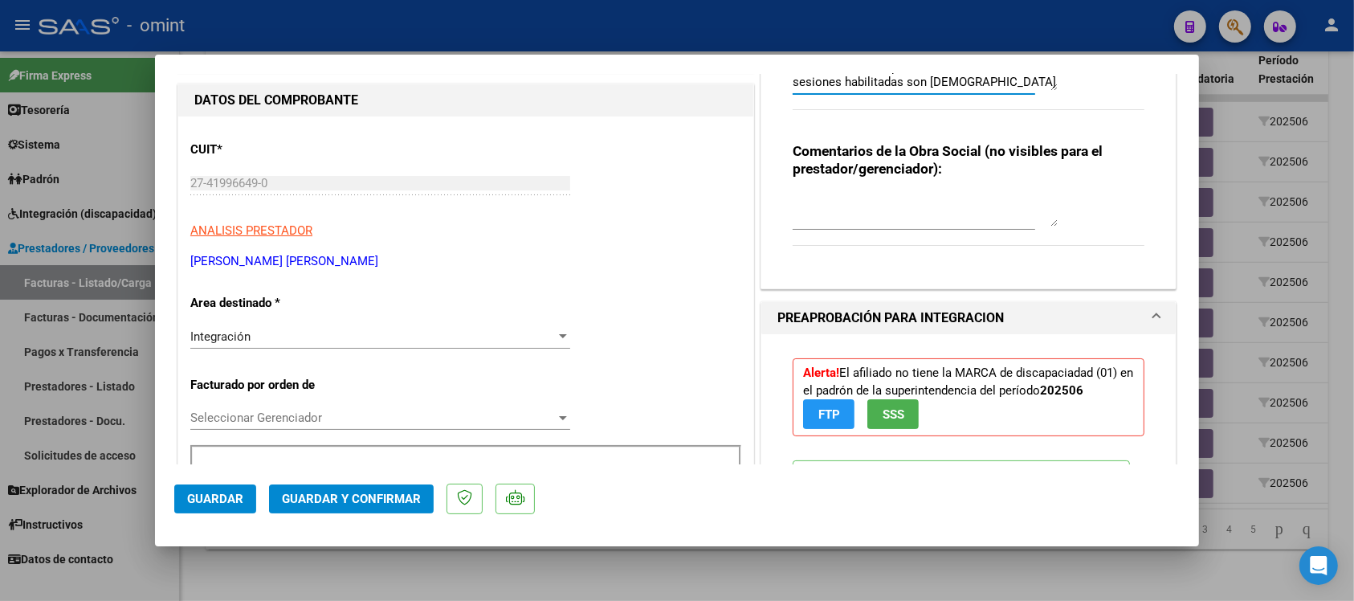
scroll to position [301, 0]
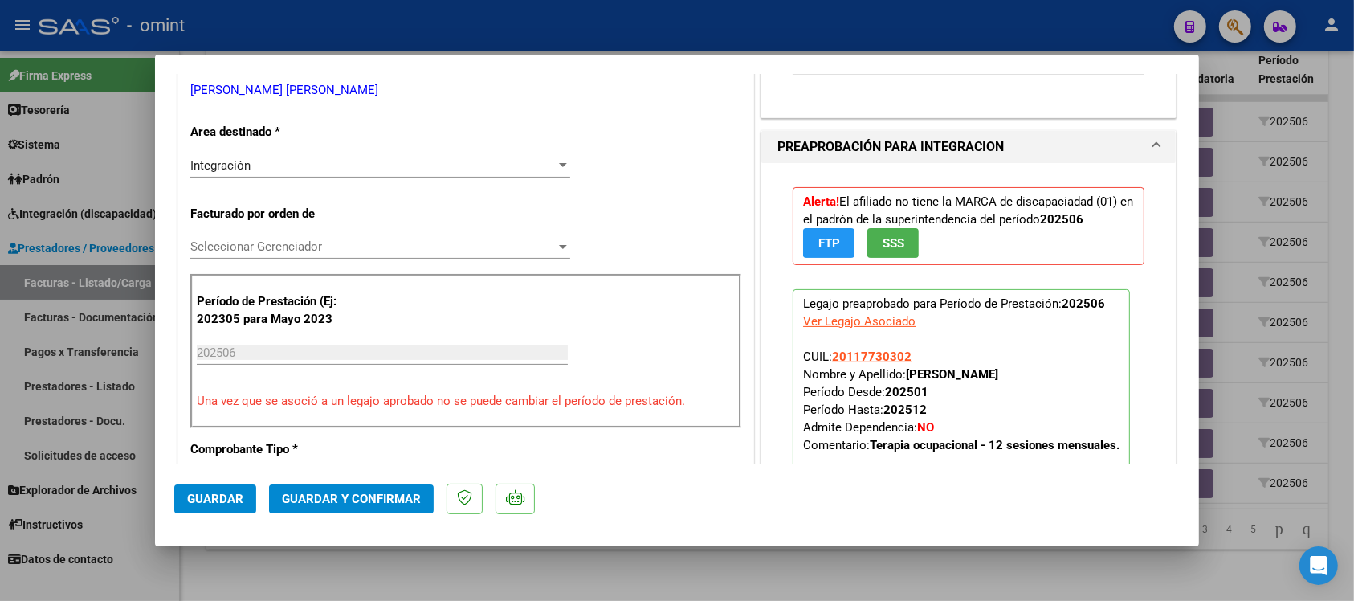
type textarea "Se rechaza el comprobante. La cantidad de sesiones habilitadas son 12 SS/MES. P…"
click at [295, 174] on div "Integración Seleccionar Area" at bounding box center [380, 165] width 380 height 24
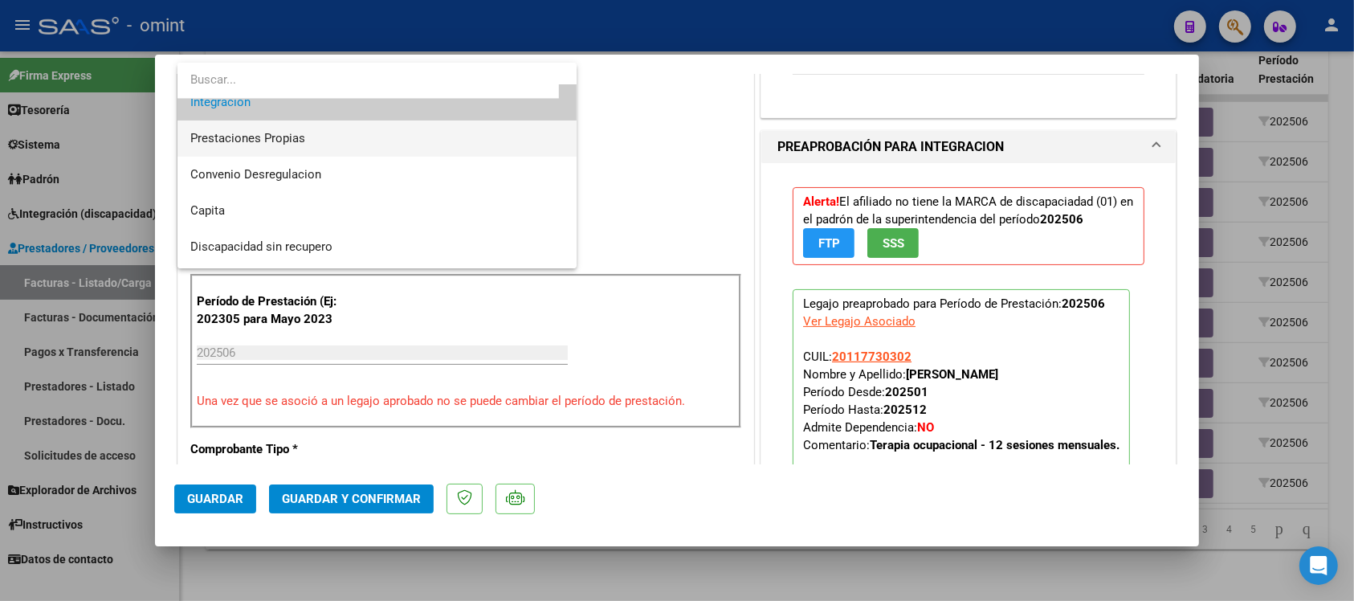
scroll to position [155, 0]
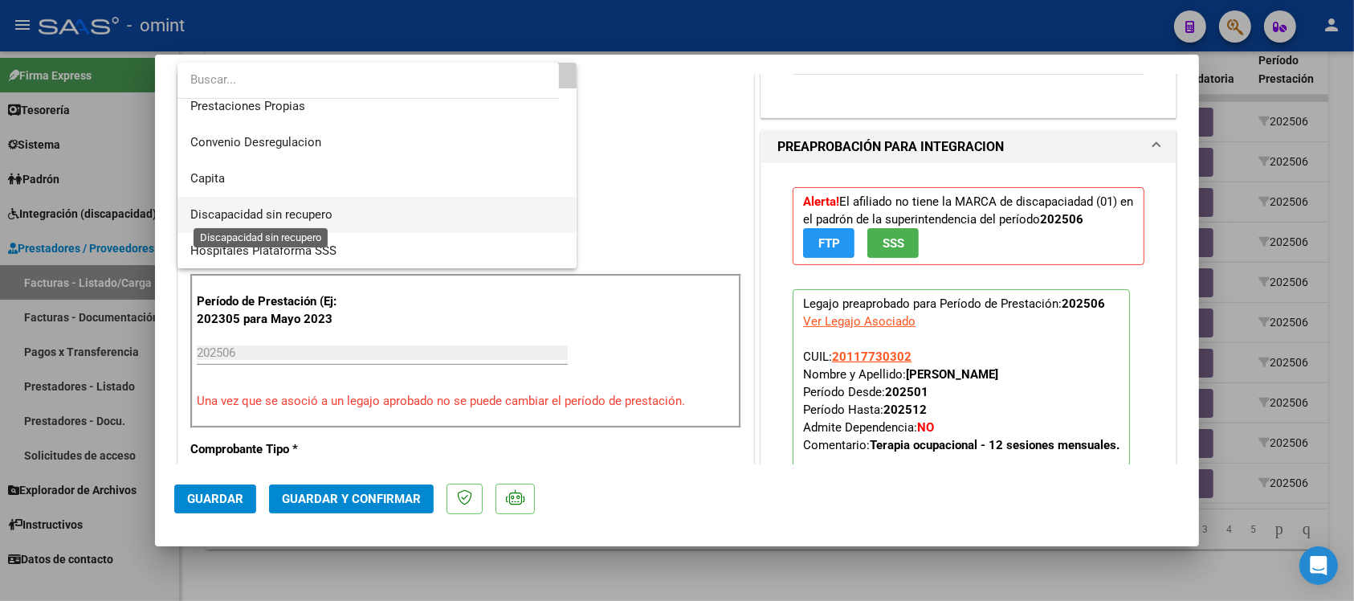
click at [329, 221] on span "Discapacidad sin recupero" at bounding box center [261, 214] width 142 height 14
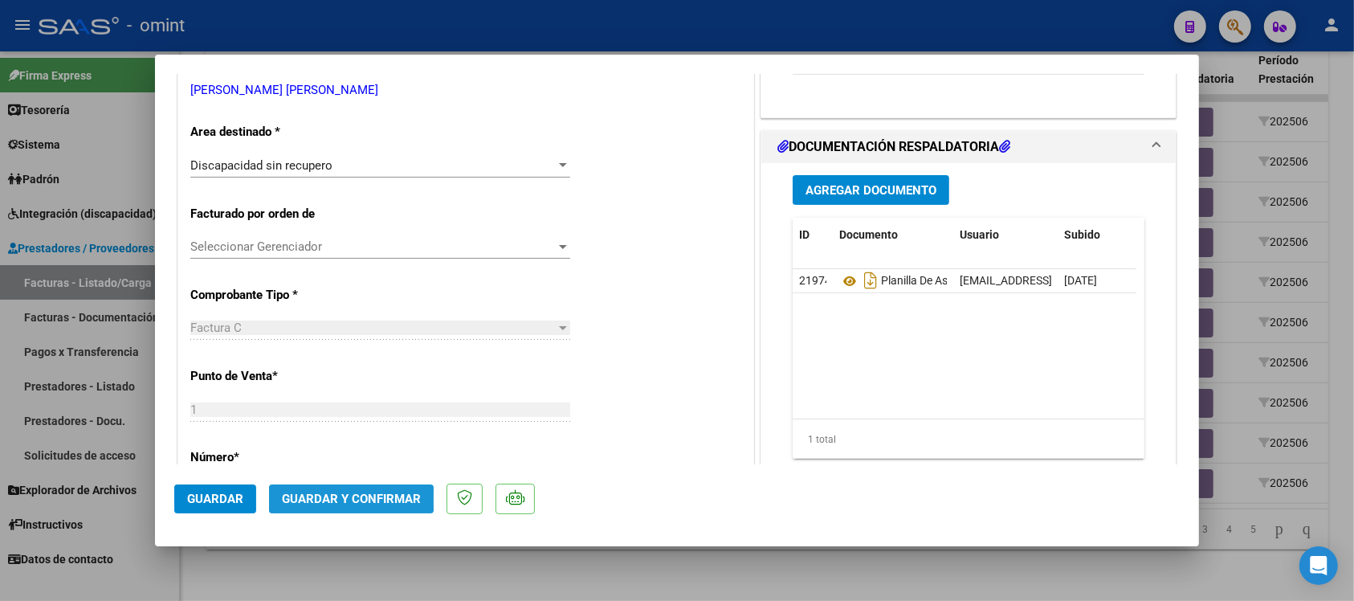
click at [333, 499] on span "Guardar y Confirmar" at bounding box center [351, 498] width 139 height 14
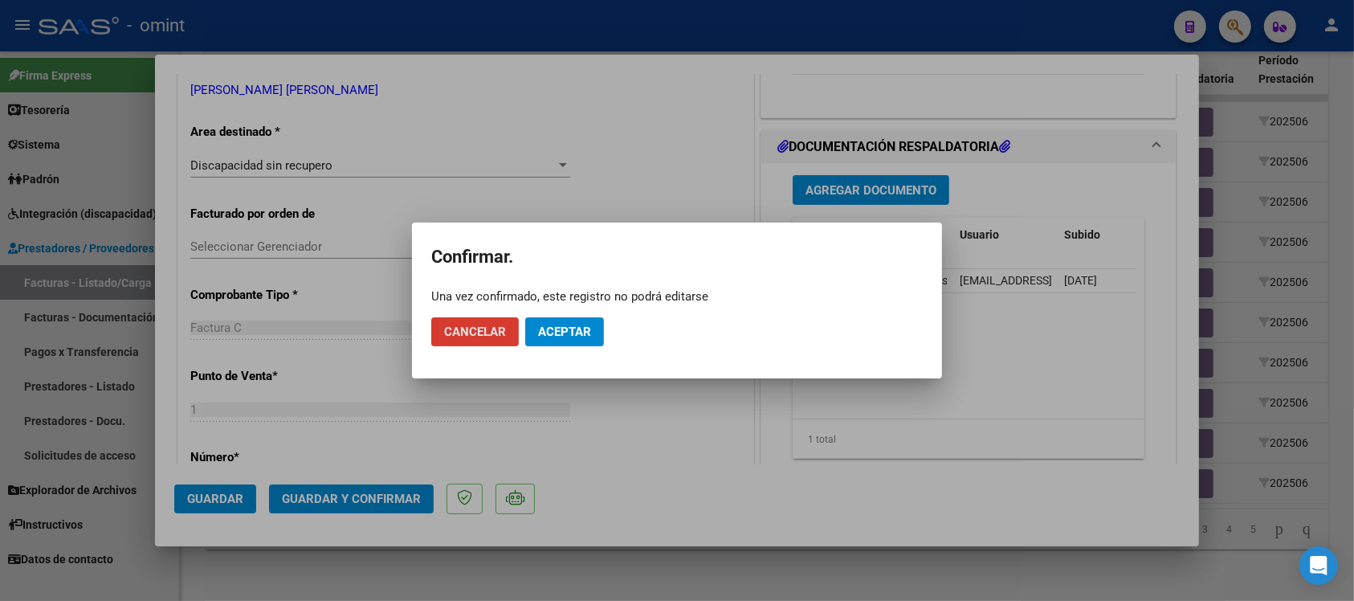
click at [576, 336] on span "Aceptar" at bounding box center [564, 331] width 53 height 14
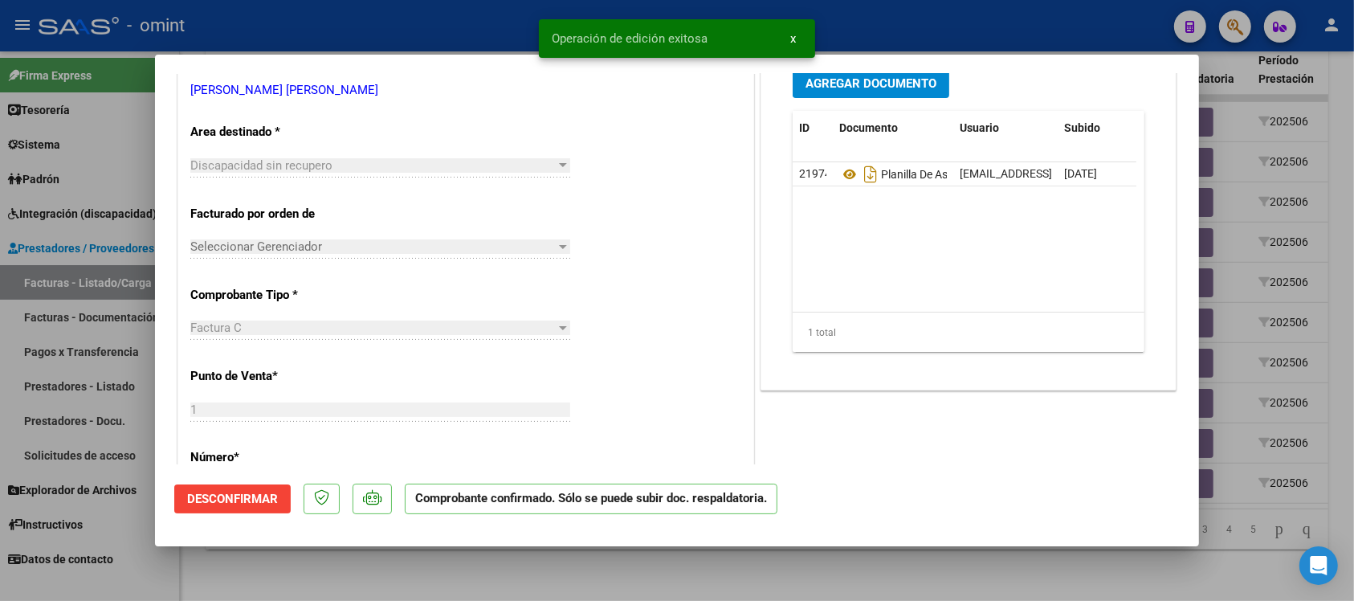
click at [426, 34] on div at bounding box center [677, 300] width 1354 height 601
type input "$ 0,00"
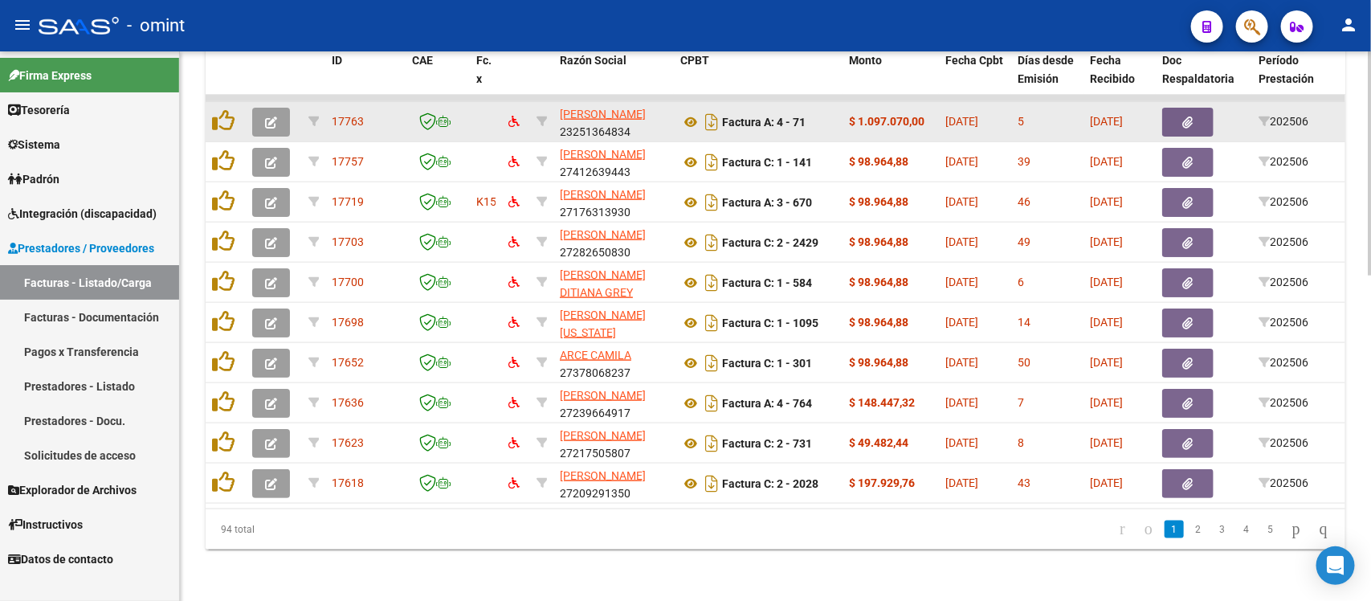
click at [270, 116] on icon "button" at bounding box center [271, 122] width 12 height 12
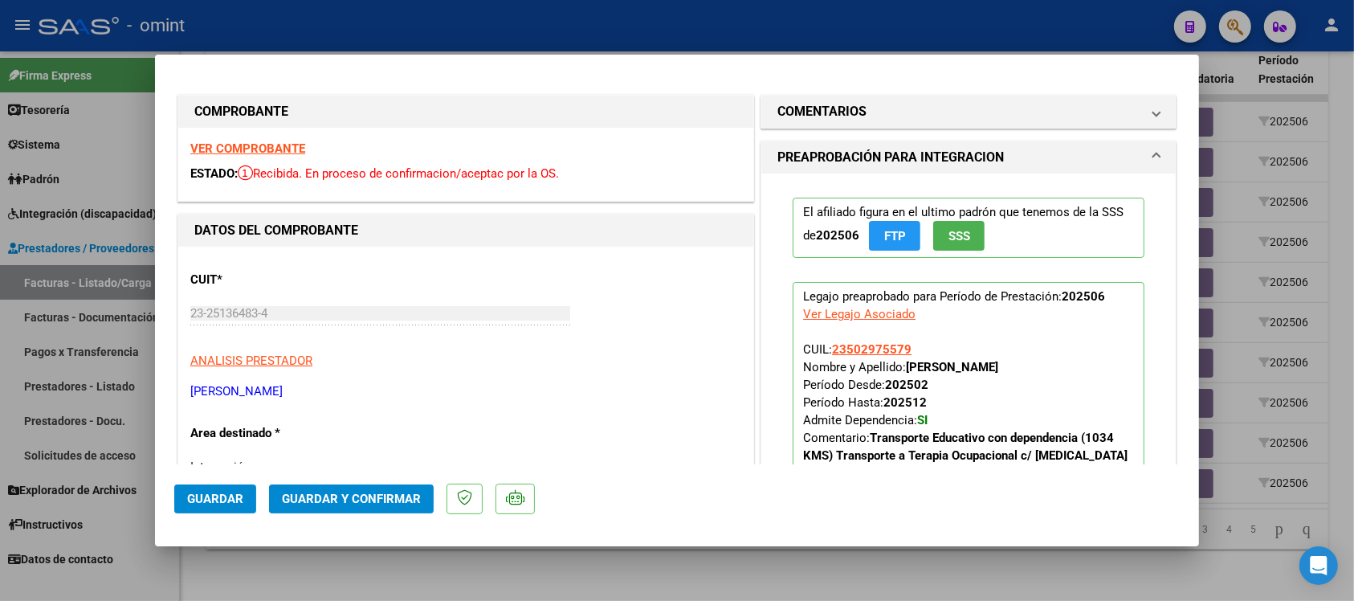
click at [291, 145] on strong "VER COMPROBANTE" at bounding box center [247, 148] width 115 height 14
click at [414, 9] on div at bounding box center [677, 300] width 1354 height 601
type input "$ 0,00"
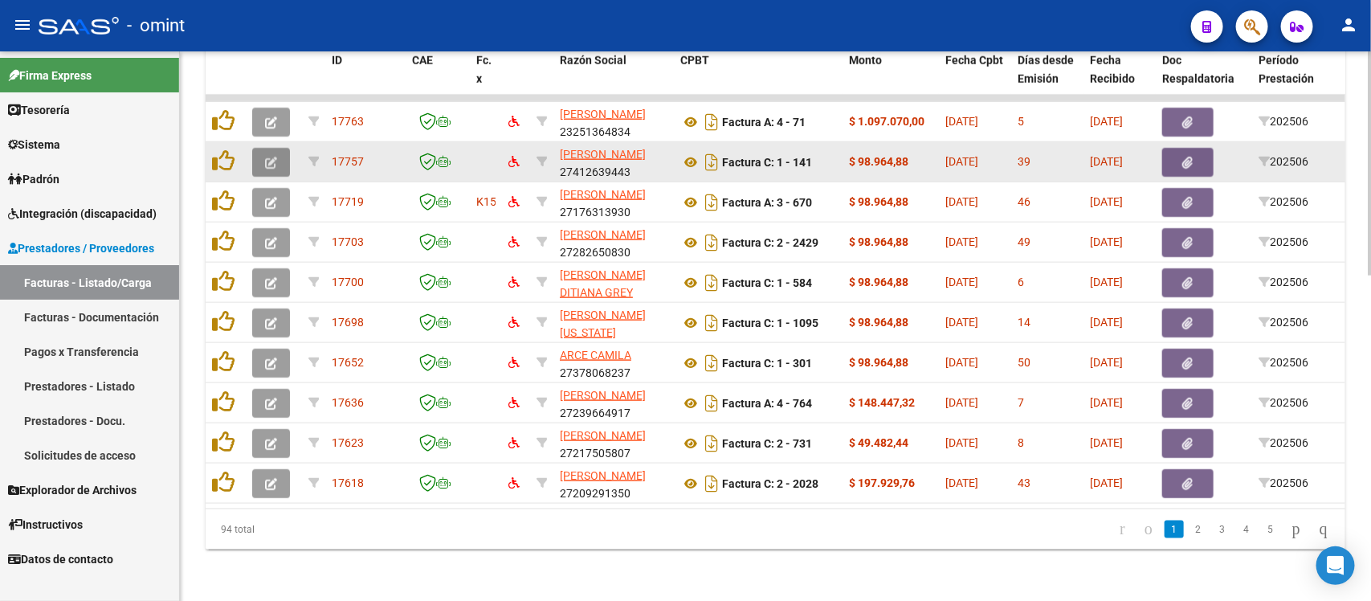
click at [279, 148] on button "button" at bounding box center [271, 162] width 38 height 29
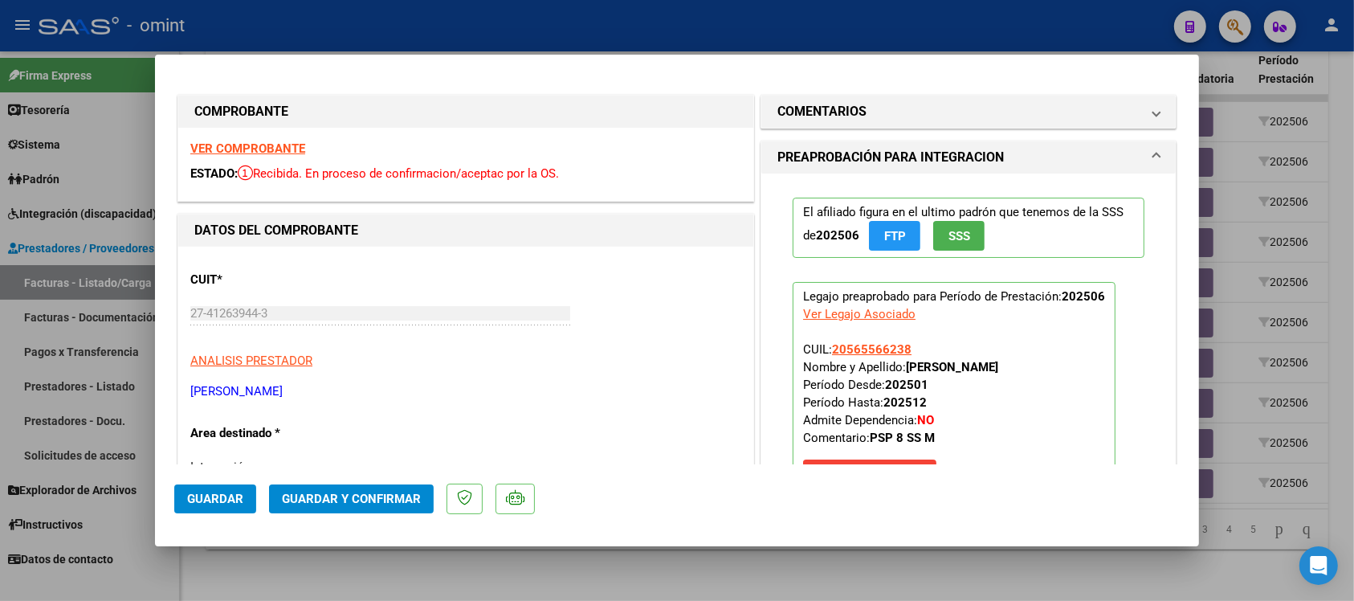
click at [293, 141] on strong "VER COMPROBANTE" at bounding box center [247, 148] width 115 height 14
click at [361, 503] on span "Guardar y Confirmar" at bounding box center [351, 498] width 139 height 14
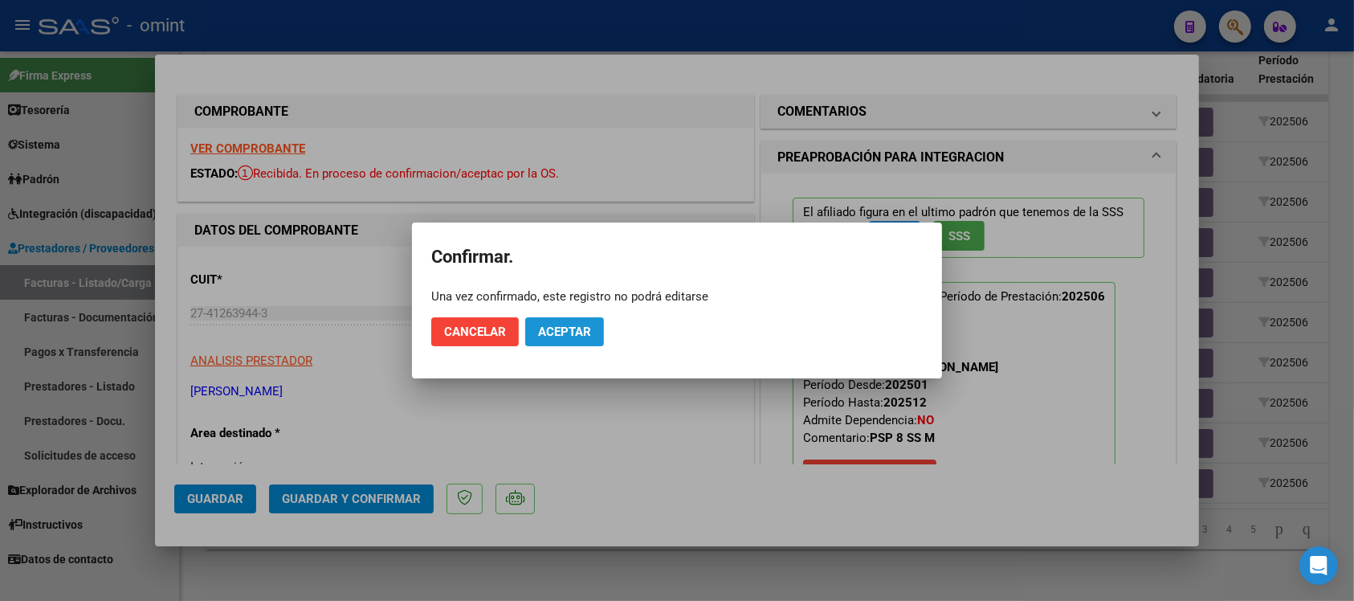
click at [564, 335] on span "Aceptar" at bounding box center [564, 331] width 53 height 14
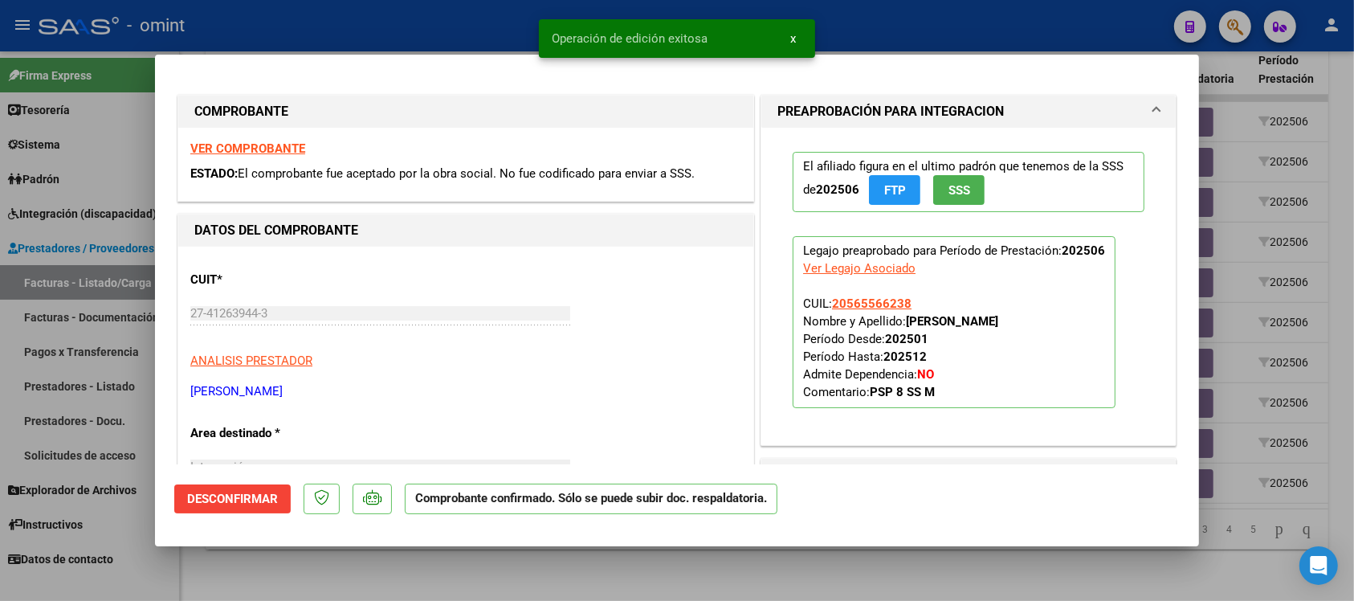
click at [487, 17] on div at bounding box center [677, 300] width 1354 height 601
type input "$ 0,00"
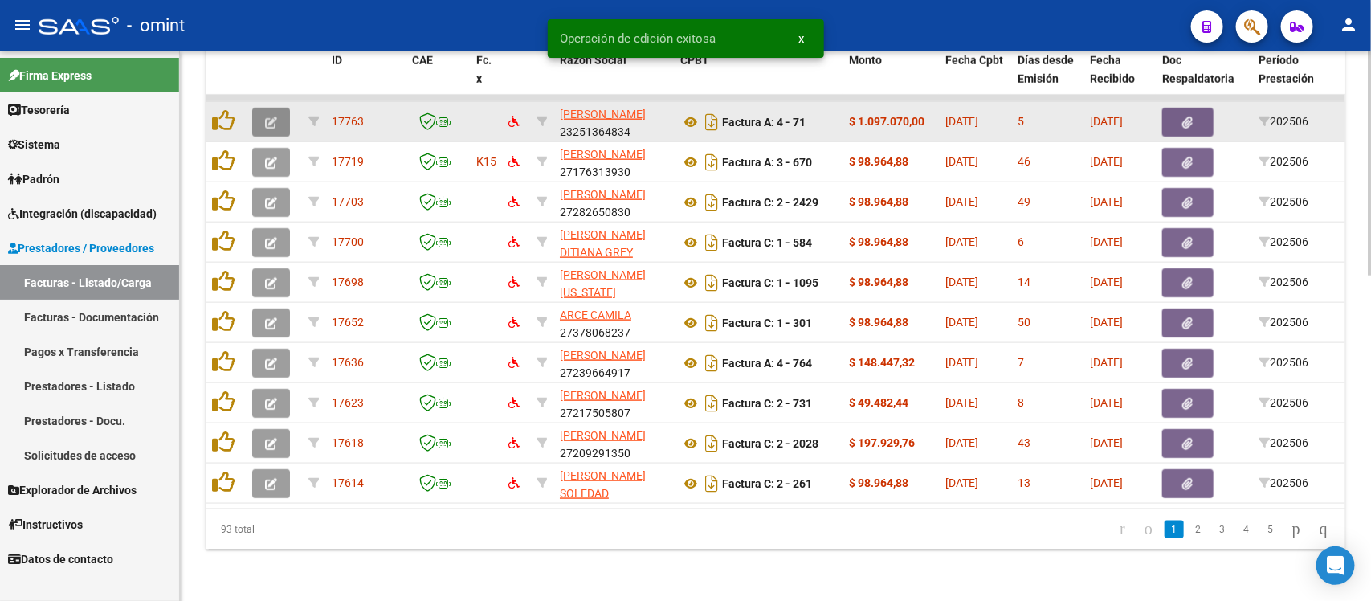
click at [277, 108] on button "button" at bounding box center [271, 122] width 38 height 29
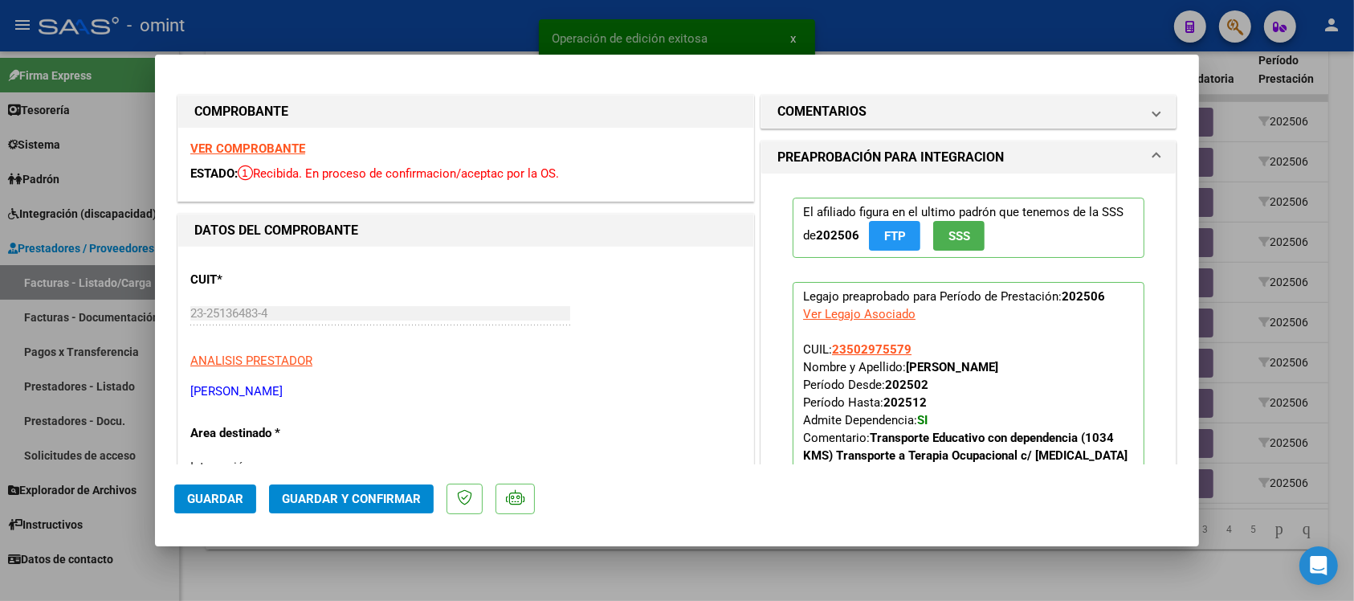
click at [278, 145] on strong "VER COMPROBANTE" at bounding box center [247, 148] width 115 height 14
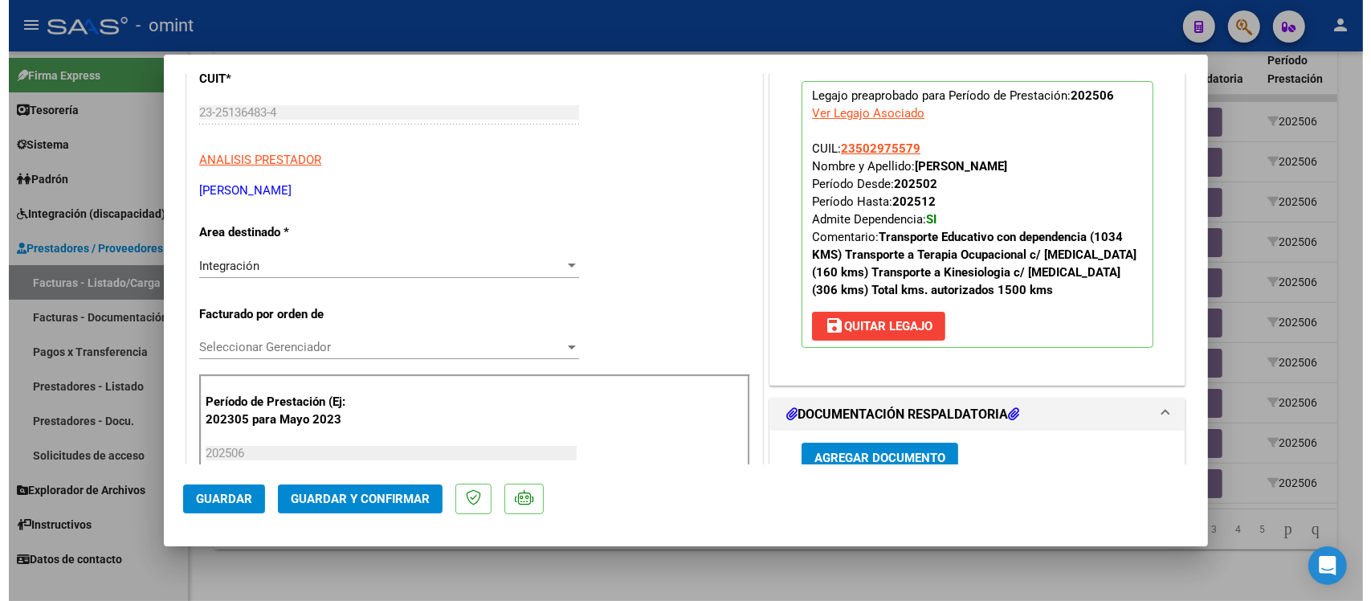
scroll to position [0, 0]
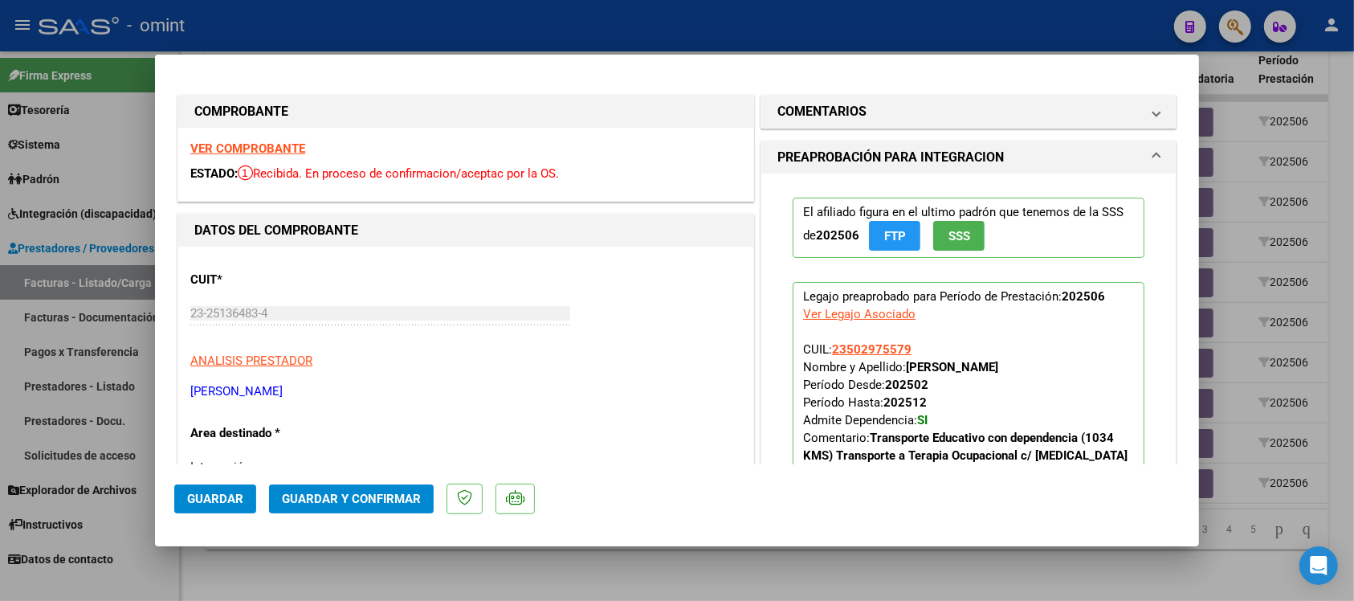
click at [262, 146] on strong "VER COMPROBANTE" at bounding box center [247, 148] width 115 height 14
click at [380, 496] on span "Guardar y Confirmar" at bounding box center [351, 498] width 139 height 14
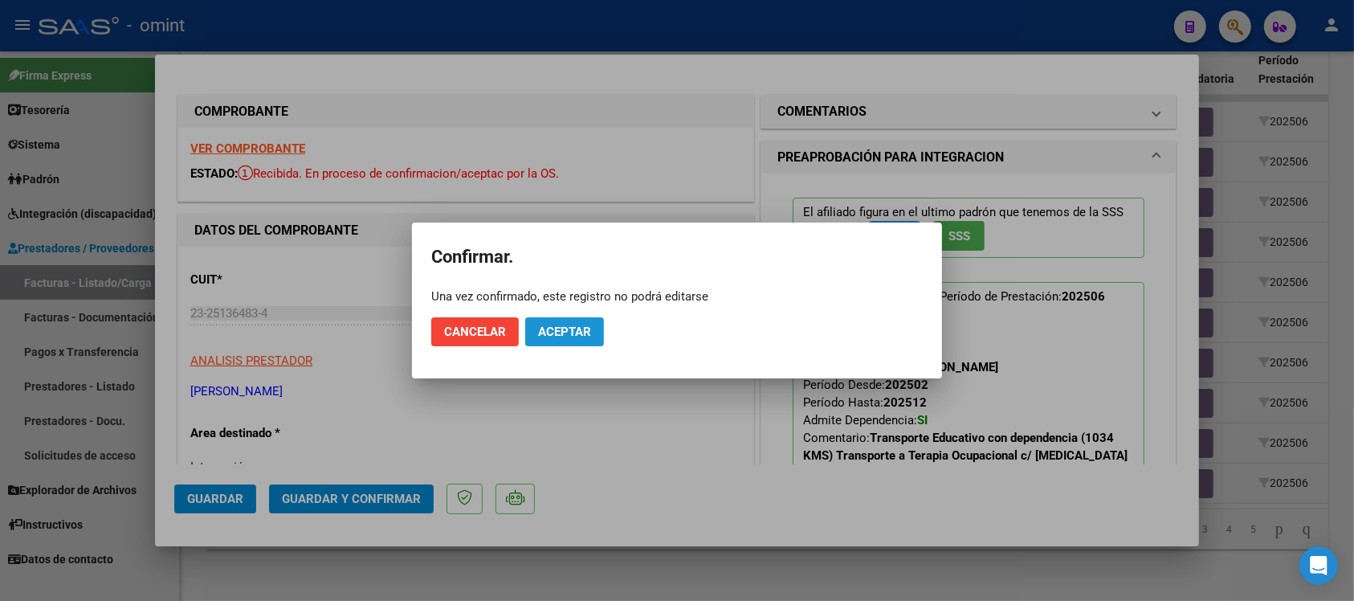
click at [576, 331] on span "Aceptar" at bounding box center [564, 331] width 53 height 14
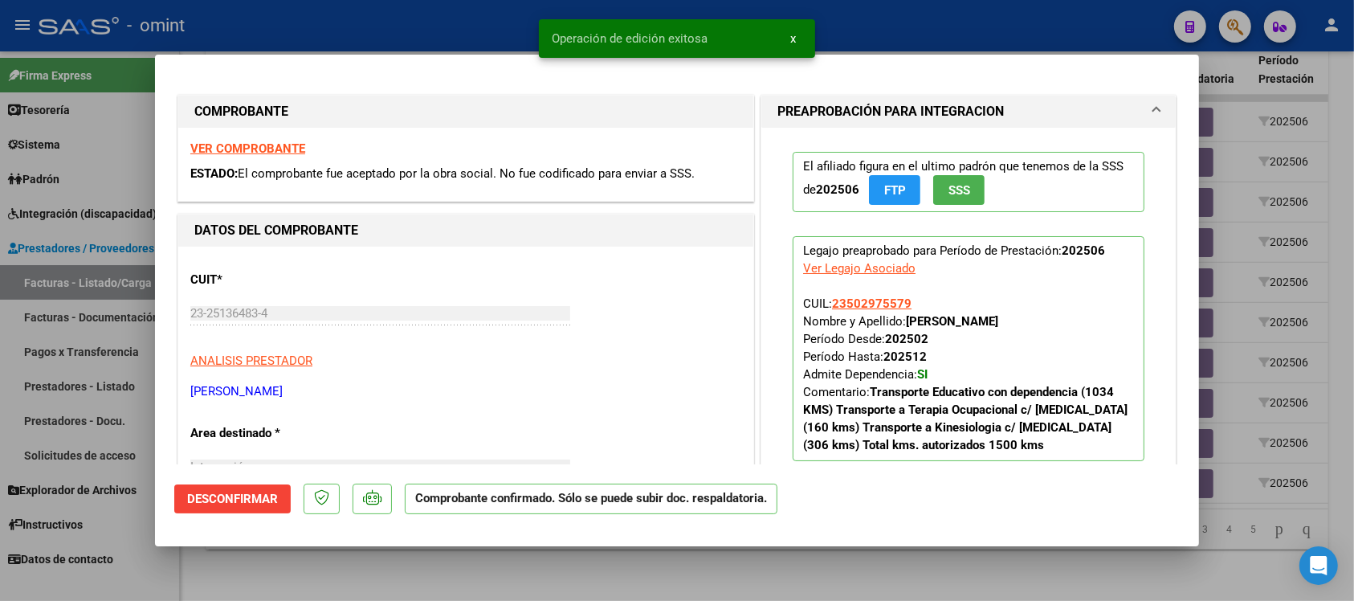
click at [506, 28] on div at bounding box center [677, 300] width 1354 height 601
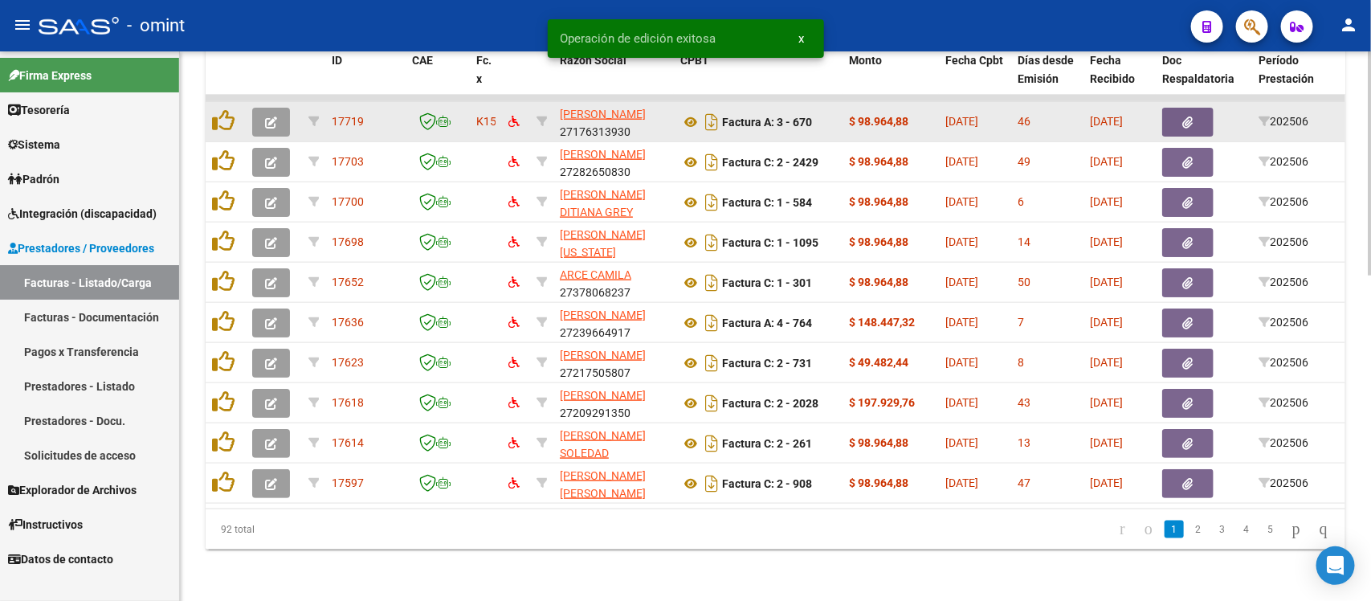
click at [263, 113] on button "button" at bounding box center [271, 122] width 38 height 29
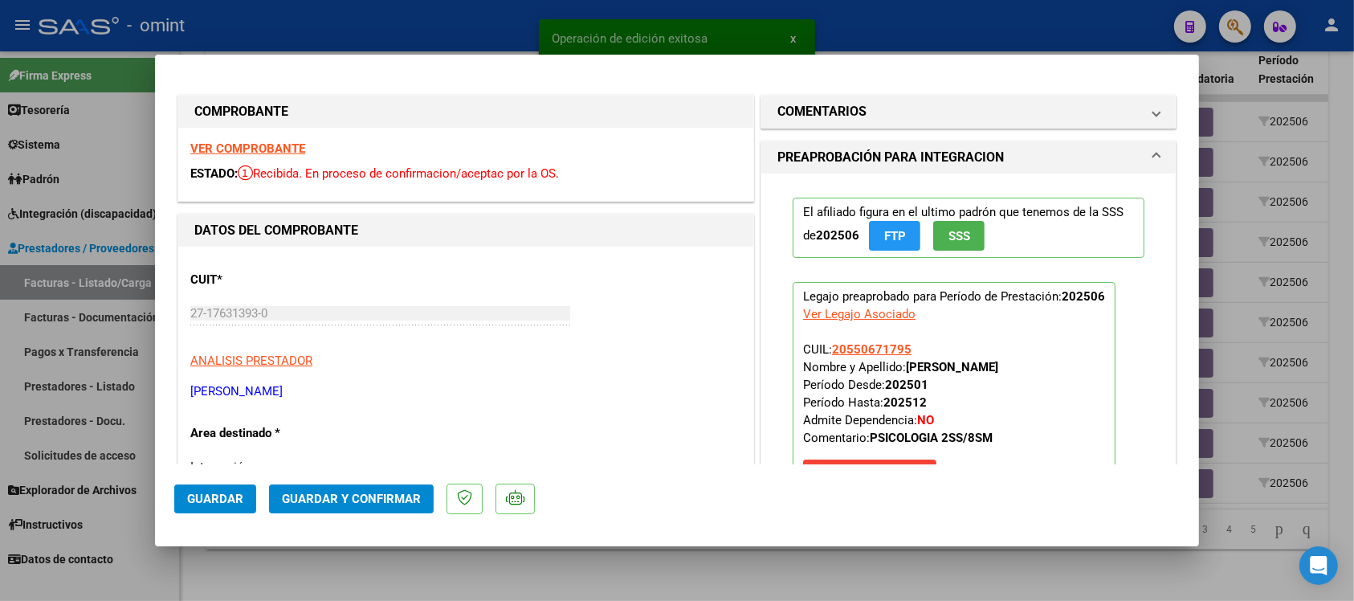
click at [238, 149] on strong "VER COMPROBANTE" at bounding box center [247, 148] width 115 height 14
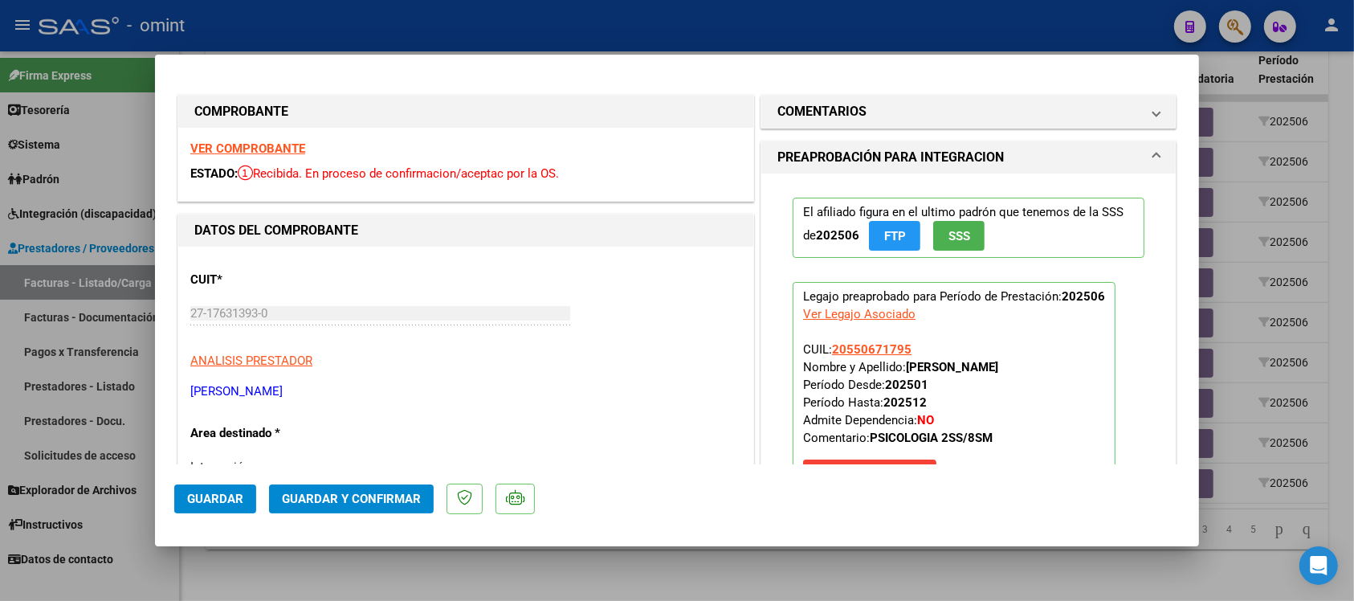
click at [343, 495] on span "Guardar y Confirmar" at bounding box center [351, 498] width 139 height 14
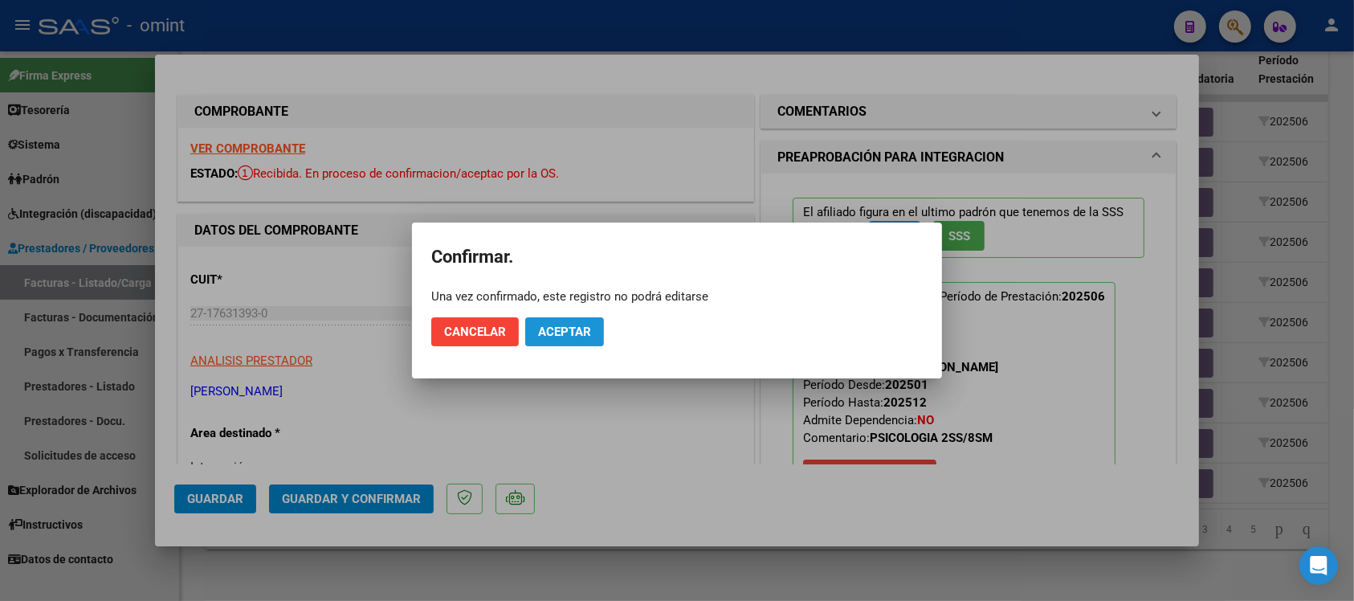
click at [544, 333] on span "Aceptar" at bounding box center [564, 331] width 53 height 14
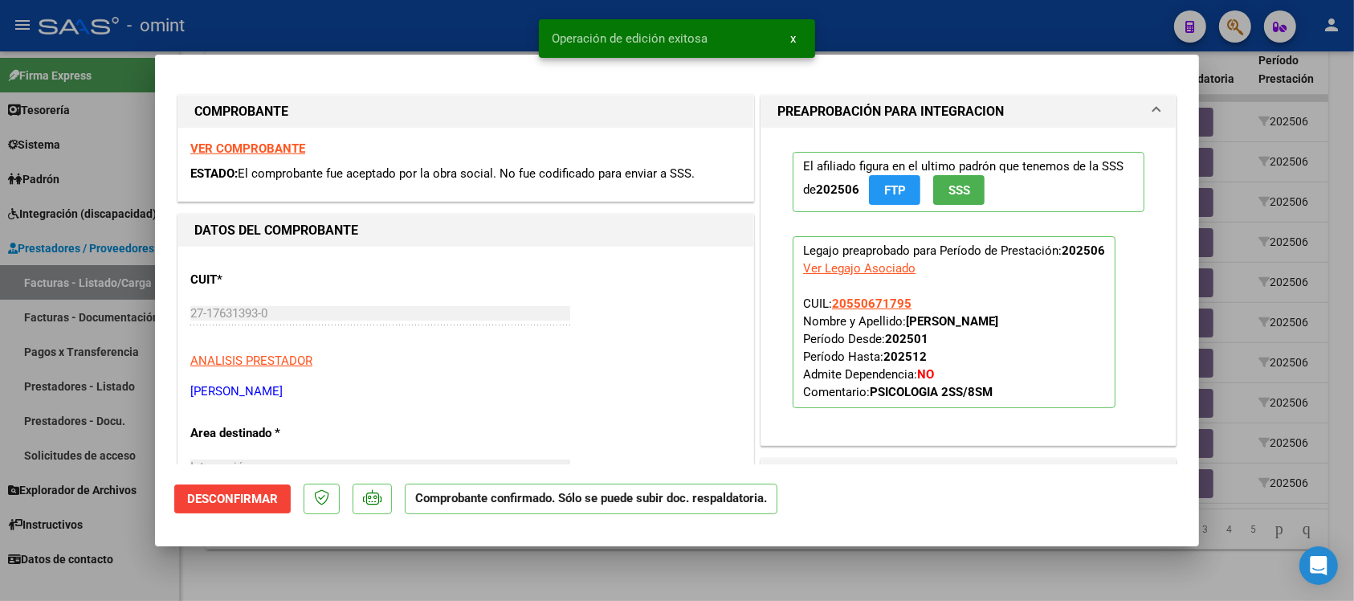
click at [331, 12] on div at bounding box center [677, 300] width 1354 height 601
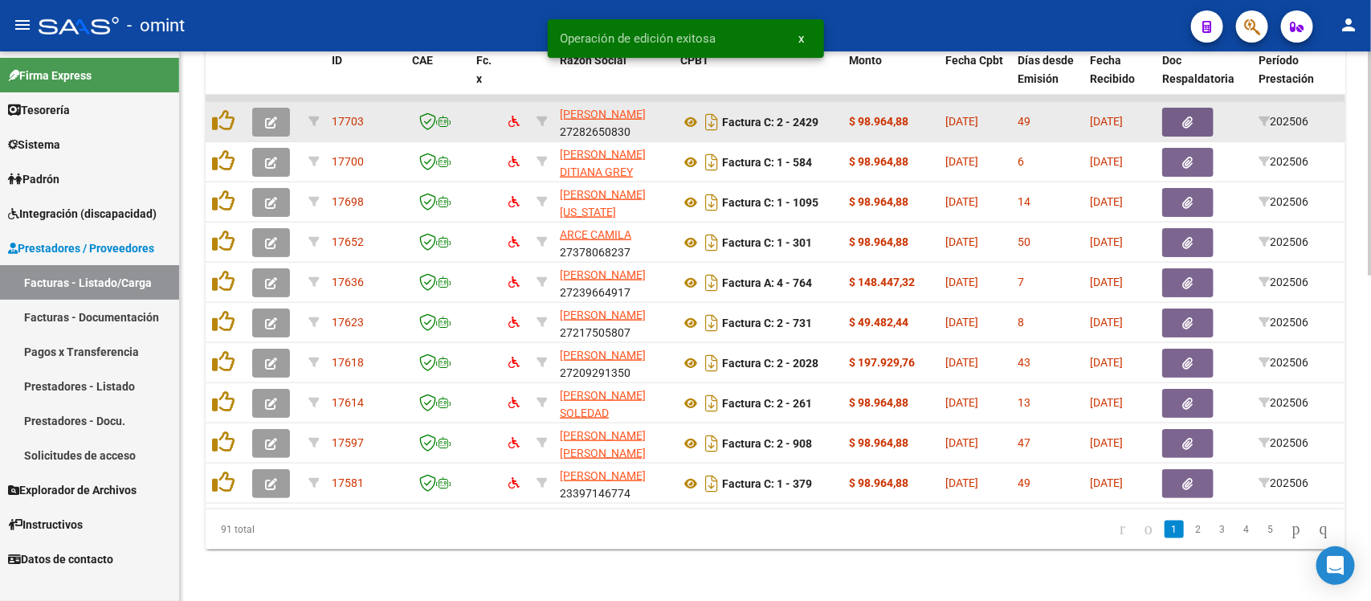
click at [271, 116] on icon "button" at bounding box center [271, 122] width 12 height 12
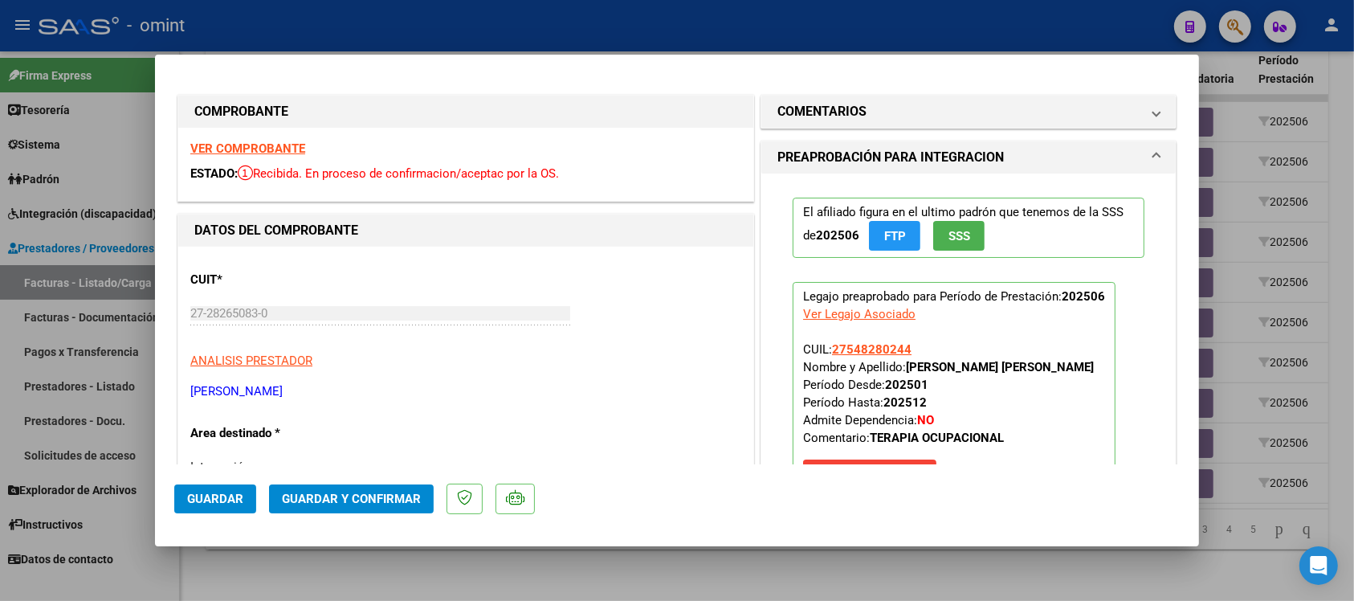
click at [269, 154] on strong "VER COMPROBANTE" at bounding box center [247, 148] width 115 height 14
click at [323, 491] on span "Guardar y Confirmar" at bounding box center [351, 498] width 139 height 14
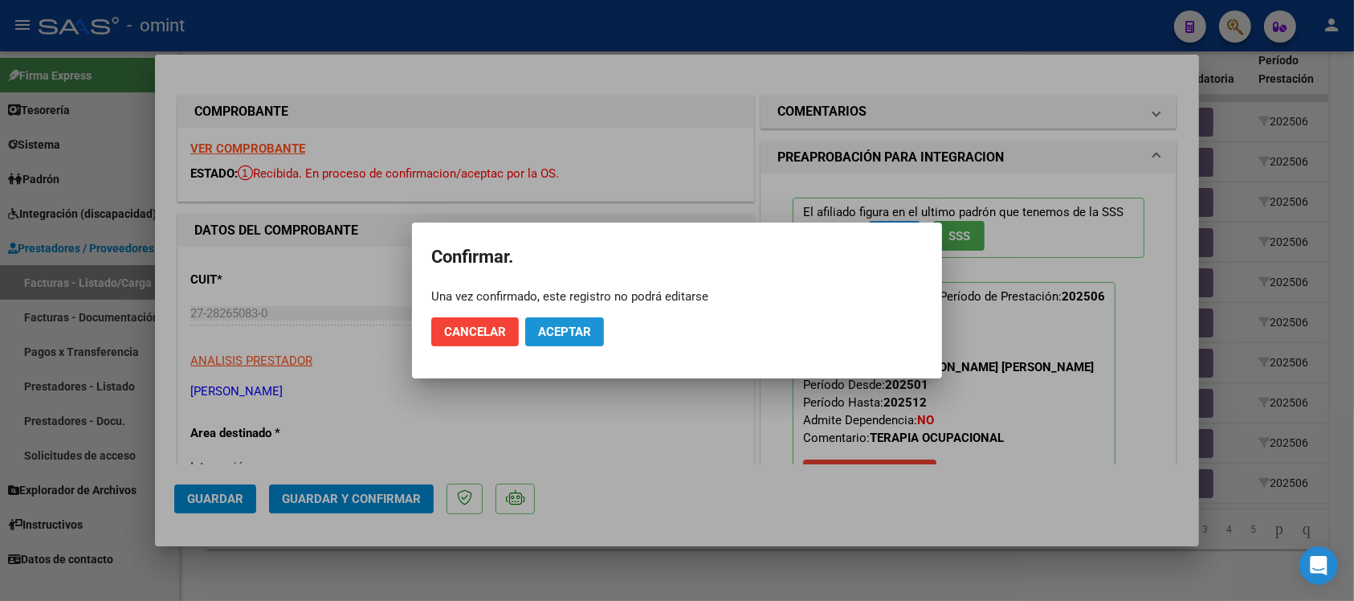
click at [531, 326] on button "Aceptar" at bounding box center [564, 331] width 79 height 29
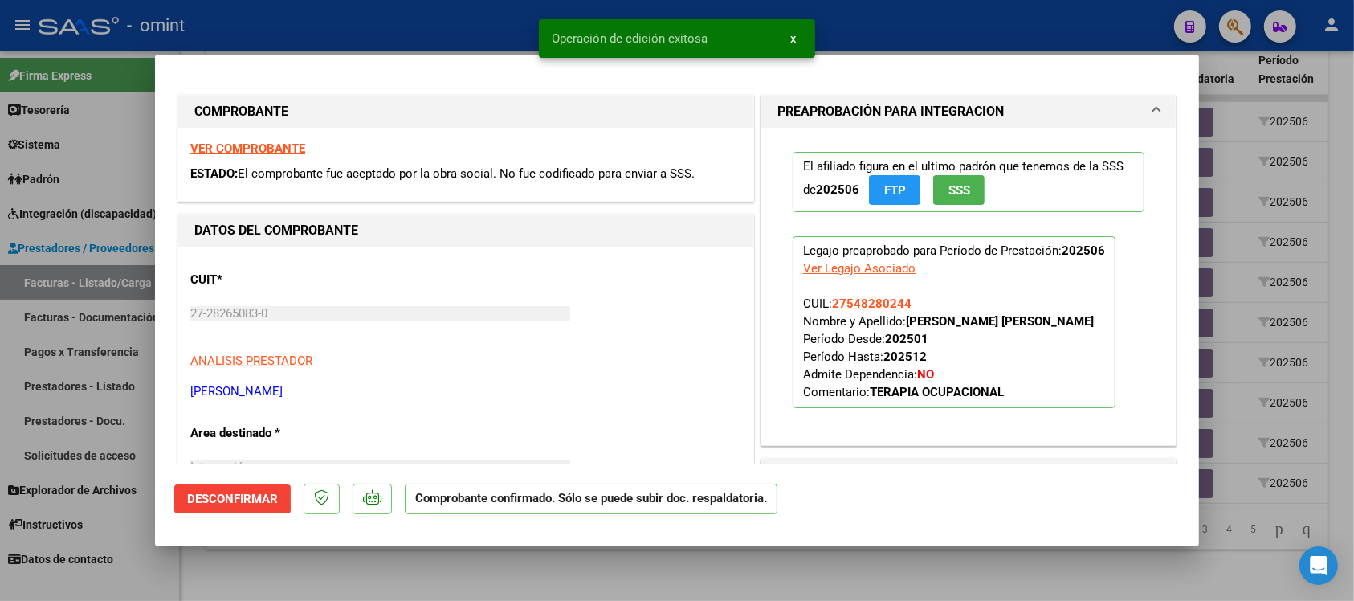
click at [364, 31] on div at bounding box center [677, 300] width 1354 height 601
type input "$ 0,00"
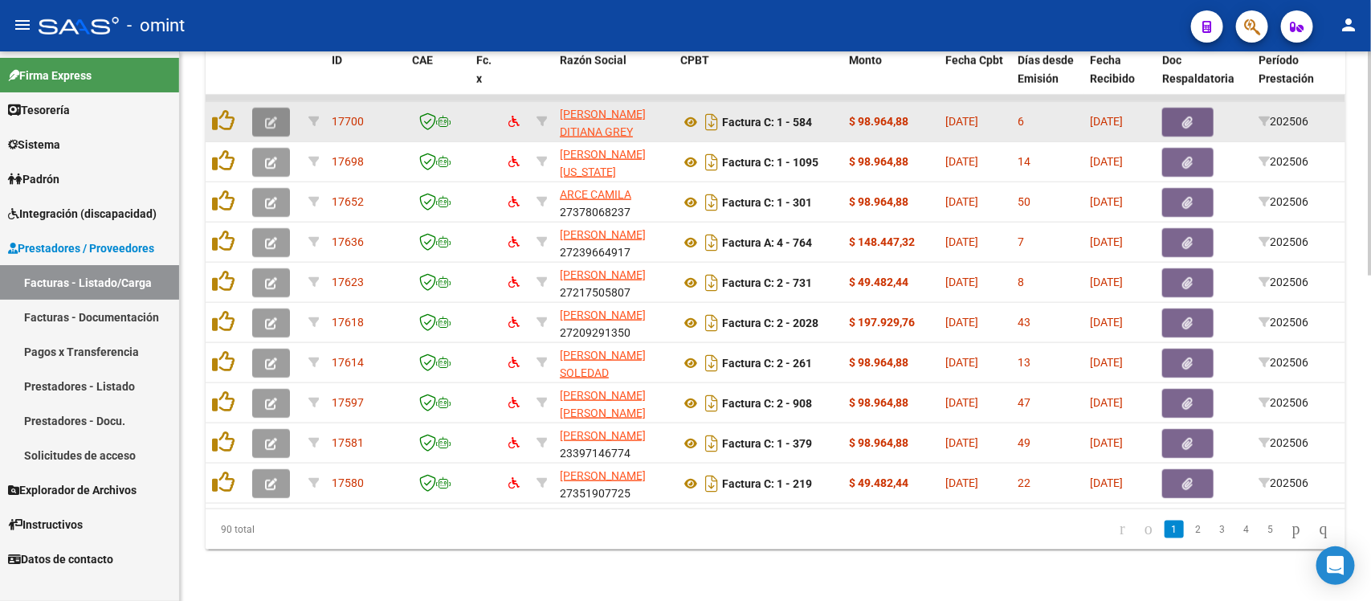
click at [267, 115] on span "button" at bounding box center [271, 122] width 12 height 14
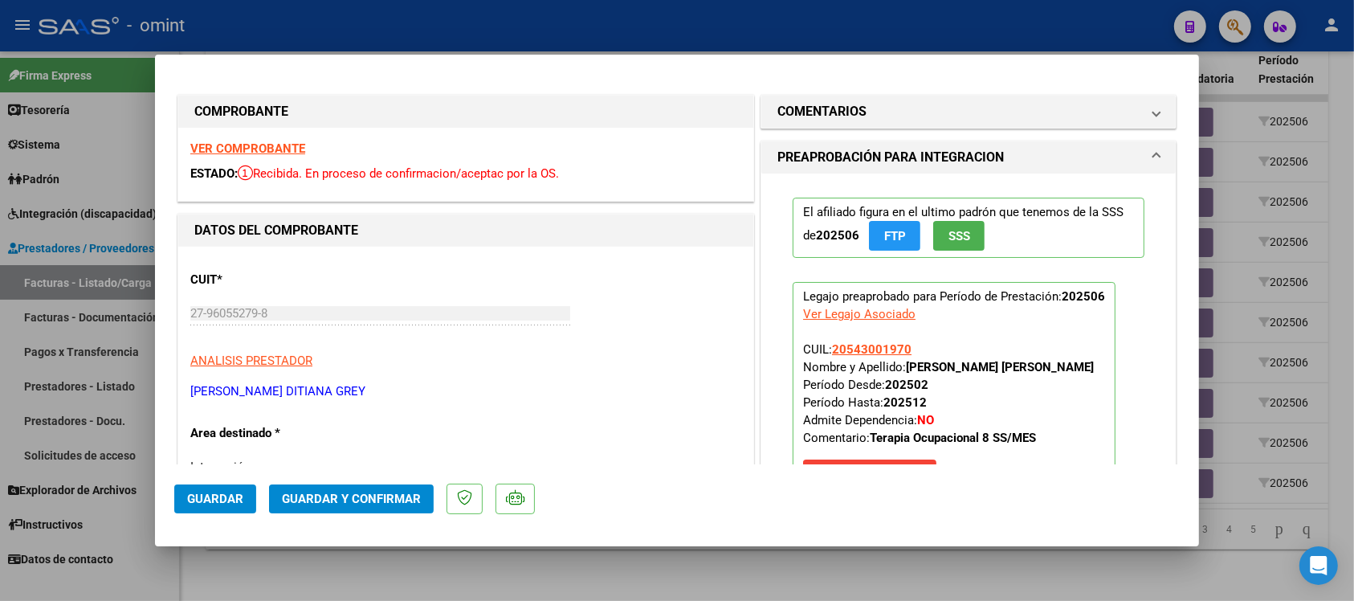
click at [271, 146] on strong "VER COMPROBANTE" at bounding box center [247, 148] width 115 height 14
click at [329, 495] on span "Guardar y Confirmar" at bounding box center [351, 498] width 139 height 14
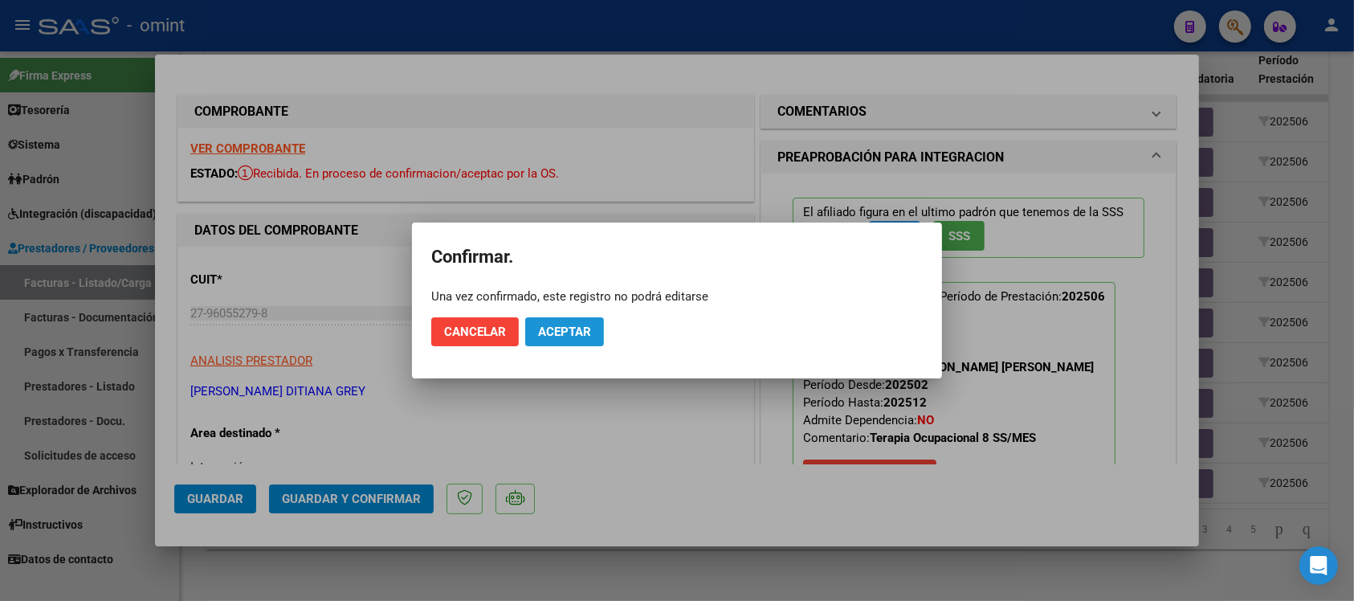
click at [568, 333] on span "Aceptar" at bounding box center [564, 331] width 53 height 14
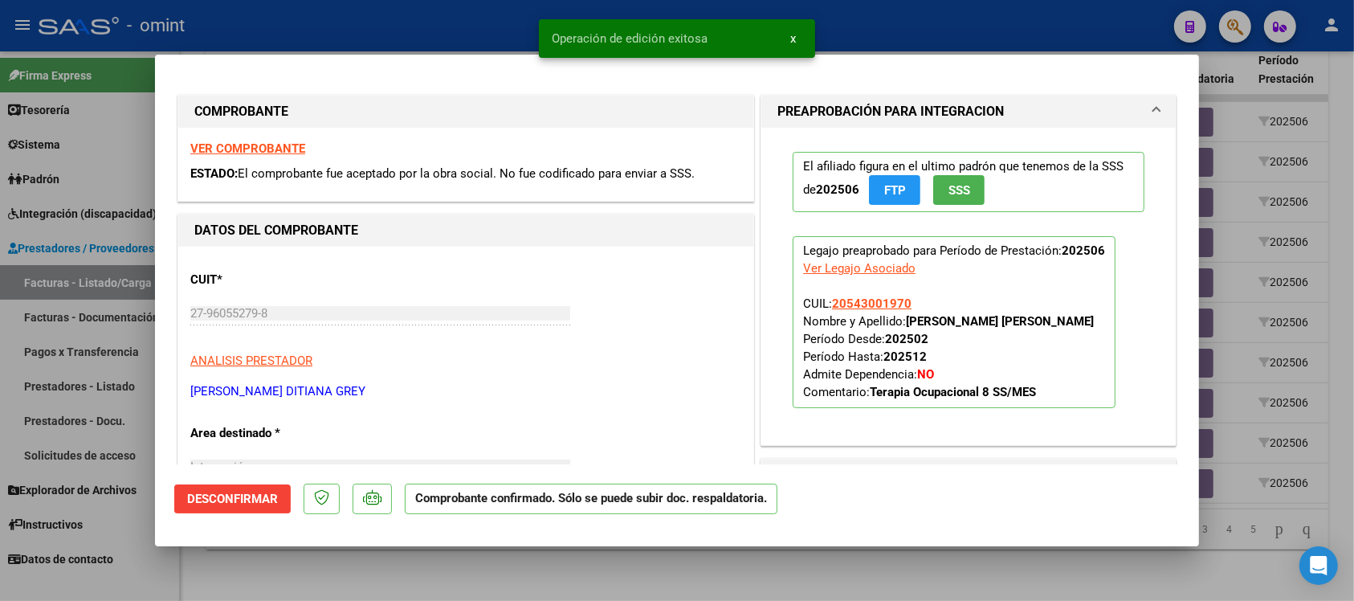
click at [430, 12] on div at bounding box center [677, 300] width 1354 height 601
type input "$ 0,00"
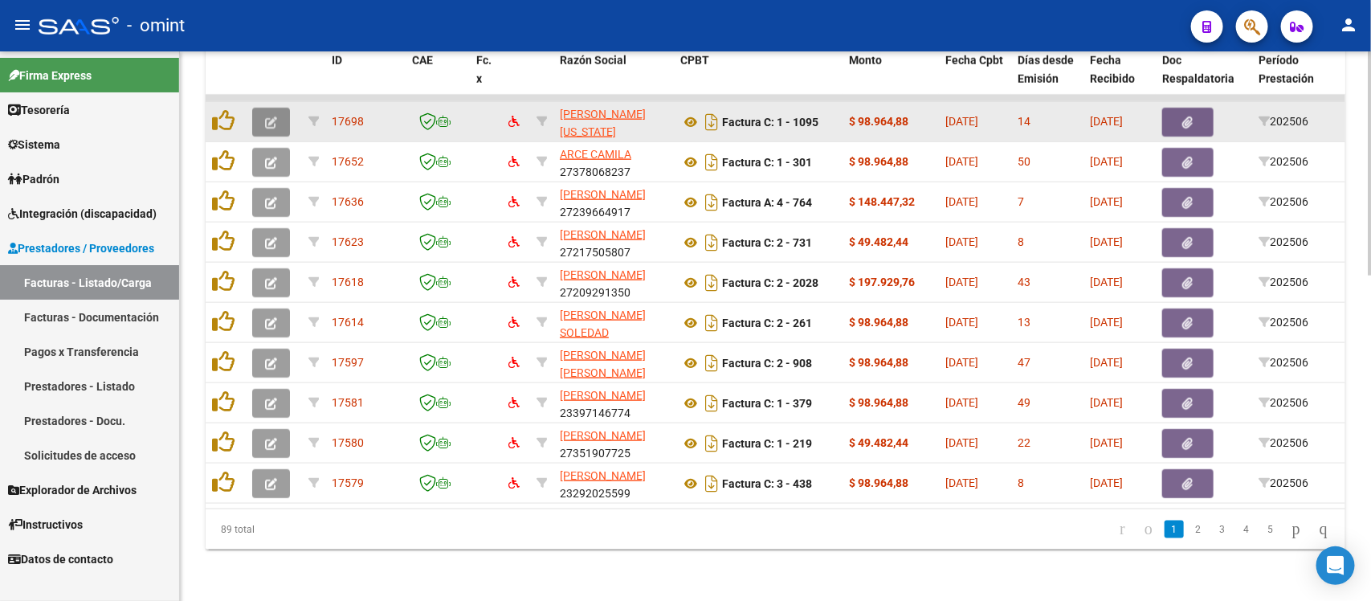
click at [279, 108] on button "button" at bounding box center [271, 122] width 38 height 29
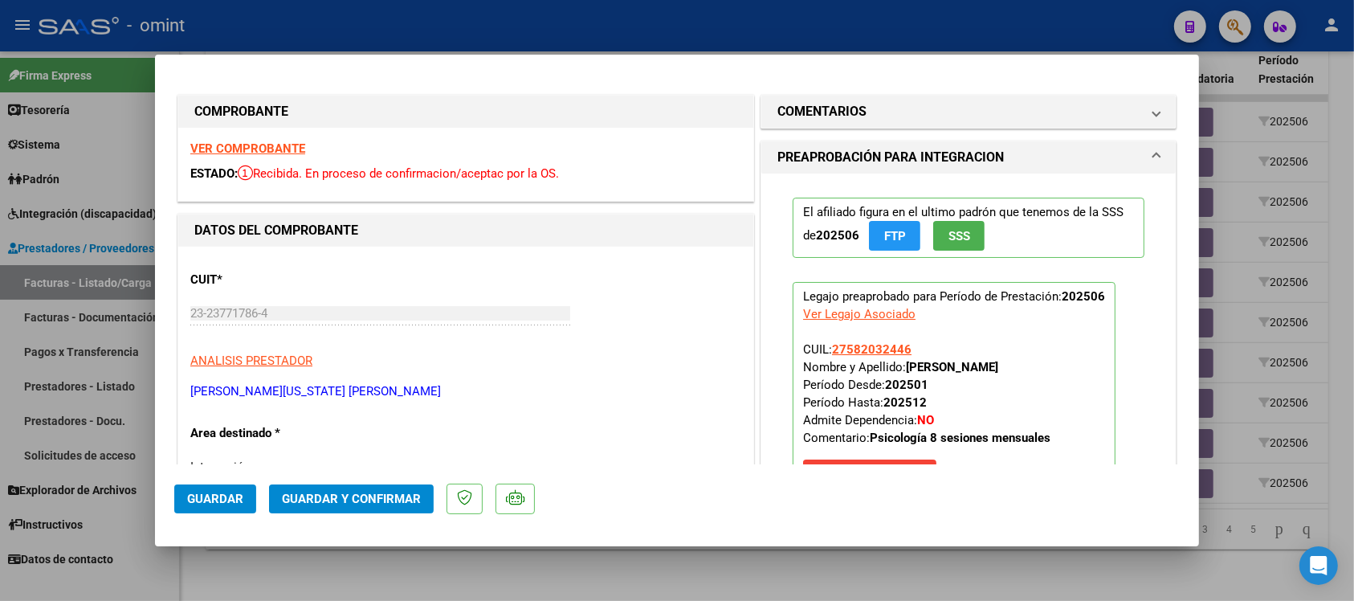
click at [261, 150] on strong "VER COMPROBANTE" at bounding box center [247, 148] width 115 height 14
click at [366, 507] on button "Guardar y Confirmar" at bounding box center [351, 498] width 165 height 29
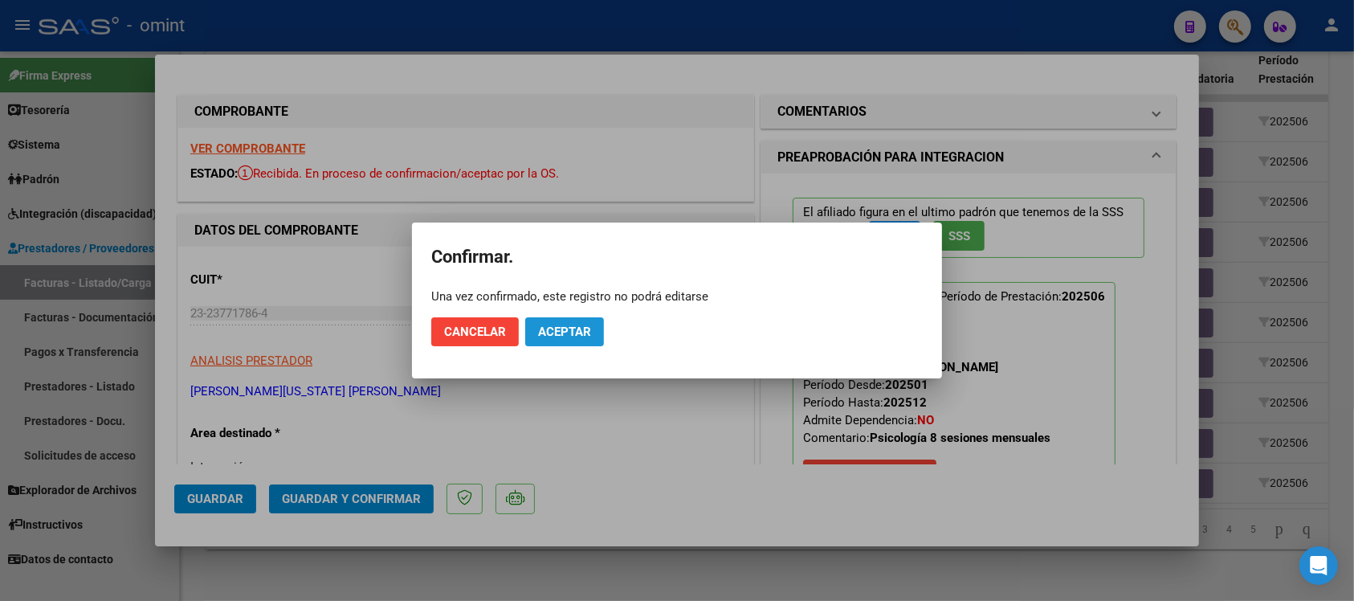
click at [569, 329] on span "Aceptar" at bounding box center [564, 331] width 53 height 14
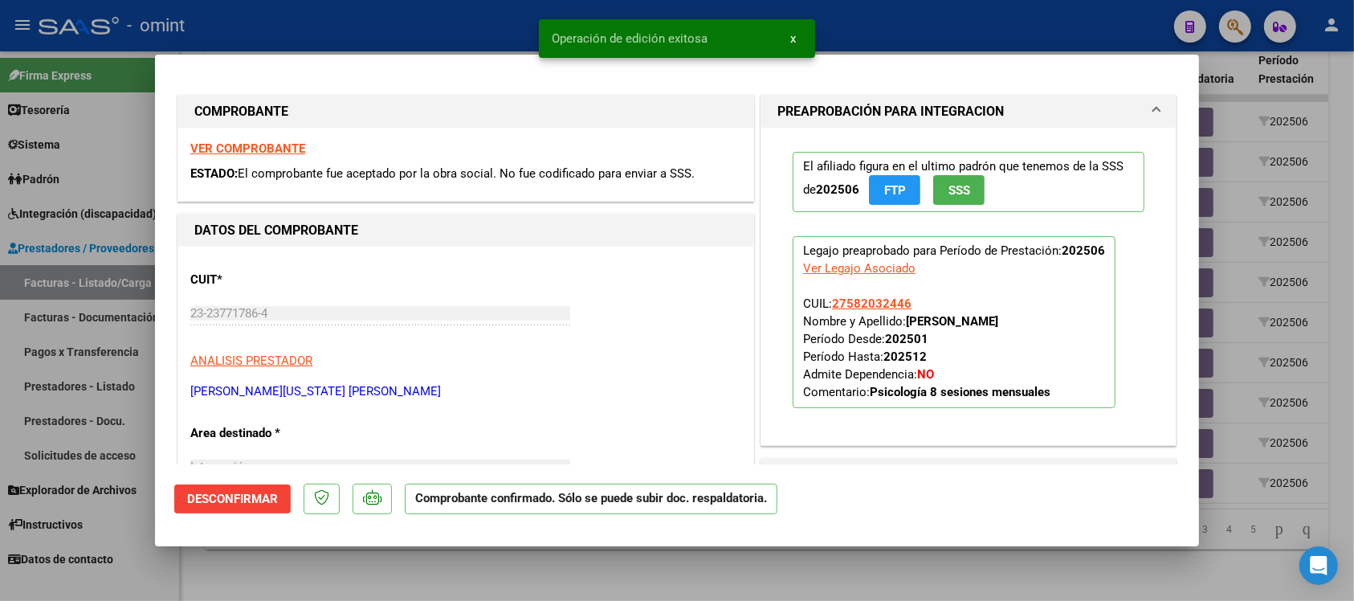
click at [404, 18] on div at bounding box center [677, 300] width 1354 height 601
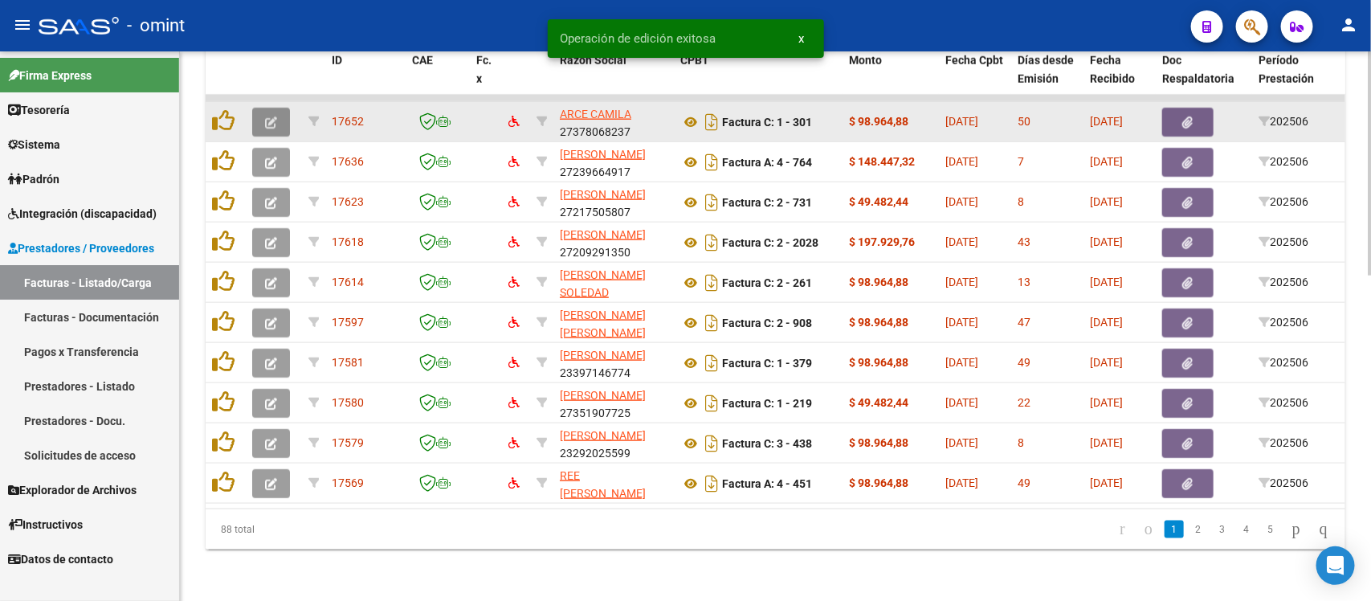
click at [267, 112] on button "button" at bounding box center [271, 122] width 38 height 29
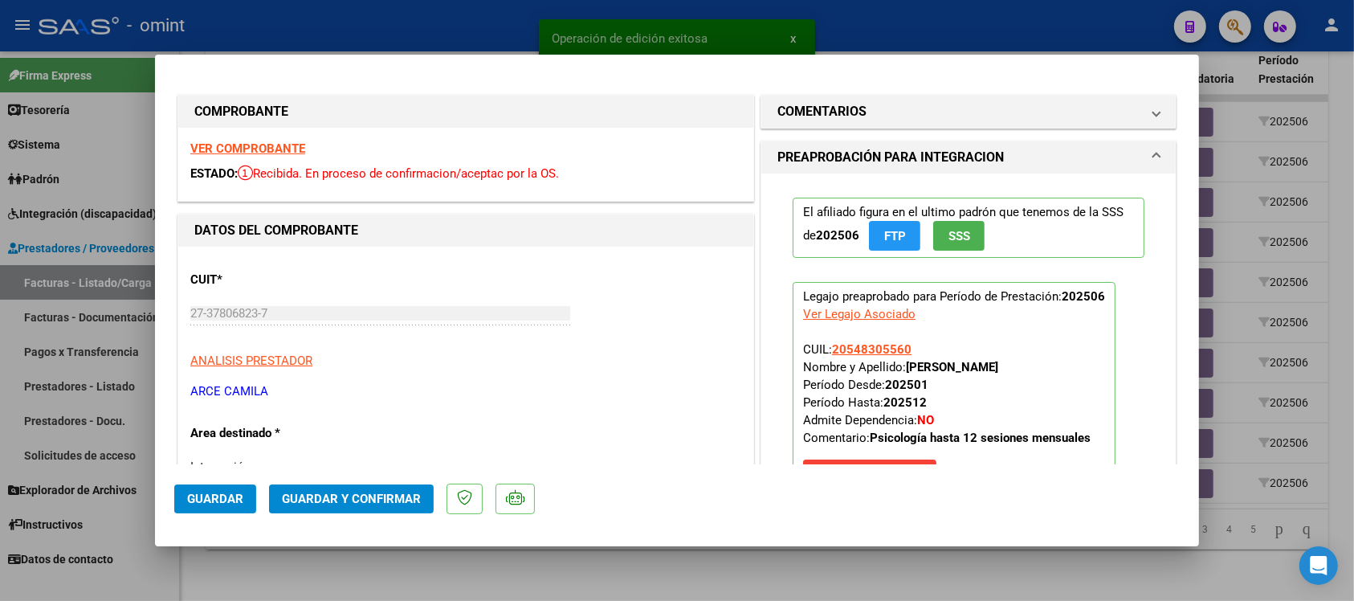
click at [278, 150] on strong "VER COMPROBANTE" at bounding box center [247, 148] width 115 height 14
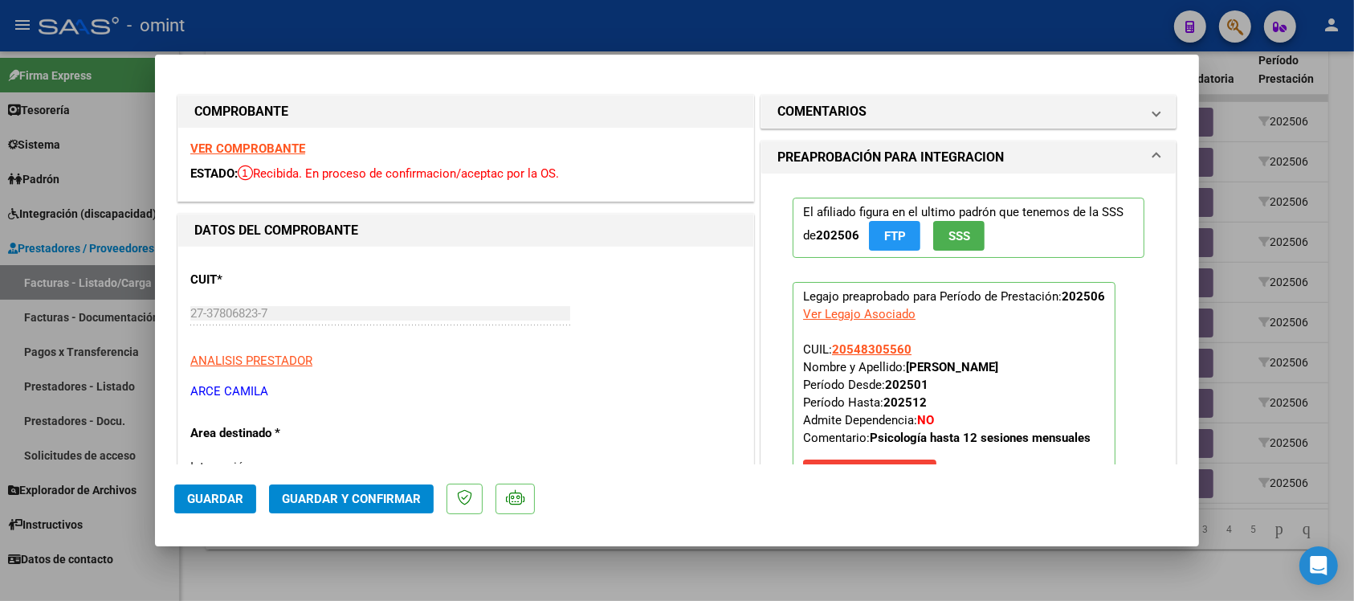
click at [362, 500] on span "Guardar y Confirmar" at bounding box center [351, 498] width 139 height 14
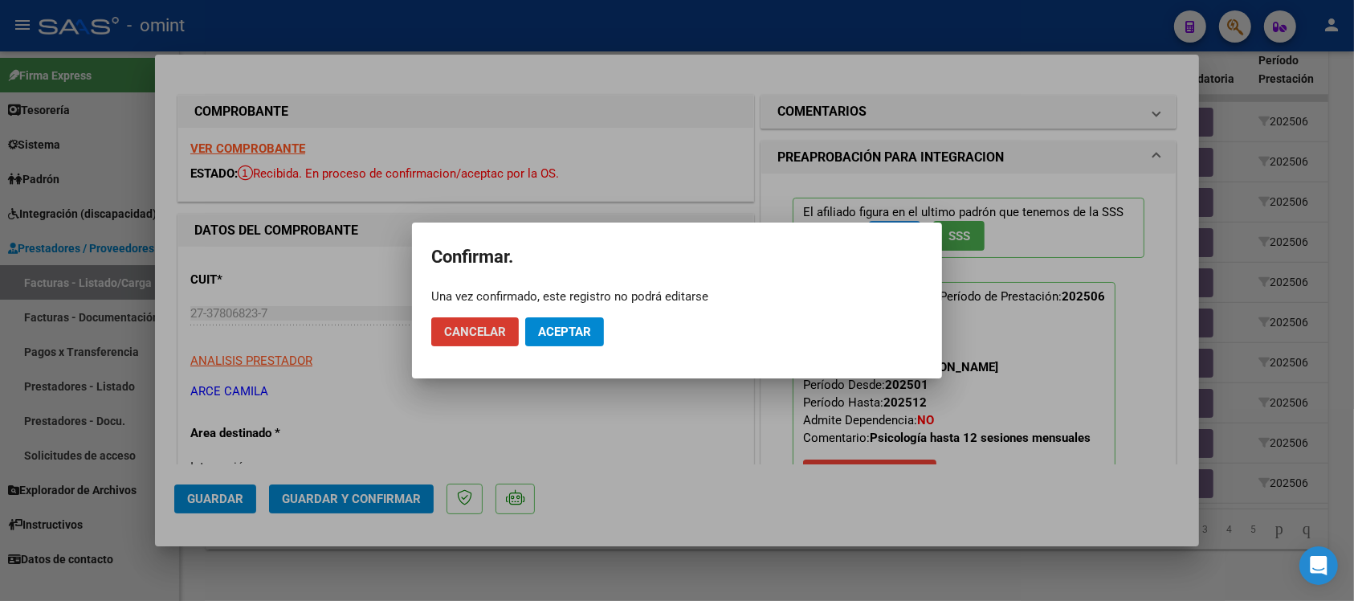
click at [543, 333] on span "Aceptar" at bounding box center [564, 331] width 53 height 14
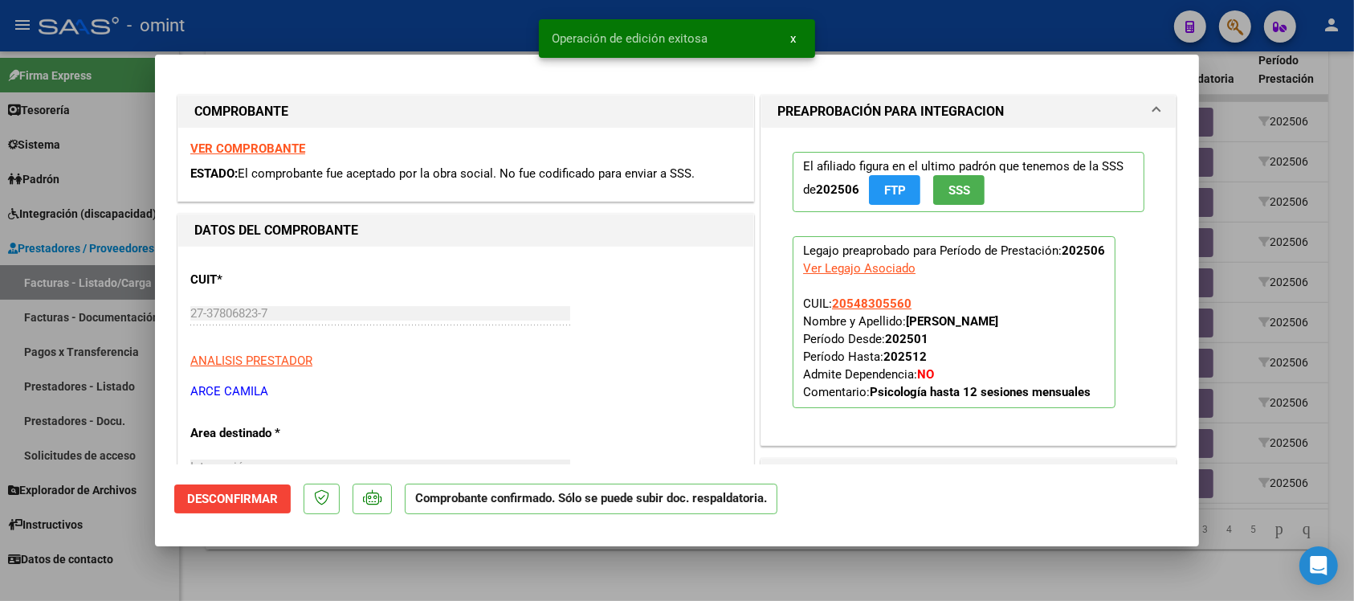
click at [396, 31] on div at bounding box center [677, 300] width 1354 height 601
type input "$ 0,00"
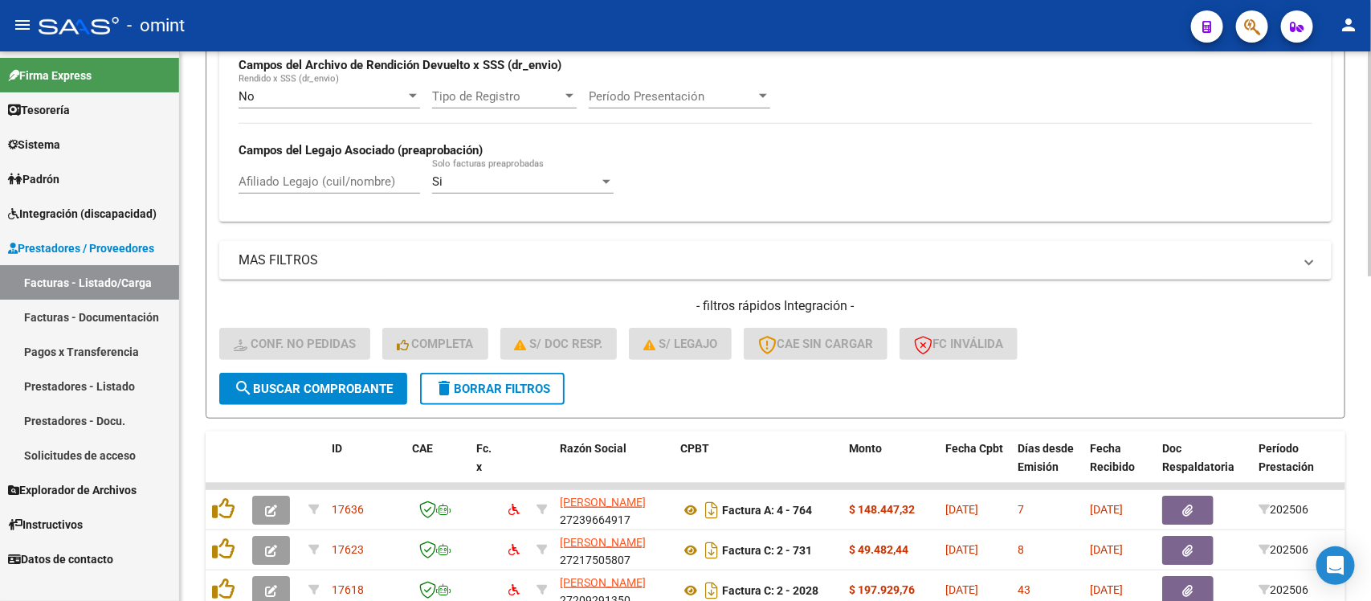
scroll to position [294, 0]
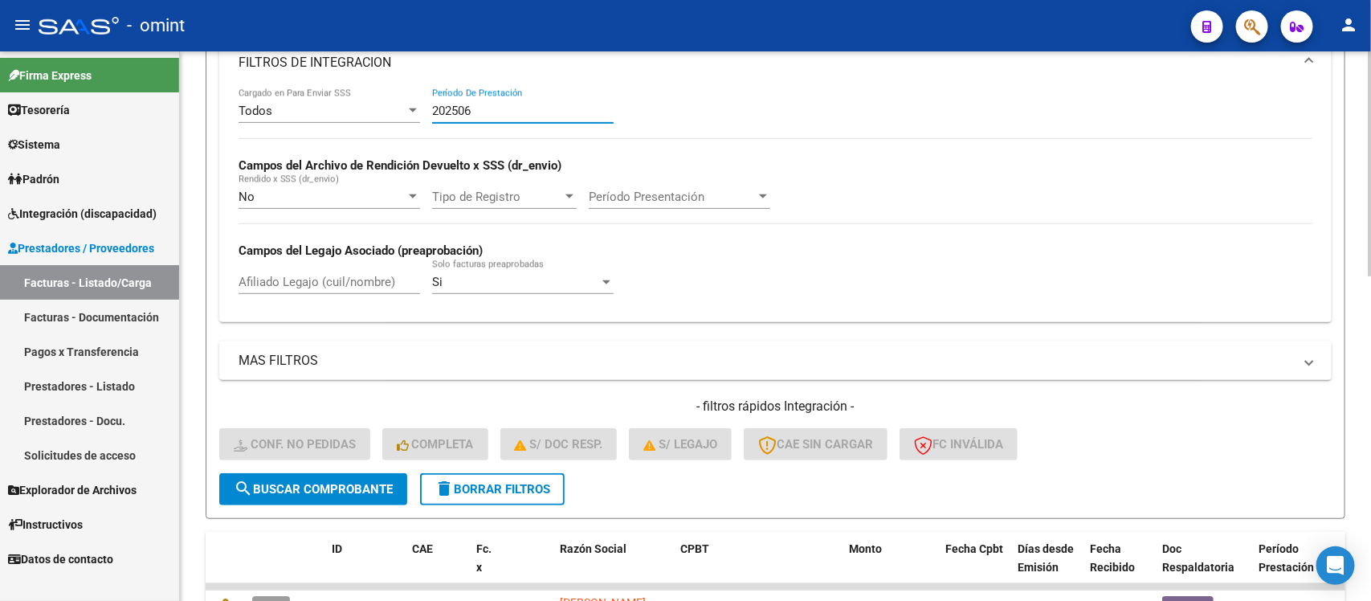
drag, startPoint x: 548, startPoint y: 102, endPoint x: 547, endPoint y: 120, distance: 18.5
click at [548, 120] on div "202506 Período De Prestación" at bounding box center [522, 105] width 181 height 35
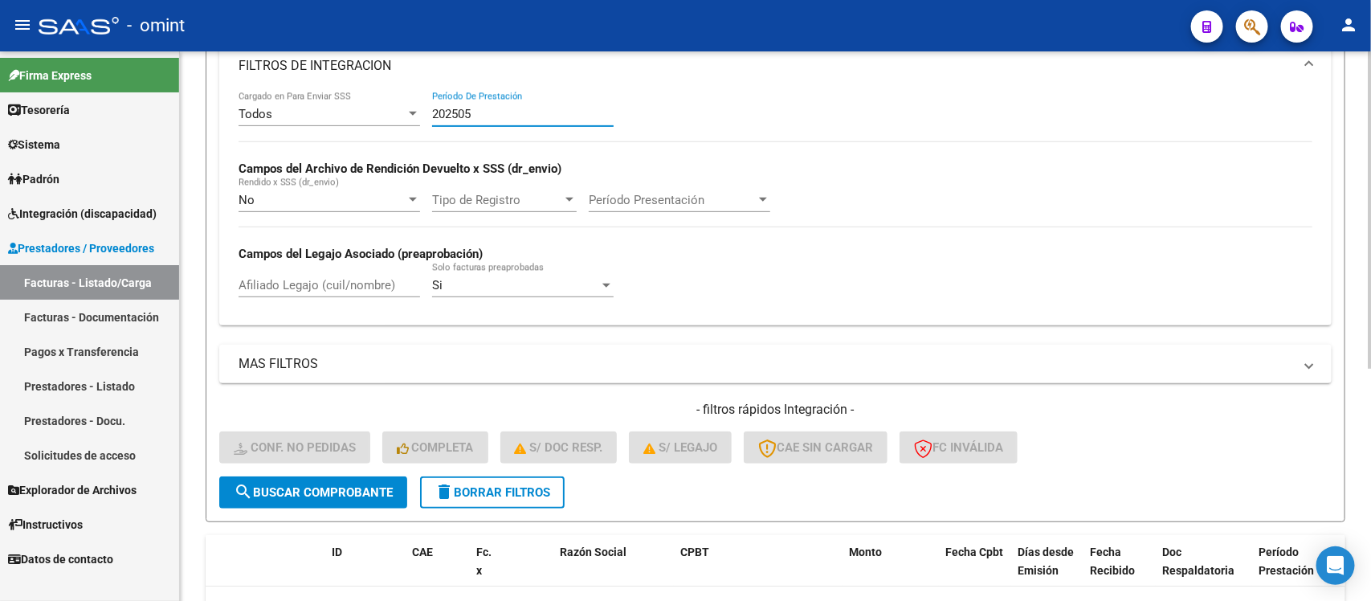
scroll to position [203, 0]
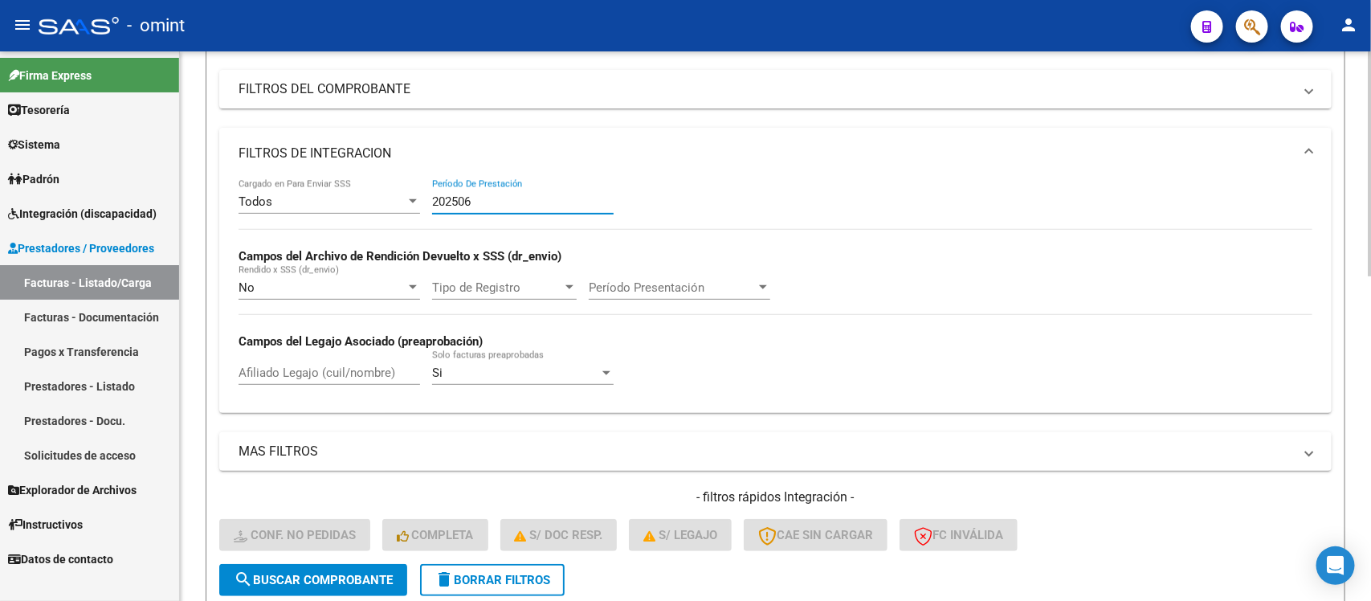
click at [502, 194] on input "202506" at bounding box center [522, 201] width 181 height 14
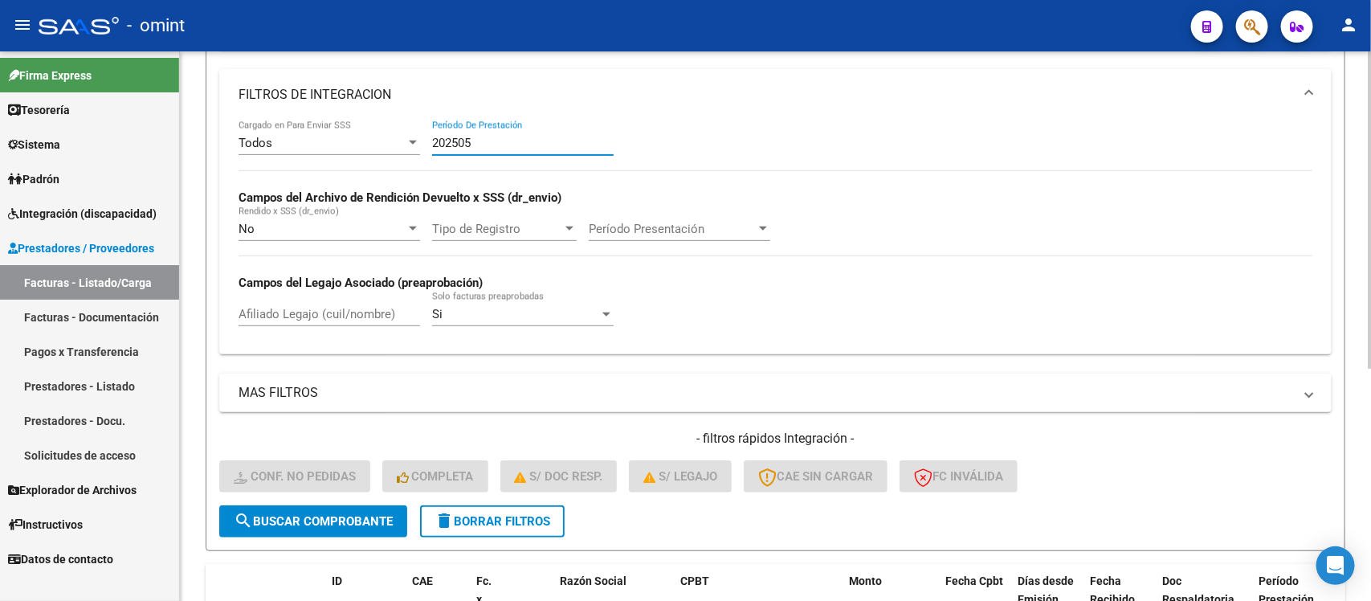
scroll to position [103, 0]
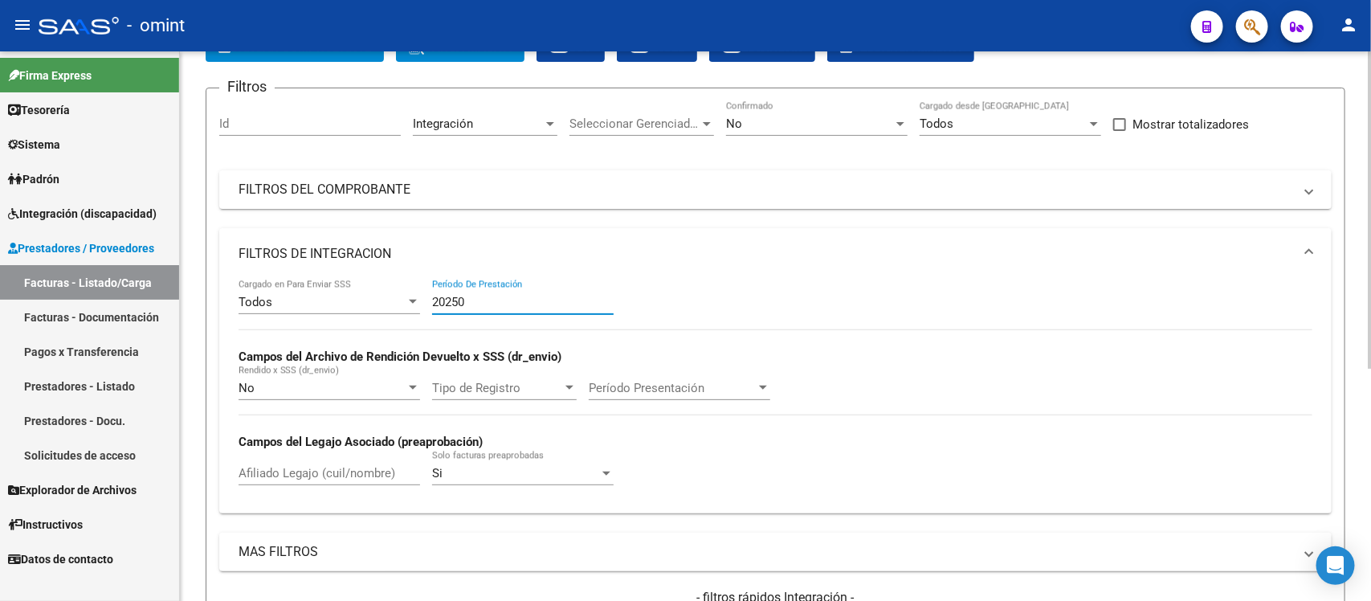
type input "202506"
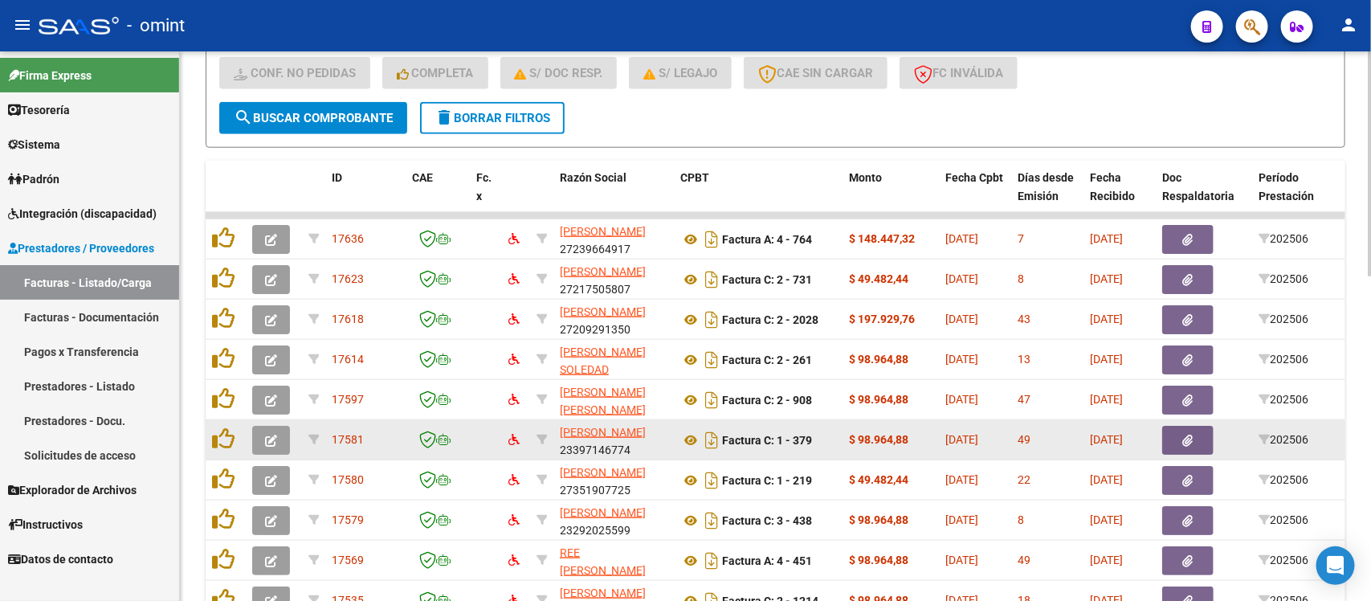
scroll to position [695, 0]
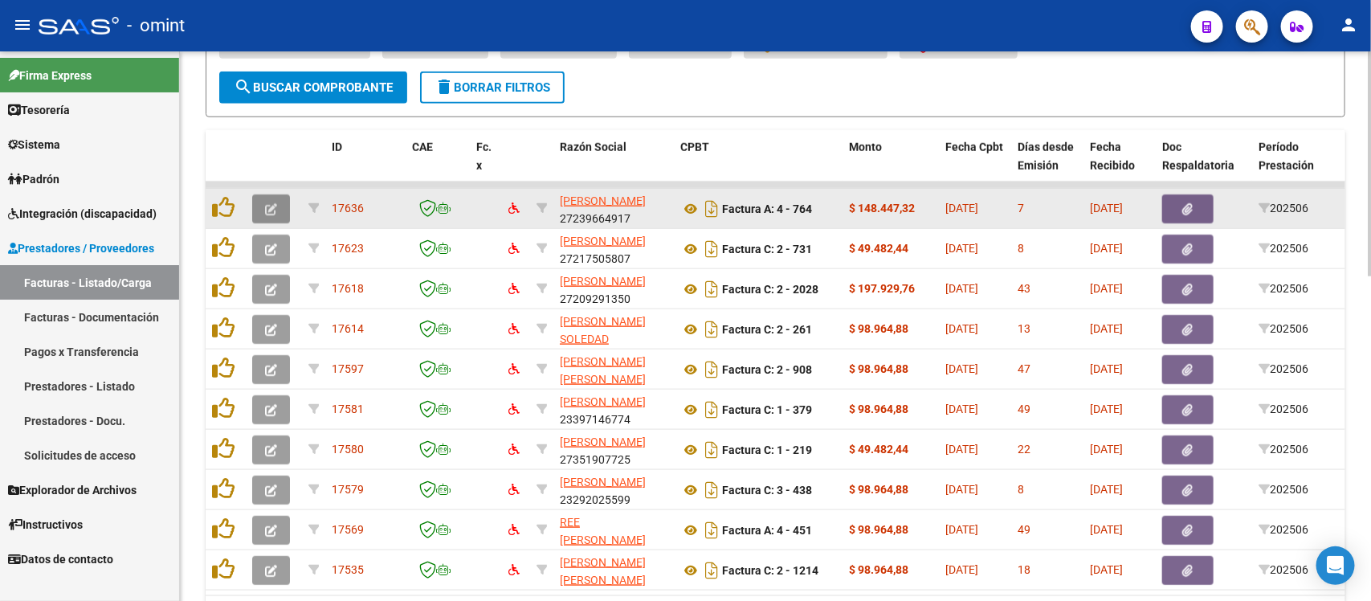
click at [275, 202] on span "button" at bounding box center [271, 209] width 12 height 14
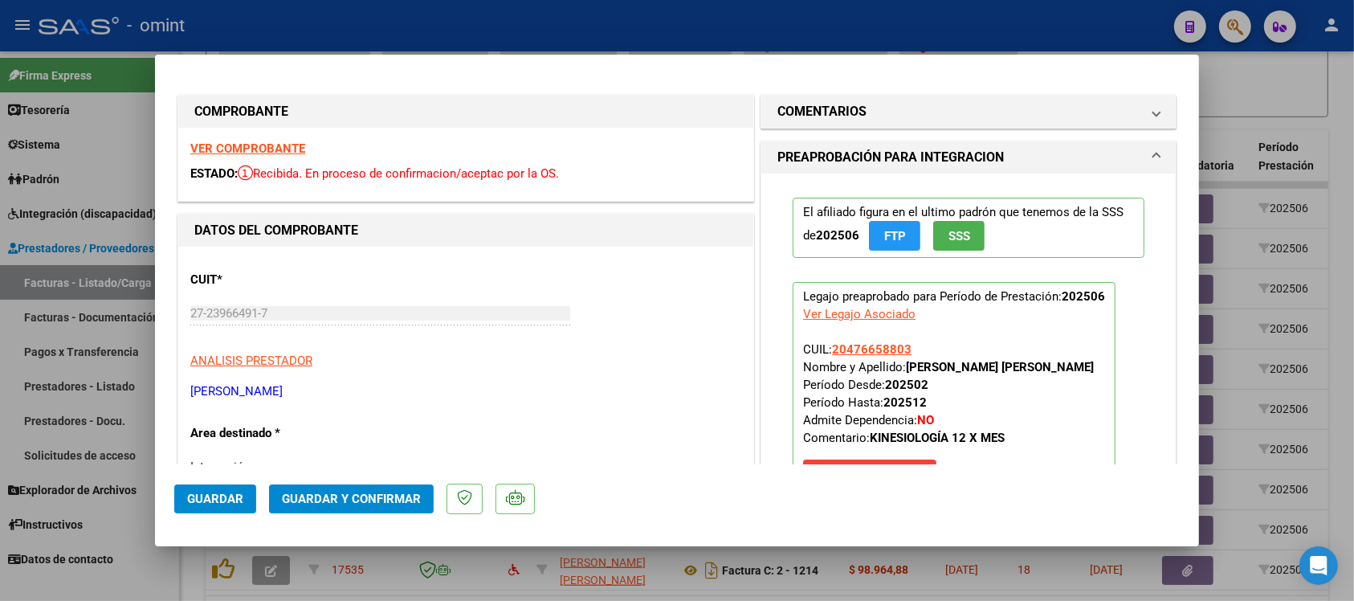
click at [291, 146] on strong "VER COMPROBANTE" at bounding box center [247, 148] width 115 height 14
click at [389, 504] on span "Guardar y Confirmar" at bounding box center [351, 498] width 139 height 14
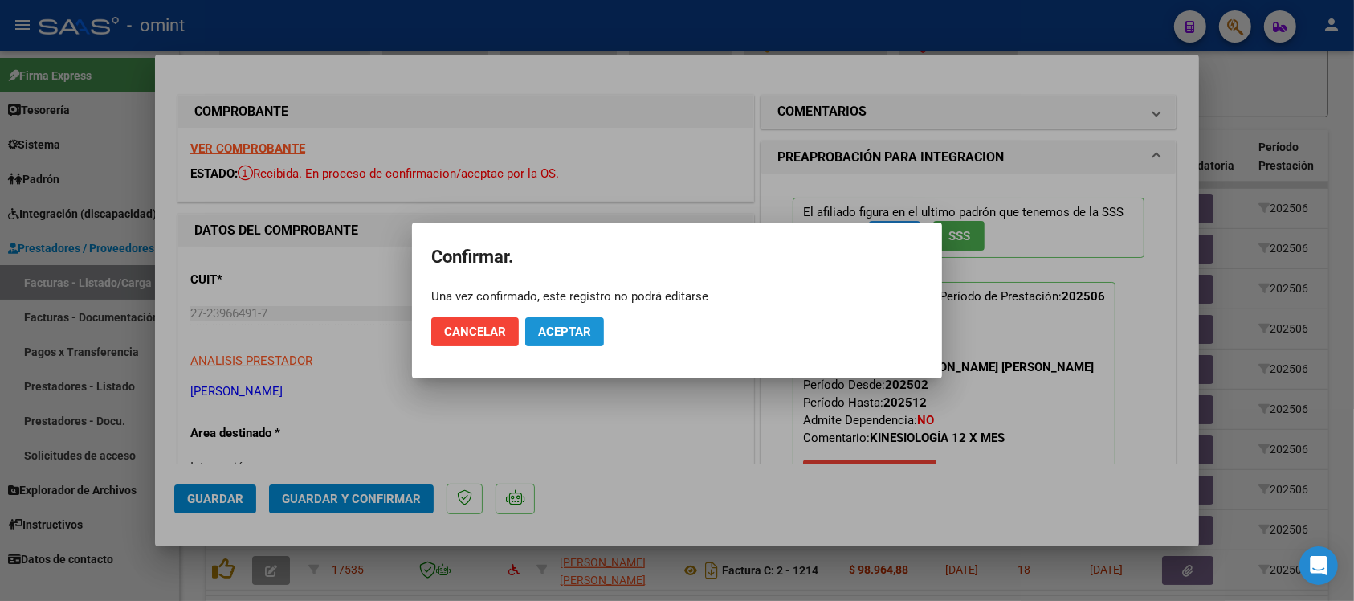
click at [558, 320] on button "Aceptar" at bounding box center [564, 331] width 79 height 29
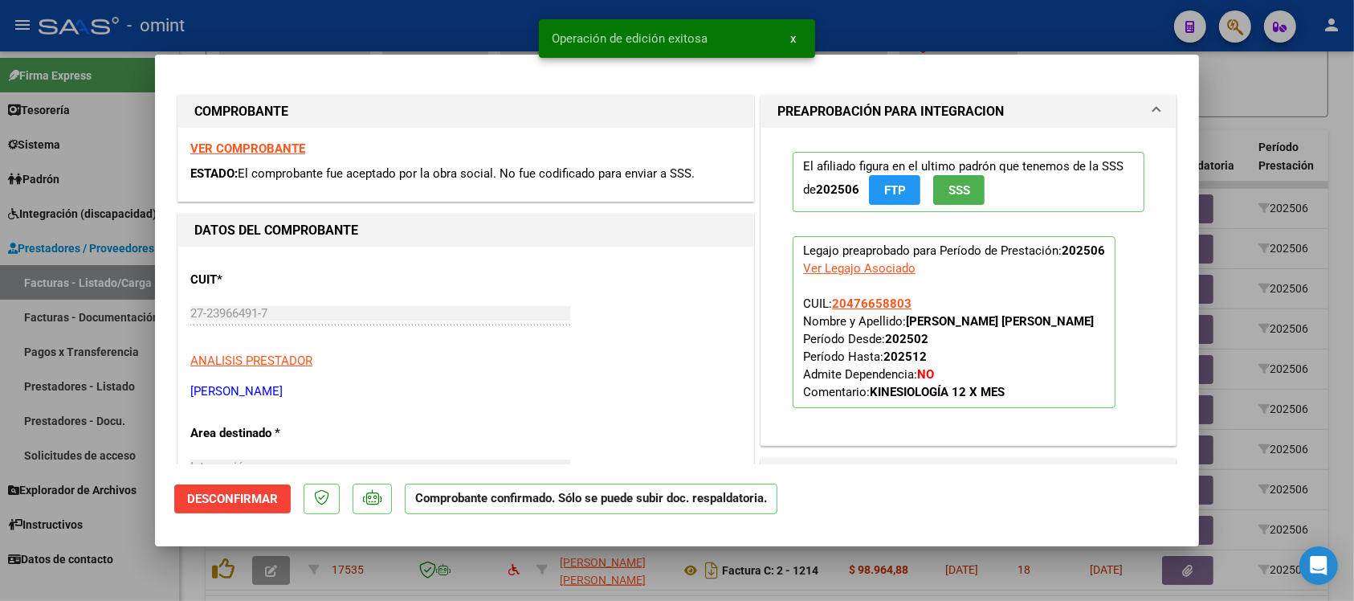
click at [356, 22] on div at bounding box center [677, 300] width 1354 height 601
type input "$ 0,00"
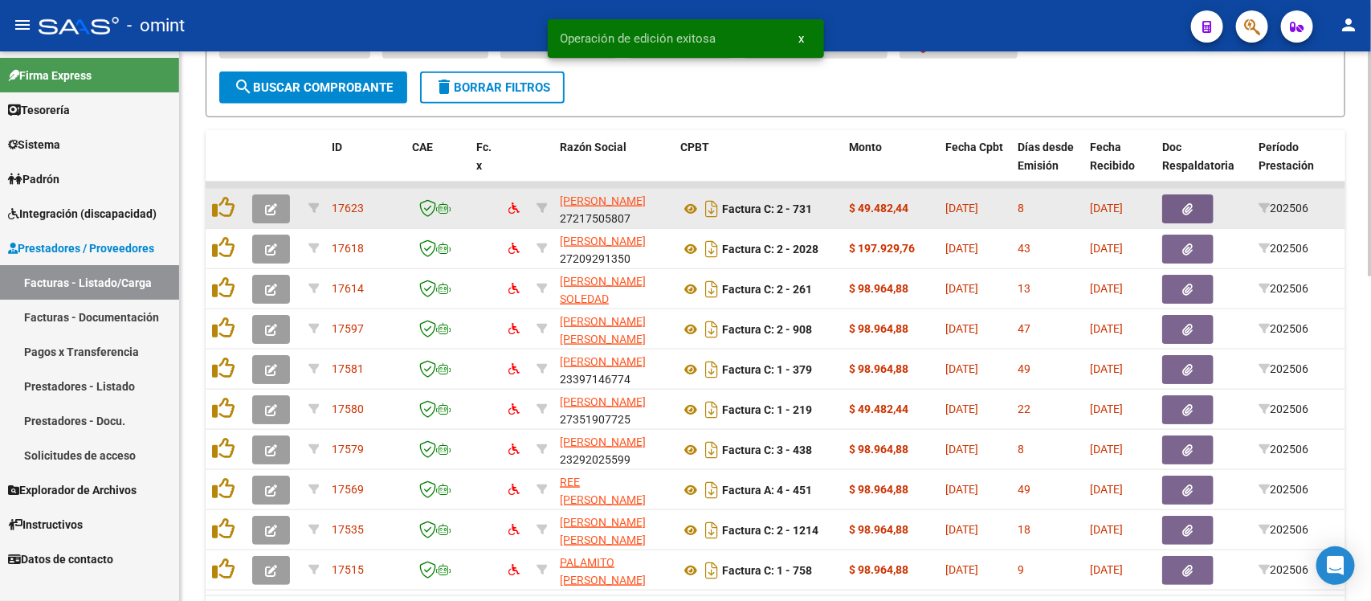
click at [259, 206] on button "button" at bounding box center [271, 208] width 38 height 29
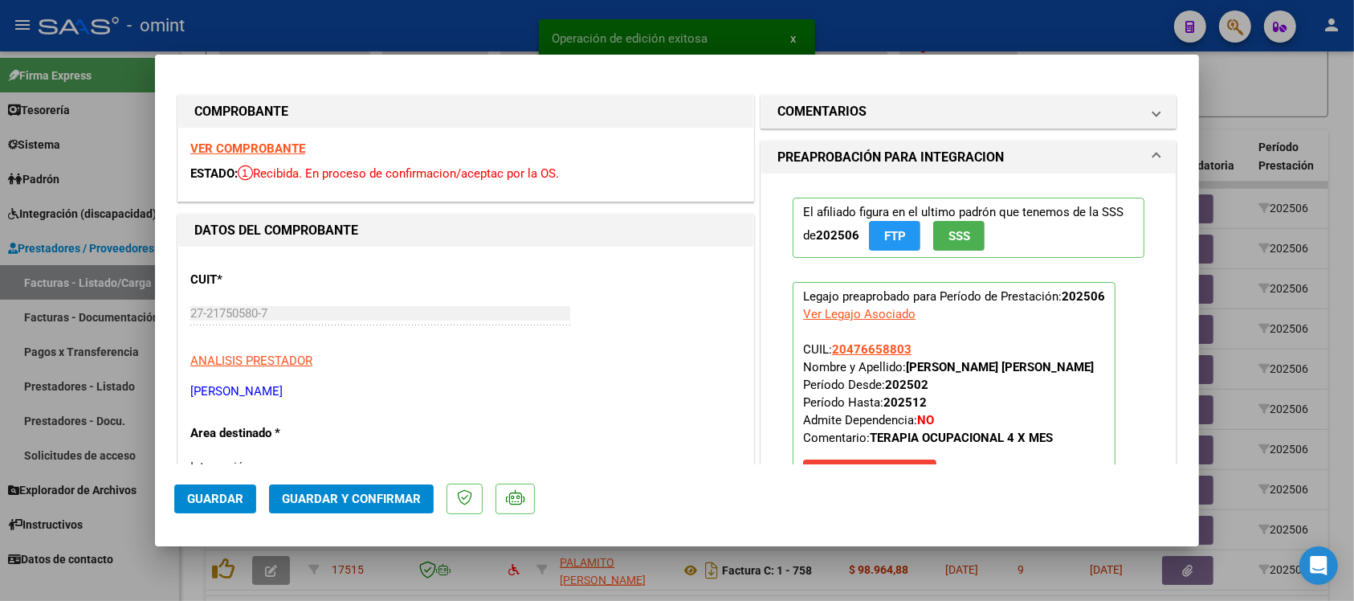
click at [267, 150] on strong "VER COMPROBANTE" at bounding box center [247, 148] width 115 height 14
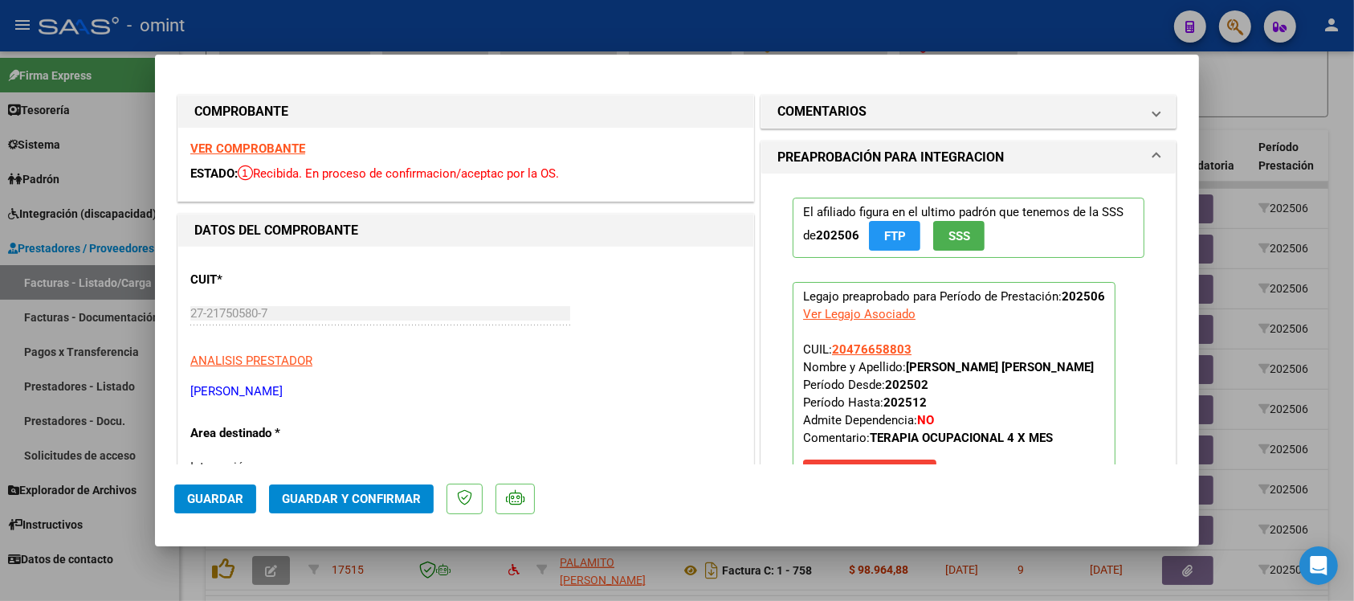
click at [250, 142] on strong "VER COMPROBANTE" at bounding box center [247, 148] width 115 height 14
click at [389, 492] on span "Guardar y Confirmar" at bounding box center [351, 498] width 139 height 14
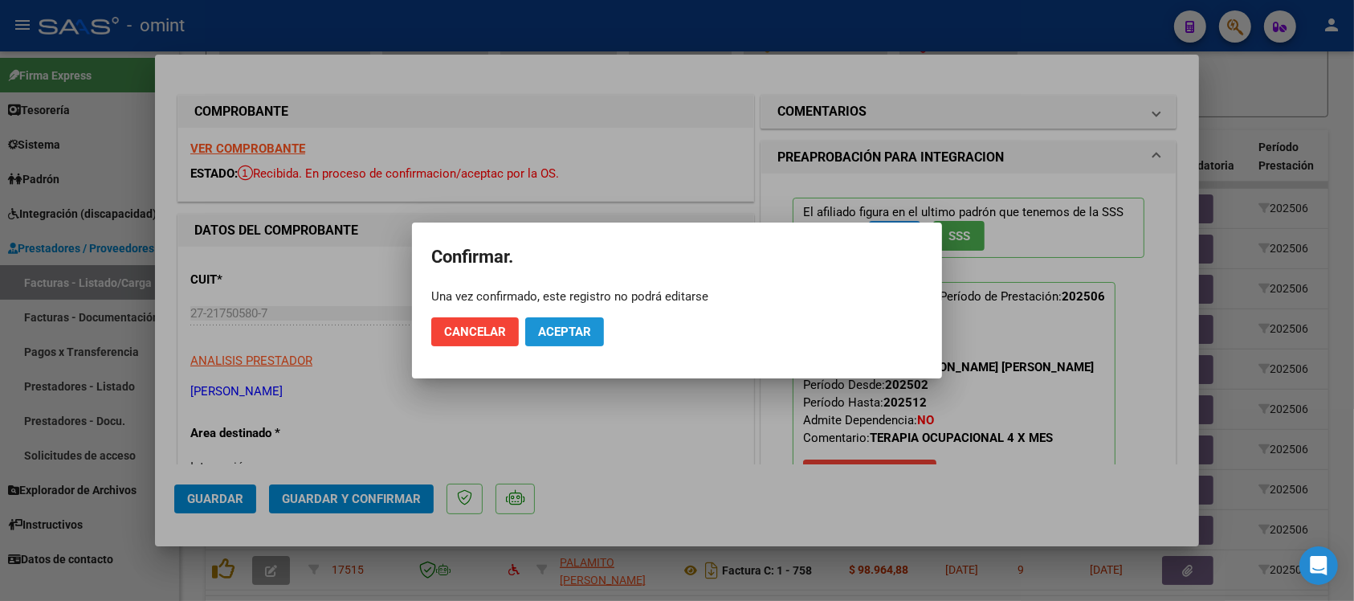
click at [578, 346] on button "Aceptar" at bounding box center [564, 331] width 79 height 29
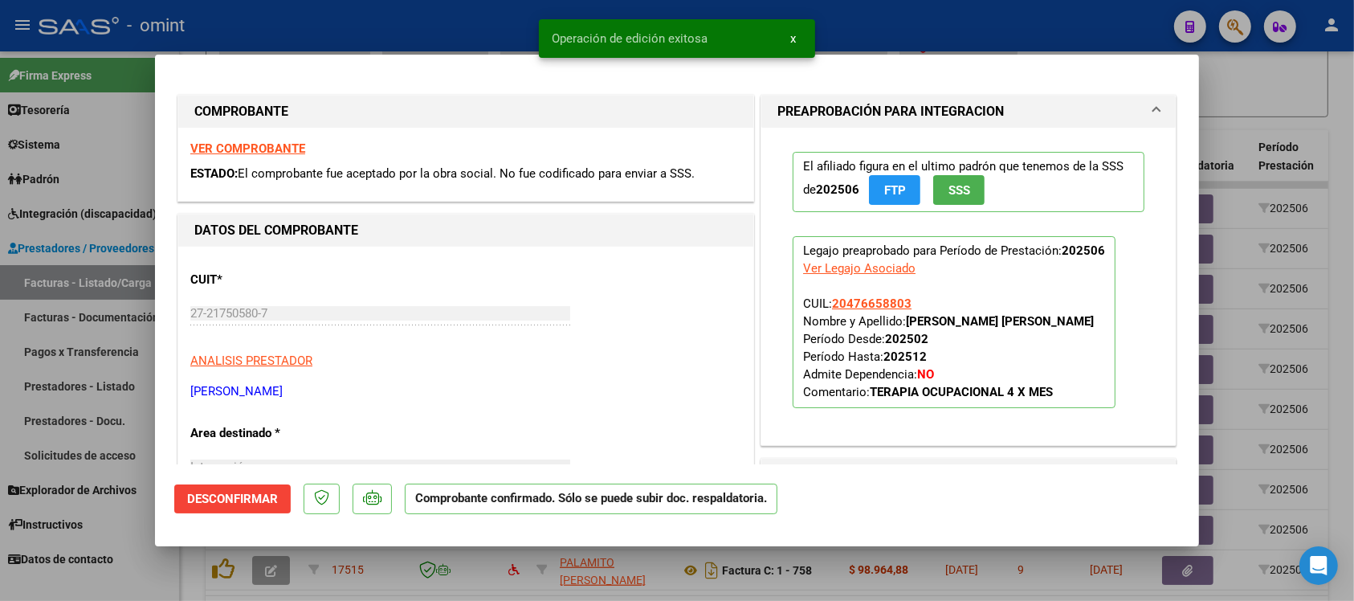
click at [442, 22] on div at bounding box center [677, 300] width 1354 height 601
type input "$ 0,00"
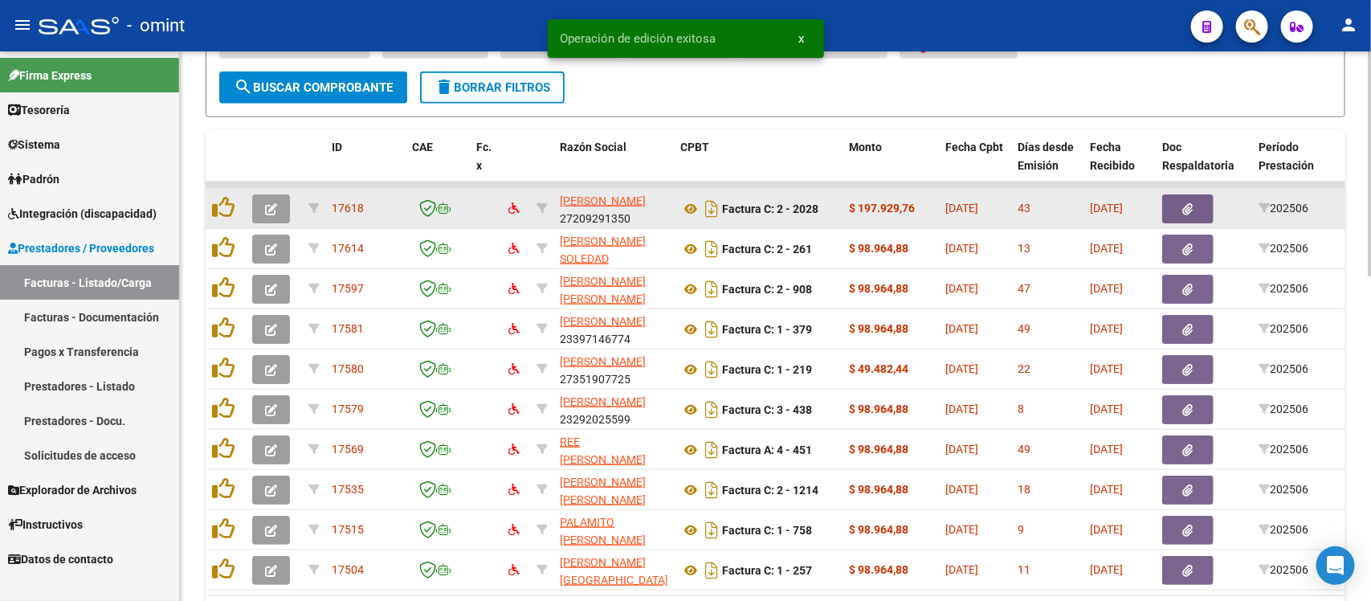
click at [270, 205] on icon "button" at bounding box center [271, 209] width 12 height 12
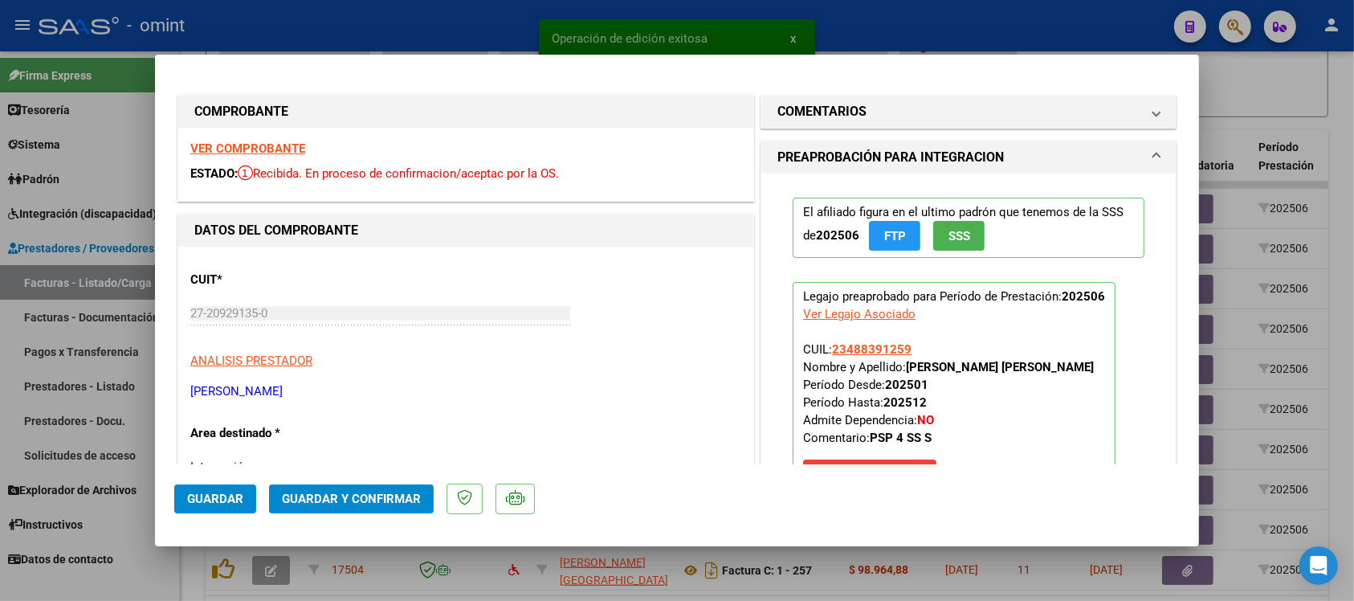
click at [267, 150] on strong "VER COMPROBANTE" at bounding box center [247, 148] width 115 height 14
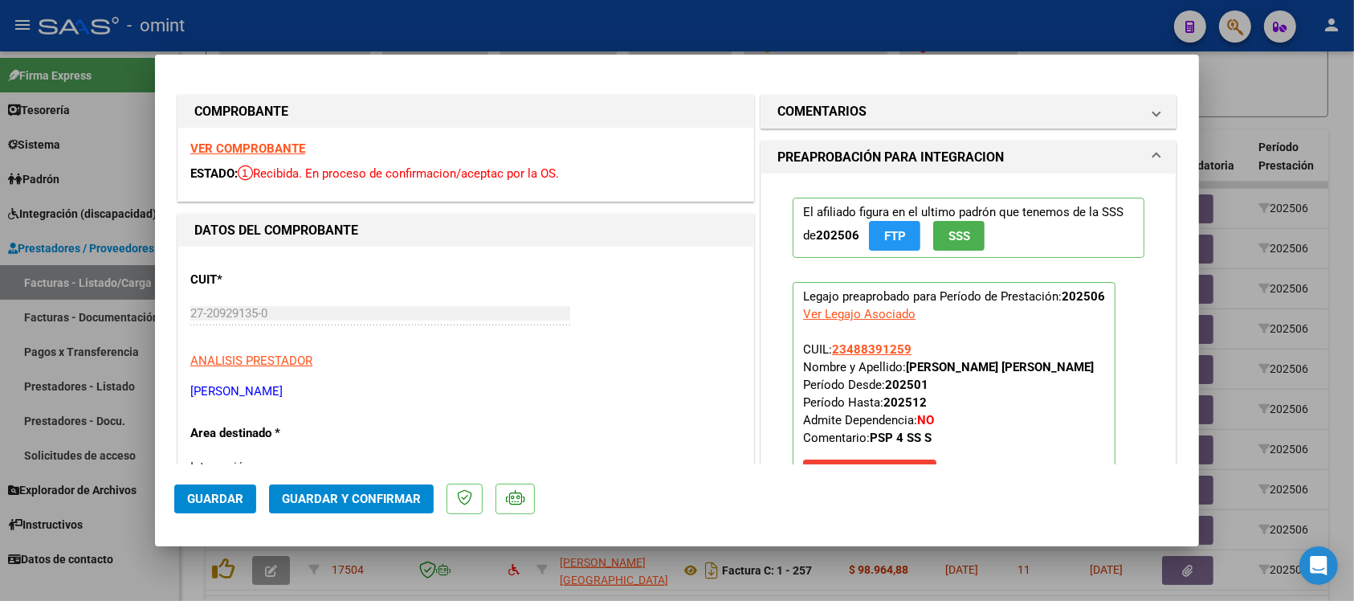
click at [263, 153] on strong "VER COMPROBANTE" at bounding box center [247, 148] width 115 height 14
drag, startPoint x: 907, startPoint y: 347, endPoint x: 827, endPoint y: 344, distance: 80.4
click at [827, 344] on p "Legajo preaprobado para Período de Prestación: 202506 Ver Legajo Asociado CUIL:…" at bounding box center [954, 389] width 323 height 214
copy span "23488391259"
click at [295, 147] on strong "VER COMPROBANTE" at bounding box center [247, 148] width 115 height 14
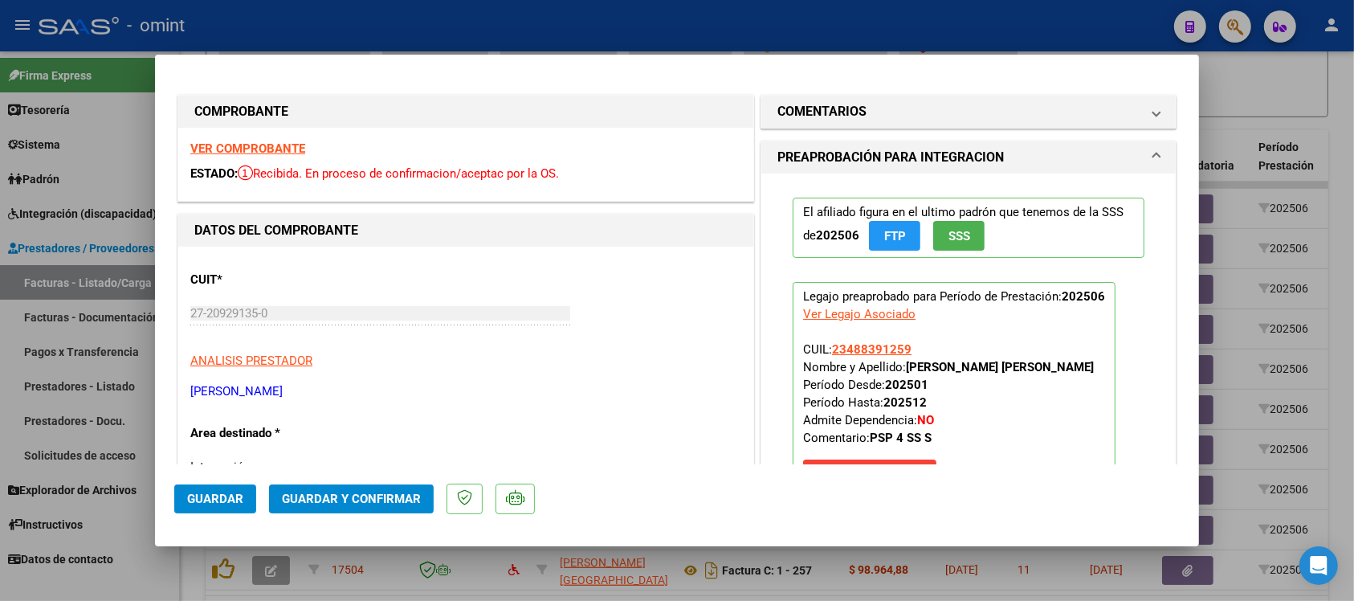
click at [378, 503] on span "Guardar y Confirmar" at bounding box center [351, 498] width 139 height 14
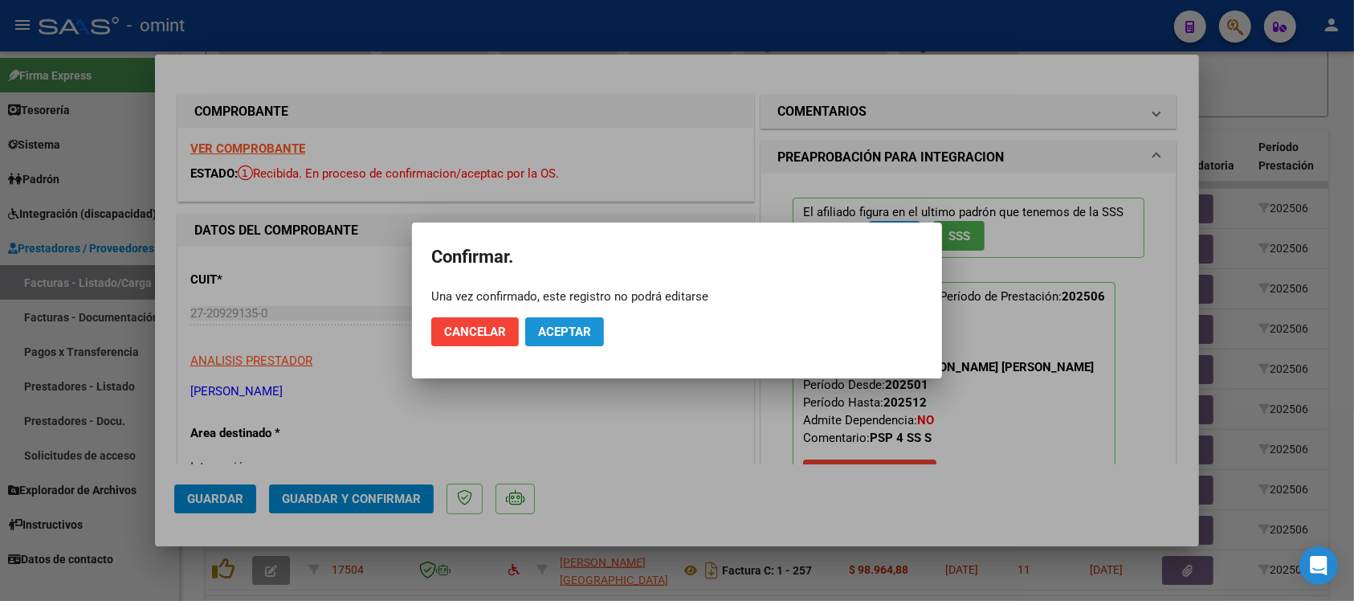
click at [575, 322] on button "Aceptar" at bounding box center [564, 331] width 79 height 29
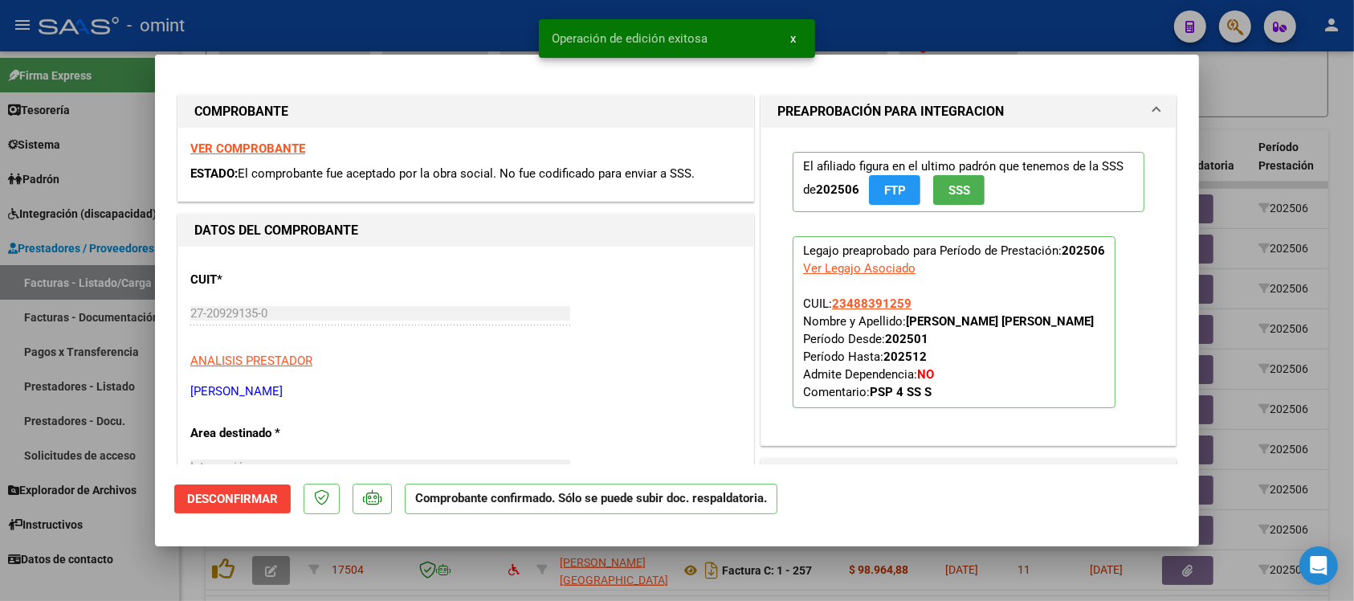
click at [380, 29] on div at bounding box center [677, 300] width 1354 height 601
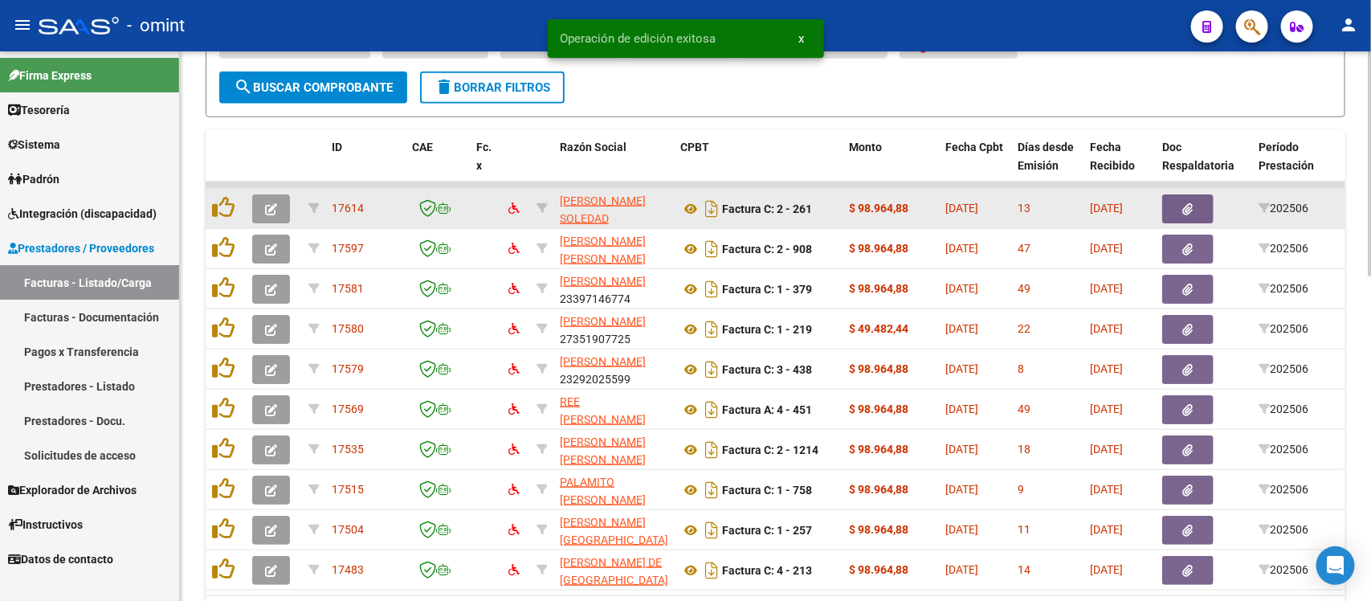
click at [267, 211] on button "button" at bounding box center [271, 208] width 38 height 29
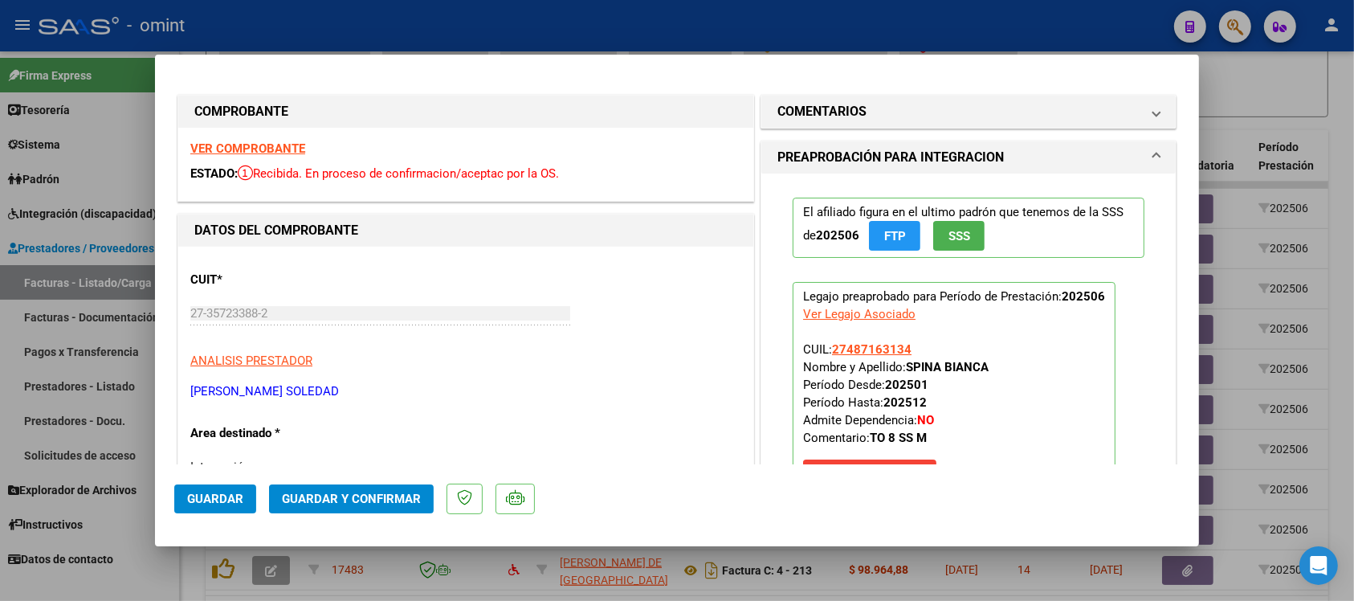
click at [283, 150] on strong "VER COMPROBANTE" at bounding box center [247, 148] width 115 height 14
click at [334, 496] on span "Guardar y Confirmar" at bounding box center [351, 498] width 139 height 14
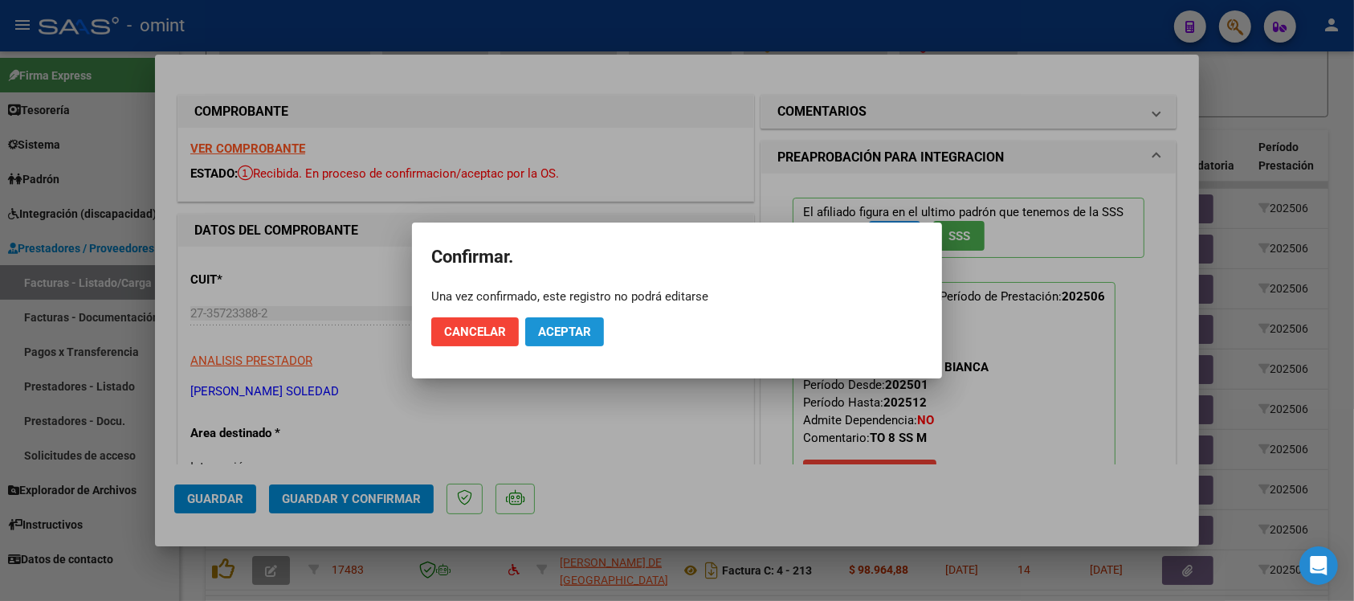
click at [554, 327] on span "Aceptar" at bounding box center [564, 331] width 53 height 14
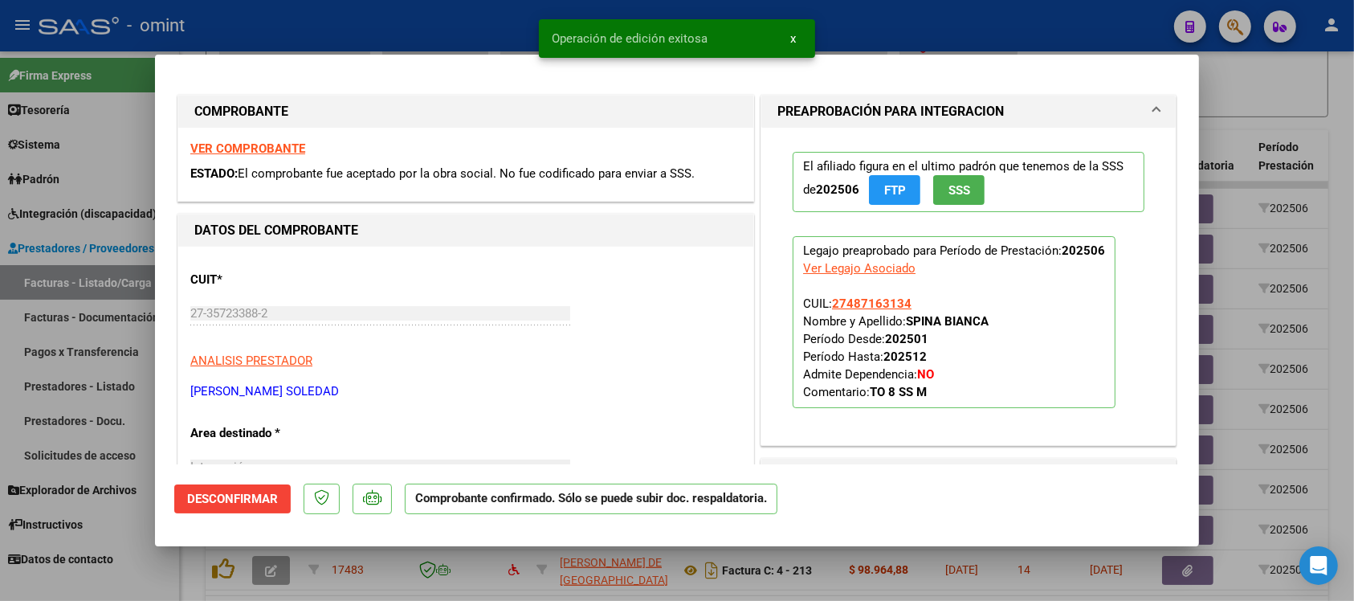
click at [468, 30] on div at bounding box center [677, 300] width 1354 height 601
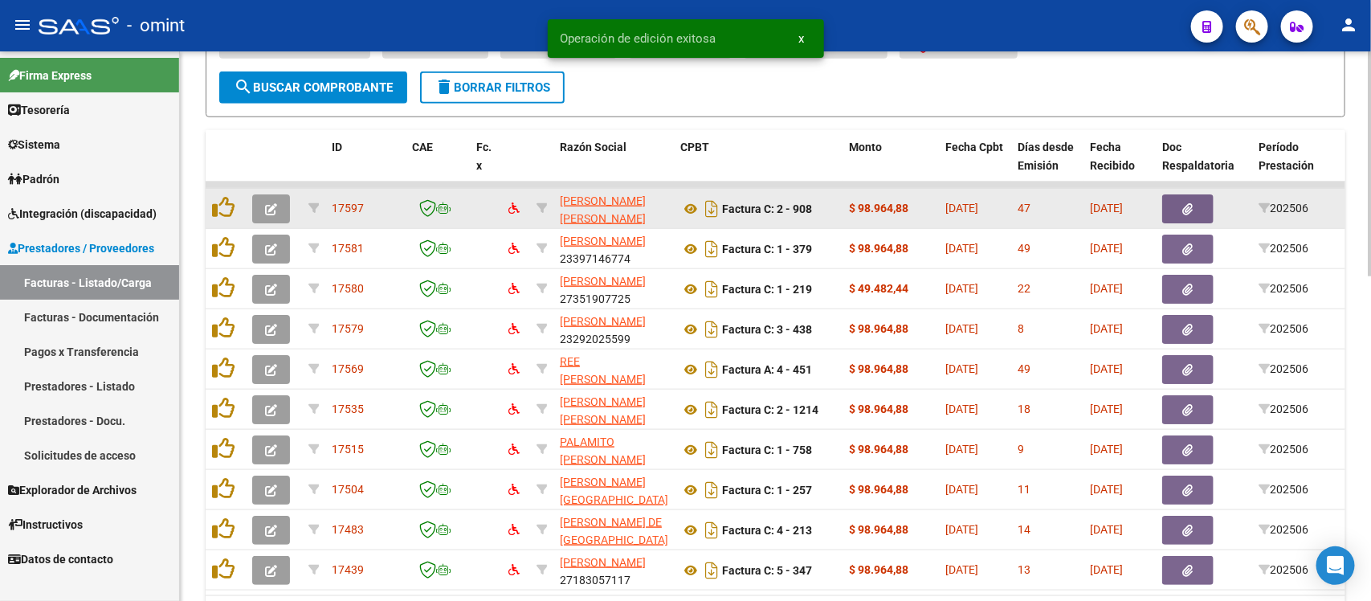
click at [269, 203] on icon "button" at bounding box center [271, 209] width 12 height 12
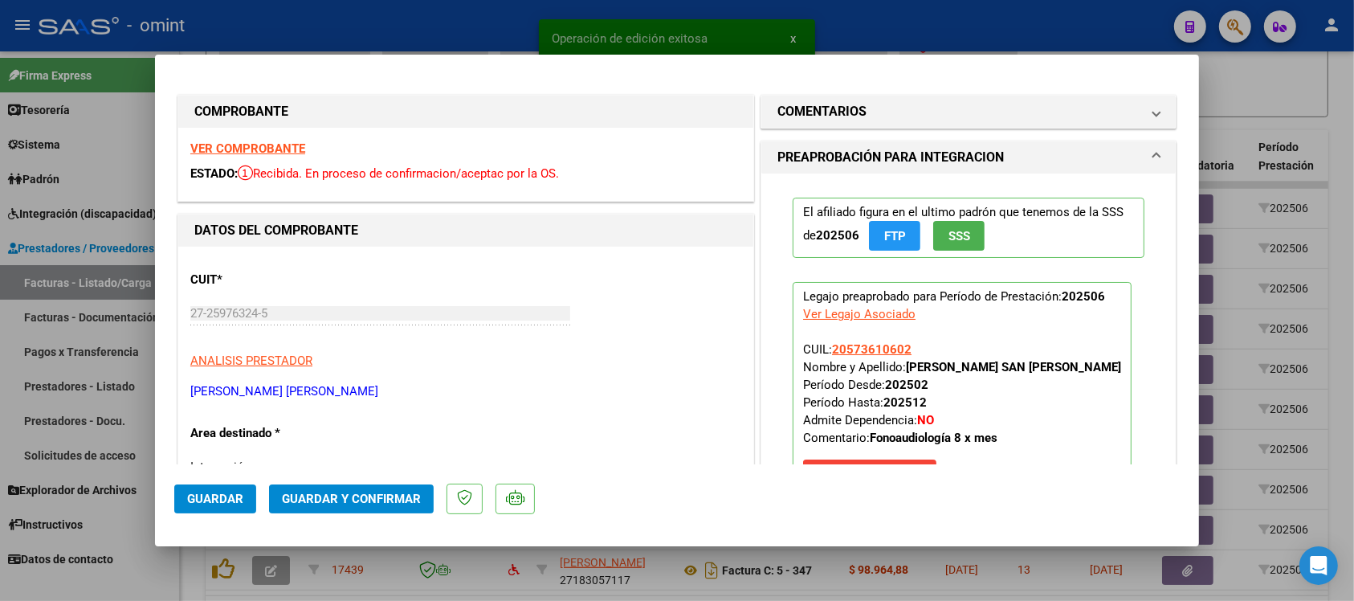
click at [282, 141] on div "VER COMPROBANTE ESTADO: Recibida. En proceso de confirmacion/aceptac por la OS." at bounding box center [465, 164] width 575 height 73
click at [286, 145] on strong "VER COMPROBANTE" at bounding box center [247, 148] width 115 height 14
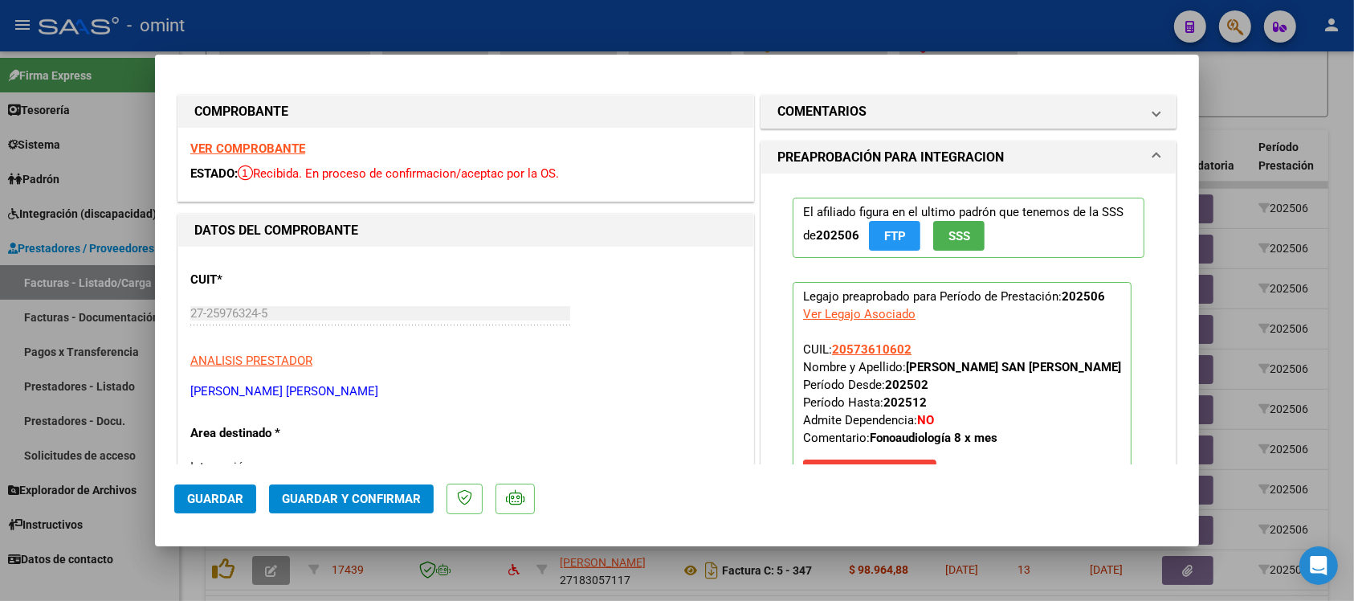
click at [382, 503] on span "Guardar y Confirmar" at bounding box center [351, 498] width 139 height 14
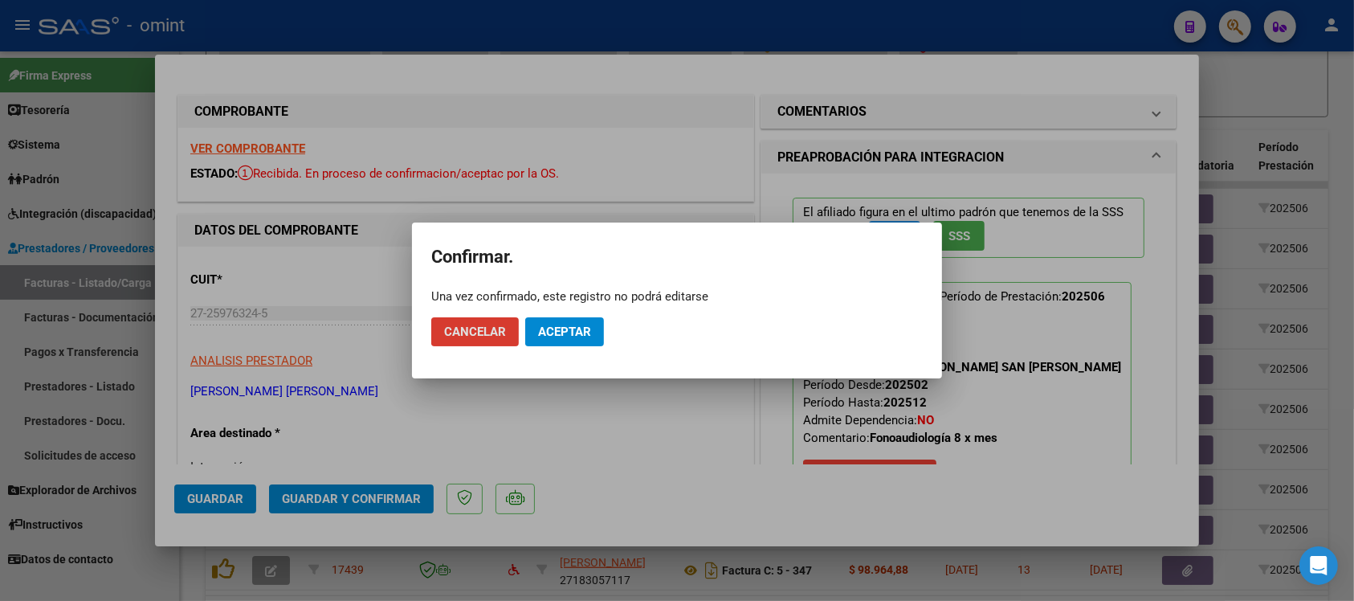
click at [562, 326] on span "Aceptar" at bounding box center [564, 331] width 53 height 14
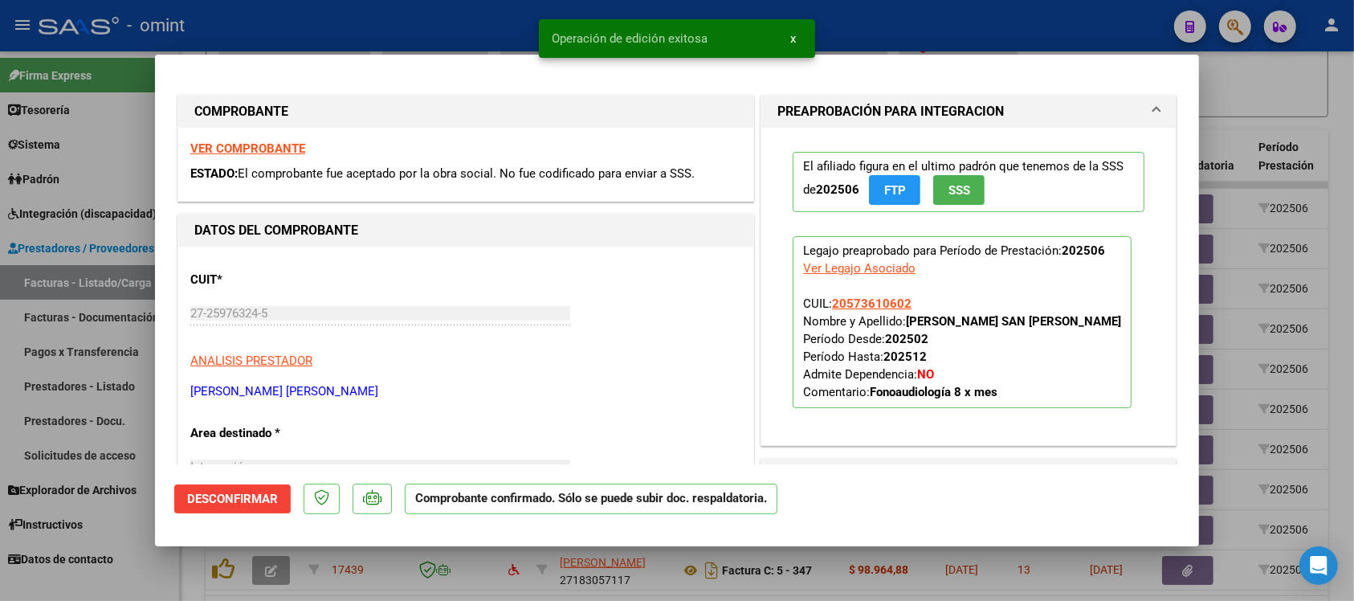
click at [386, 26] on div at bounding box center [677, 300] width 1354 height 601
type input "$ 0,00"
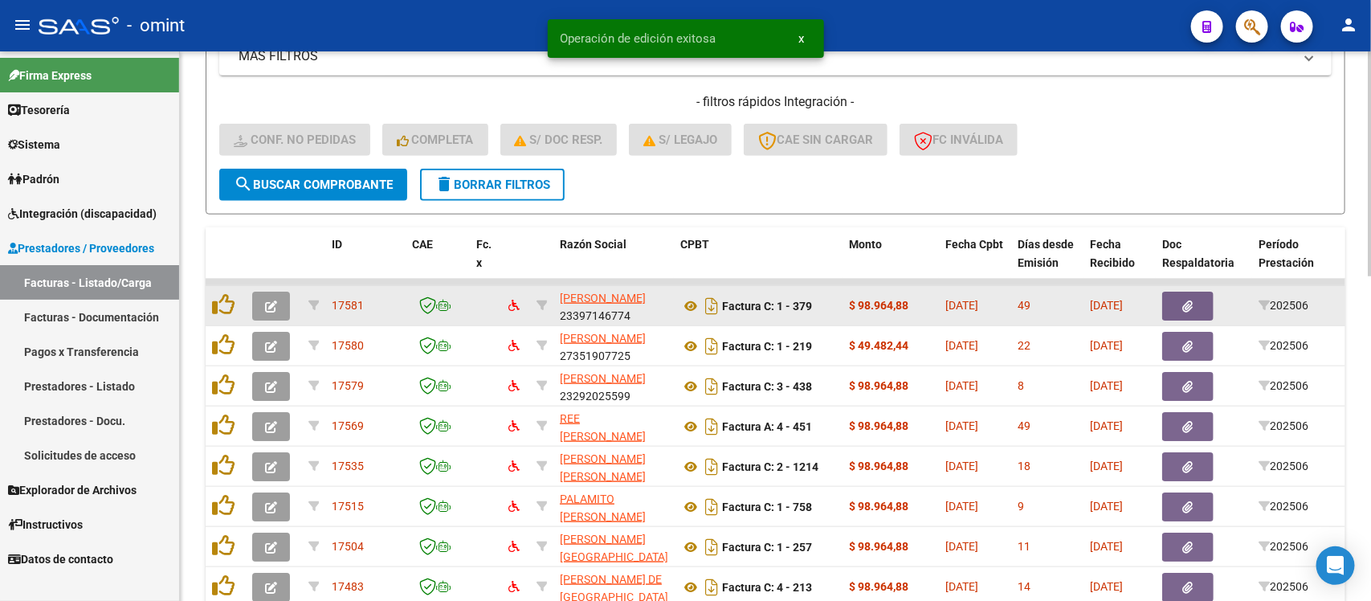
scroll to position [595, 0]
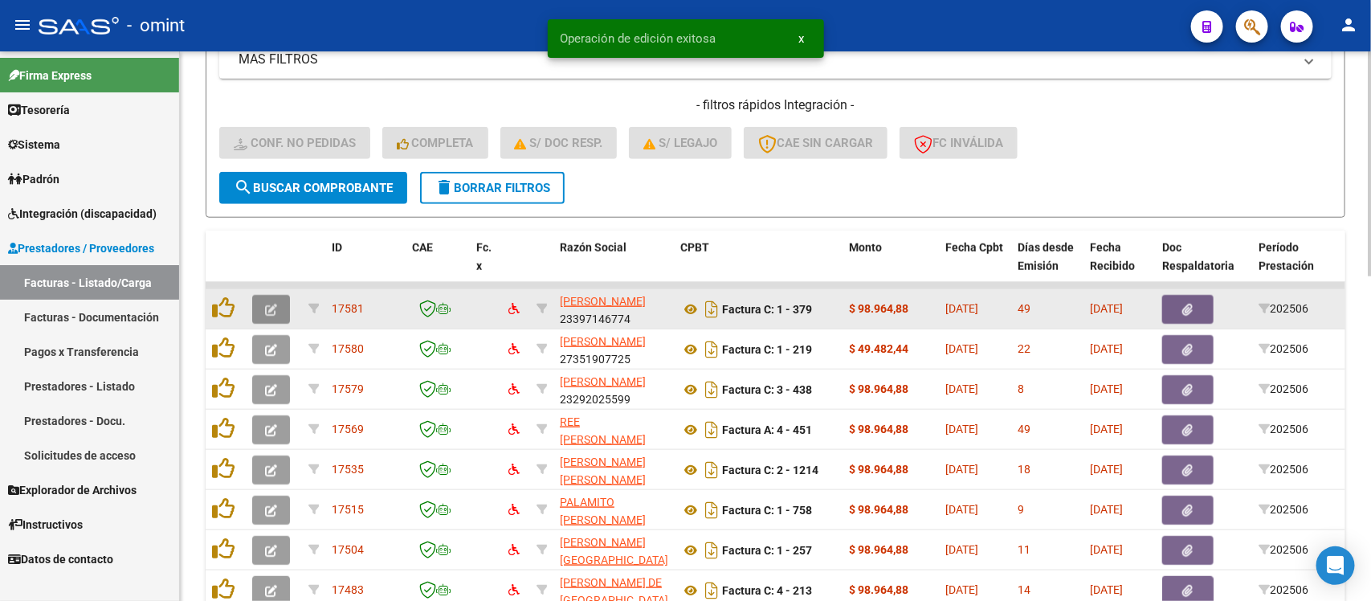
click at [270, 304] on icon "button" at bounding box center [271, 310] width 12 height 12
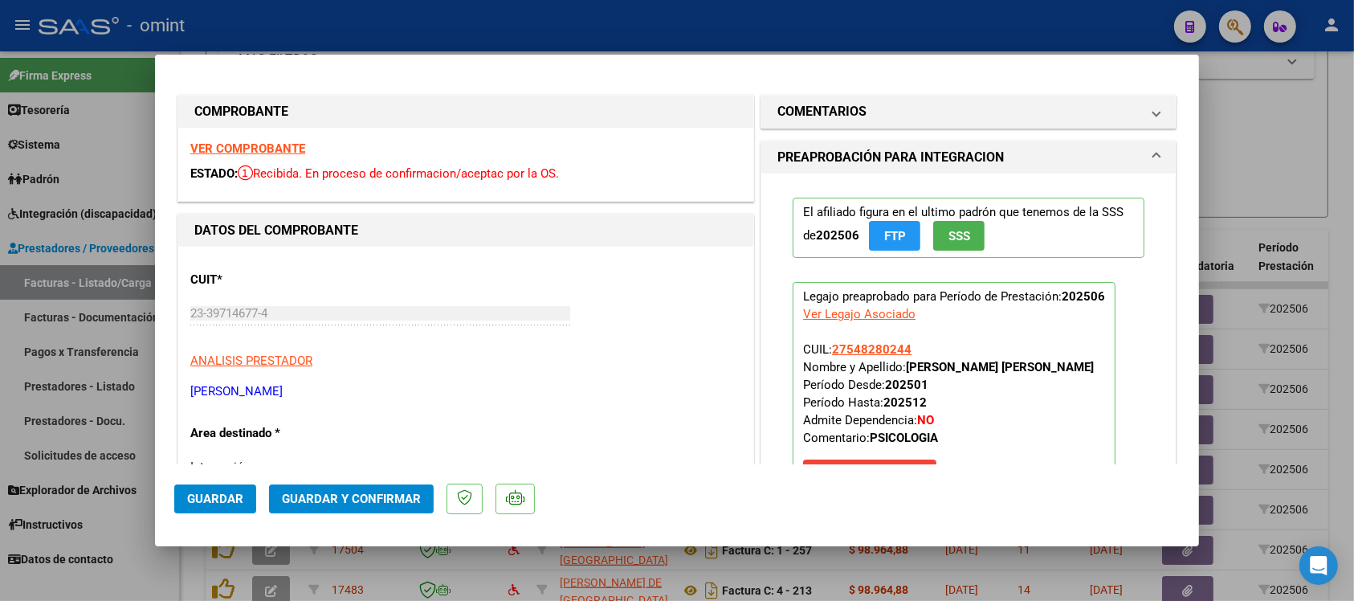
click at [294, 151] on strong "VER COMPROBANTE" at bounding box center [247, 148] width 115 height 14
click at [329, 484] on button "Guardar y Confirmar" at bounding box center [351, 498] width 165 height 29
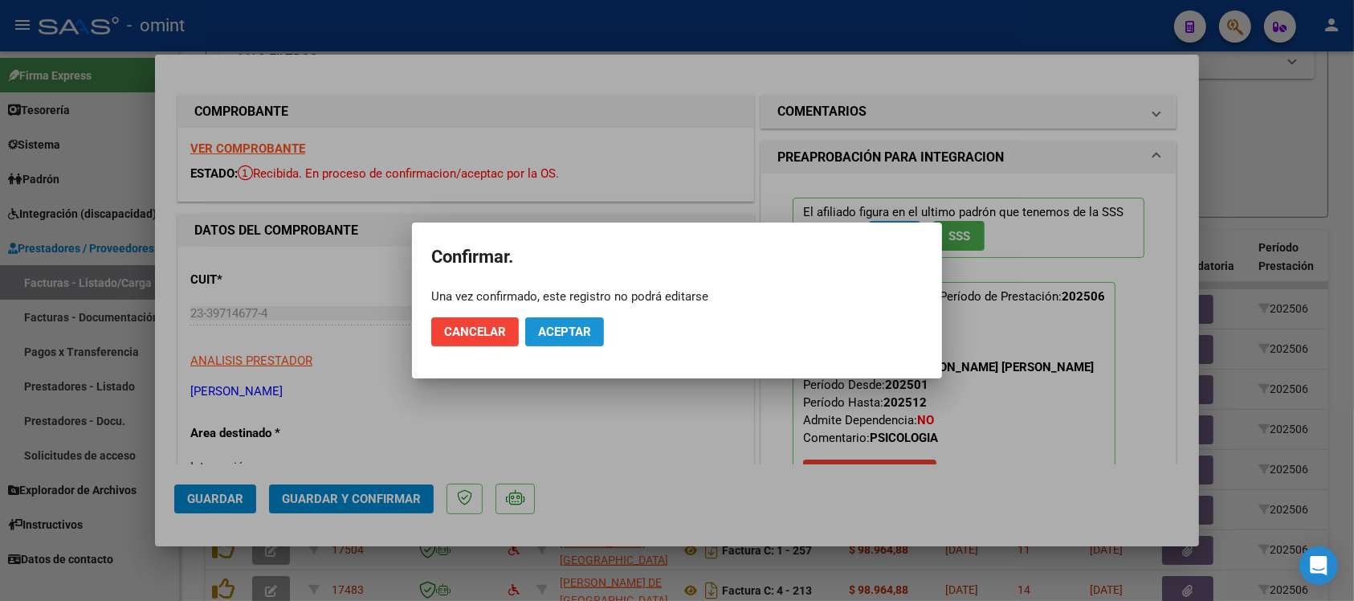
click at [539, 337] on span "Aceptar" at bounding box center [564, 331] width 53 height 14
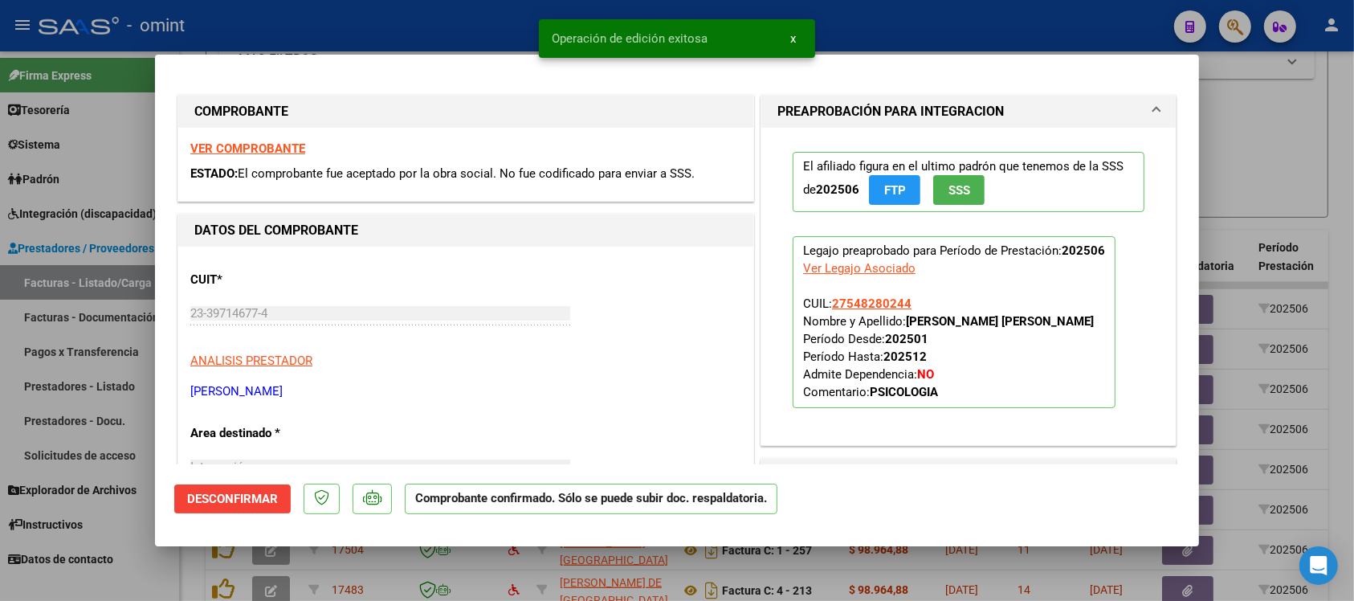
click at [419, 18] on div at bounding box center [677, 300] width 1354 height 601
type input "$ 0,00"
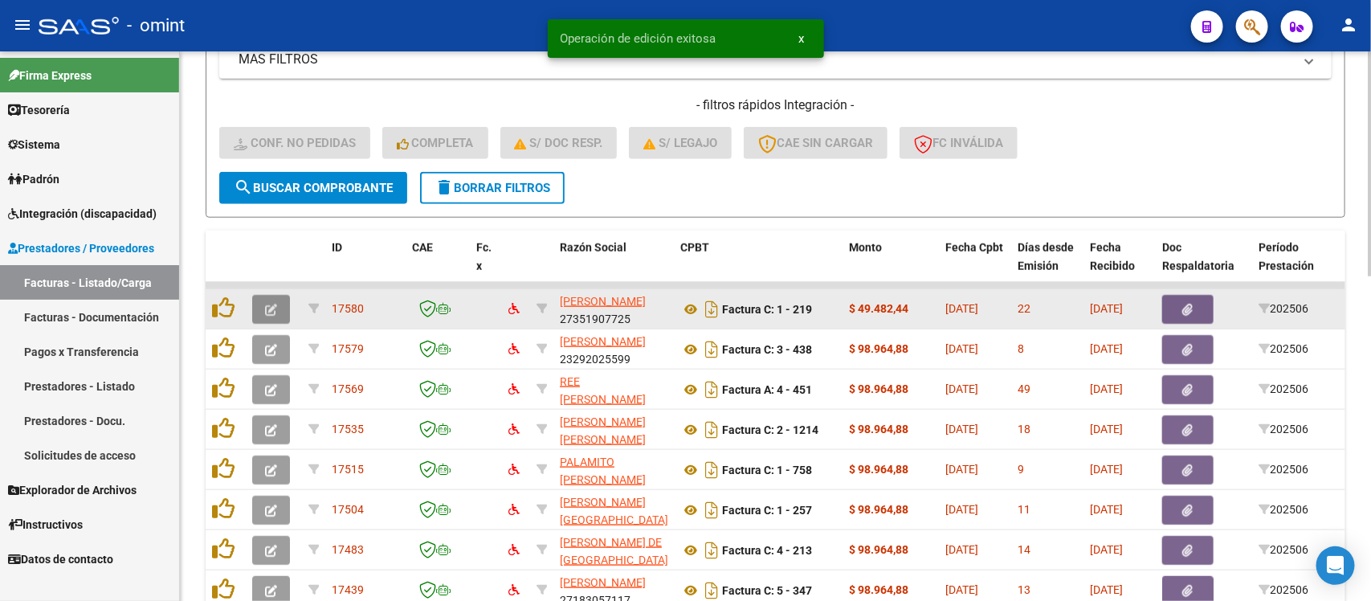
click at [265, 311] on span "button" at bounding box center [271, 309] width 12 height 14
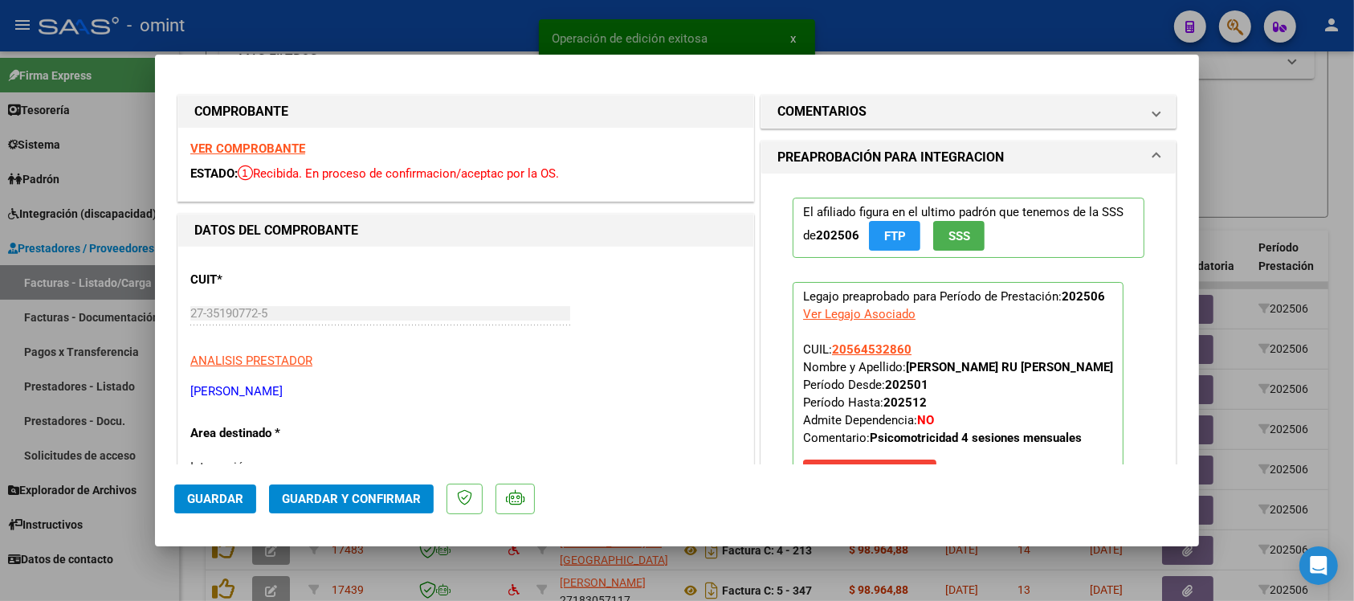
click at [286, 142] on strong "VER COMPROBANTE" at bounding box center [247, 148] width 115 height 14
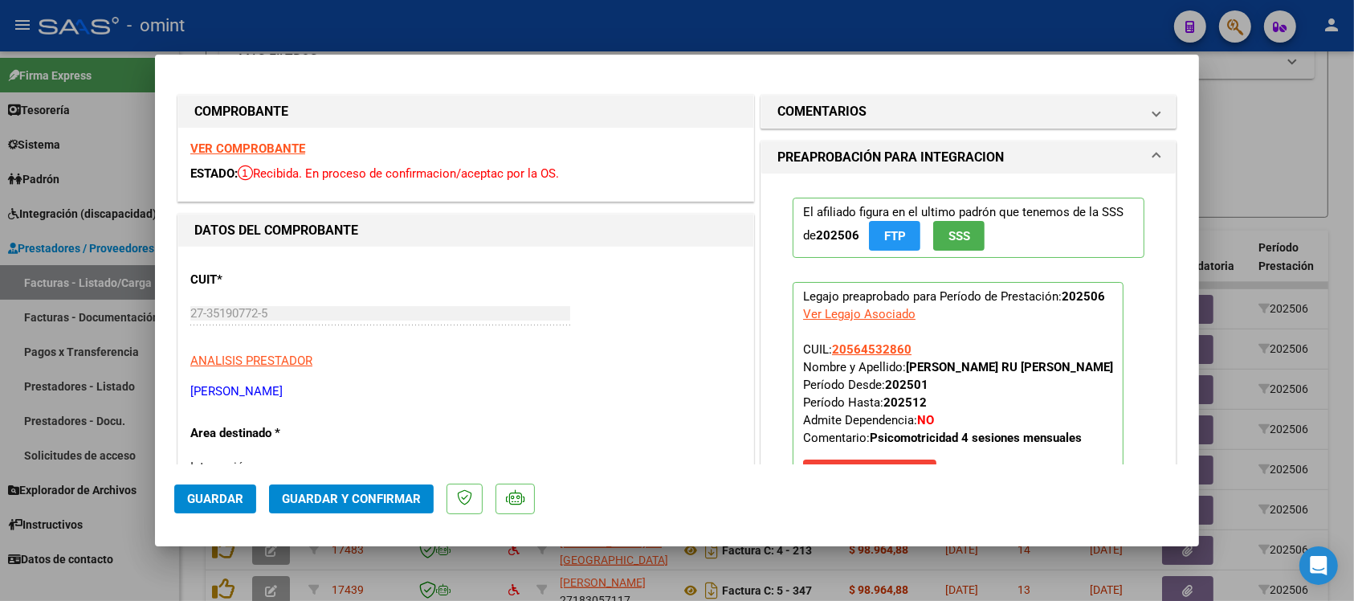
click at [273, 147] on strong "VER COMPROBANTE" at bounding box center [247, 148] width 115 height 14
click at [410, 495] on span "Guardar y Confirmar" at bounding box center [351, 498] width 139 height 14
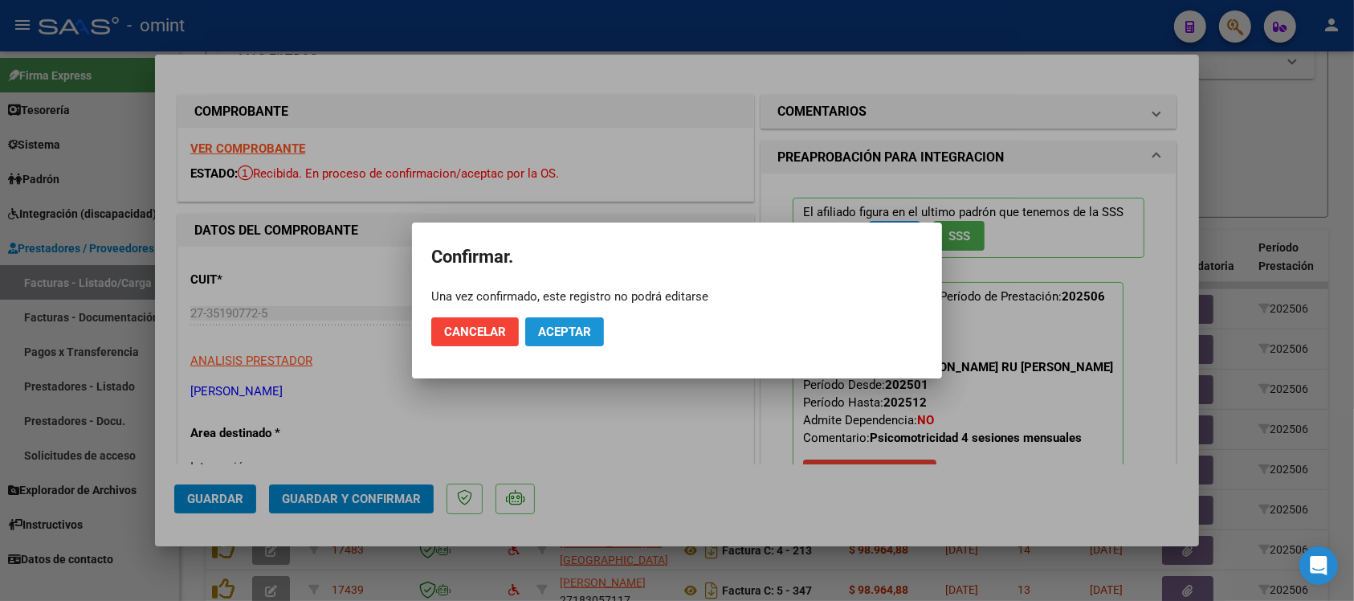
click at [569, 339] on button "Aceptar" at bounding box center [564, 331] width 79 height 29
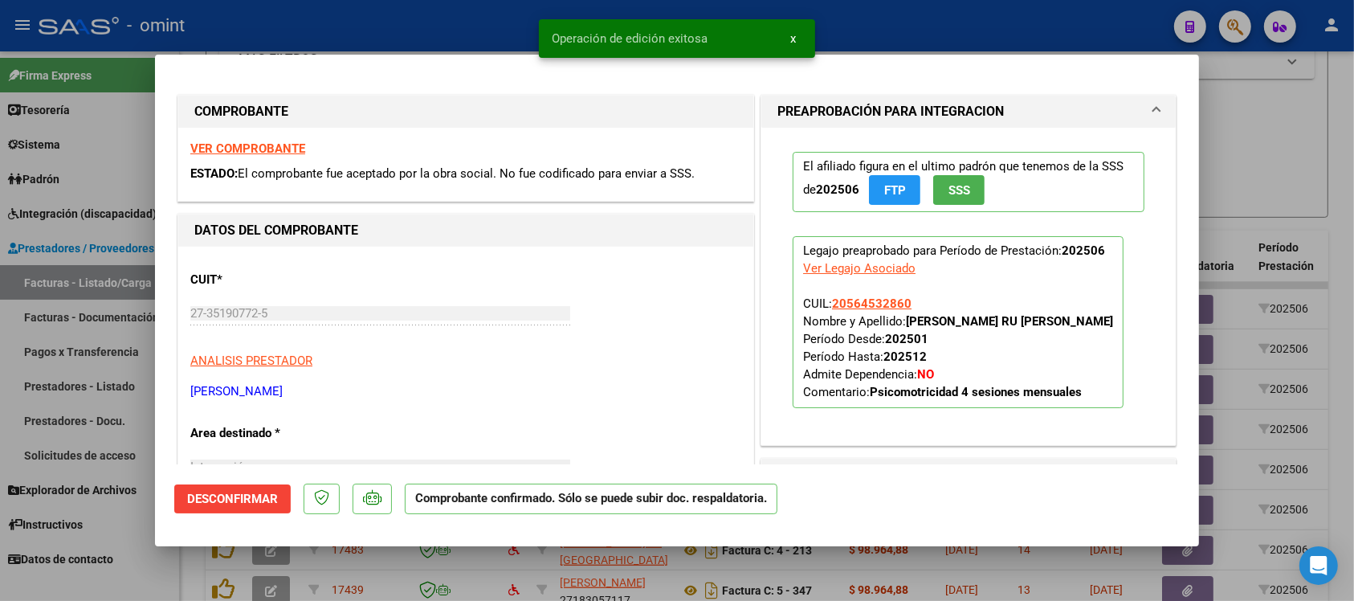
click at [478, 31] on div at bounding box center [677, 300] width 1354 height 601
type input "$ 0,00"
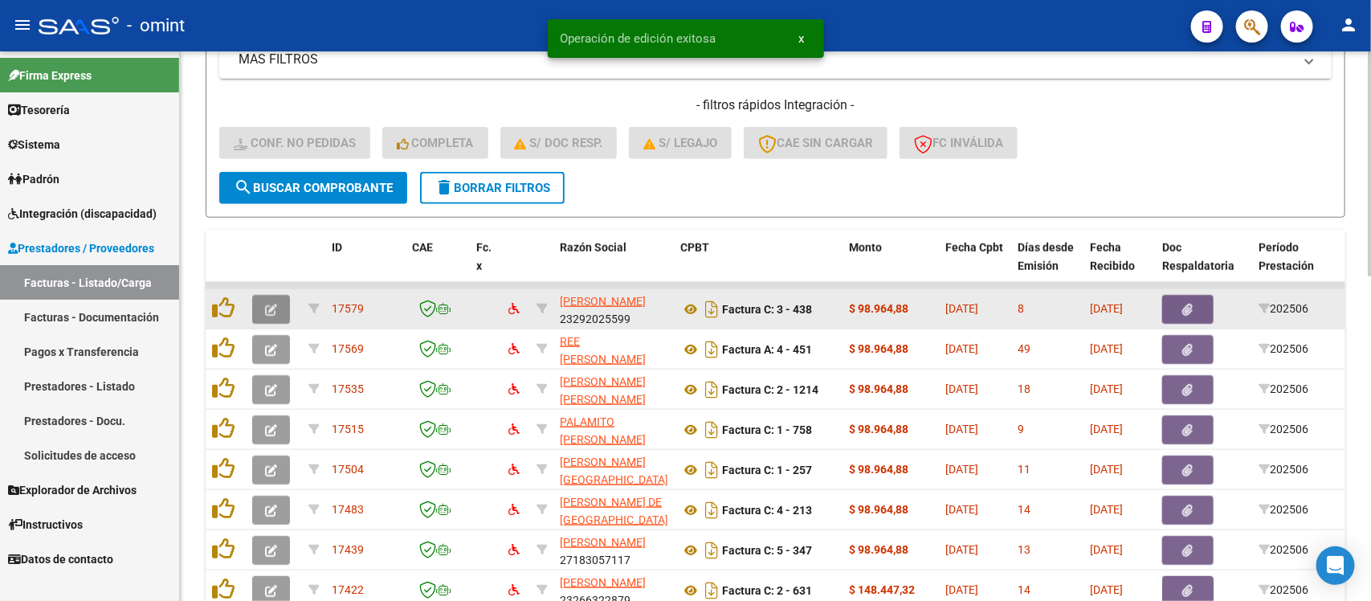
click at [267, 307] on icon "button" at bounding box center [271, 310] width 12 height 12
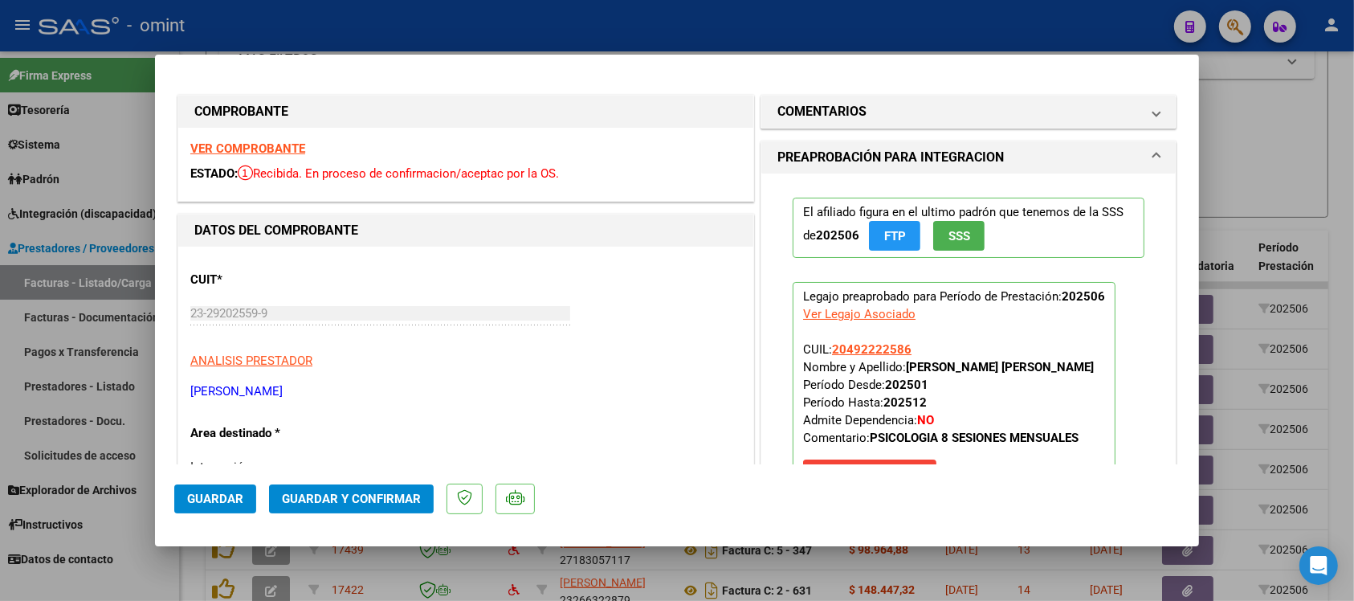
click at [287, 150] on strong "VER COMPROBANTE" at bounding box center [247, 148] width 115 height 14
click at [356, 508] on button "Guardar y Confirmar" at bounding box center [351, 498] width 165 height 29
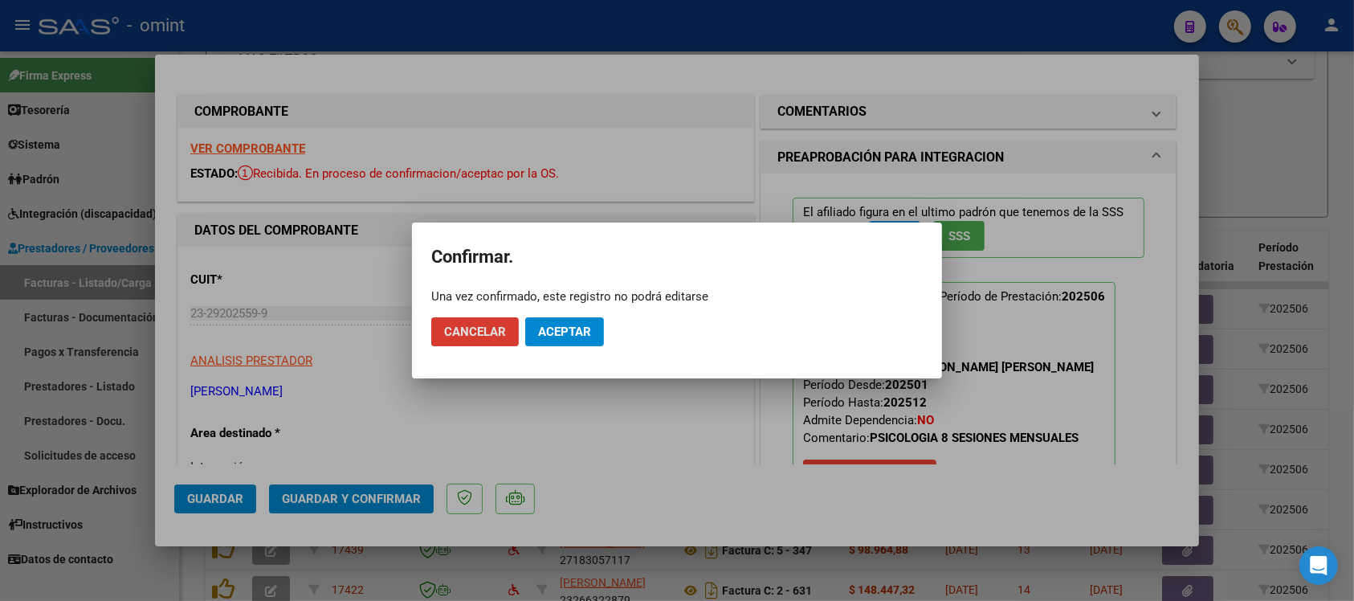
click at [546, 323] on button "Aceptar" at bounding box center [564, 331] width 79 height 29
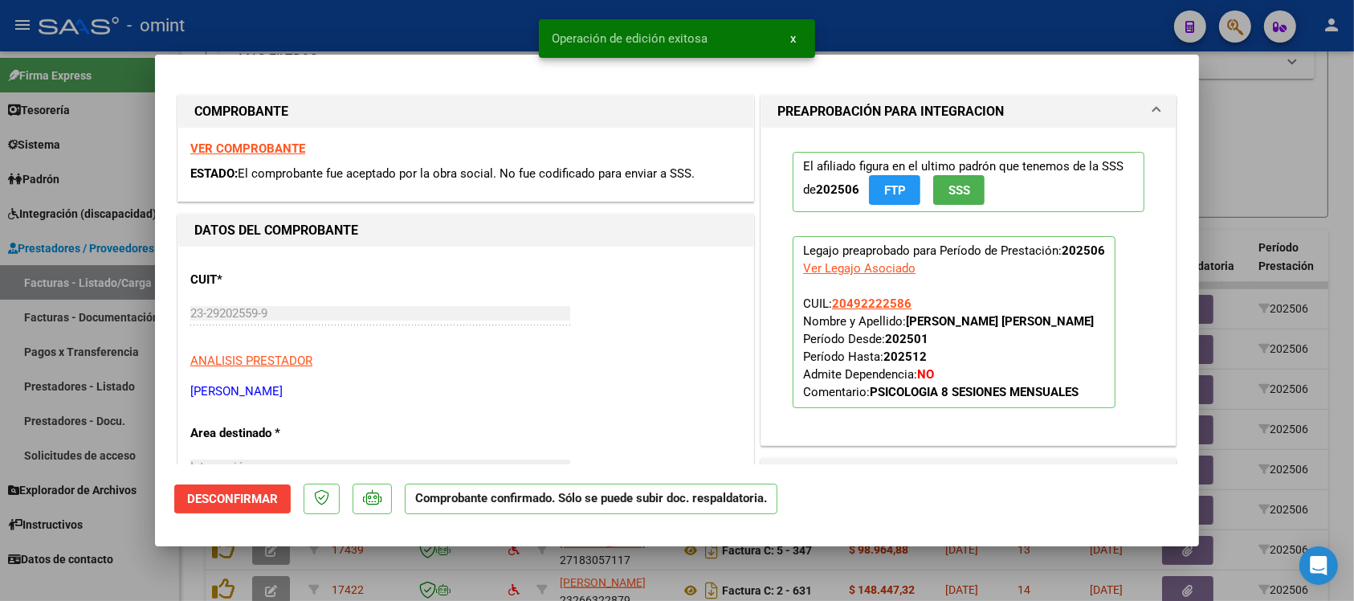
click at [415, 37] on div at bounding box center [677, 300] width 1354 height 601
type input "$ 0,00"
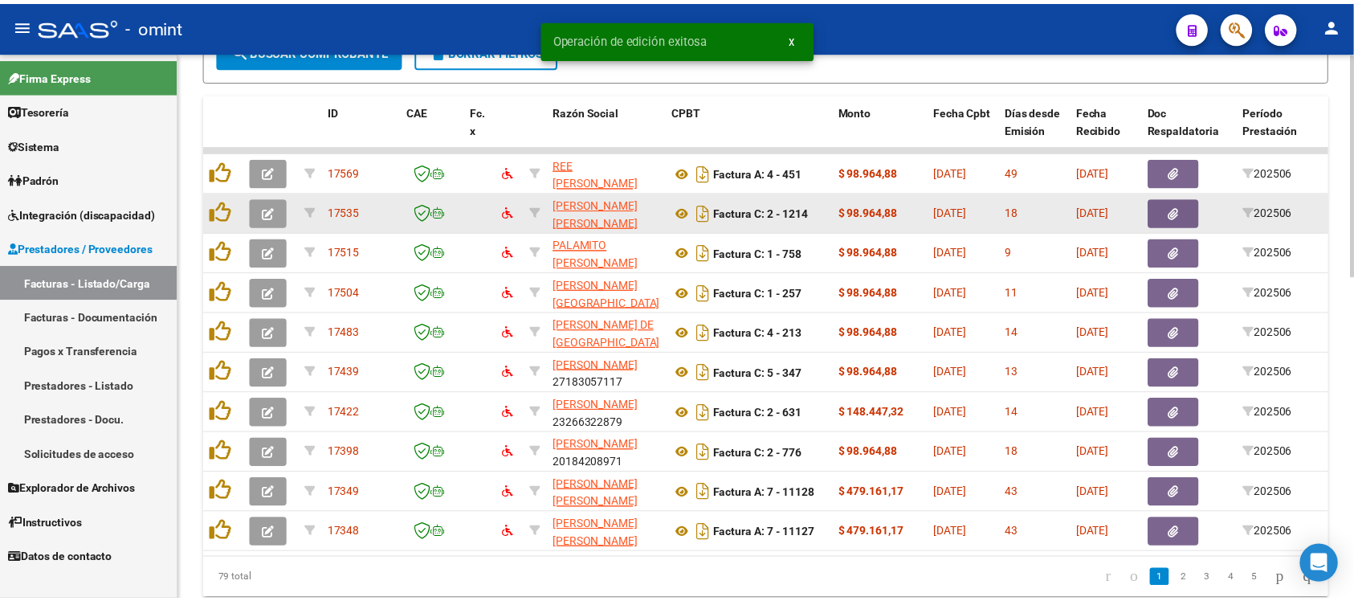
scroll to position [796, 0]
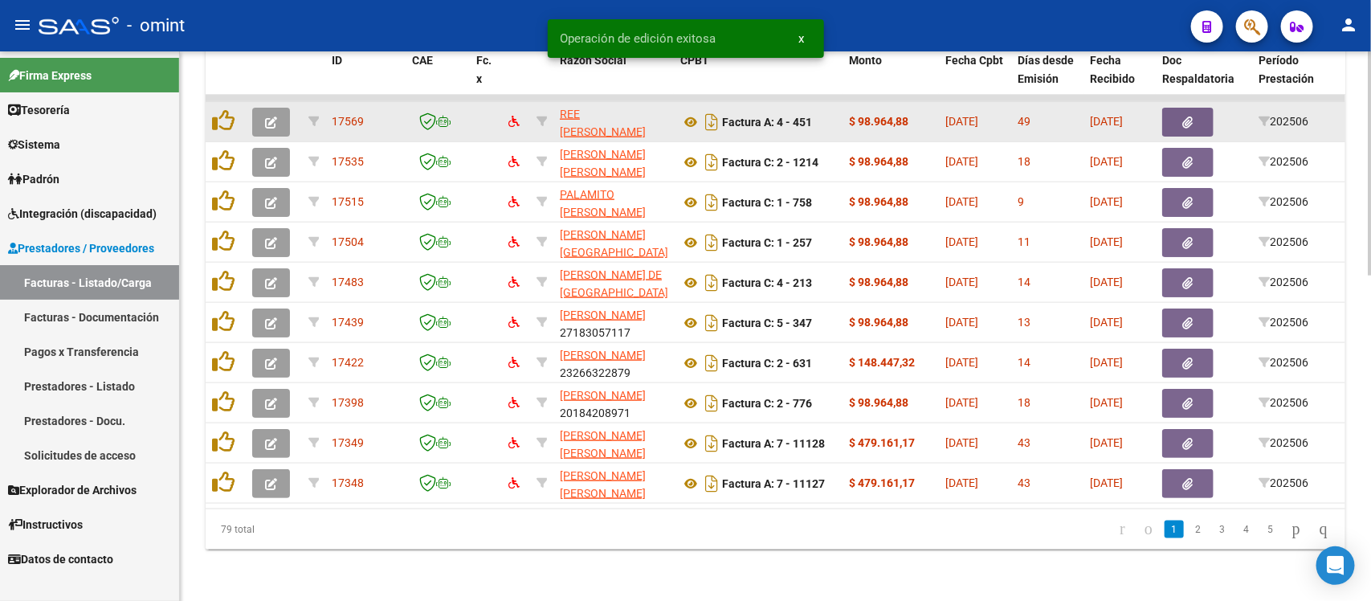
click at [271, 116] on icon "button" at bounding box center [271, 122] width 12 height 12
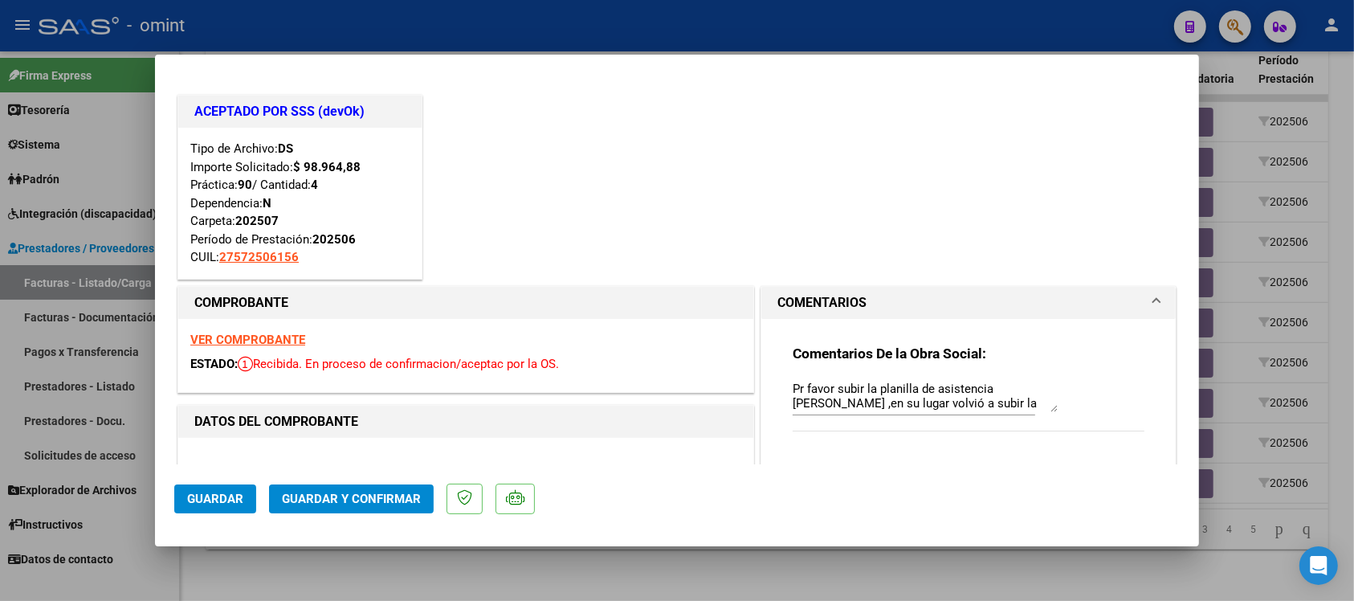
click at [275, 338] on strong "VER COMPROBANTE" at bounding box center [247, 339] width 115 height 14
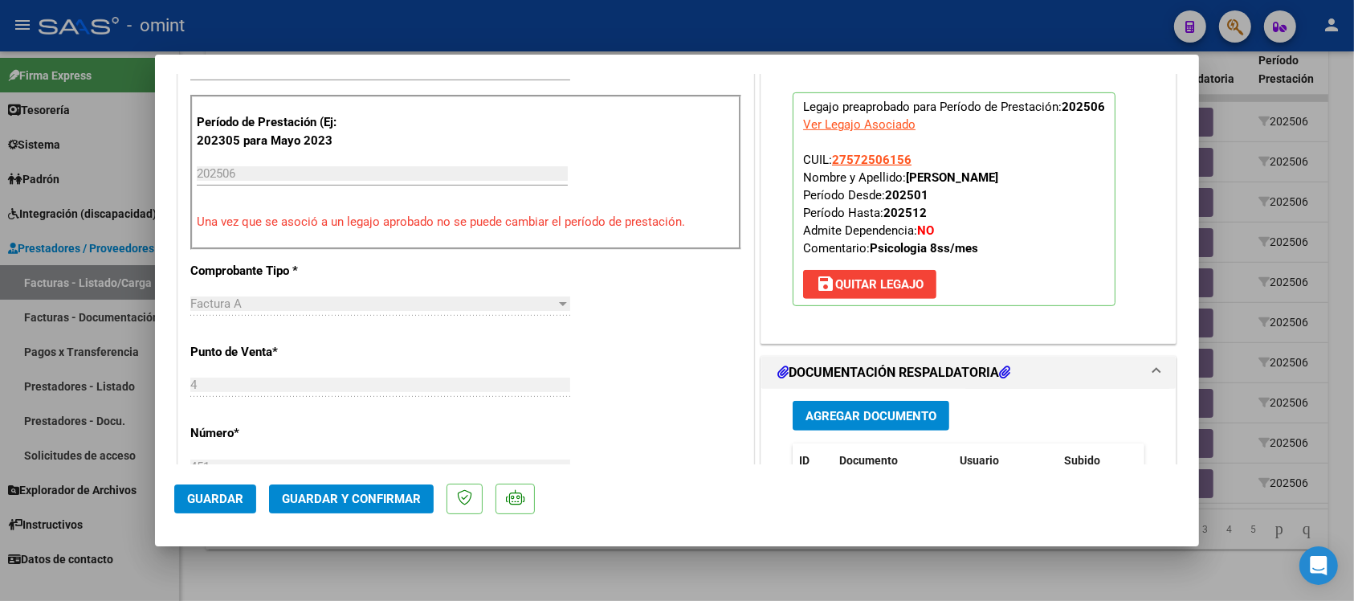
scroll to position [803, 0]
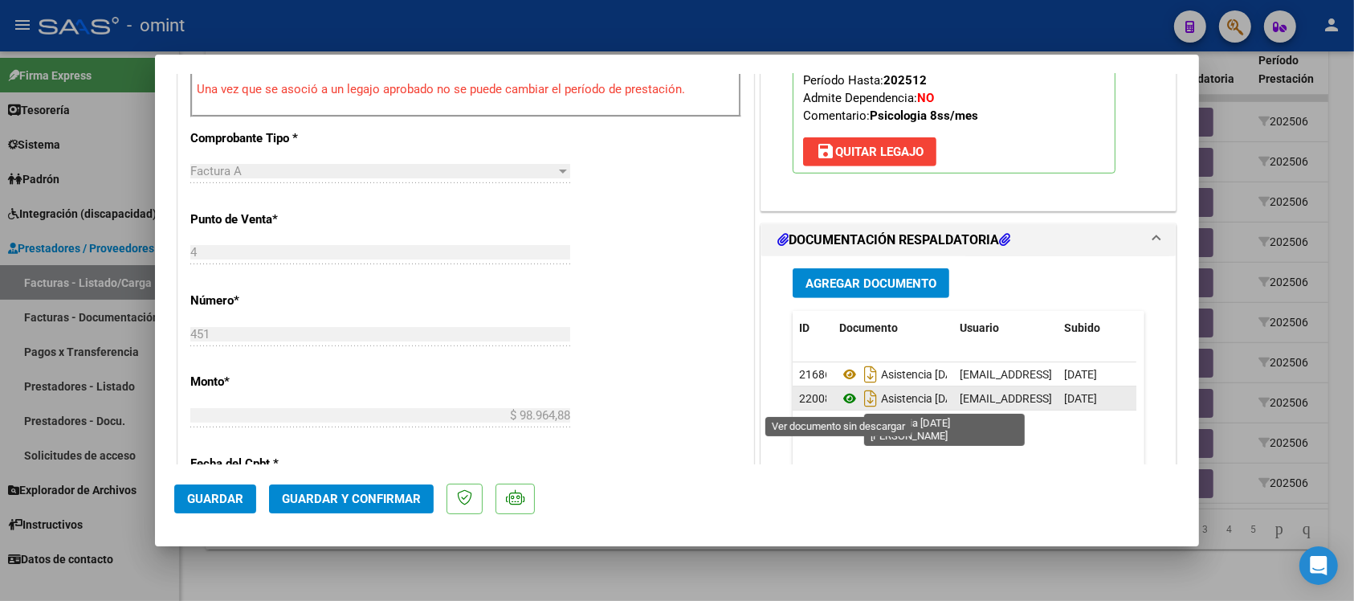
click at [840, 406] on icon at bounding box center [849, 398] width 21 height 19
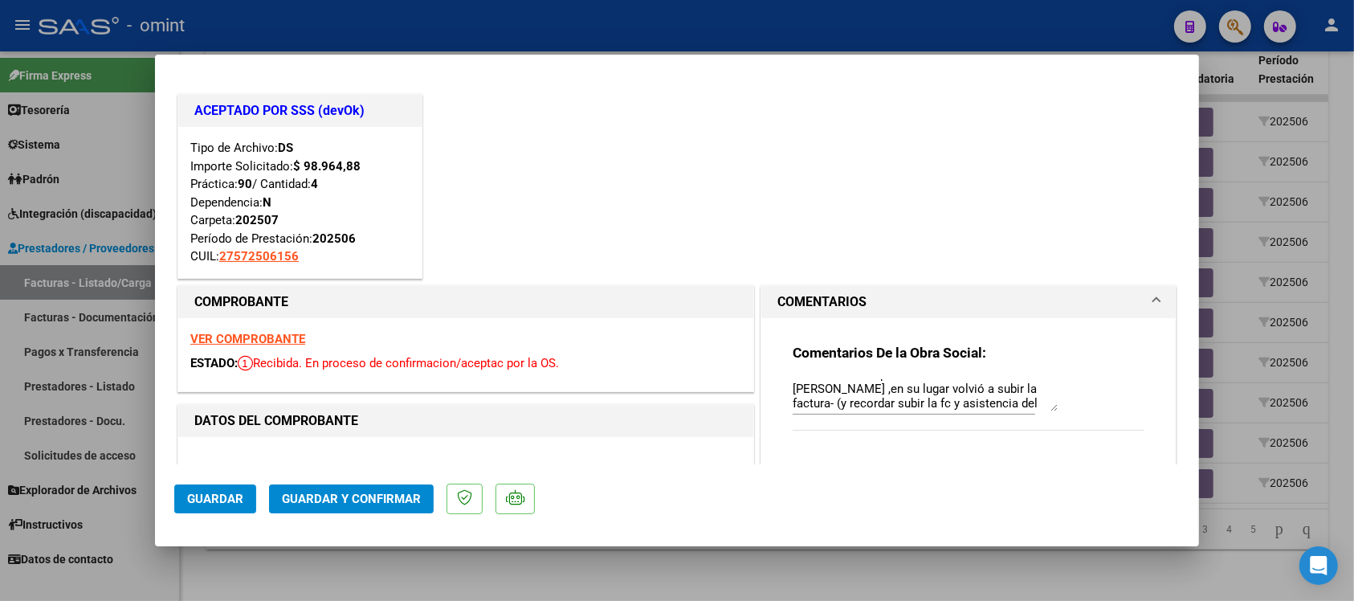
scroll to position [0, 0]
click at [251, 340] on strong "VER COMPROBANTE" at bounding box center [247, 339] width 115 height 14
click at [348, 506] on button "Guardar y Confirmar" at bounding box center [351, 498] width 165 height 29
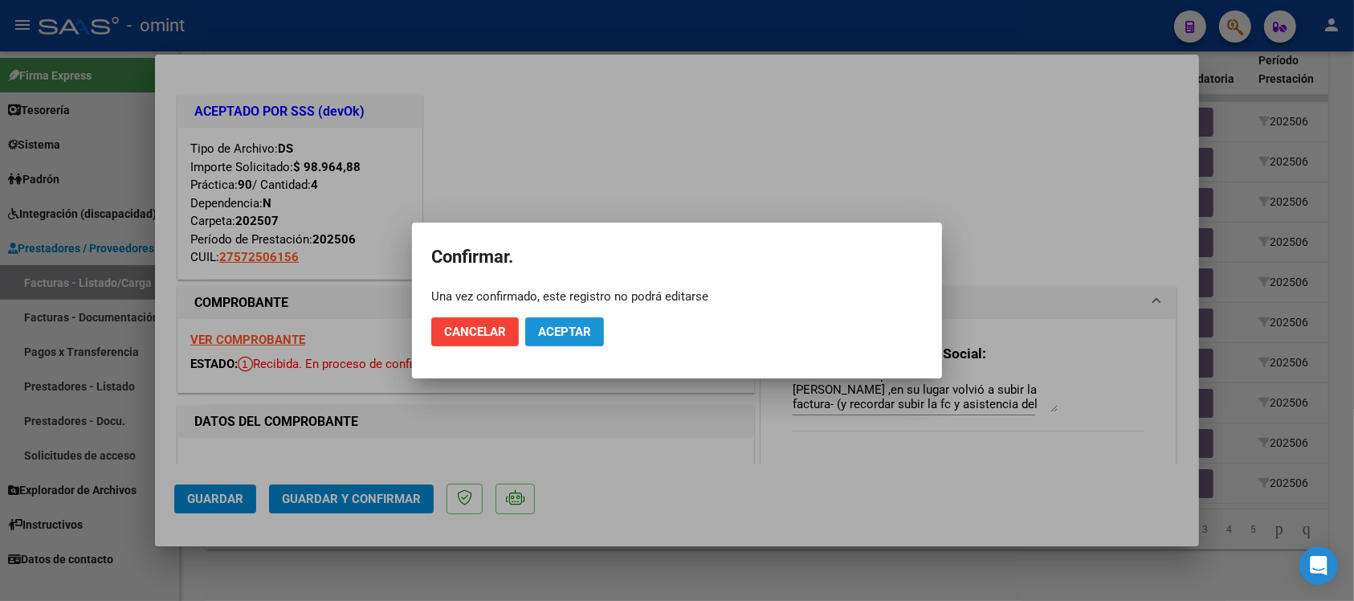
click at [548, 322] on button "Aceptar" at bounding box center [564, 331] width 79 height 29
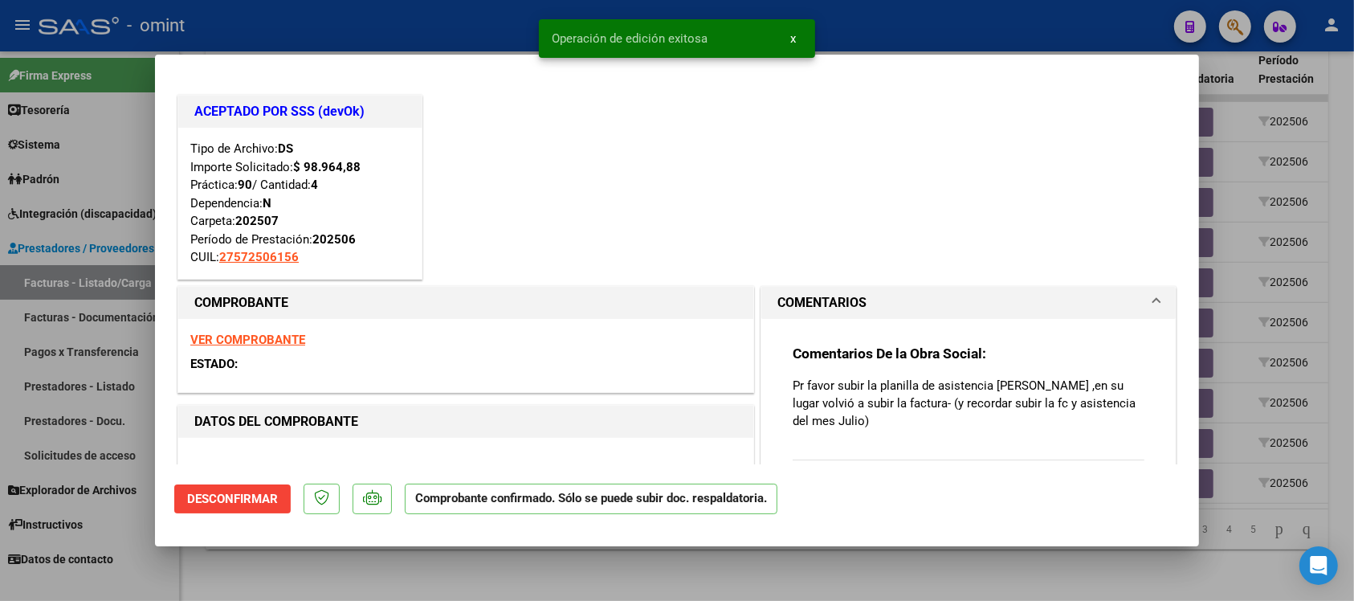
click at [446, 29] on div at bounding box center [677, 300] width 1354 height 601
type input "$ 0,00"
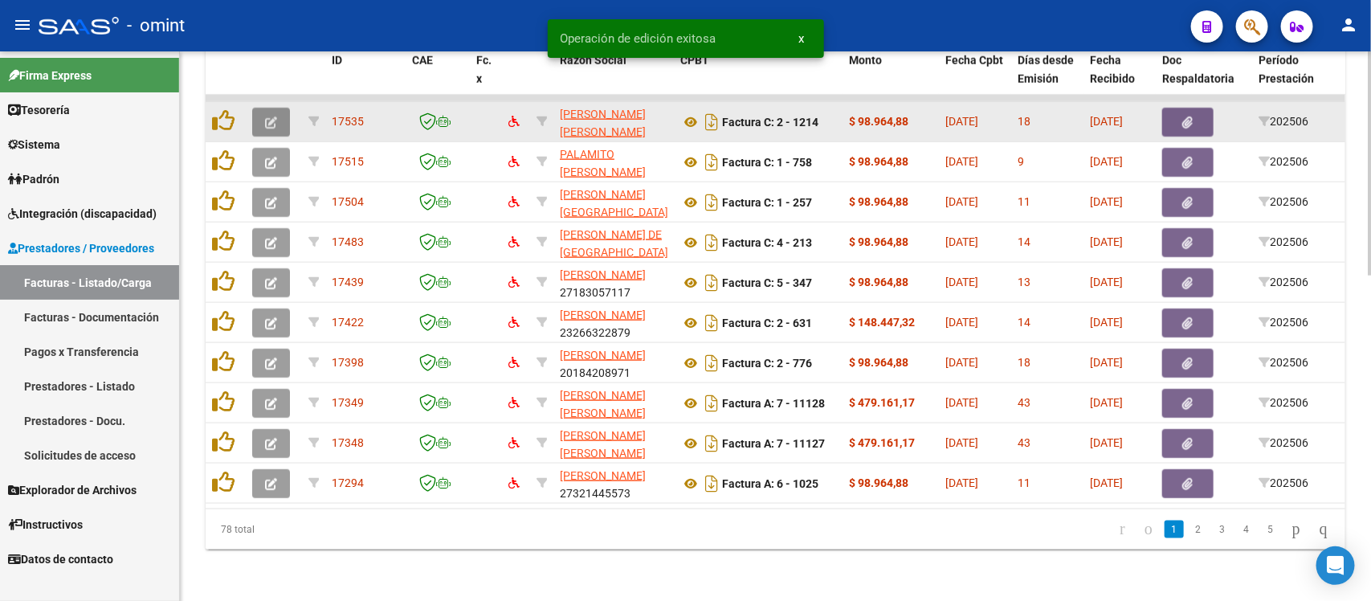
click at [266, 113] on button "button" at bounding box center [271, 122] width 38 height 29
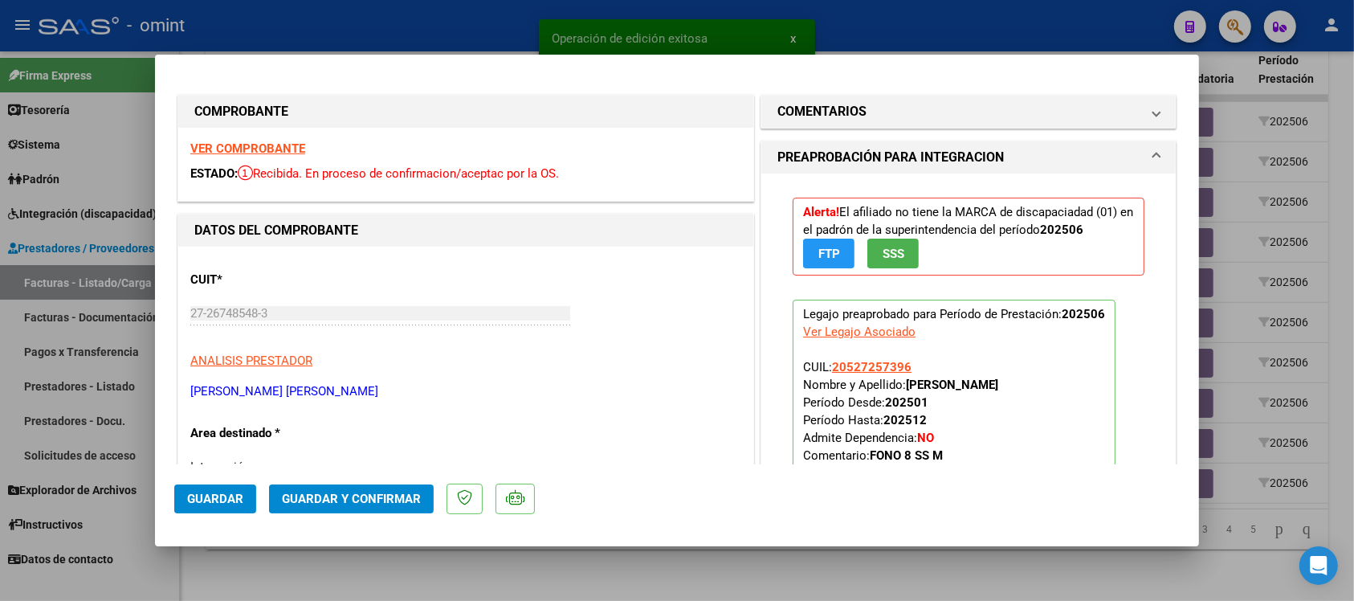
click at [267, 150] on strong "VER COMPROBANTE" at bounding box center [247, 148] width 115 height 14
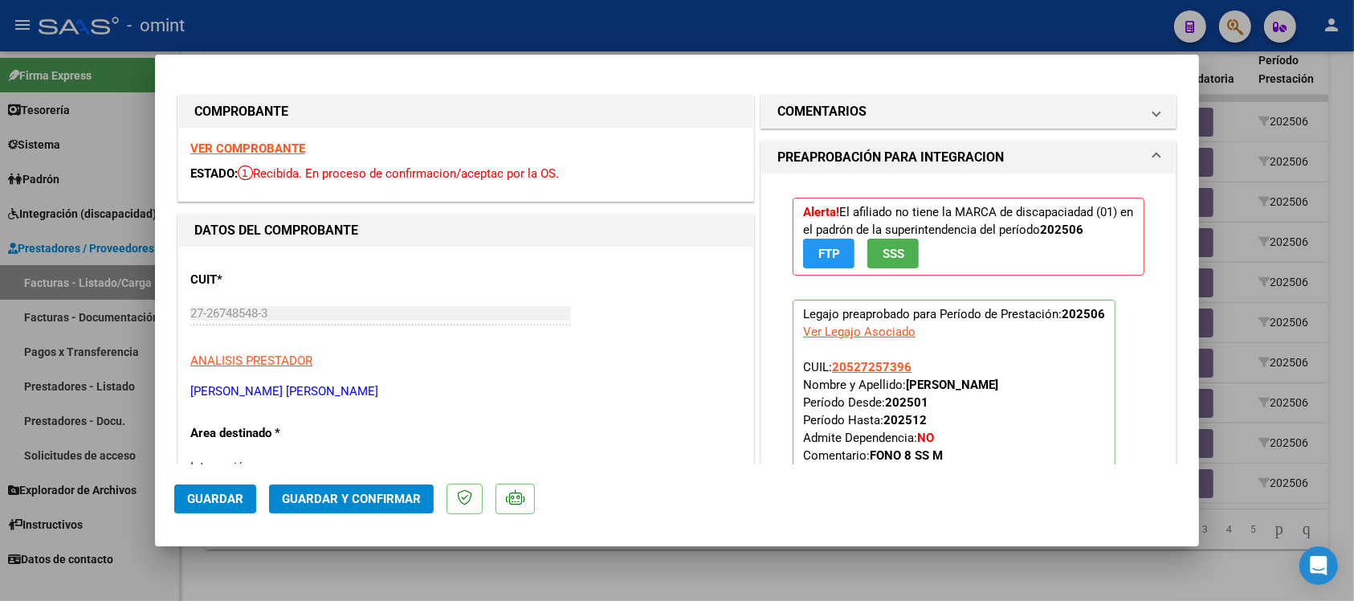
click at [293, 153] on strong "VER COMPROBANTE" at bounding box center [247, 148] width 115 height 14
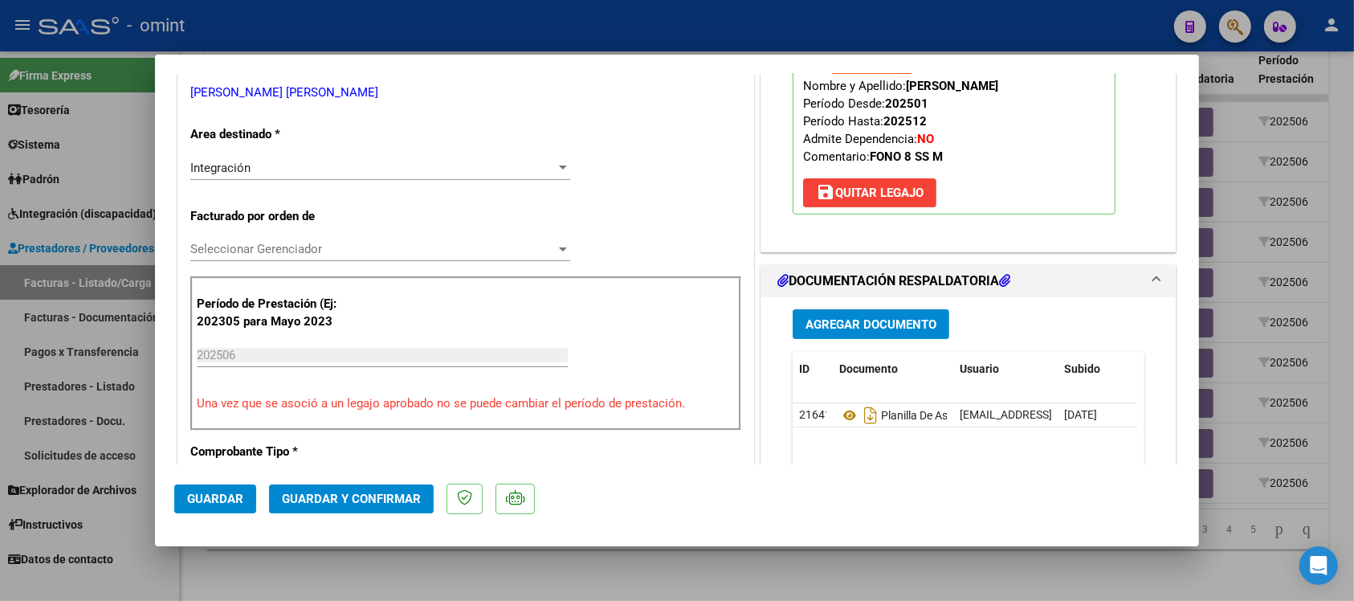
scroll to position [301, 0]
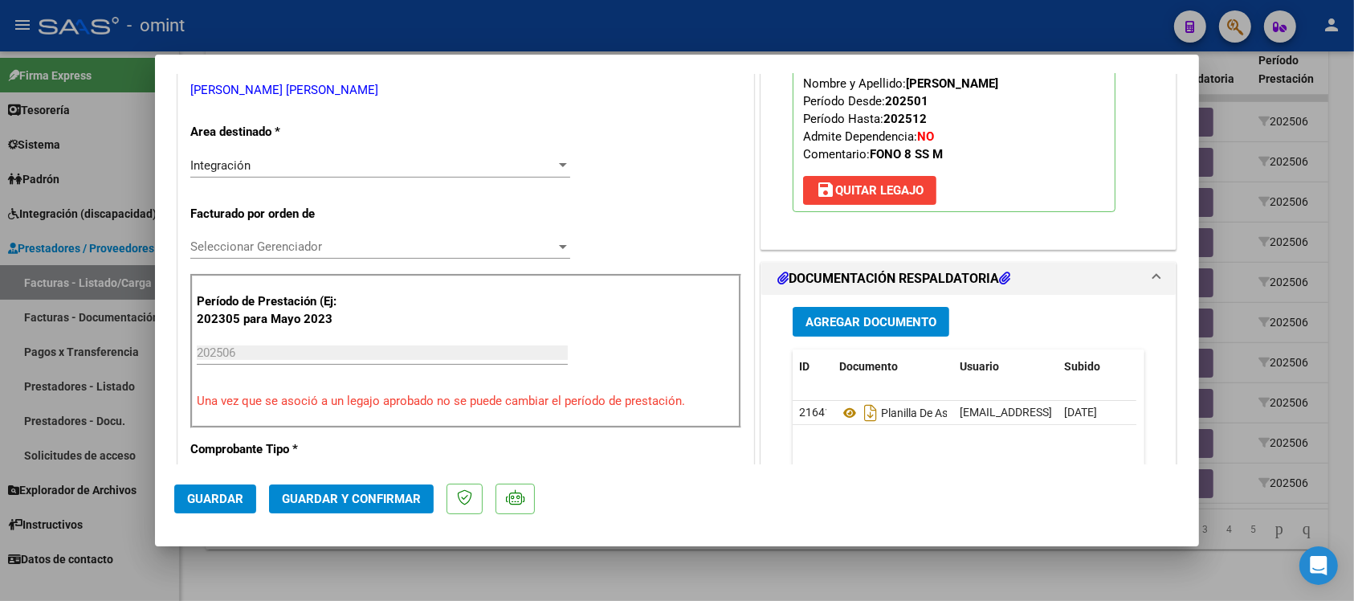
click at [401, 499] on span "Guardar y Confirmar" at bounding box center [351, 498] width 139 height 14
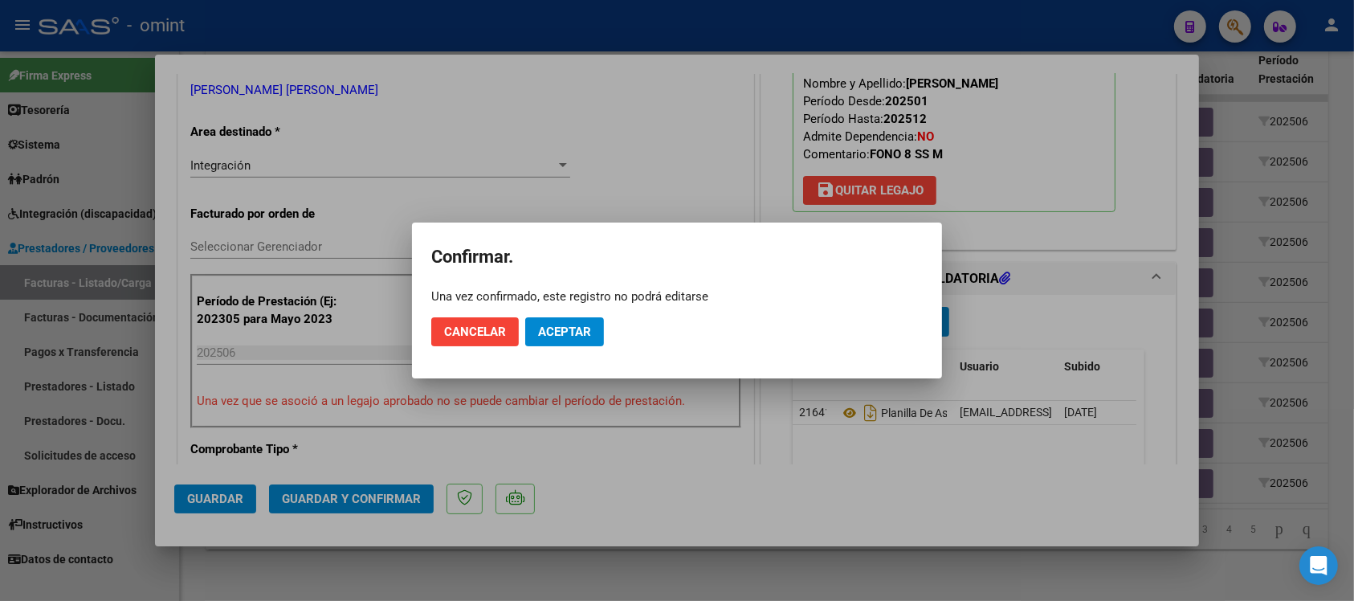
click at [556, 310] on mat-dialog-actions "Cancelar Aceptar" at bounding box center [676, 331] width 491 height 55
click at [560, 327] on span "Aceptar" at bounding box center [564, 331] width 53 height 14
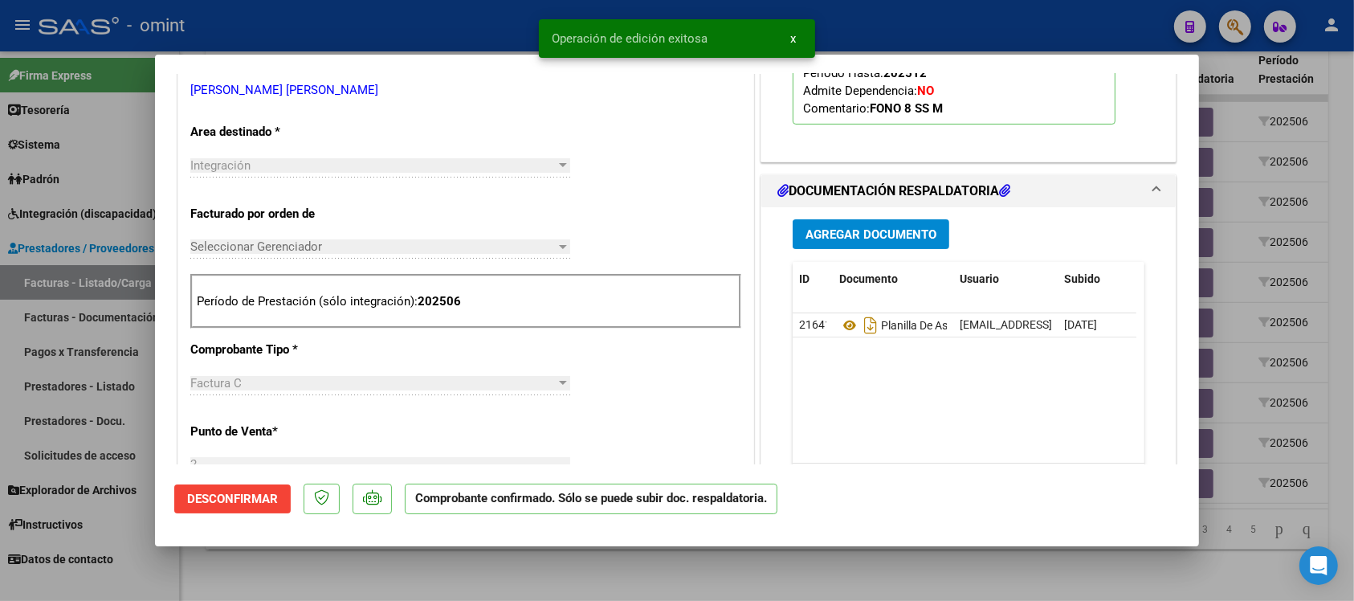
click at [427, 17] on div at bounding box center [677, 300] width 1354 height 601
type input "$ 0,00"
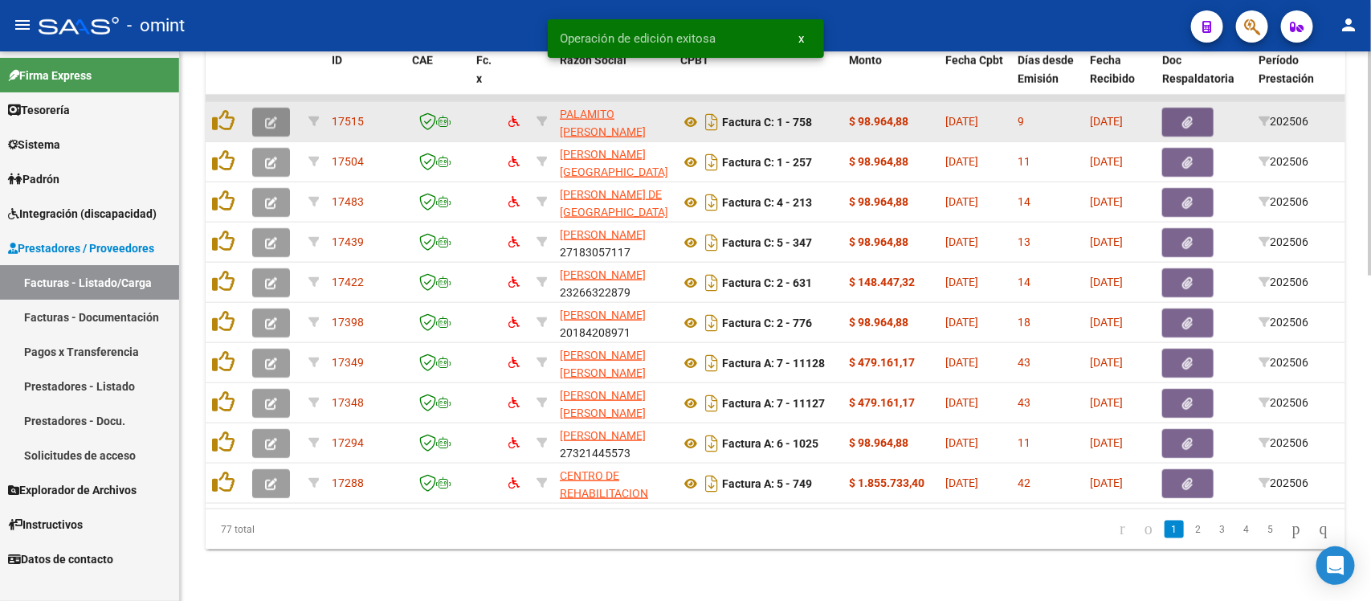
click at [263, 108] on button "button" at bounding box center [271, 122] width 38 height 29
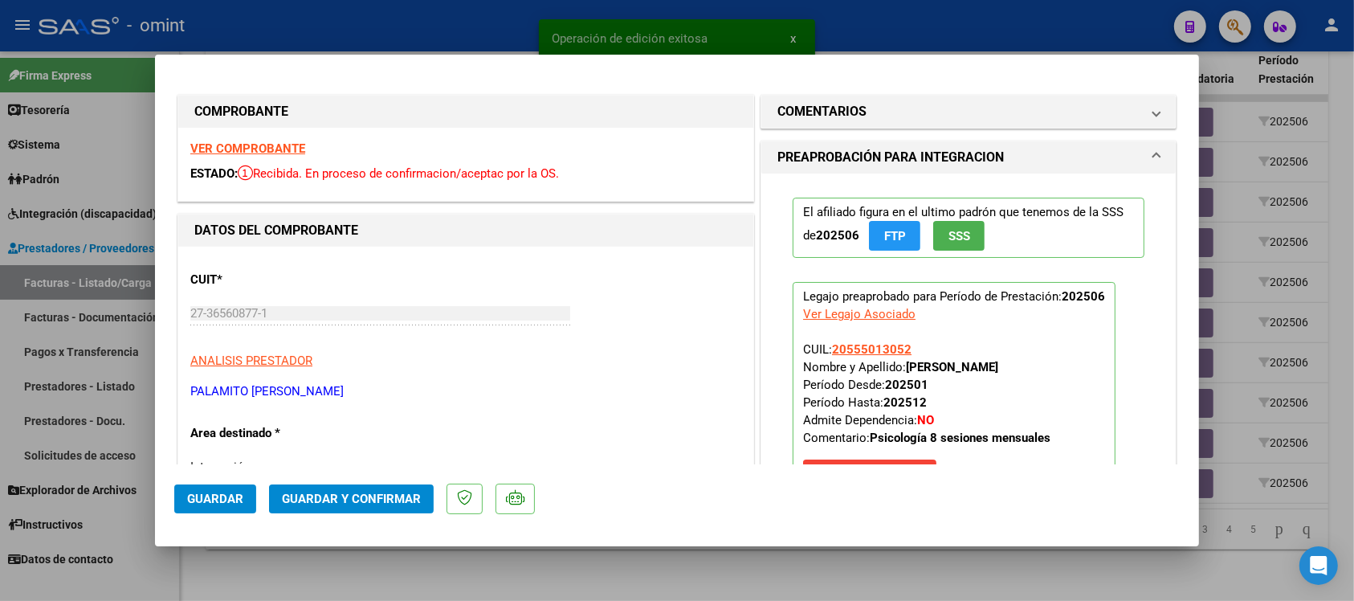
click at [267, 145] on strong "VER COMPROBANTE" at bounding box center [247, 148] width 115 height 14
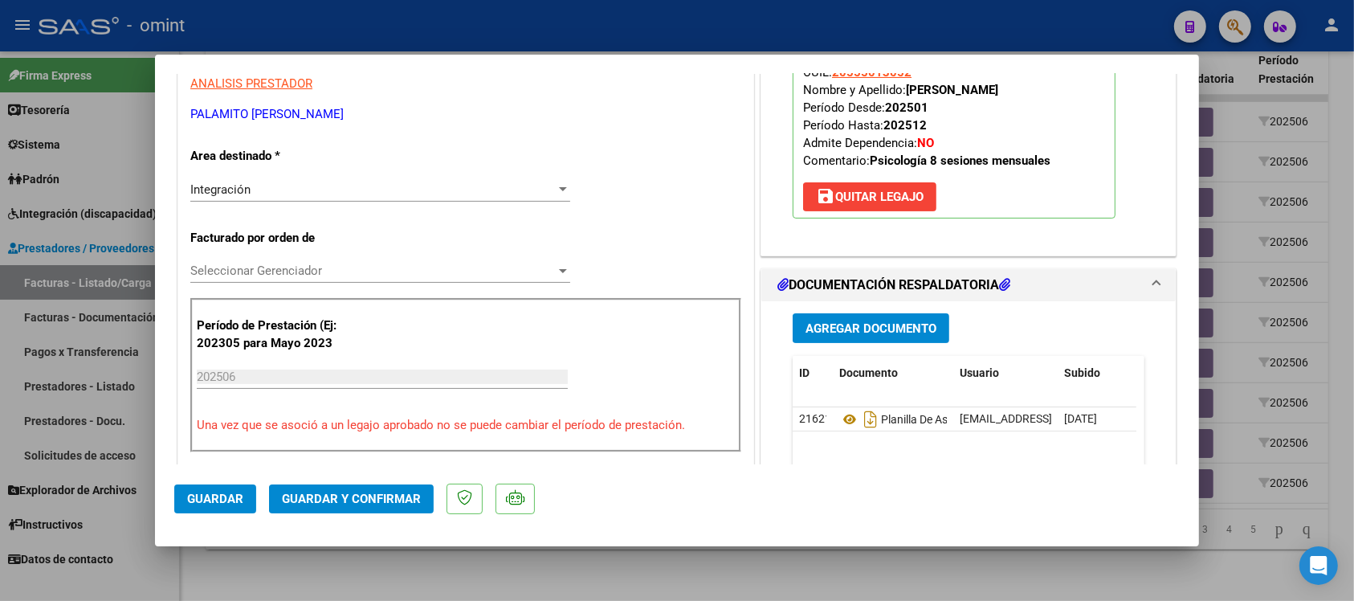
scroll to position [301, 0]
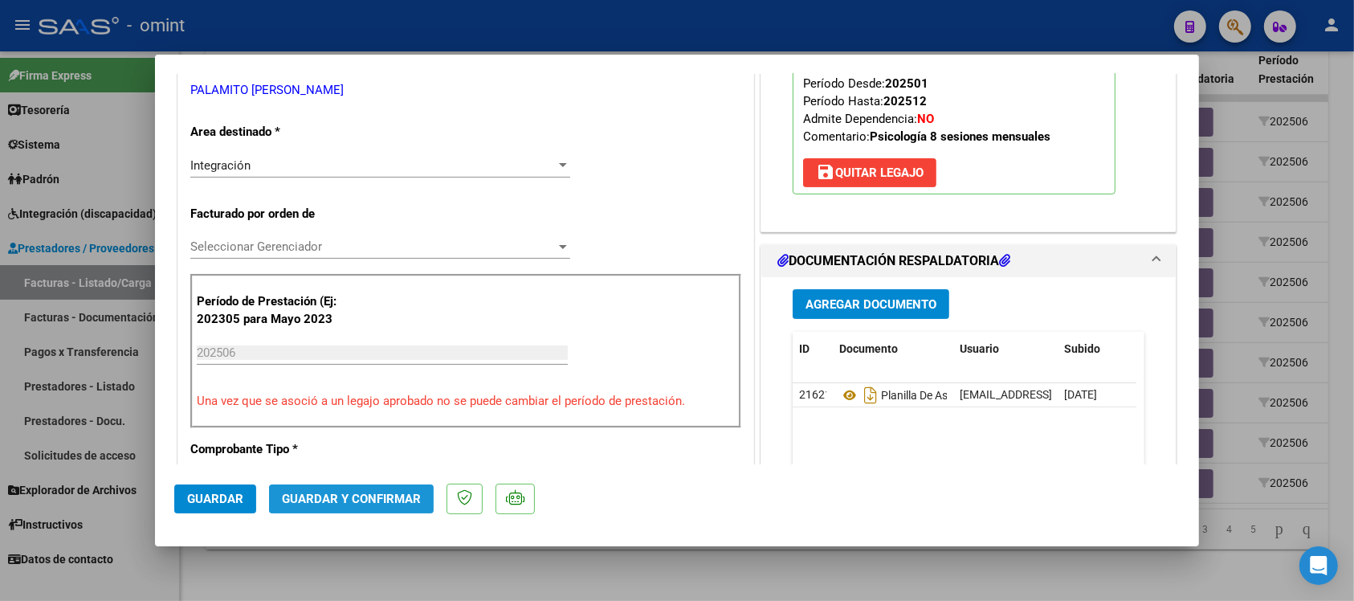
click at [394, 500] on span "Guardar y Confirmar" at bounding box center [351, 498] width 139 height 14
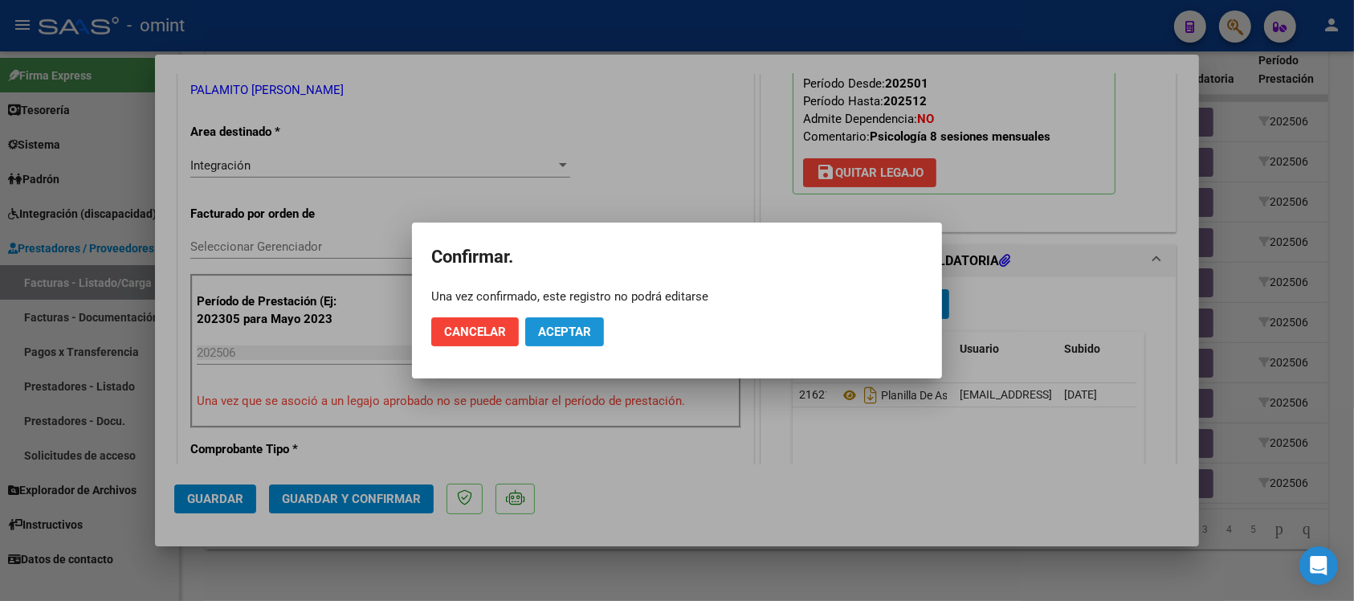
click at [551, 337] on span "Aceptar" at bounding box center [564, 331] width 53 height 14
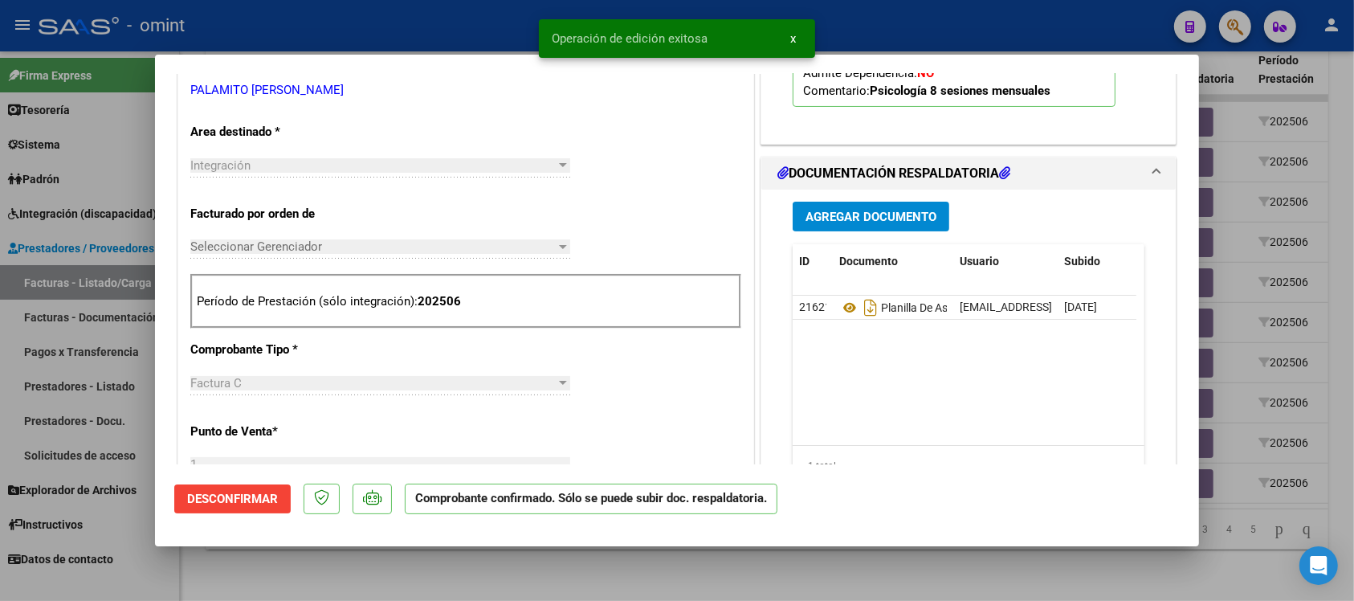
click at [373, 30] on div at bounding box center [677, 300] width 1354 height 601
type input "$ 0,00"
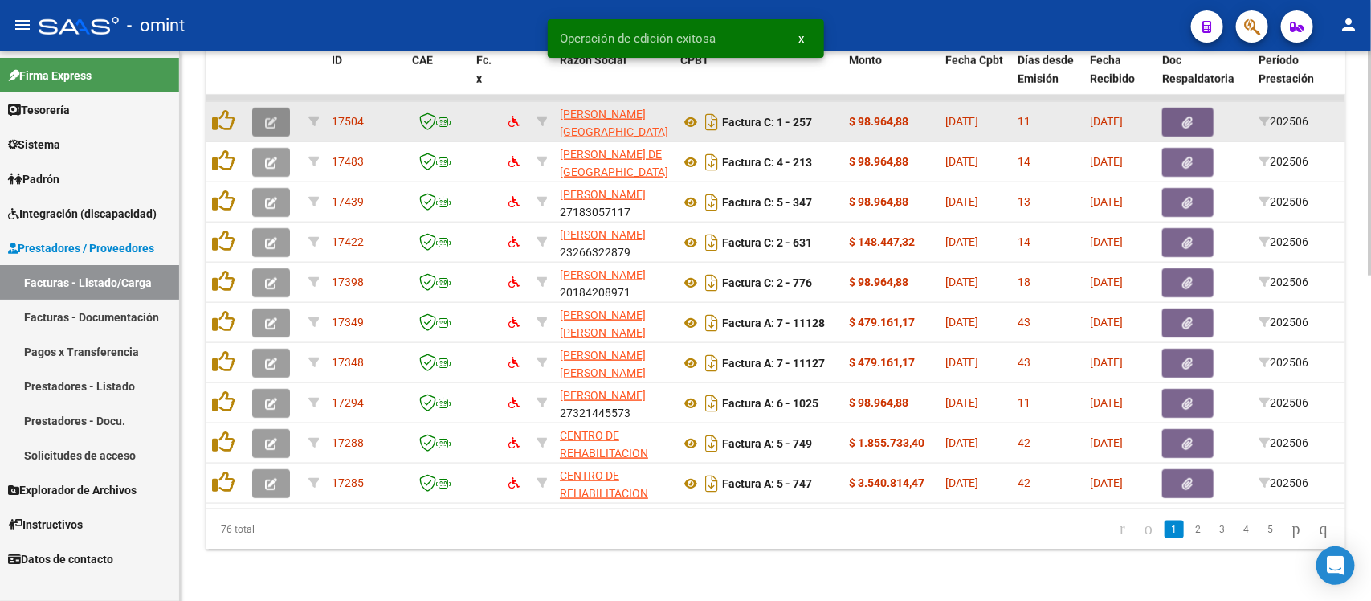
click at [269, 116] on icon "button" at bounding box center [271, 122] width 12 height 12
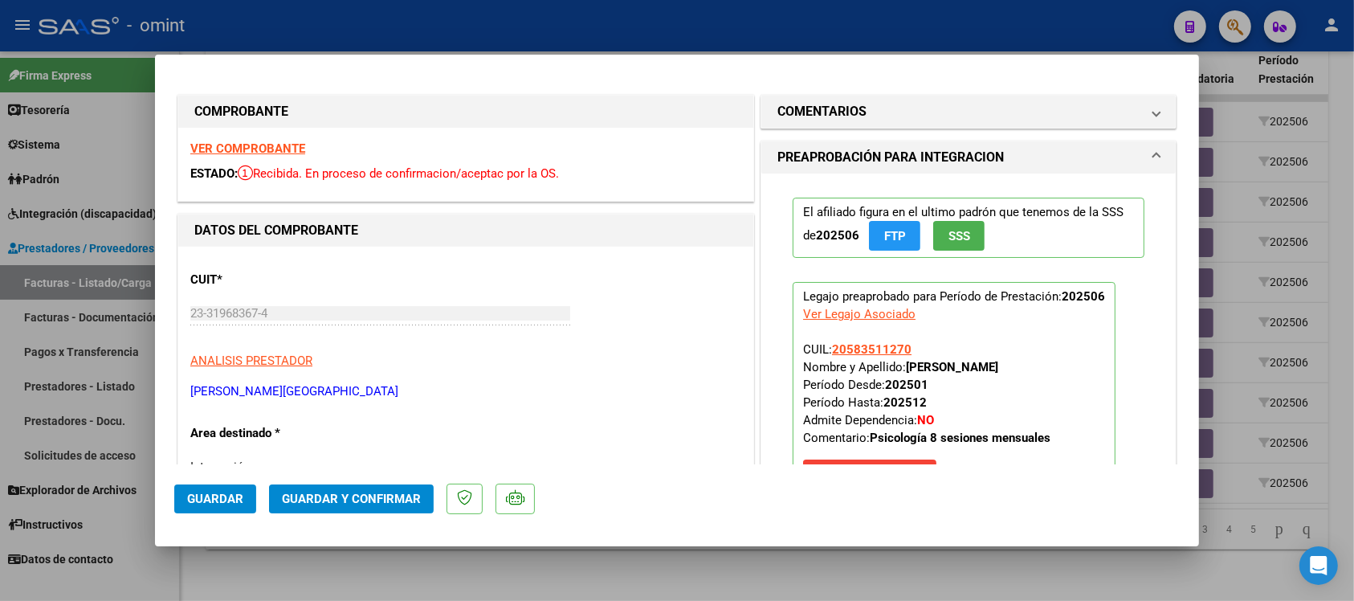
click at [289, 142] on strong "VER COMPROBANTE" at bounding box center [247, 148] width 115 height 14
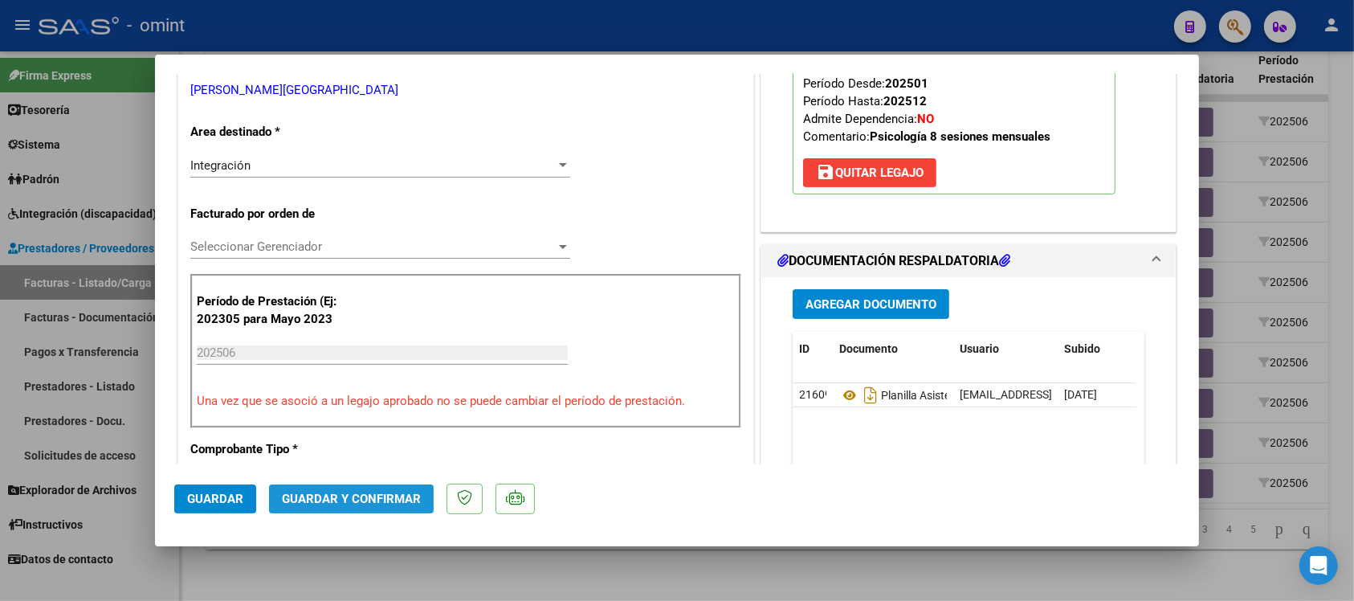
click at [400, 506] on button "Guardar y Confirmar" at bounding box center [351, 498] width 165 height 29
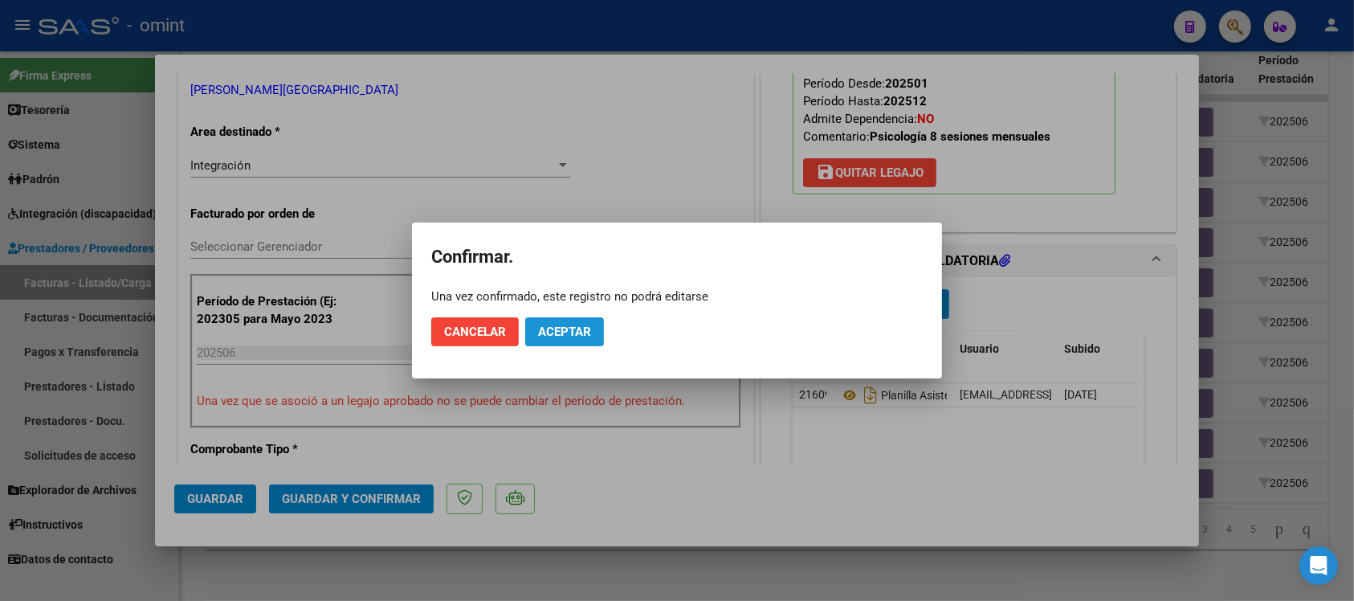
click at [546, 326] on span "Aceptar" at bounding box center [564, 331] width 53 height 14
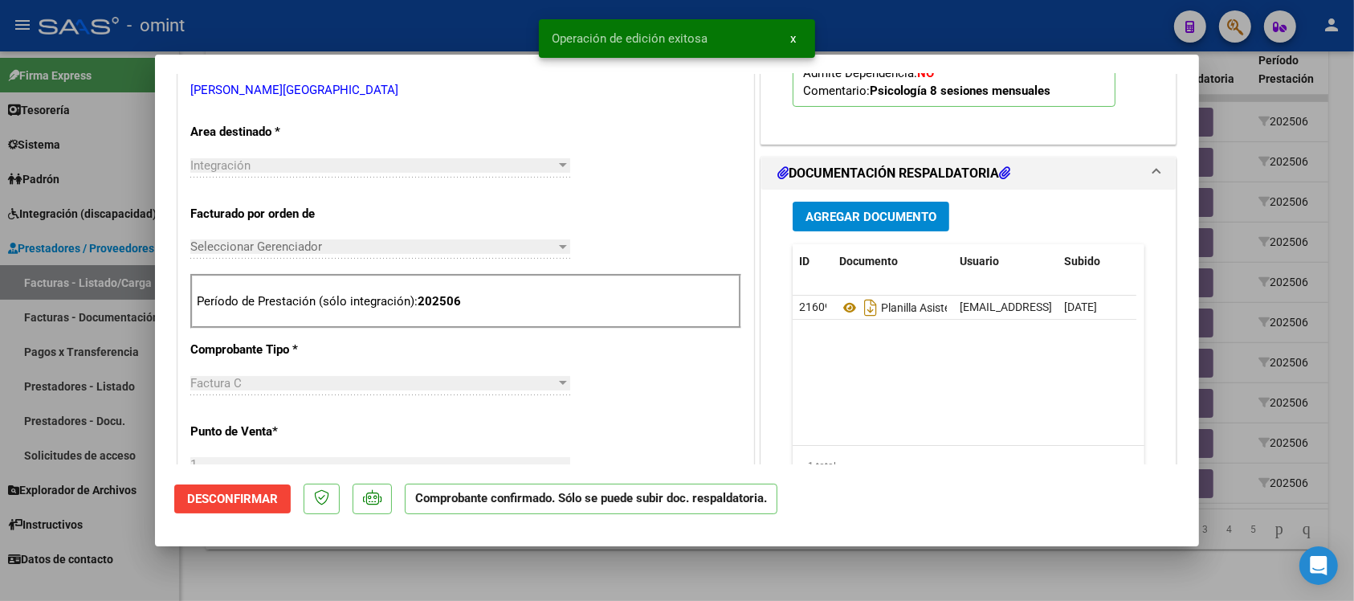
click at [422, 37] on div at bounding box center [677, 300] width 1354 height 601
type input "$ 0,00"
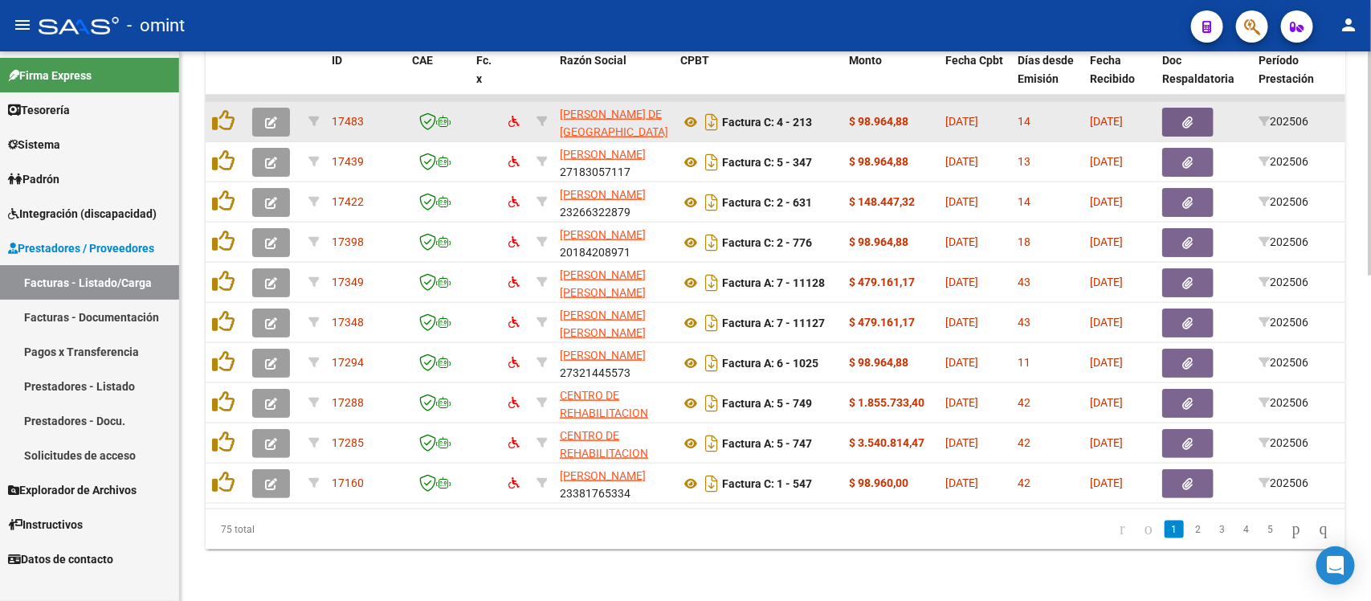
click at [258, 109] on button "button" at bounding box center [271, 122] width 38 height 29
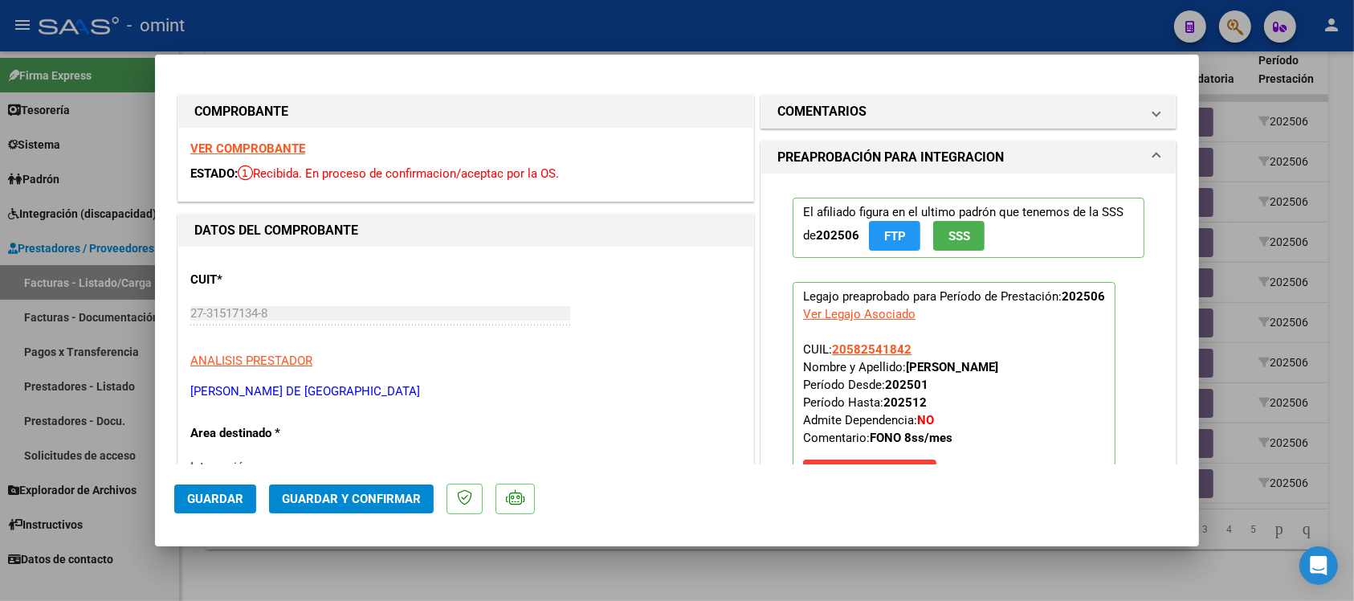
click at [249, 145] on strong "VER COMPROBANTE" at bounding box center [247, 148] width 115 height 14
click at [386, 500] on span "Guardar y Confirmar" at bounding box center [351, 498] width 139 height 14
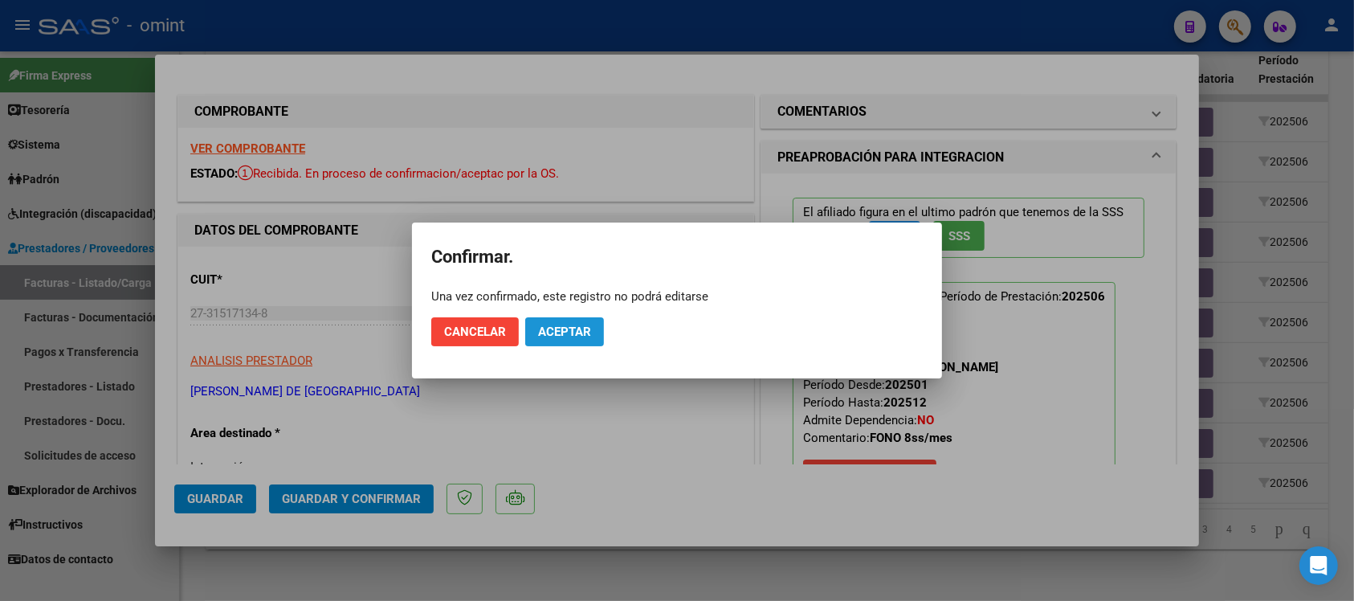
click at [585, 339] on button "Aceptar" at bounding box center [564, 331] width 79 height 29
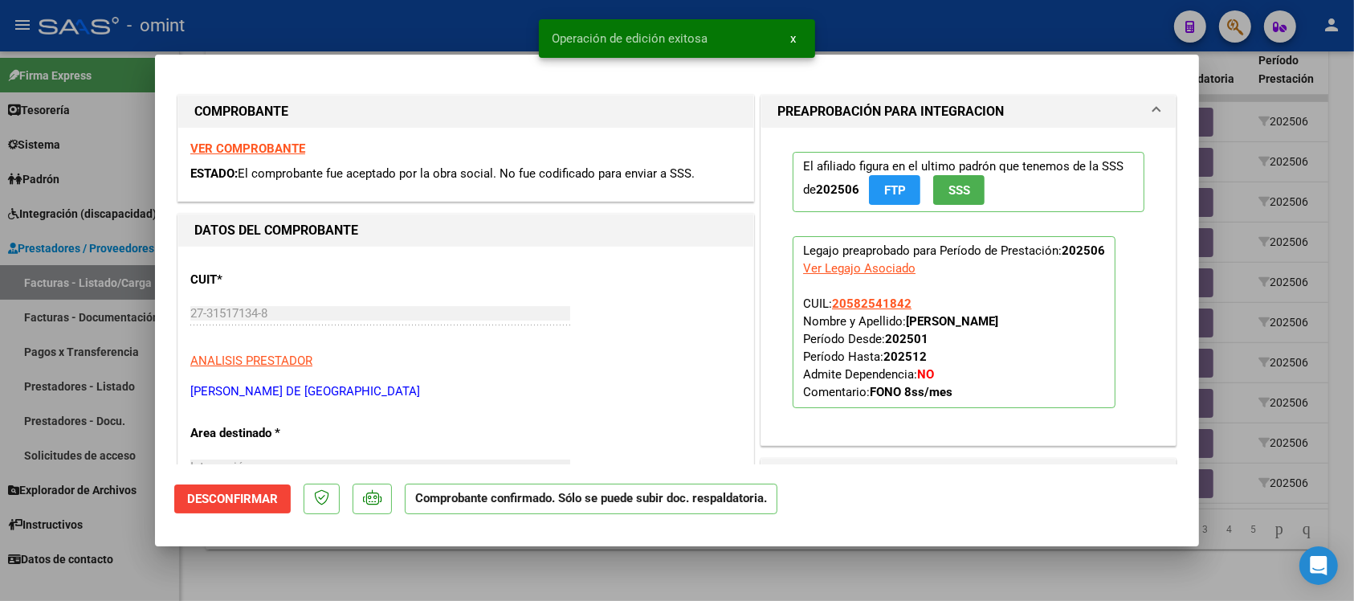
click at [462, 28] on div at bounding box center [677, 300] width 1354 height 601
type input "$ 0,00"
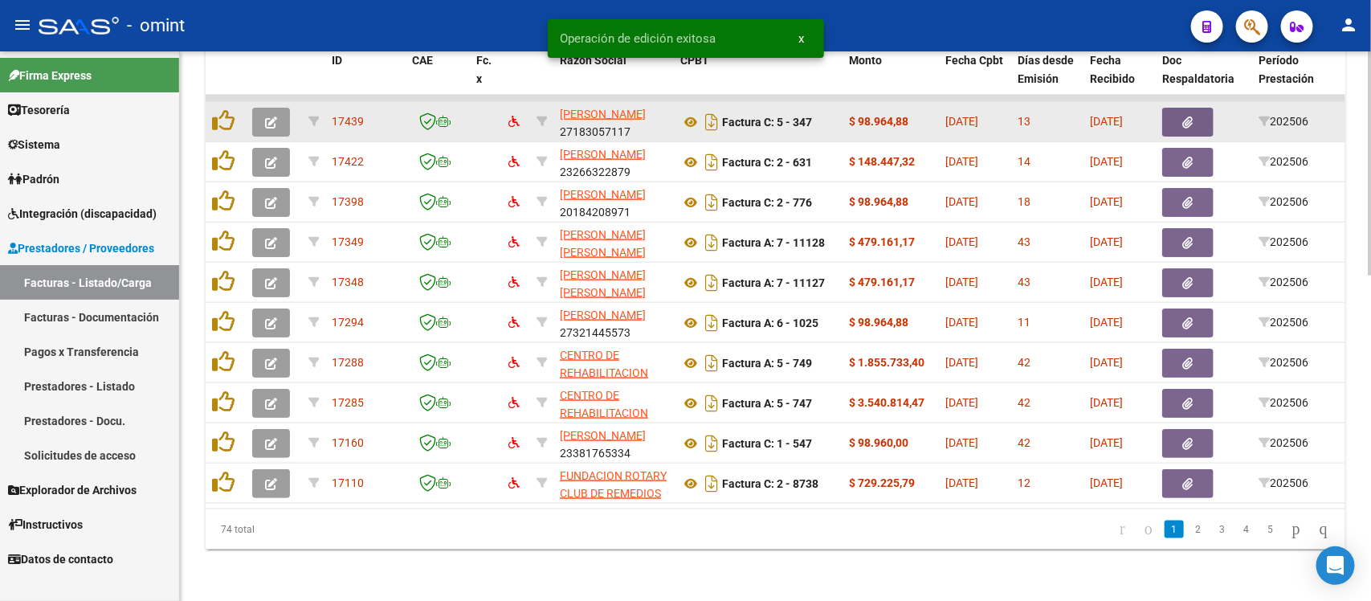
click at [261, 108] on button "button" at bounding box center [271, 122] width 38 height 29
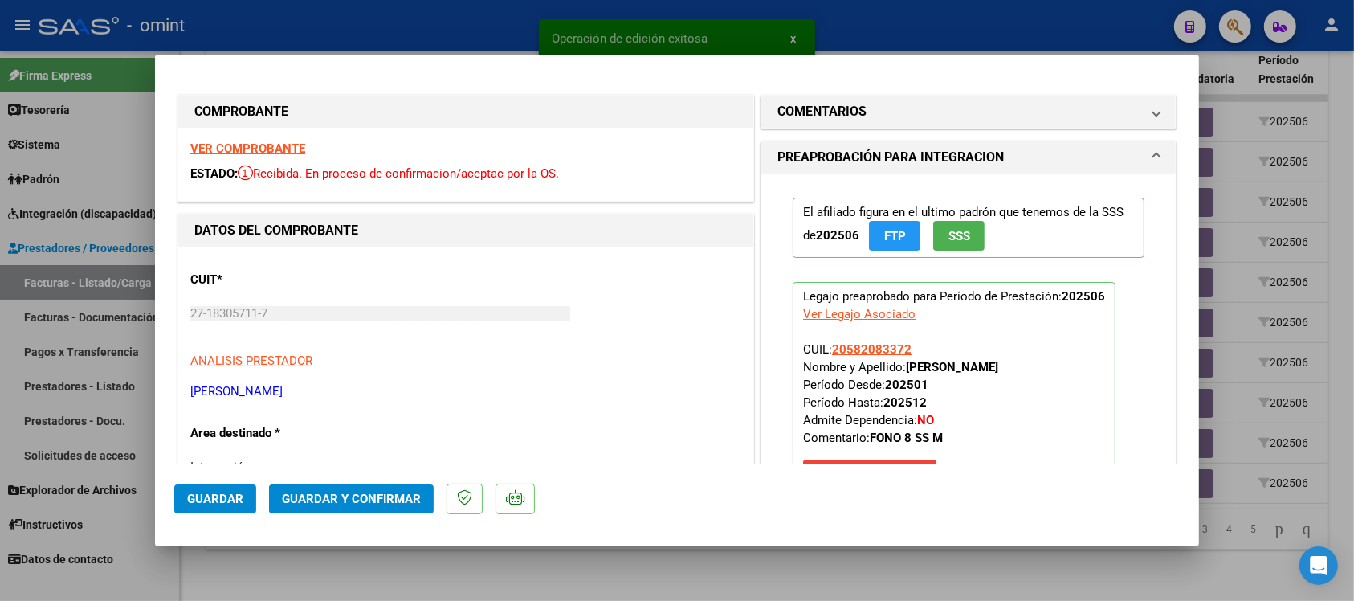
click at [271, 149] on strong "VER COMPROBANTE" at bounding box center [247, 148] width 115 height 14
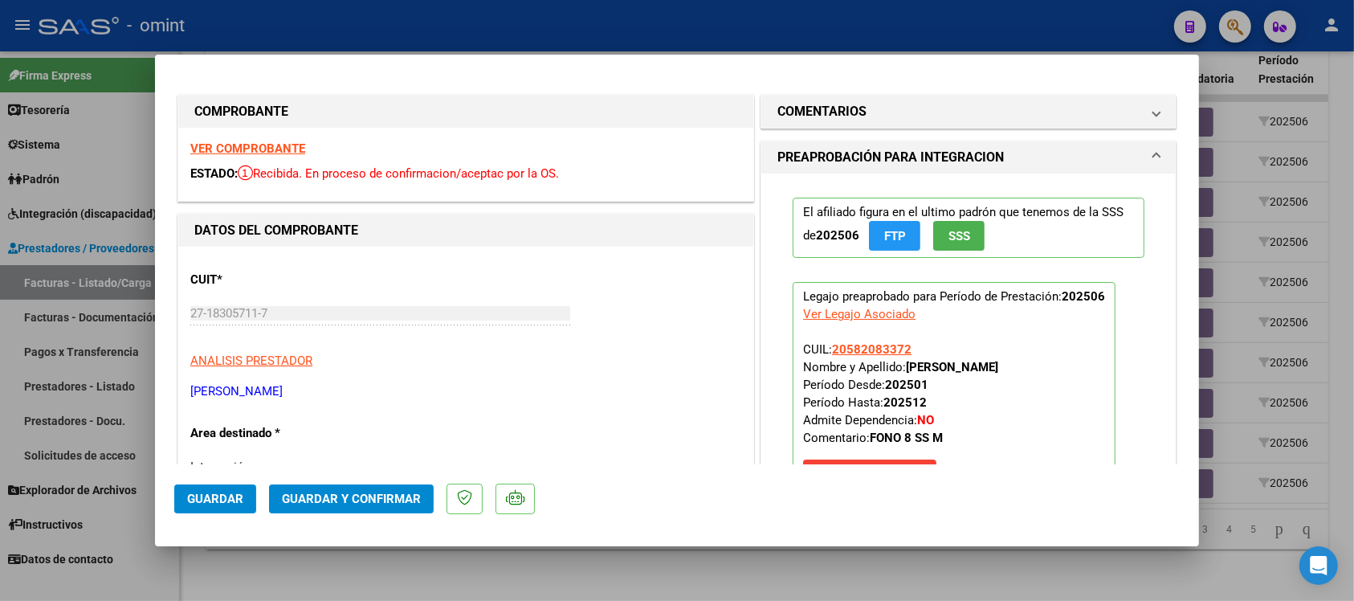
click at [358, 486] on button "Guardar y Confirmar" at bounding box center [351, 498] width 165 height 29
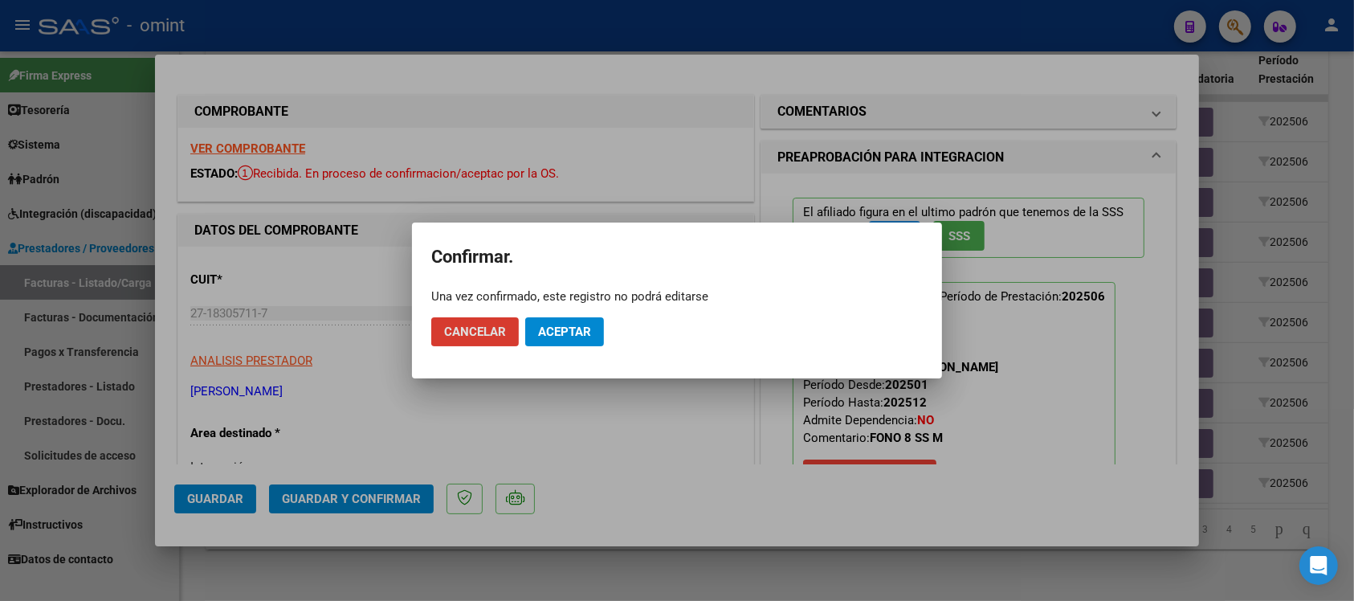
click at [588, 323] on button "Aceptar" at bounding box center [564, 331] width 79 height 29
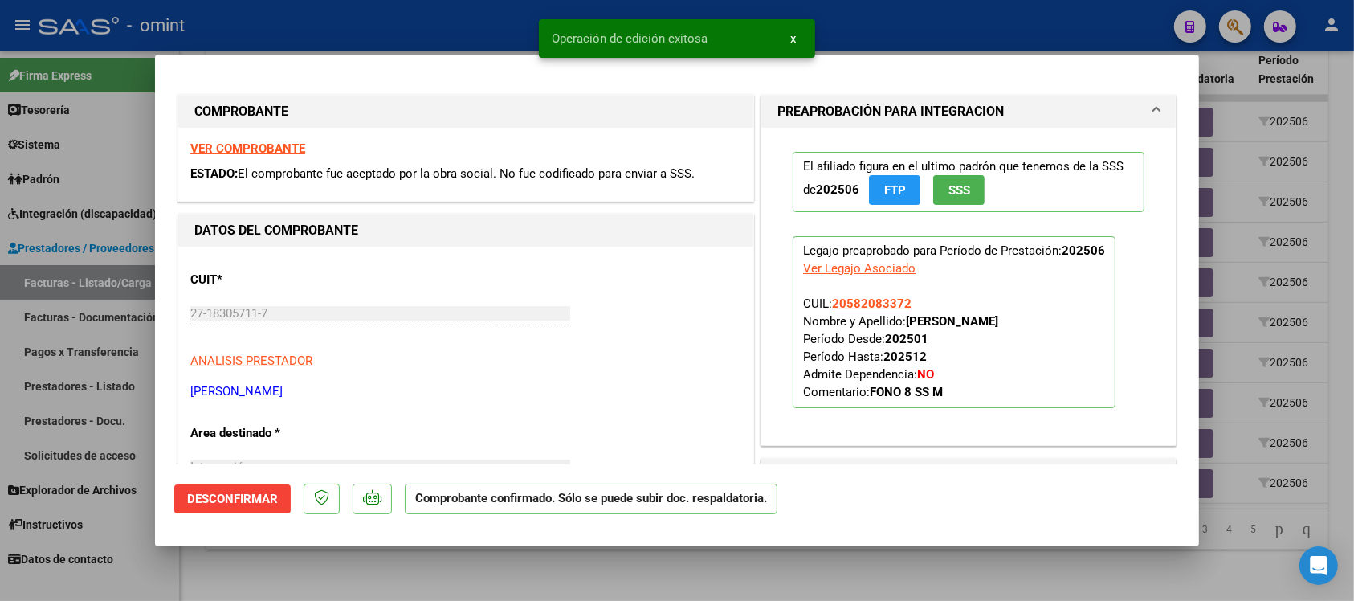
click at [384, 22] on div at bounding box center [677, 300] width 1354 height 601
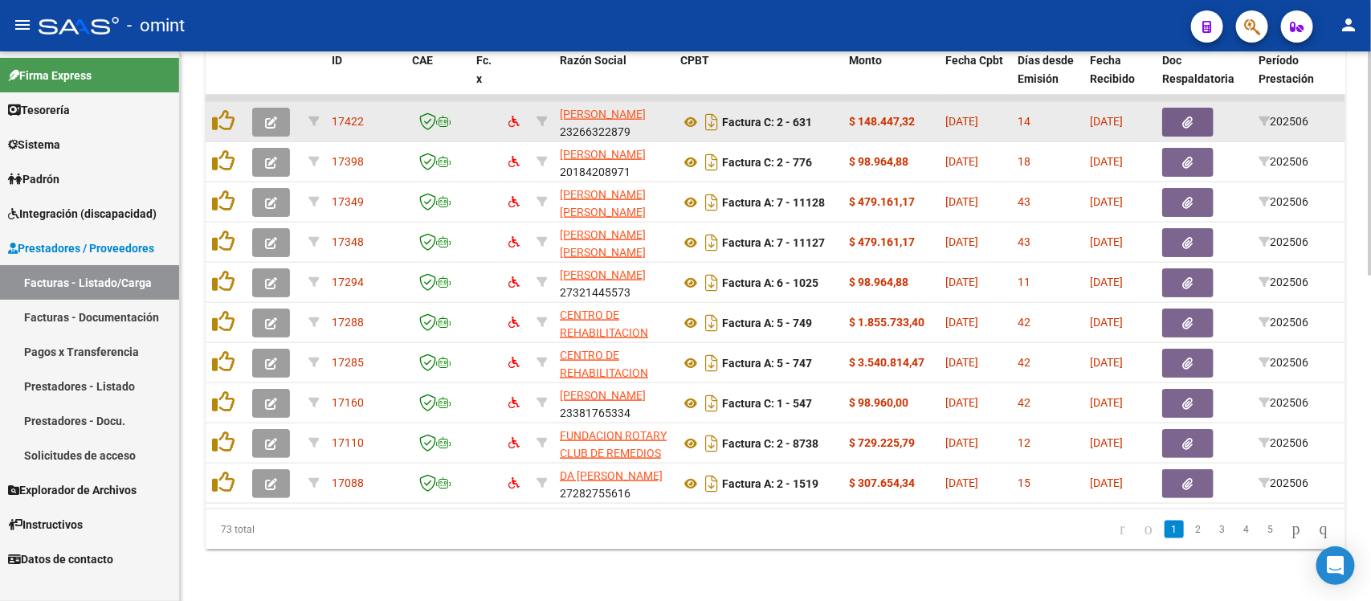
click at [275, 111] on button "button" at bounding box center [271, 122] width 38 height 29
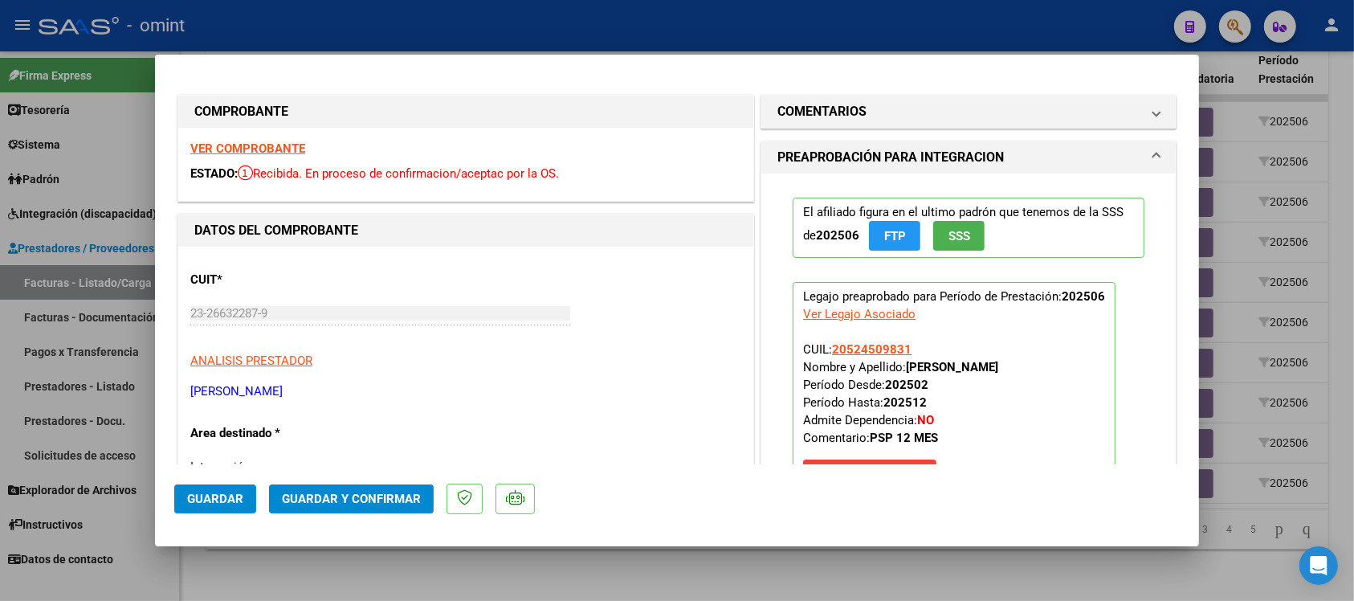
click at [287, 143] on strong "VER COMPROBANTE" at bounding box center [247, 148] width 115 height 14
click at [428, 504] on button "Guardar y Confirmar" at bounding box center [351, 498] width 165 height 29
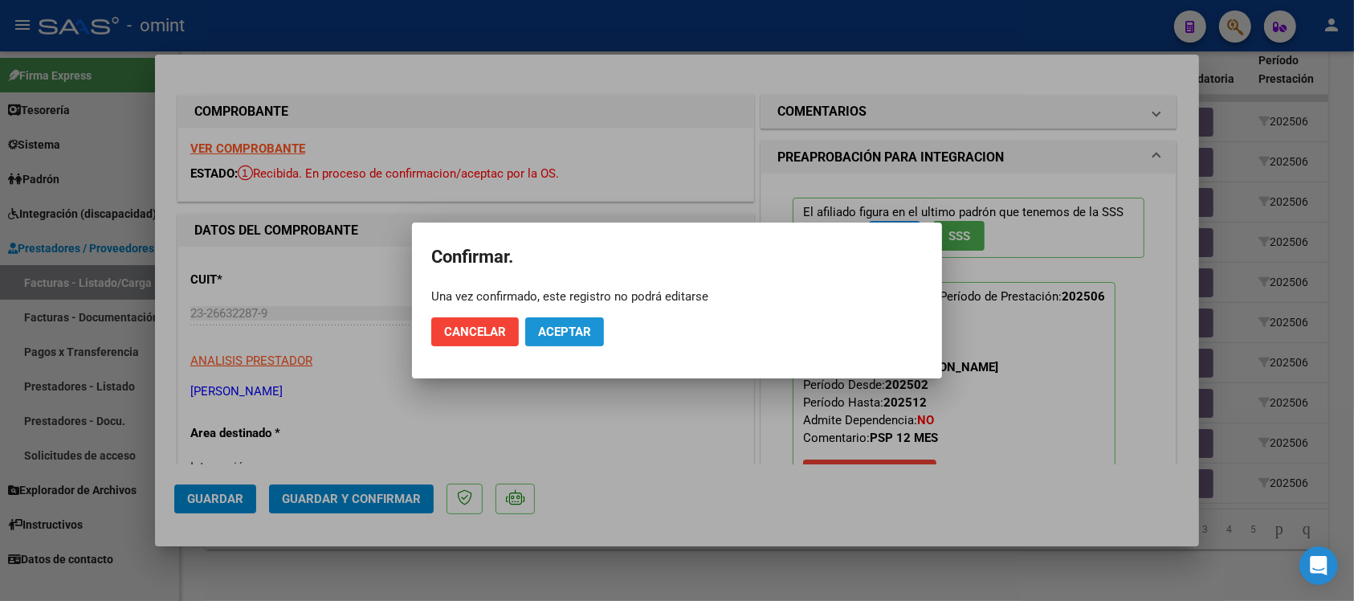
click at [565, 337] on span "Aceptar" at bounding box center [564, 331] width 53 height 14
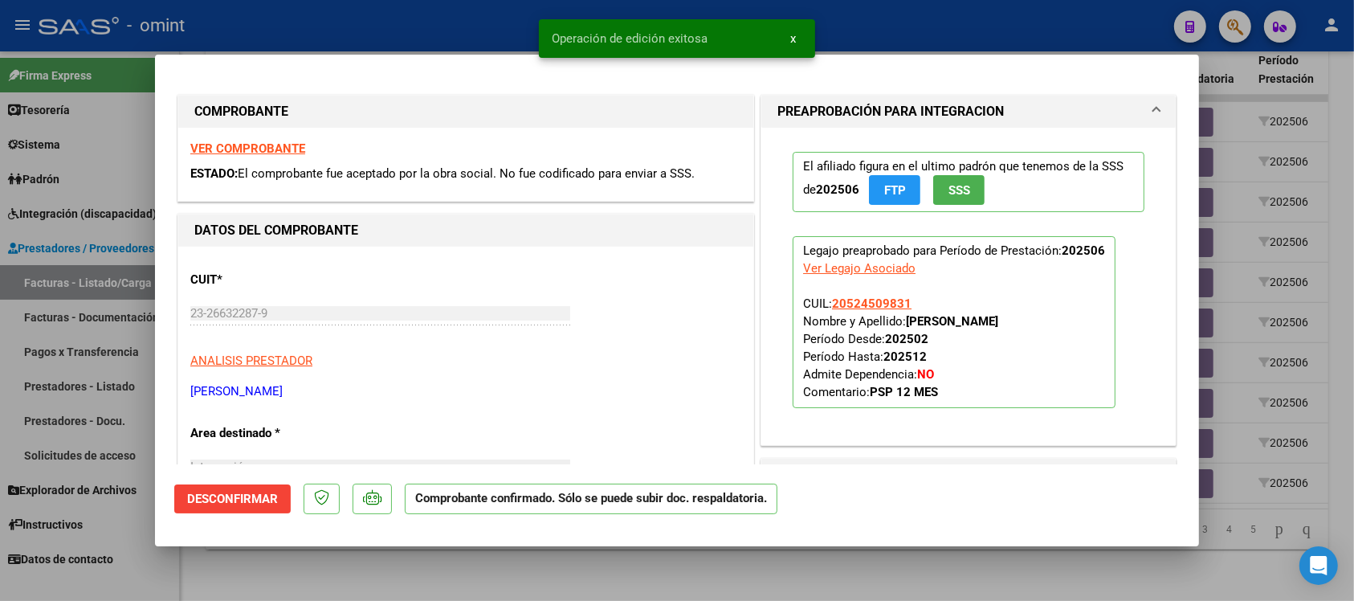
click at [440, 5] on div at bounding box center [677, 300] width 1354 height 601
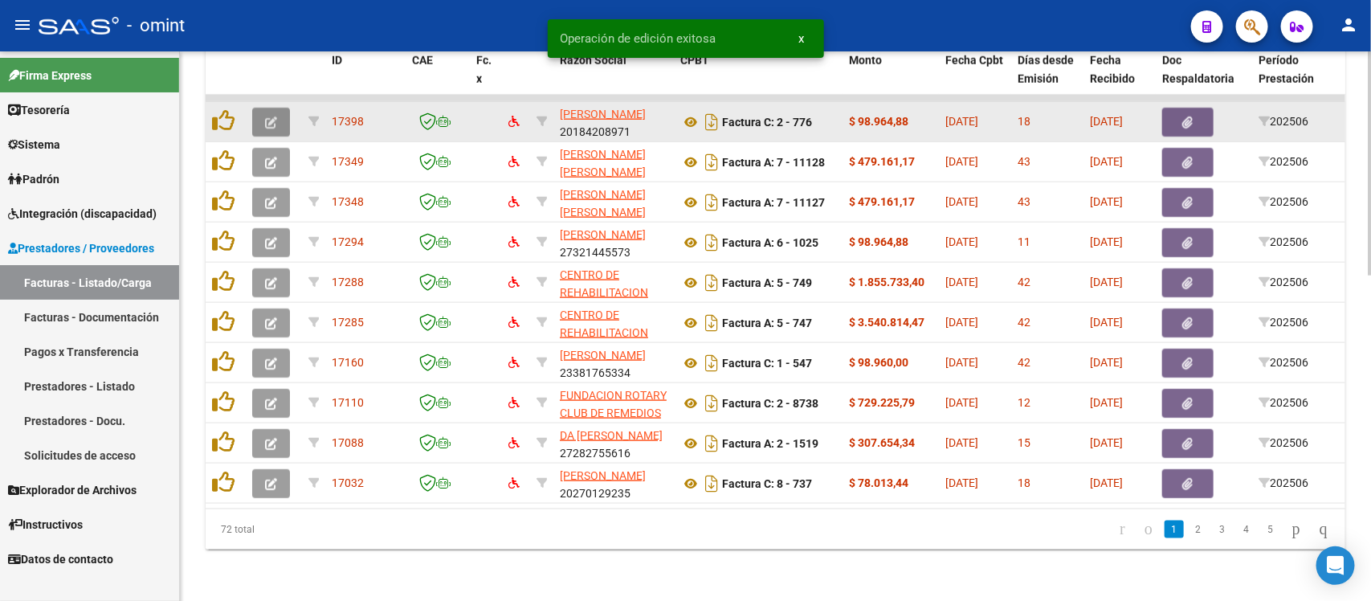
click at [271, 108] on button "button" at bounding box center [271, 122] width 38 height 29
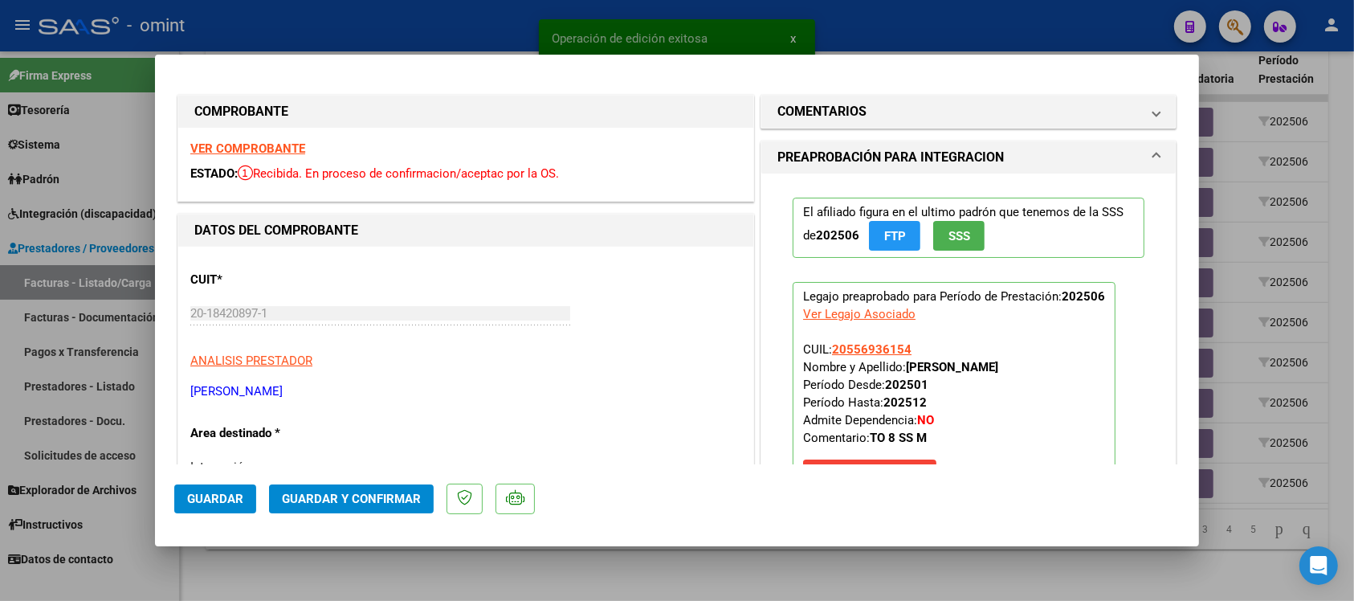
click at [258, 151] on strong "VER COMPROBANTE" at bounding box center [247, 148] width 115 height 14
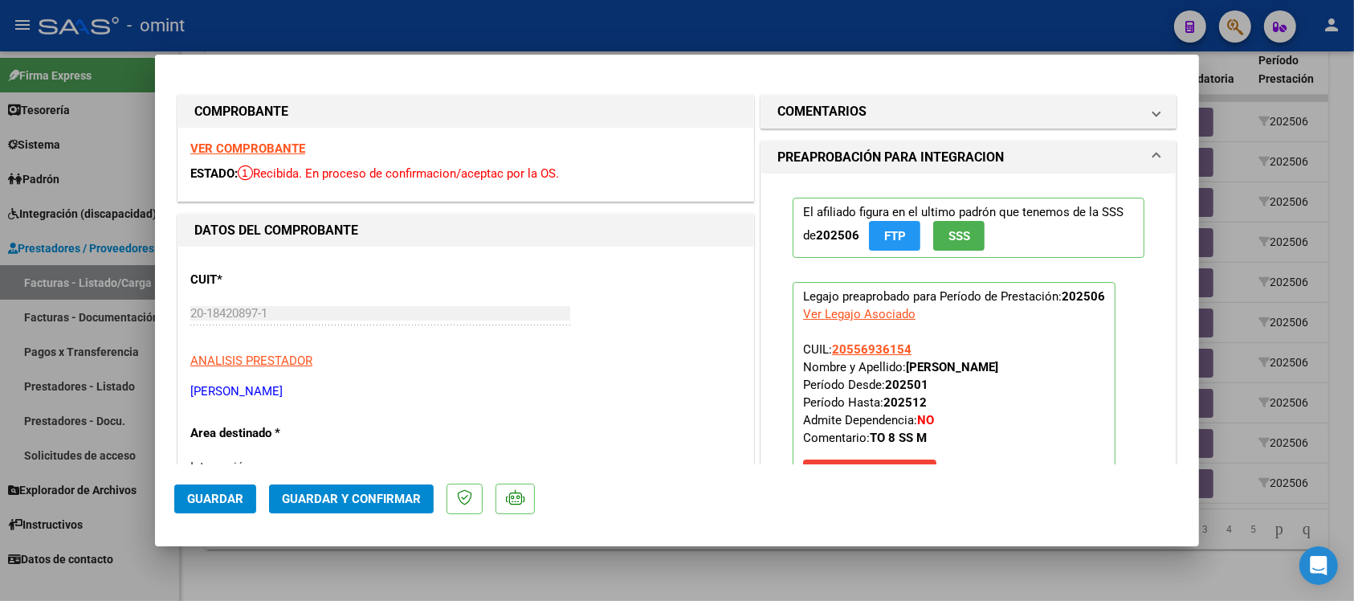
click at [269, 147] on strong "VER COMPROBANTE" at bounding box center [247, 148] width 115 height 14
click at [407, 498] on span "Guardar y Confirmar" at bounding box center [351, 498] width 139 height 14
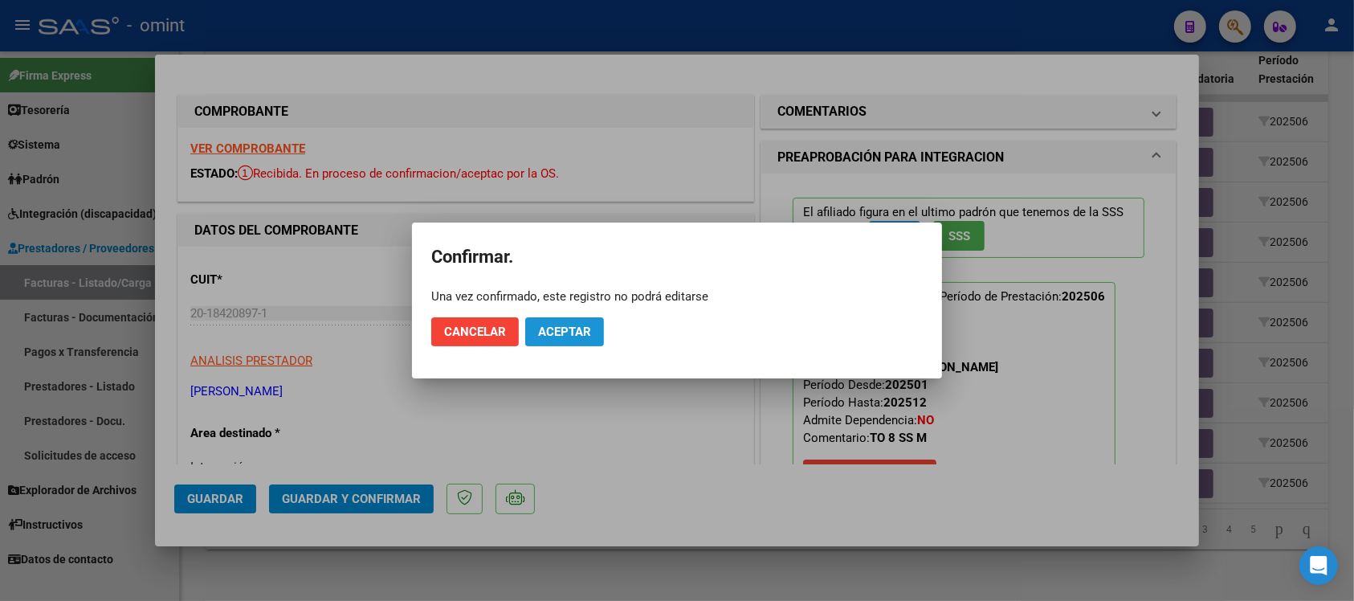
click at [565, 319] on button "Aceptar" at bounding box center [564, 331] width 79 height 29
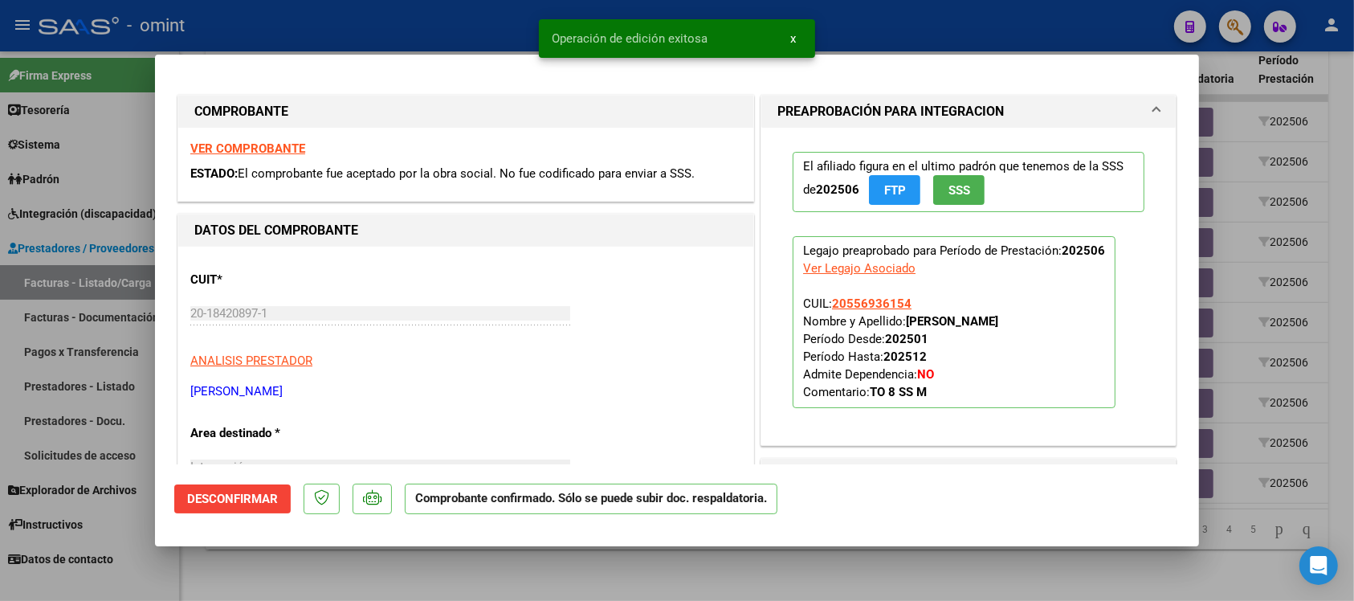
click at [396, 26] on div at bounding box center [677, 300] width 1354 height 601
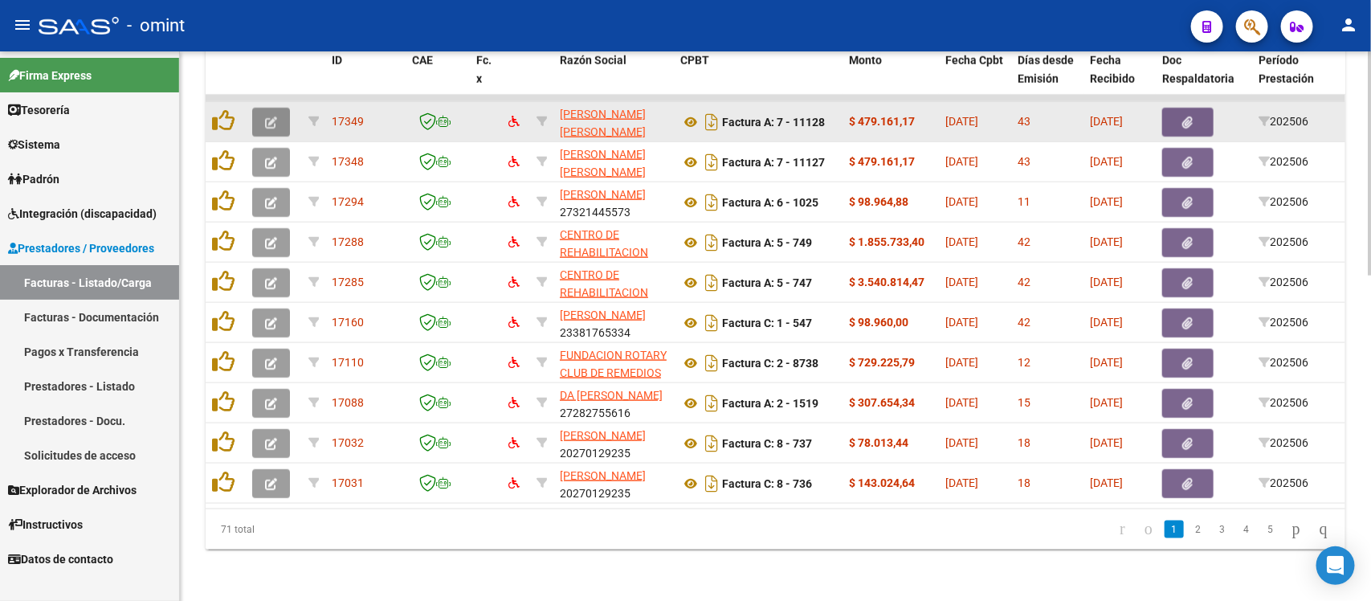
click at [261, 108] on button "button" at bounding box center [271, 122] width 38 height 29
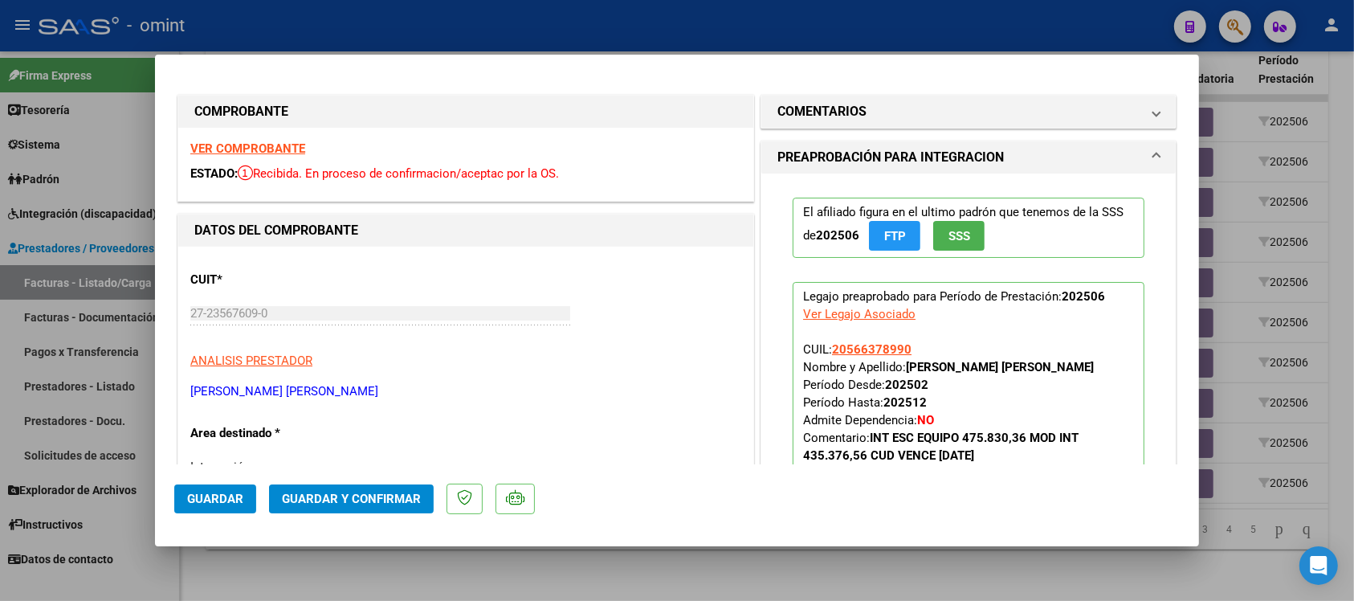
click at [293, 146] on strong "VER COMPROBANTE" at bounding box center [247, 148] width 115 height 14
click at [289, 146] on strong "VER COMPROBANTE" at bounding box center [247, 148] width 115 height 14
click at [358, 507] on button "Guardar y Confirmar" at bounding box center [351, 498] width 165 height 29
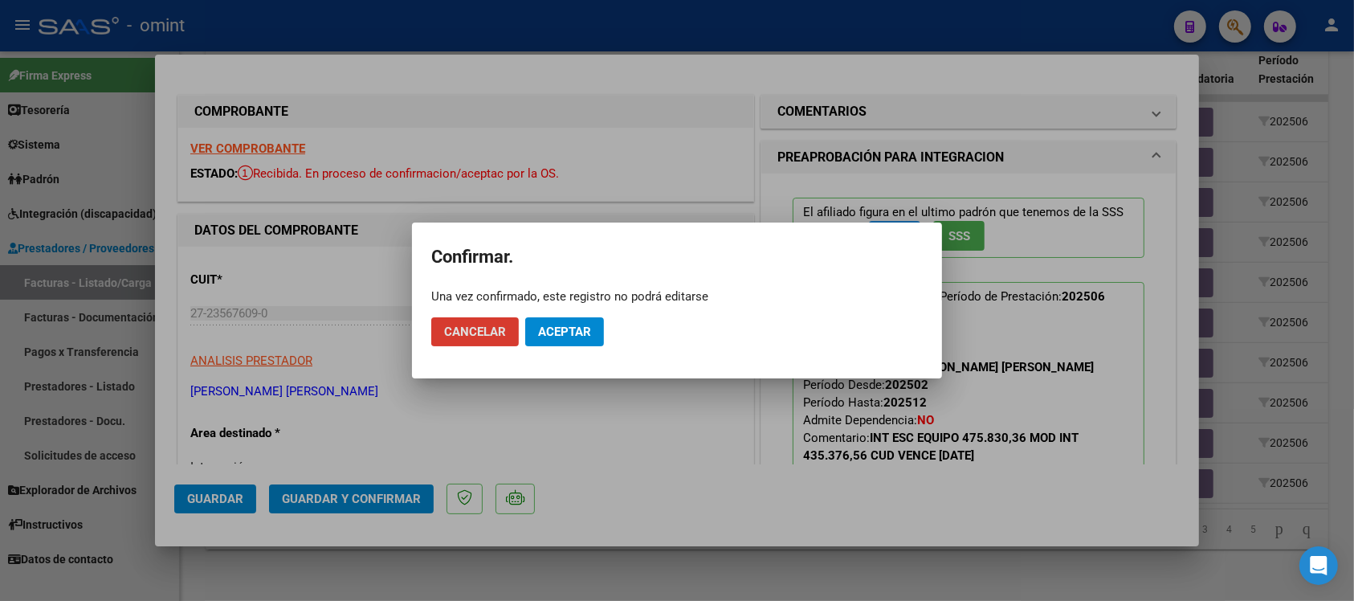
click at [590, 330] on span "Aceptar" at bounding box center [564, 331] width 53 height 14
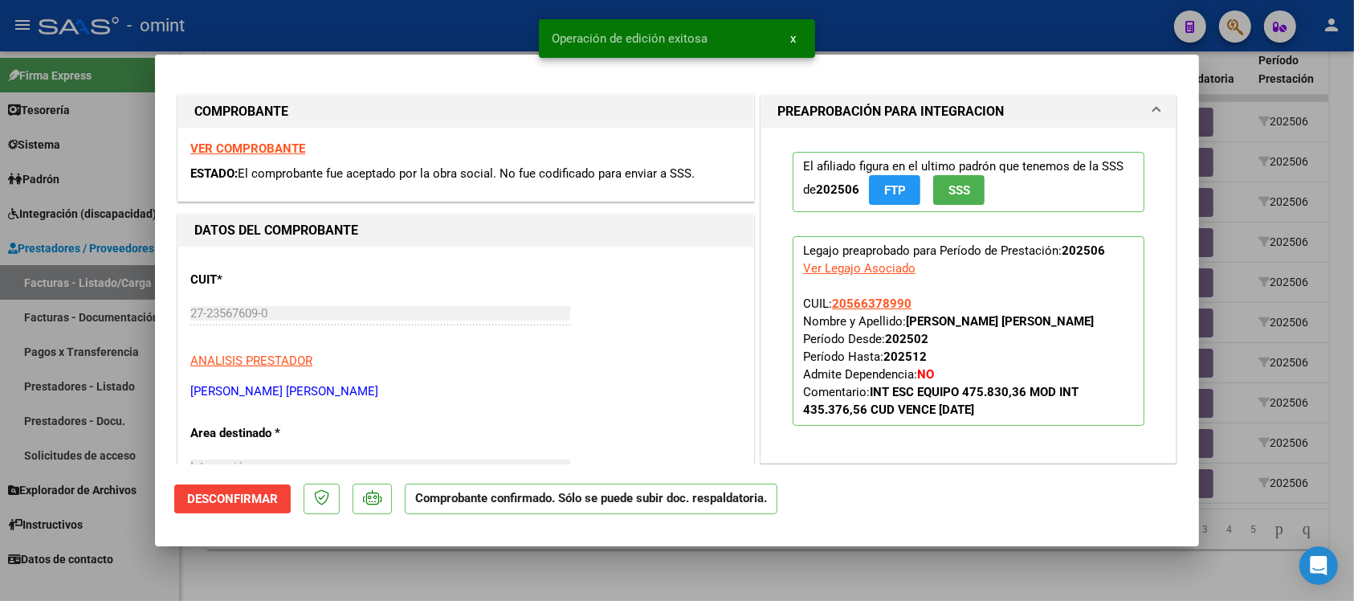
click at [450, 21] on div at bounding box center [677, 300] width 1354 height 601
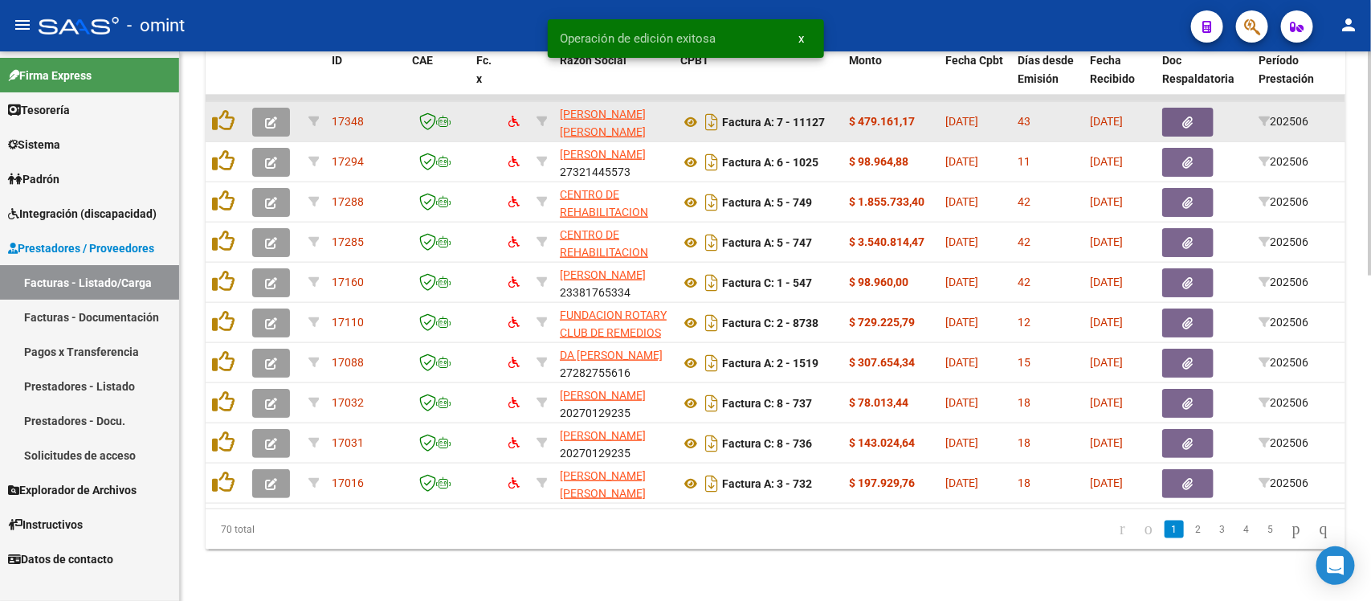
click at [279, 112] on button "button" at bounding box center [271, 122] width 38 height 29
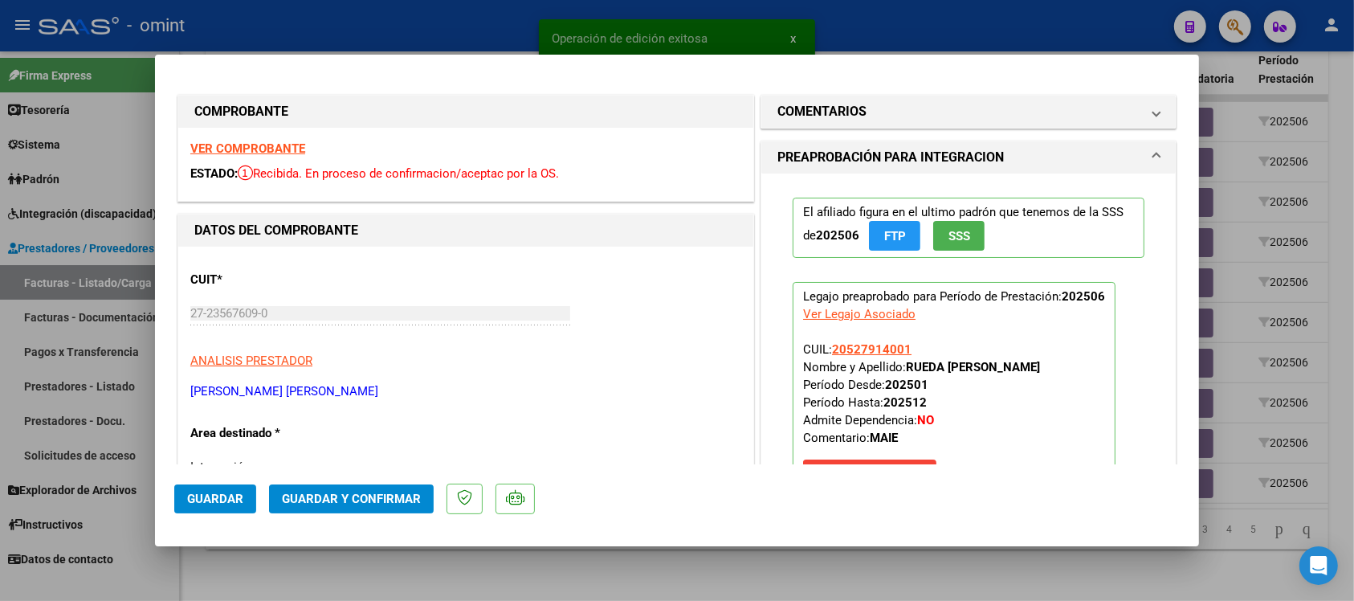
click at [234, 141] on strong "VER COMPROBANTE" at bounding box center [247, 148] width 115 height 14
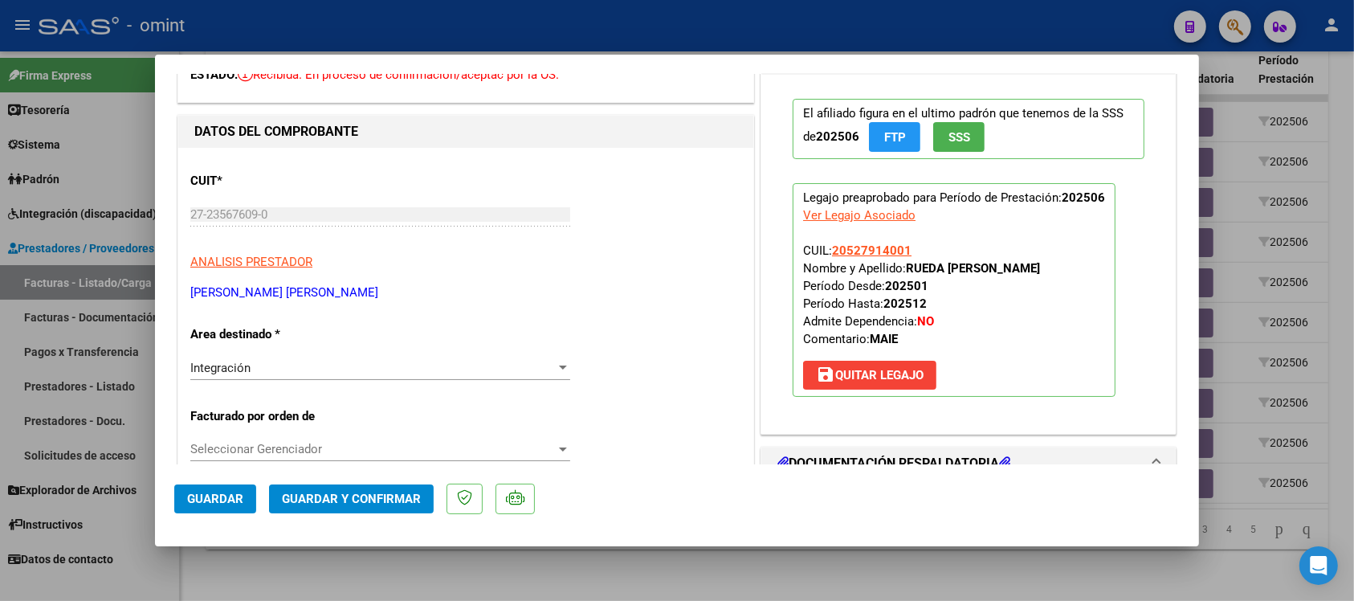
scroll to position [100, 0]
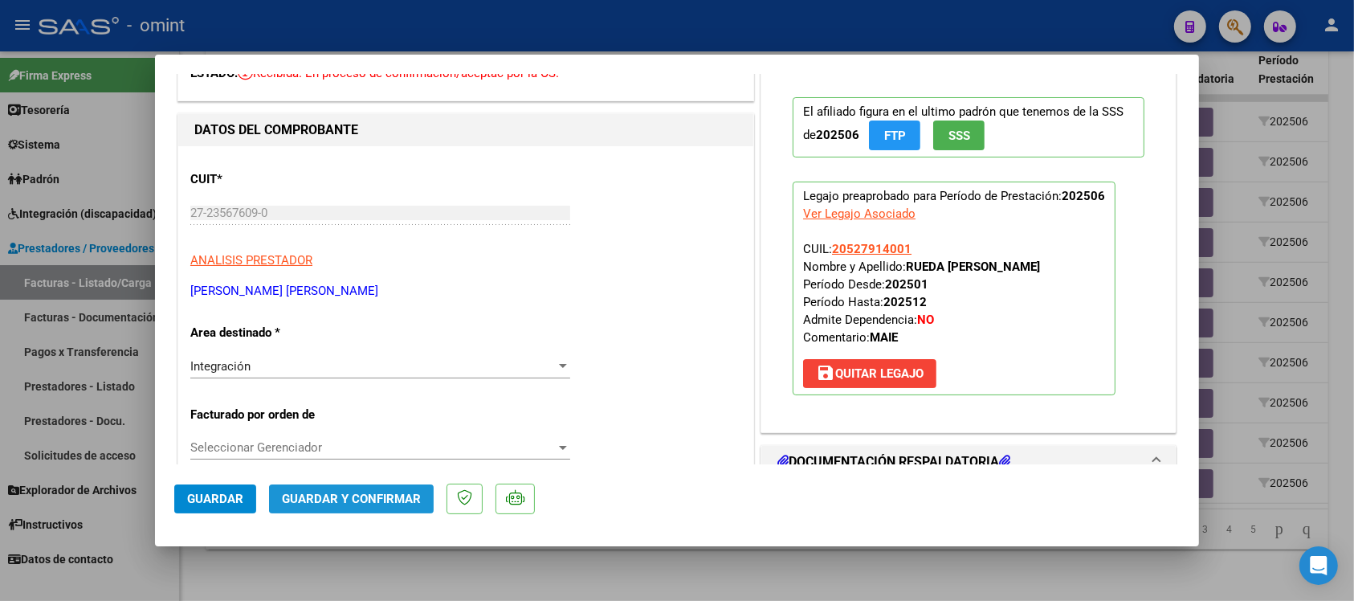
click at [407, 512] on button "Guardar y Confirmar" at bounding box center [351, 498] width 165 height 29
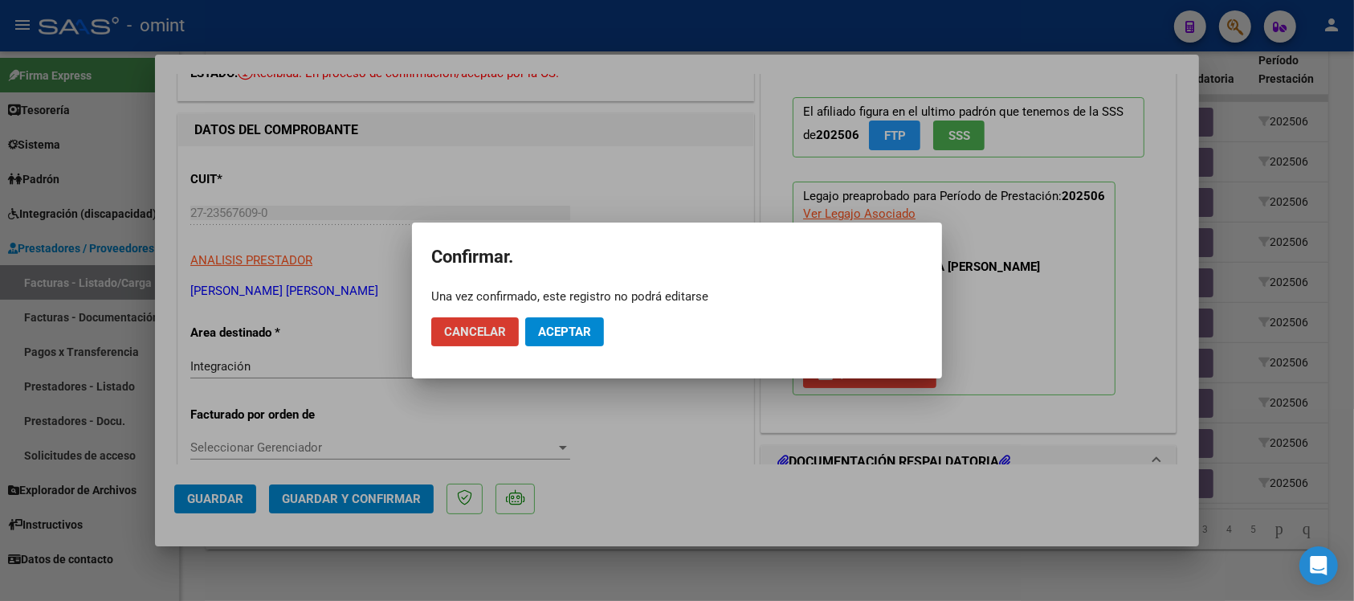
click at [587, 340] on button "Aceptar" at bounding box center [564, 331] width 79 height 29
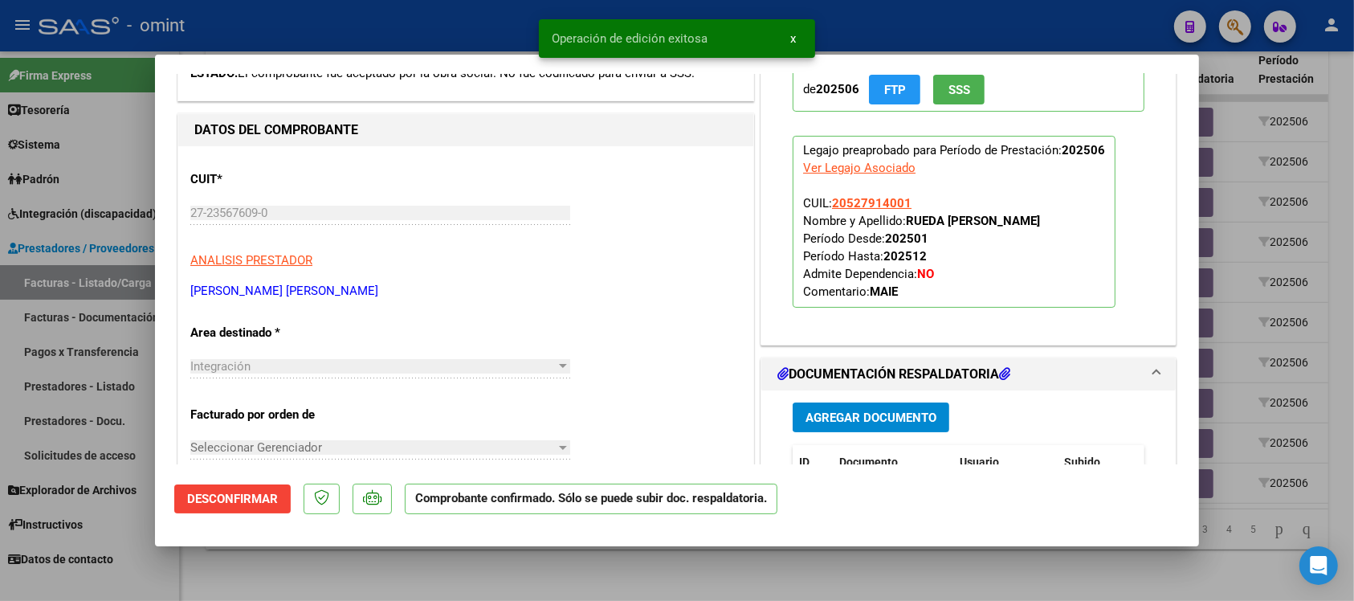
click at [478, 26] on div at bounding box center [677, 300] width 1354 height 601
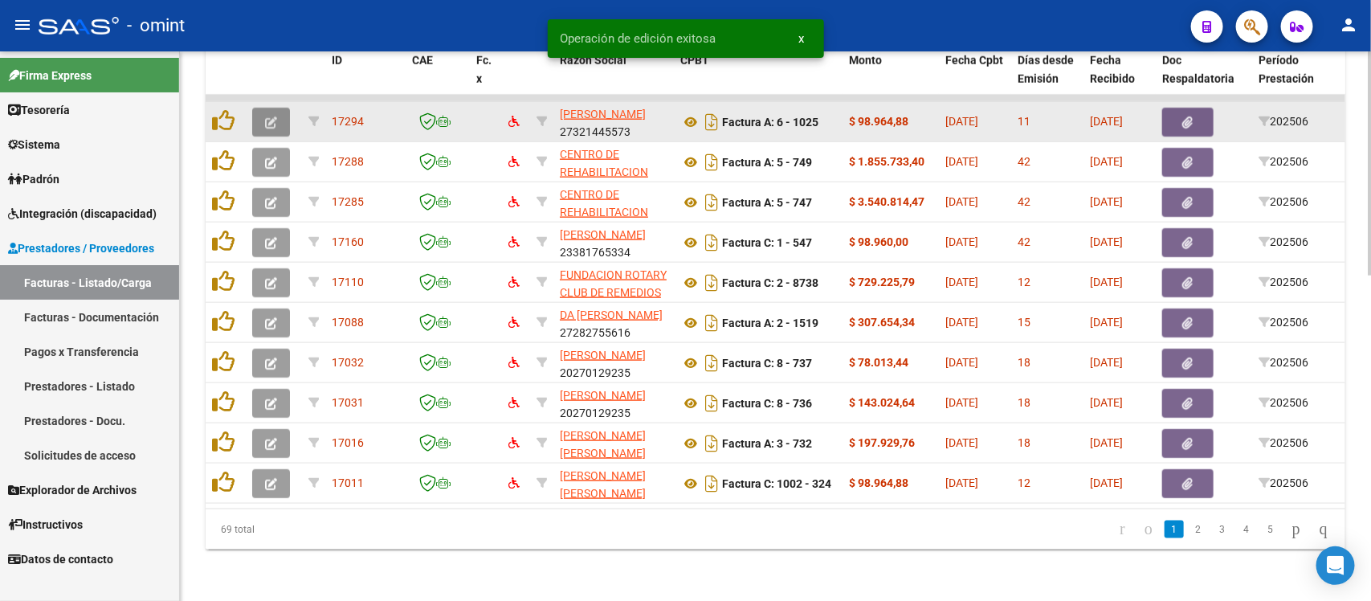
click at [278, 108] on button "button" at bounding box center [271, 122] width 38 height 29
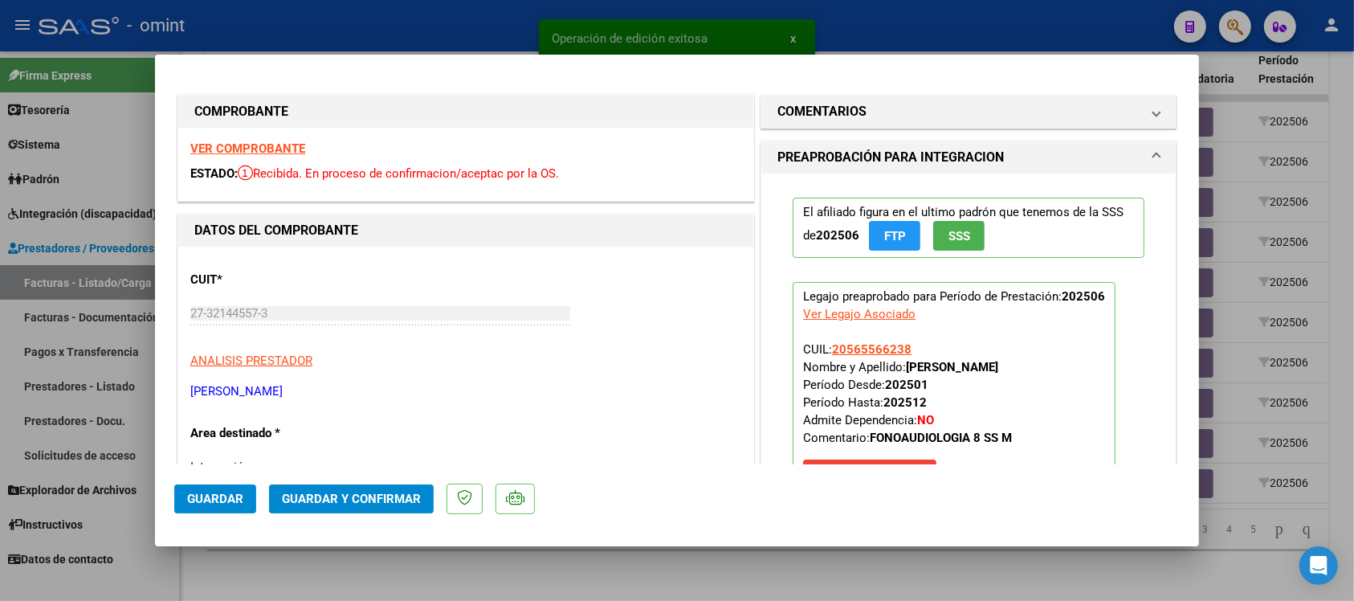
click at [259, 146] on strong "VER COMPROBANTE" at bounding box center [247, 148] width 115 height 14
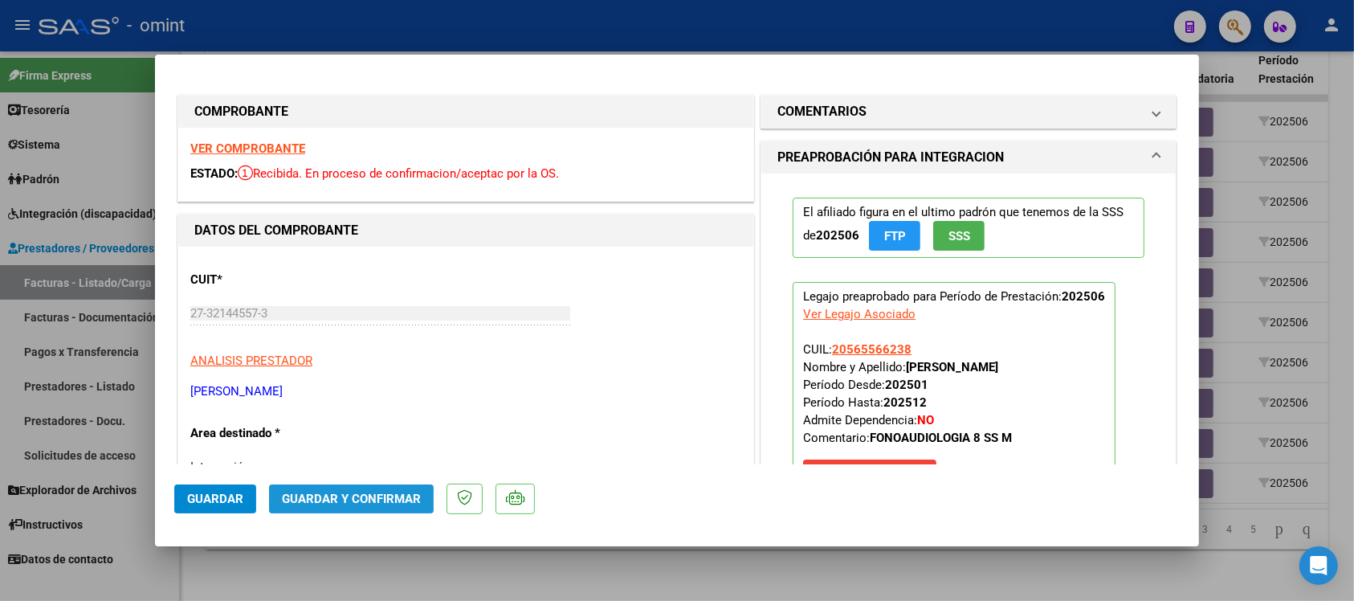
click at [389, 496] on span "Guardar y Confirmar" at bounding box center [351, 498] width 139 height 14
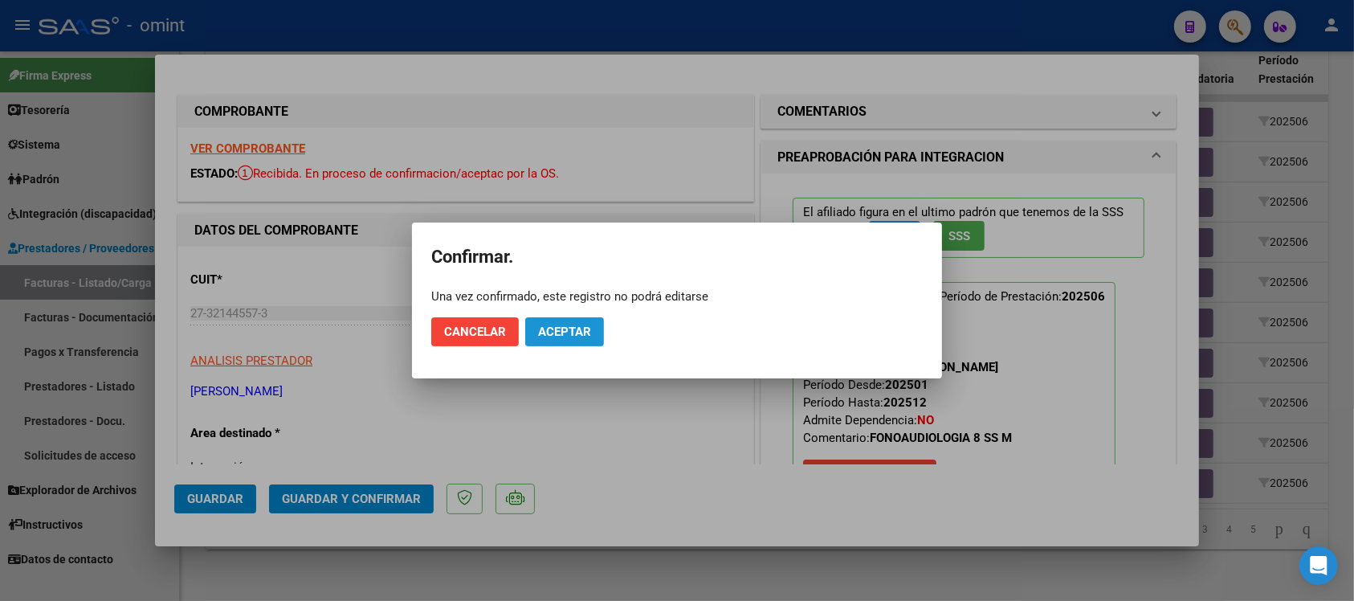
click at [572, 339] on button "Aceptar" at bounding box center [564, 331] width 79 height 29
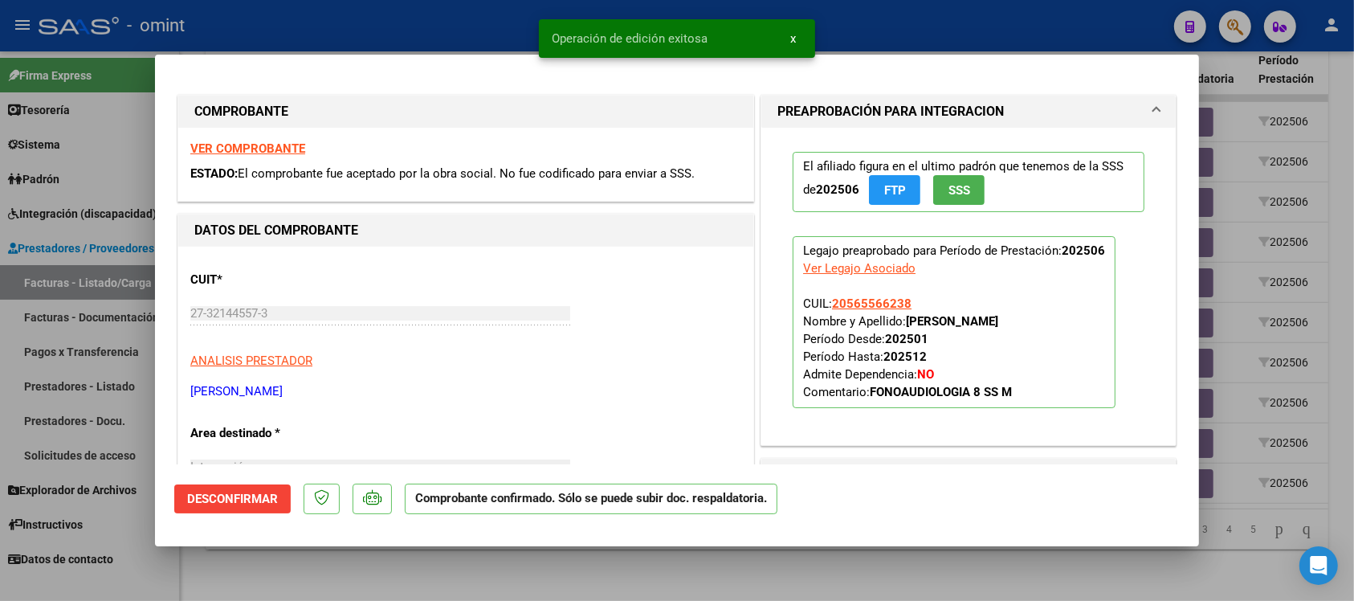
click at [411, 18] on div at bounding box center [677, 300] width 1354 height 601
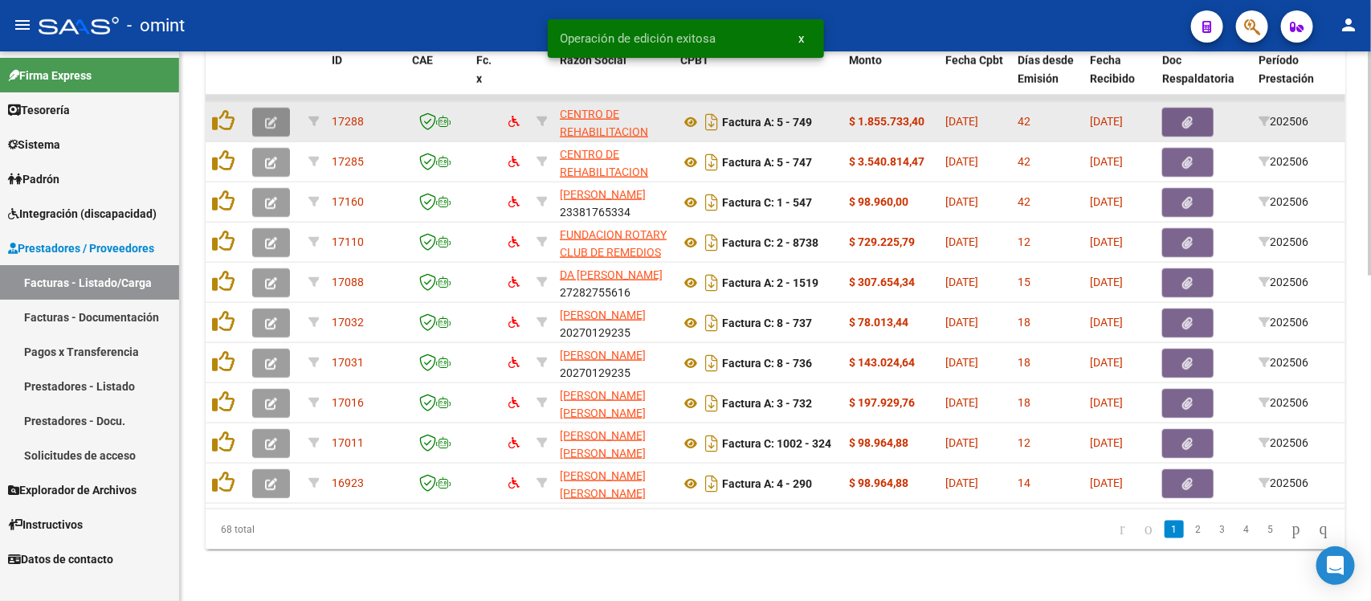
click at [263, 108] on button "button" at bounding box center [271, 122] width 38 height 29
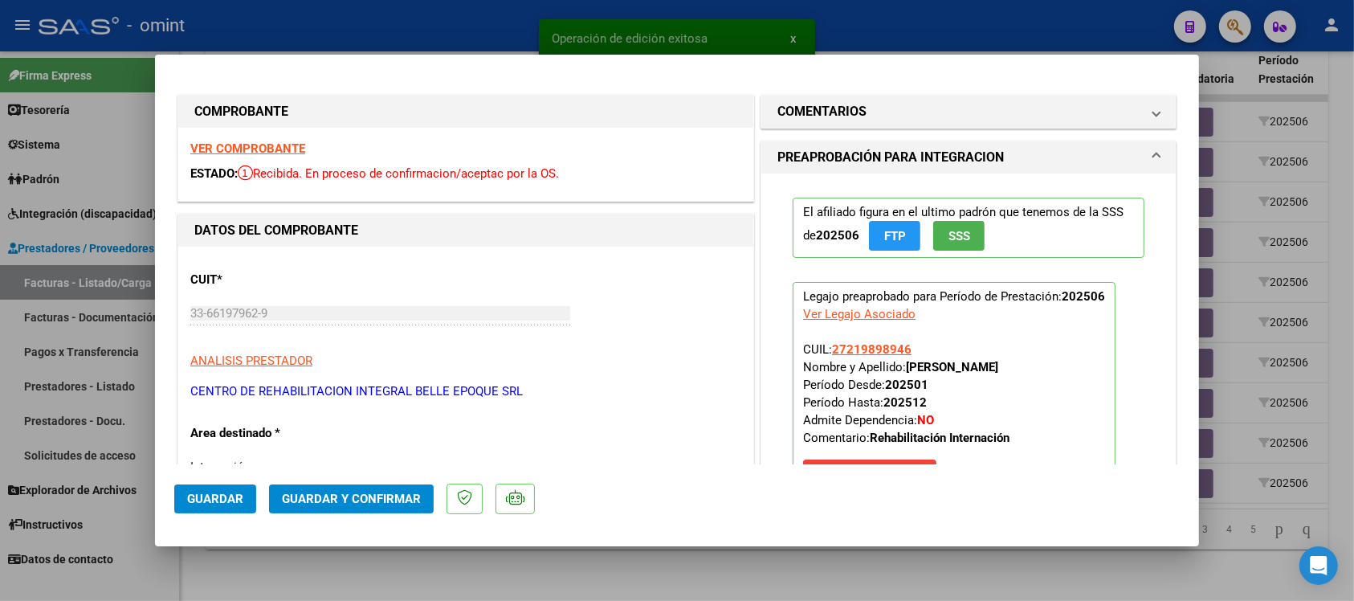
click at [262, 153] on strong "VER COMPROBANTE" at bounding box center [247, 148] width 115 height 14
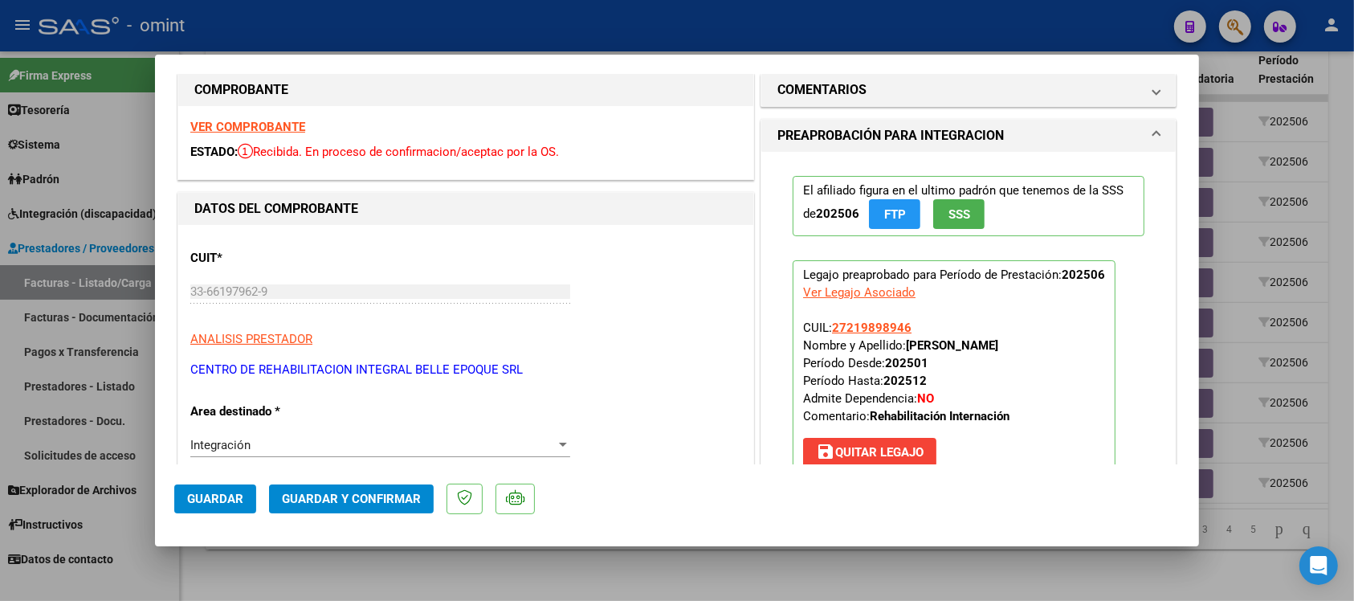
scroll to position [0, 0]
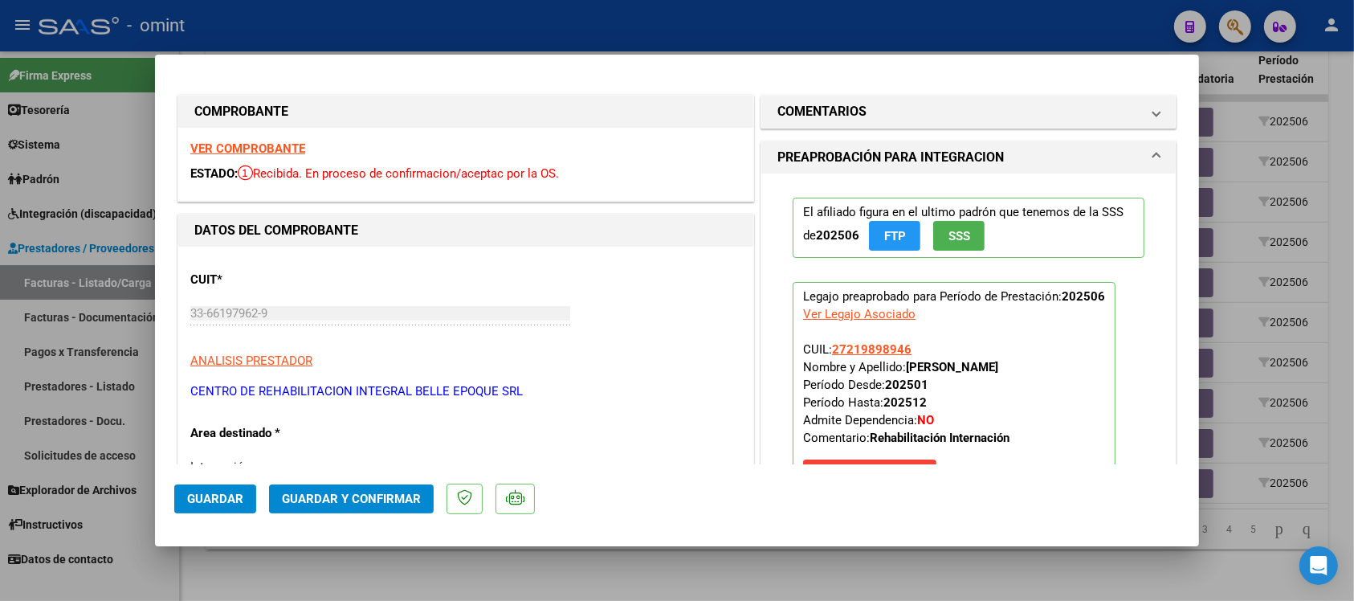
click at [267, 139] on div "VER COMPROBANTE ESTADO: Recibida. En proceso de confirmacion/aceptac por la OS." at bounding box center [465, 164] width 575 height 73
click at [271, 141] on strong "VER COMPROBANTE" at bounding box center [247, 148] width 115 height 14
drag, startPoint x: 901, startPoint y: 342, endPoint x: 825, endPoint y: 349, distance: 75.8
click at [825, 348] on p "Legajo preaprobado para Período de Prestación: 202506 Ver Legajo Asociado CUIL:…" at bounding box center [954, 389] width 323 height 214
copy span "27219898946"
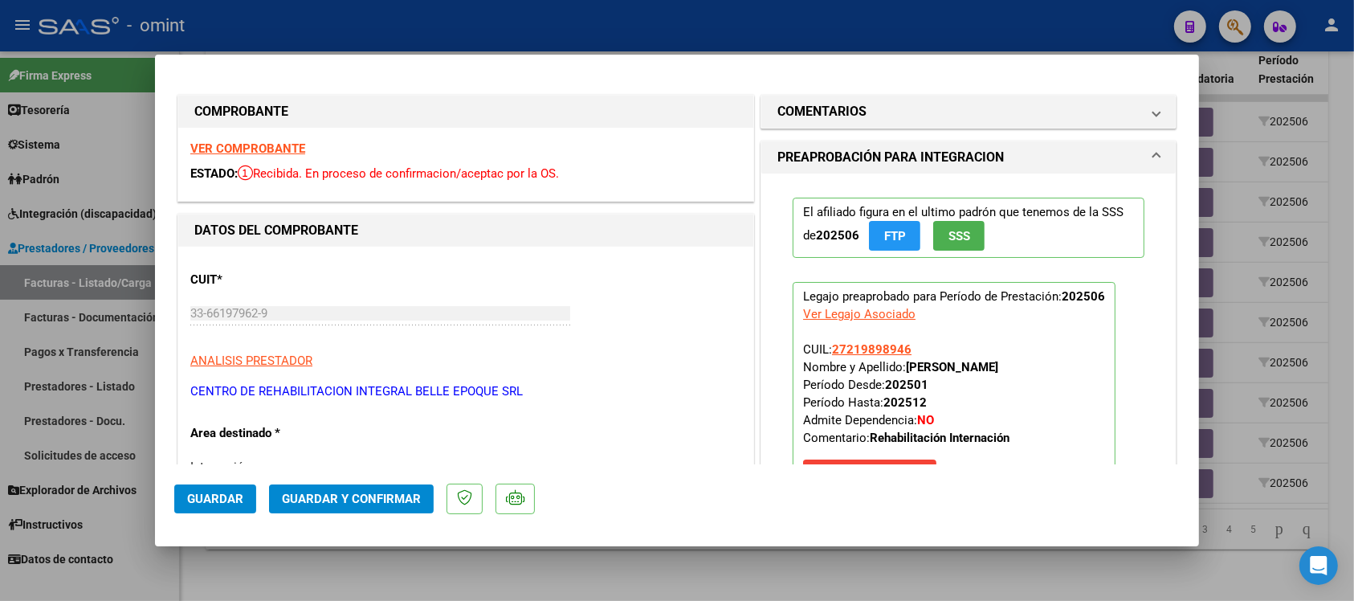
click at [306, 495] on span "Guardar y Confirmar" at bounding box center [351, 498] width 139 height 14
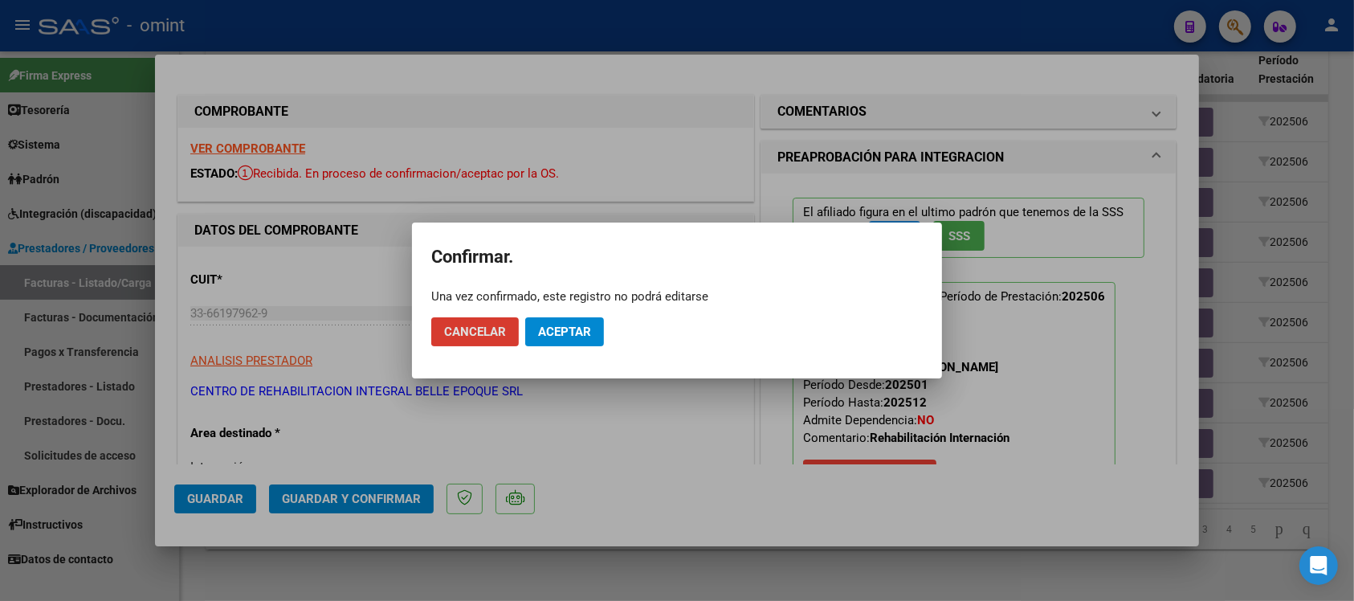
click at [567, 340] on button "Aceptar" at bounding box center [564, 331] width 79 height 29
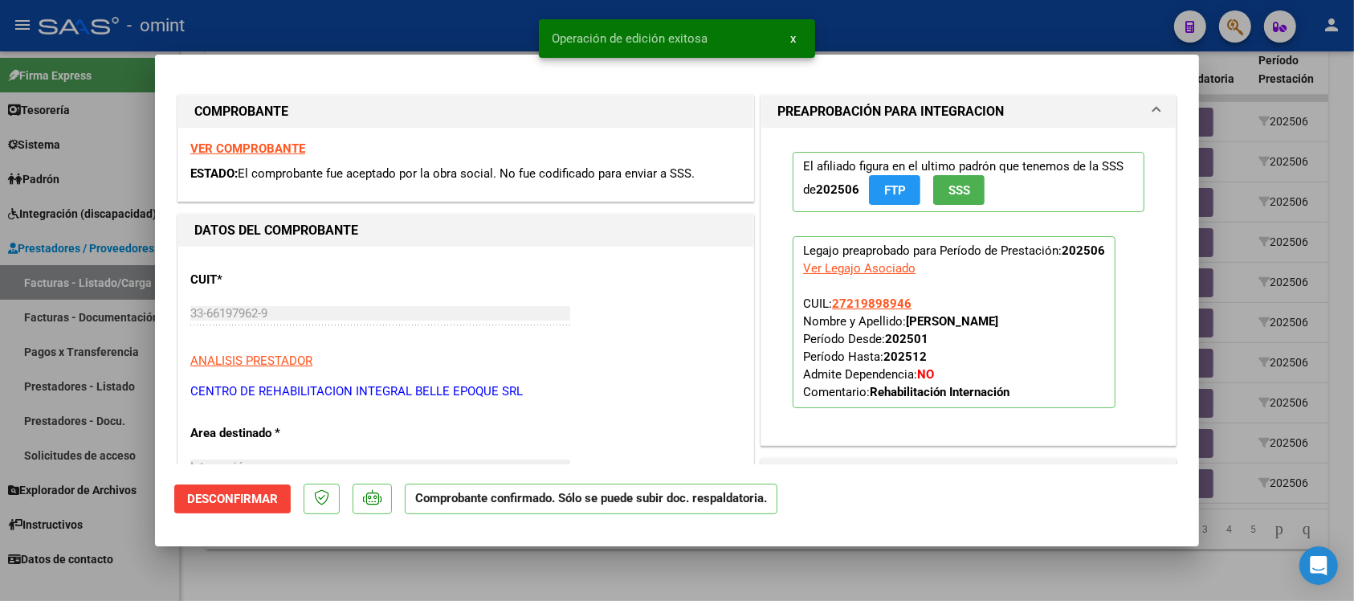
click at [435, 25] on div at bounding box center [677, 300] width 1354 height 601
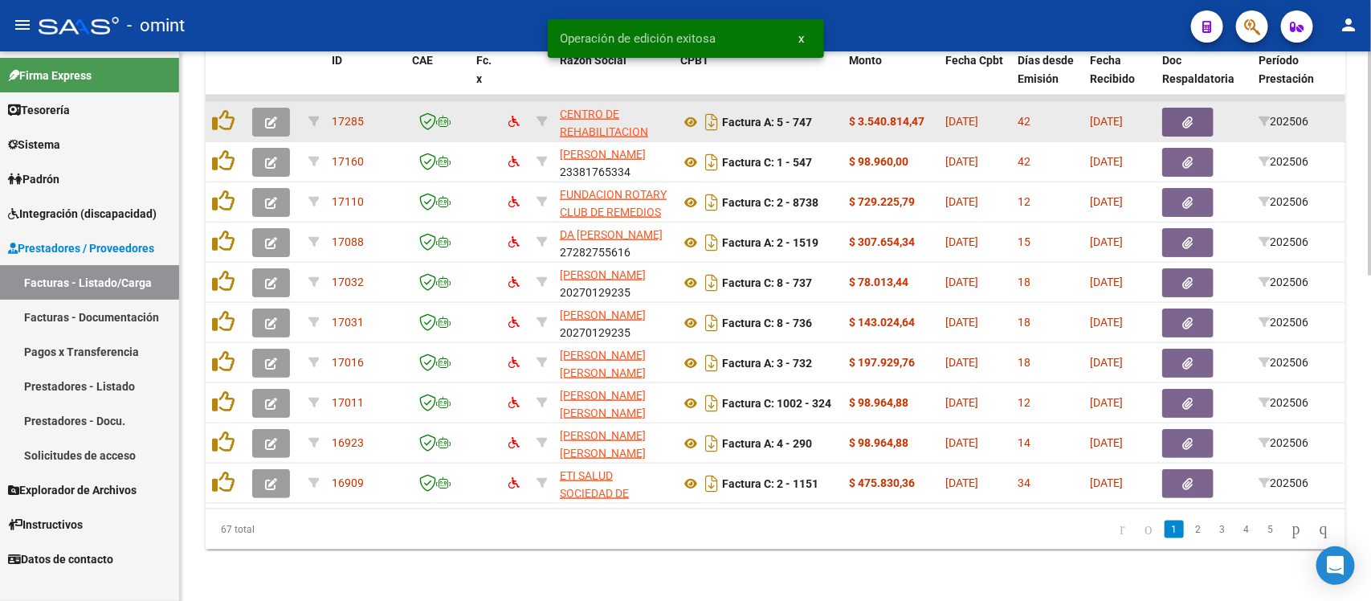
click at [267, 116] on icon "button" at bounding box center [271, 122] width 12 height 12
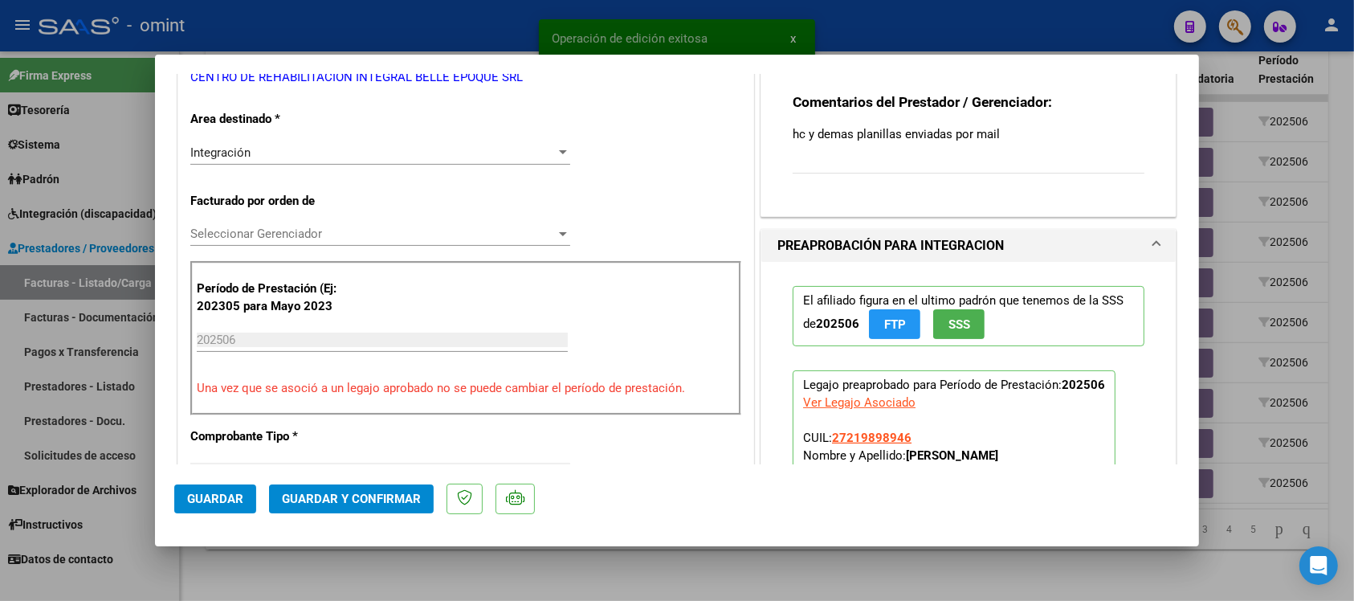
scroll to position [401, 0]
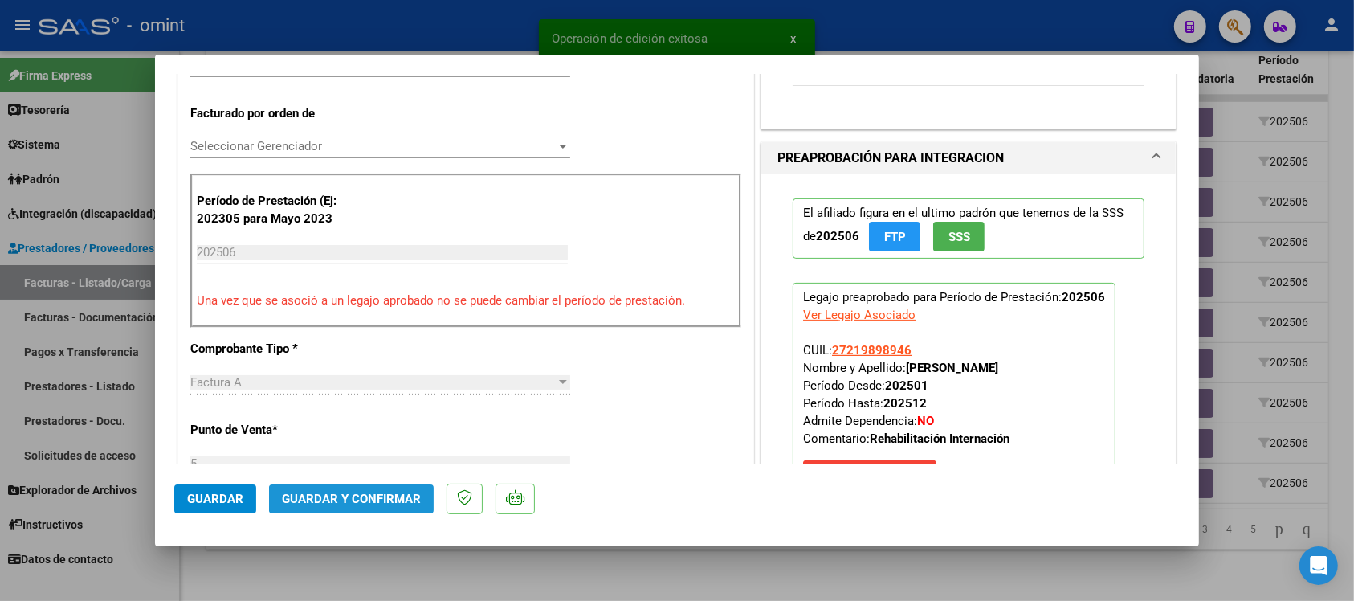
click at [403, 503] on span "Guardar y Confirmar" at bounding box center [351, 498] width 139 height 14
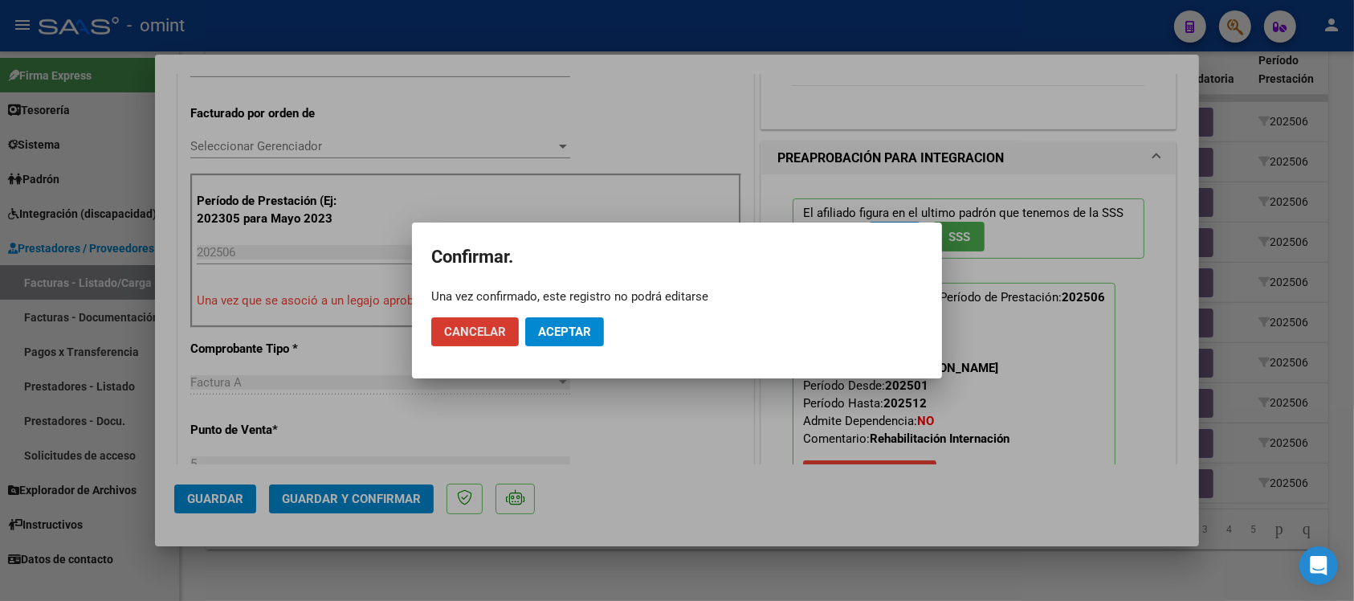
click at [560, 340] on button "Aceptar" at bounding box center [564, 331] width 79 height 29
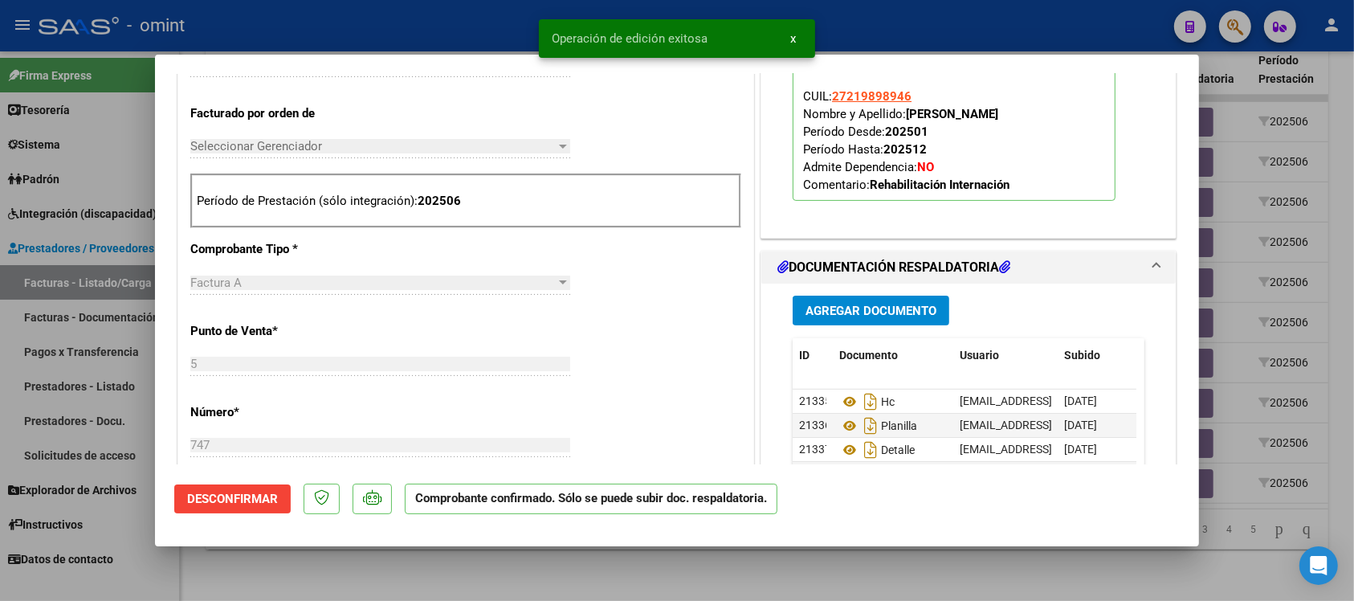
click at [407, 32] on div at bounding box center [677, 300] width 1354 height 601
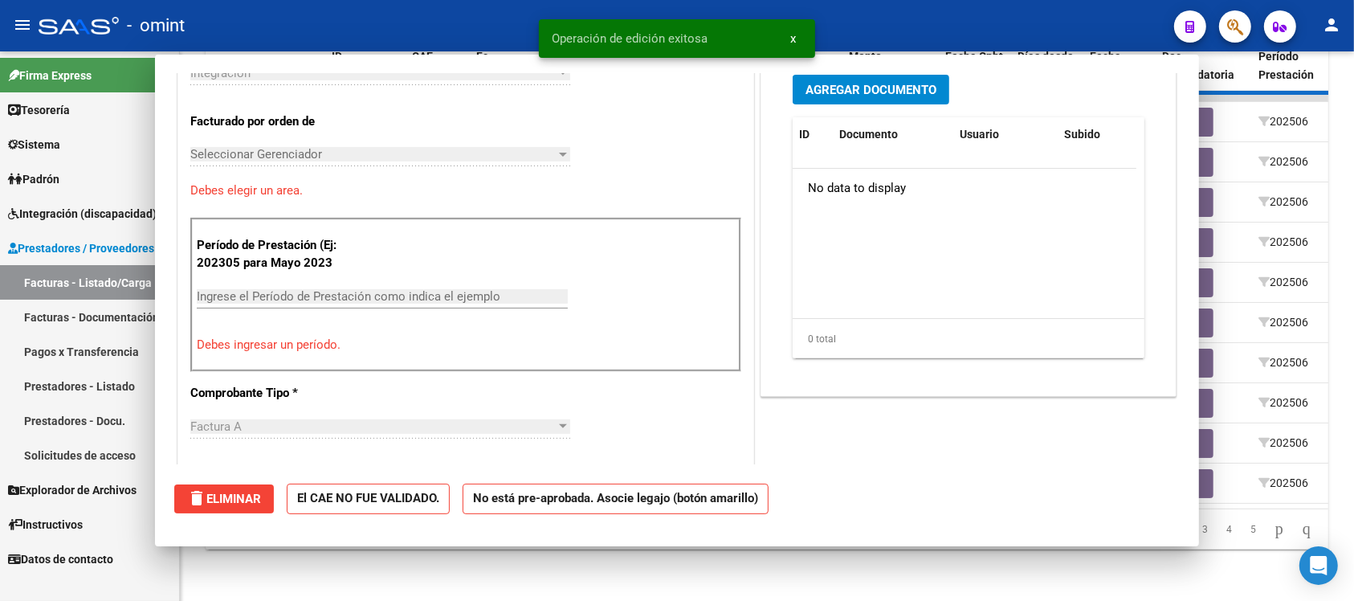
scroll to position [430, 0]
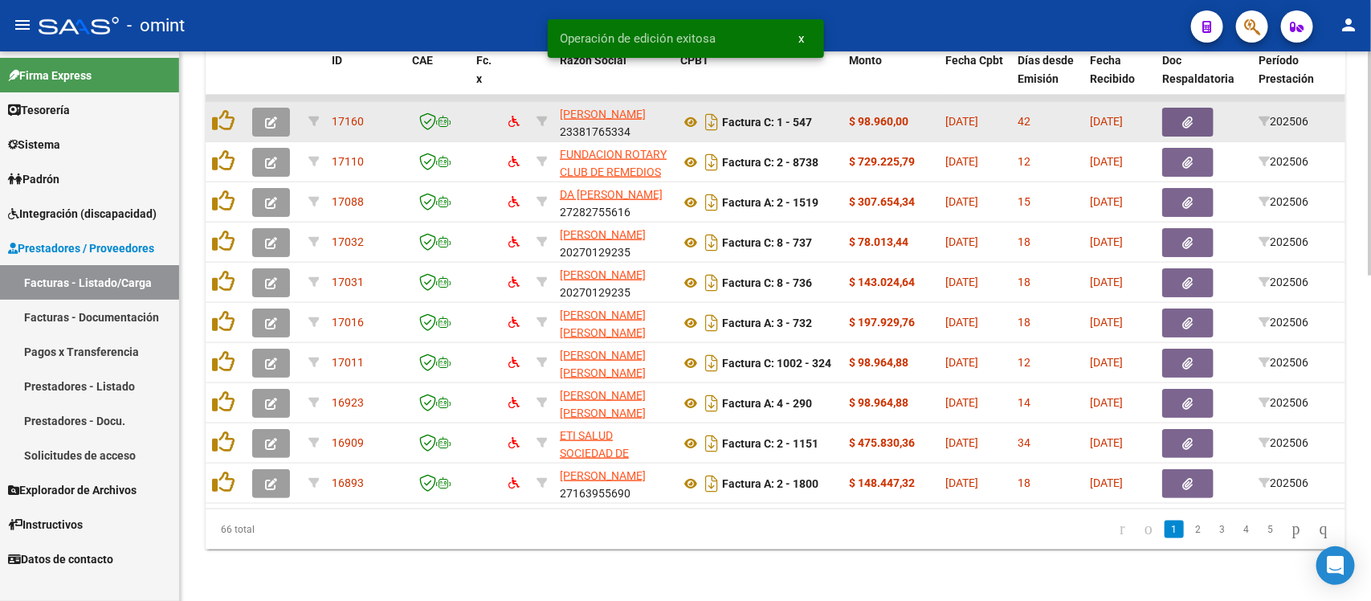
click at [266, 113] on button "button" at bounding box center [271, 122] width 38 height 29
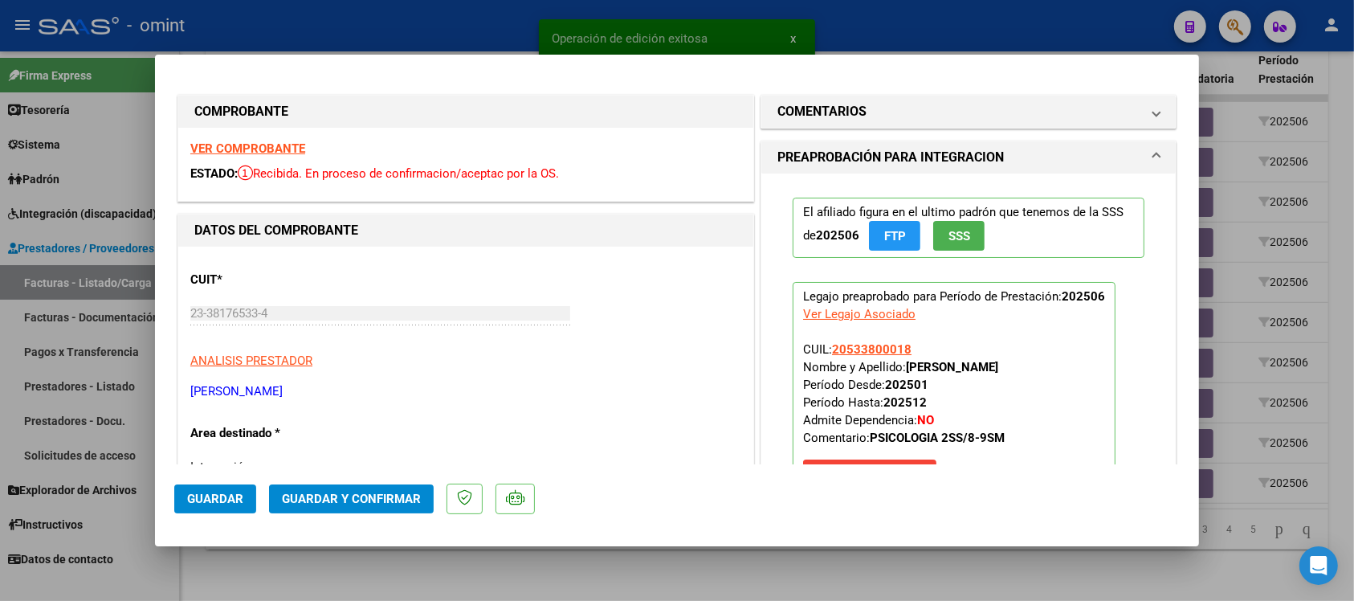
click at [263, 141] on div "VER COMPROBANTE ESTADO: Recibida. En proceso de confirmacion/aceptac por la OS." at bounding box center [465, 164] width 575 height 73
click at [269, 145] on strong "VER COMPROBANTE" at bounding box center [247, 148] width 115 height 14
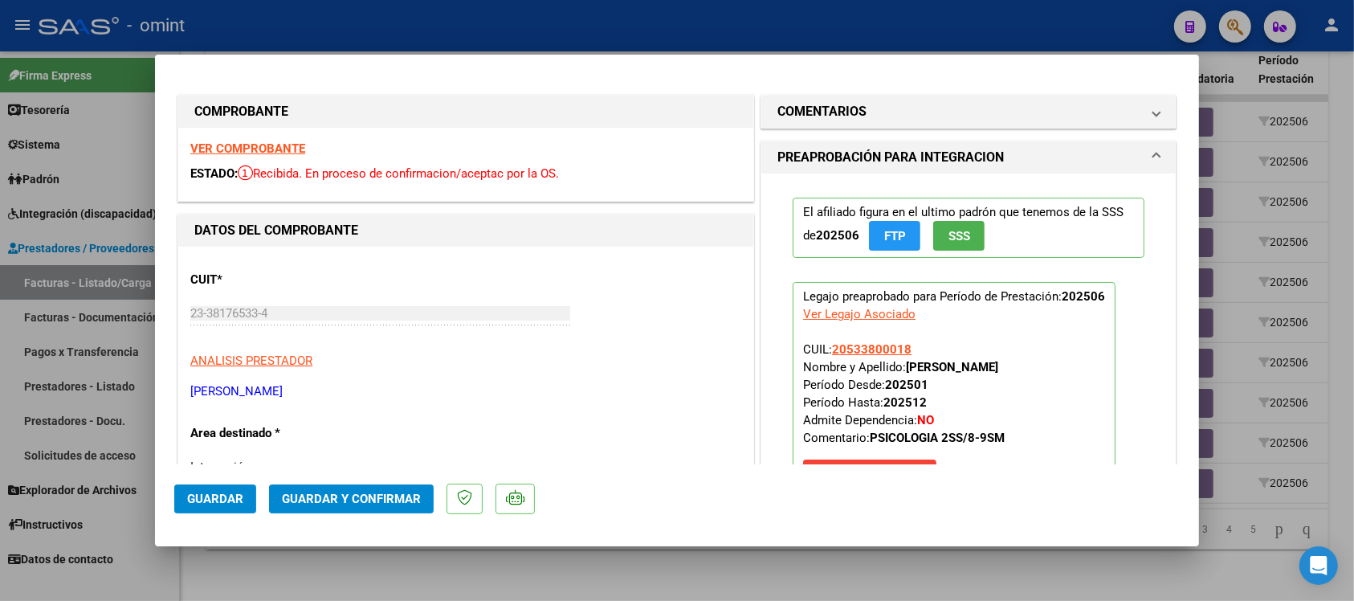
click at [343, 498] on span "Guardar y Confirmar" at bounding box center [351, 498] width 139 height 14
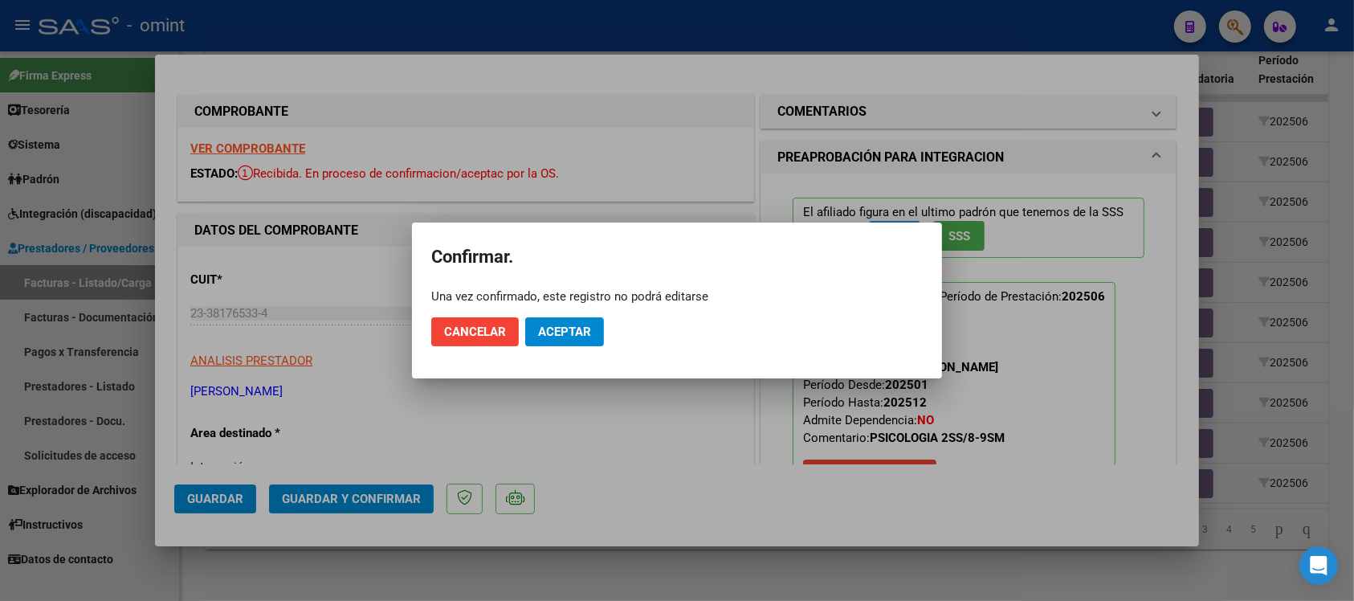
click at [548, 317] on mat-dialog-actions "Cancelar Aceptar" at bounding box center [676, 331] width 491 height 55
click at [551, 325] on span "Aceptar" at bounding box center [564, 331] width 53 height 14
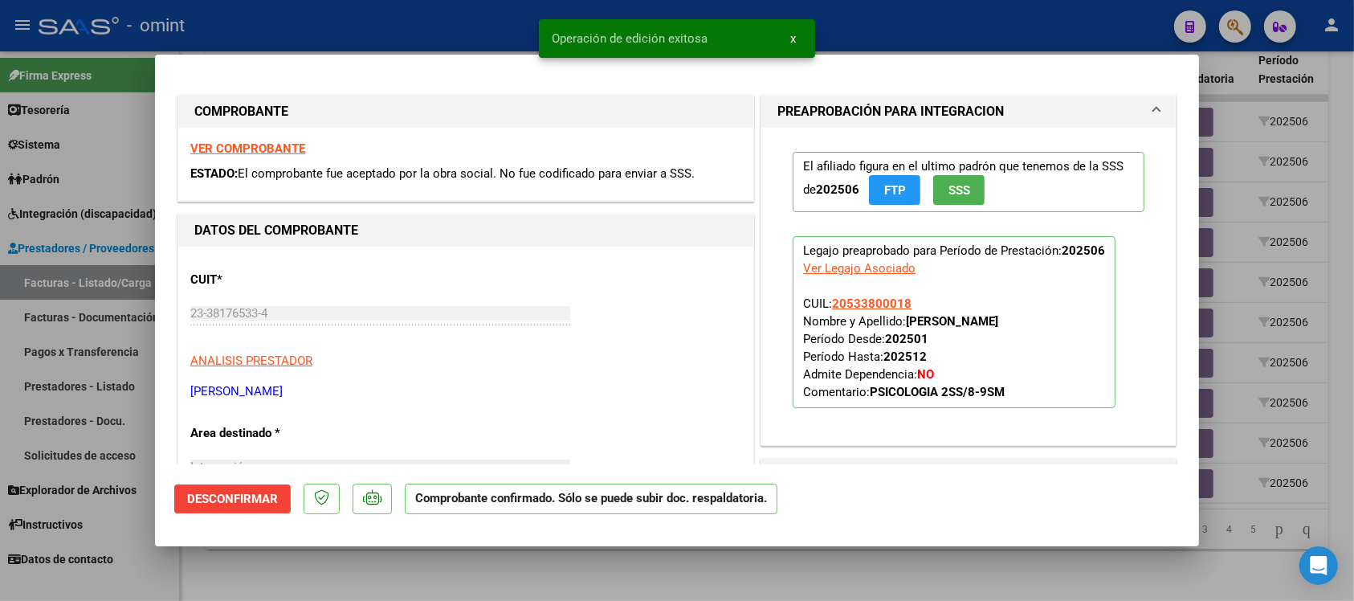
click at [412, 17] on div at bounding box center [677, 300] width 1354 height 601
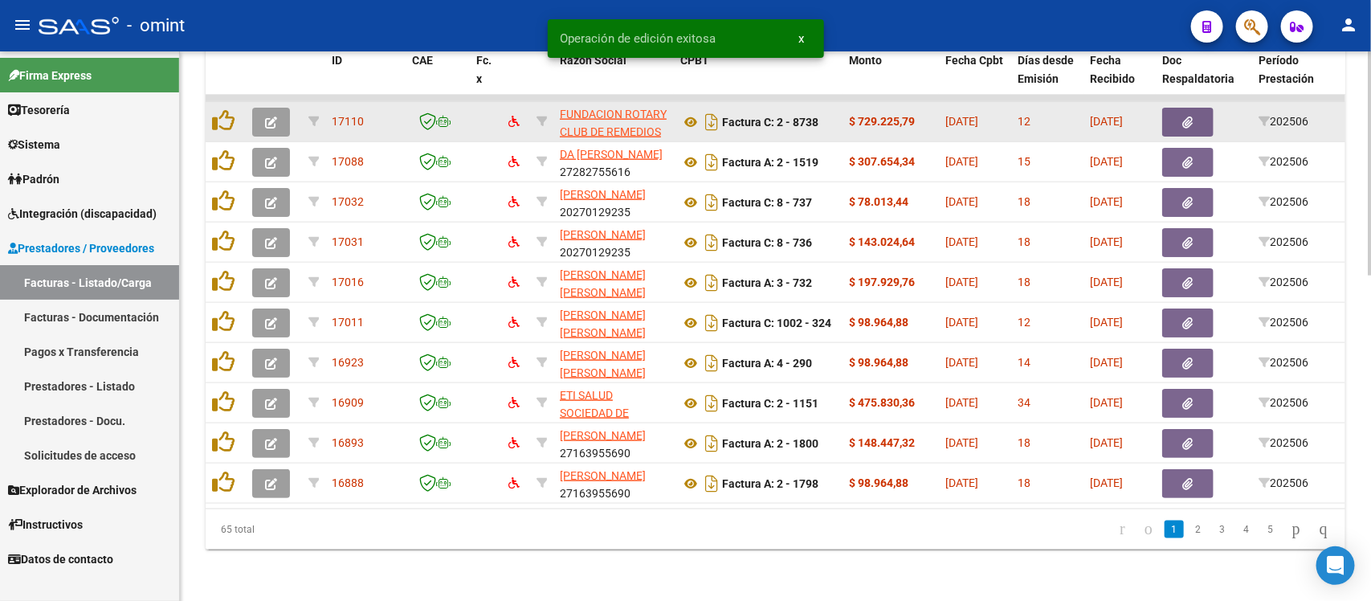
click at [279, 108] on button "button" at bounding box center [271, 122] width 38 height 29
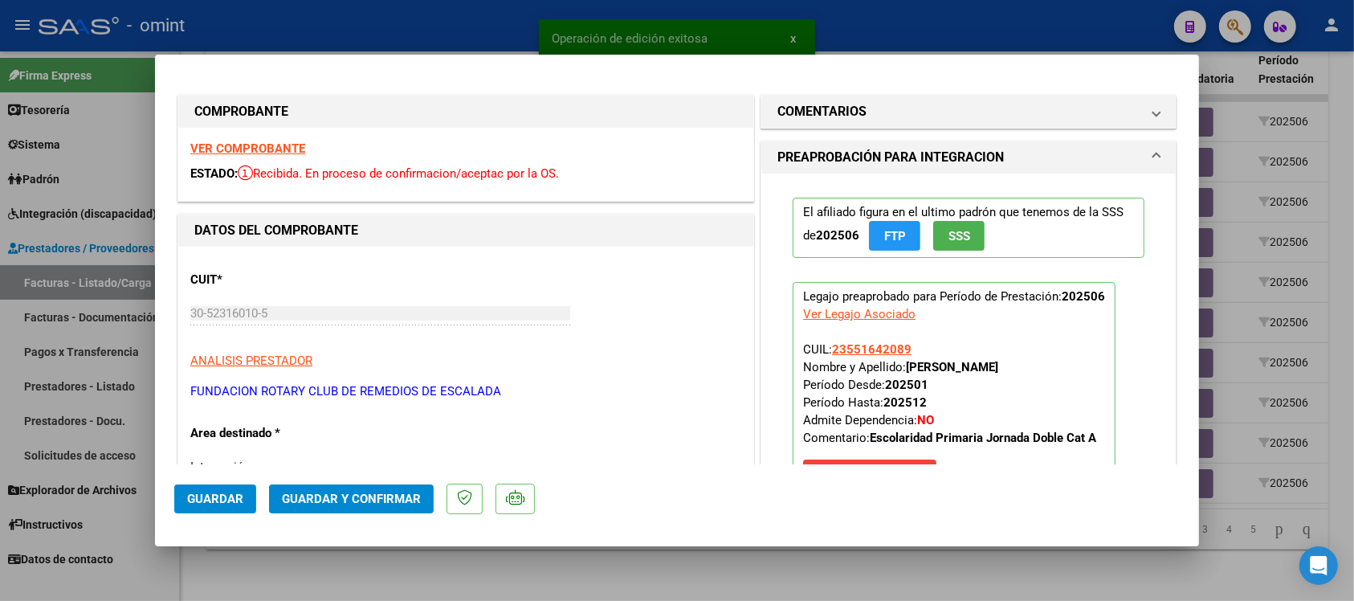
click at [271, 146] on strong "VER COMPROBANTE" at bounding box center [247, 148] width 115 height 14
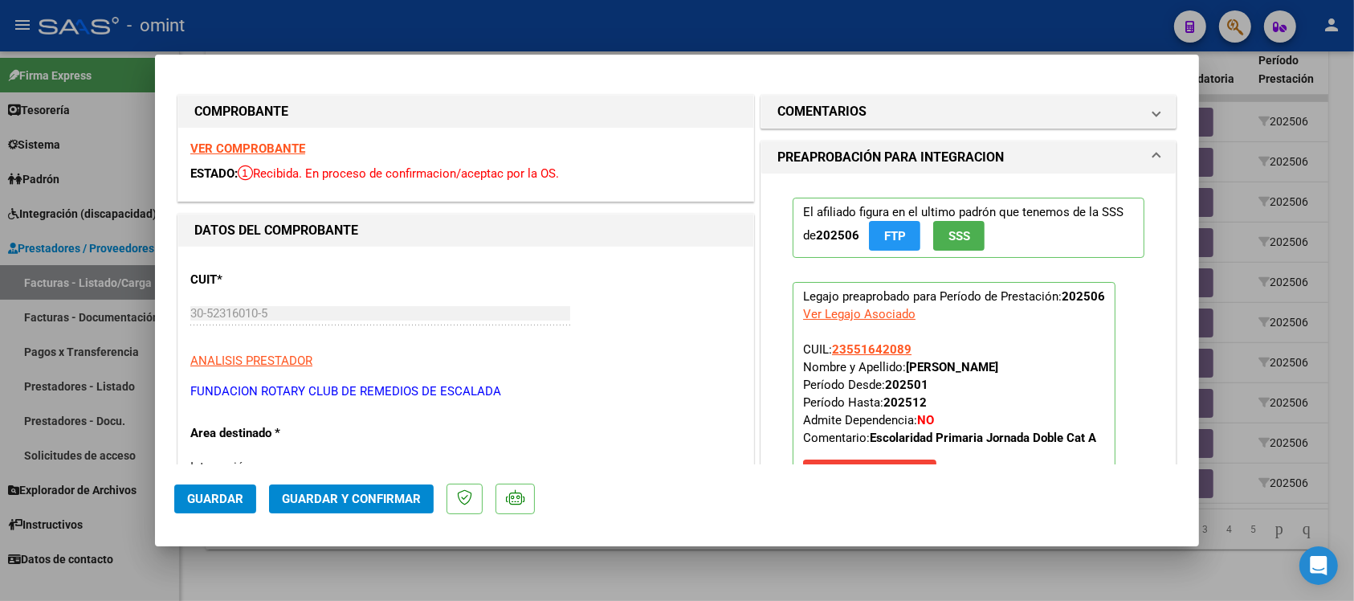
scroll to position [100, 0]
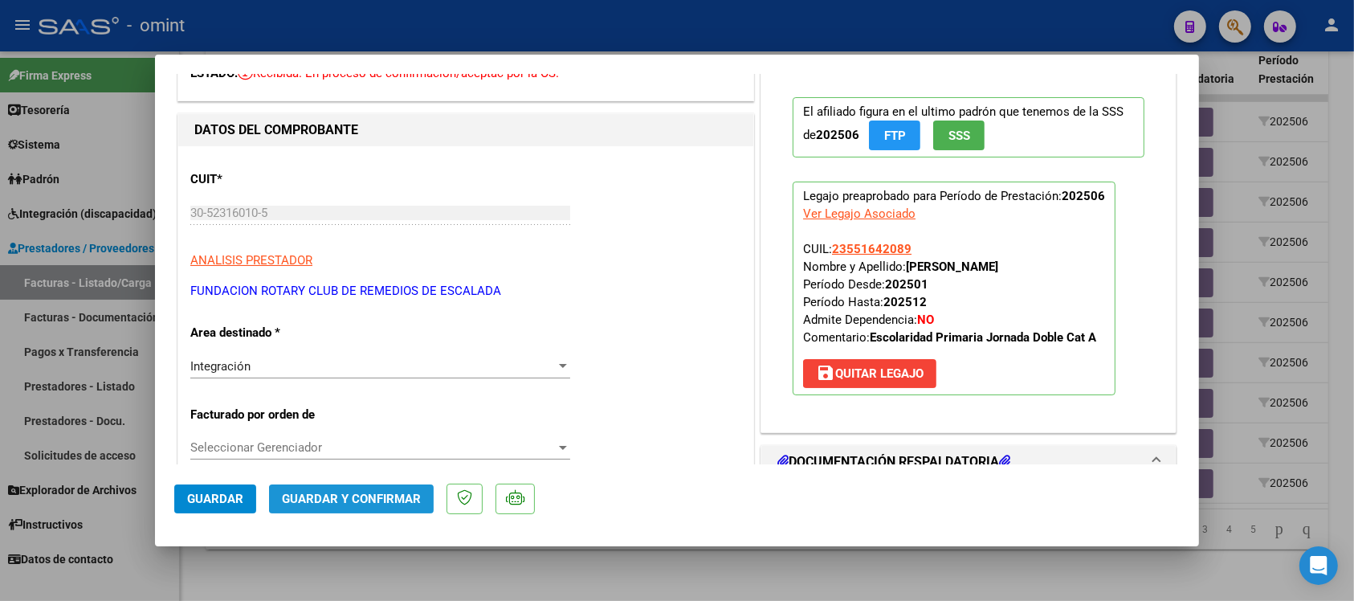
click at [396, 502] on span "Guardar y Confirmar" at bounding box center [351, 498] width 139 height 14
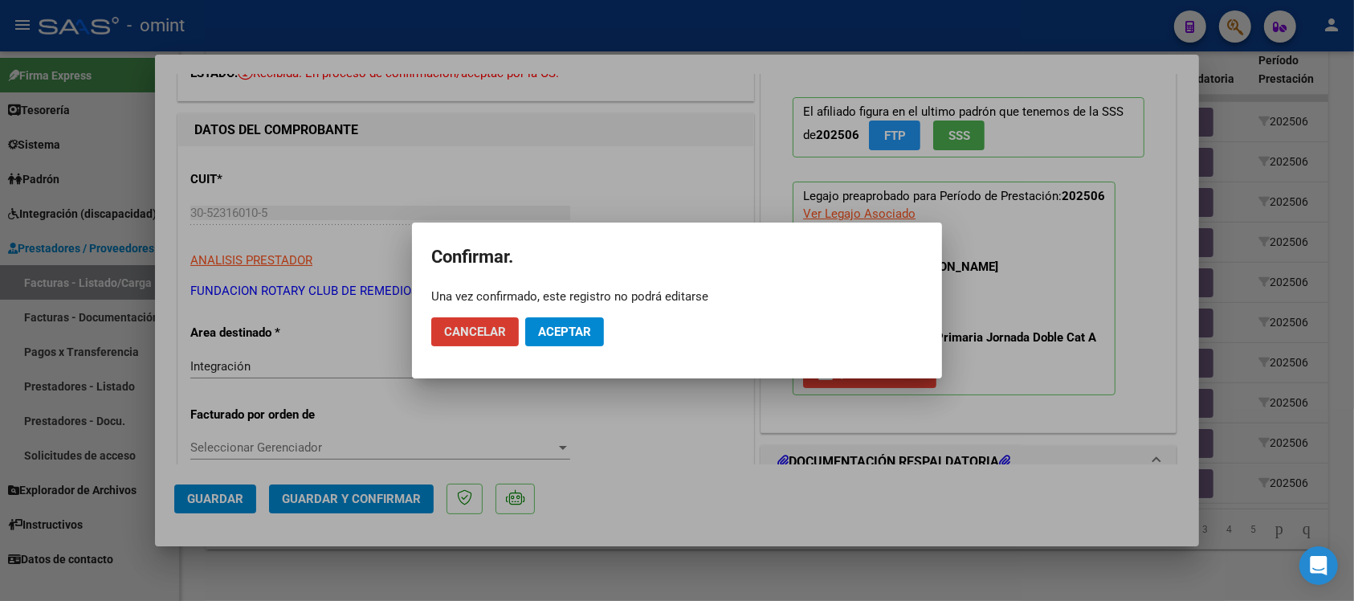
click at [563, 332] on span "Aceptar" at bounding box center [564, 331] width 53 height 14
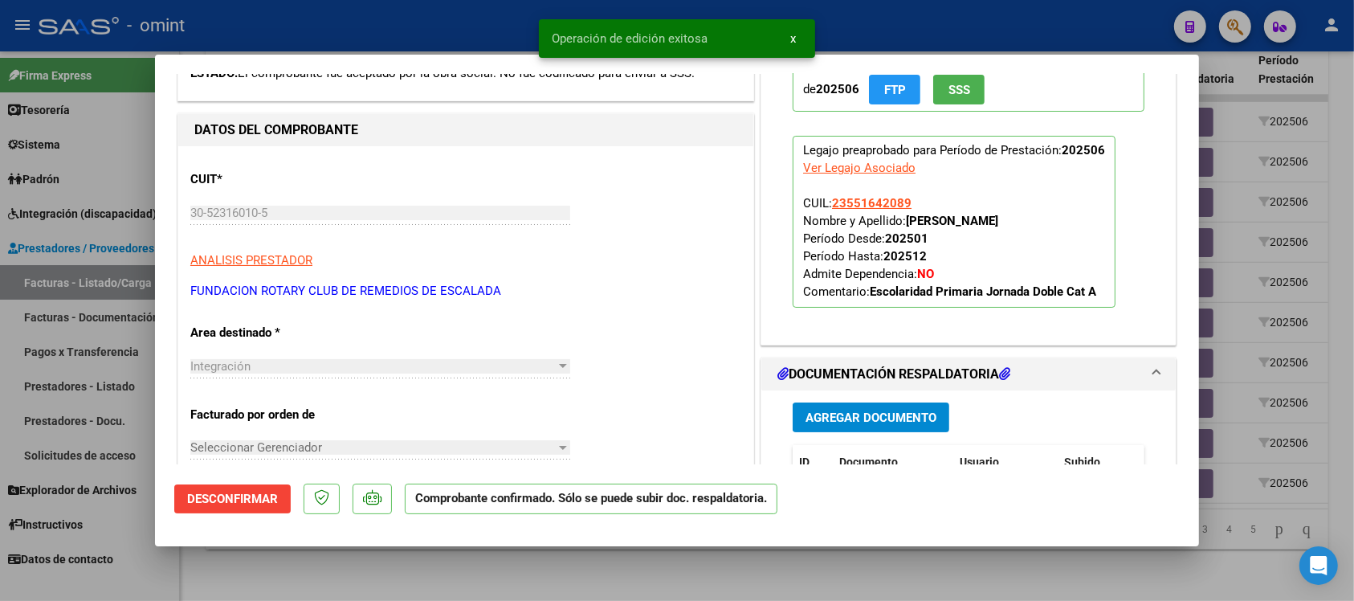
click at [360, 16] on div at bounding box center [677, 300] width 1354 height 601
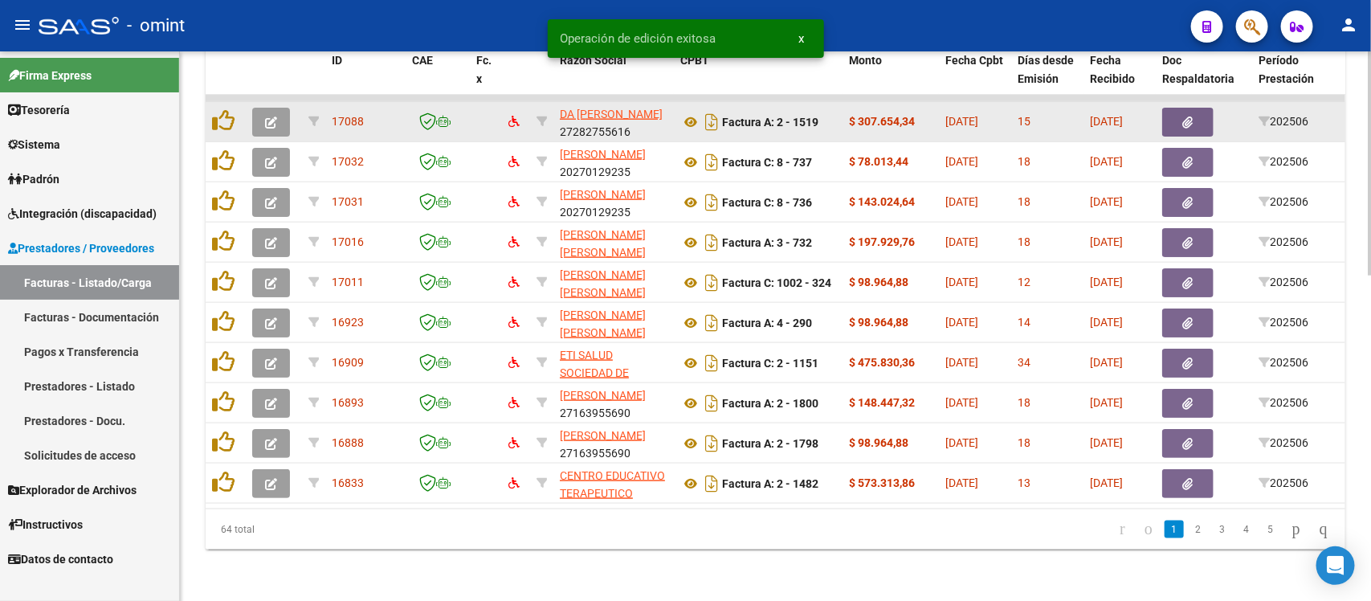
click at [266, 116] on icon "button" at bounding box center [271, 122] width 12 height 12
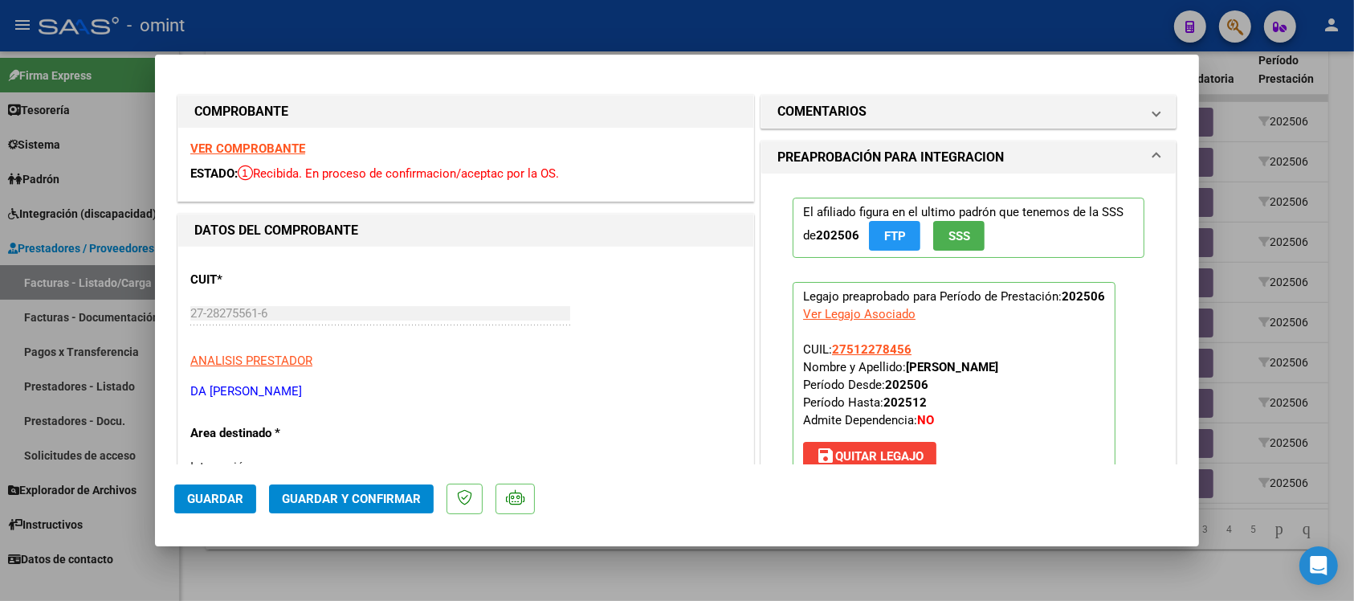
click at [286, 147] on strong "VER COMPROBANTE" at bounding box center [247, 148] width 115 height 14
drag, startPoint x: 909, startPoint y: 347, endPoint x: 825, endPoint y: 347, distance: 83.5
click at [825, 347] on p "Legajo preaprobado para Período de Prestación: 202506 Ver Legajo Asociado CUIL:…" at bounding box center [954, 380] width 323 height 196
copy span "27512278456"
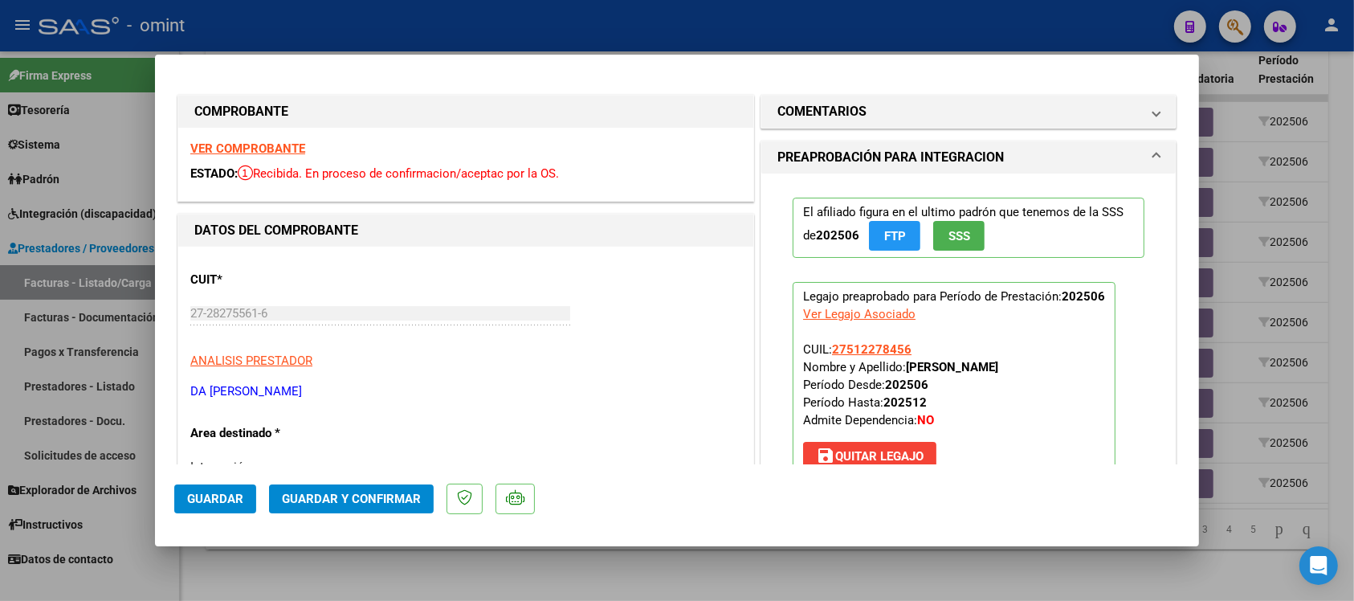
click at [570, 21] on div at bounding box center [677, 300] width 1354 height 601
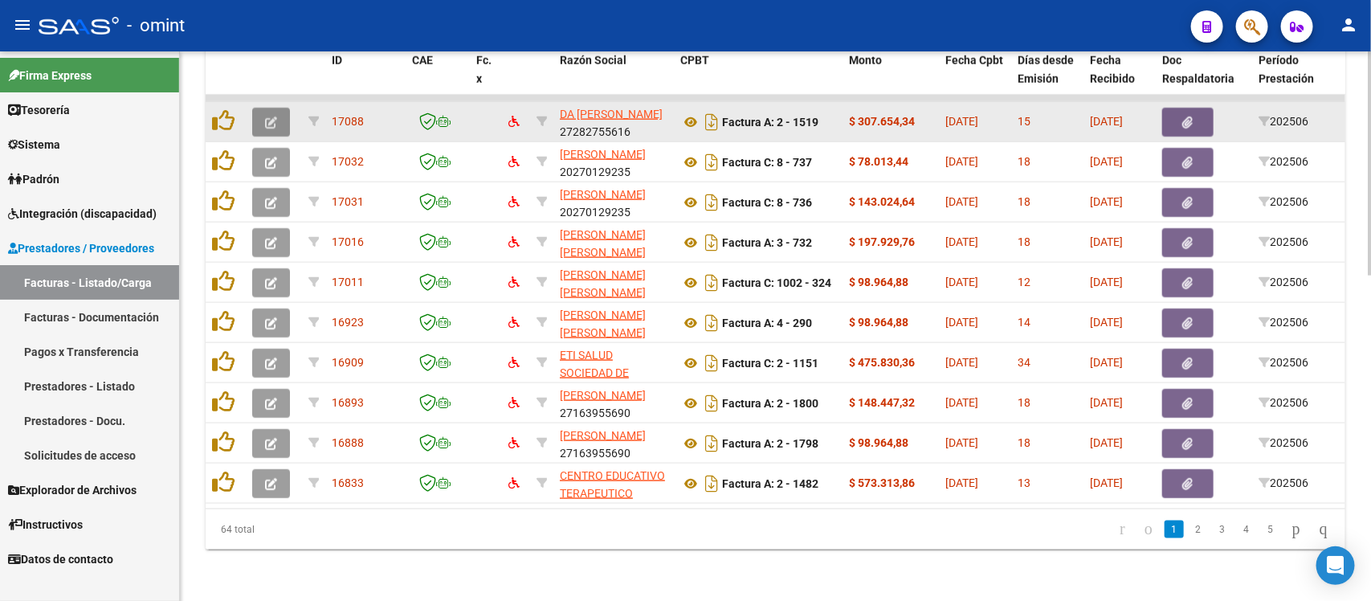
click at [263, 108] on button "button" at bounding box center [271, 122] width 38 height 29
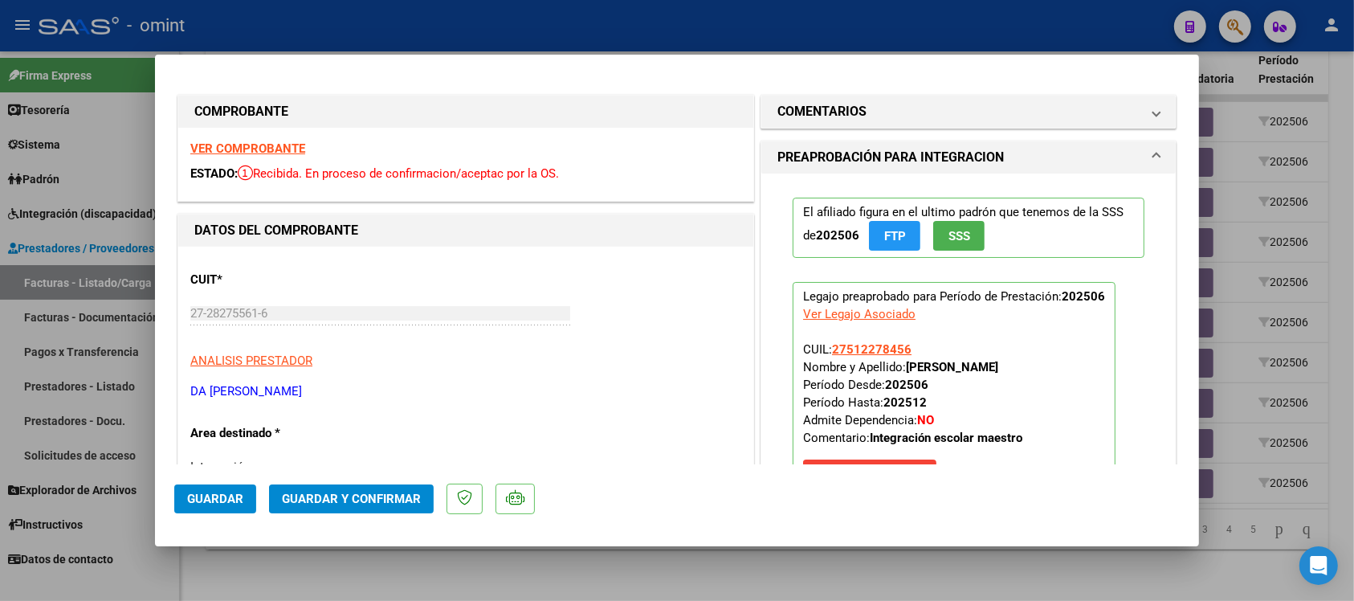
click at [295, 141] on div "VER COMPROBANTE ESTADO: Recibida. En proceso de confirmacion/aceptac por la OS." at bounding box center [465, 164] width 575 height 73
click at [295, 142] on strong "VER COMPROBANTE" at bounding box center [247, 148] width 115 height 14
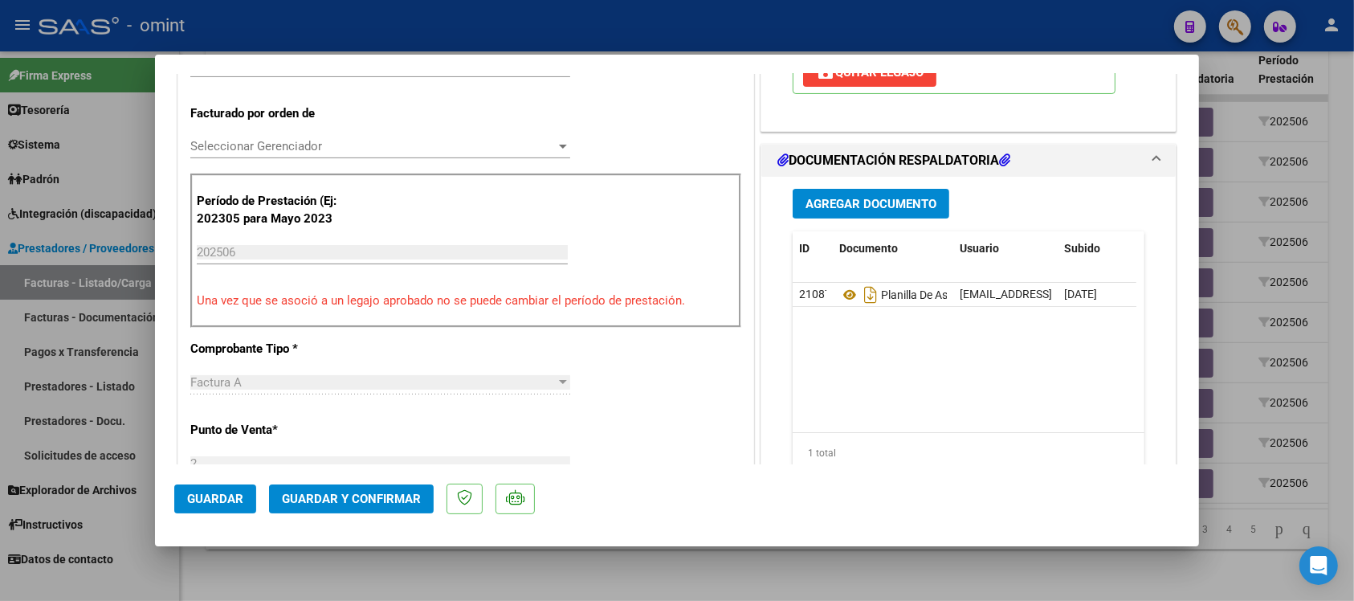
click at [352, 500] on span "Guardar y Confirmar" at bounding box center [351, 498] width 139 height 14
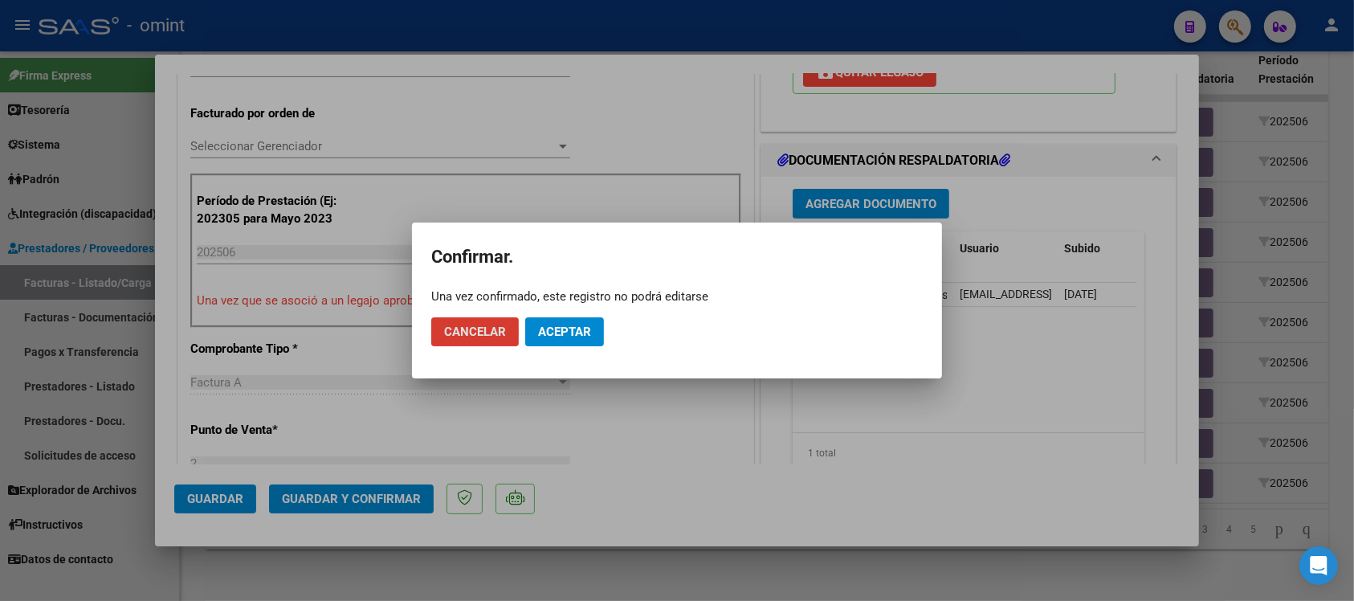
click at [572, 342] on button "Aceptar" at bounding box center [564, 331] width 79 height 29
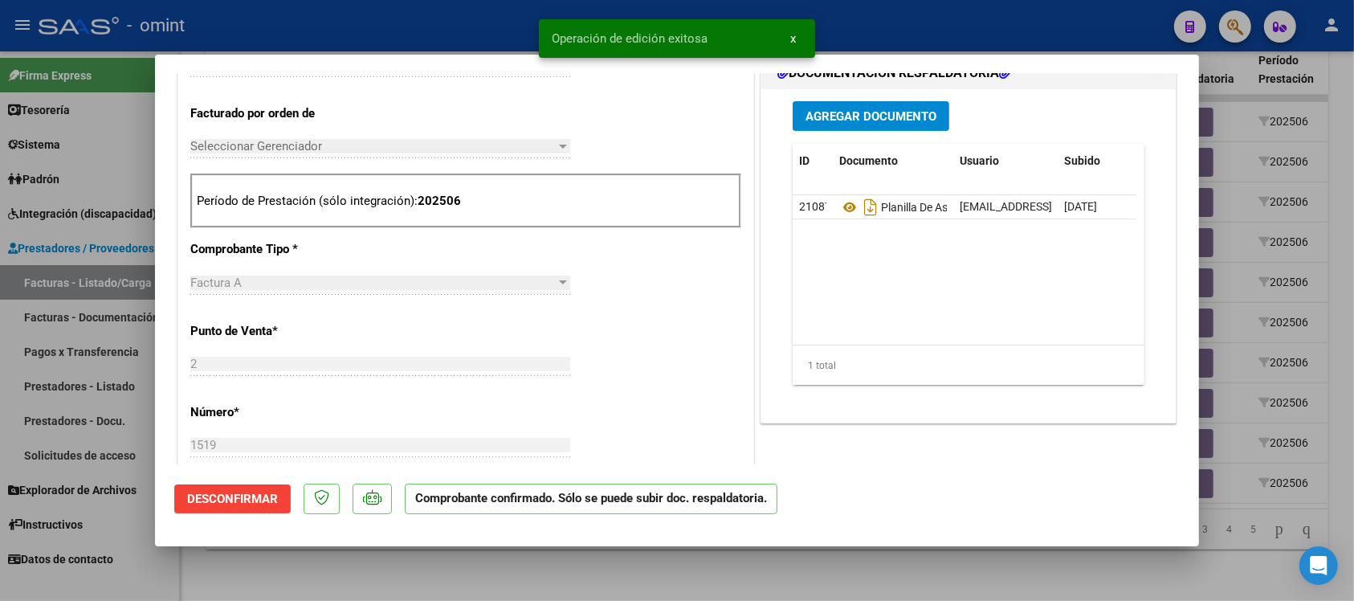
click at [436, 26] on div at bounding box center [677, 300] width 1354 height 601
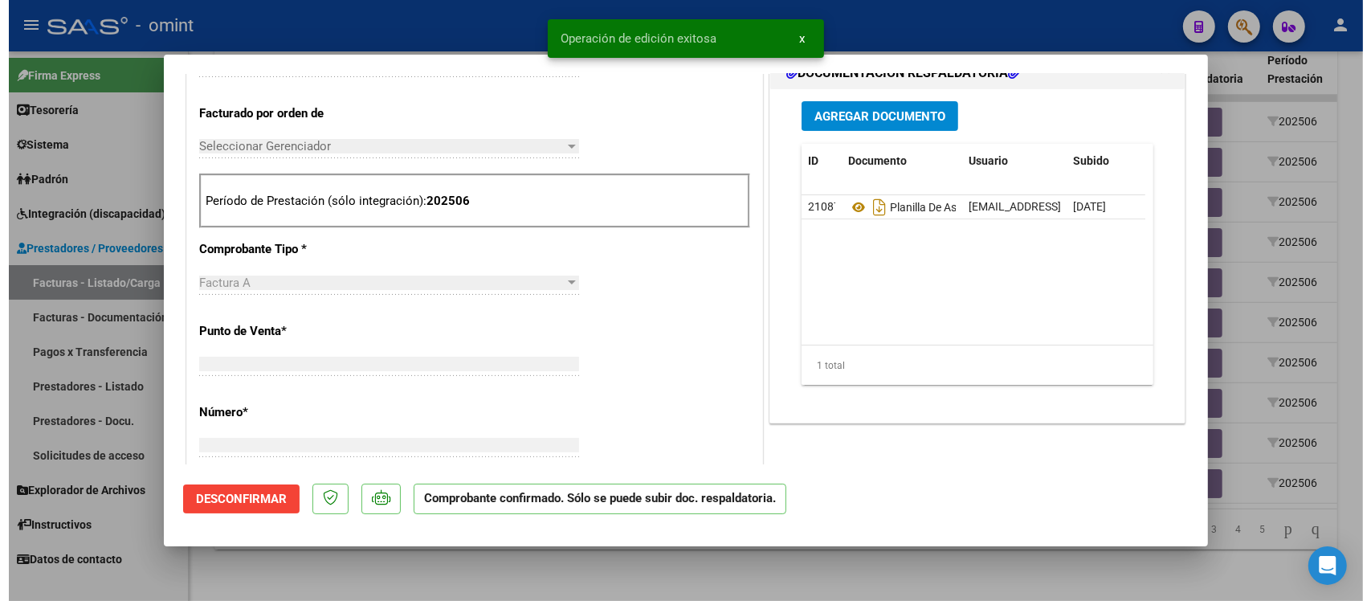
scroll to position [430, 0]
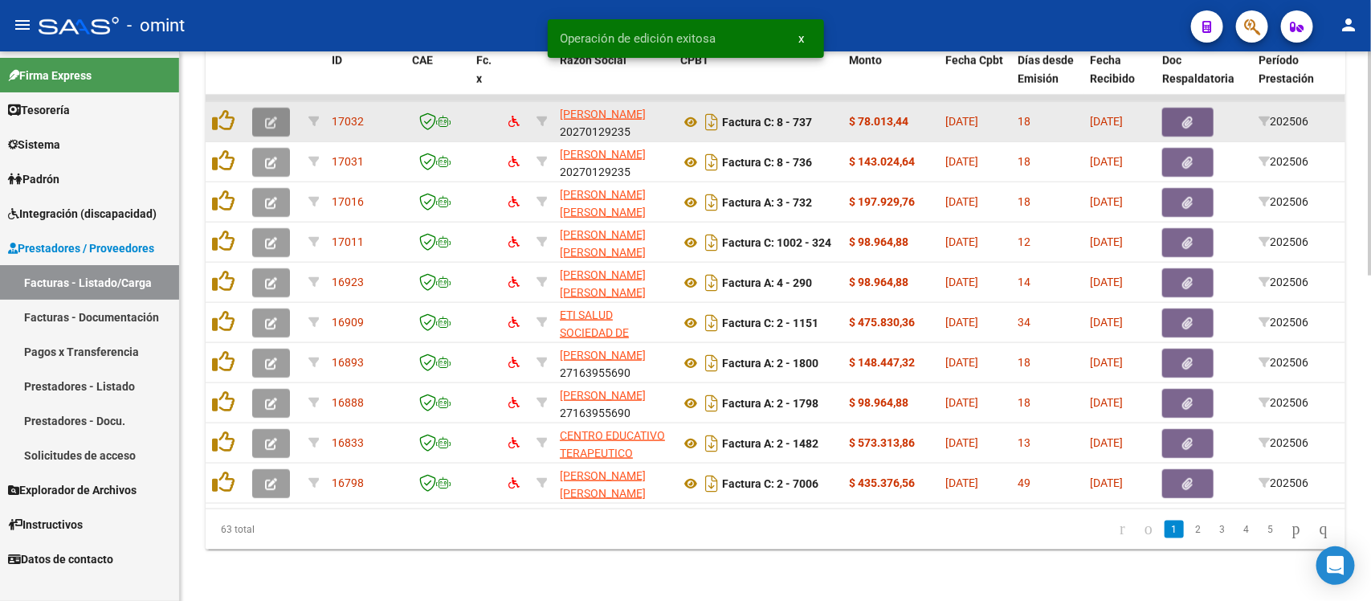
click at [271, 116] on icon "button" at bounding box center [271, 122] width 12 height 12
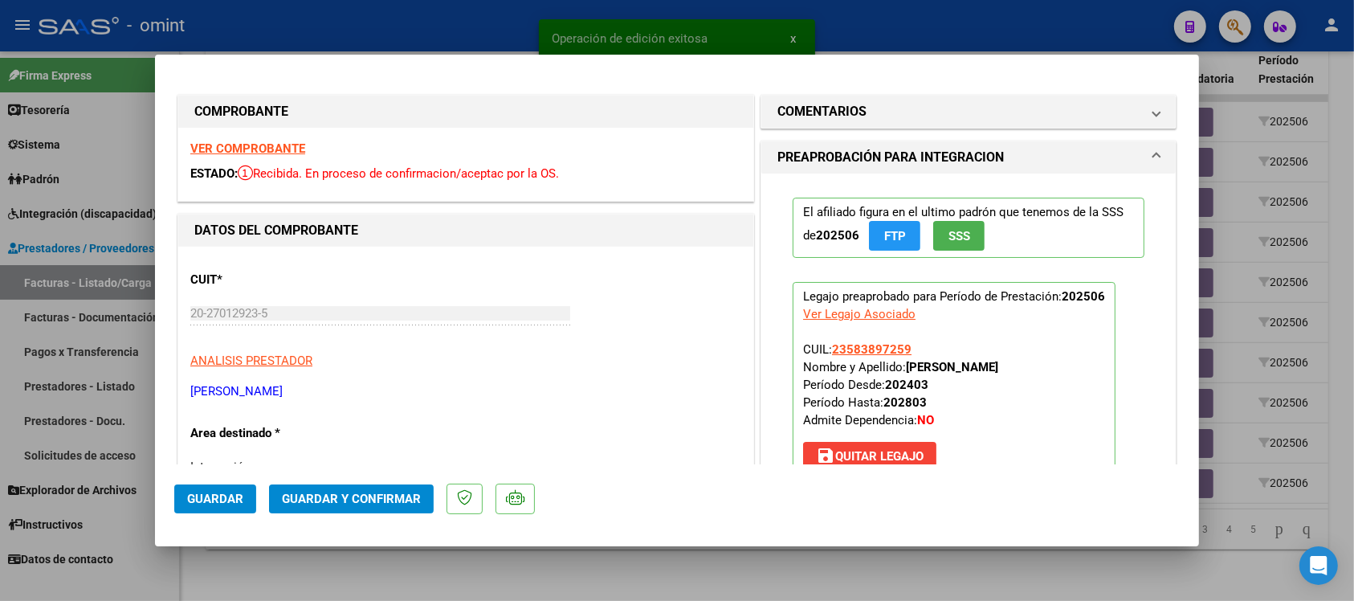
click at [281, 149] on strong "VER COMPROBANTE" at bounding box center [247, 148] width 115 height 14
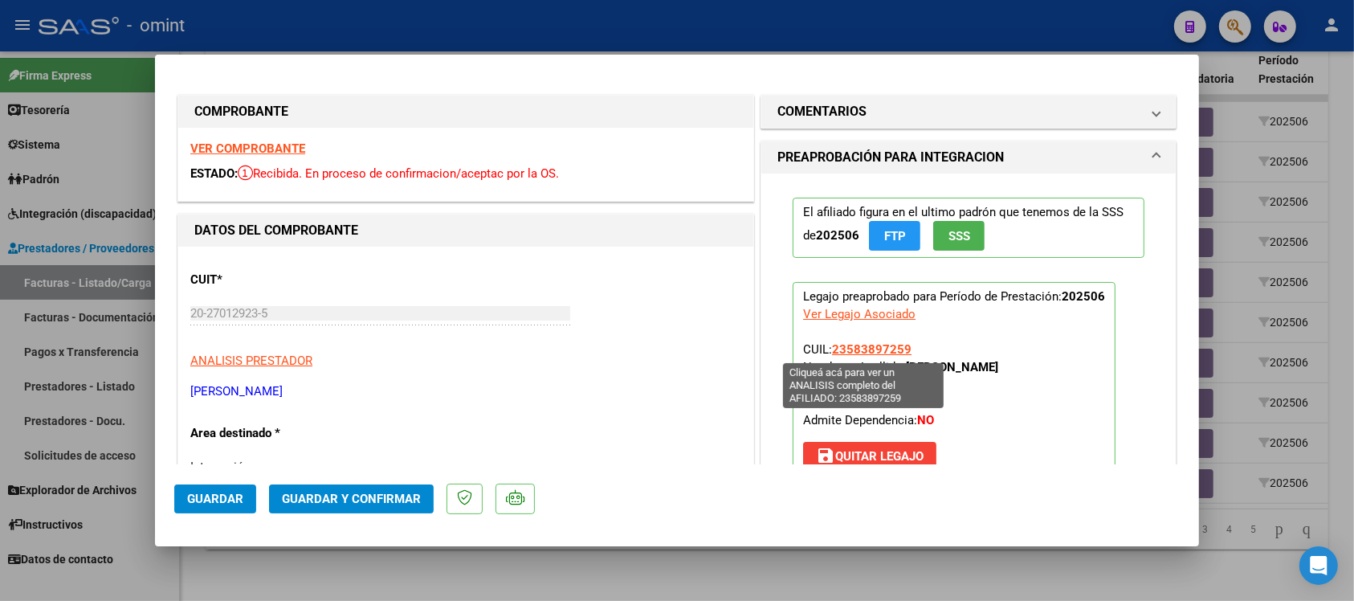
drag, startPoint x: 913, startPoint y: 345, endPoint x: 825, endPoint y: 343, distance: 87.6
click at [825, 343] on p "Legajo preaprobado para Período de Prestación: 202506 Ver Legajo Asociado CUIL:…" at bounding box center [954, 380] width 323 height 196
copy span "23583897259"
click at [601, 22] on div at bounding box center [677, 300] width 1354 height 601
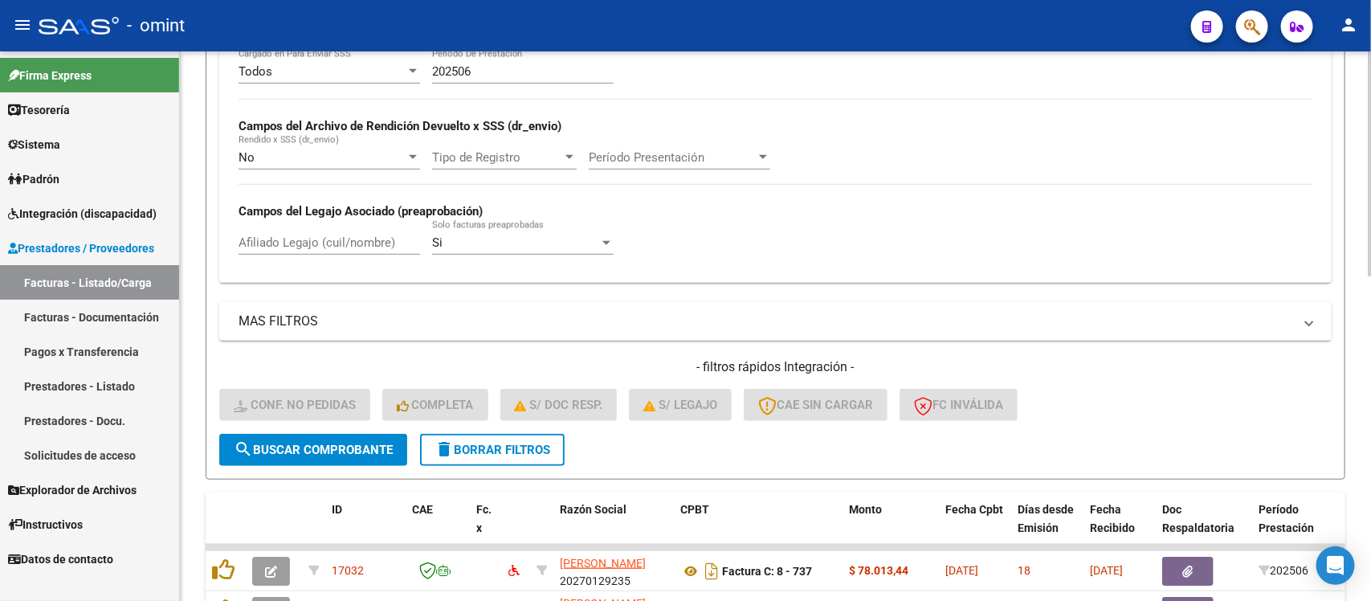
scroll to position [294, 0]
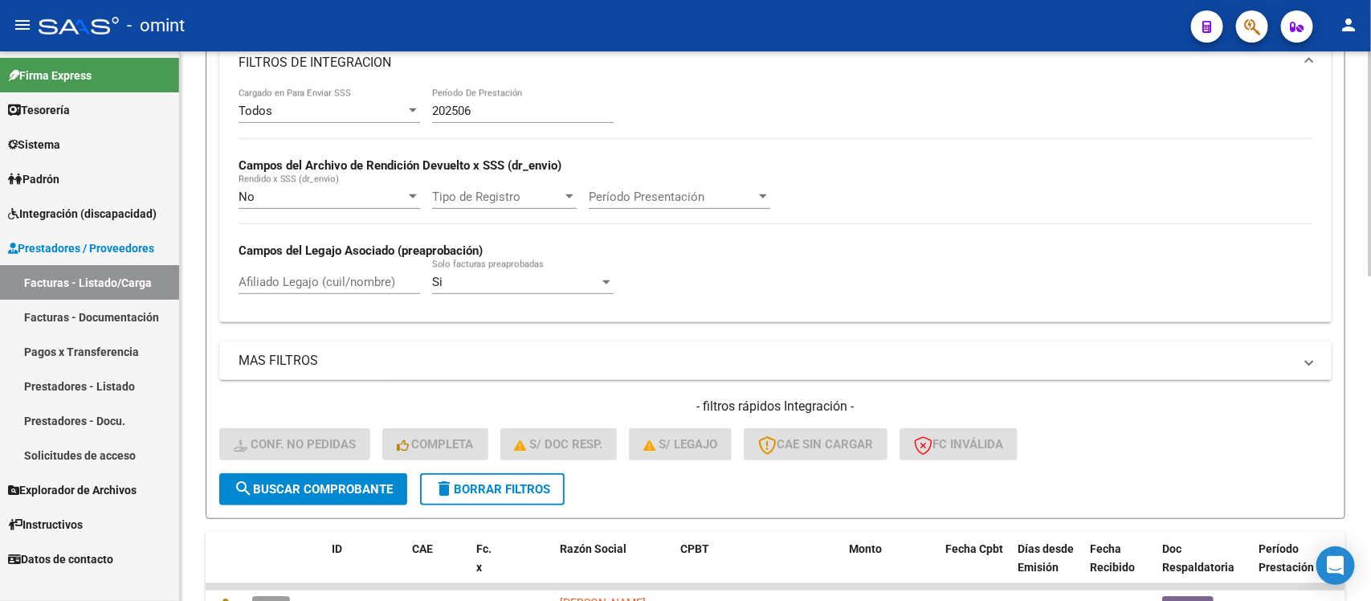
click at [520, 113] on input "202506" at bounding box center [522, 111] width 181 height 14
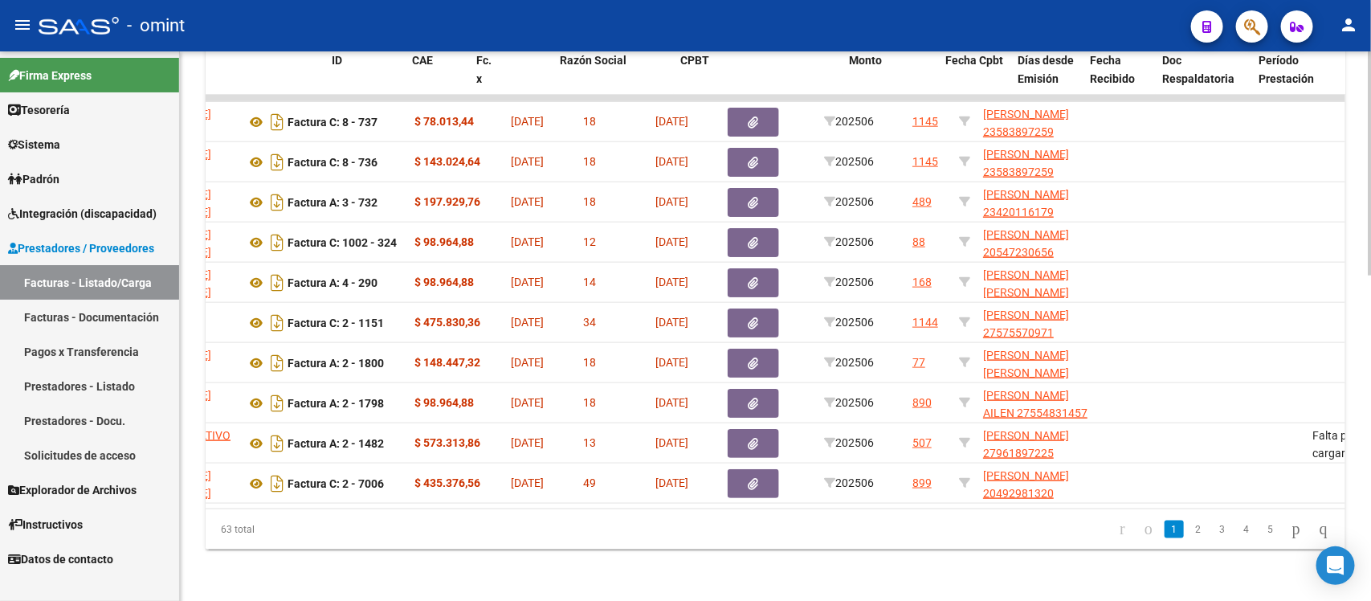
scroll to position [0, 0]
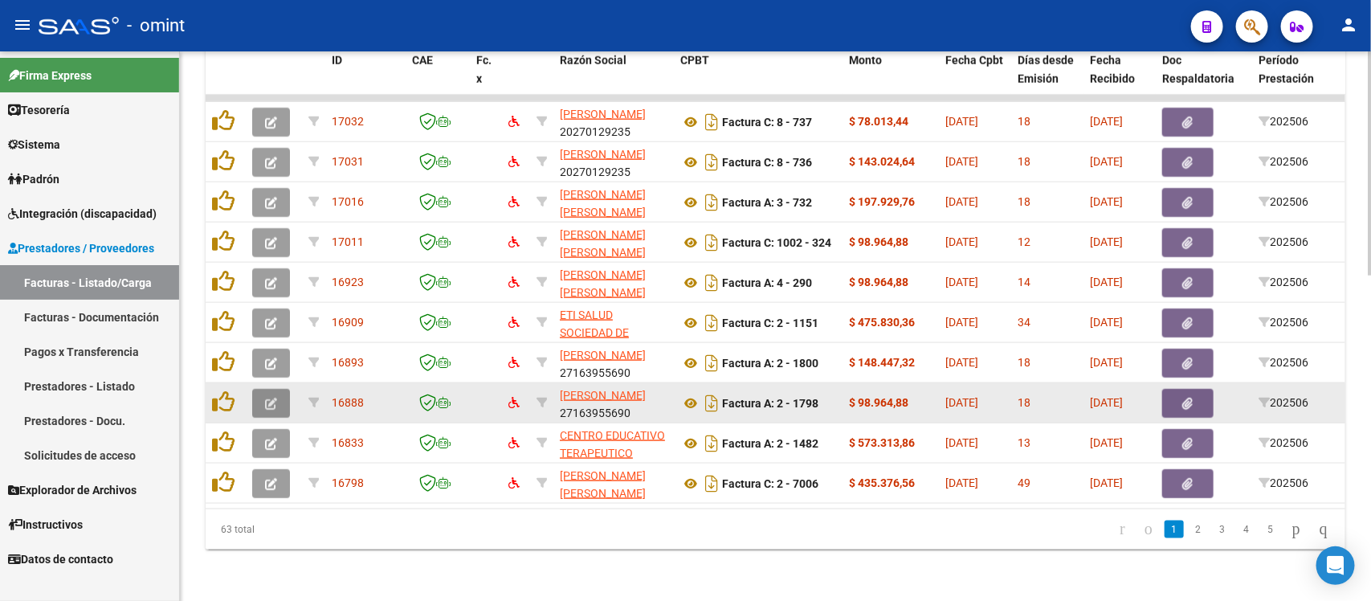
click at [270, 397] on icon "button" at bounding box center [271, 403] width 12 height 12
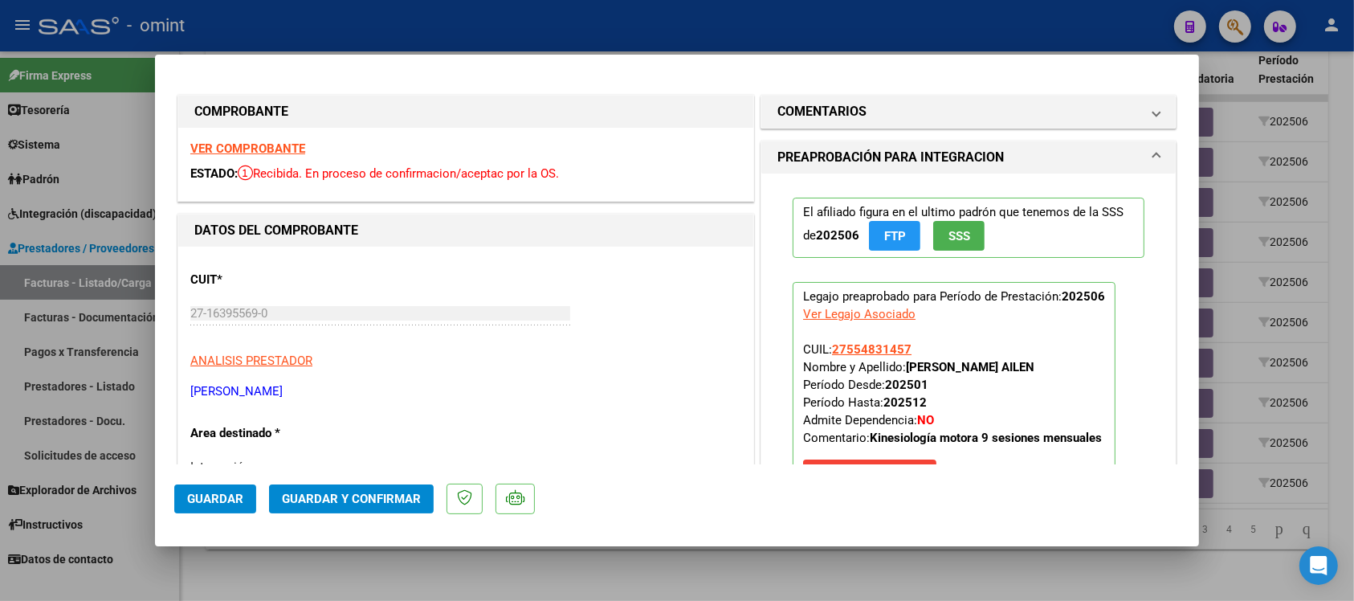
click at [255, 143] on strong "VER COMPROBANTE" at bounding box center [247, 148] width 115 height 14
click at [389, 492] on span "Guardar y Confirmar" at bounding box center [351, 498] width 139 height 14
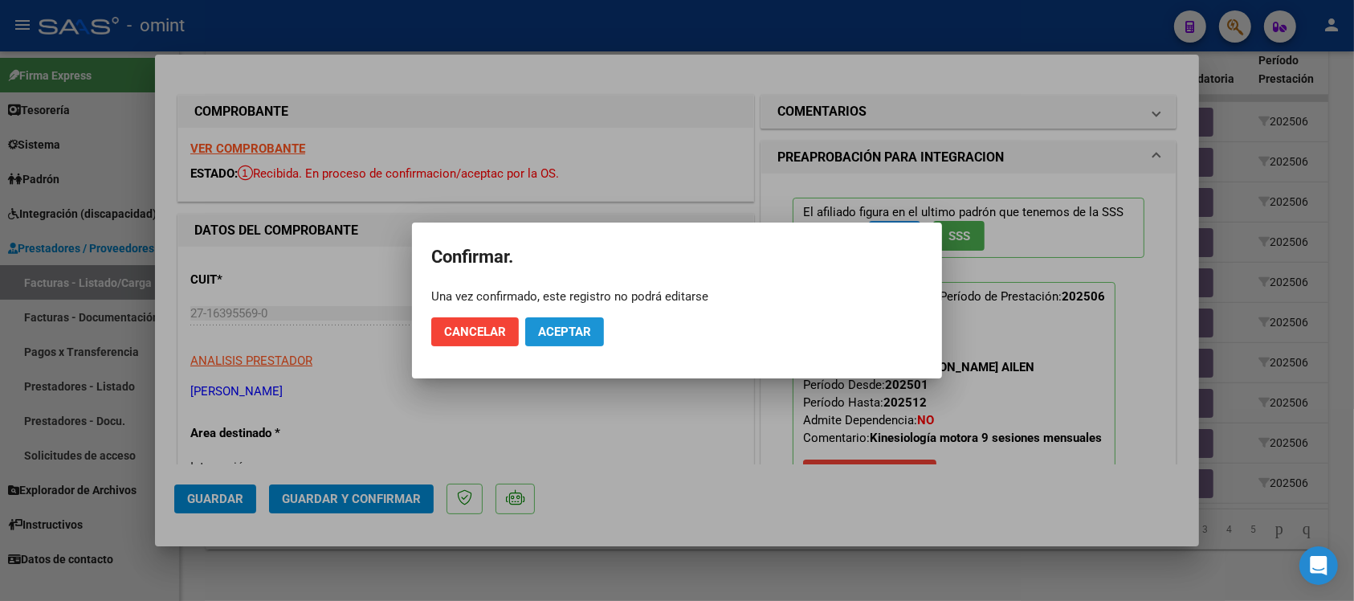
click at [539, 330] on span "Aceptar" at bounding box center [564, 331] width 53 height 14
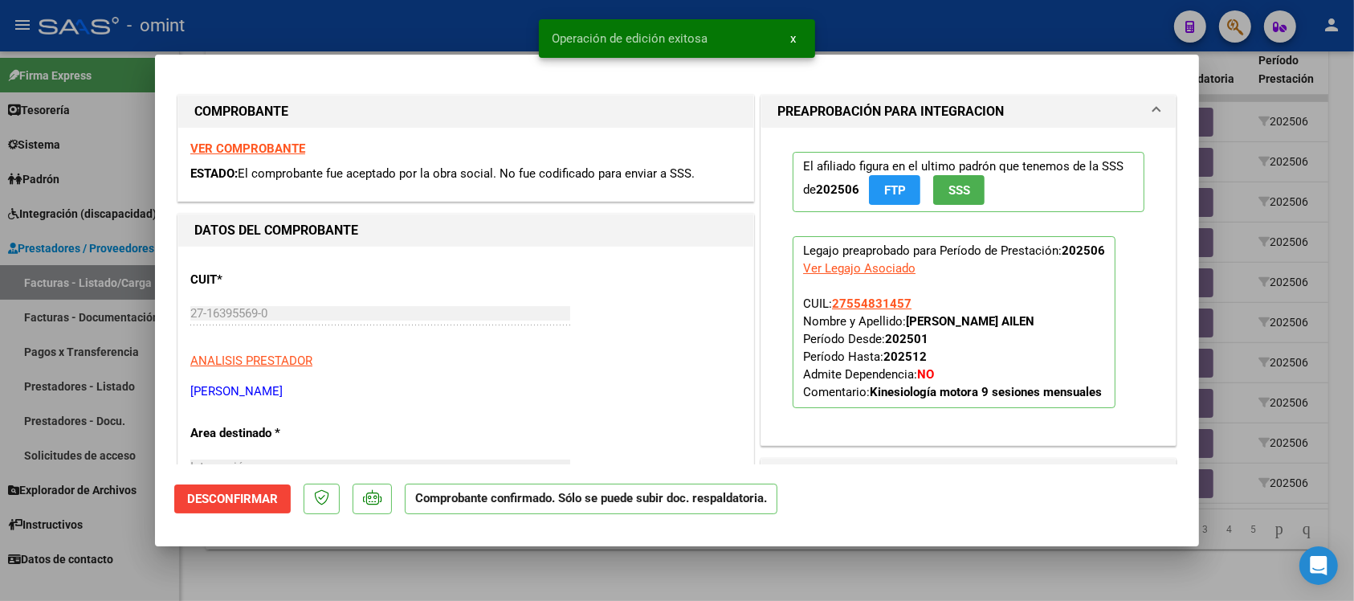
click at [438, 28] on div at bounding box center [677, 300] width 1354 height 601
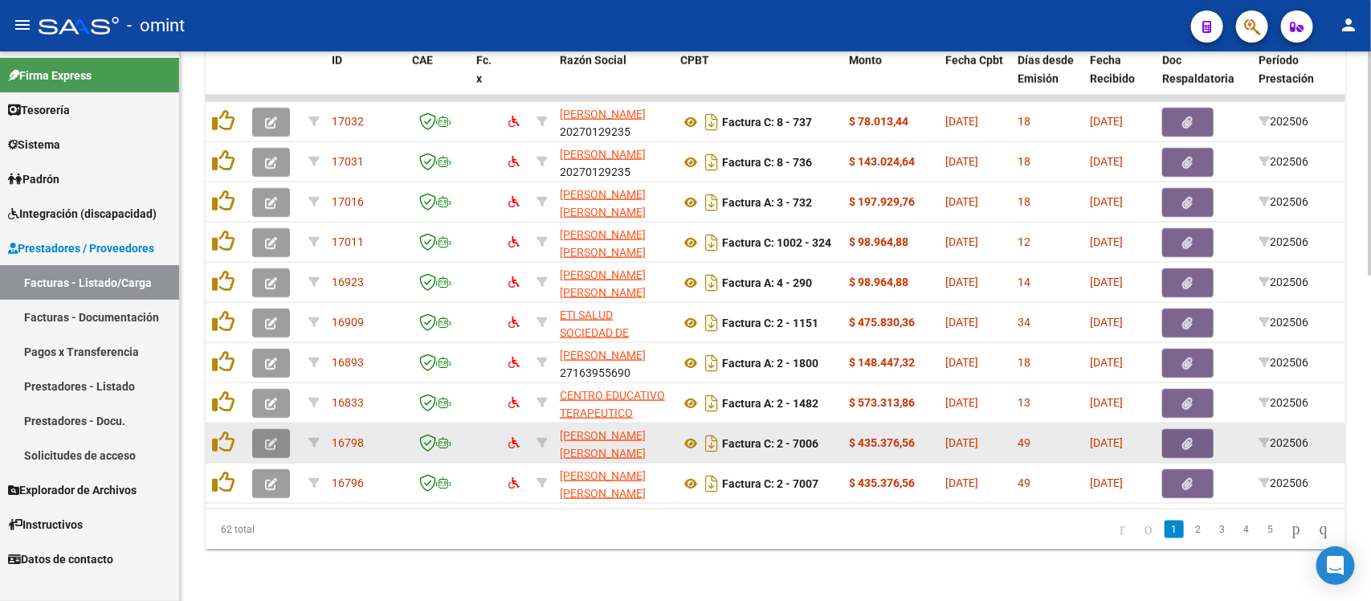
click at [267, 438] on icon "button" at bounding box center [271, 444] width 12 height 12
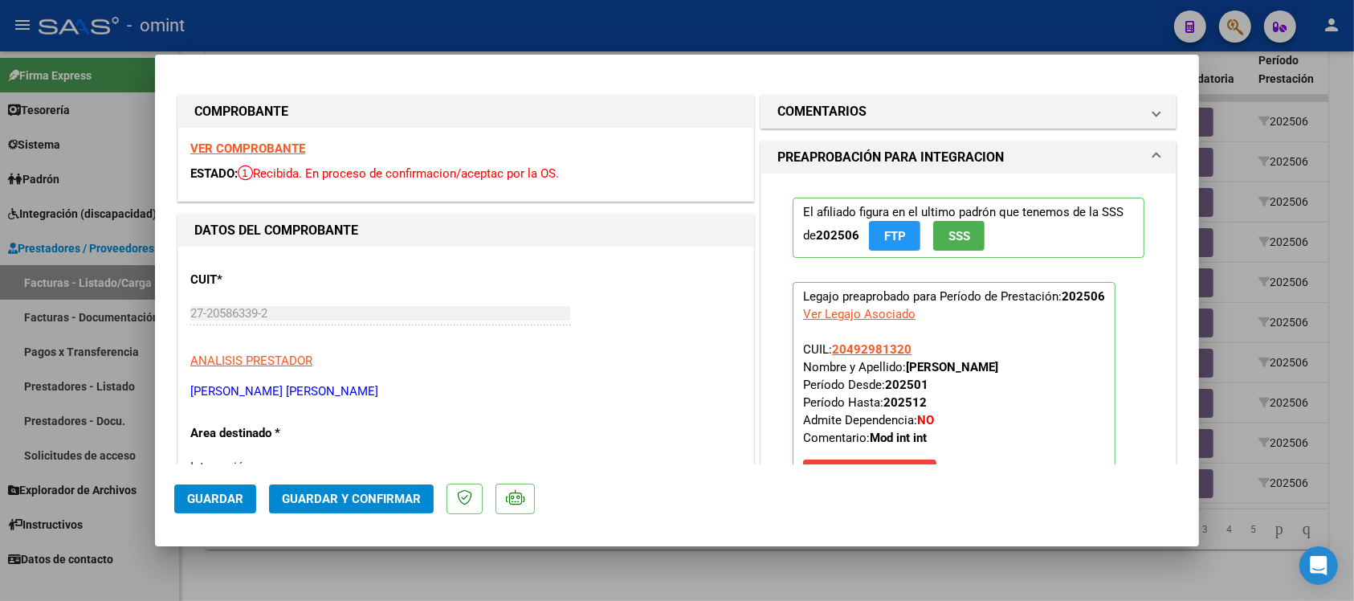
click at [285, 143] on strong "VER COMPROBANTE" at bounding box center [247, 148] width 115 height 14
click at [381, 503] on span "Guardar y Confirmar" at bounding box center [351, 498] width 139 height 14
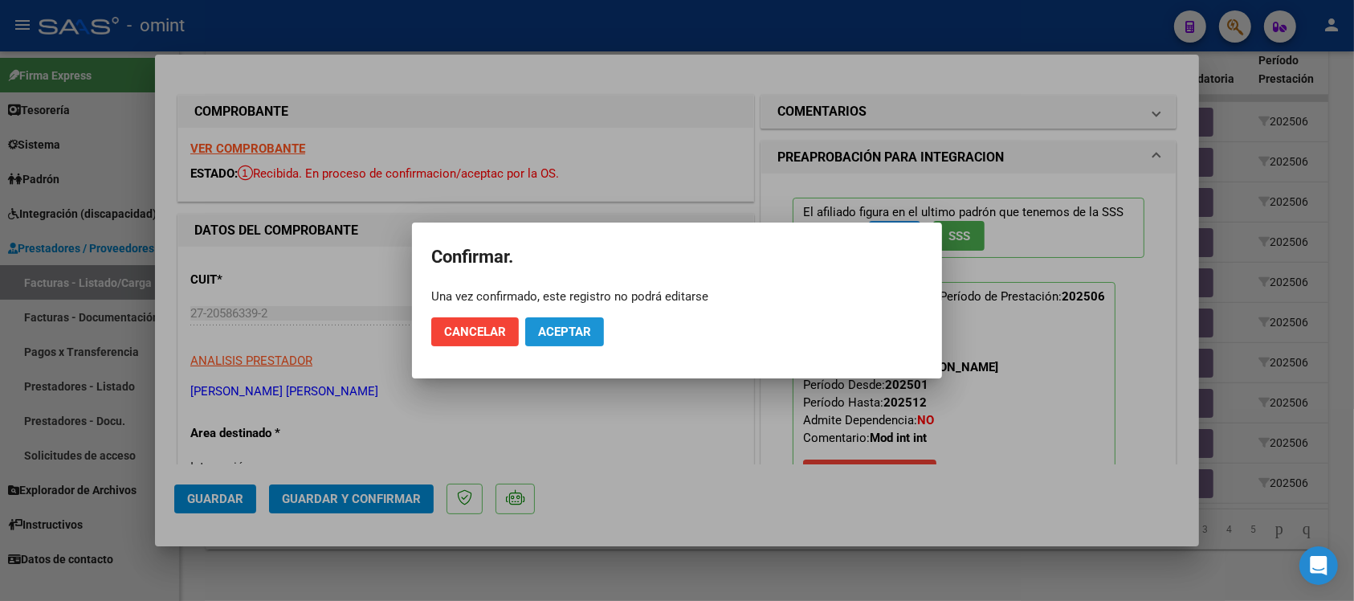
click at [564, 338] on span "Aceptar" at bounding box center [564, 331] width 53 height 14
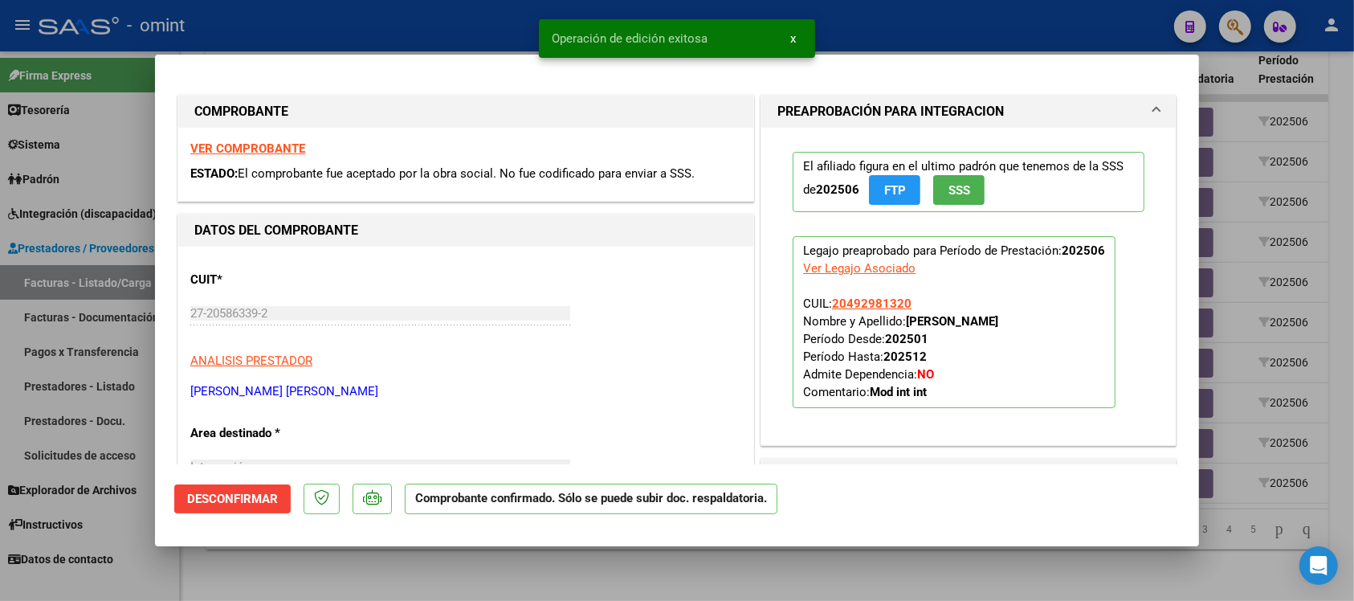
click at [475, 22] on div at bounding box center [677, 300] width 1354 height 601
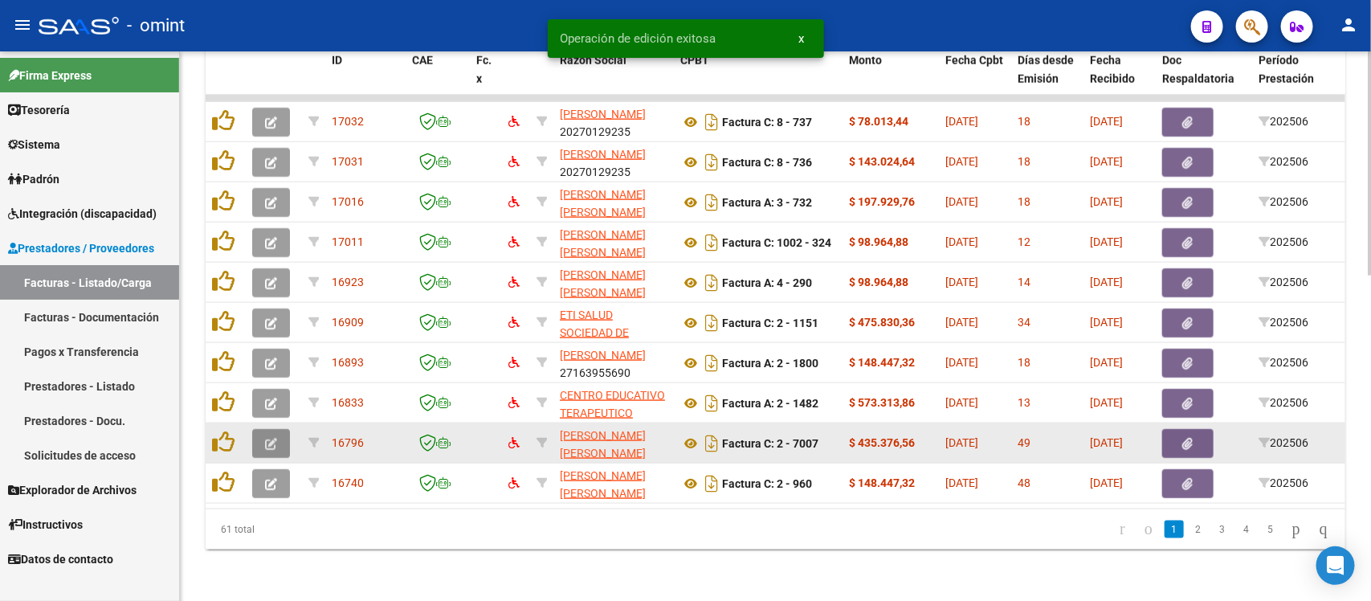
click at [281, 429] on button "button" at bounding box center [271, 443] width 38 height 29
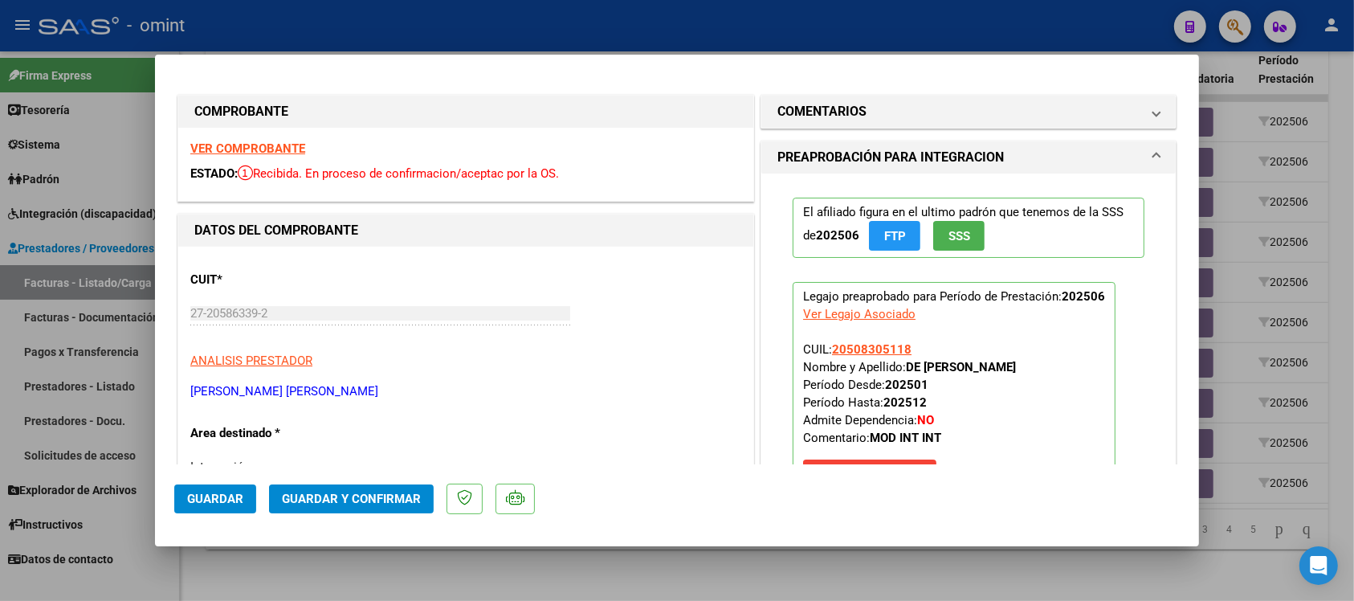
click at [263, 146] on strong "VER COMPROBANTE" at bounding box center [247, 148] width 115 height 14
click at [358, 492] on span "Guardar y Confirmar" at bounding box center [351, 498] width 139 height 14
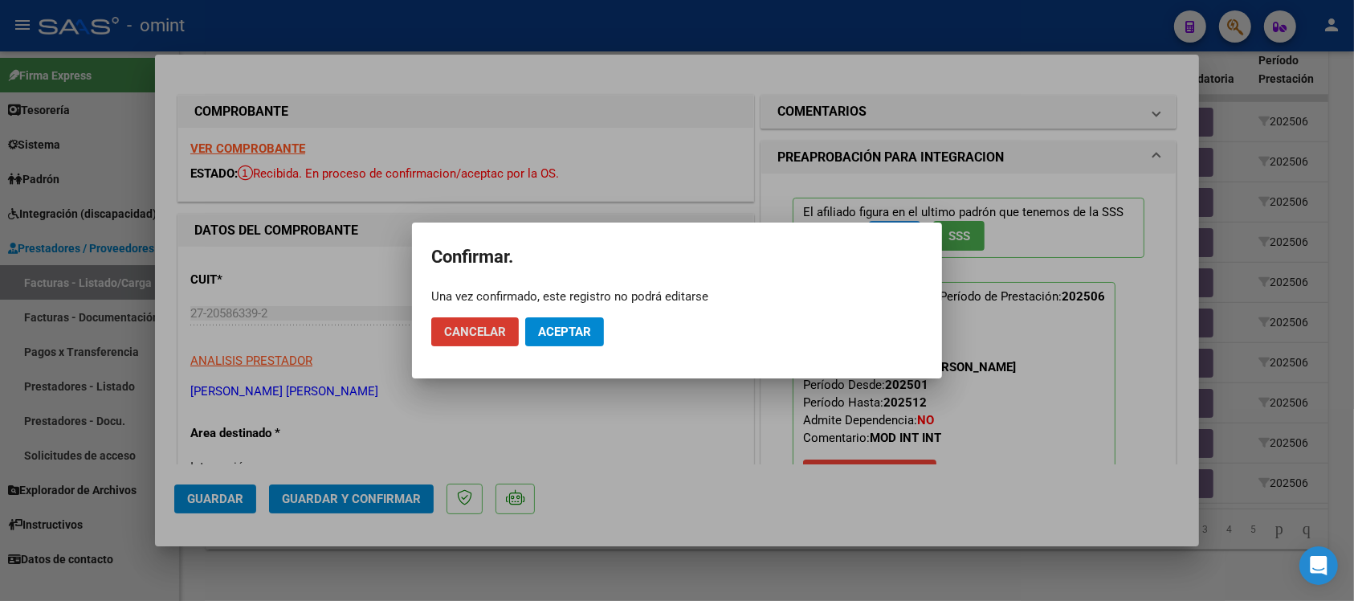
click at [566, 339] on button "Aceptar" at bounding box center [564, 331] width 79 height 29
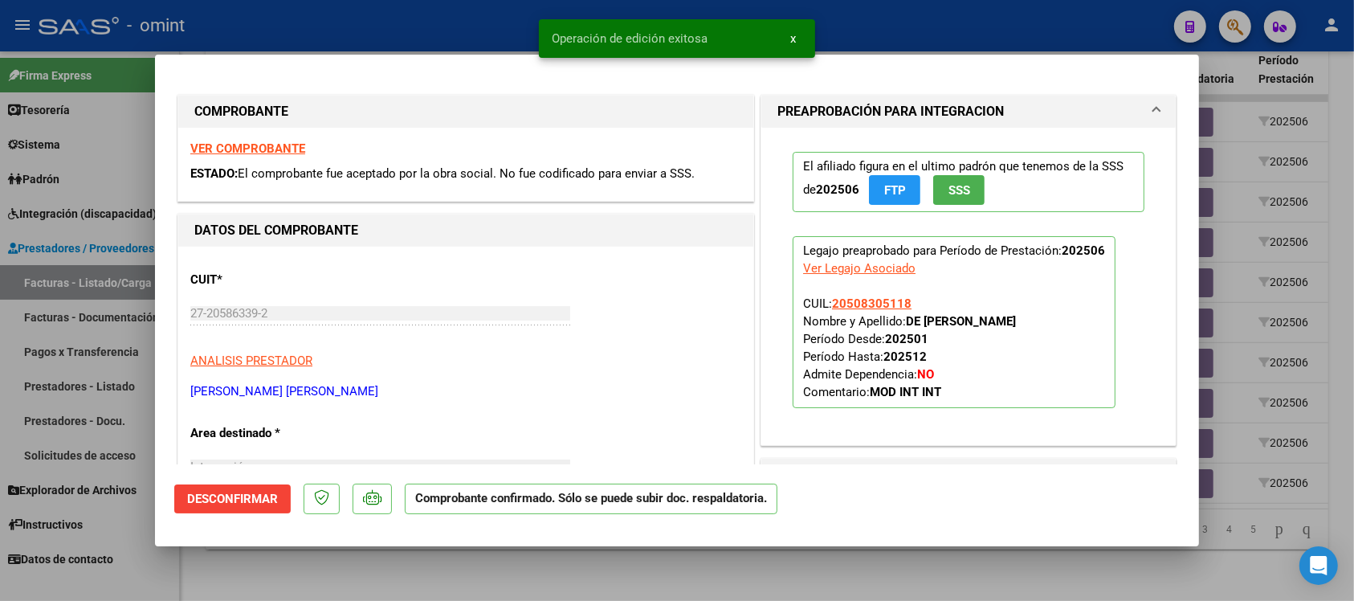
click at [363, 16] on div at bounding box center [677, 300] width 1354 height 601
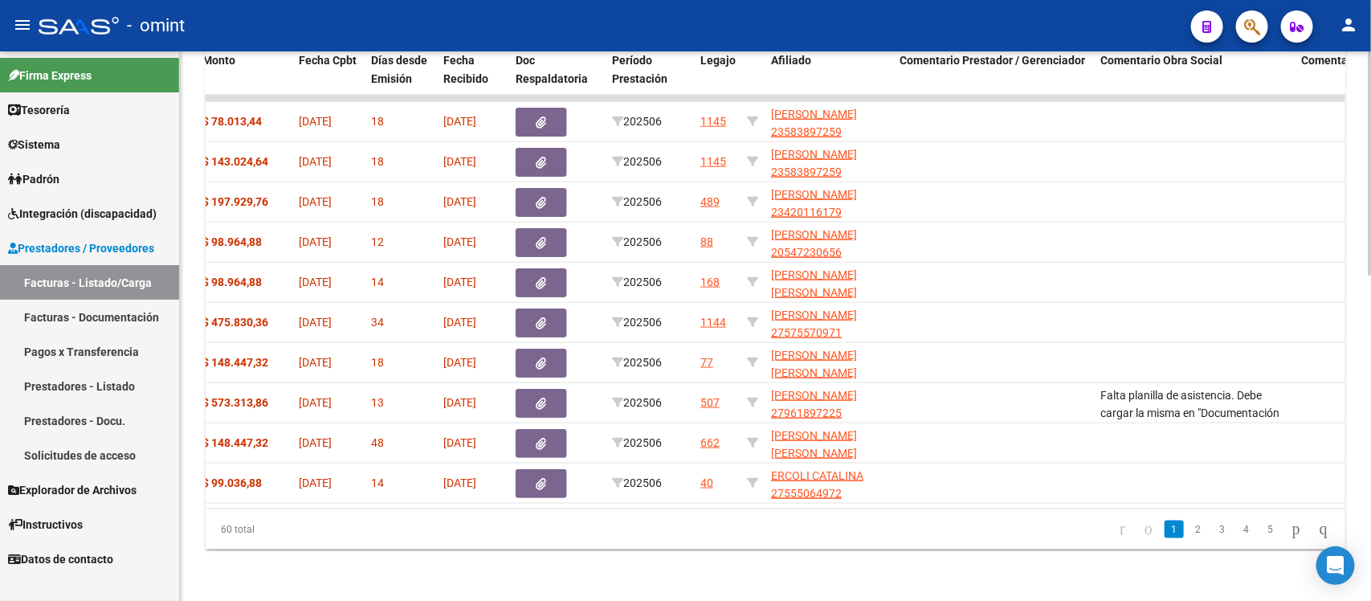
scroll to position [0, 648]
click at [1188, 527] on link "2" at bounding box center [1197, 529] width 19 height 18
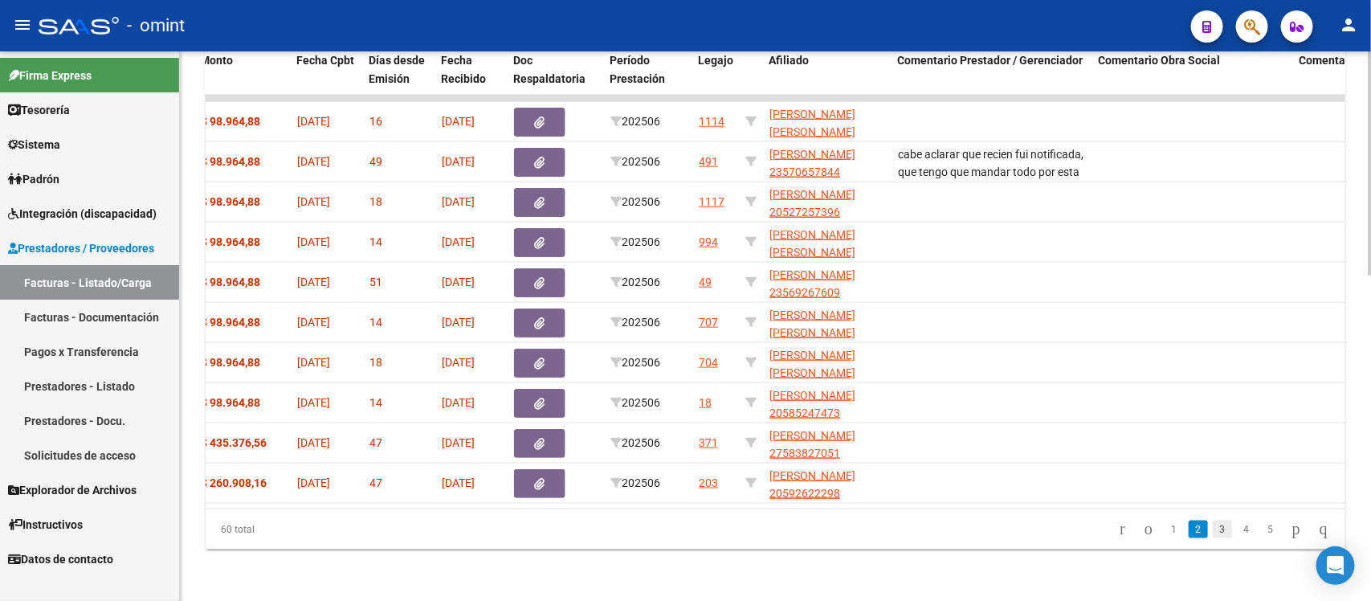
click at [1213, 536] on link "3" at bounding box center [1222, 529] width 19 height 18
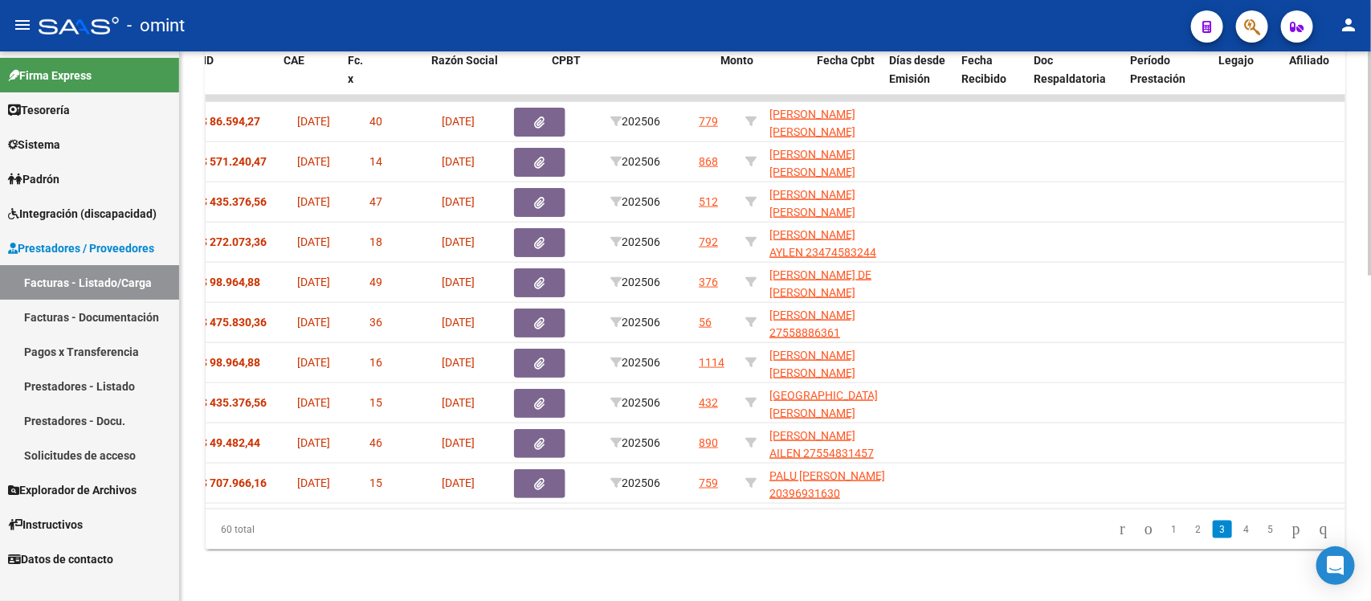
scroll to position [0, 0]
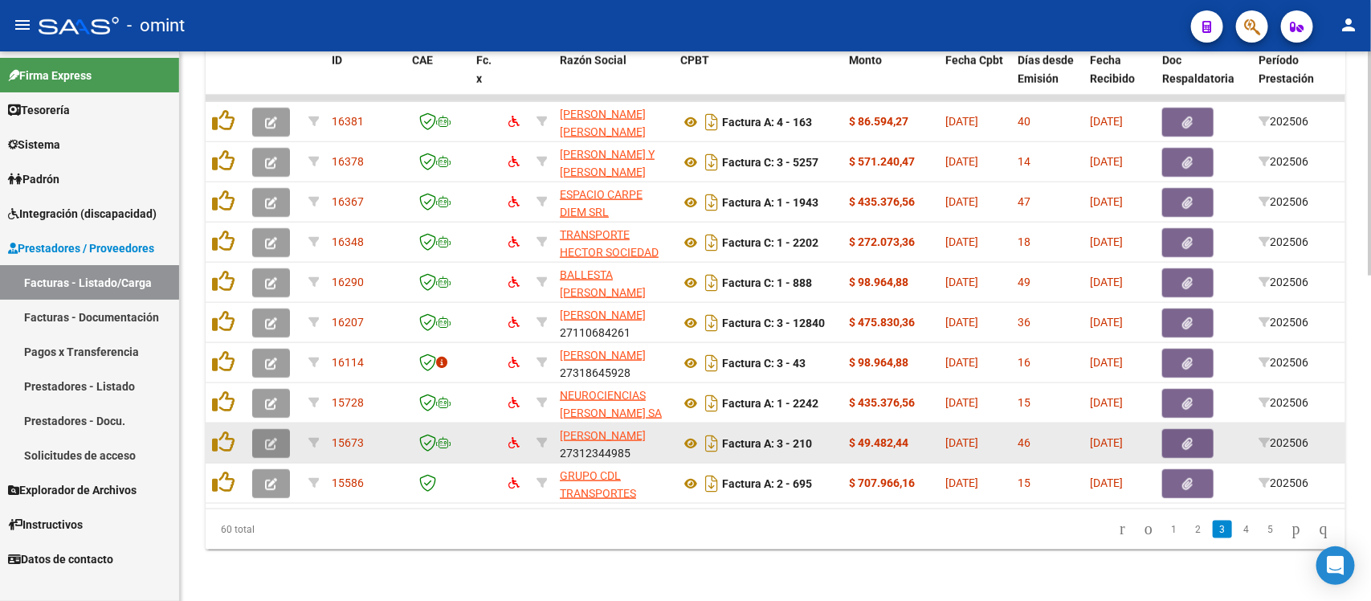
click at [257, 430] on button "button" at bounding box center [271, 443] width 38 height 29
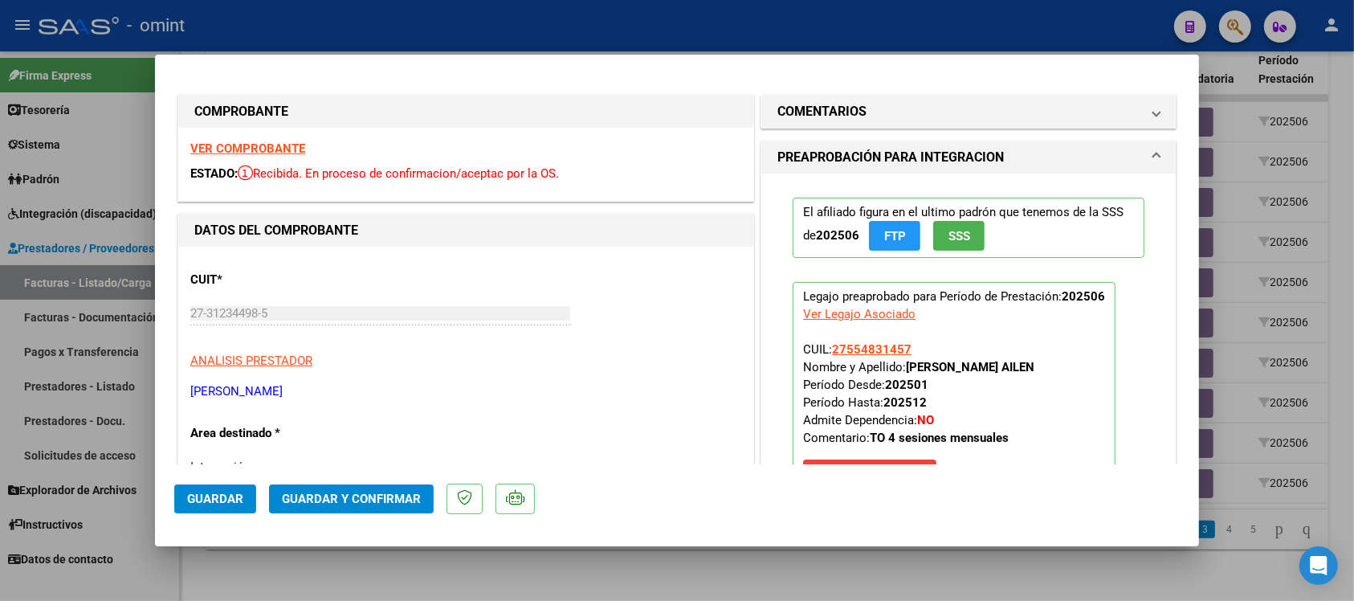
click at [243, 153] on strong "VER COMPROBANTE" at bounding box center [247, 148] width 115 height 14
click at [354, 495] on span "Guardar y Confirmar" at bounding box center [351, 498] width 139 height 14
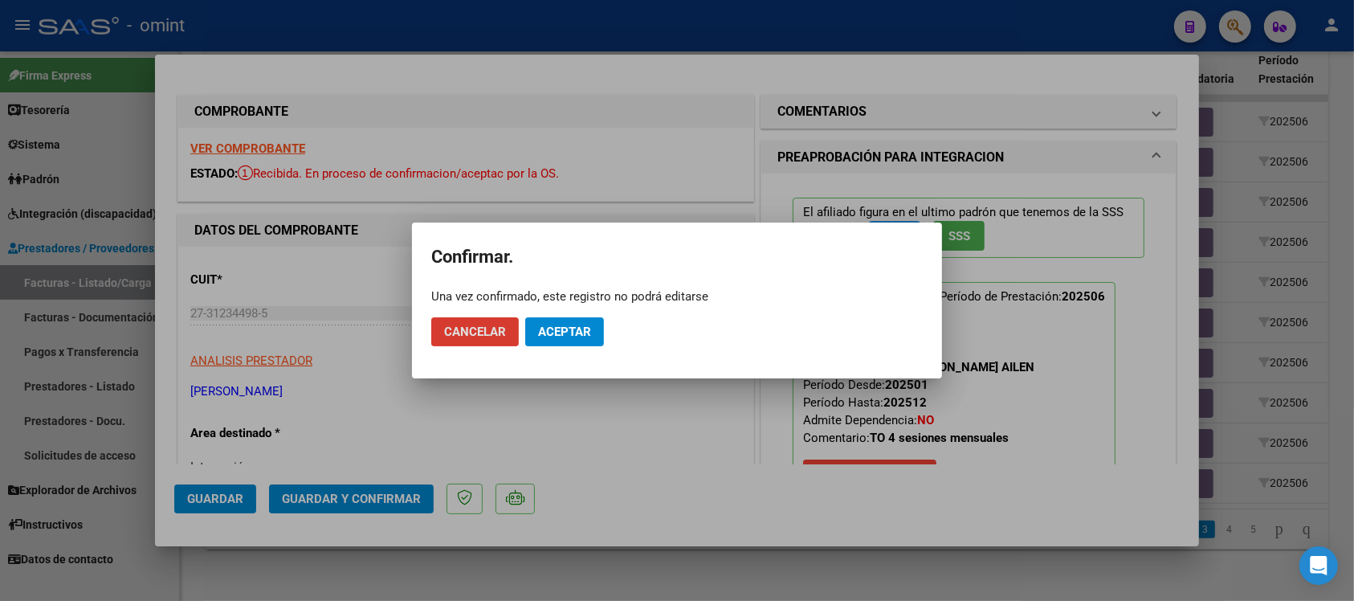
click at [560, 339] on button "Aceptar" at bounding box center [564, 331] width 79 height 29
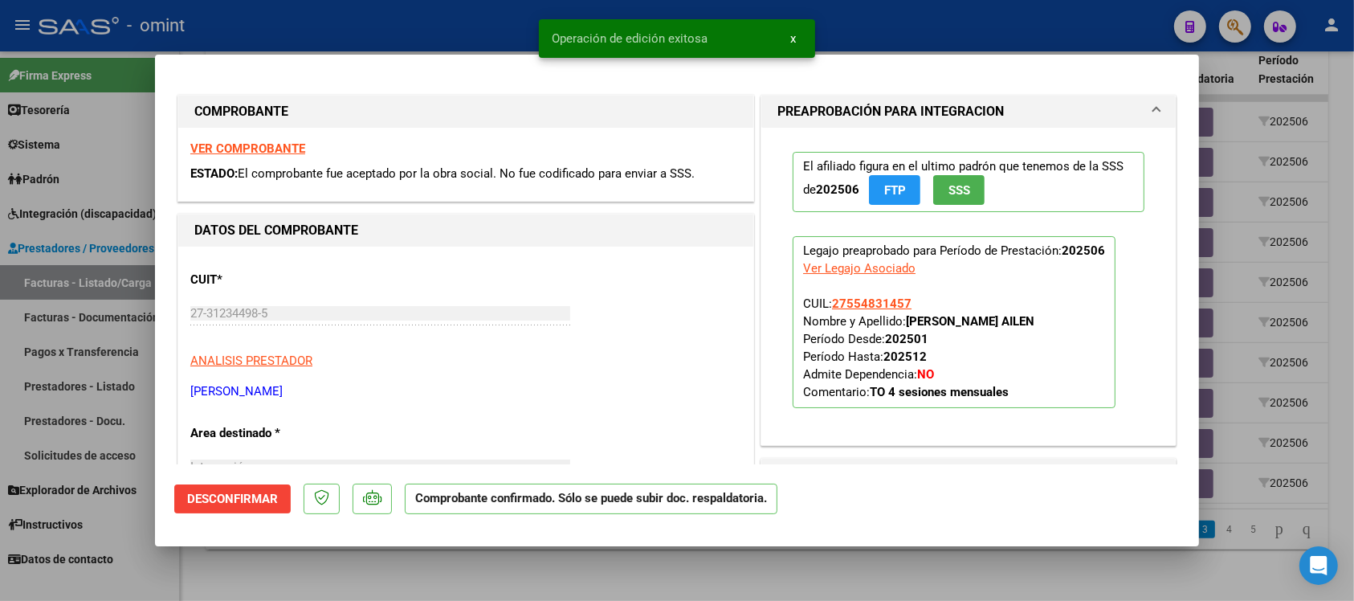
click at [459, 37] on div at bounding box center [677, 300] width 1354 height 601
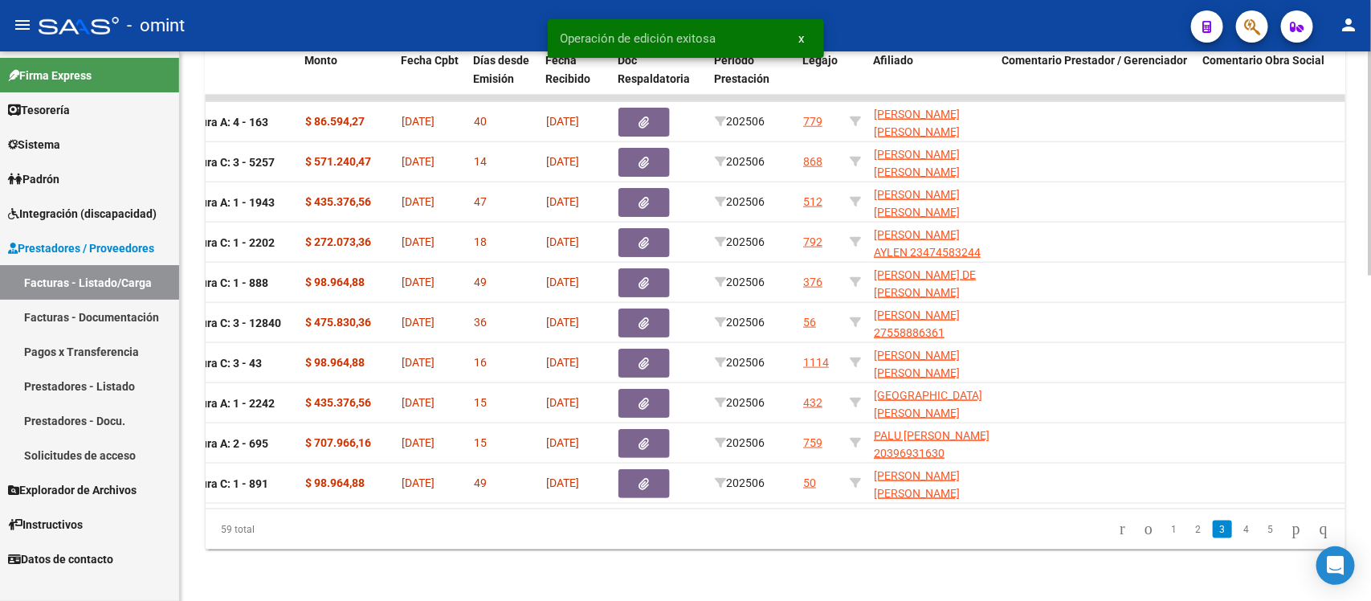
scroll to position [0, 551]
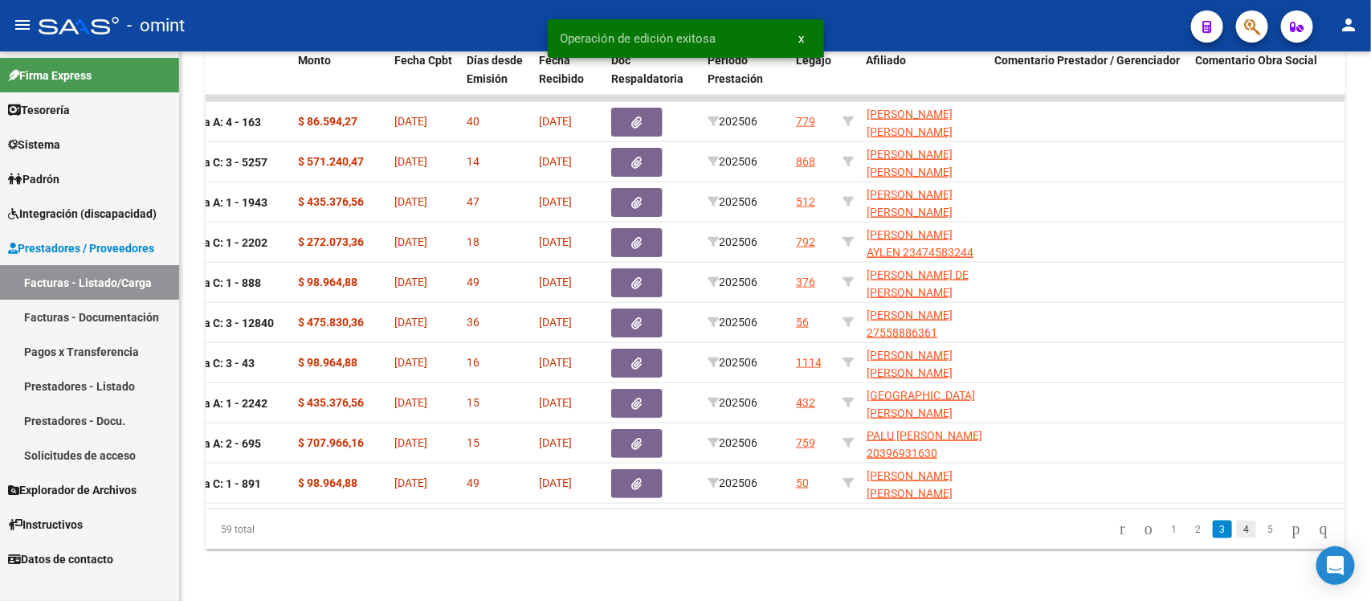
click at [1237, 528] on link "4" at bounding box center [1246, 529] width 19 height 18
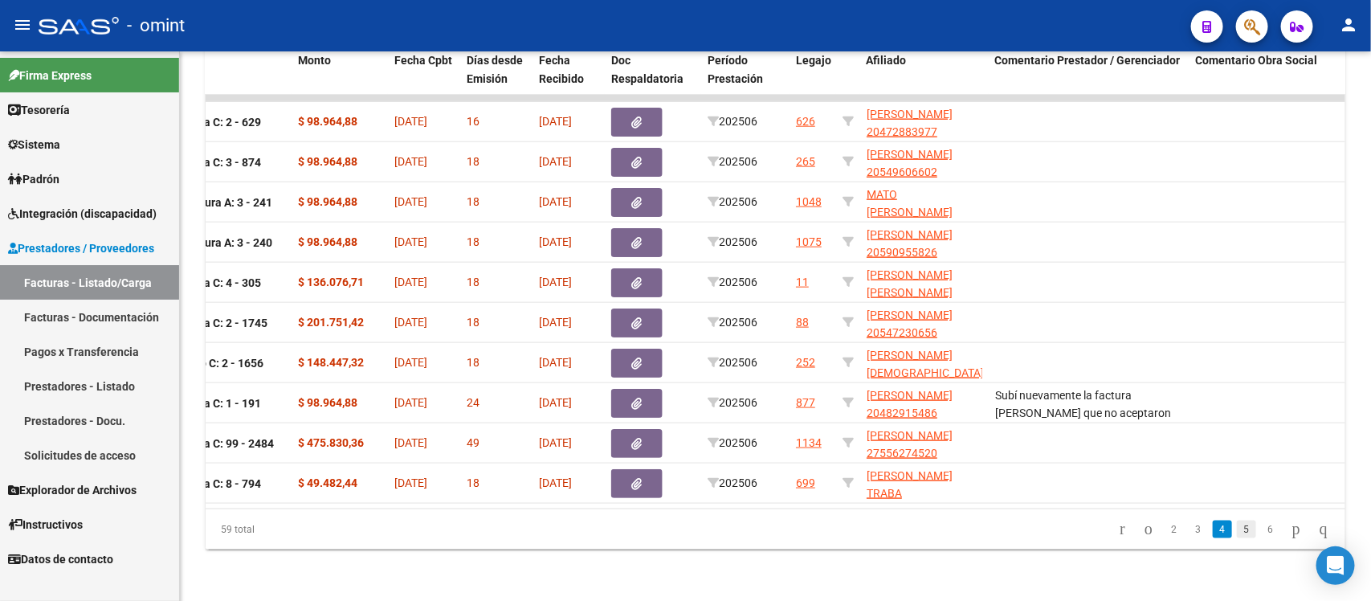
click at [1237, 531] on link "5" at bounding box center [1246, 529] width 19 height 18
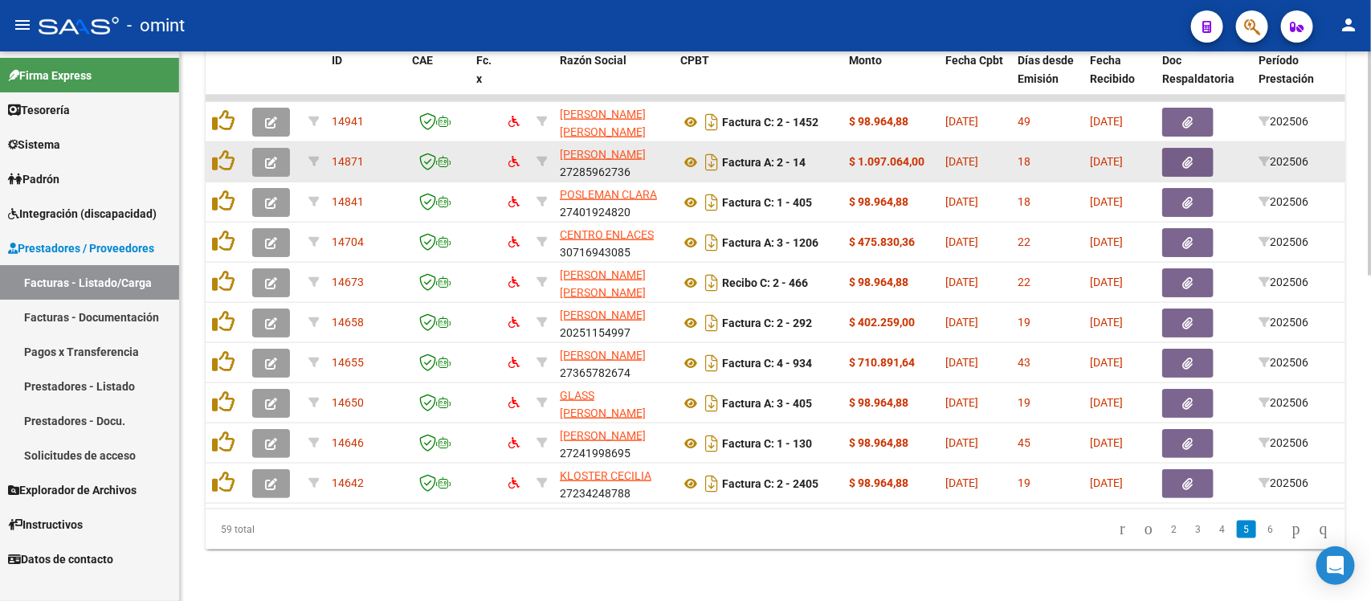
click at [269, 157] on icon "button" at bounding box center [271, 163] width 12 height 12
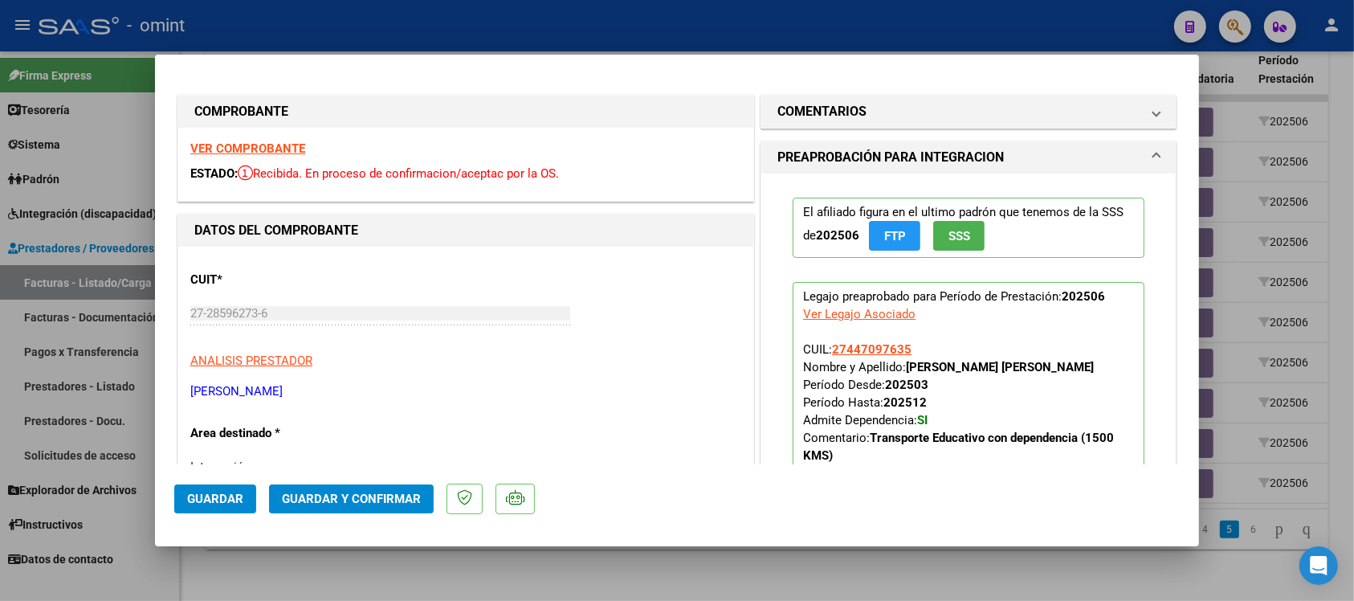
click at [290, 142] on strong "VER COMPROBANTE" at bounding box center [247, 148] width 115 height 14
click at [398, 500] on span "Guardar y Confirmar" at bounding box center [351, 498] width 139 height 14
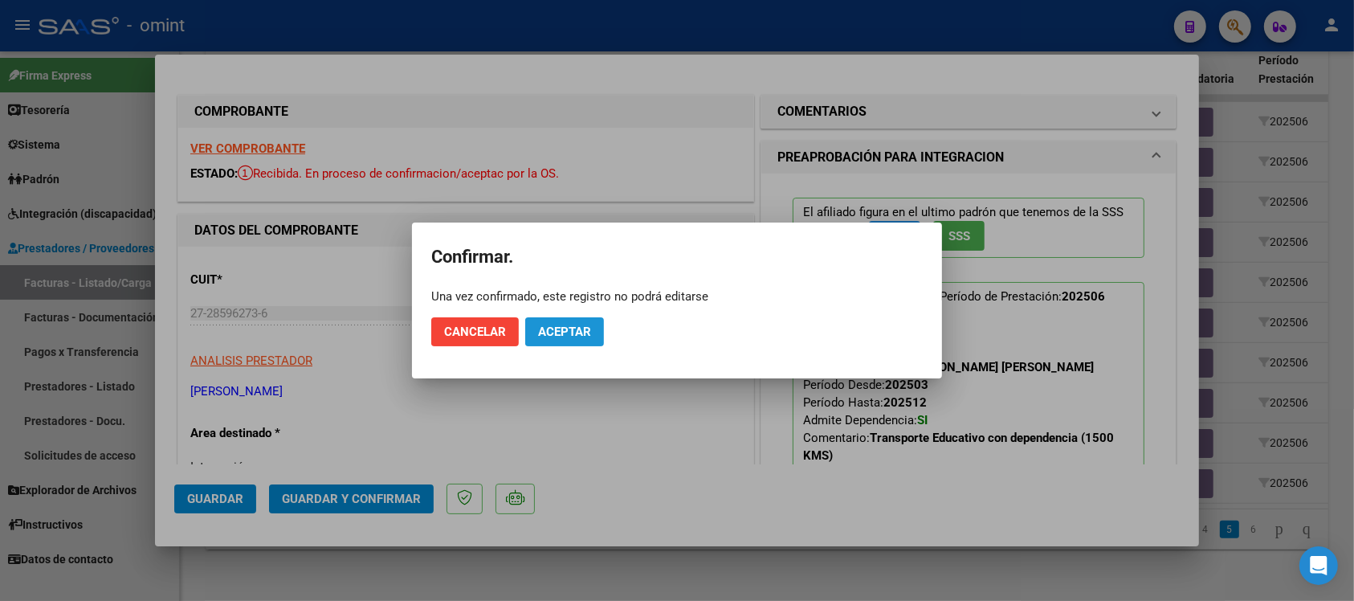
click at [552, 330] on span "Aceptar" at bounding box center [564, 331] width 53 height 14
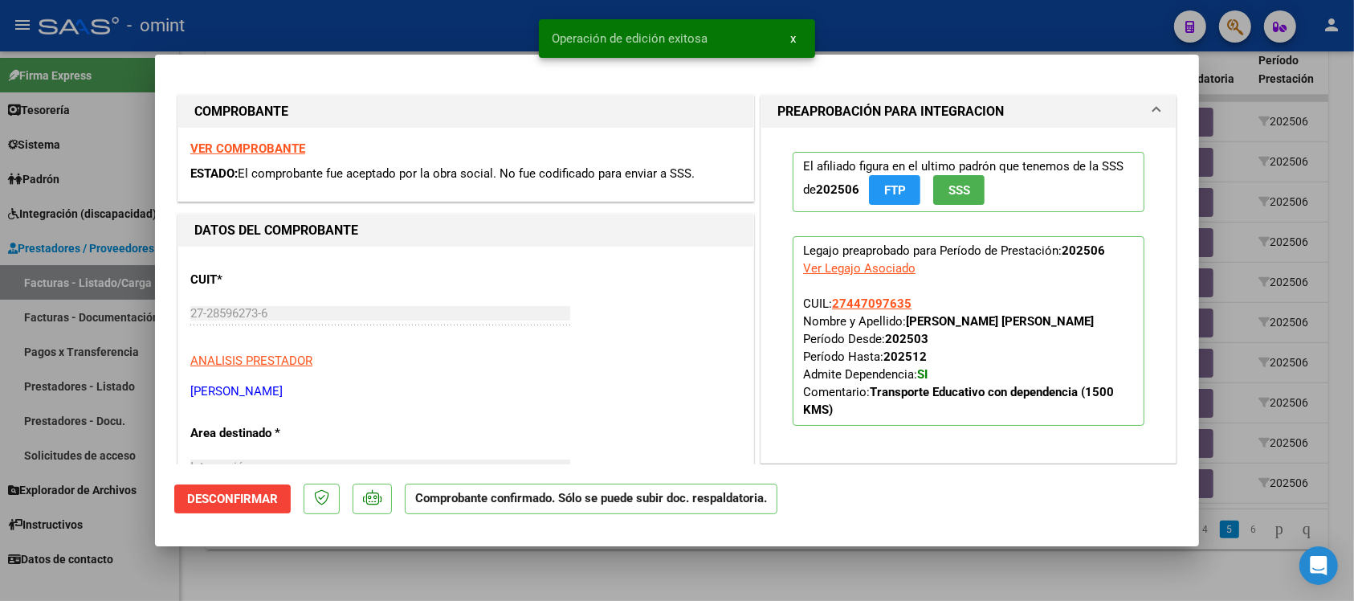
click at [450, 14] on div at bounding box center [677, 300] width 1354 height 601
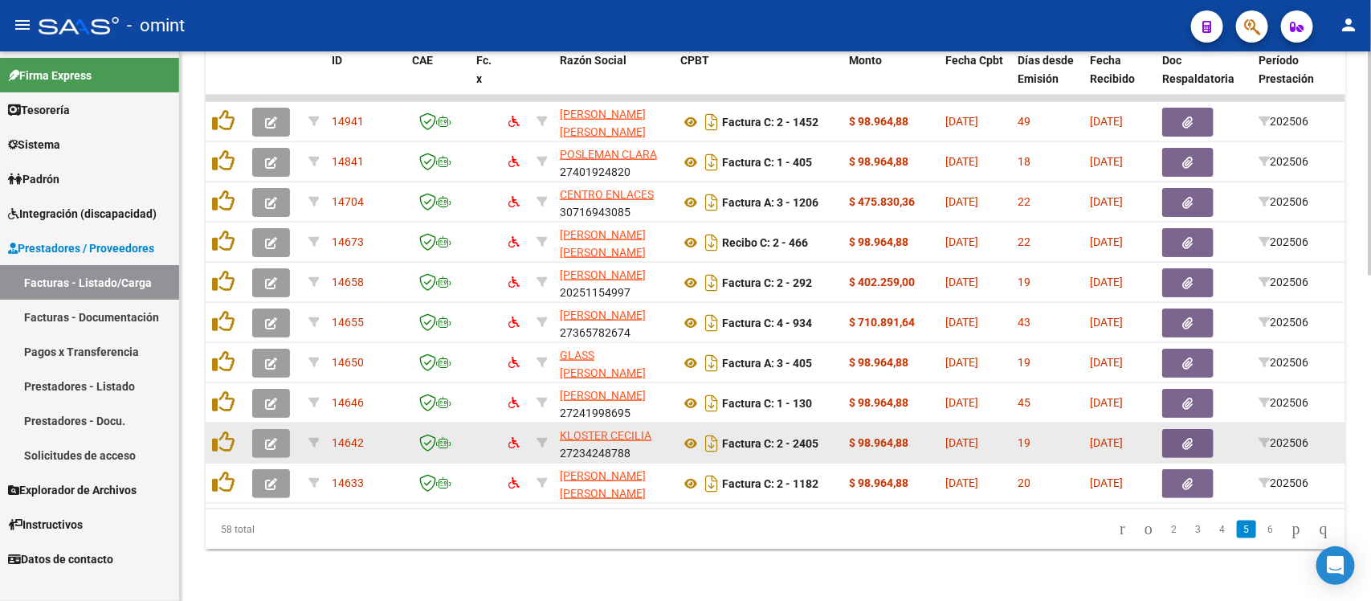
click at [262, 429] on button "button" at bounding box center [271, 443] width 38 height 29
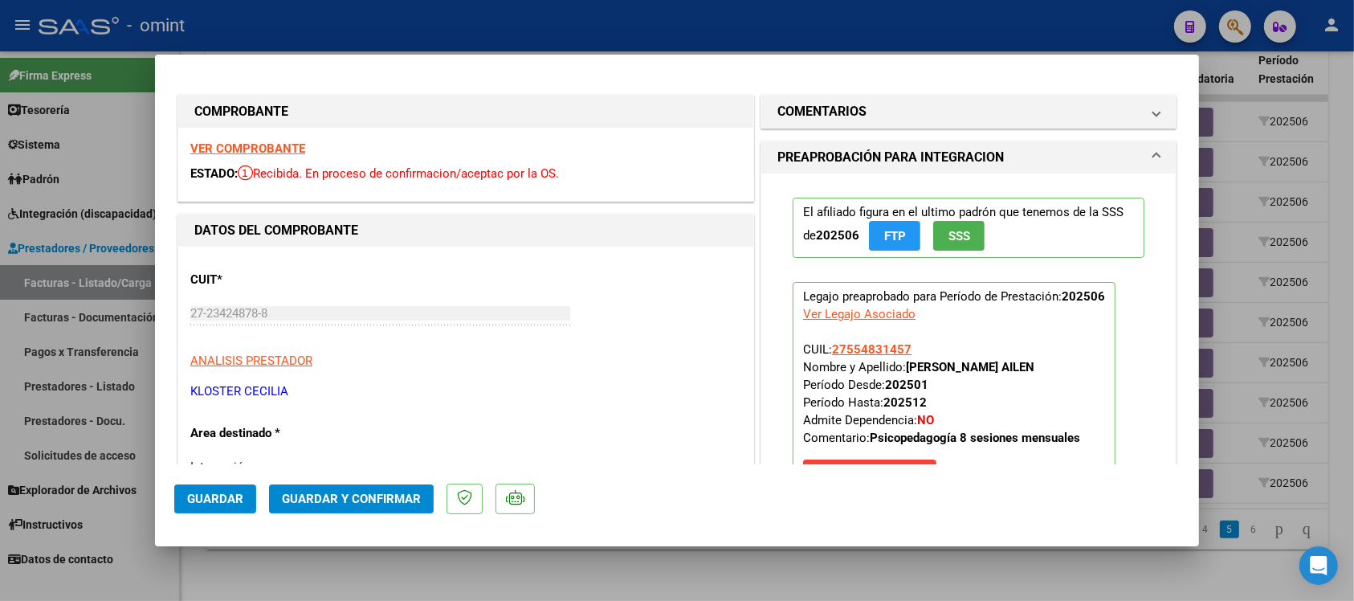
click at [281, 142] on strong "VER COMPROBANTE" at bounding box center [247, 148] width 115 height 14
click at [402, 503] on span "Guardar y Confirmar" at bounding box center [351, 498] width 139 height 14
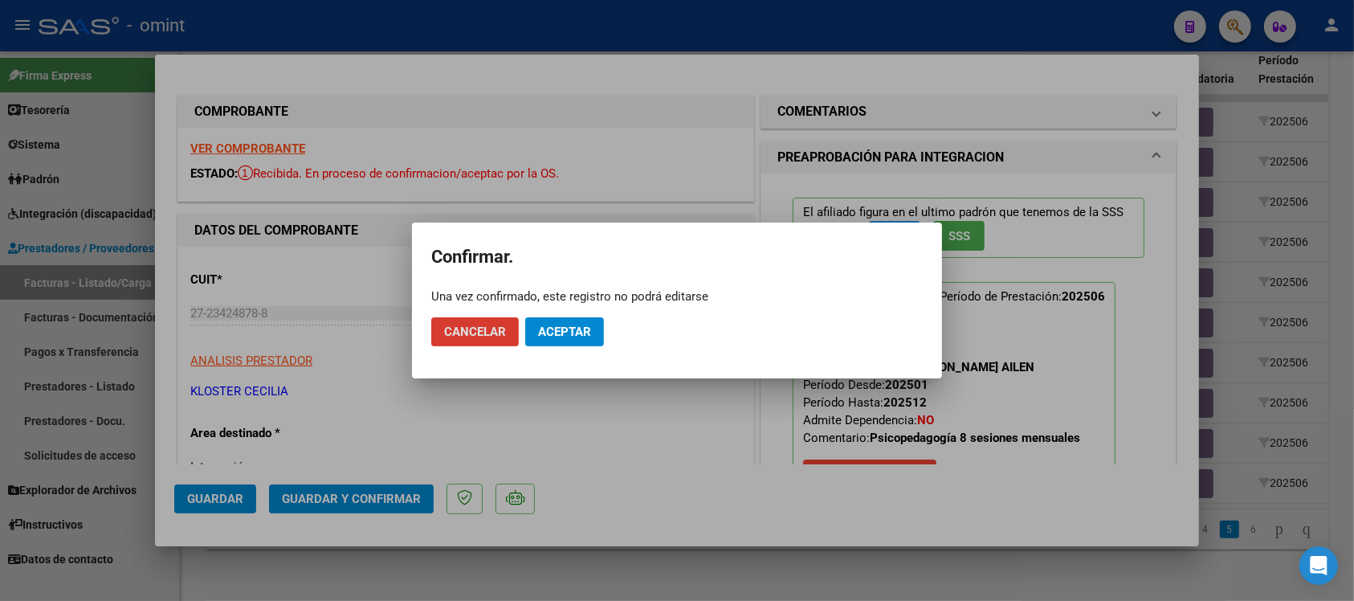
click at [567, 334] on span "Aceptar" at bounding box center [564, 331] width 53 height 14
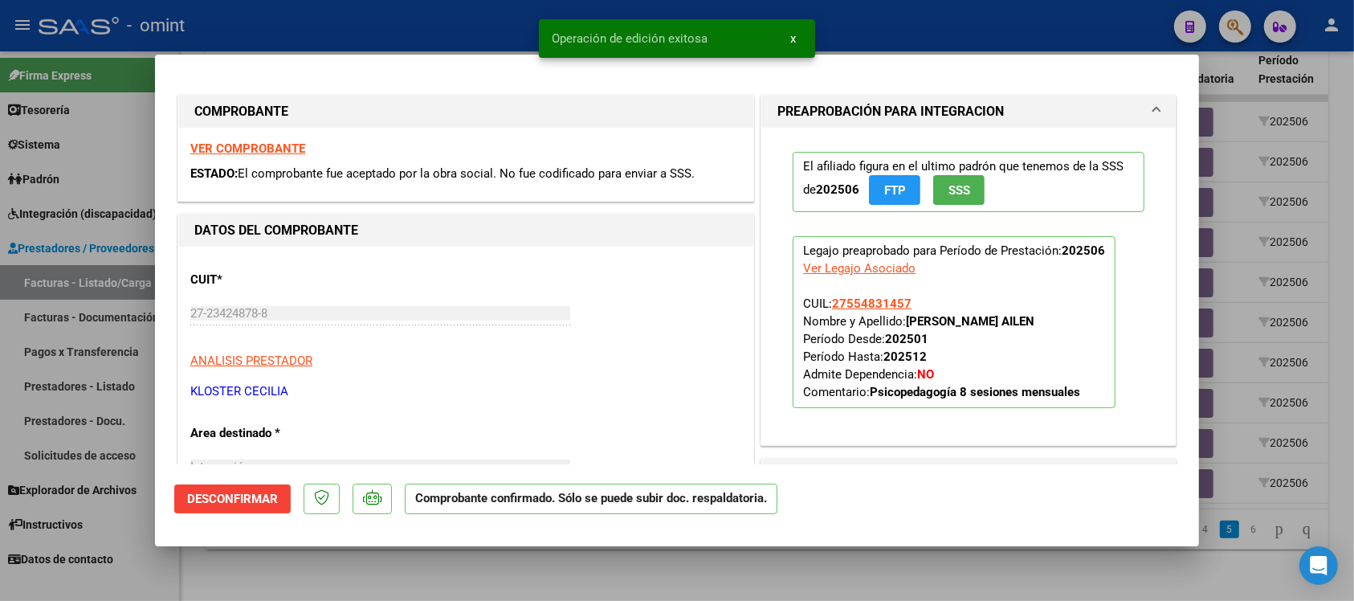
click at [442, 32] on div at bounding box center [677, 300] width 1354 height 601
type input "$ 0,00"
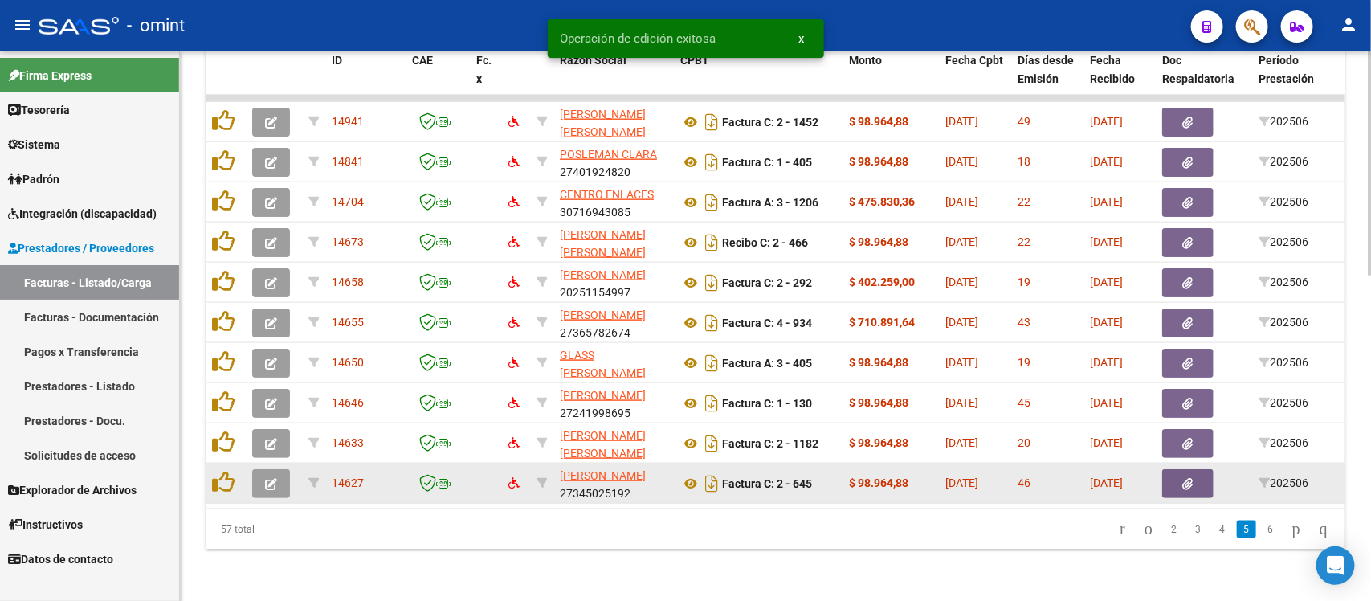
click at [275, 478] on icon "button" at bounding box center [271, 484] width 12 height 12
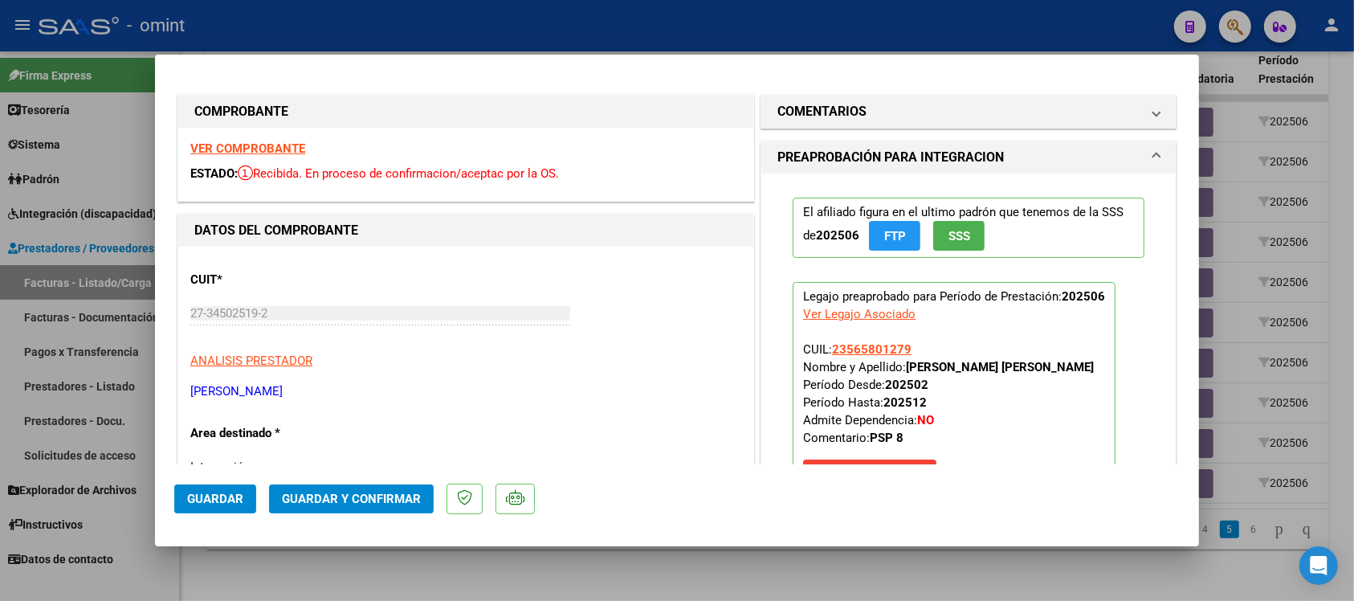
click at [261, 150] on strong "VER COMPROBANTE" at bounding box center [247, 148] width 115 height 14
click at [379, 495] on span "Guardar y Confirmar" at bounding box center [351, 498] width 139 height 14
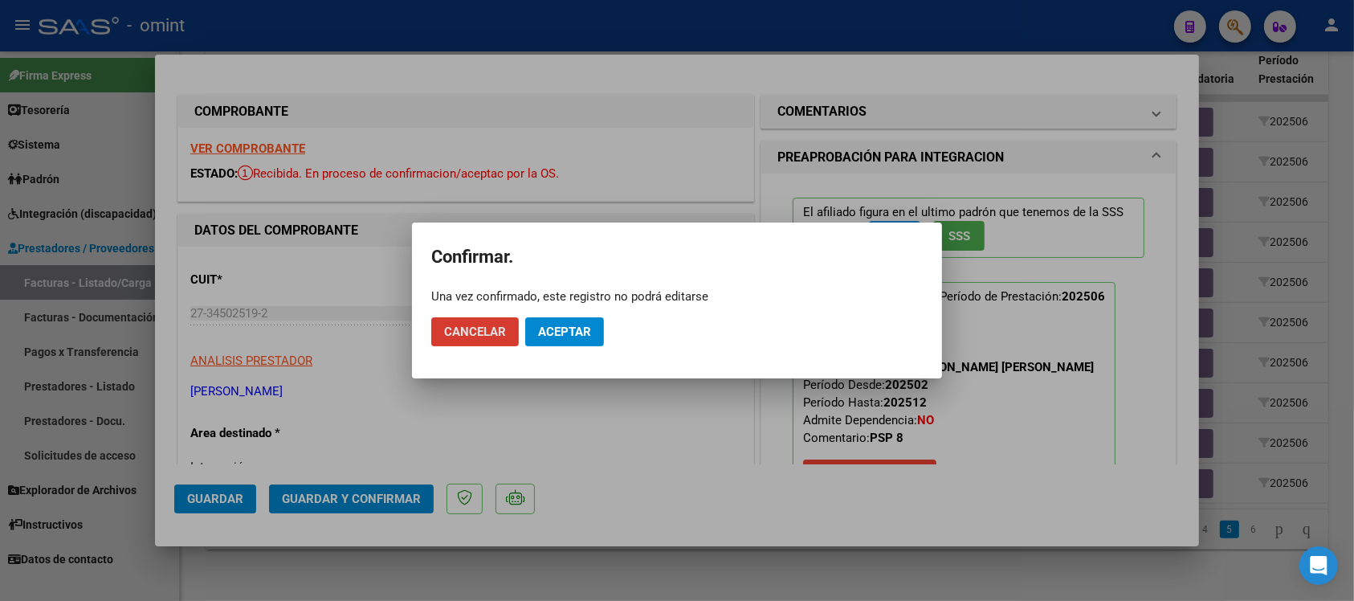
click at [544, 342] on button "Aceptar" at bounding box center [564, 331] width 79 height 29
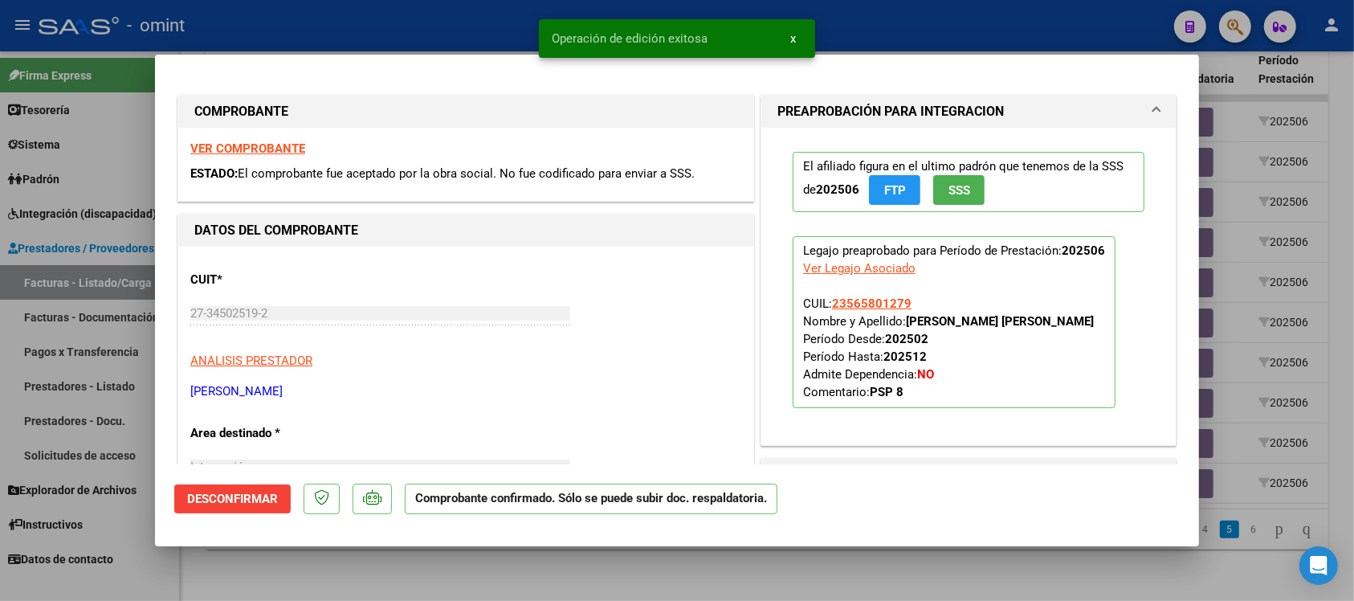
click at [479, 14] on div at bounding box center [677, 300] width 1354 height 601
type input "$ 0,00"
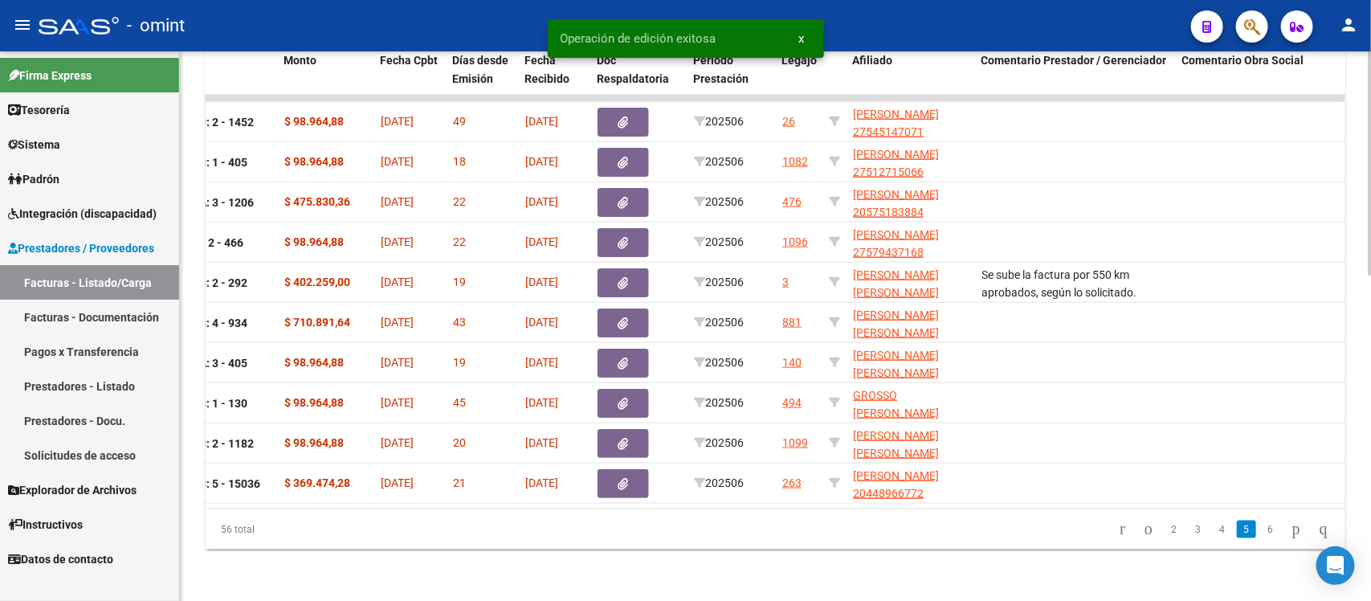
scroll to position [0, 572]
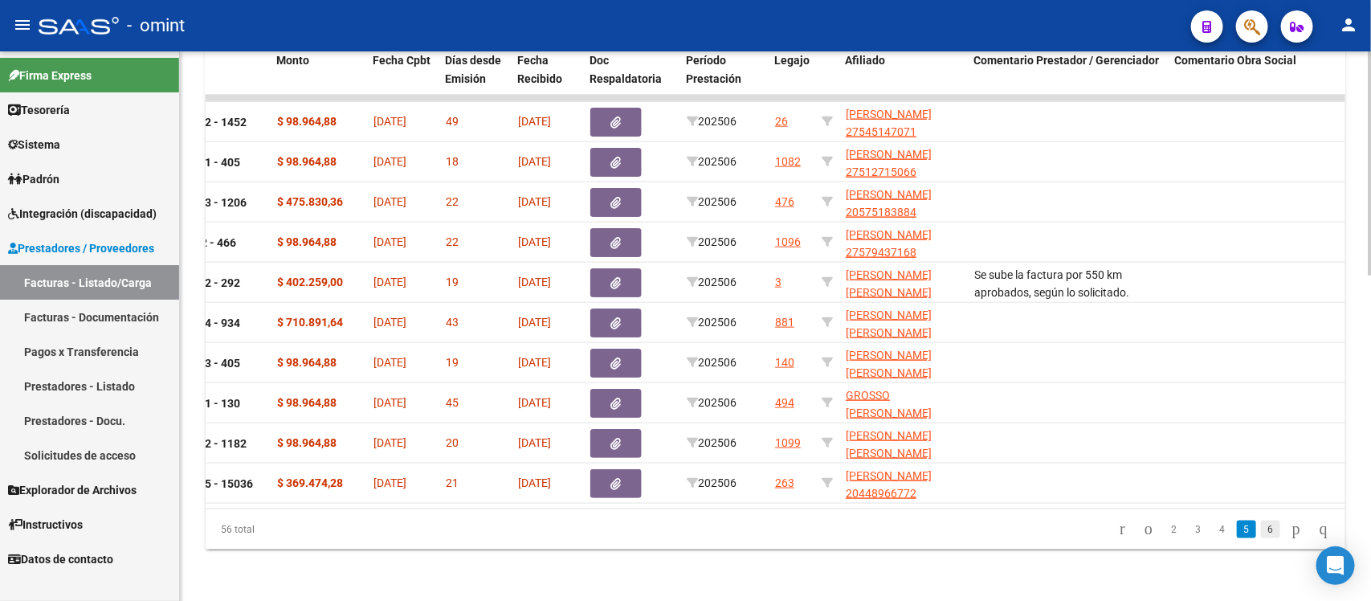
click at [1261, 534] on link "6" at bounding box center [1270, 529] width 19 height 18
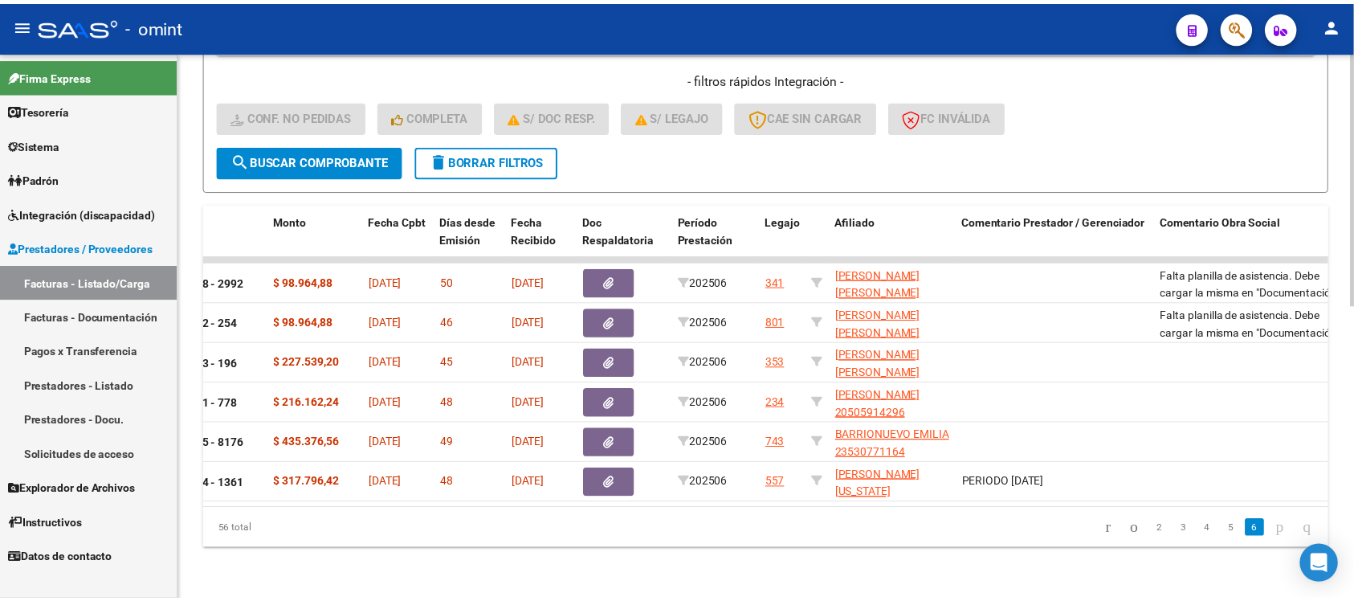
scroll to position [0, 0]
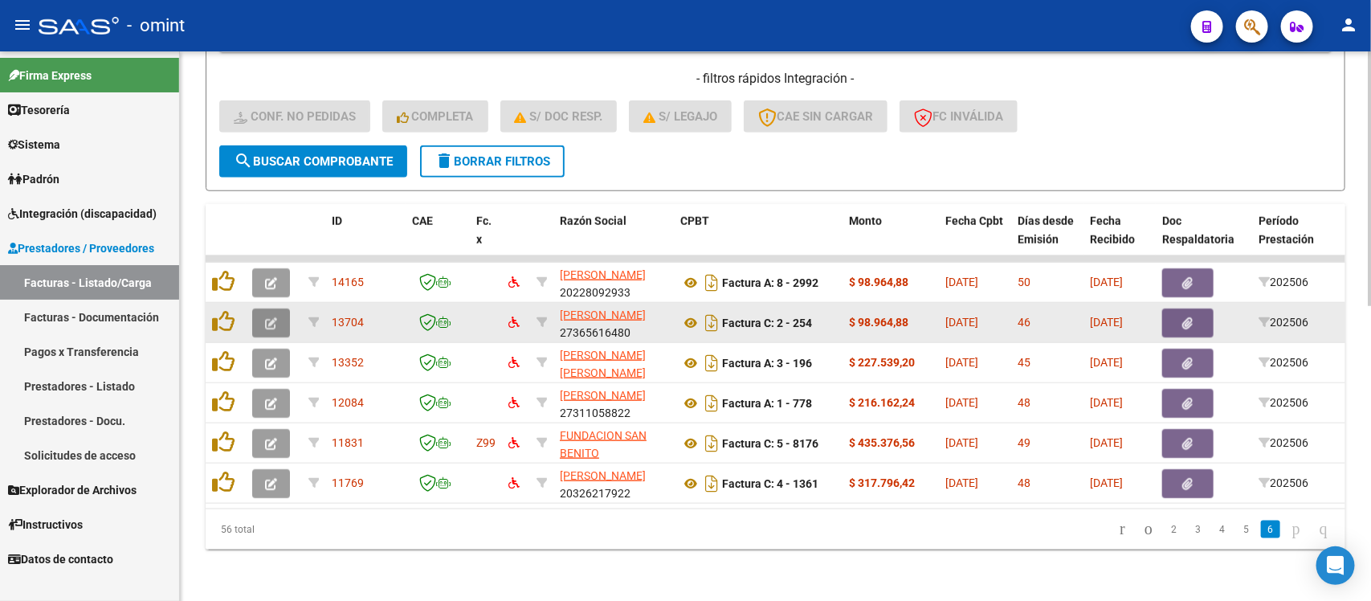
click at [257, 308] on button "button" at bounding box center [271, 322] width 38 height 29
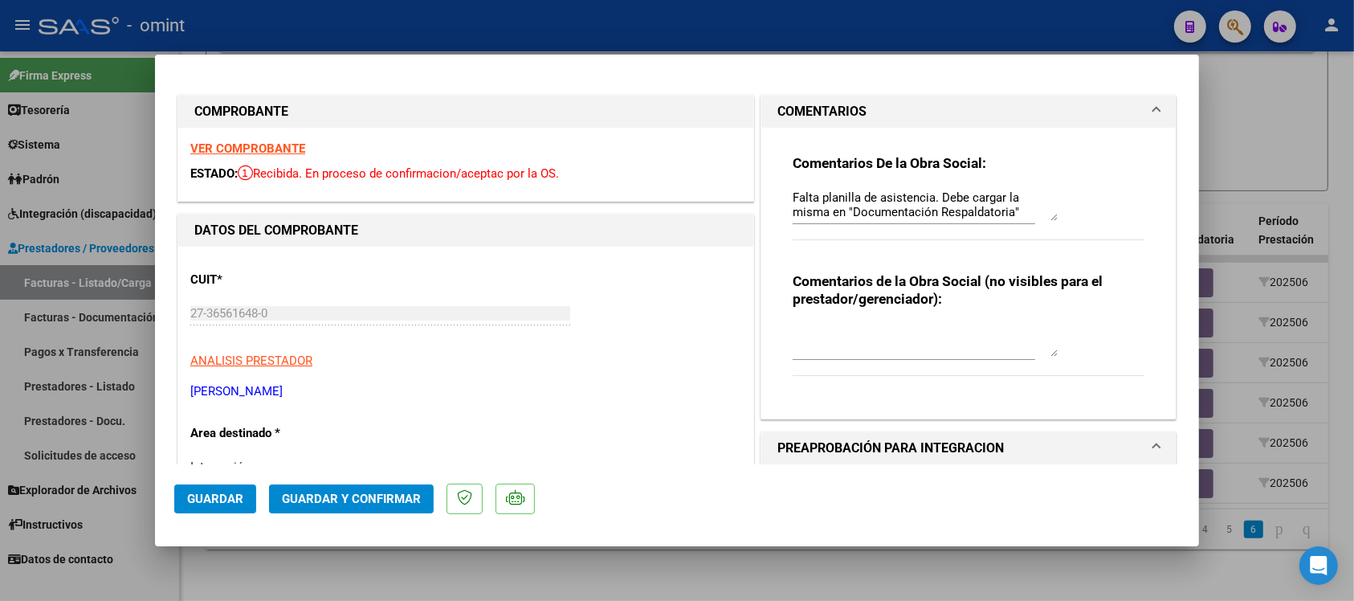
click at [281, 143] on strong "VER COMPROBANTE" at bounding box center [247, 148] width 115 height 14
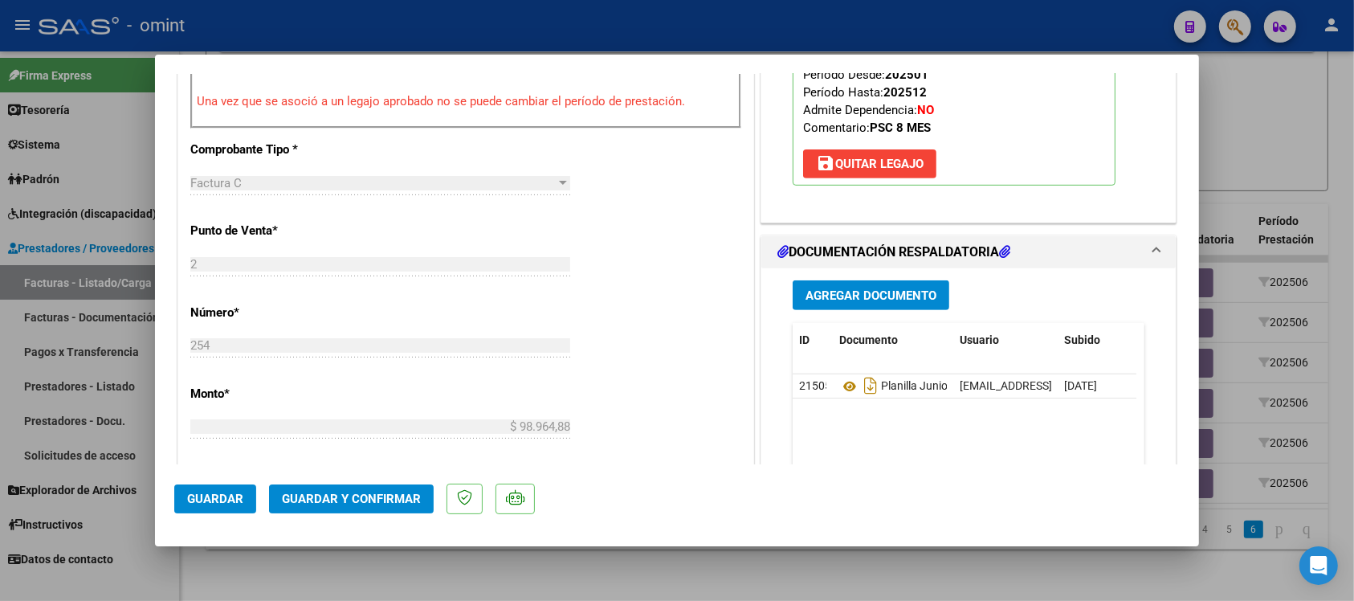
scroll to position [602, 0]
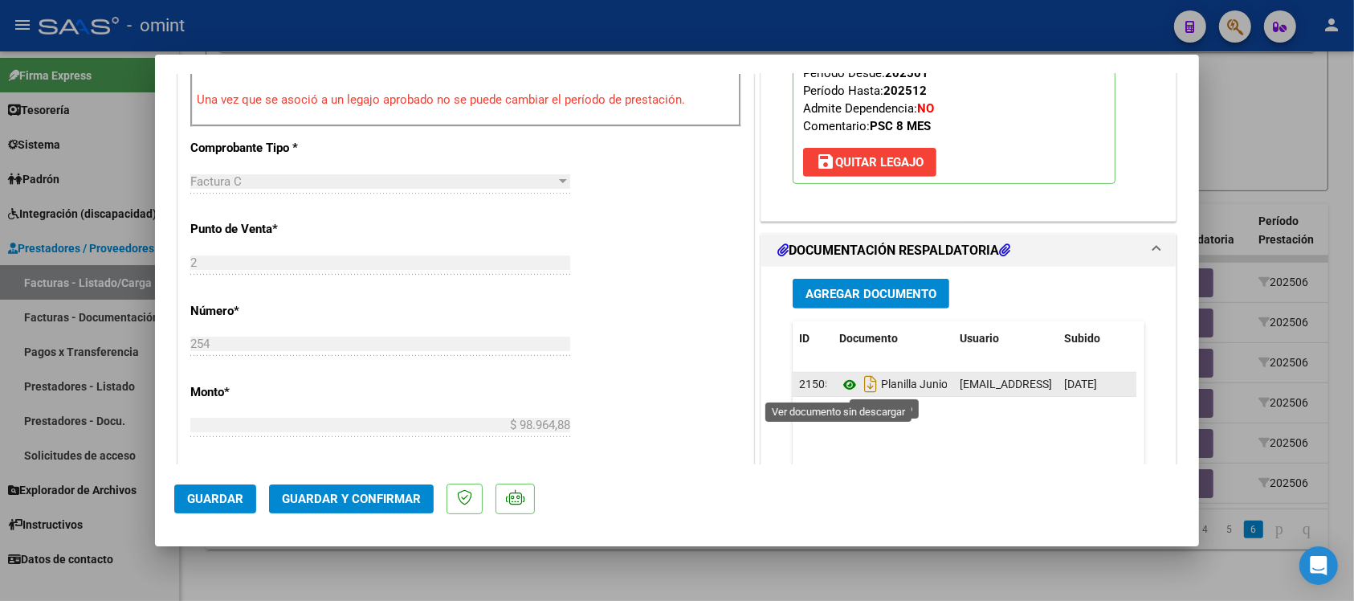
click at [839, 386] on icon at bounding box center [849, 384] width 21 height 19
click at [370, 495] on span "Guardar y Confirmar" at bounding box center [351, 498] width 139 height 14
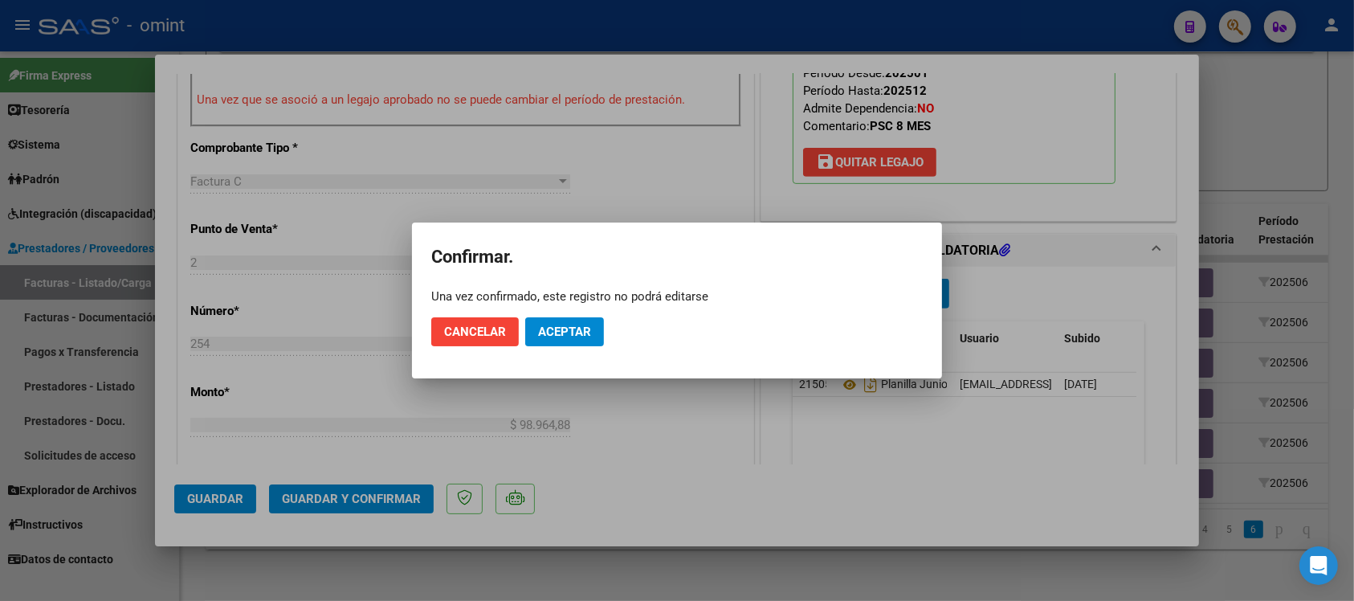
click at [736, 410] on div at bounding box center [677, 300] width 1354 height 601
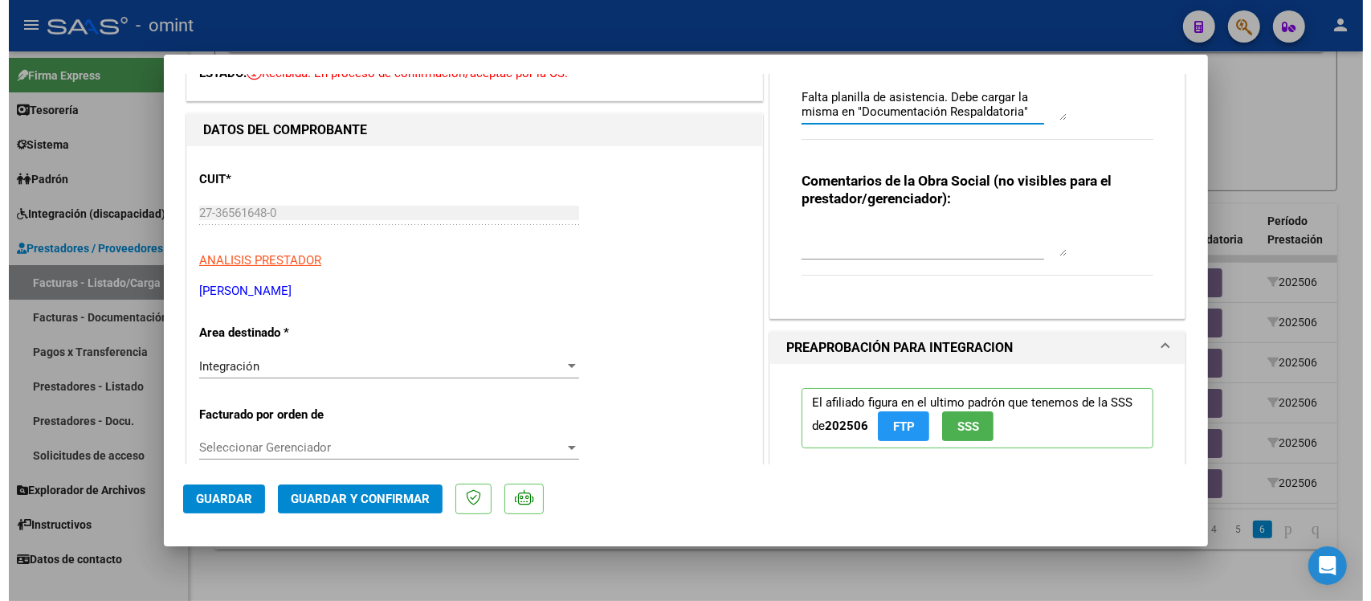
scroll to position [0, 0]
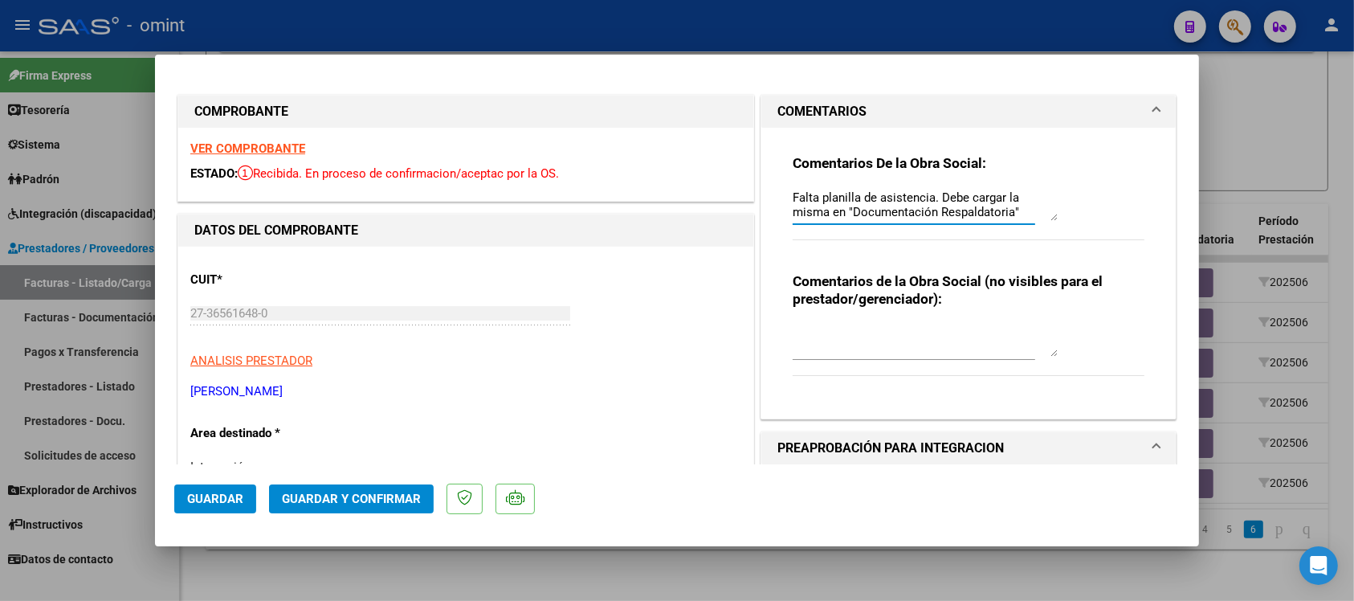
drag, startPoint x: 974, startPoint y: 109, endPoint x: 741, endPoint y: 113, distance: 232.9
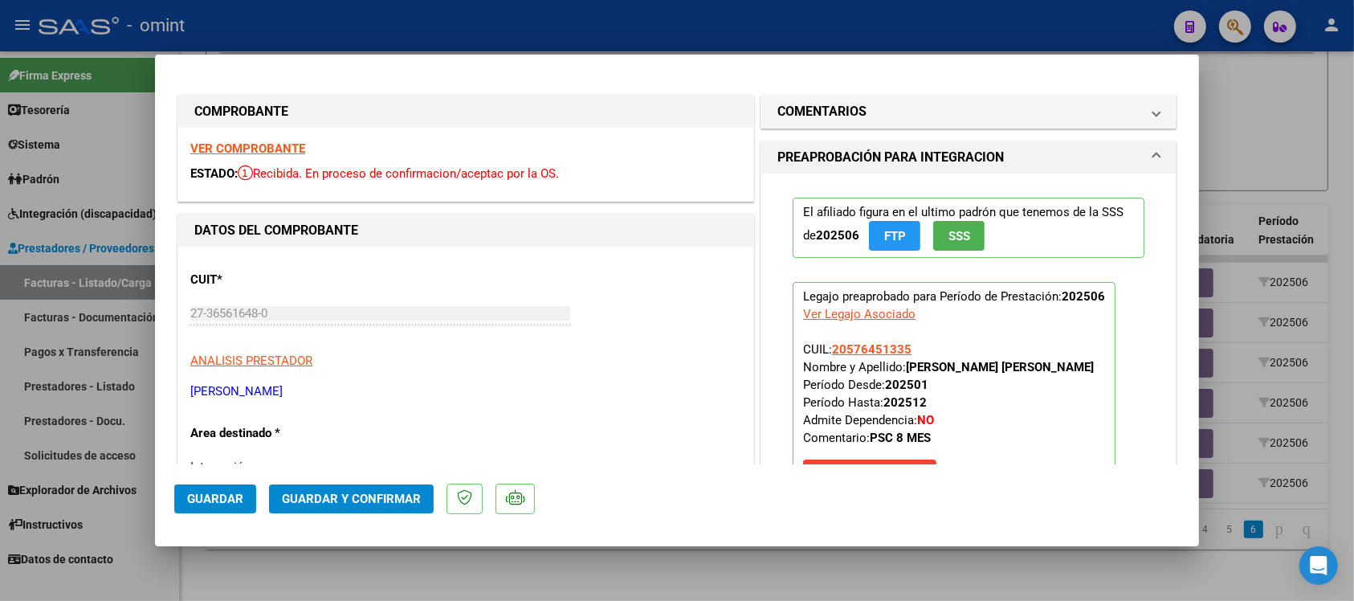
click at [357, 502] on span "Guardar y Confirmar" at bounding box center [351, 498] width 139 height 14
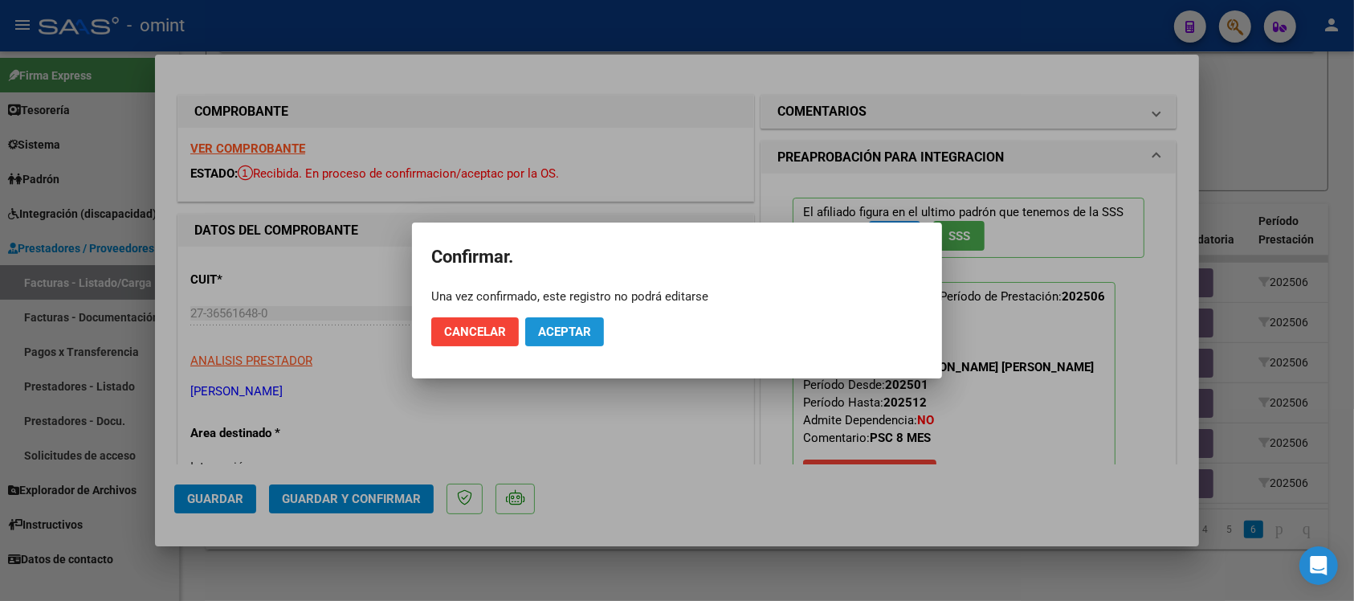
click at [562, 335] on span "Aceptar" at bounding box center [564, 331] width 53 height 14
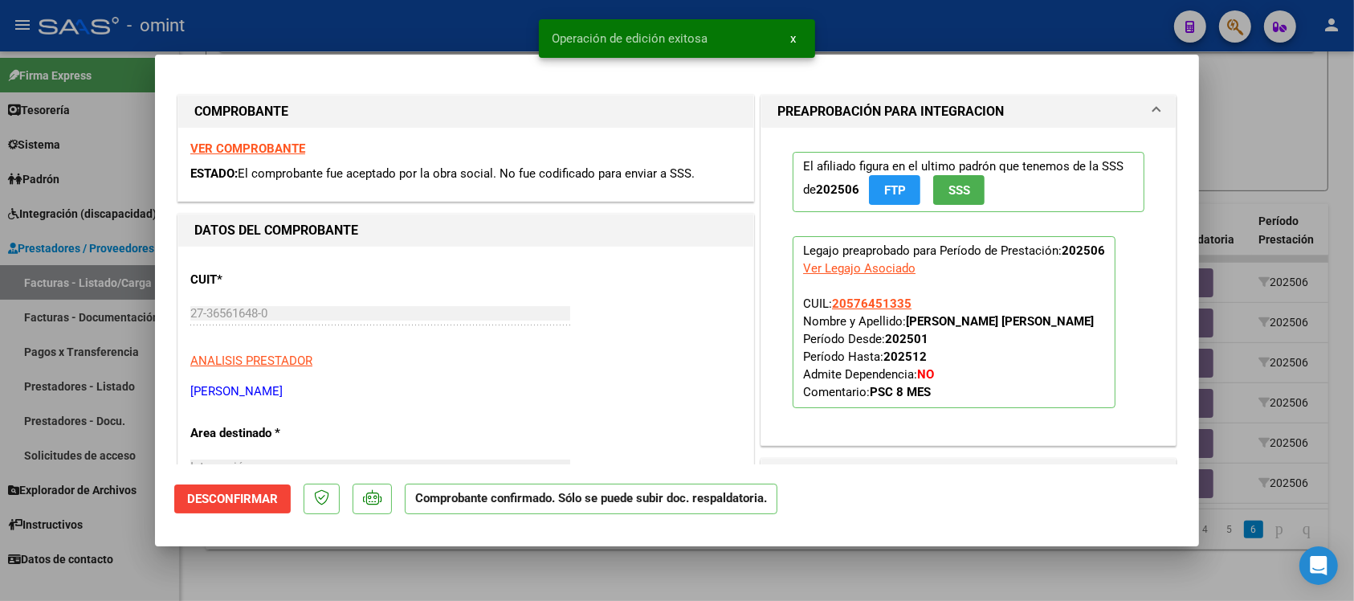
click at [471, 39] on div at bounding box center [677, 300] width 1354 height 601
type input "$ 0,00"
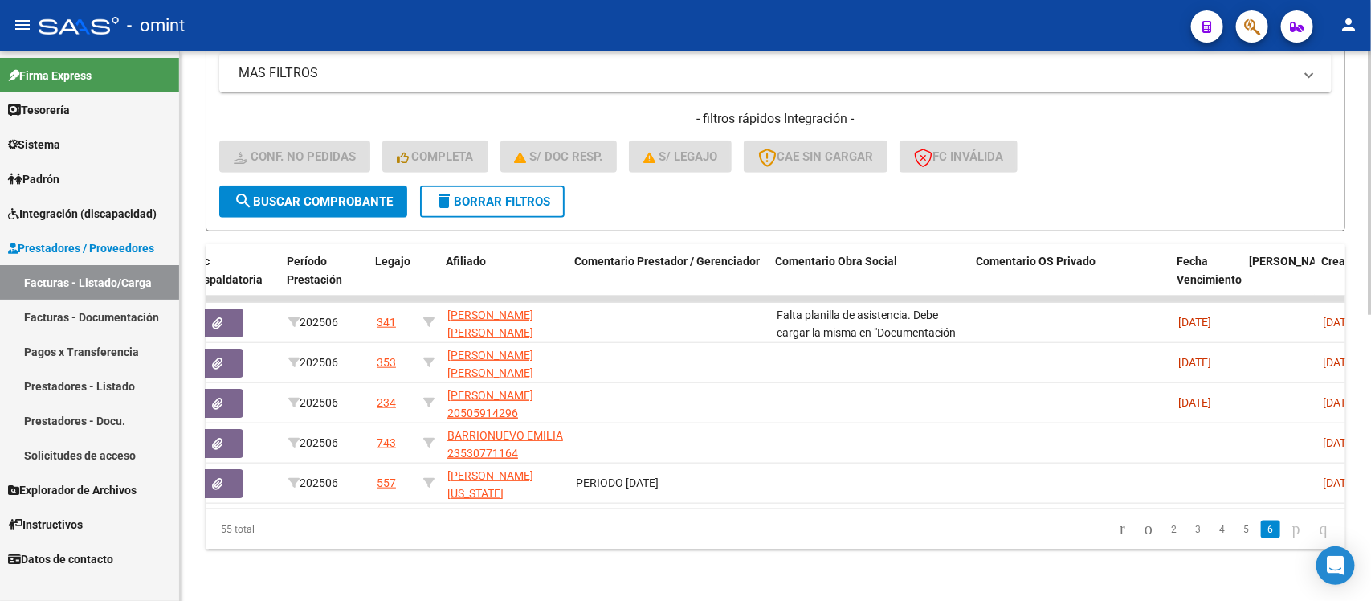
scroll to position [0, 972]
click at [1239, 532] on link "5" at bounding box center [1246, 529] width 19 height 18
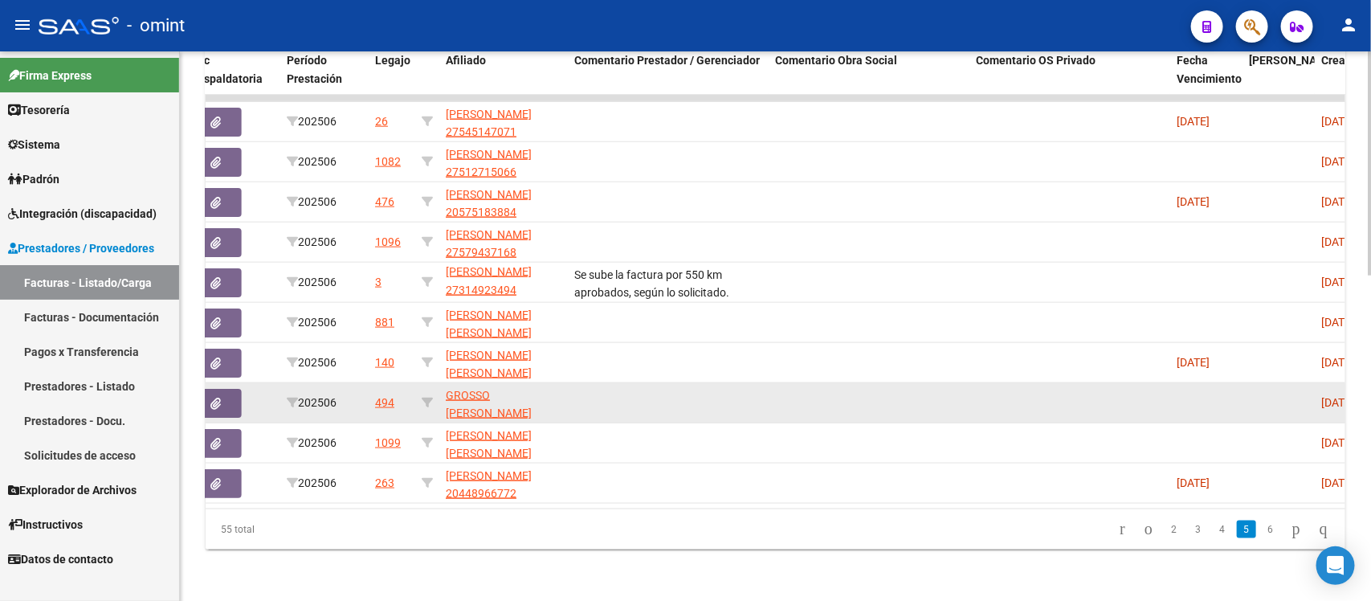
scroll to position [796, 0]
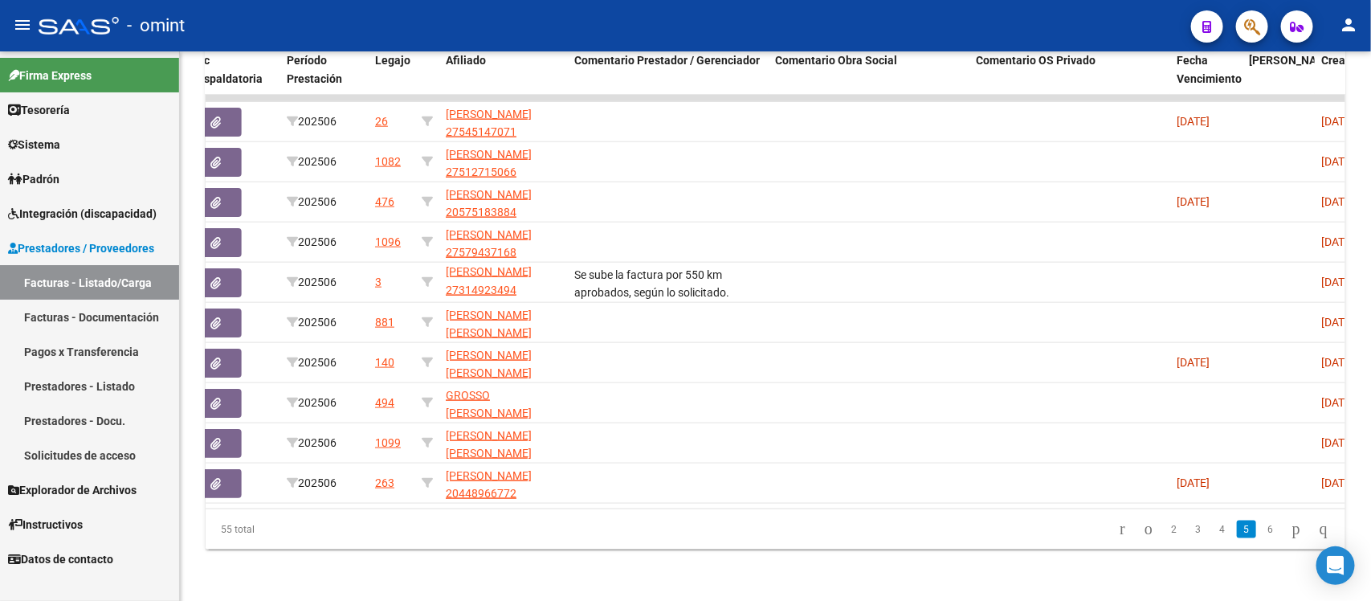
click at [1213, 534] on link "4" at bounding box center [1222, 529] width 19 height 18
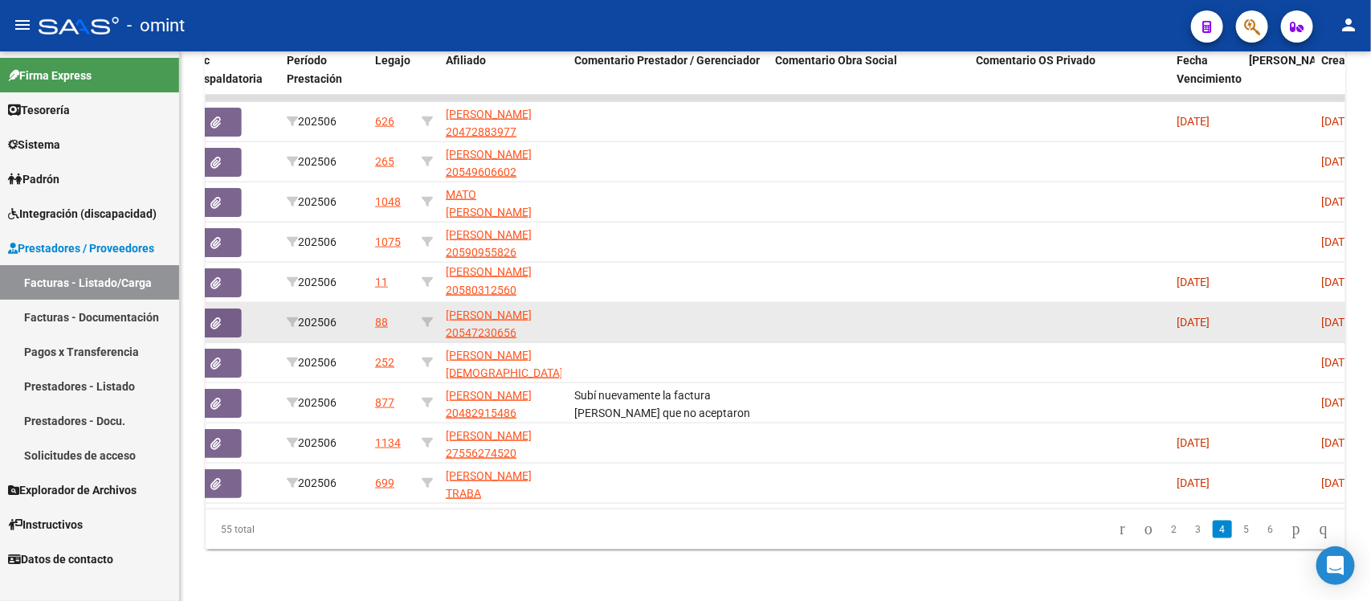
scroll to position [21, 0]
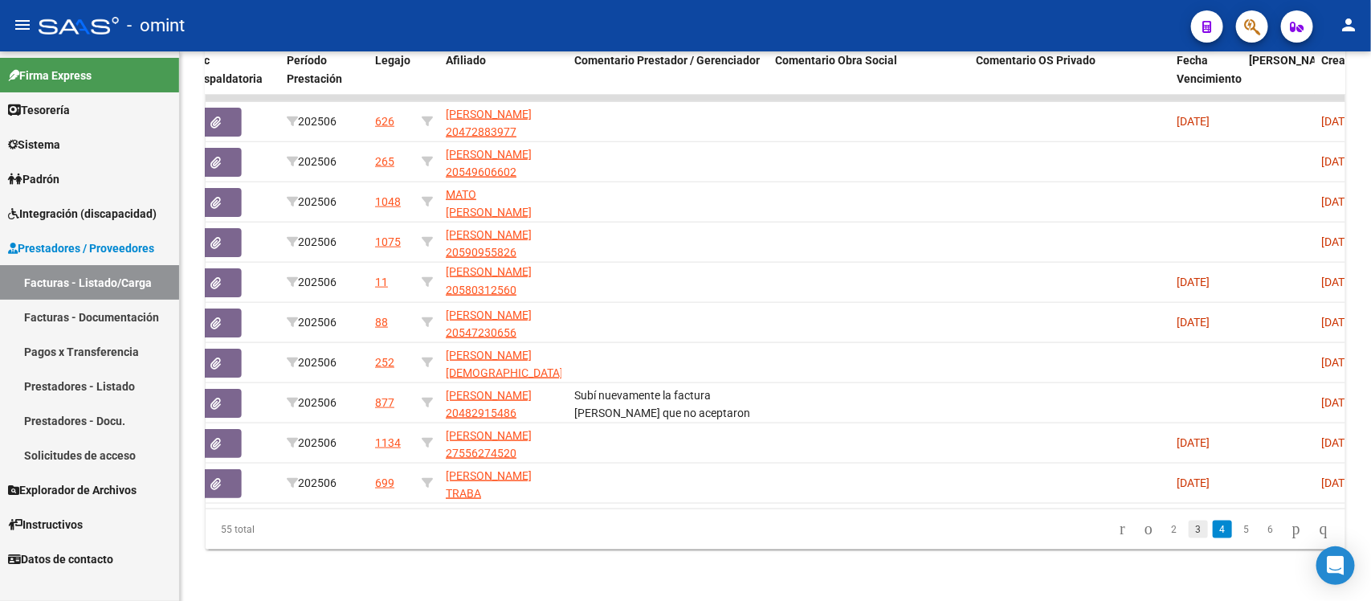
click at [1188, 524] on link "3" at bounding box center [1197, 529] width 19 height 18
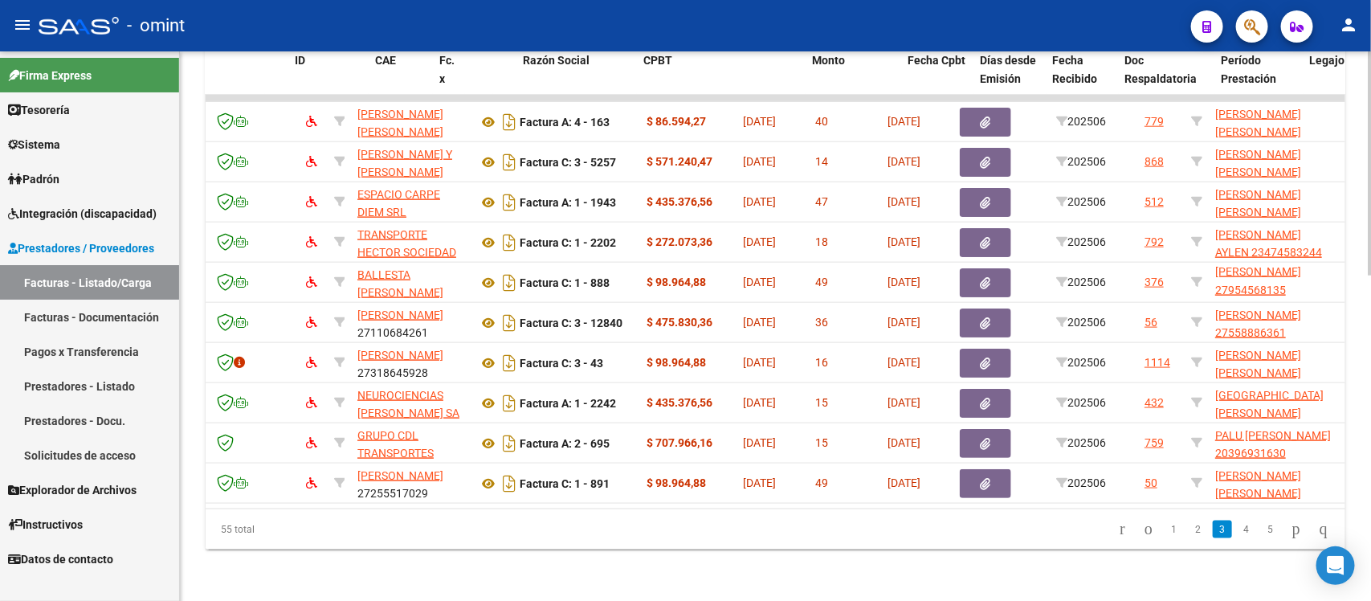
scroll to position [0, 0]
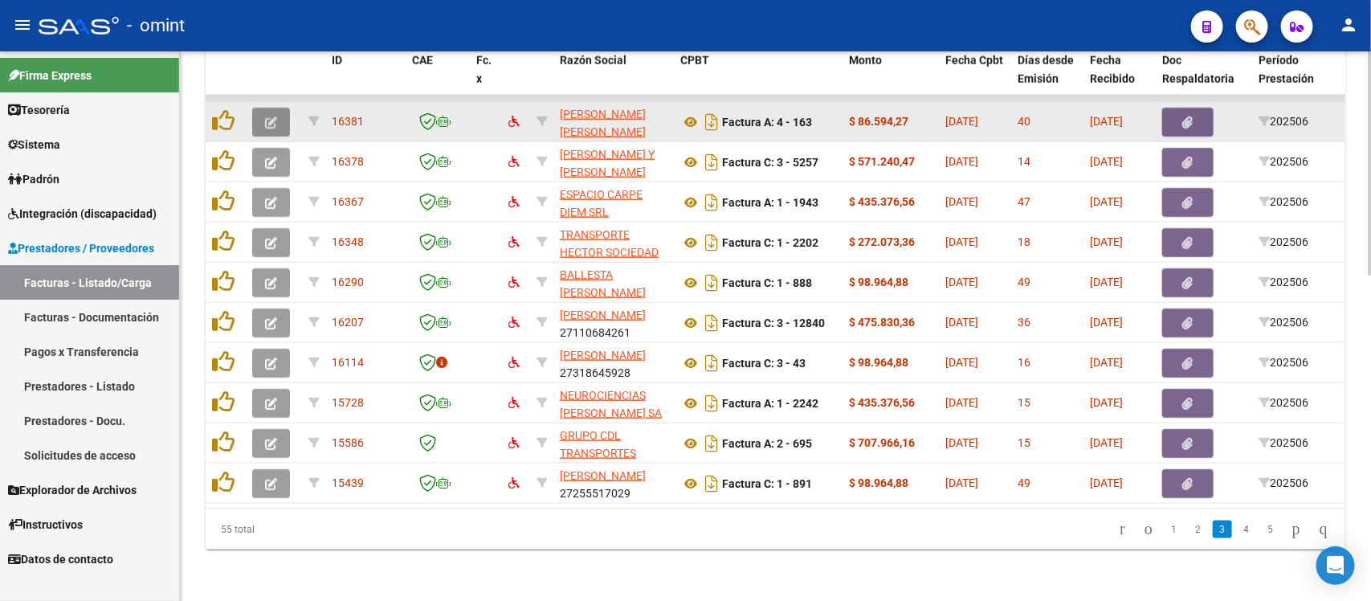
click at [279, 108] on button "button" at bounding box center [271, 122] width 38 height 29
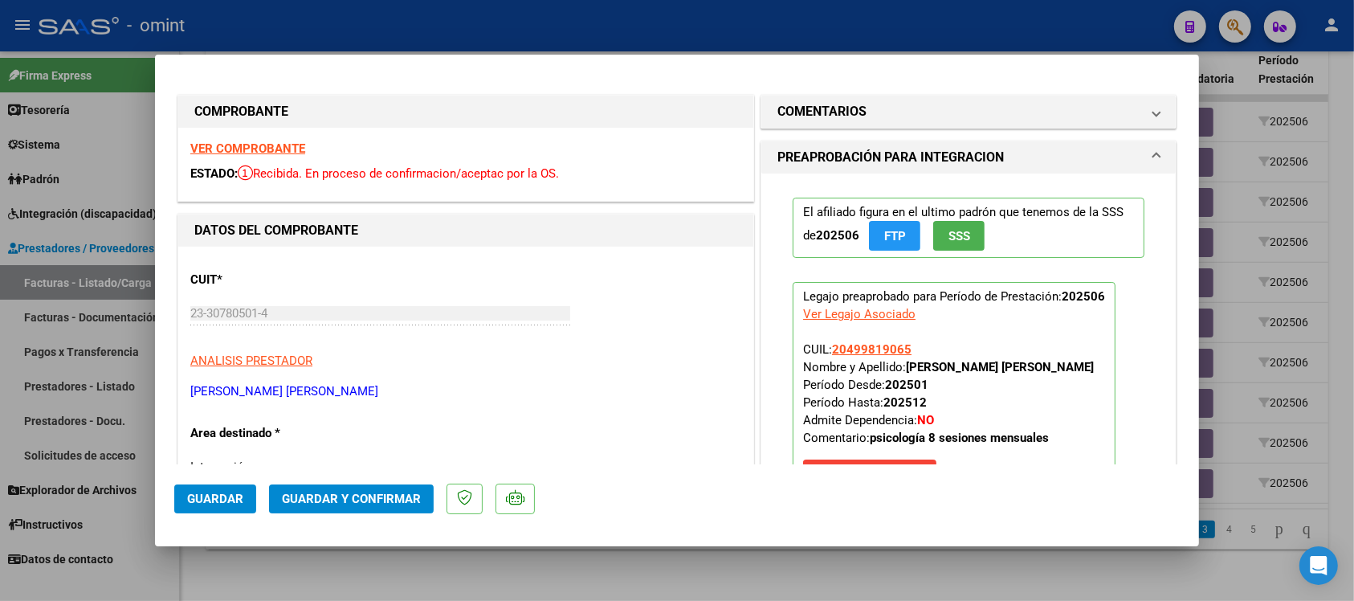
click at [278, 142] on strong "VER COMPROBANTE" at bounding box center [247, 148] width 115 height 14
click at [419, 495] on button "Guardar y Confirmar" at bounding box center [351, 498] width 165 height 29
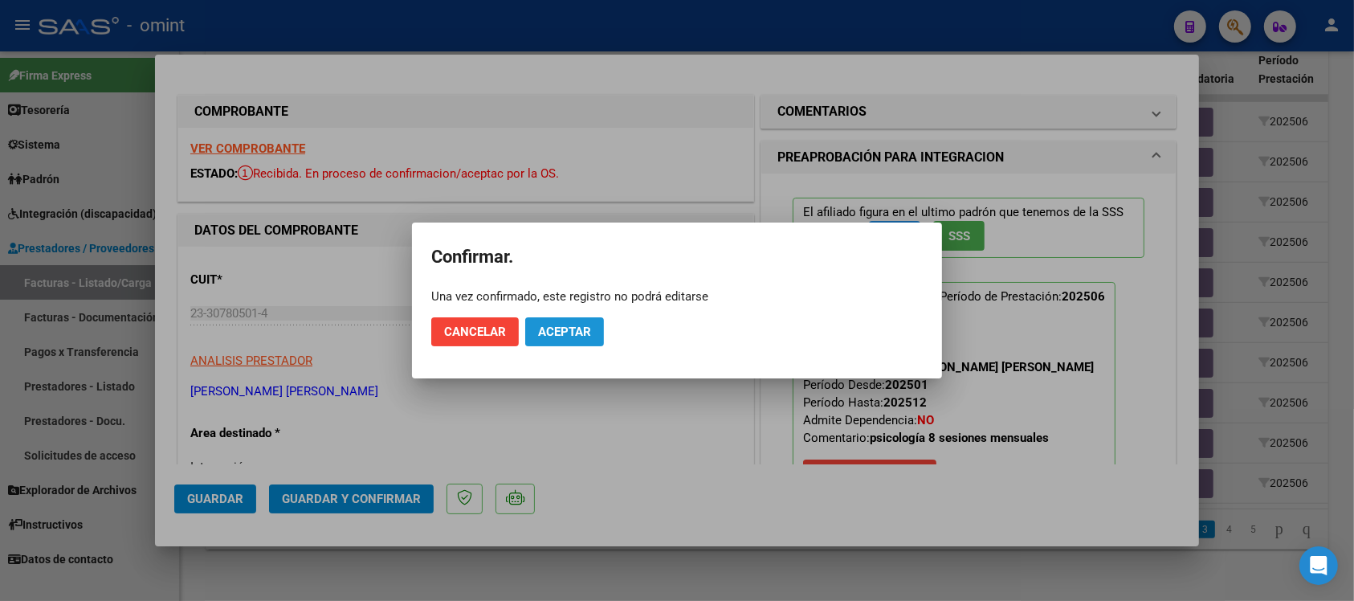
click at [565, 329] on span "Aceptar" at bounding box center [564, 331] width 53 height 14
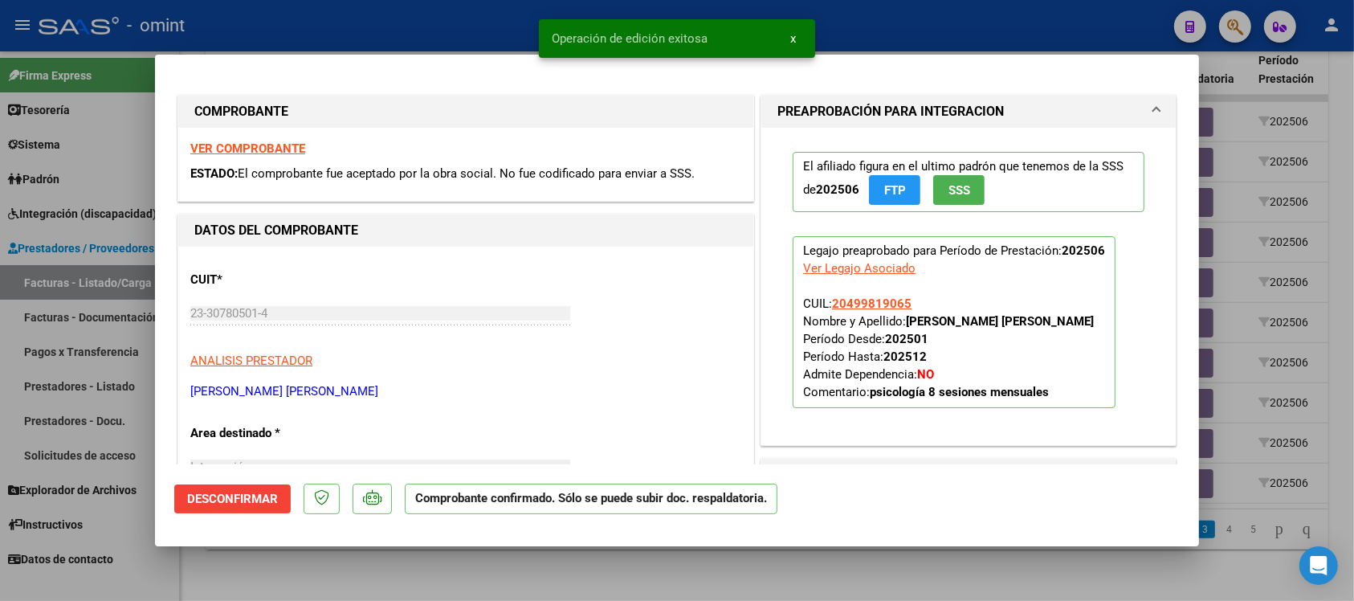
click at [480, 26] on div at bounding box center [677, 300] width 1354 height 601
type input "$ 0,00"
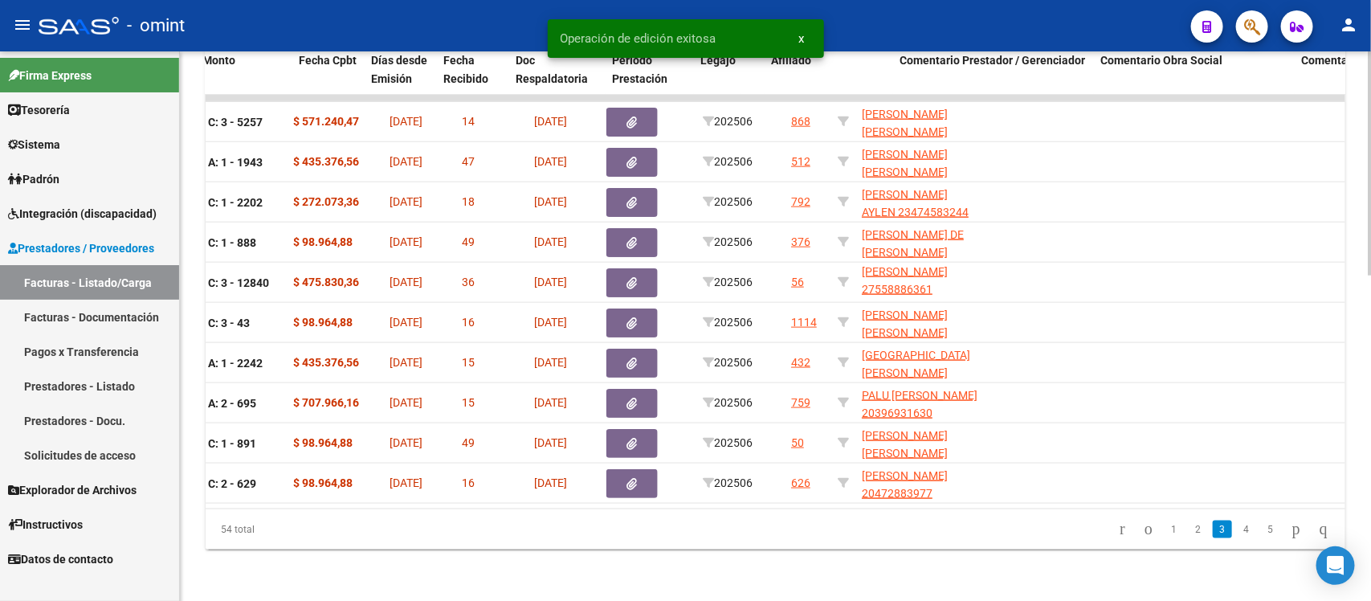
scroll to position [0, 723]
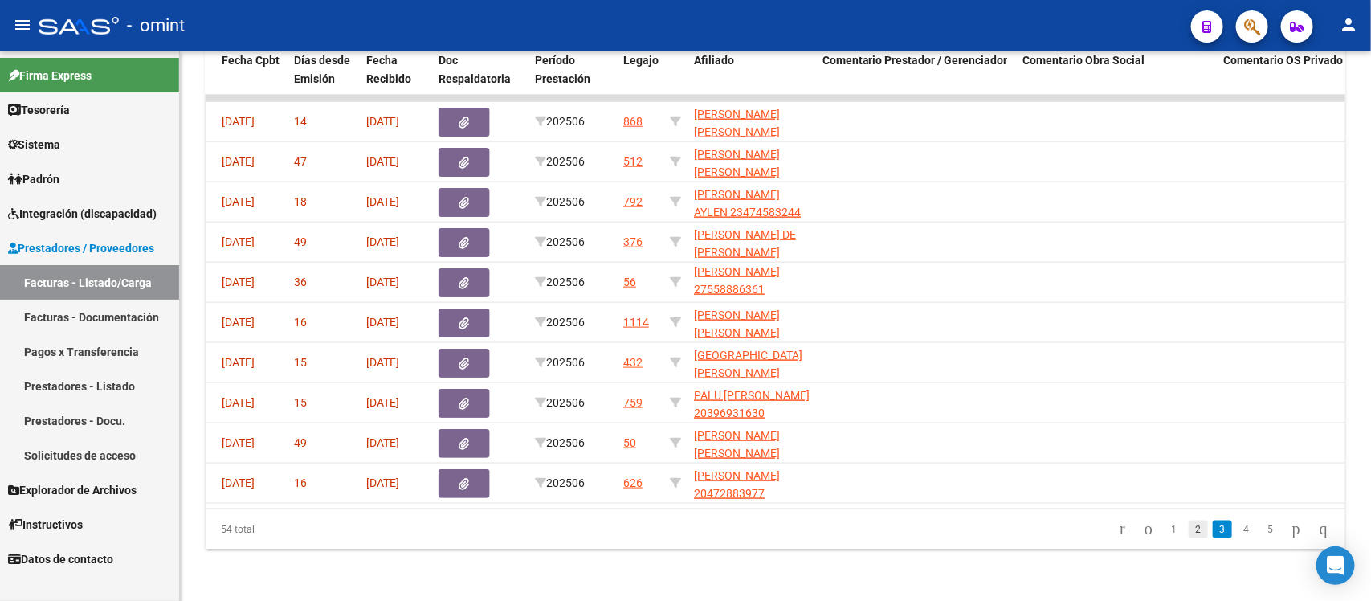
click at [1188, 528] on link "2" at bounding box center [1197, 529] width 19 height 18
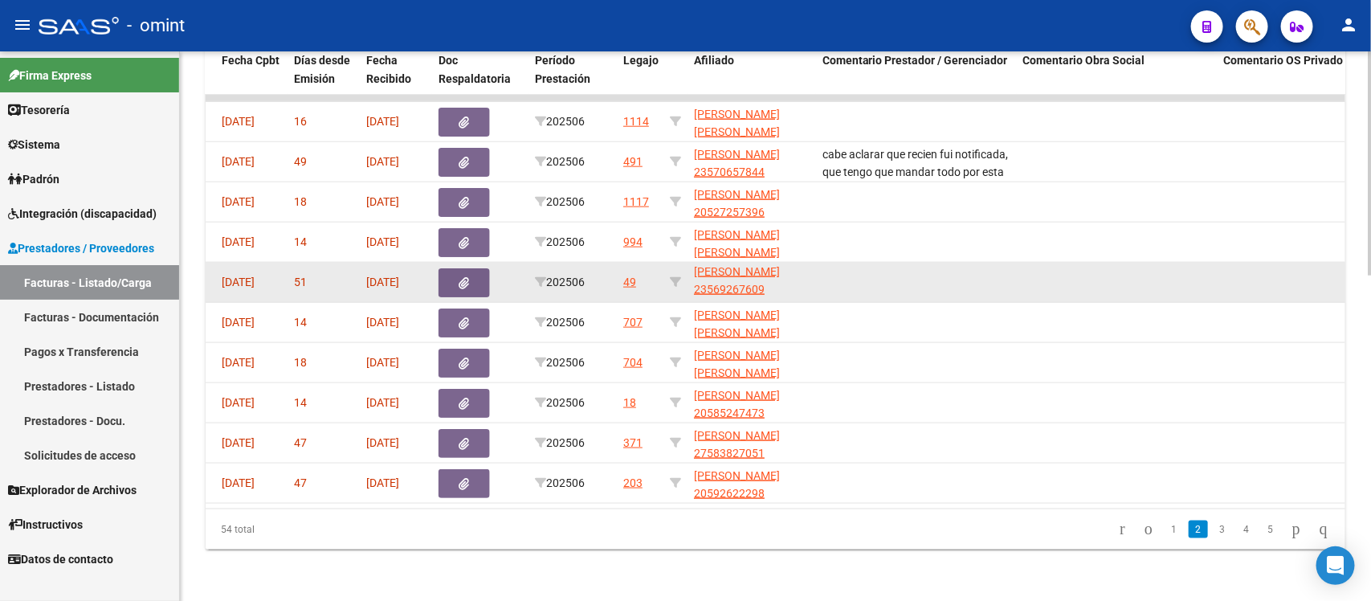
scroll to position [2, 0]
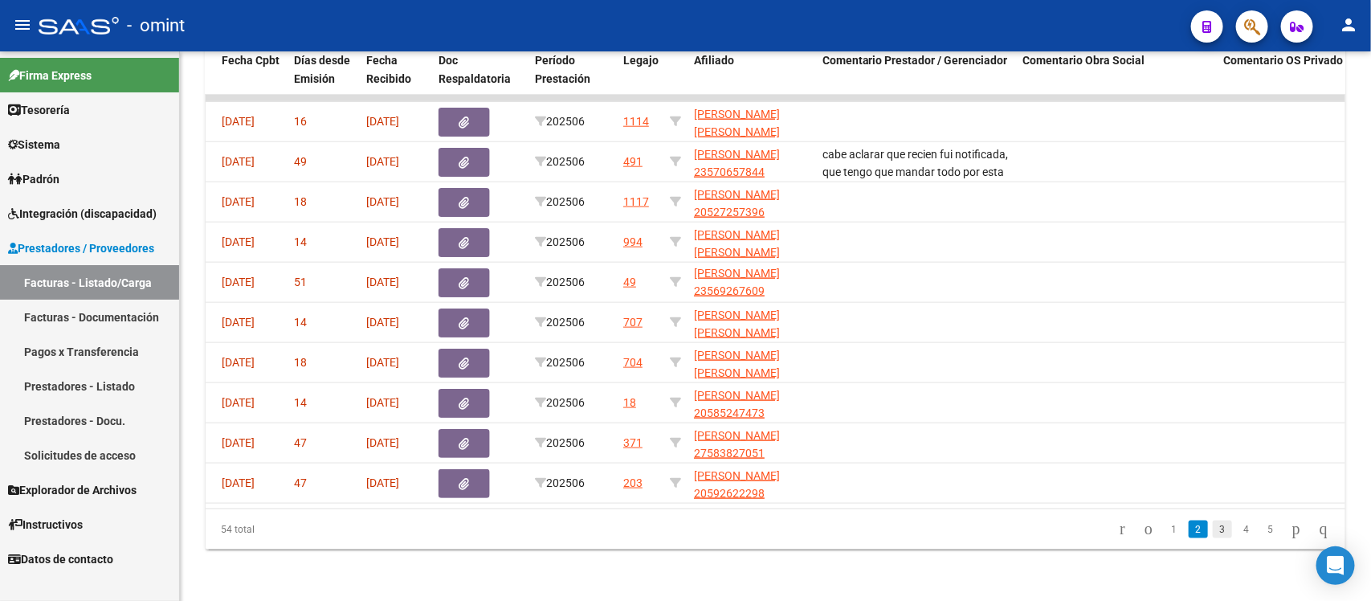
click at [1213, 532] on link "3" at bounding box center [1222, 529] width 19 height 18
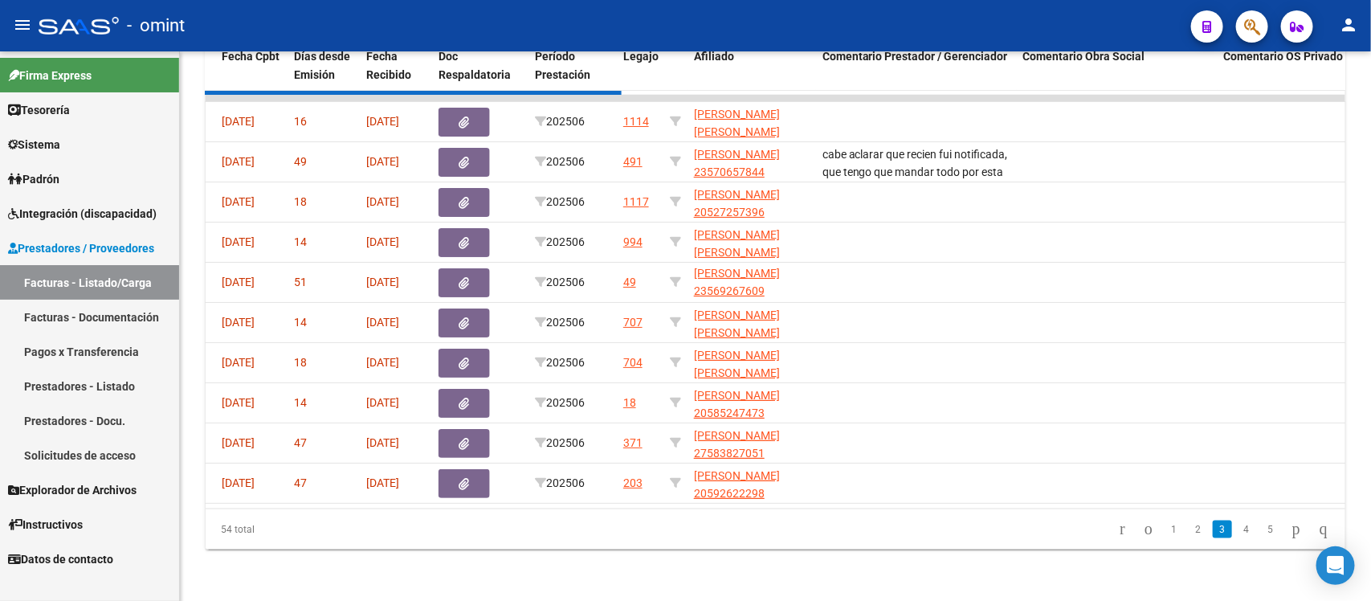
scroll to position [21, 0]
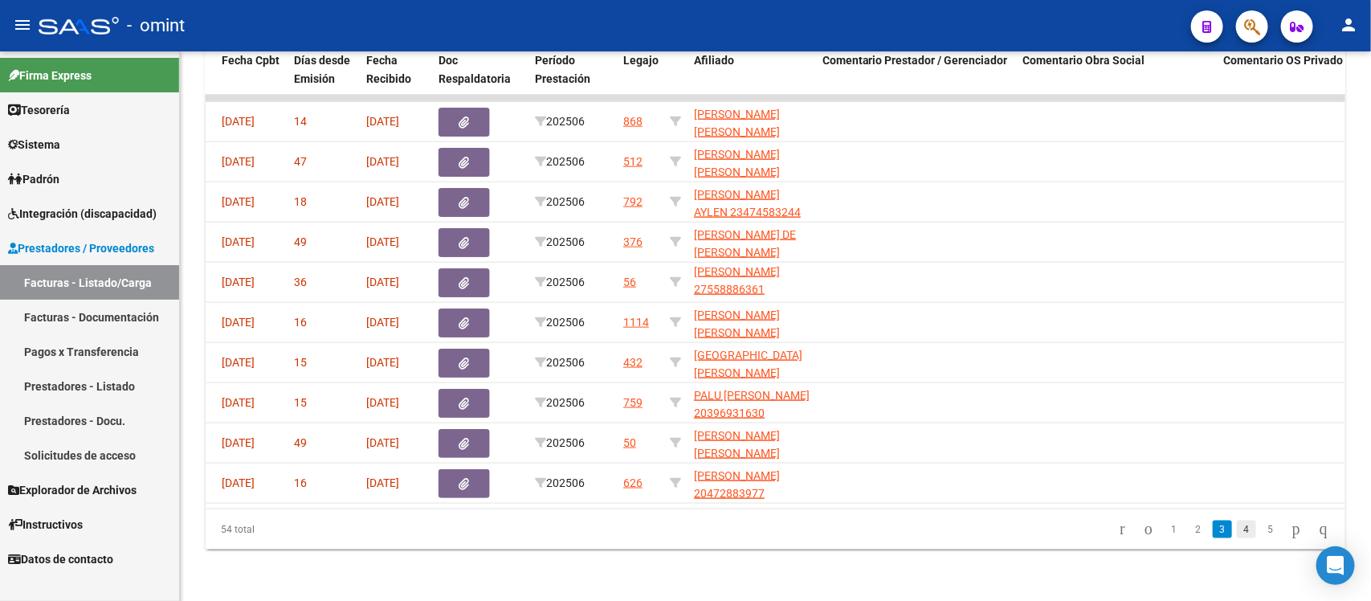
click at [1237, 523] on link "4" at bounding box center [1246, 529] width 19 height 18
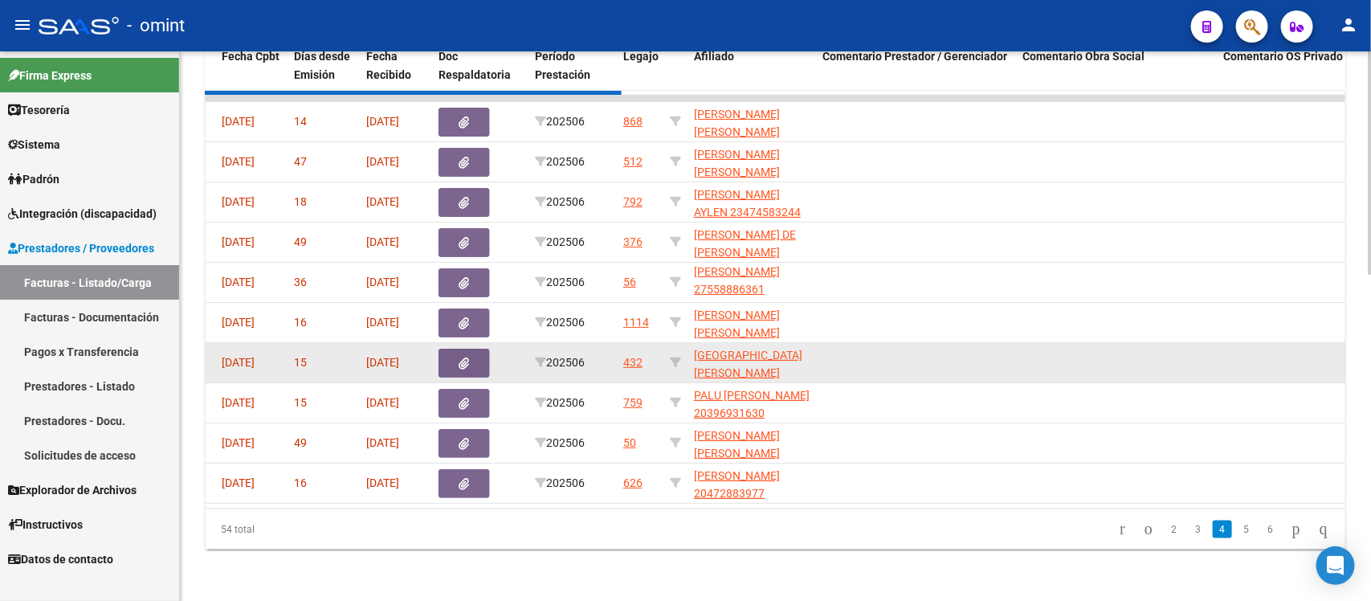
scroll to position [2, 0]
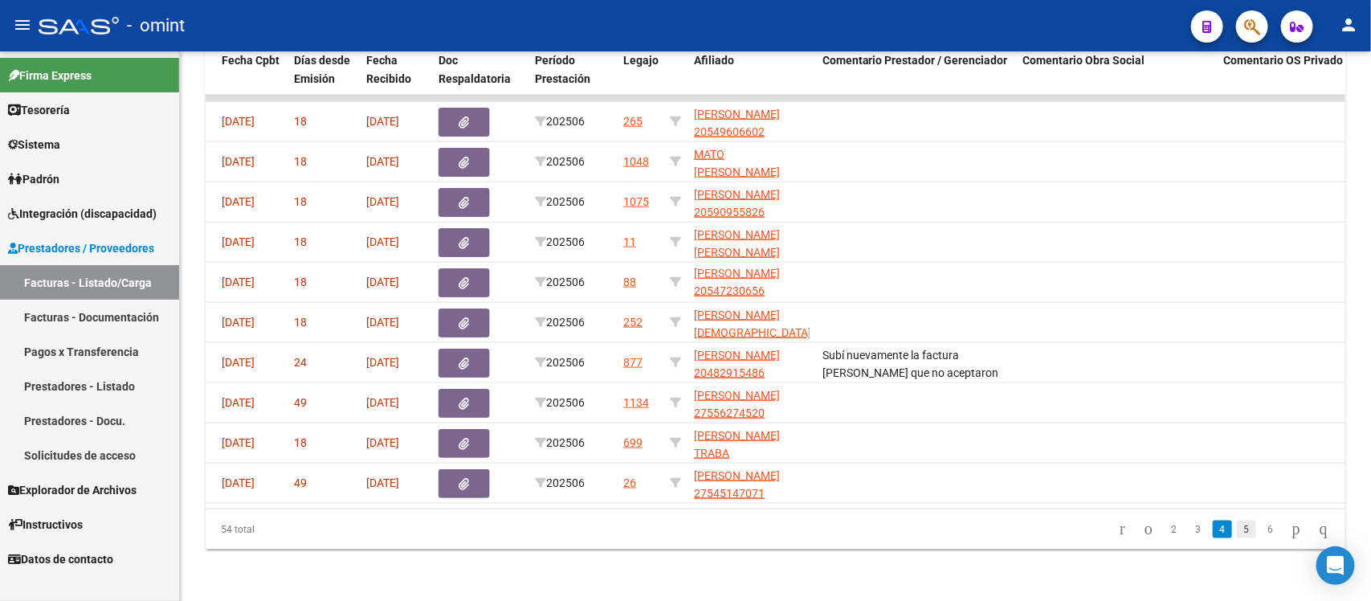
click at [1237, 527] on link "5" at bounding box center [1246, 529] width 19 height 18
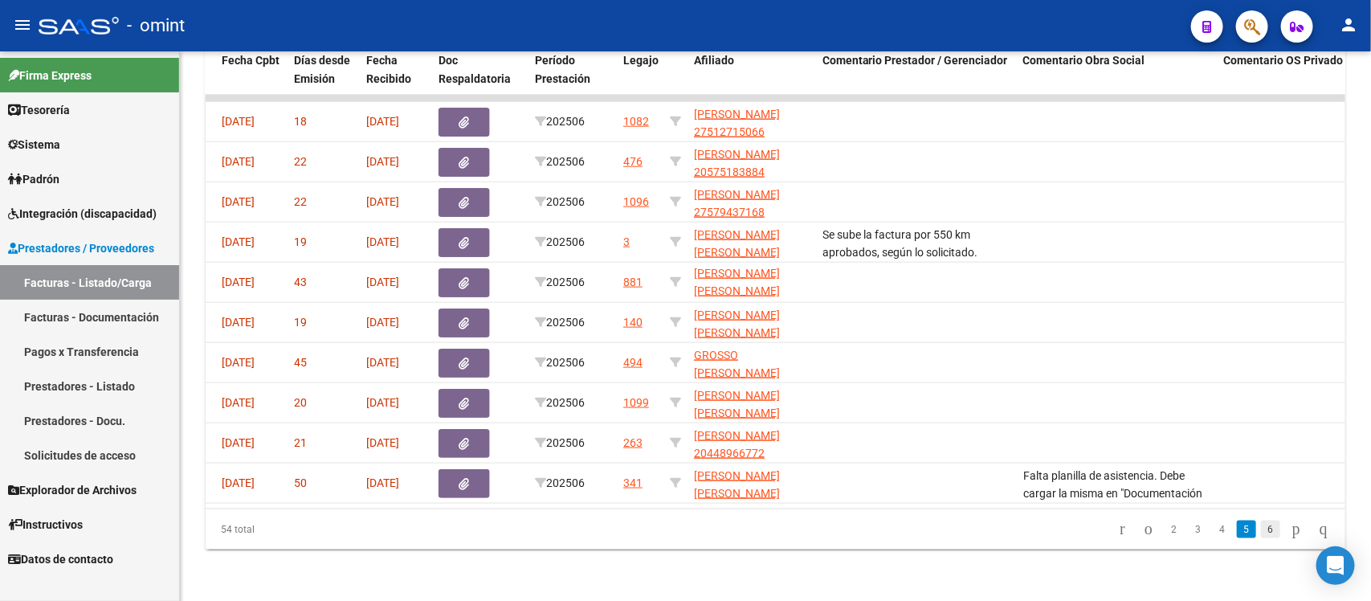
click at [1262, 530] on link "6" at bounding box center [1270, 529] width 19 height 18
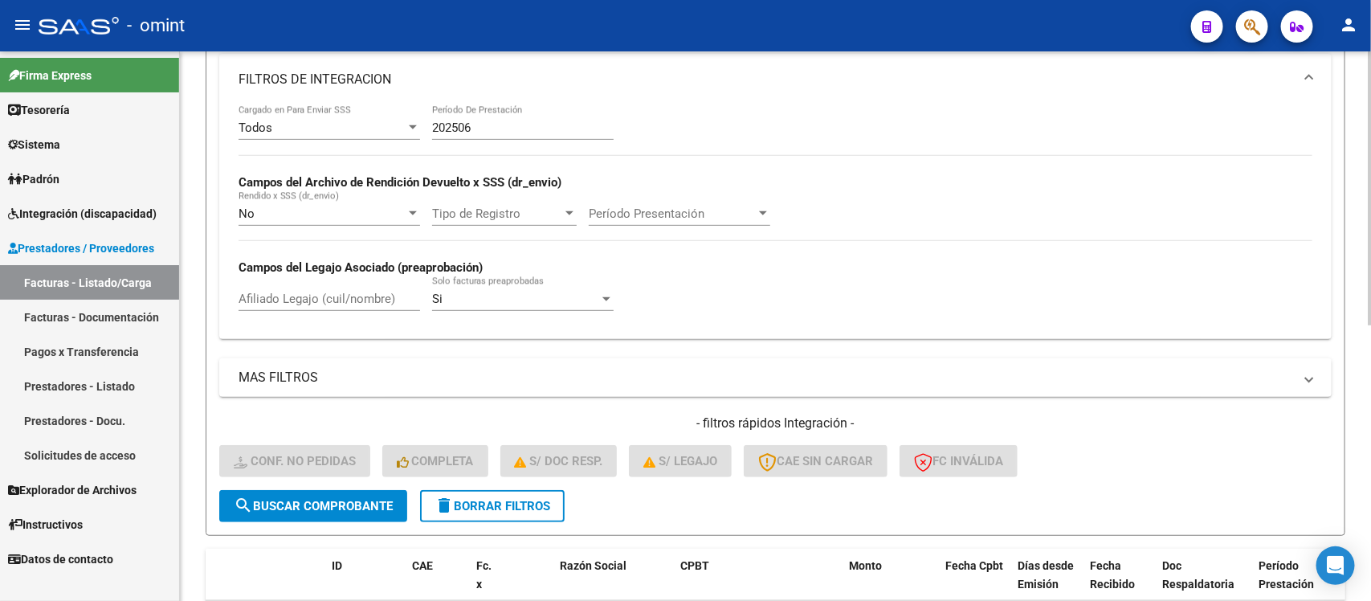
scroll to position [254, 0]
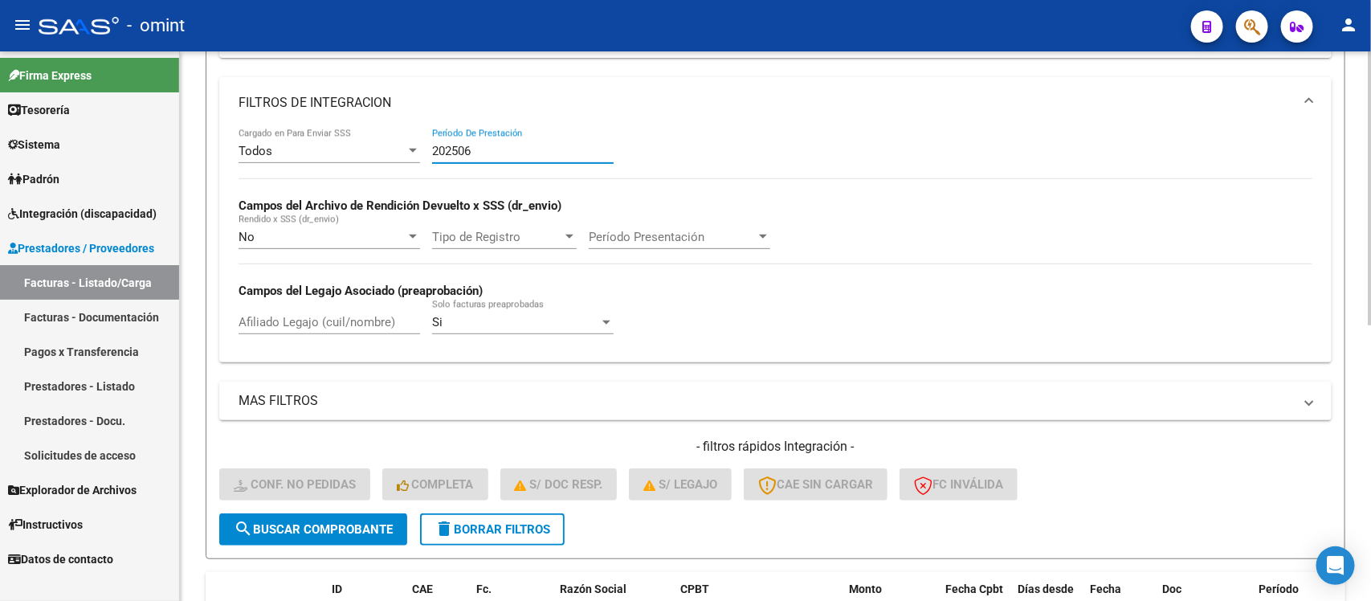
click at [512, 149] on input "202506" at bounding box center [522, 151] width 181 height 14
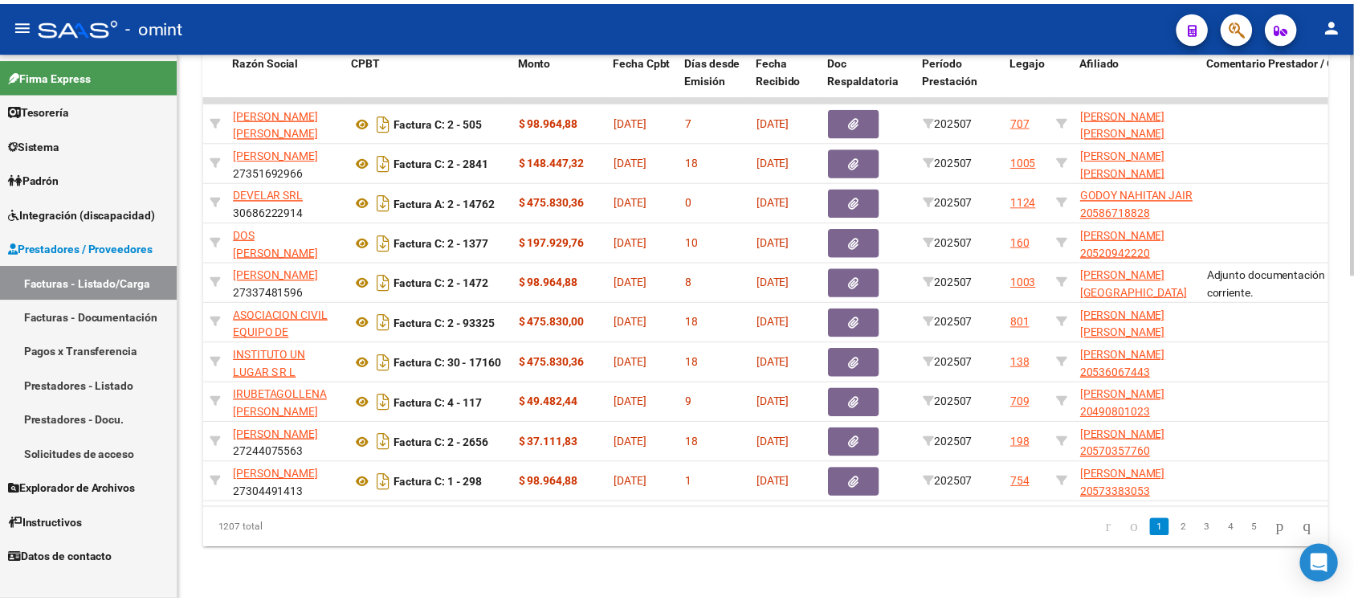
scroll to position [0, 0]
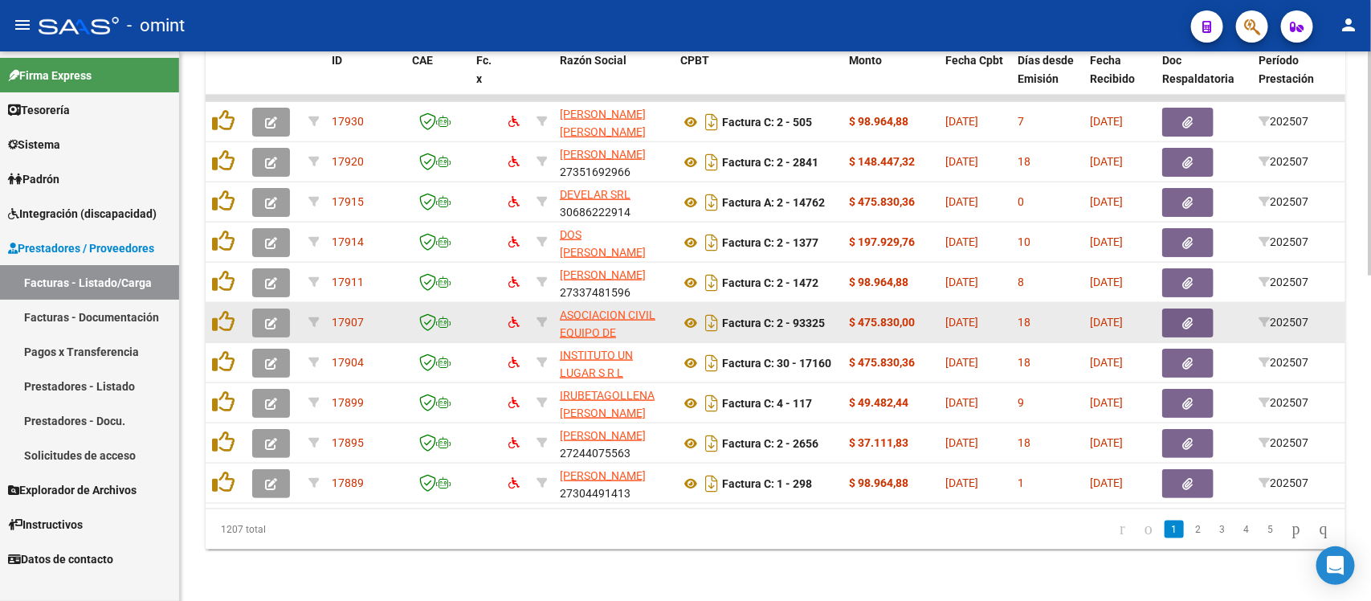
type input "202507"
click at [265, 317] on icon "button" at bounding box center [271, 323] width 12 height 12
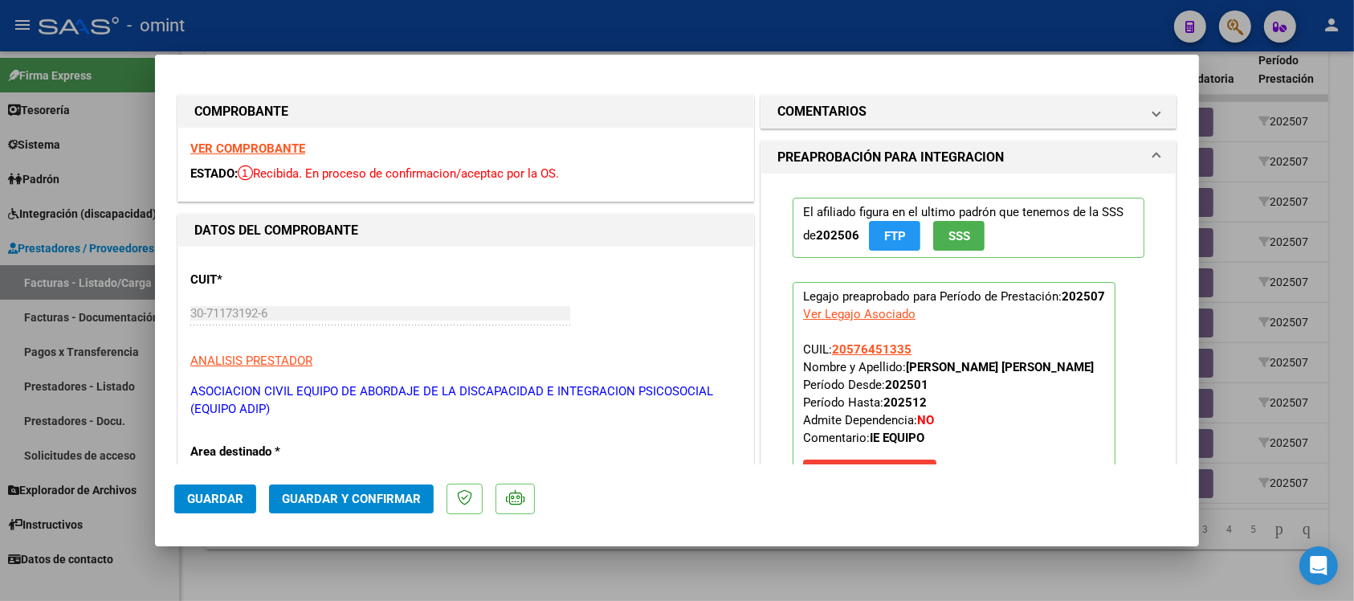
click at [290, 157] on div "VER COMPROBANTE ESTADO: Recibida. En proceso de confirmacion/aceptac por la OS." at bounding box center [465, 164] width 575 height 73
click at [289, 150] on strong "VER COMPROBANTE" at bounding box center [247, 148] width 115 height 14
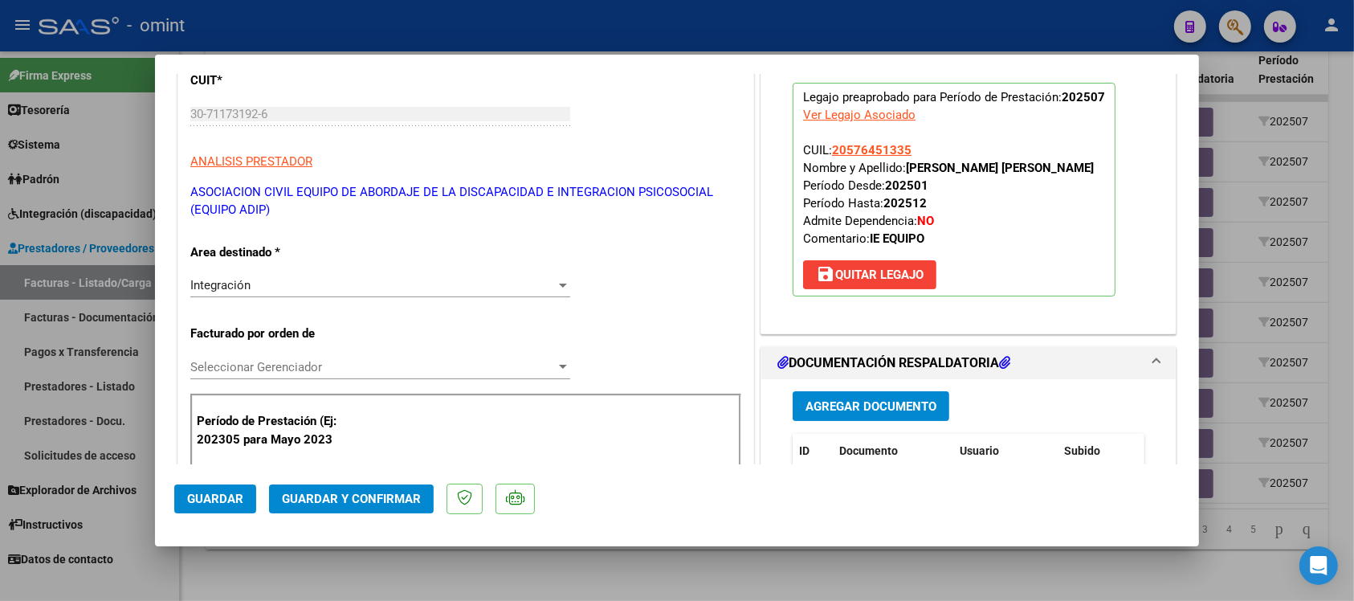
scroll to position [201, 0]
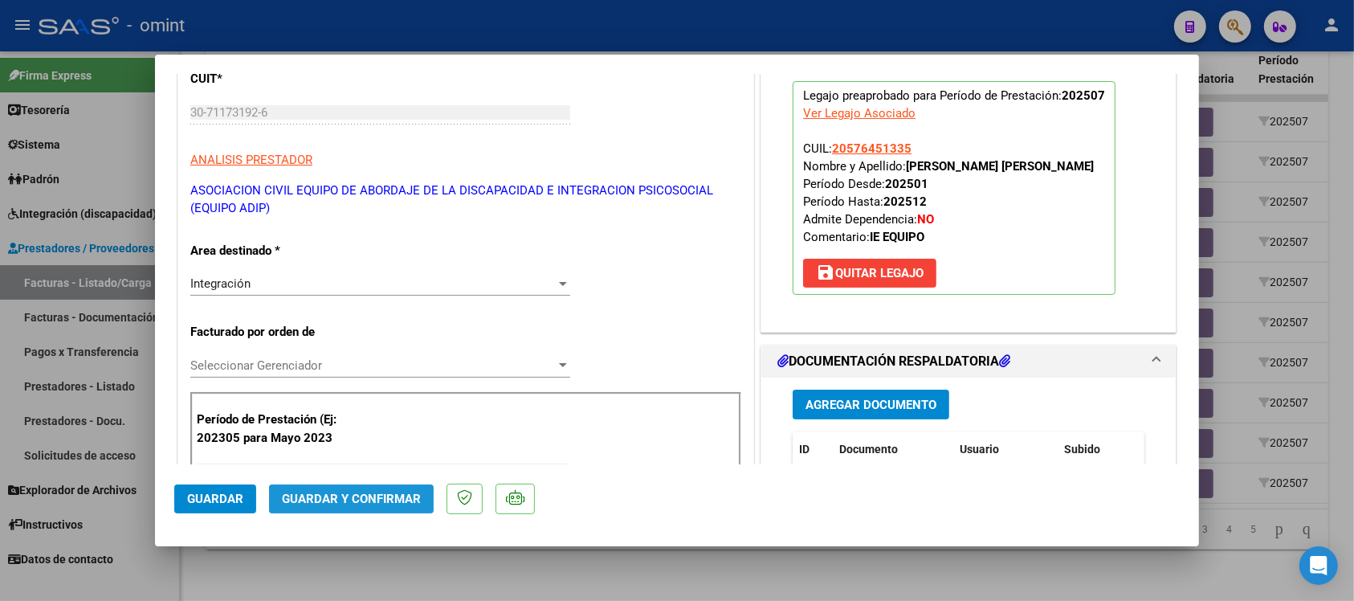
click at [378, 492] on span "Guardar y Confirmar" at bounding box center [351, 498] width 139 height 14
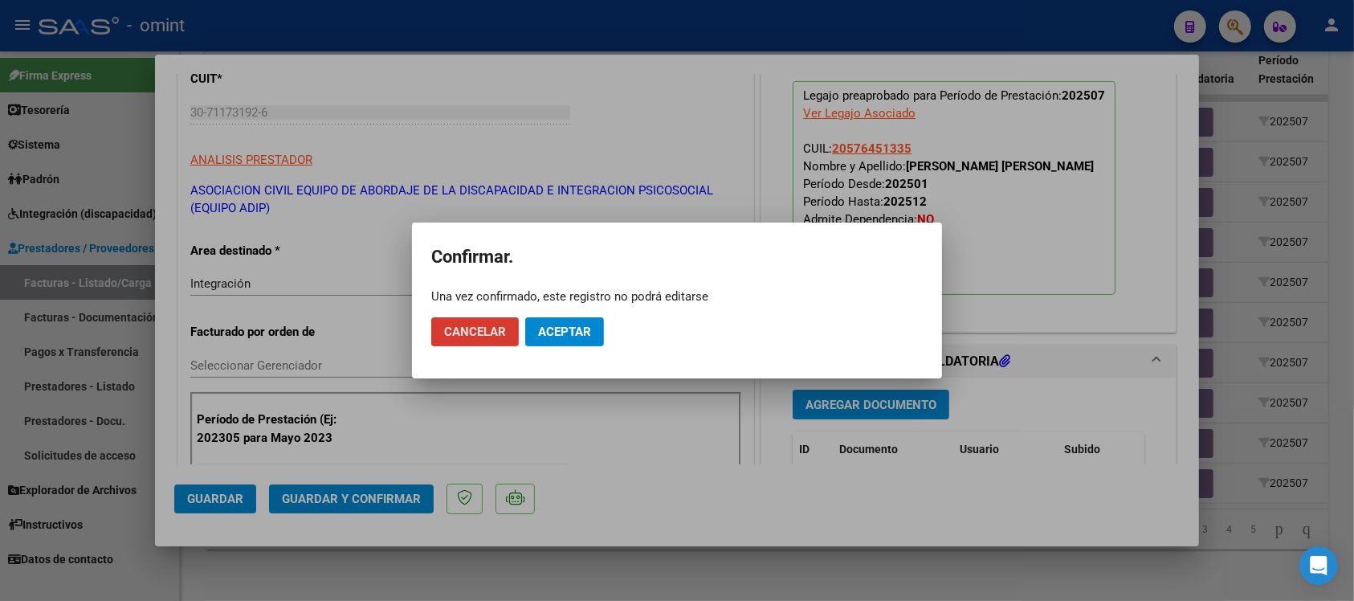
click at [570, 325] on span "Aceptar" at bounding box center [564, 331] width 53 height 14
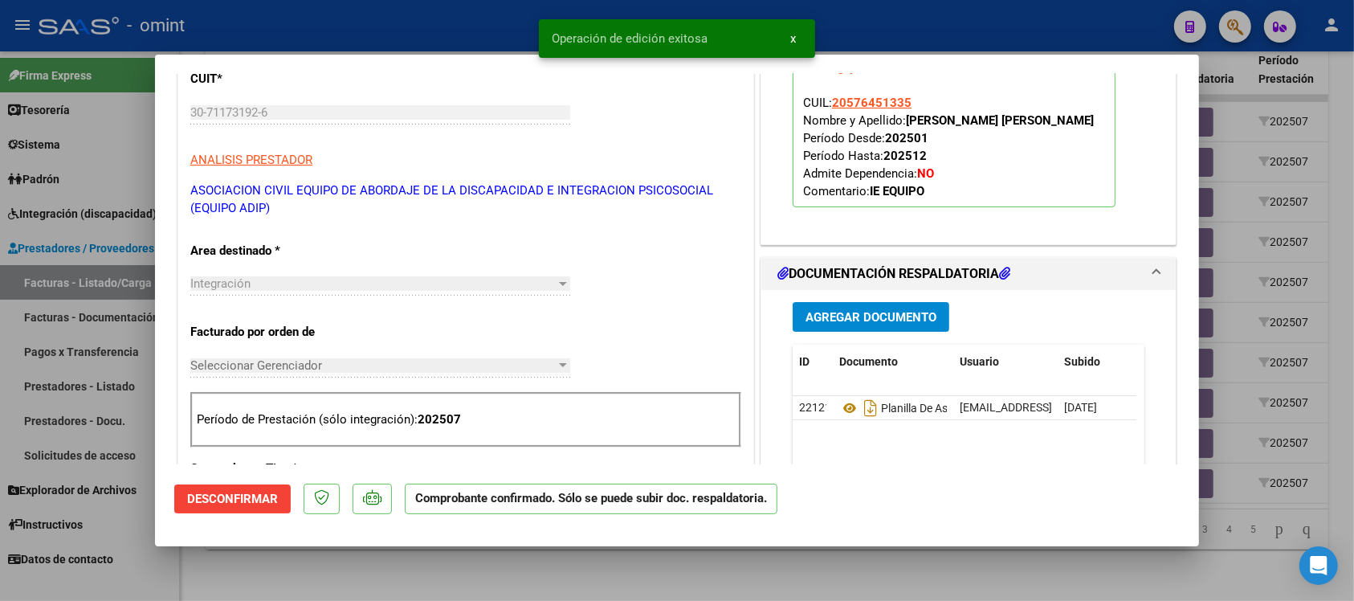
click at [467, 35] on div at bounding box center [677, 300] width 1354 height 601
type input "$ 0,00"
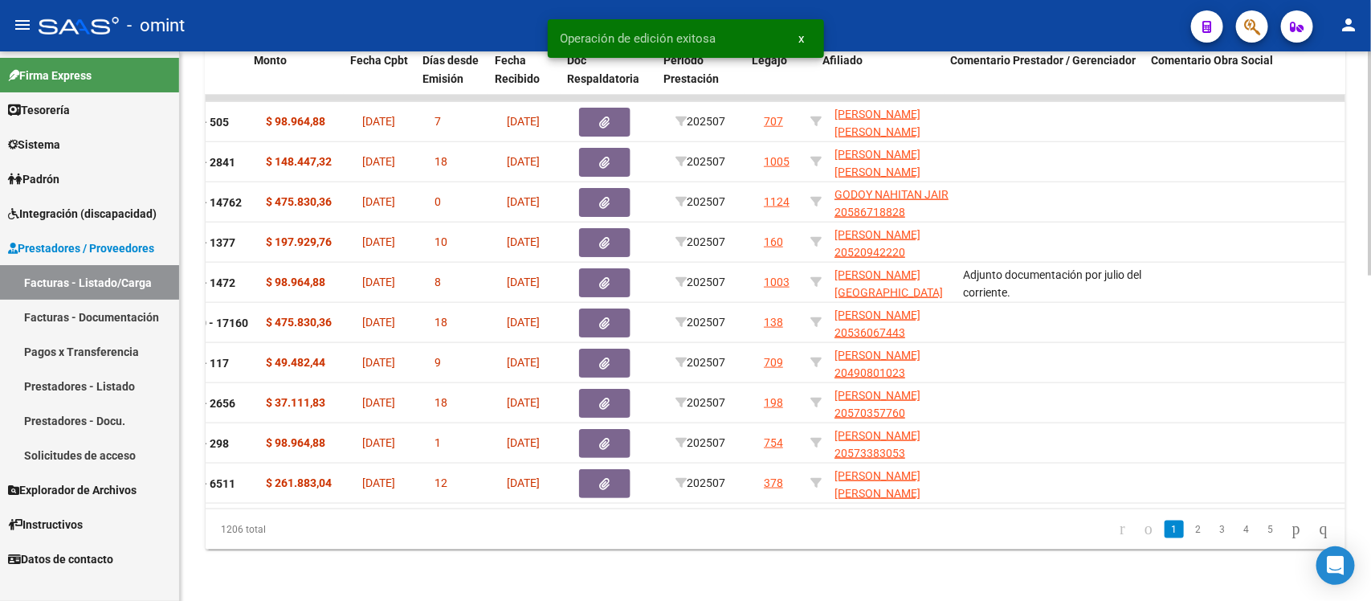
scroll to position [0, 602]
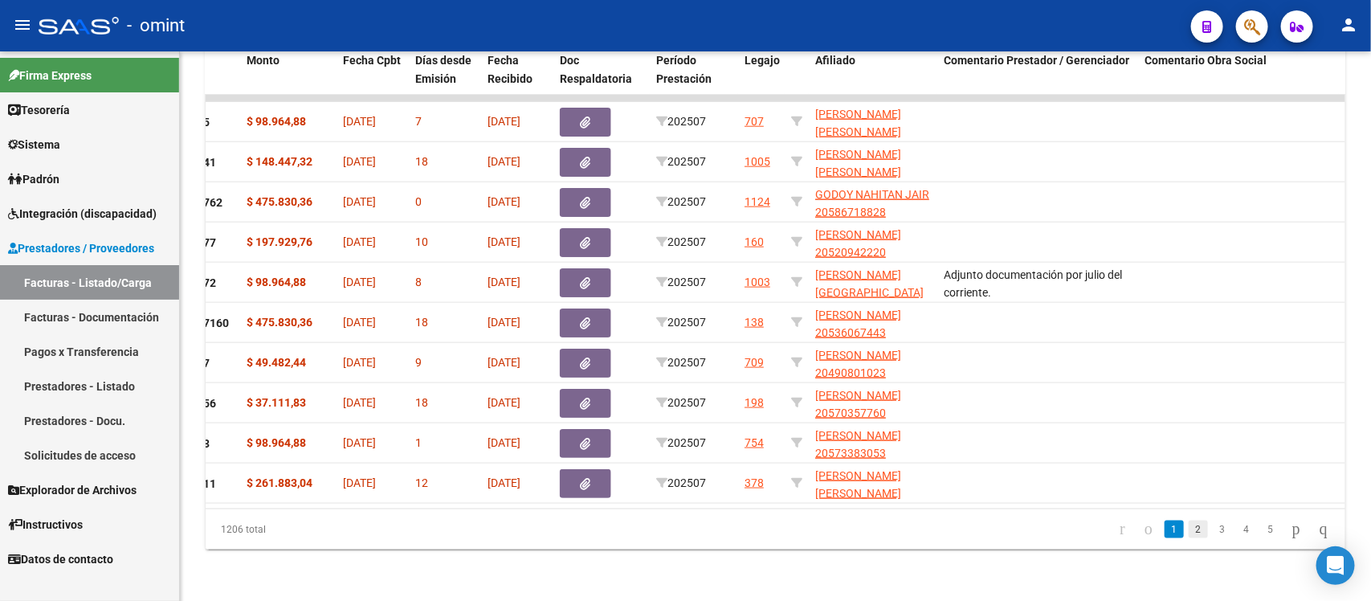
click at [1188, 532] on link "2" at bounding box center [1197, 529] width 19 height 18
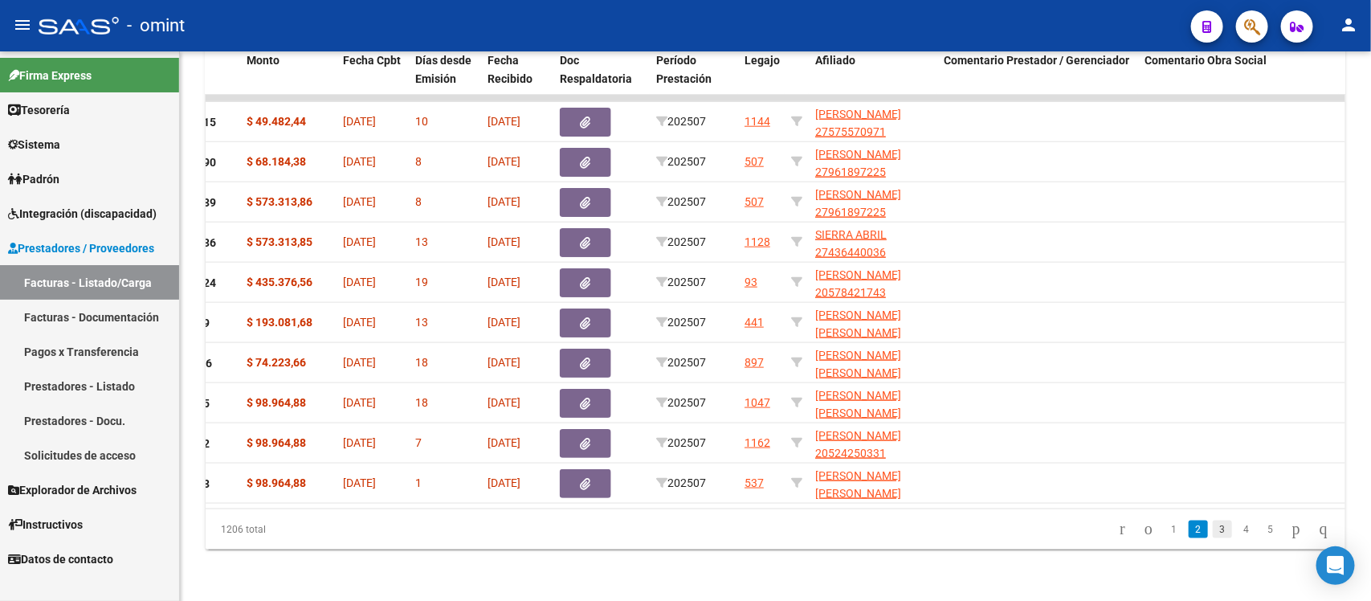
click at [1213, 526] on link "3" at bounding box center [1222, 529] width 19 height 18
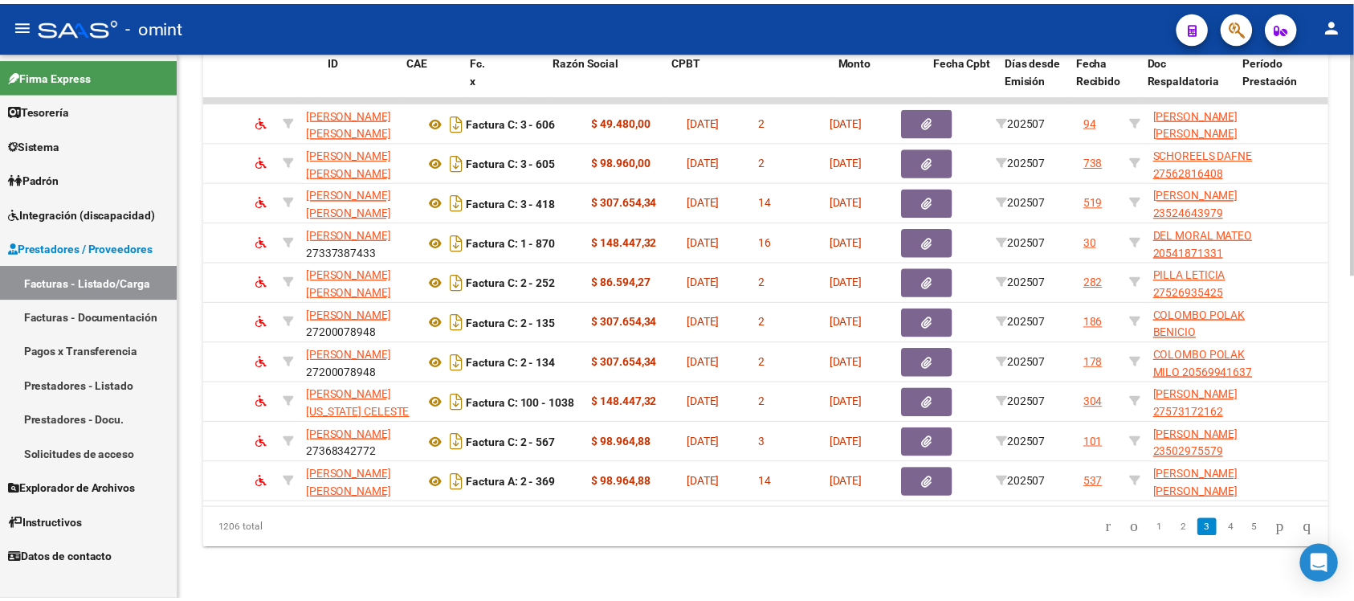
scroll to position [0, 0]
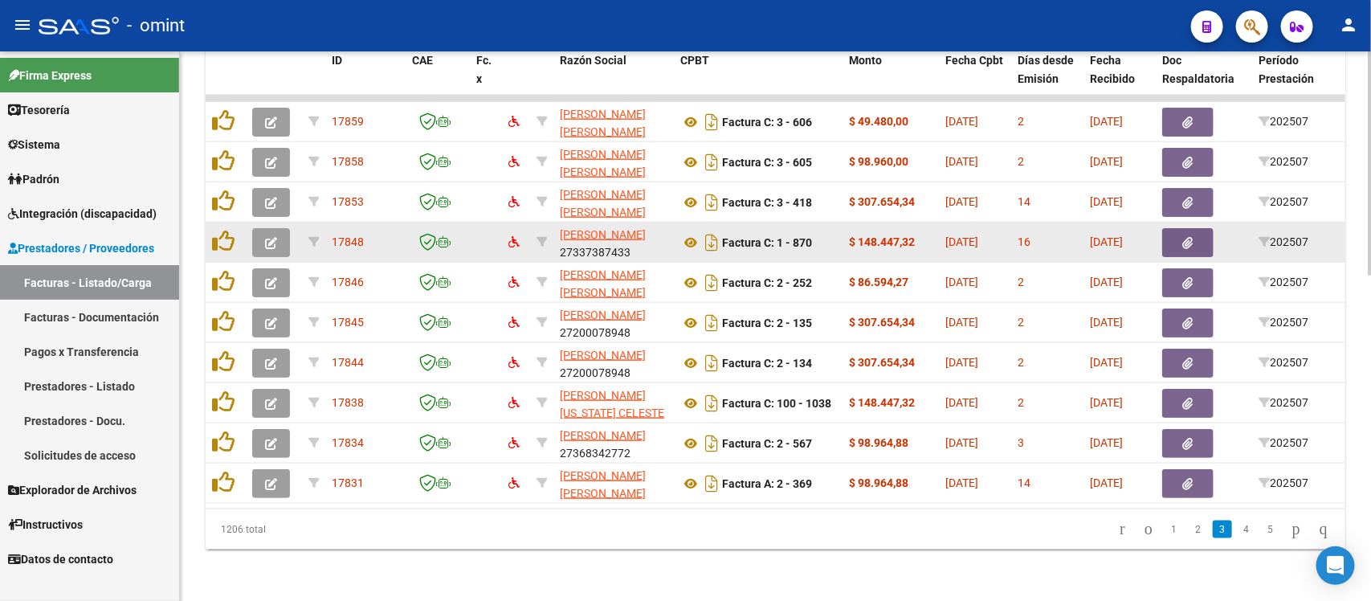
click at [279, 228] on button "button" at bounding box center [271, 242] width 38 height 29
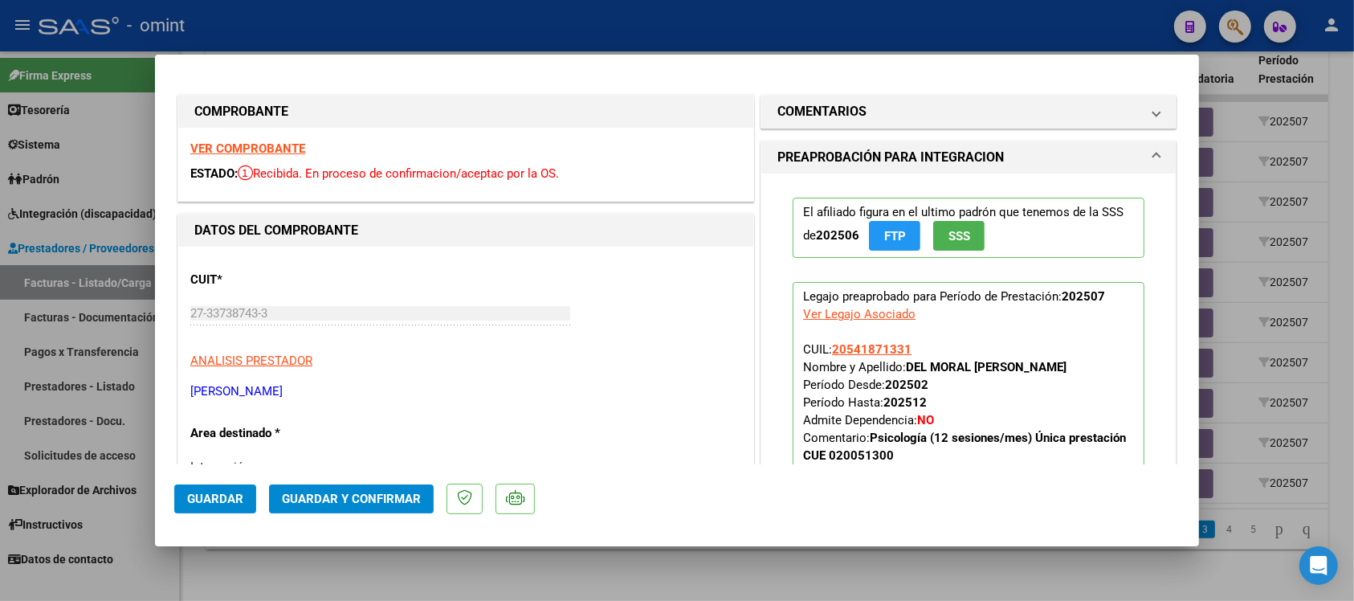
click at [287, 147] on strong "VER COMPROBANTE" at bounding box center [247, 148] width 115 height 14
click at [313, 506] on button "Guardar y Confirmar" at bounding box center [351, 498] width 165 height 29
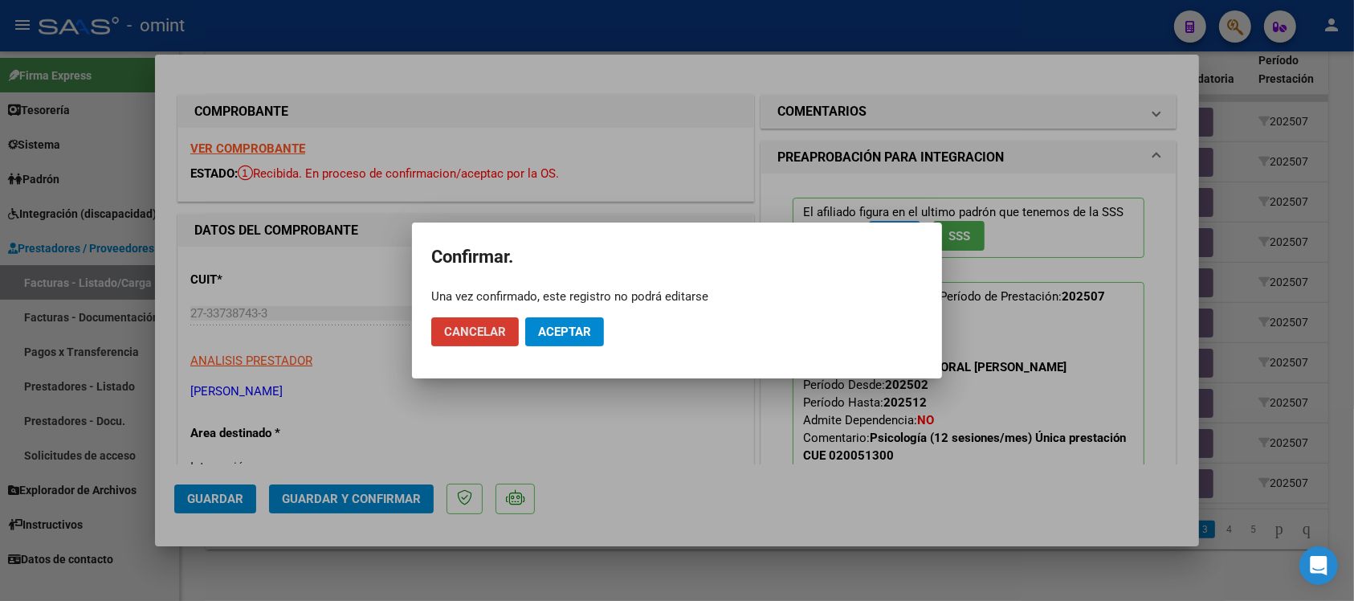
click at [560, 323] on button "Aceptar" at bounding box center [564, 331] width 79 height 29
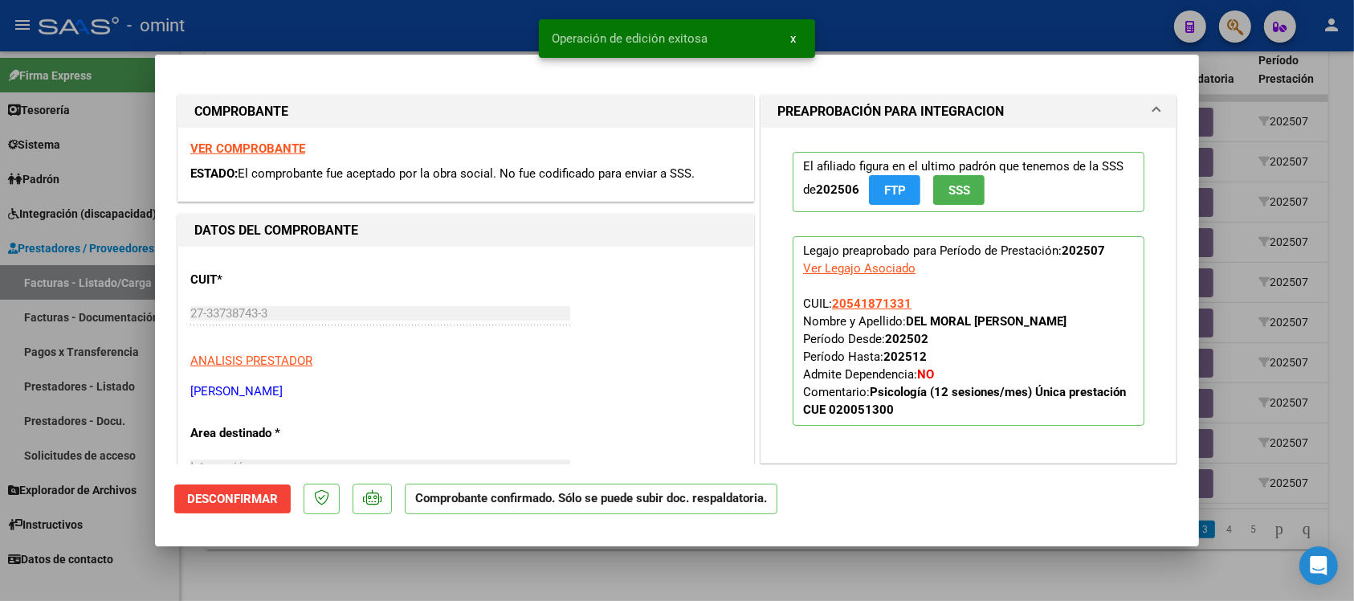
click at [387, 18] on div at bounding box center [677, 300] width 1354 height 601
type input "$ 0,00"
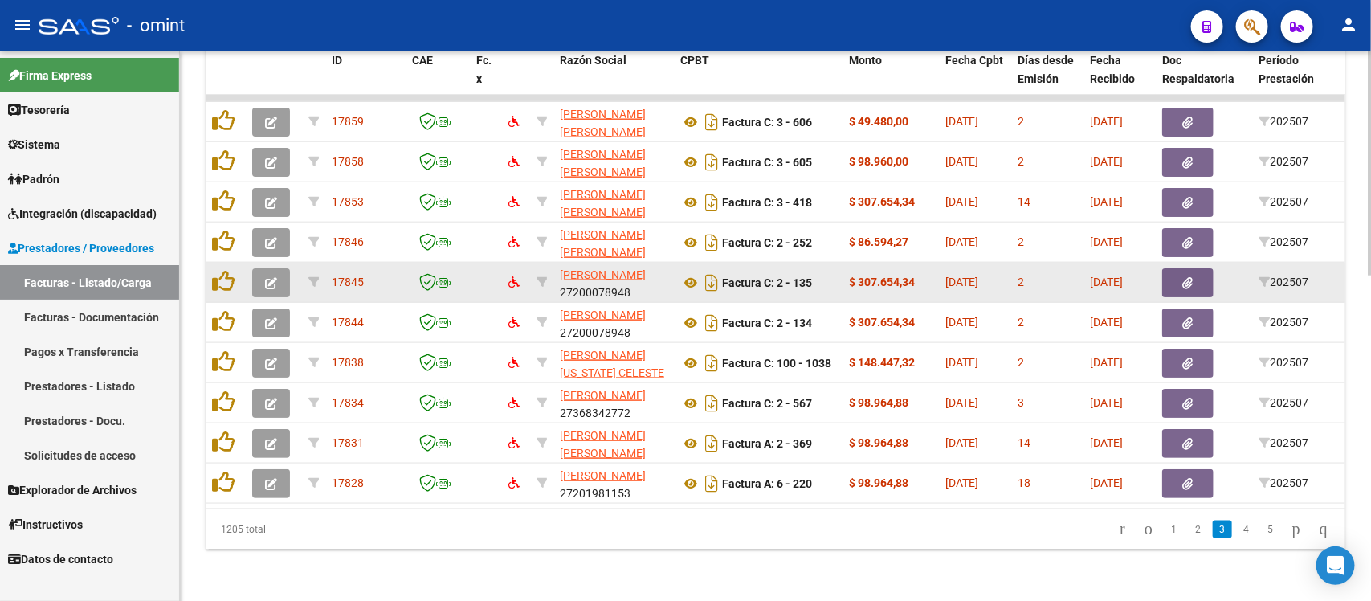
click at [271, 277] on icon "button" at bounding box center [271, 283] width 12 height 12
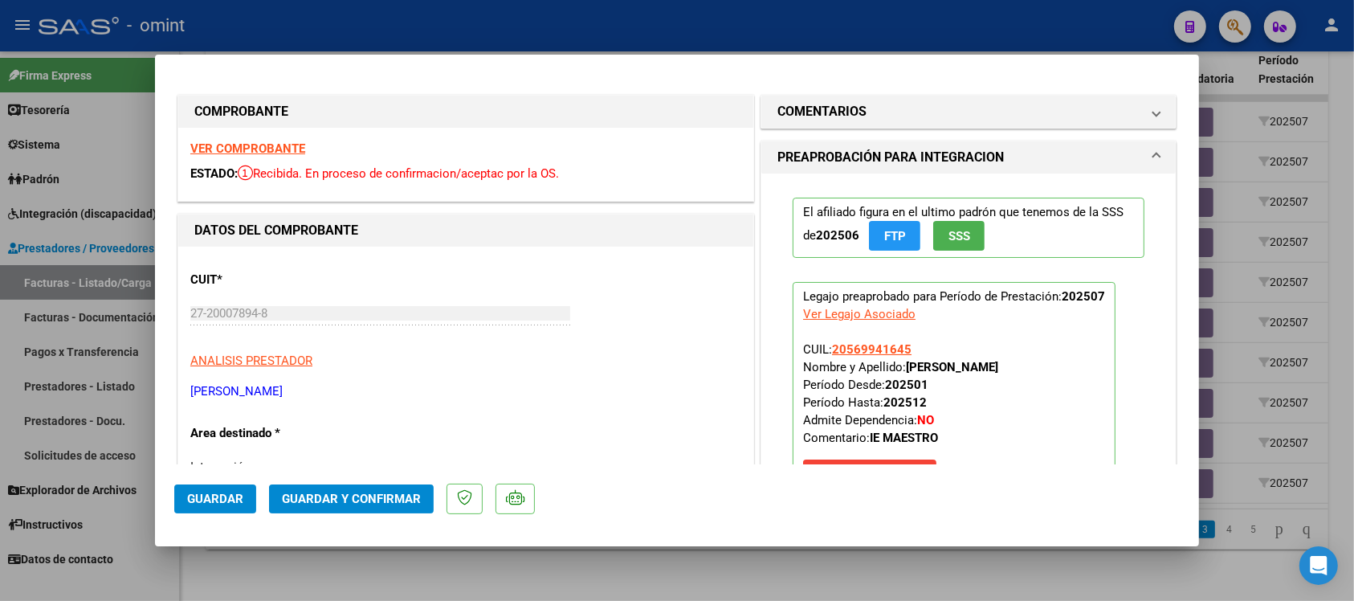
click at [278, 150] on strong "VER COMPROBANTE" at bounding box center [247, 148] width 115 height 14
click at [373, 502] on span "Guardar y Confirmar" at bounding box center [351, 498] width 139 height 14
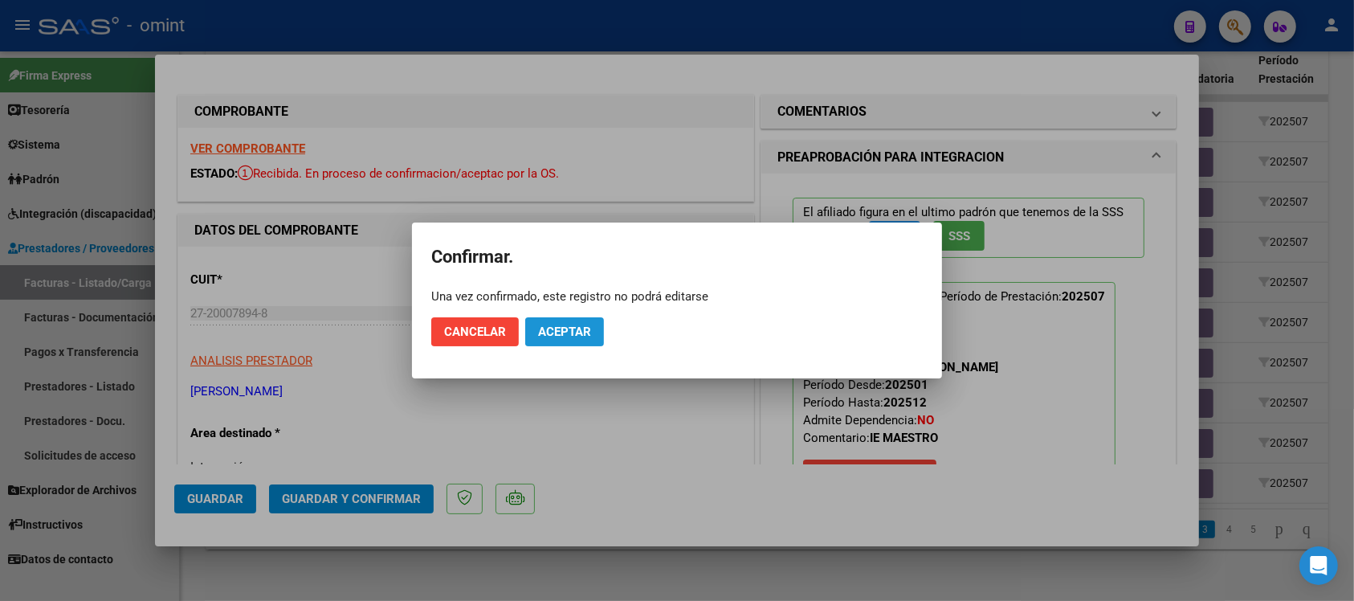
click at [544, 336] on span "Aceptar" at bounding box center [564, 331] width 53 height 14
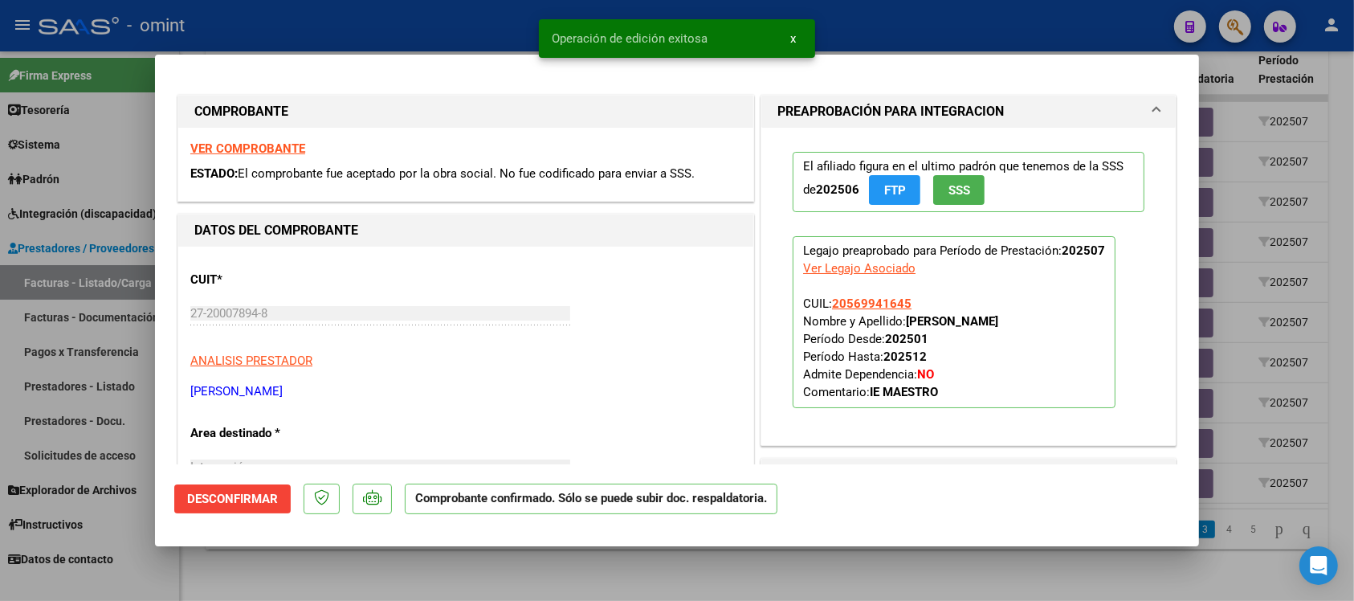
click at [486, 17] on div at bounding box center [677, 300] width 1354 height 601
type input "$ 0,00"
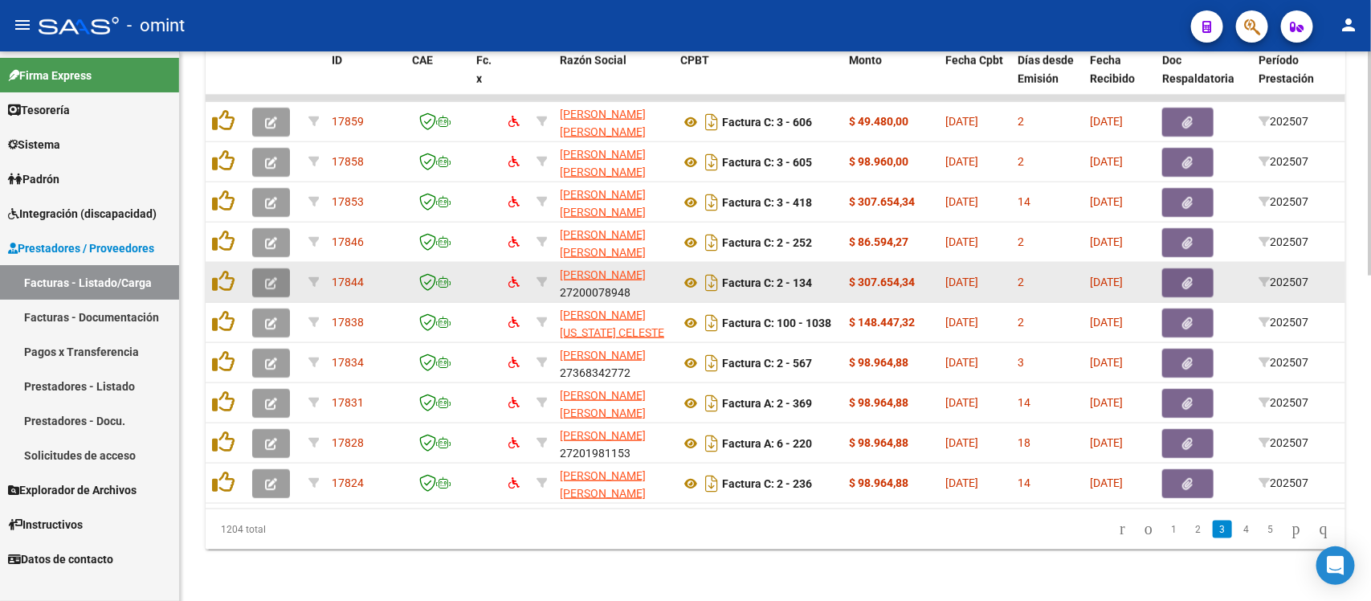
click at [274, 275] on span "button" at bounding box center [271, 282] width 12 height 14
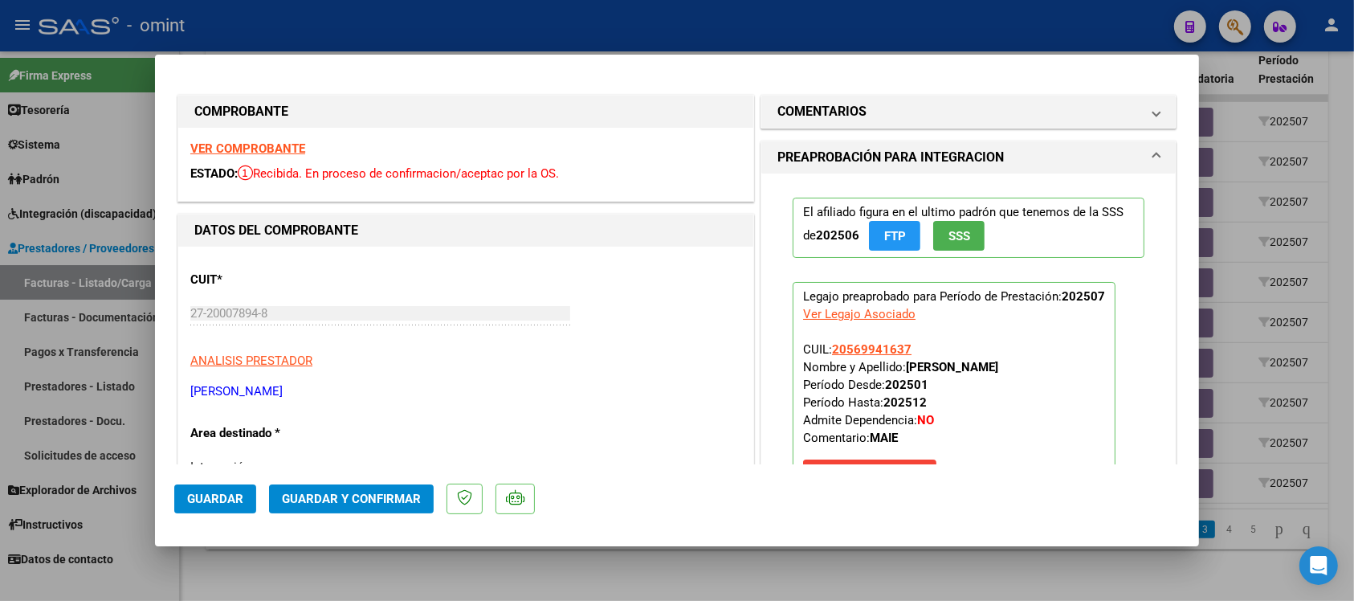
click at [275, 146] on strong "VER COMPROBANTE" at bounding box center [247, 148] width 115 height 14
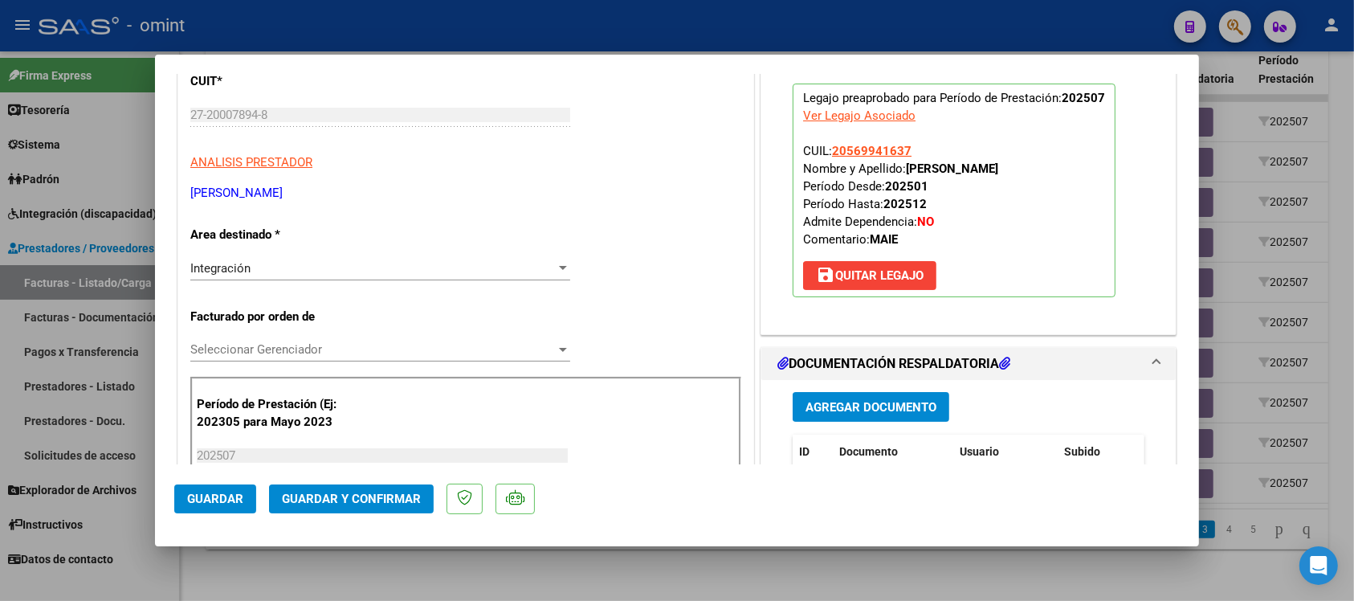
scroll to position [201, 0]
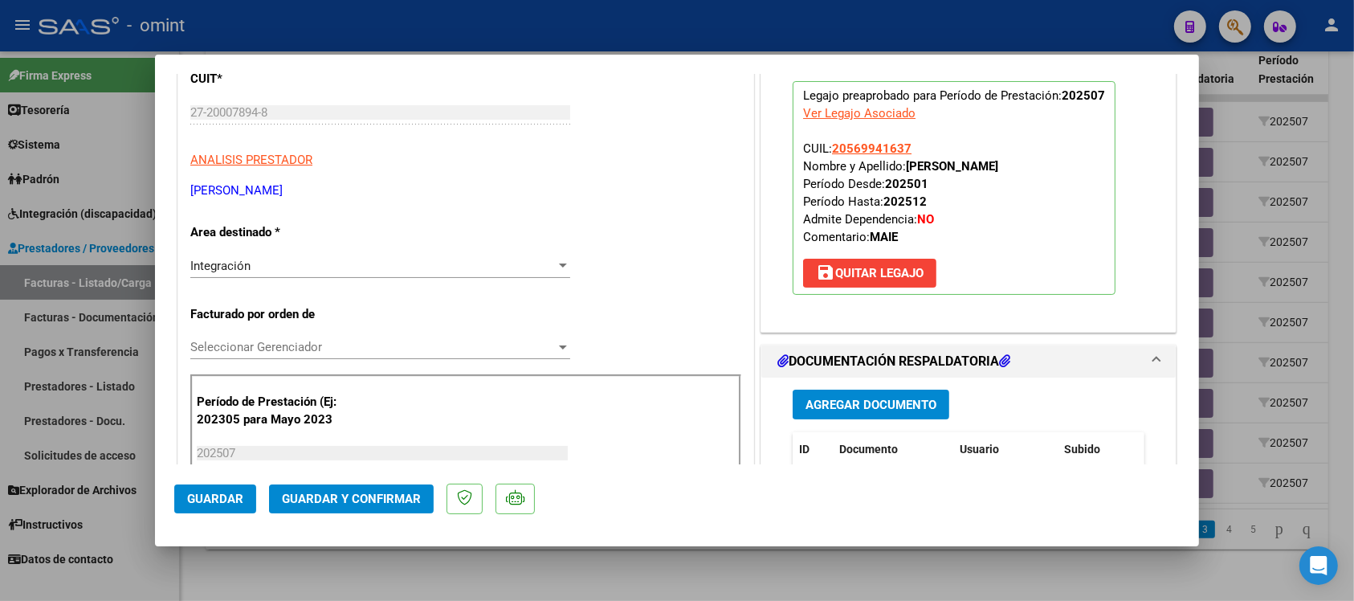
click at [378, 491] on span "Guardar y Confirmar" at bounding box center [351, 498] width 139 height 14
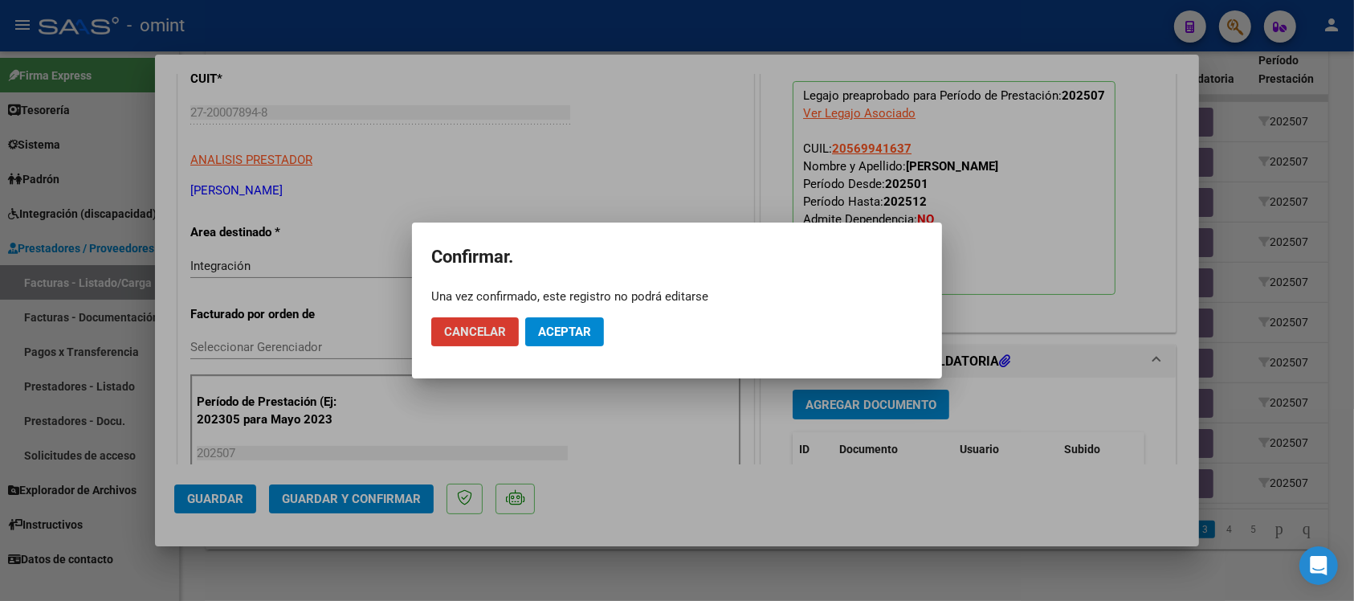
click at [581, 324] on span "Aceptar" at bounding box center [564, 331] width 53 height 14
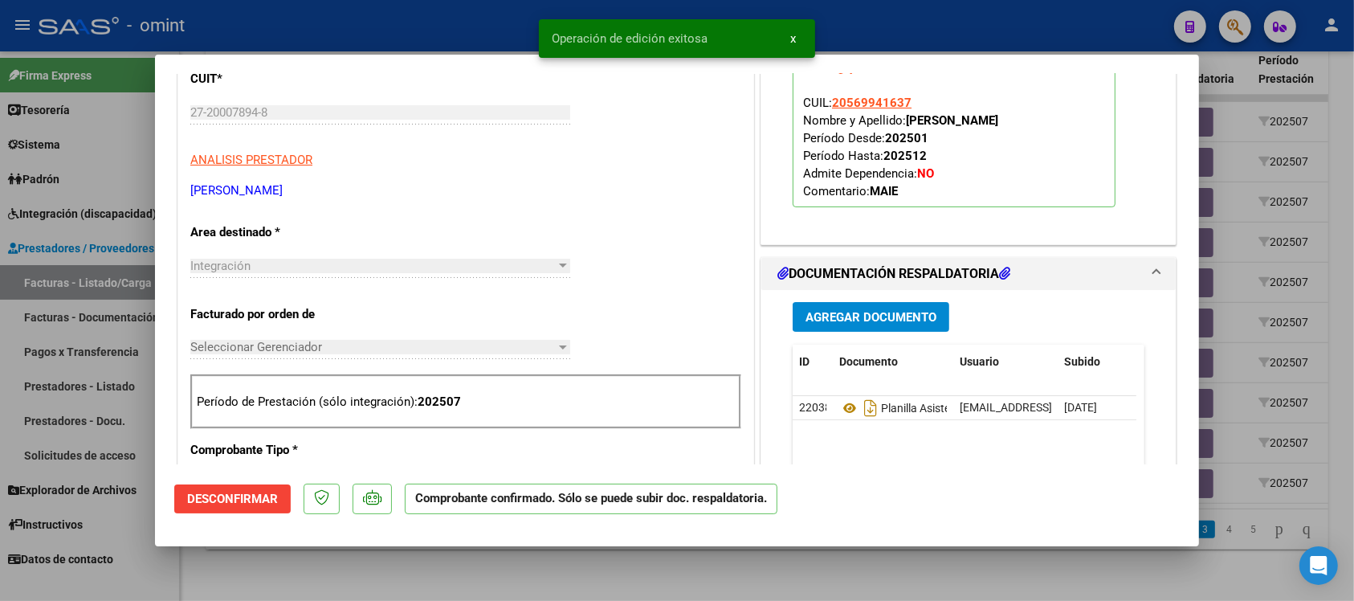
click at [478, 22] on div at bounding box center [677, 300] width 1354 height 601
type input "$ 0,00"
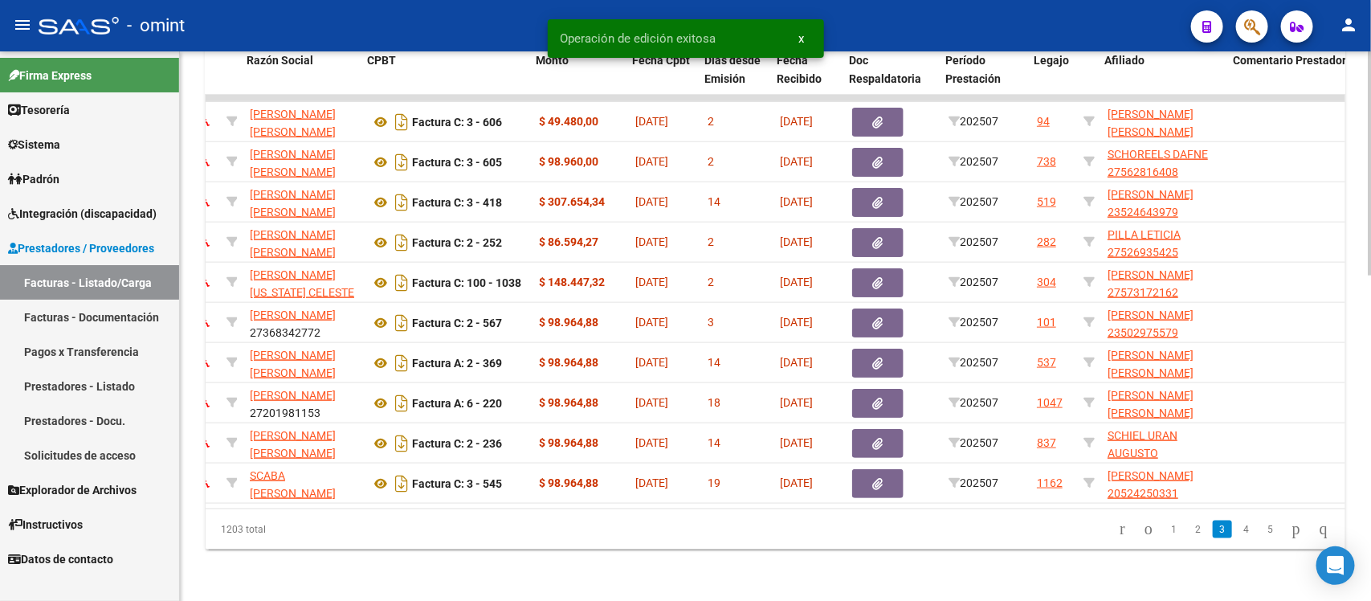
scroll to position [0, 313]
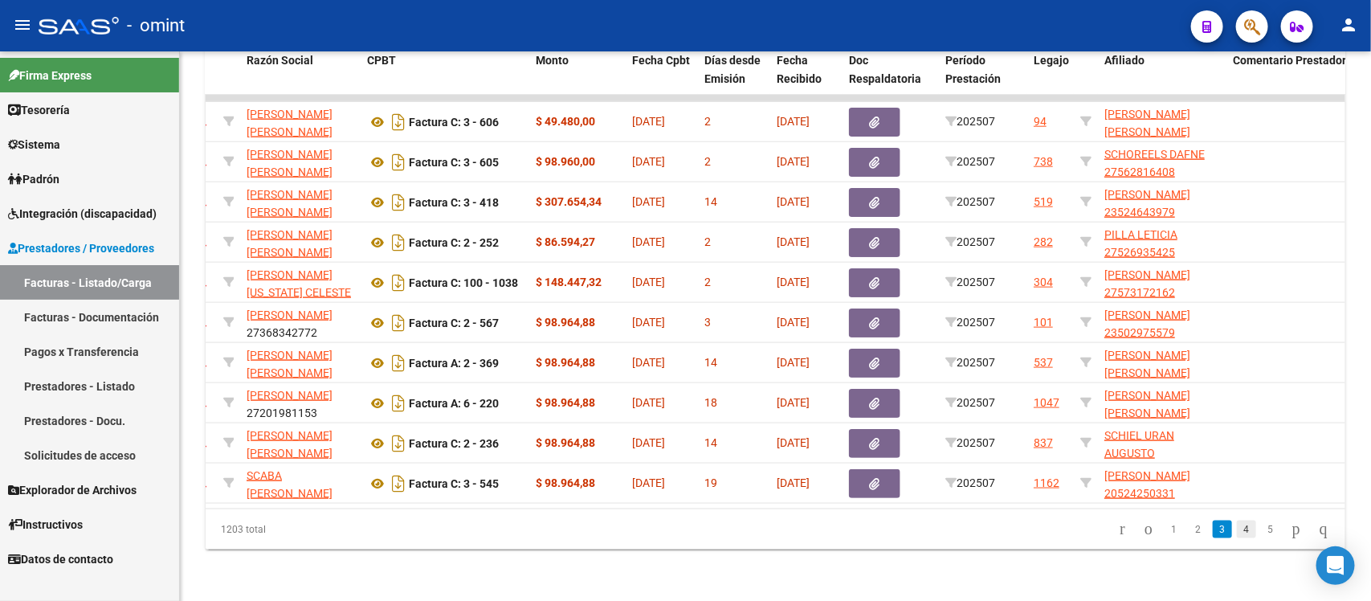
click at [1237, 526] on link "4" at bounding box center [1246, 529] width 19 height 18
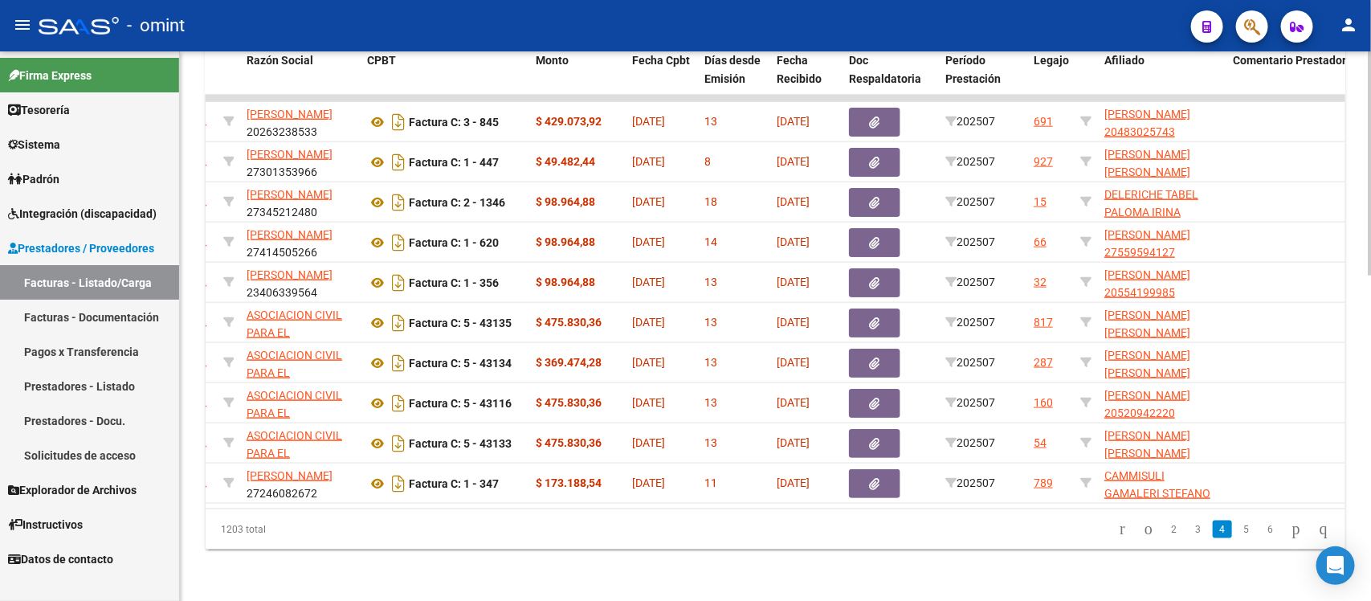
scroll to position [0, 0]
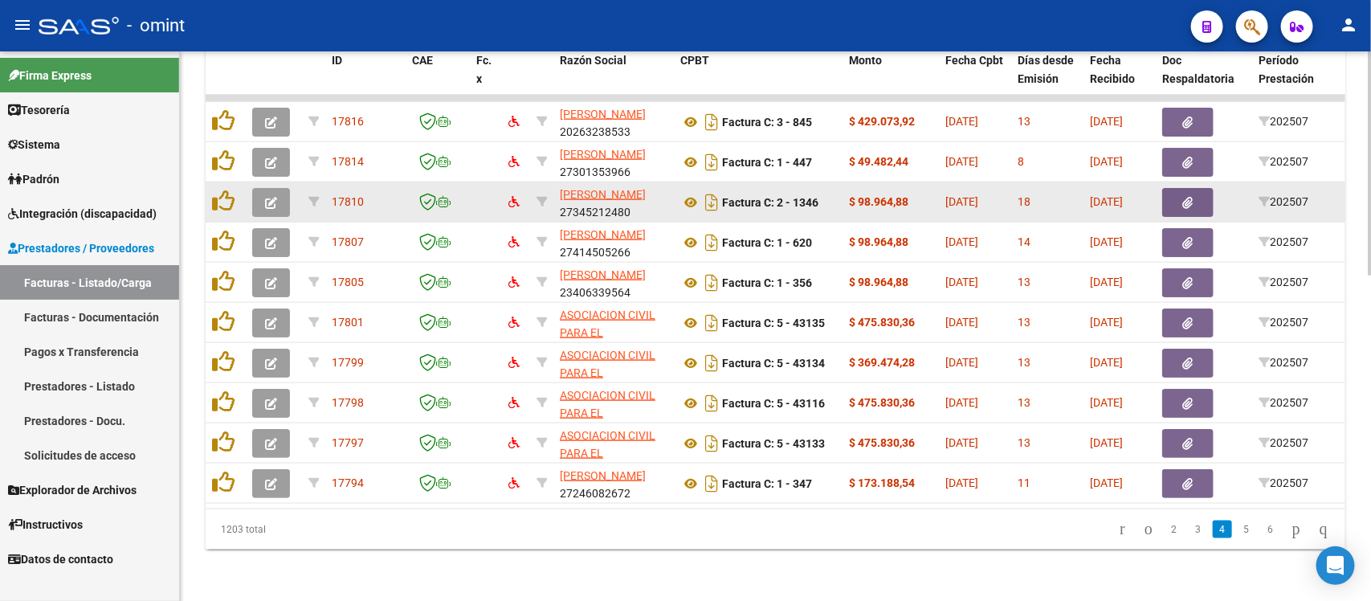
click at [270, 188] on button "button" at bounding box center [271, 202] width 38 height 29
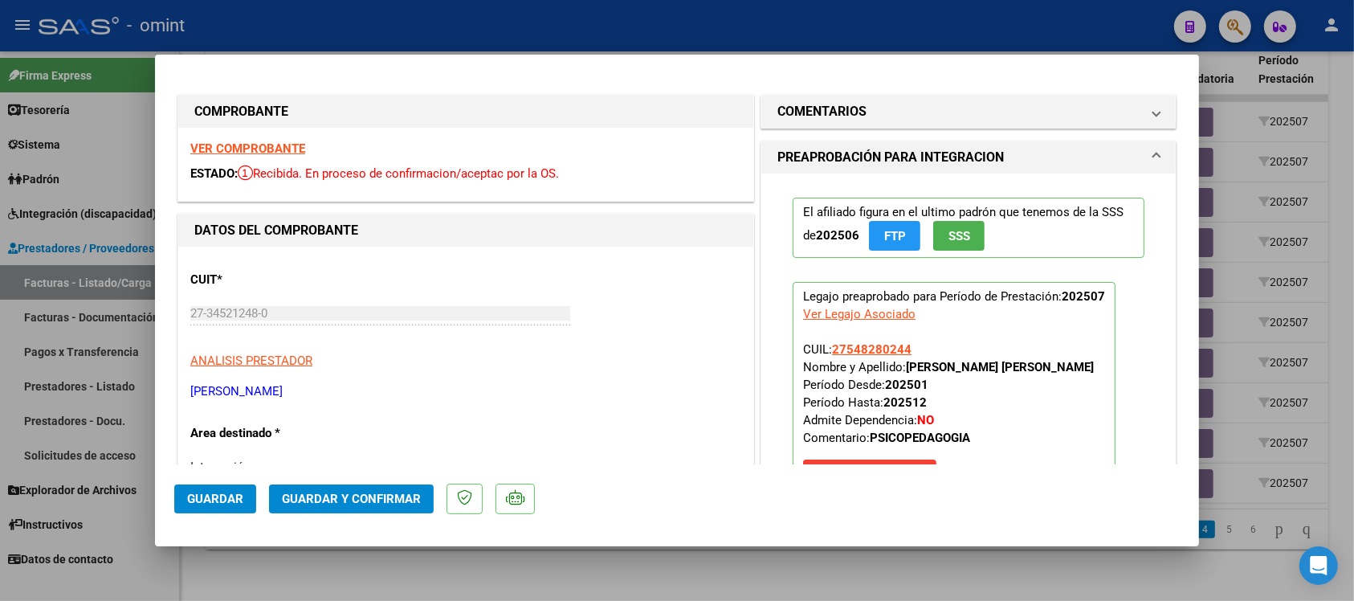
click at [275, 145] on strong "VER COMPROBANTE" at bounding box center [247, 148] width 115 height 14
click at [378, 492] on span "Guardar y Confirmar" at bounding box center [351, 498] width 139 height 14
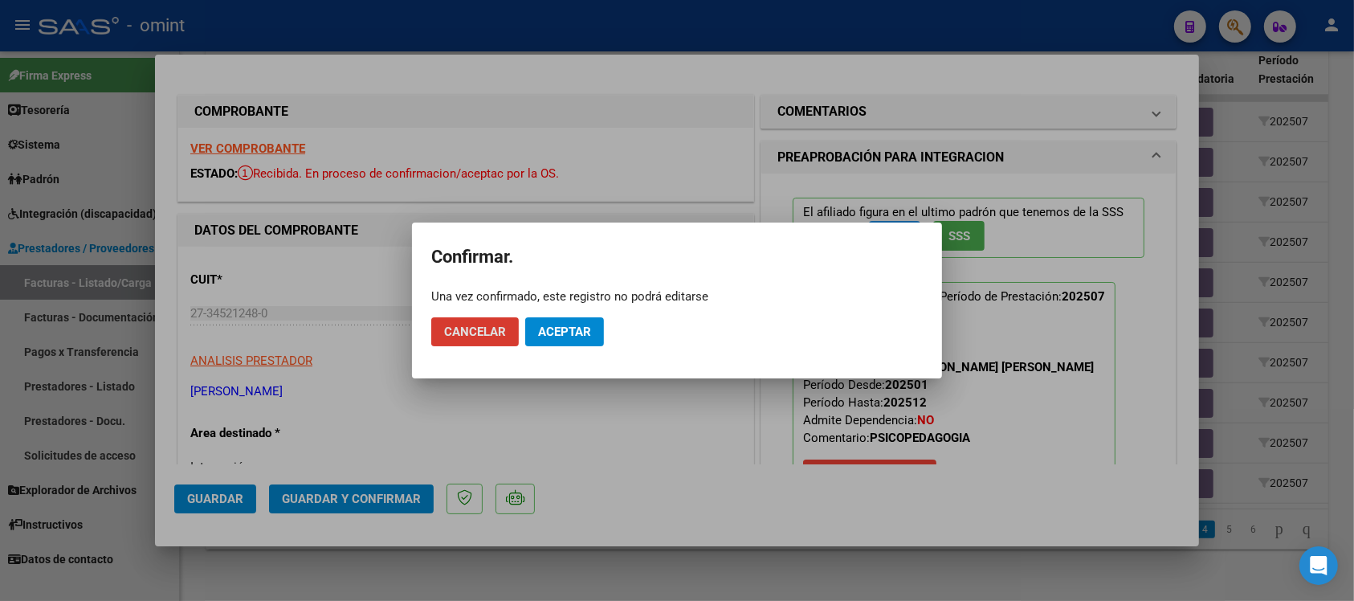
click at [550, 336] on span "Aceptar" at bounding box center [564, 331] width 53 height 14
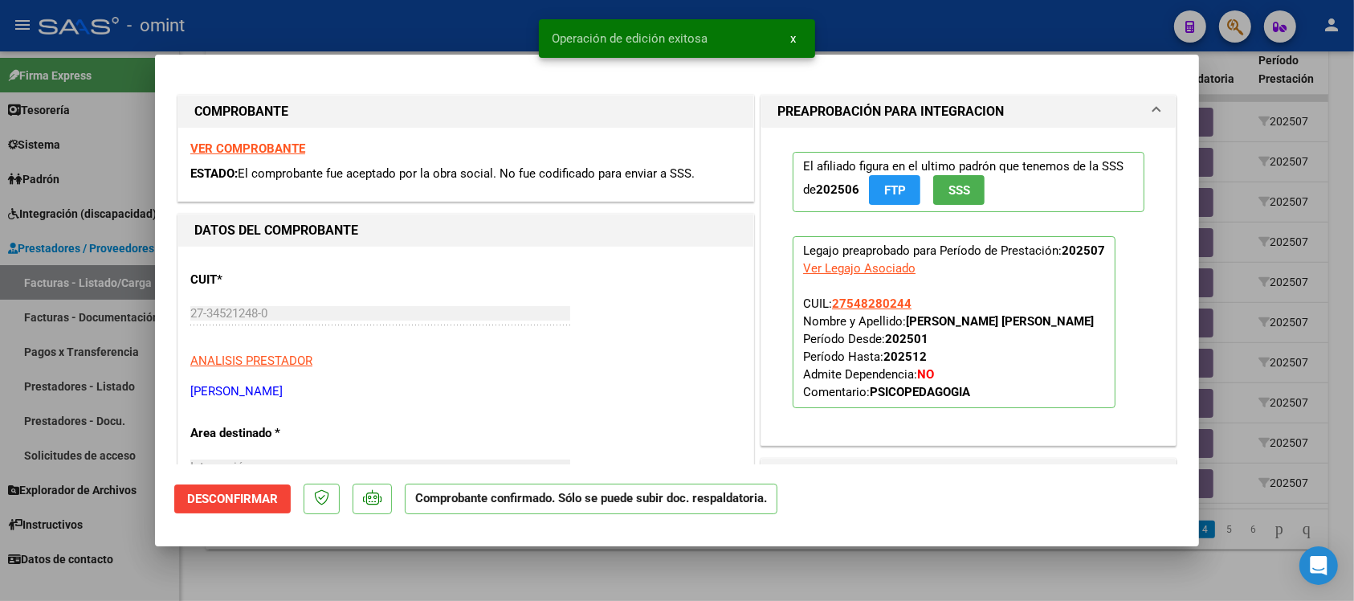
click at [403, 13] on div at bounding box center [677, 300] width 1354 height 601
type input "$ 0,00"
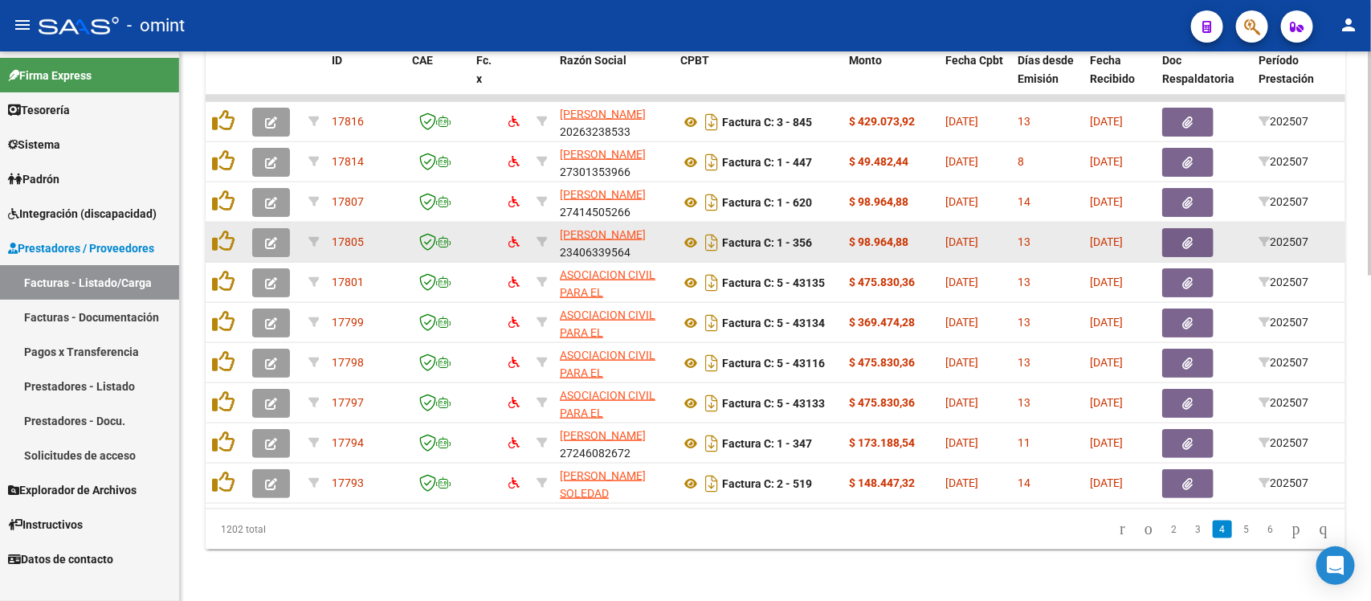
click at [271, 237] on icon "button" at bounding box center [271, 243] width 12 height 12
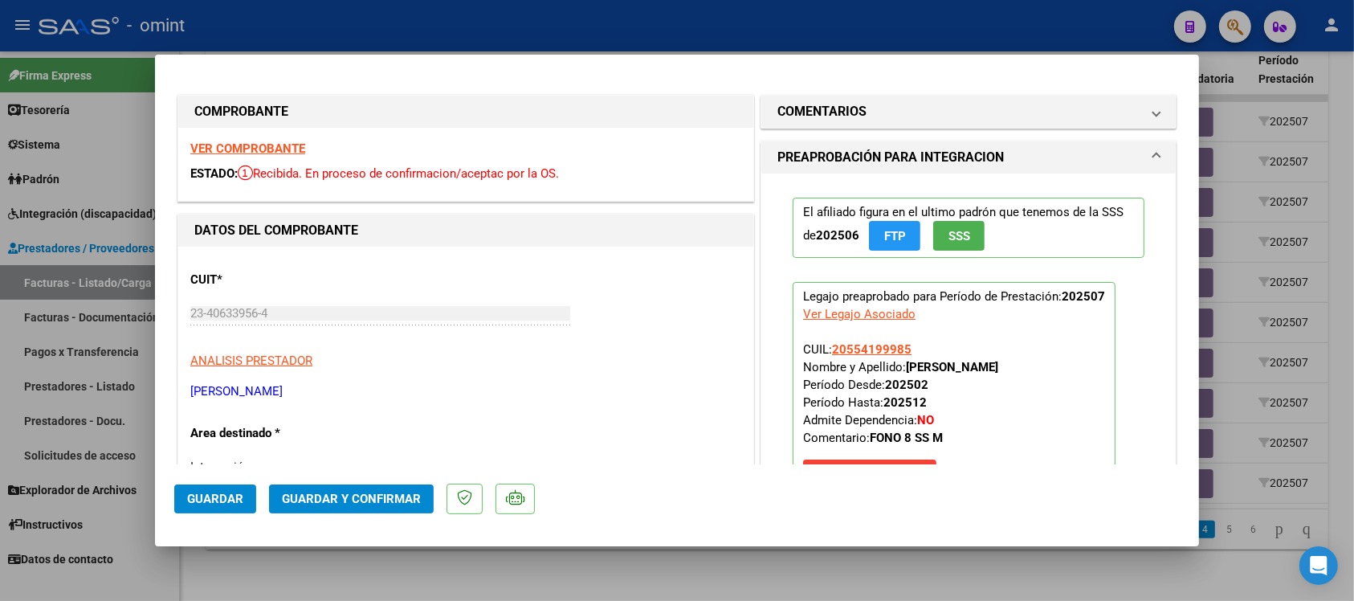
click at [266, 141] on strong "VER COMPROBANTE" at bounding box center [247, 148] width 115 height 14
click at [367, 495] on span "Guardar y Confirmar" at bounding box center [351, 498] width 139 height 14
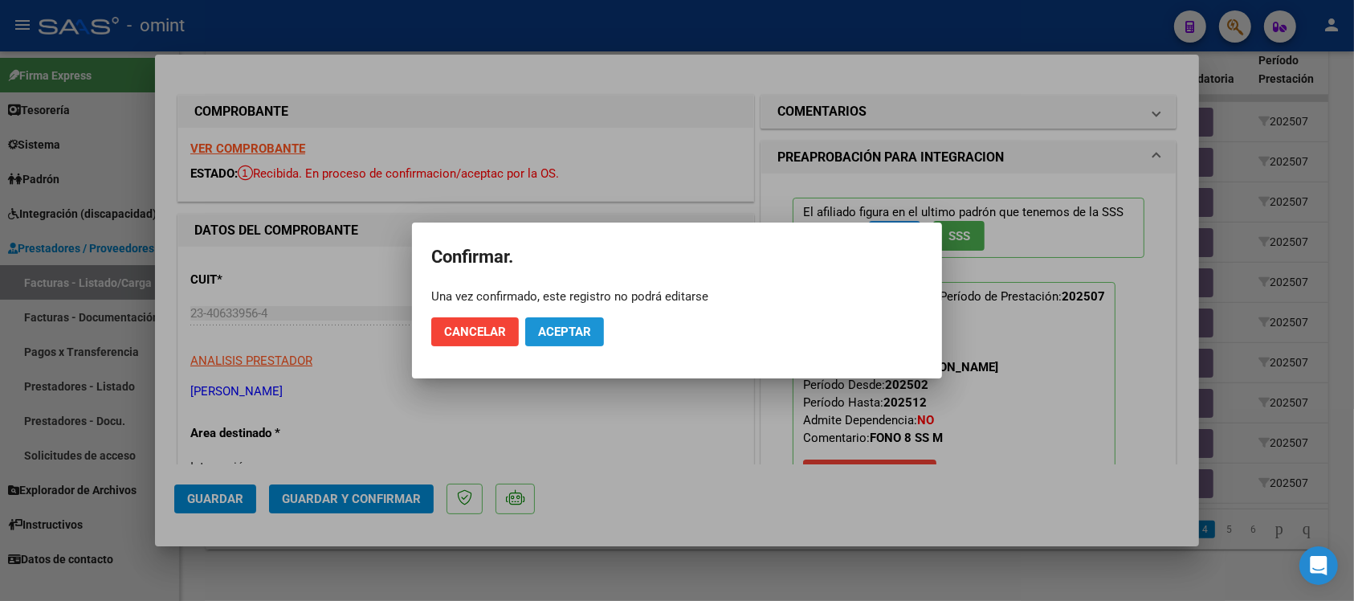
click at [587, 334] on span "Aceptar" at bounding box center [564, 331] width 53 height 14
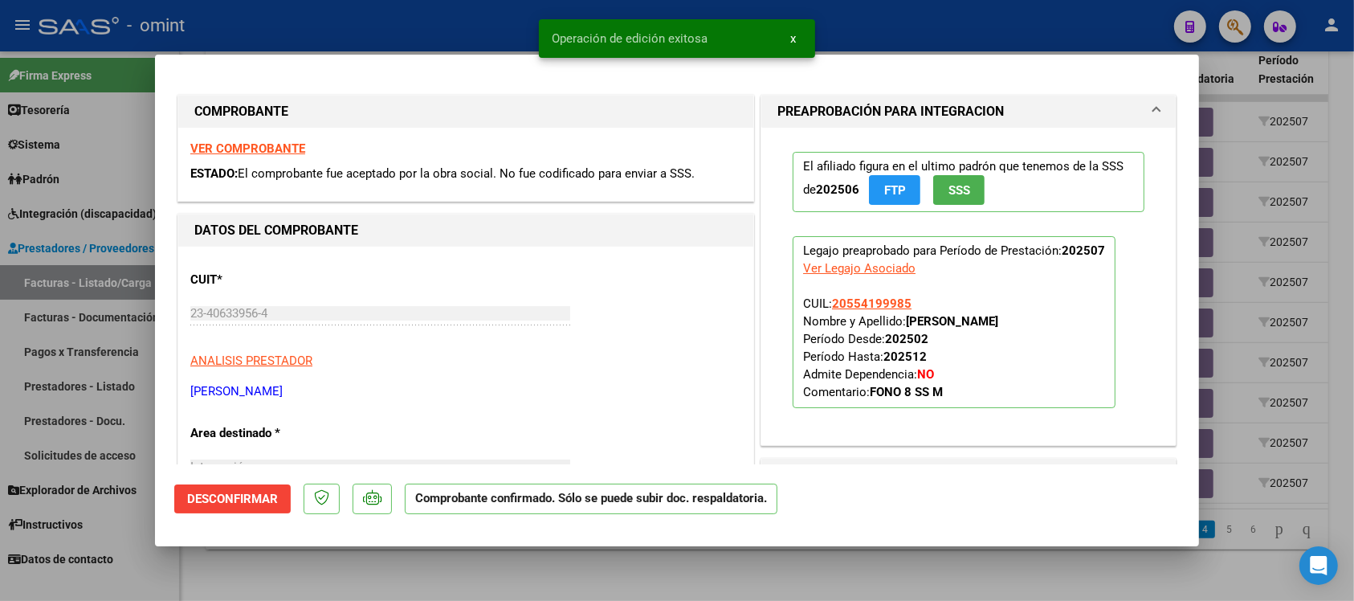
click at [515, 14] on div at bounding box center [677, 300] width 1354 height 601
type input "$ 0,00"
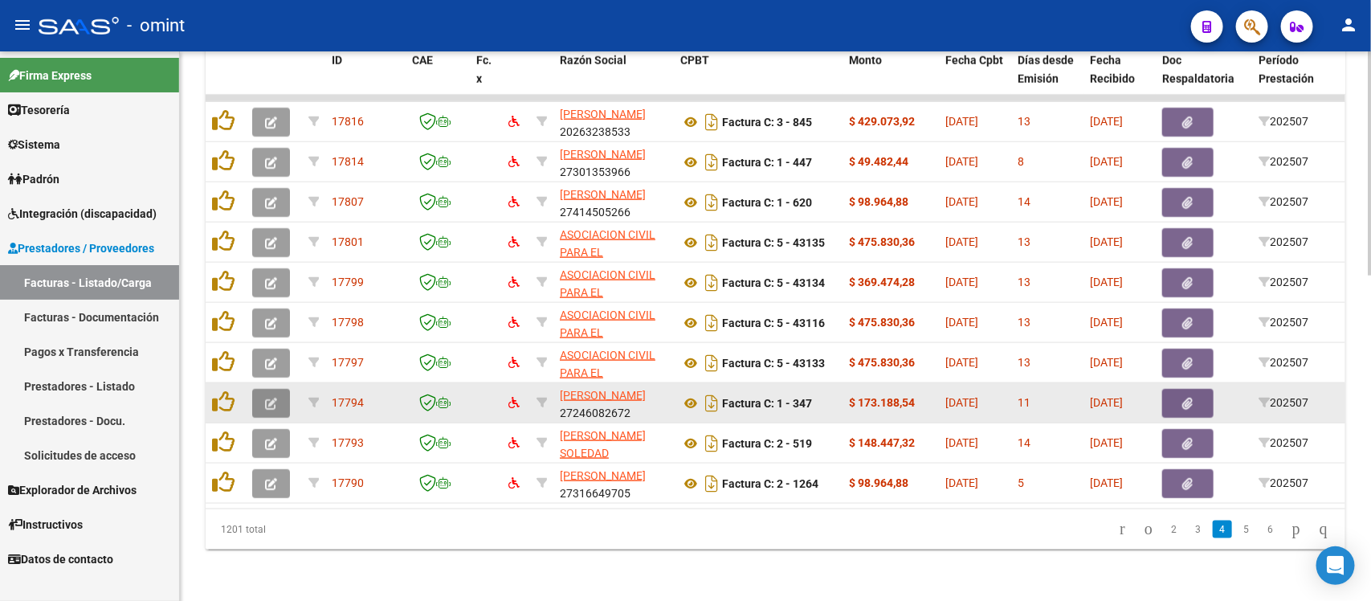
click at [278, 389] on button "button" at bounding box center [271, 403] width 38 height 29
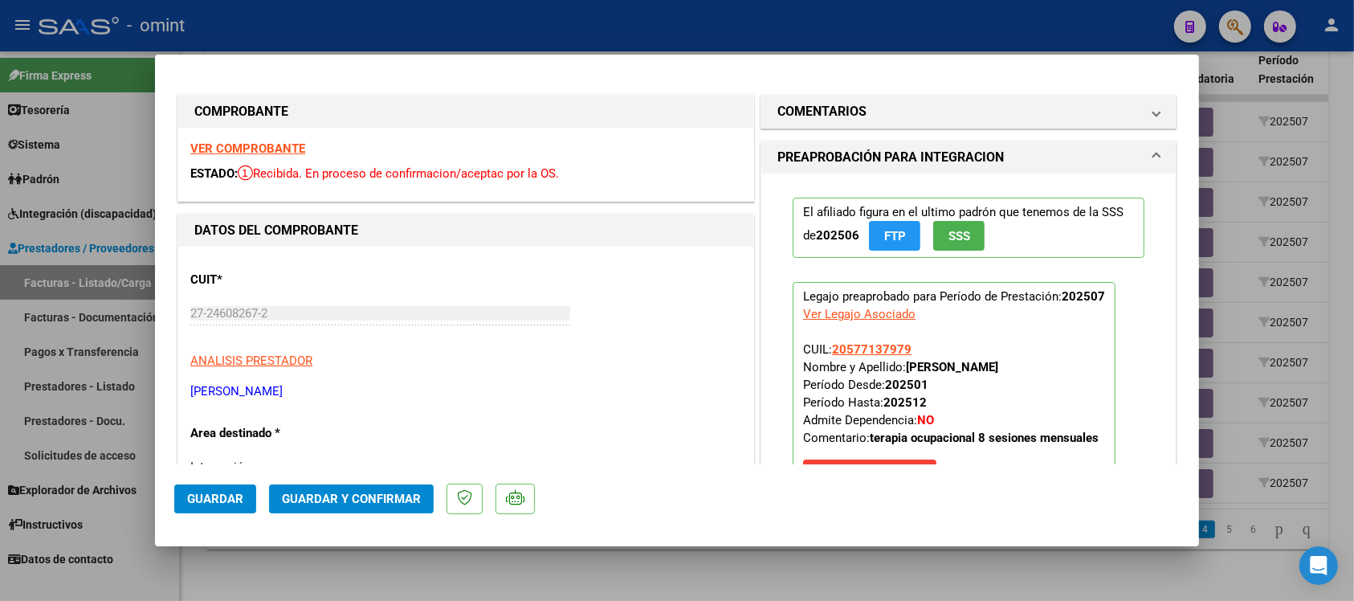
click at [275, 149] on strong "VER COMPROBANTE" at bounding box center [247, 148] width 115 height 14
click at [291, 149] on strong "VER COMPROBANTE" at bounding box center [247, 148] width 115 height 14
click at [448, 26] on div at bounding box center [677, 300] width 1354 height 601
type input "$ 0,00"
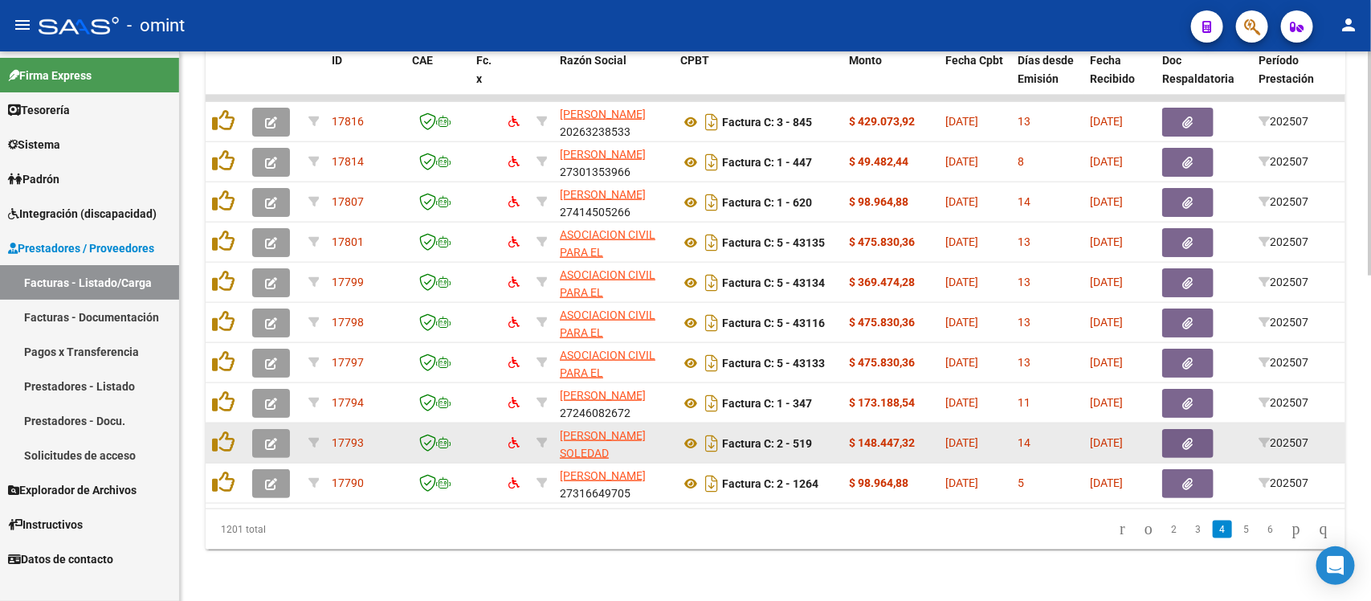
click at [287, 429] on button "button" at bounding box center [271, 443] width 38 height 29
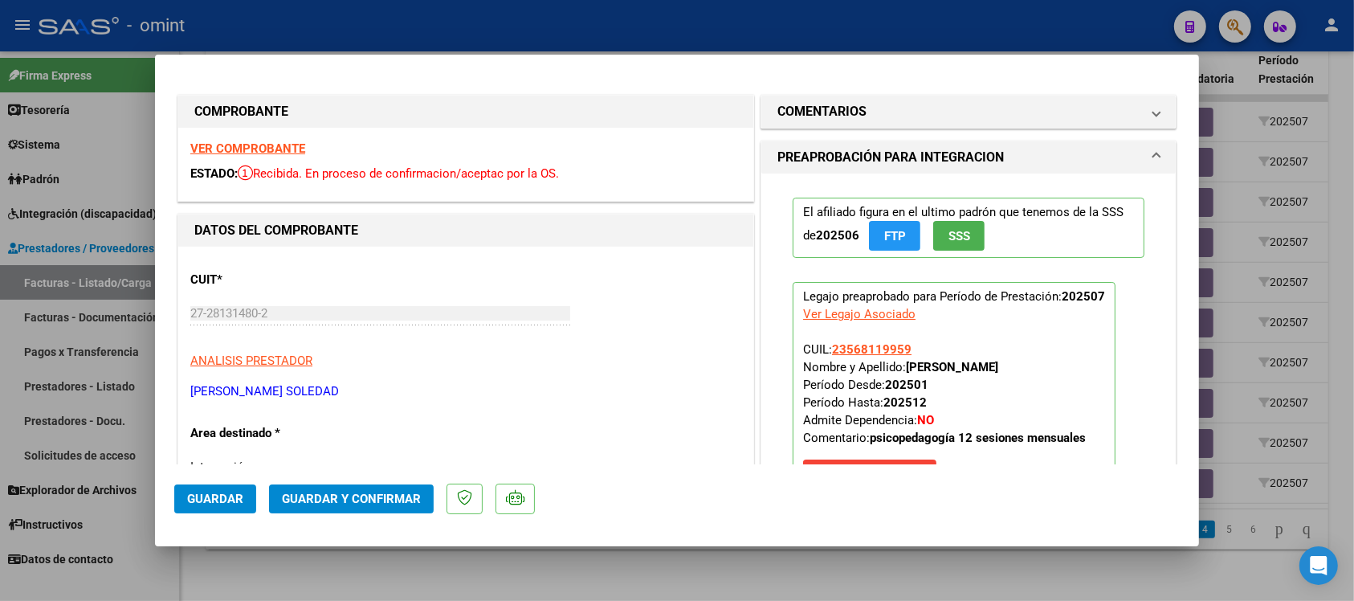
click at [211, 142] on strong "VER COMPROBANTE" at bounding box center [247, 148] width 115 height 14
click at [359, 494] on span "Guardar y Confirmar" at bounding box center [351, 498] width 139 height 14
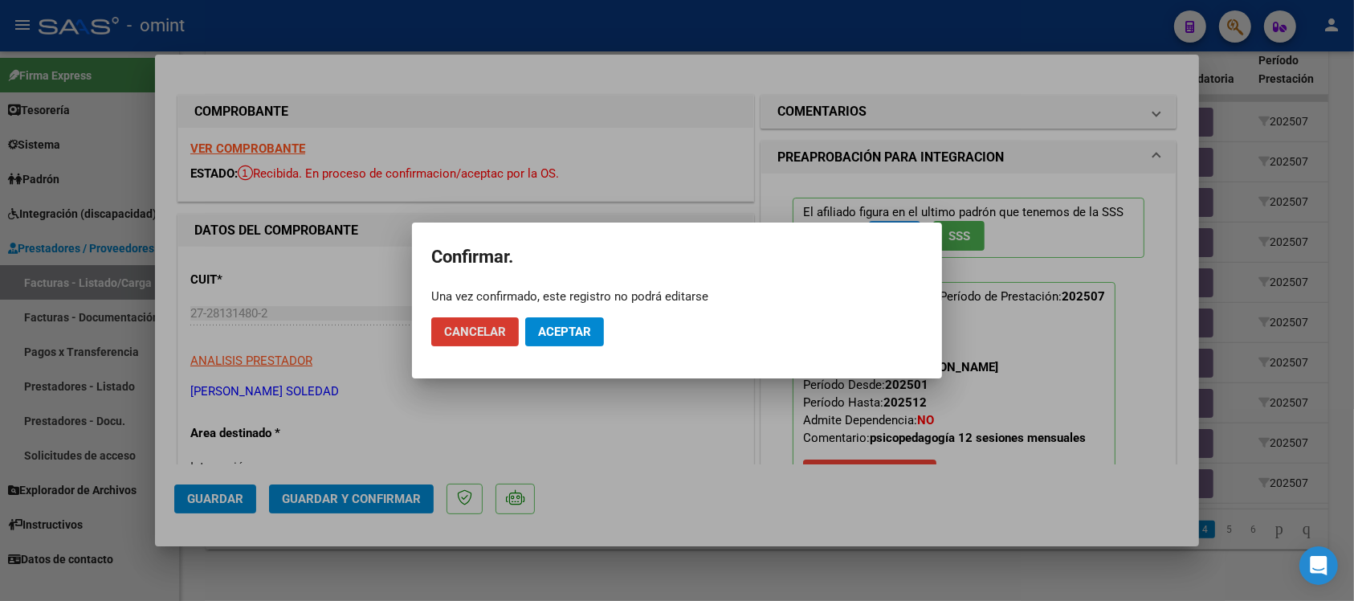
click at [580, 327] on span "Aceptar" at bounding box center [564, 331] width 53 height 14
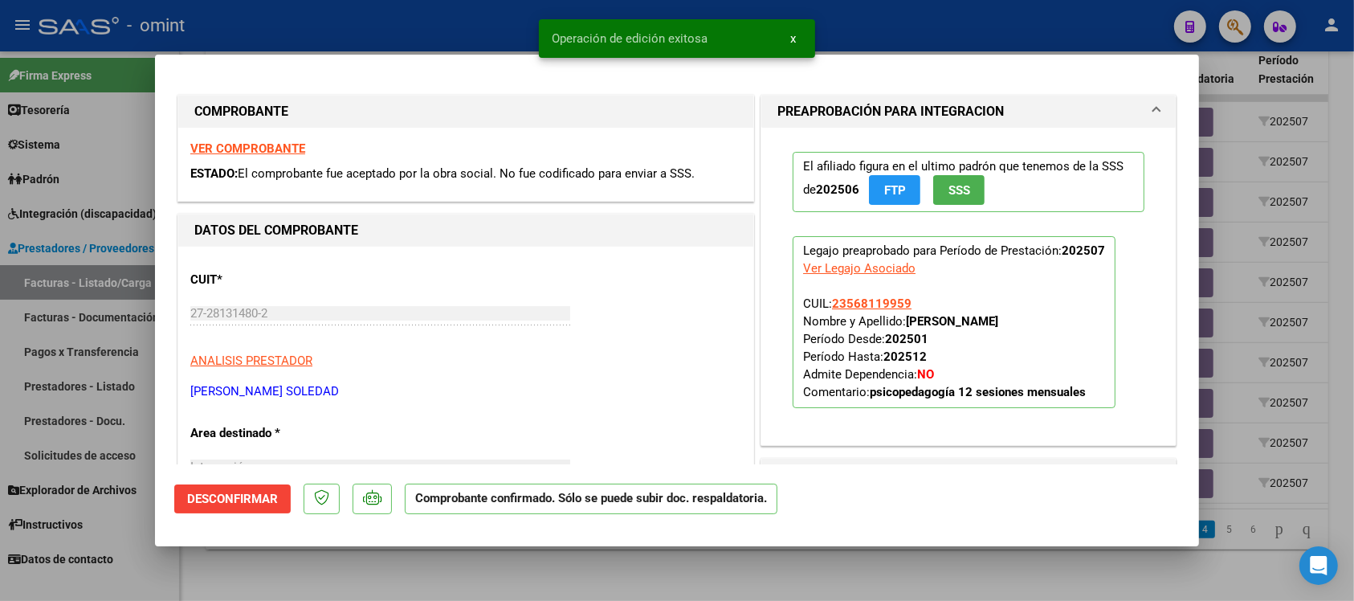
click at [352, 44] on div at bounding box center [677, 300] width 1354 height 601
type input "$ 0,00"
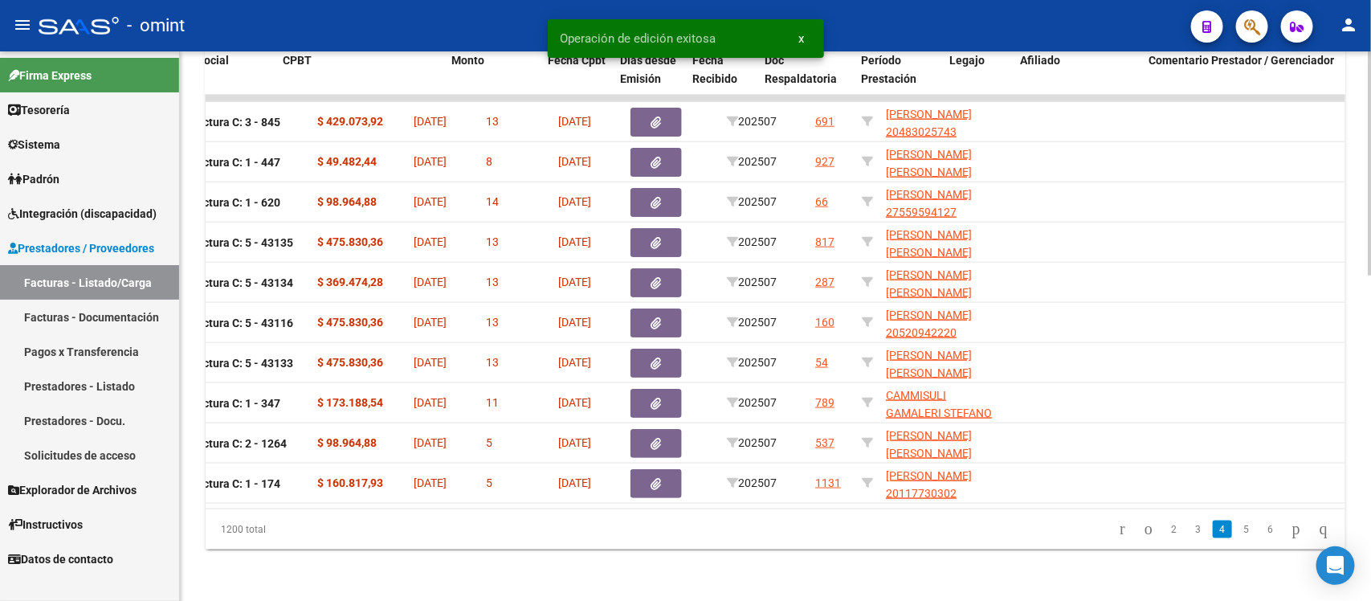
scroll to position [0, 536]
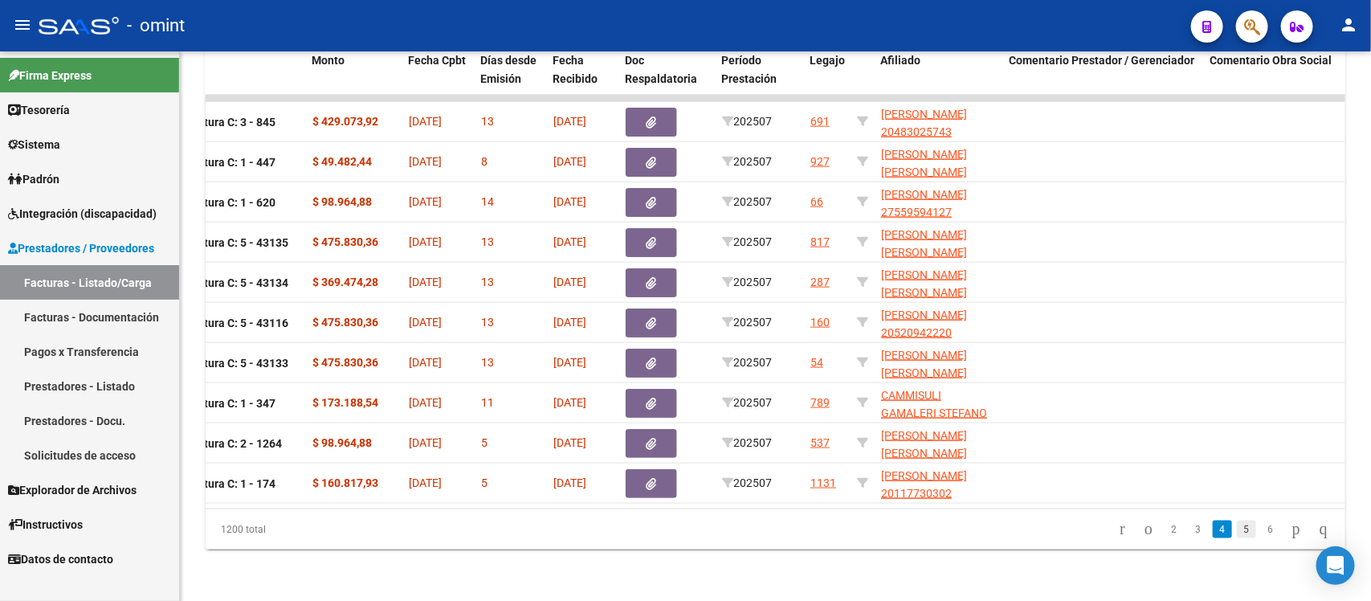
click at [1237, 532] on link "5" at bounding box center [1246, 529] width 19 height 18
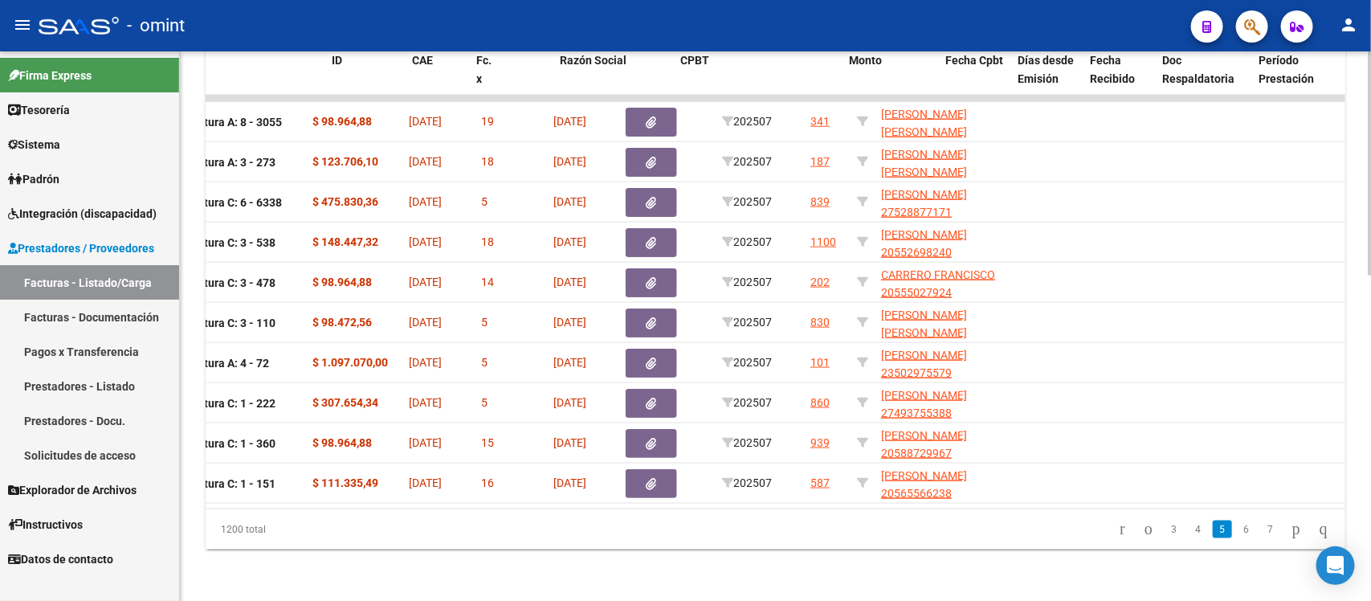
scroll to position [0, 0]
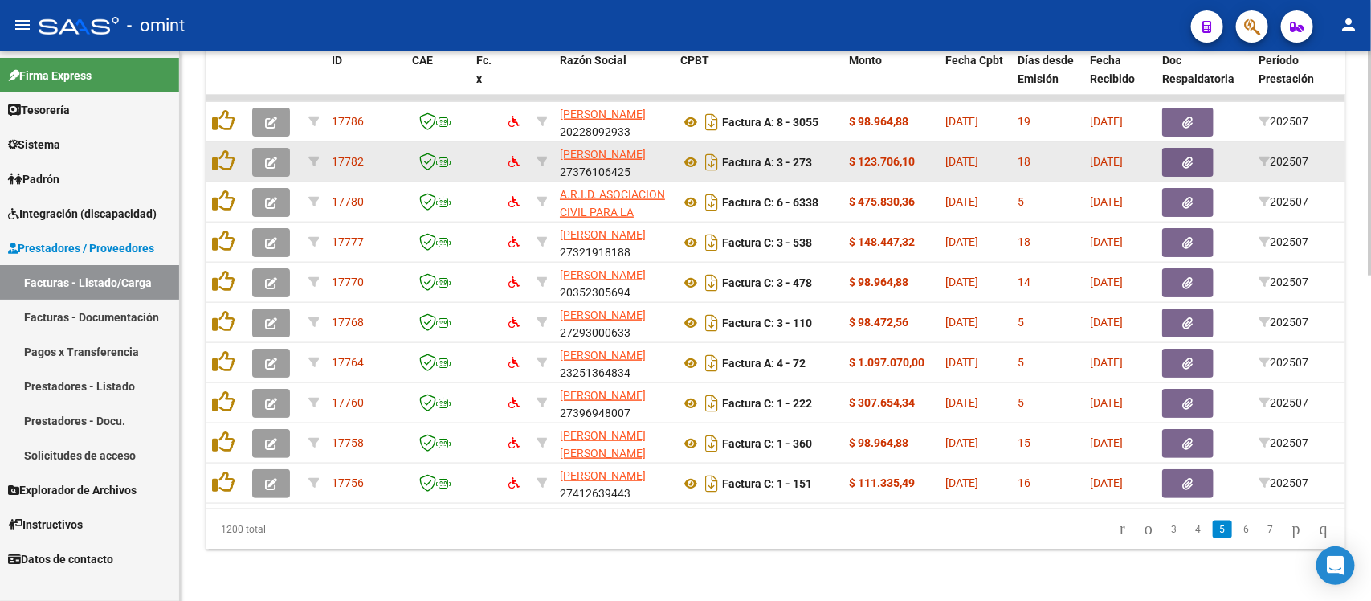
click at [261, 148] on button "button" at bounding box center [271, 162] width 38 height 29
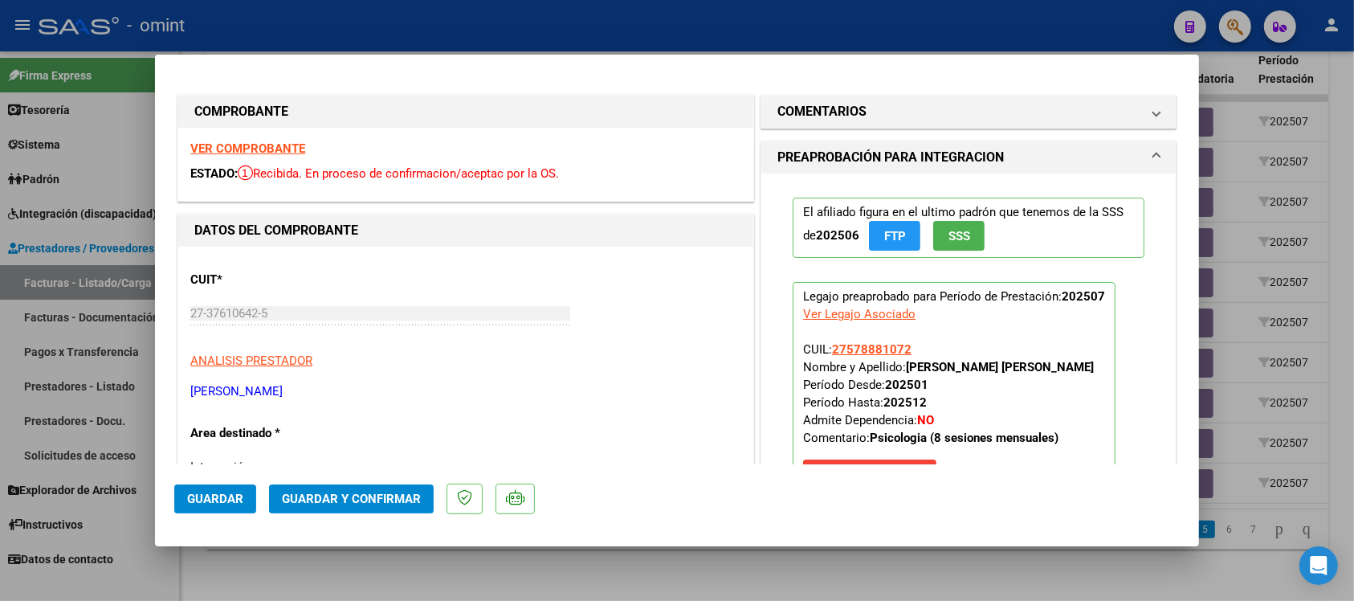
click at [285, 151] on strong "VER COMPROBANTE" at bounding box center [247, 148] width 115 height 14
click at [271, 147] on strong "VER COMPROBANTE" at bounding box center [247, 148] width 115 height 14
click at [891, 117] on mat-panel-title "COMENTARIOS" at bounding box center [958, 111] width 363 height 19
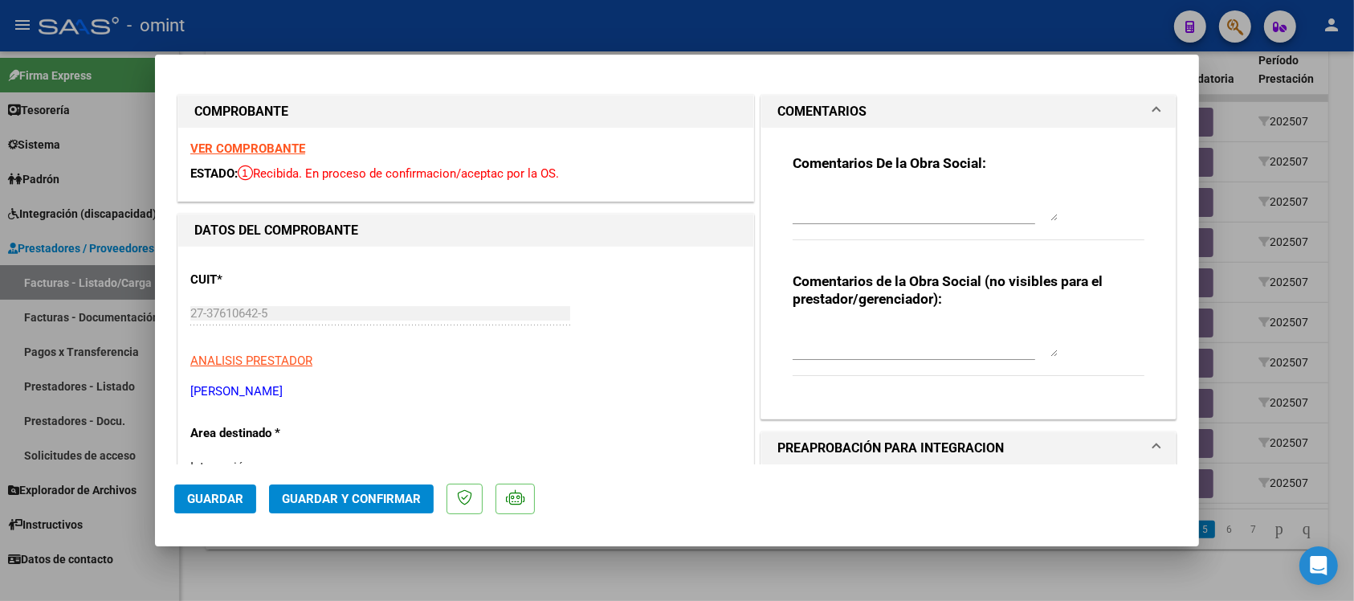
click at [294, 491] on span "Guardar y Confirmar" at bounding box center [351, 498] width 139 height 14
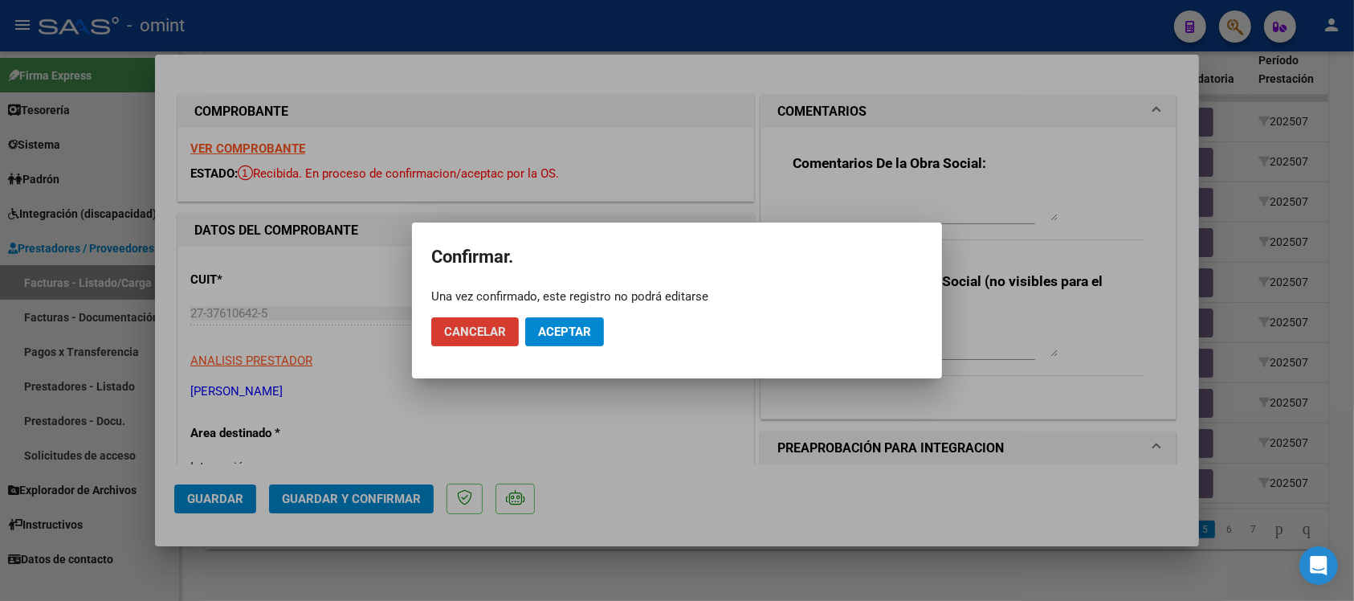
click at [568, 339] on button "Aceptar" at bounding box center [564, 331] width 79 height 29
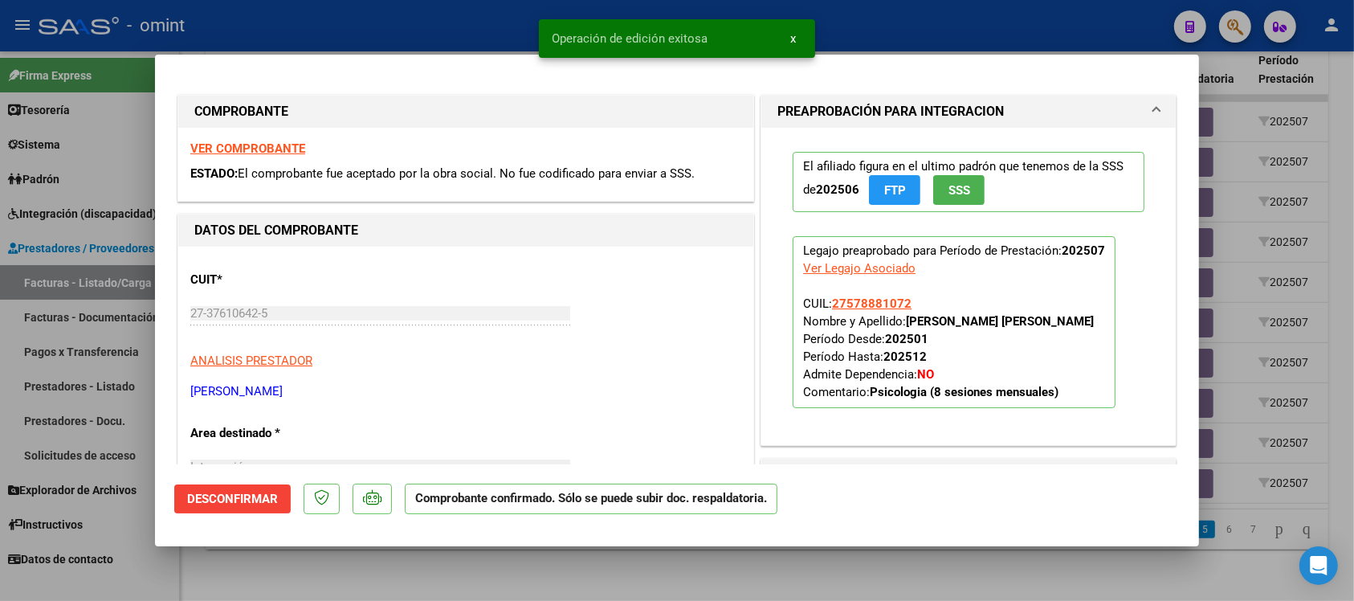
click at [329, 35] on div at bounding box center [677, 300] width 1354 height 601
type input "$ 0,00"
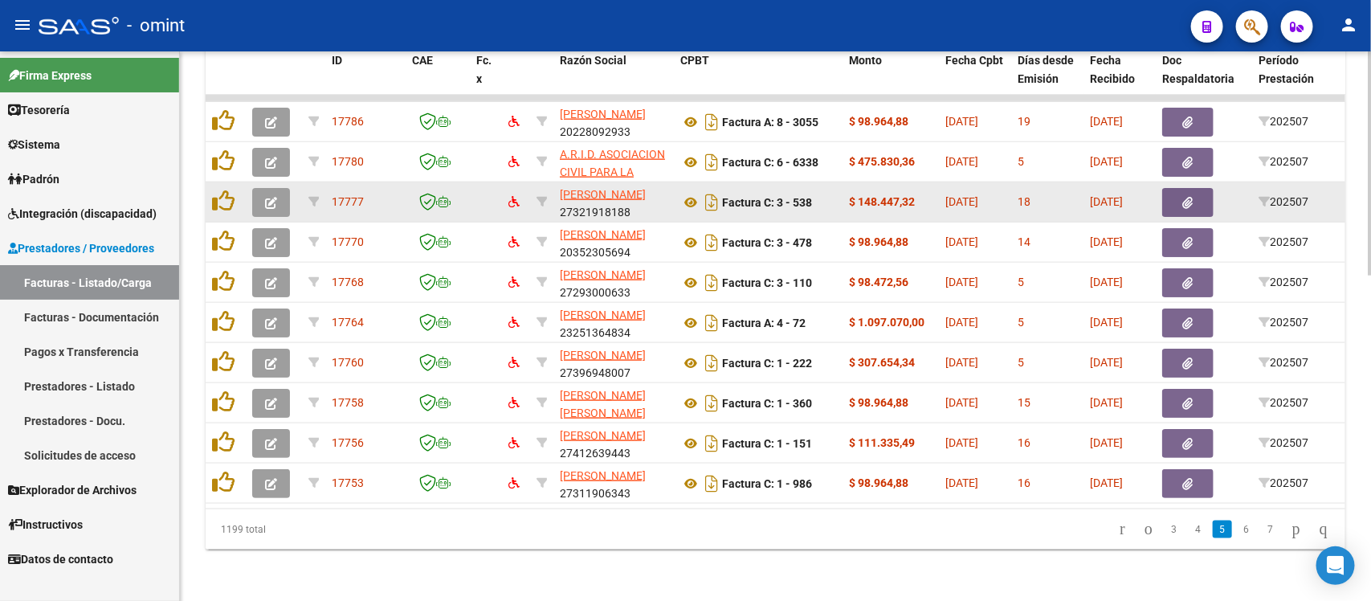
click at [271, 197] on icon "button" at bounding box center [271, 203] width 12 height 12
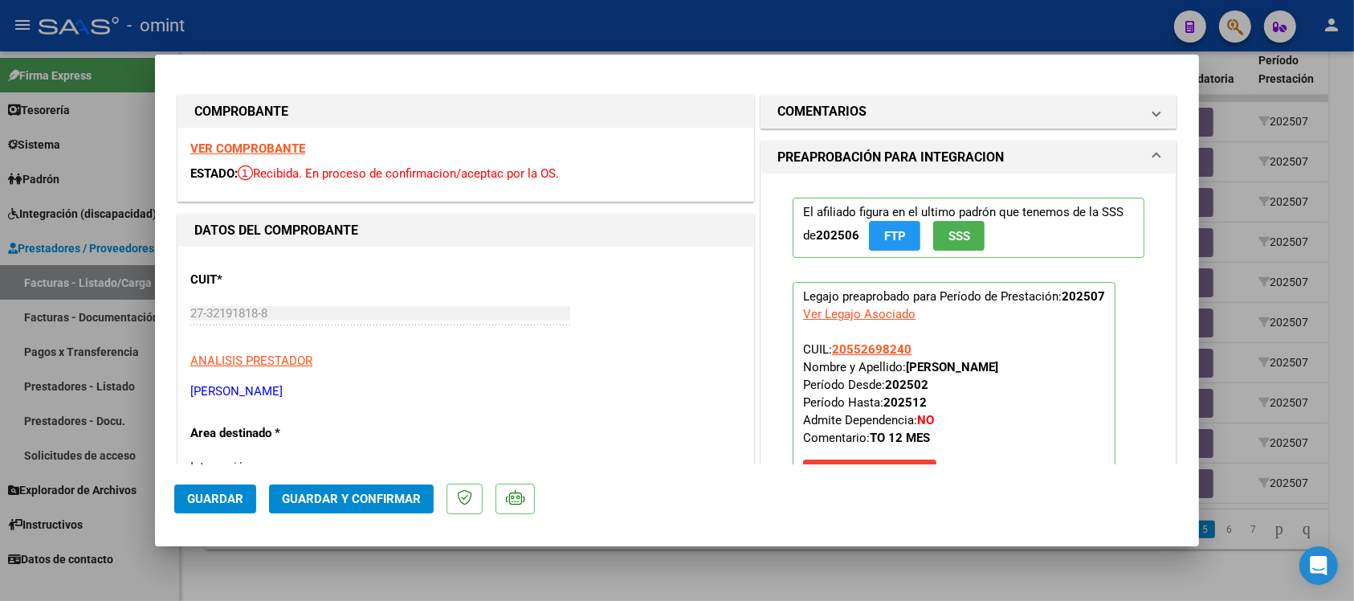
click at [281, 149] on strong "VER COMPROBANTE" at bounding box center [247, 148] width 115 height 14
click at [351, 498] on span "Guardar y Confirmar" at bounding box center [351, 498] width 139 height 14
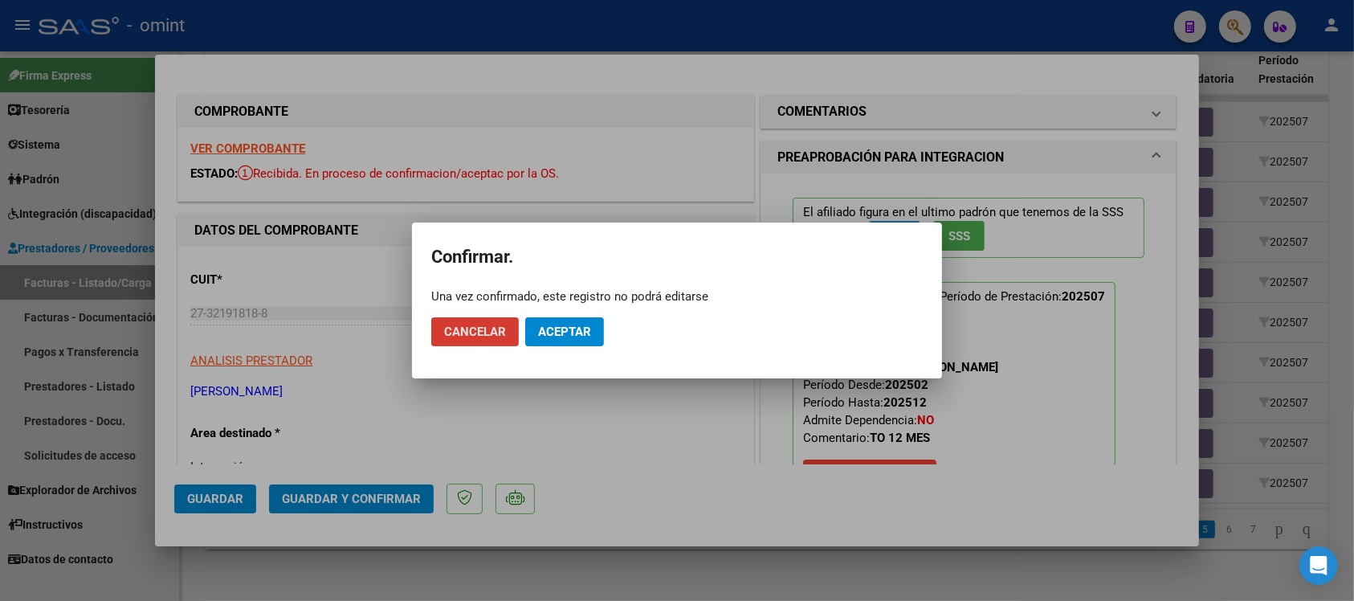
click at [590, 328] on span "Aceptar" at bounding box center [564, 331] width 53 height 14
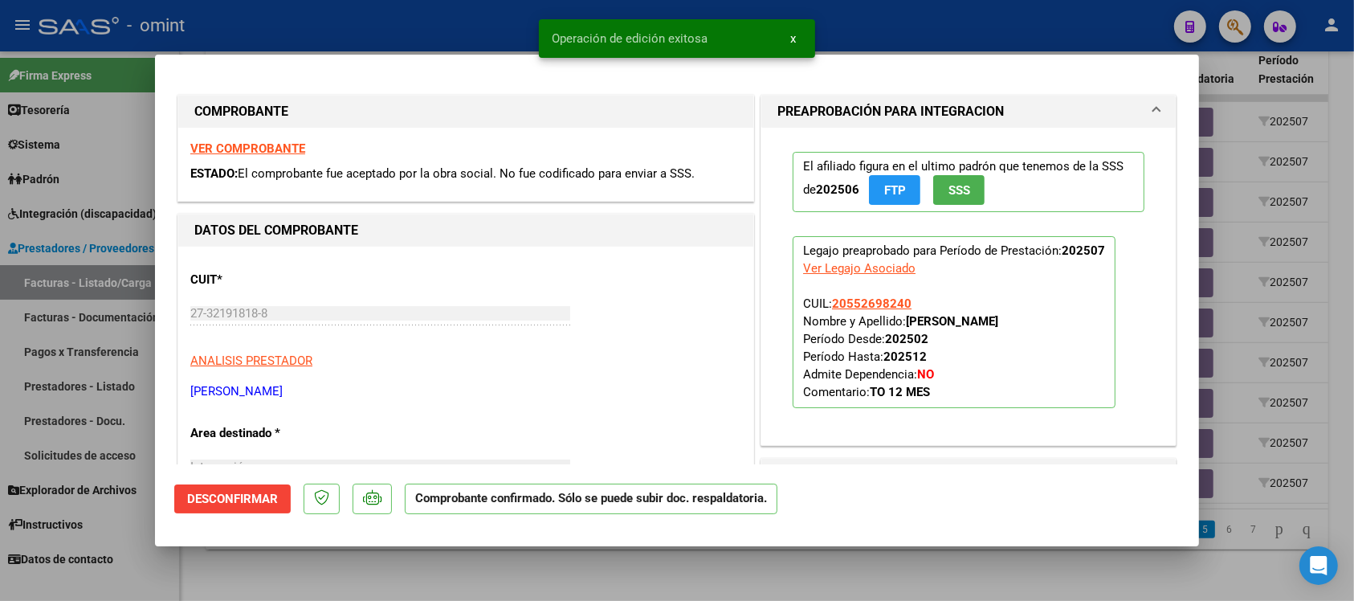
click at [506, 33] on div at bounding box center [677, 300] width 1354 height 601
type input "$ 0,00"
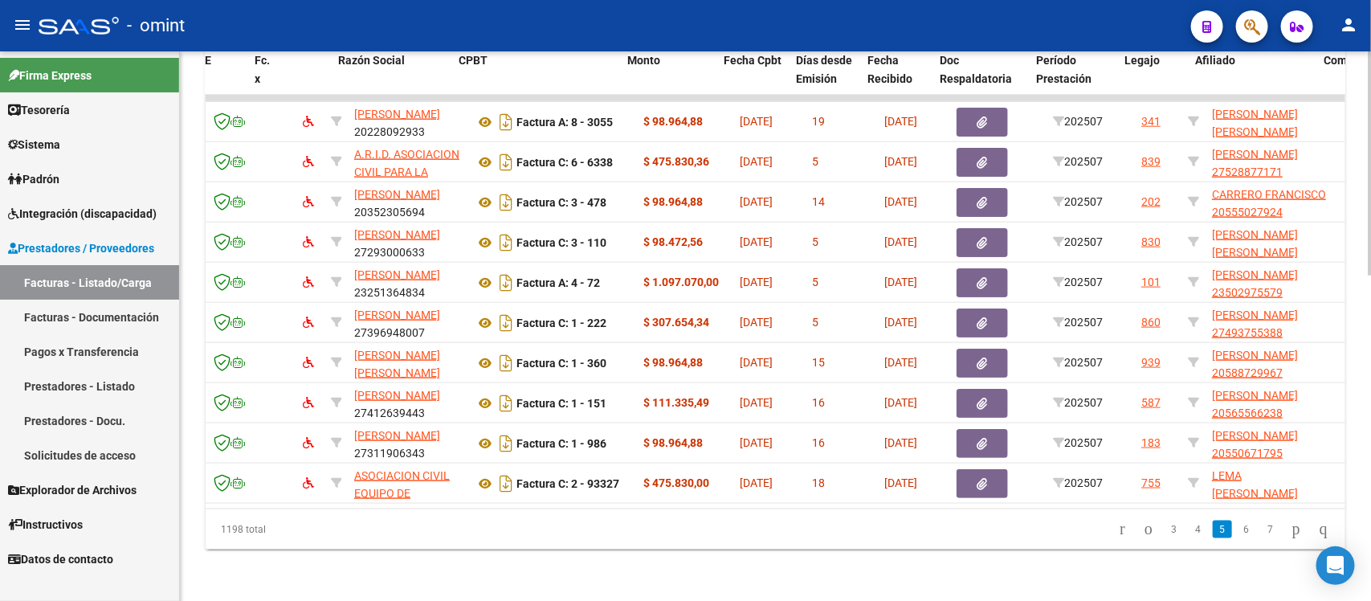
scroll to position [0, 225]
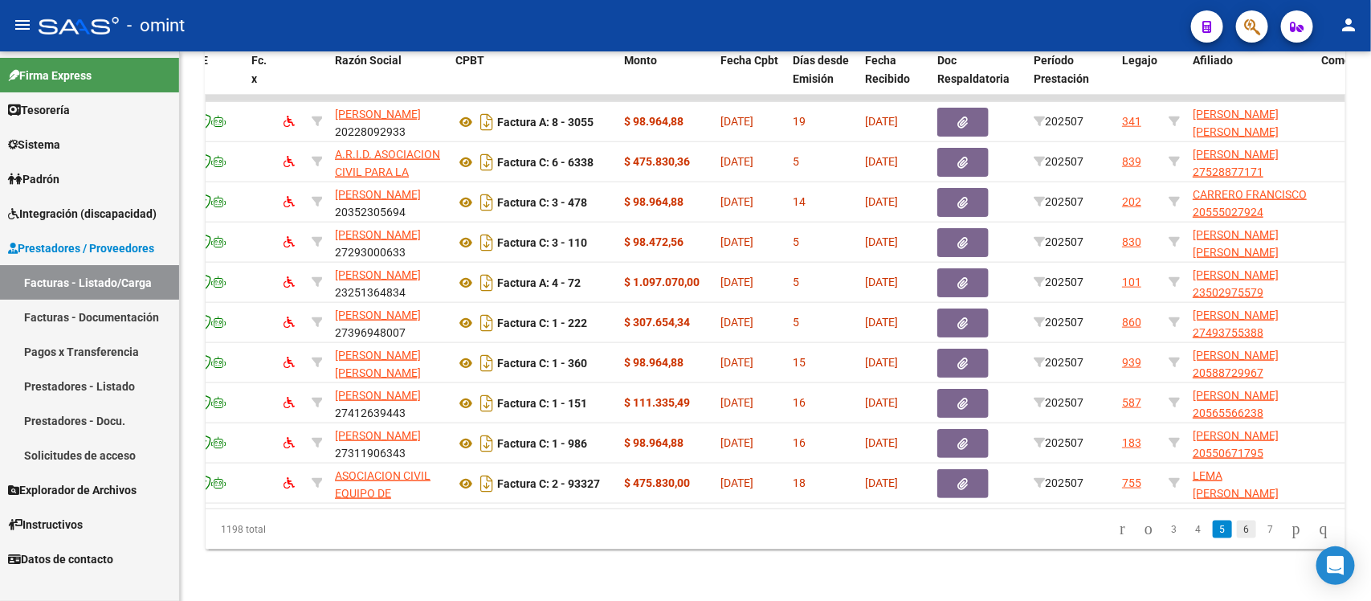
click at [1237, 520] on link "6" at bounding box center [1246, 529] width 19 height 18
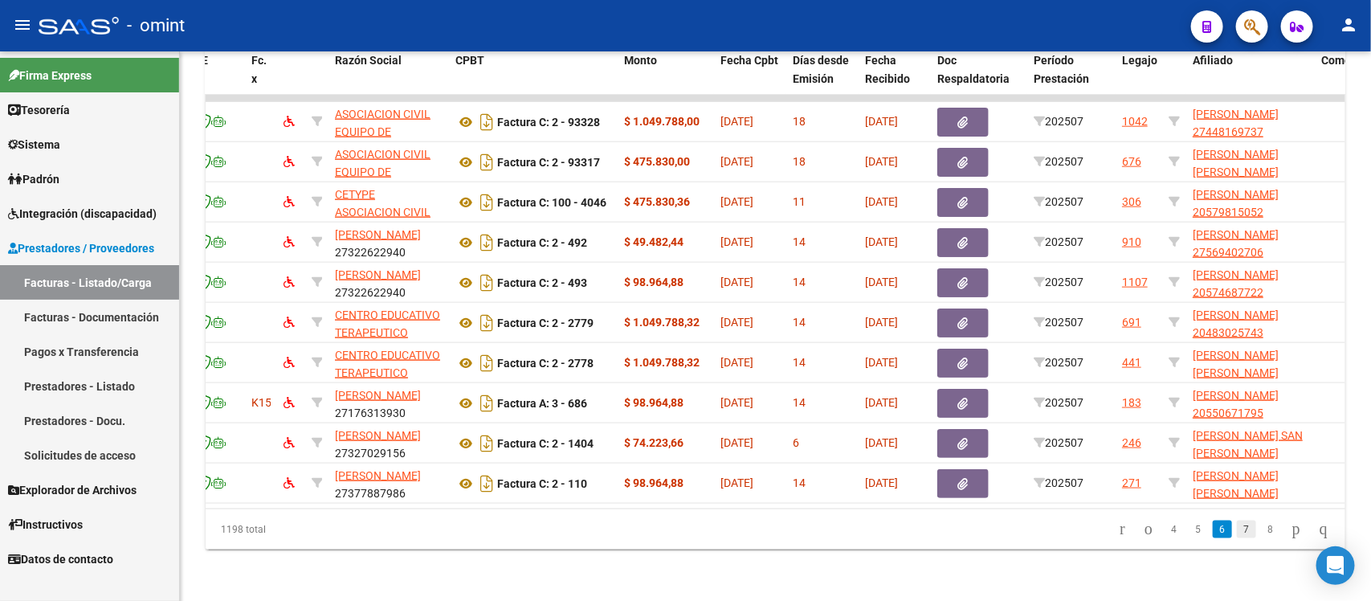
click at [1237, 535] on link "7" at bounding box center [1246, 529] width 19 height 18
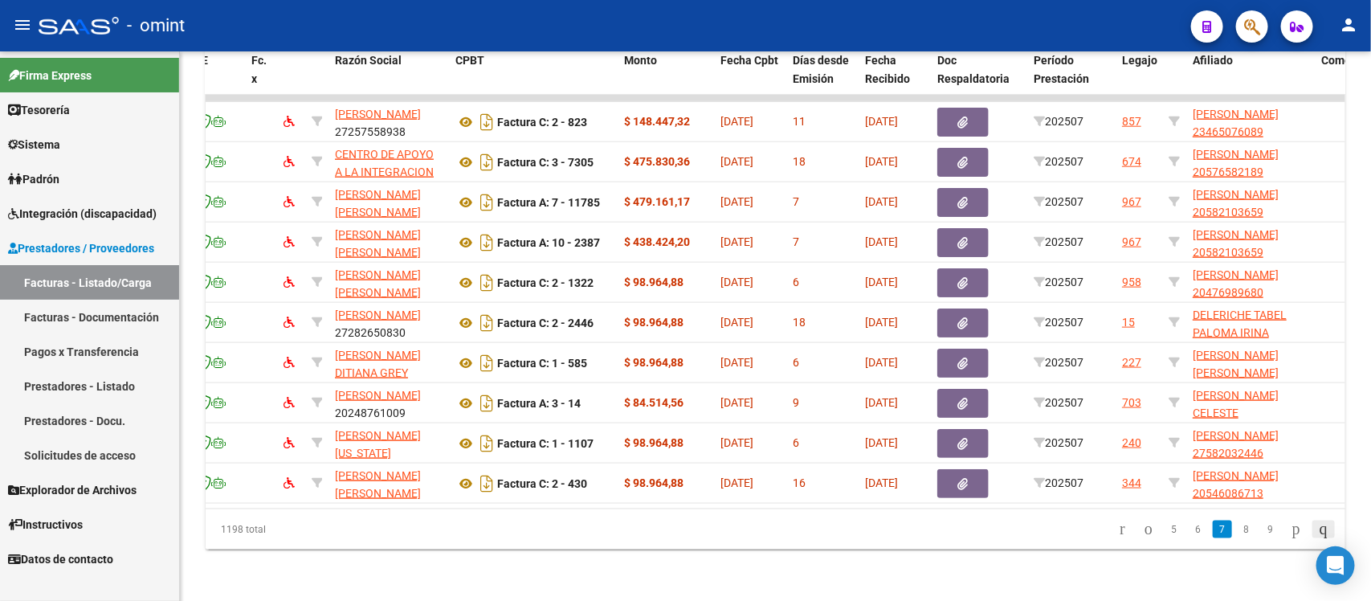
click at [1317, 528] on icon "go to last page" at bounding box center [1323, 528] width 13 height 19
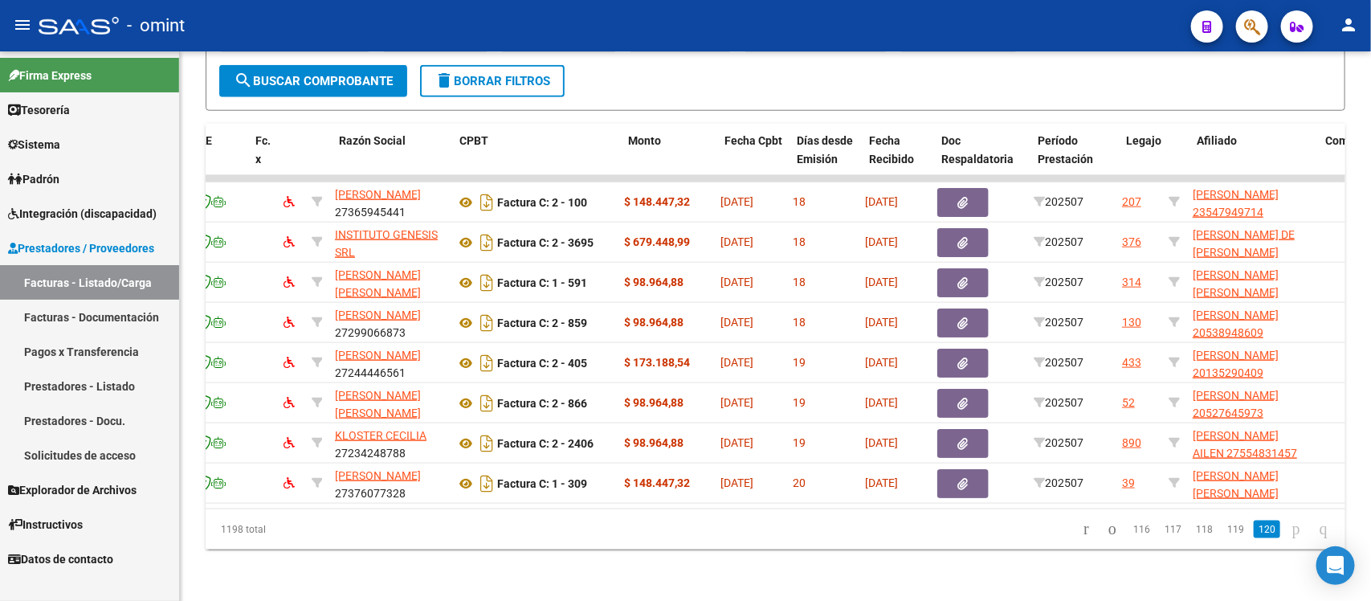
scroll to position [0, 0]
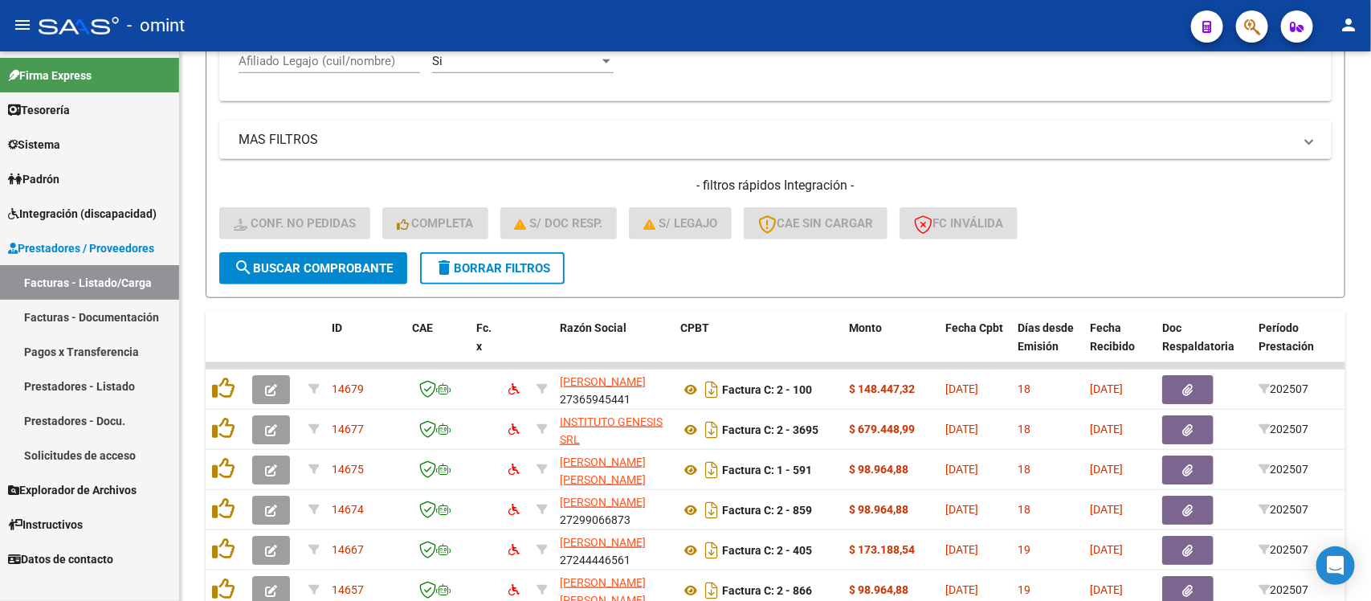
click at [486, 267] on span "delete Borrar Filtros" at bounding box center [492, 268] width 116 height 14
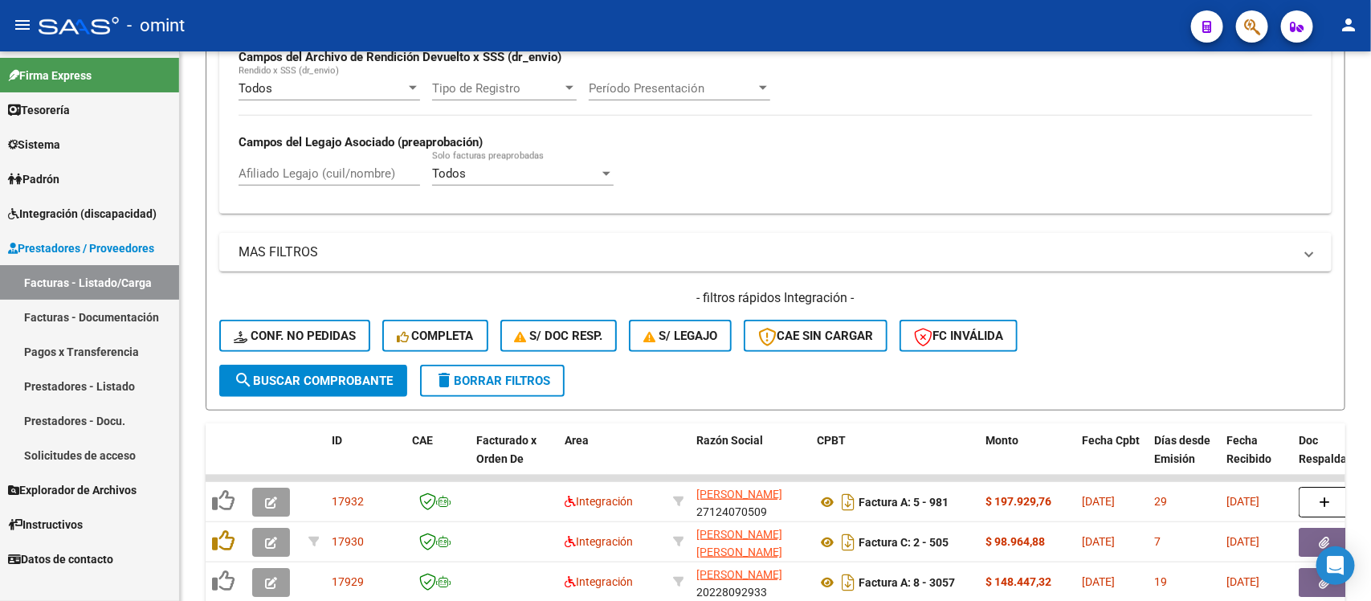
scroll to position [515, 0]
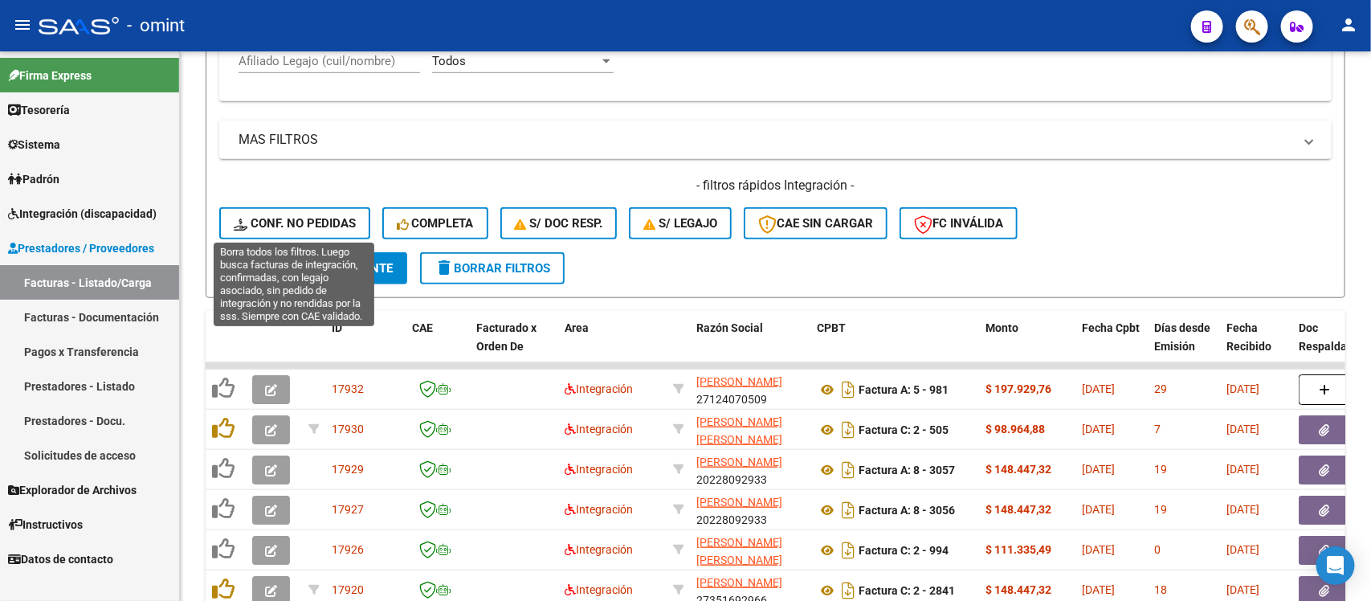
click at [271, 222] on span "Conf. no pedidas" at bounding box center [295, 223] width 122 height 14
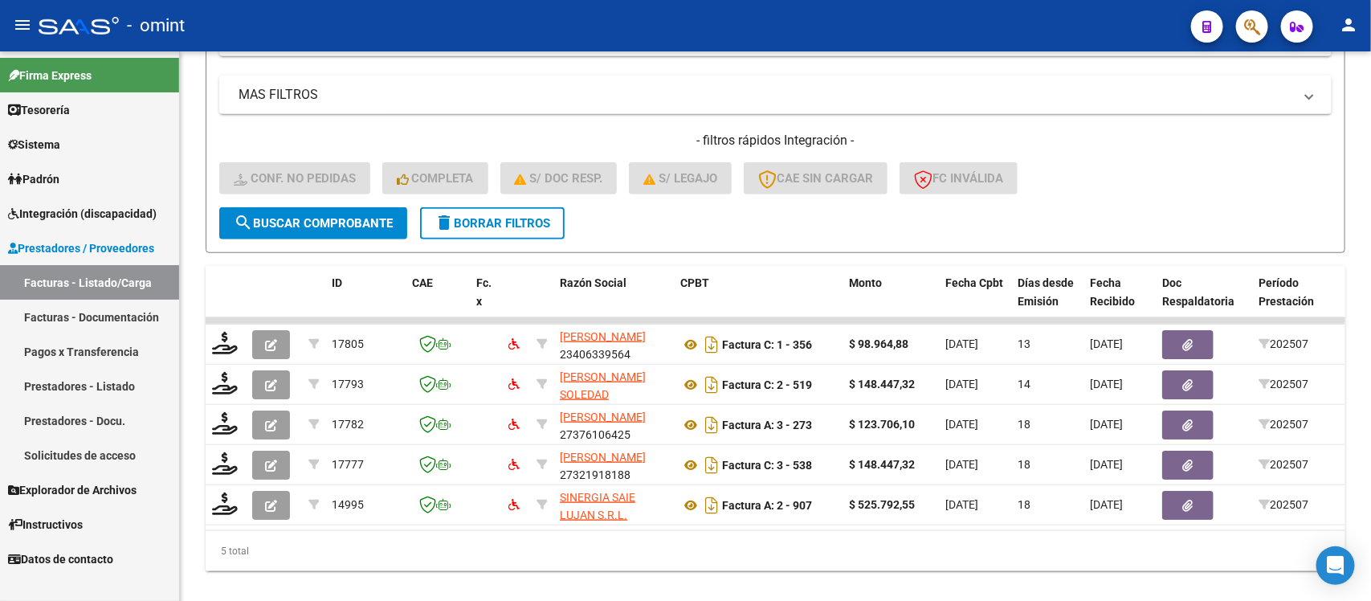
scroll to position [595, 0]
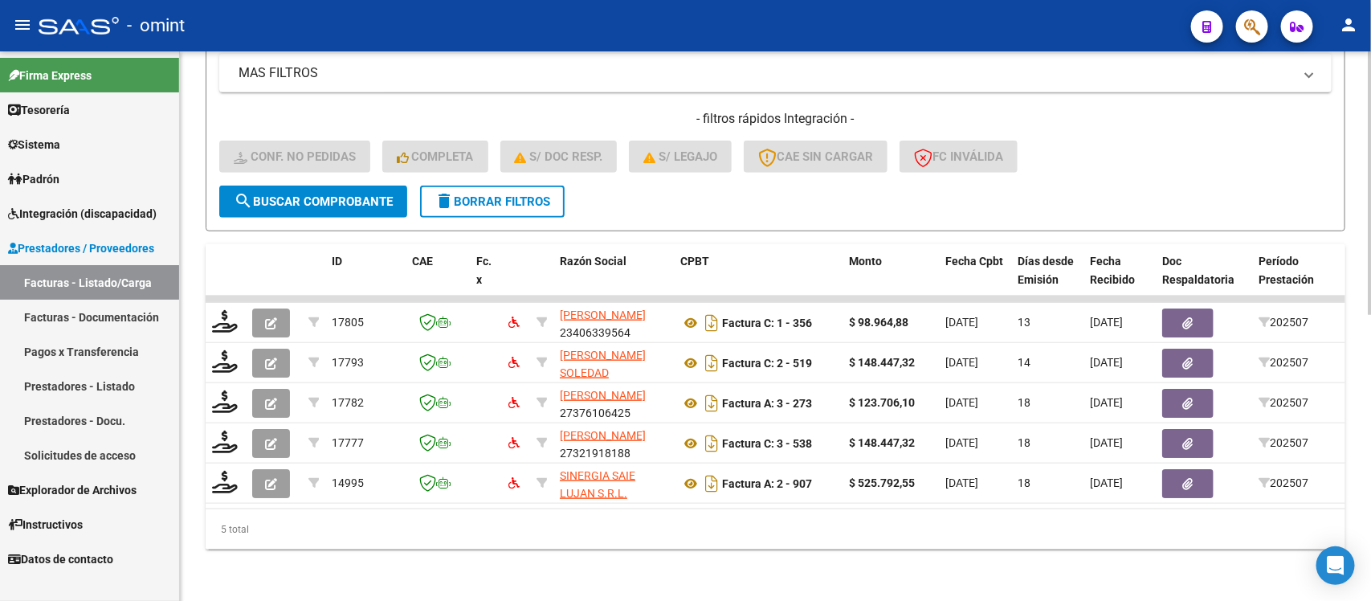
click at [491, 194] on span "delete Borrar Filtros" at bounding box center [492, 201] width 116 height 14
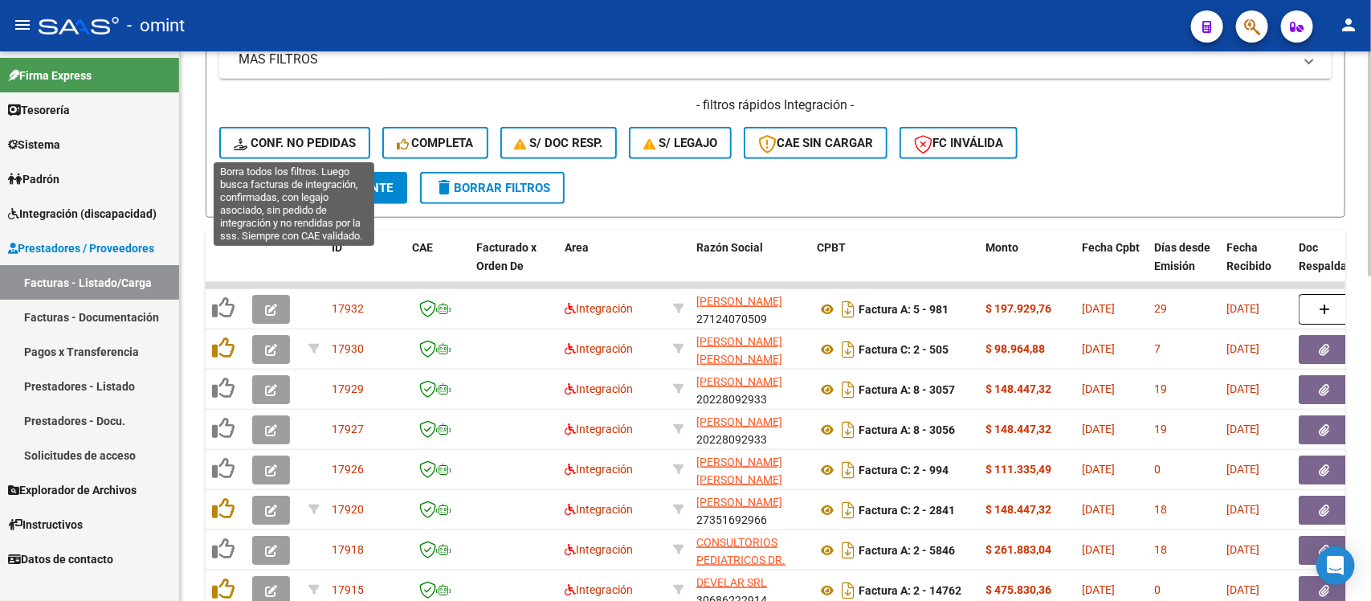
click at [319, 136] on span "Conf. no pedidas" at bounding box center [295, 143] width 122 height 14
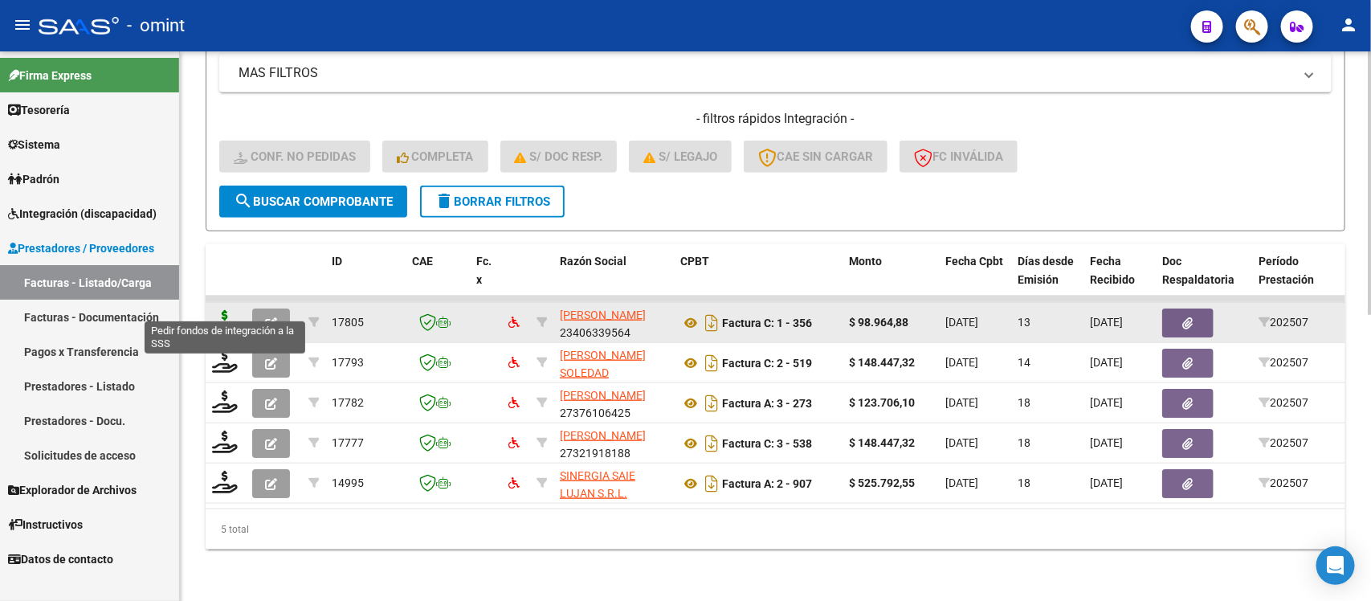
click at [227, 310] on icon at bounding box center [225, 321] width 26 height 22
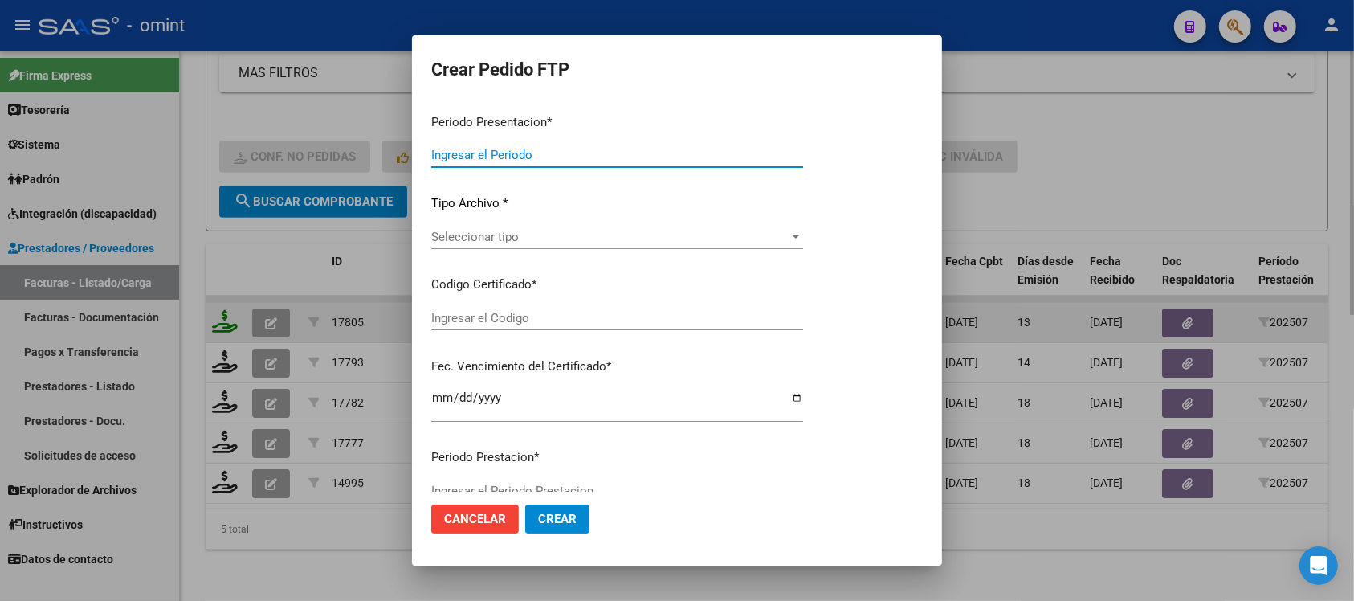
type input "202507"
type input "$ 98.964,88"
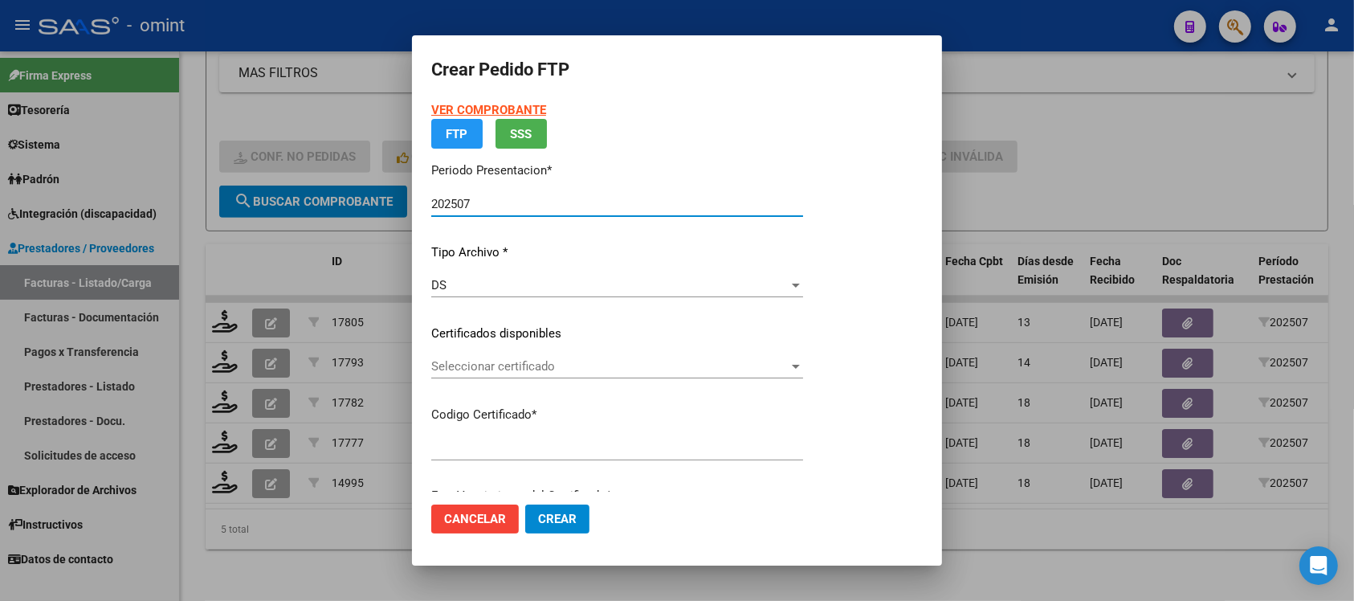
type input "4265738229"
type input "[DATE]"
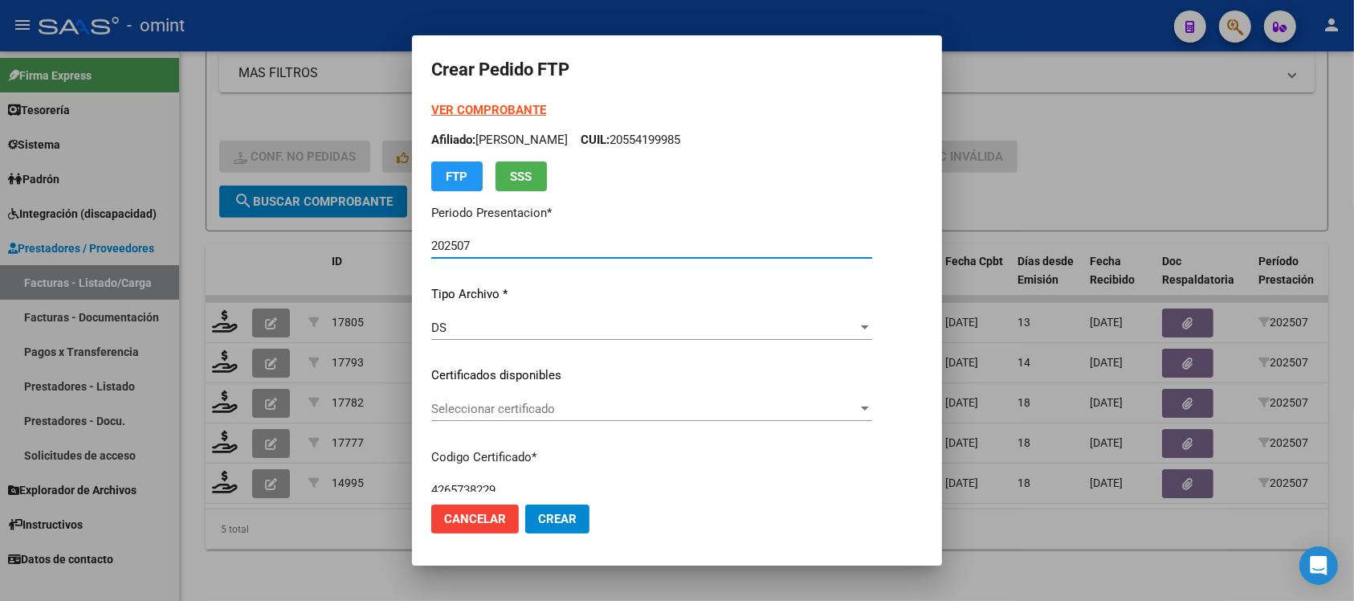
click at [527, 406] on span "Seleccionar certificado" at bounding box center [644, 408] width 426 height 14
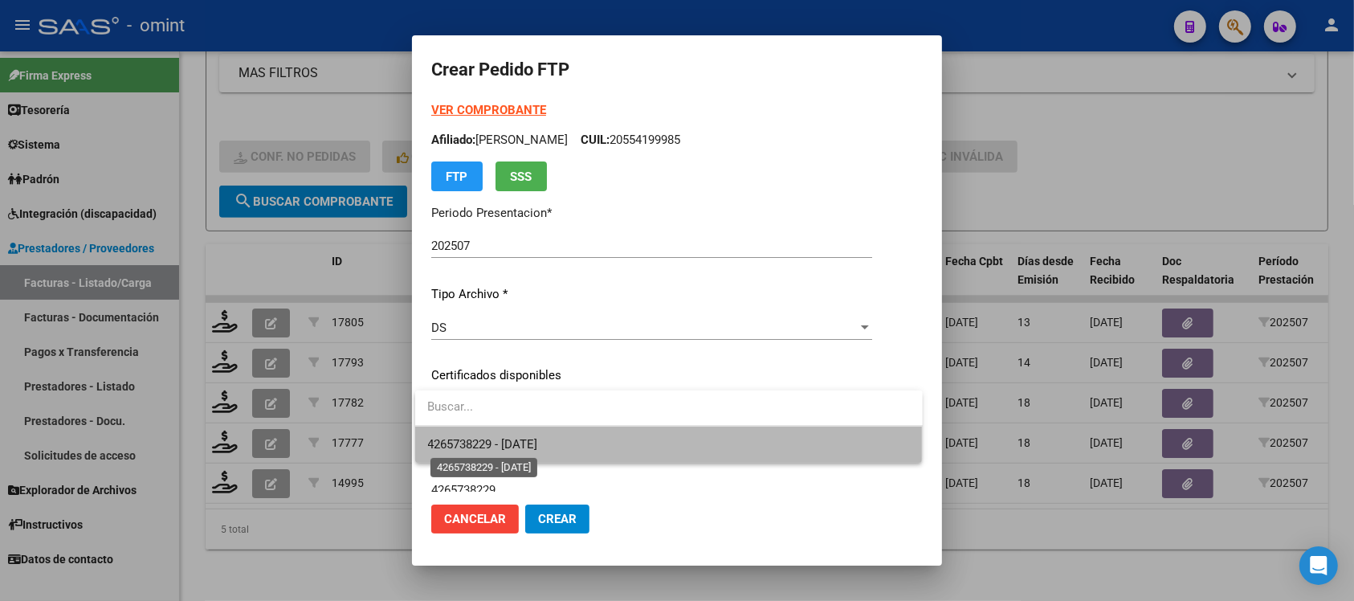
click at [538, 439] on span "4265738229 - [DATE]" at bounding box center [483, 444] width 110 height 14
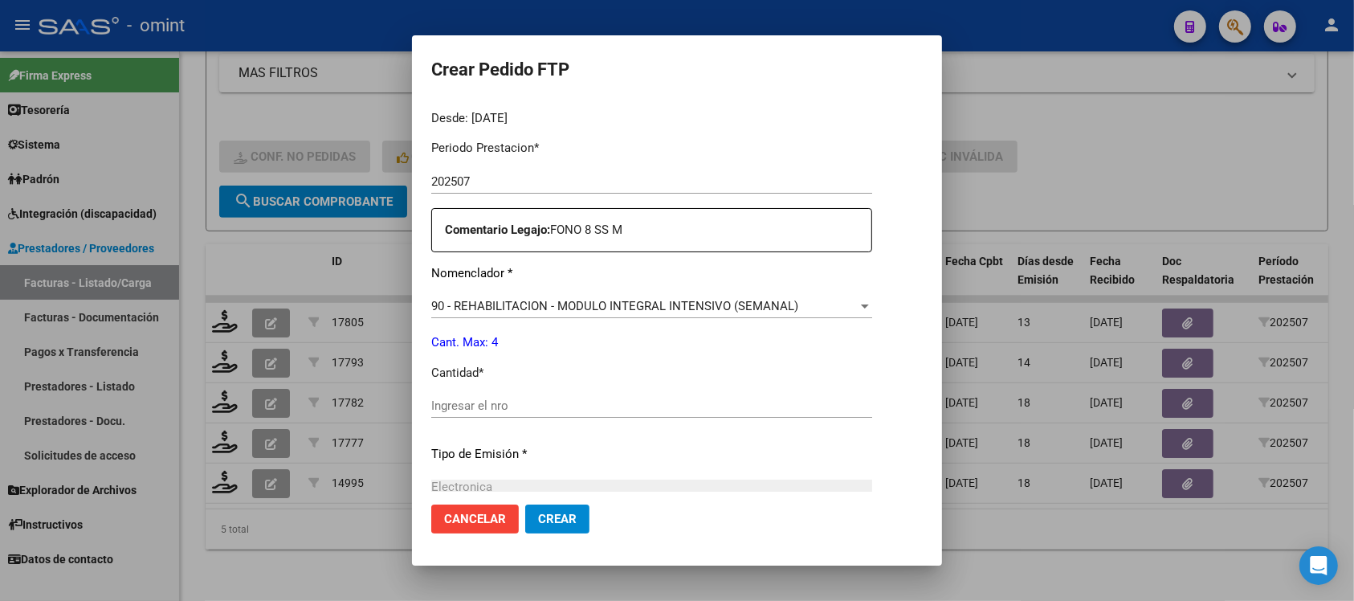
scroll to position [502, 0]
click at [519, 401] on input "Ingresar el nro" at bounding box center [651, 403] width 441 height 14
type input "4"
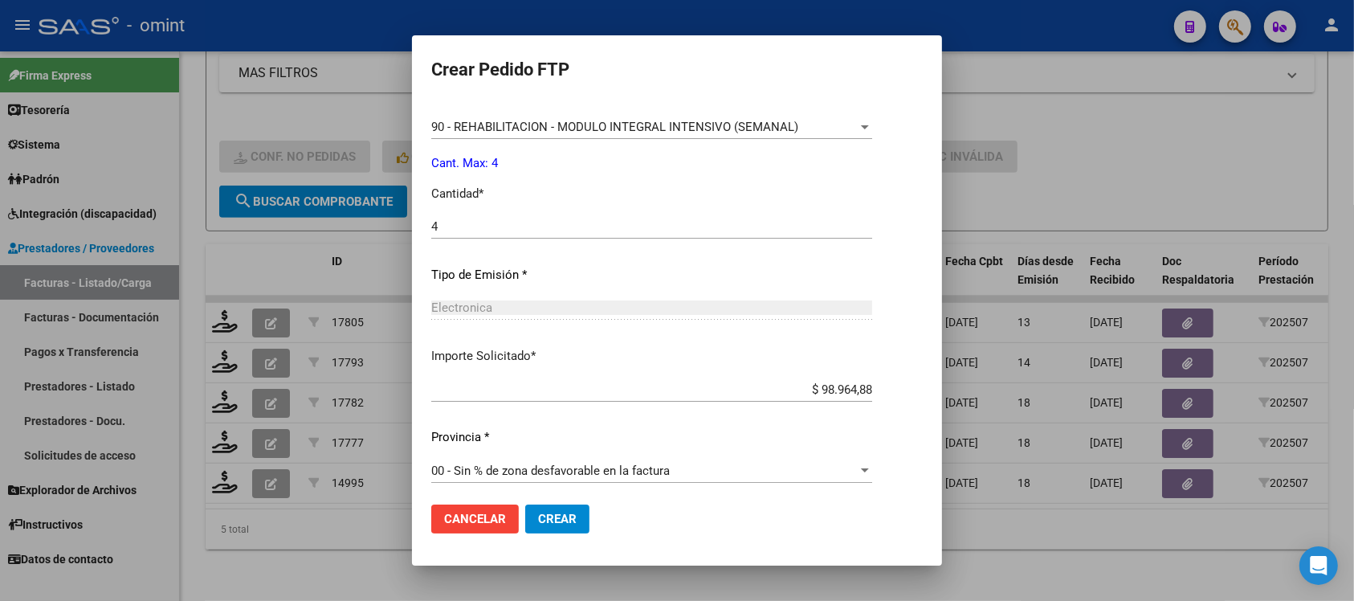
scroll to position [684, 0]
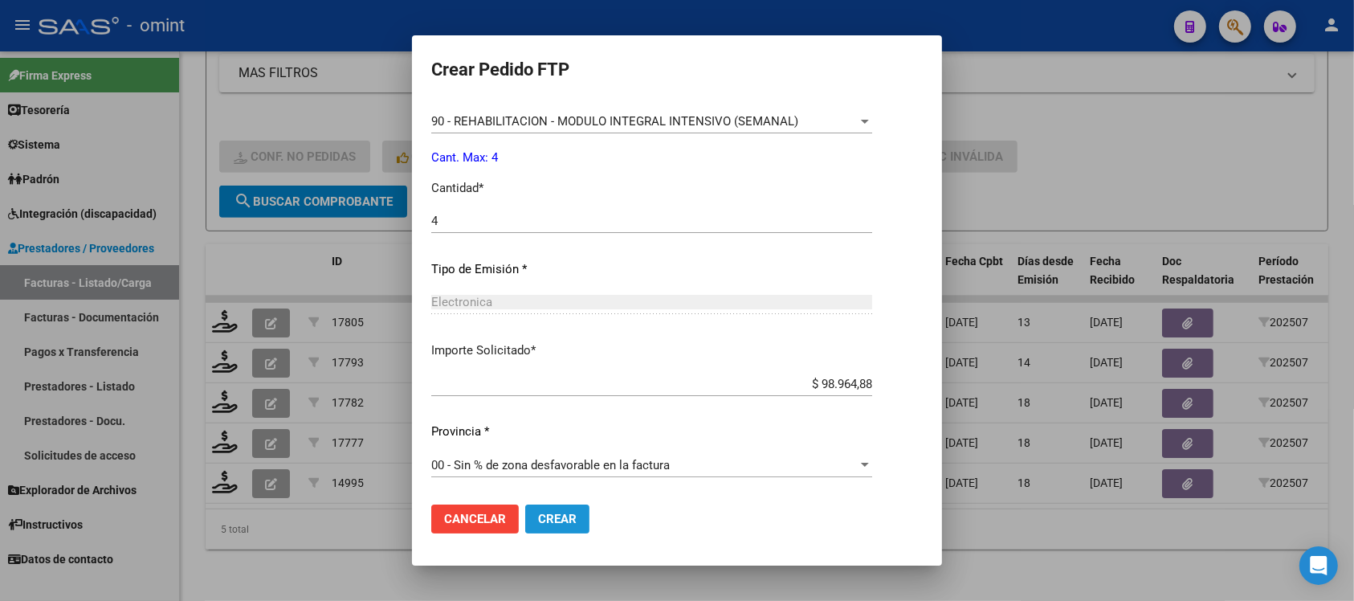
click at [575, 514] on button "Crear" at bounding box center [557, 518] width 64 height 29
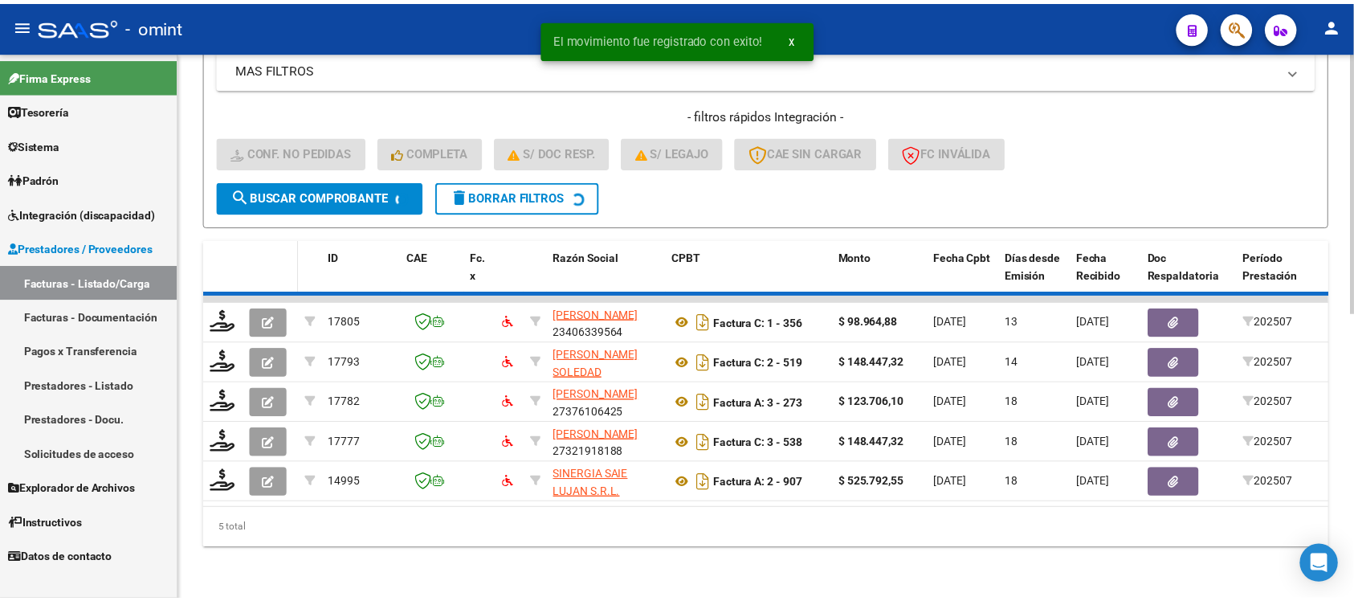
scroll to position [555, 0]
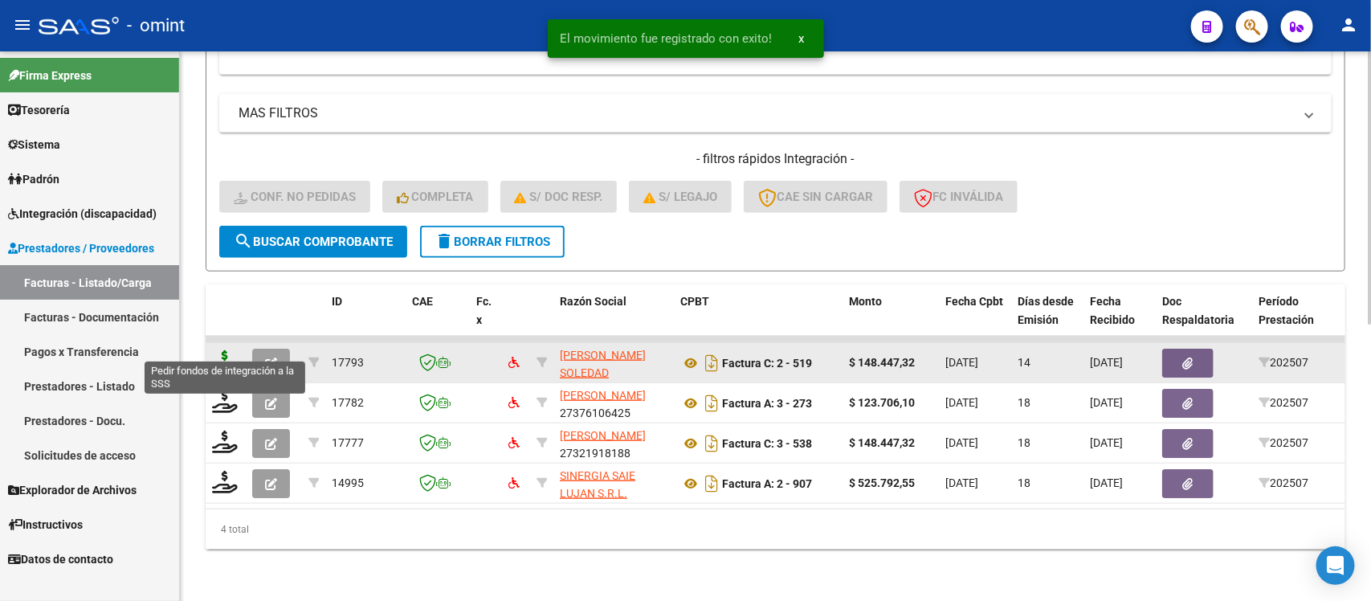
click at [221, 352] on icon at bounding box center [225, 361] width 26 height 22
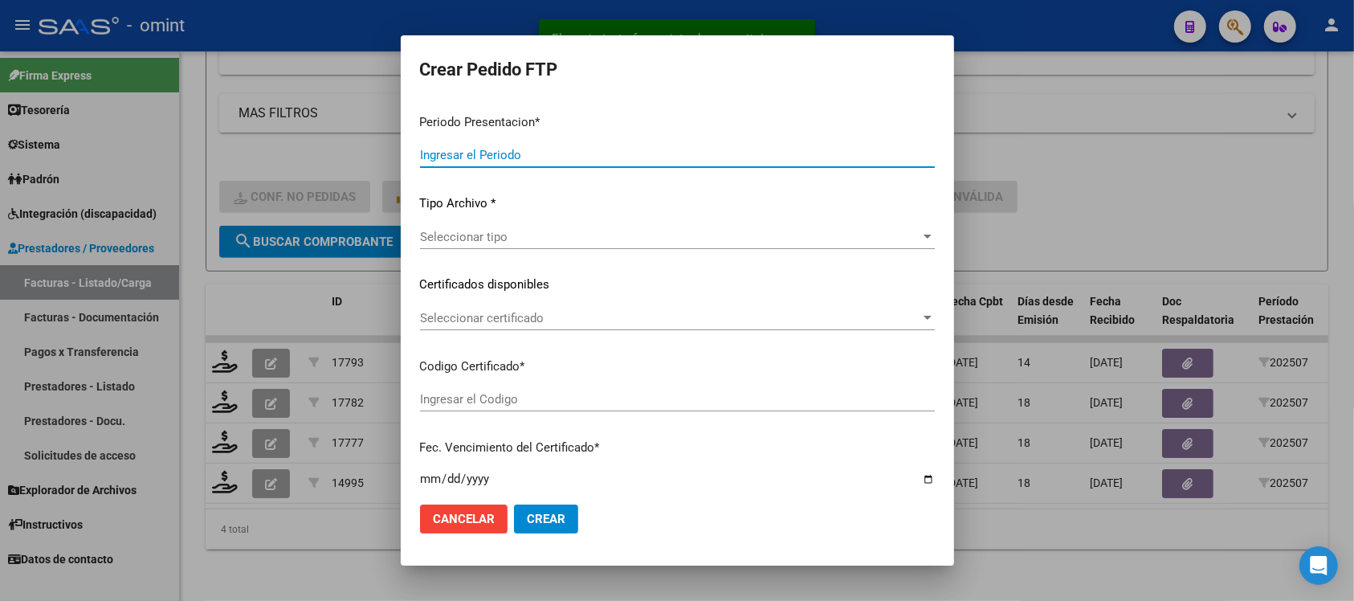
type input "202507"
type input "$ 148.447,32"
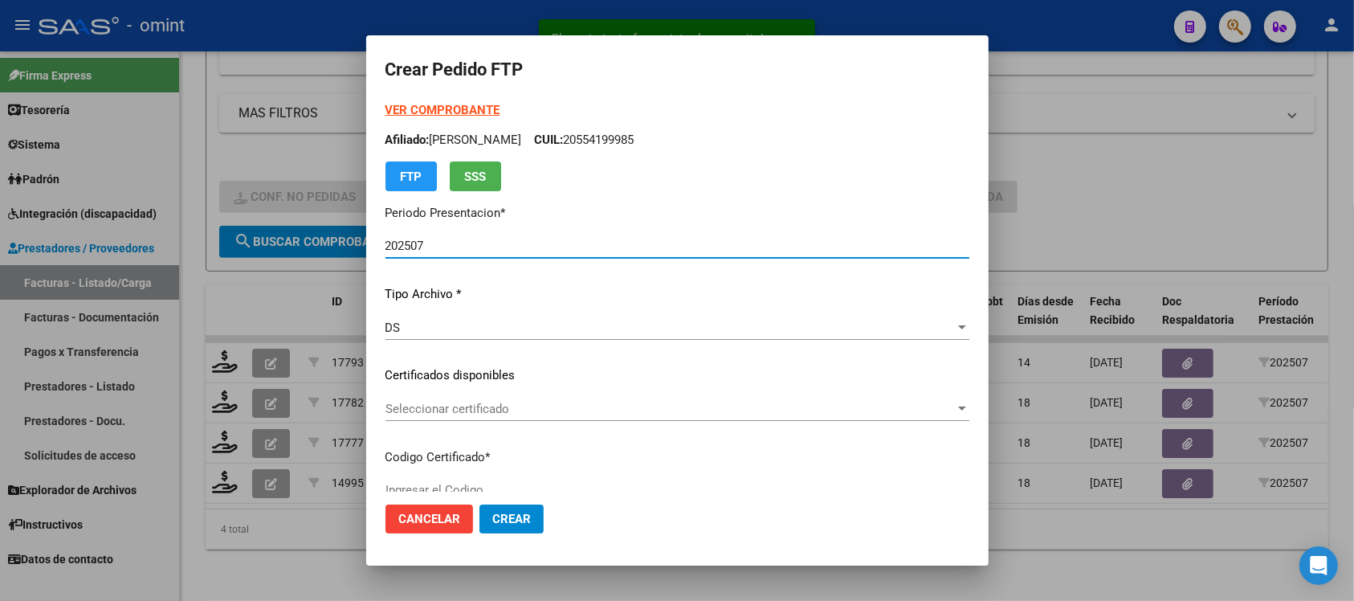
type input "176573494"
type input "[DATE]"
click at [490, 411] on span "Seleccionar certificado" at bounding box center [669, 408] width 569 height 14
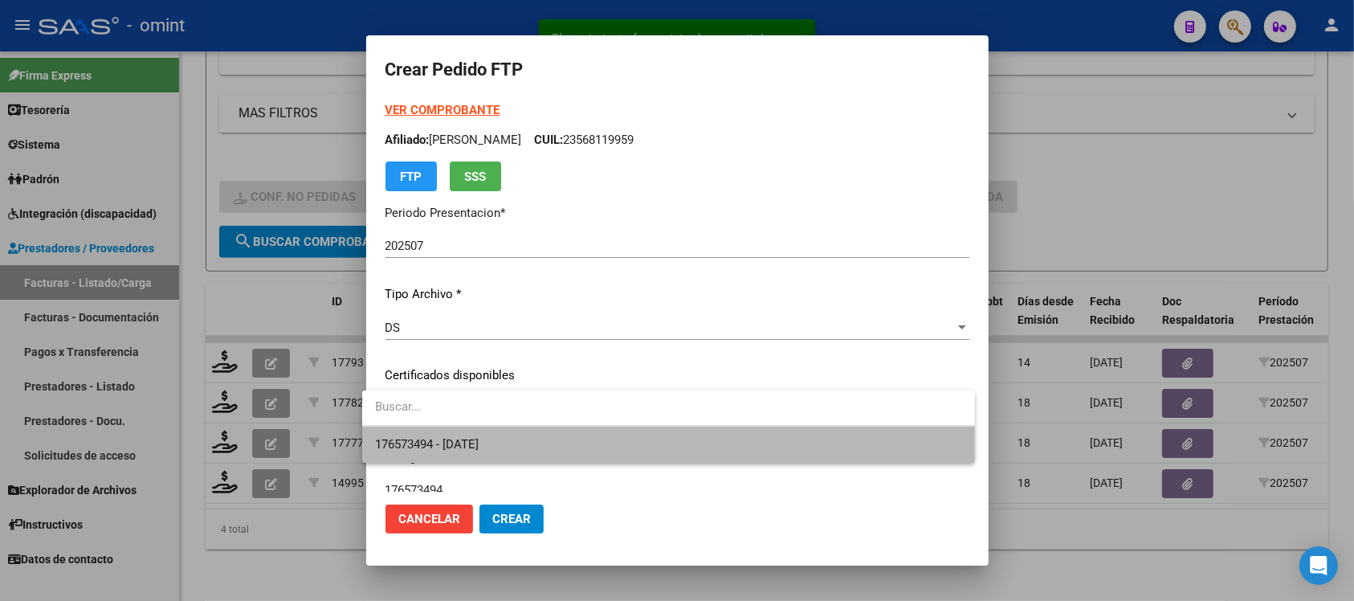
click at [516, 439] on span "176573494 - [DATE]" at bounding box center [668, 444] width 587 height 36
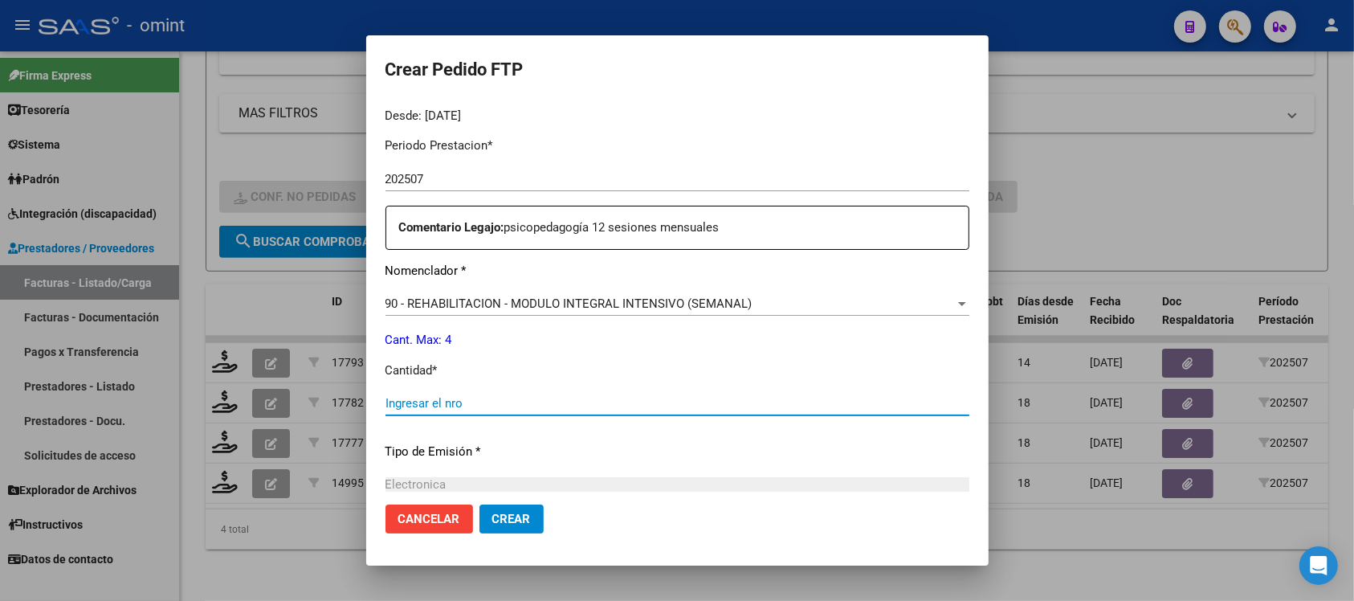
click at [463, 404] on input "Ingresar el nro" at bounding box center [677, 403] width 584 height 14
type input "4"
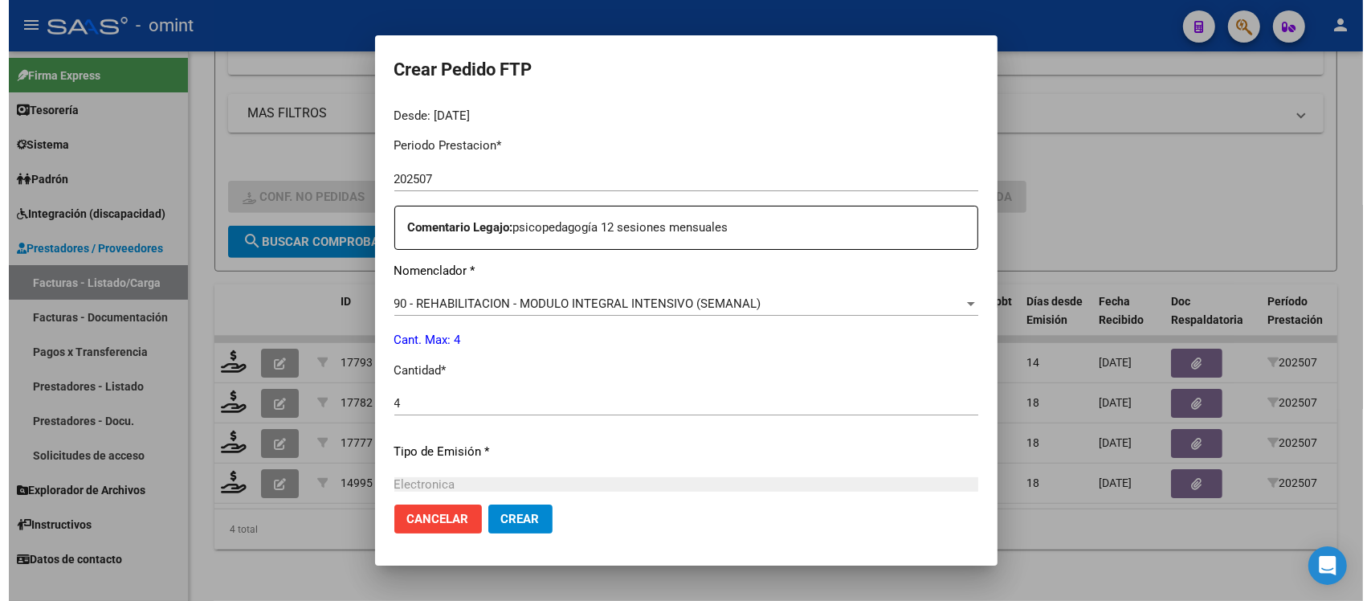
scroll to position [684, 0]
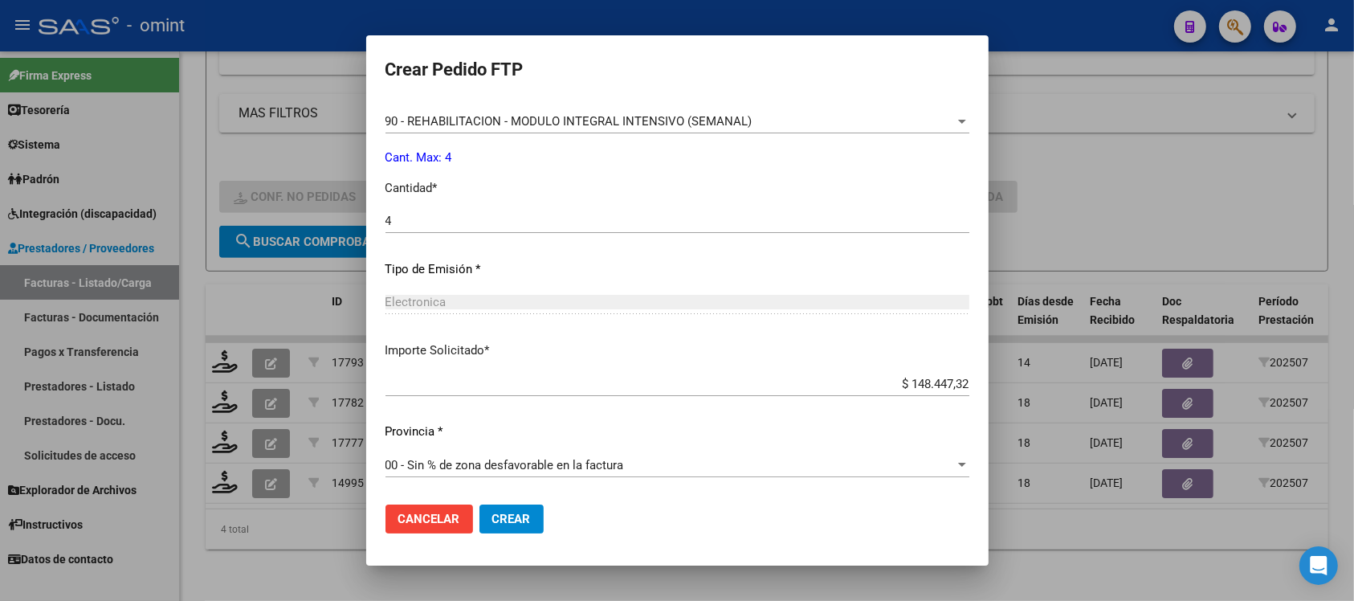
click at [499, 520] on span "Crear" at bounding box center [511, 519] width 39 height 14
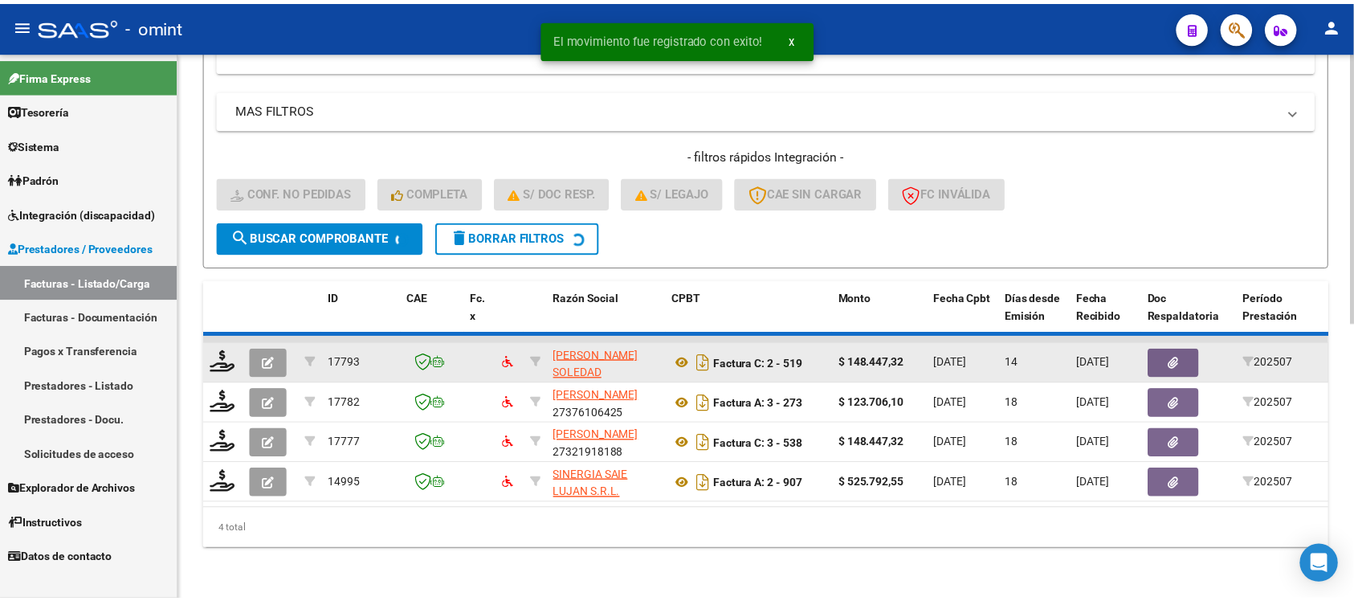
scroll to position [515, 0]
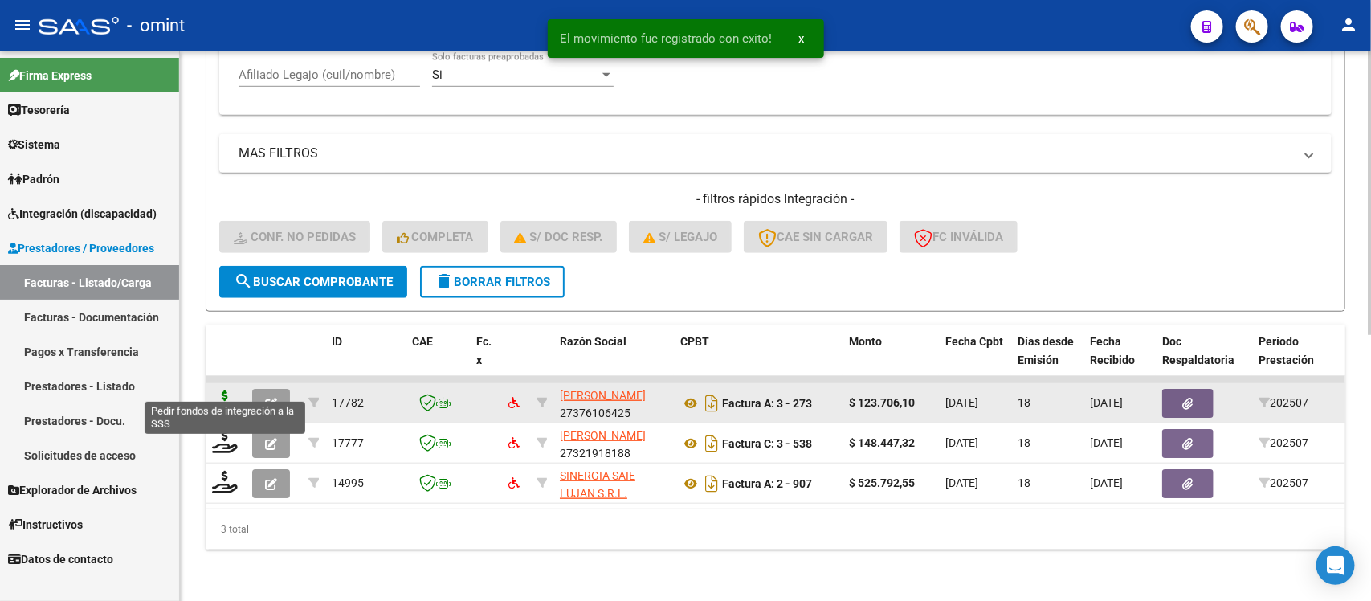
click at [226, 390] on icon at bounding box center [225, 401] width 26 height 22
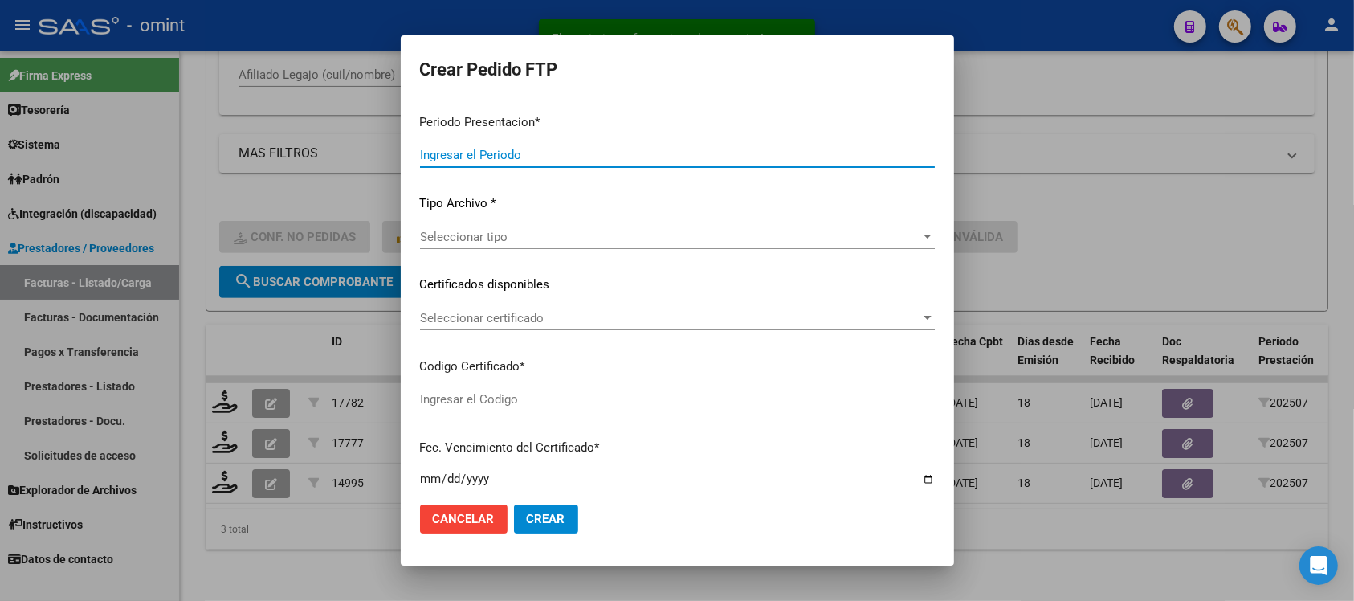
type input "202507"
type input "$ 123.706,10"
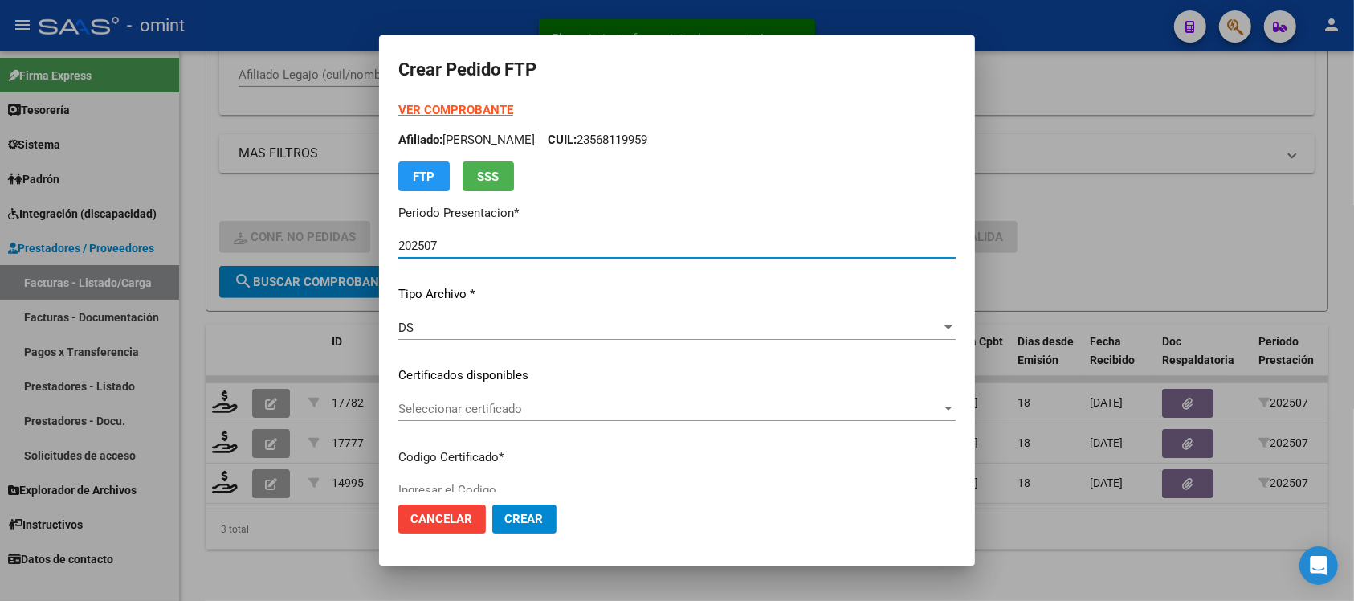
type input "3765856634"
type input "[DATE]"
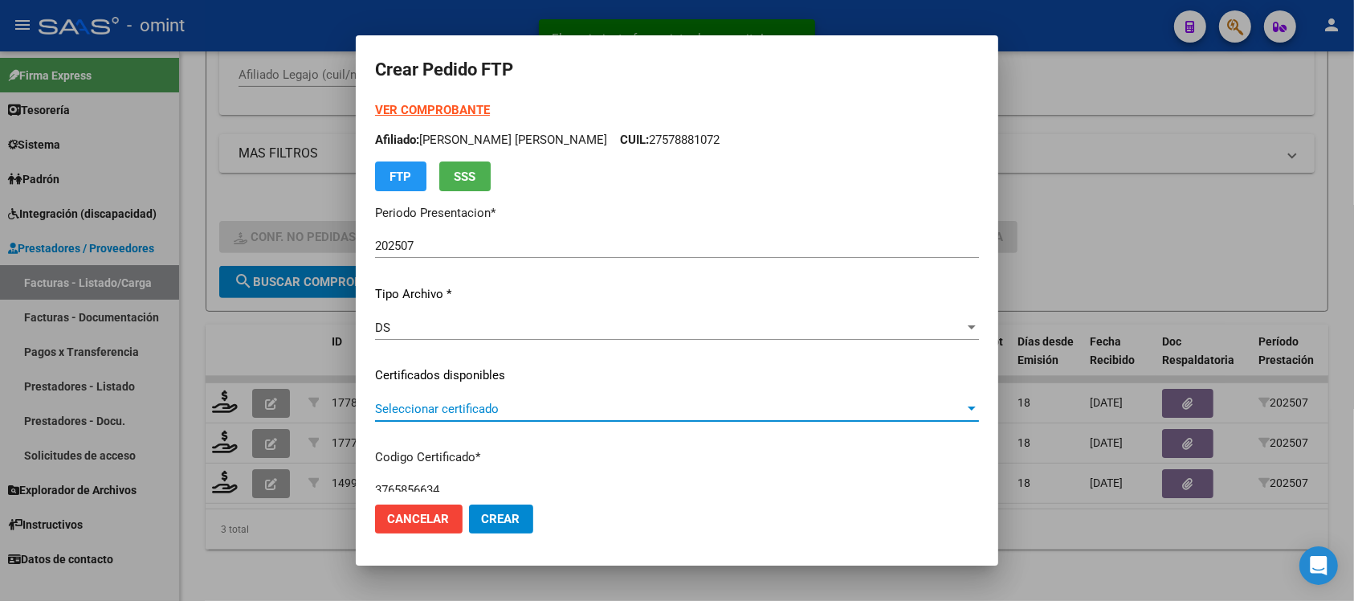
click at [455, 411] on span "Seleccionar certificado" at bounding box center [669, 408] width 589 height 14
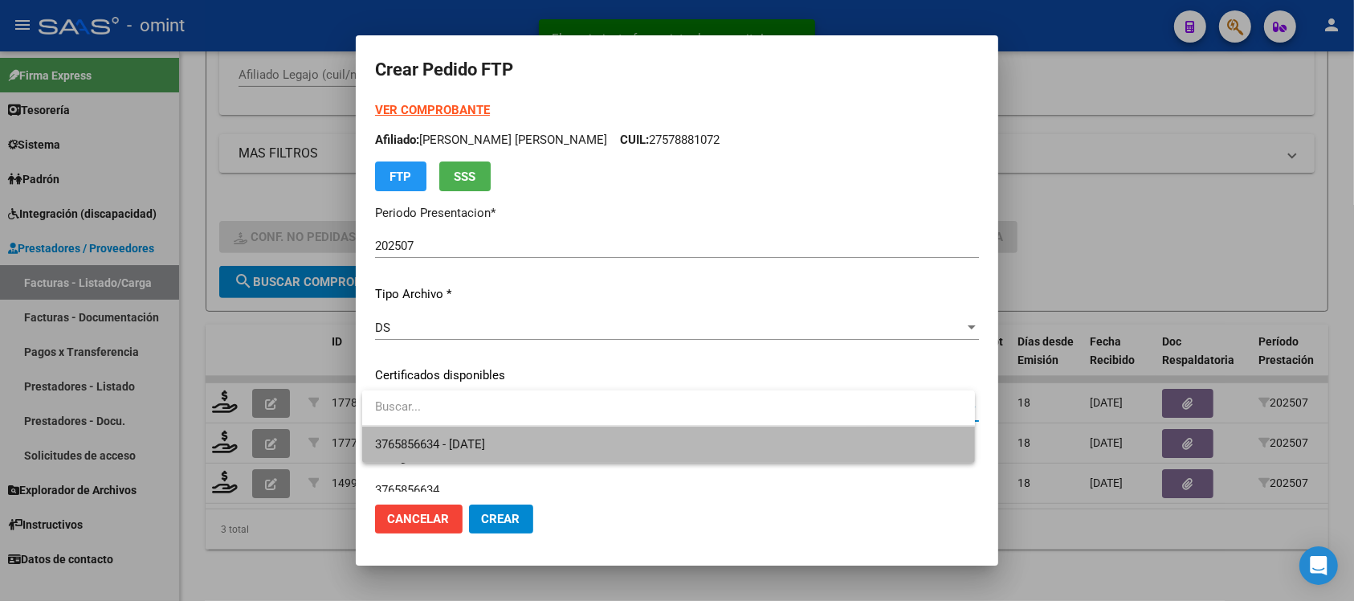
click at [512, 440] on span "3765856634 - [DATE]" at bounding box center [668, 444] width 587 height 36
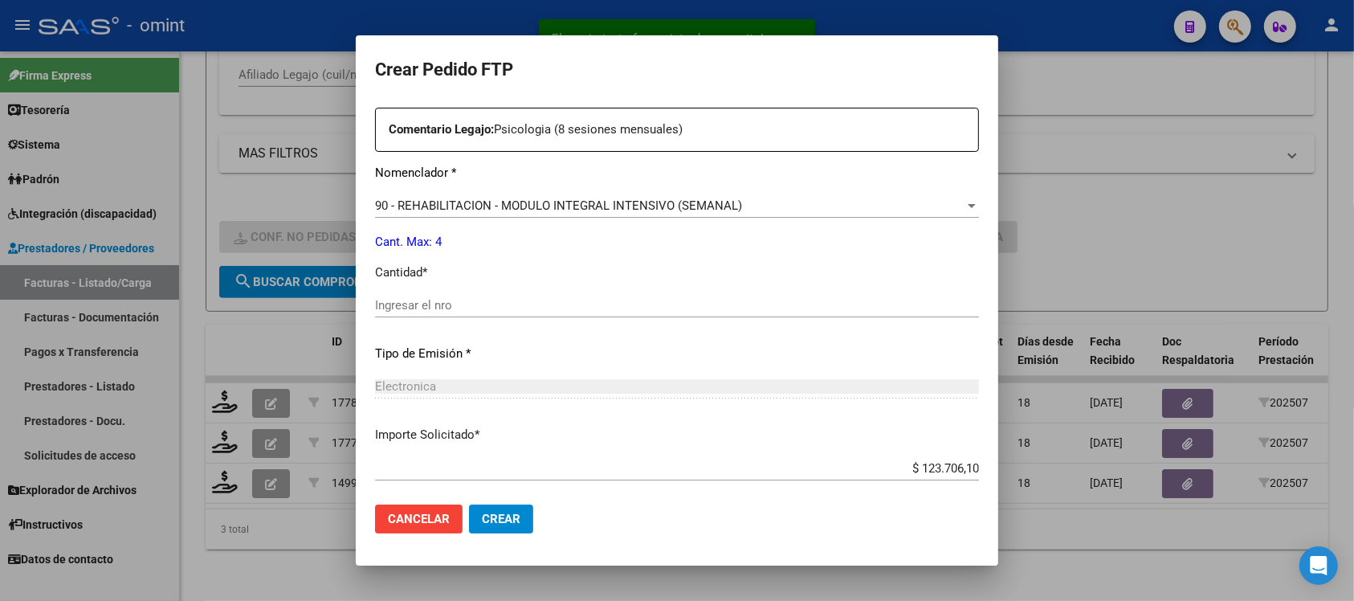
scroll to position [602, 0]
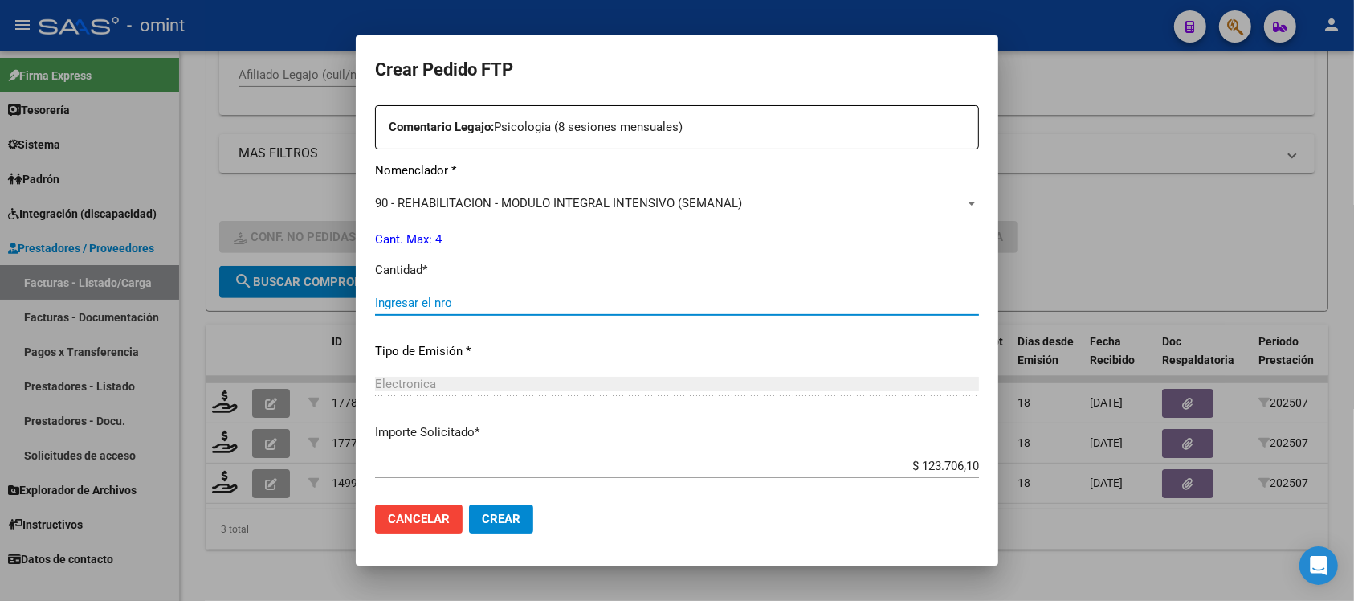
click at [466, 310] on div "Ingresar el nro" at bounding box center [677, 303] width 604 height 24
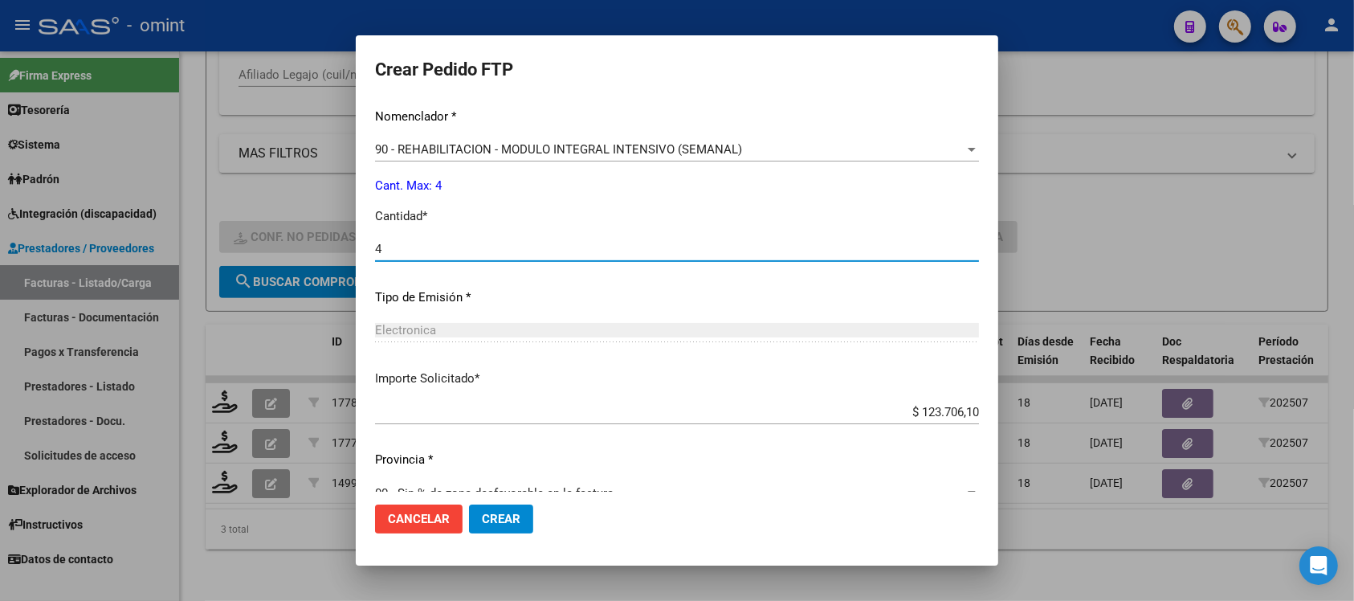
scroll to position [684, 0]
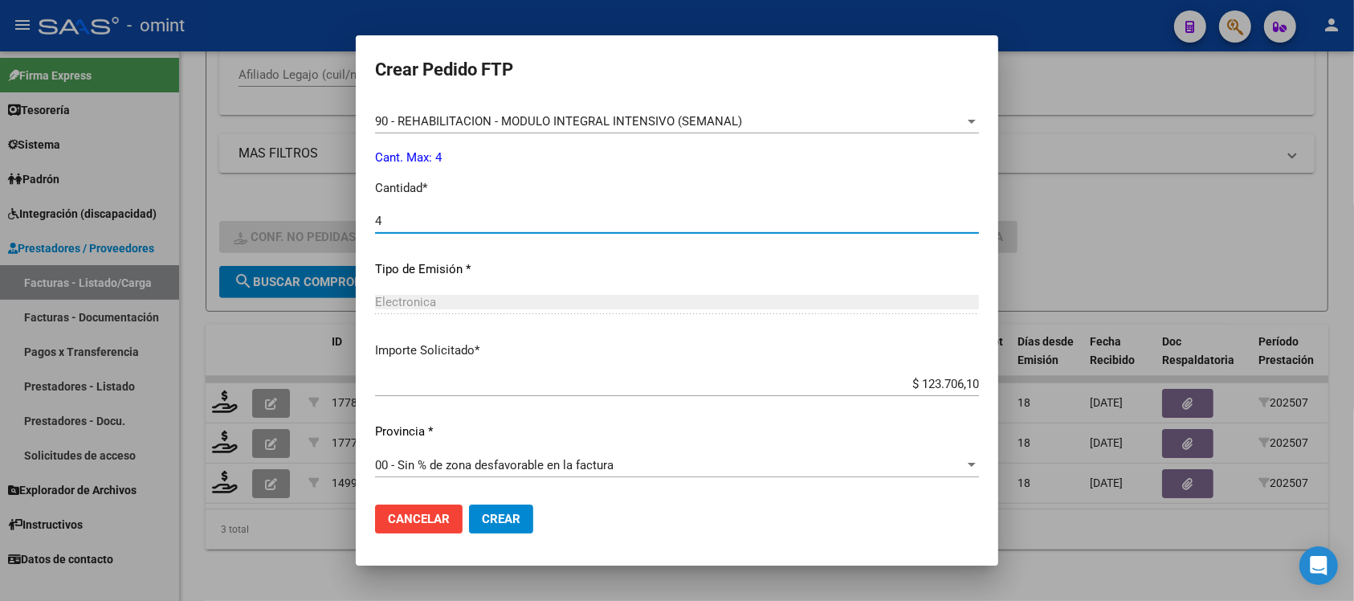
type input "4"
click at [498, 507] on button "Crear" at bounding box center [501, 518] width 64 height 29
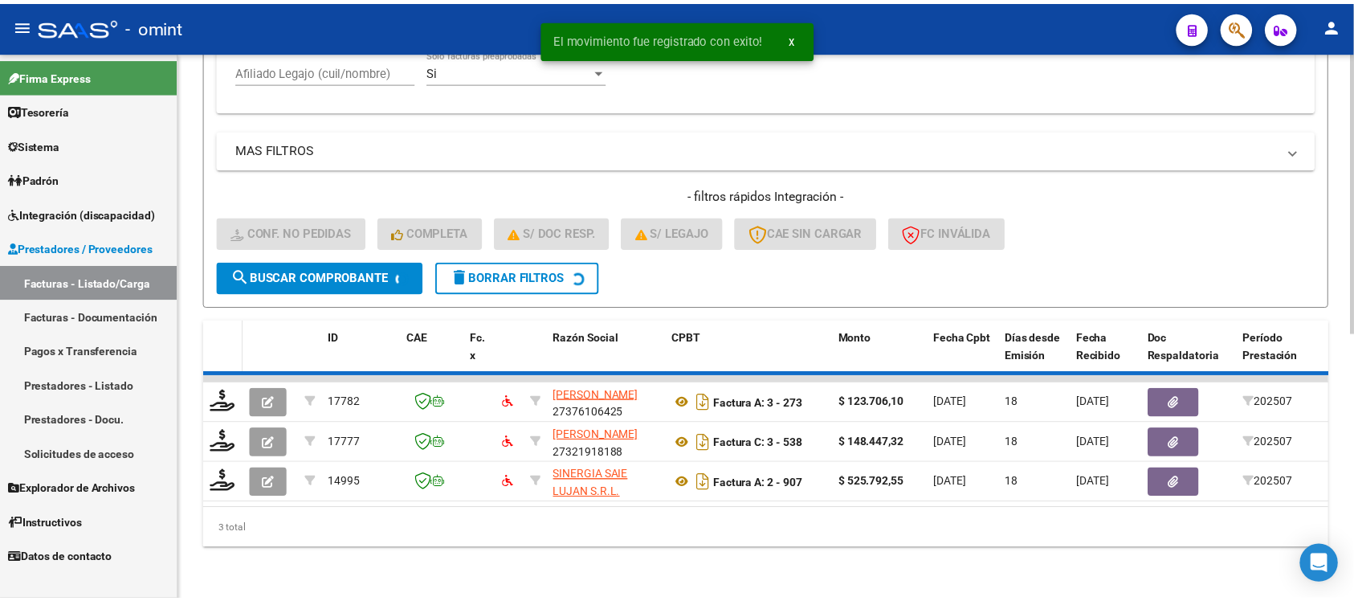
scroll to position [475, 0]
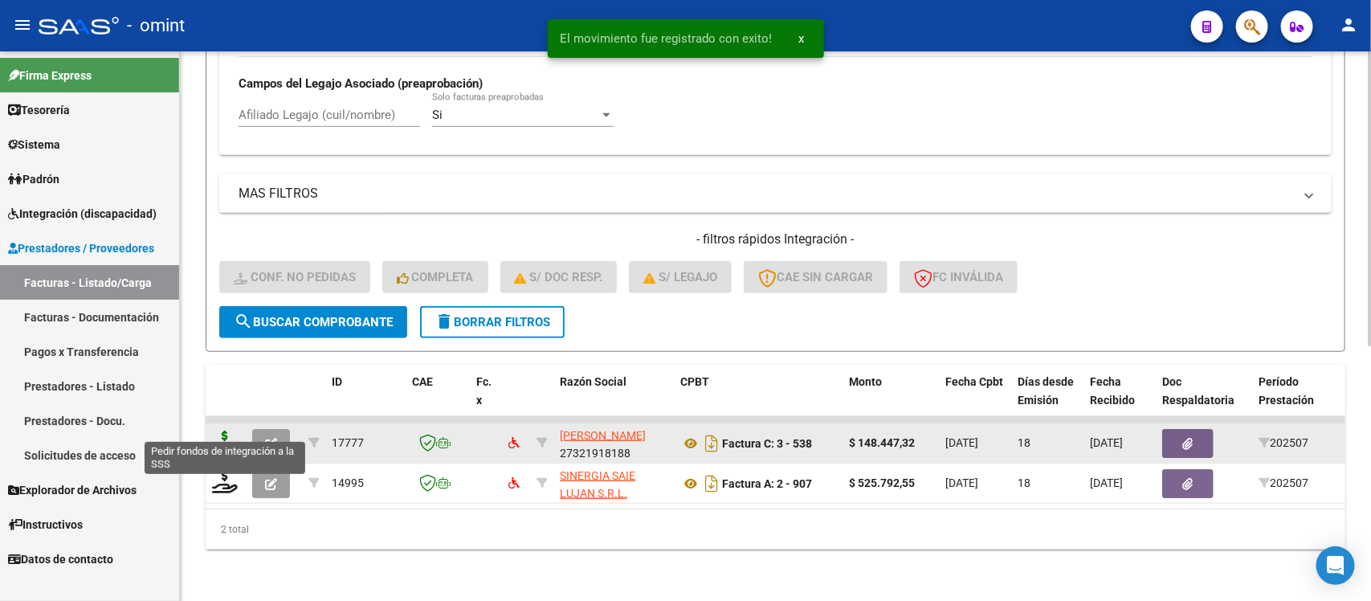
click at [222, 430] on icon at bounding box center [225, 441] width 26 height 22
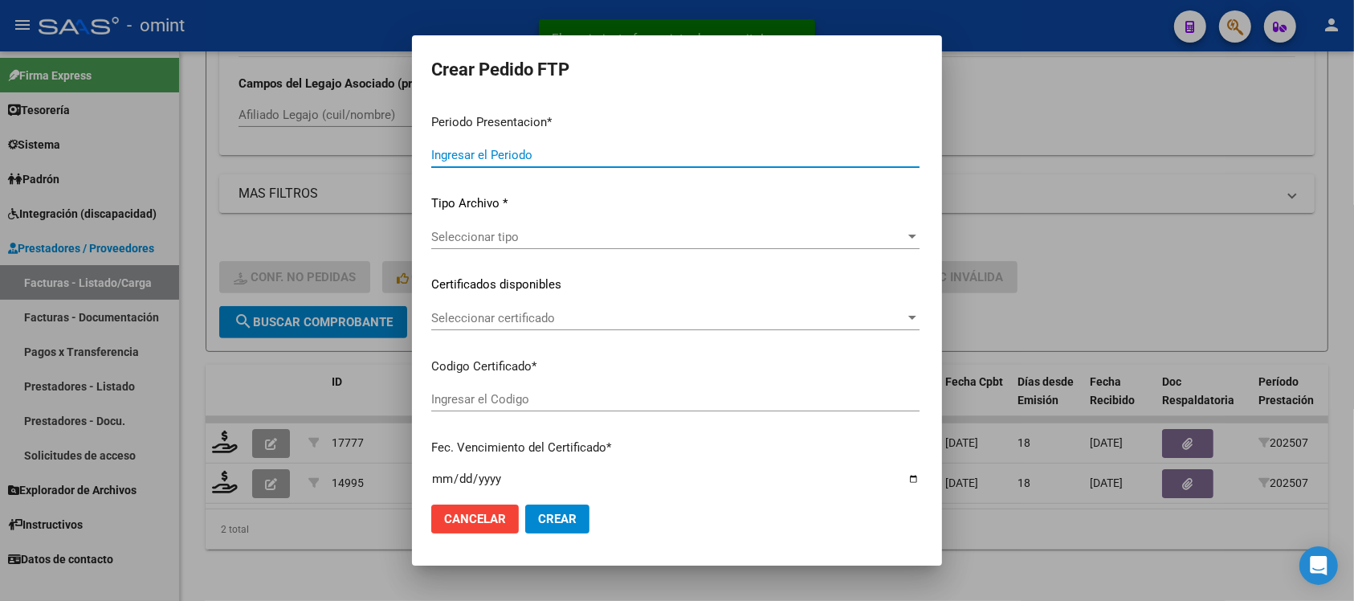
type input "202507"
type input "$ 148.447,32"
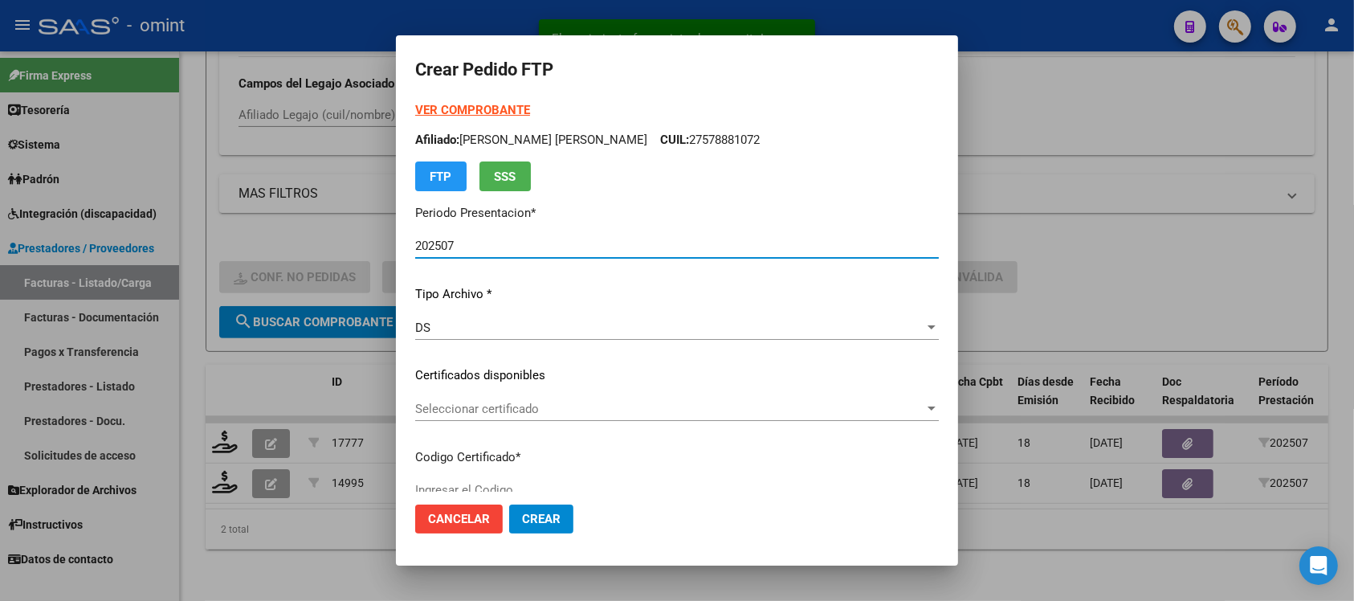
type input "2050274172"
type input "[DATE]"
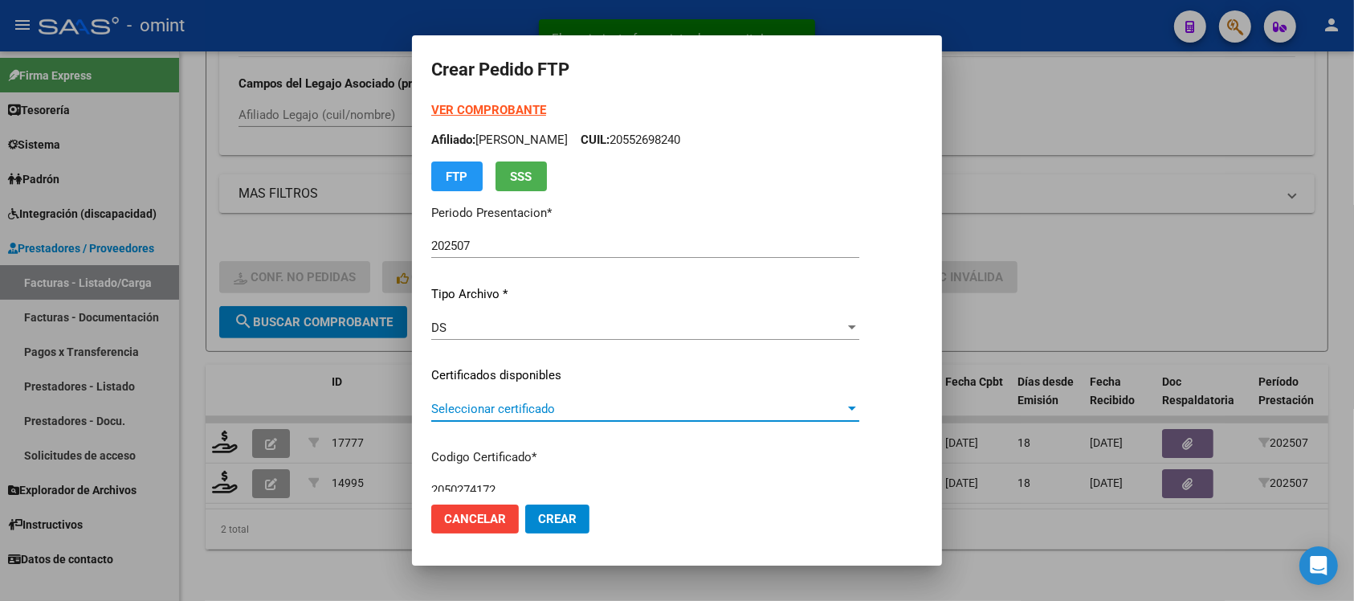
click at [450, 411] on span "Seleccionar certificado" at bounding box center [638, 408] width 414 height 14
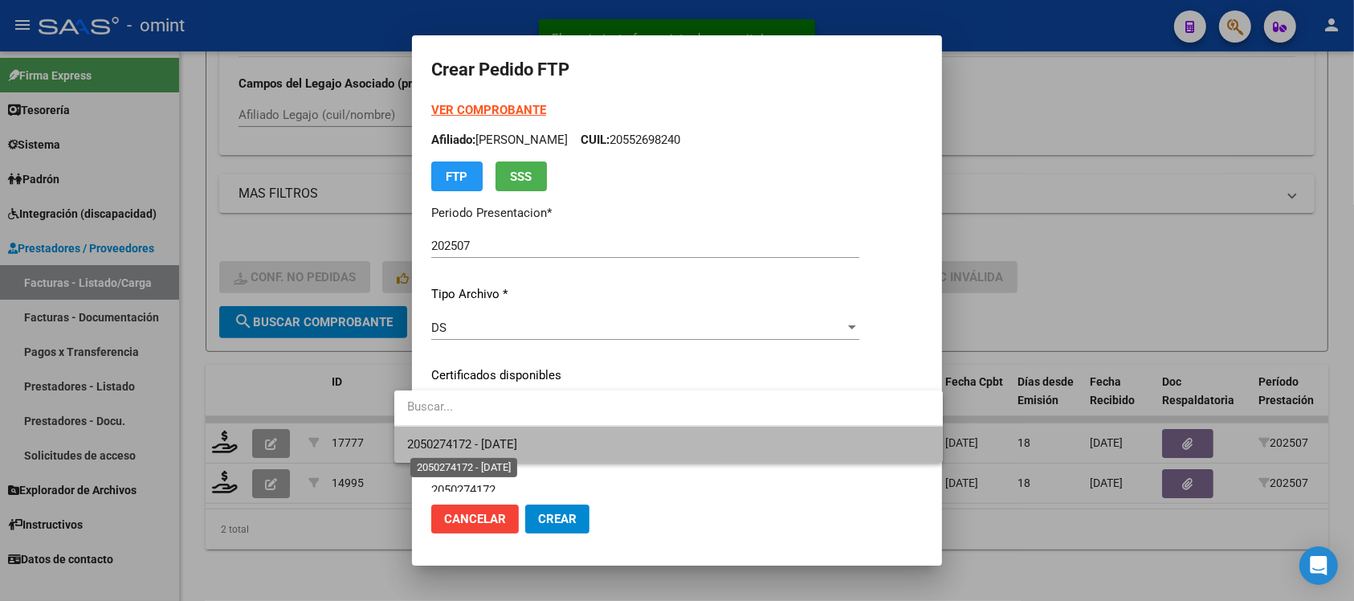
click at [517, 438] on span "2050274172 - [DATE]" at bounding box center [462, 444] width 110 height 14
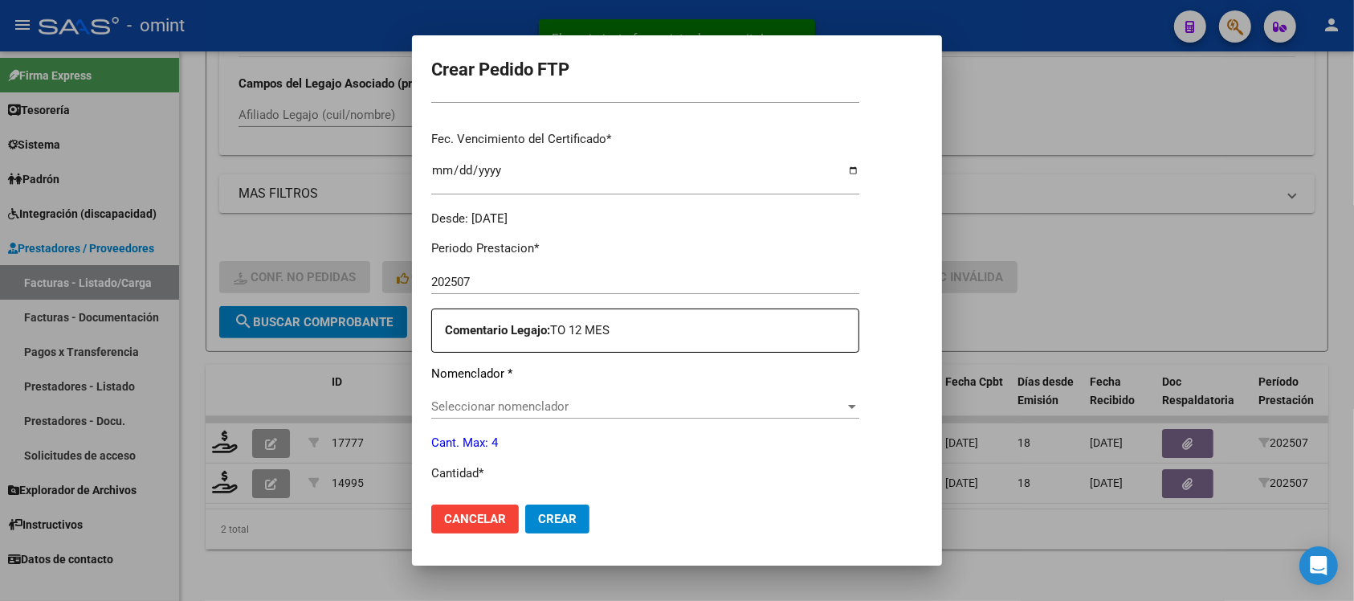
scroll to position [401, 0]
click at [532, 402] on span "Seleccionar nomenclador" at bounding box center [638, 404] width 414 height 14
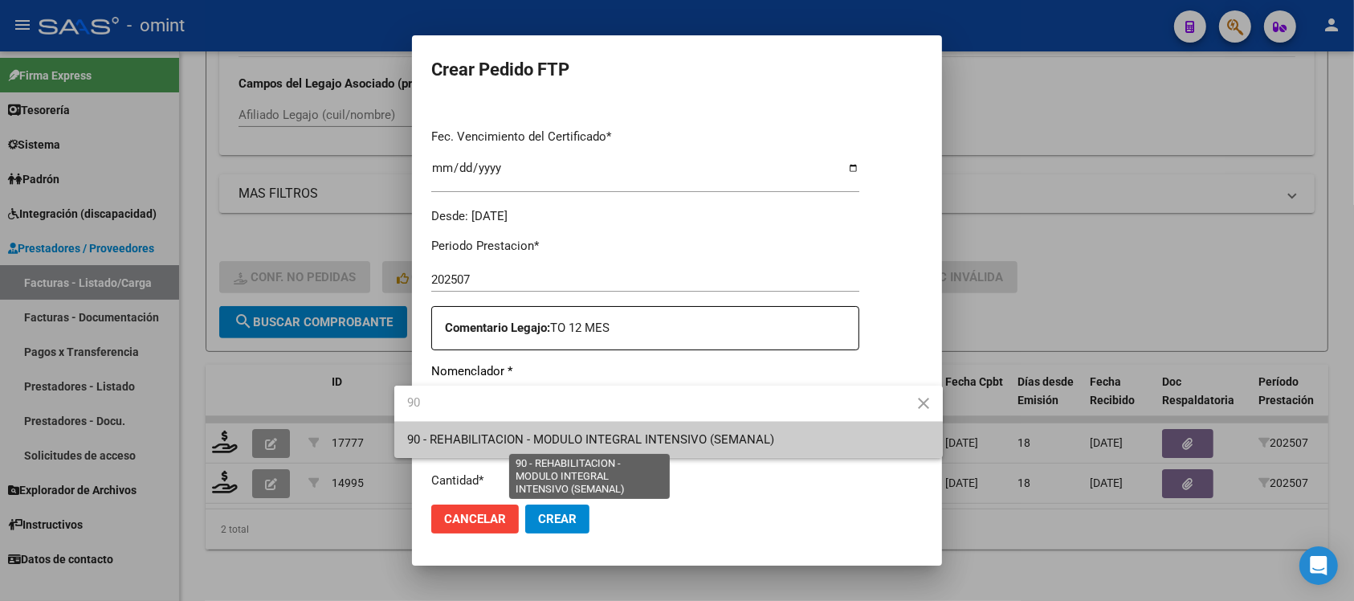
type input "90"
click at [556, 440] on span "90 - REHABILITACION - MODULO INTEGRAL INTENSIVO (SEMANAL)" at bounding box center [590, 439] width 367 height 14
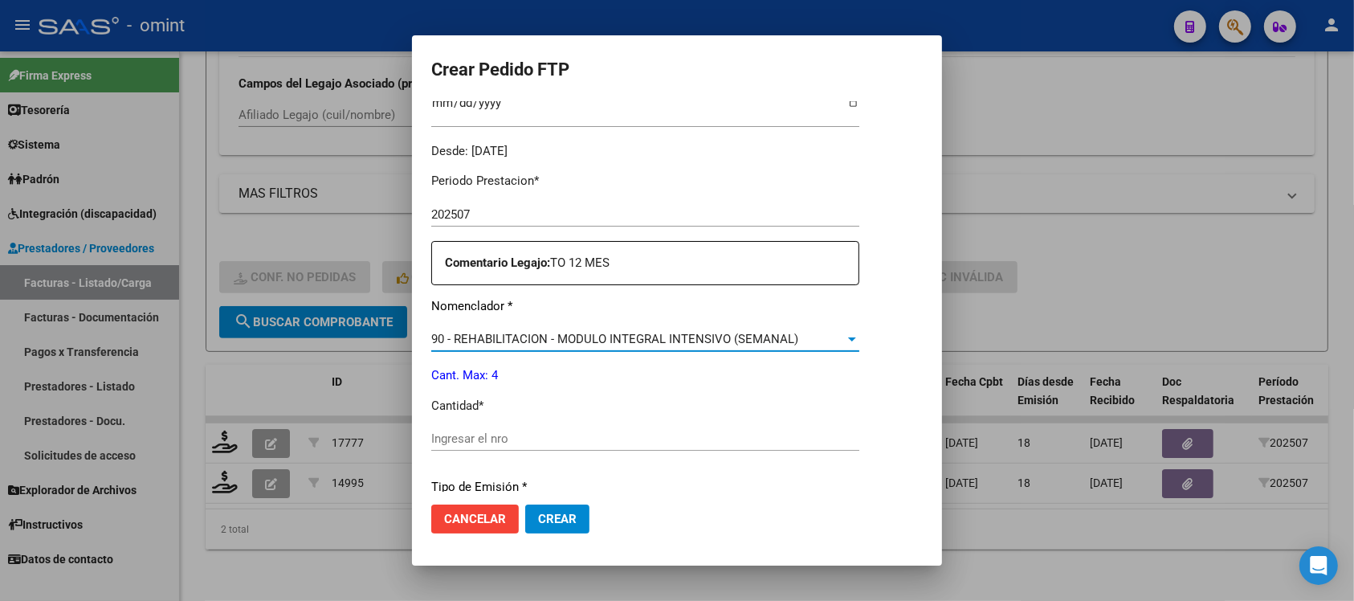
scroll to position [502, 0]
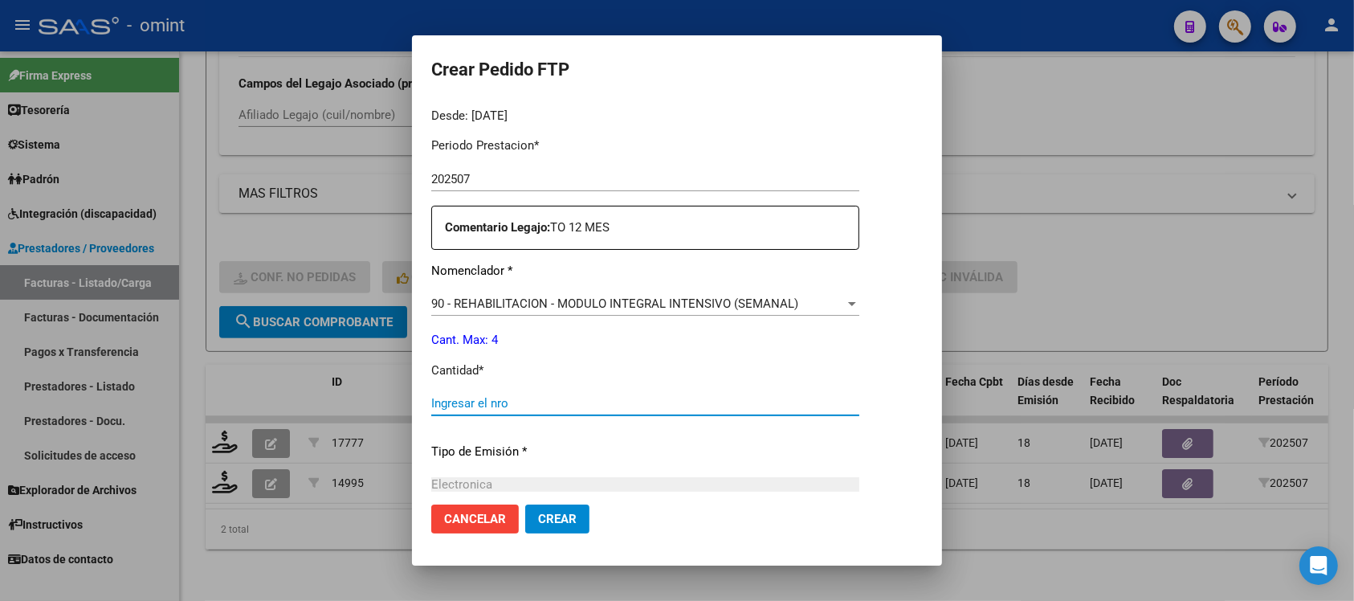
click at [492, 406] on input "Ingresar el nro" at bounding box center [645, 403] width 428 height 14
type input "4"
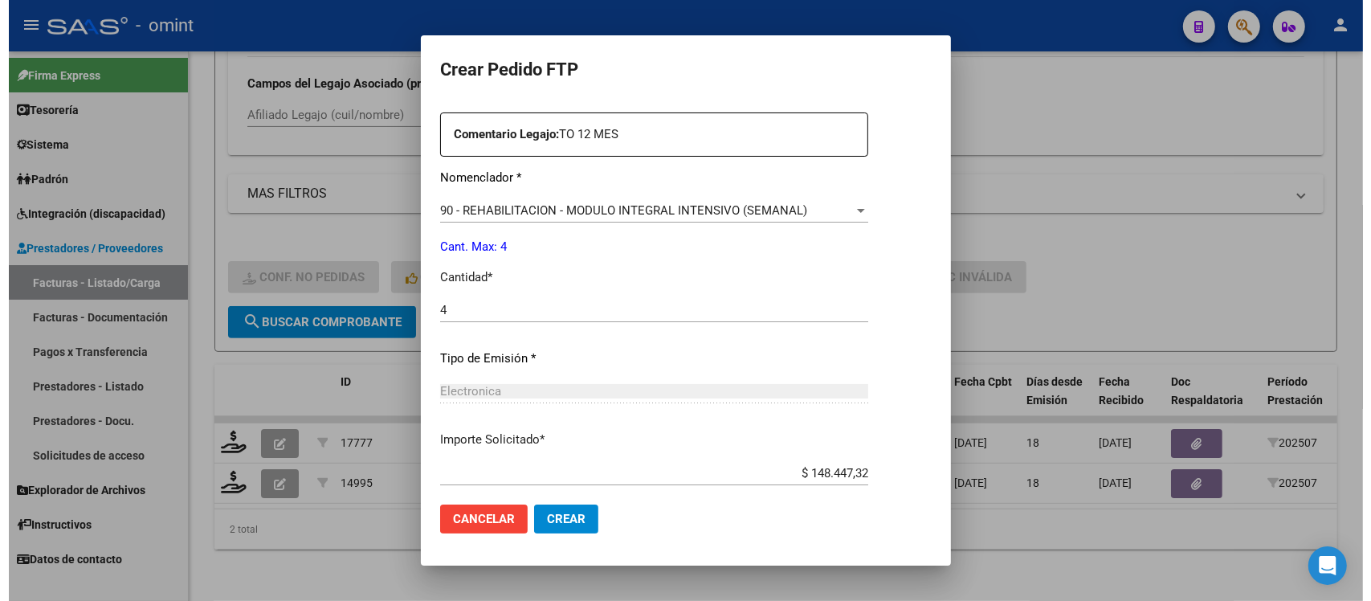
scroll to position [684, 0]
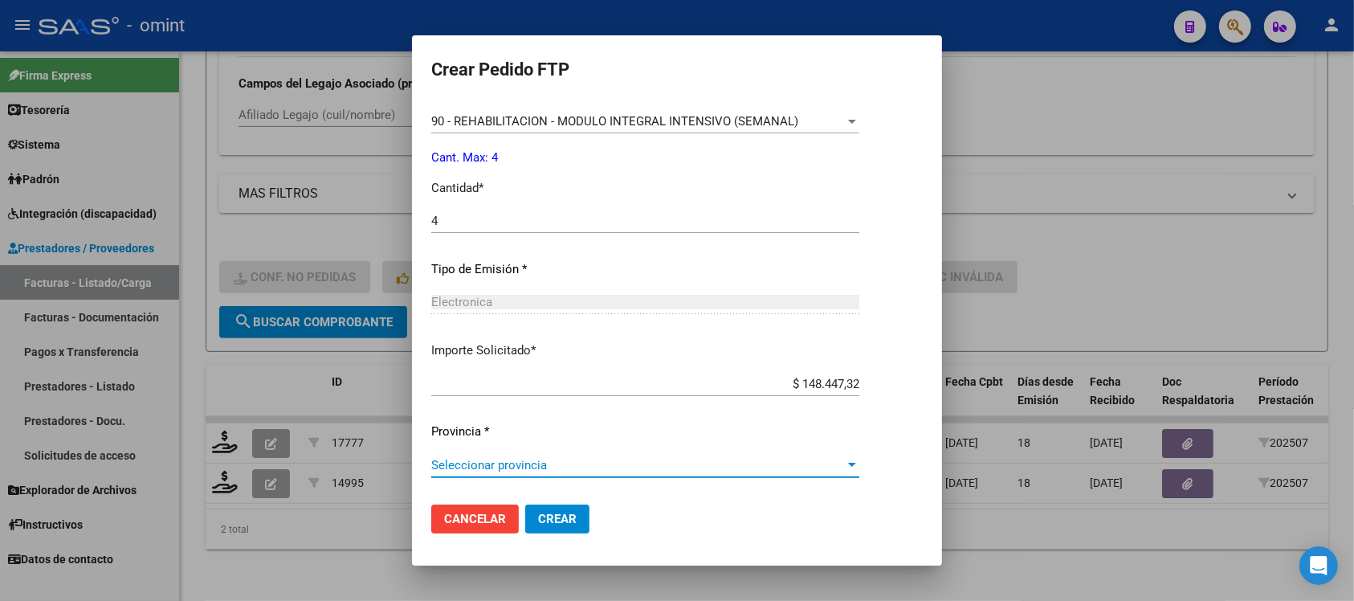
click at [512, 470] on span "Seleccionar provincia" at bounding box center [638, 465] width 414 height 14
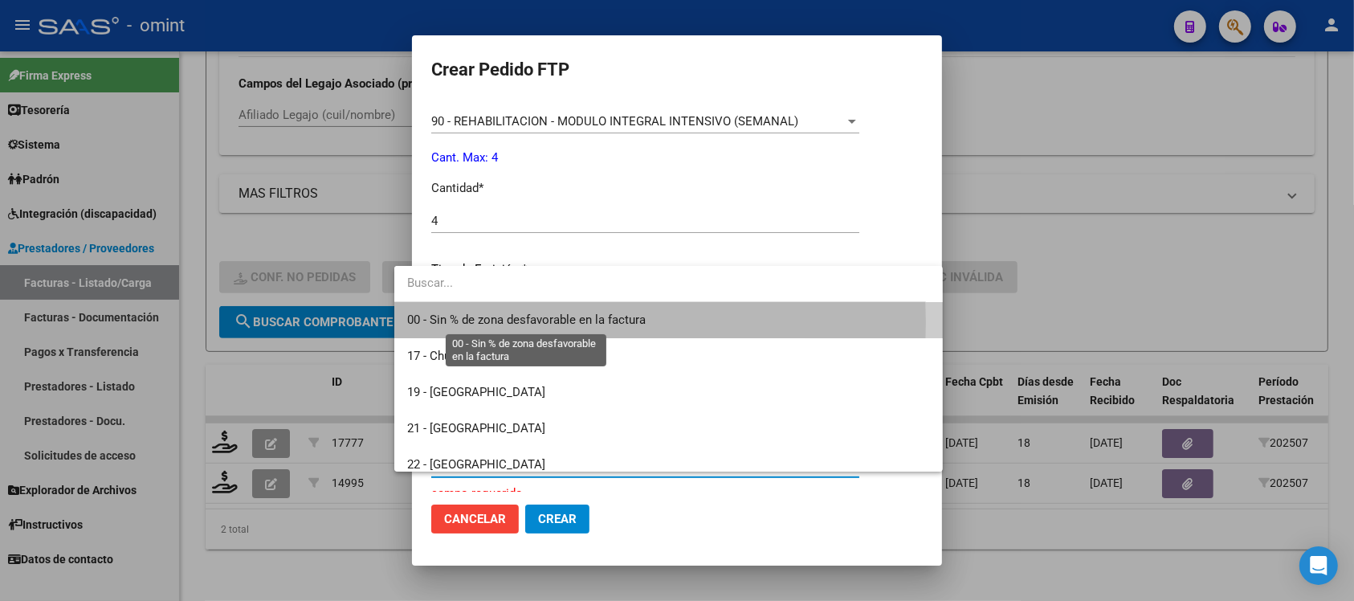
click at [563, 323] on span "00 - Sin % de zona desfavorable en la factura" at bounding box center [526, 319] width 238 height 14
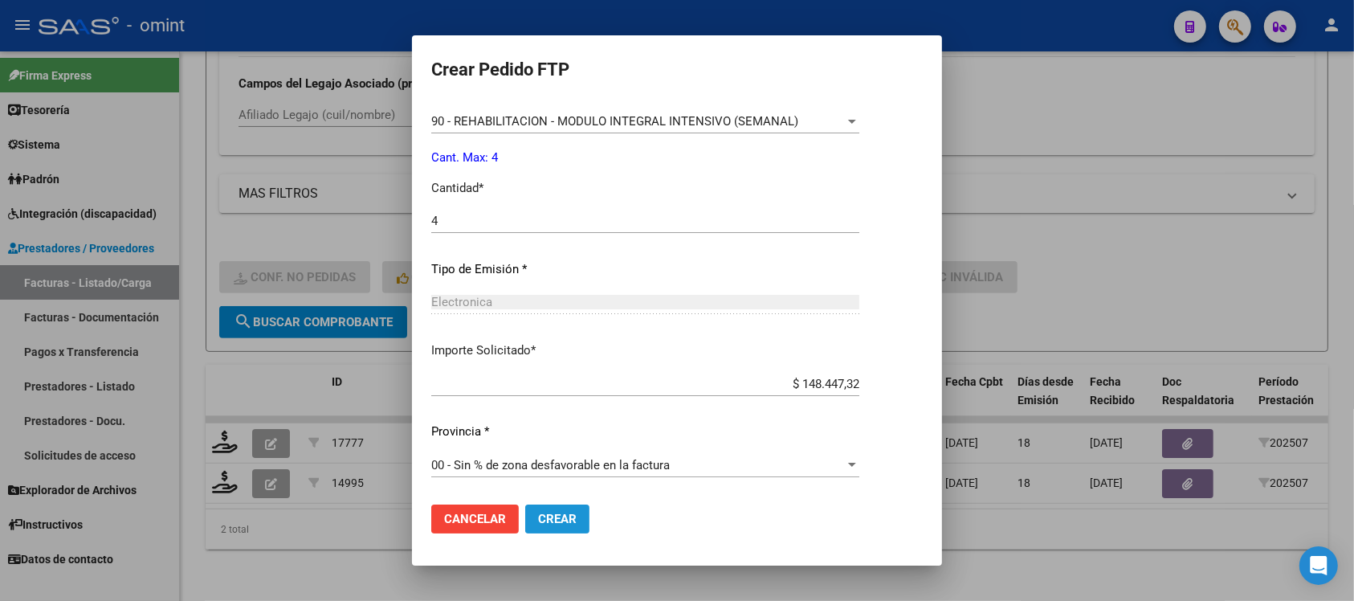
click at [544, 528] on button "Crear" at bounding box center [557, 518] width 64 height 29
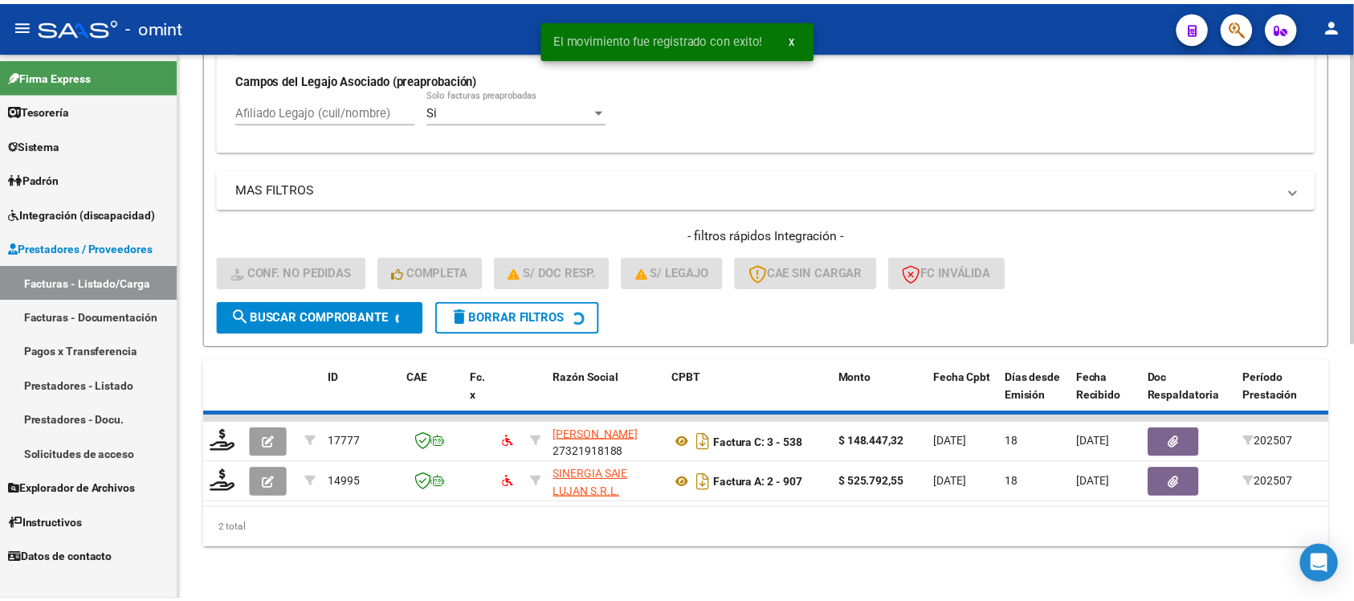
scroll to position [434, 0]
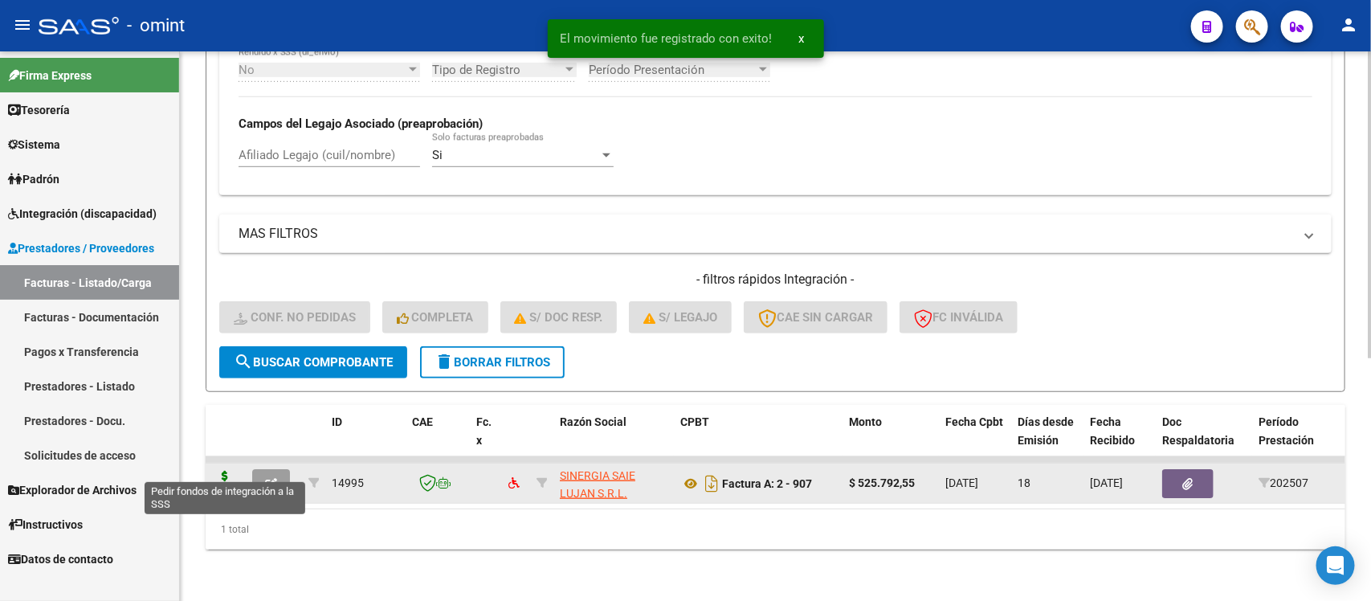
click at [219, 471] on icon at bounding box center [225, 482] width 26 height 22
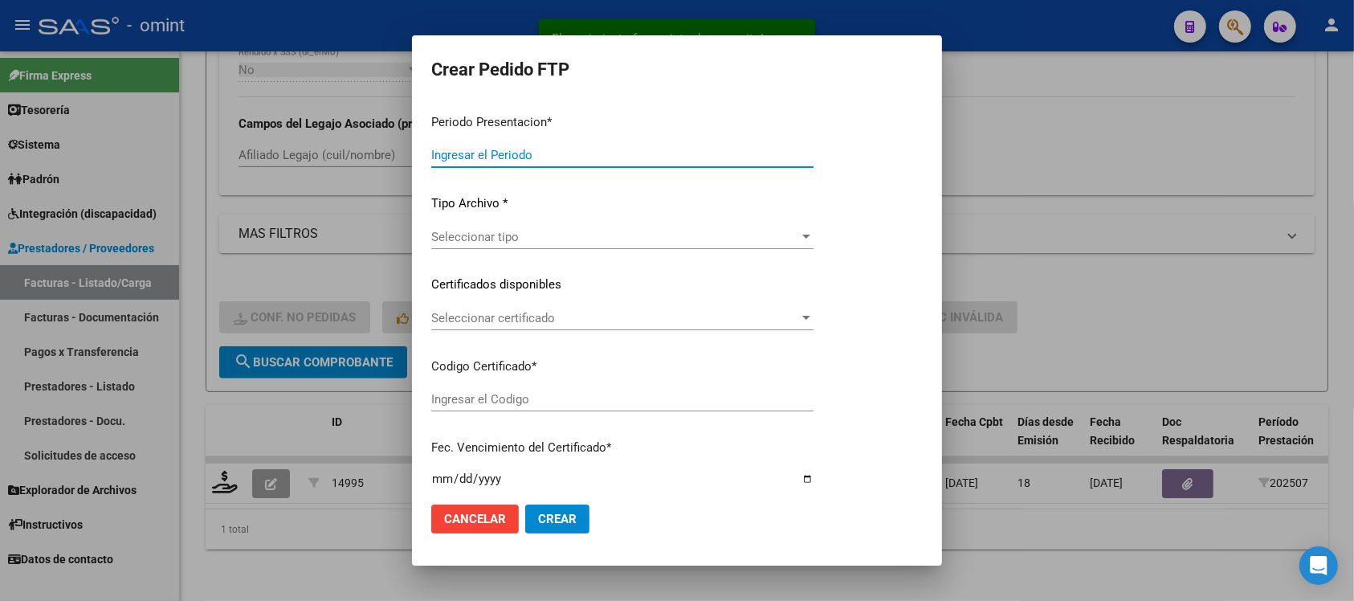
type input "202507"
type input "$ 525.792,55"
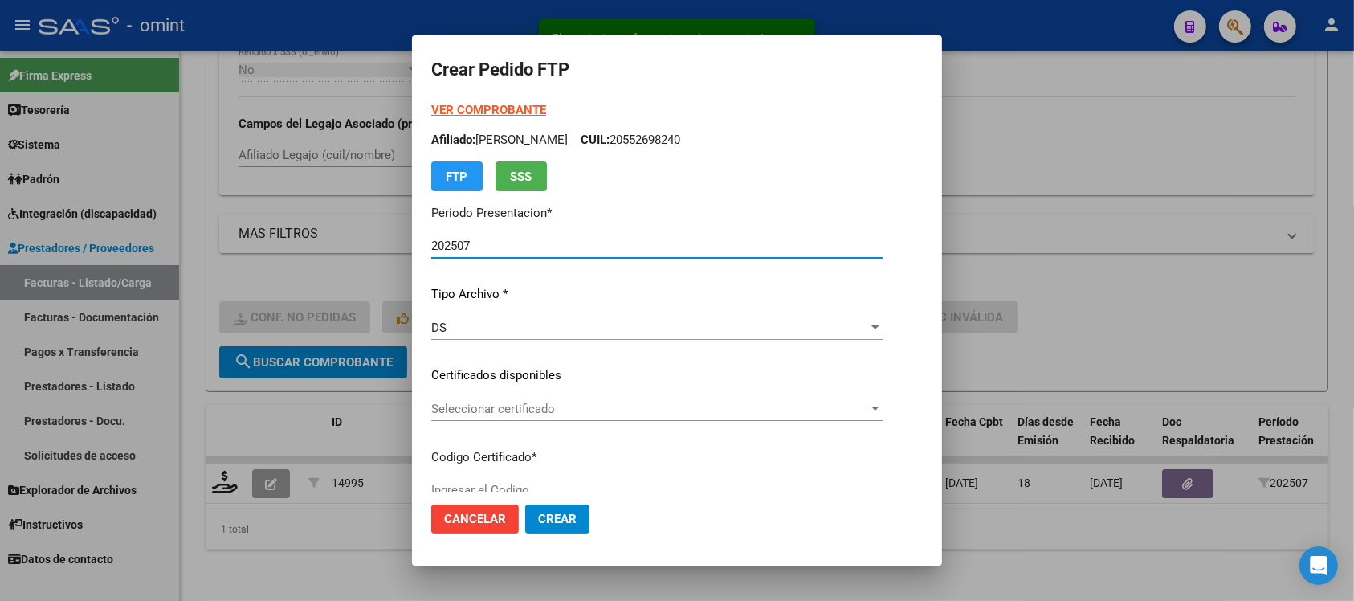
type input "9608310642"
type input "[DATE]"
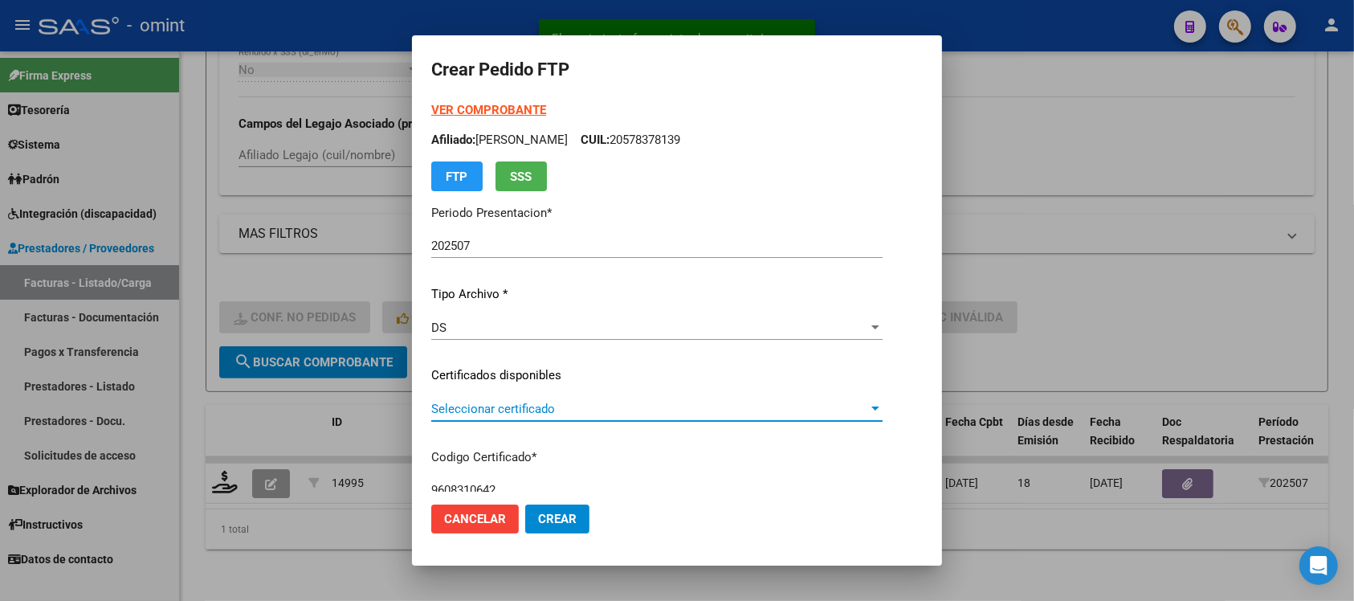
click at [479, 401] on span "Seleccionar certificado" at bounding box center [649, 408] width 437 height 14
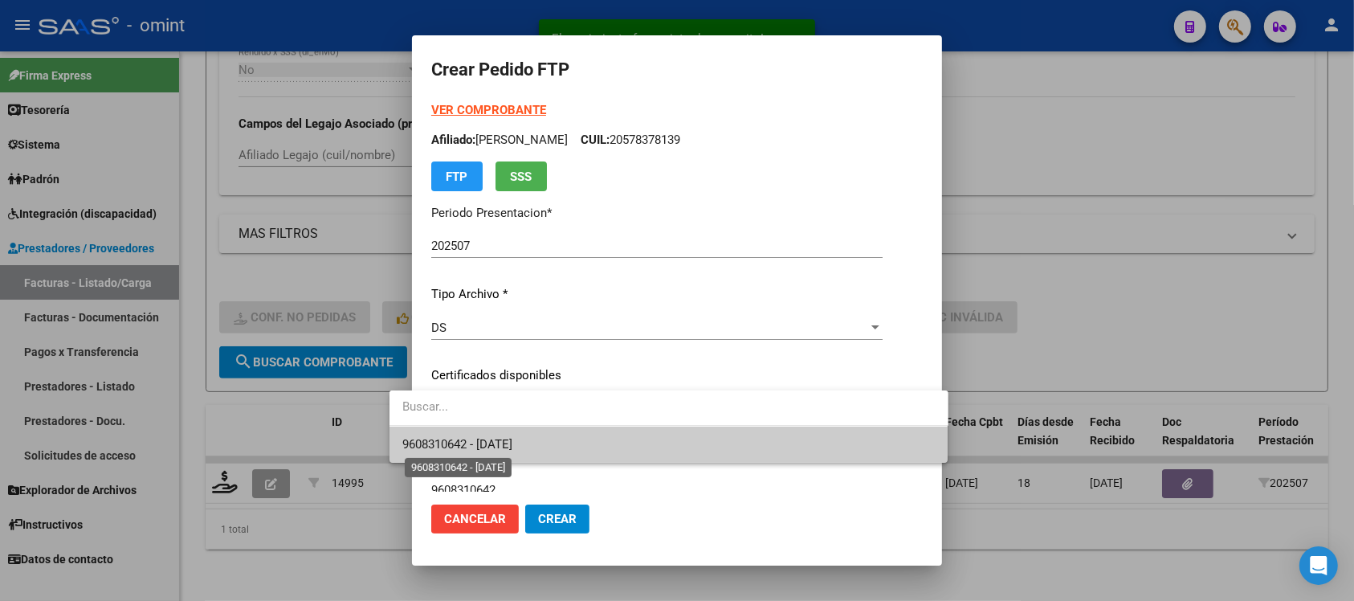
click at [512, 438] on span "9608310642 - [DATE]" at bounding box center [457, 444] width 110 height 14
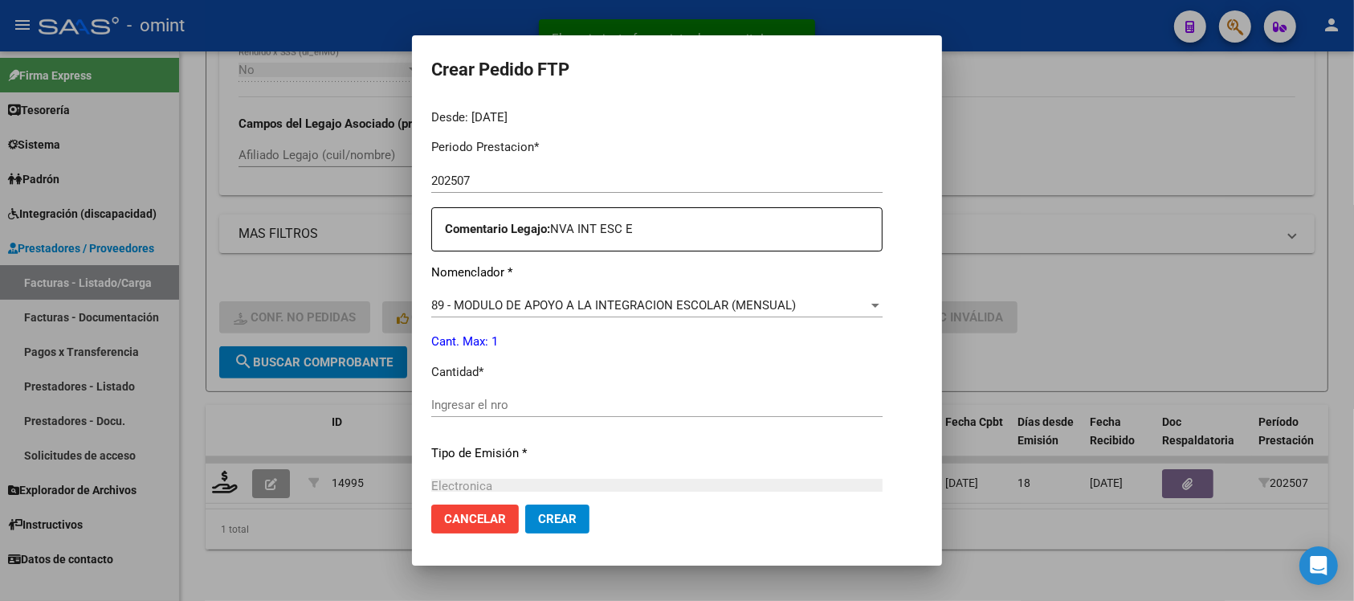
scroll to position [502, 0]
click at [475, 408] on input "Ingresar el nro" at bounding box center [656, 403] width 451 height 14
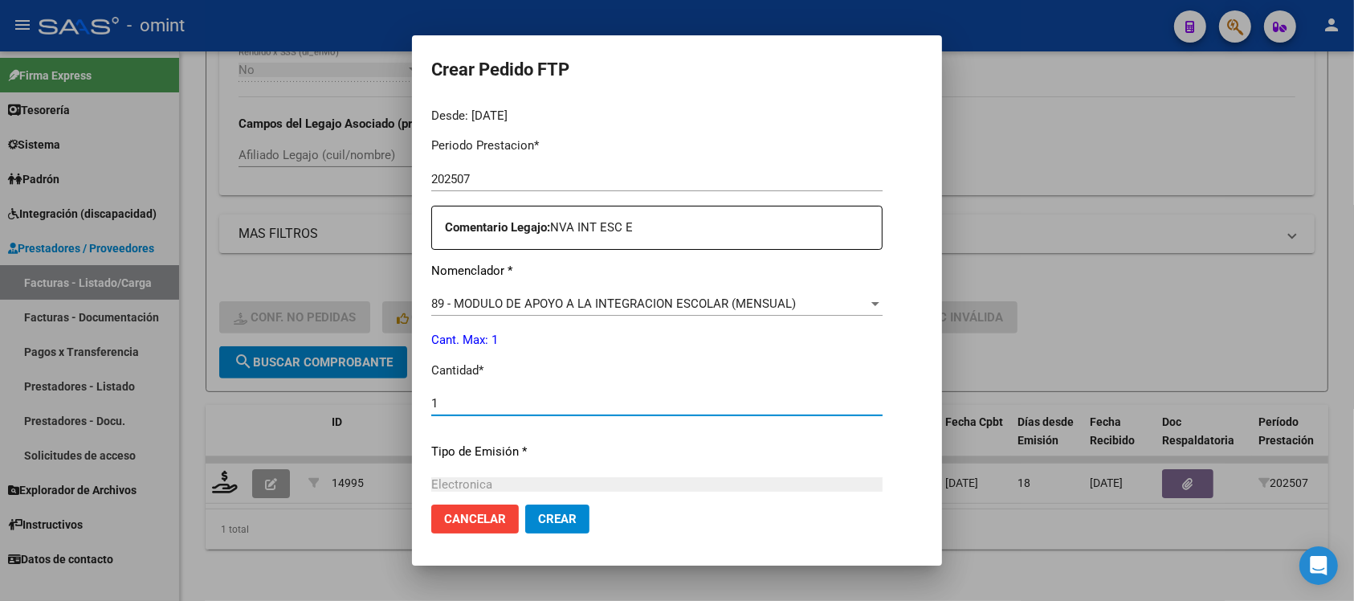
type input "1"
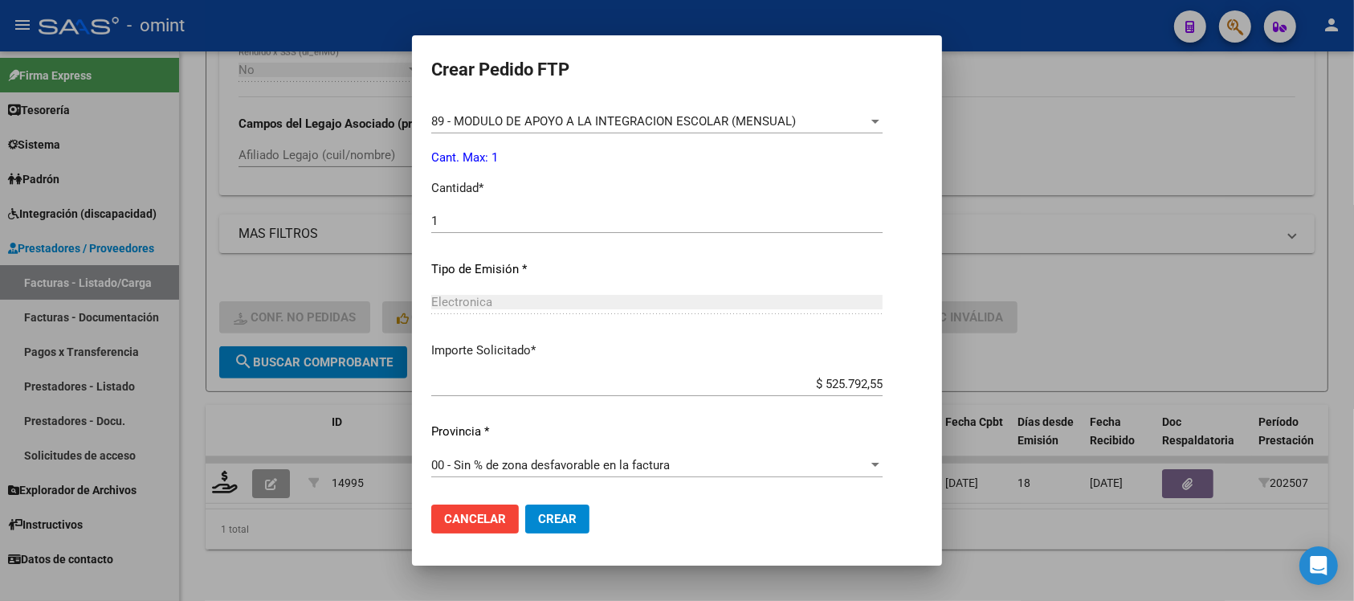
click at [525, 507] on button "Crear" at bounding box center [557, 518] width 64 height 29
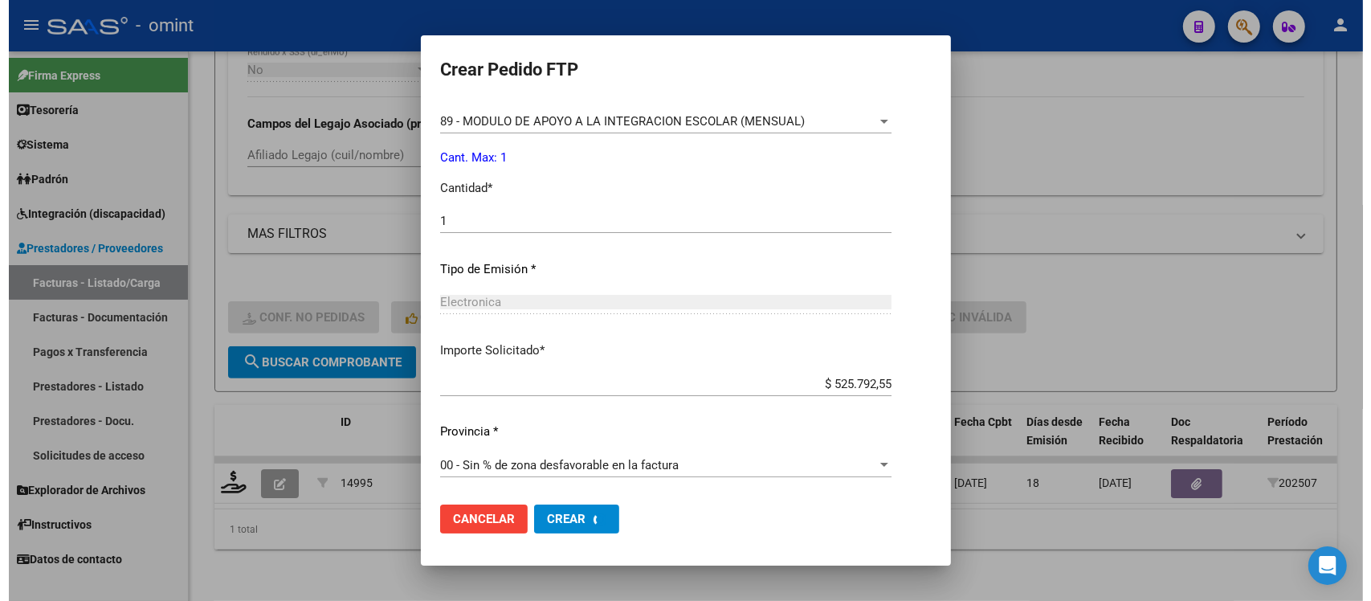
scroll to position [0, 0]
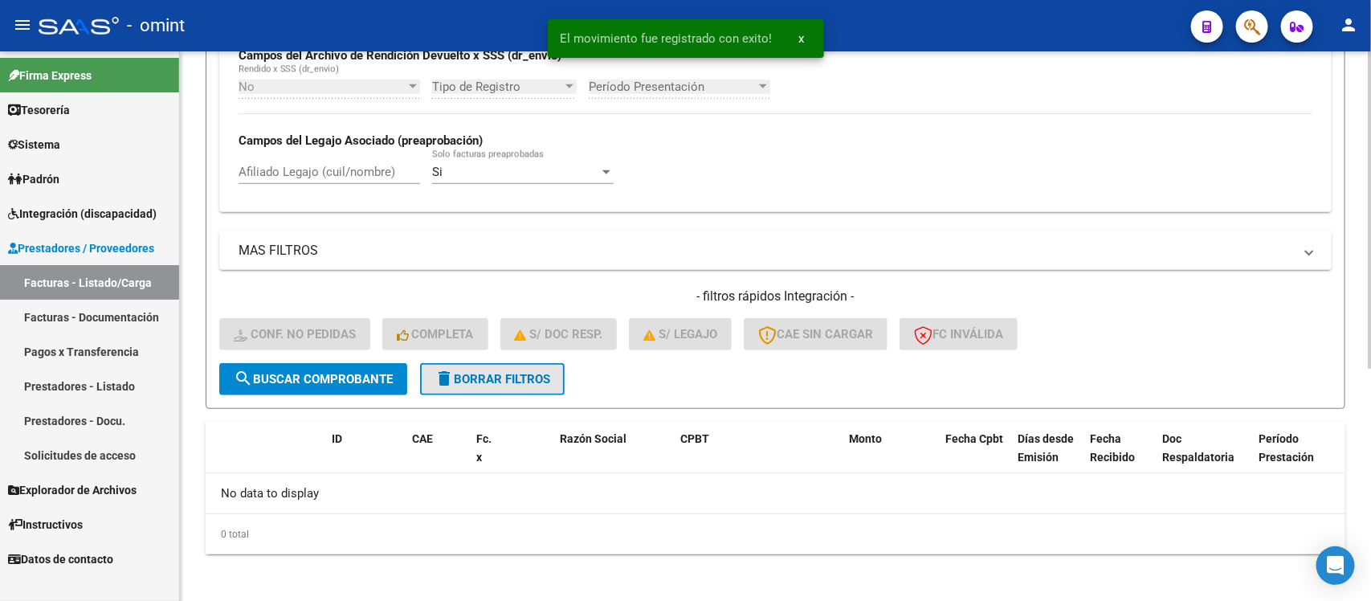
click at [507, 374] on span "delete Borrar Filtros" at bounding box center [492, 379] width 116 height 14
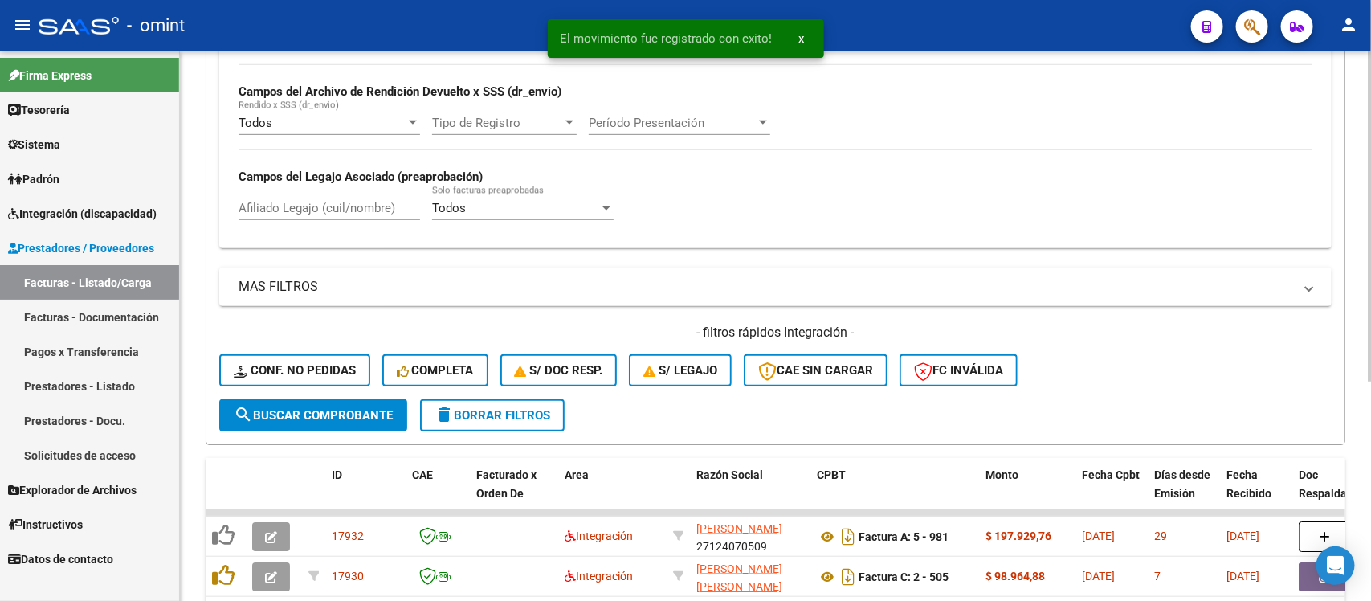
scroll to position [404, 0]
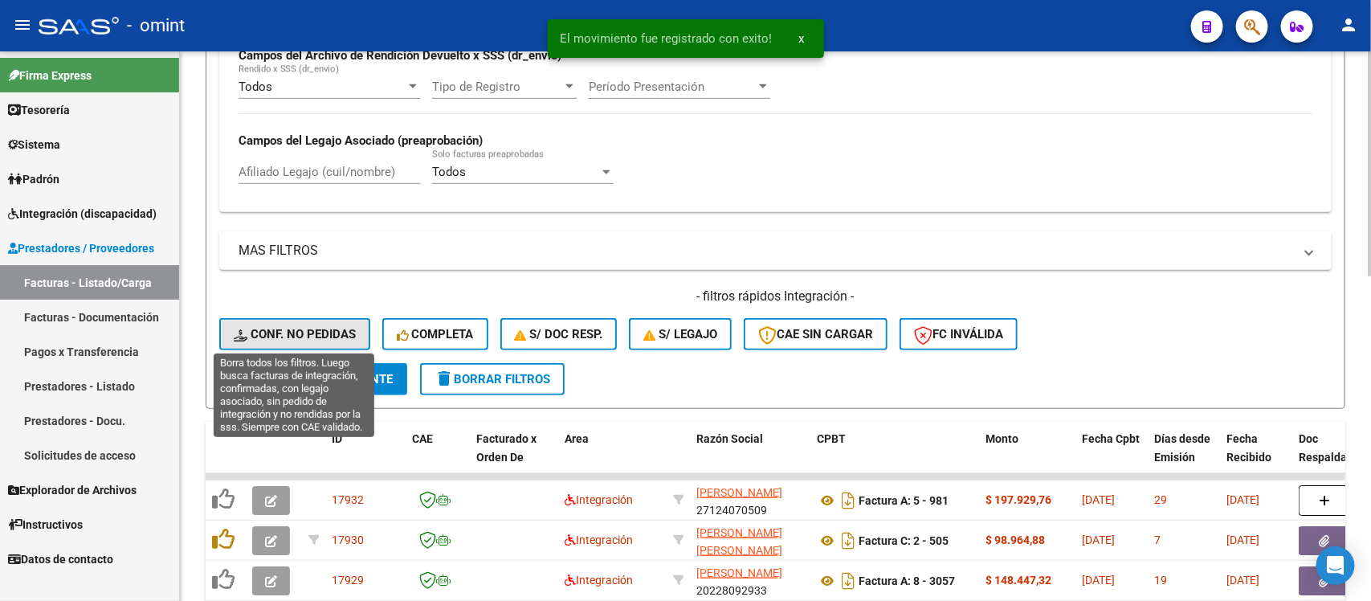
click at [314, 319] on button "Conf. no pedidas" at bounding box center [294, 334] width 151 height 32
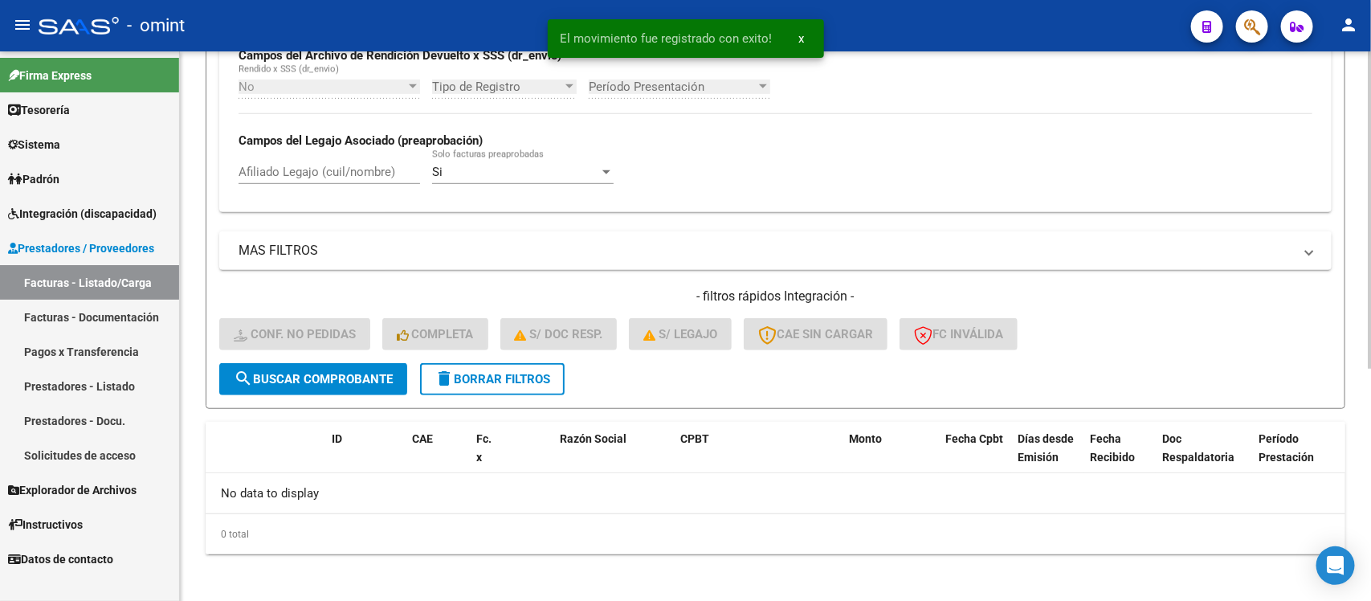
click at [490, 380] on span "delete Borrar Filtros" at bounding box center [492, 379] width 116 height 14
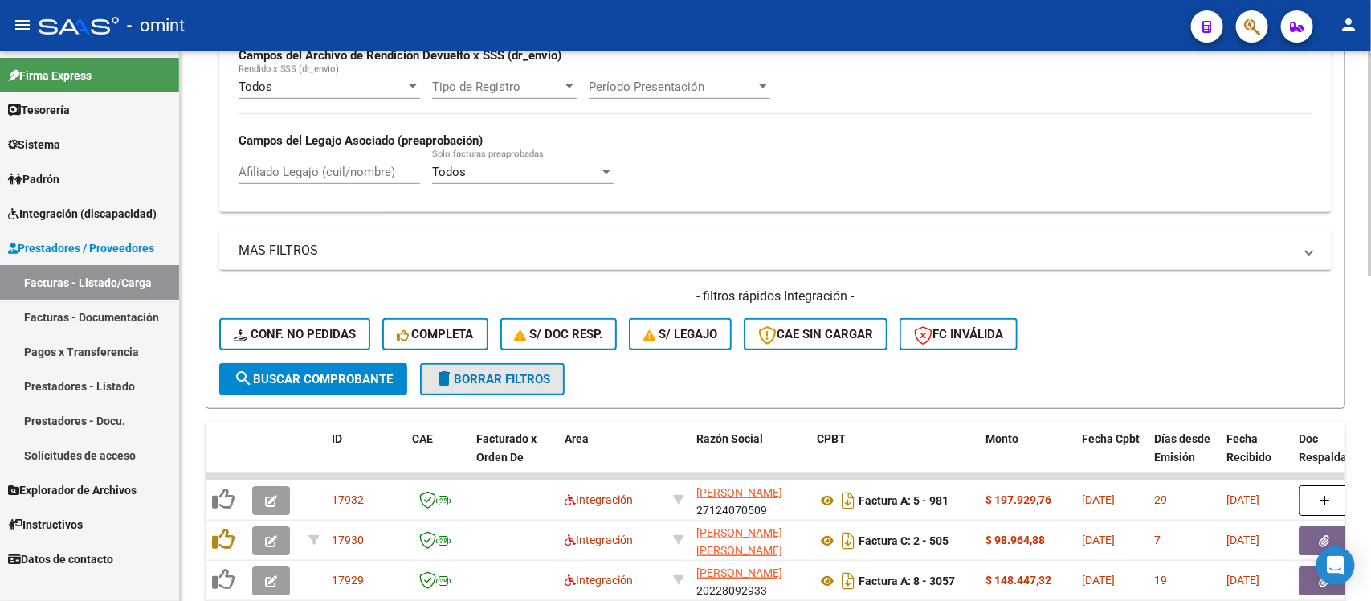
click at [532, 375] on span "delete Borrar Filtros" at bounding box center [492, 379] width 116 height 14
